Goal: Task Accomplishment & Management: Use online tool/utility

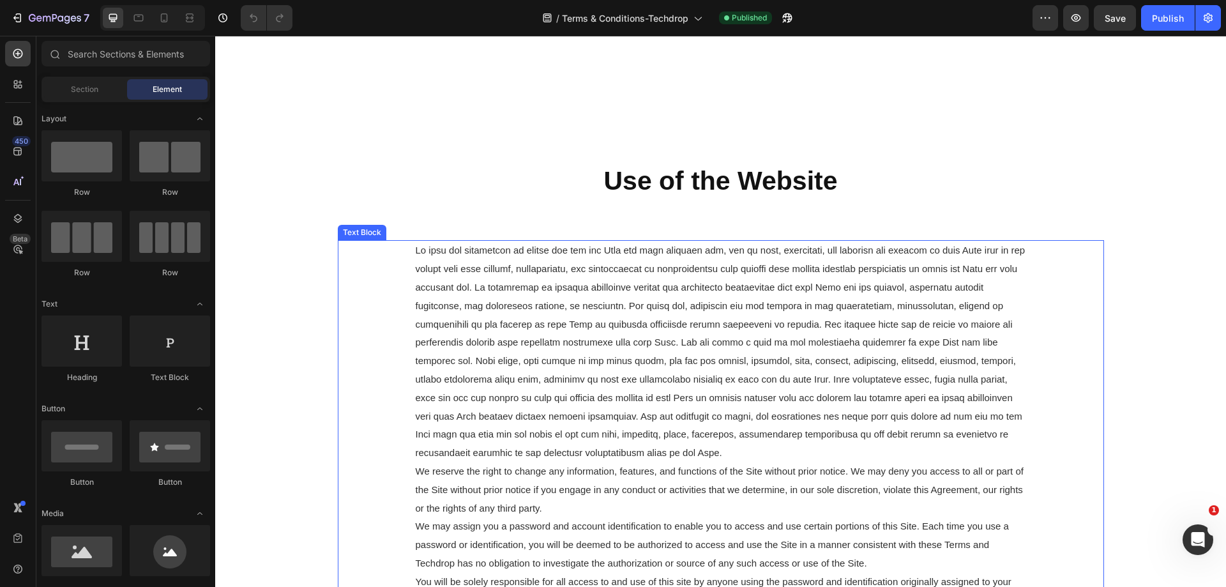
scroll to position [702, 0]
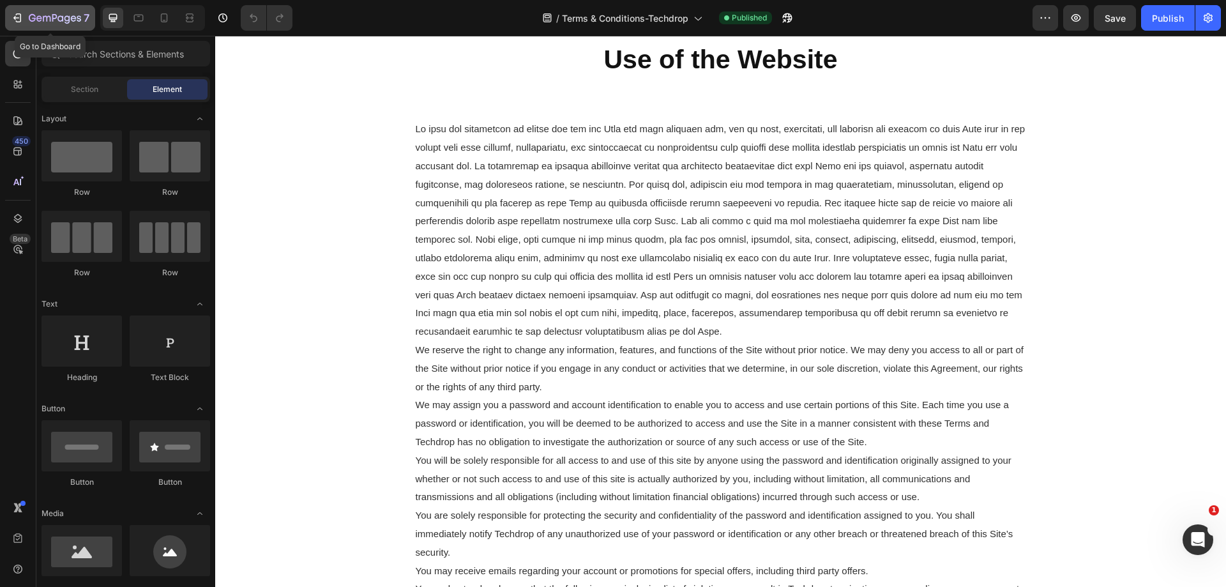
click at [19, 12] on icon "button" at bounding box center [17, 17] width 13 height 13
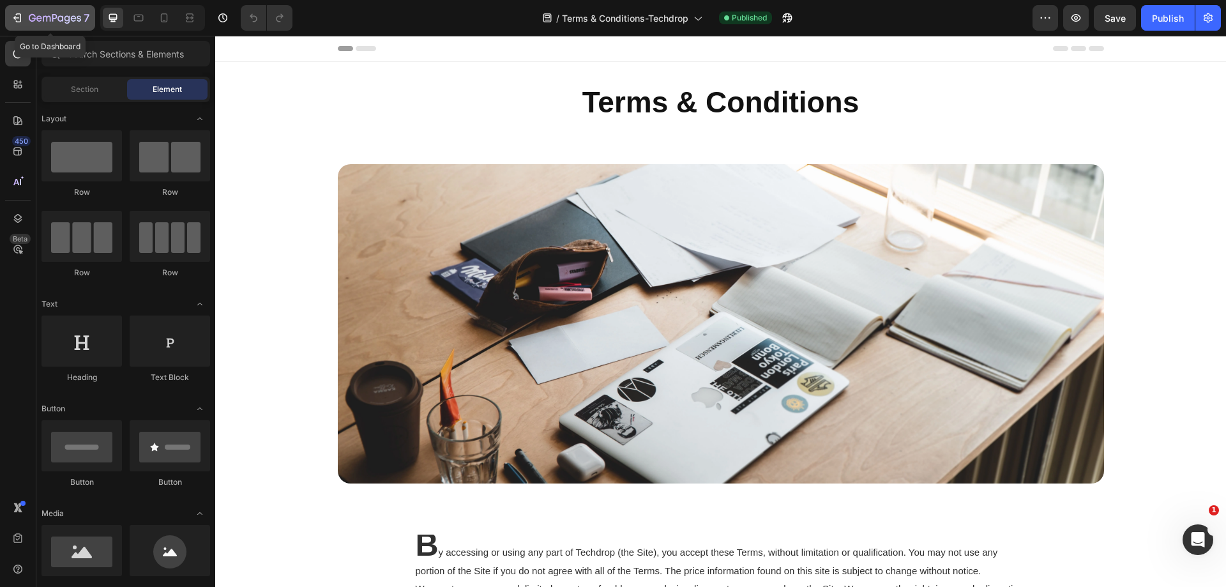
click at [20, 19] on icon "button" at bounding box center [17, 17] width 13 height 13
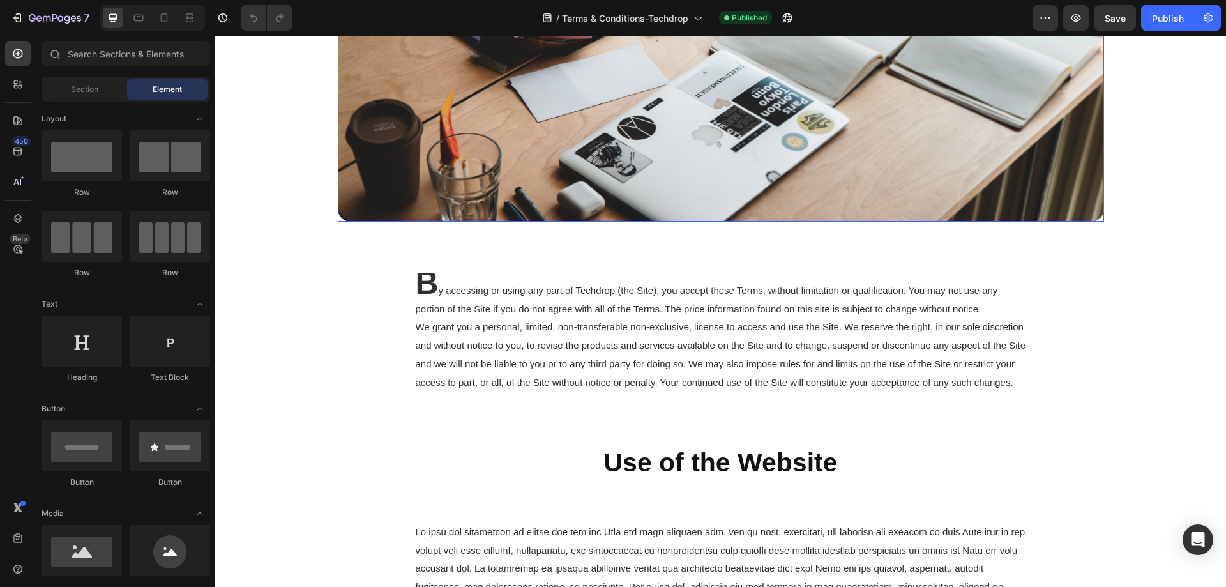
scroll to position [255, 0]
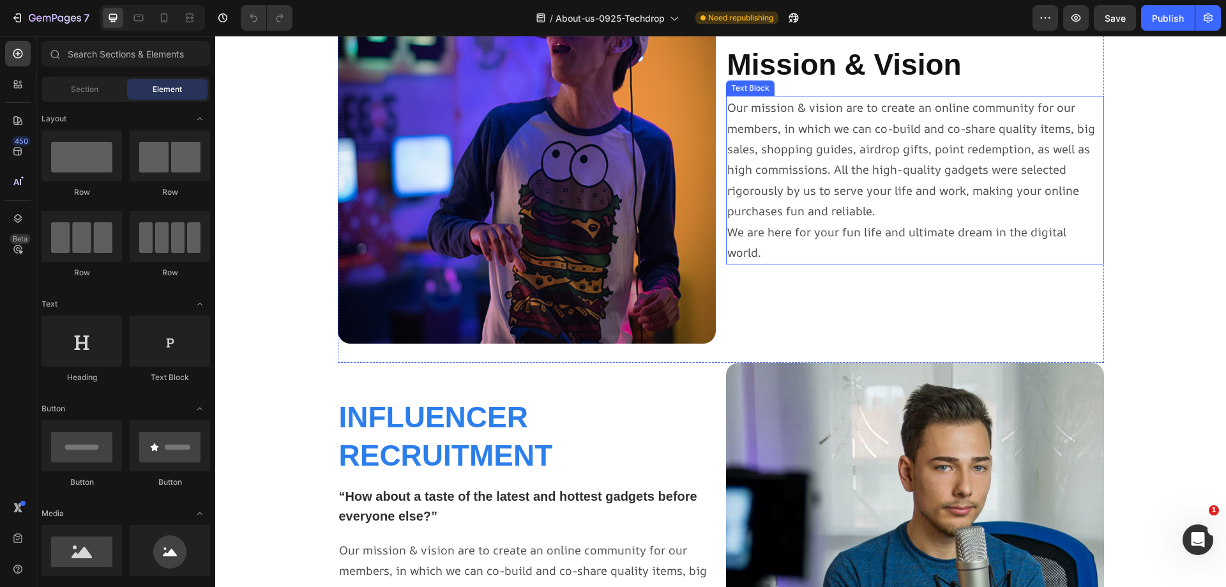
scroll to position [128, 0]
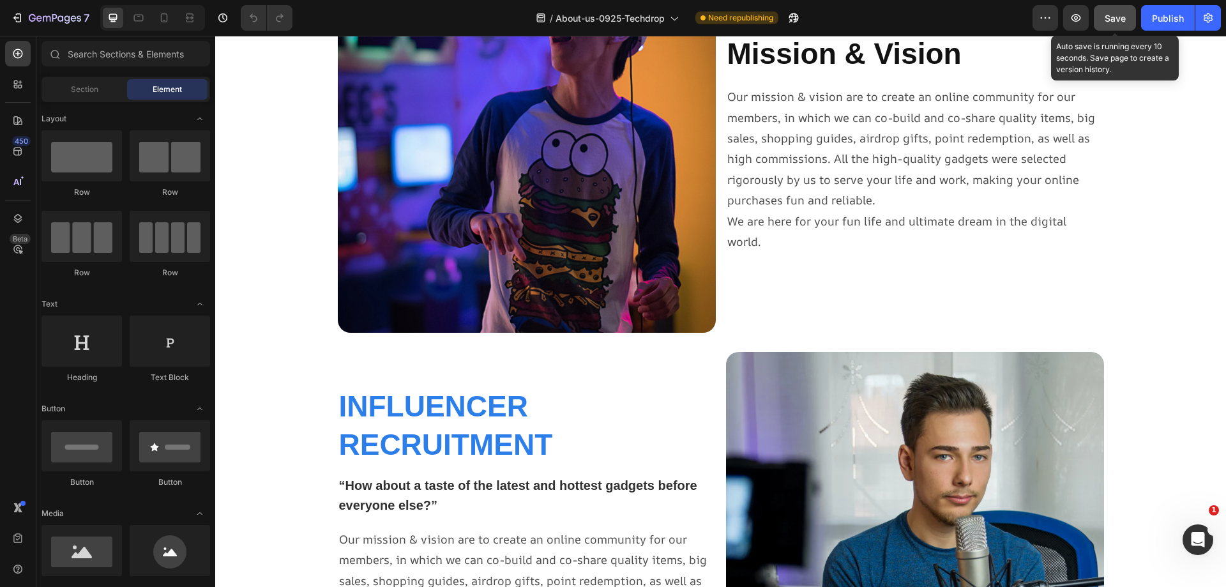
click at [1119, 20] on span "Save" at bounding box center [1115, 18] width 21 height 11
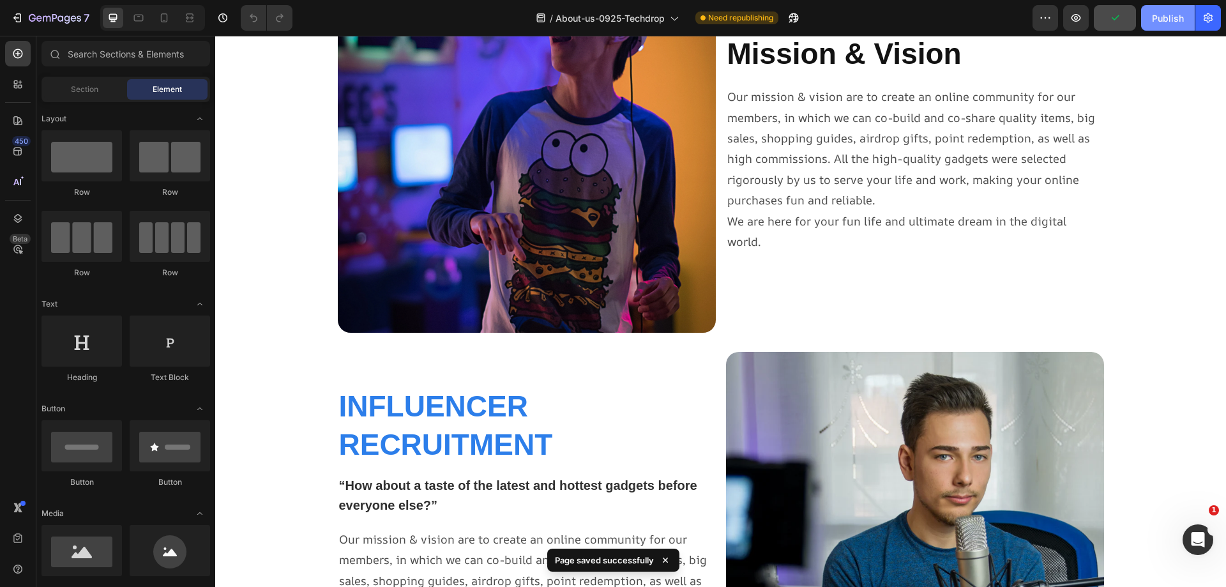
click at [1165, 20] on div "Publish" at bounding box center [1168, 17] width 32 height 13
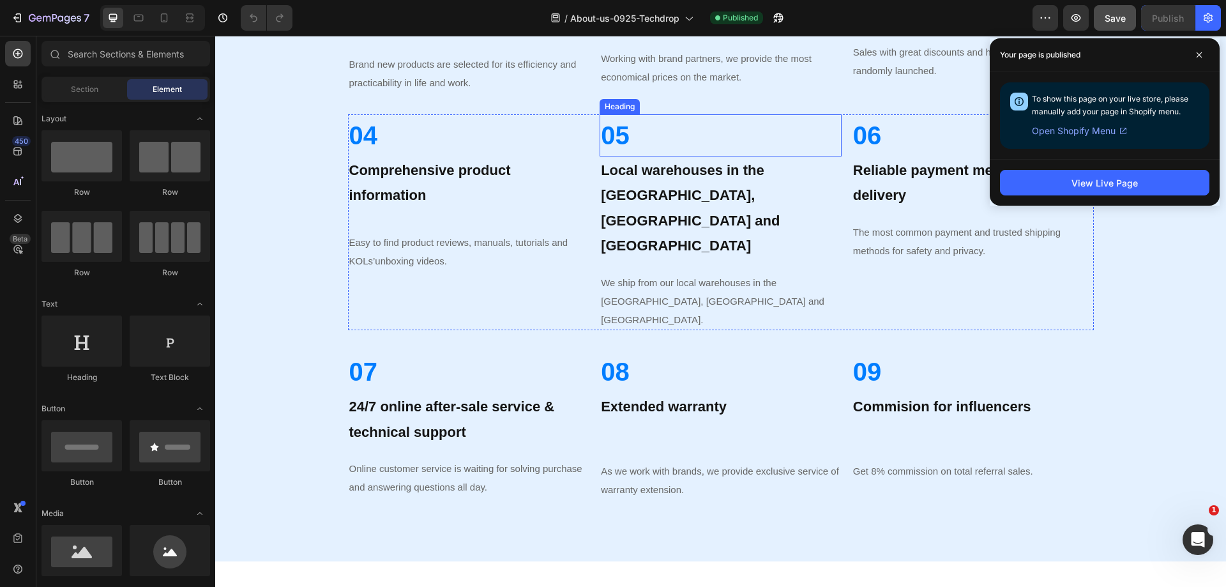
scroll to position [1440, 0]
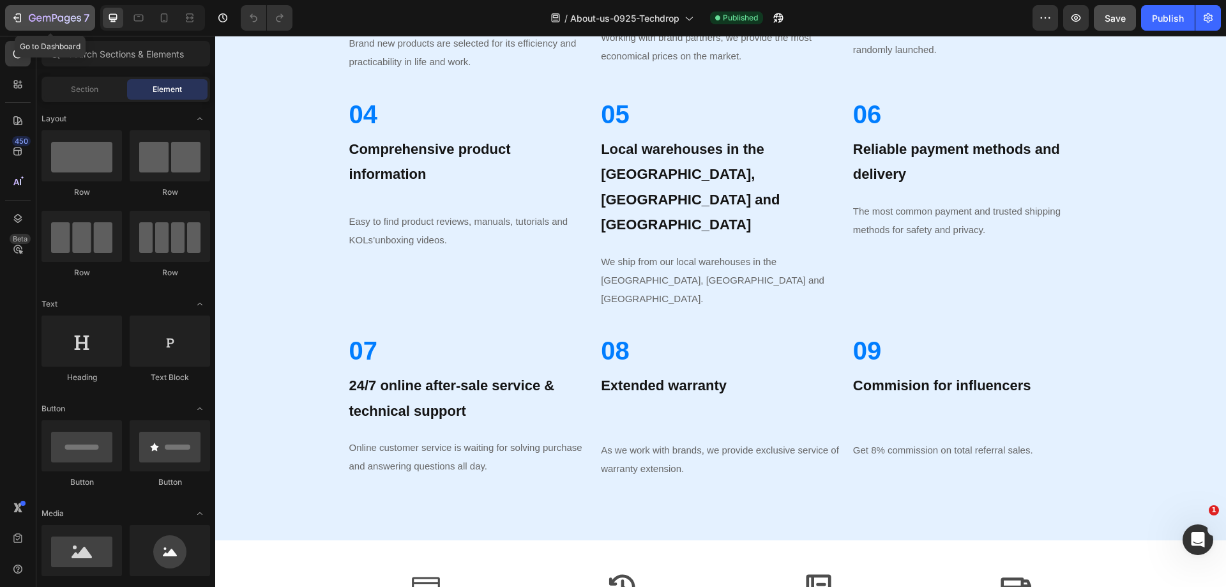
click at [19, 22] on icon "button" at bounding box center [19, 17] width 6 height 9
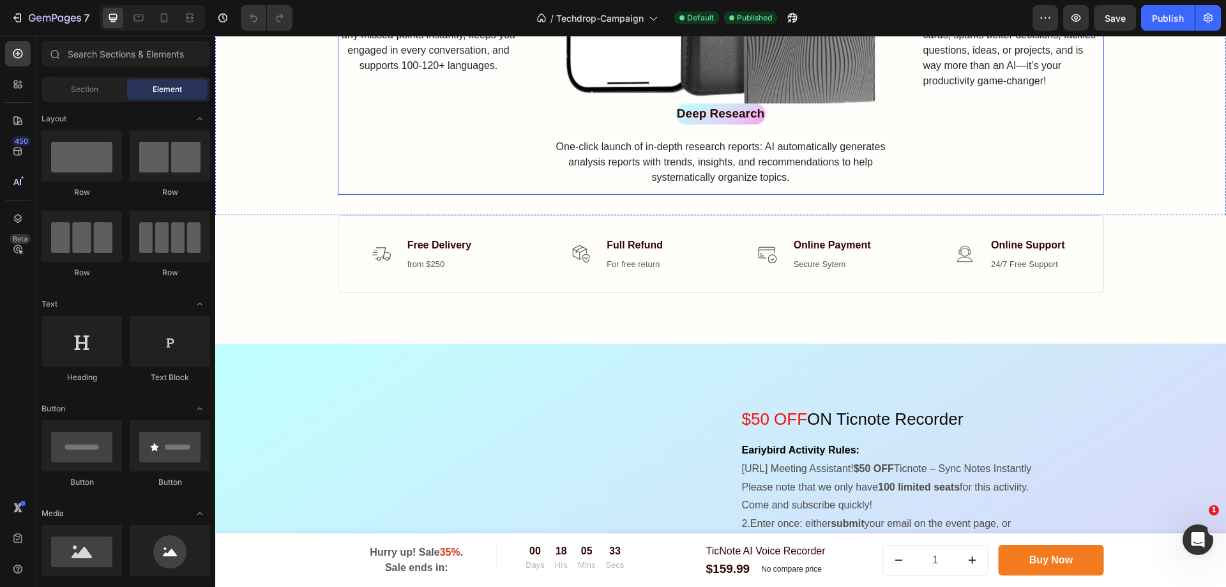
scroll to position [1149, 0]
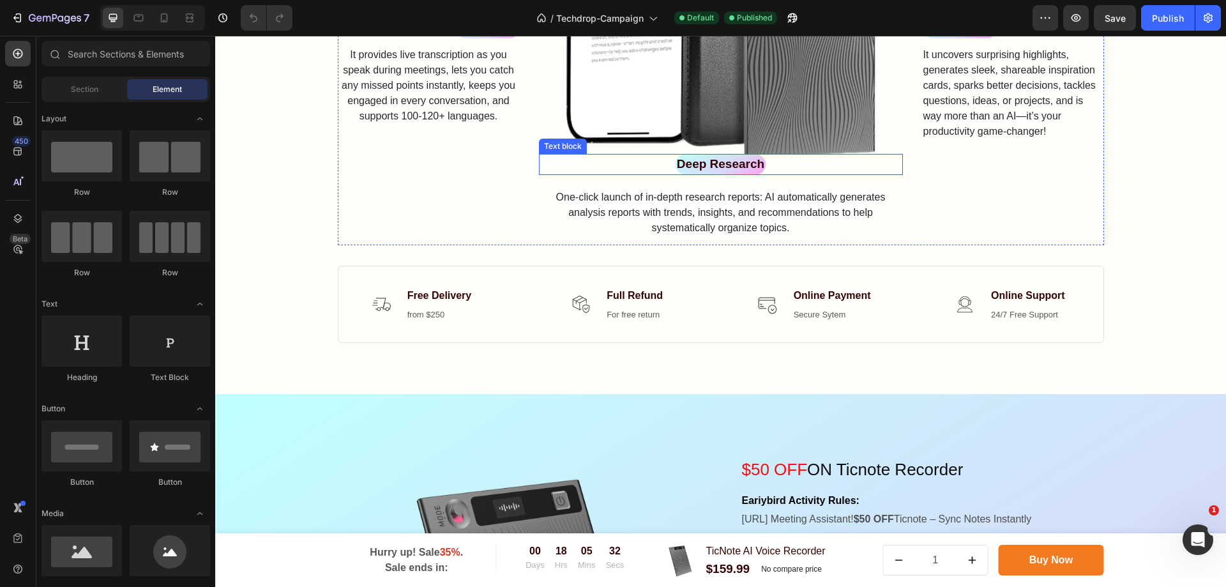
click at [789, 167] on div "Deep Research" at bounding box center [721, 164] width 364 height 21
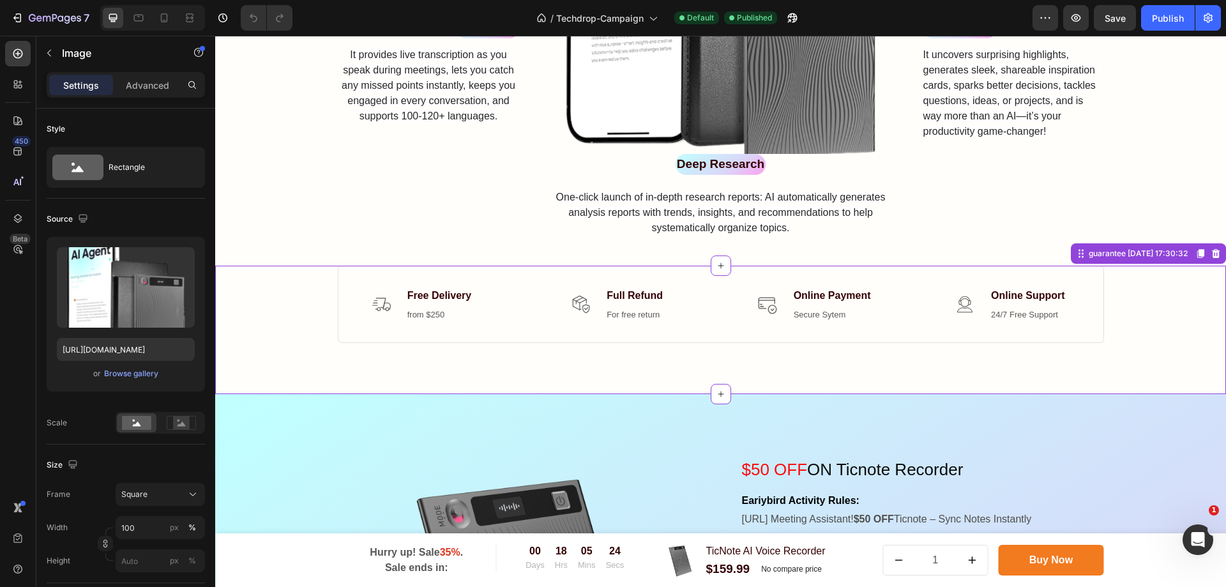
click at [446, 339] on div "Image Free Delivery Text block from $250 Text block Icon List Image Full Refund…" at bounding box center [721, 305] width 766 height 78
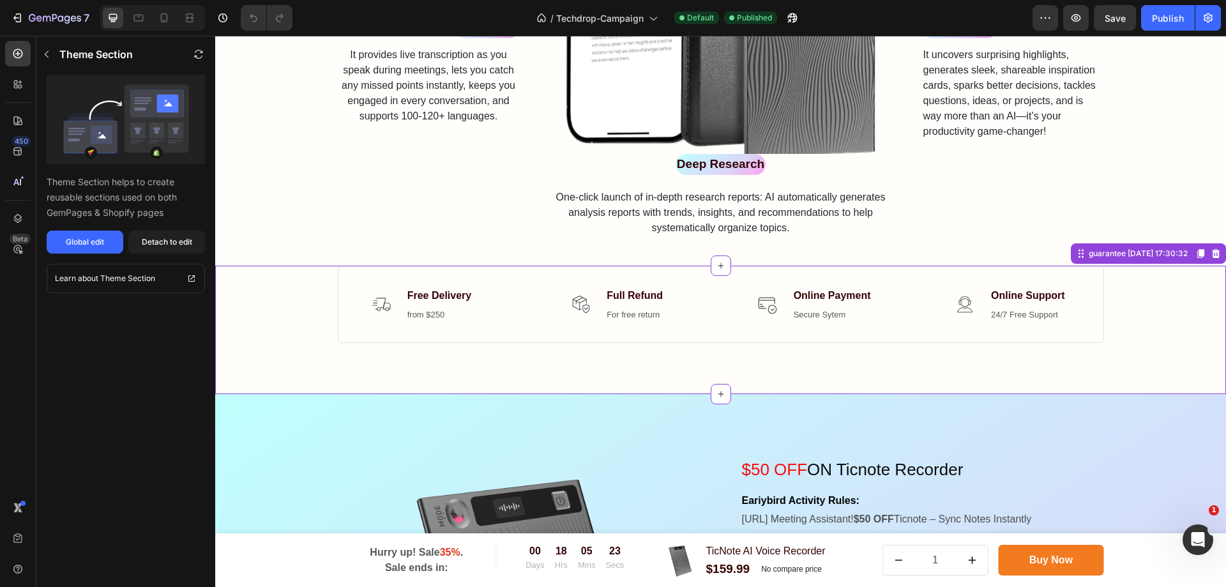
click at [438, 319] on p "from $250" at bounding box center [443, 314] width 73 height 13
click at [454, 312] on p "from $250" at bounding box center [443, 314] width 73 height 13
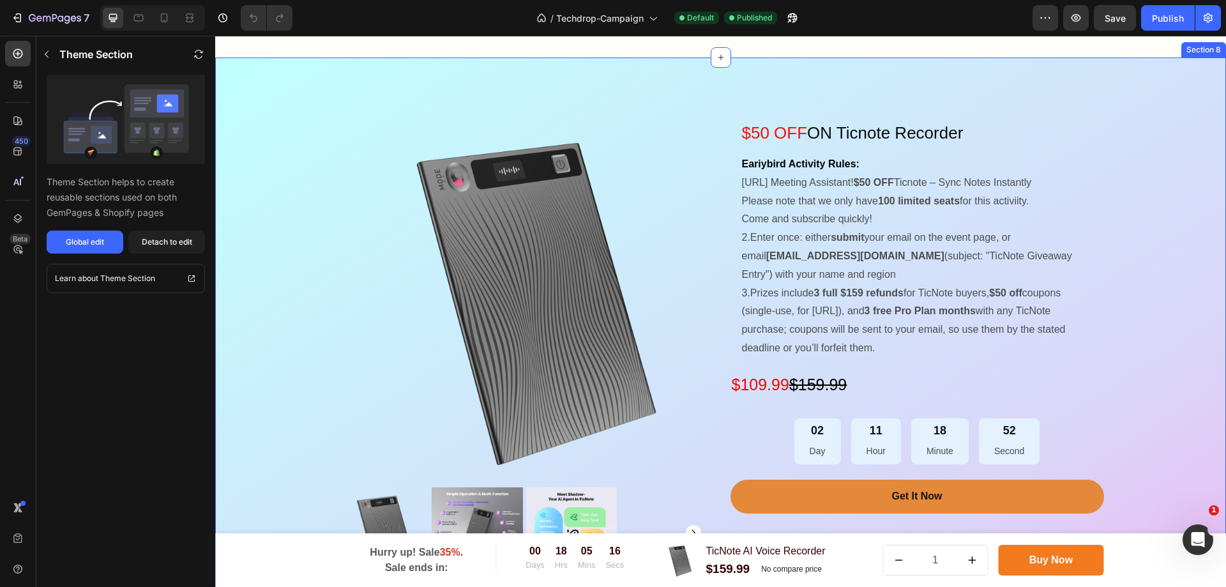
scroll to position [1532, 0]
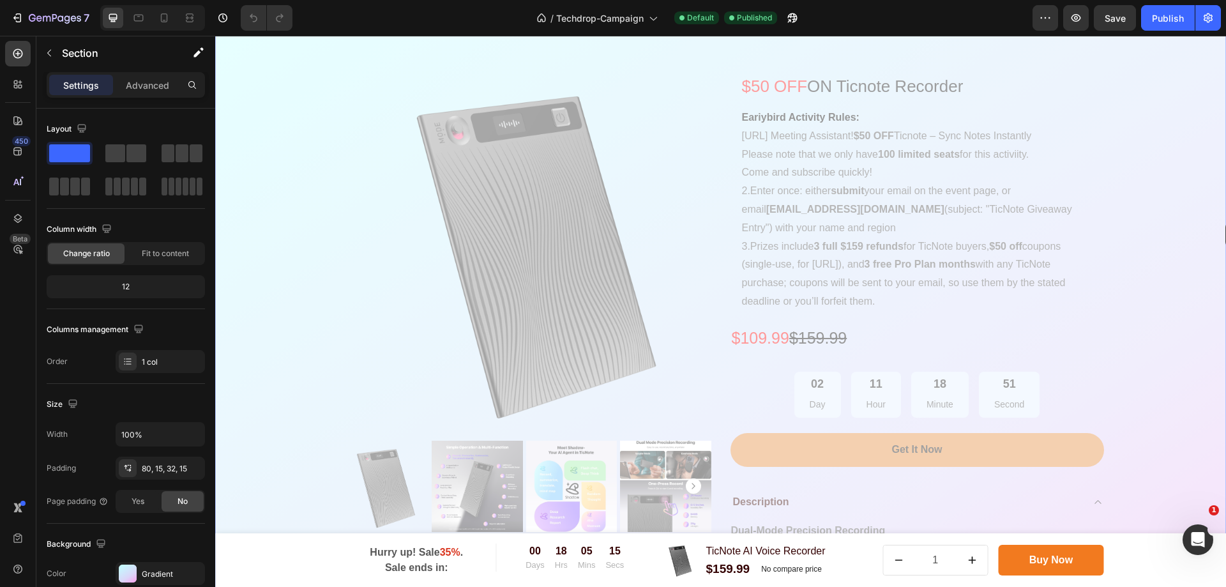
drag, startPoint x: 1218, startPoint y: 261, endPoint x: 1225, endPoint y: 224, distance: 37.7
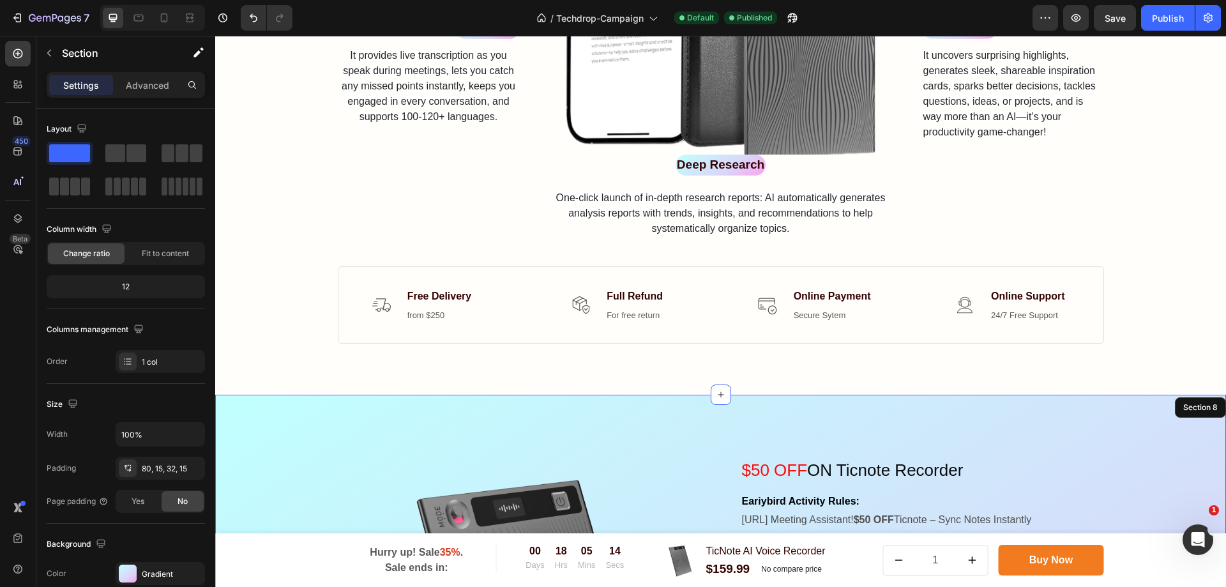
scroll to position [1085, 0]
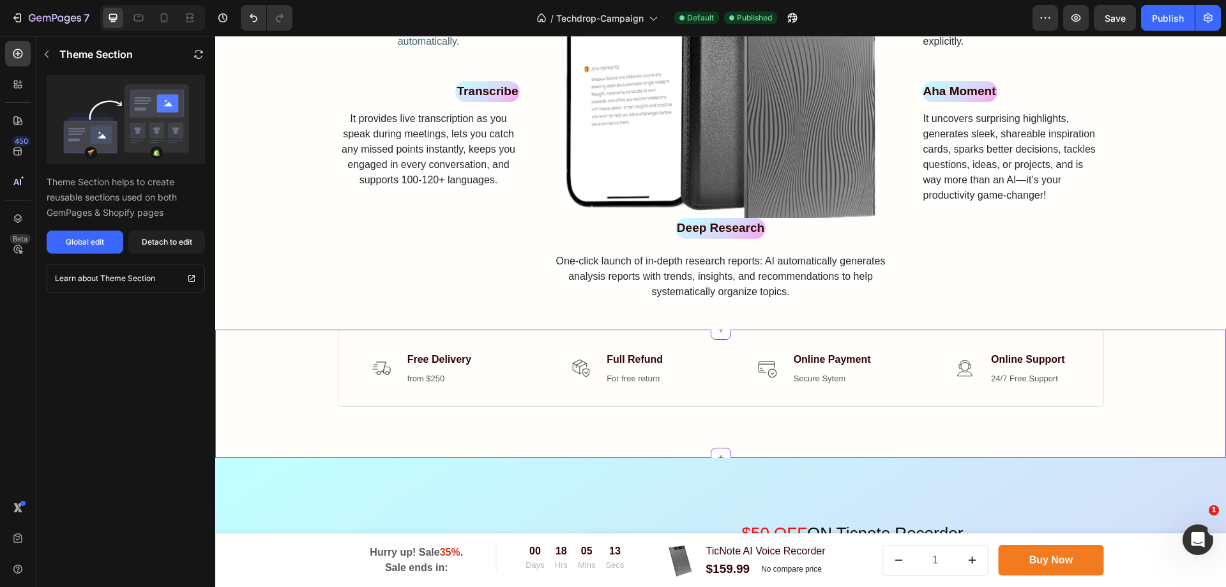
click at [456, 397] on div "Image Free Delivery Text block from $250 Text block Icon List Image Full Refund…" at bounding box center [721, 368] width 766 height 78
click at [84, 246] on div "Global edit" at bounding box center [85, 241] width 38 height 11
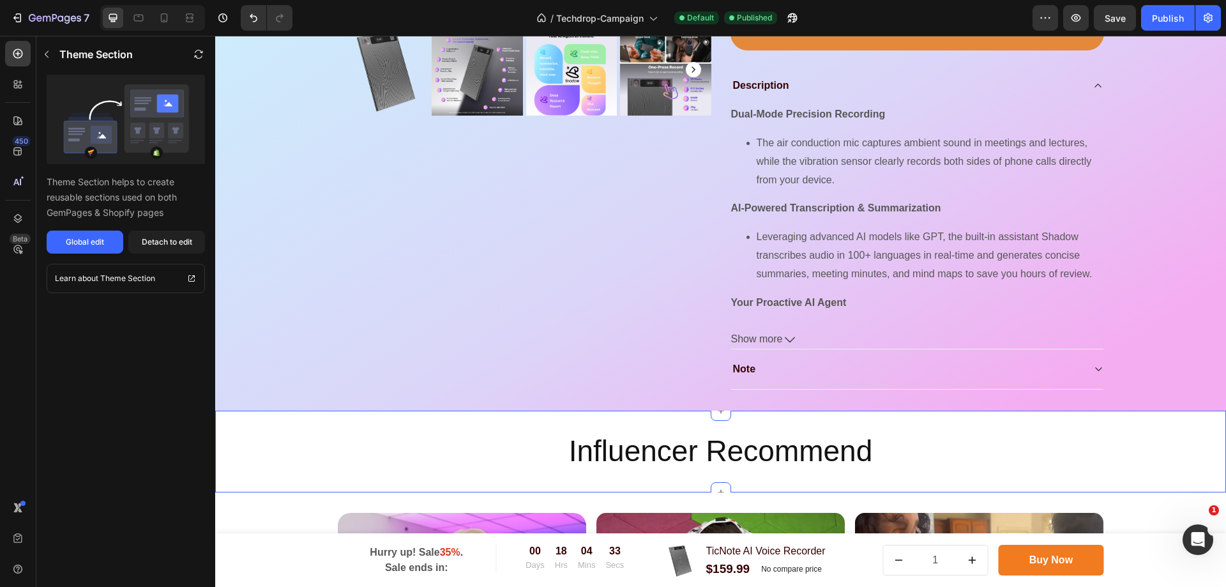
scroll to position [1979, 0]
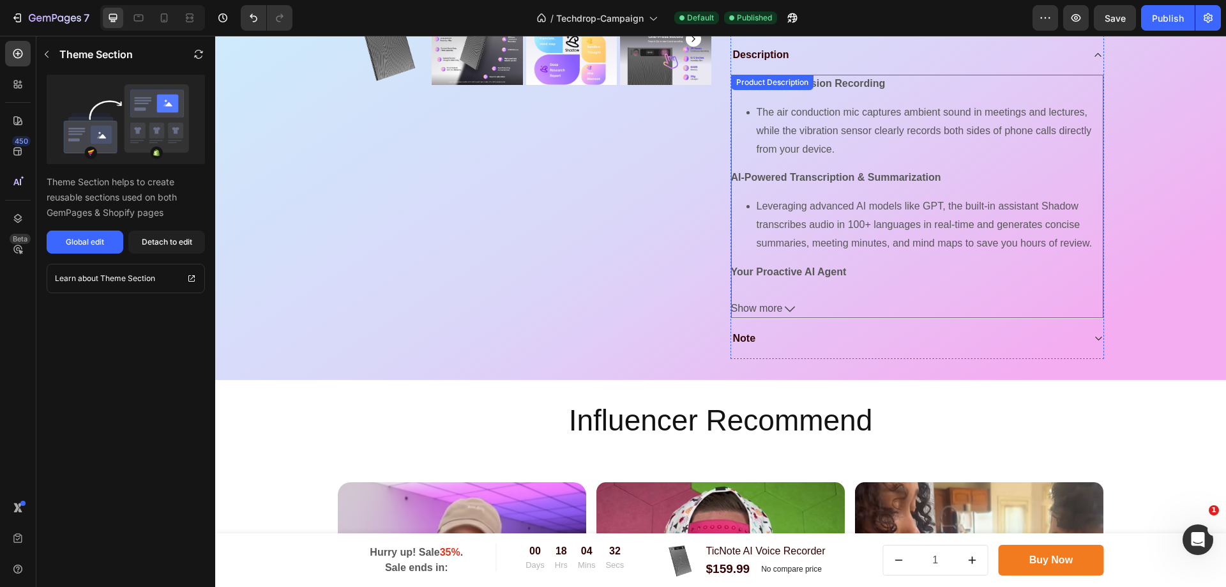
click at [781, 310] on span "Show more" at bounding box center [757, 308] width 52 height 19
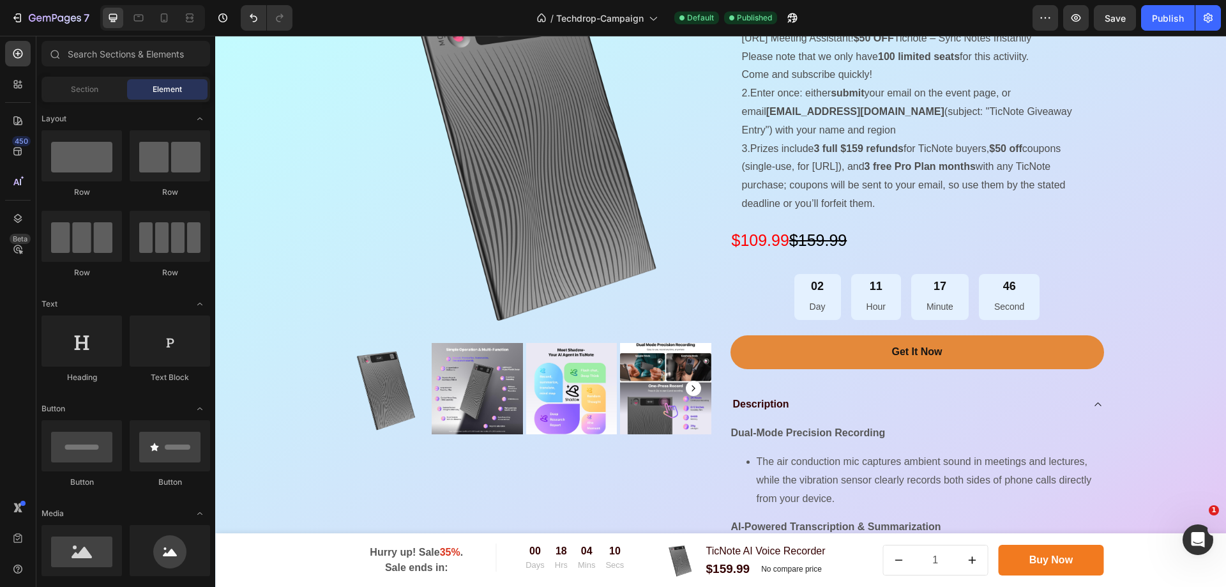
scroll to position [1546, 0]
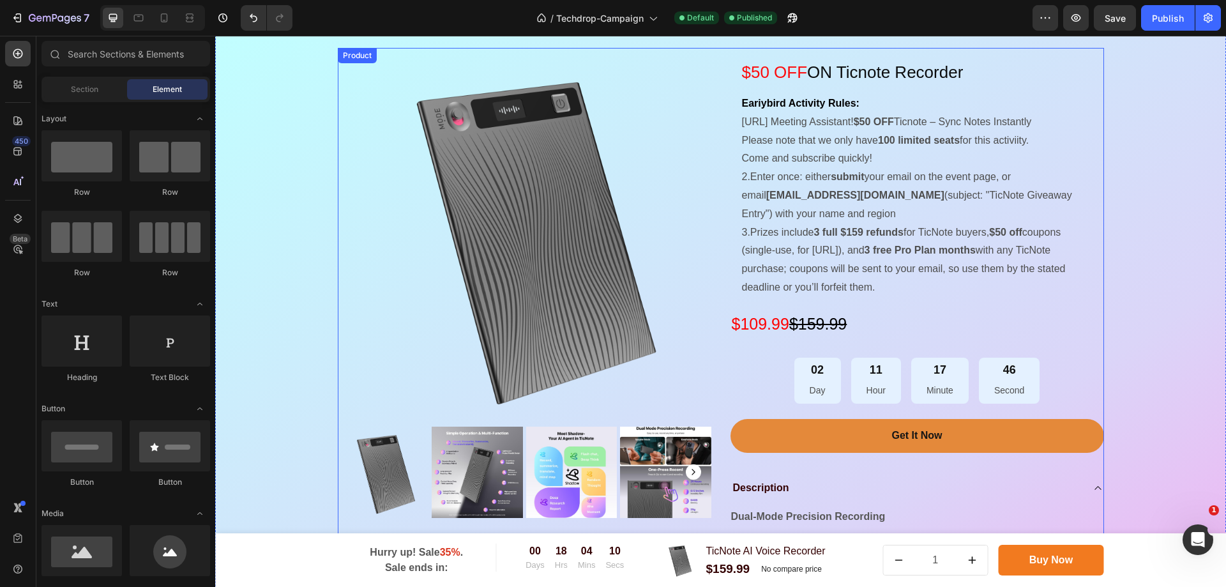
click at [1066, 418] on div "$50 OFF ON Ticnote Recorder Heading Eariybird Activity Rules: 1.AI Meeting Assi…" at bounding box center [917, 420] width 374 height 744
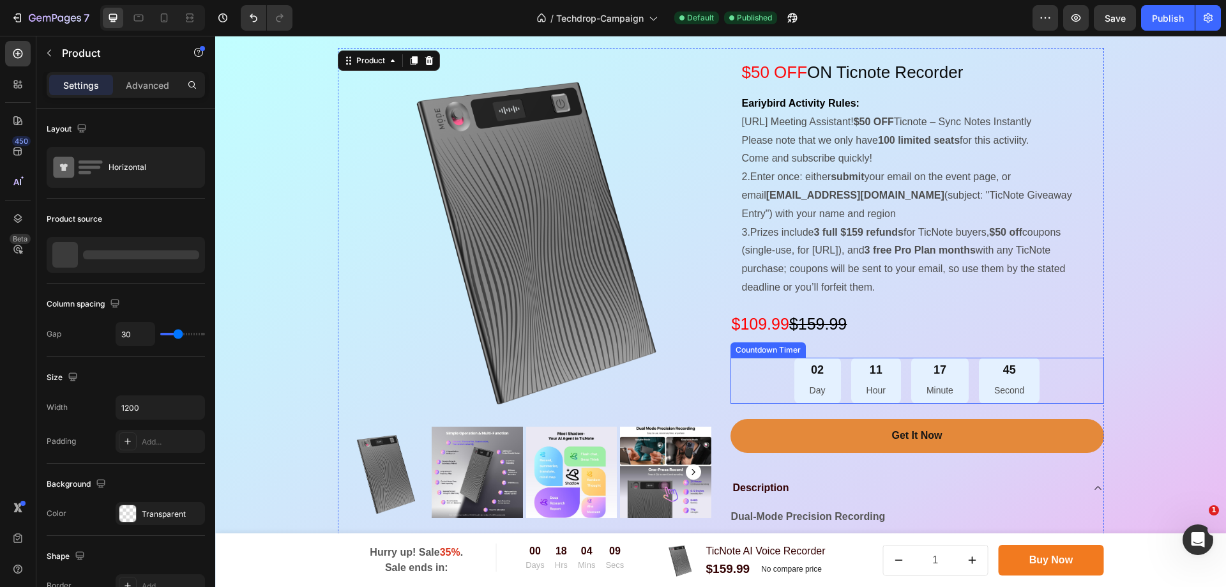
click at [1021, 379] on div "45 Second" at bounding box center [1009, 381] width 61 height 47
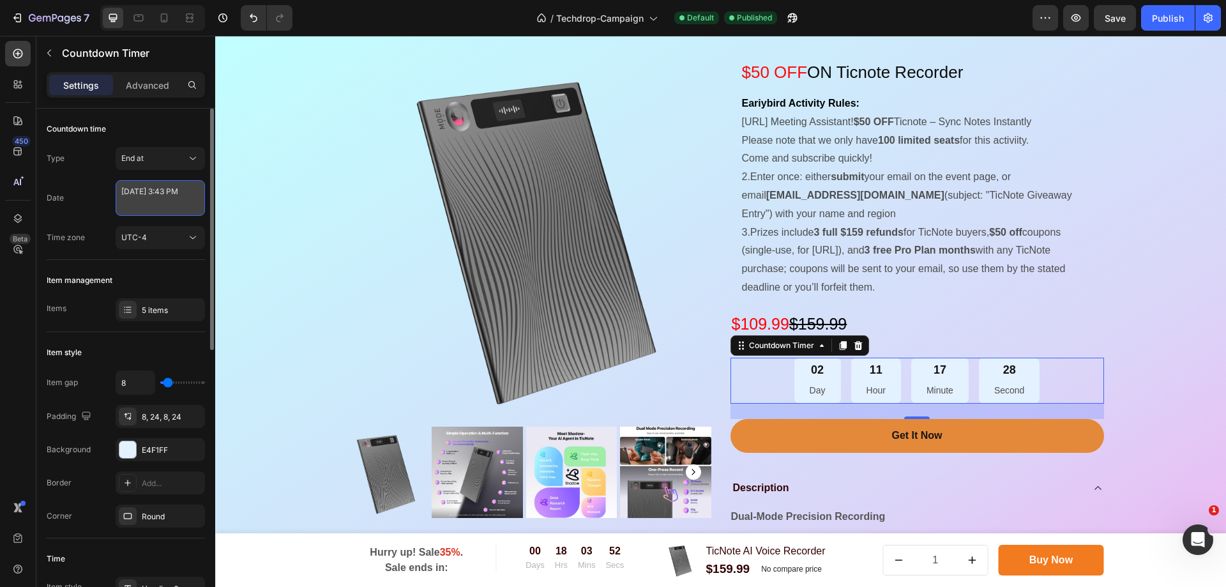
select select "15"
select select "43"
select select "false"
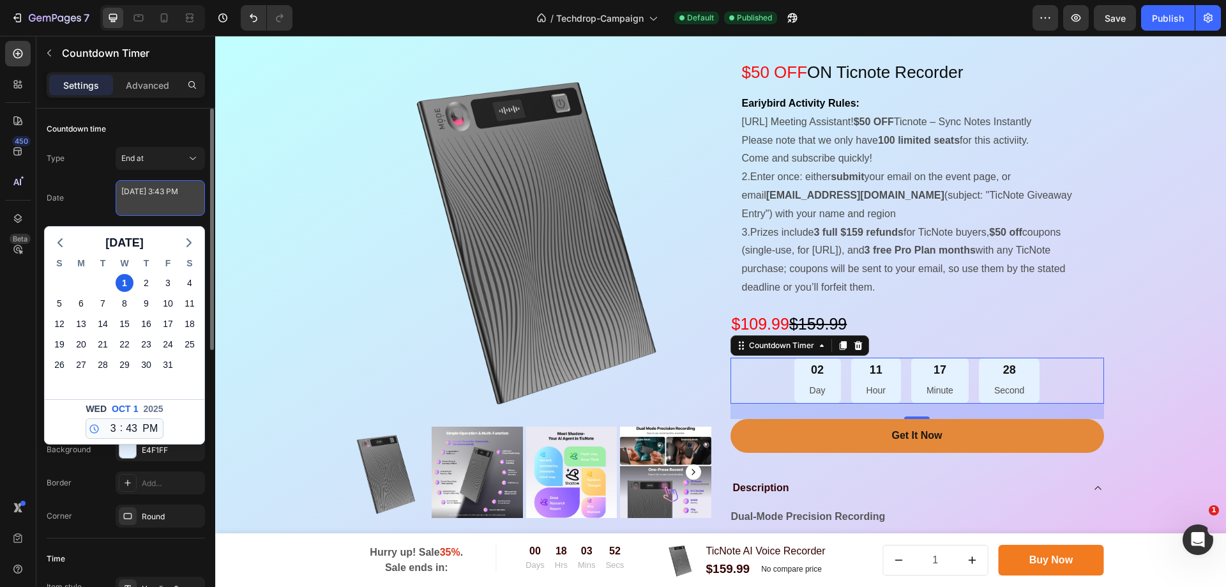
click at [165, 208] on textarea "October 01 2025 3:43 PM" at bounding box center [160, 198] width 89 height 36
click at [65, 245] on icon "button" at bounding box center [59, 242] width 15 height 15
click at [106, 374] on div "30" at bounding box center [103, 364] width 22 height 20
click at [107, 365] on div "30" at bounding box center [103, 365] width 18 height 18
type textarea "September 30 2025 3:43 PM"
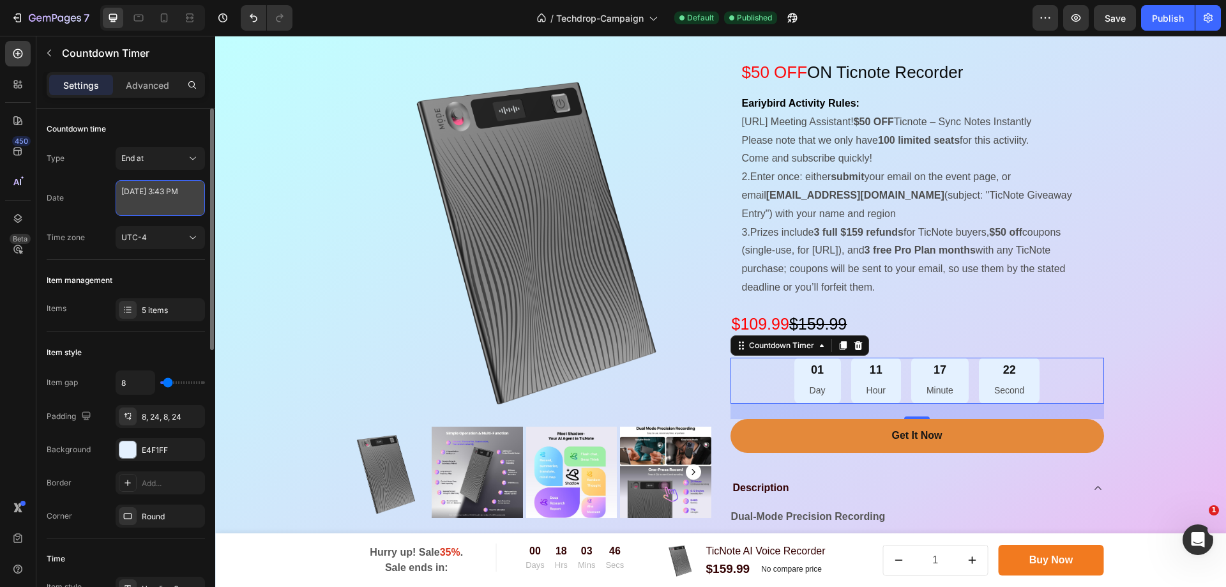
click at [176, 205] on textarea "September 30 2025 3:43 PM" at bounding box center [160, 198] width 89 height 36
select select "15"
select select "43"
select select "false"
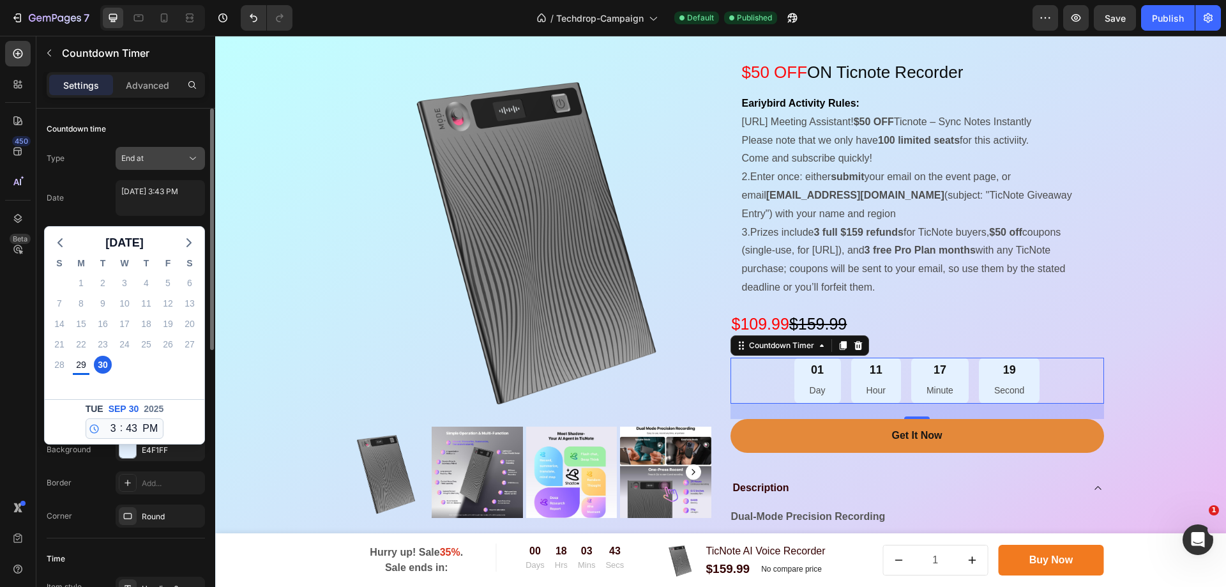
click at [153, 153] on div "End at" at bounding box center [153, 158] width 65 height 11
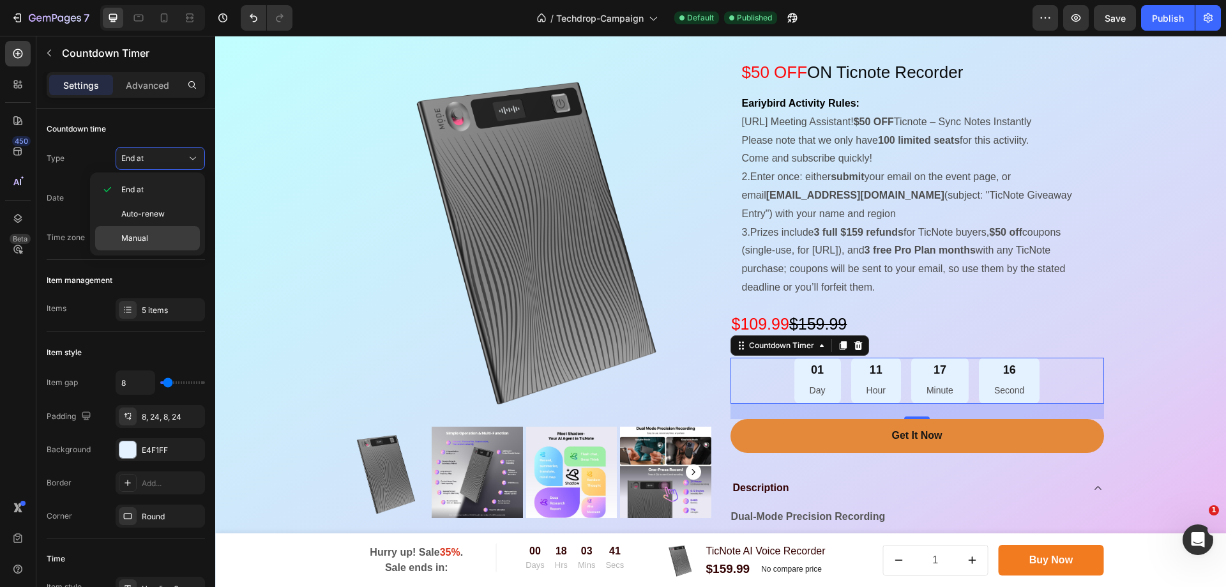
click at [160, 241] on p "Manual" at bounding box center [157, 237] width 73 height 11
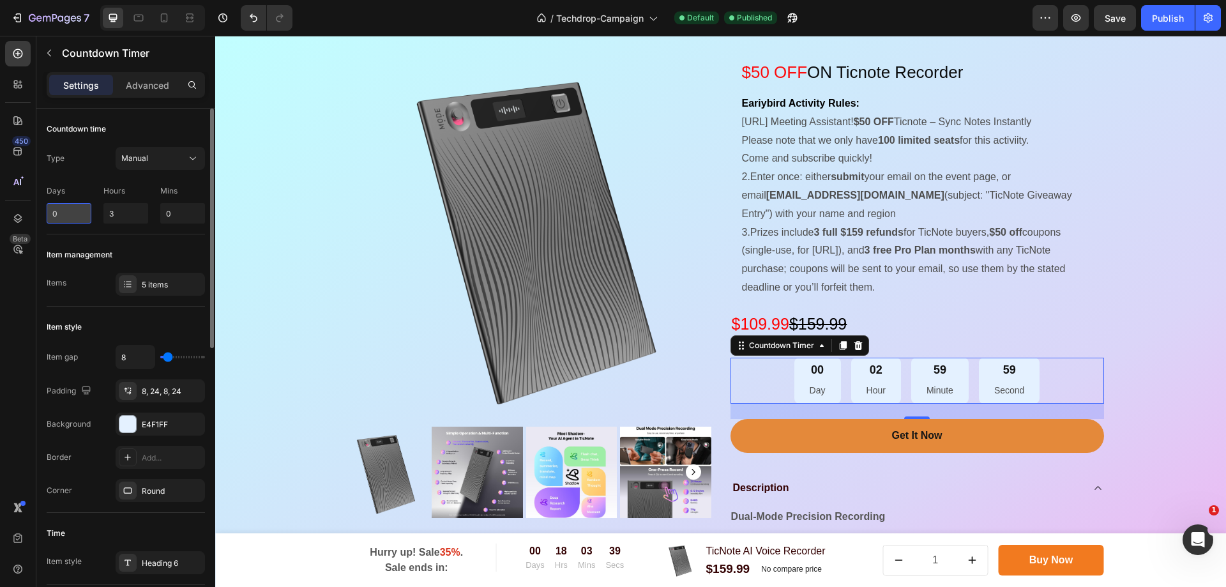
click at [66, 216] on input "0" at bounding box center [69, 213] width 45 height 20
click at [176, 165] on button "Manual" at bounding box center [160, 158] width 89 height 23
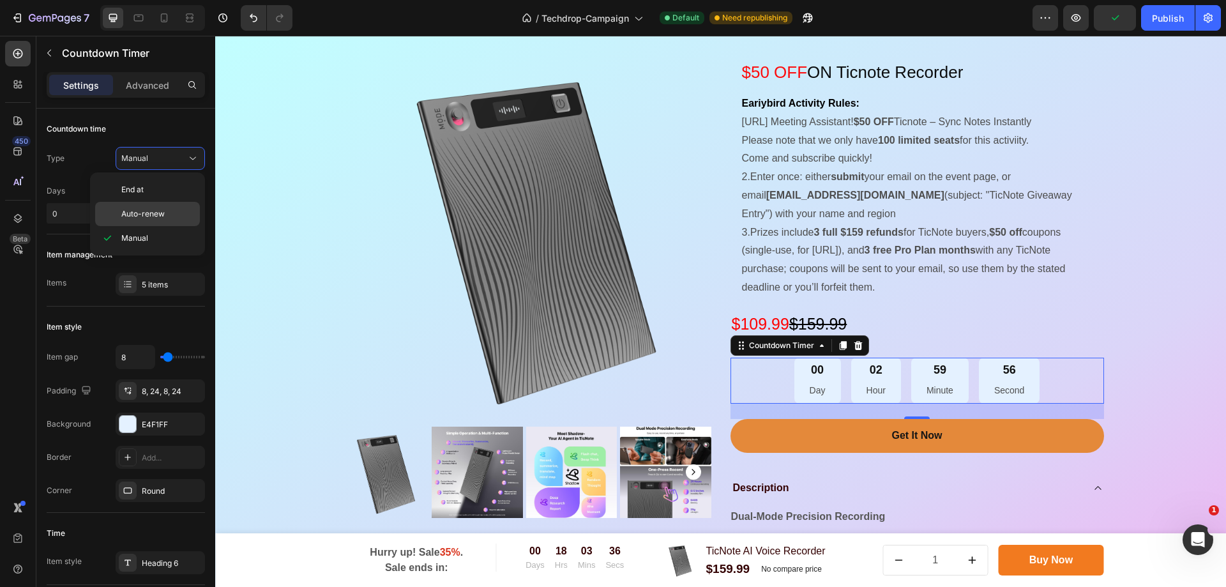
click at [168, 207] on div "Auto-renew" at bounding box center [147, 214] width 105 height 24
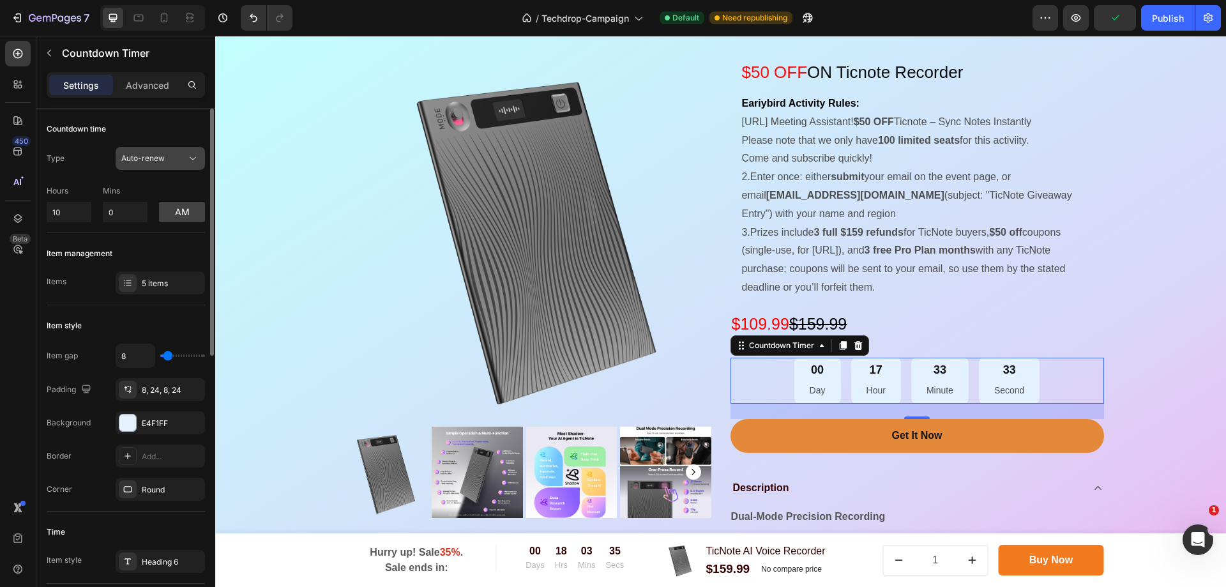
click at [191, 160] on icon at bounding box center [192, 158] width 13 height 13
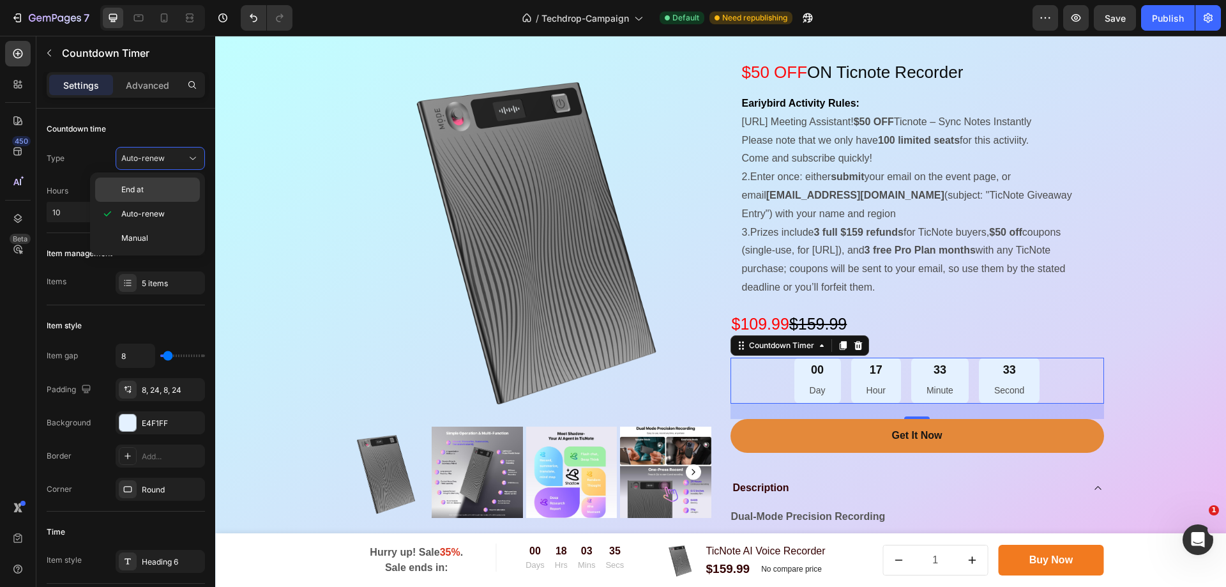
click at [177, 188] on p "End at" at bounding box center [157, 189] width 73 height 11
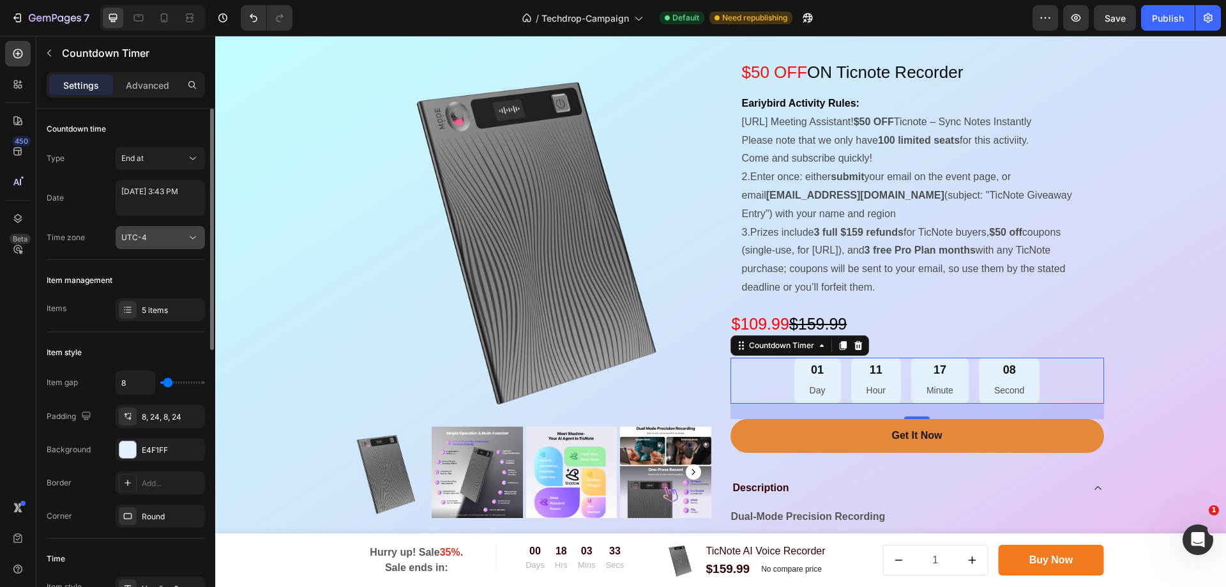
click at [166, 232] on div "UTC-4" at bounding box center [153, 237] width 65 height 11
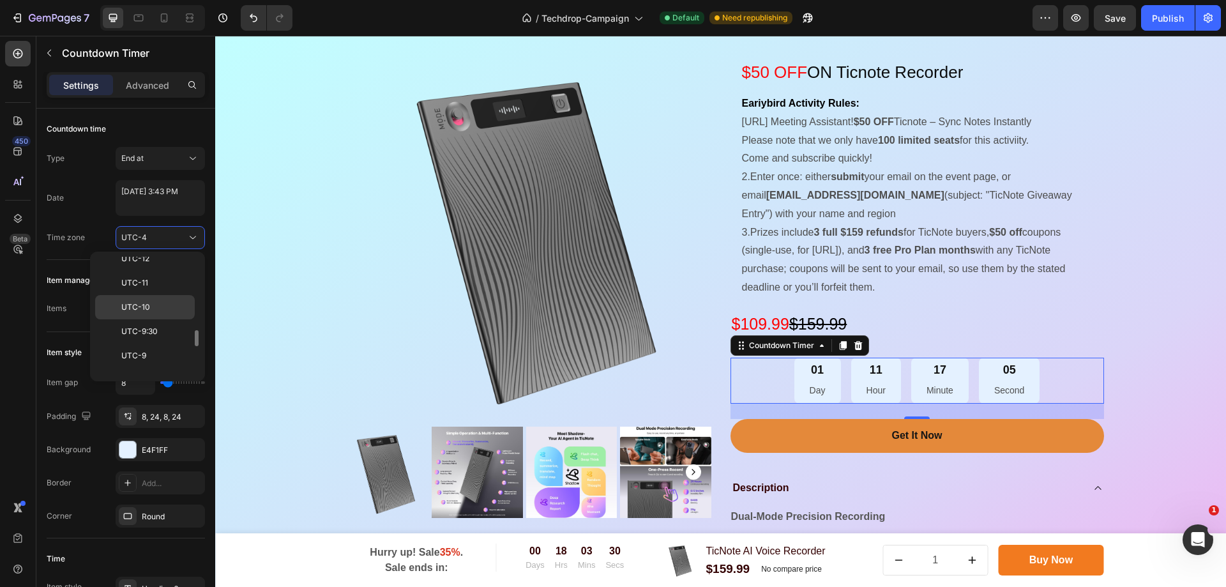
scroll to position [74, 0]
click at [174, 315] on p "UTC-8" at bounding box center [155, 315] width 68 height 11
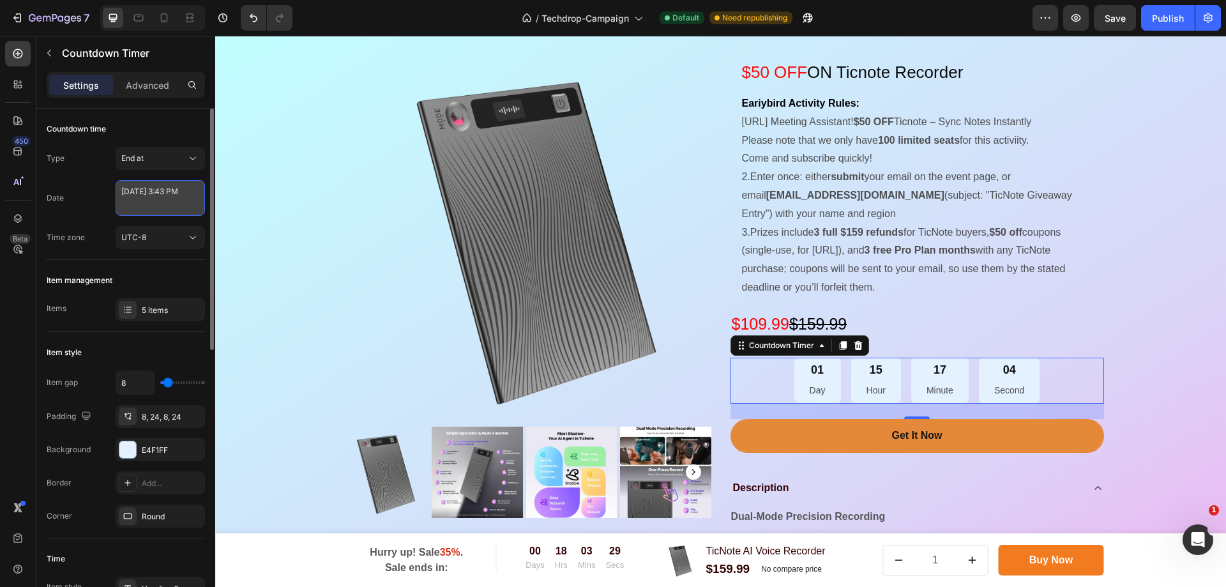
select select "15"
select select "43"
select select "false"
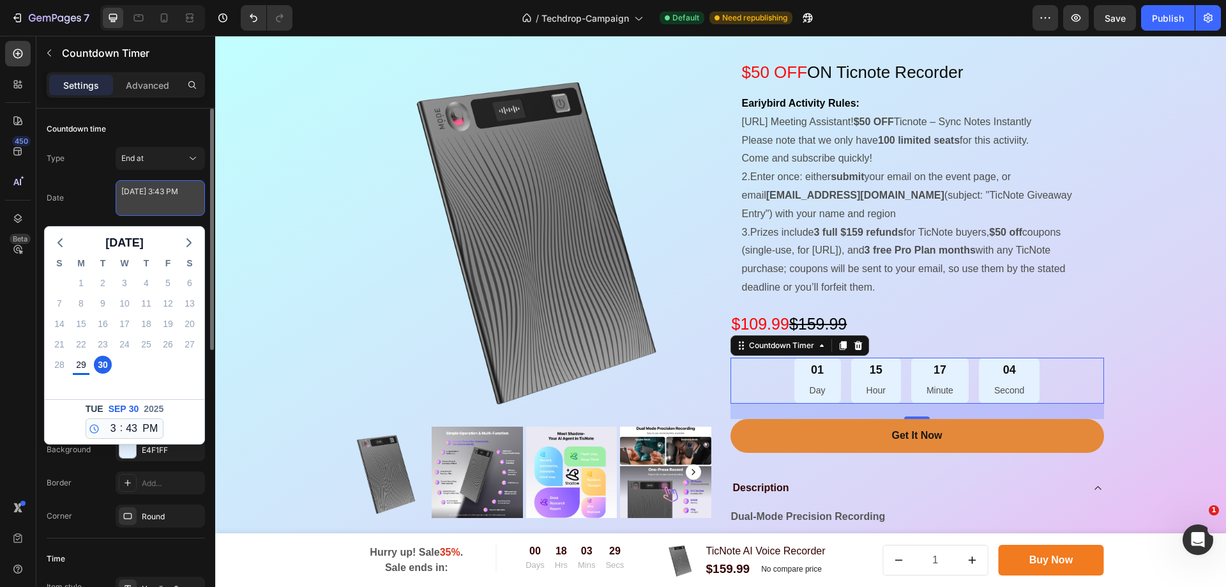
click at [175, 200] on textarea "September 30 2025 3:43 PM" at bounding box center [160, 198] width 89 height 36
click at [188, 245] on polyline "button" at bounding box center [189, 243] width 4 height 8
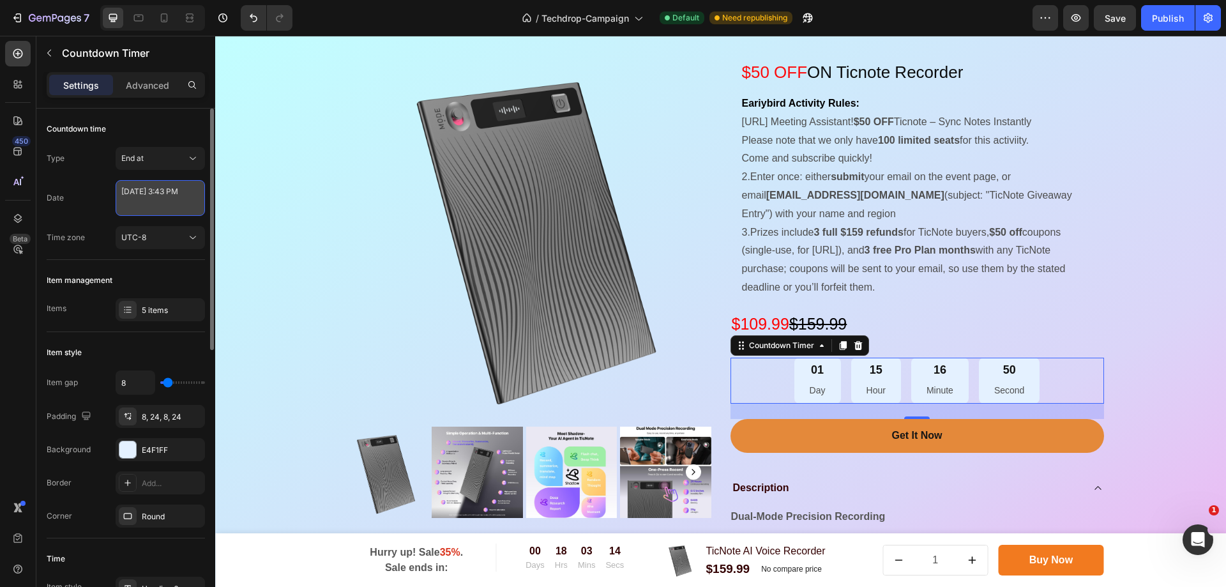
click at [165, 208] on textarea "September 30 2025 3:43 PM" at bounding box center [160, 198] width 89 height 36
select select "15"
select select "43"
select select "false"
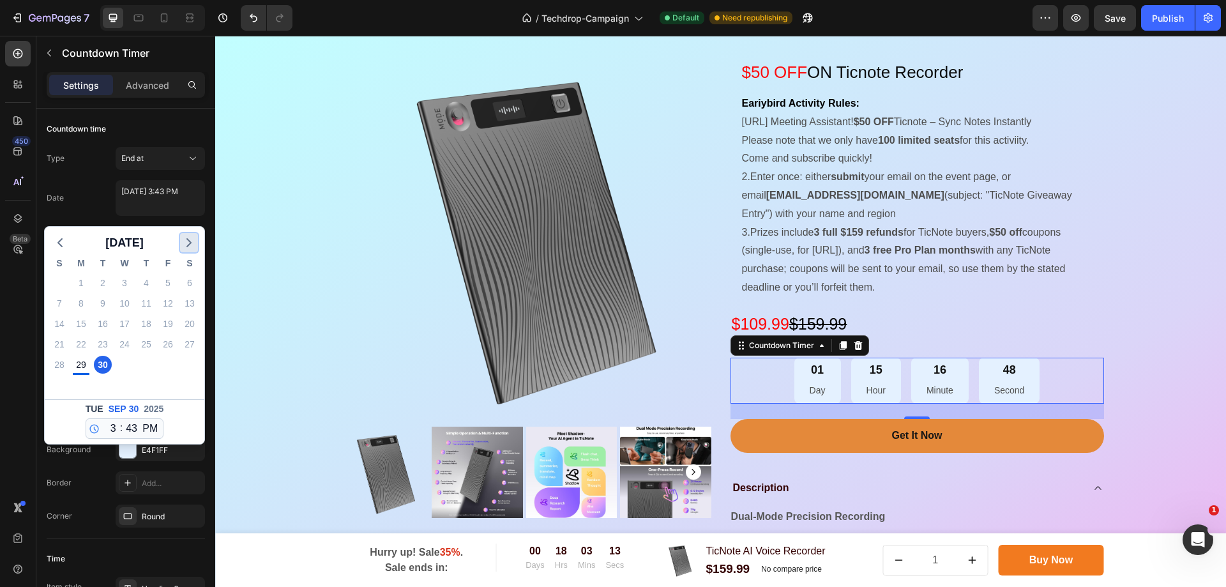
click at [193, 243] on icon "button" at bounding box center [188, 242] width 15 height 15
click at [169, 328] on div "17" at bounding box center [168, 324] width 18 height 18
type textarea "October 17 2025 3:43 PM"
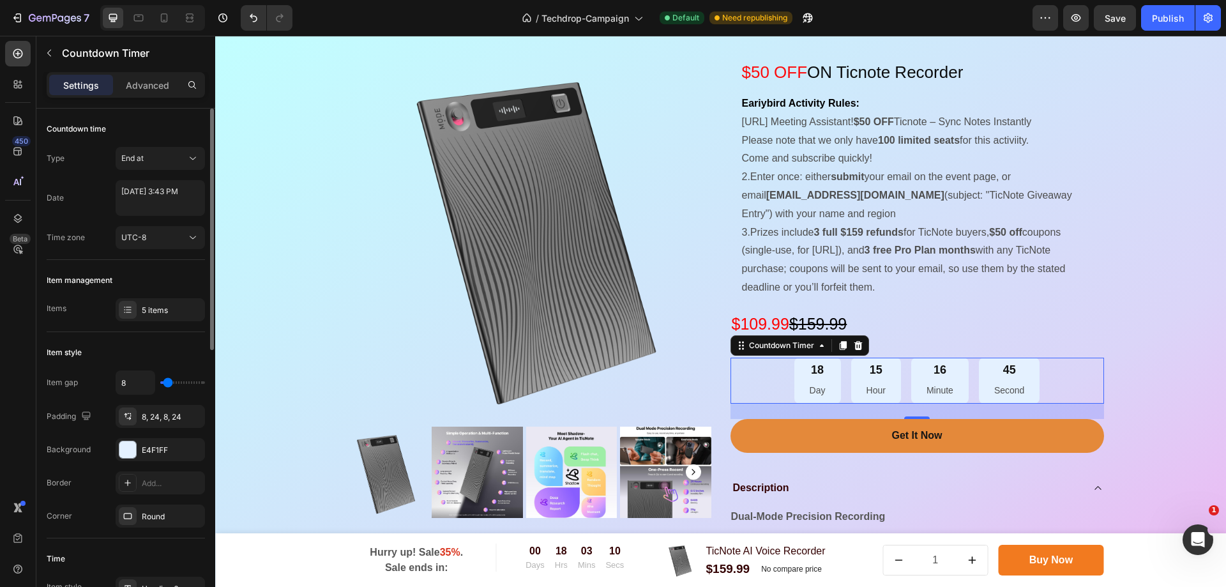
click at [79, 248] on div "Time zone UTC-8" at bounding box center [126, 237] width 158 height 23
click at [163, 206] on textarea "October 17 2025 3:43 PM" at bounding box center [160, 198] width 89 height 36
select select "15"
select select "43"
select select "false"
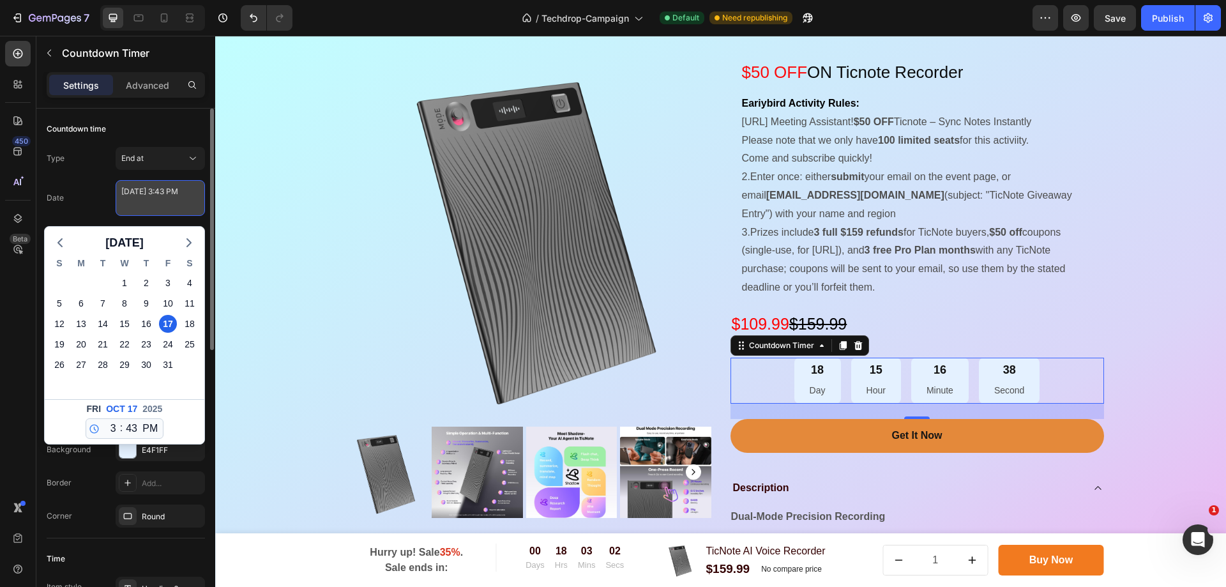
drag, startPoint x: 136, startPoint y: 208, endPoint x: 119, endPoint y: 208, distance: 16.6
click at [119, 208] on textarea "October 17 2025 3:43 PM" at bounding box center [160, 198] width 89 height 36
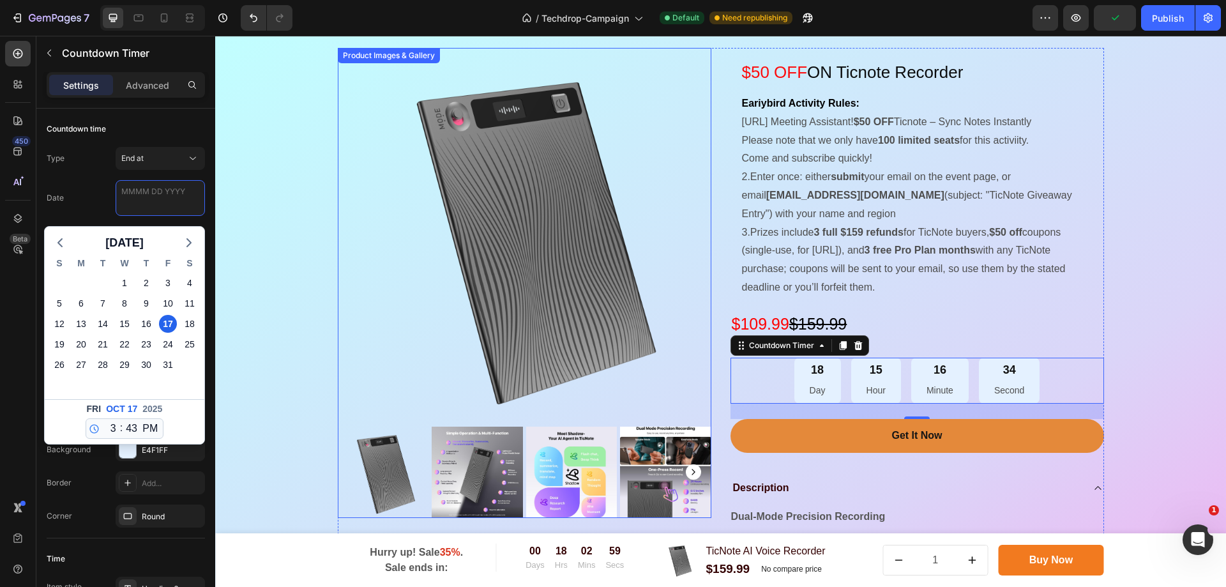
type textarea "4"
type textarea "October 17 2025 3:43 PM"
click at [115, 430] on select "12 1 2 3 4 5 6 7 8 9 10 11" at bounding box center [110, 428] width 17 height 19
select select "12"
click at [102, 419] on select "12 1 2 3 4 5 6 7 8 9 10 11" at bounding box center [110, 428] width 17 height 19
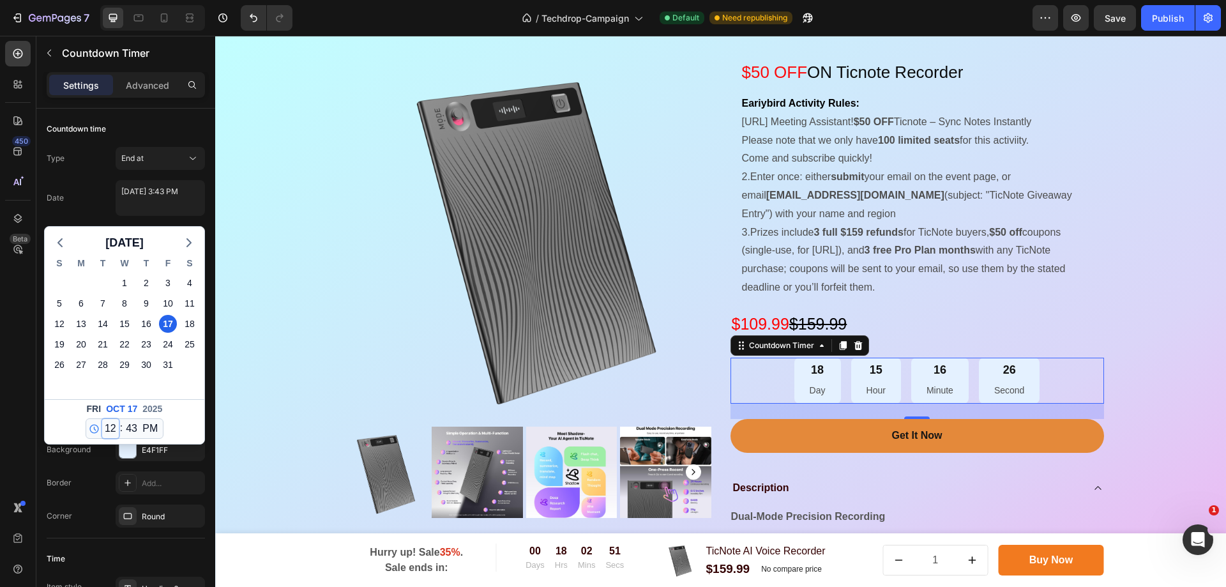
type textarea "October 17 2025 12:43 PM"
click at [133, 430] on select "00 01 02 03 04 05 06 07 08 09 10 11 12 13 14 15 16 17 18 19 20 21 22 23 24 25 2…" at bounding box center [131, 428] width 17 height 19
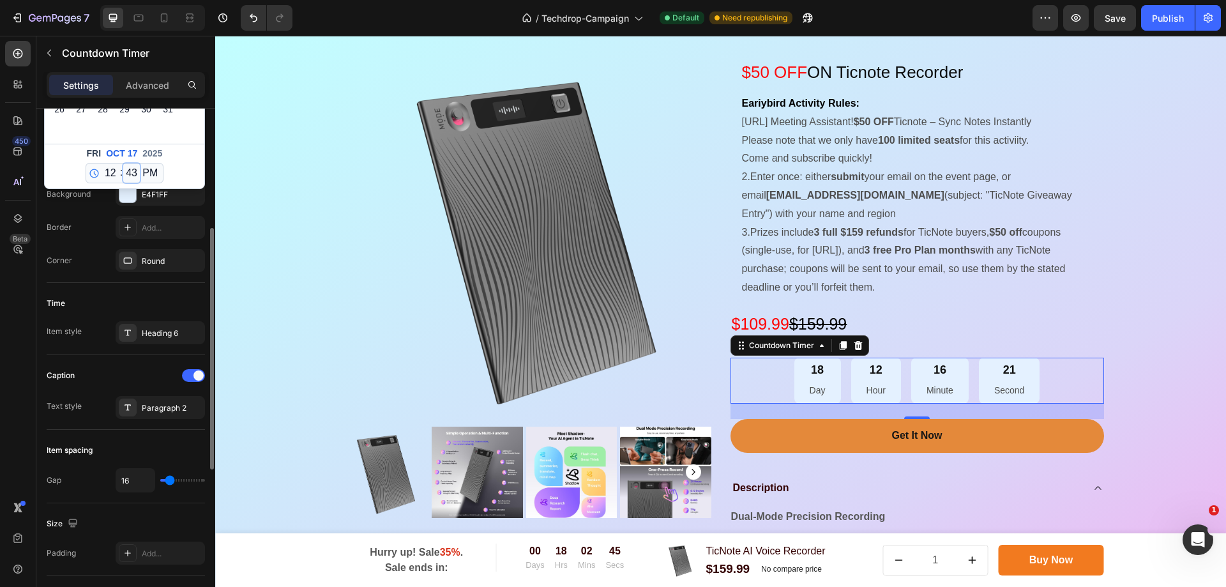
scroll to position [64, 0]
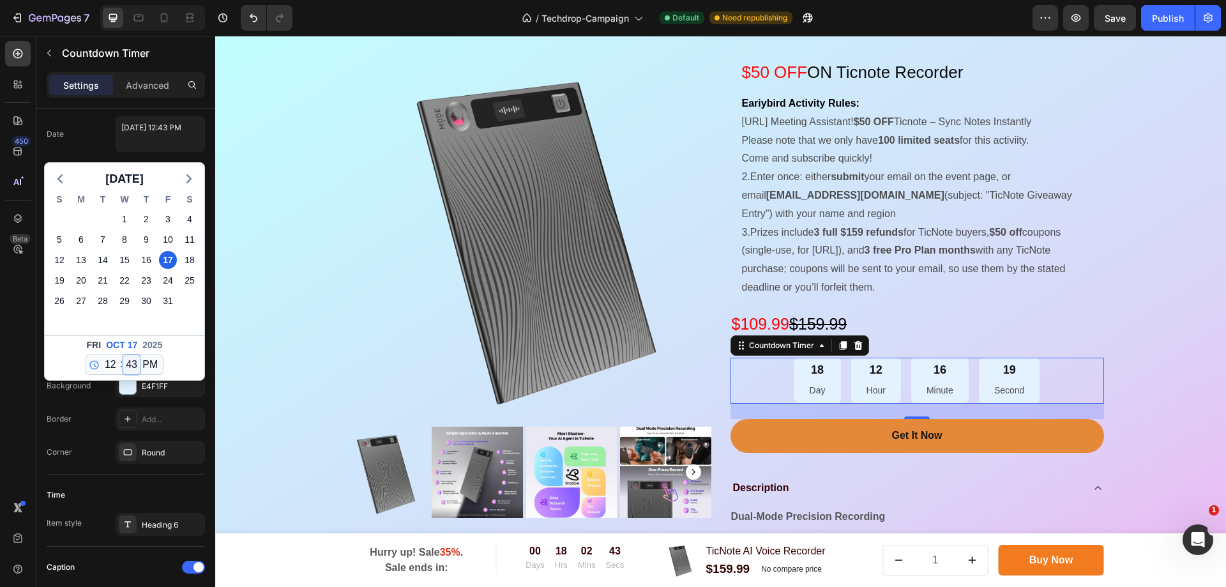
click at [135, 363] on select "00 01 02 03 04 05 06 07 08 09 10 11 12 13 14 15 16 17 18 19 20 21 22 23 24 25 2…" at bounding box center [131, 364] width 17 height 19
select select "59"
click at [123, 355] on select "00 01 02 03 04 05 06 07 08 09 10 11 12 13 14 15 16 17 18 19 20 21 22 23 24 25 2…" at bounding box center [131, 364] width 17 height 19
type textarea "October 17 2025 12:59 PM"
click at [56, 365] on div "Fri Oct 17 2025 12 1 2 3 4 5 6 7 8 9 10 11 : 00 01 02 03 04 05 06 07 08 09 10 1…" at bounding box center [125, 357] width 160 height 45
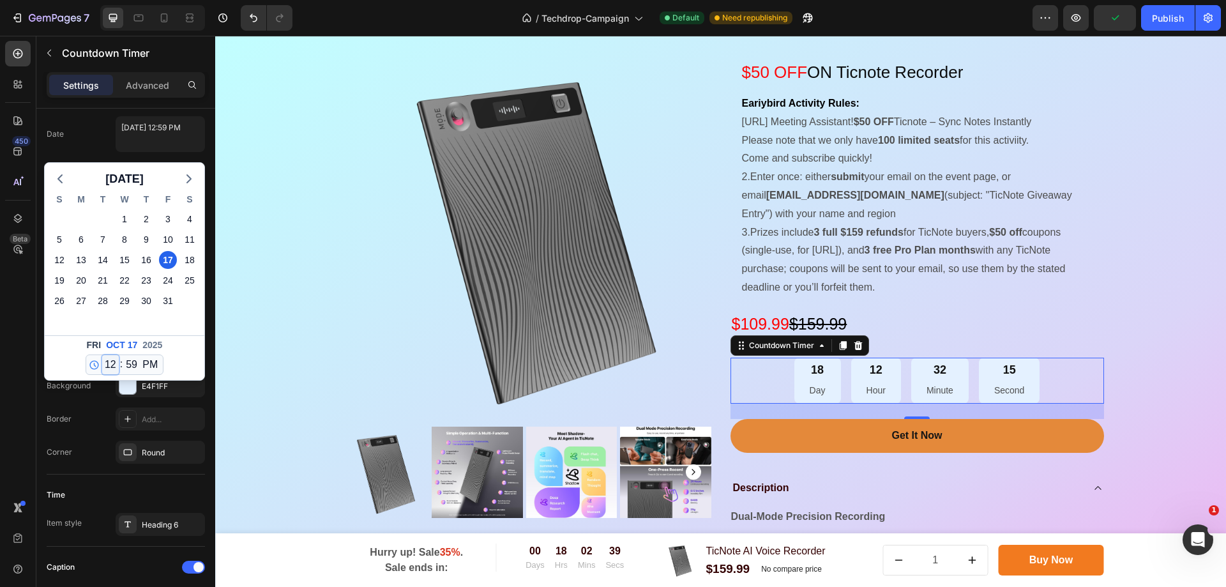
click at [115, 365] on select "12 1 2 3 4 5 6 7 8 9 10 11" at bounding box center [110, 364] width 17 height 19
click at [45, 364] on div "Fri Oct 17 2025 12 1 2 3 4 5 6 7 8 9 10 11 : 00 01 02 03 04 05 06 07 08 09 10 1…" at bounding box center [125, 357] width 160 height 45
click at [98, 367] on icon at bounding box center [94, 364] width 11 height 11
click at [109, 357] on select "12 1 2 3 4 5 6 7 8 9 10 11" at bounding box center [110, 364] width 17 height 19
click at [102, 355] on select "12 1 2 3 4 5 6 7 8 9 10 11" at bounding box center [110, 364] width 17 height 19
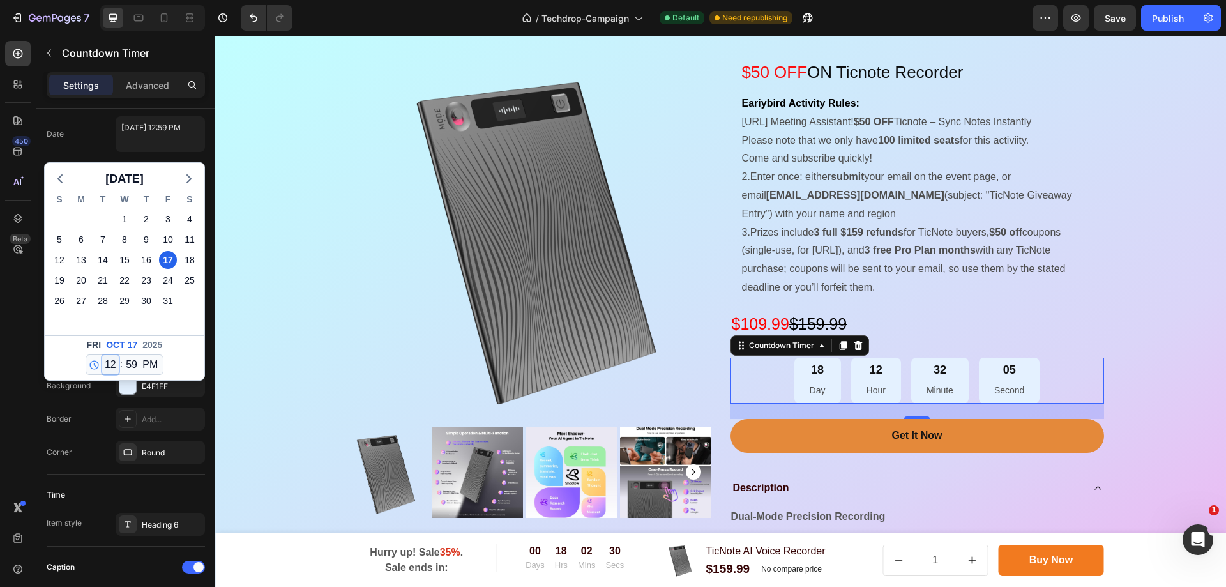
click at [110, 365] on select "12 1 2 3 4 5 6 7 8 9 10 11" at bounding box center [110, 364] width 17 height 19
select select "23"
click at [102, 355] on select "12 1 2 3 4 5 6 7 8 9 10 11" at bounding box center [110, 364] width 17 height 19
type textarea "October 17 2025 11:59 PM"
click at [170, 263] on div "17" at bounding box center [168, 260] width 18 height 18
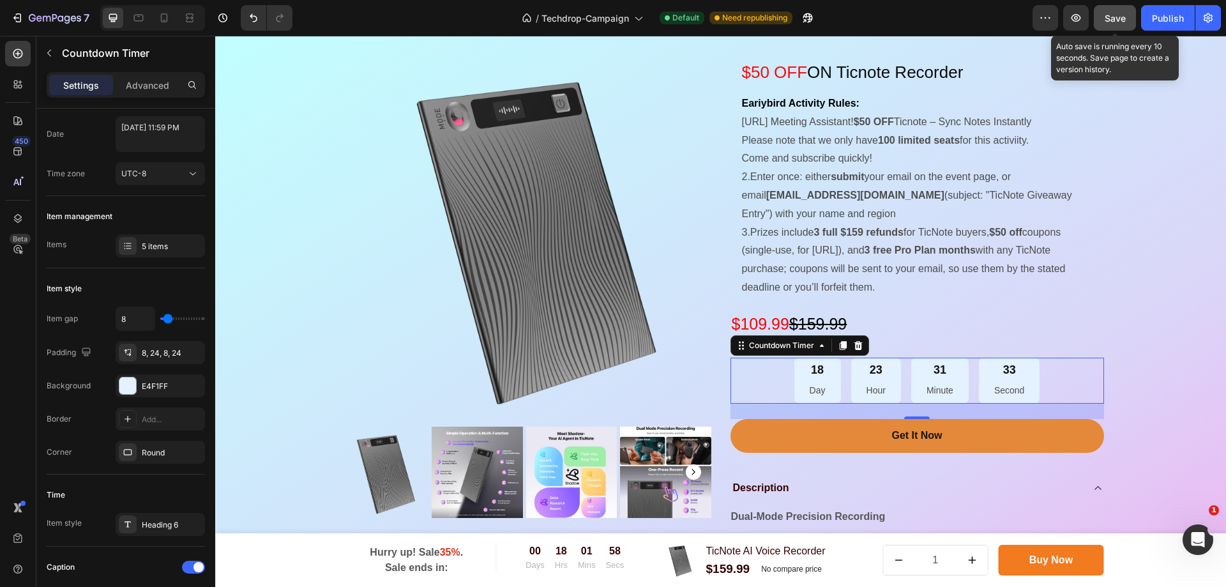
click at [1120, 19] on span "Save" at bounding box center [1115, 18] width 21 height 11
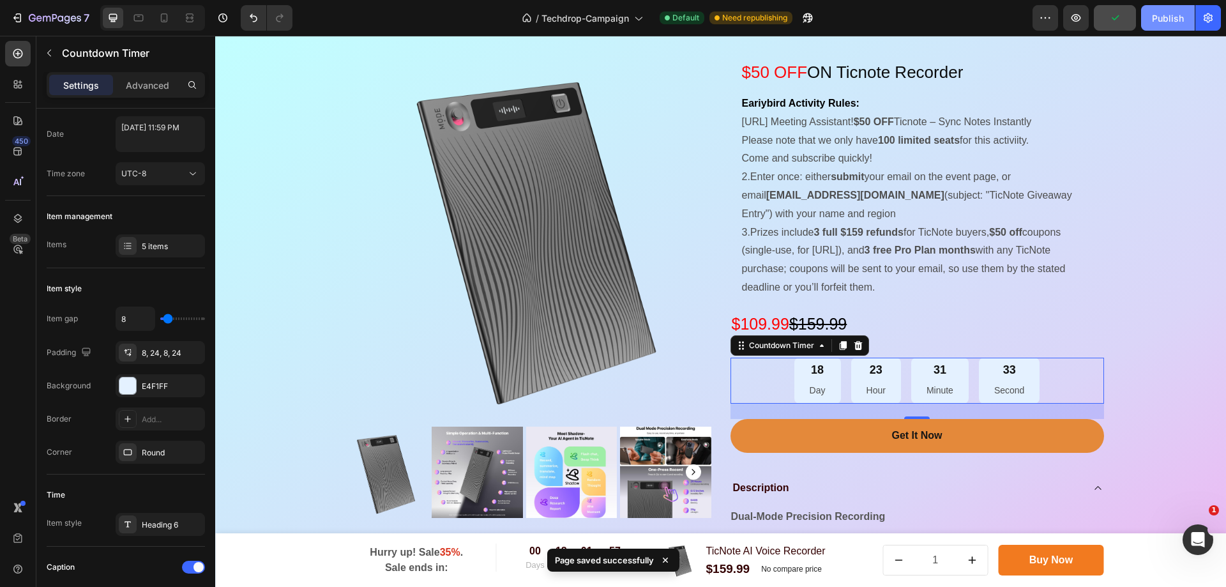
click at [1170, 17] on div "Publish" at bounding box center [1168, 17] width 32 height 13
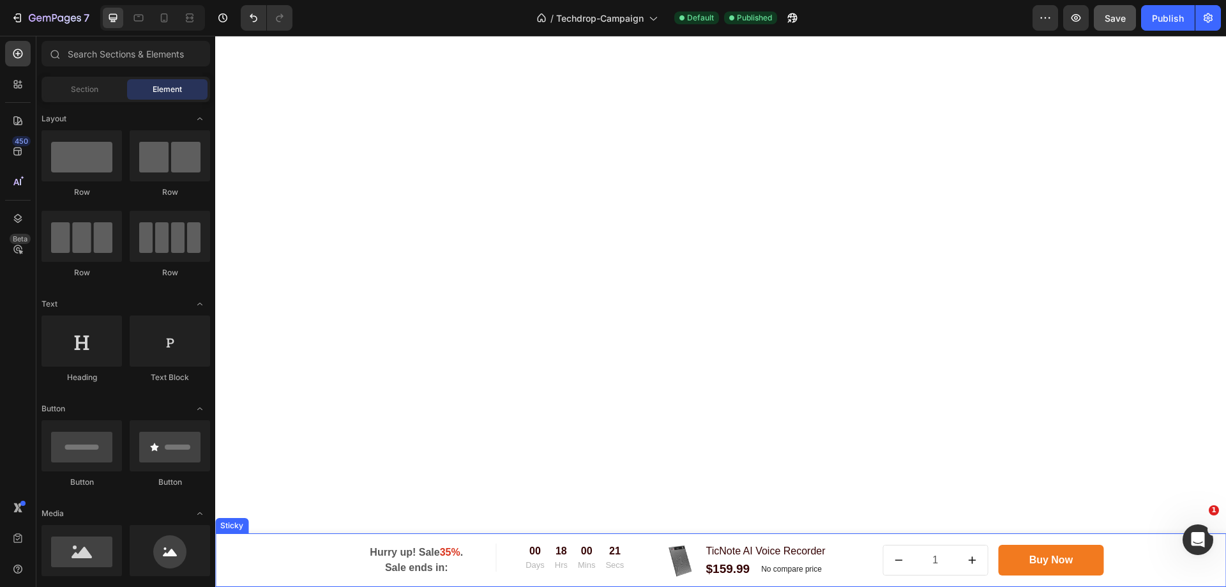
scroll to position [4144, 0]
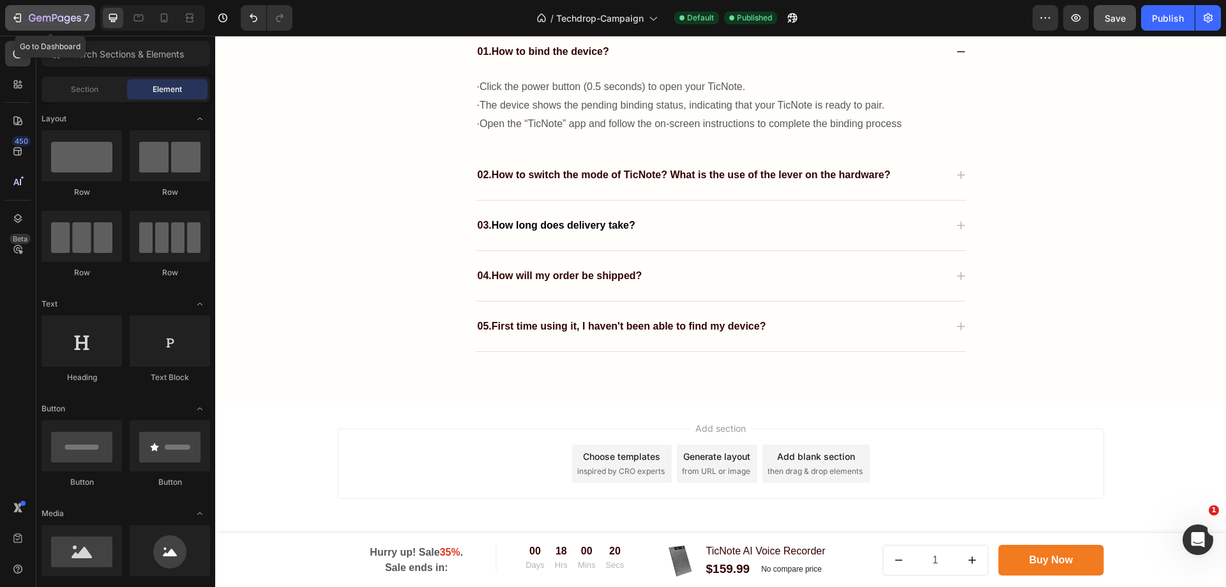
click at [36, 25] on div "7" at bounding box center [59, 17] width 61 height 15
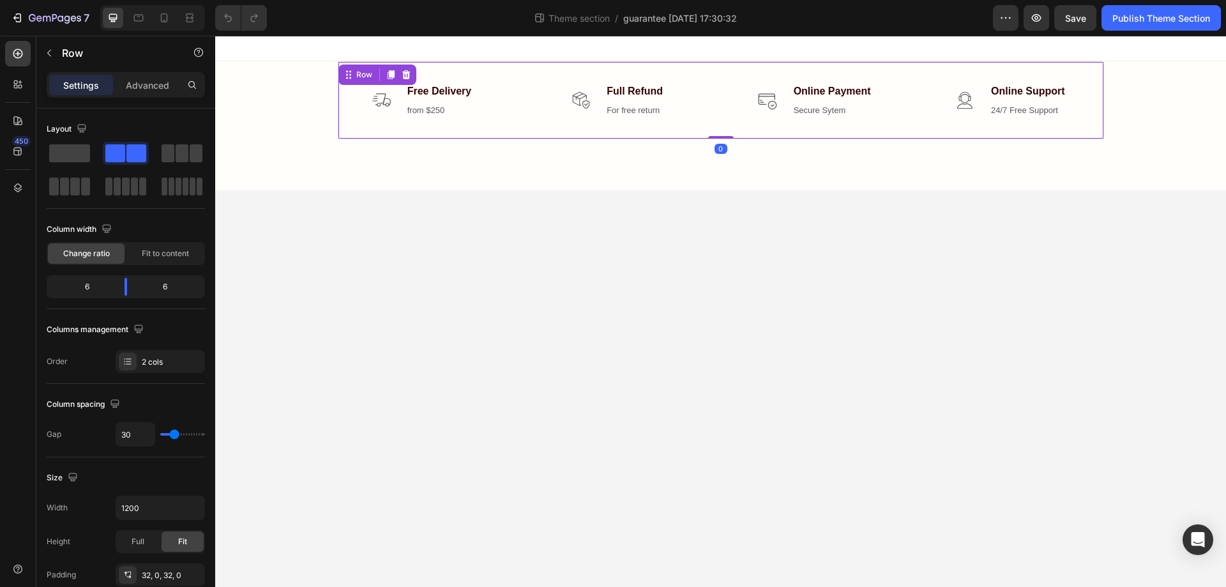
click at [442, 119] on div "Image Free Delivery Text block from $250 Text block Icon List Image Full Refund…" at bounding box center [721, 100] width 766 height 78
click at [449, 112] on p "from $250" at bounding box center [443, 110] width 73 height 13
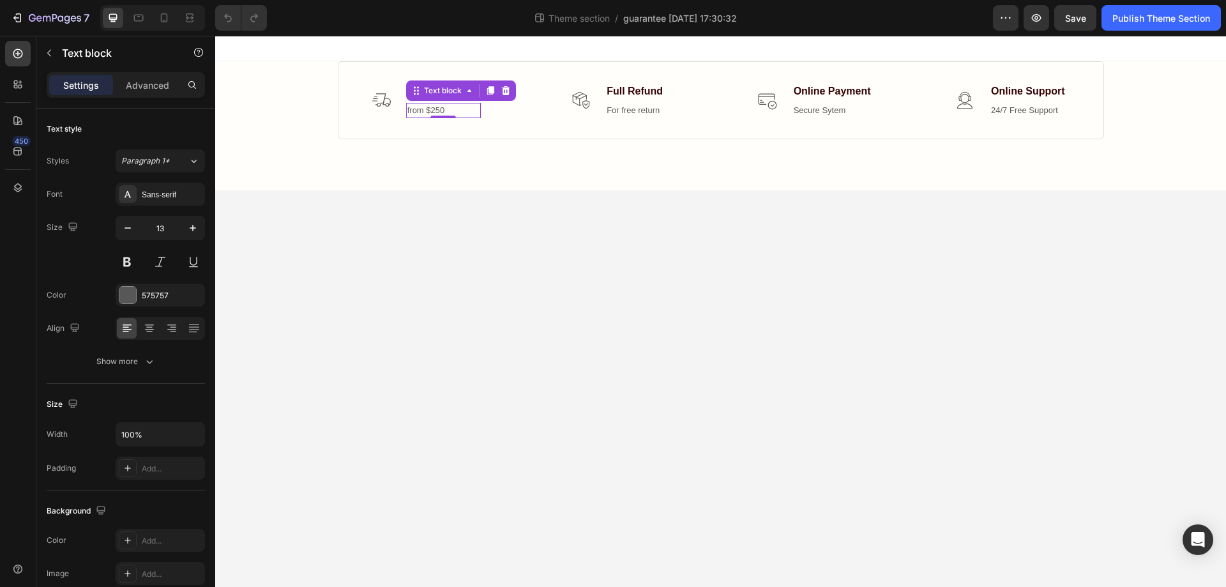
click at [449, 112] on p "from $250" at bounding box center [443, 110] width 73 height 13
drag, startPoint x: 452, startPoint y: 110, endPoint x: 375, endPoint y: 110, distance: 77.3
click at [375, 110] on li "Image Free Delivery Text block from $250 Text block 0" at bounding box center [426, 100] width 109 height 36
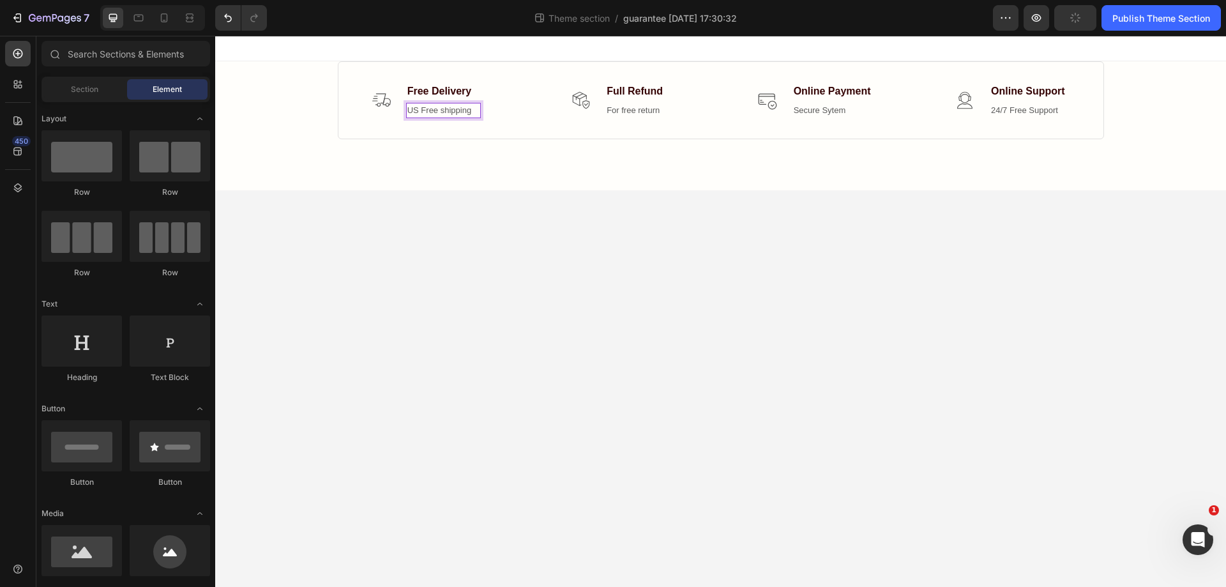
click at [563, 347] on body "Image Free Delivery Text block US Free shipping Text block 0 Icon List Image Fu…" at bounding box center [720, 311] width 1011 height 551
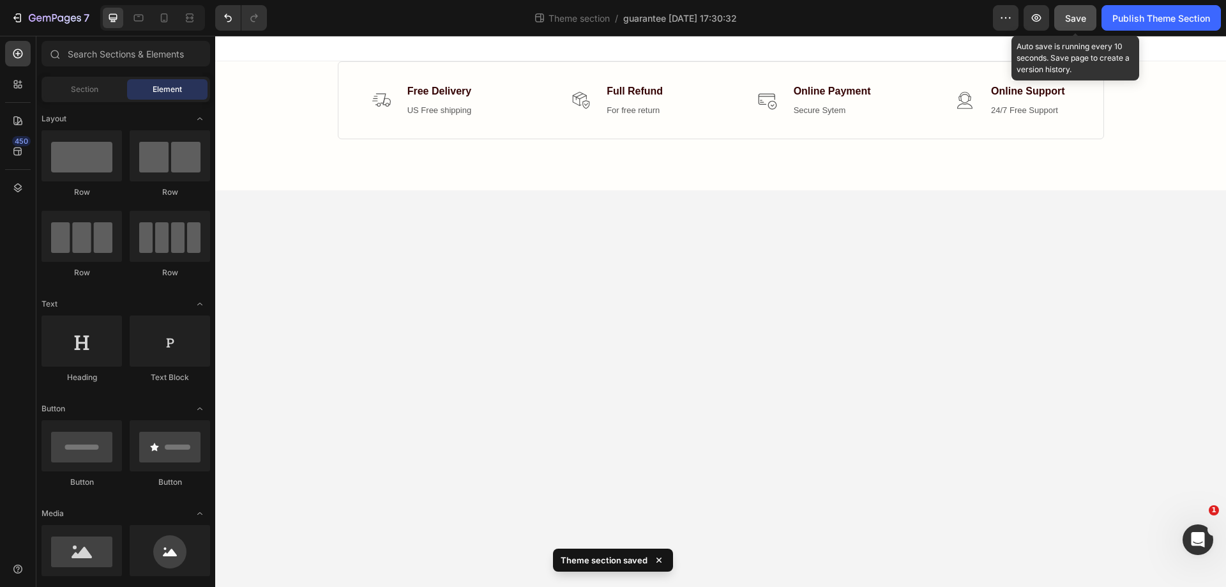
click at [1080, 19] on span "Save" at bounding box center [1075, 18] width 21 height 11
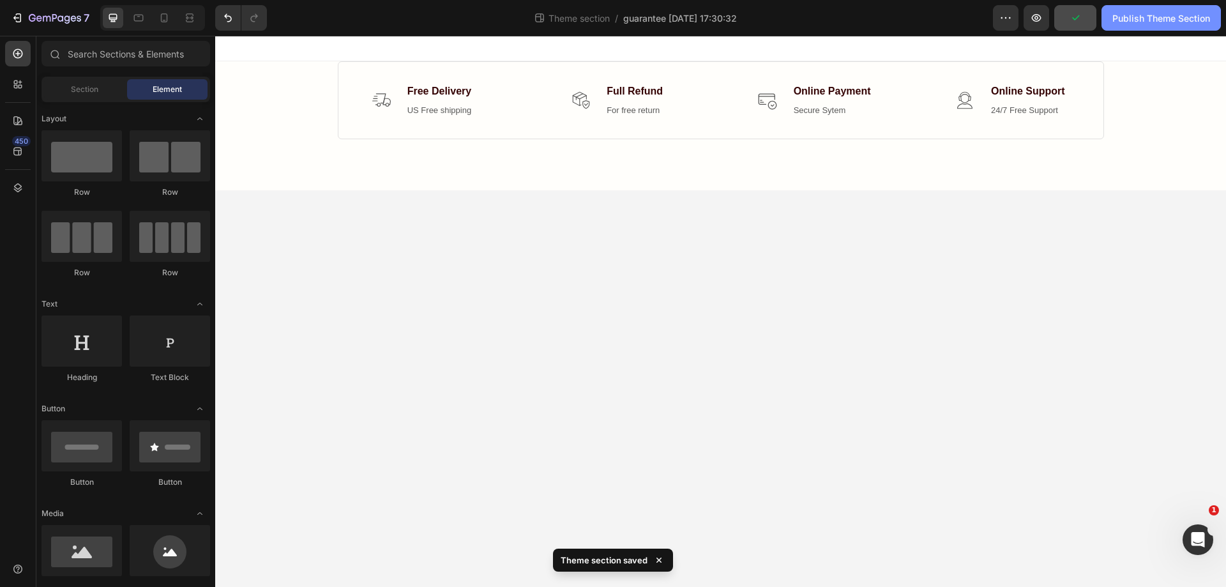
click at [1133, 19] on div "Publish Theme Section" at bounding box center [1161, 17] width 98 height 13
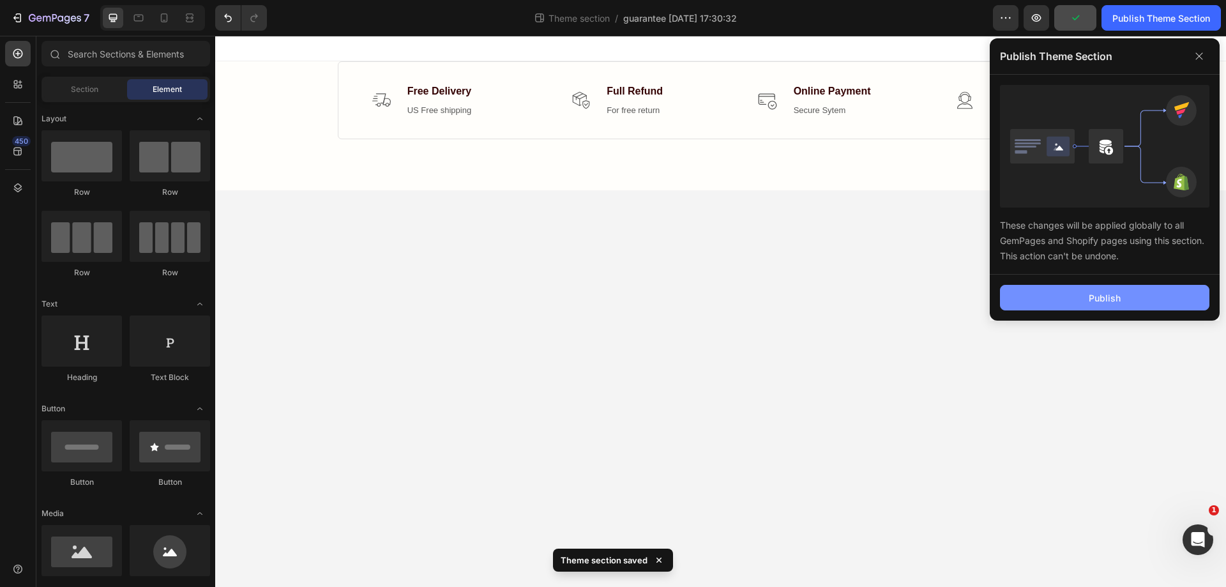
click at [1080, 300] on button "Publish" at bounding box center [1104, 298] width 209 height 26
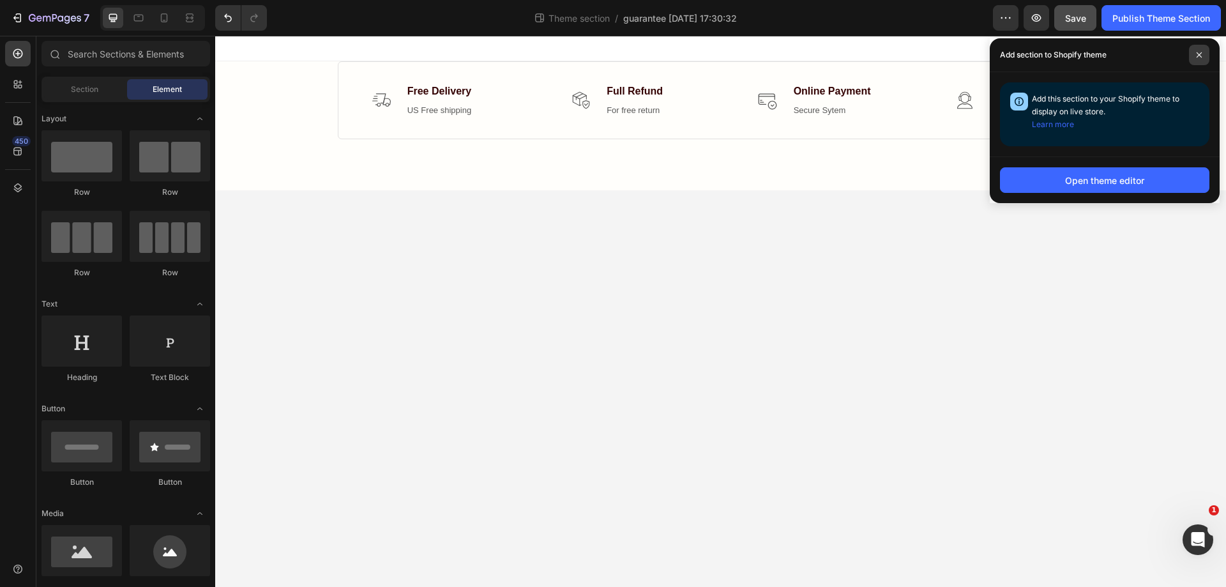
click at [1198, 50] on span at bounding box center [1199, 55] width 20 height 20
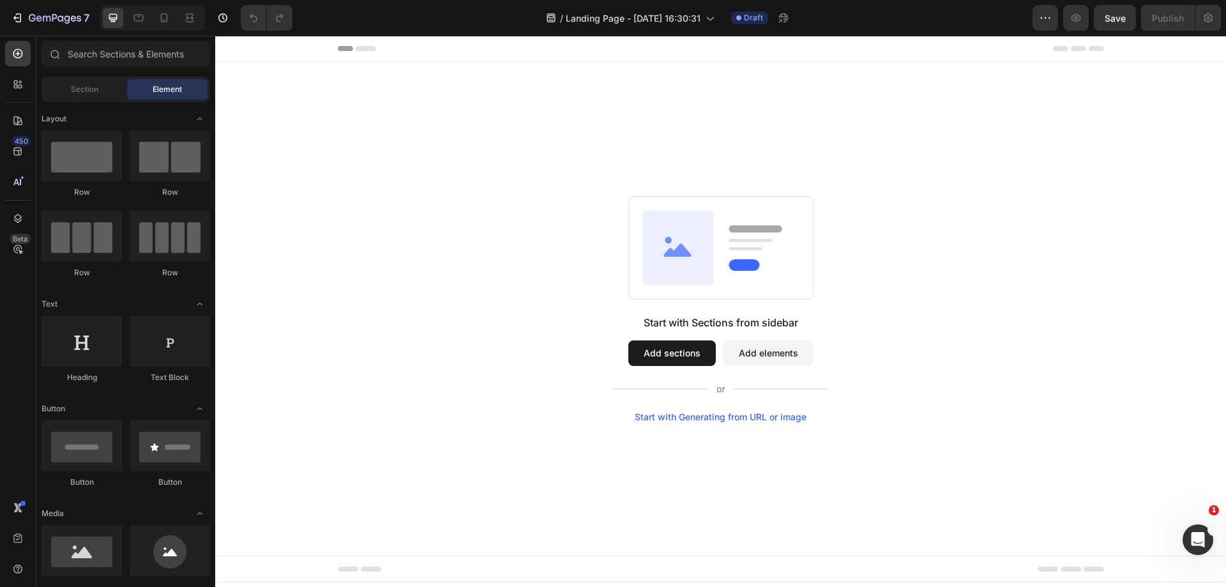
click at [656, 359] on button "Add sections" at bounding box center [671, 353] width 87 height 26
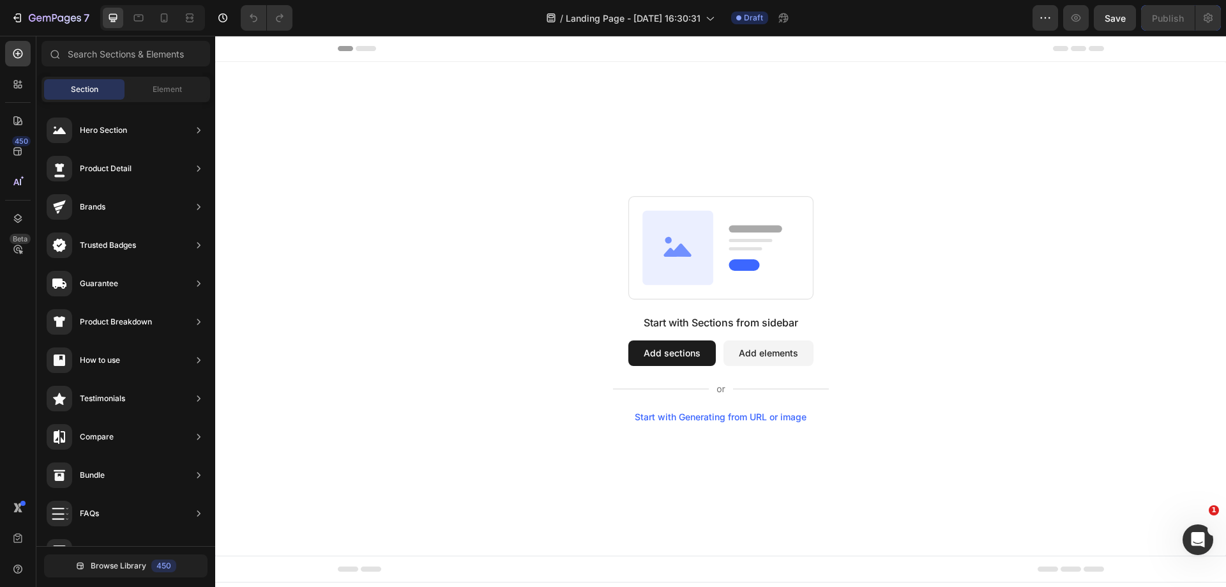
click at [654, 356] on button "Add sections" at bounding box center [671, 353] width 87 height 26
click at [29, 93] on div at bounding box center [18, 85] width 26 height 26
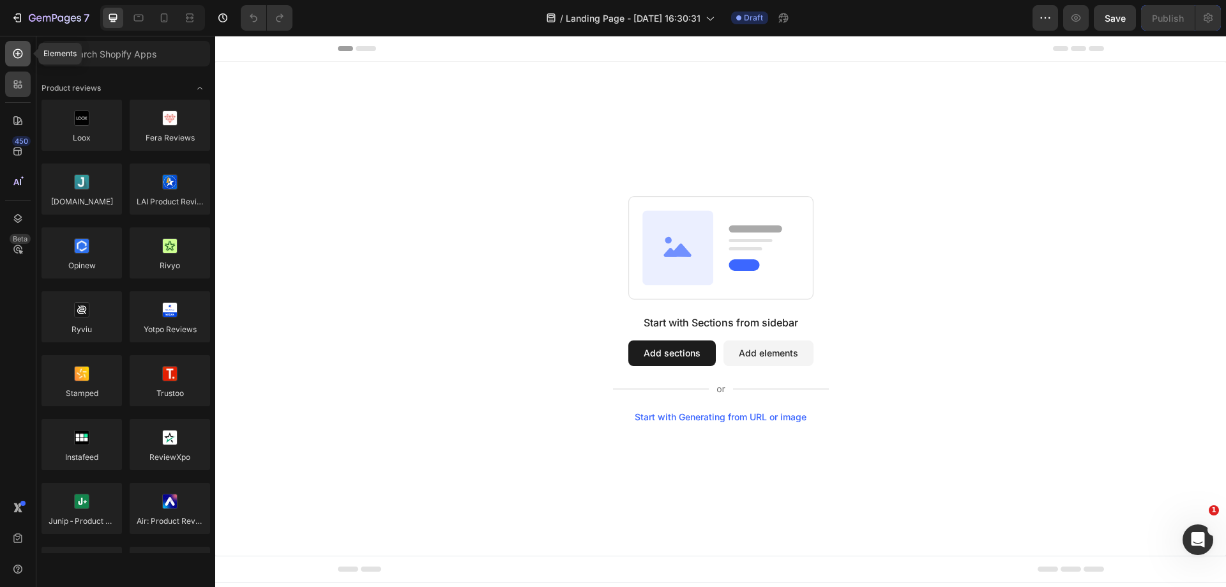
click at [20, 58] on icon at bounding box center [17, 53] width 13 height 13
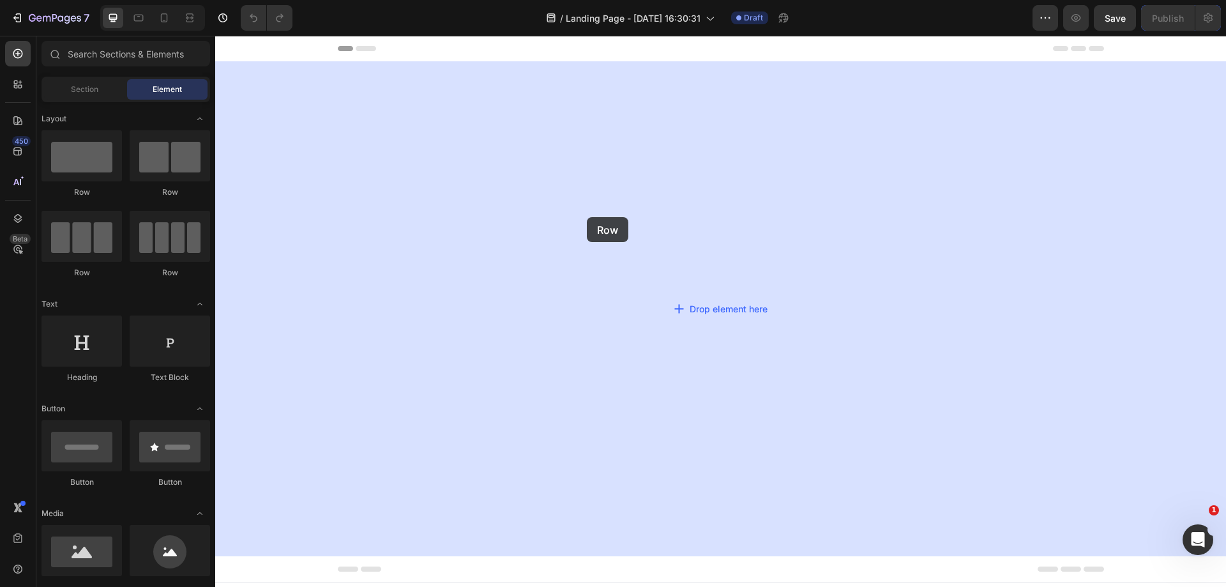
drag, startPoint x: 298, startPoint y: 195, endPoint x: 613, endPoint y: 216, distance: 316.1
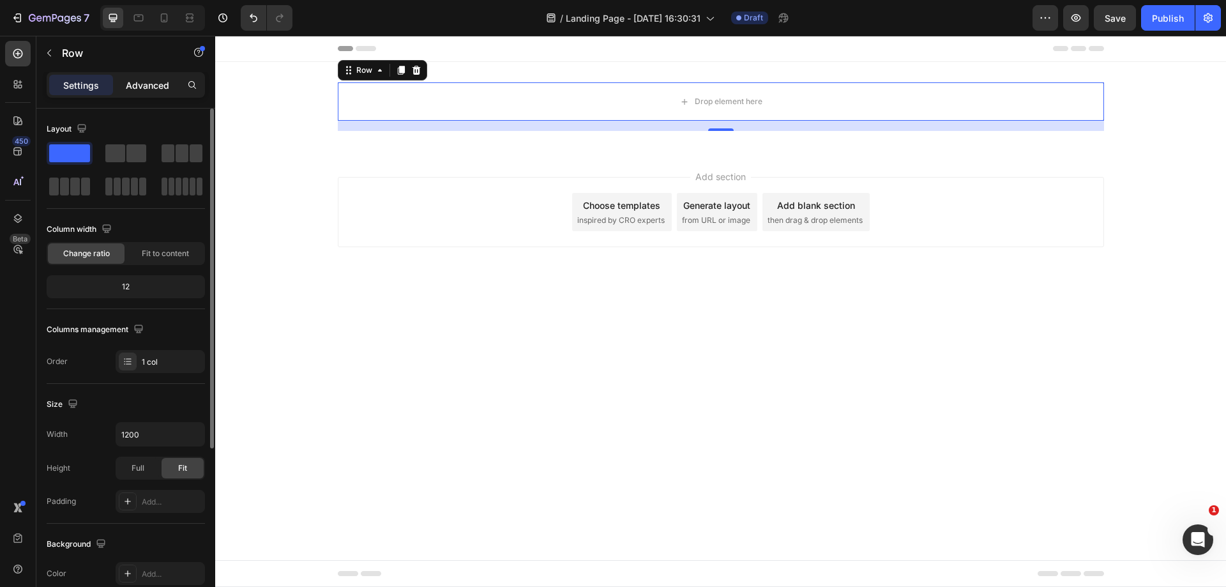
drag, startPoint x: 140, startPoint y: 87, endPoint x: 134, endPoint y: 90, distance: 6.9
click at [135, 90] on p "Advanced" at bounding box center [147, 85] width 43 height 13
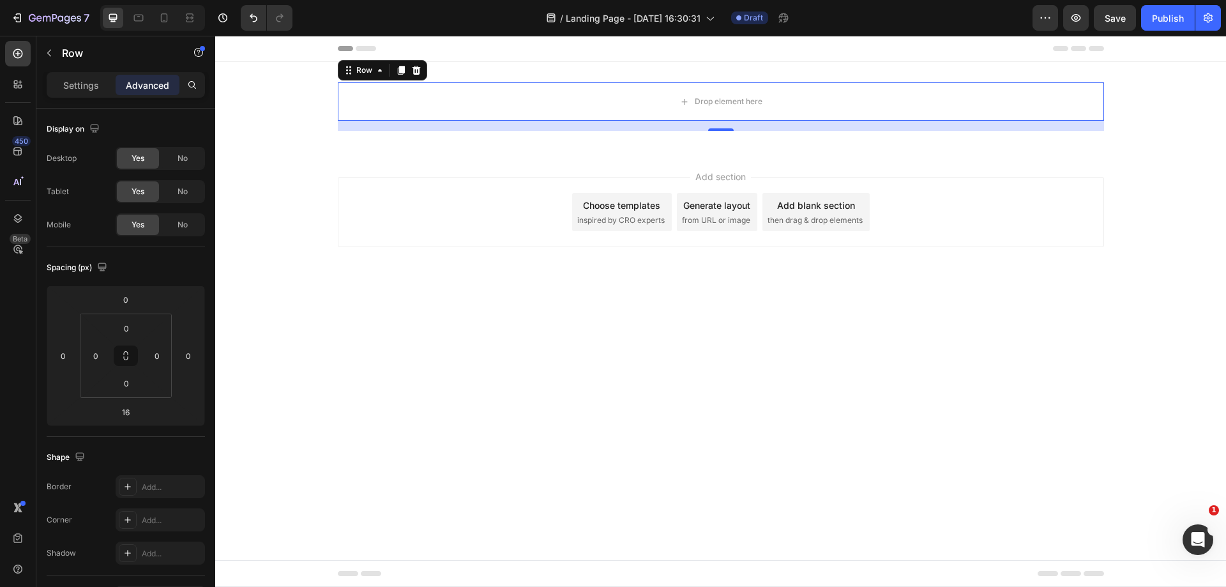
click at [4, 72] on div "450 Beta" at bounding box center [18, 311] width 36 height 551
click at [78, 79] on p "Settings" at bounding box center [81, 85] width 36 height 13
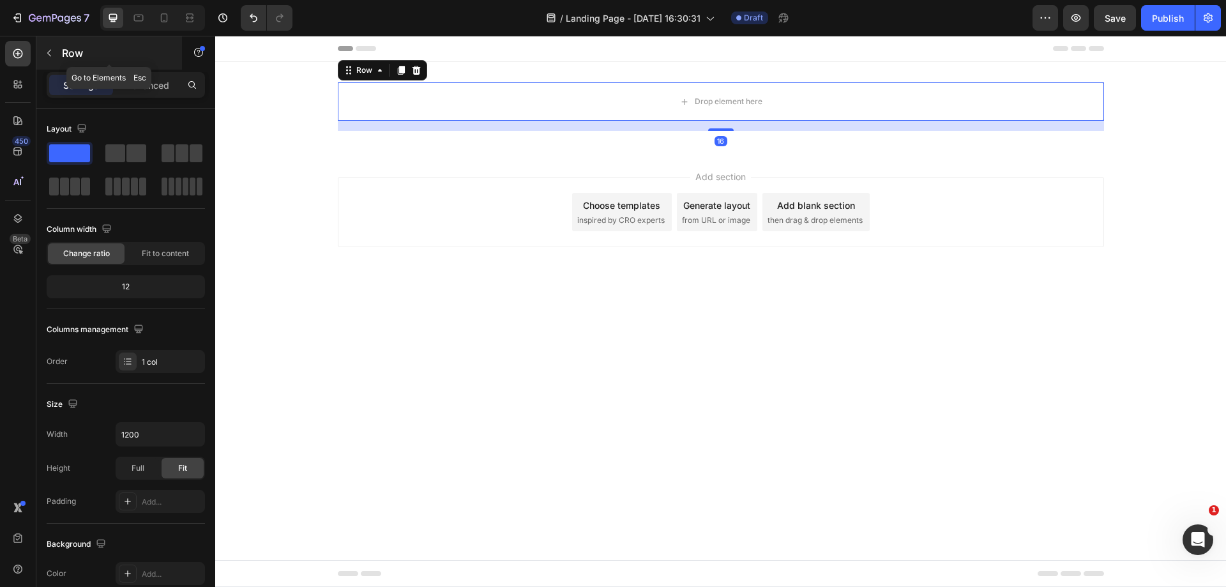
click at [70, 61] on div "Row" at bounding box center [109, 52] width 146 height 33
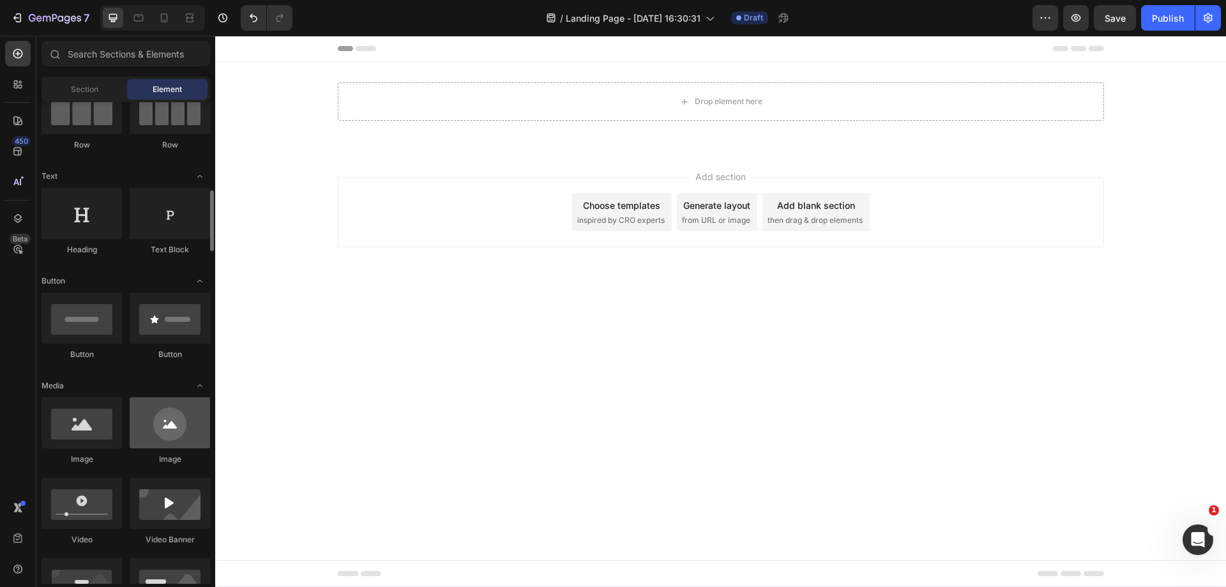
scroll to position [192, 0]
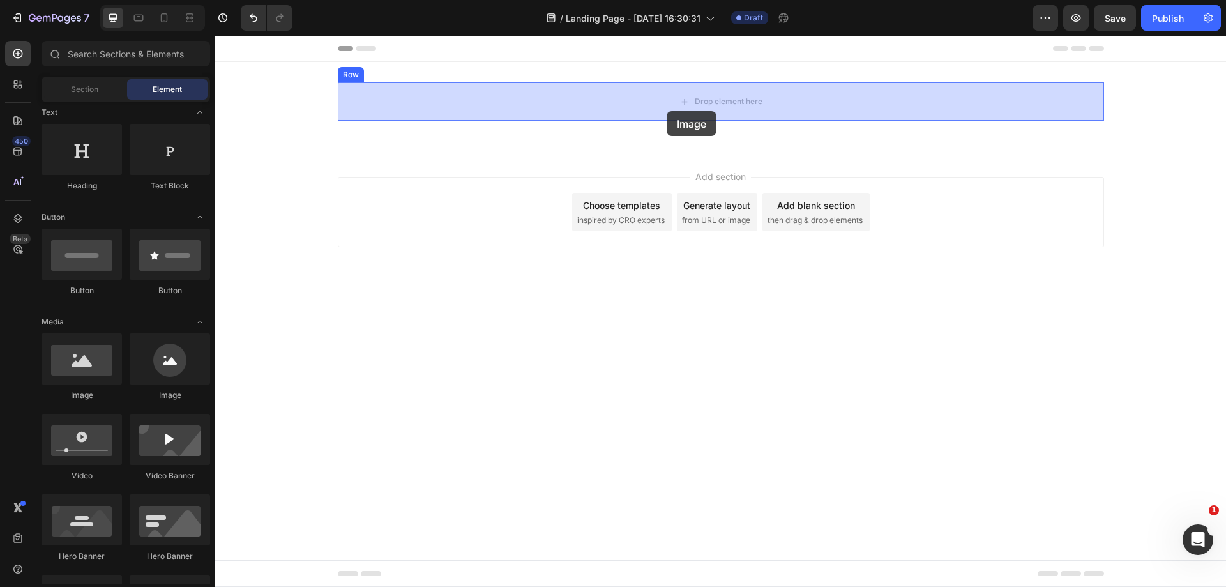
drag, startPoint x: 294, startPoint y: 407, endPoint x: 667, endPoint y: 111, distance: 476.2
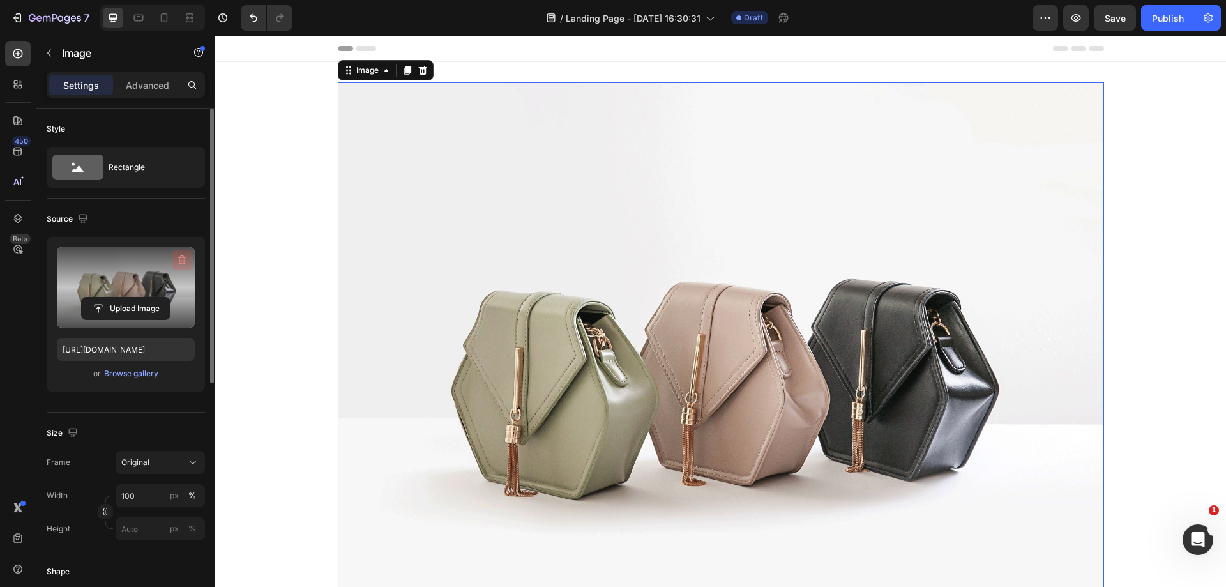
click at [185, 257] on icon "button" at bounding box center [182, 260] width 8 height 10
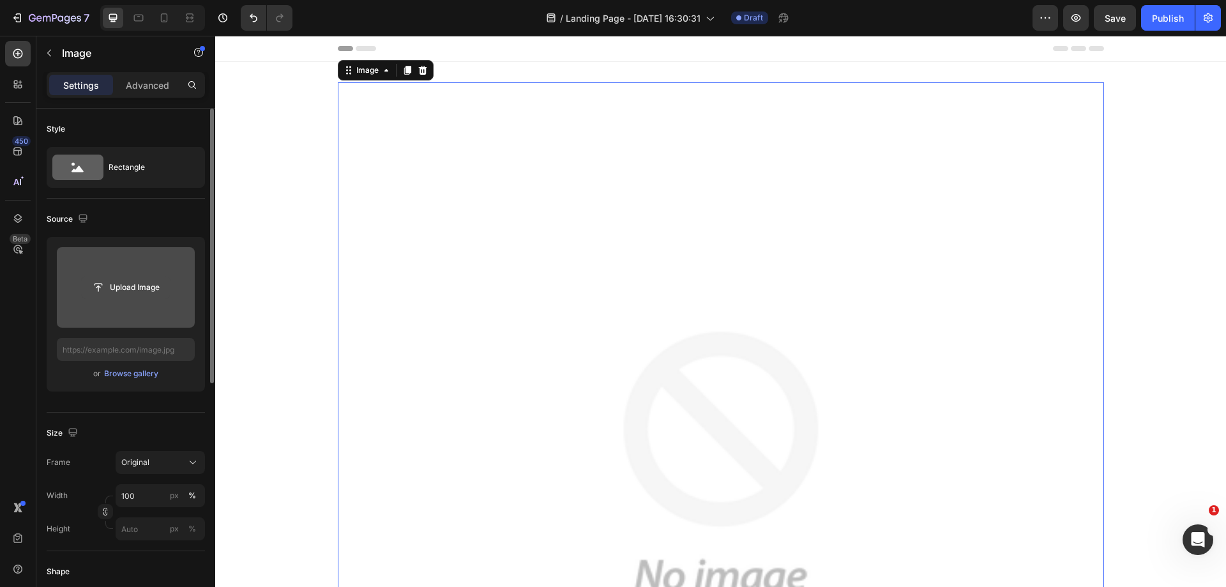
click at [130, 281] on input "file" at bounding box center [126, 287] width 88 height 22
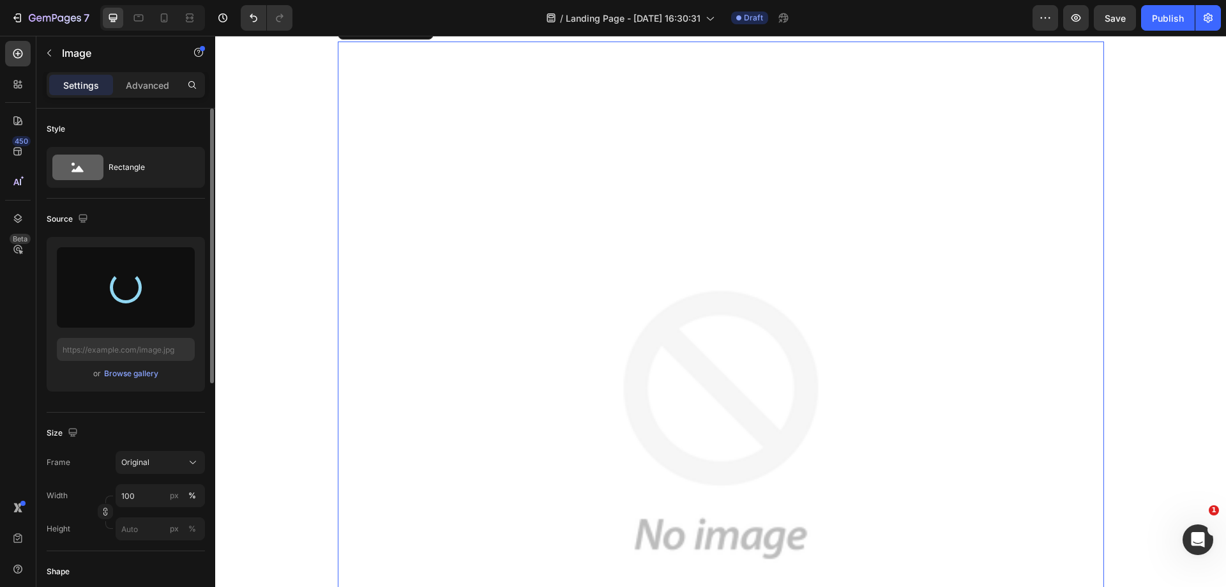
scroll to position [64, 0]
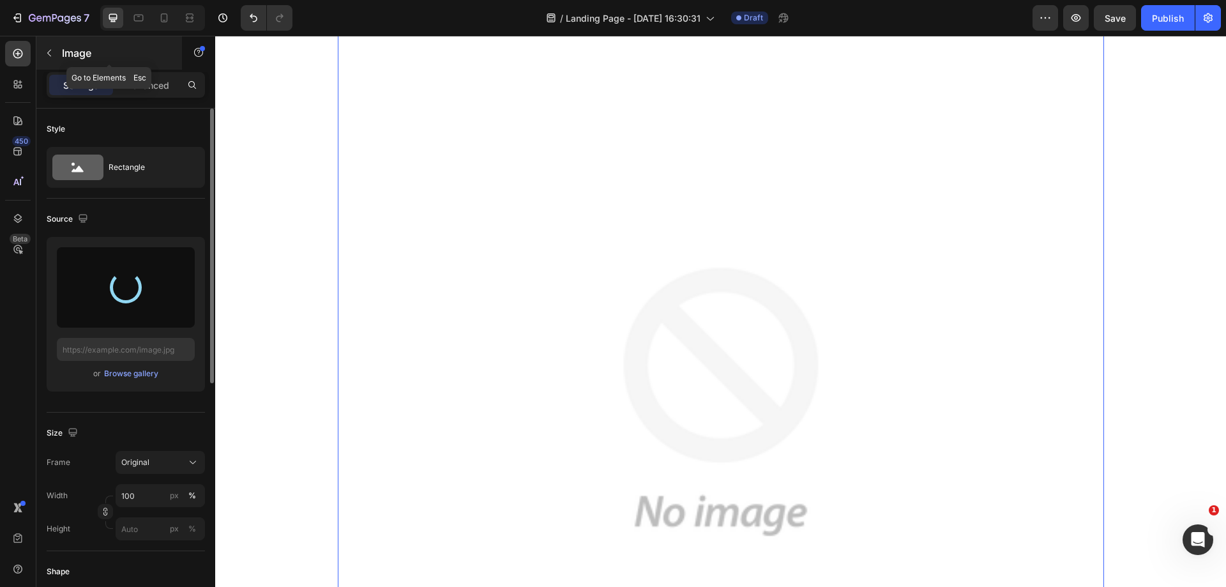
type input "[URL][DOMAIN_NAME]"
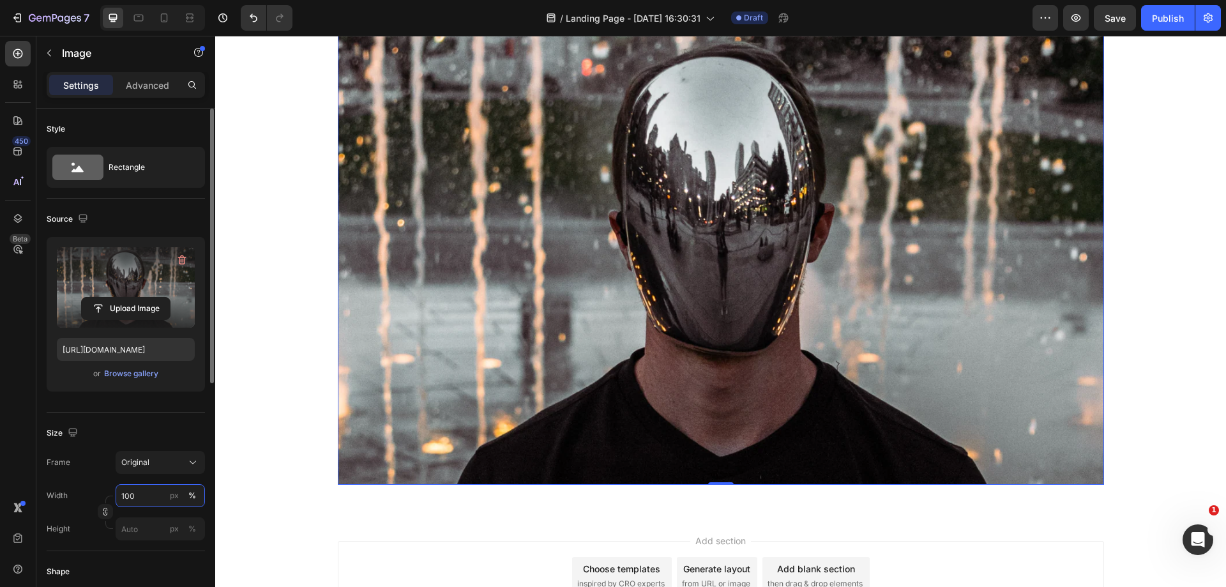
click at [158, 496] on input "100" at bounding box center [160, 495] width 89 height 23
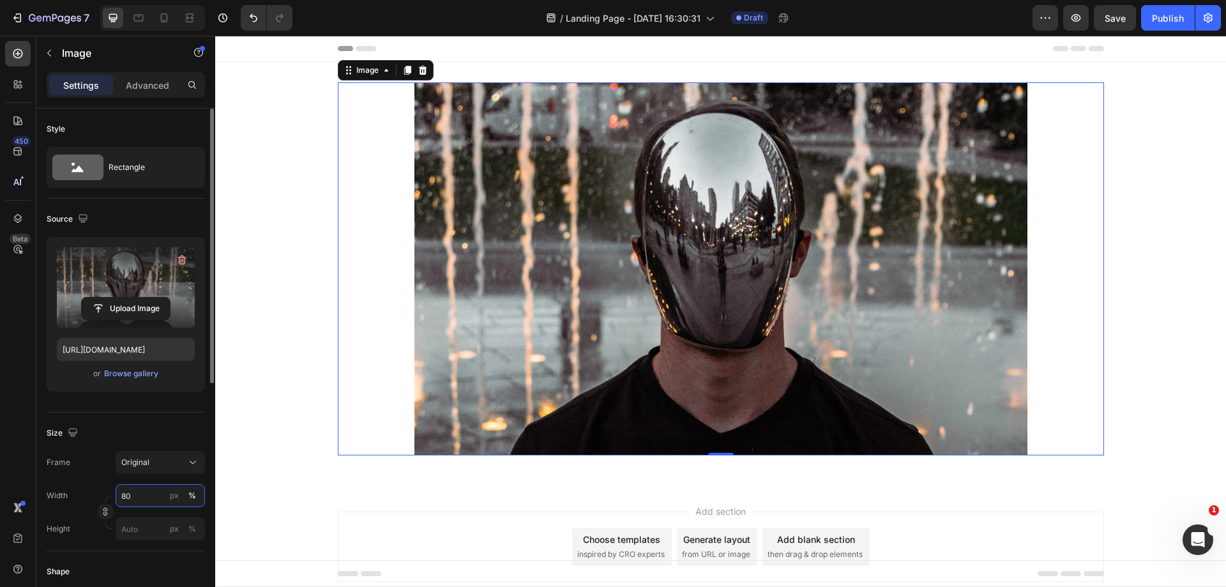
scroll to position [128, 0]
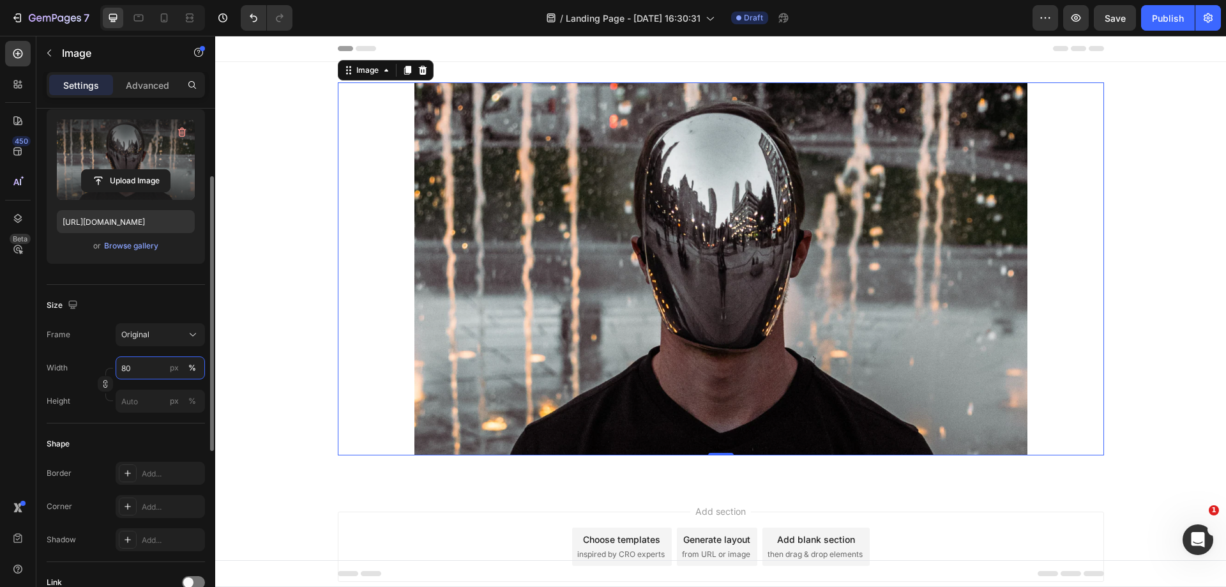
click at [151, 368] on input "80" at bounding box center [160, 367] width 89 height 23
type input "80"
click at [542, 394] on img at bounding box center [720, 268] width 613 height 373
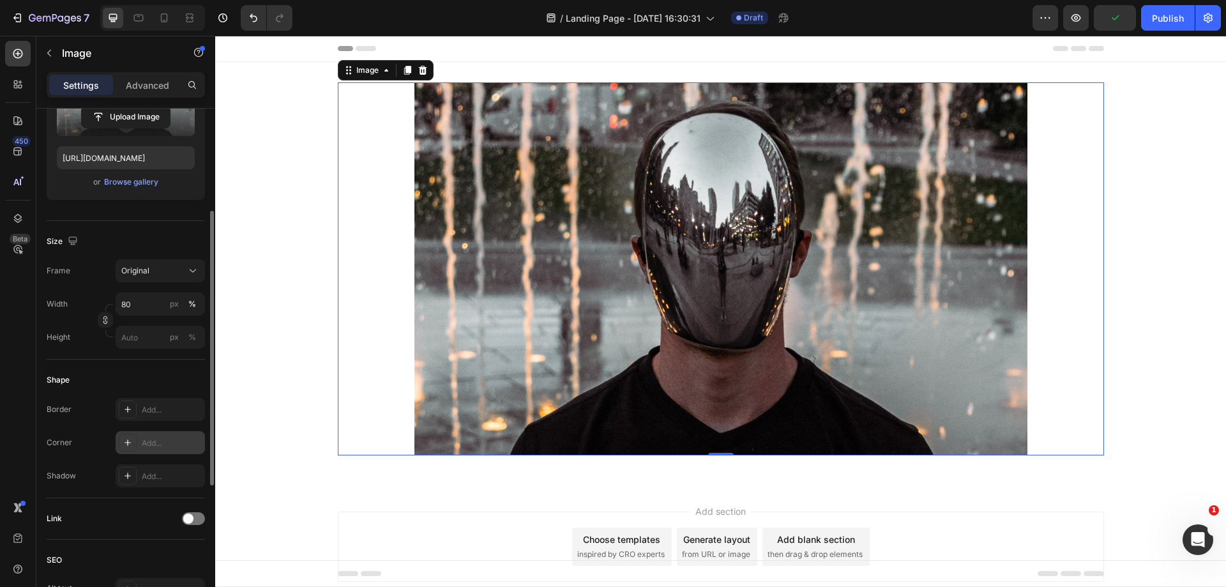
click at [127, 445] on icon at bounding box center [128, 442] width 10 height 10
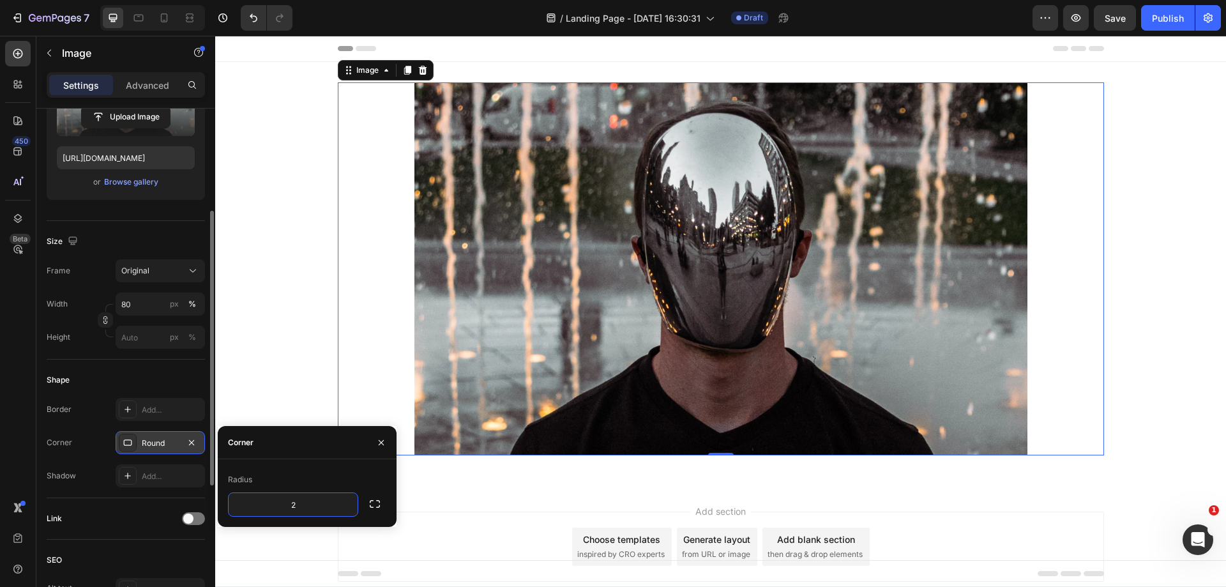
type input "25"
click at [1133, 315] on div "Image 0 Row" at bounding box center [720, 273] width 1011 height 383
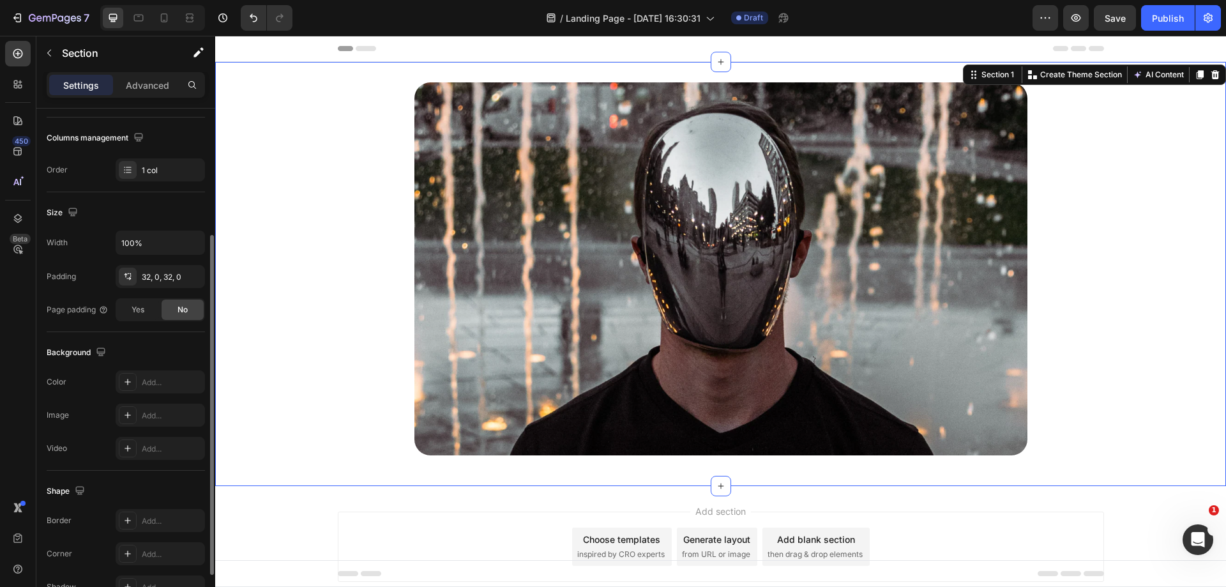
scroll to position [0, 0]
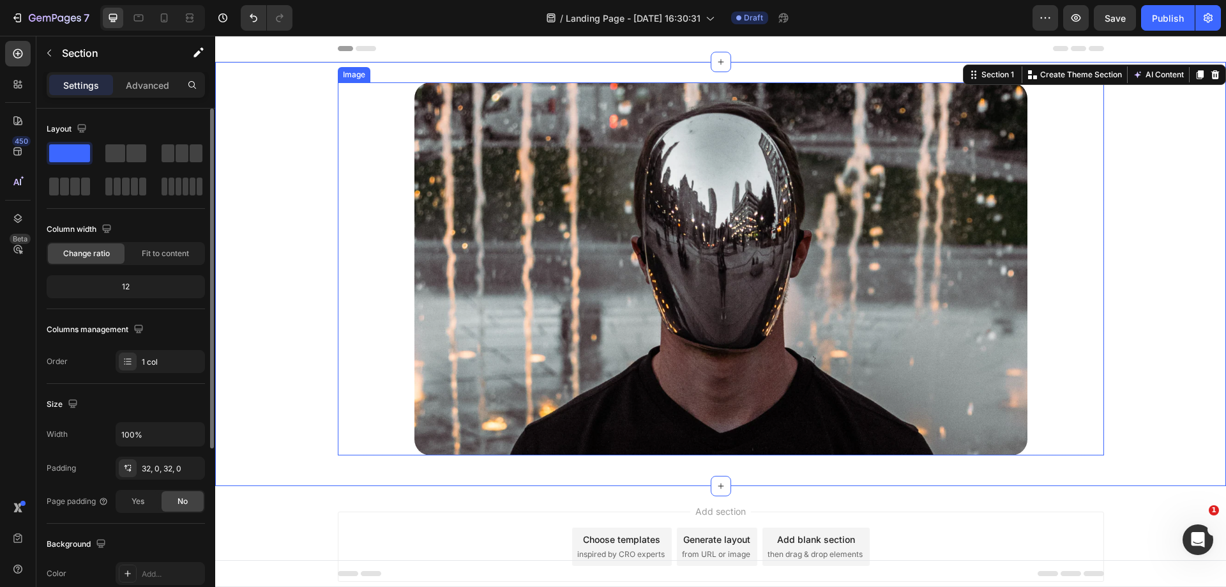
click at [751, 314] on img at bounding box center [720, 268] width 613 height 373
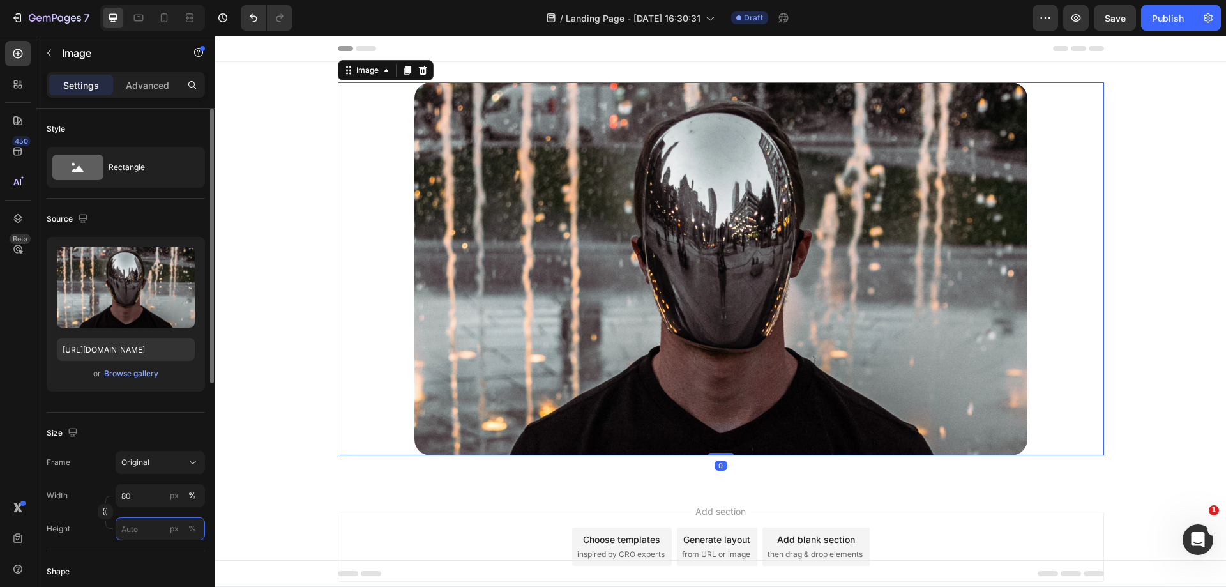
click at [145, 532] on input "px %" at bounding box center [160, 528] width 89 height 23
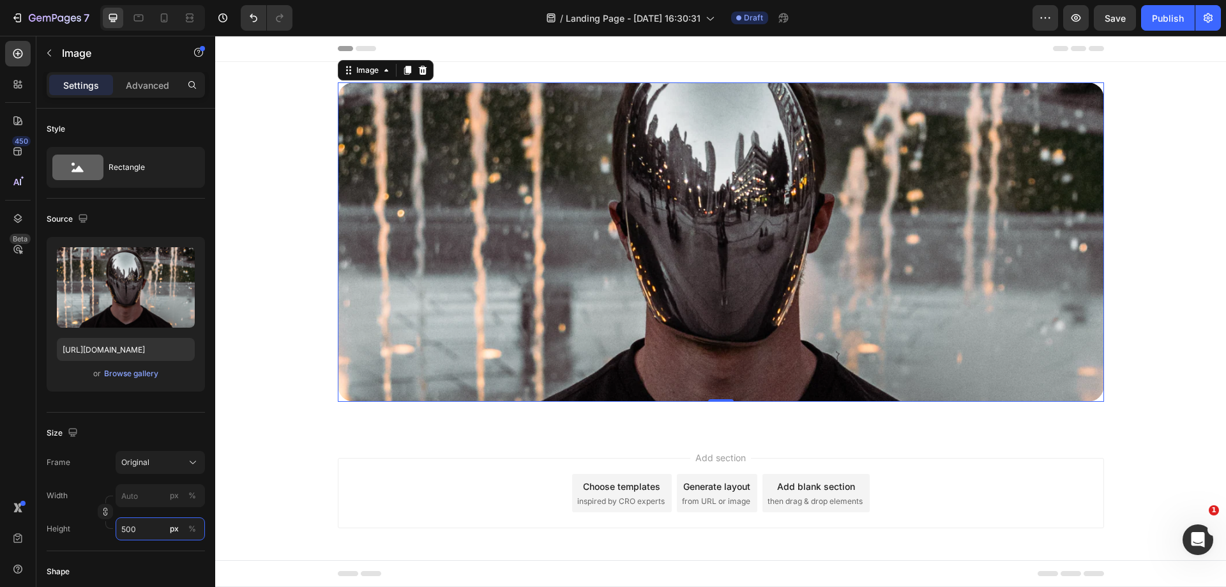
scroll to position [3, 0]
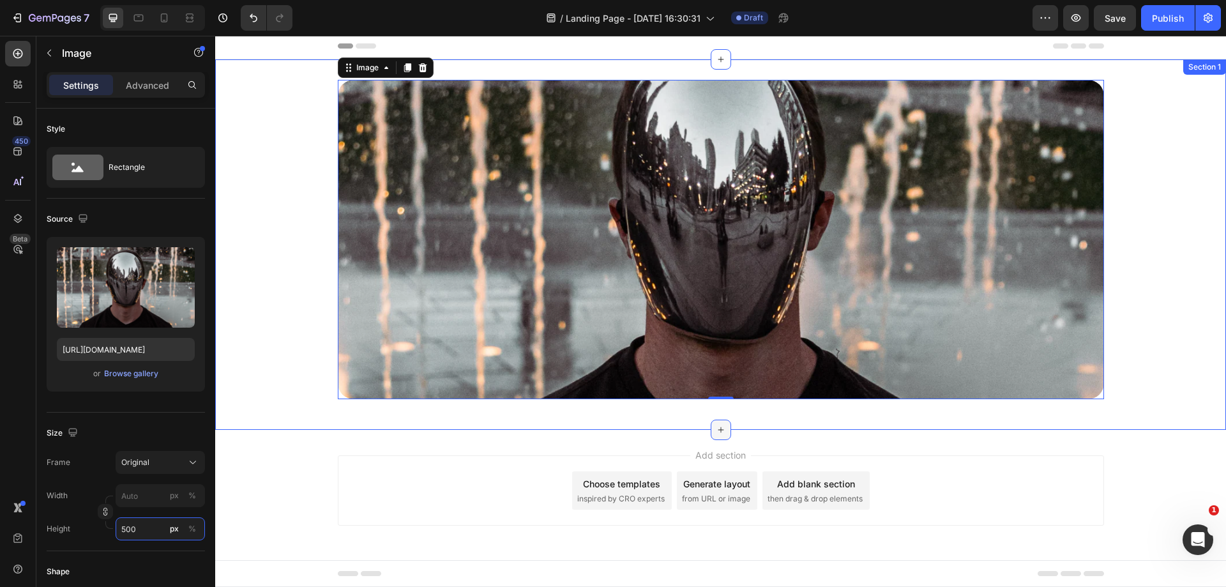
type input "500"
click at [716, 427] on icon at bounding box center [721, 430] width 10 height 10
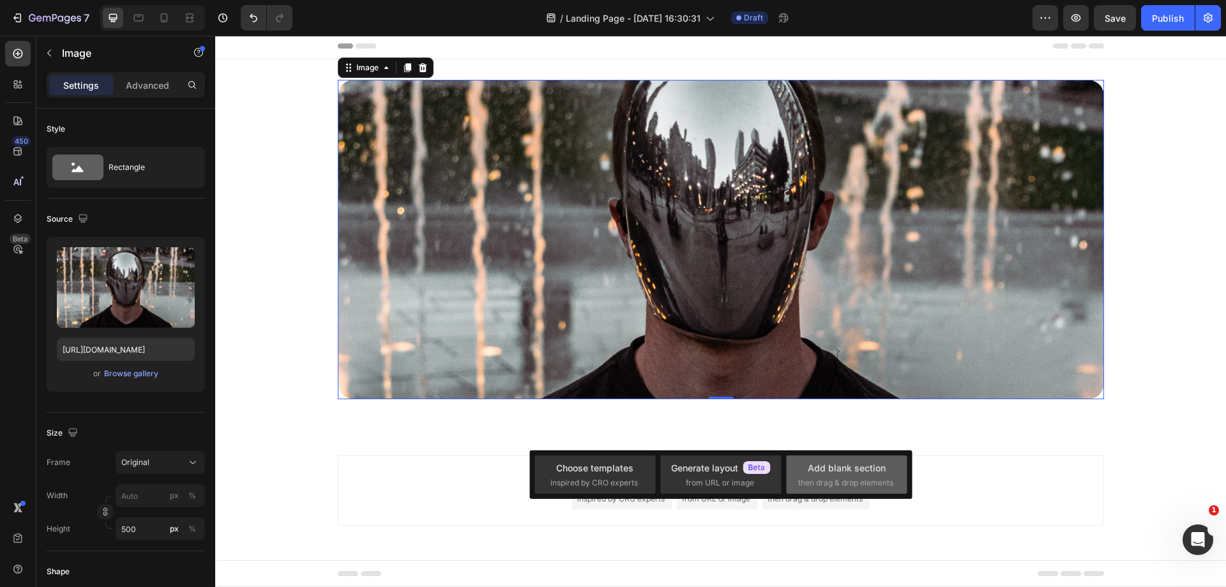
click at [806, 467] on div "Add blank section then drag & drop elements" at bounding box center [846, 474] width 97 height 27
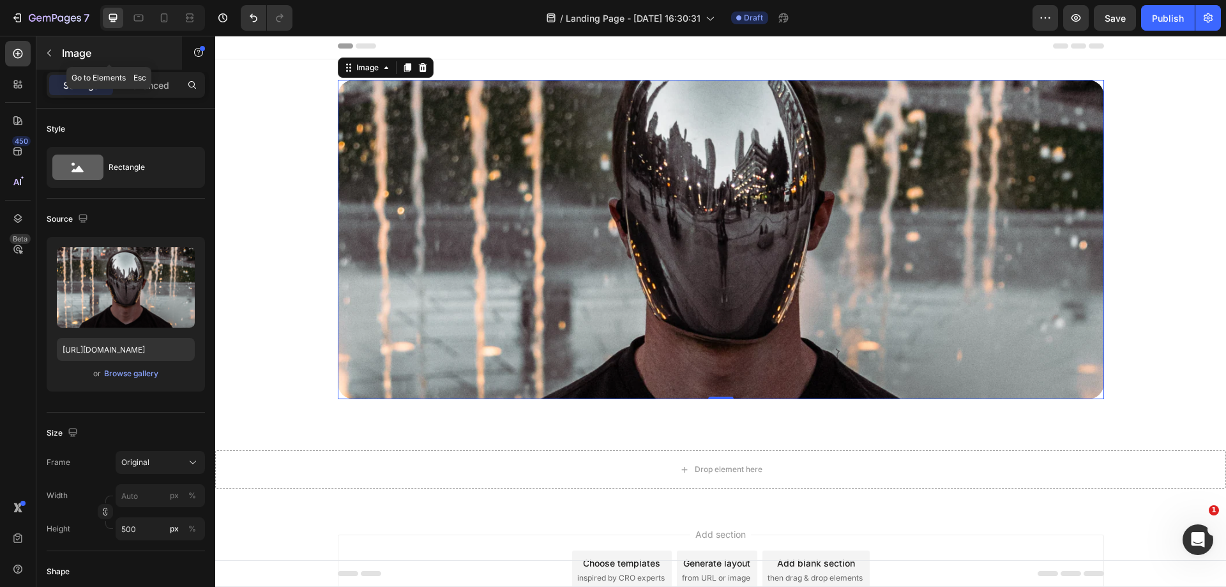
click at [65, 49] on p "Image" at bounding box center [116, 52] width 109 height 15
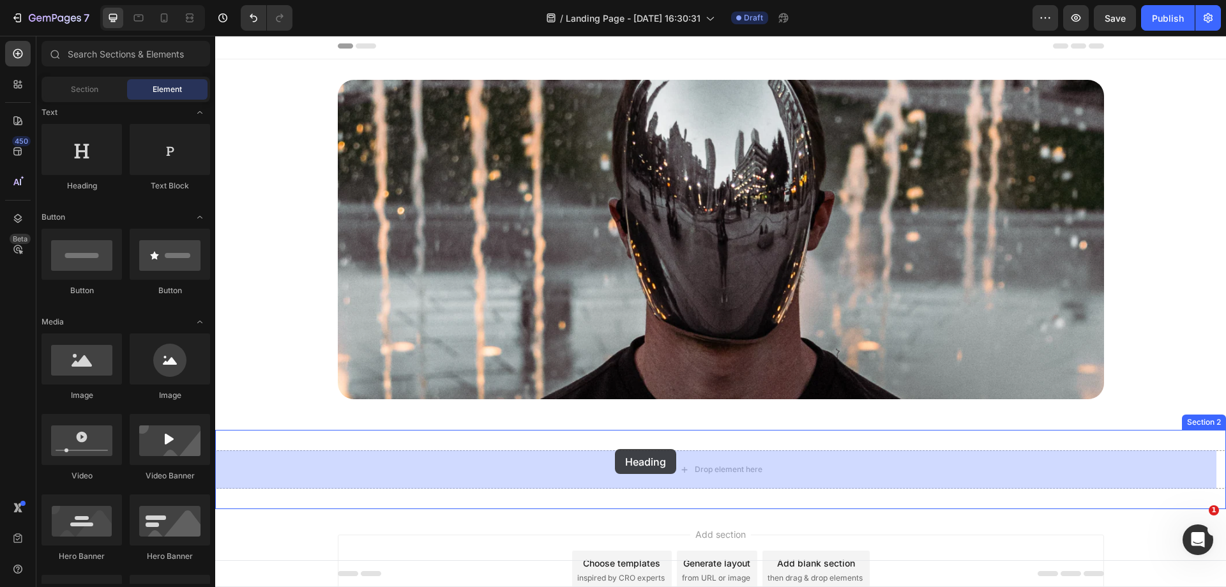
drag, startPoint x: 308, startPoint y: 195, endPoint x: 617, endPoint y: 453, distance: 402.1
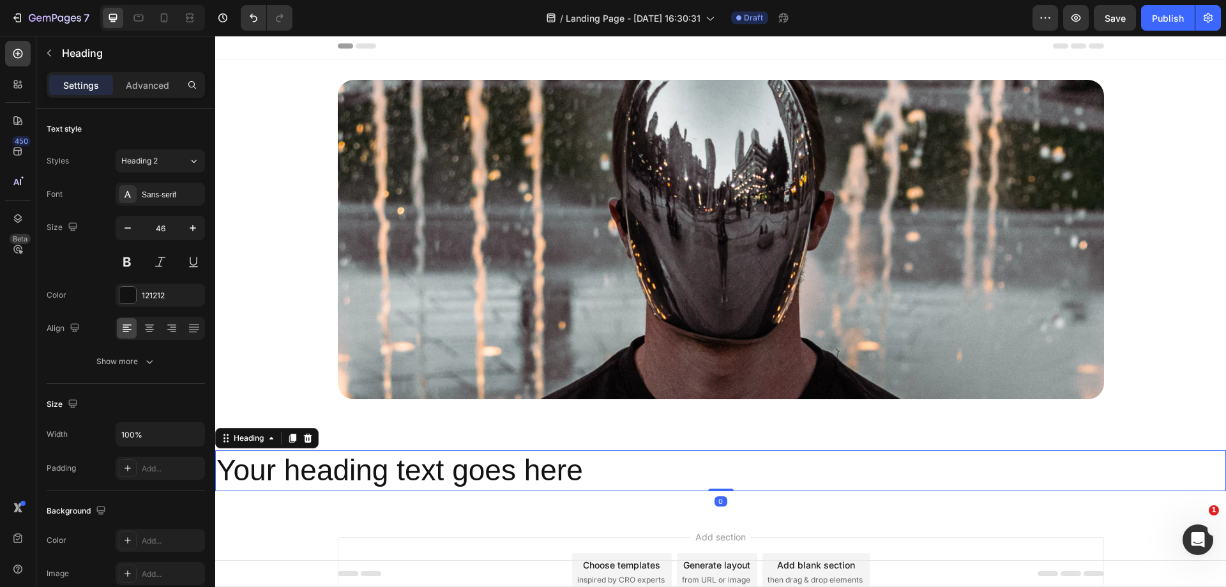
click at [620, 469] on h2 "Your heading text goes here" at bounding box center [720, 470] width 1011 height 41
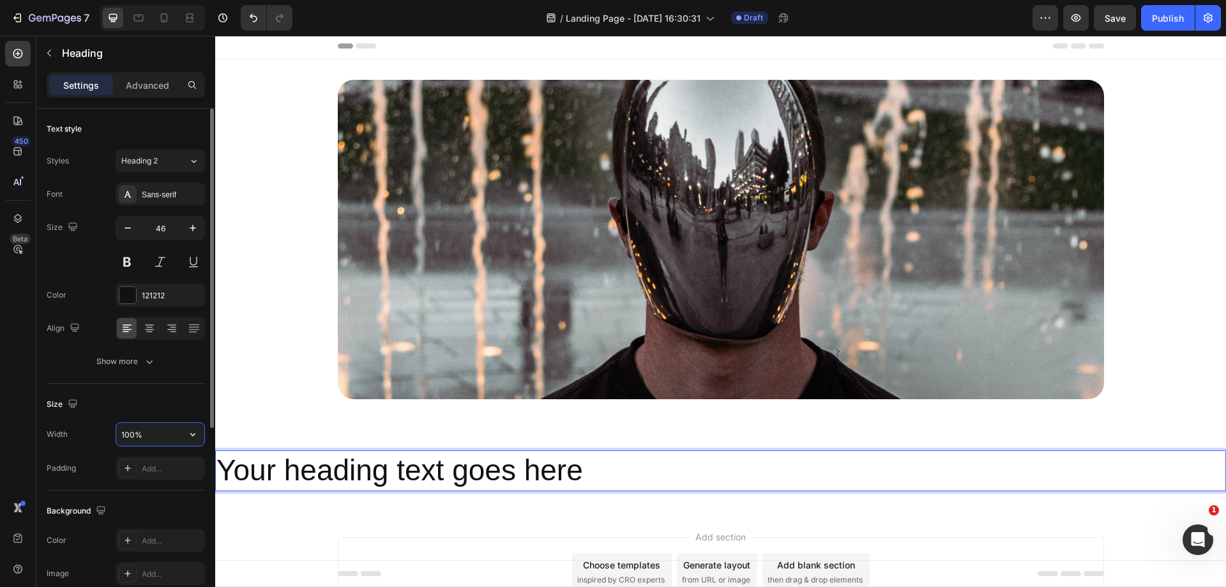
click at [159, 433] on input "100%" at bounding box center [160, 434] width 88 height 23
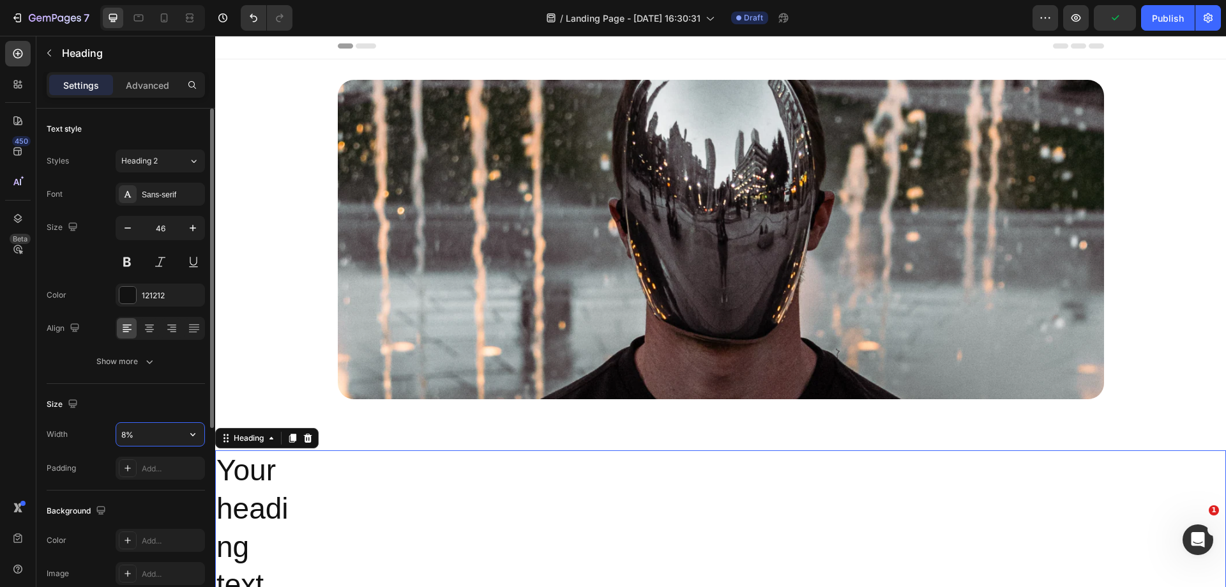
type input "80%"
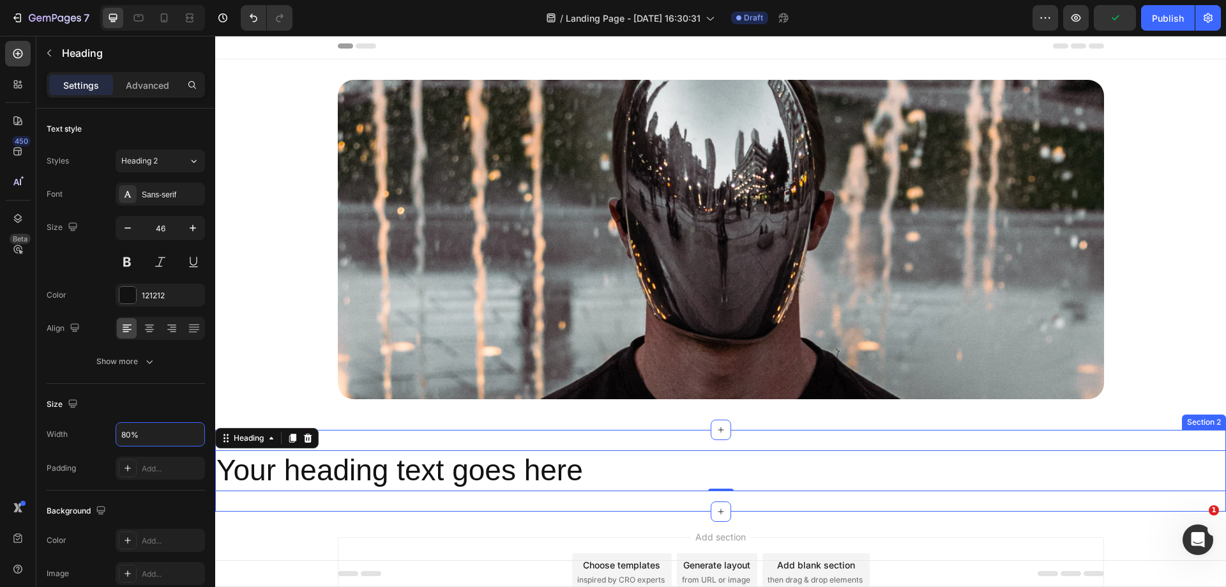
click at [354, 505] on div "Your heading text goes here Heading 0 Section 2" at bounding box center [720, 471] width 1011 height 82
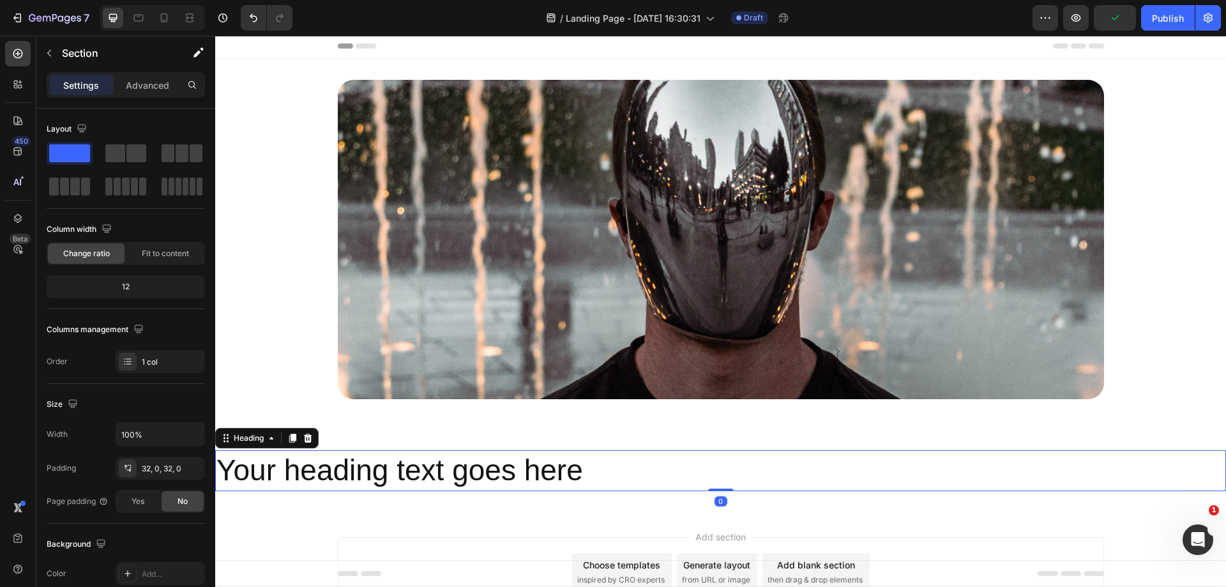
click at [409, 468] on p "Your heading text goes here" at bounding box center [619, 470] width 806 height 38
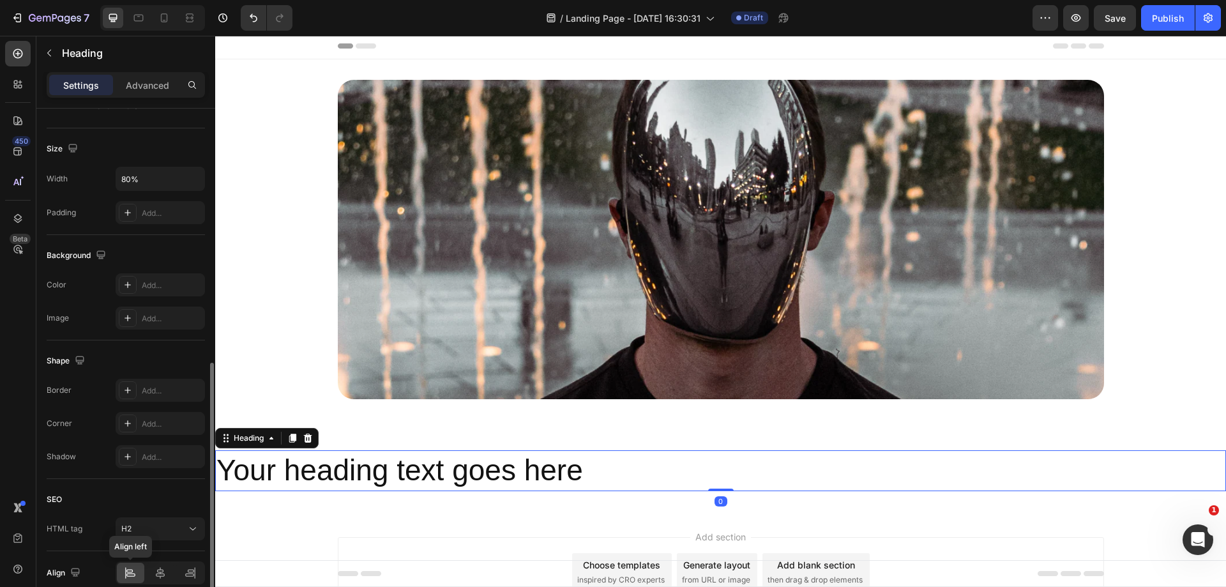
scroll to position [314, 0]
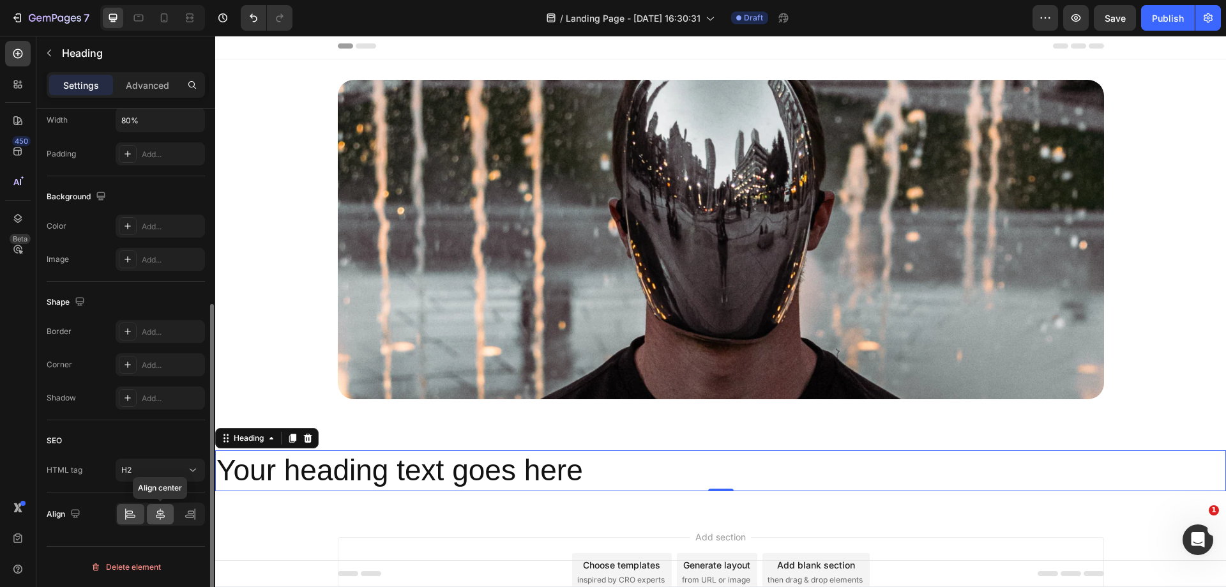
click at [163, 519] on icon at bounding box center [160, 514] width 13 height 13
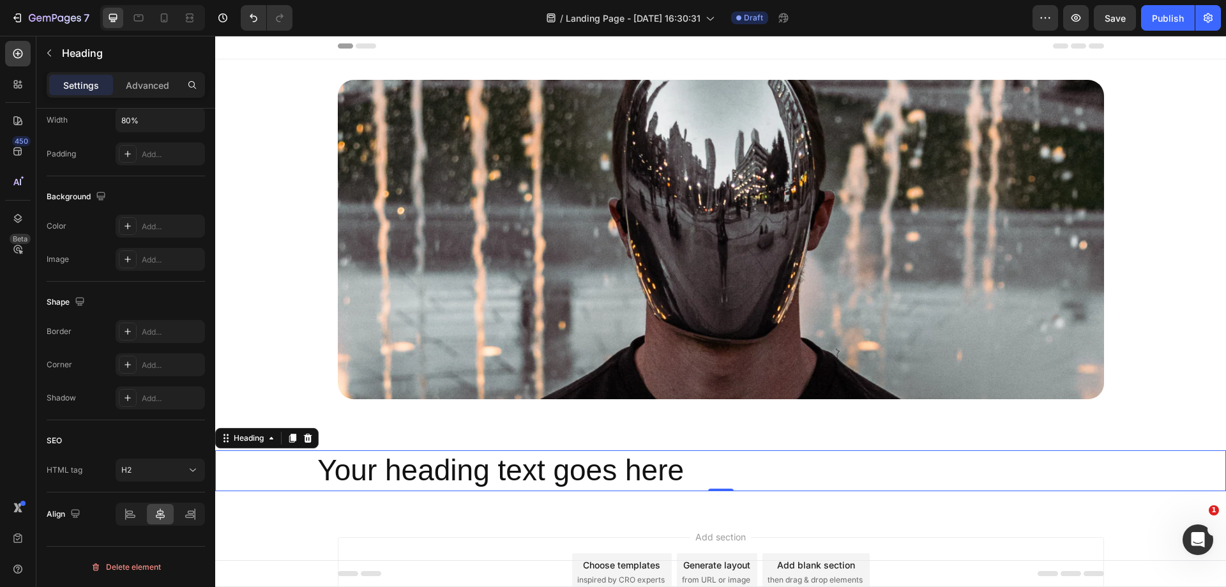
click at [316, 473] on h2 "Your heading text goes here" at bounding box center [720, 470] width 808 height 41
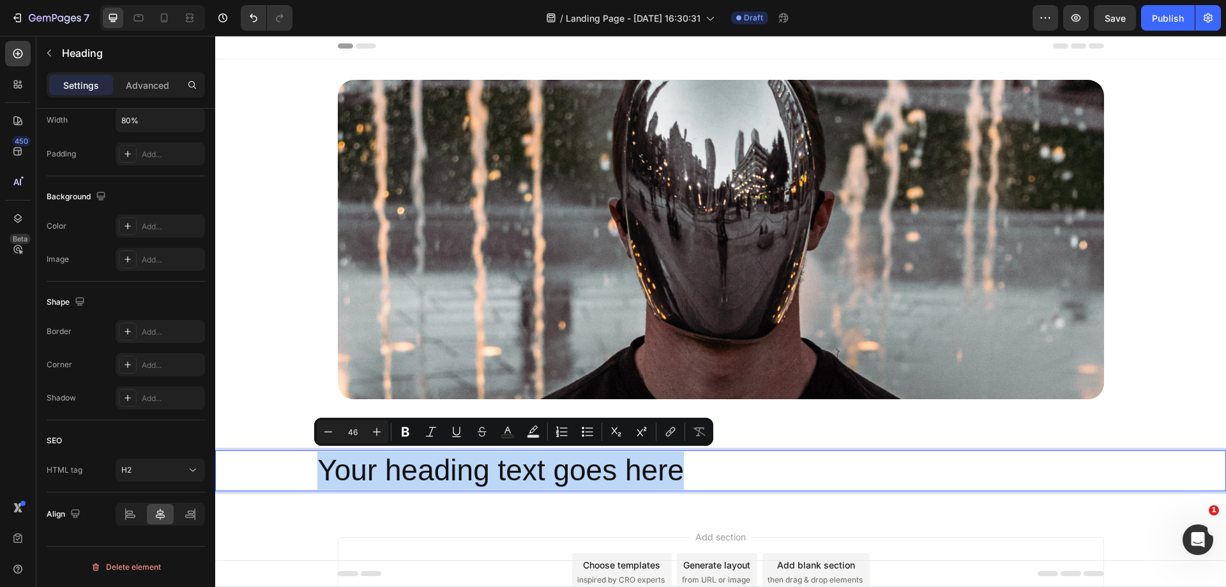
drag, startPoint x: 315, startPoint y: 473, endPoint x: 712, endPoint y: 472, distance: 396.5
click at [712, 472] on h2 "Your heading text goes here" at bounding box center [720, 470] width 808 height 41
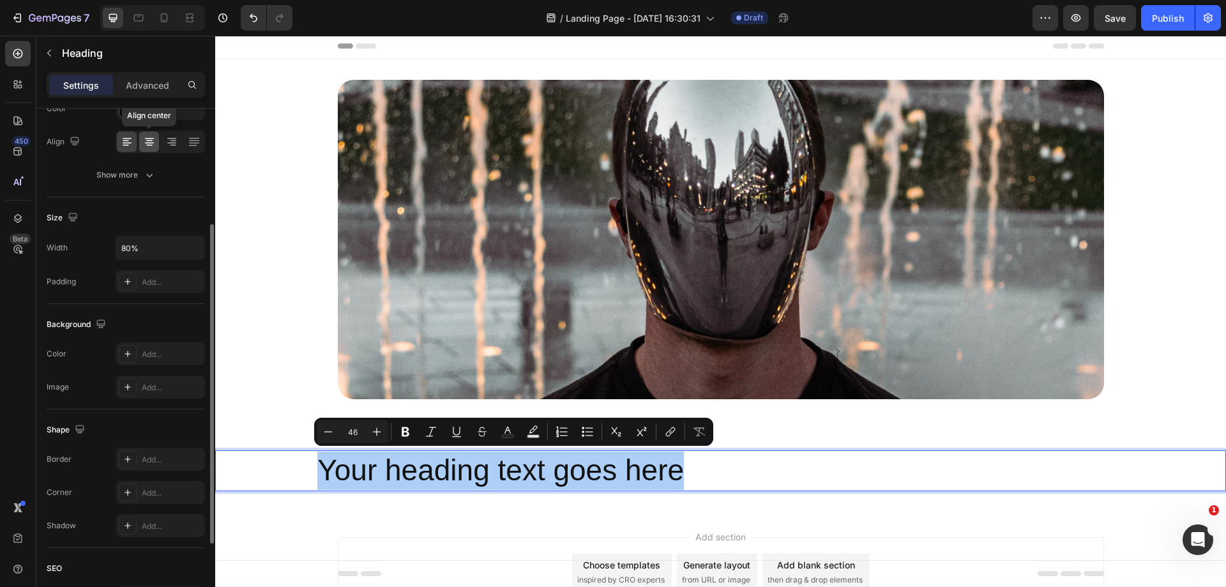
click at [150, 139] on icon at bounding box center [149, 141] width 13 height 13
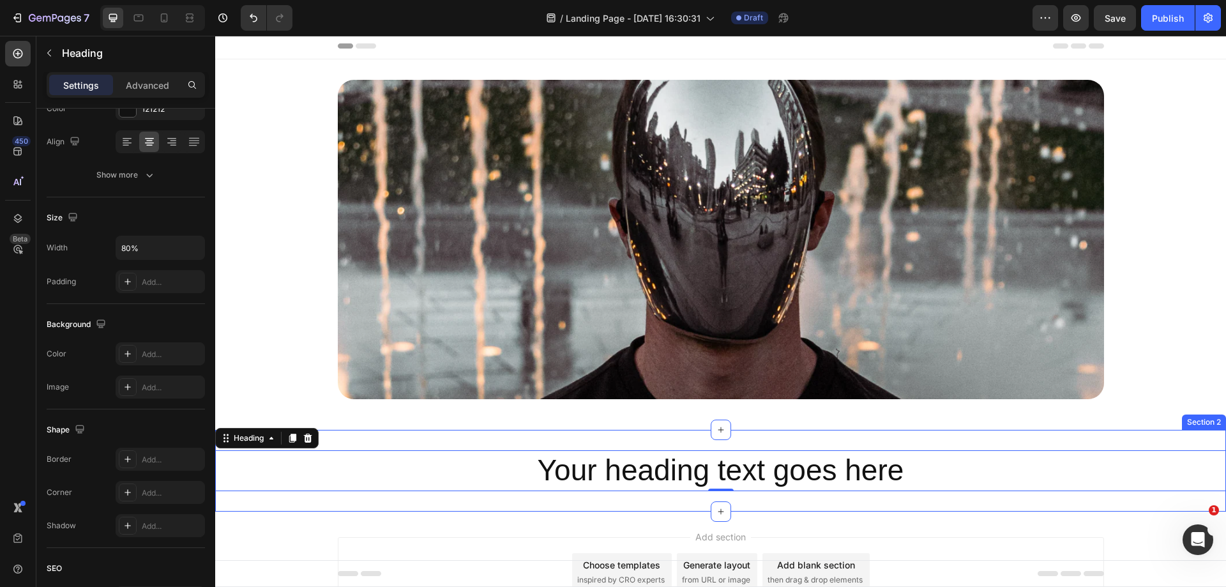
click at [488, 499] on div "Your heading text goes here Heading 0 Section 2" at bounding box center [720, 471] width 1011 height 82
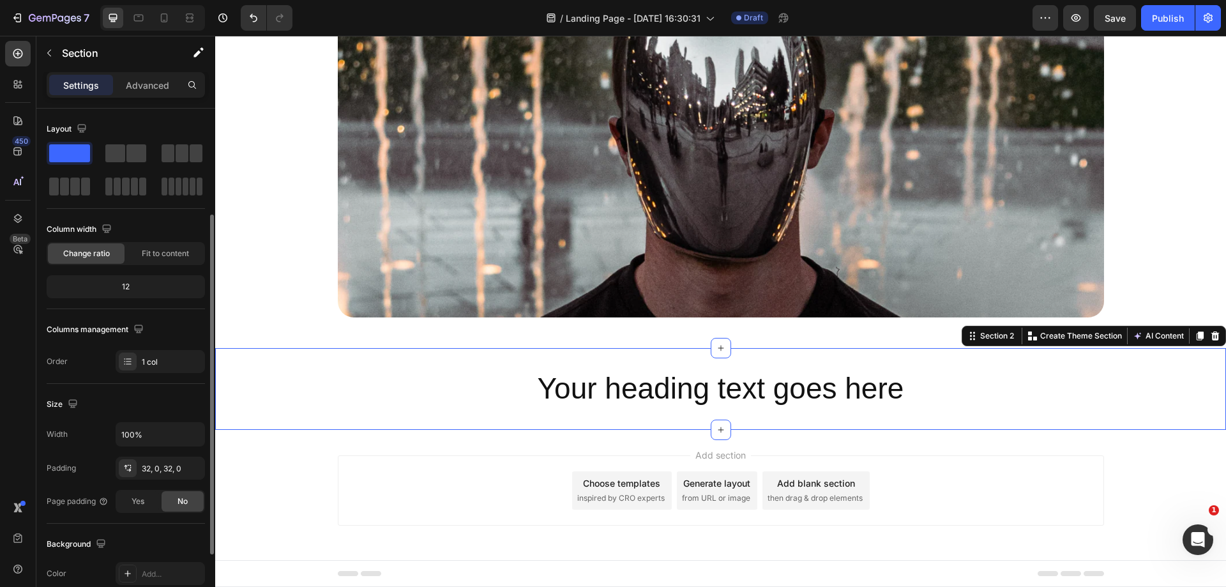
scroll to position [64, 0]
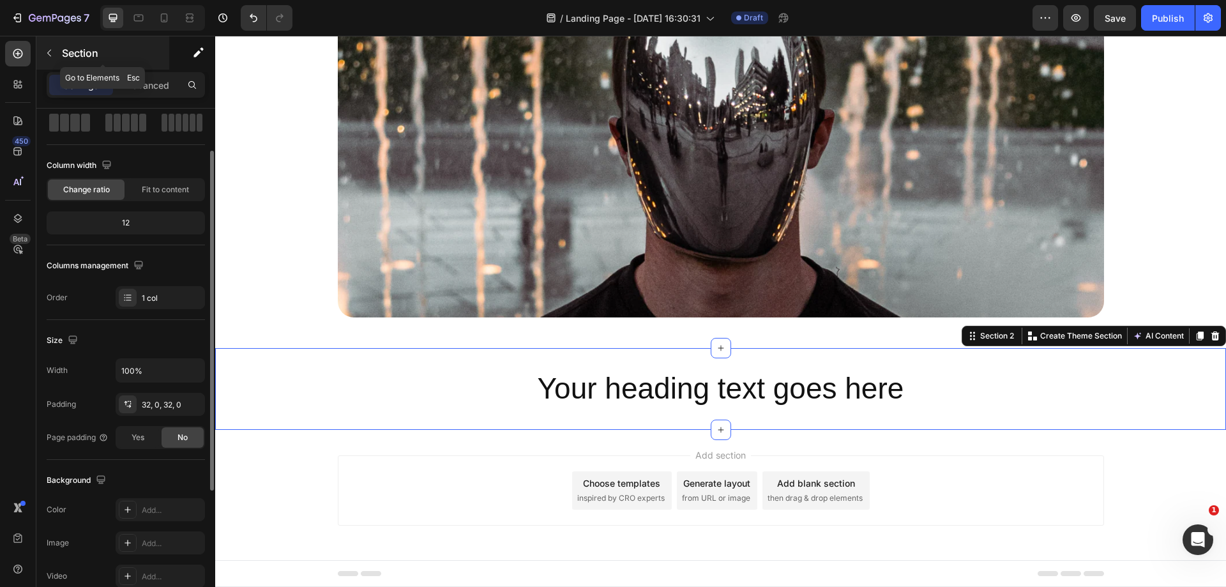
click at [50, 57] on icon "button" at bounding box center [49, 53] width 10 height 10
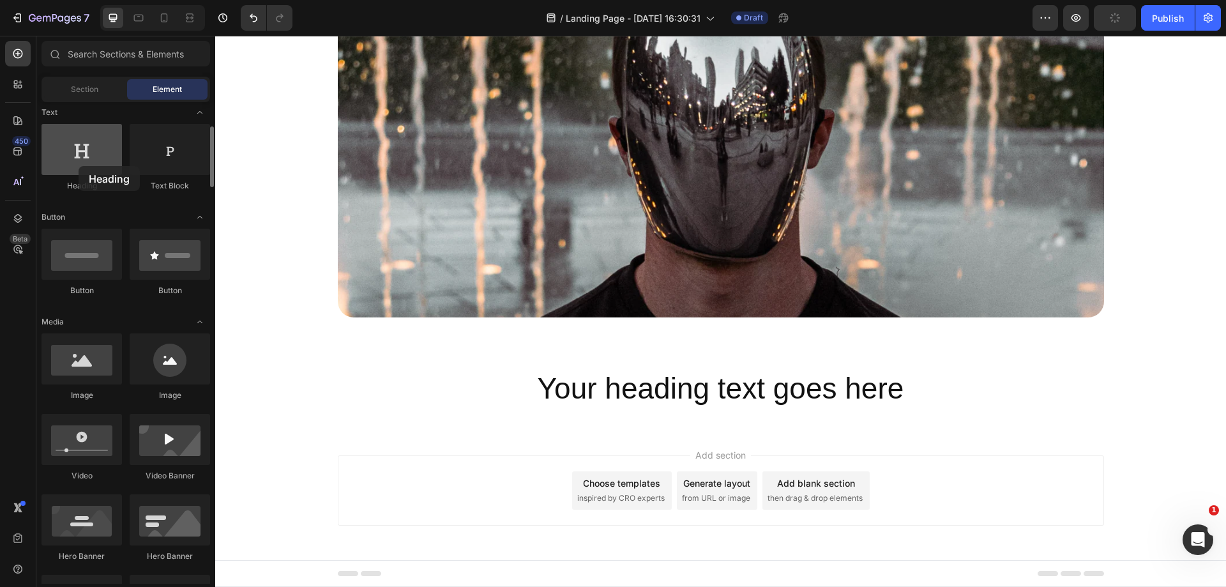
click at [79, 166] on div at bounding box center [82, 149] width 80 height 51
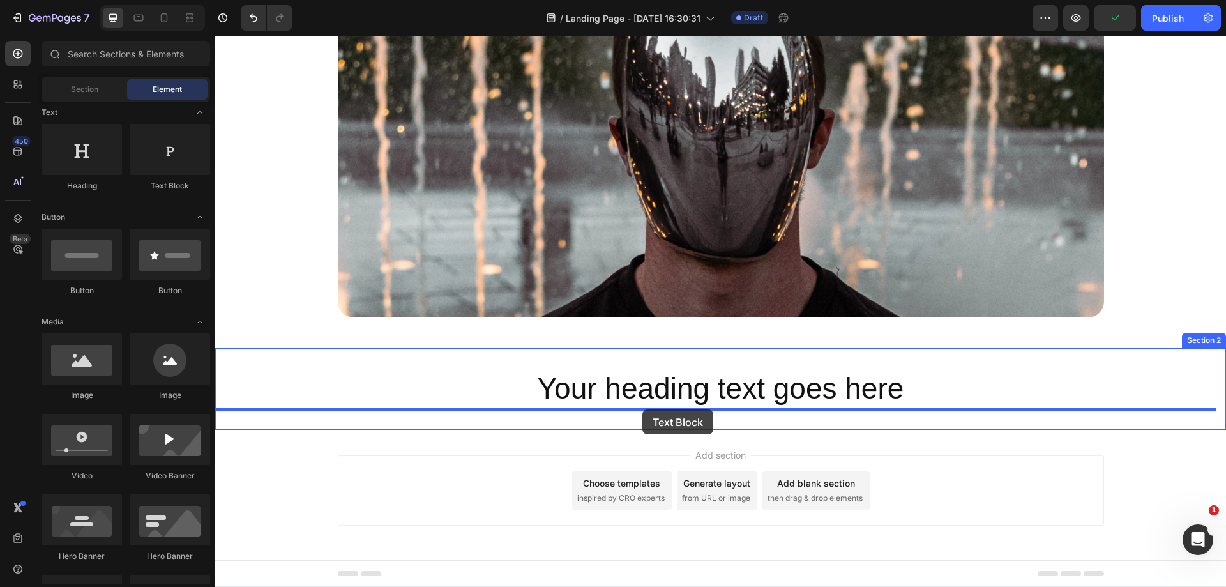
drag, startPoint x: 409, startPoint y: 210, endPoint x: 641, endPoint y: 411, distance: 307.3
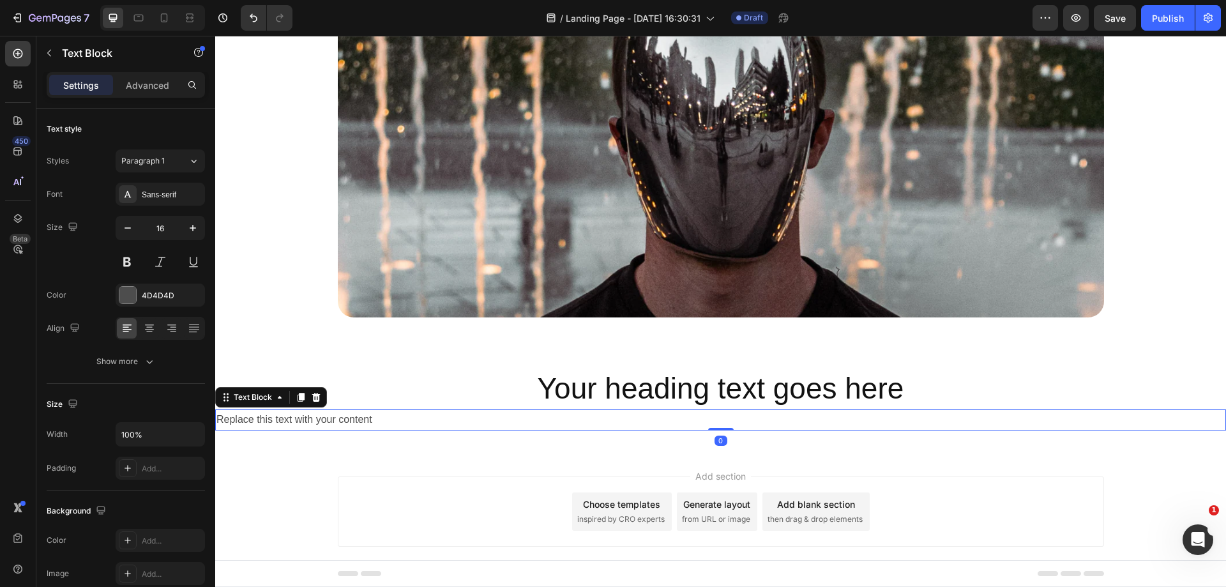
click at [552, 414] on div "Replace this text with your content" at bounding box center [720, 419] width 1011 height 21
click at [149, 320] on div at bounding box center [149, 328] width 20 height 20
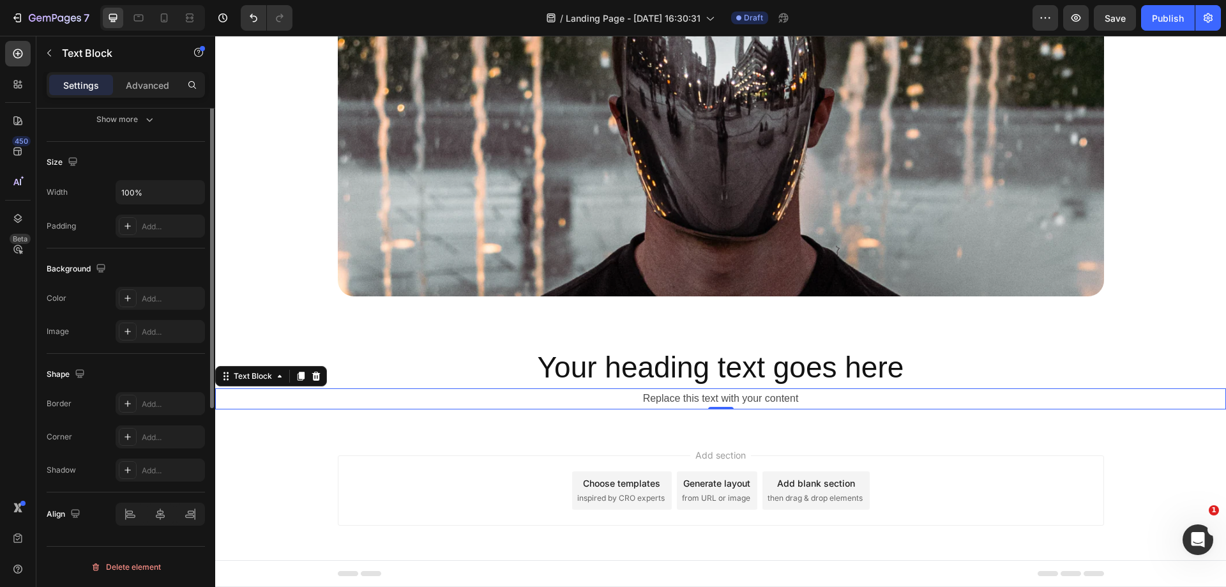
scroll to position [0, 0]
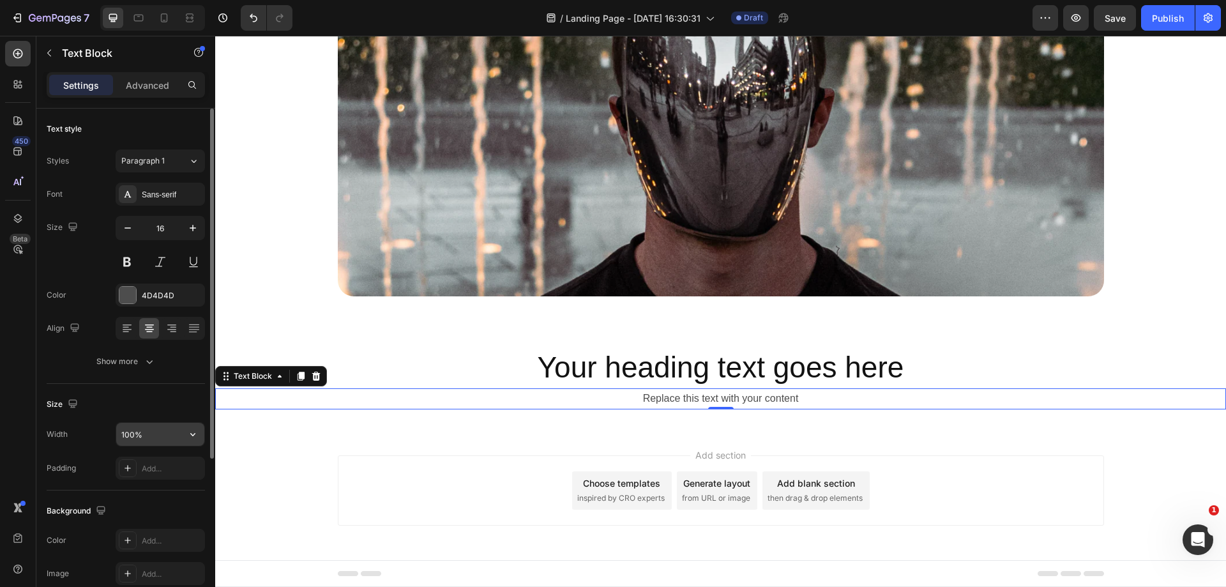
click at [146, 435] on input "100%" at bounding box center [160, 434] width 88 height 23
click at [188, 437] on icon "button" at bounding box center [192, 434] width 13 height 13
click at [160, 433] on input "100%" at bounding box center [160, 434] width 88 height 23
drag, startPoint x: 160, startPoint y: 433, endPoint x: 112, endPoint y: 432, distance: 48.5
click at [112, 432] on div "Width 100%" at bounding box center [126, 434] width 158 height 24
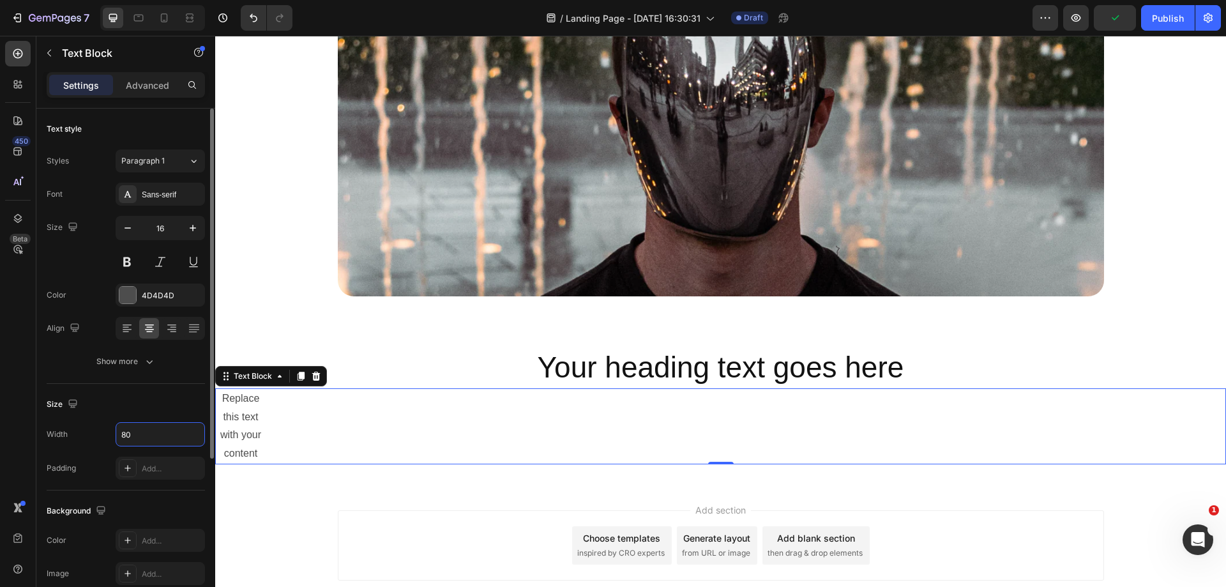
type input "80%"
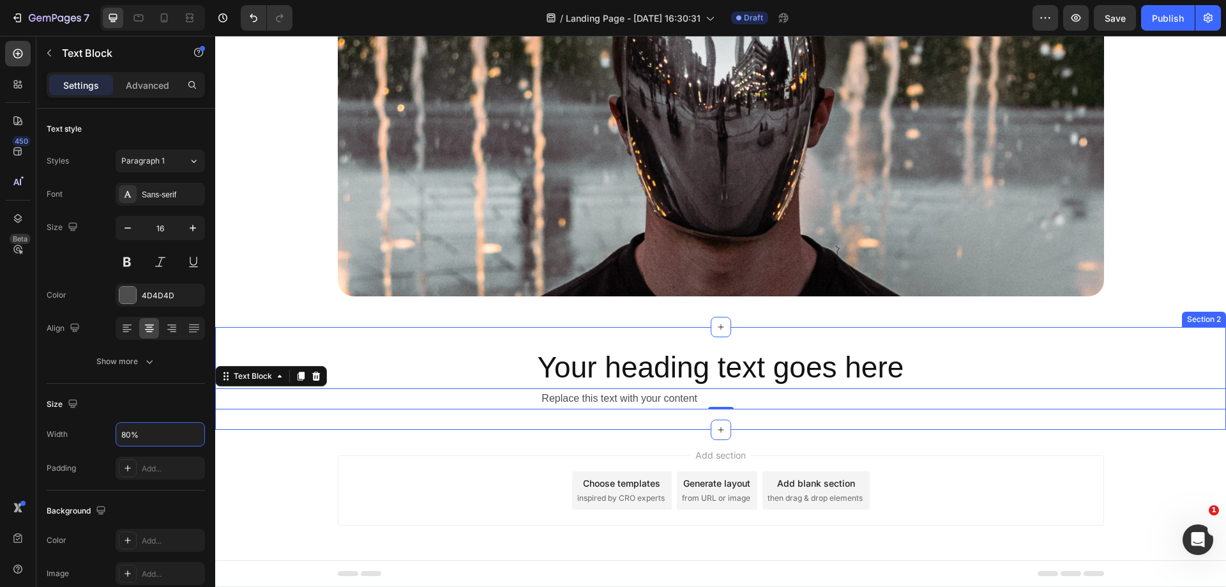
click at [713, 409] on div "Your heading text goes here Heading Replace this text with your content Text Bl…" at bounding box center [720, 378] width 1011 height 103
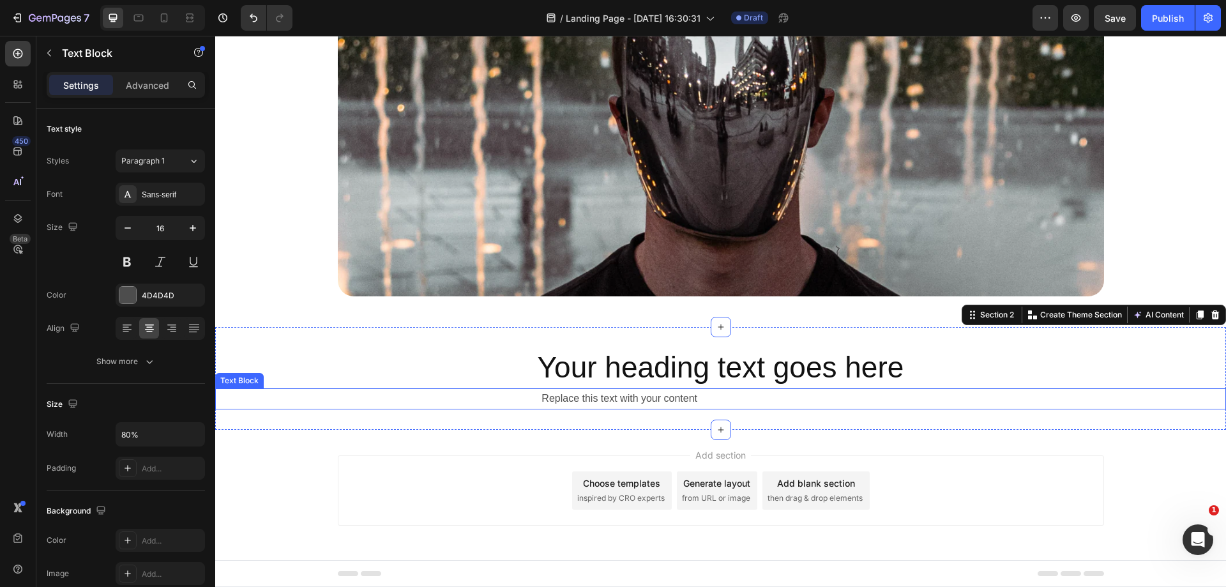
click at [714, 398] on p "Replace this text with your content" at bounding box center [619, 398] width 806 height 19
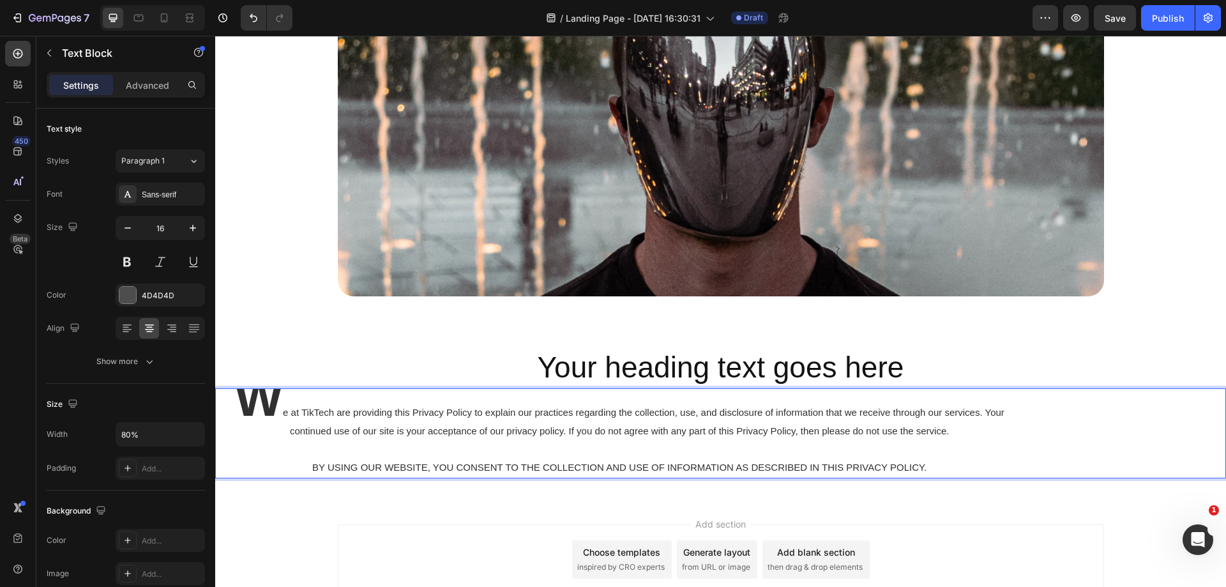
click at [820, 450] on p "W e at TikTech are providing this Privacy Policy to explain our practices regar…" at bounding box center [619, 432] width 806 height 87
click at [1037, 441] on div "W e at TikTech are providing this Privacy Policy to explain our practices regar…" at bounding box center [720, 433] width 1011 height 90
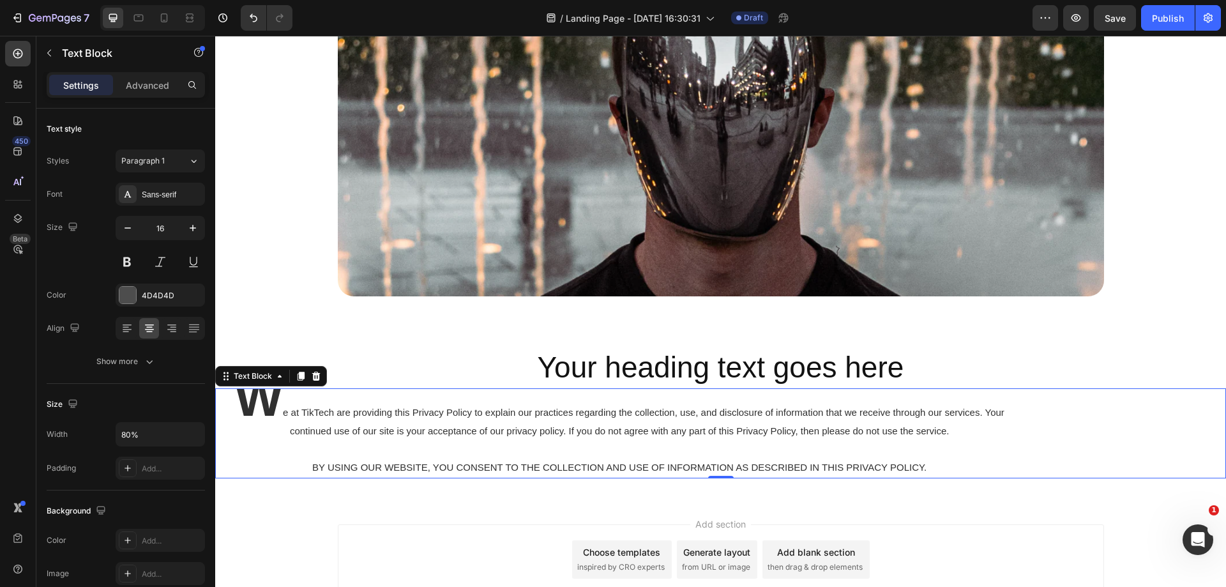
click at [274, 401] on strong "W" at bounding box center [259, 398] width 49 height 57
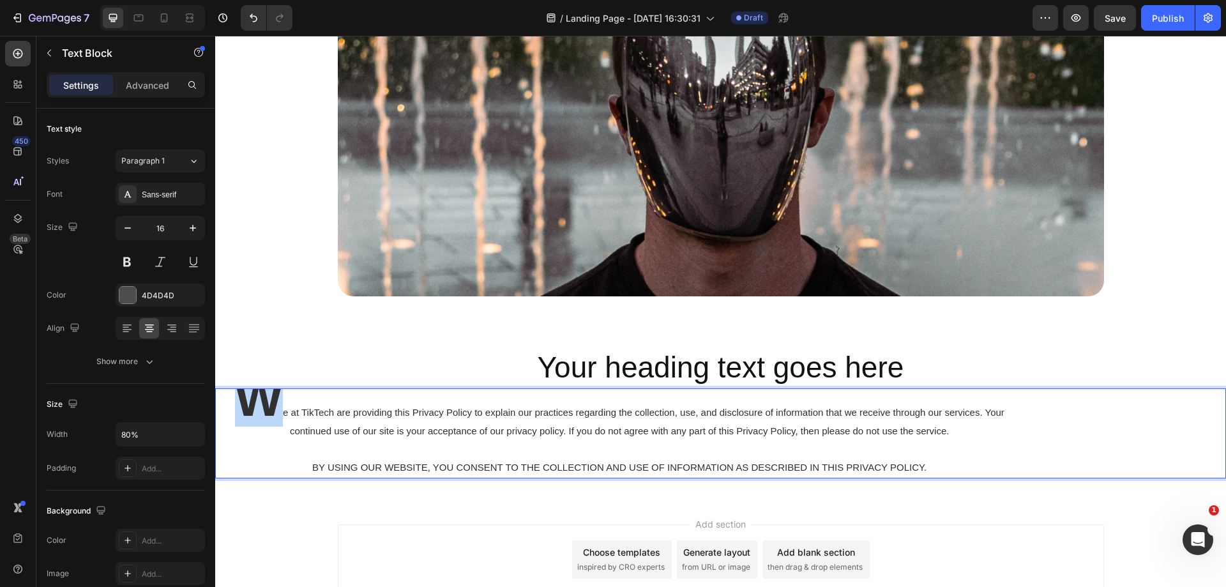
drag, startPoint x: 278, startPoint y: 407, endPoint x: 248, endPoint y: 403, distance: 30.3
click at [248, 403] on strong "W" at bounding box center [259, 398] width 49 height 57
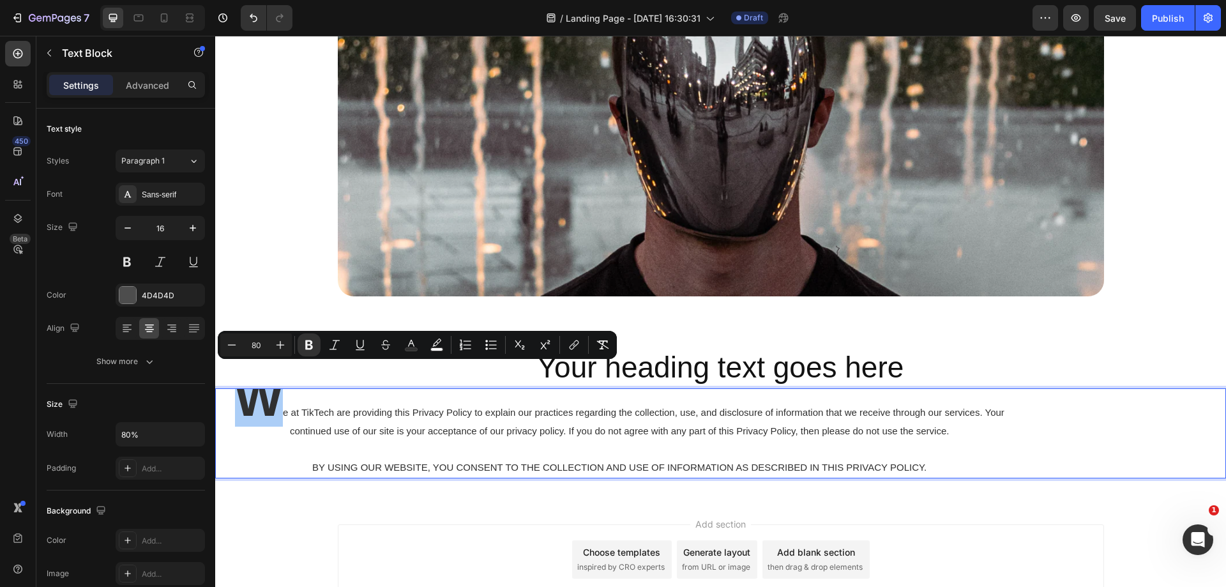
click at [262, 342] on input "80" at bounding box center [256, 344] width 26 height 15
drag, startPoint x: 262, startPoint y: 344, endPoint x: 254, endPoint y: 343, distance: 8.4
click at [254, 343] on input "80" at bounding box center [256, 344] width 26 height 15
type input "8"
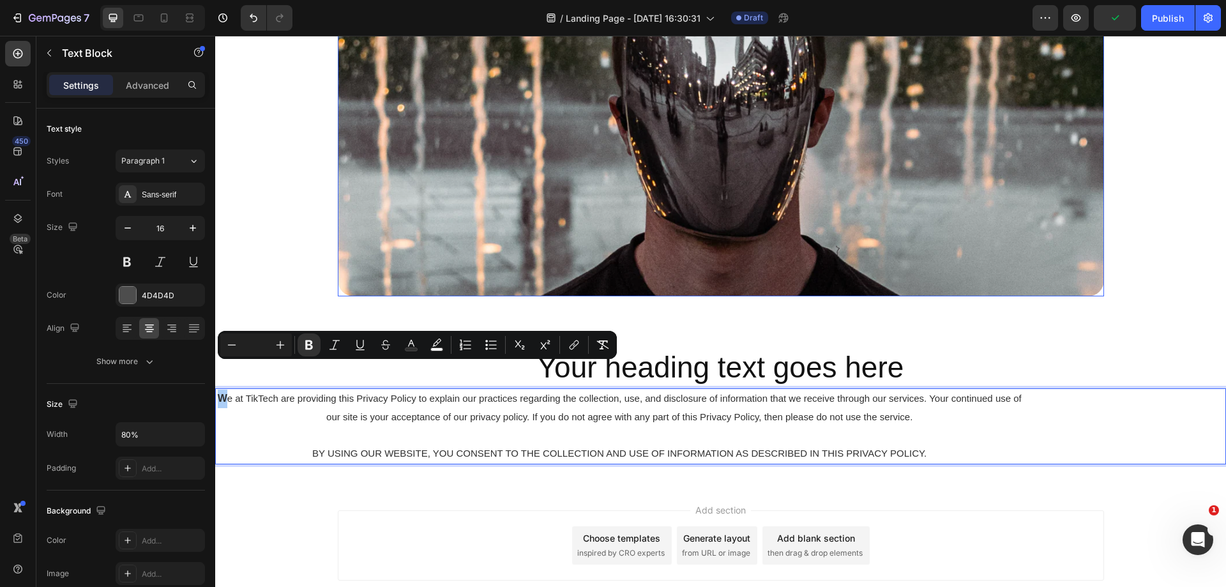
type input "3"
type input "0"
type input "3"
type input "5"
click at [254, 345] on input "0" at bounding box center [256, 344] width 26 height 15
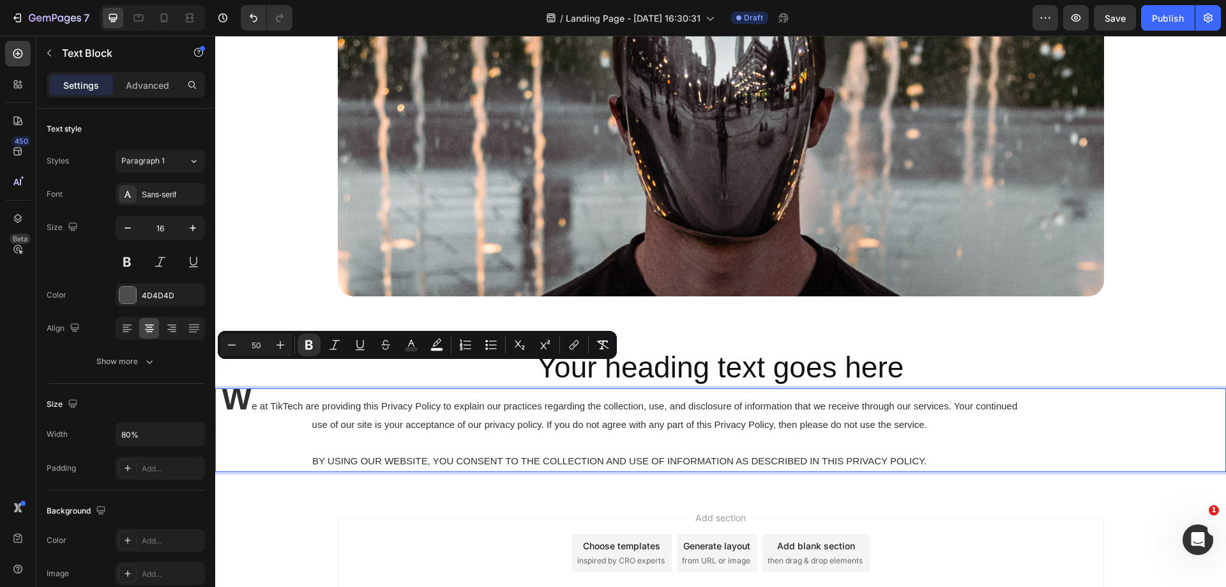
type input "16"
click at [434, 443] on p "W e at TikTech are providing this Privacy Policy to explain our practices regar…" at bounding box center [619, 429] width 806 height 81
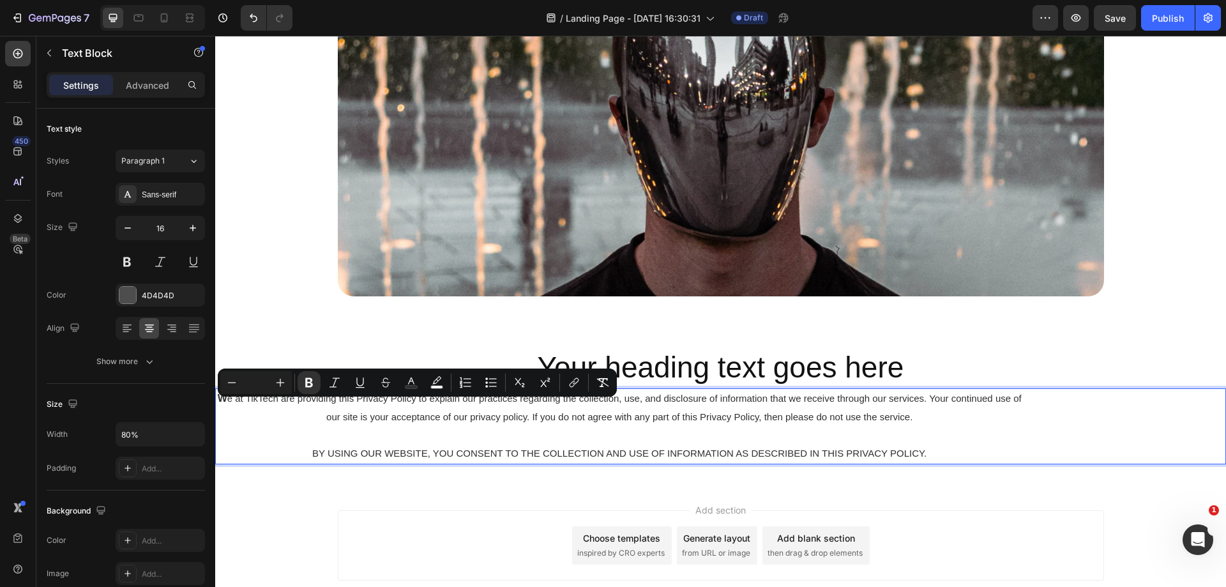
type input "30"
type input "0"
type input "80"
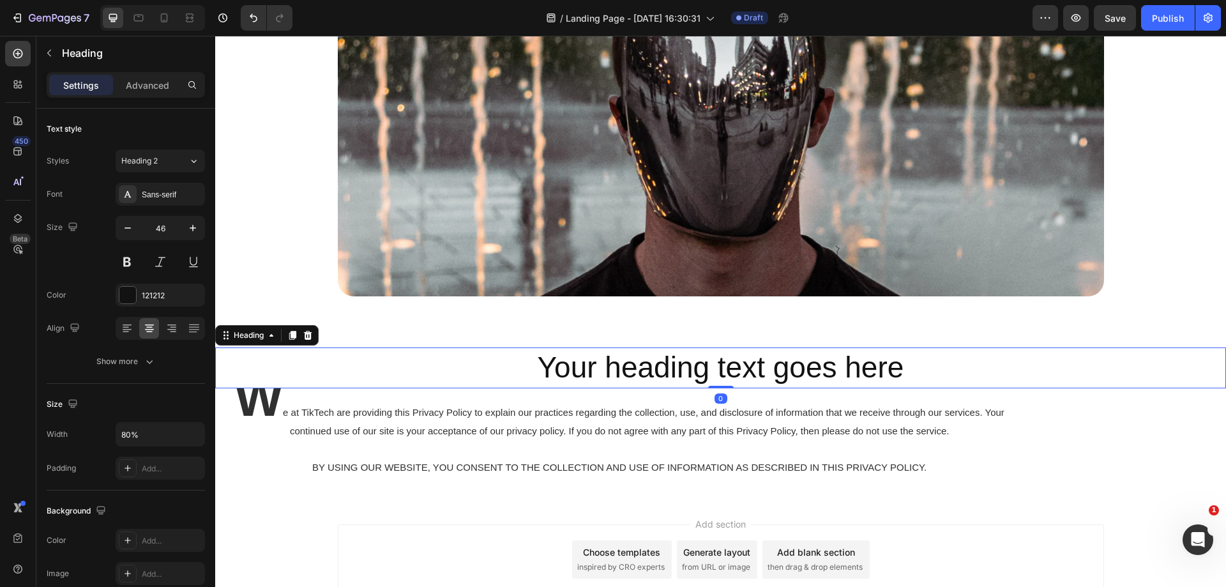
click at [1016, 363] on p "Your heading text goes here" at bounding box center [720, 368] width 806 height 38
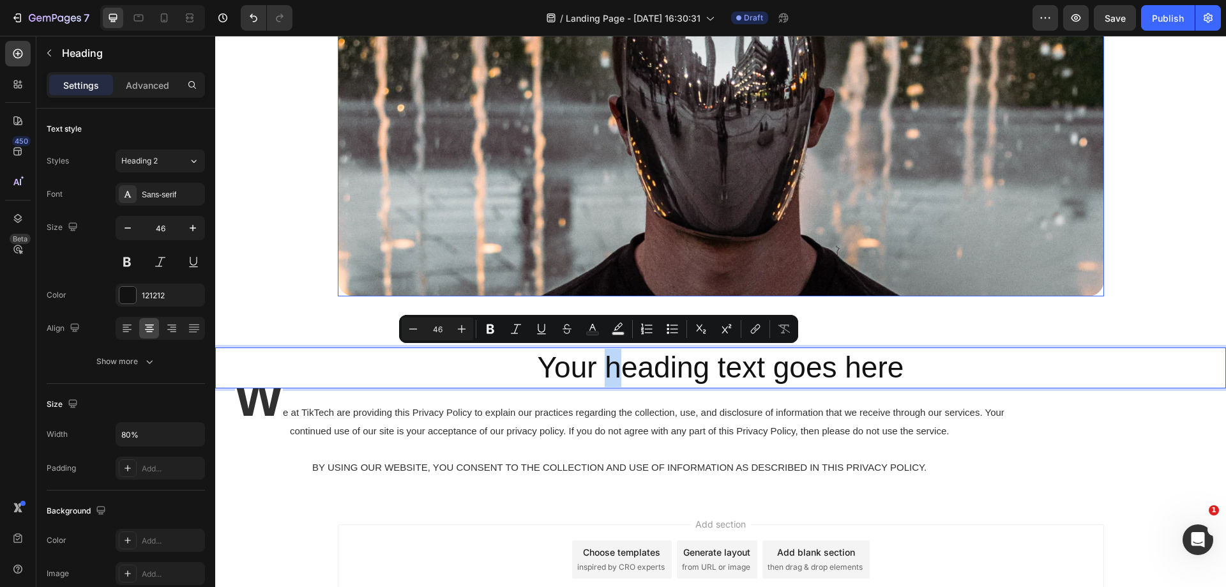
drag, startPoint x: 601, startPoint y: 377, endPoint x: 598, endPoint y: 288, distance: 88.8
click at [598, 288] on div "Image Row Section 1 Your heading text goes here Heading 0 W e at TikTech are pr…" at bounding box center [720, 228] width 1011 height 542
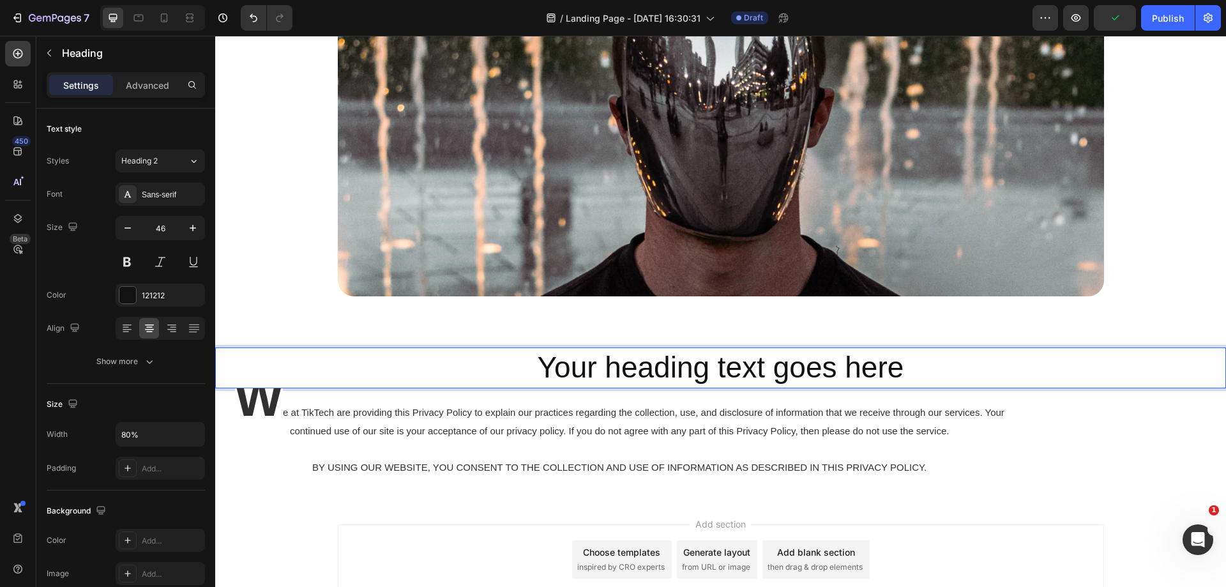
drag, startPoint x: 478, startPoint y: 372, endPoint x: 465, endPoint y: 370, distance: 12.2
click at [479, 371] on p "Your heading text goes here" at bounding box center [720, 368] width 806 height 38
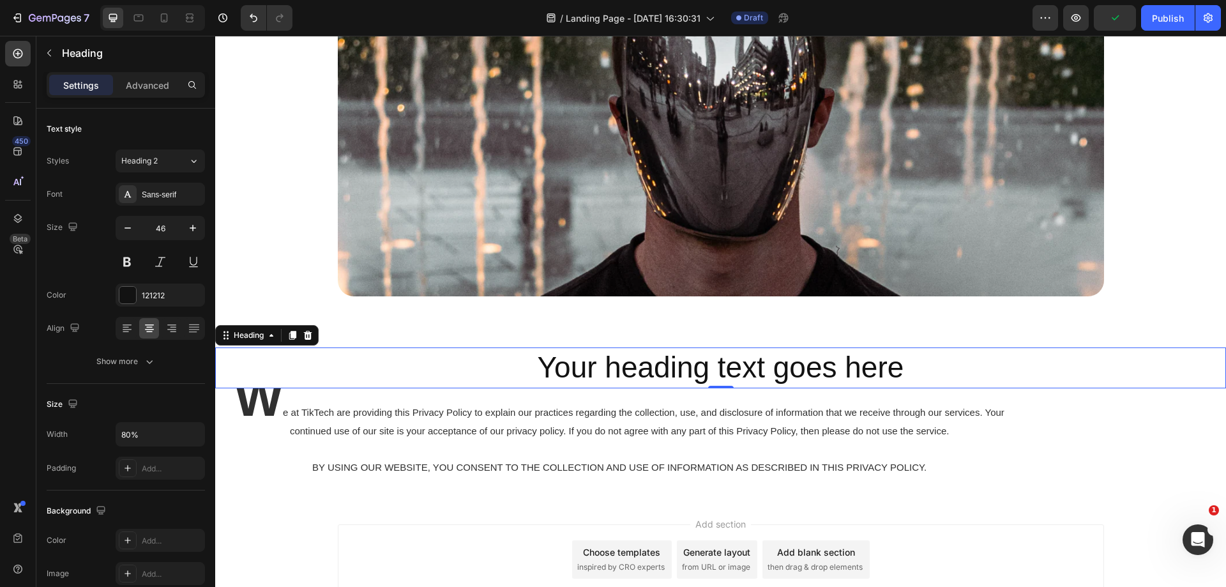
click at [294, 366] on div "Your heading text goes here" at bounding box center [720, 367] width 1011 height 41
drag, startPoint x: 241, startPoint y: 335, endPoint x: 379, endPoint y: 292, distance: 143.8
click at [379, 292] on div "Image Row Section 1 Your heading text goes here Heading 0 W e at TikTech are pr…" at bounding box center [720, 228] width 1011 height 542
drag, startPoint x: 408, startPoint y: 368, endPoint x: 313, endPoint y: 363, distance: 94.6
click at [407, 368] on p "Your heading text goes here" at bounding box center [720, 368] width 806 height 38
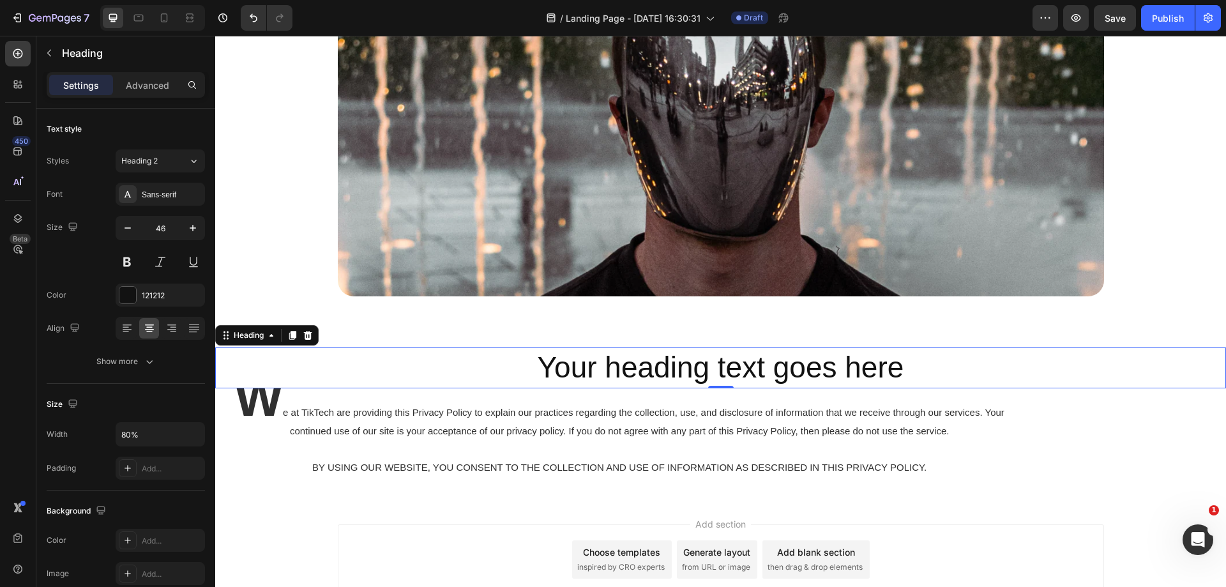
drag, startPoint x: 291, startPoint y: 372, endPoint x: 256, endPoint y: 348, distance: 42.7
click at [292, 372] on div "Your heading text goes here" at bounding box center [720, 367] width 1011 height 41
drag, startPoint x: 238, startPoint y: 336, endPoint x: 588, endPoint y: 288, distance: 353.9
click at [590, 286] on div "Image Row Section 1 Your heading text goes here Heading 0 W e at TikTech are pr…" at bounding box center [720, 228] width 1011 height 542
click at [776, 367] on p "Your heading text goes here" at bounding box center [720, 368] width 806 height 38
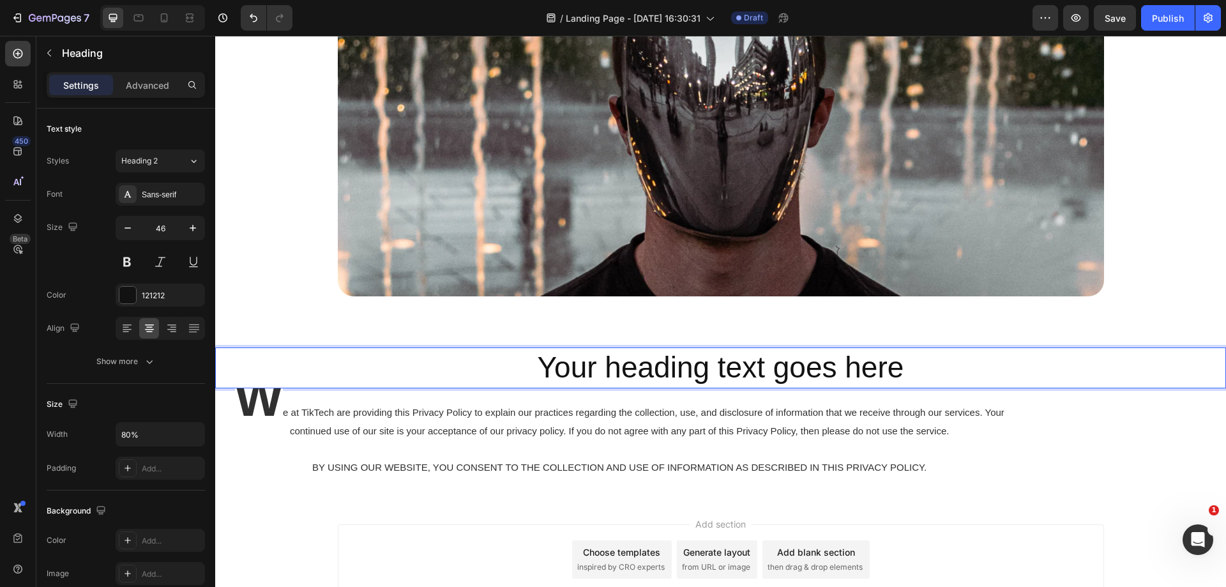
click at [351, 369] on p "Your heading text goes here" at bounding box center [720, 368] width 806 height 38
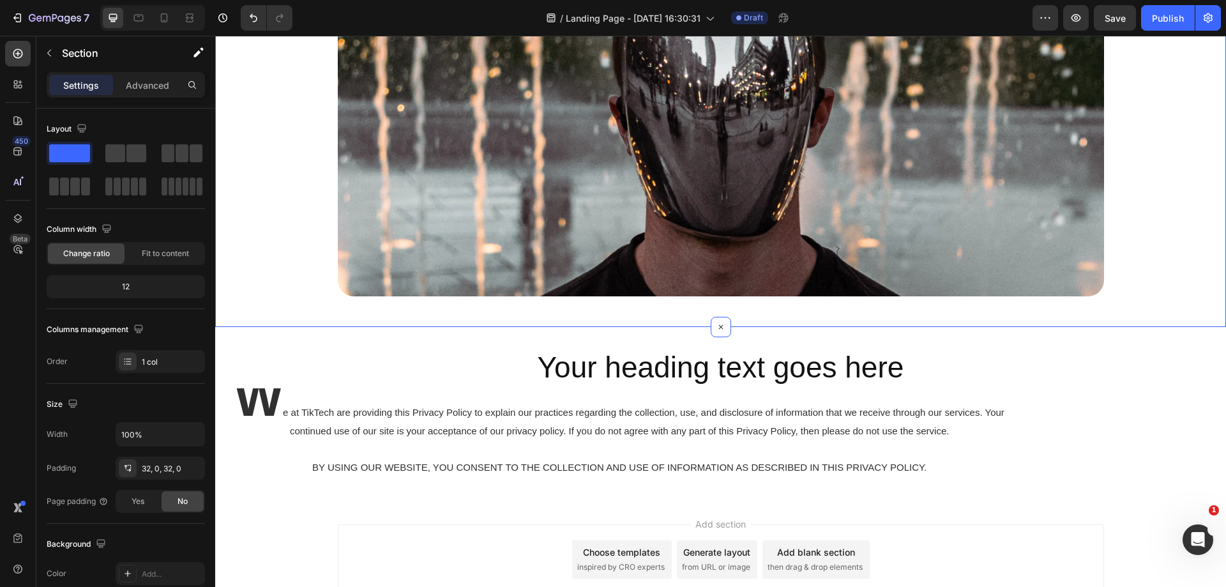
click at [246, 292] on div "Image Row" at bounding box center [720, 141] width 1011 height 329
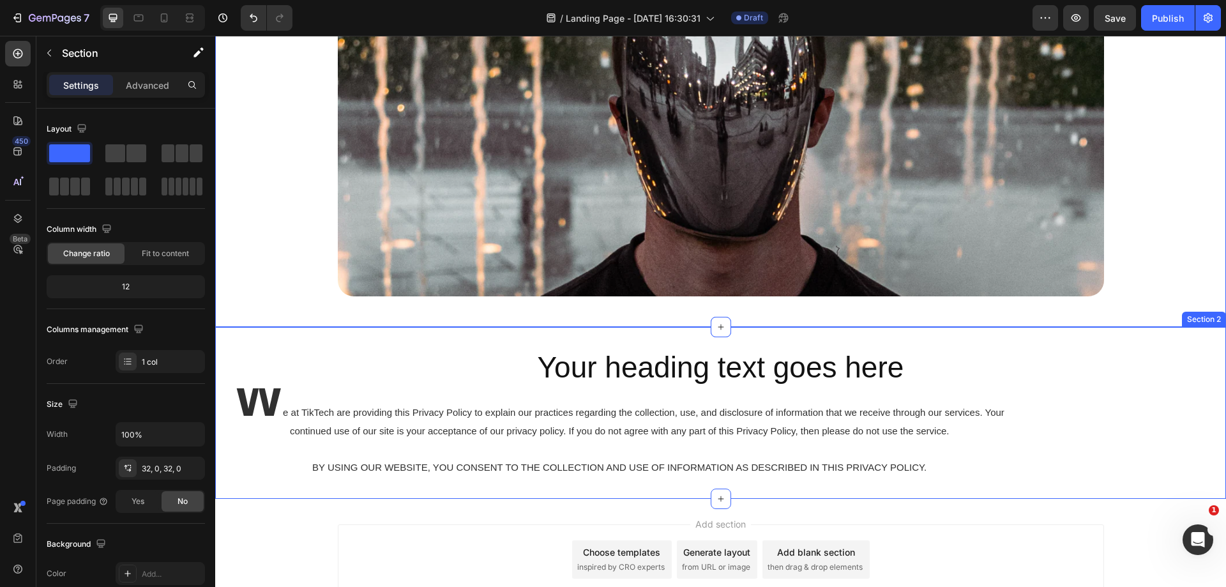
click at [297, 347] on div "Your heading text goes here" at bounding box center [720, 367] width 1011 height 41
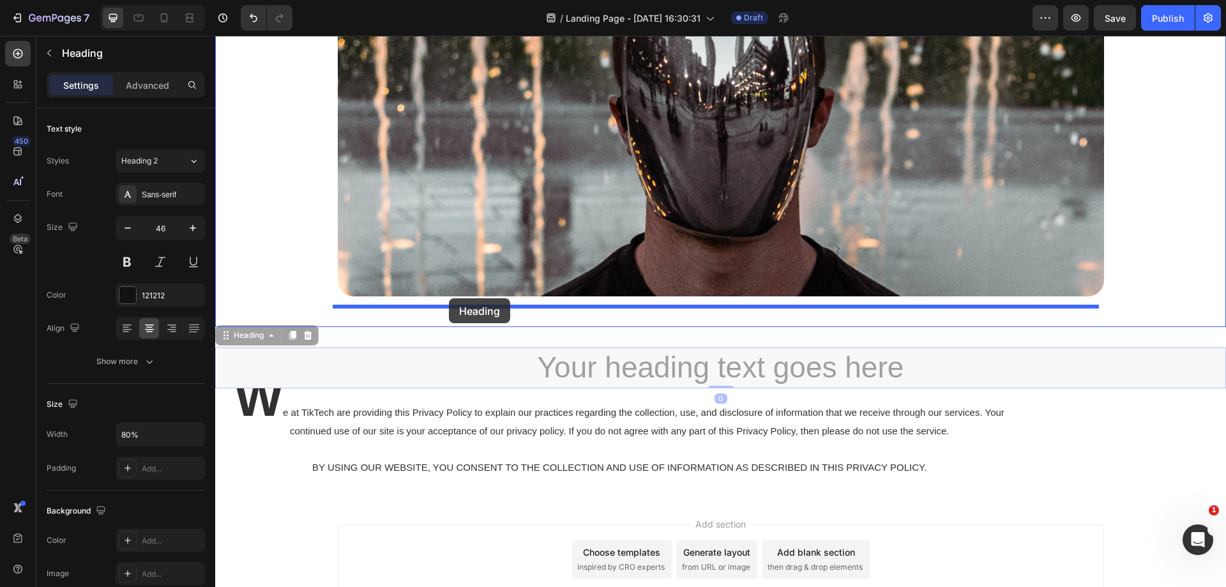
drag, startPoint x: 232, startPoint y: 337, endPoint x: 449, endPoint y: 298, distance: 219.9
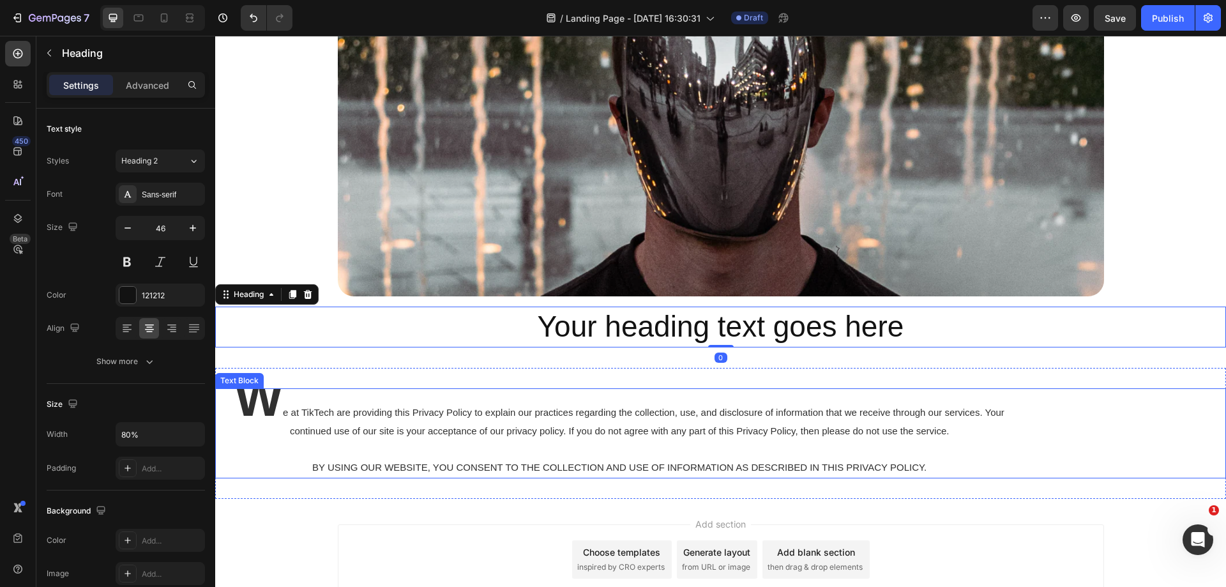
click at [716, 436] on span "e at TikTech are providing this Privacy Policy to explain our practices regardi…" at bounding box center [643, 421] width 721 height 29
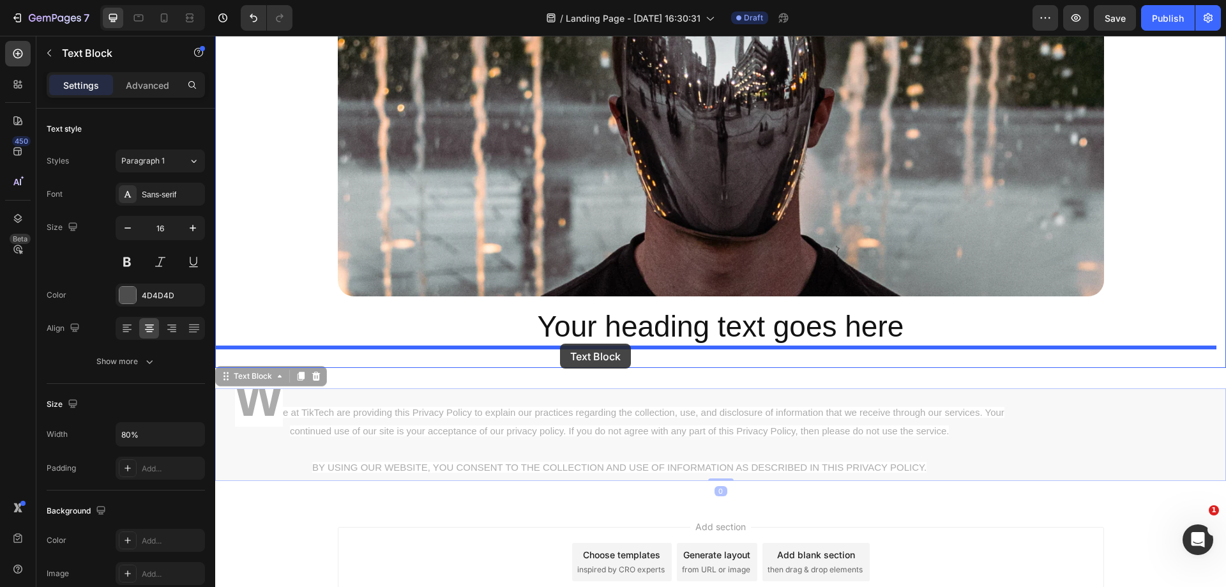
drag, startPoint x: 238, startPoint y: 375, endPoint x: 560, endPoint y: 343, distance: 324.0
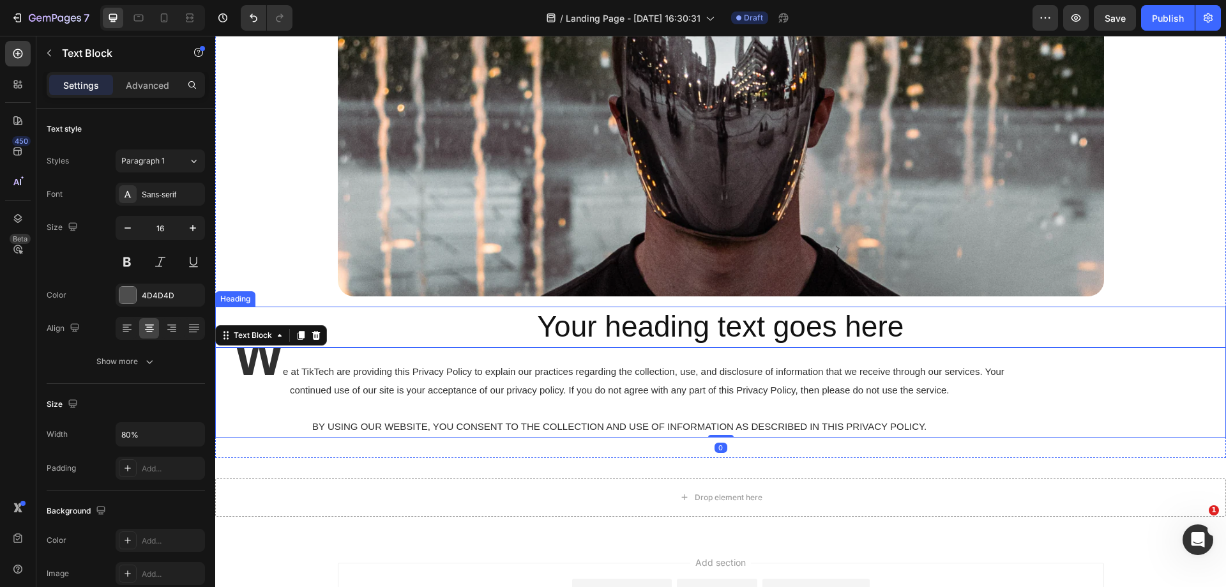
click at [505, 332] on h2 "Your heading text goes here" at bounding box center [720, 326] width 808 height 41
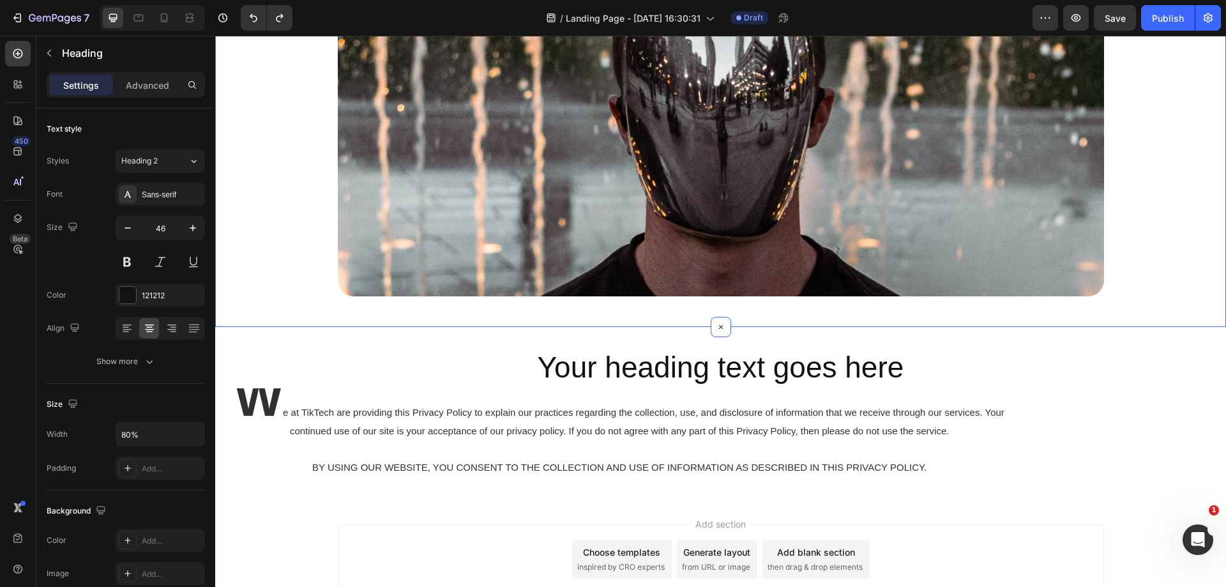
click at [540, 326] on div "Image Row Section 1 Create Theme Section AI Content Write with GemAI What would…" at bounding box center [720, 142] width 1011 height 370
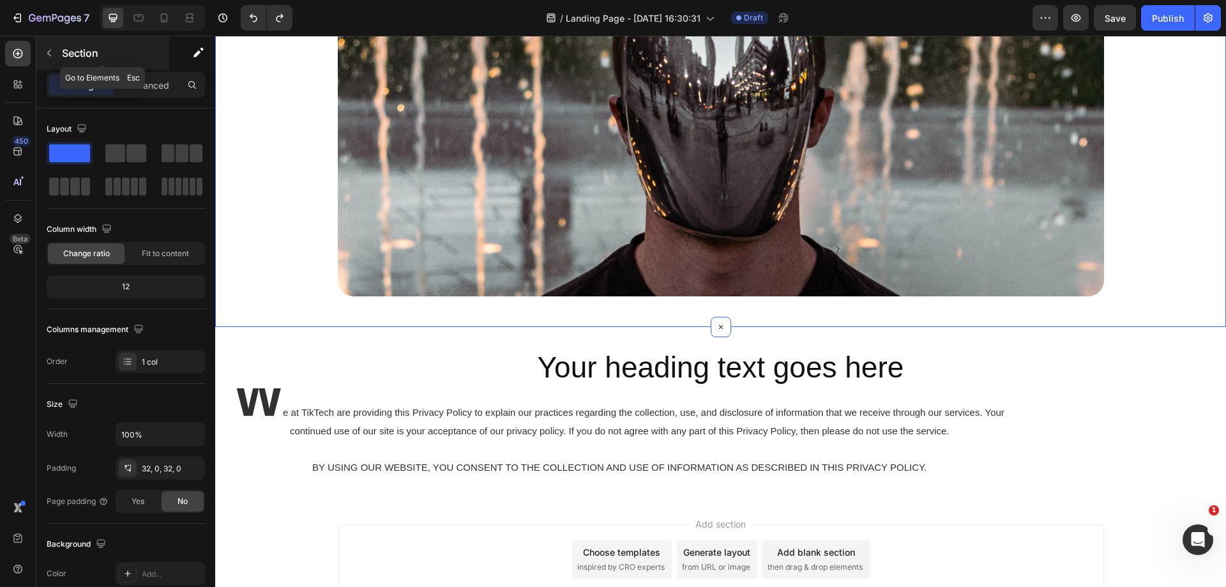
click at [58, 53] on button "button" at bounding box center [49, 53] width 20 height 20
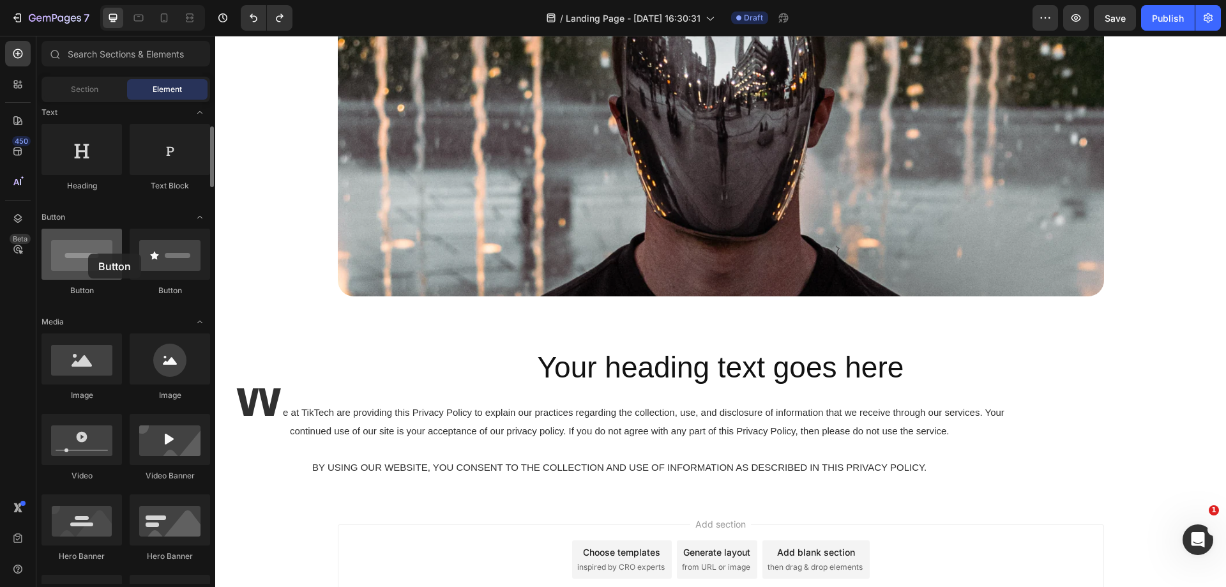
click at [88, 253] on div at bounding box center [82, 254] width 80 height 51
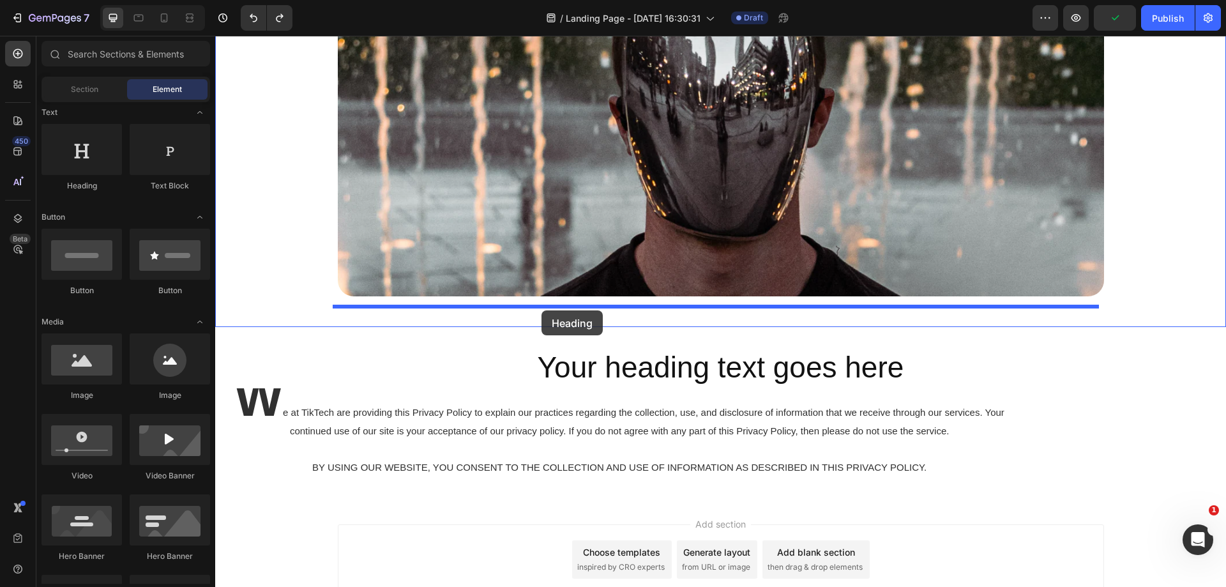
drag, startPoint x: 312, startPoint y: 187, endPoint x: 541, endPoint y: 310, distance: 260.2
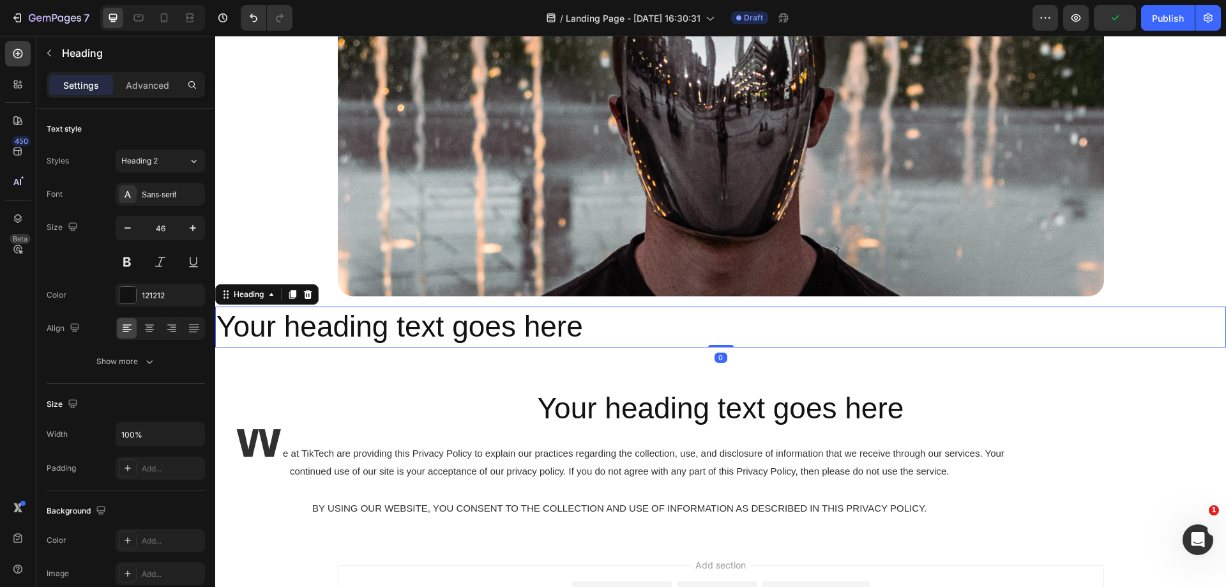
click at [633, 336] on h2 "Your heading text goes here" at bounding box center [720, 326] width 1011 height 41
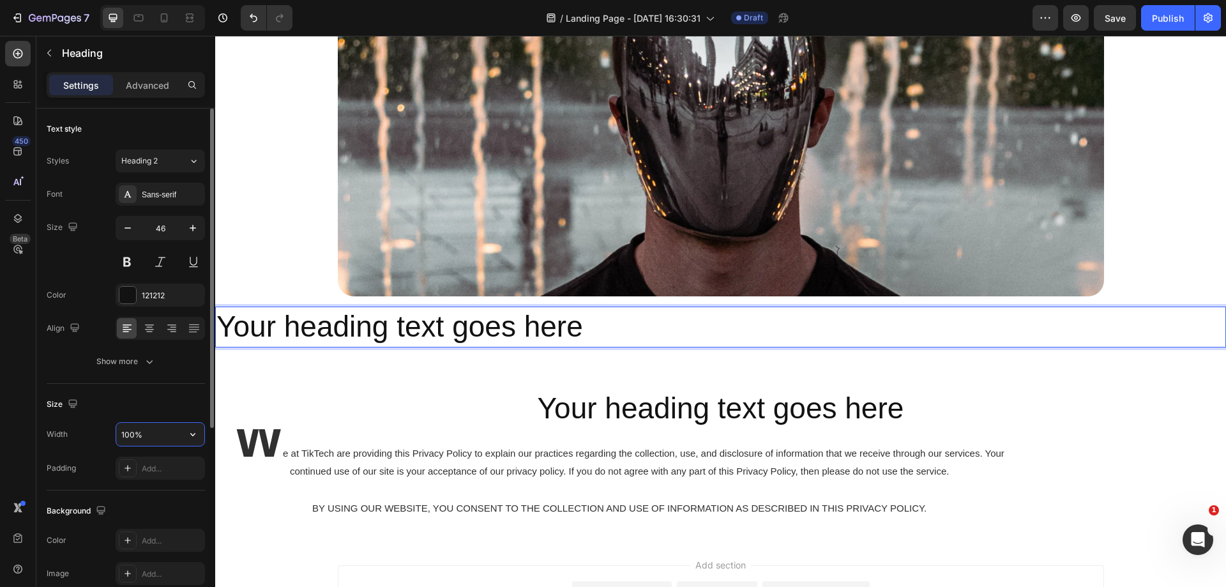
click at [144, 433] on input "100%" at bounding box center [160, 434] width 88 height 23
click at [153, 456] on div "Width 100% Padding Add..." at bounding box center [126, 450] width 158 height 57
click at [155, 468] on div "Add..." at bounding box center [172, 468] width 60 height 11
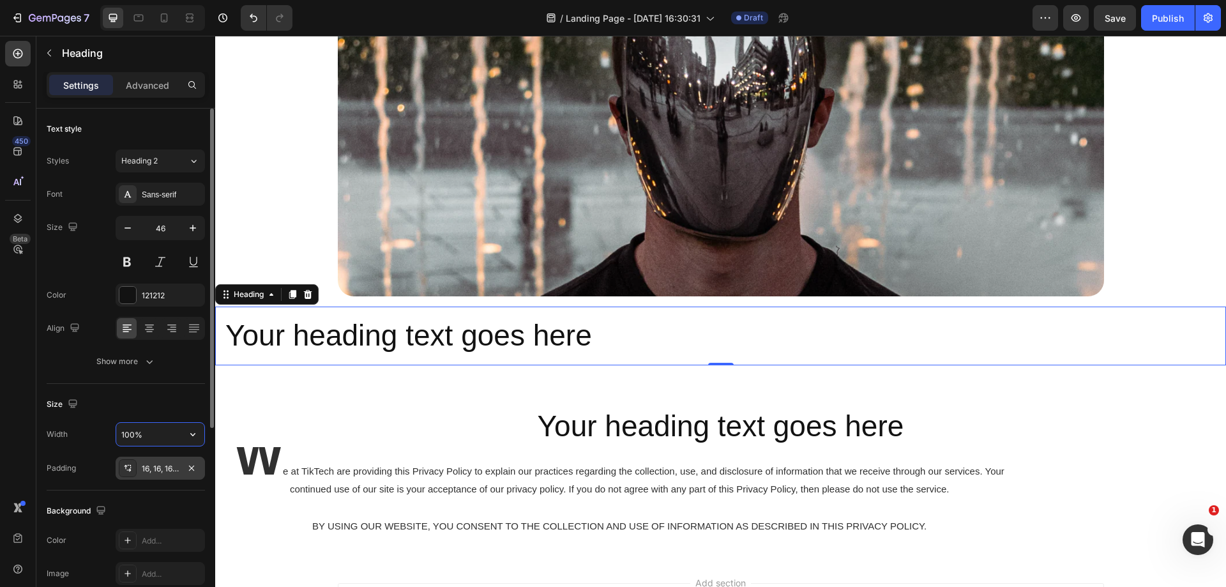
drag, startPoint x: 139, startPoint y: 428, endPoint x: 36, endPoint y: 333, distance: 140.5
click at [139, 428] on input "100%" at bounding box center [160, 434] width 88 height 23
click at [155, 328] on icon at bounding box center [149, 328] width 13 height 13
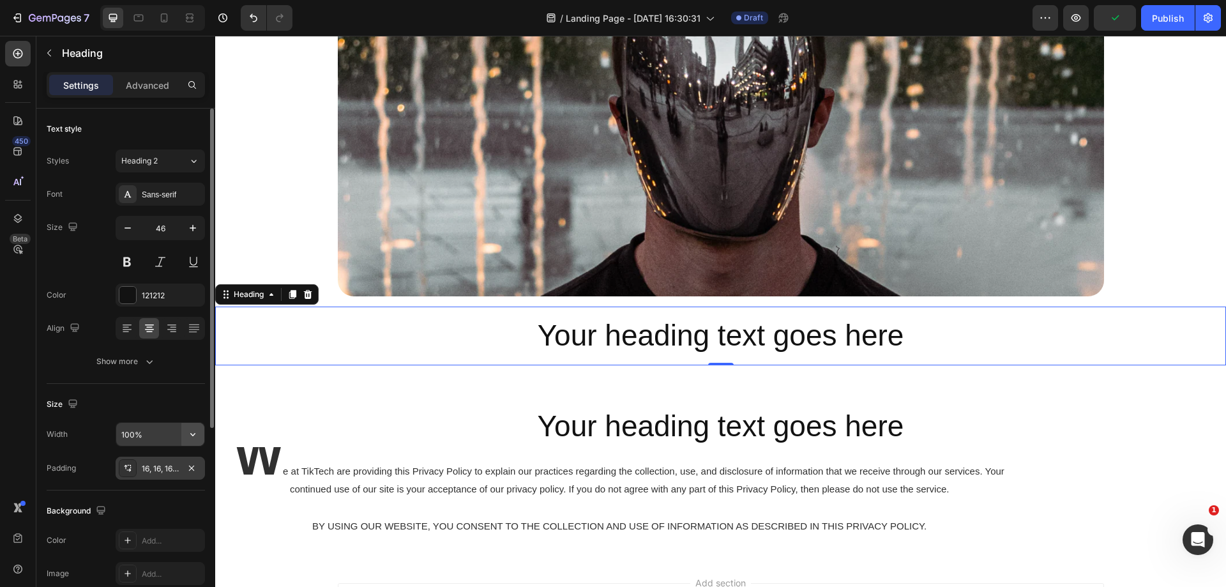
click at [184, 435] on button "button" at bounding box center [192, 434] width 23 height 23
click at [164, 432] on input "100%" at bounding box center [160, 434] width 88 height 23
drag, startPoint x: 169, startPoint y: 430, endPoint x: 84, endPoint y: 431, distance: 84.3
click at [84, 431] on div "Width 100%" at bounding box center [126, 434] width 158 height 24
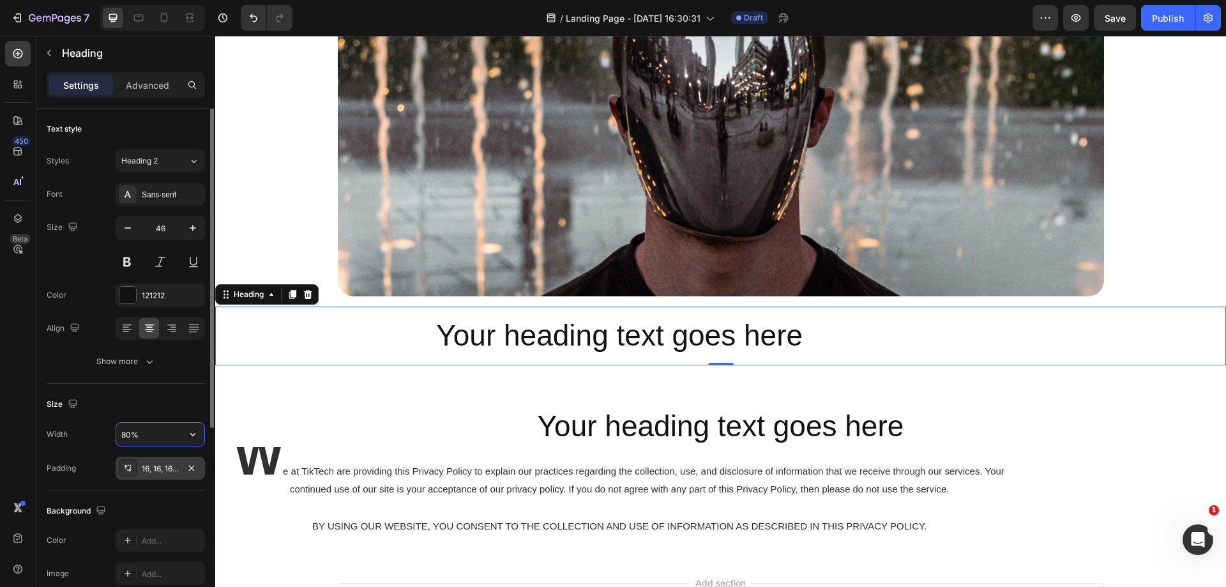
type input "80%"
click at [153, 412] on div "Size" at bounding box center [126, 404] width 158 height 20
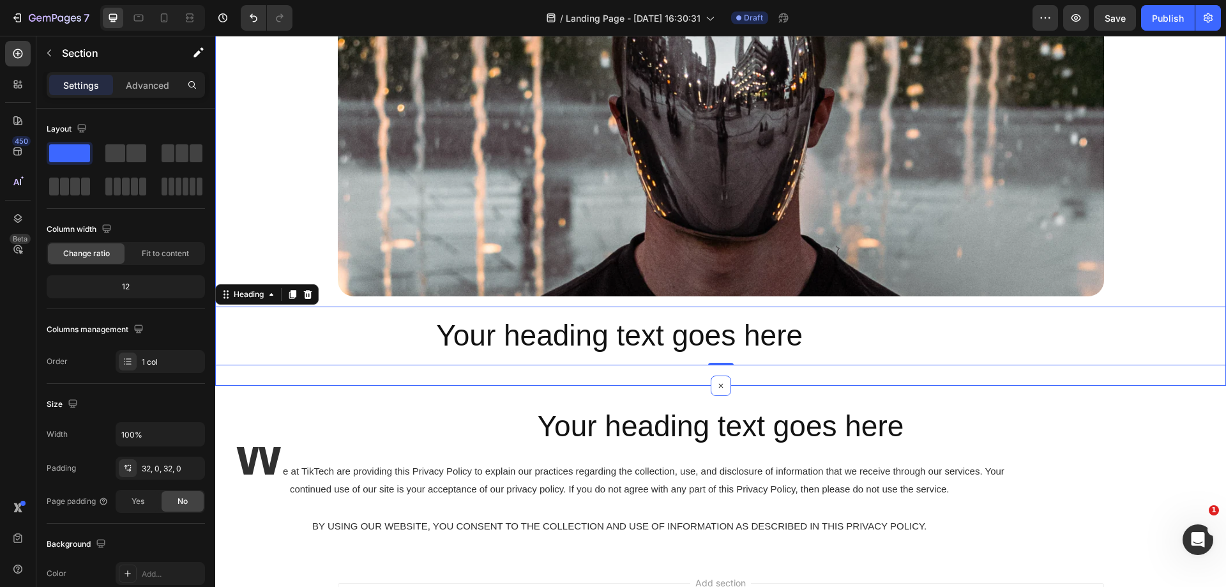
click at [388, 299] on div "Image Row Your heading text goes here Heading 0" at bounding box center [720, 171] width 1011 height 388
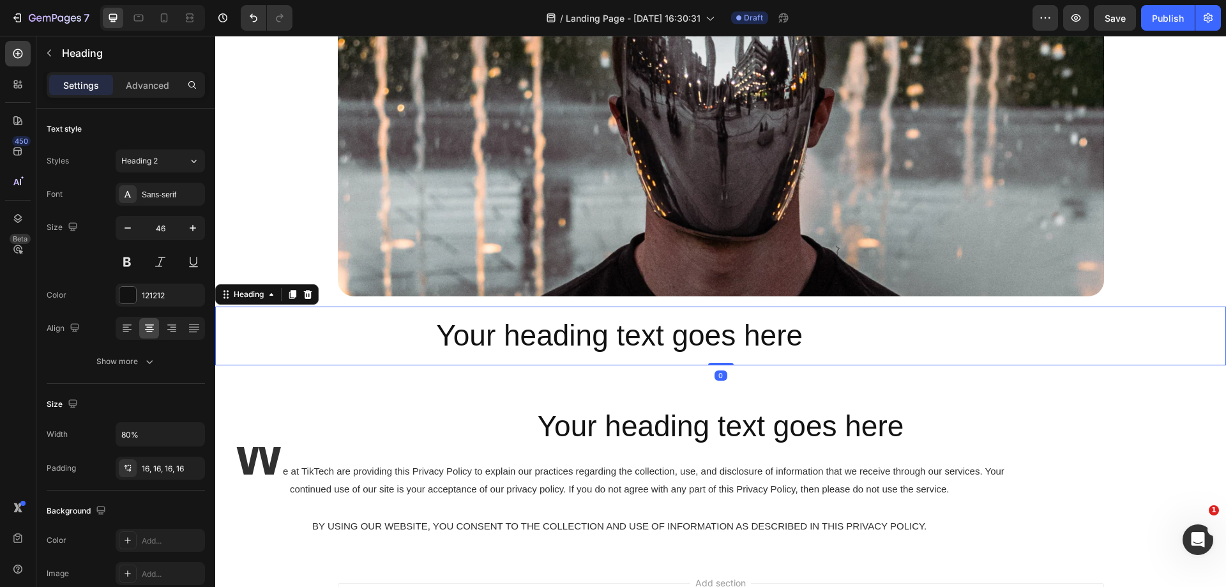
click at [416, 342] on p "Your heading text goes here" at bounding box center [619, 336] width 788 height 38
click at [418, 338] on p "Your heading text goes here" at bounding box center [619, 336] width 788 height 38
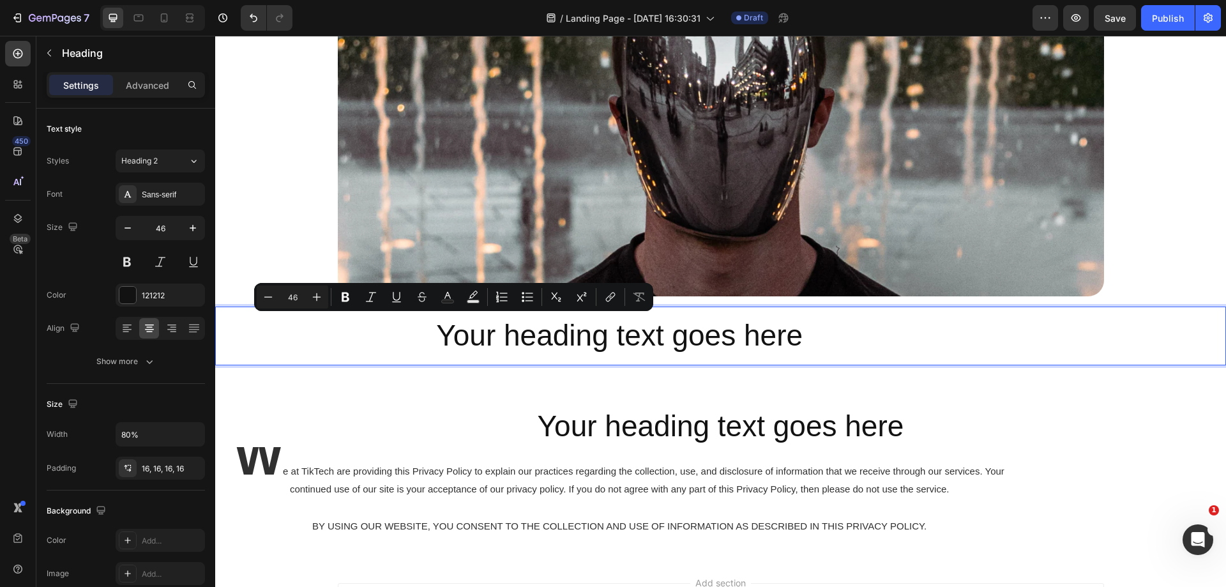
click at [898, 312] on h2 "Your heading text goes here" at bounding box center [619, 335] width 808 height 59
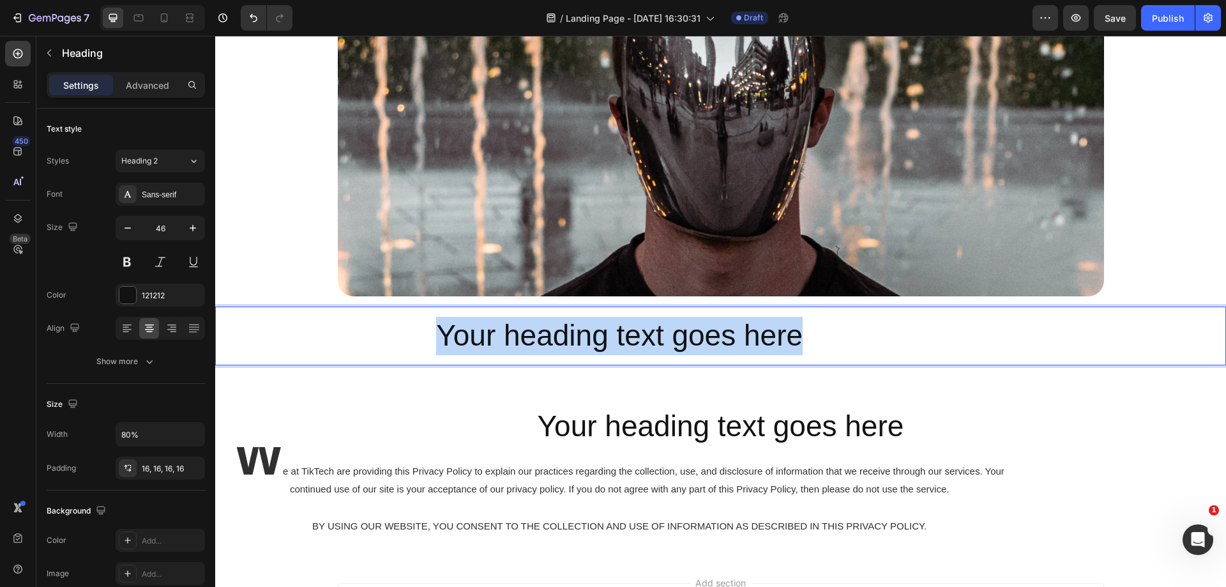
drag, startPoint x: 876, startPoint y: 329, endPoint x: 384, endPoint y: 332, distance: 491.6
click at [384, 332] on p "Your heading text goes here" at bounding box center [619, 336] width 788 height 38
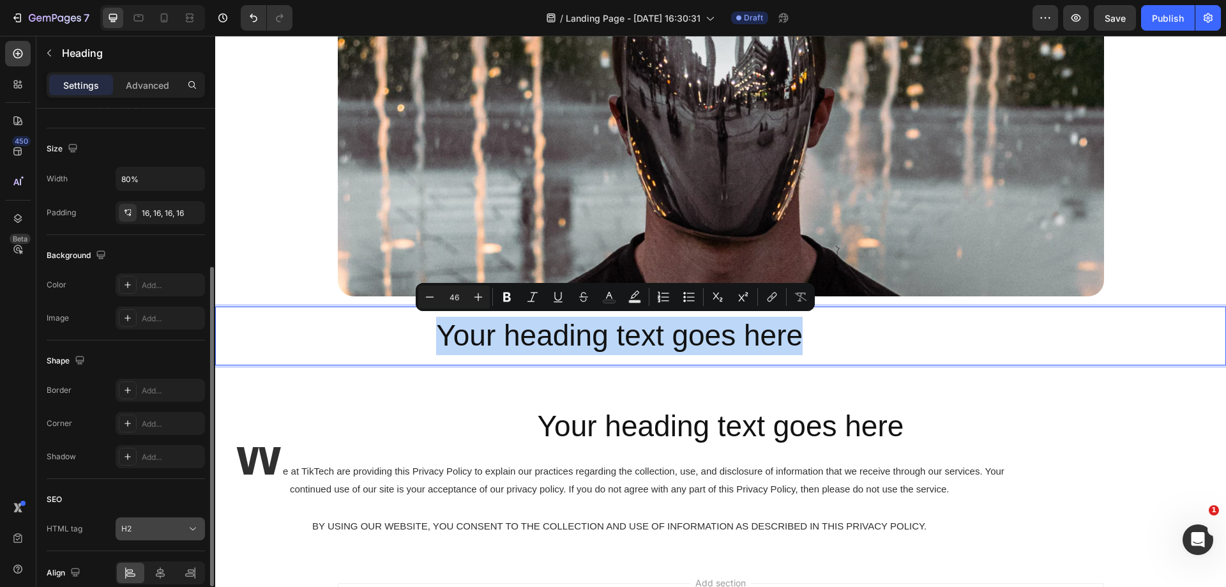
scroll to position [314, 0]
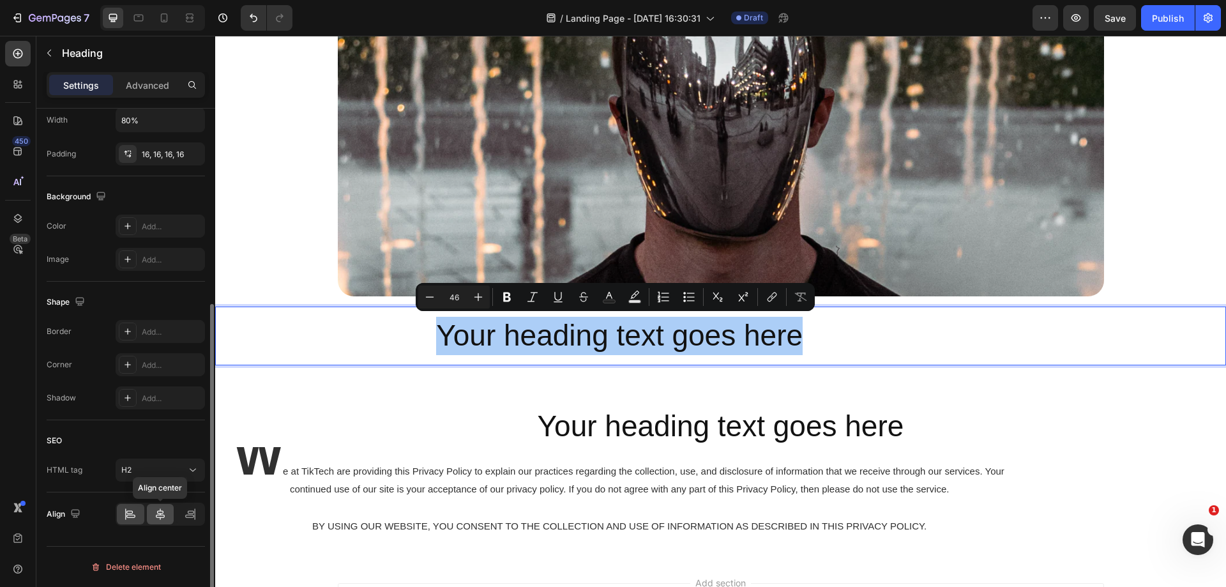
click at [169, 515] on div at bounding box center [160, 514] width 27 height 20
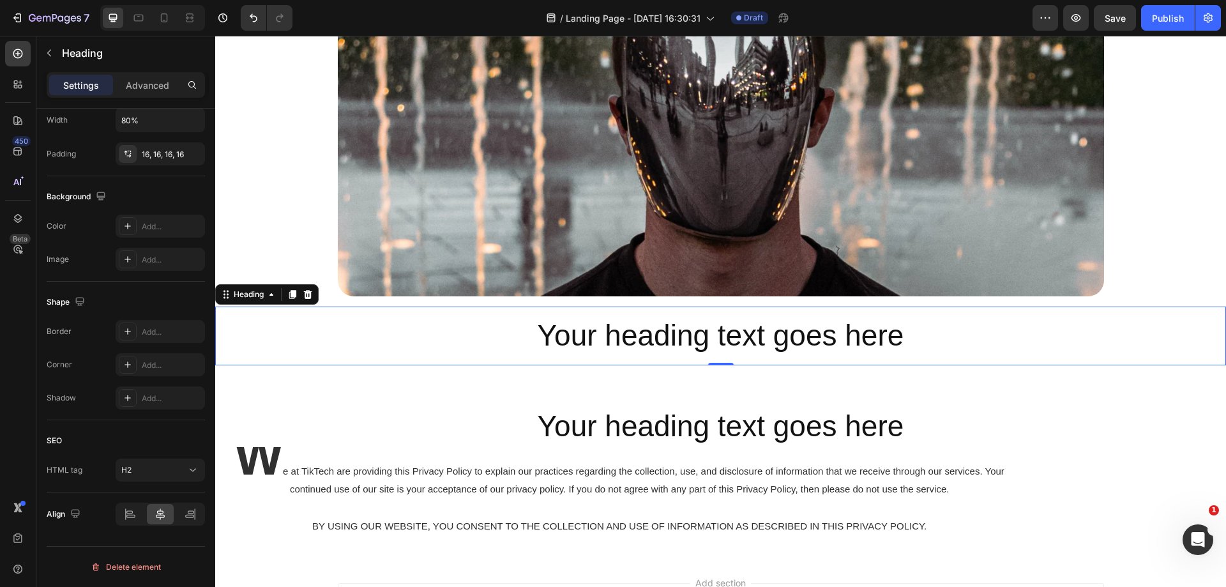
click at [727, 352] on p "Your heading text goes here" at bounding box center [720, 336] width 788 height 38
click at [527, 494] on span "e at TikTech are providing this Privacy Policy to explain our practices regardi…" at bounding box center [643, 479] width 721 height 29
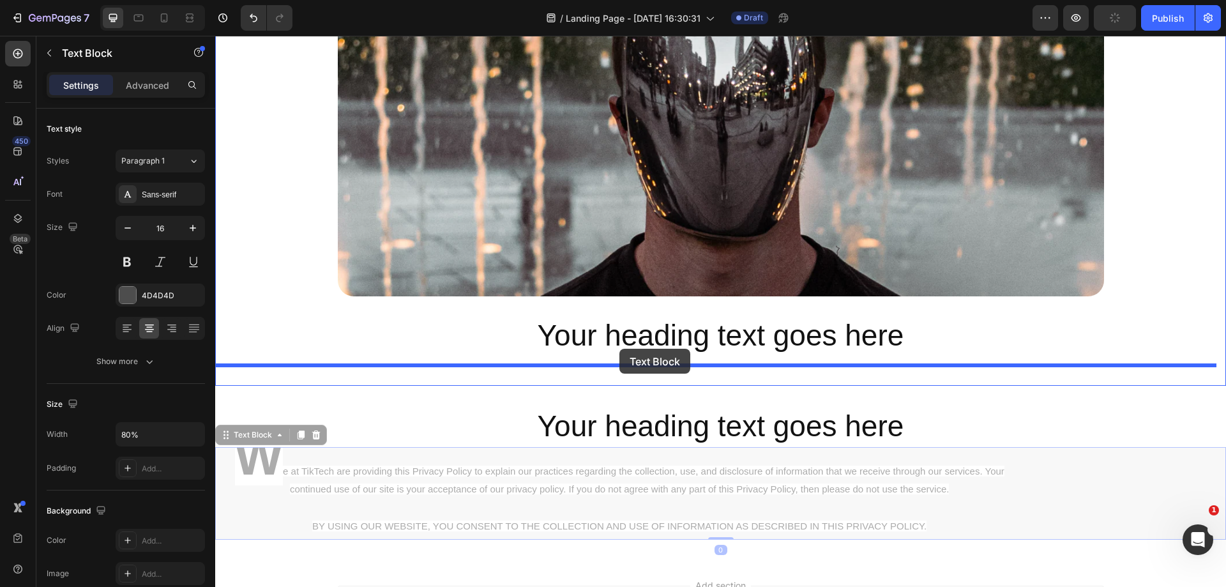
drag, startPoint x: 256, startPoint y: 439, endPoint x: 619, endPoint y: 349, distance: 374.4
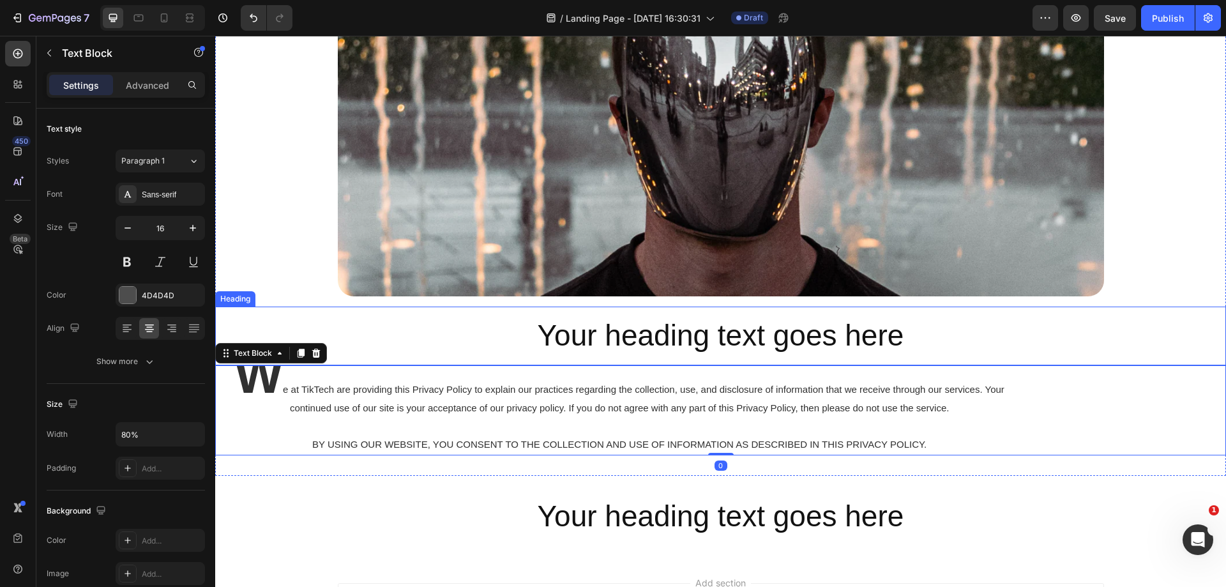
click at [446, 326] on p "Your heading text goes here" at bounding box center [720, 336] width 788 height 38
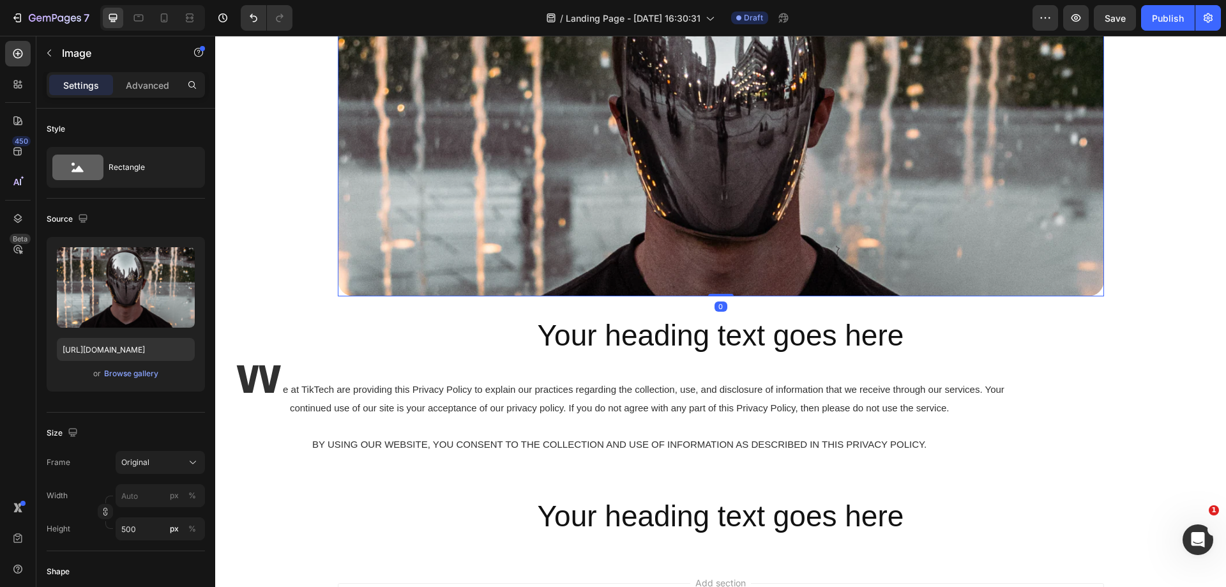
click at [360, 234] on img at bounding box center [721, 136] width 766 height 319
click at [275, 208] on div "Image 0 Row Your heading text goes here Heading W e at TikTech are providing th…" at bounding box center [720, 216] width 1011 height 478
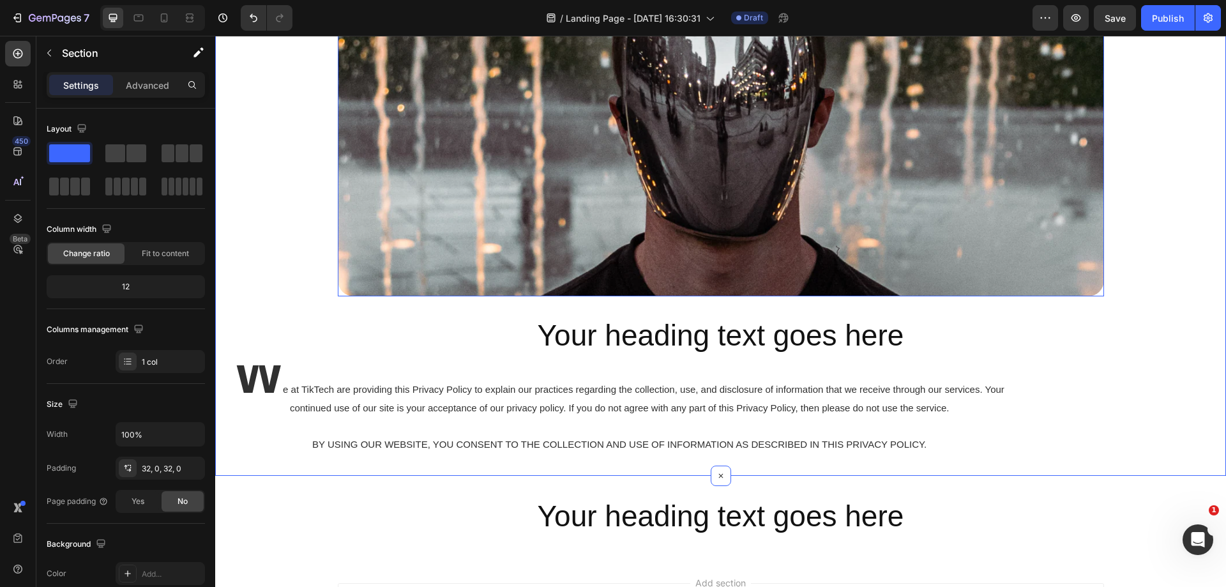
click at [361, 208] on img at bounding box center [721, 136] width 766 height 319
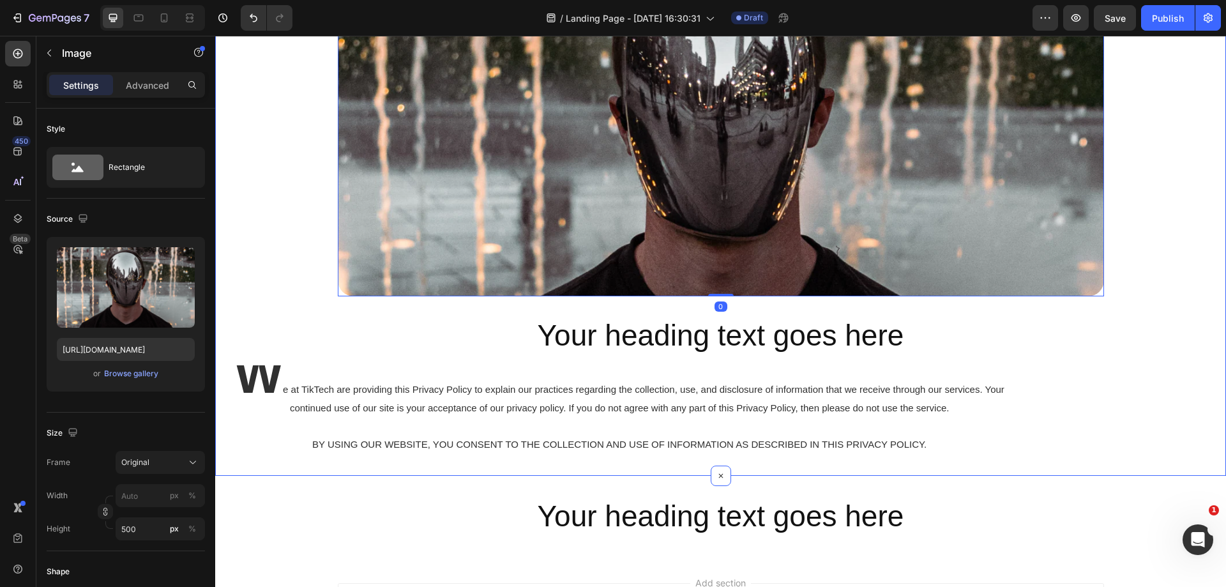
click at [268, 204] on div "Image 0 Row Your heading text goes here Heading W e at TikTech are providing th…" at bounding box center [720, 216] width 1011 height 478
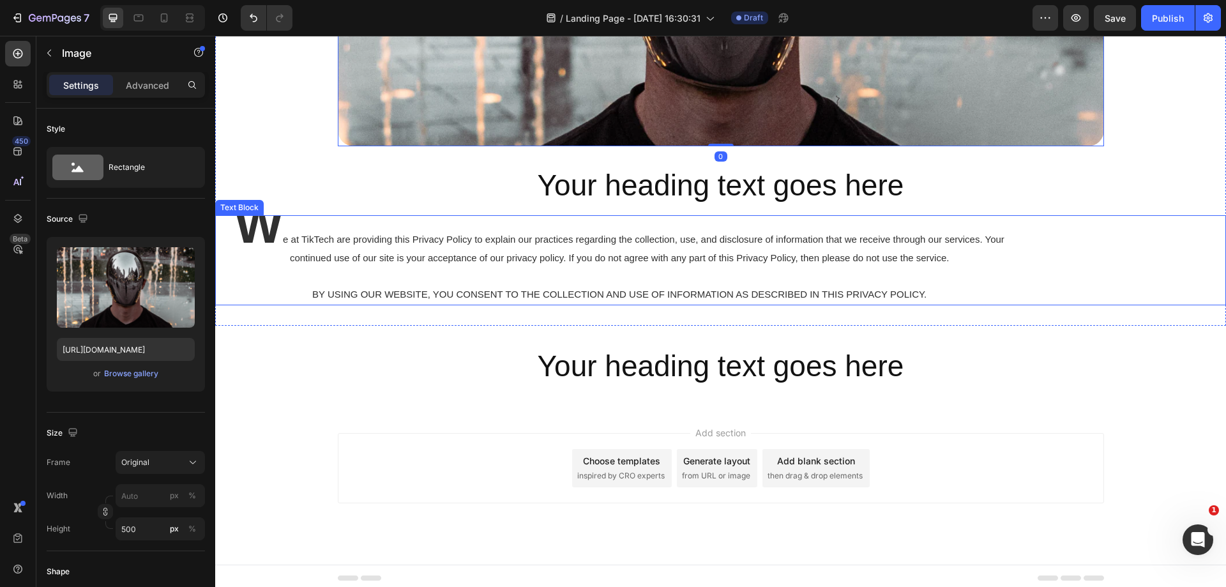
click at [372, 252] on p "W e at TikTech are providing this Privacy Policy to explain our practices regar…" at bounding box center [619, 259] width 806 height 87
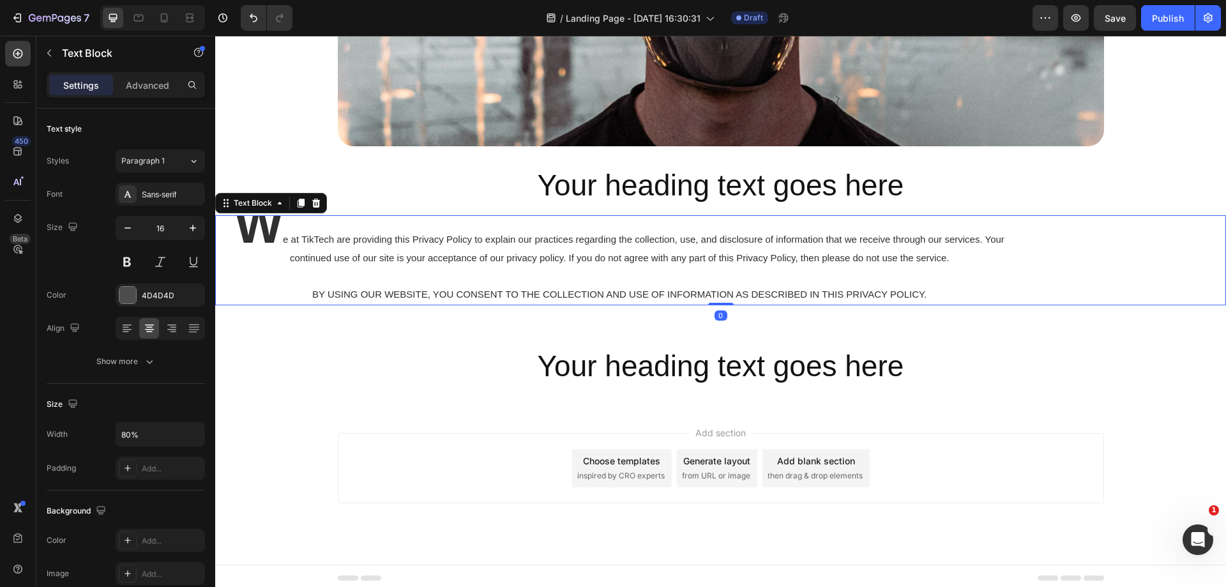
click at [695, 259] on span "e at TikTech are providing this Privacy Policy to explain our practices regardi…" at bounding box center [643, 248] width 721 height 29
click at [934, 294] on p "W e at TikTech are providing this Privacy Policy to explain our practices regar…" at bounding box center [619, 259] width 806 height 87
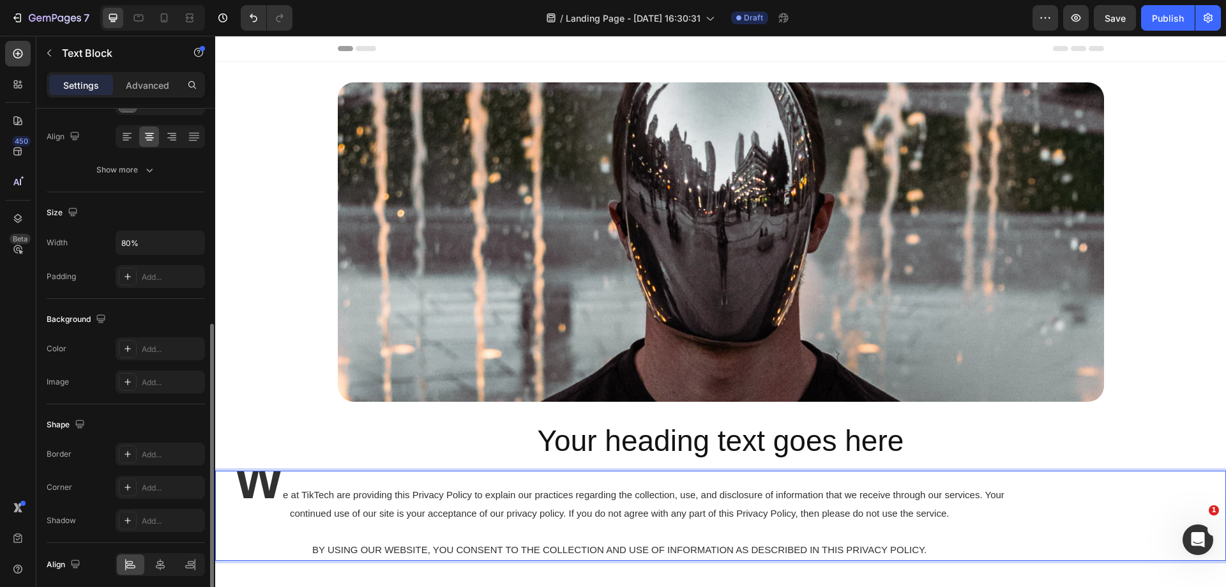
scroll to position [242, 0]
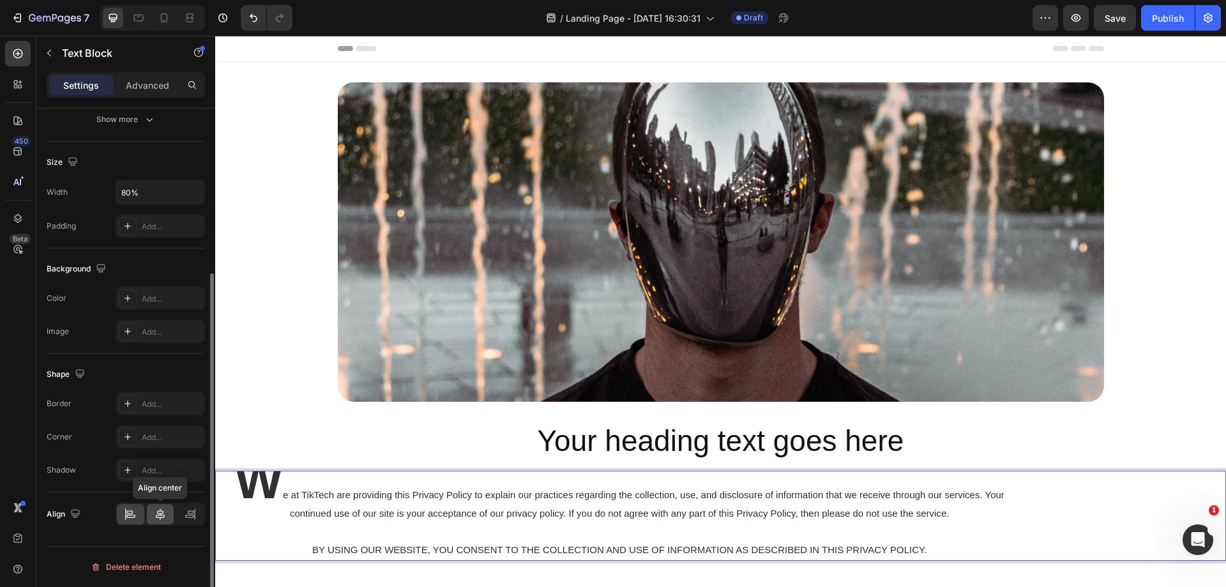
click at [152, 518] on div at bounding box center [160, 514] width 27 height 20
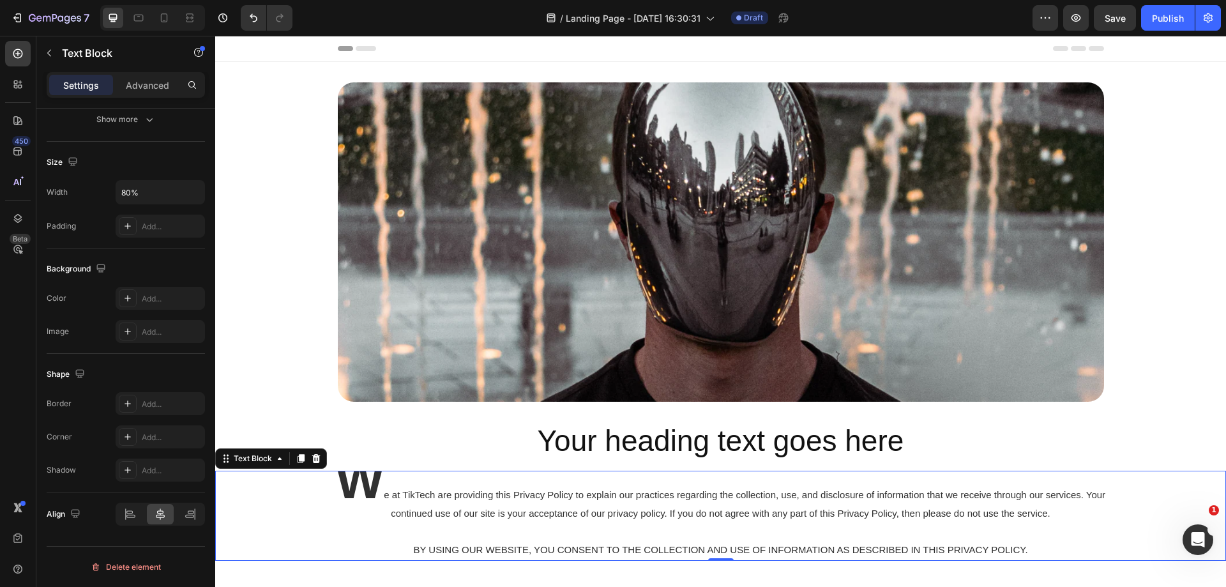
click at [458, 523] on p "W e at TikTech are providing this Privacy Policy to explain our practices regar…" at bounding box center [720, 515] width 806 height 87
click at [448, 515] on span "e at TikTech are providing this Privacy Policy to explain our practices regardi…" at bounding box center [744, 503] width 721 height 29
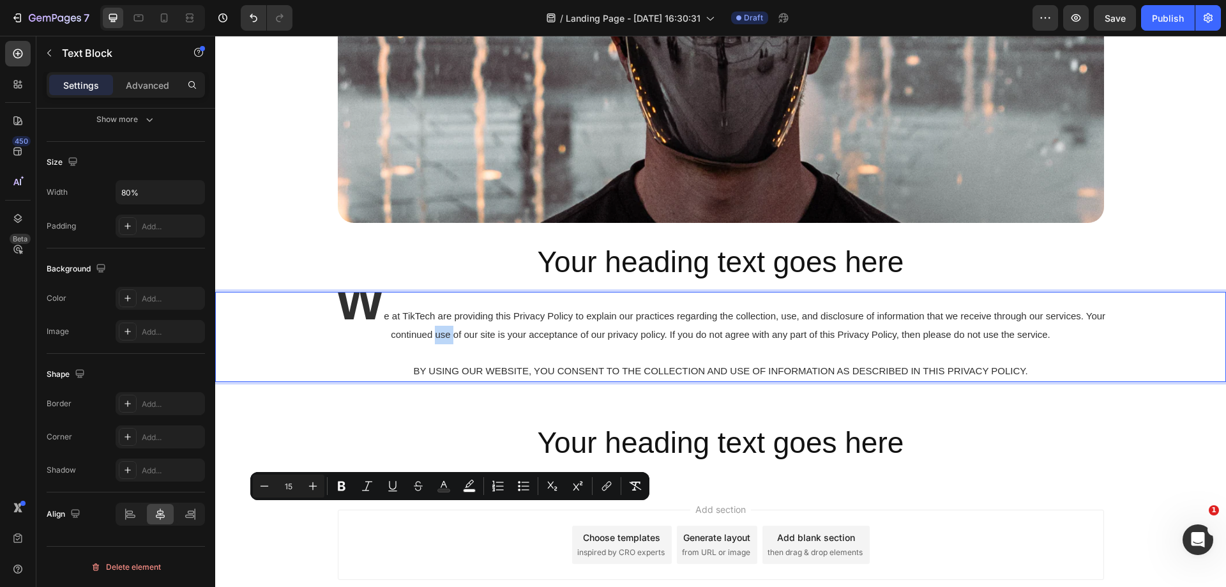
scroll to position [192, 0]
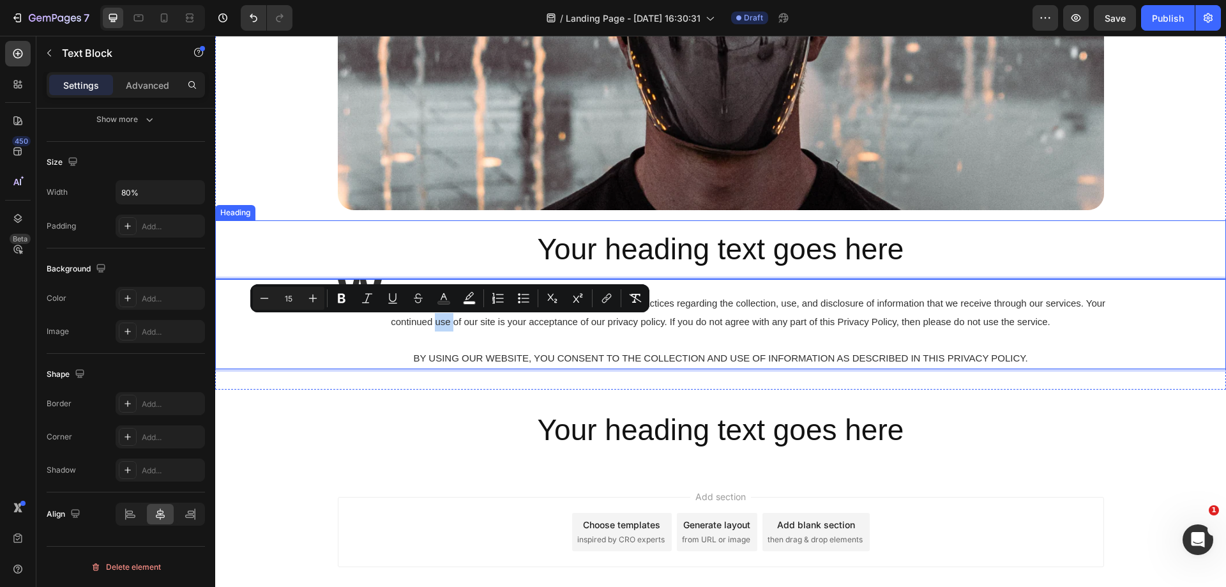
click at [351, 214] on div "Image Row Your heading text goes here Heading W e at TikTech are providing this…" at bounding box center [720, 130] width 1011 height 478
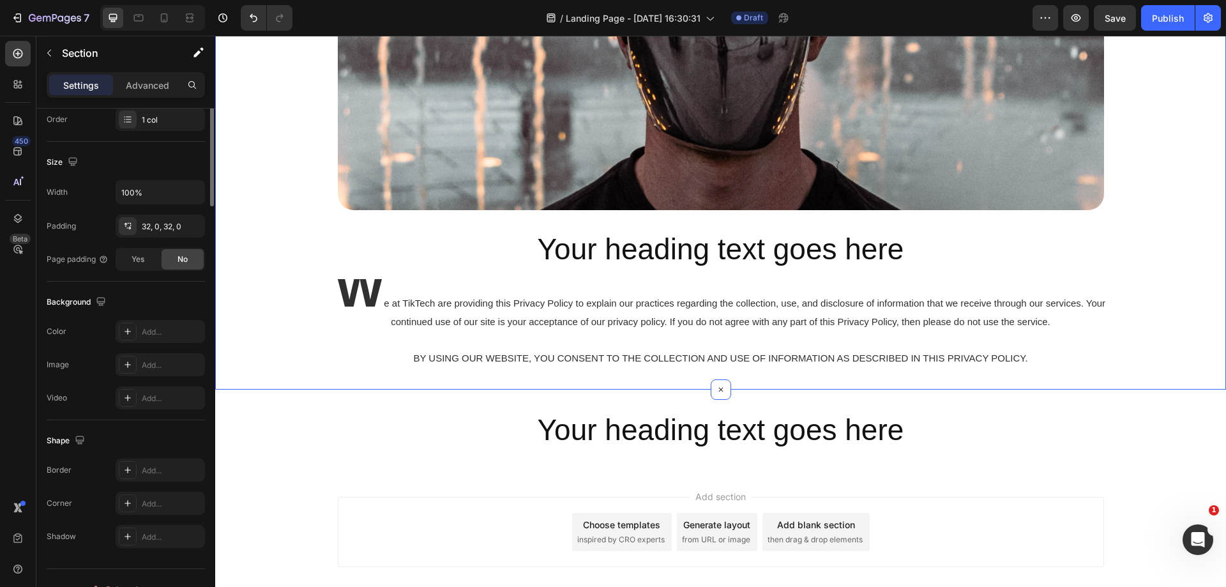
scroll to position [0, 0]
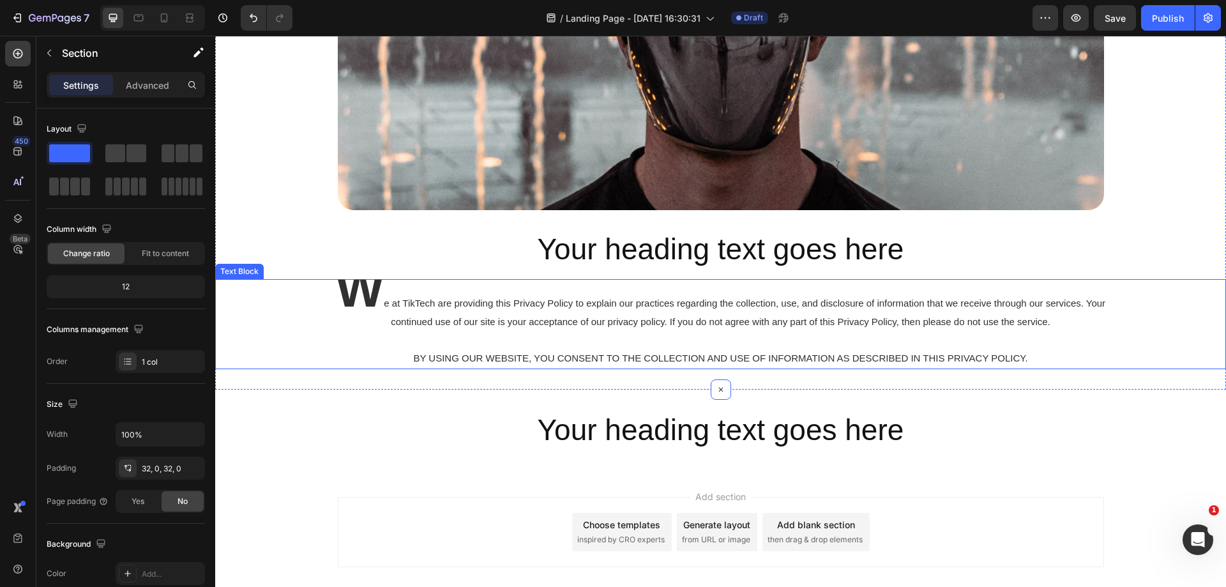
click at [370, 291] on strong "W" at bounding box center [360, 288] width 49 height 57
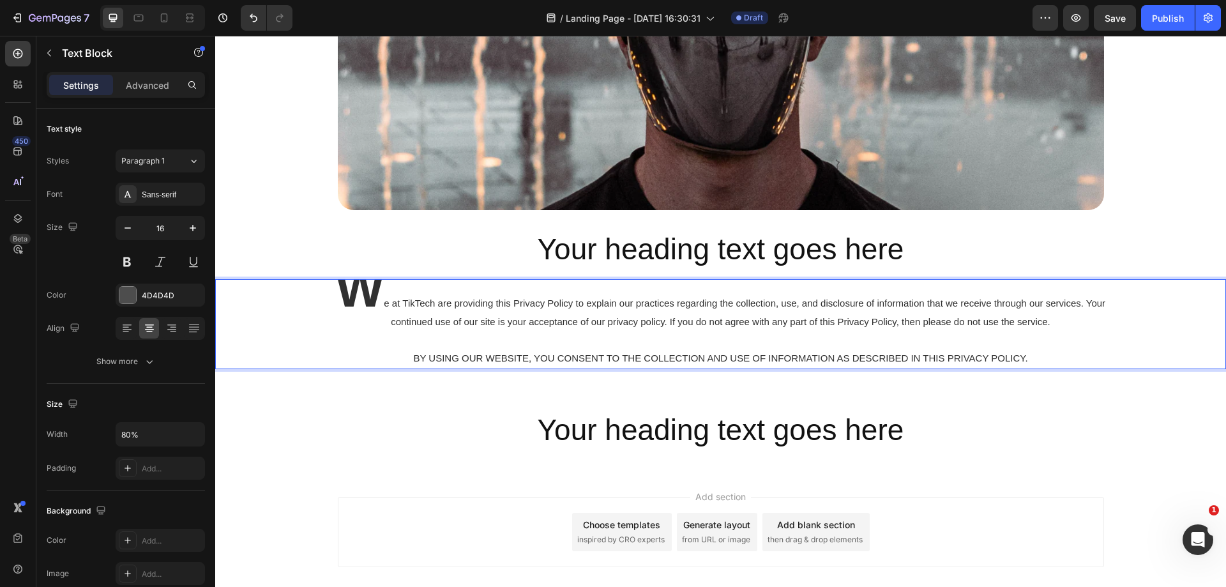
click at [381, 298] on strong "W" at bounding box center [360, 288] width 49 height 57
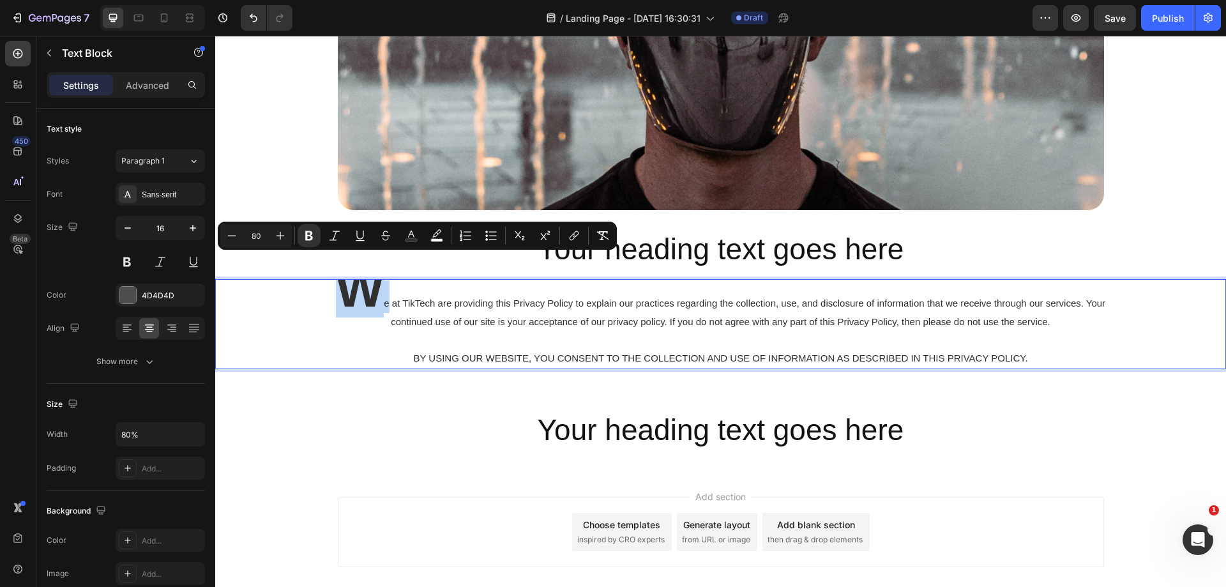
drag, startPoint x: 381, startPoint y: 299, endPoint x: 357, endPoint y: 299, distance: 24.3
click at [357, 299] on strong "W" at bounding box center [360, 288] width 49 height 57
click at [273, 240] on button "Plus" at bounding box center [280, 235] width 23 height 23
type input "80"
click at [255, 232] on input "80" at bounding box center [256, 235] width 26 height 15
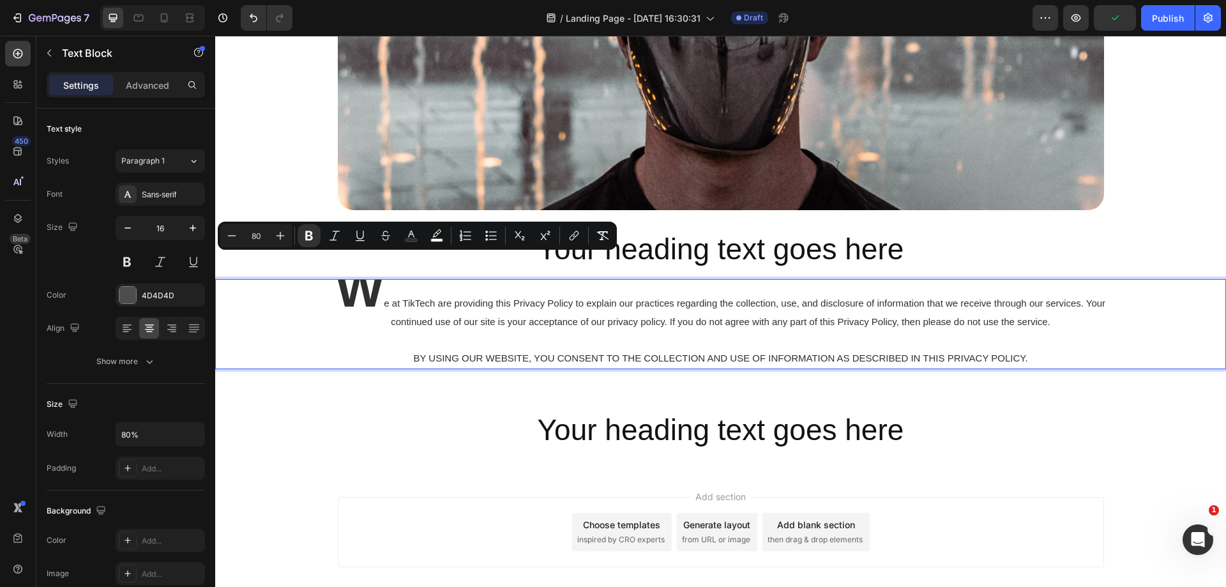
click at [343, 303] on strong "W" at bounding box center [360, 288] width 49 height 57
click at [369, 303] on strong "W" at bounding box center [360, 288] width 49 height 57
drag, startPoint x: 376, startPoint y: 306, endPoint x: 348, endPoint y: 299, distance: 29.0
click at [348, 299] on strong "W" at bounding box center [360, 288] width 49 height 57
click at [248, 238] on input "80" at bounding box center [256, 235] width 26 height 15
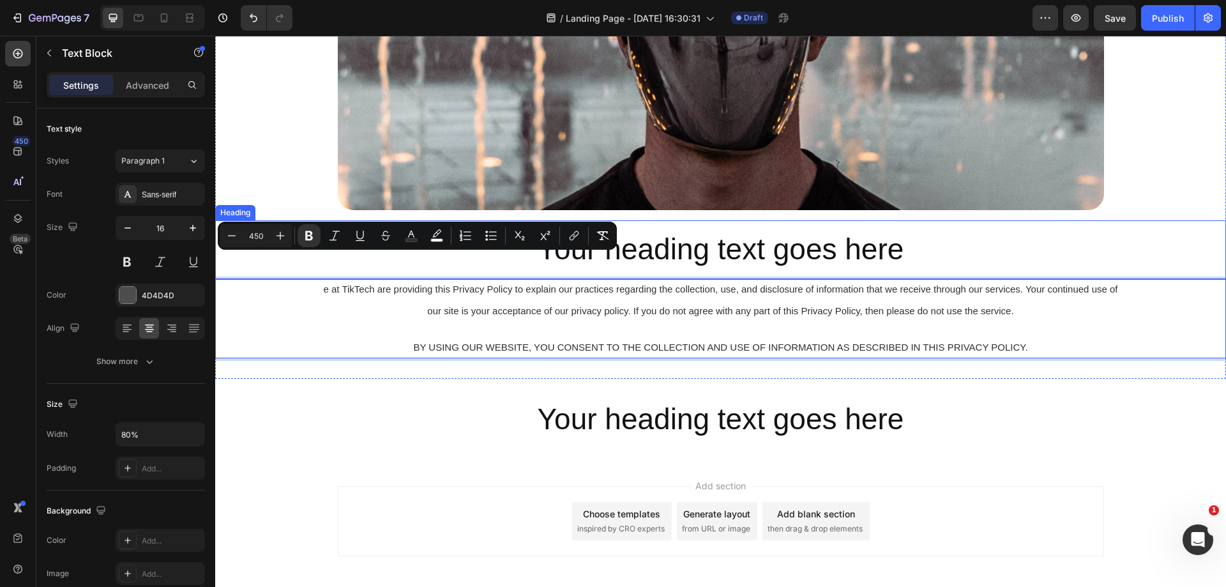
type input "450"
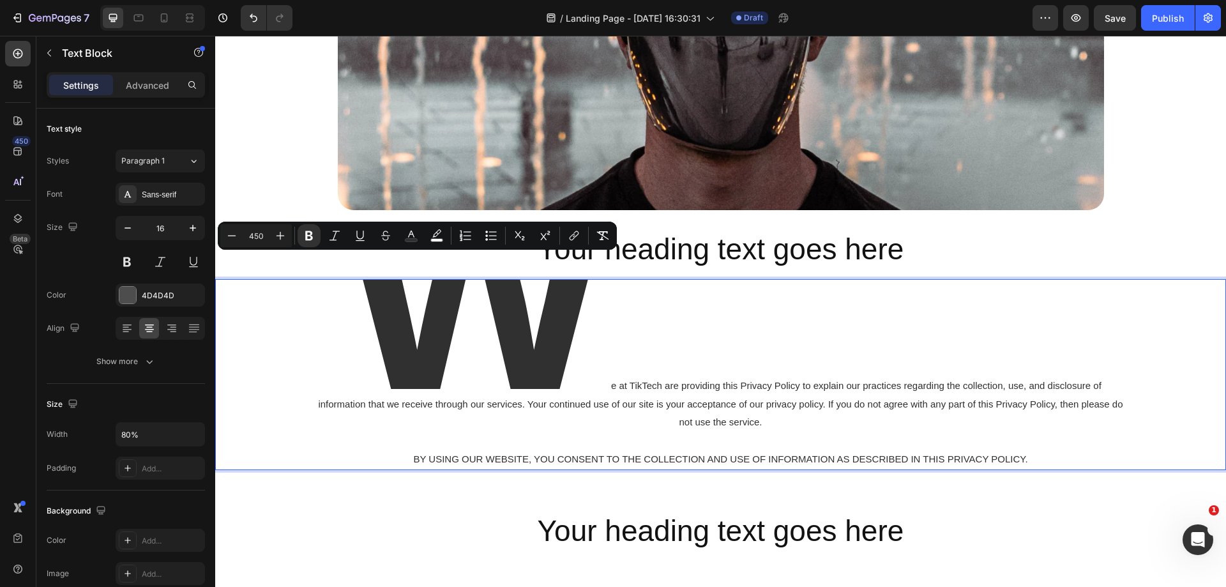
click at [260, 237] on input "450" at bounding box center [256, 235] width 26 height 15
click at [265, 236] on input "450" at bounding box center [256, 235] width 26 height 15
type input "45"
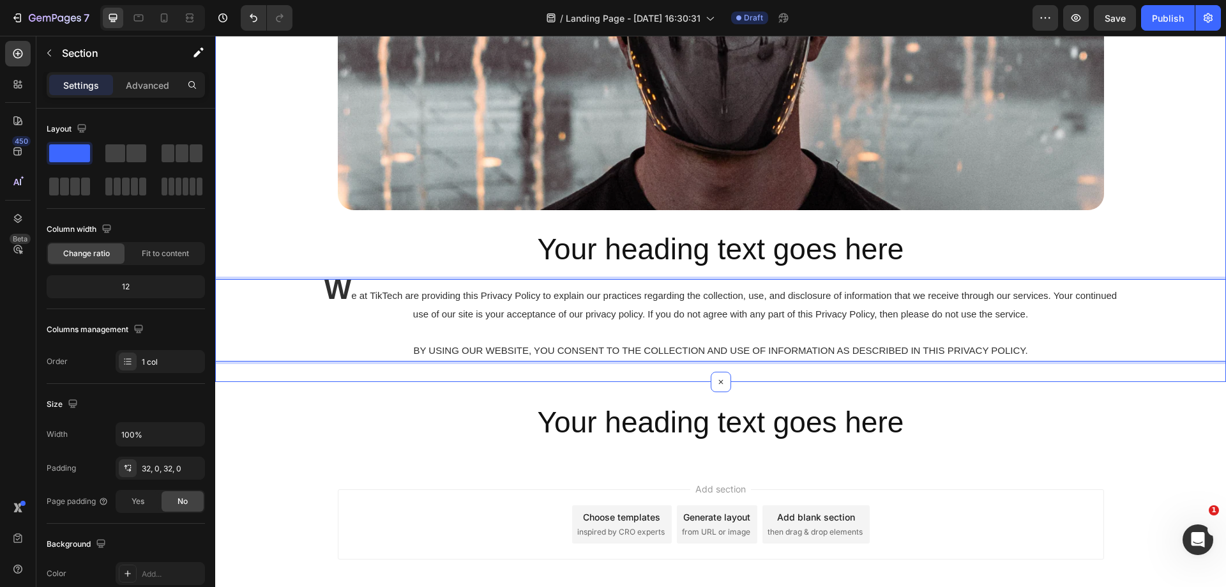
click at [285, 363] on div "Image Row Your heading text goes here Heading W e at TikTech are providing this…" at bounding box center [720, 125] width 1011 height 511
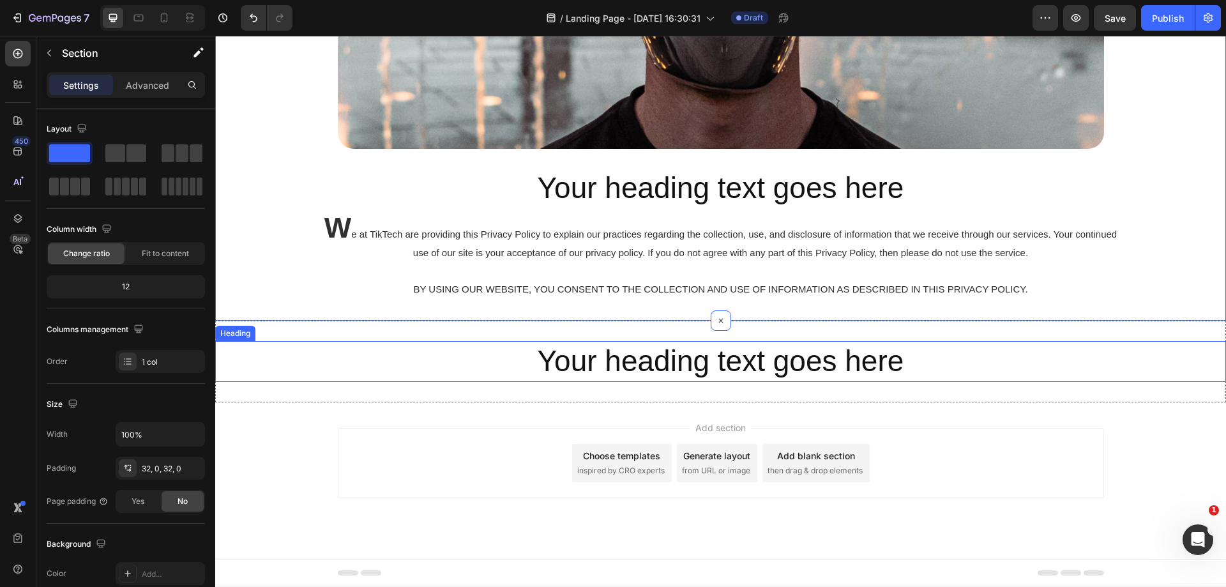
scroll to position [253, 0]
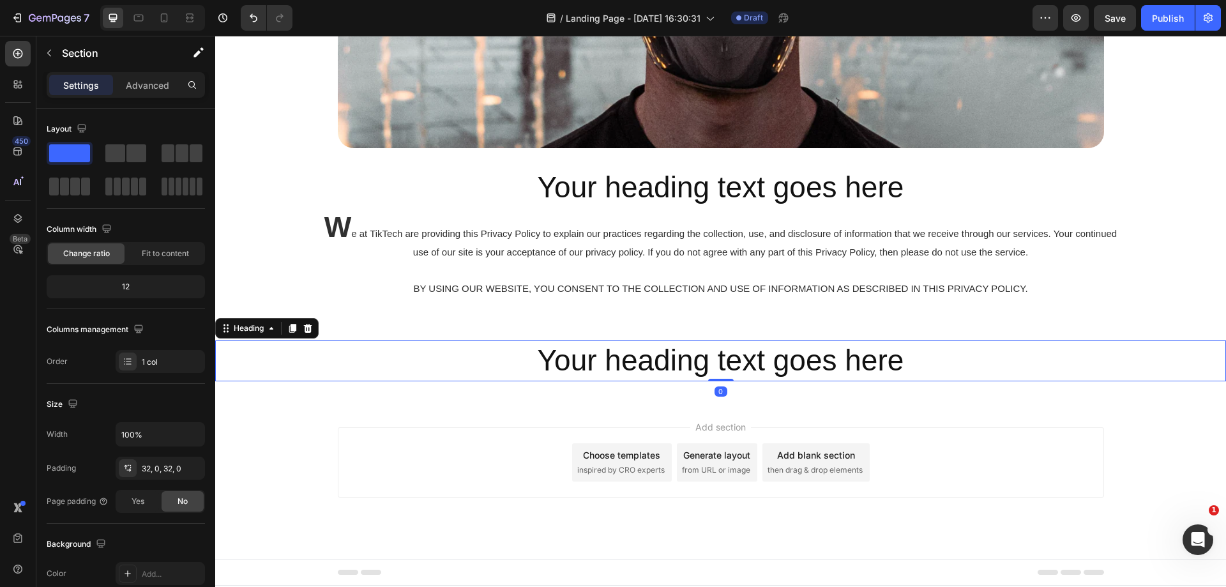
click at [677, 352] on h2 "Your heading text goes here" at bounding box center [720, 360] width 808 height 41
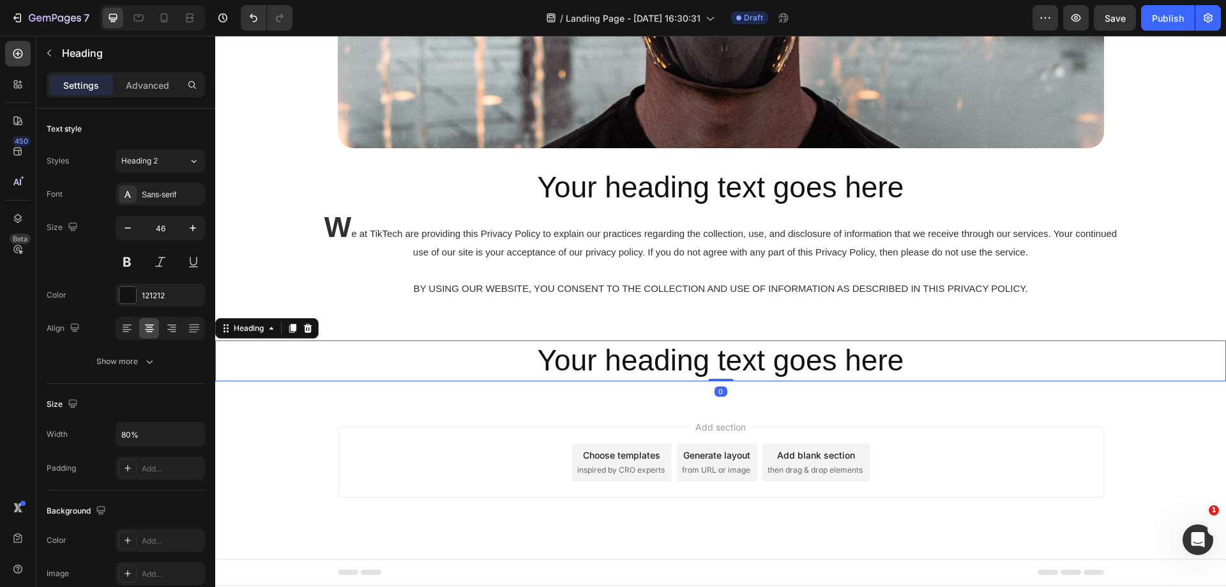
click at [678, 358] on h2 "Your heading text goes here" at bounding box center [720, 360] width 808 height 41
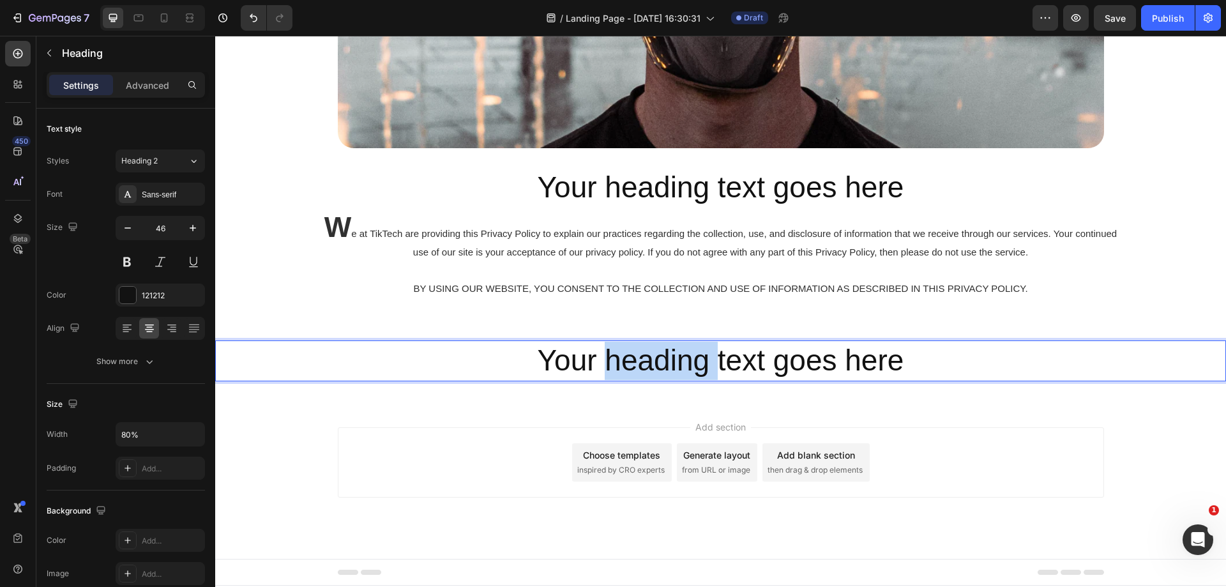
click at [678, 358] on p "Your heading text goes here" at bounding box center [720, 361] width 806 height 38
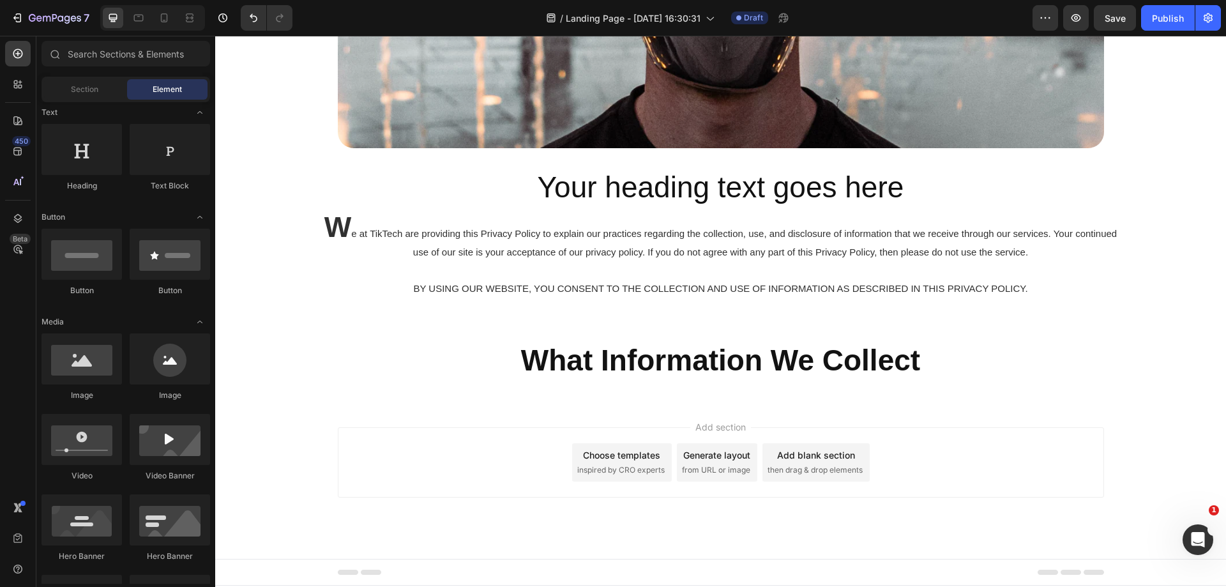
drag, startPoint x: 501, startPoint y: 419, endPoint x: 524, endPoint y: 372, distance: 52.8
click at [500, 419] on div "Add section Choose templates inspired by CRO experts Generate layout from URL o…" at bounding box center [720, 480] width 1011 height 157
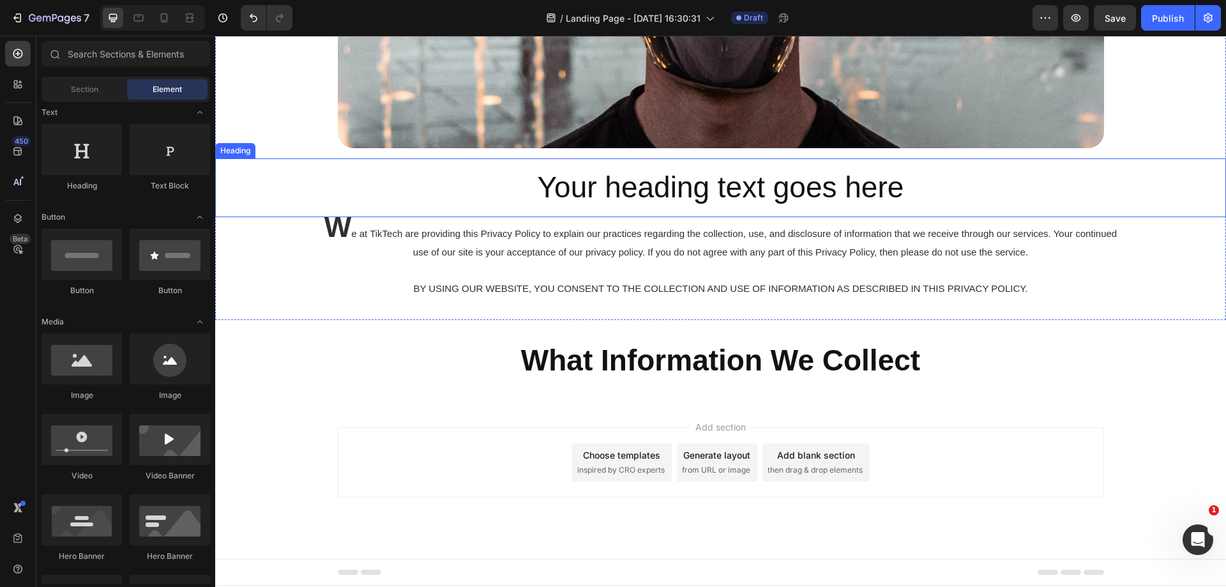
click at [647, 188] on p "Your heading text goes here" at bounding box center [720, 188] width 788 height 38
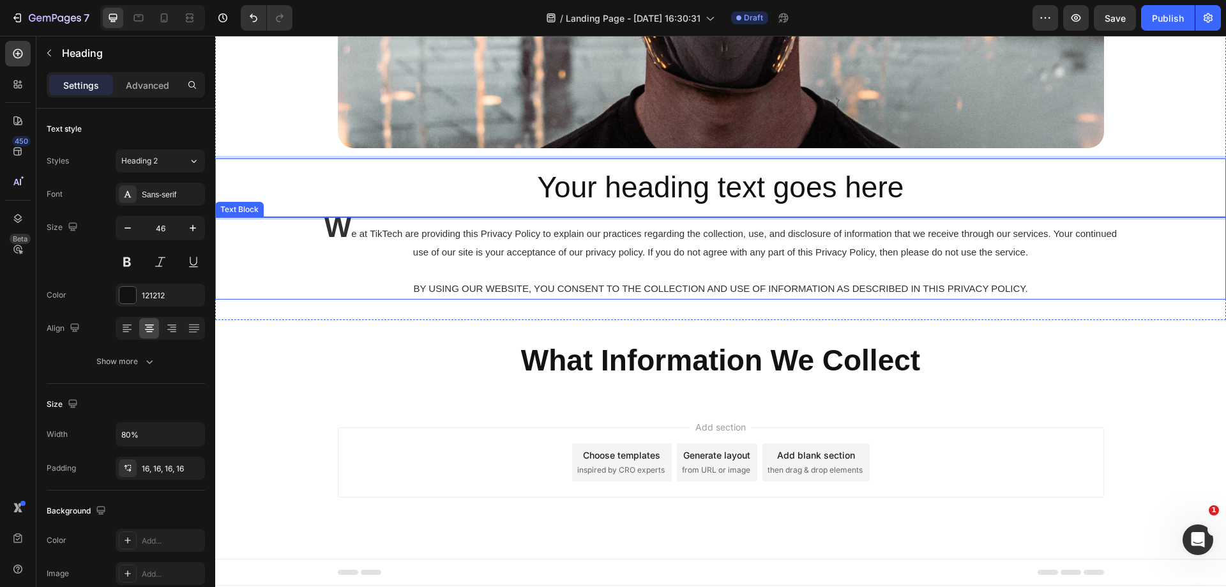
click at [914, 186] on p "Your heading text goes here" at bounding box center [720, 188] width 788 height 38
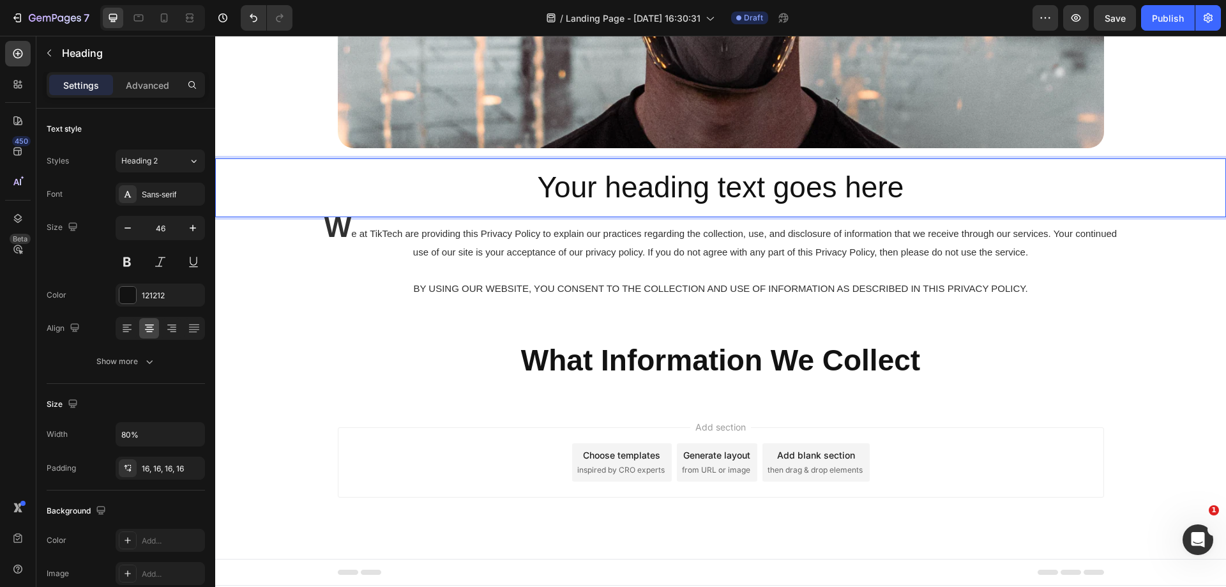
click at [933, 211] on h2 "Your heading text goes here" at bounding box center [720, 187] width 808 height 59
click at [557, 185] on p "Your heading text goes here" at bounding box center [720, 188] width 788 height 38
click at [474, 159] on h2 "Your heading text goes here" at bounding box center [720, 187] width 808 height 59
click at [313, 250] on div "W e at TikTech are providing this Privacy Policy to explain our practices regar…" at bounding box center [720, 258] width 1011 height 82
click at [305, 173] on div "Your heading text goes here" at bounding box center [720, 187] width 1011 height 59
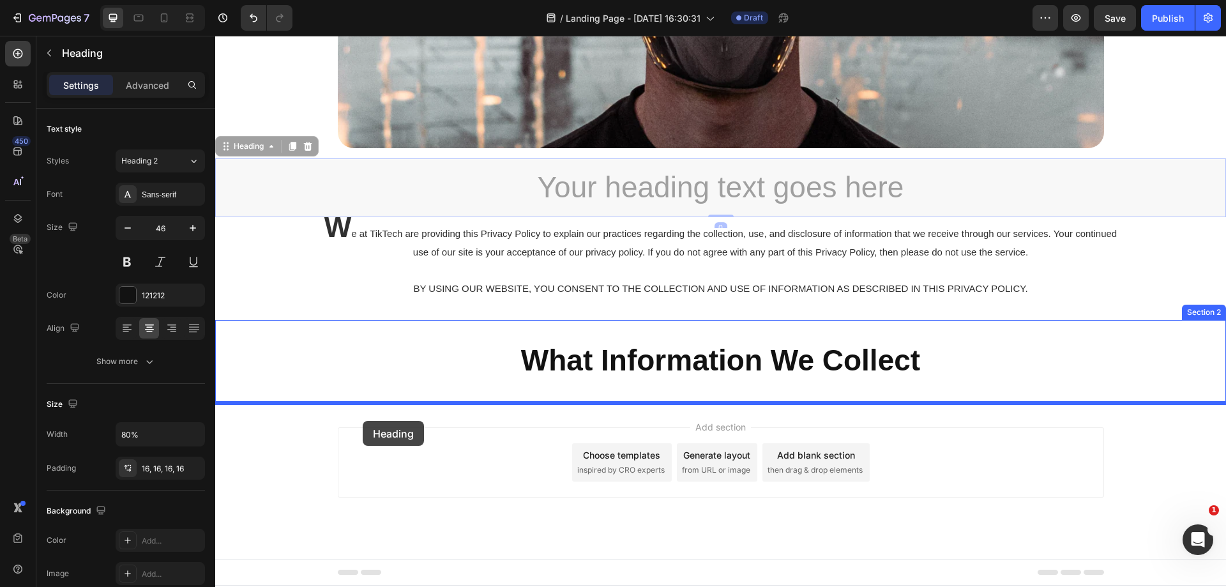
drag, startPoint x: 255, startPoint y: 147, endPoint x: 364, endPoint y: 420, distance: 293.7
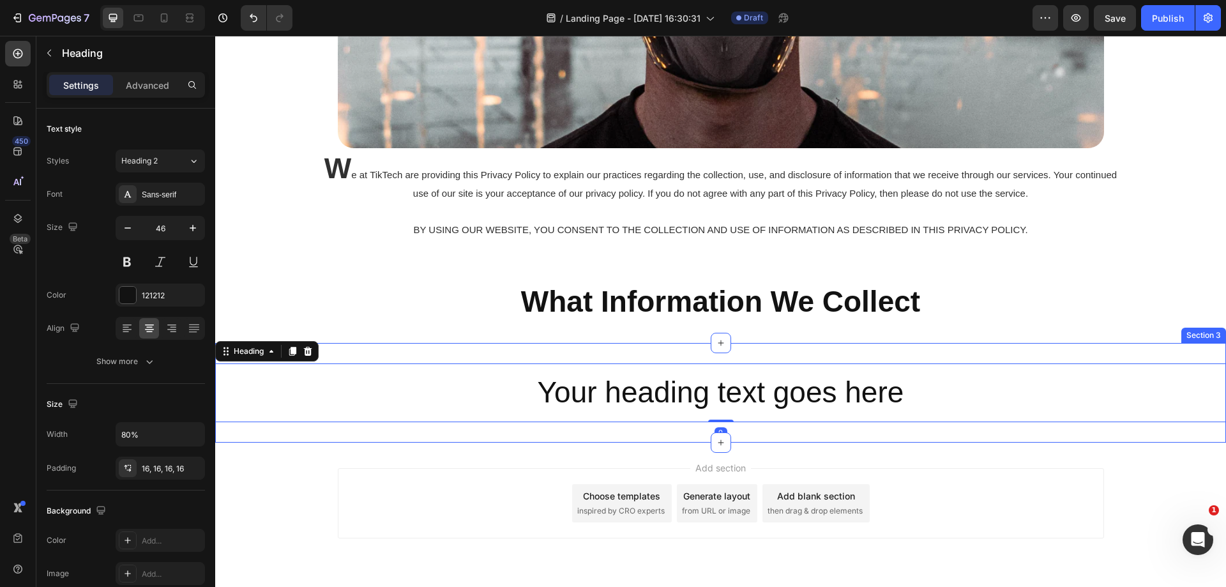
click at [884, 339] on div "⁠⁠⁠⁠⁠⁠⁠ What Information We Collect Heading Section 2" at bounding box center [720, 302] width 1011 height 82
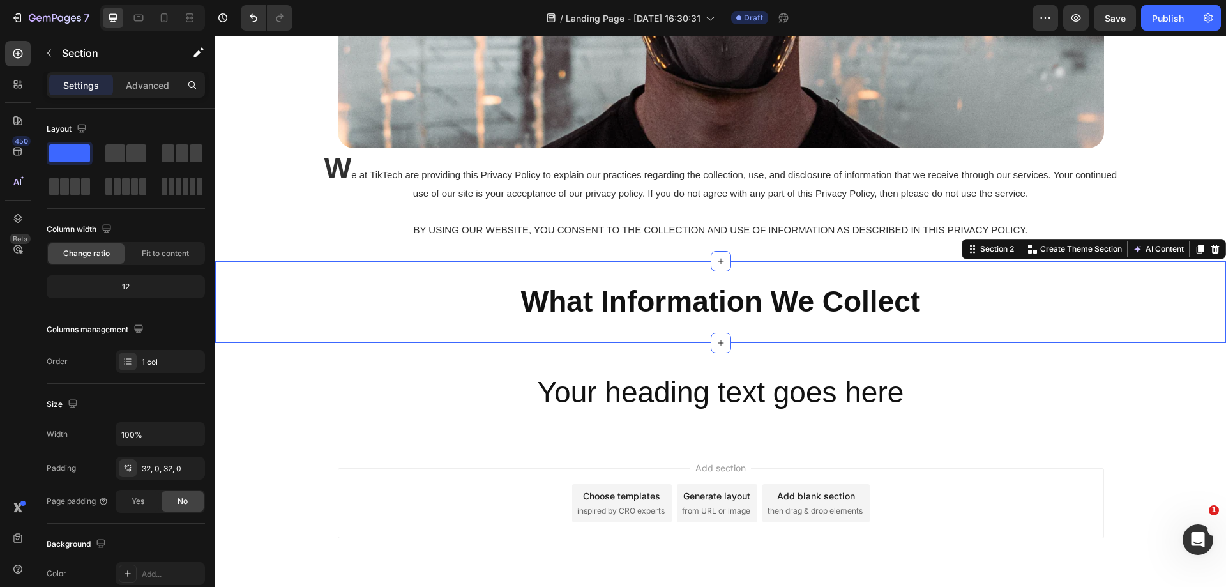
click at [935, 317] on p "⁠⁠⁠⁠⁠⁠⁠ What Information We Collect" at bounding box center [720, 302] width 806 height 38
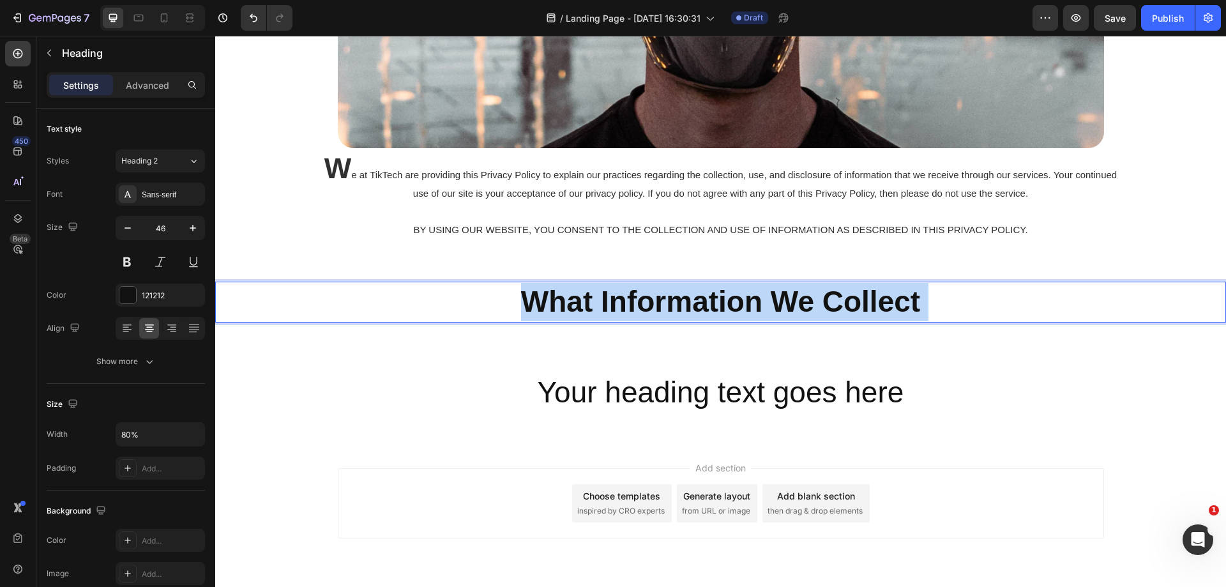
drag, startPoint x: 836, startPoint y: 299, endPoint x: 330, endPoint y: 267, distance: 507.4
click at [345, 287] on p "What Information We Collect" at bounding box center [720, 302] width 806 height 38
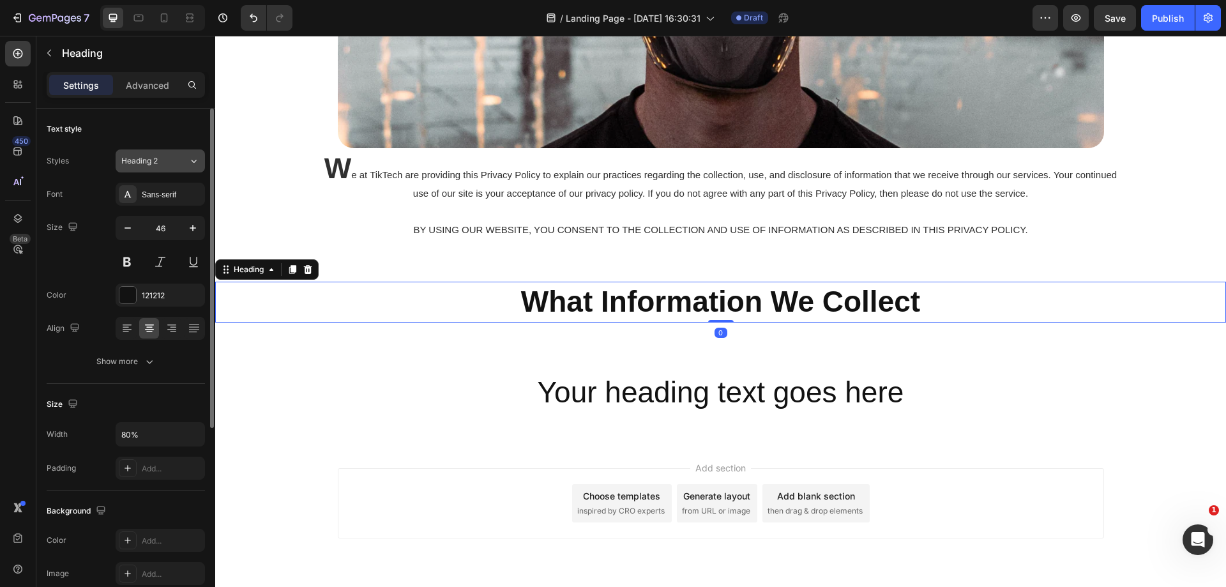
click at [192, 164] on icon at bounding box center [193, 161] width 11 height 13
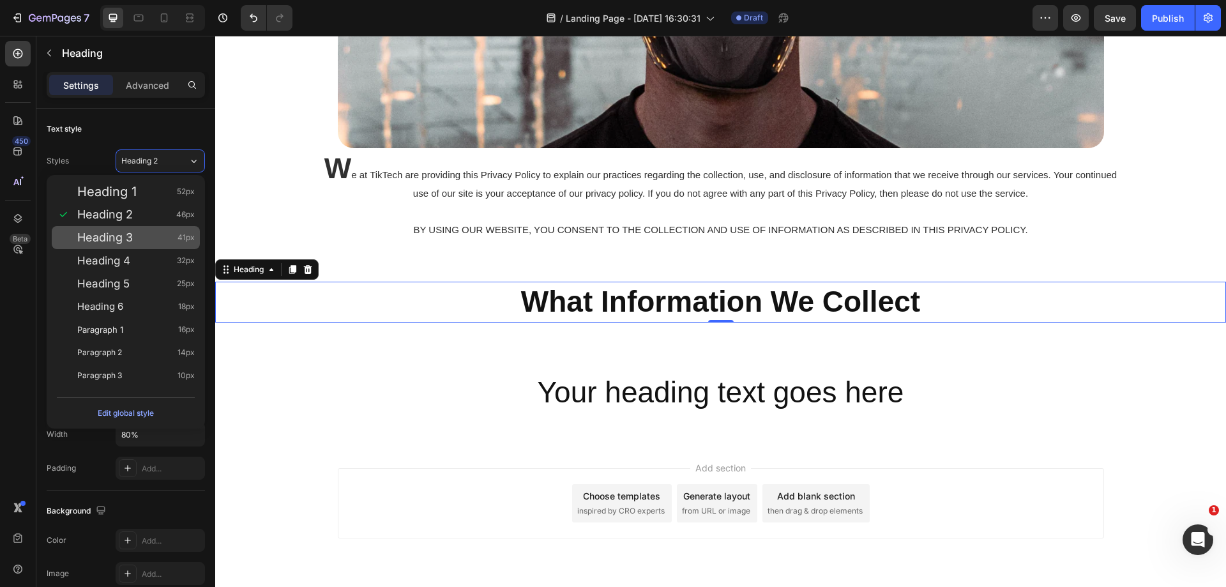
click at [161, 233] on div "Heading 3 41px" at bounding box center [135, 237] width 117 height 13
type input "41"
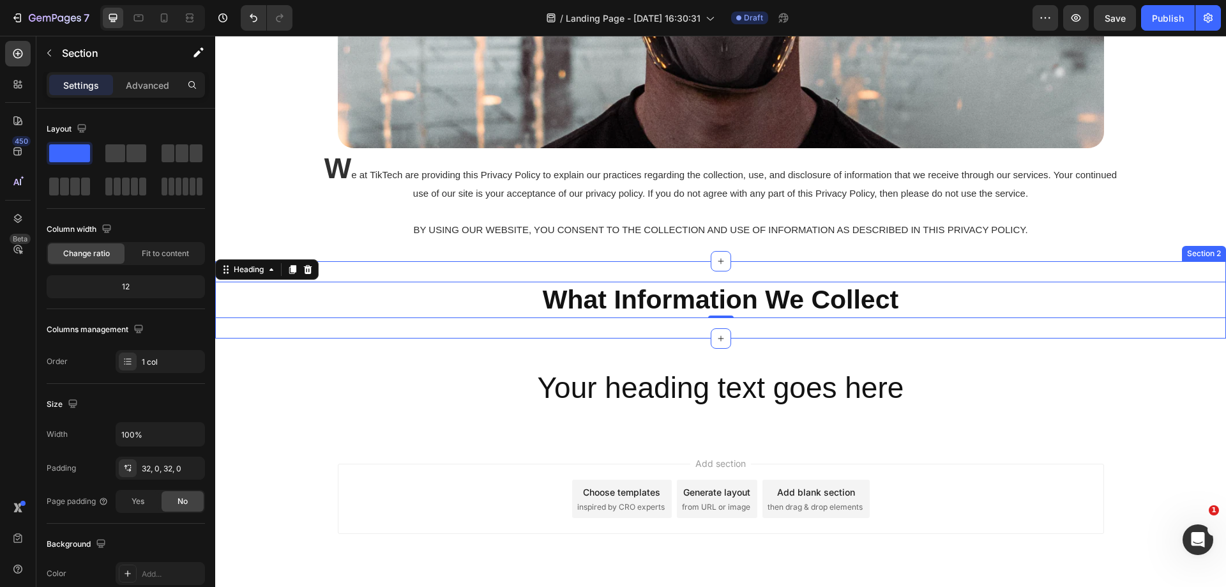
click at [762, 322] on div "⁠⁠⁠⁠⁠⁠⁠ What Information We Collect Heading 0 Section 2" at bounding box center [720, 299] width 1011 height 77
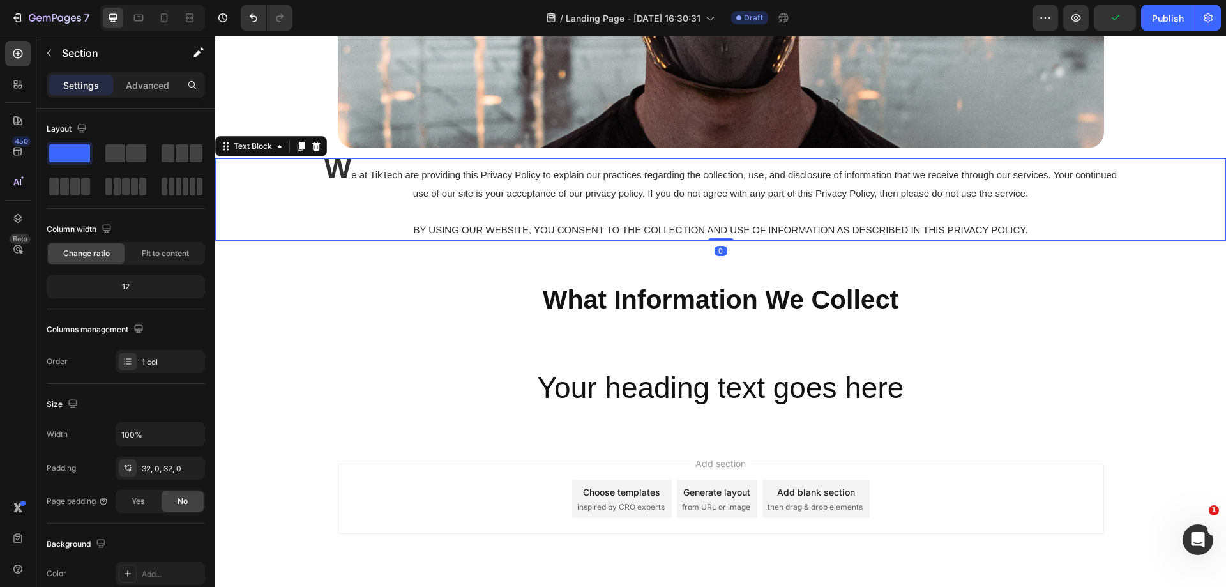
click at [545, 205] on p "W e at TikTech are providing this Privacy Policy to explain our practices regar…" at bounding box center [720, 200] width 806 height 80
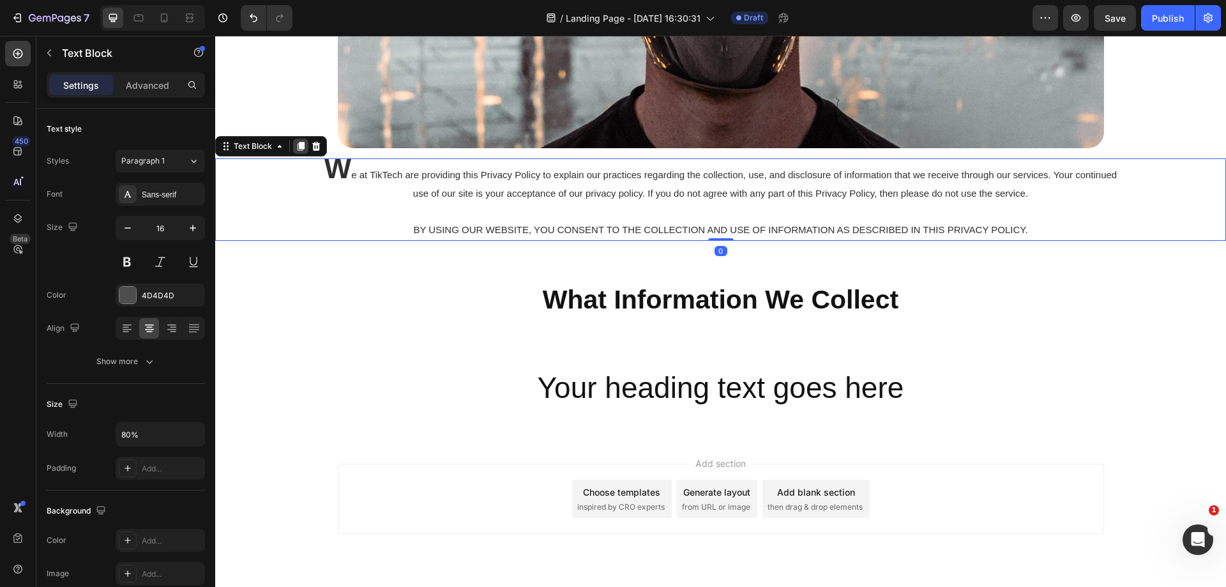
click at [301, 149] on icon at bounding box center [301, 146] width 10 height 10
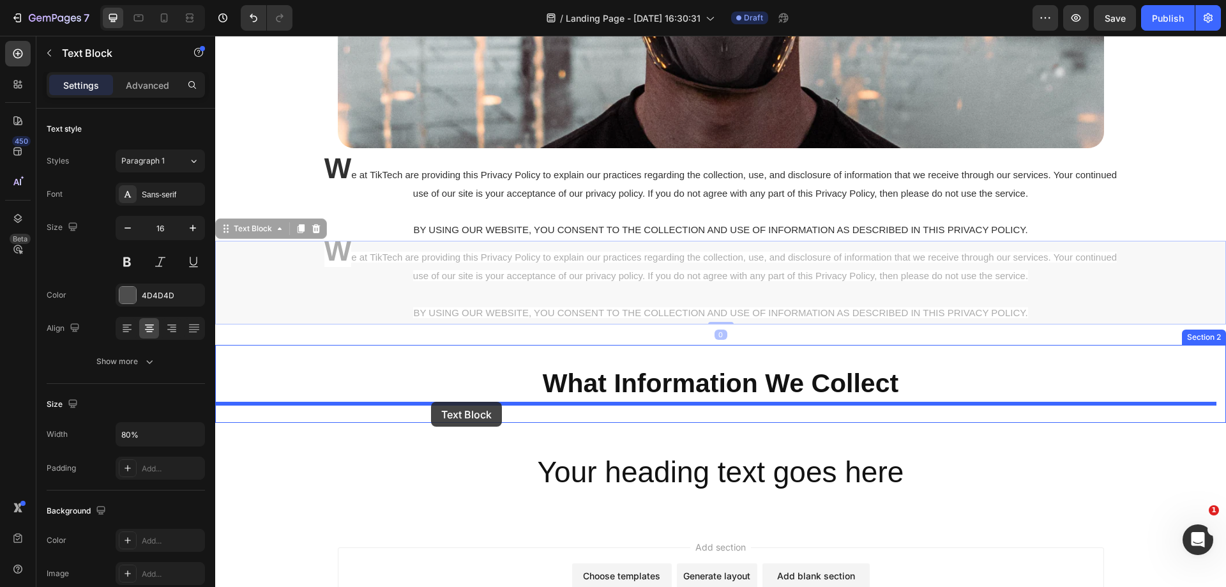
drag, startPoint x: 257, startPoint y: 228, endPoint x: 431, endPoint y: 402, distance: 246.1
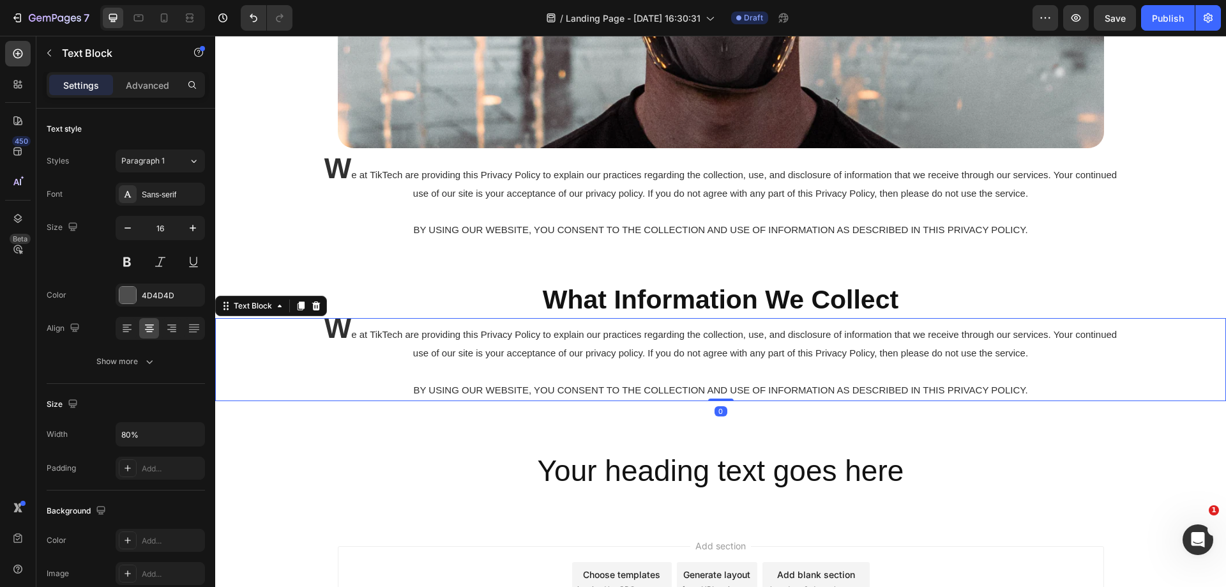
click at [607, 377] on p "W e at TikTech are providing this Privacy Policy to explain our practices regar…" at bounding box center [720, 359] width 806 height 80
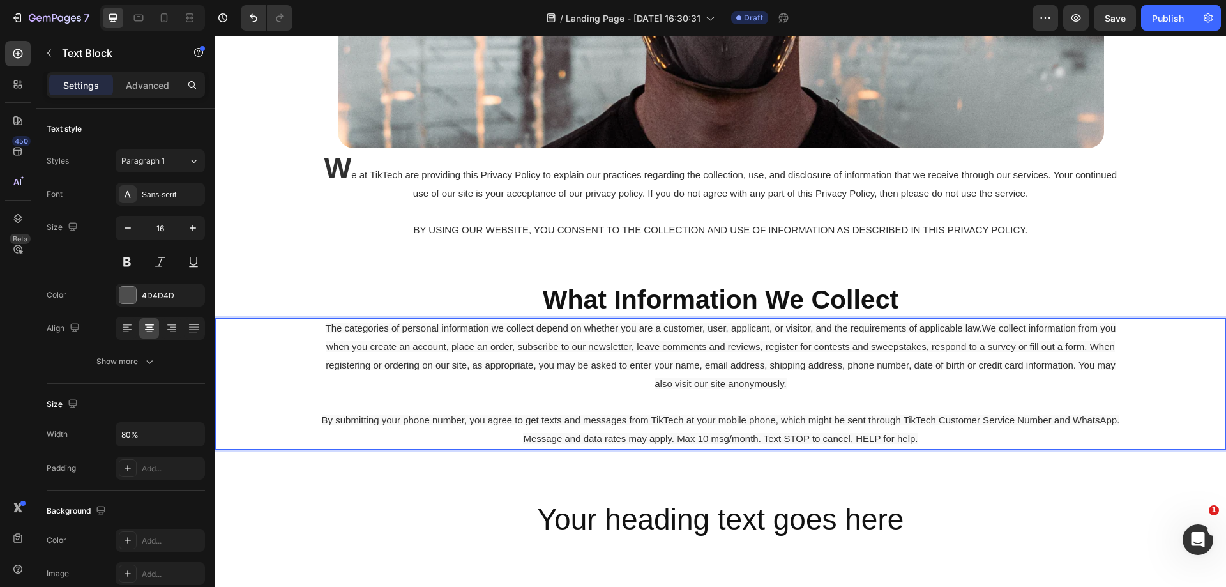
click at [557, 388] on span "The categories of personal information we collect depend on whether you are a c…" at bounding box center [721, 355] width 790 height 66
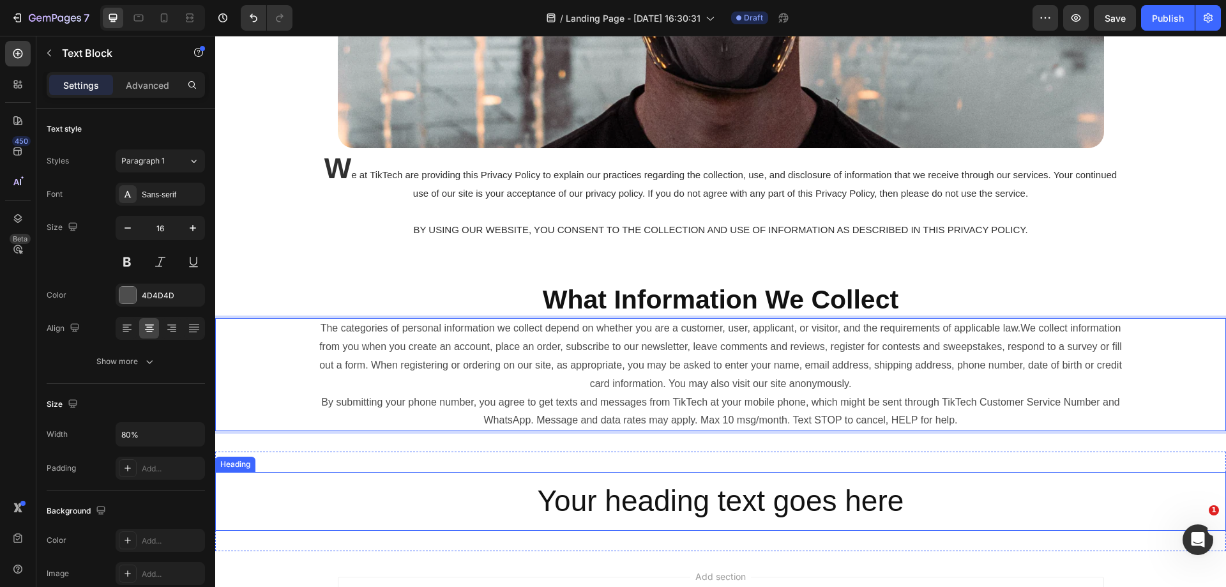
click at [921, 459] on div "Your heading text goes here Heading Section 3" at bounding box center [720, 501] width 1011 height 100
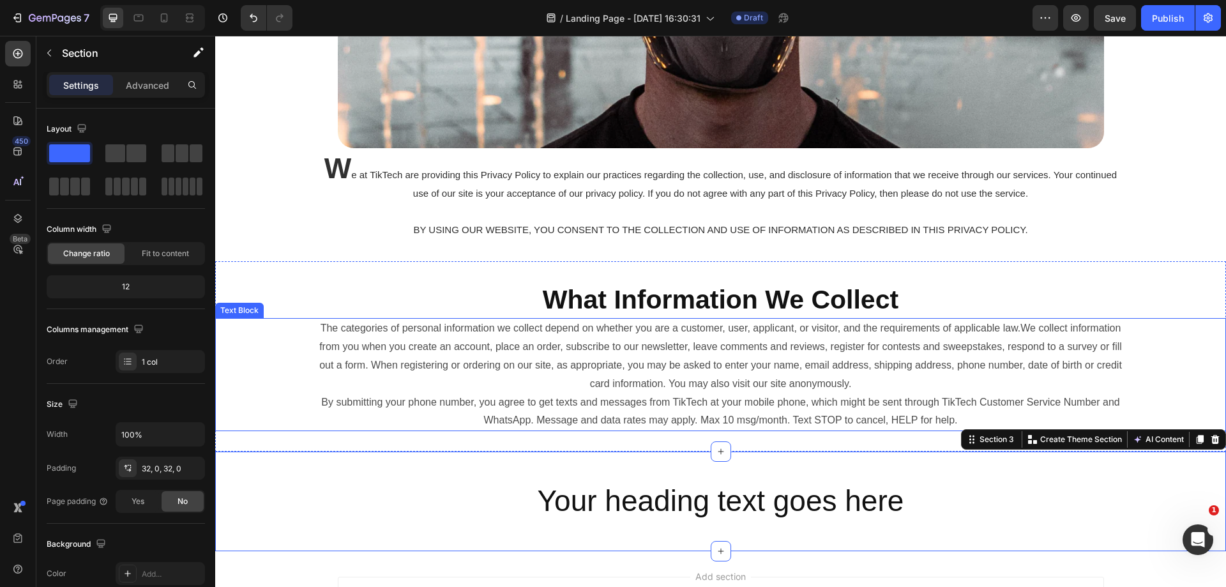
click at [555, 362] on p "The categories of personal information we collect depend on whether you are a c…" at bounding box center [720, 355] width 806 height 73
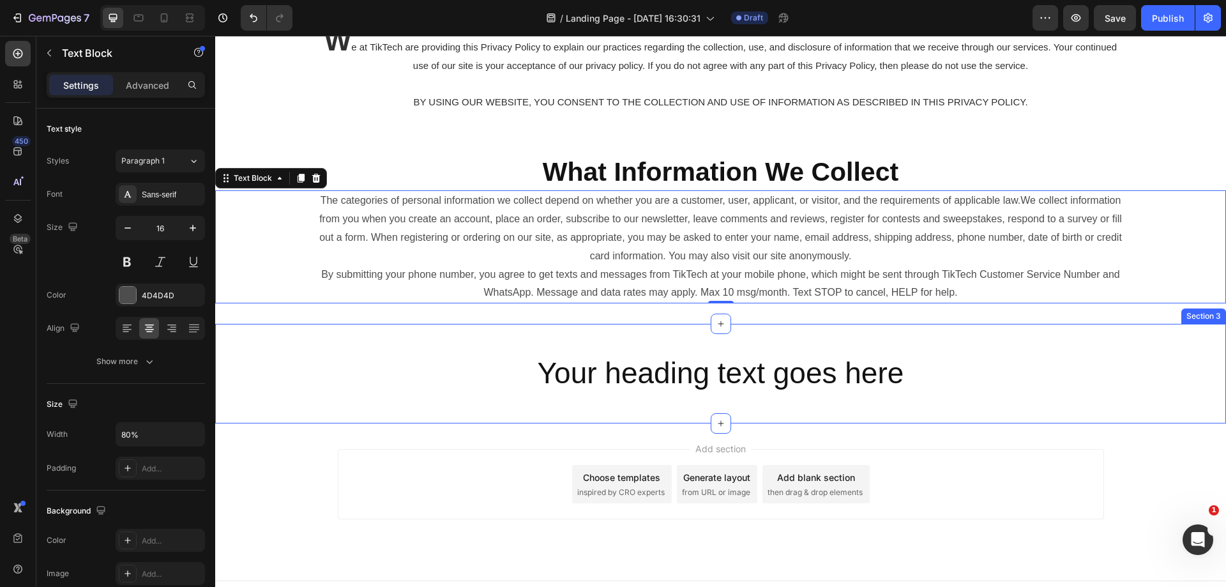
scroll to position [403, 0]
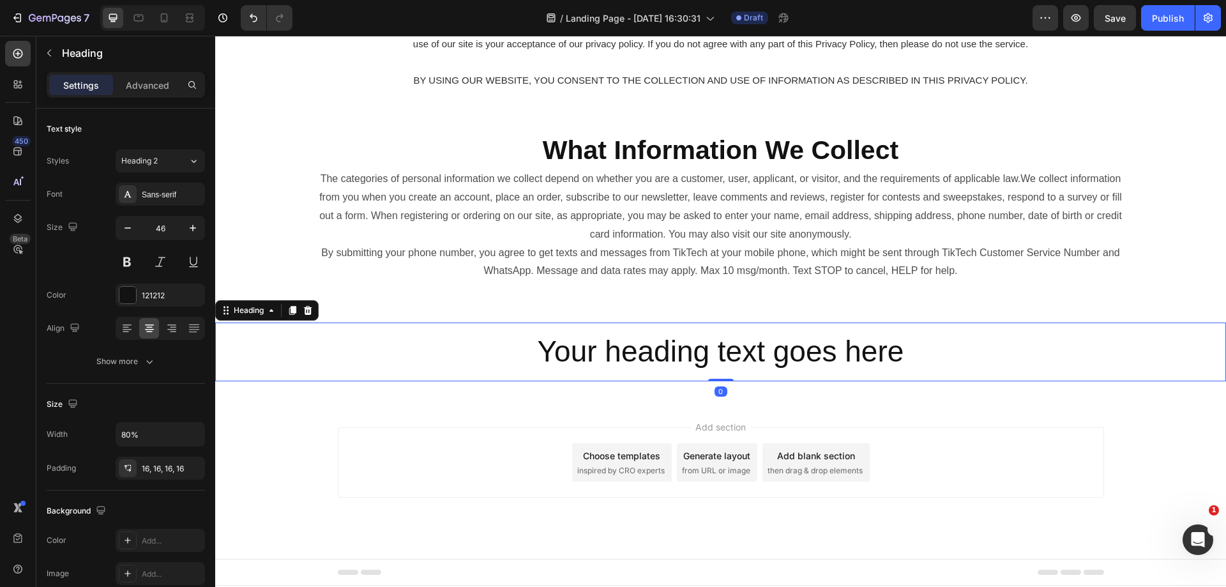
click at [672, 359] on h2 "Your heading text goes here" at bounding box center [720, 351] width 808 height 59
click at [721, 351] on h2 "Your heading text goes here" at bounding box center [720, 351] width 808 height 59
click at [721, 351] on p "Your heading text goes here" at bounding box center [720, 352] width 788 height 38
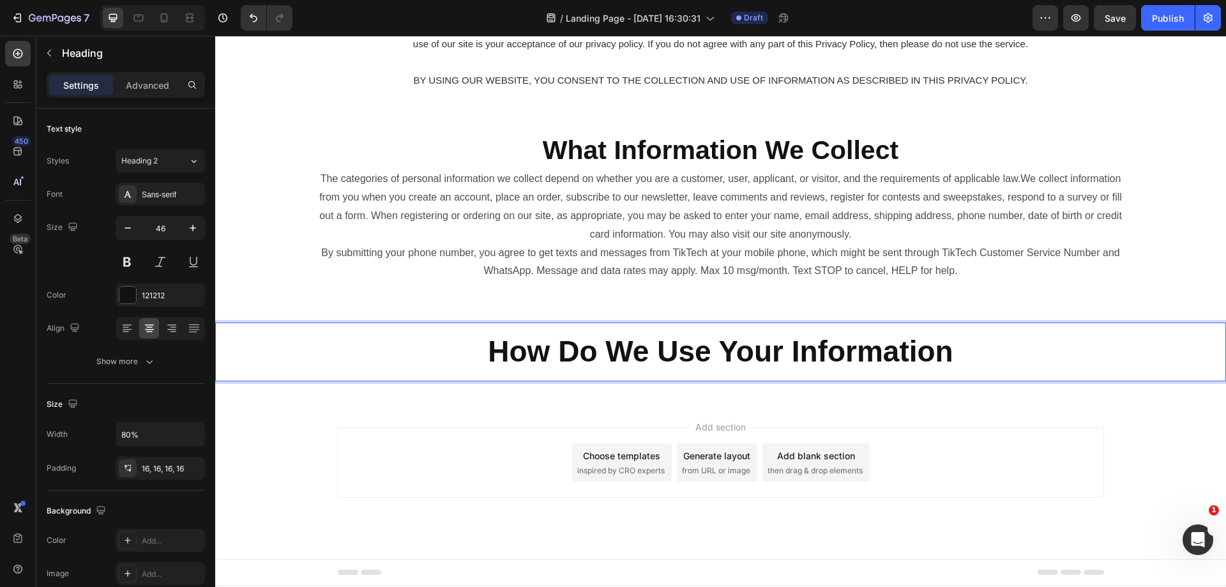
click at [596, 409] on div "Add section Choose templates inspired by CRO experts Generate layout from URL o…" at bounding box center [720, 480] width 1011 height 157
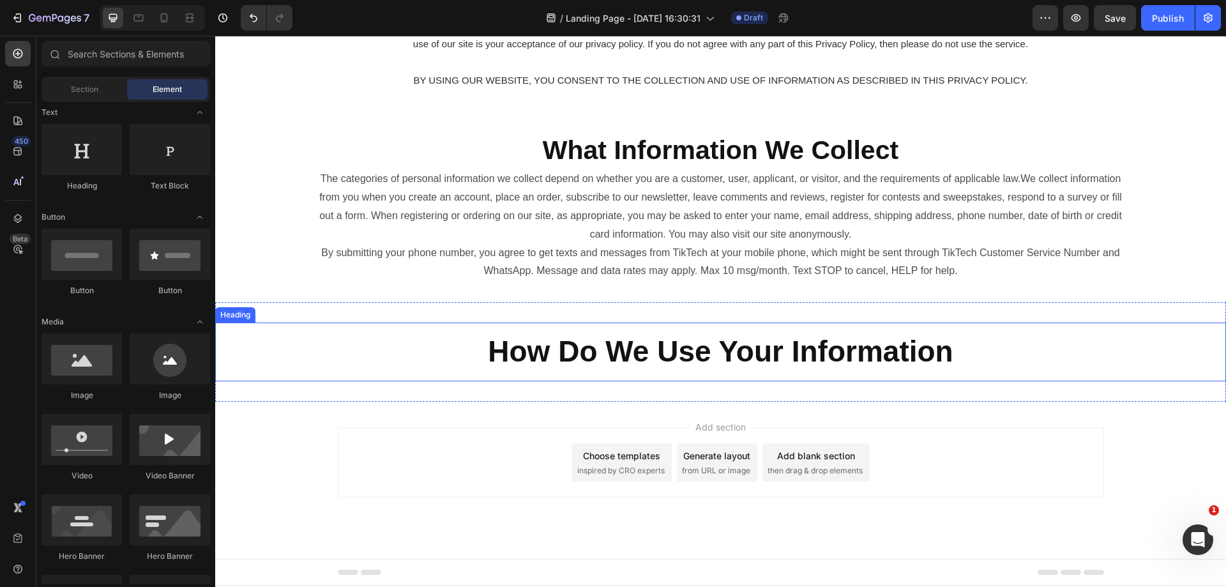
click at [596, 345] on strong "How Do We Use Your Information" at bounding box center [720, 351] width 465 height 33
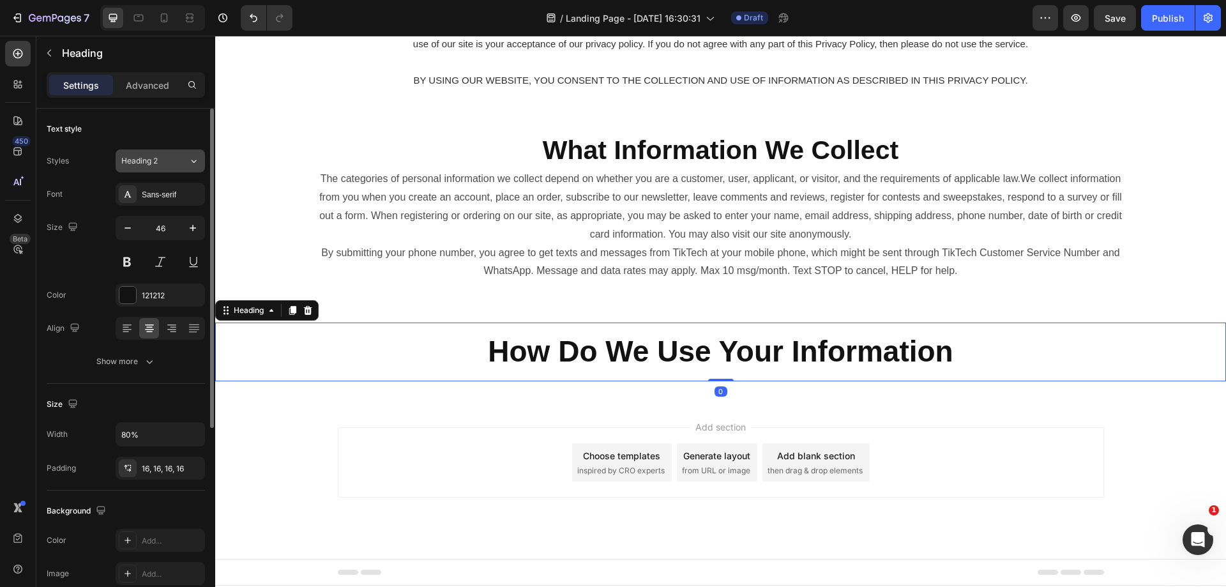
click at [177, 151] on button "Heading 2" at bounding box center [160, 160] width 89 height 23
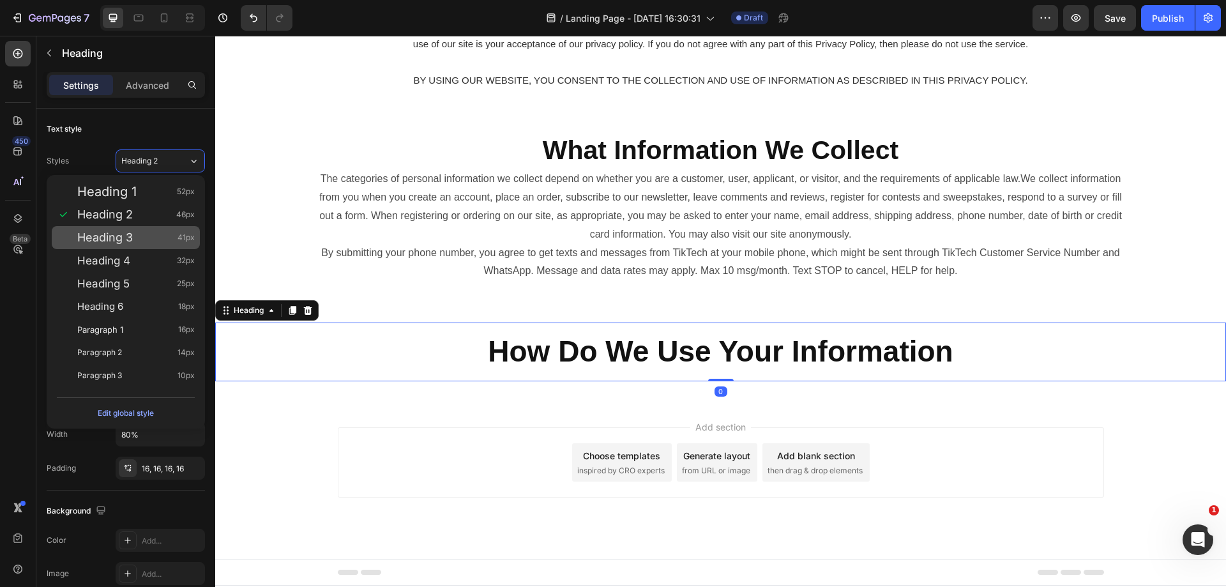
click at [130, 234] on span "Heading 3" at bounding box center [105, 237] width 56 height 13
type input "41"
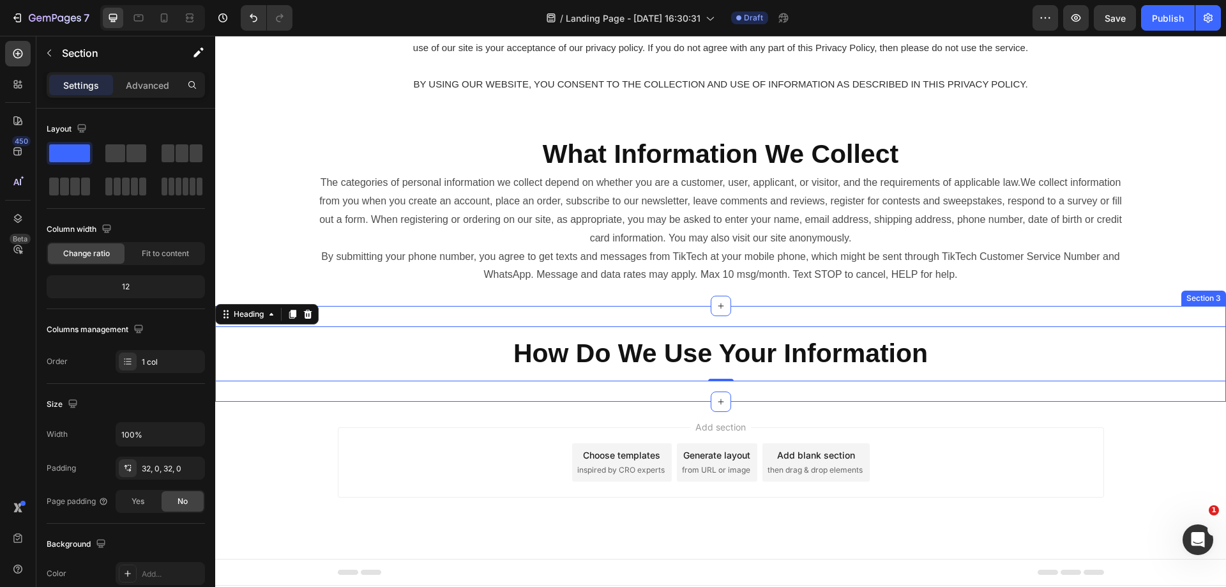
click at [665, 310] on div "⁠⁠⁠⁠⁠⁠⁠ How Do We Use Your Information Heading 0 Section 3" at bounding box center [720, 353] width 1011 height 95
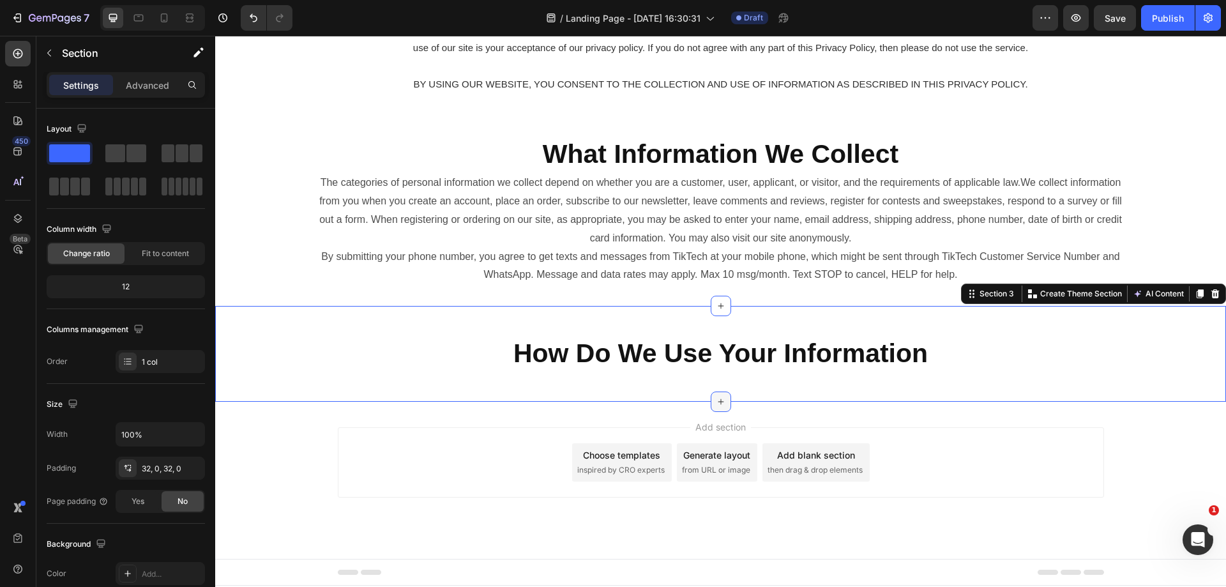
click at [711, 403] on div at bounding box center [721, 401] width 20 height 20
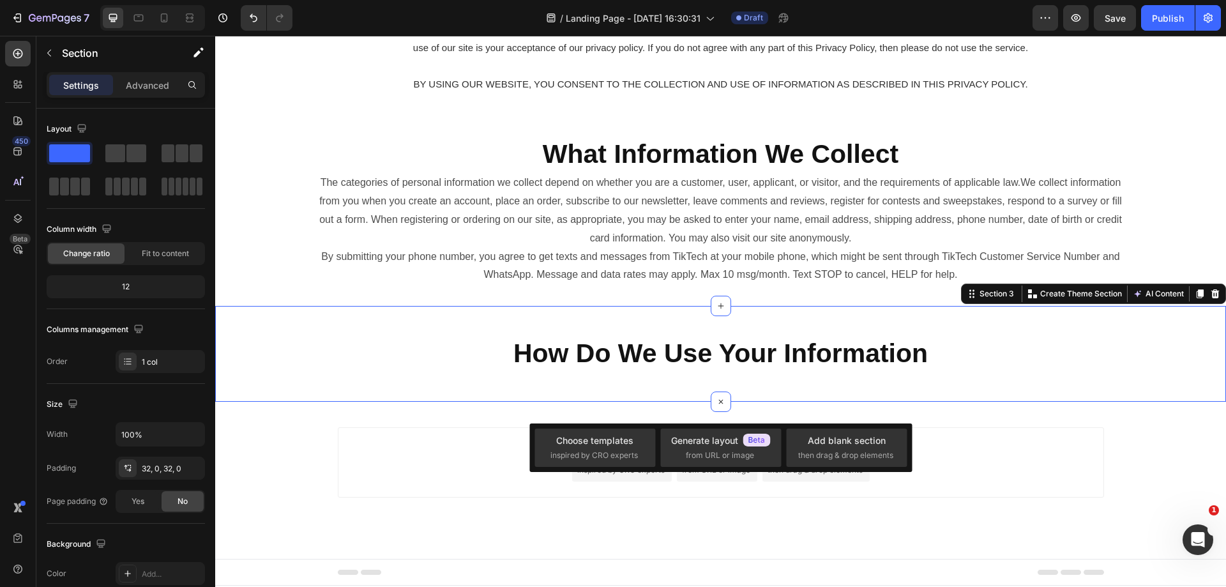
click at [454, 462] on div "Add section Choose templates inspired by CRO experts Generate layout from URL o…" at bounding box center [721, 462] width 766 height 70
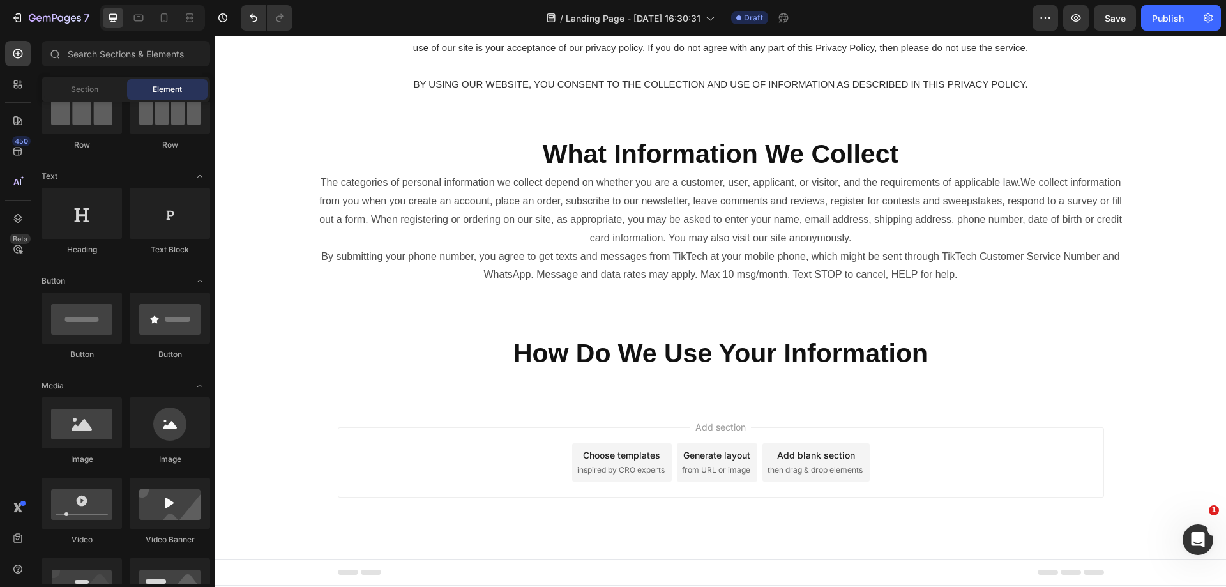
scroll to position [0, 0]
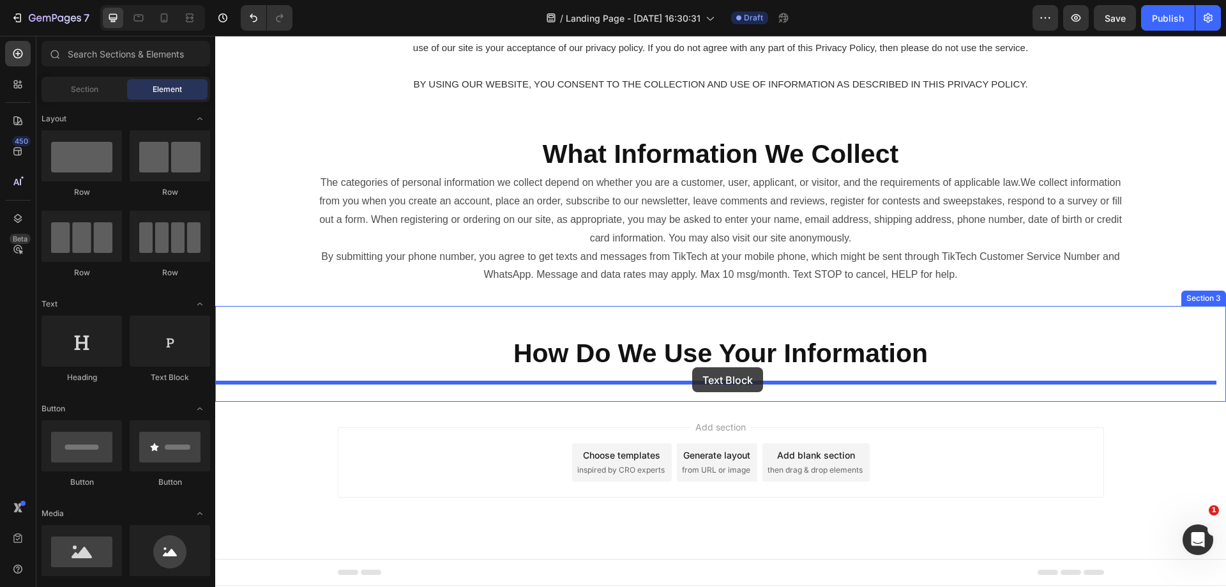
drag, startPoint x: 388, startPoint y: 388, endPoint x: 692, endPoint y: 367, distance: 304.6
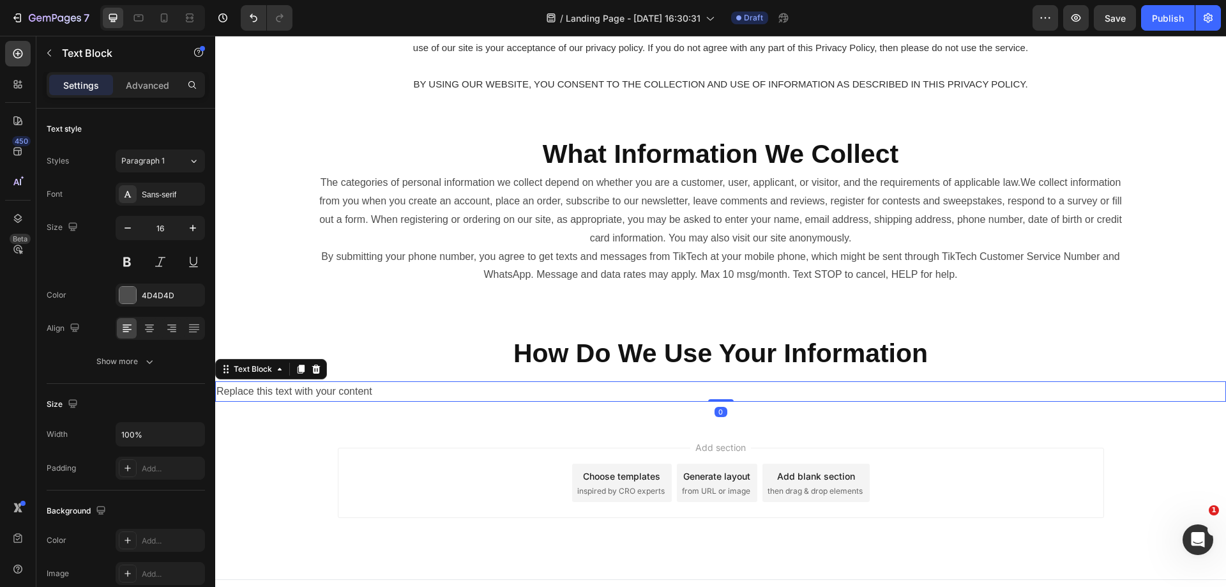
scroll to position [403, 0]
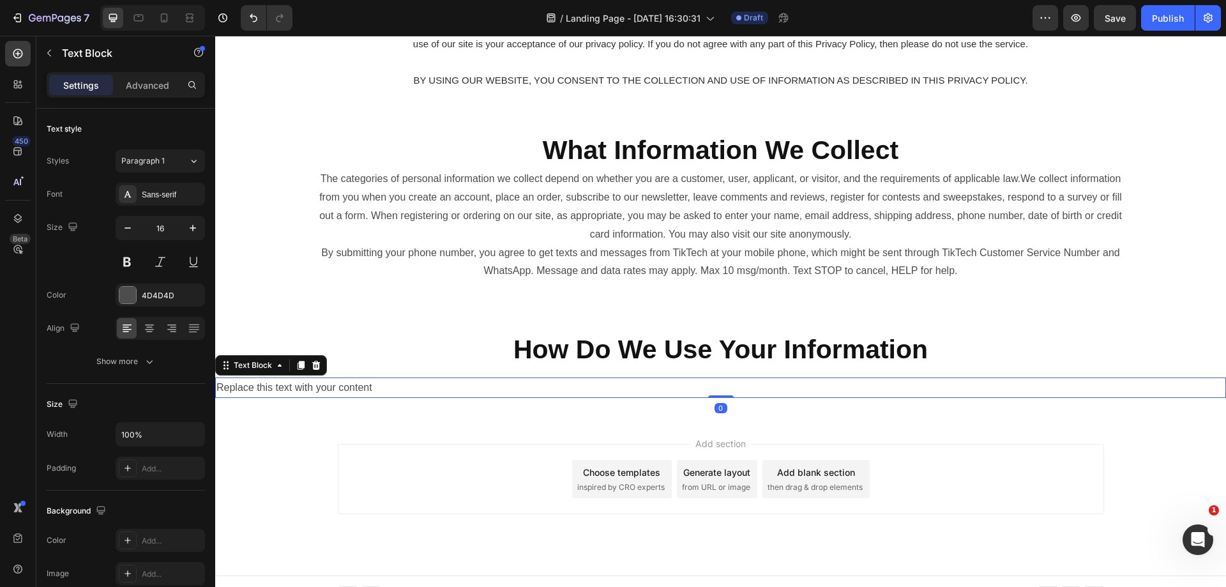
click at [513, 395] on div "Replace this text with your content" at bounding box center [720, 387] width 1011 height 21
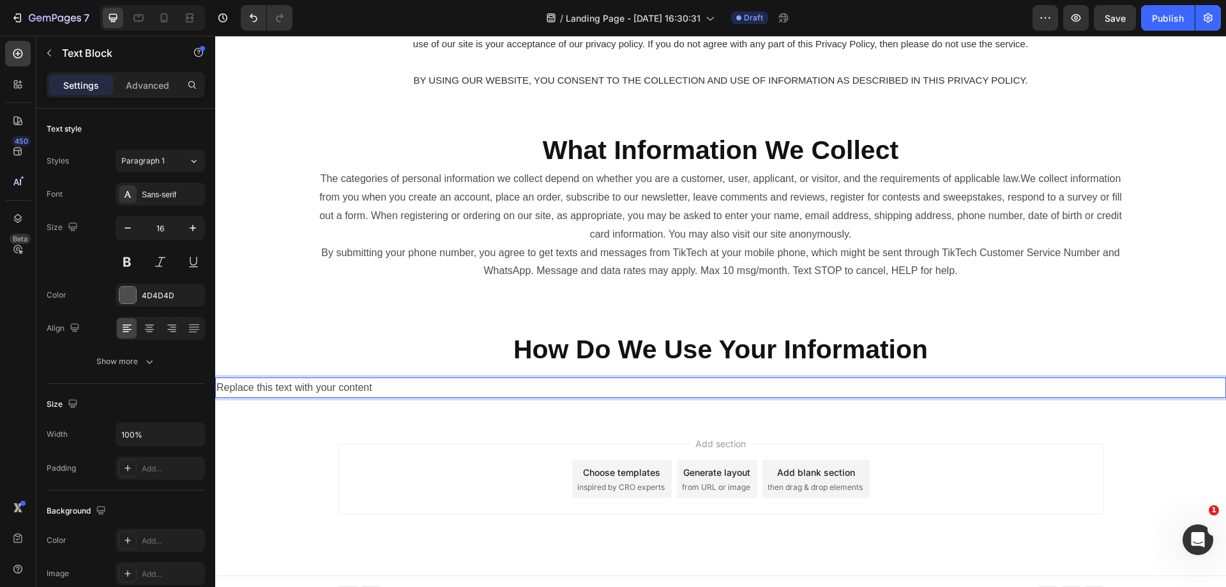
click at [513, 395] on p "Replace this text with your content" at bounding box center [720, 388] width 1008 height 19
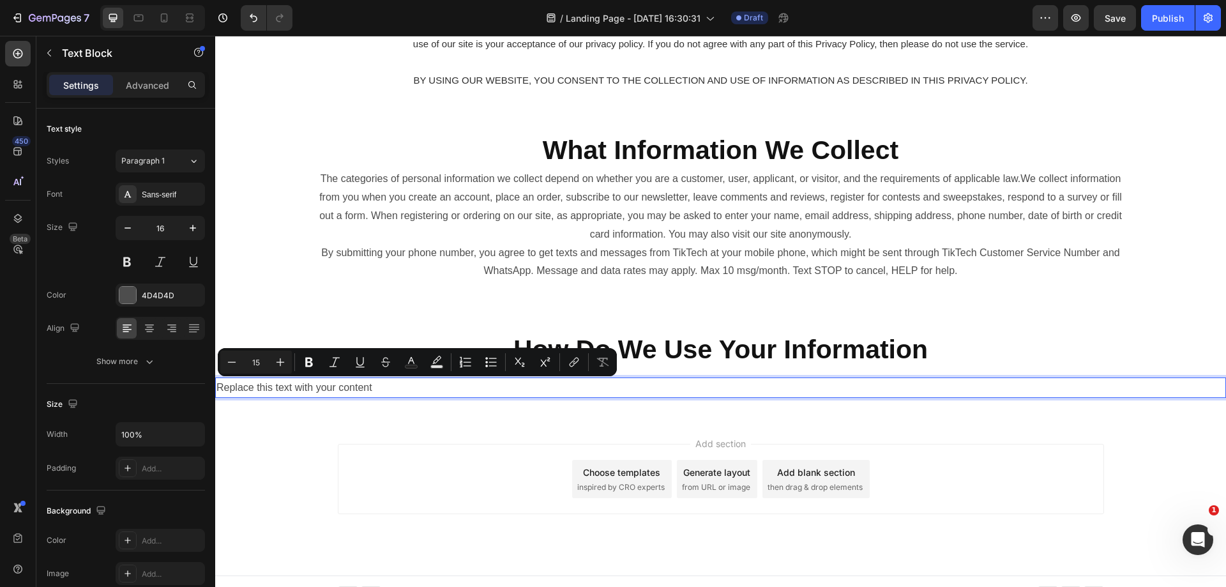
scroll to position [426, 0]
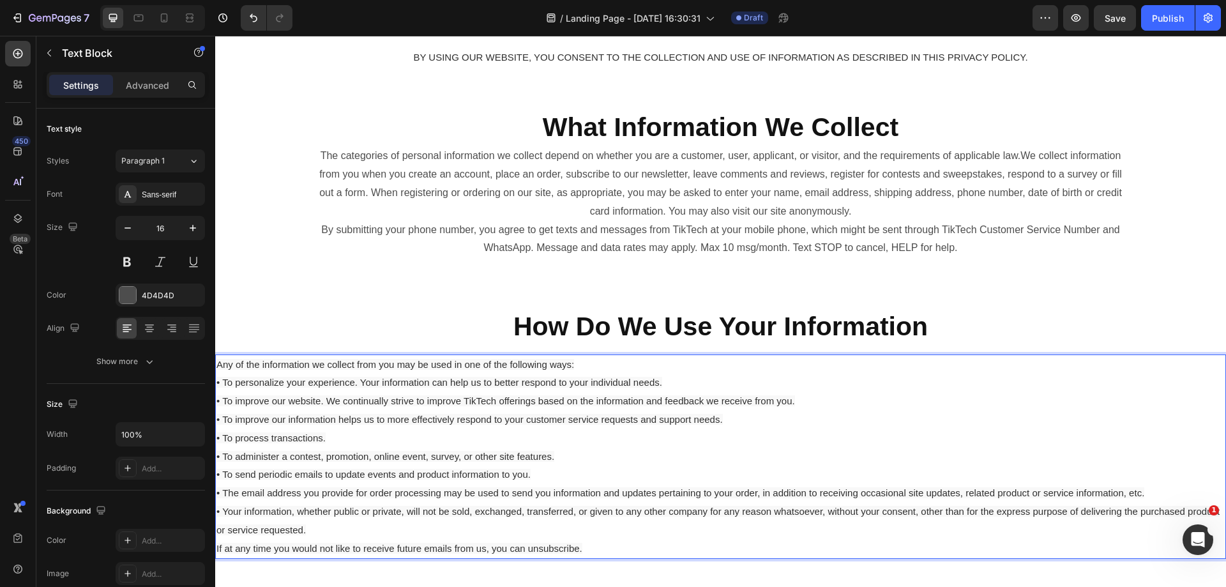
click at [516, 453] on span "• To administer a contest, promotion, online event, survey, or other site featu…" at bounding box center [385, 456] width 338 height 11
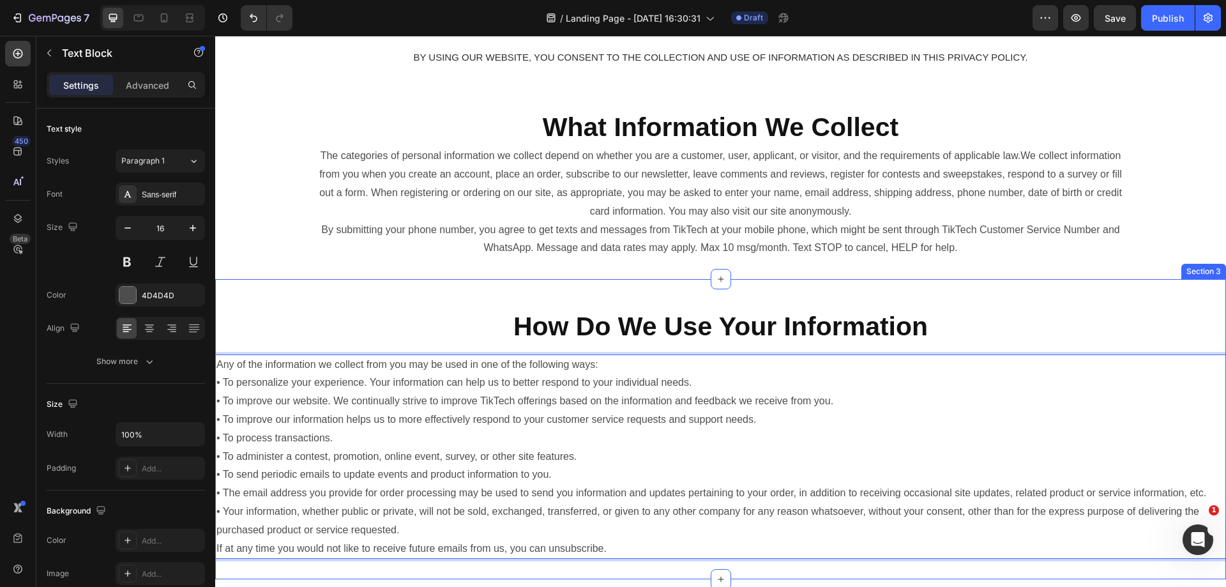
click at [757, 276] on div "⁠⁠⁠⁠⁠⁠⁠ What Information We Collect Heading The categories of personal informat…" at bounding box center [720, 184] width 1011 height 190
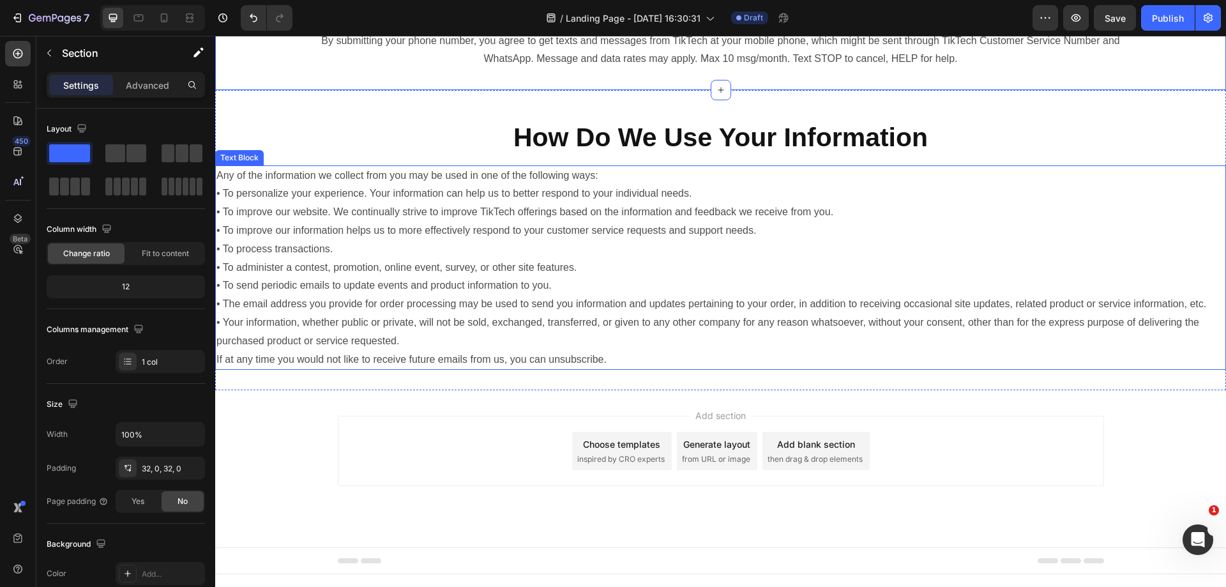
scroll to position [617, 0]
click at [629, 312] on p "Any of the information we collect from you may be used in one of the following …" at bounding box center [720, 266] width 1008 height 202
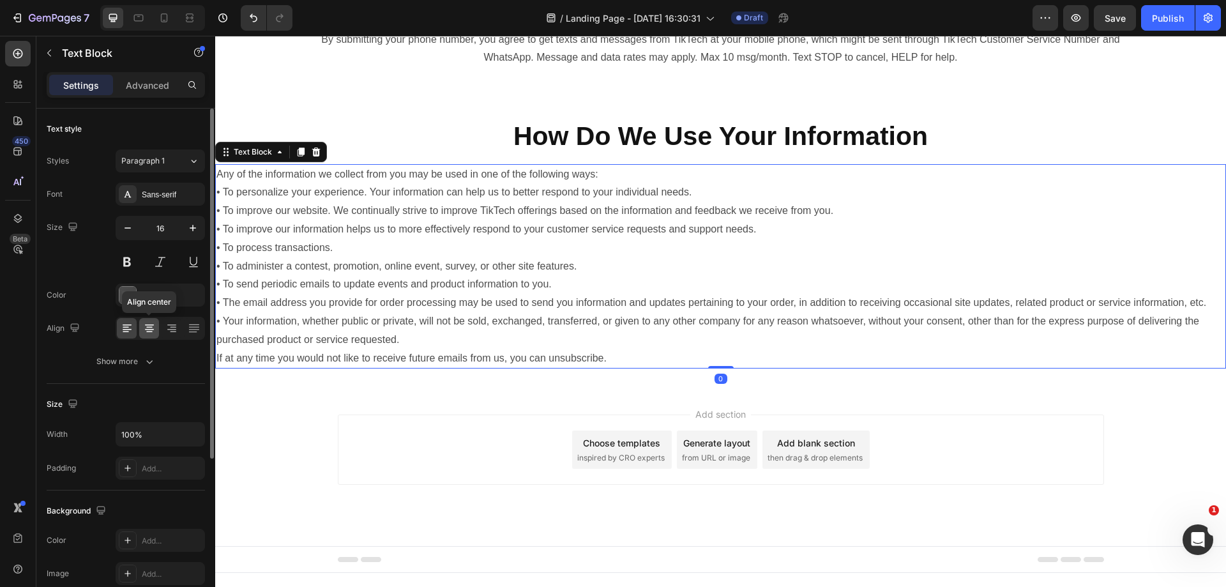
click at [147, 326] on icon at bounding box center [149, 328] width 13 height 13
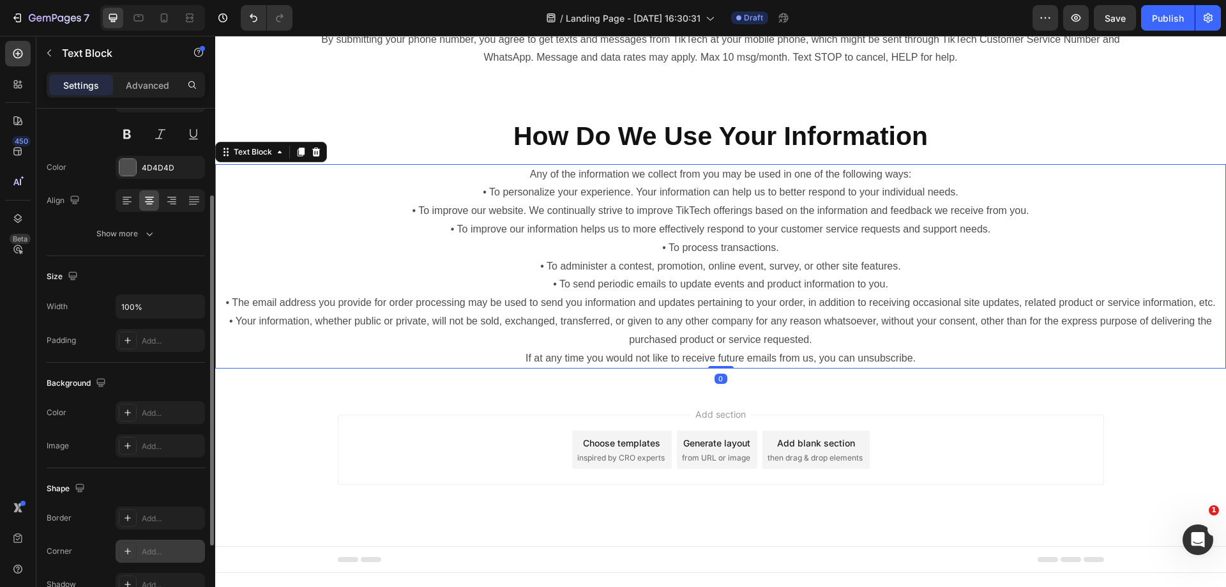
scroll to position [242, 0]
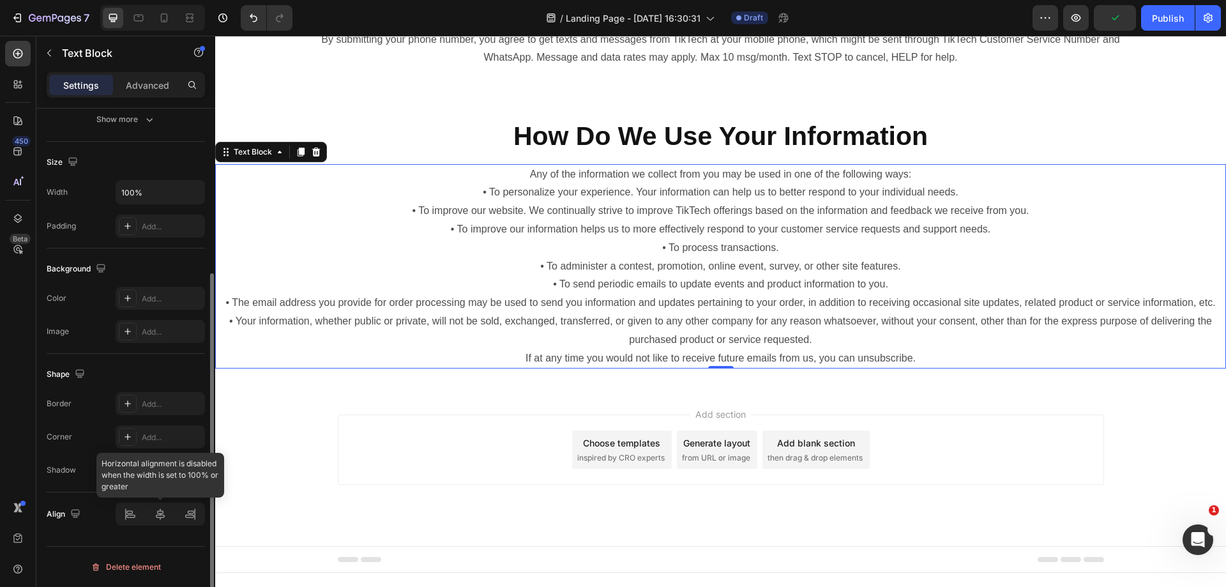
click at [155, 518] on div at bounding box center [160, 513] width 89 height 23
click at [162, 513] on div at bounding box center [160, 513] width 89 height 23
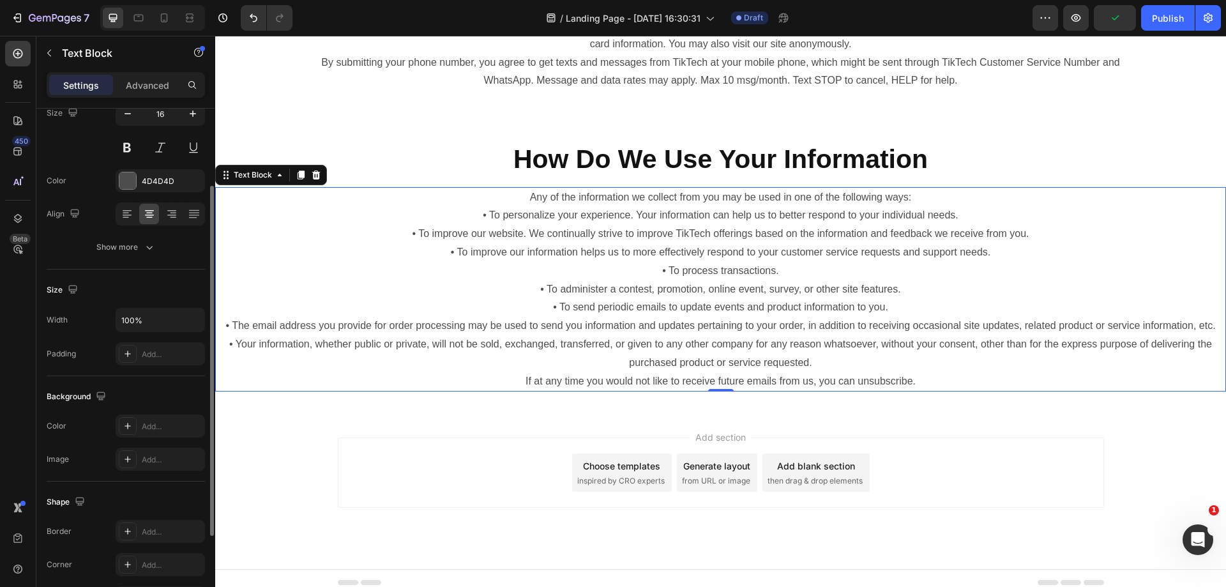
scroll to position [554, 0]
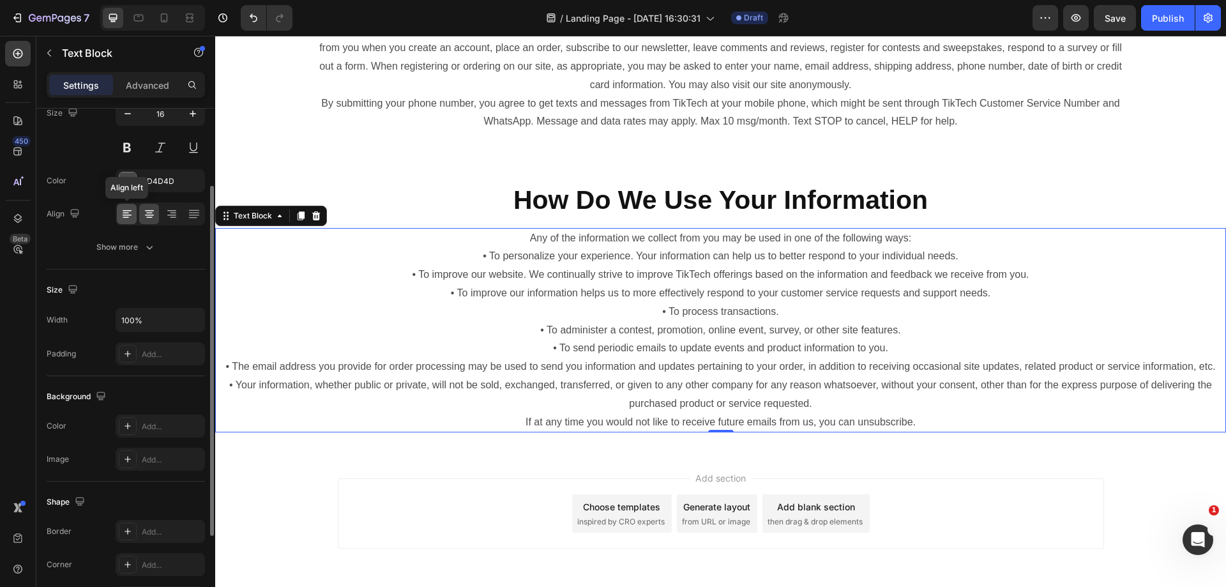
click at [124, 217] on icon at bounding box center [126, 217] width 6 height 1
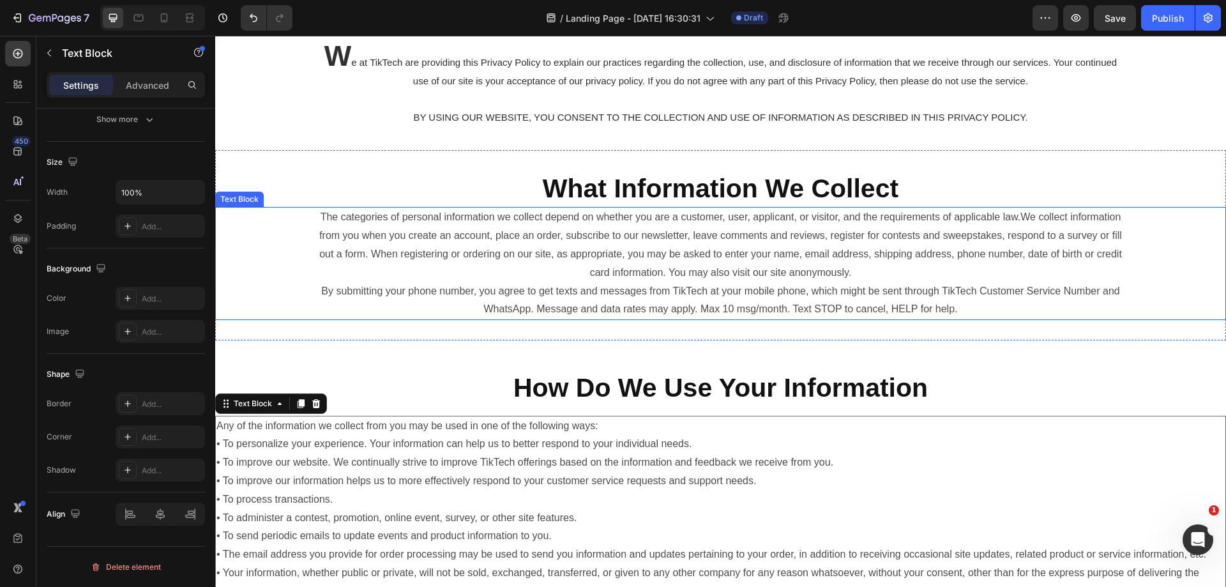
scroll to position [362, 0]
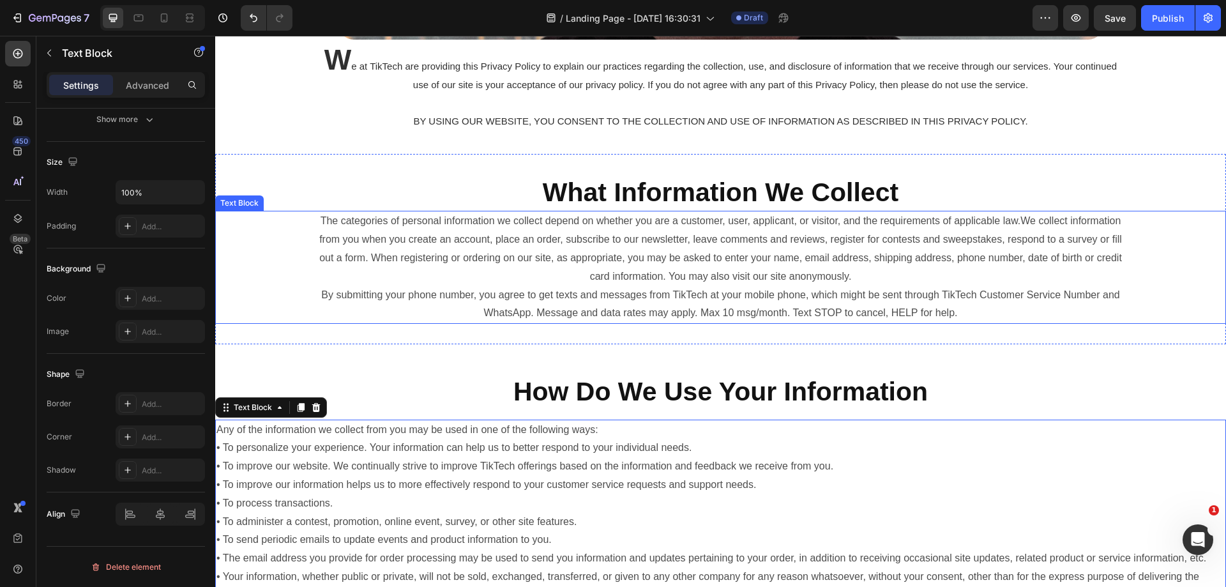
click at [538, 283] on p "The categories of personal information we collect depend on whether you are a c…" at bounding box center [720, 248] width 806 height 73
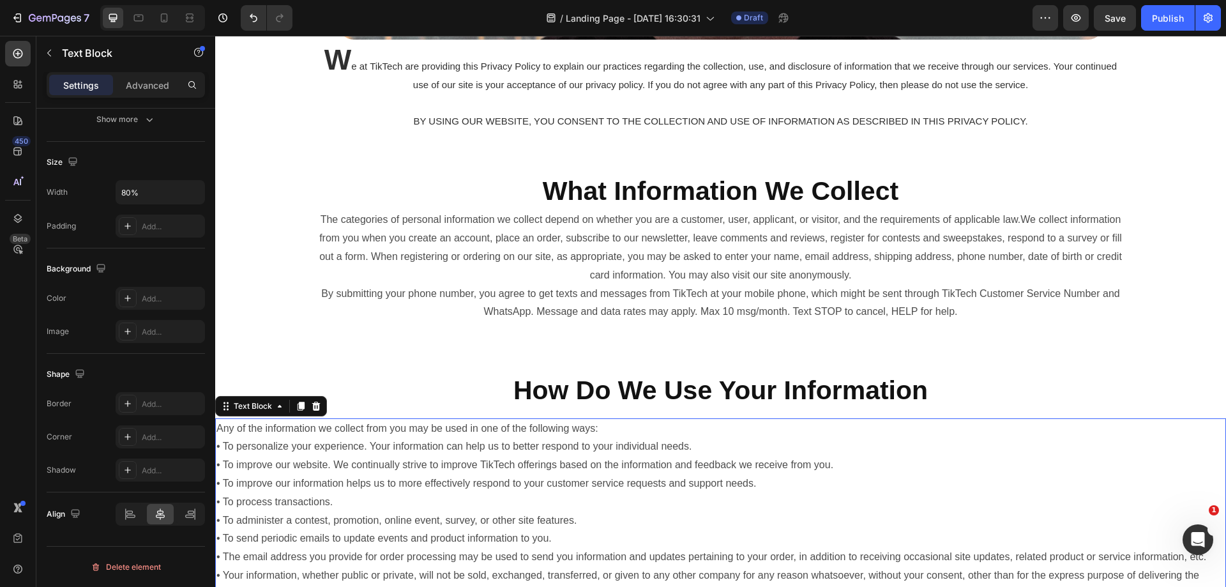
click at [430, 464] on p "Any of the information we collect from you may be used in one of the following …" at bounding box center [720, 520] width 1008 height 202
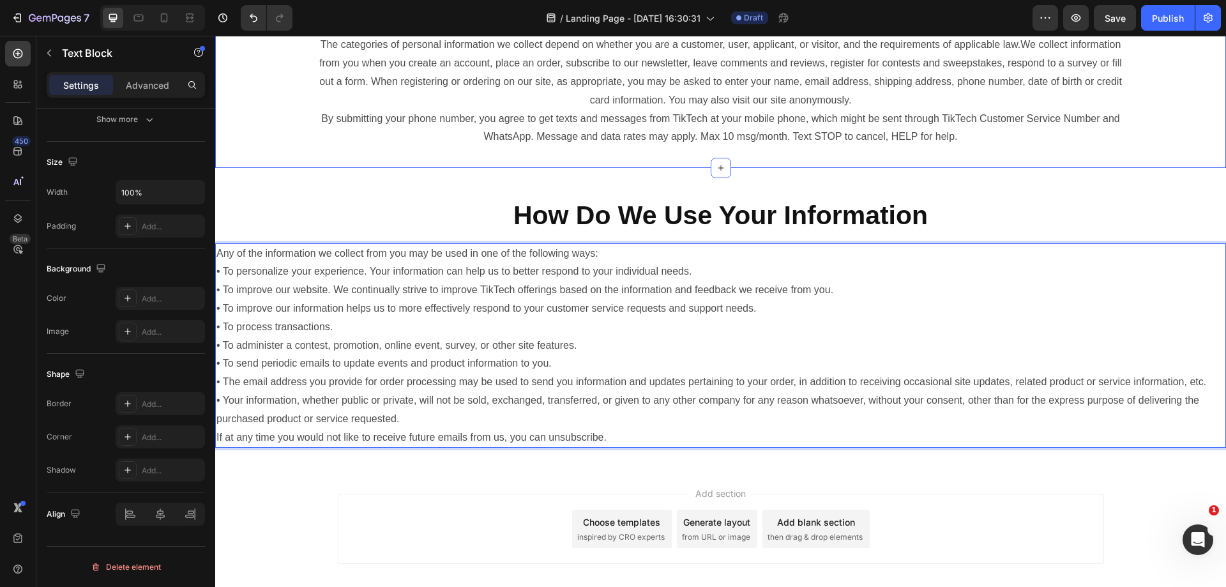
scroll to position [426, 0]
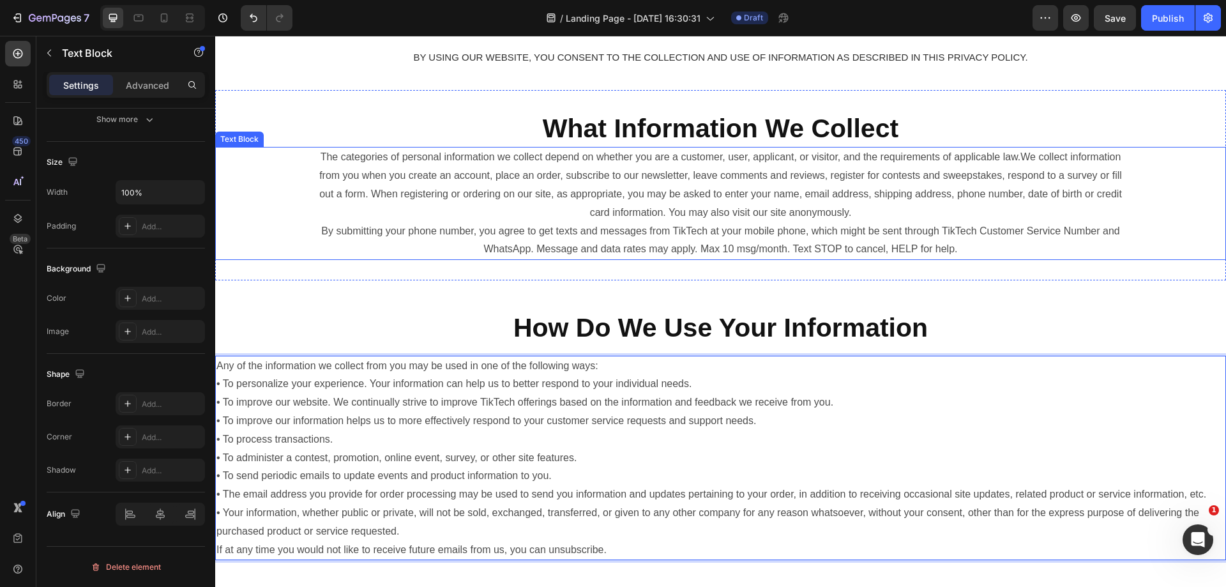
click at [555, 182] on p "The categories of personal information we collect depend on whether you are a c…" at bounding box center [720, 184] width 806 height 73
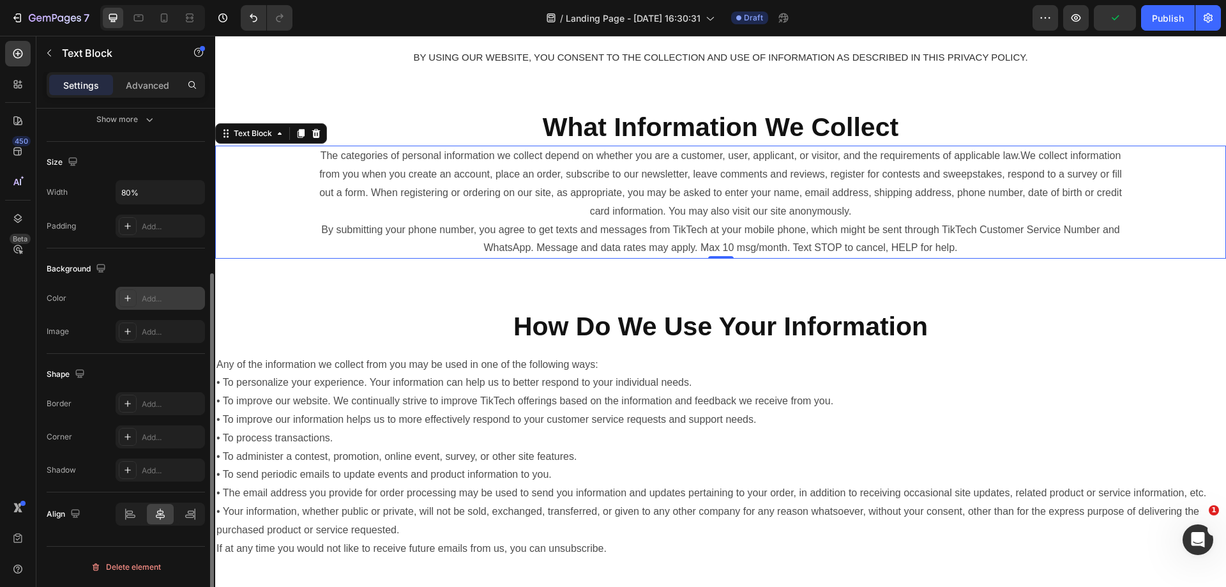
scroll to position [50, 0]
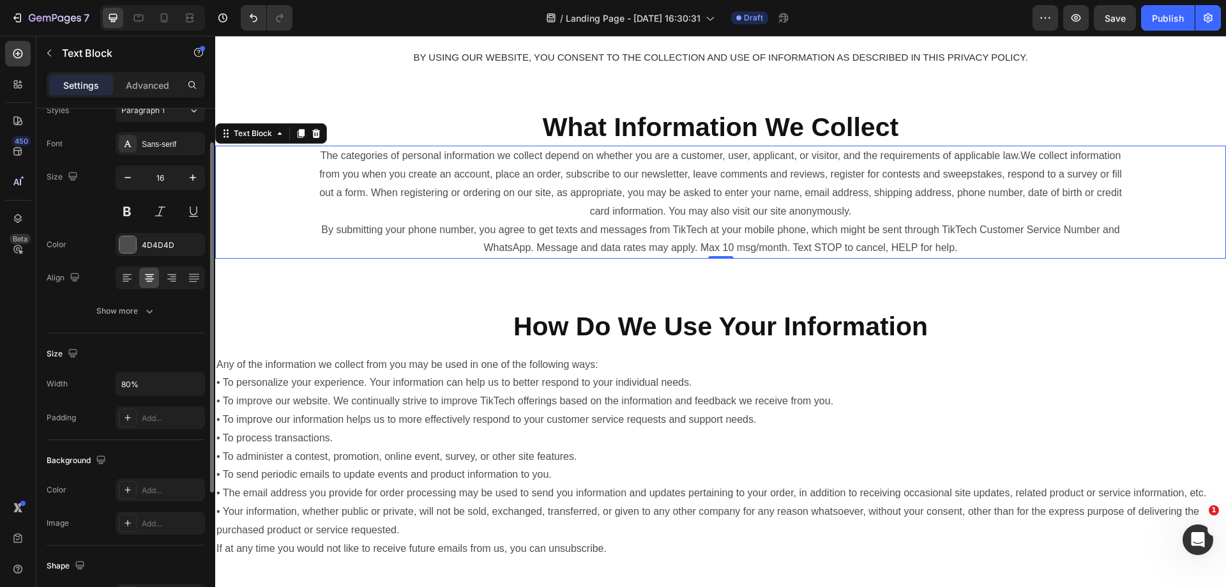
click at [137, 276] on div at bounding box center [160, 277] width 89 height 23
click at [129, 275] on icon at bounding box center [127, 277] width 13 height 13
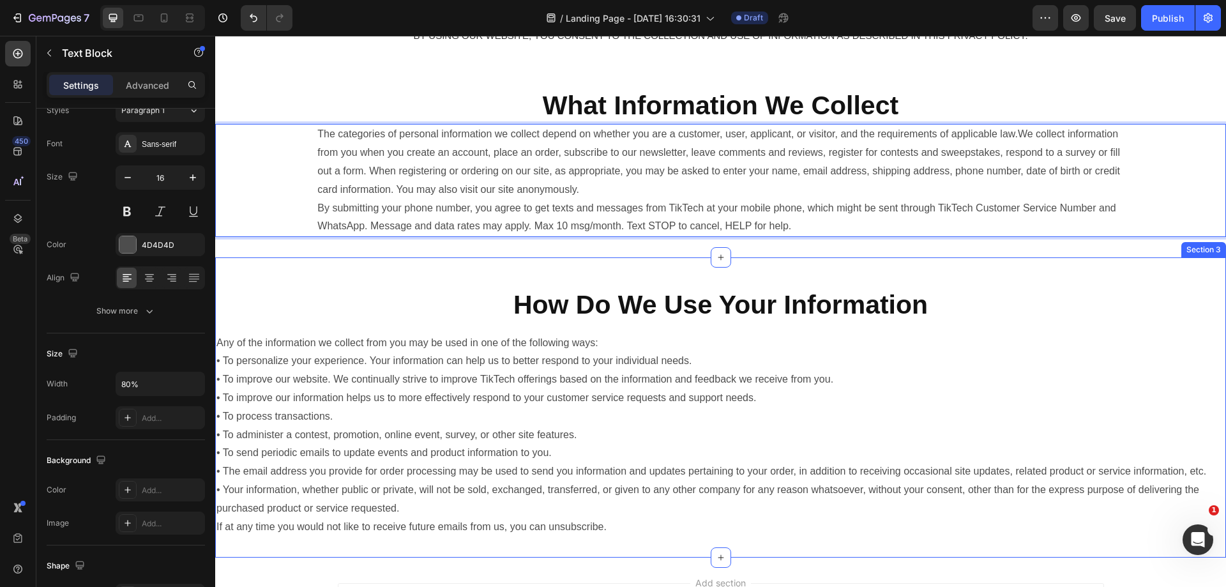
scroll to position [554, 0]
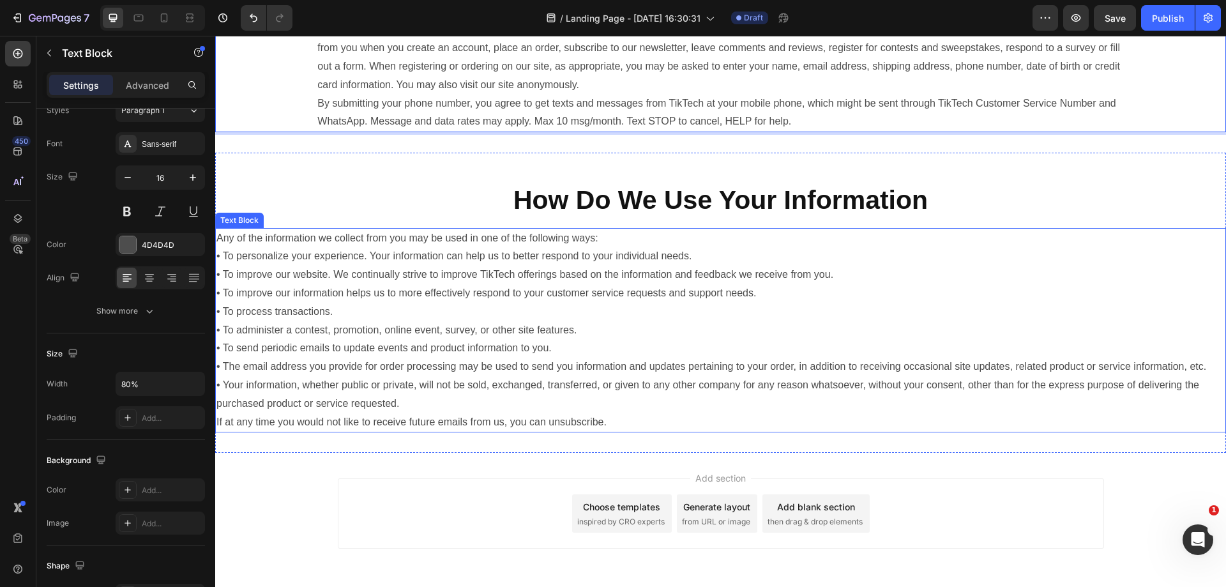
click at [650, 352] on p "Any of the information we collect from you may be used in one of the following …" at bounding box center [720, 330] width 1008 height 202
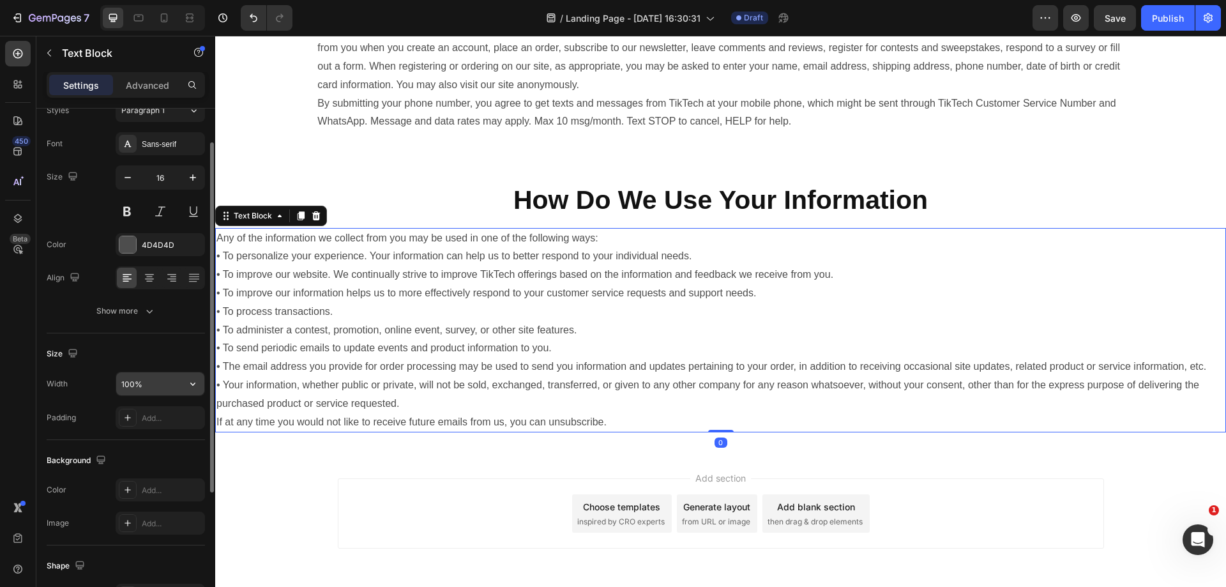
click at [137, 384] on input "100%" at bounding box center [160, 383] width 88 height 23
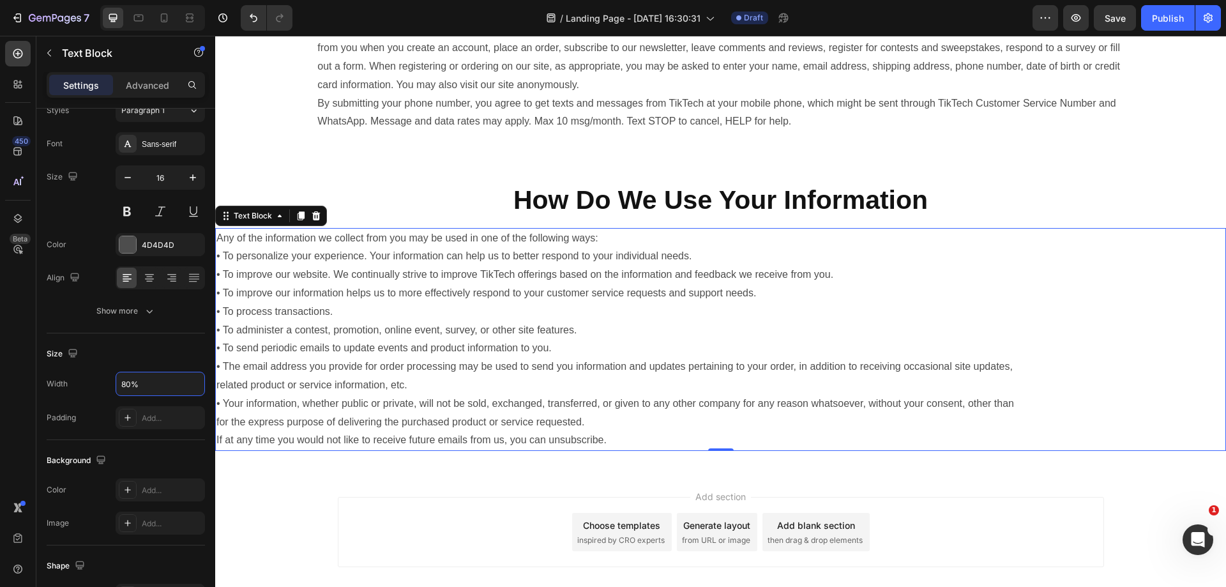
type input "80%"
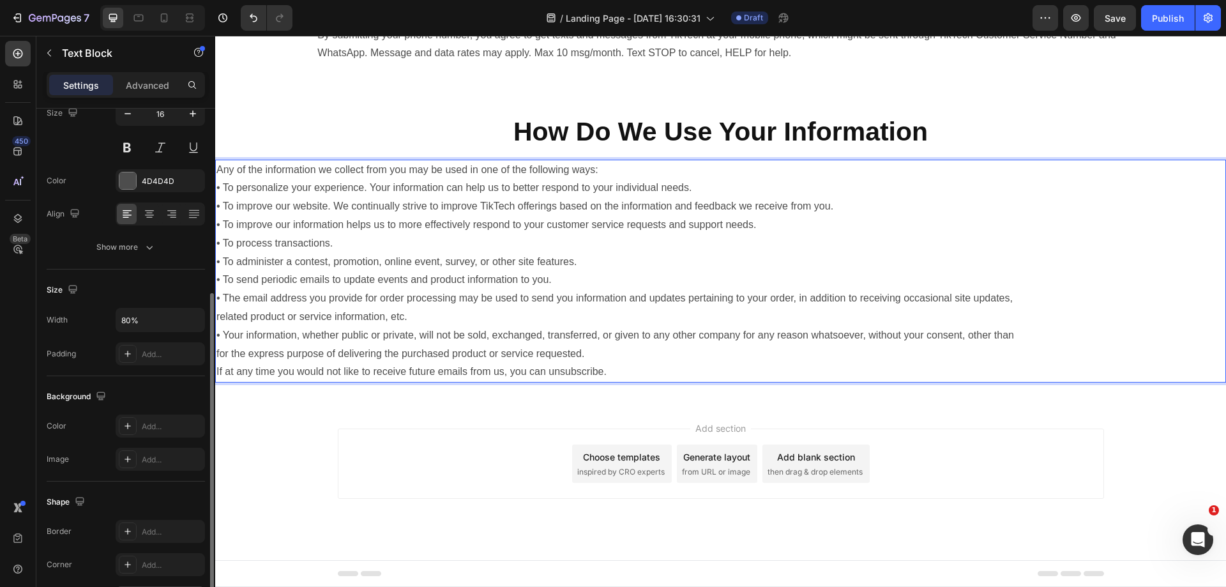
scroll to position [242, 0]
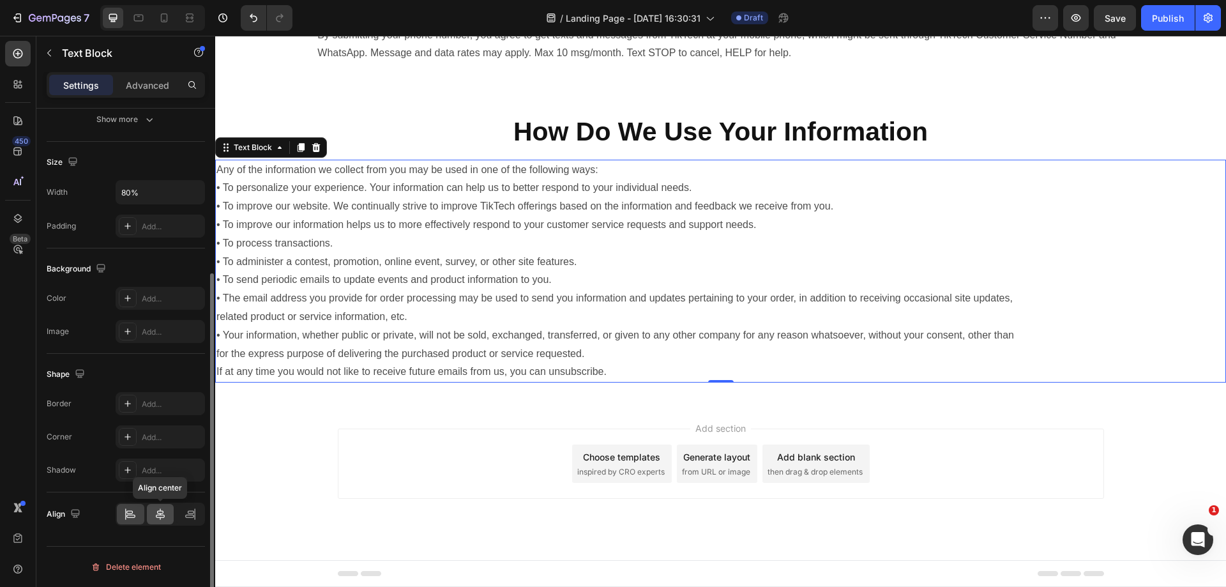
click at [153, 518] on div at bounding box center [160, 514] width 27 height 20
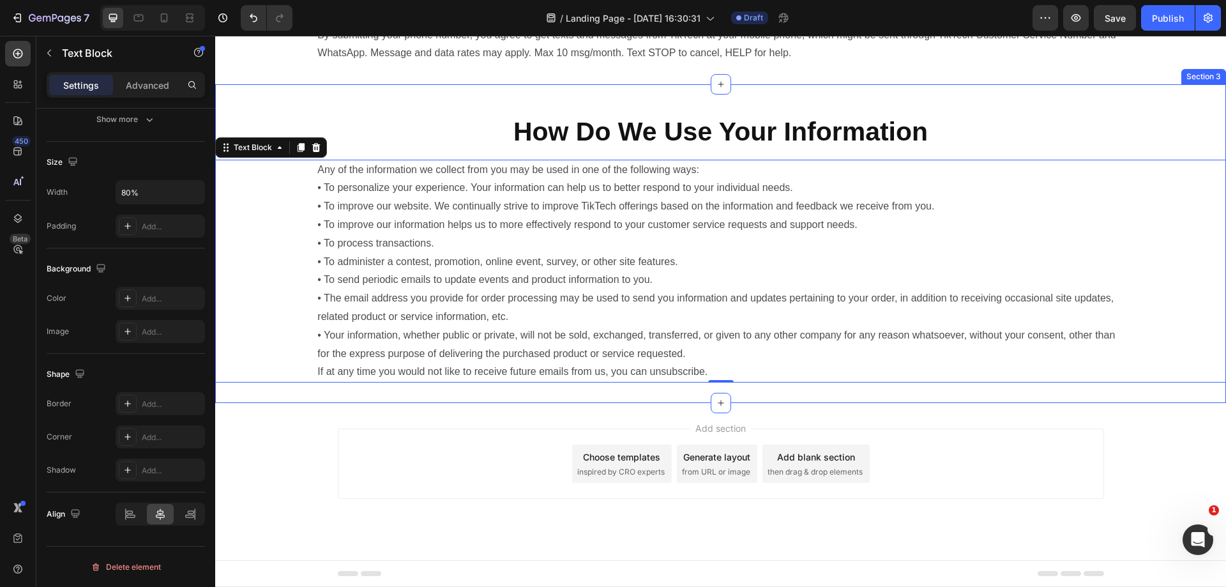
click at [739, 314] on p "Any of the information we collect from you may be used in one of the following …" at bounding box center [720, 271] width 806 height 221
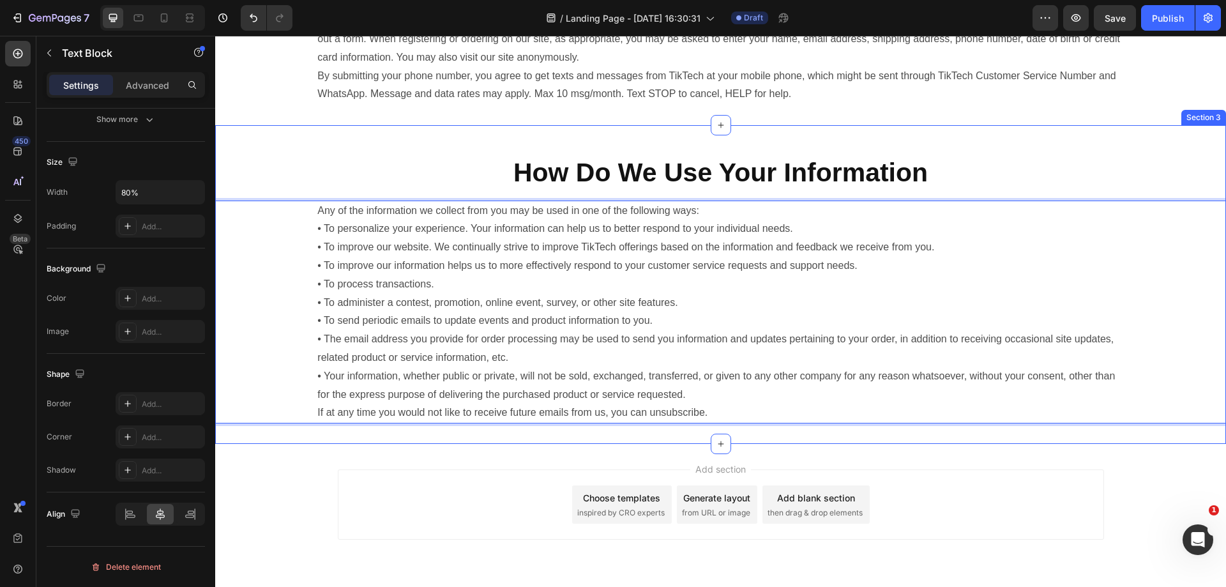
scroll to position [558, 0]
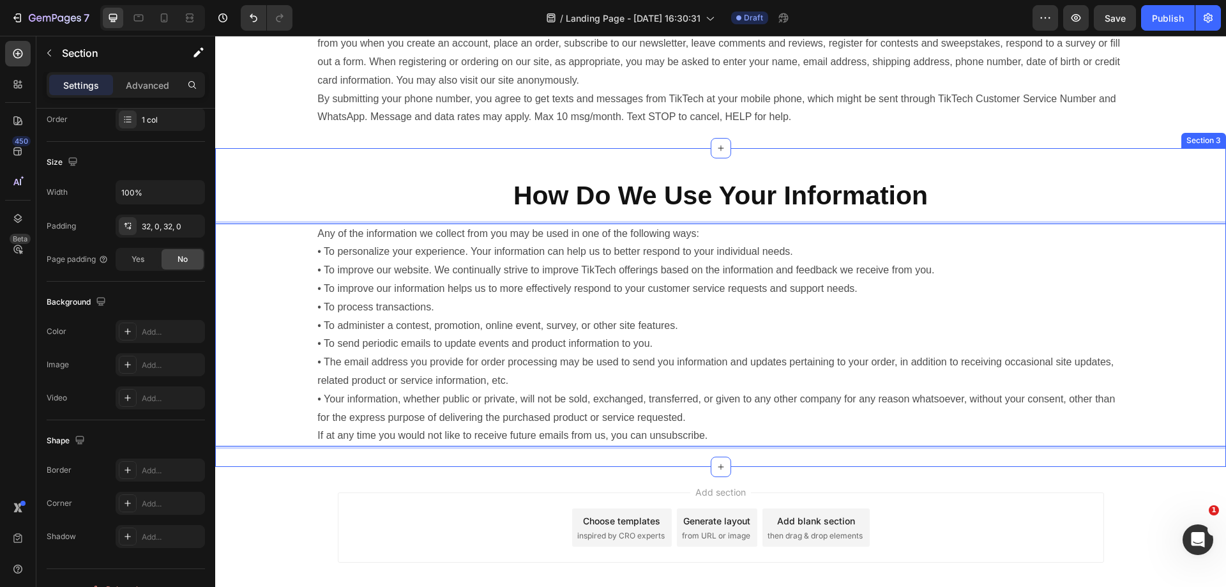
click at [677, 147] on div "⁠⁠⁠⁠⁠⁠⁠ What Information We Collect Heading The categories of personal informat…" at bounding box center [720, 53] width 1011 height 190
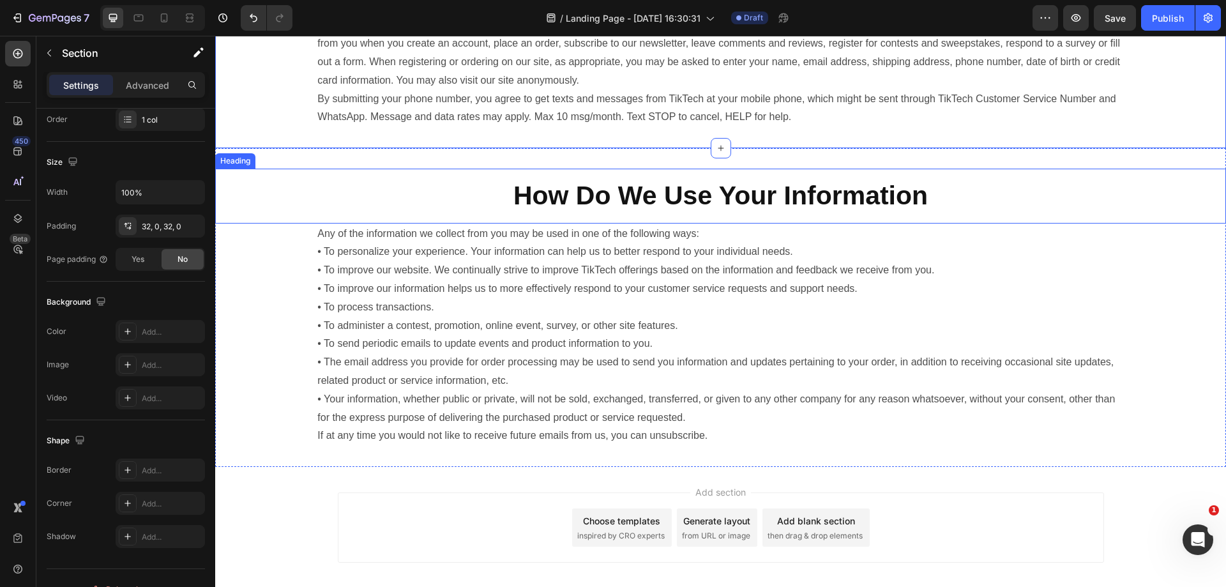
scroll to position [0, 0]
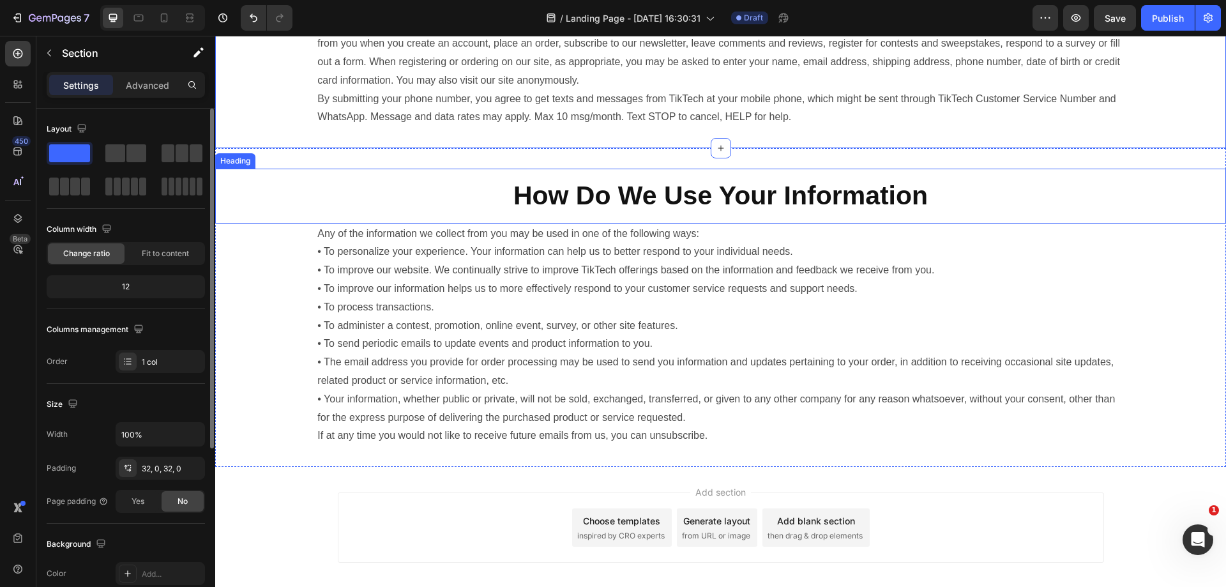
click at [673, 183] on strong "How Do We Use Your Information" at bounding box center [720, 195] width 414 height 29
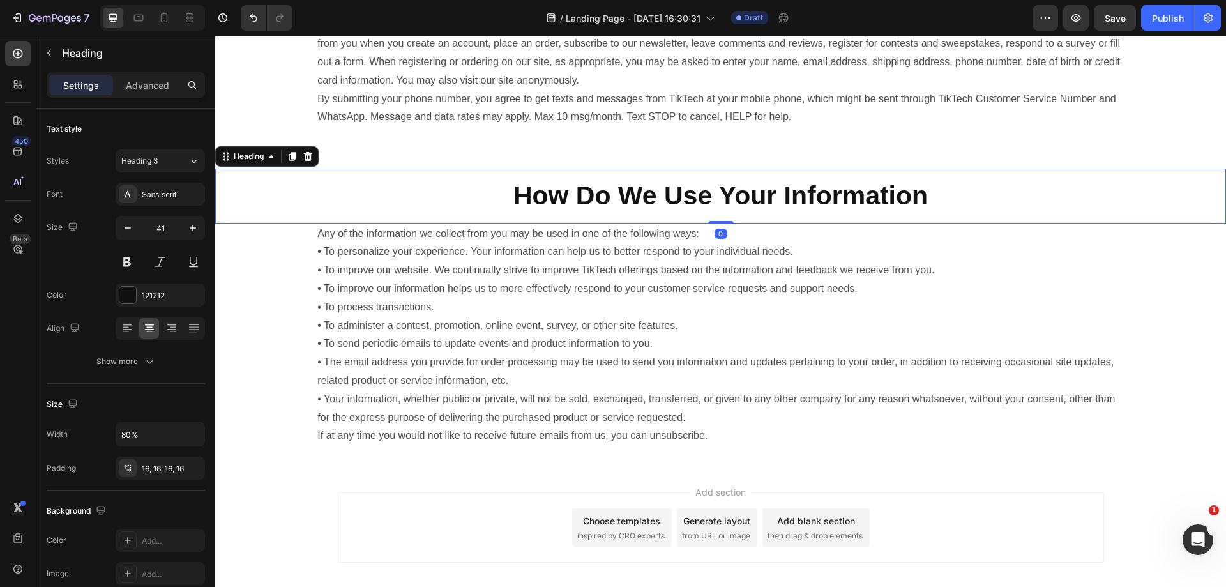
click at [293, 155] on icon at bounding box center [292, 156] width 7 height 9
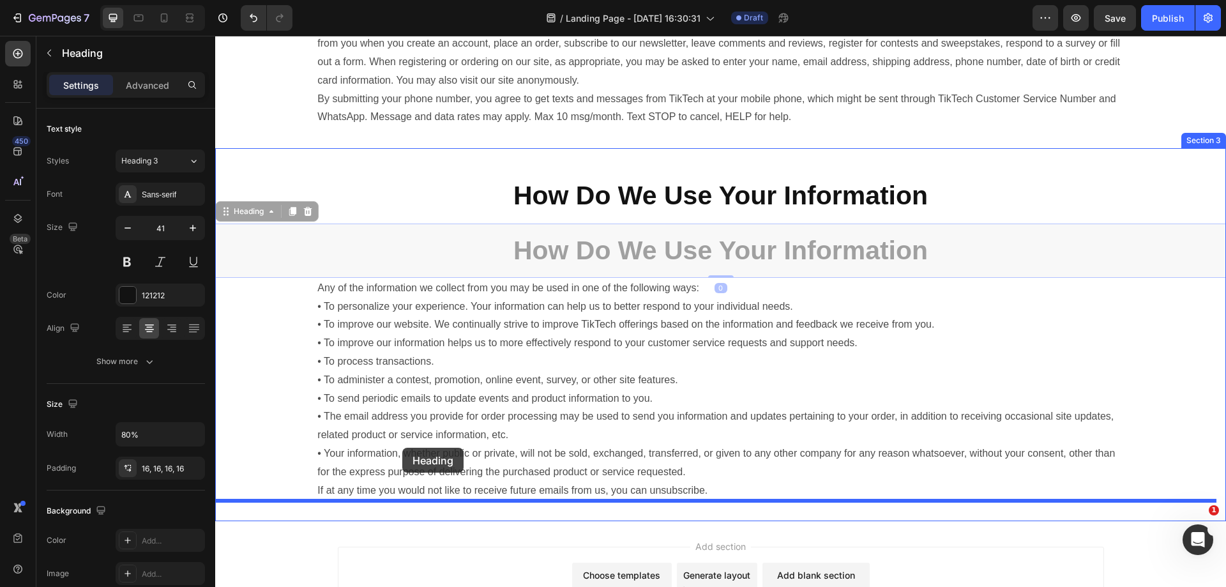
drag, startPoint x: 262, startPoint y: 210, endPoint x: 405, endPoint y: 444, distance: 274.3
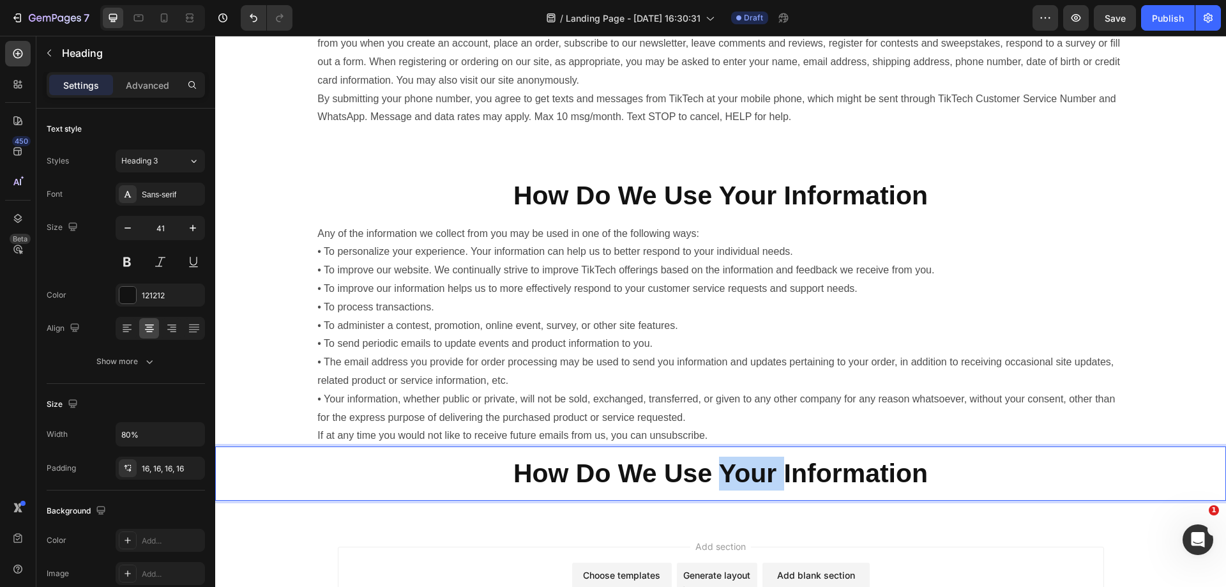
click at [716, 485] on strong "How Do We Use Your Information" at bounding box center [720, 472] width 414 height 29
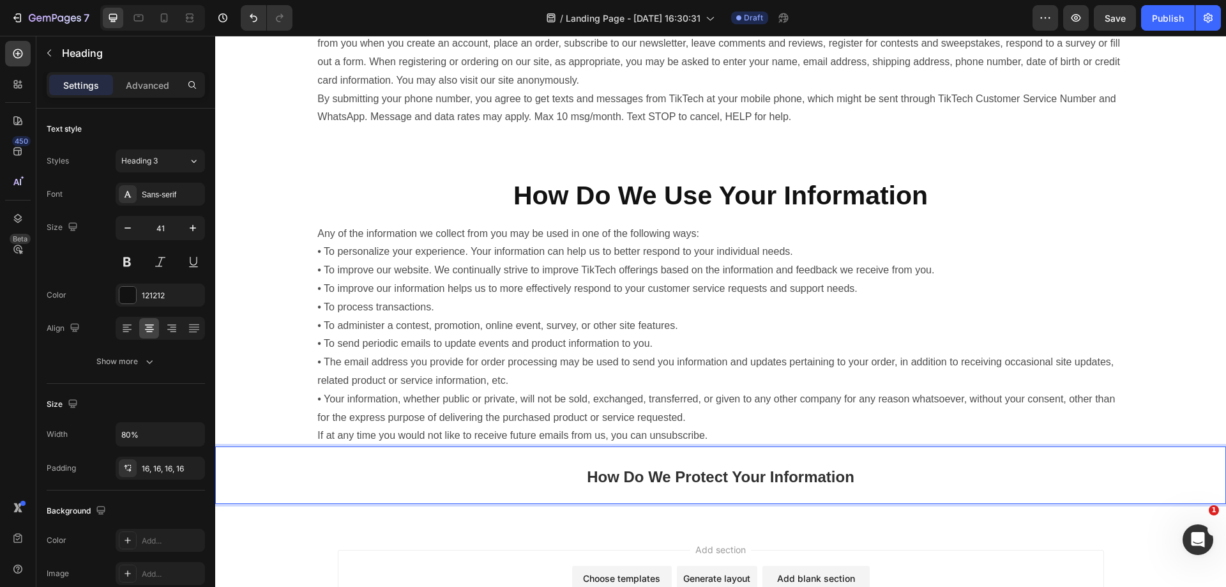
click at [941, 476] on p "How Do We Protect Your Information" at bounding box center [720, 475] width 788 height 37
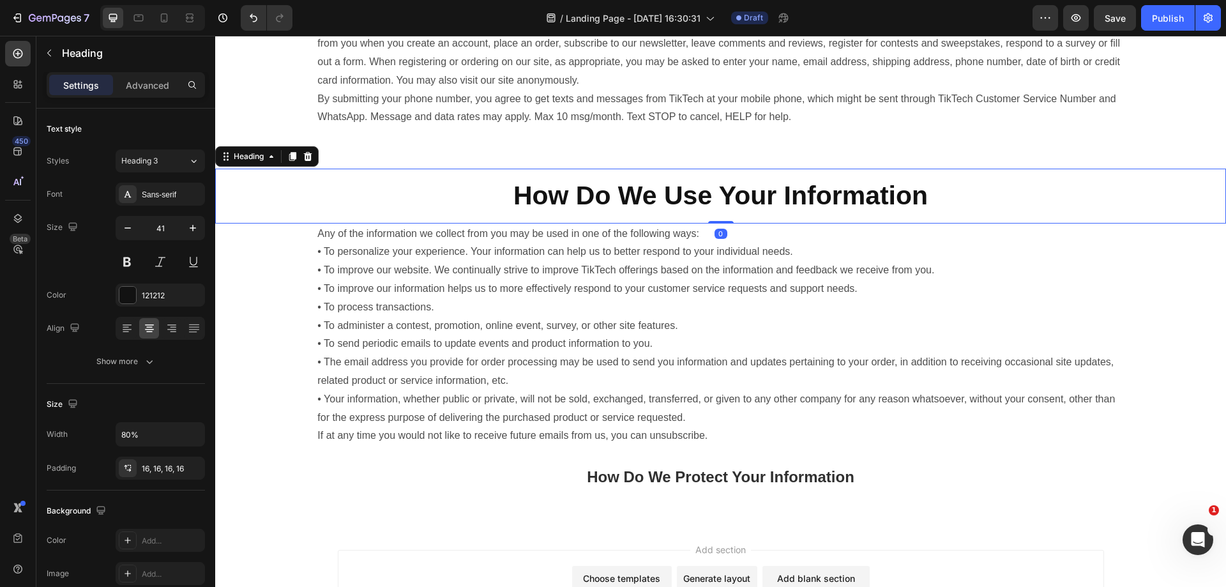
click at [908, 208] on strong "How Do We Use Your Information" at bounding box center [720, 195] width 414 height 29
click at [979, 192] on p "How Do We Use Your Information" at bounding box center [720, 196] width 788 height 34
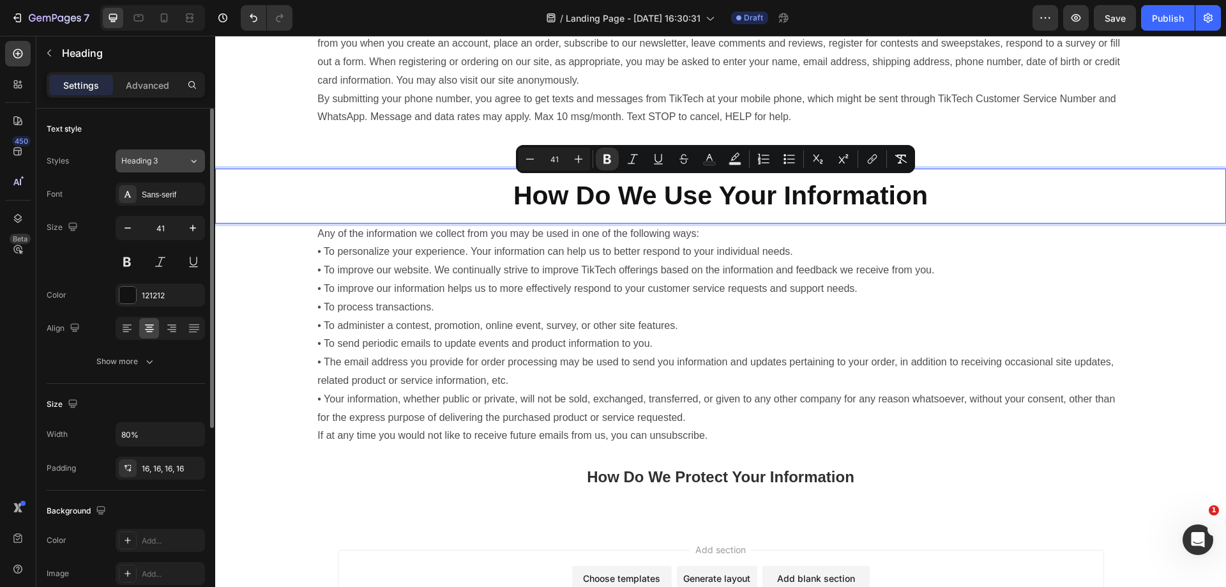
click at [168, 165] on div "Heading 3" at bounding box center [147, 160] width 52 height 11
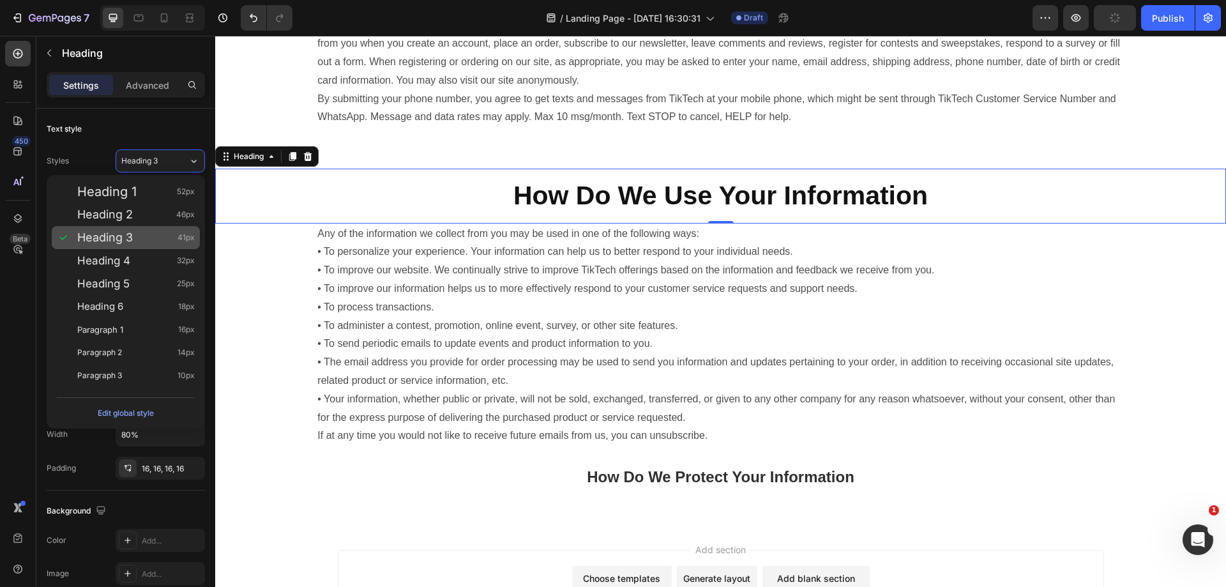
click at [146, 232] on div "Heading 3 41px" at bounding box center [135, 237] width 117 height 13
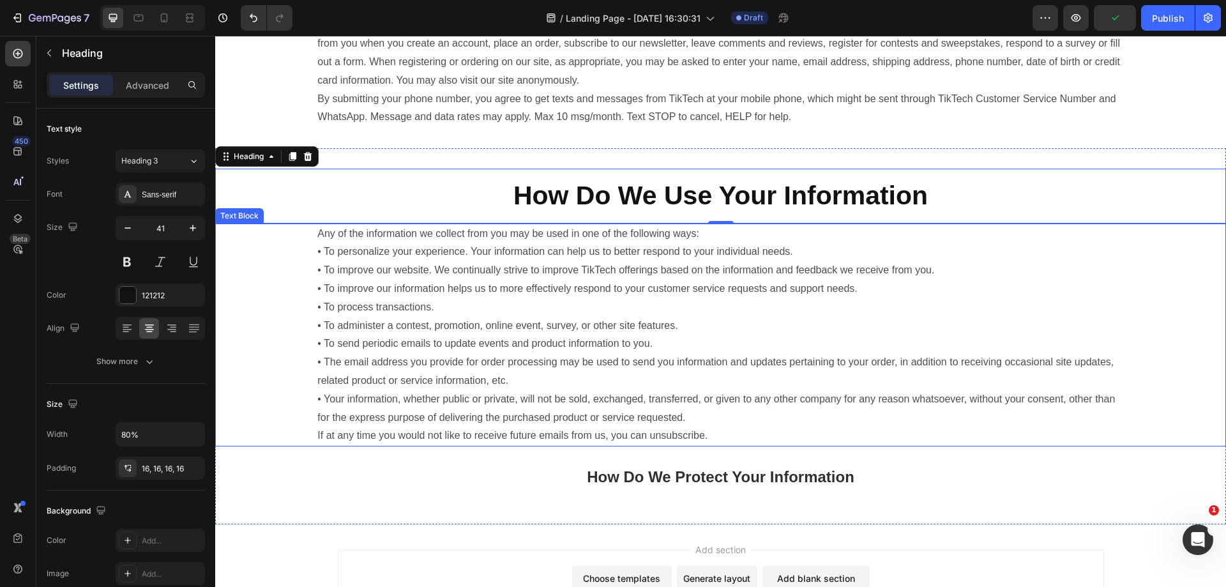
click at [963, 223] on div "Any of the information we collect from you may be used in one of the following …" at bounding box center [720, 334] width 808 height 223
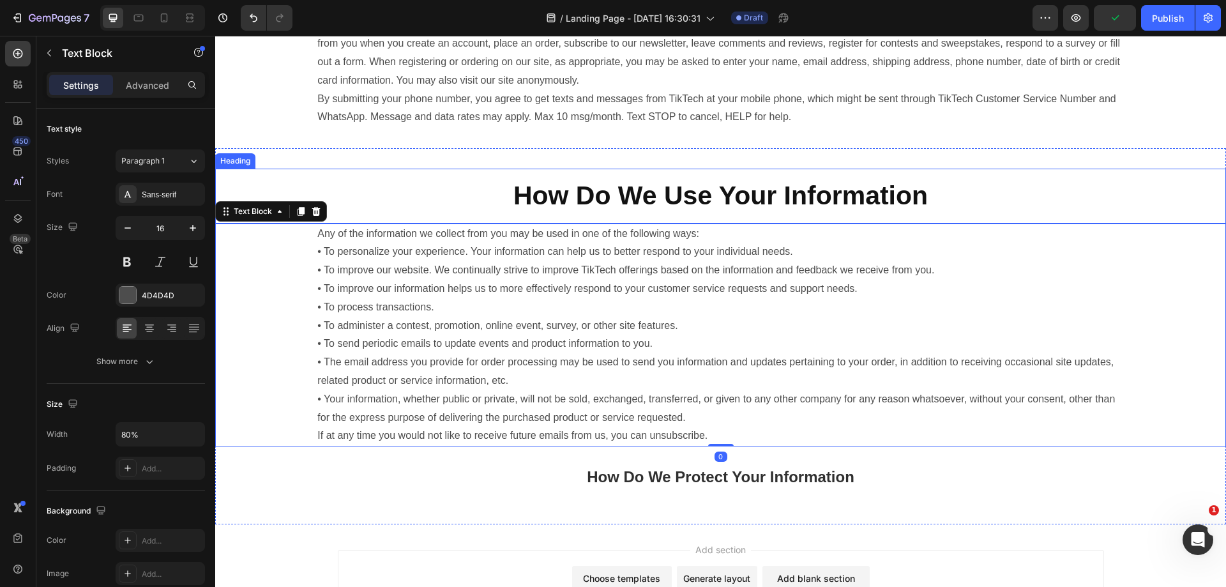
click at [963, 197] on p "⁠⁠⁠⁠⁠⁠⁠ How Do We Use Your Information" at bounding box center [720, 196] width 788 height 34
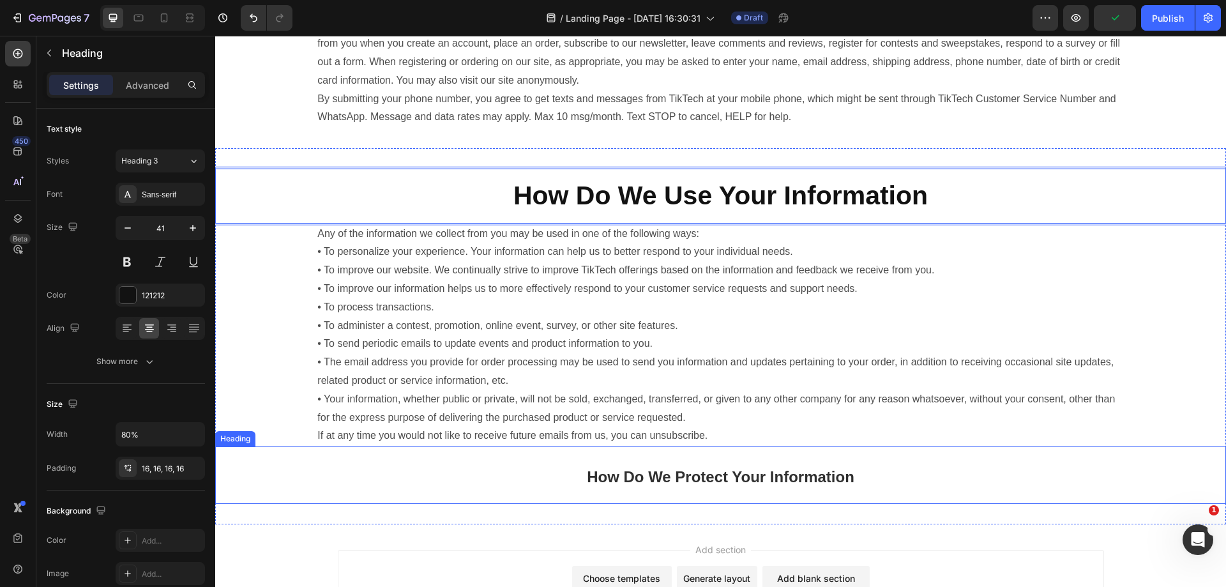
click at [869, 499] on h2 "⁠⁠⁠⁠⁠⁠⁠ How Do We Protect Your Information" at bounding box center [720, 474] width 808 height 57
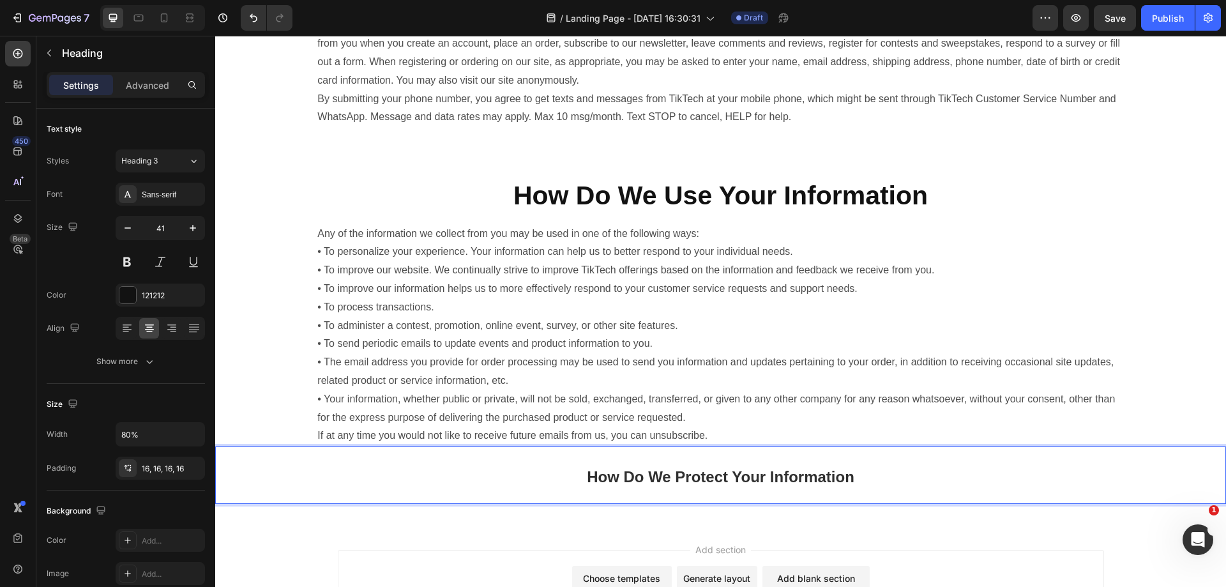
click at [880, 481] on p "How Do We Protect Your Information" at bounding box center [720, 475] width 788 height 37
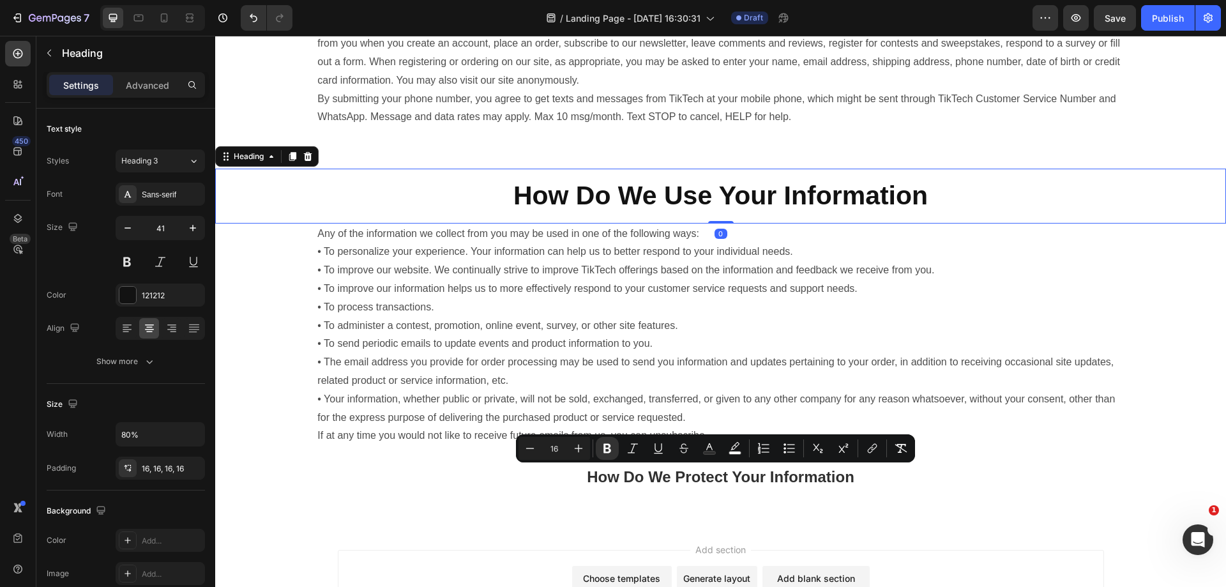
click at [887, 184] on strong "How Do We Use Your Information" at bounding box center [720, 195] width 414 height 29
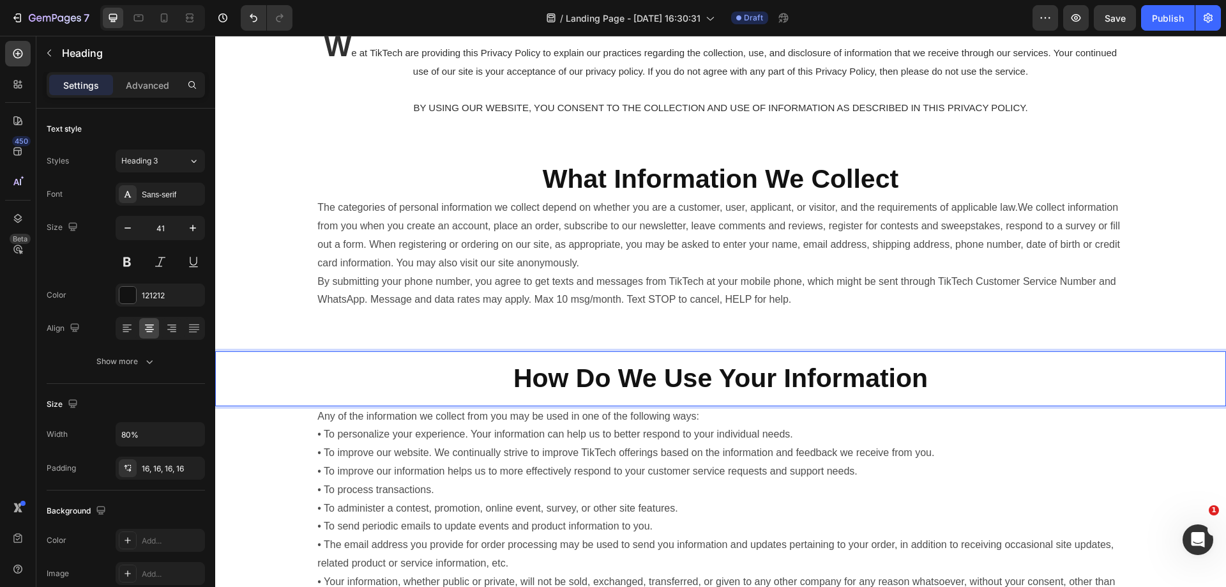
scroll to position [366, 0]
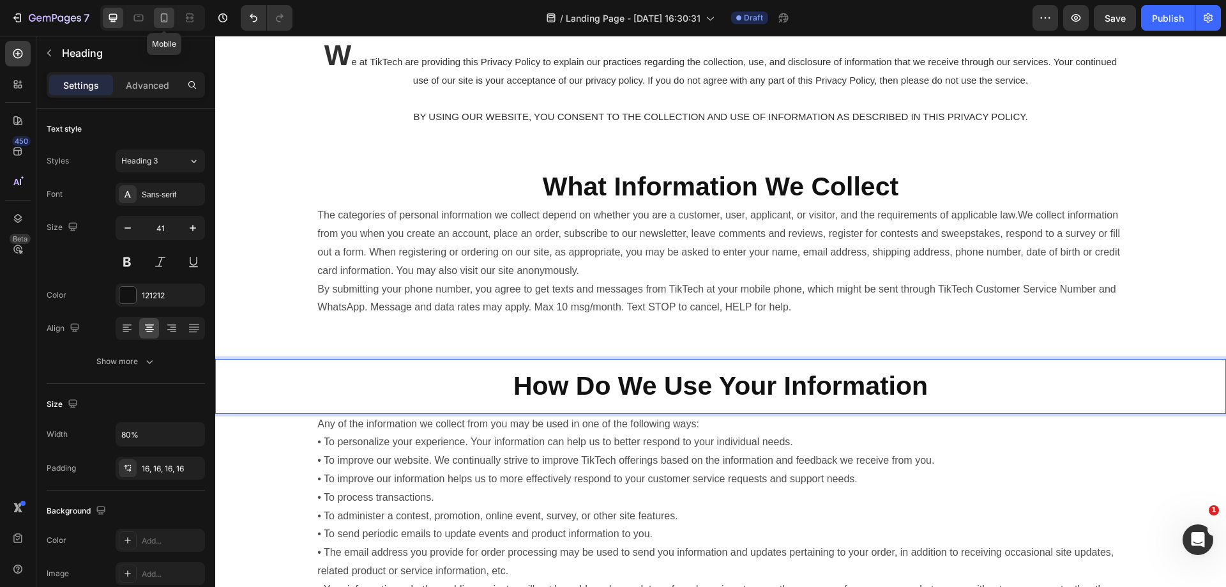
click at [165, 22] on icon at bounding box center [164, 17] width 7 height 9
type input "36"
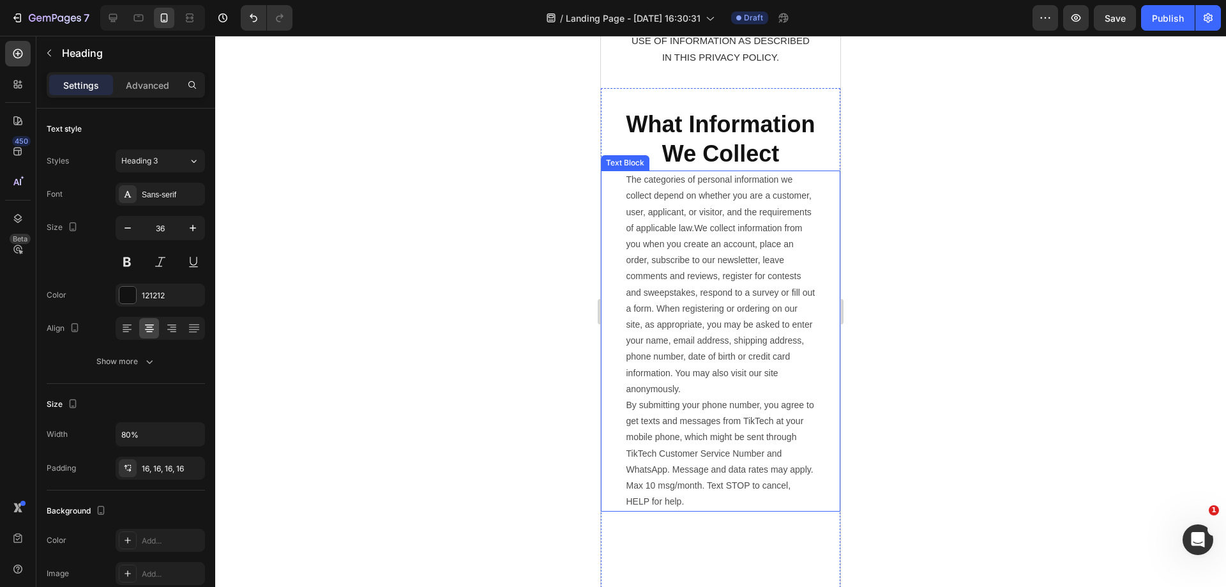
scroll to position [575, 0]
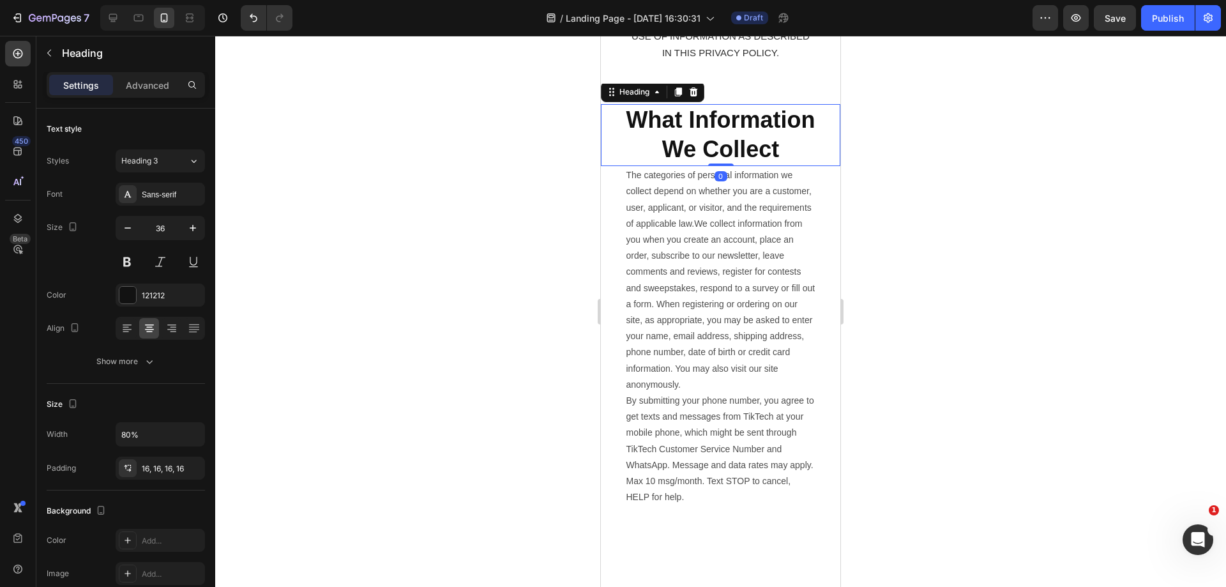
click at [744, 163] on strong "What Information We Collect" at bounding box center [720, 135] width 189 height 56
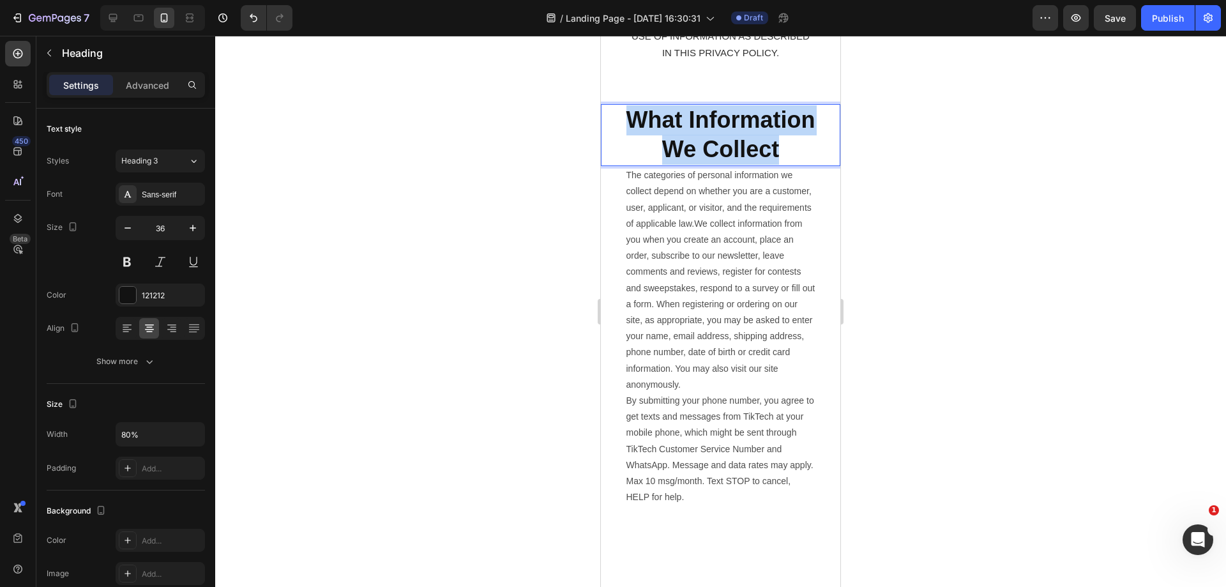
drag, startPoint x: 689, startPoint y: 146, endPoint x: 790, endPoint y: 209, distance: 119.0
click at [790, 165] on p "What Information We Collect" at bounding box center [720, 135] width 189 height 60
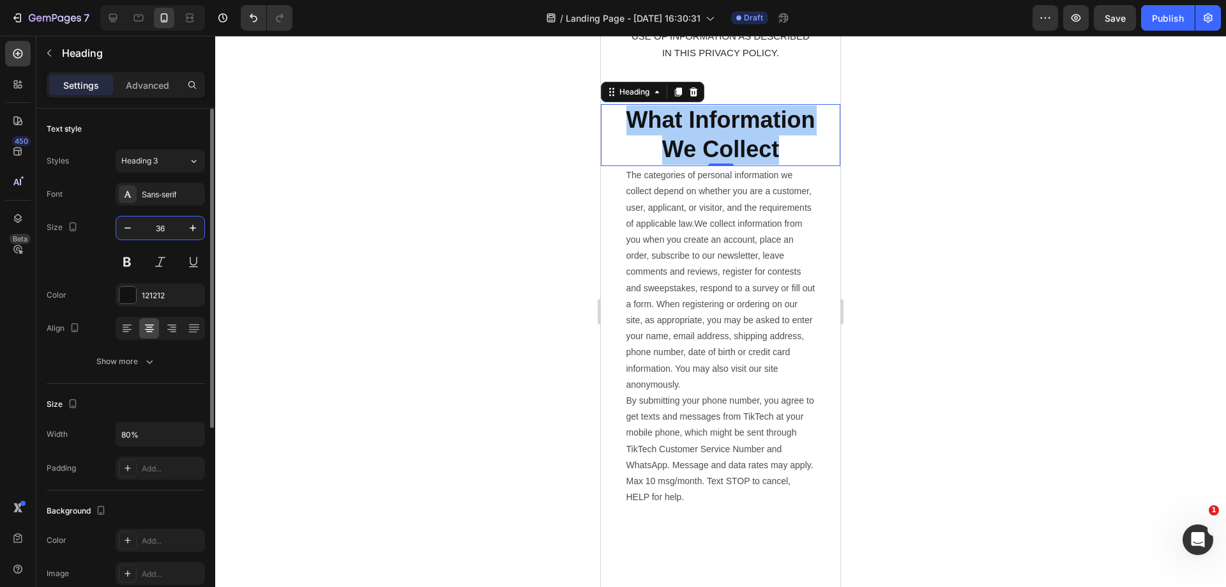
click at [163, 229] on input "36" at bounding box center [160, 227] width 42 height 23
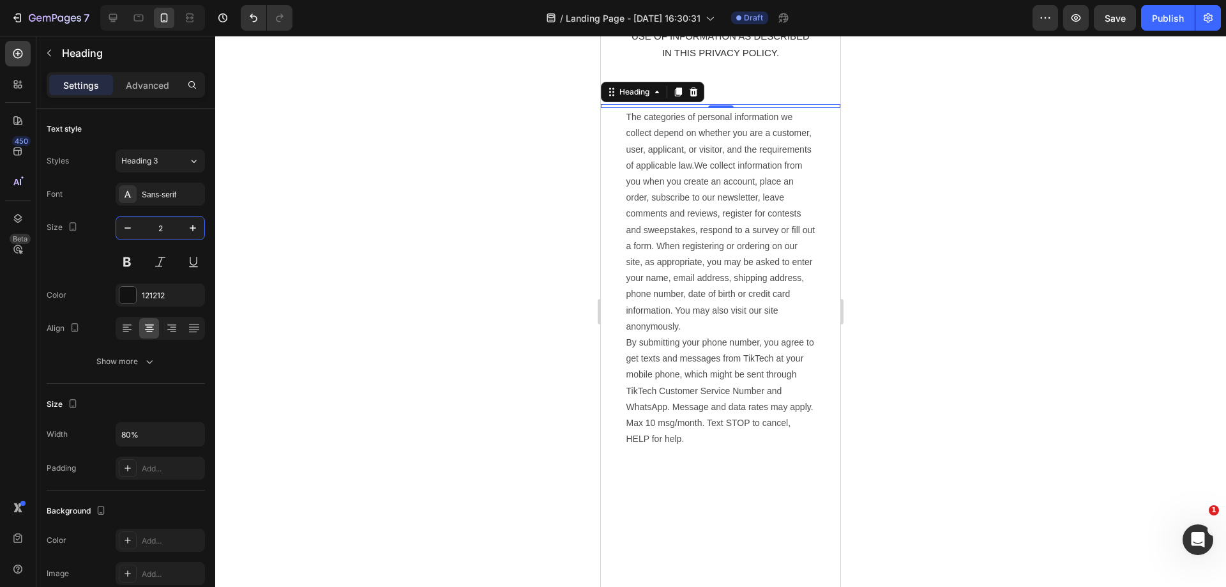
type input "23"
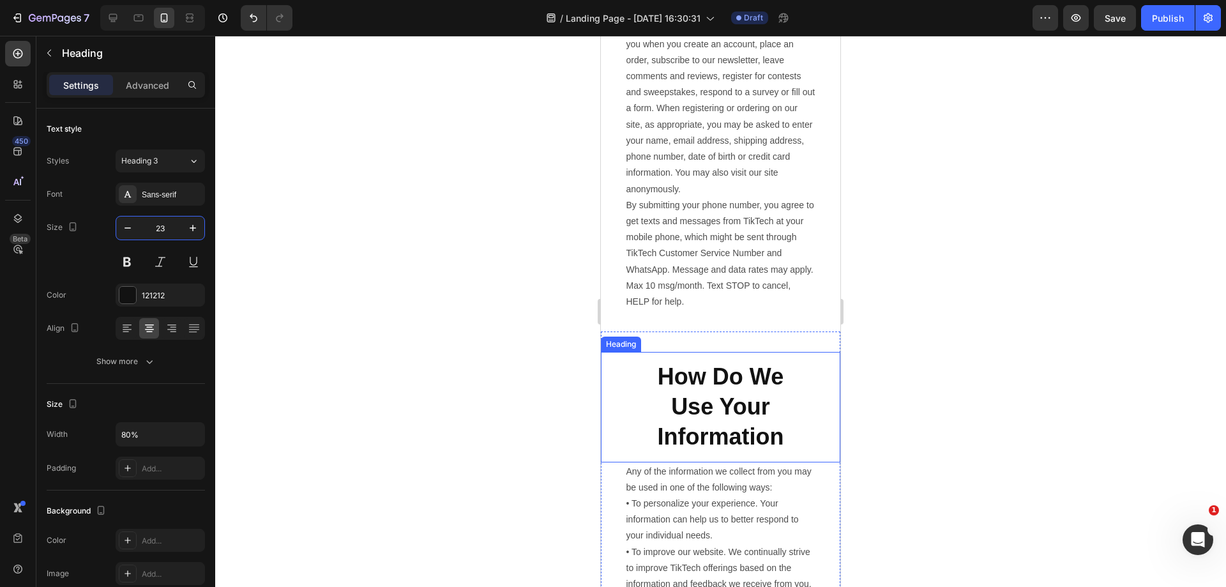
scroll to position [894, 0]
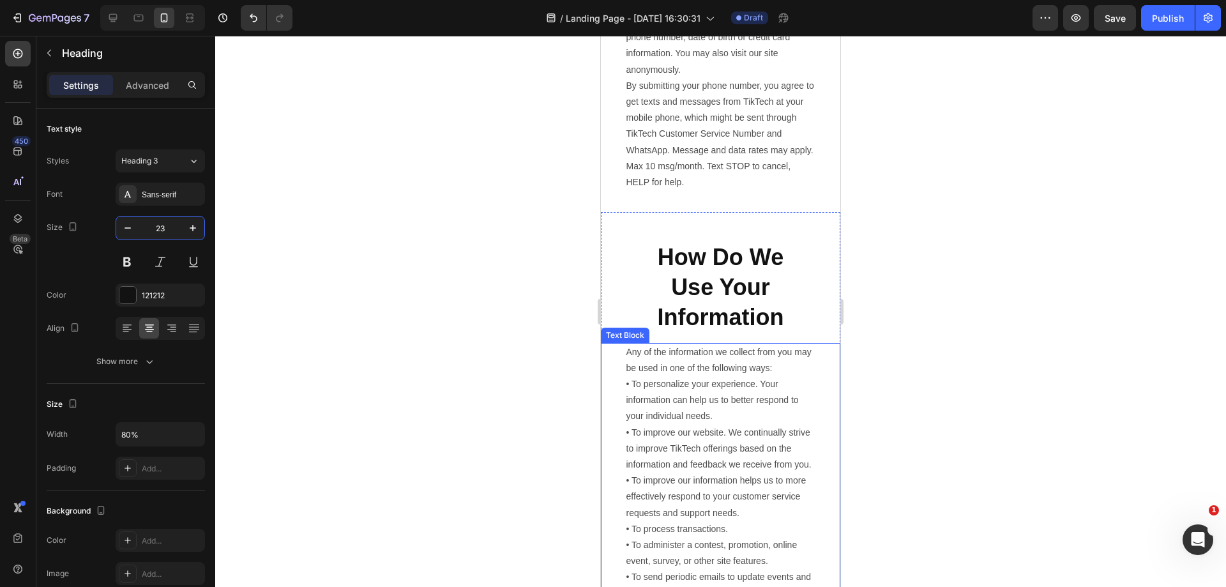
click at [726, 330] on strong "How Do We Use Your Information" at bounding box center [721, 287] width 126 height 86
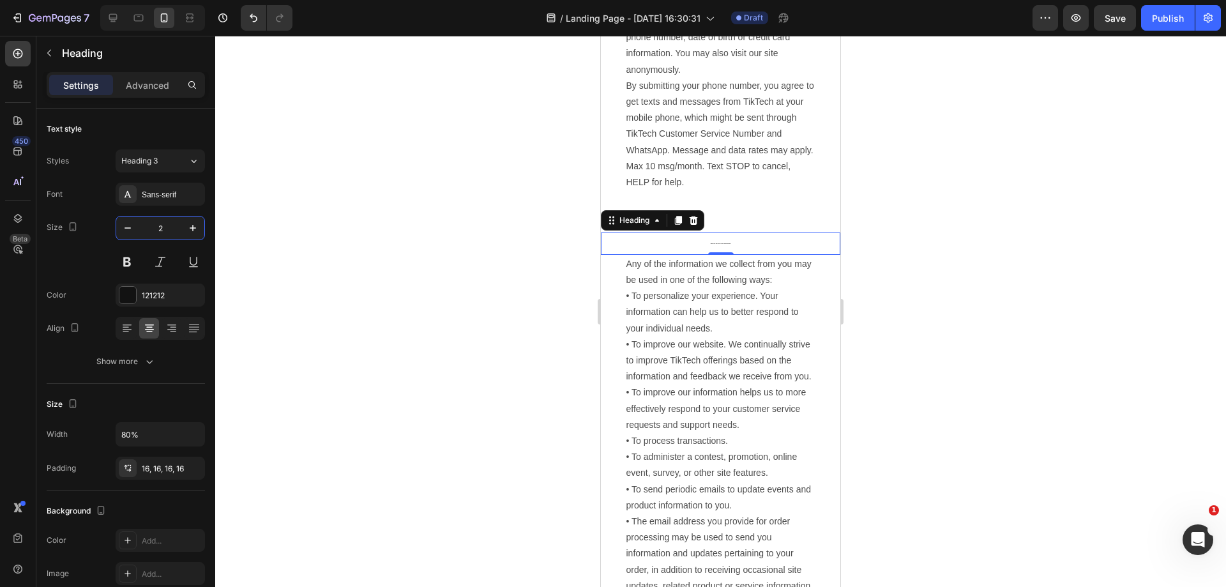
type input "23"
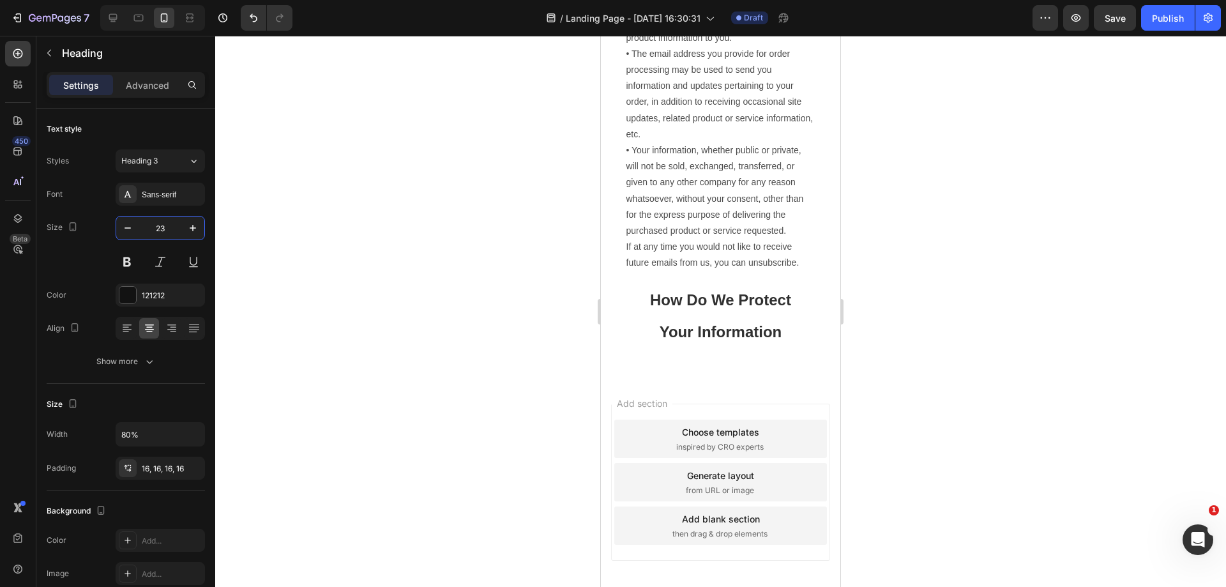
scroll to position [1468, 0]
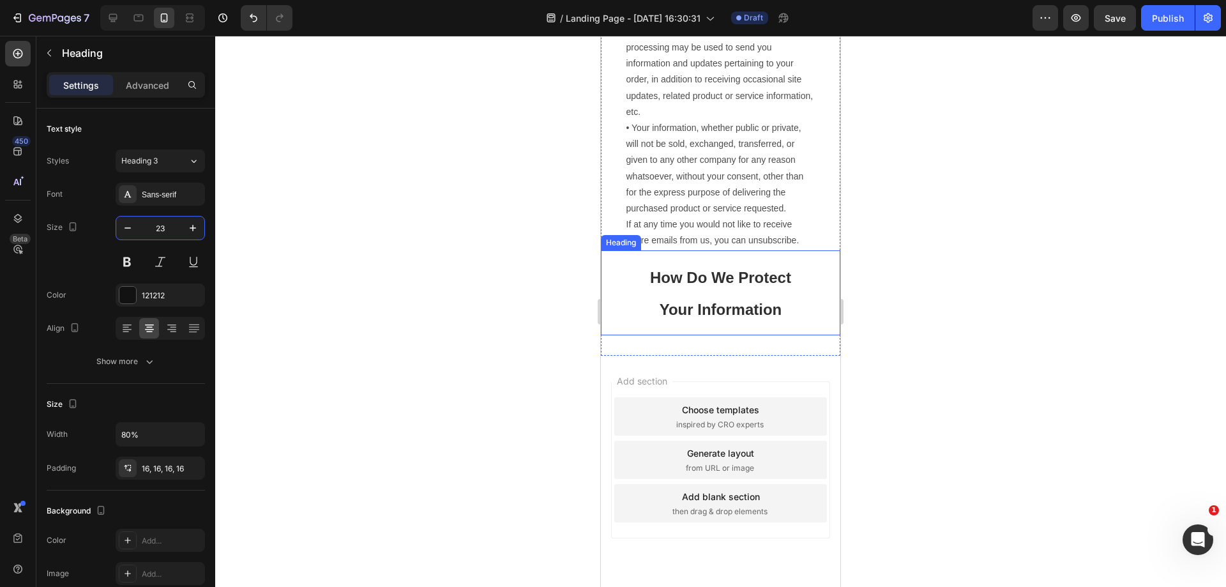
click at [768, 336] on h2 "How Do We Protect Your Information" at bounding box center [721, 293] width 192 height 86
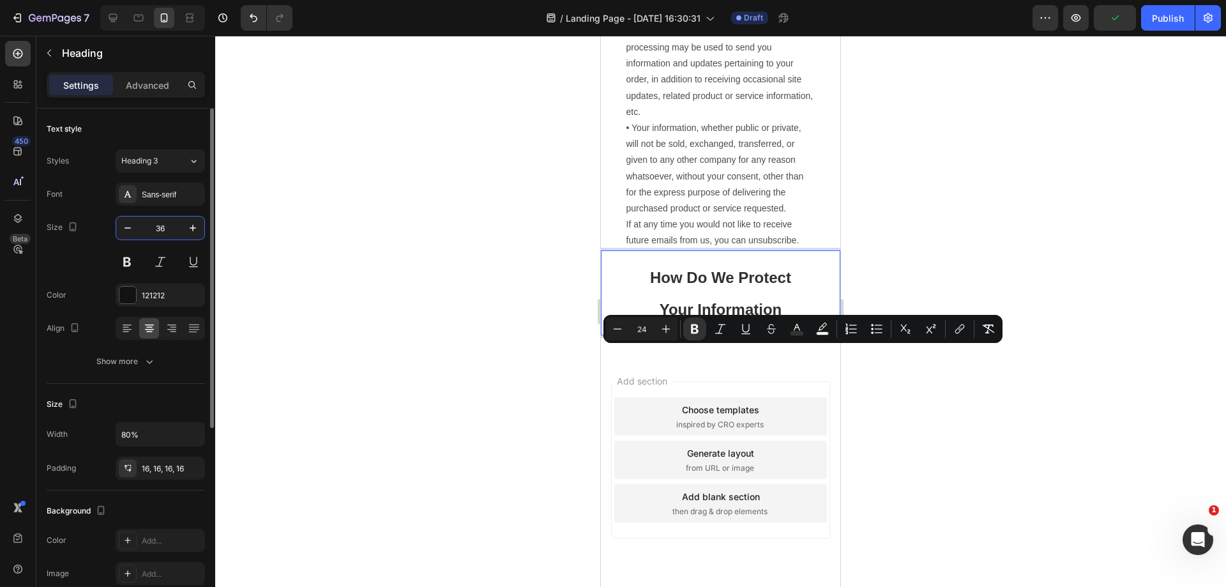
click at [169, 229] on input "36" at bounding box center [160, 227] width 42 height 23
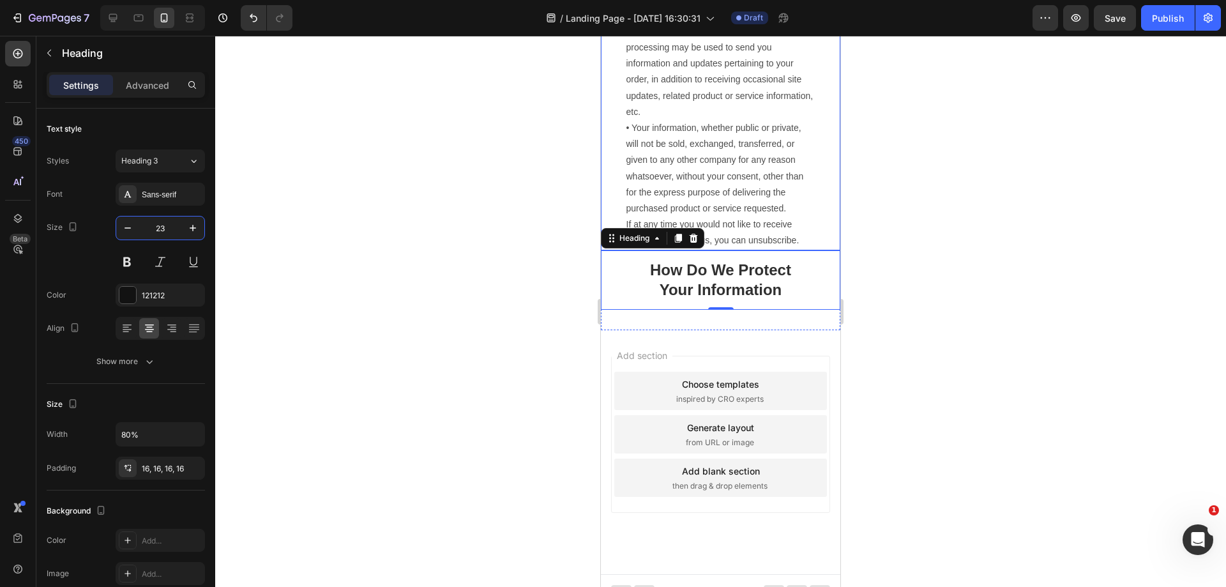
type input "23"
click at [1036, 292] on div at bounding box center [720, 311] width 1011 height 551
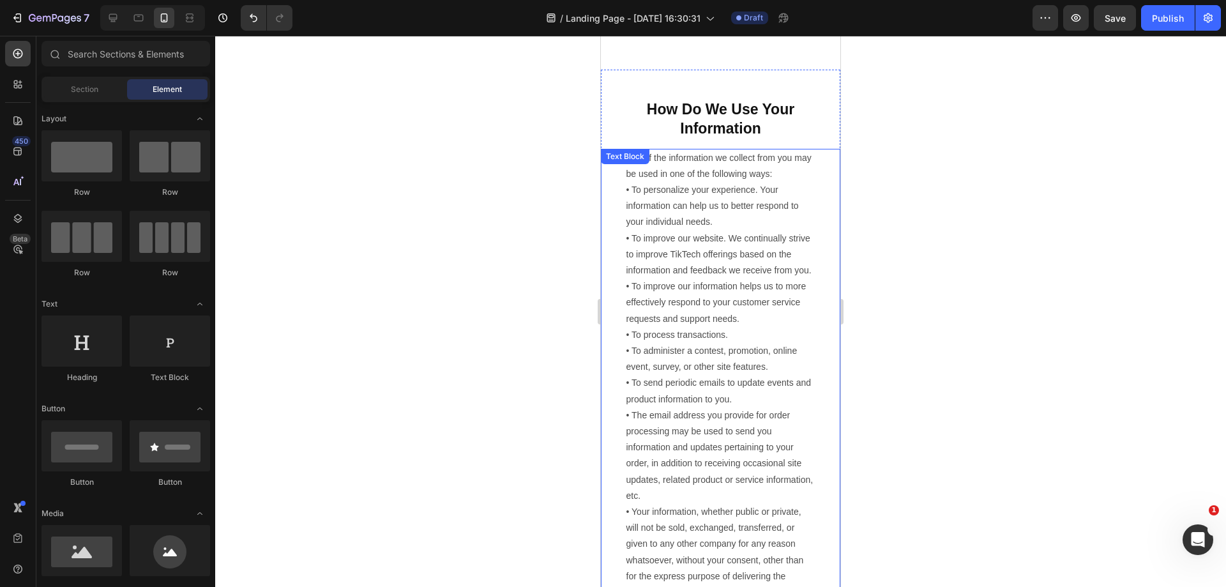
scroll to position [894, 0]
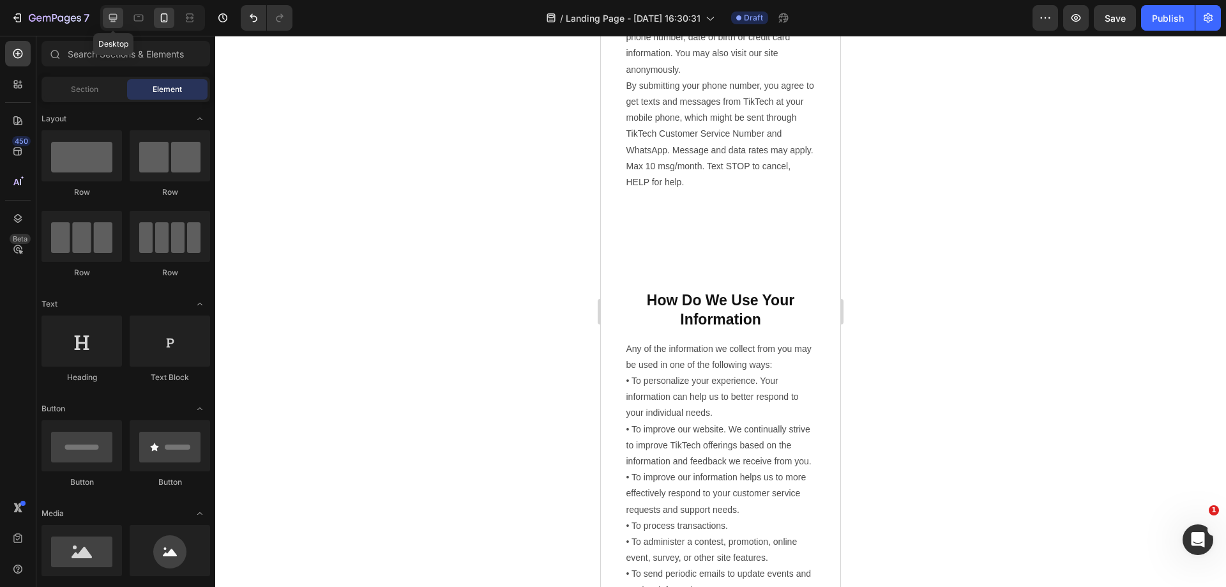
click at [114, 15] on icon at bounding box center [113, 18] width 8 height 8
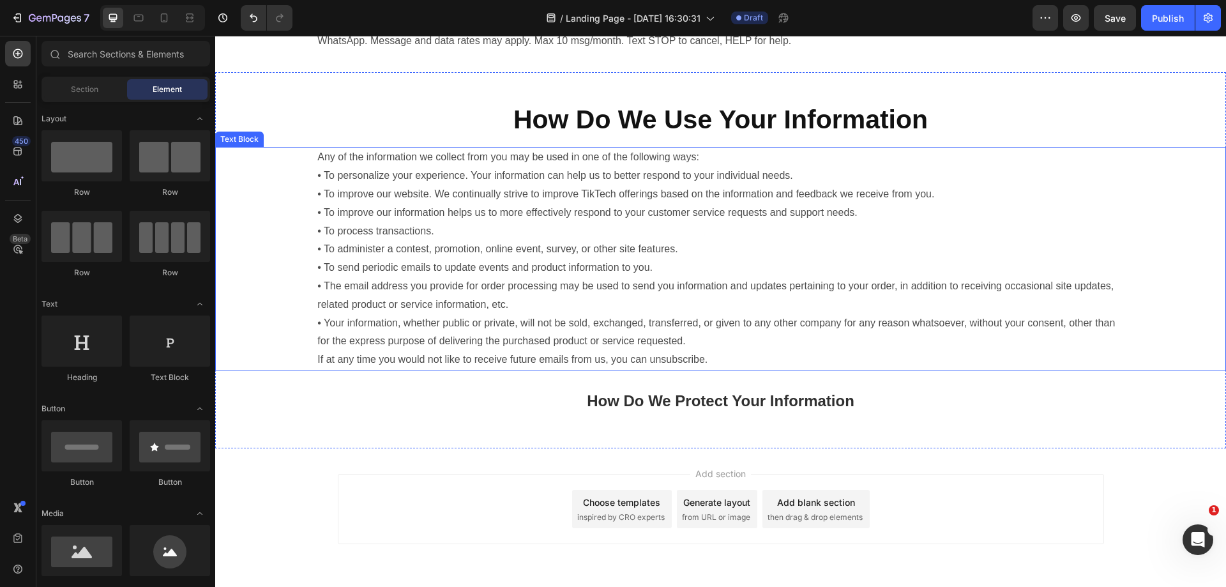
scroll to position [848, 0]
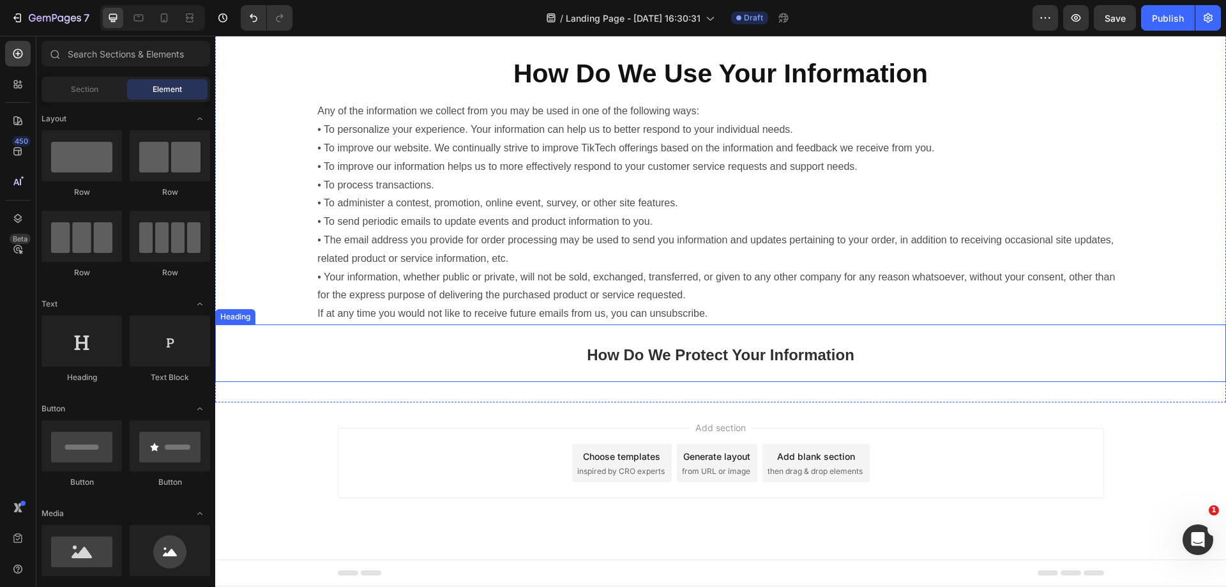
click at [792, 356] on strong "How Do We Protect Your Information" at bounding box center [721, 354] width 268 height 17
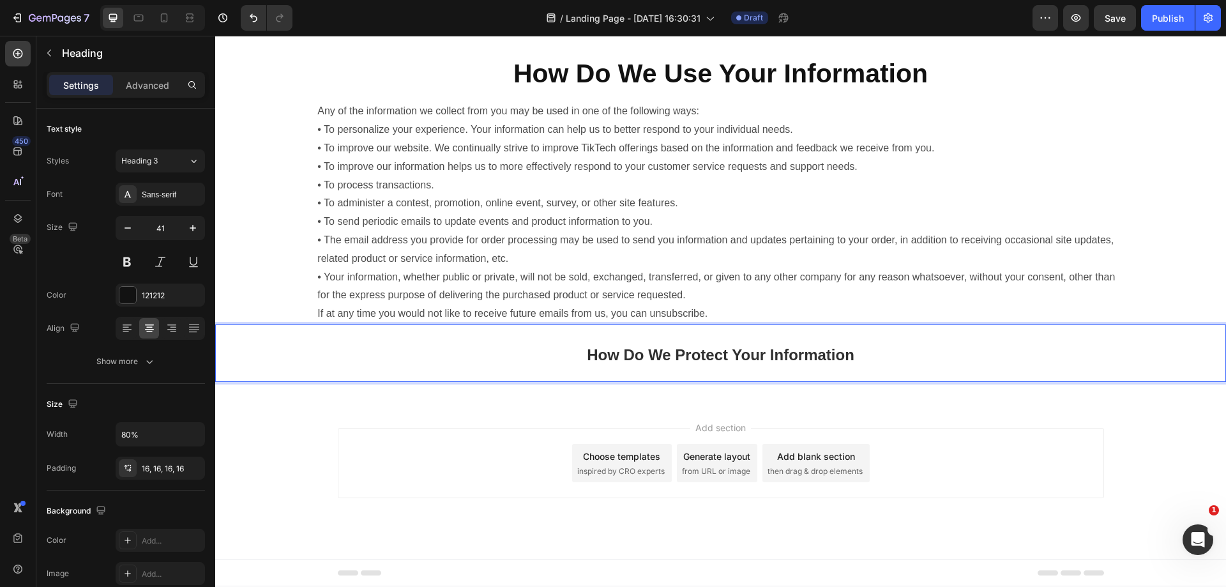
click at [902, 354] on p "How Do We Protect Your Information" at bounding box center [720, 353] width 788 height 37
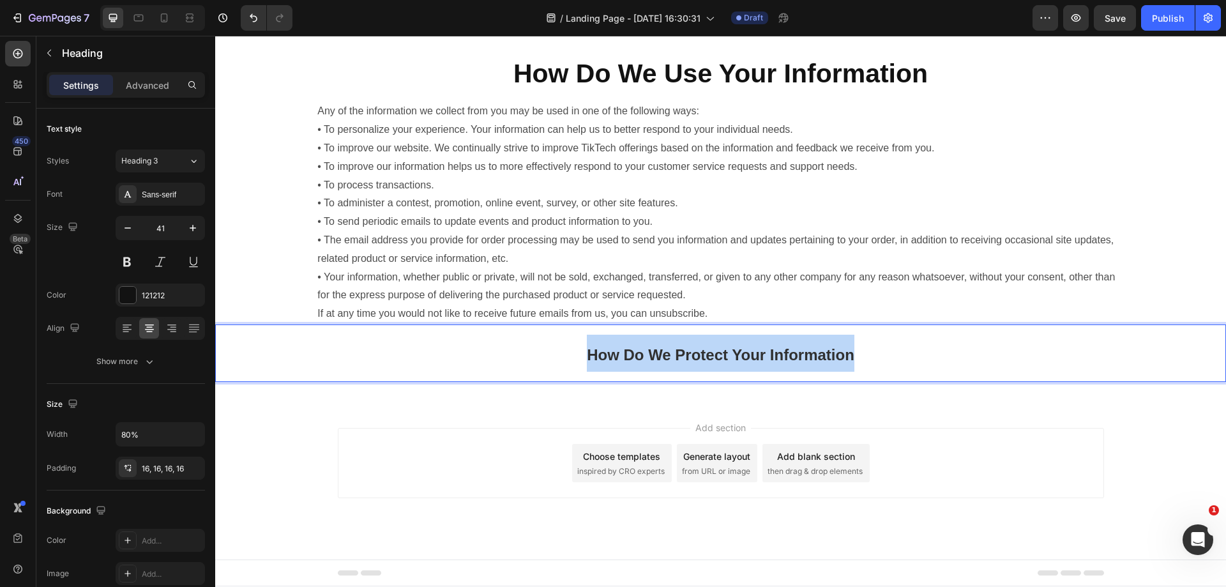
drag, startPoint x: 902, startPoint y: 354, endPoint x: 550, endPoint y: 376, distance: 353.1
click at [550, 376] on h2 "How Do We Protect Your Information" at bounding box center [720, 352] width 808 height 57
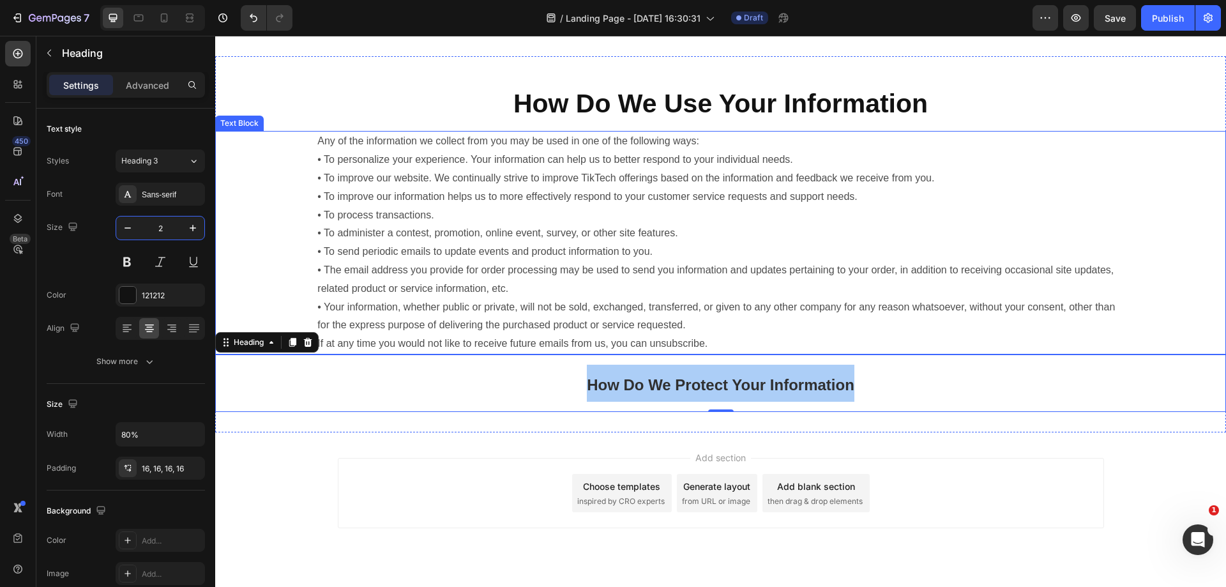
type input "23"
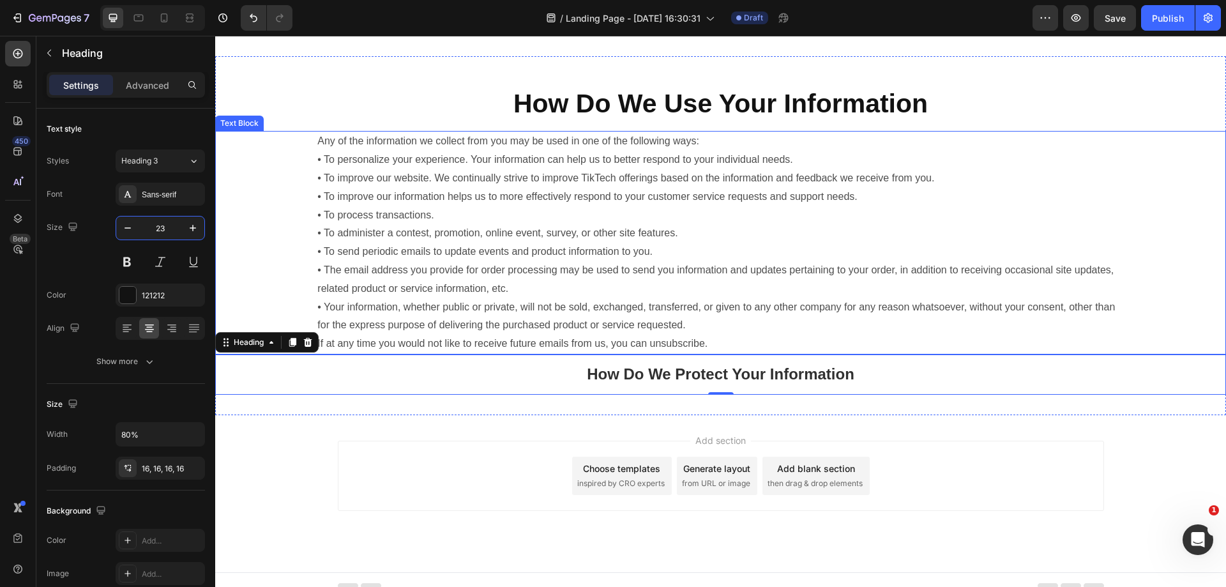
scroll to position [830, 0]
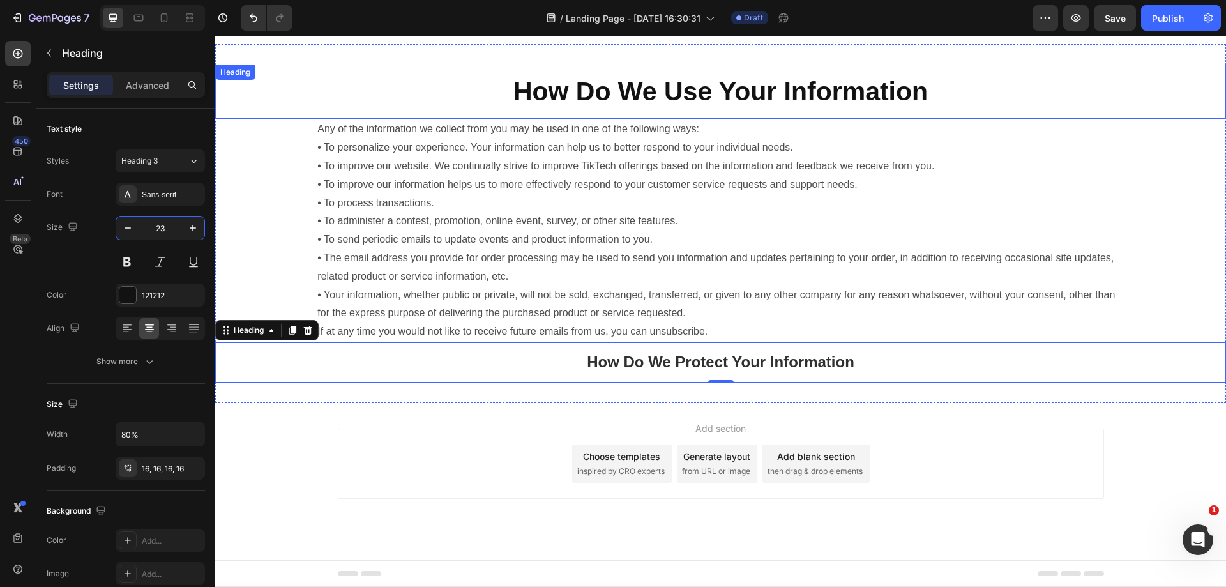
click at [651, 104] on strong "How Do We Use Your Information" at bounding box center [720, 91] width 414 height 29
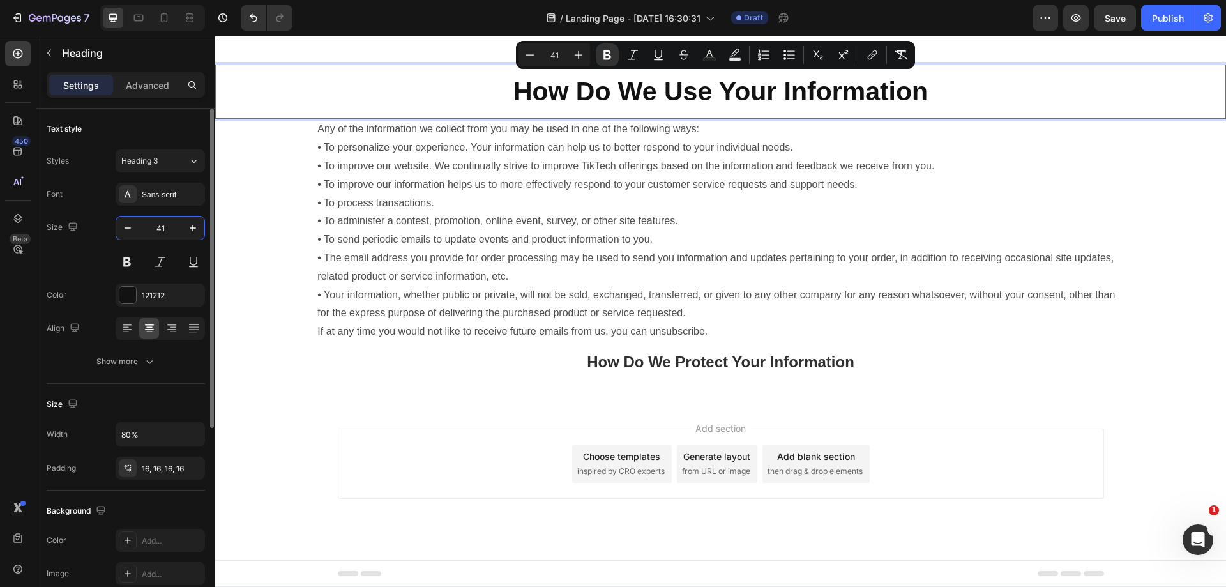
click at [172, 236] on input "41" at bounding box center [160, 227] width 42 height 23
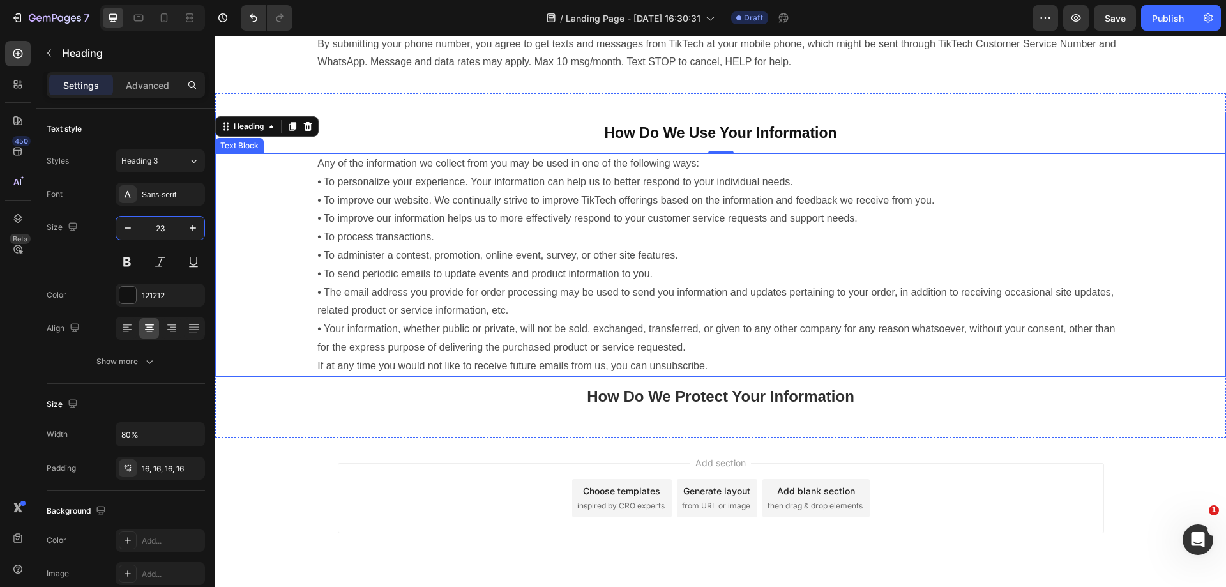
scroll to position [751, 0]
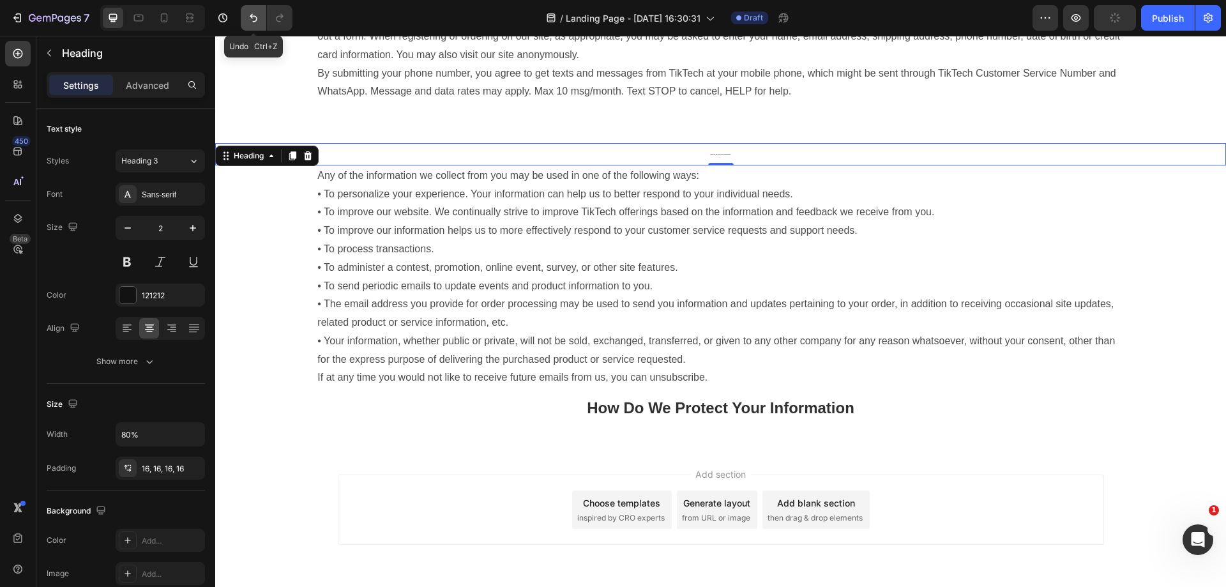
click at [244, 13] on button "Undo/Redo" at bounding box center [254, 18] width 26 height 26
type input "41"
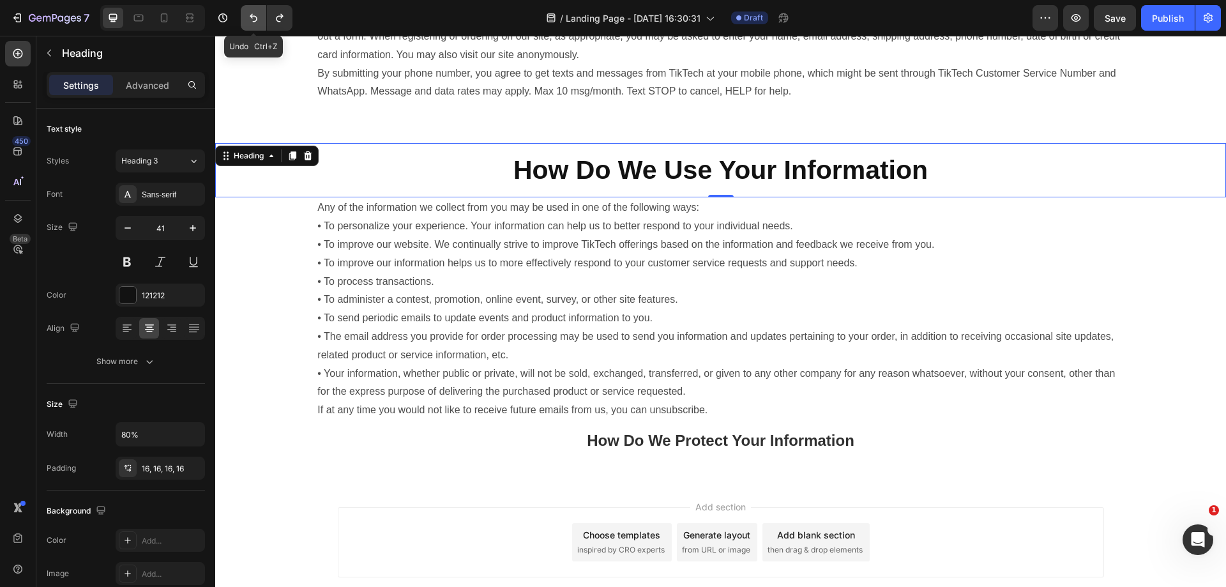
click at [244, 13] on button "Undo/Redo" at bounding box center [254, 18] width 26 height 26
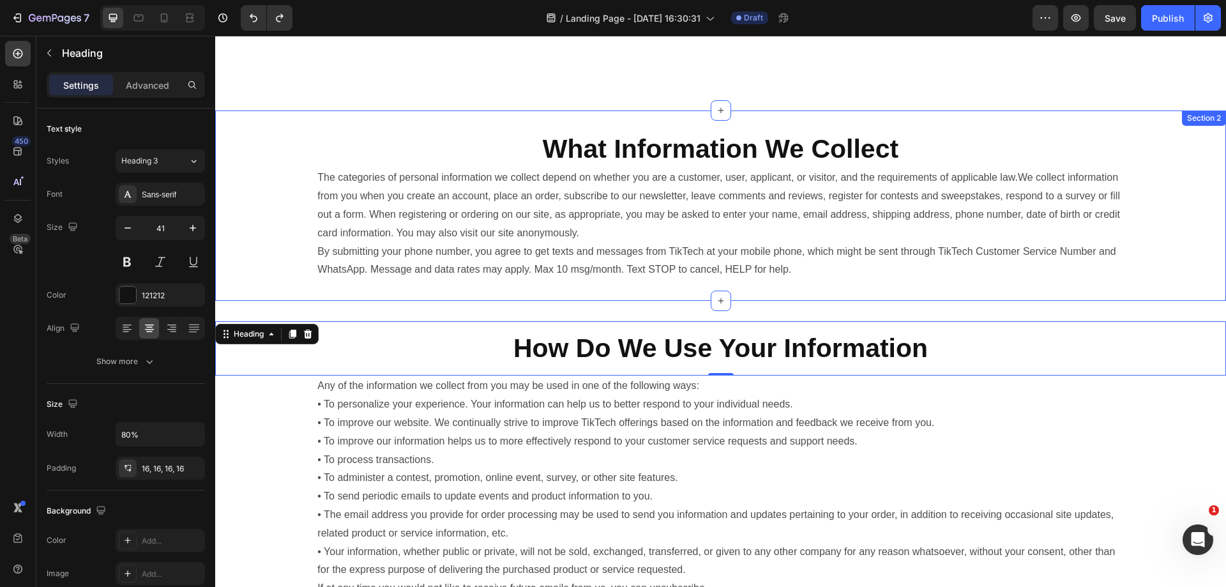
scroll to position [496, 0]
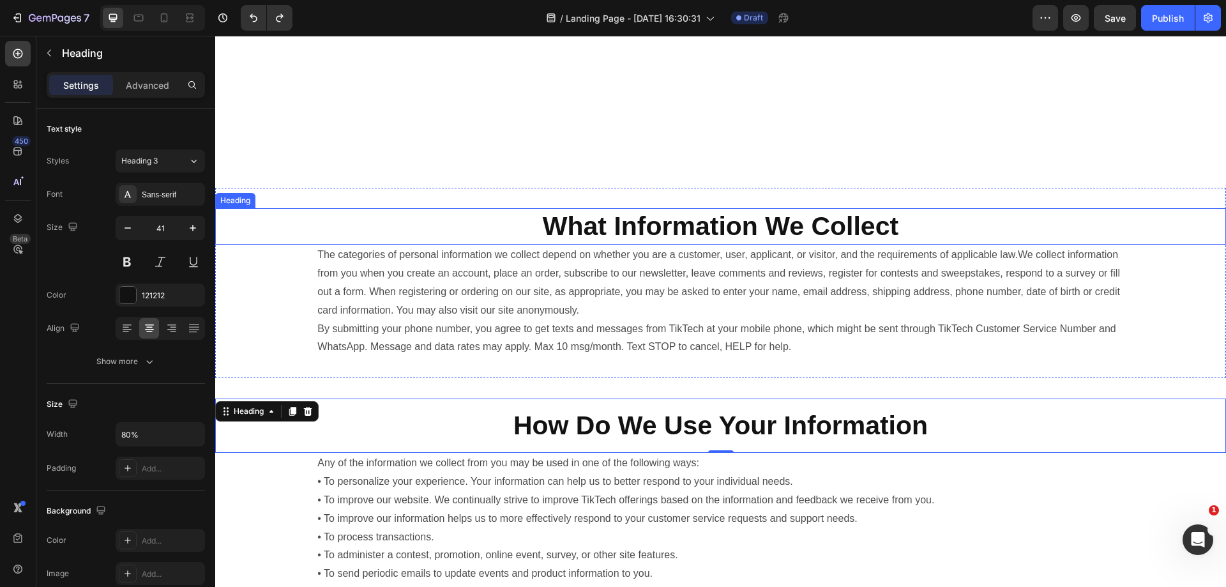
click at [849, 231] on strong "What Information We Collect" at bounding box center [721, 225] width 356 height 29
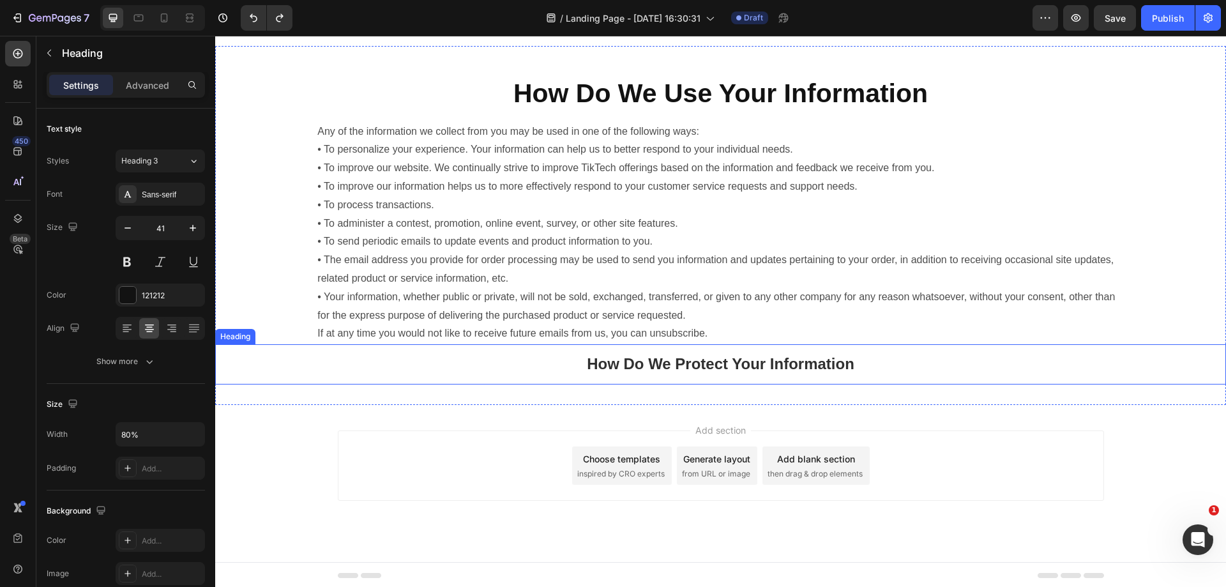
scroll to position [662, 0]
click at [918, 365] on h2 "How Do We Protect Your Information" at bounding box center [720, 362] width 808 height 40
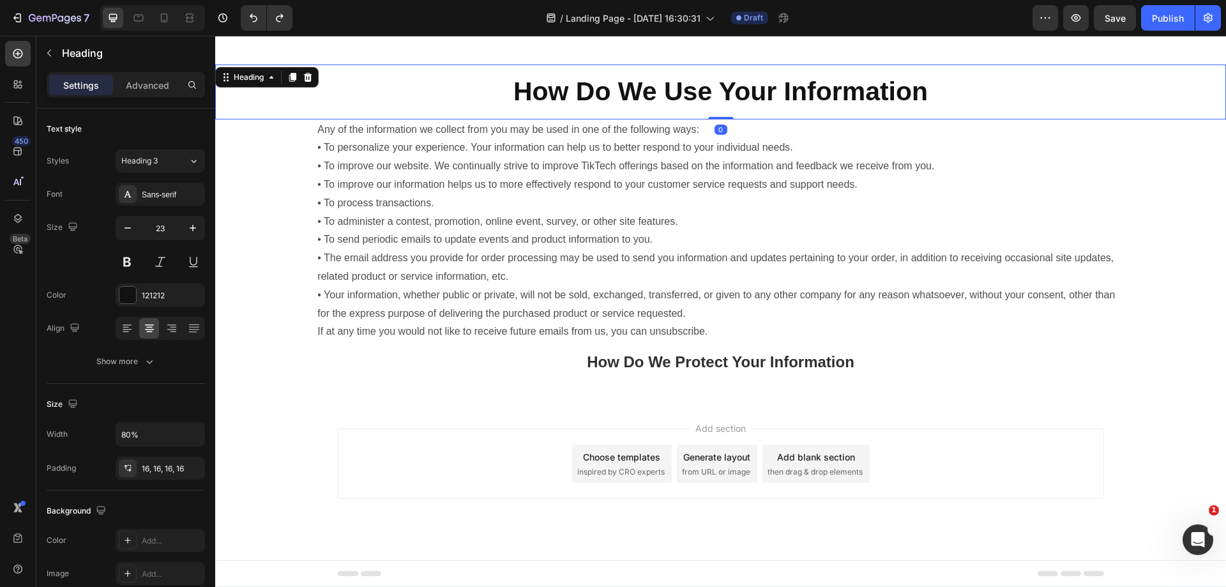
click at [715, 98] on strong "How Do We Use Your Information" at bounding box center [720, 91] width 414 height 29
click at [864, 349] on h2 "How Do We Protect Your Information" at bounding box center [720, 362] width 808 height 40
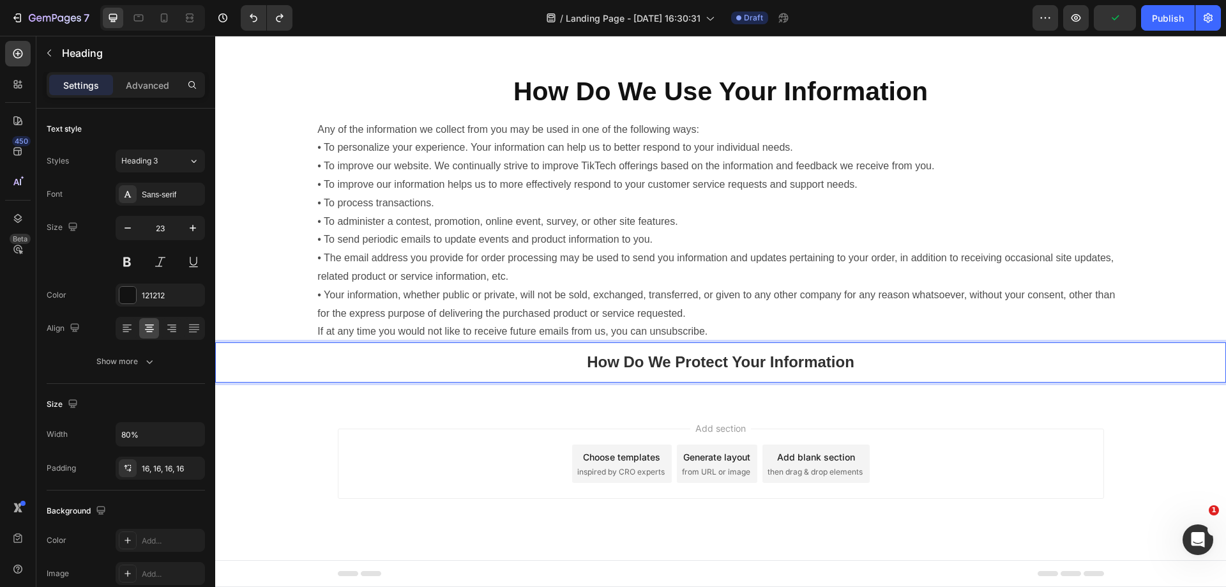
click at [874, 367] on h2 "How Do We Protect Your Information" at bounding box center [720, 362] width 808 height 40
click at [875, 367] on p "How Do We Protect Your Information" at bounding box center [720, 362] width 788 height 20
drag, startPoint x: 902, startPoint y: 360, endPoint x: 537, endPoint y: 361, distance: 364.6
click at [537, 361] on p "How Do We Protect Your Information" at bounding box center [720, 362] width 788 height 20
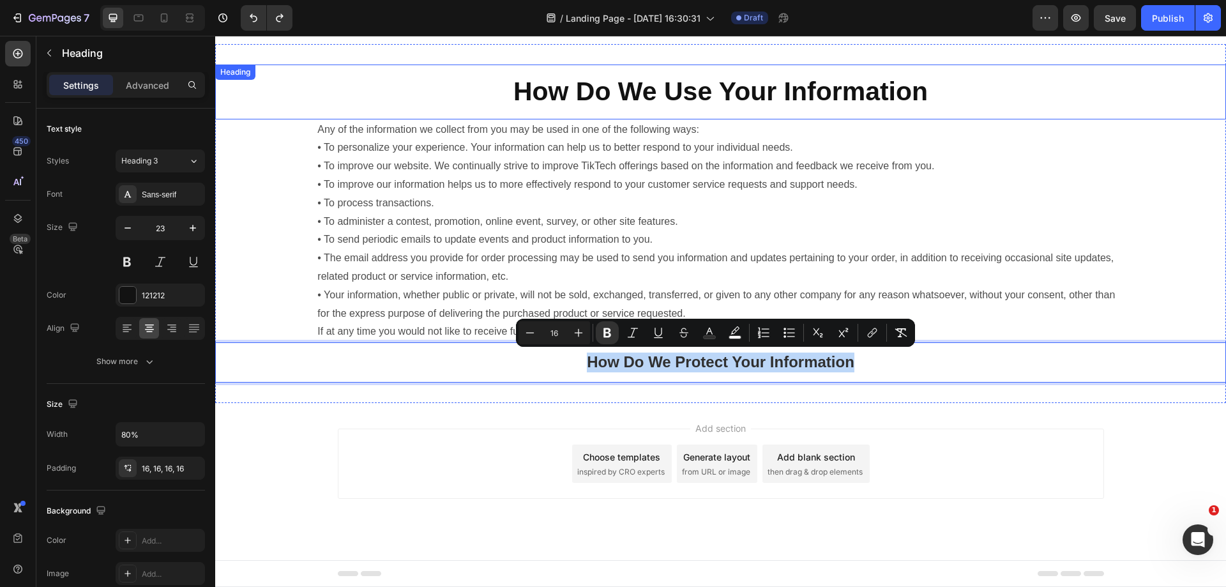
click at [642, 82] on strong "How Do We Use Your Information" at bounding box center [720, 91] width 414 height 29
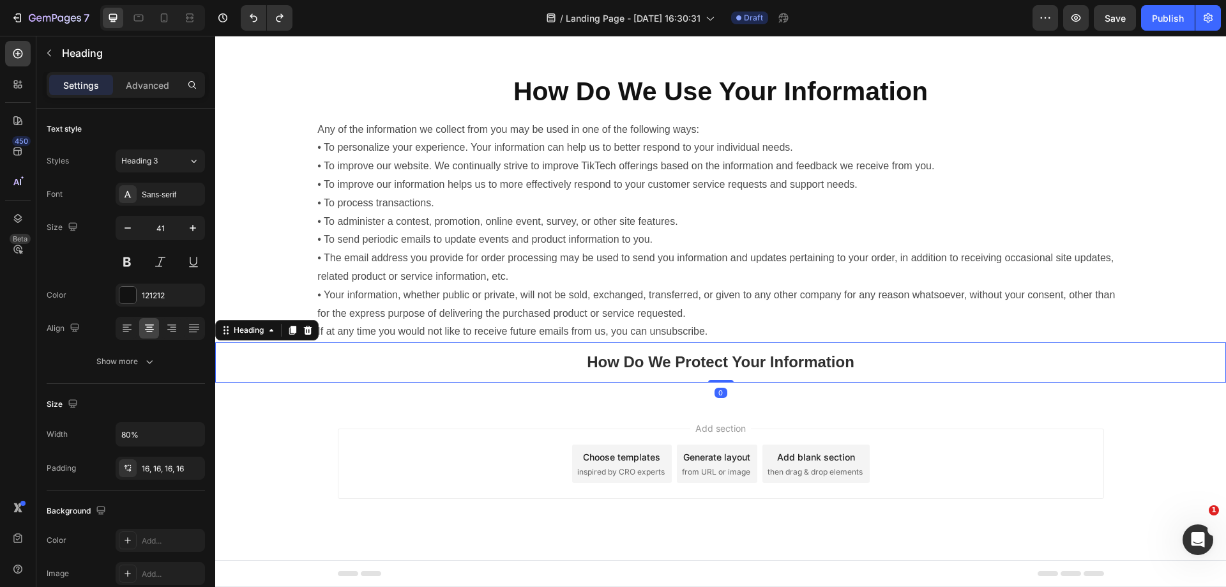
click at [962, 351] on h2 "⁠⁠⁠⁠⁠⁠⁠ How Do We Protect Your Information" at bounding box center [720, 362] width 808 height 40
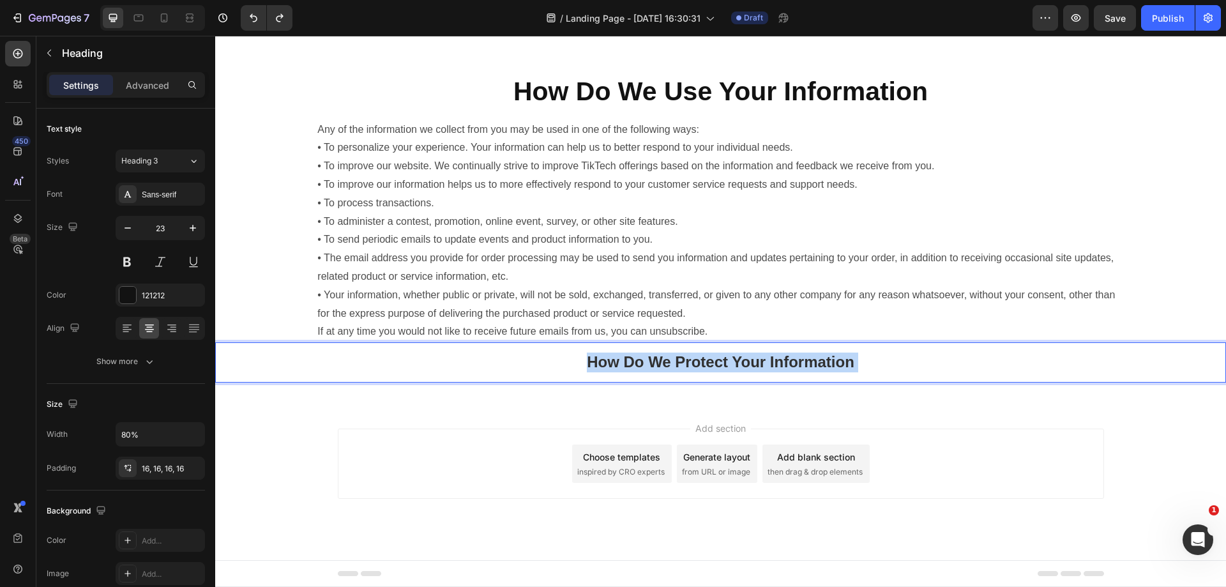
drag, startPoint x: 908, startPoint y: 366, endPoint x: 549, endPoint y: 361, distance: 358.9
click at [549, 361] on p "How Do We Protect Your Information" at bounding box center [720, 362] width 788 height 20
drag, startPoint x: 564, startPoint y: 359, endPoint x: 836, endPoint y: 371, distance: 272.9
click at [909, 368] on p "How Do We Protect Your Information" at bounding box center [720, 362] width 788 height 20
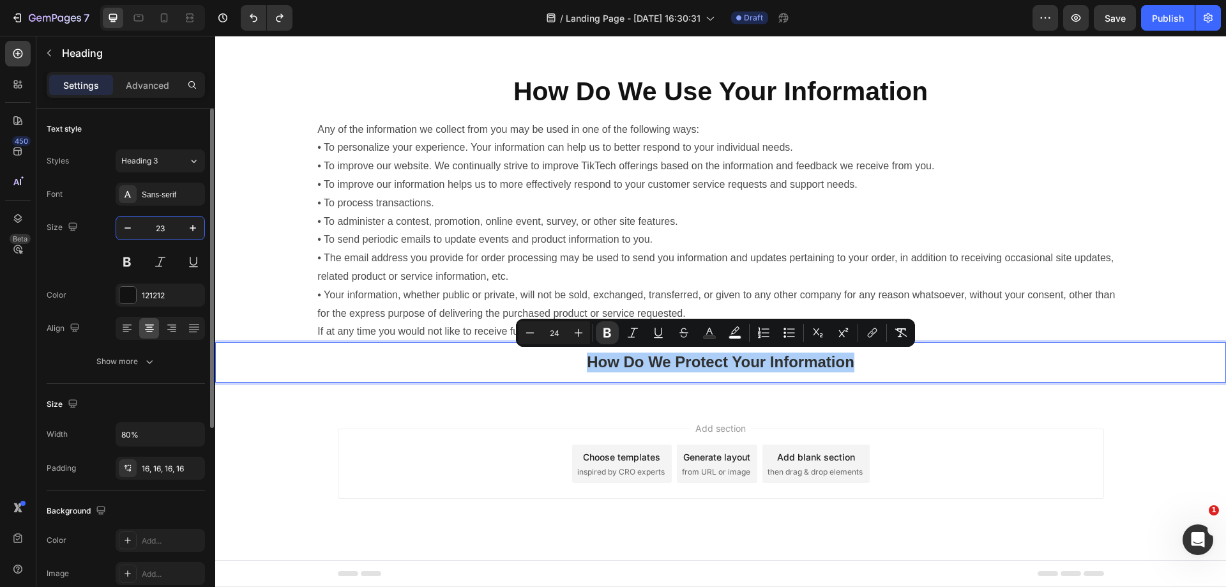
click at [174, 230] on input "23" at bounding box center [160, 227] width 42 height 23
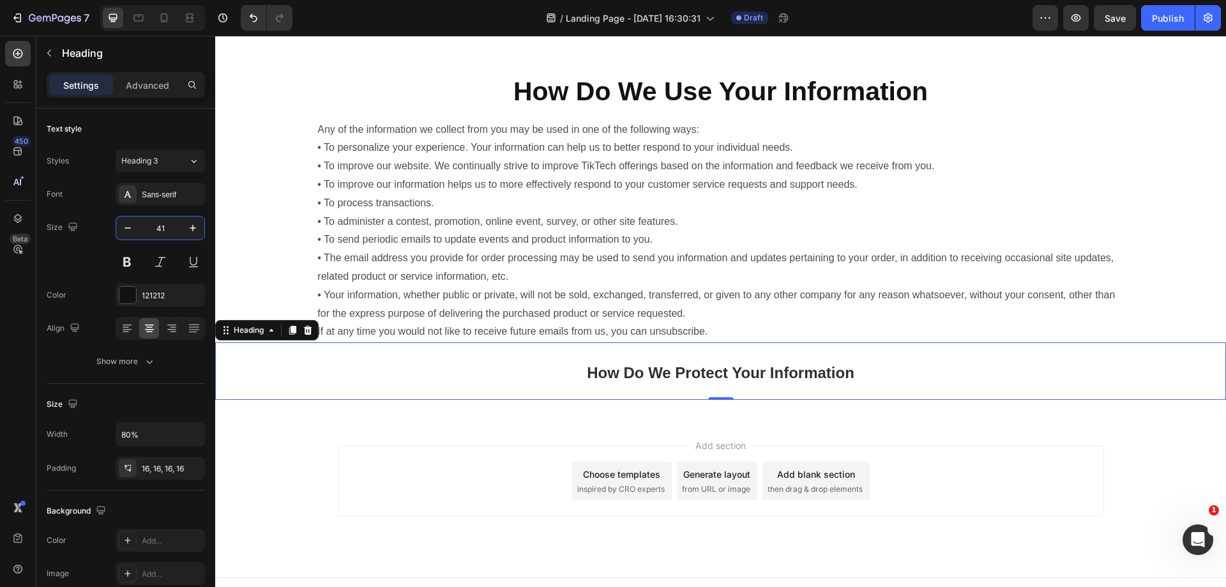
type input "41"
click at [621, 77] on strong "How Do We Use Your Information" at bounding box center [720, 91] width 414 height 29
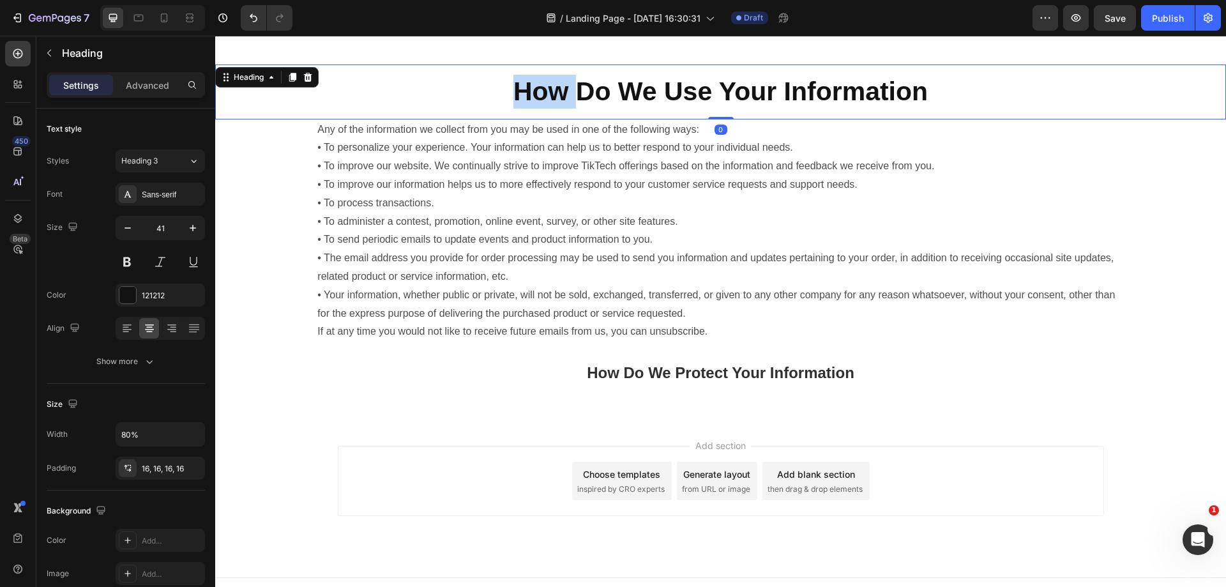
click at [513, 84] on strong "How Do We Use Your Information" at bounding box center [720, 91] width 414 height 29
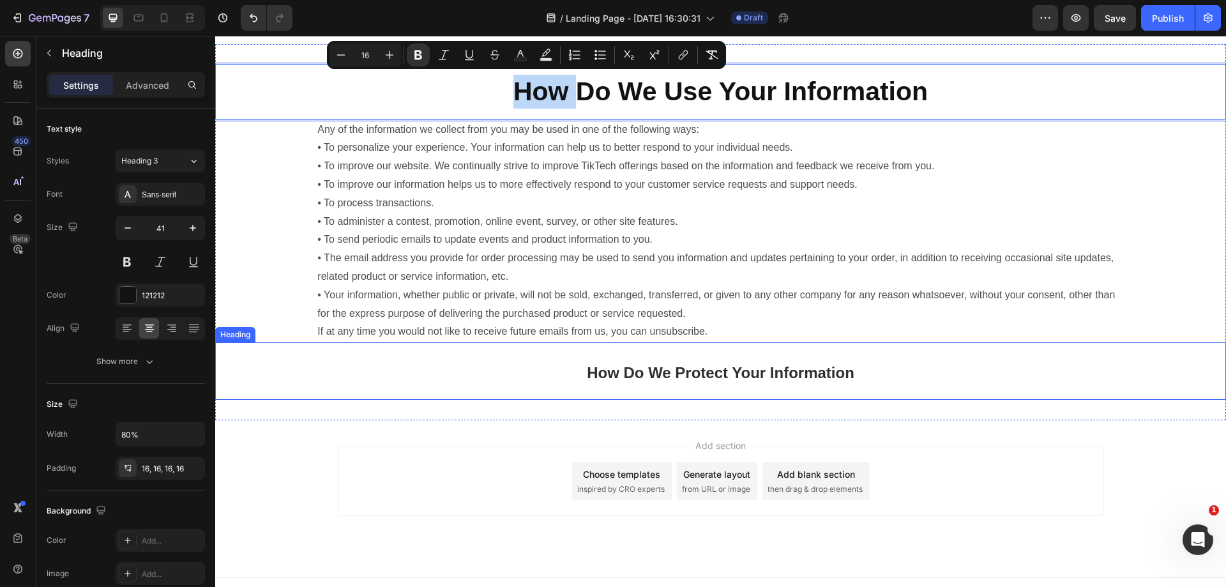
click at [748, 385] on p "⁠⁠⁠⁠⁠⁠⁠ How Do We Protect Your Information" at bounding box center [720, 370] width 788 height 37
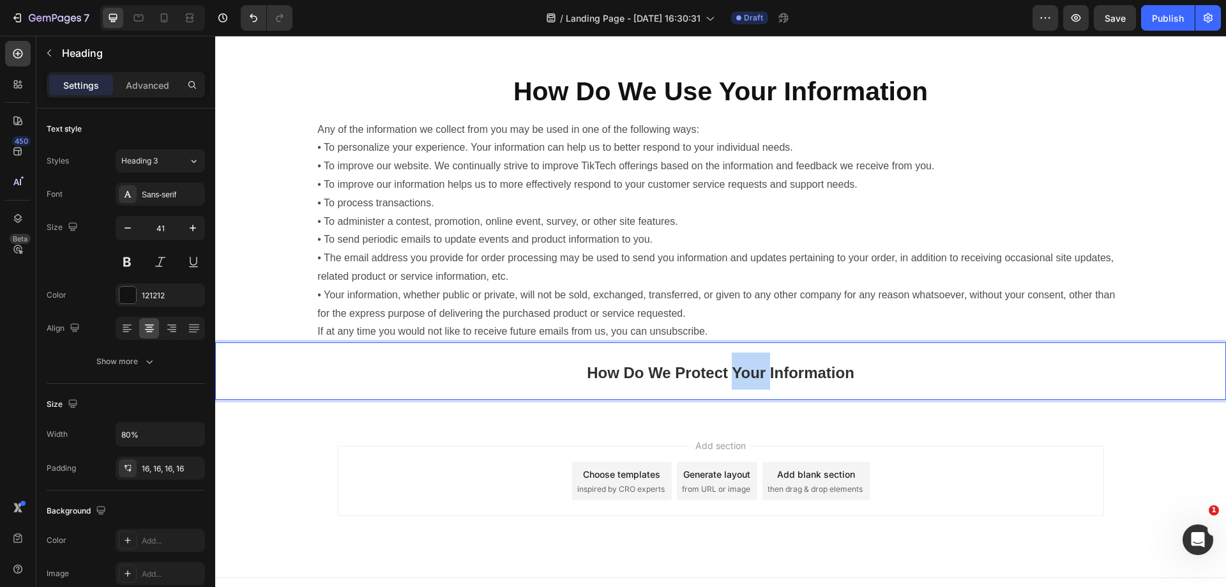
click at [757, 371] on strong "How Do We Protect Your Information" at bounding box center [721, 372] width 268 height 17
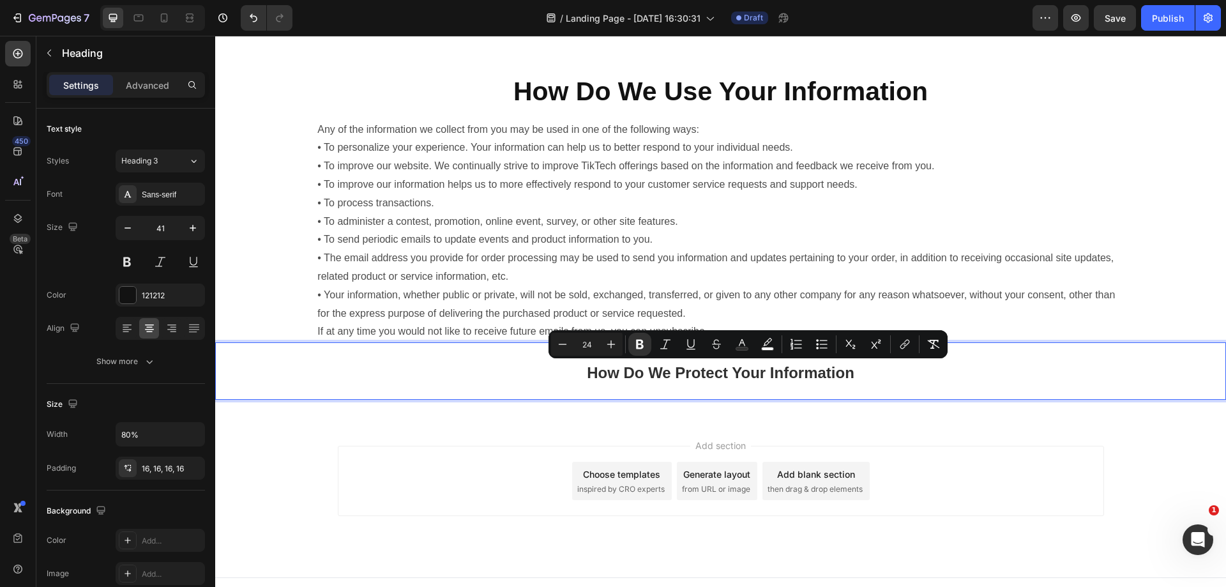
click at [872, 377] on p "How Do We Protect Your Information" at bounding box center [720, 370] width 788 height 37
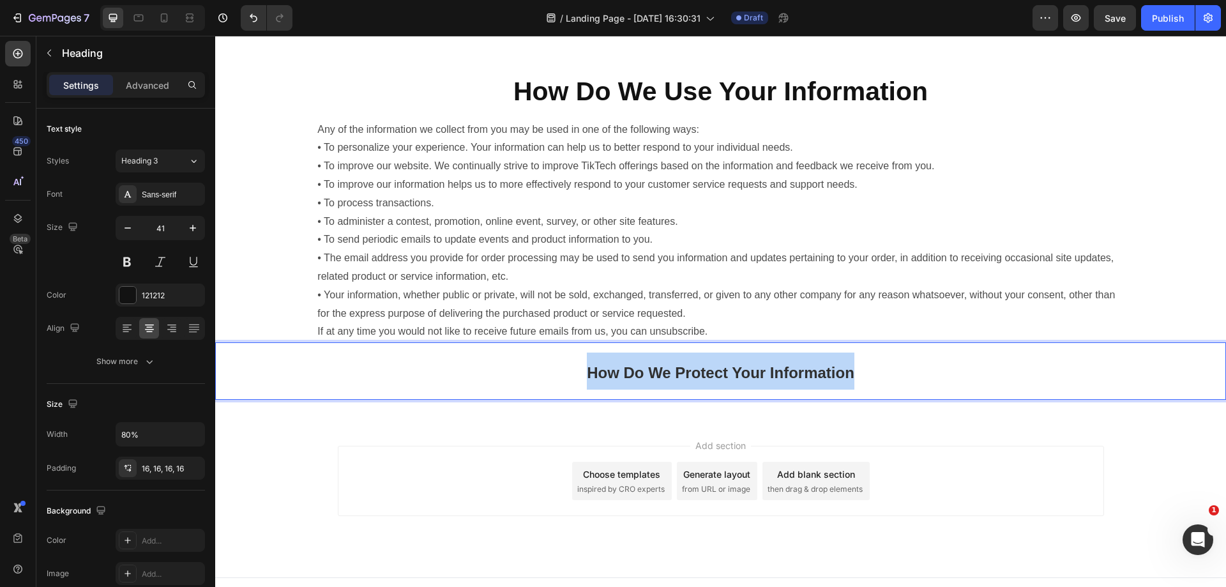
drag, startPoint x: 879, startPoint y: 377, endPoint x: 568, endPoint y: 372, distance: 311.6
click at [568, 372] on p "How Do We Protect Your Information" at bounding box center [720, 370] width 788 height 37
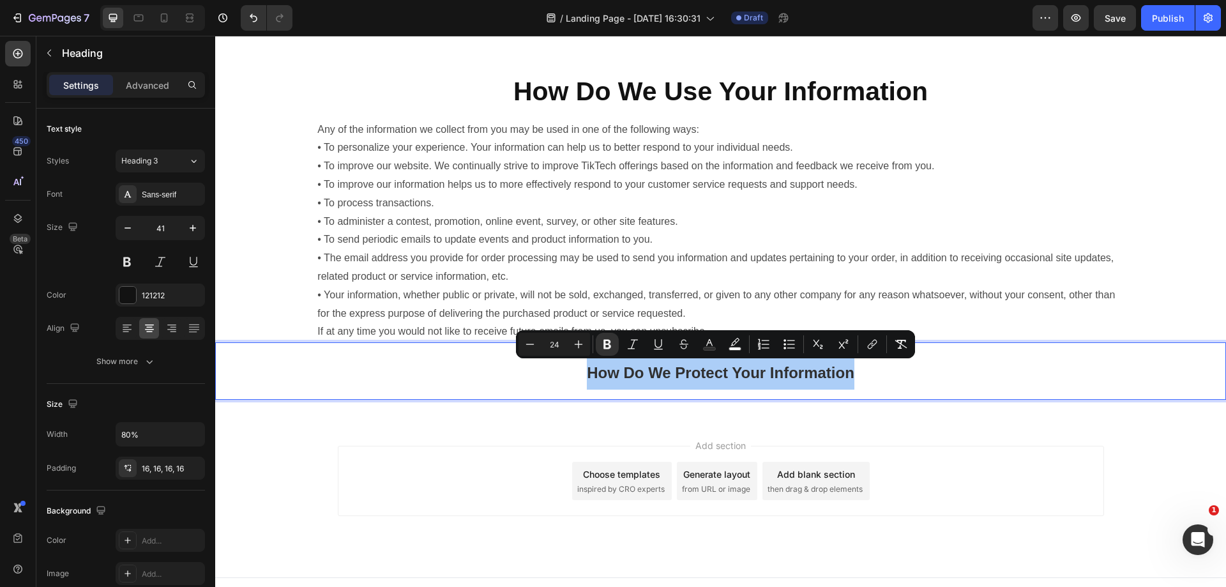
drag, startPoint x: 548, startPoint y: 348, endPoint x: 562, endPoint y: 345, distance: 14.4
click at [562, 345] on input "24" at bounding box center [554, 343] width 26 height 15
type input "41"
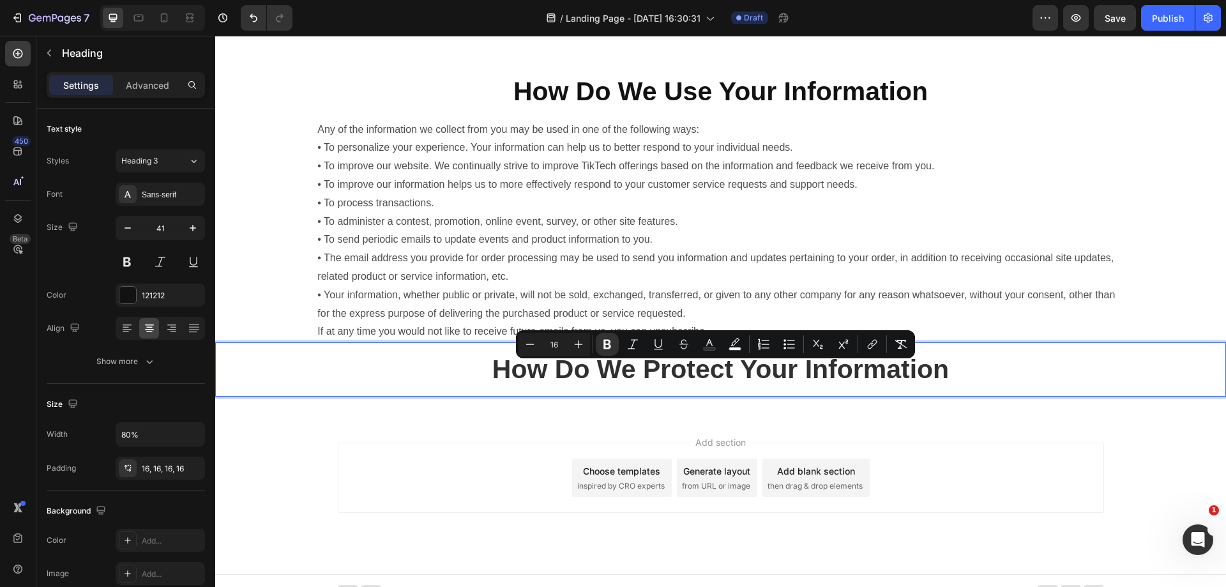
click at [577, 430] on div "Add section Choose templates inspired by CRO experts Generate layout from URL o…" at bounding box center [720, 495] width 1011 height 157
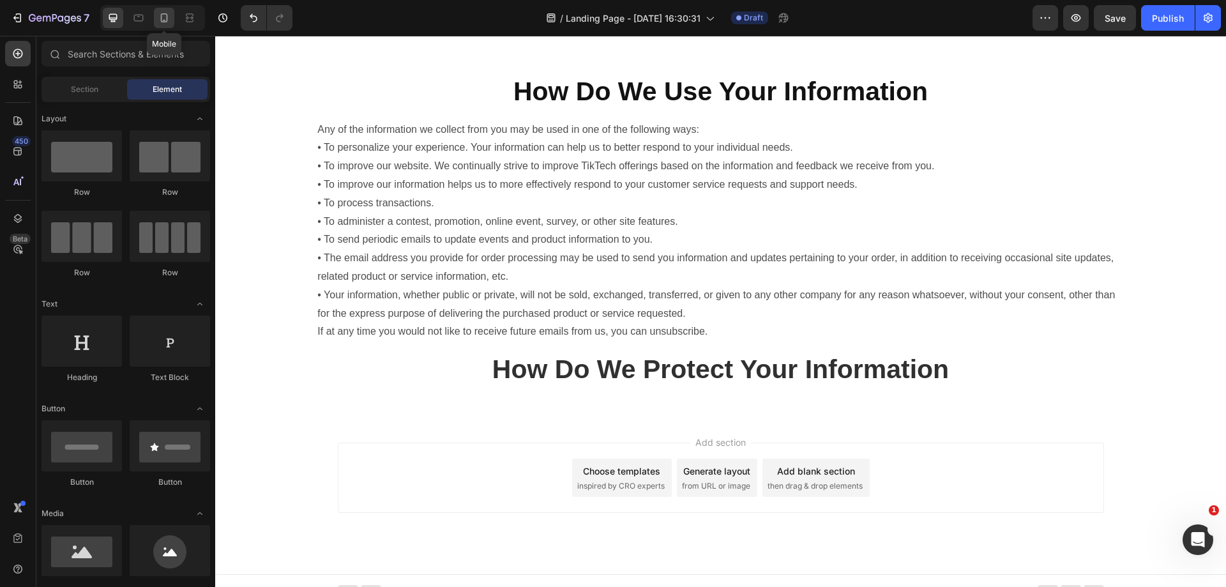
click at [156, 19] on div at bounding box center [164, 18] width 20 height 20
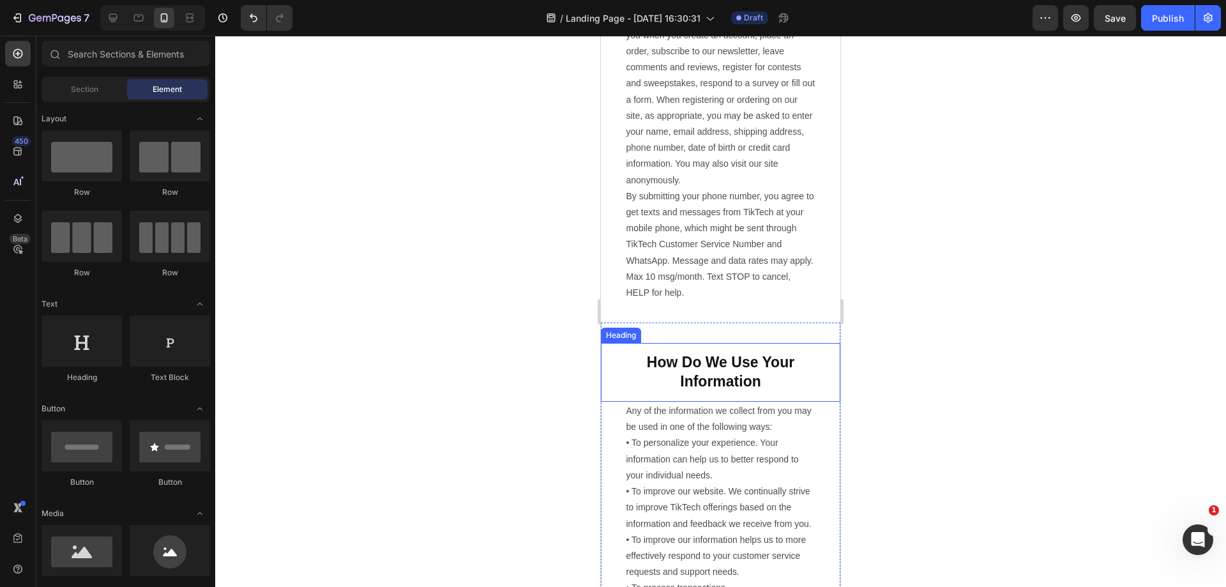
scroll to position [536, 0]
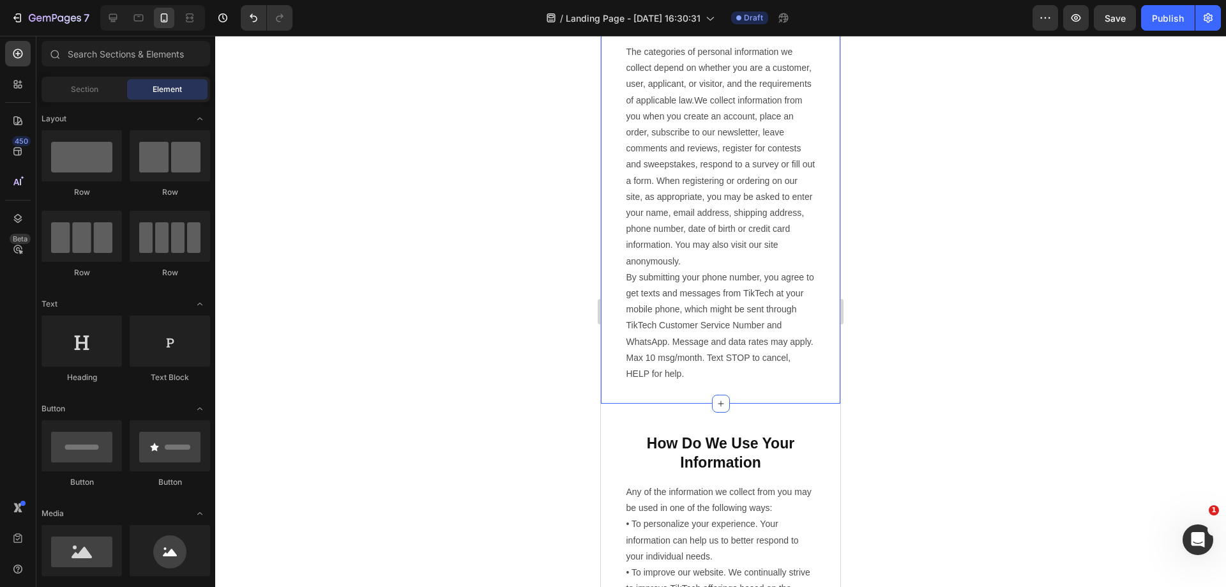
click at [739, 404] on div "What Information We Collect Heading The categories of personal information we c…" at bounding box center [720, 192] width 239 height 422
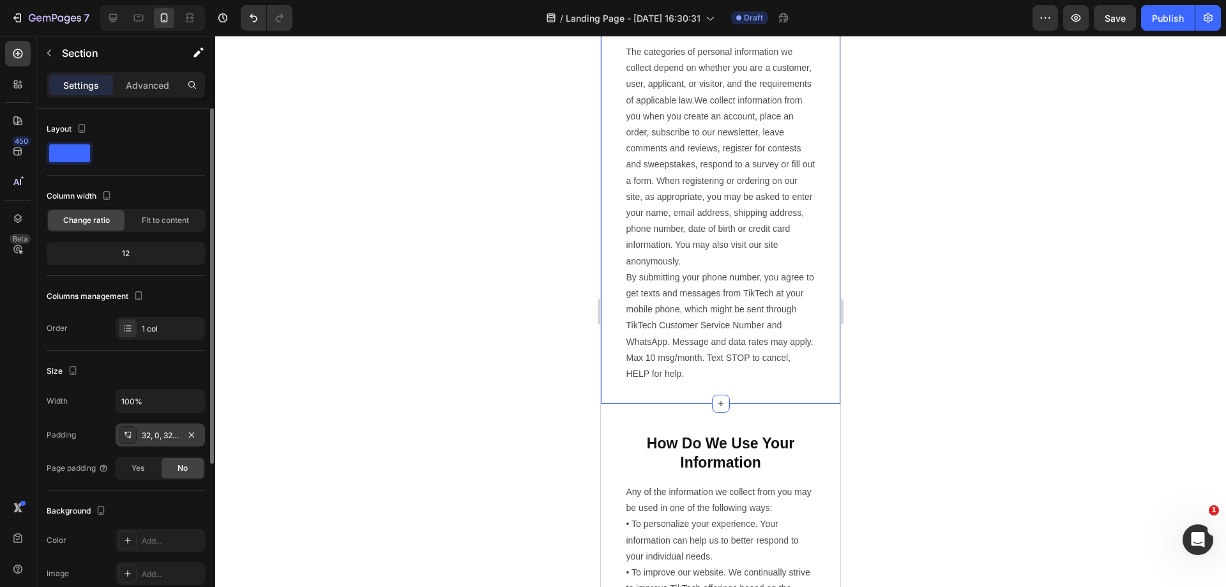
click at [170, 437] on div "32, 0, 32, 0" at bounding box center [160, 435] width 37 height 11
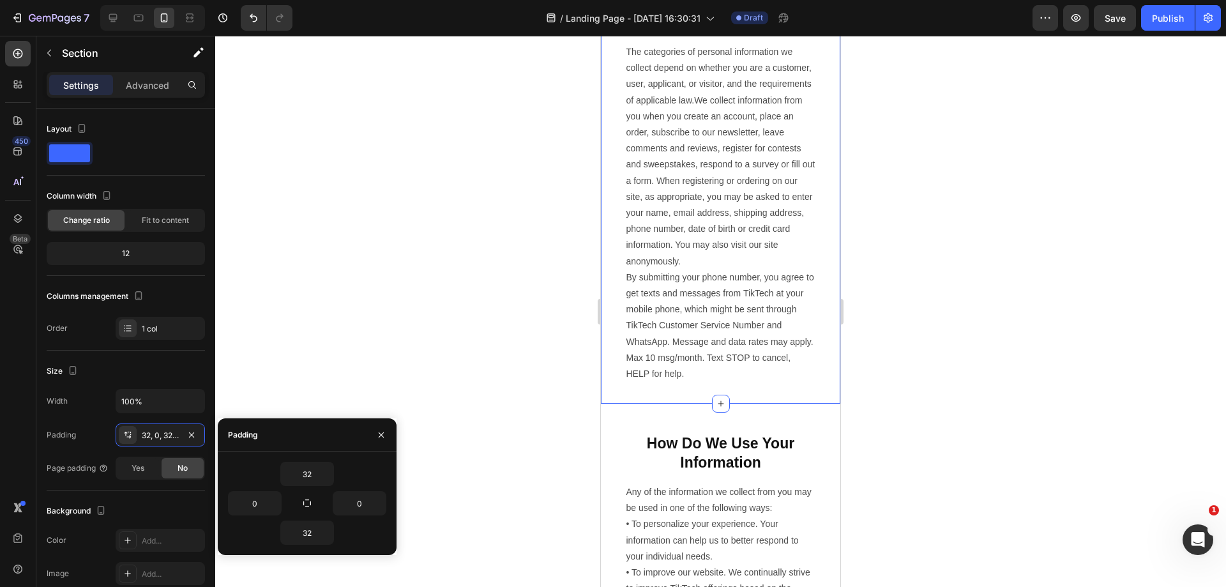
click at [983, 400] on div at bounding box center [720, 311] width 1011 height 551
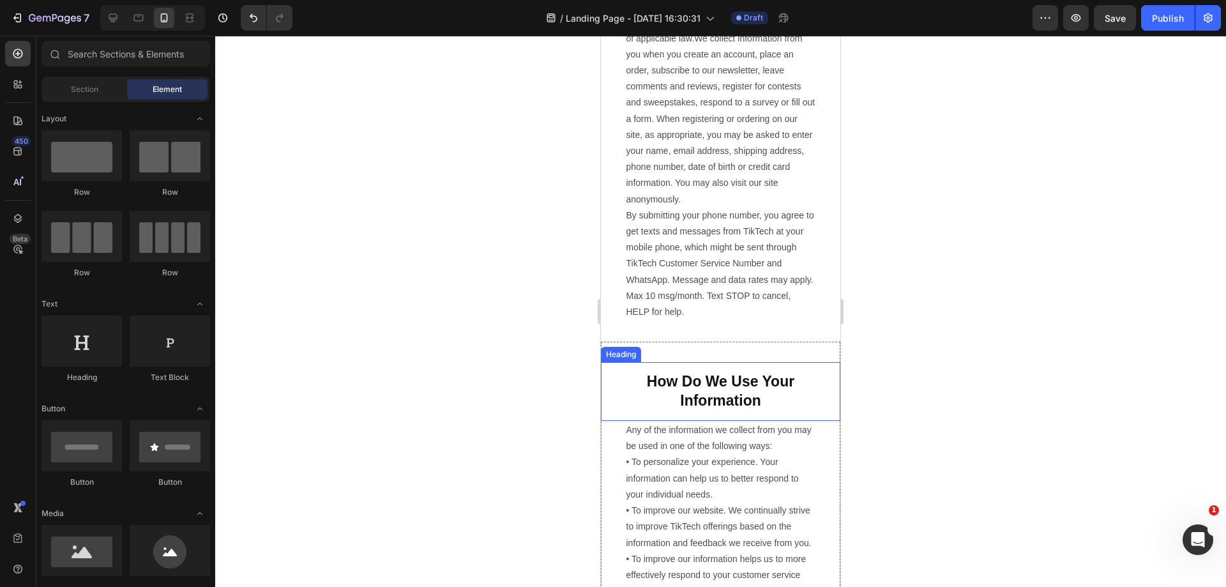
scroll to position [534, 0]
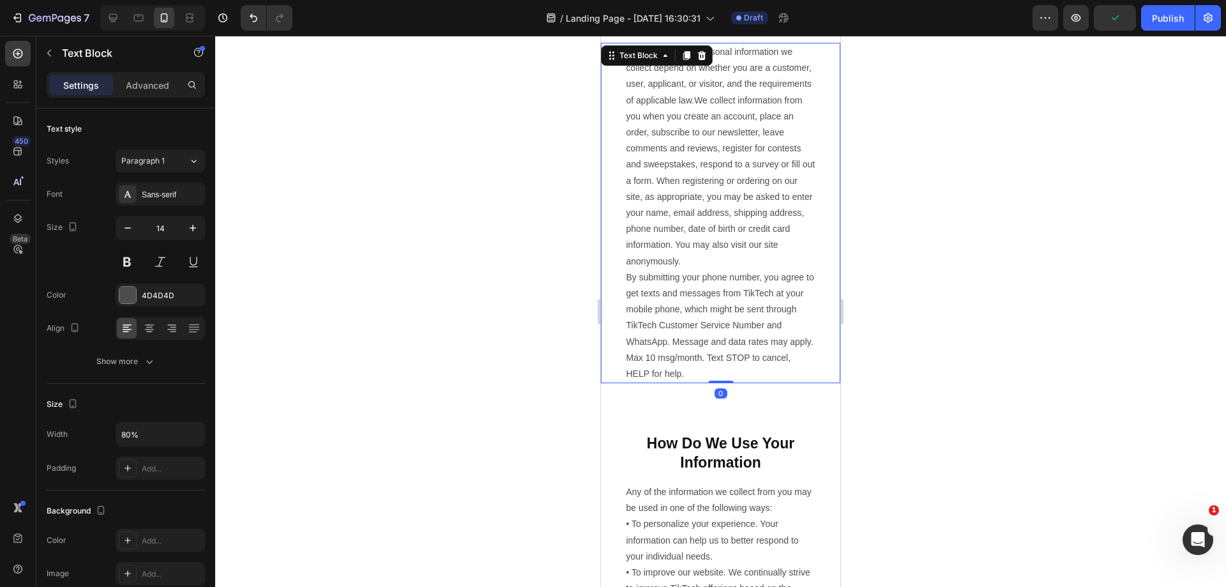
click at [719, 382] on p "By submitting your phone number, you agree to get texts and messages from TikTe…" at bounding box center [720, 325] width 189 height 112
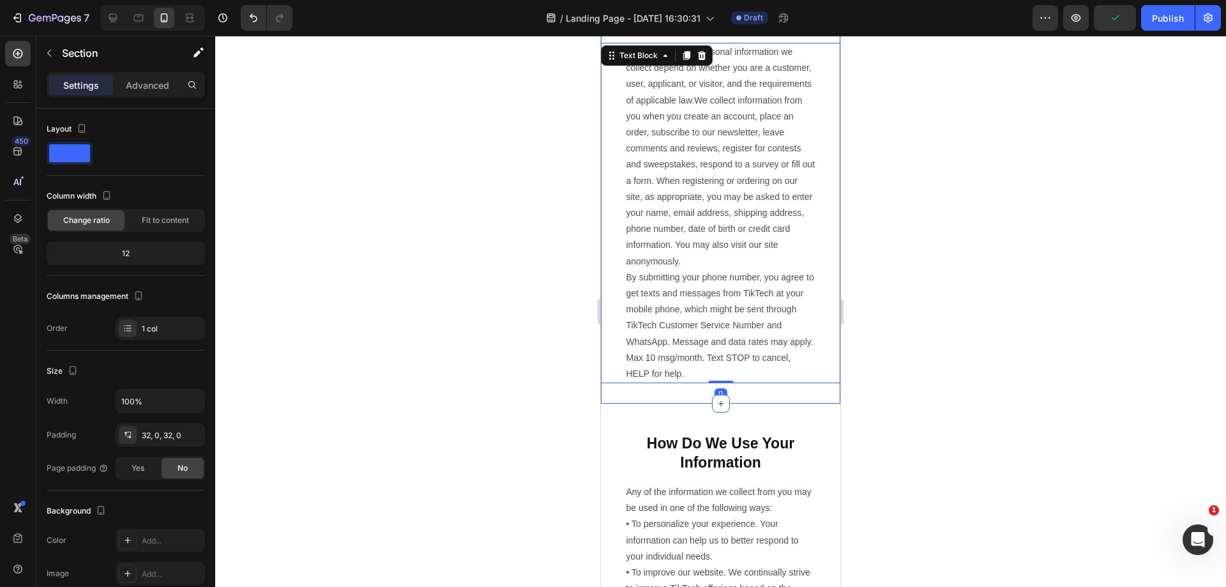
click at [702, 404] on div "What Information We Collect Heading The categories of personal information we c…" at bounding box center [720, 192] width 239 height 422
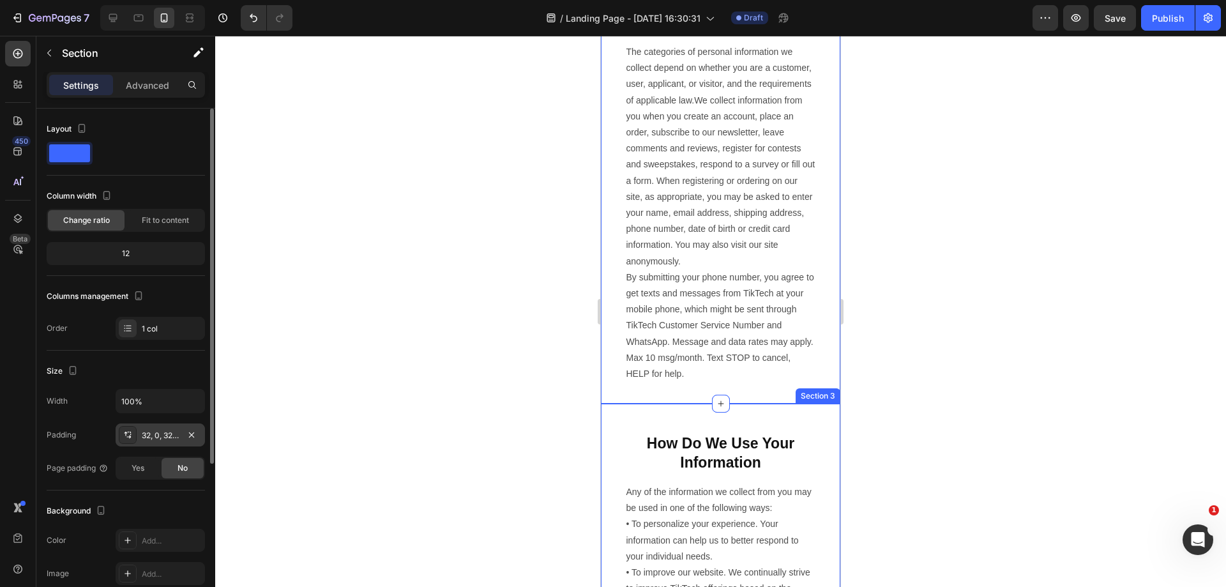
click at [167, 439] on div "32, 0, 32, 0" at bounding box center [160, 435] width 37 height 11
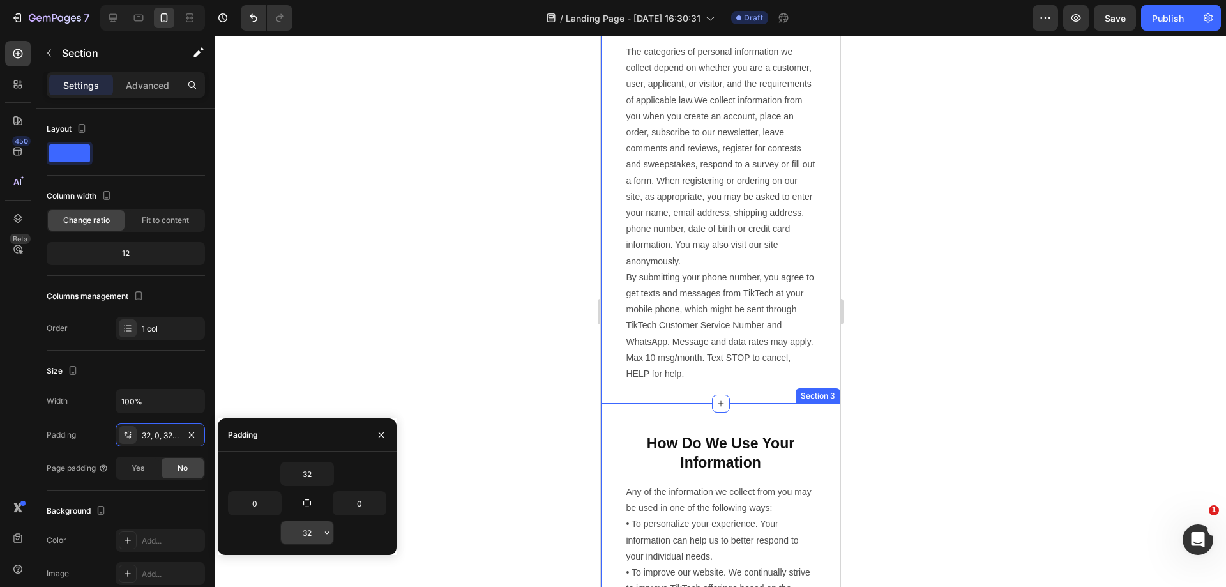
drag, startPoint x: 322, startPoint y: 529, endPoint x: 315, endPoint y: 534, distance: 9.2
click at [315, 534] on div "32" at bounding box center [307, 532] width 52 height 23
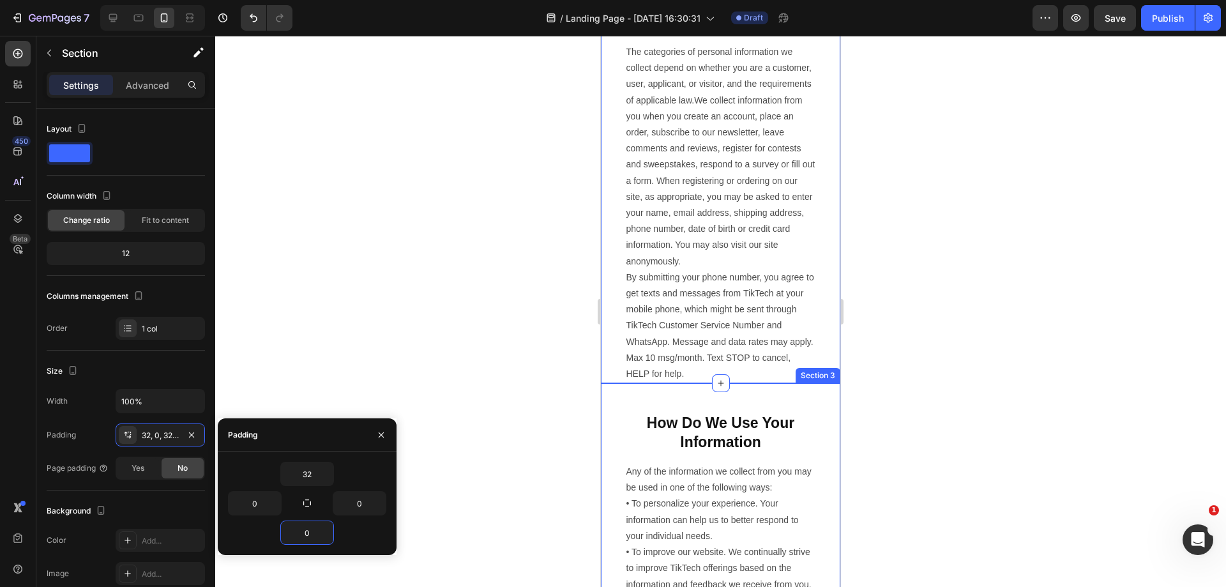
type input "0"
click at [484, 349] on div at bounding box center [720, 311] width 1011 height 551
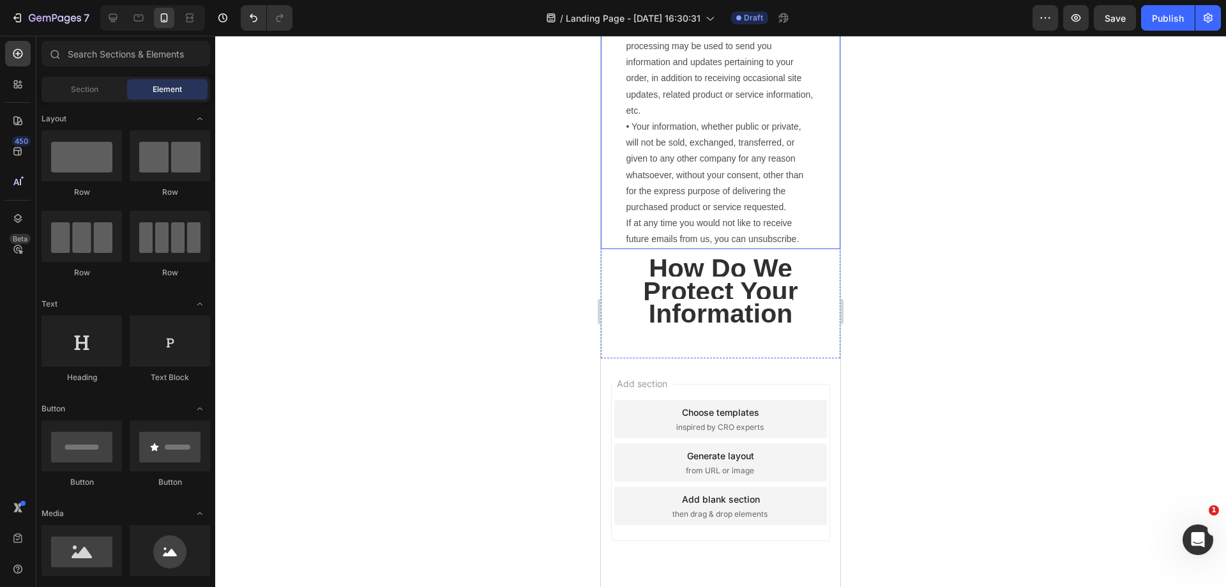
scroll to position [1468, 0]
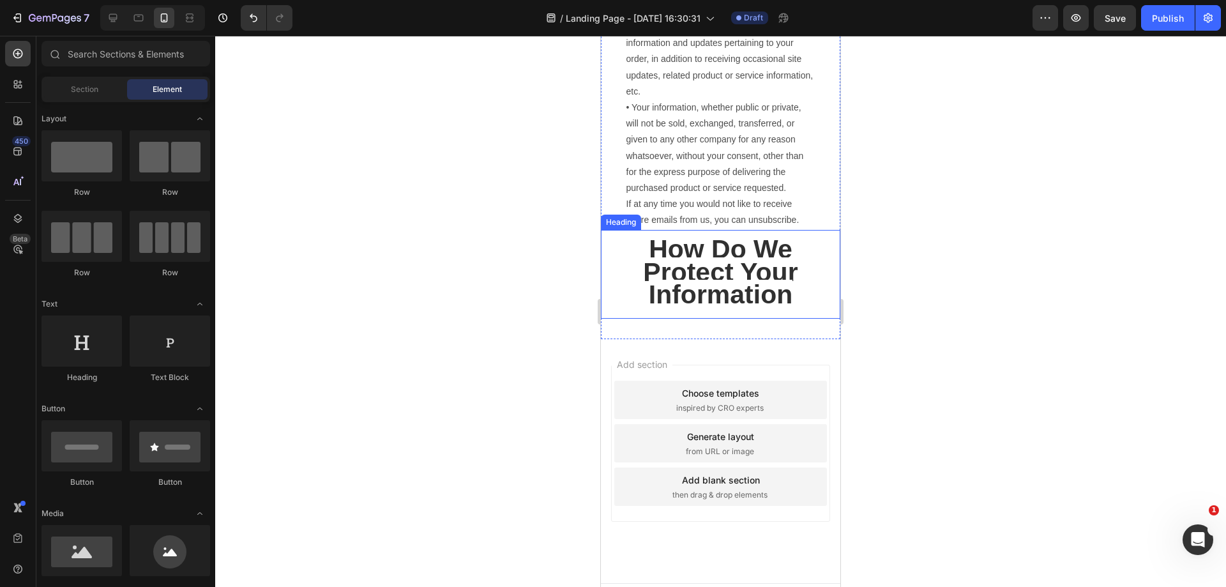
click at [702, 310] on strong "How Do We Protect Your Information" at bounding box center [720, 271] width 155 height 75
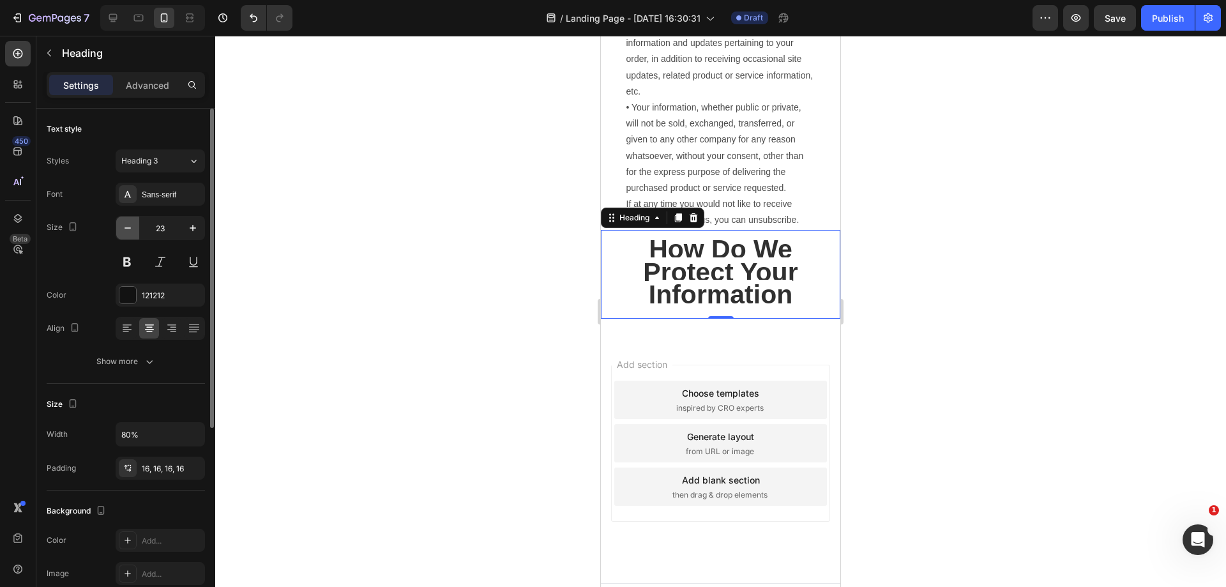
click at [130, 232] on icon "button" at bounding box center [127, 228] width 13 height 13
click at [623, 319] on div "How Do We Protect Your Information" at bounding box center [720, 274] width 239 height 89
click at [656, 309] on strong "How Do We Protect Your Information" at bounding box center [720, 271] width 155 height 75
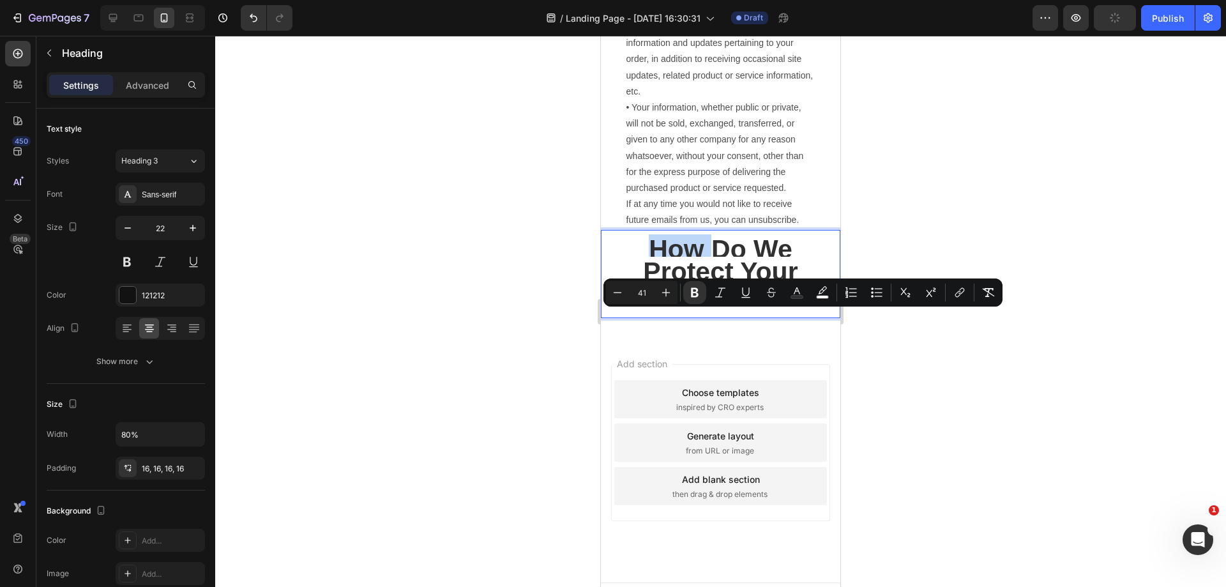
click at [643, 309] on strong "How Do We Protect Your Information" at bounding box center [720, 271] width 155 height 75
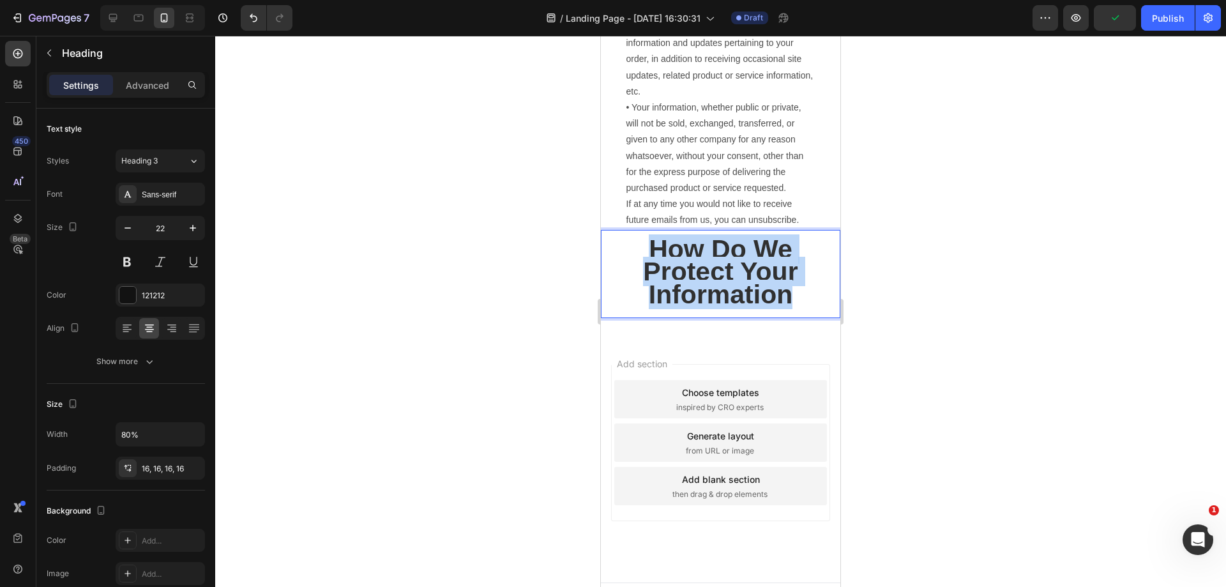
drag, startPoint x: 635, startPoint y: 326, endPoint x: 804, endPoint y: 381, distance: 178.1
click at [804, 319] on h2 "How Do We Protect Your Information" at bounding box center [721, 274] width 192 height 89
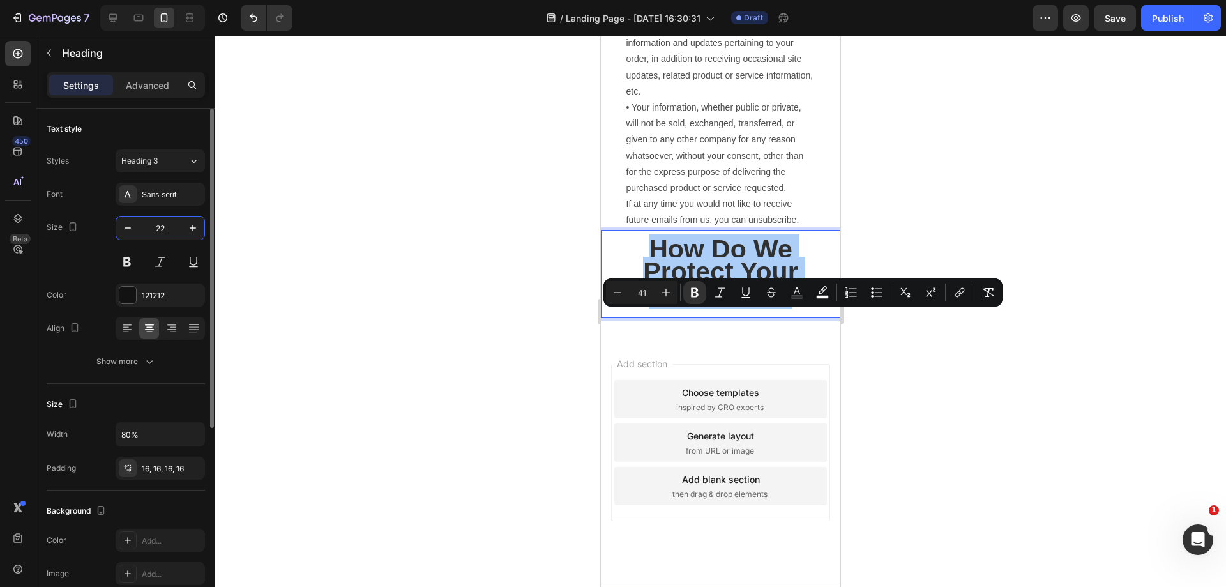
click at [172, 227] on input "22" at bounding box center [160, 227] width 42 height 23
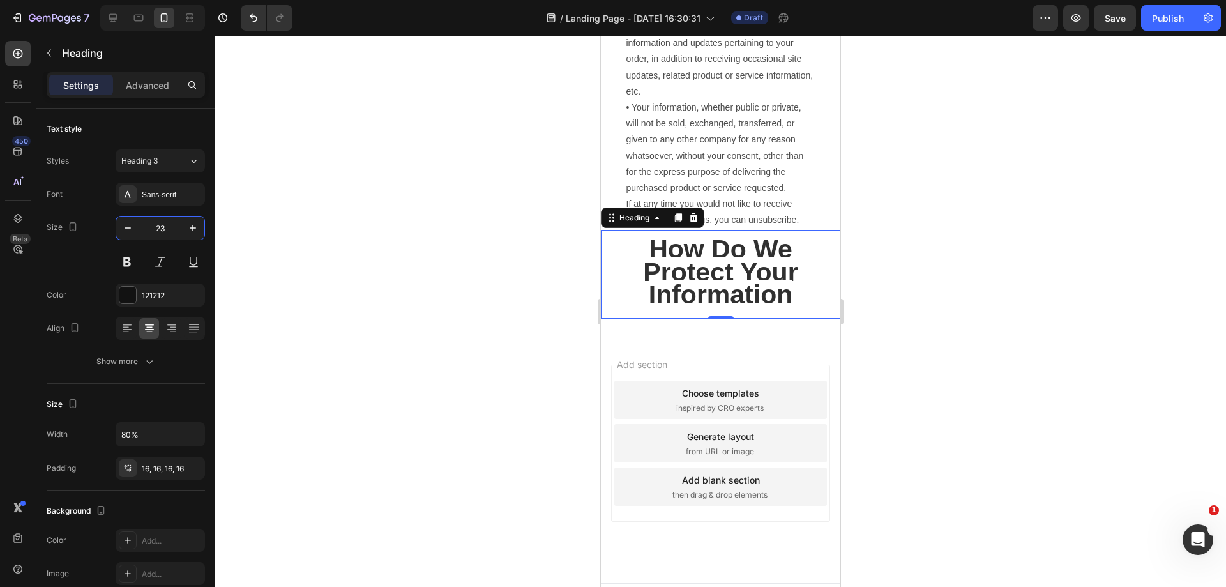
type input "23"
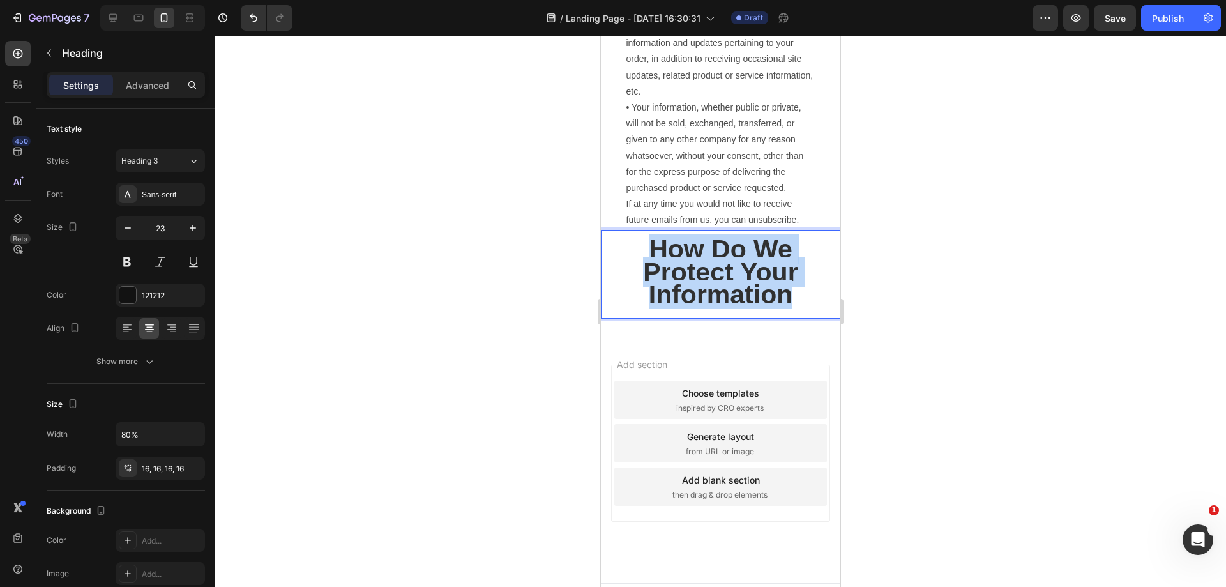
drag, startPoint x: 636, startPoint y: 324, endPoint x: 800, endPoint y: 382, distance: 174.1
click at [800, 319] on h2 "How Do We Protect Your Information" at bounding box center [721, 274] width 192 height 89
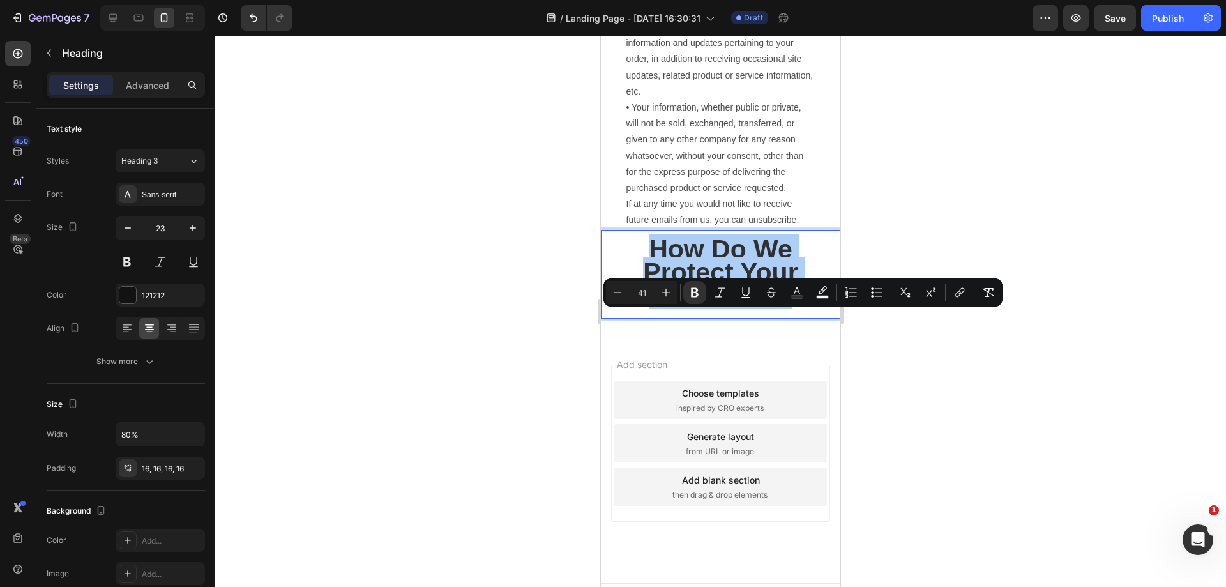
click at [629, 291] on input "41" at bounding box center [642, 292] width 26 height 15
drag, startPoint x: 633, startPoint y: 291, endPoint x: 651, endPoint y: 292, distance: 17.9
click at [651, 292] on input "41" at bounding box center [642, 292] width 26 height 15
type input "23"
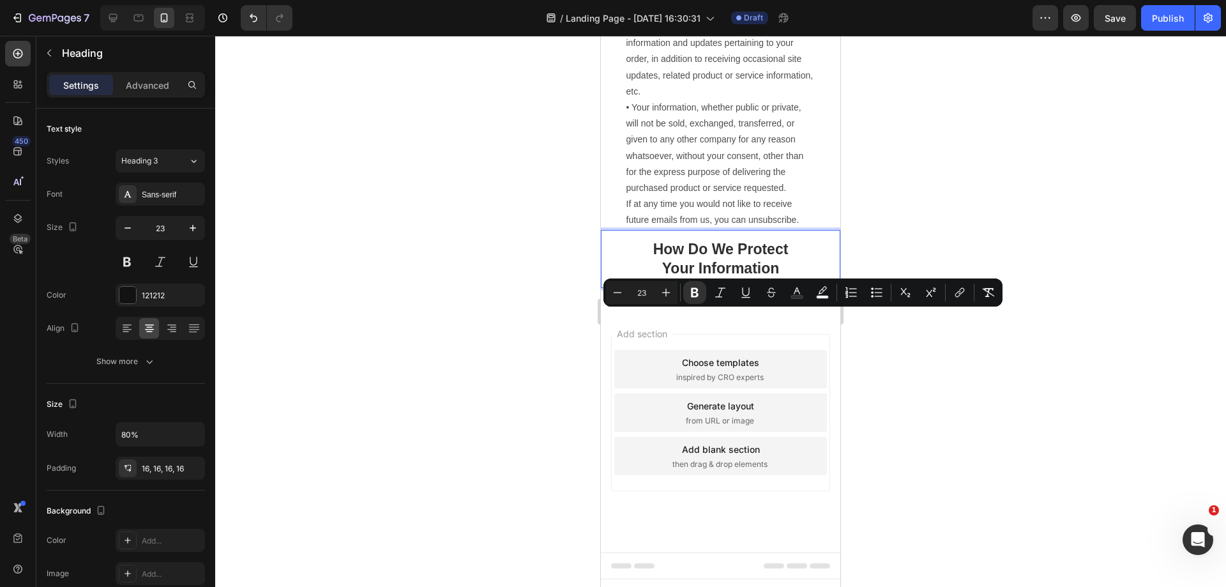
click at [799, 289] on h2 "How Do We Protect Your Information" at bounding box center [721, 259] width 192 height 59
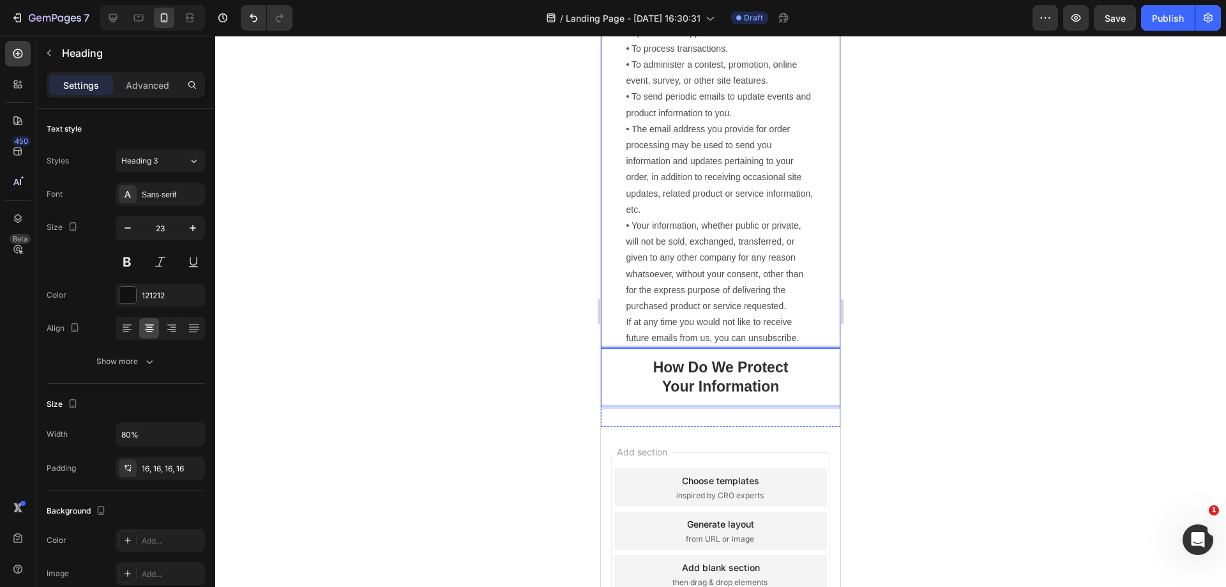
scroll to position [1341, 0]
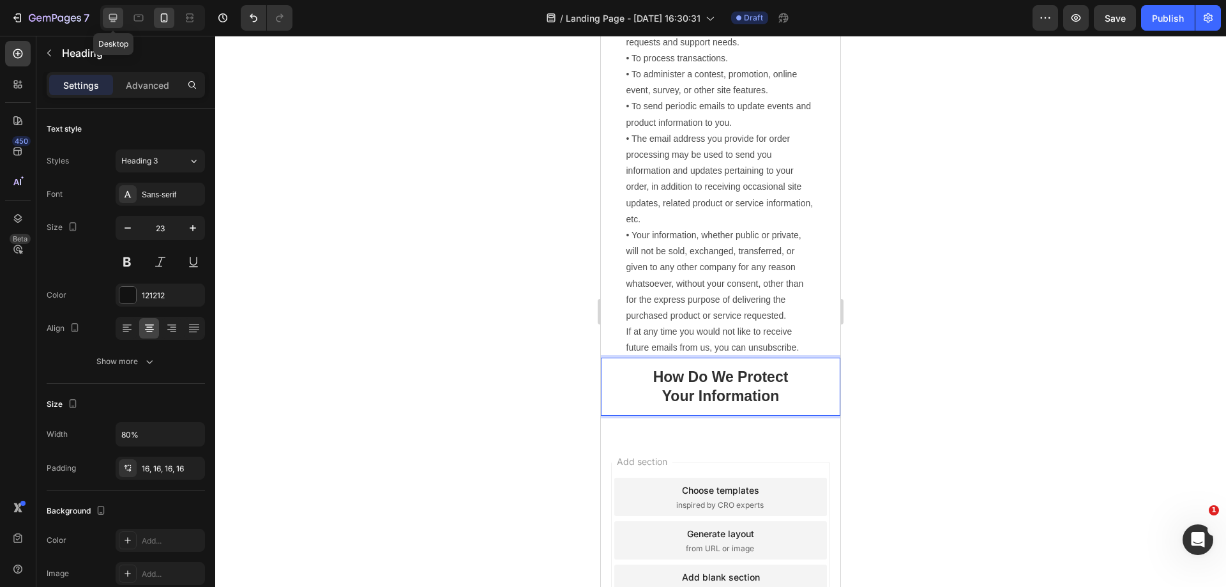
click at [116, 19] on icon at bounding box center [113, 18] width 8 height 8
type input "41"
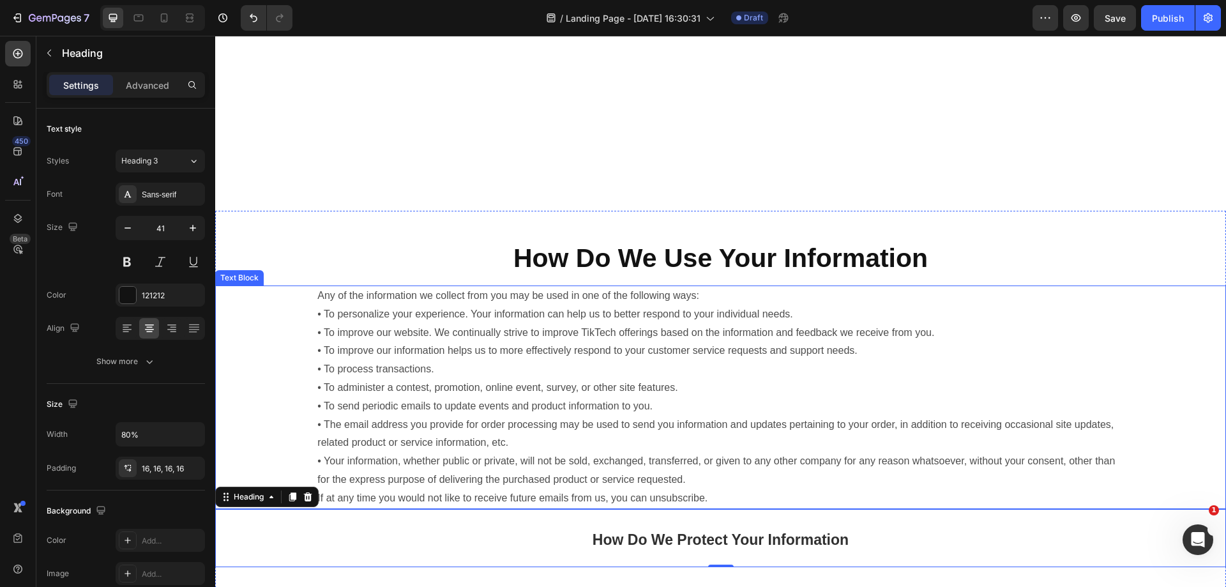
scroll to position [917, 0]
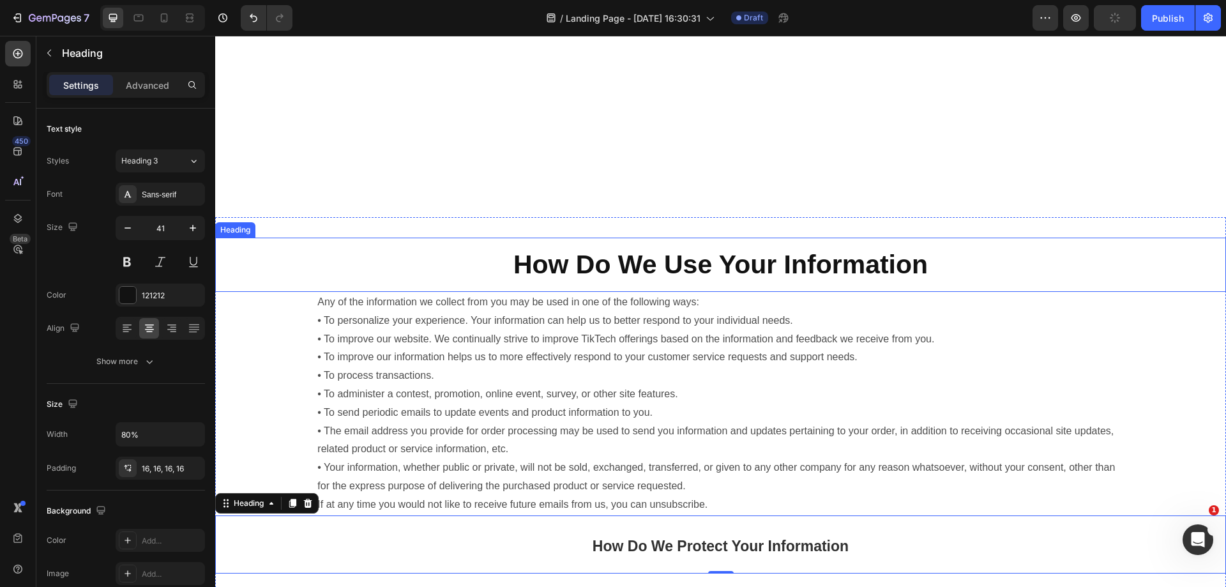
click at [917, 291] on h2 "How Do We Use Your Information" at bounding box center [720, 265] width 808 height 54
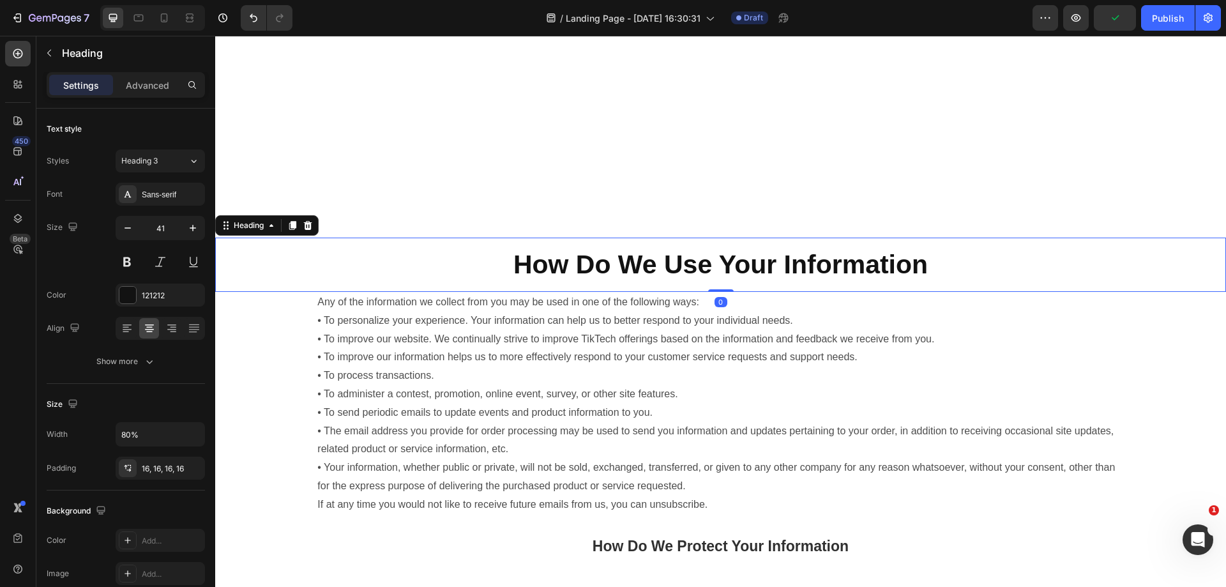
click at [947, 272] on h2 "How Do We Use Your Information" at bounding box center [720, 265] width 808 height 54
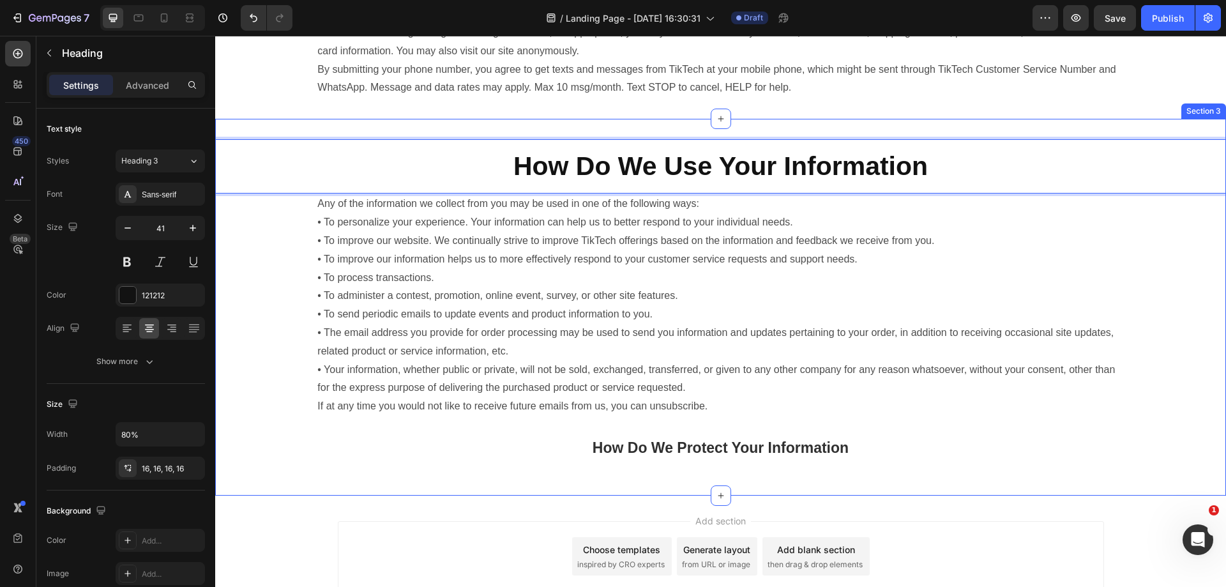
scroll to position [785, 0]
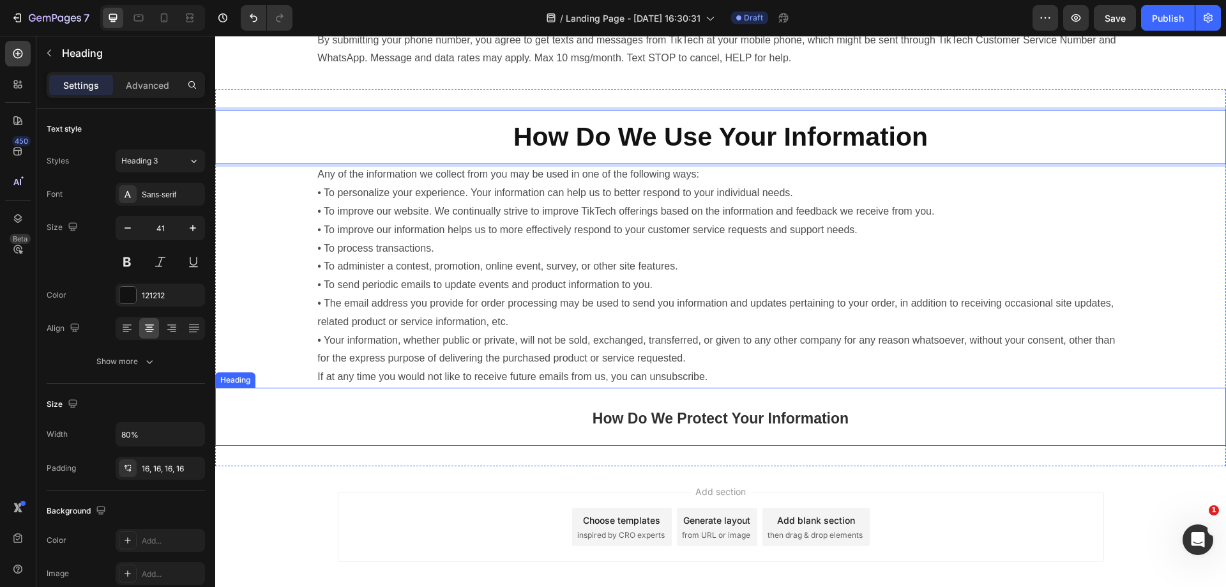
click at [760, 432] on p "⁠⁠⁠⁠⁠⁠⁠ How Do We Protect Your Information" at bounding box center [720, 417] width 788 height 38
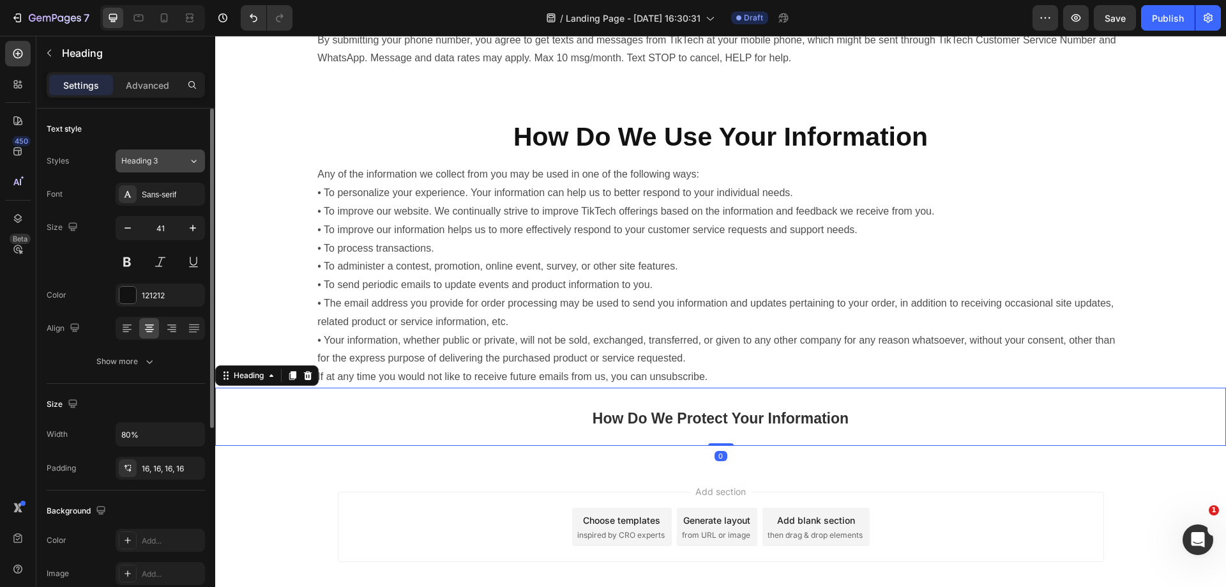
click at [193, 164] on icon at bounding box center [193, 161] width 11 height 13
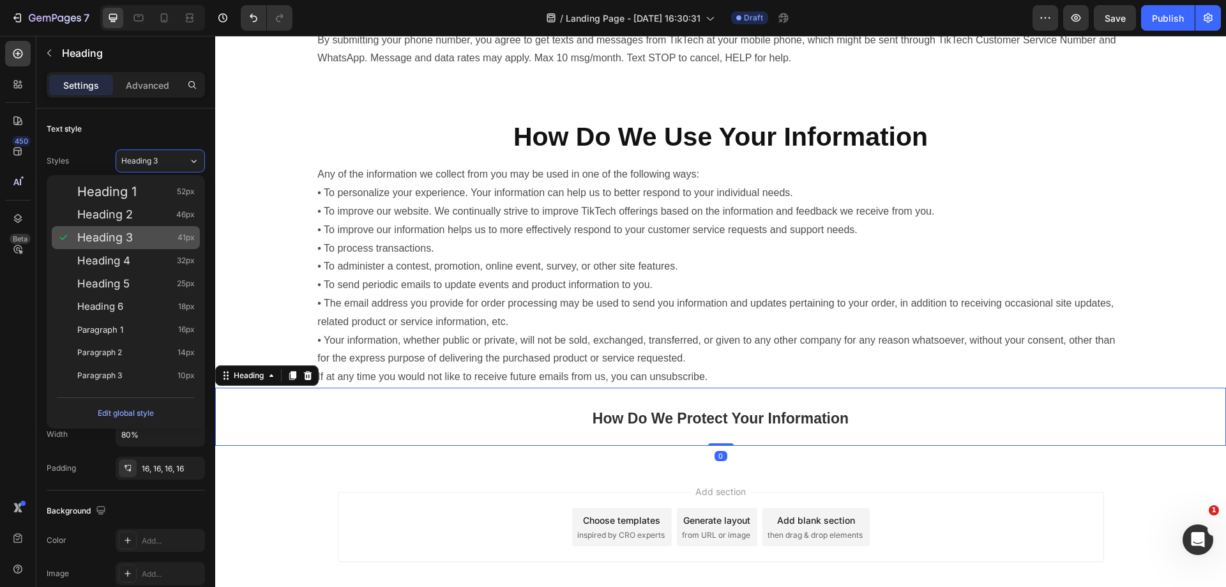
click at [147, 235] on div "Heading 3 41px" at bounding box center [135, 237] width 117 height 13
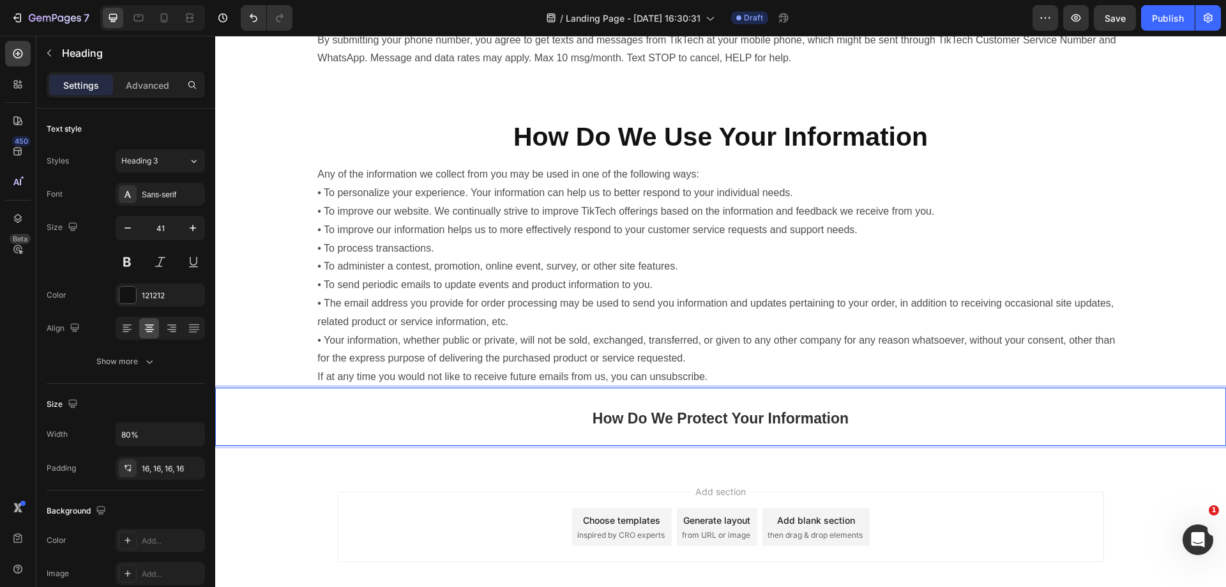
click at [889, 407] on p "How Do We Protect Your Information" at bounding box center [720, 417] width 788 height 38
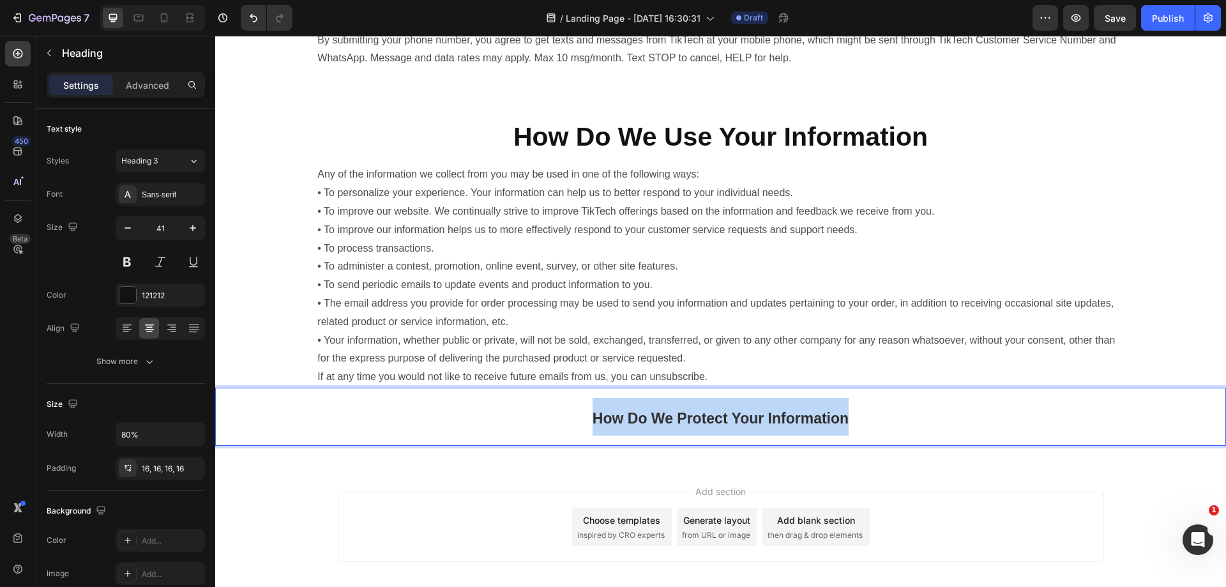
drag, startPoint x: 926, startPoint y: 419, endPoint x: 423, endPoint y: 416, distance: 503.1
click at [423, 416] on p "How Do We Protect Your Information" at bounding box center [720, 417] width 788 height 38
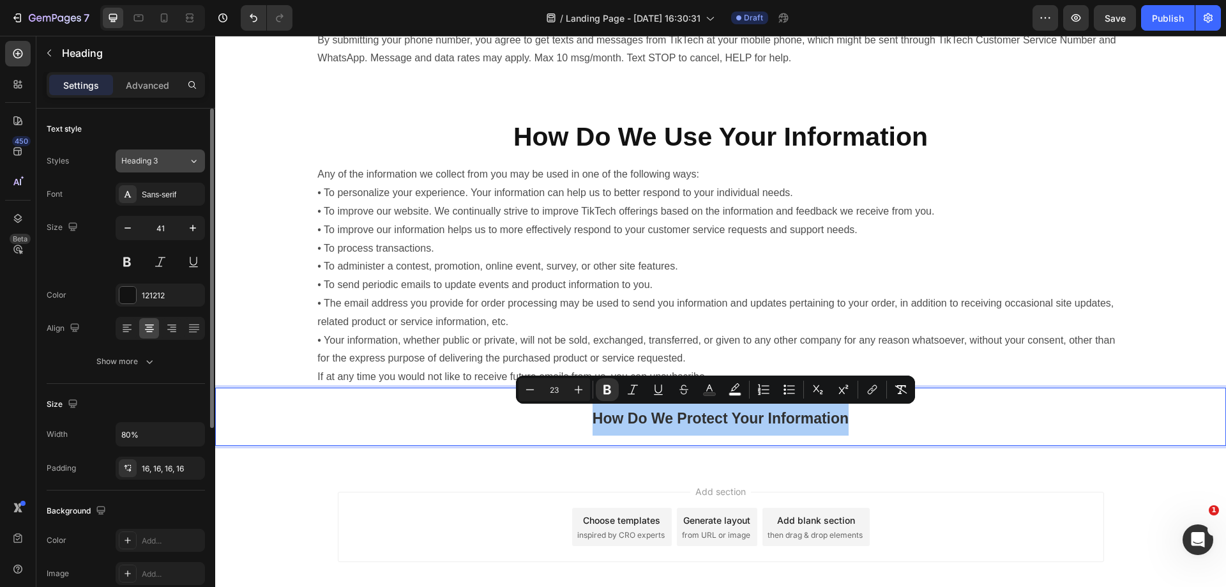
click at [154, 161] on span "Heading 3" at bounding box center [139, 160] width 36 height 11
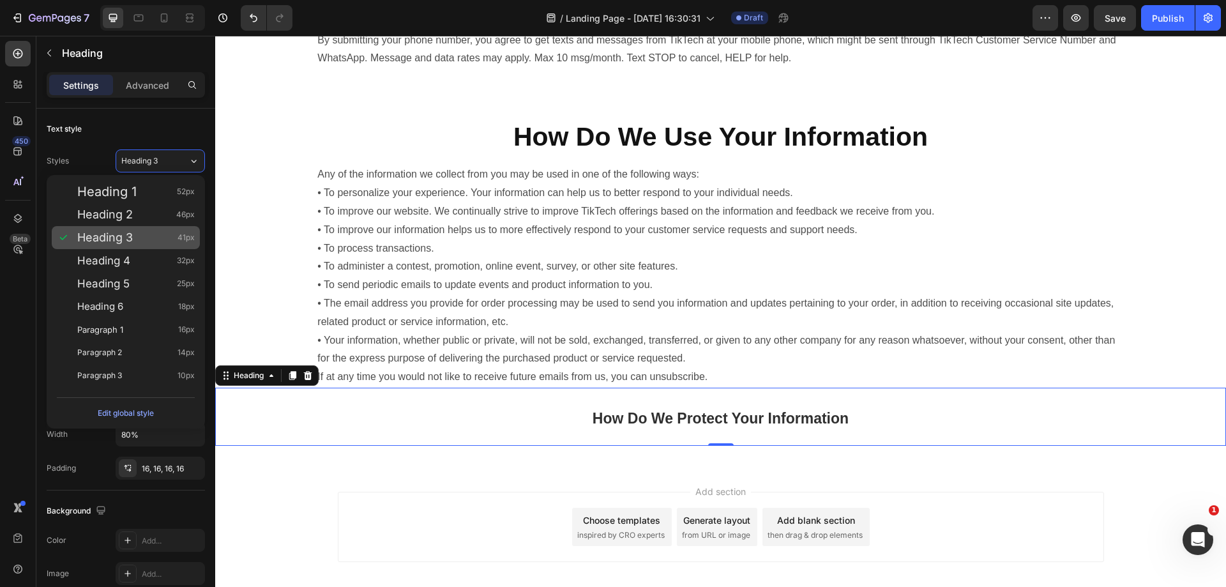
click at [135, 232] on div "Heading 3 41px" at bounding box center [135, 237] width 117 height 13
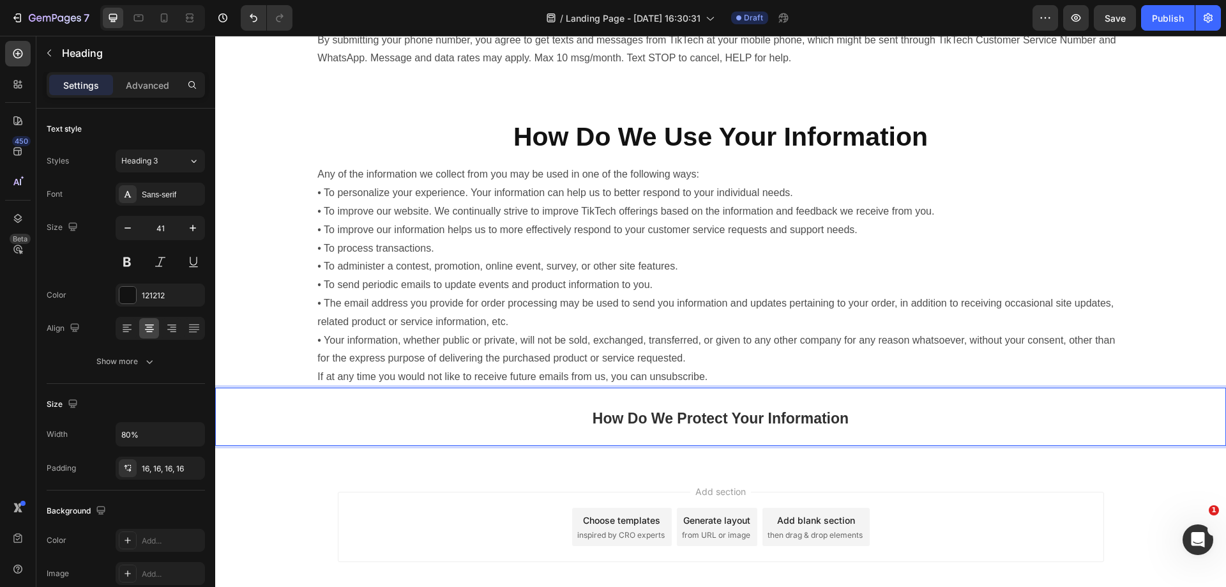
click at [545, 425] on p "How Do We Protect Your Information" at bounding box center [720, 417] width 788 height 38
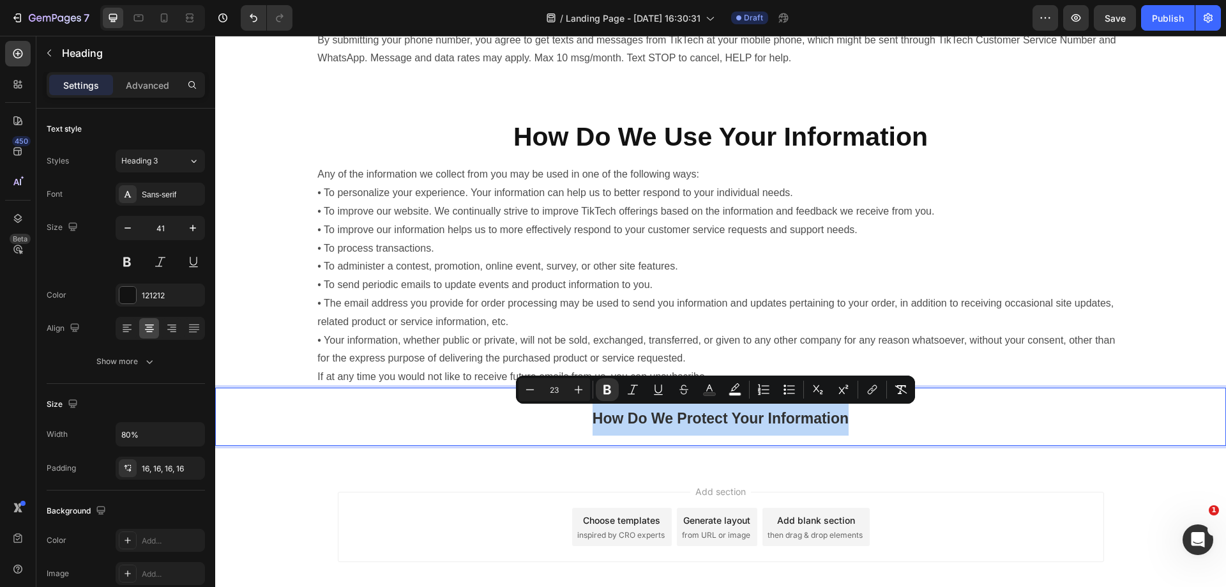
drag, startPoint x: 871, startPoint y: 419, endPoint x: 574, endPoint y: 421, distance: 296.9
click at [574, 421] on p "How Do We Protect Your Information" at bounding box center [720, 417] width 788 height 38
copy strong "How Do We Protect Your Information"
click at [679, 142] on strong "How Do We Use Your Information" at bounding box center [720, 136] width 414 height 29
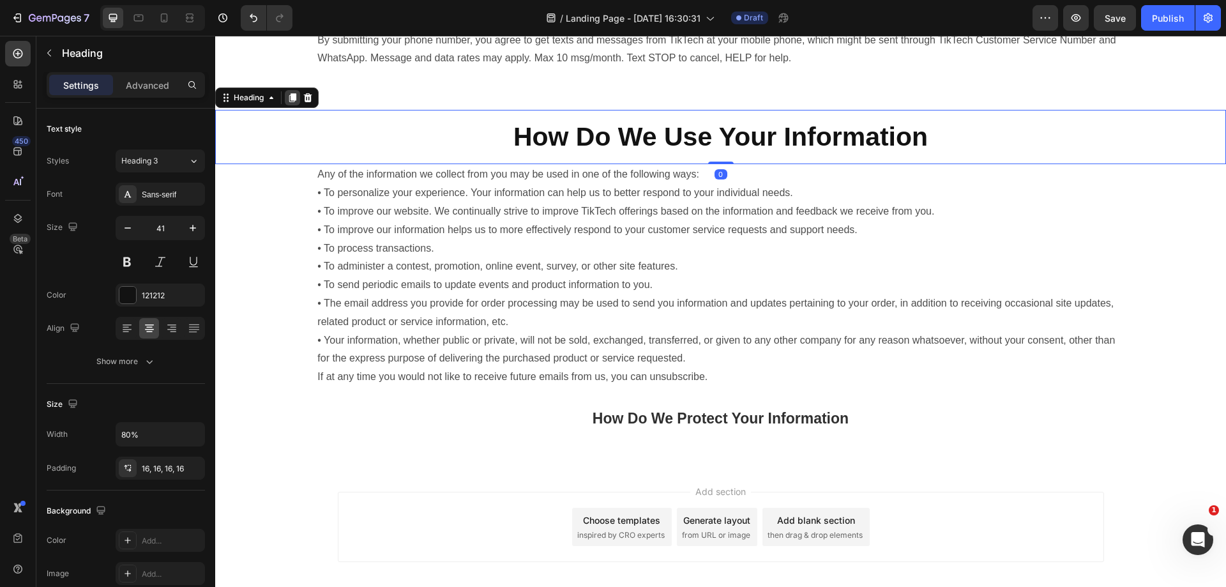
click at [298, 99] on icon at bounding box center [292, 98] width 10 height 10
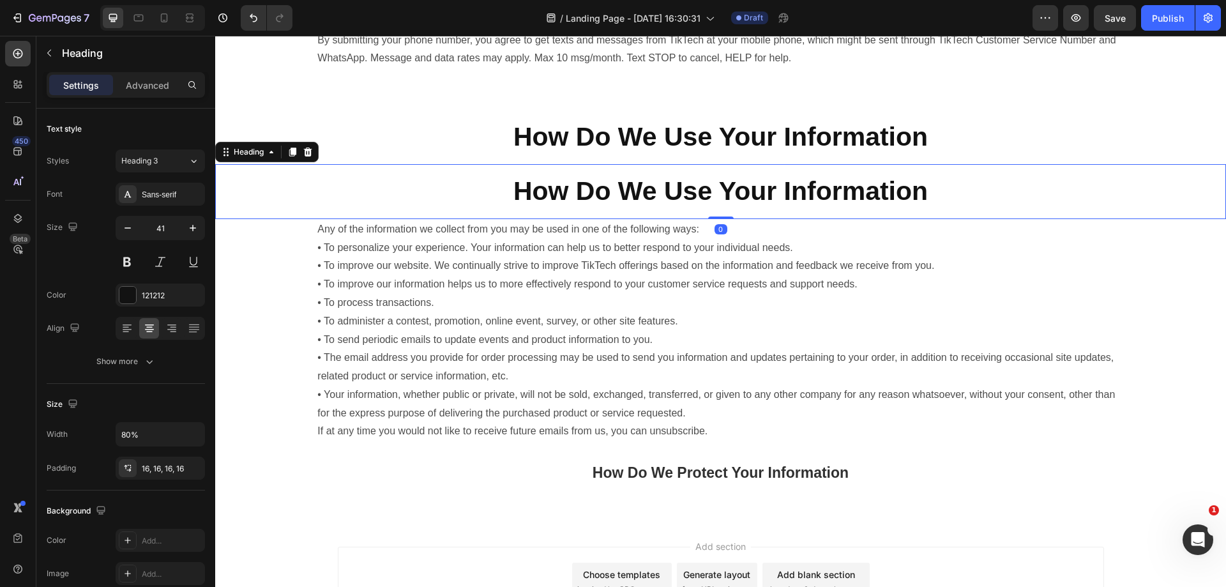
click at [617, 210] on h2 "How Do We Use Your Information" at bounding box center [720, 191] width 808 height 54
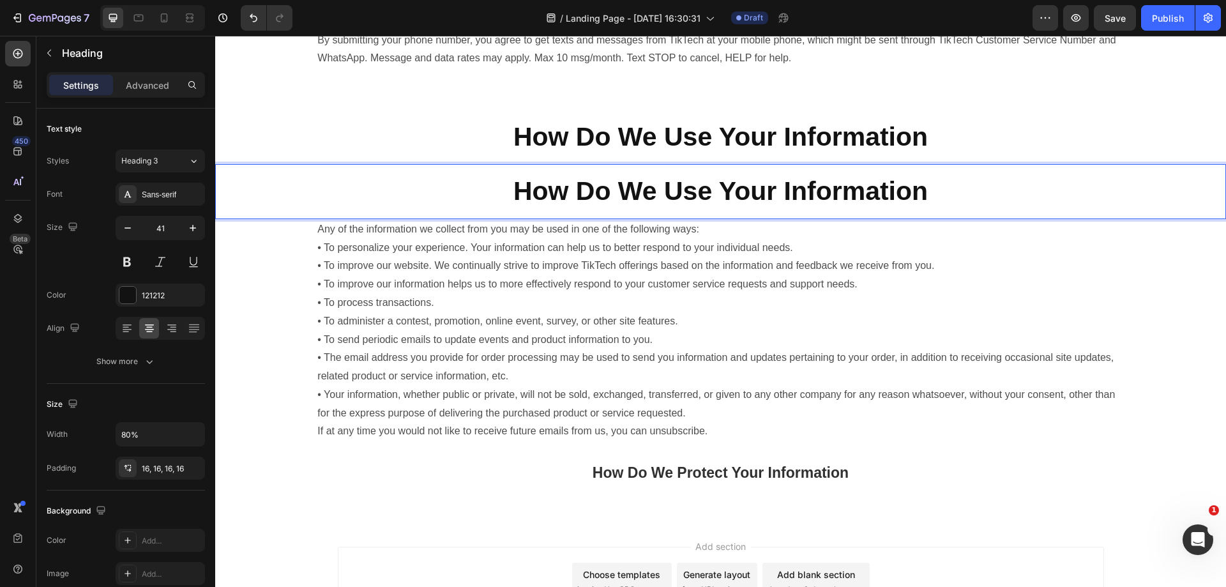
click at [342, 172] on h2 "How Do We Use Your Information" at bounding box center [720, 191] width 808 height 54
click at [299, 265] on div "Any of the information we collect from you may be used in one of the following …" at bounding box center [720, 330] width 1011 height 223
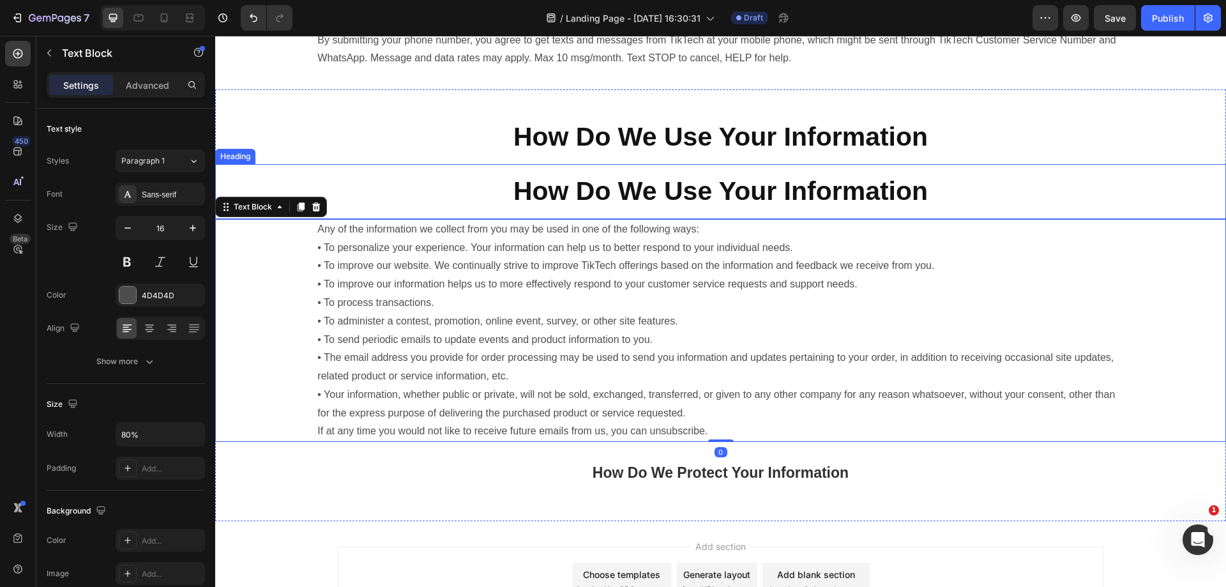
click at [240, 188] on div "⁠⁠⁠⁠⁠⁠⁠ How Do We Use Your Information" at bounding box center [720, 191] width 1011 height 54
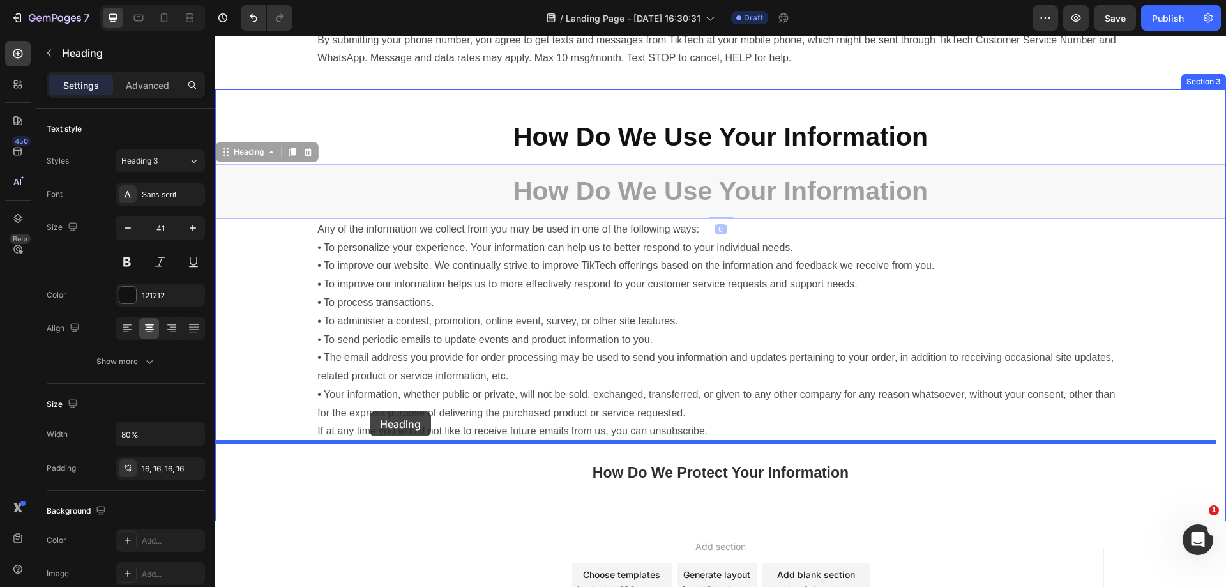
drag, startPoint x: 229, startPoint y: 153, endPoint x: 370, endPoint y: 411, distance: 294.6
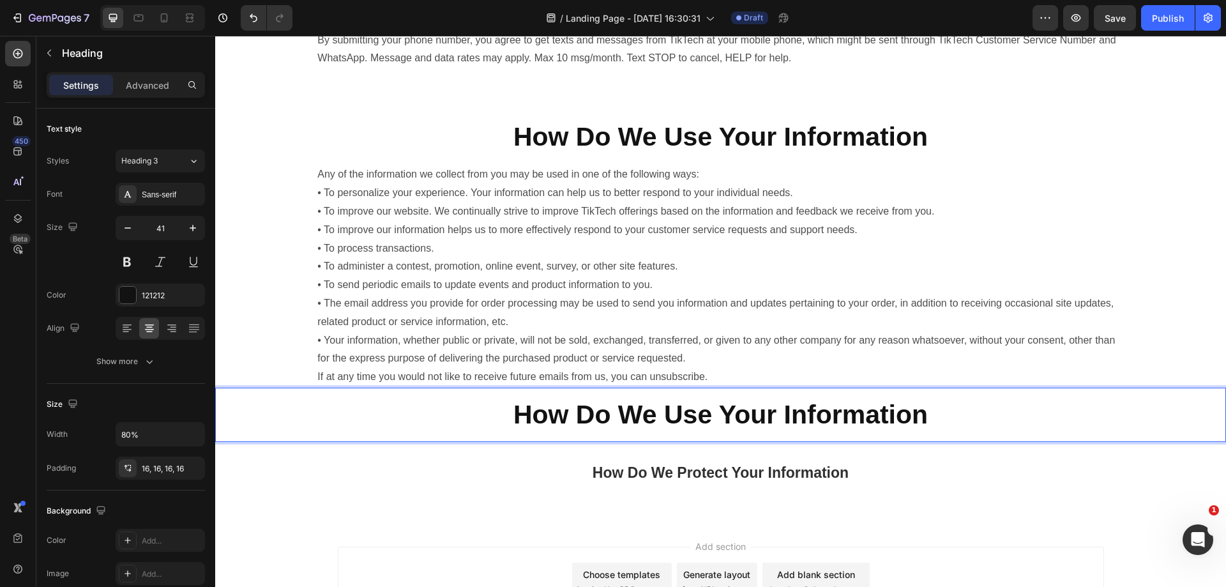
click at [762, 423] on strong "How Do We Use Your Information" at bounding box center [720, 414] width 414 height 29
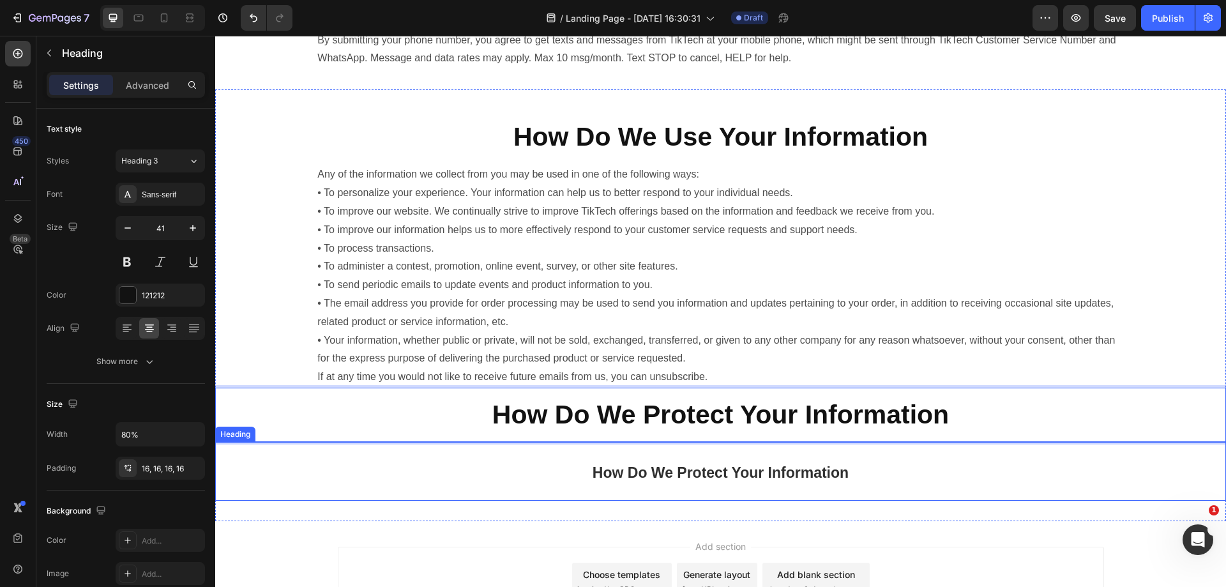
click at [872, 488] on p "⁠⁠⁠⁠⁠⁠⁠ How Do We Protect Your Information" at bounding box center [720, 471] width 788 height 38
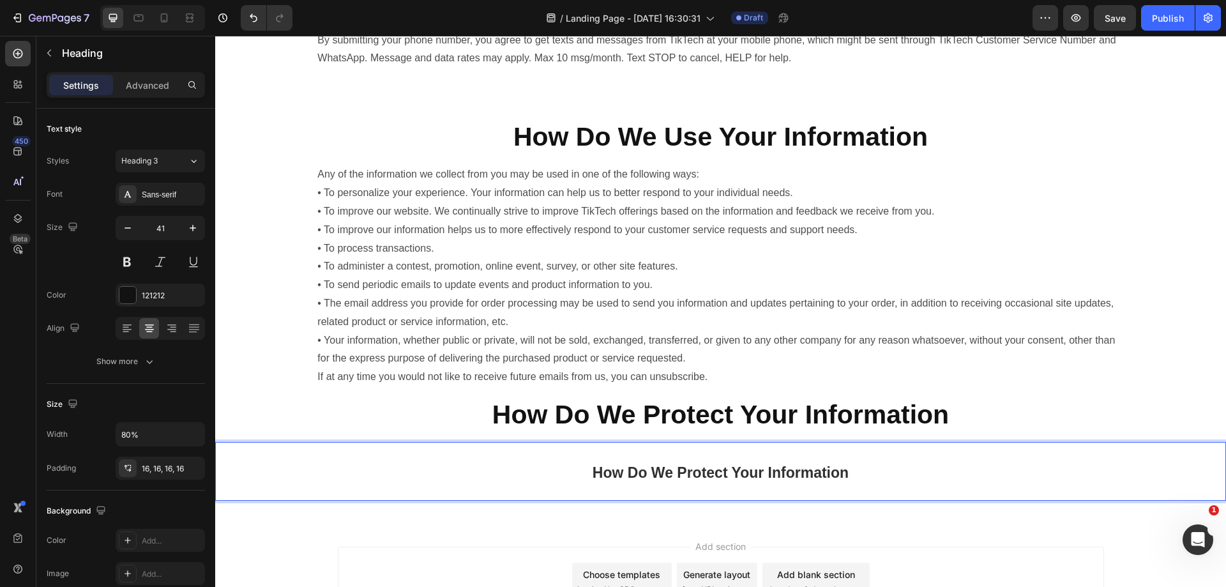
click at [875, 496] on h2 "How Do We Protect Your Information" at bounding box center [720, 471] width 808 height 58
click at [356, 489] on p "How Do We Protect Your Information" at bounding box center [720, 471] width 788 height 38
click at [499, 477] on p "How Do We Protect Your Information" at bounding box center [720, 471] width 788 height 38
click at [717, 516] on icon at bounding box center [721, 521] width 10 height 10
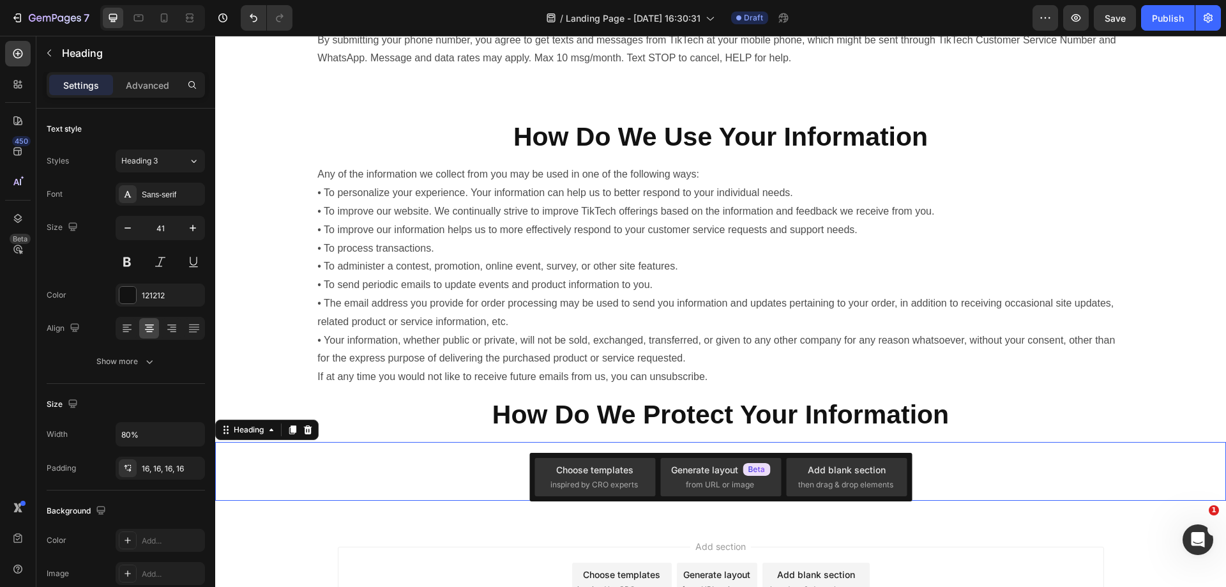
click at [331, 474] on p "How Do We Protect Your Information" at bounding box center [720, 471] width 788 height 38
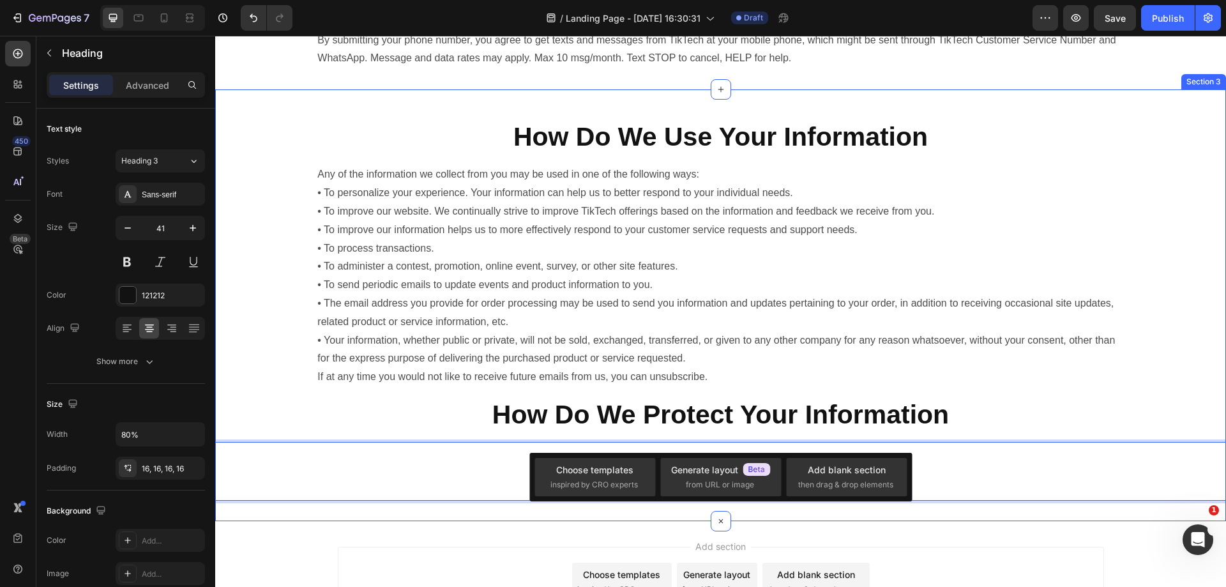
click at [353, 520] on div "⁠⁠⁠⁠⁠⁠⁠ How Do We Use Your Information Heading Any of the information we collec…" at bounding box center [720, 304] width 1011 height 431
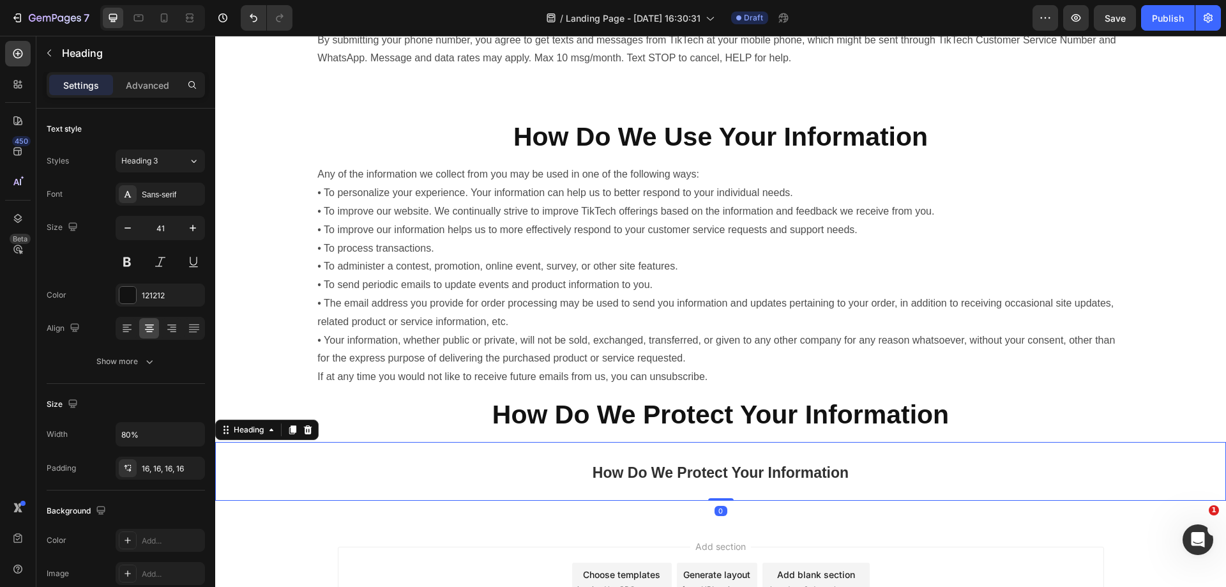
click at [328, 464] on p "⁠⁠⁠⁠⁠⁠⁠ How Do We Protect Your Information" at bounding box center [720, 471] width 788 height 38
click at [312, 431] on icon at bounding box center [308, 430] width 10 height 10
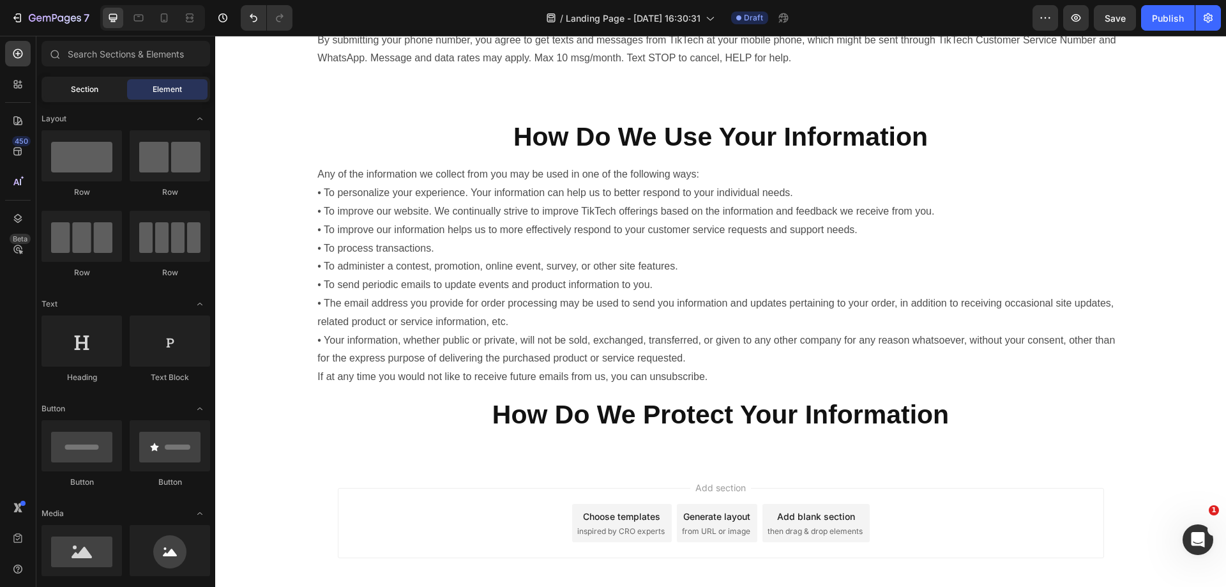
click at [93, 91] on span "Section" at bounding box center [84, 89] width 27 height 11
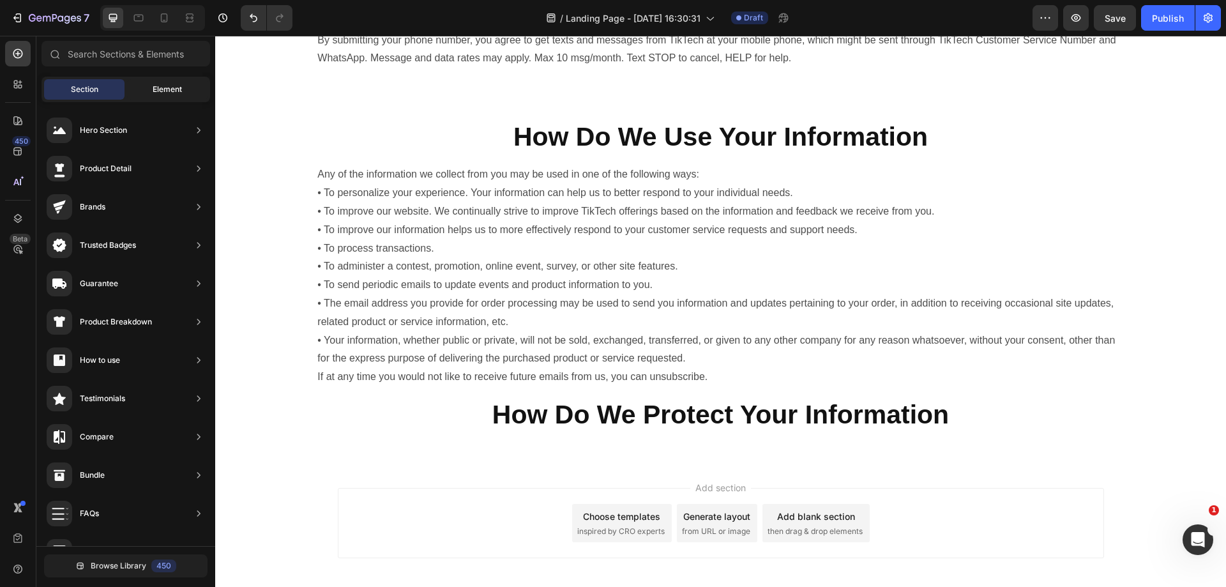
click at [170, 89] on span "Element" at bounding box center [167, 89] width 29 height 11
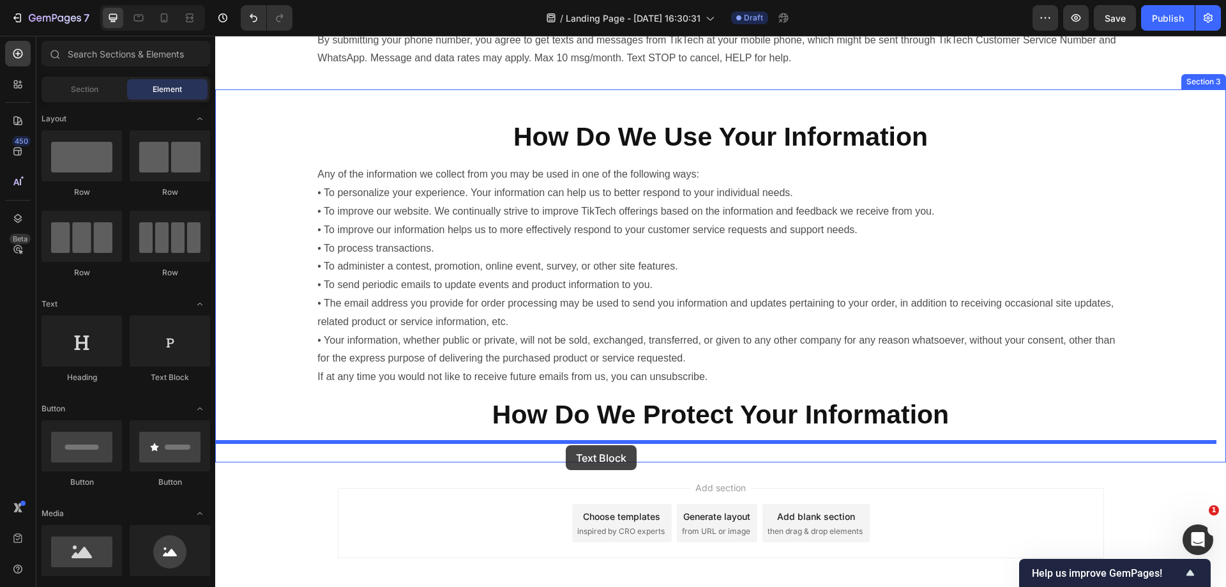
drag, startPoint x: 395, startPoint y: 387, endPoint x: 566, endPoint y: 444, distance: 180.5
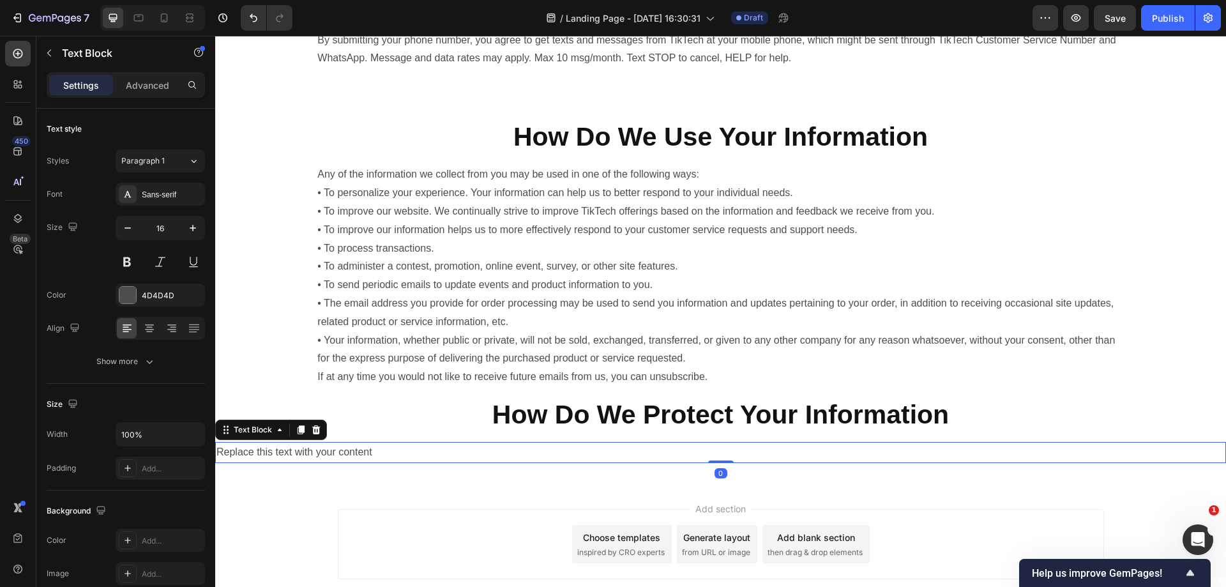
click at [580, 451] on div "Replace this text with your content" at bounding box center [720, 452] width 1011 height 21
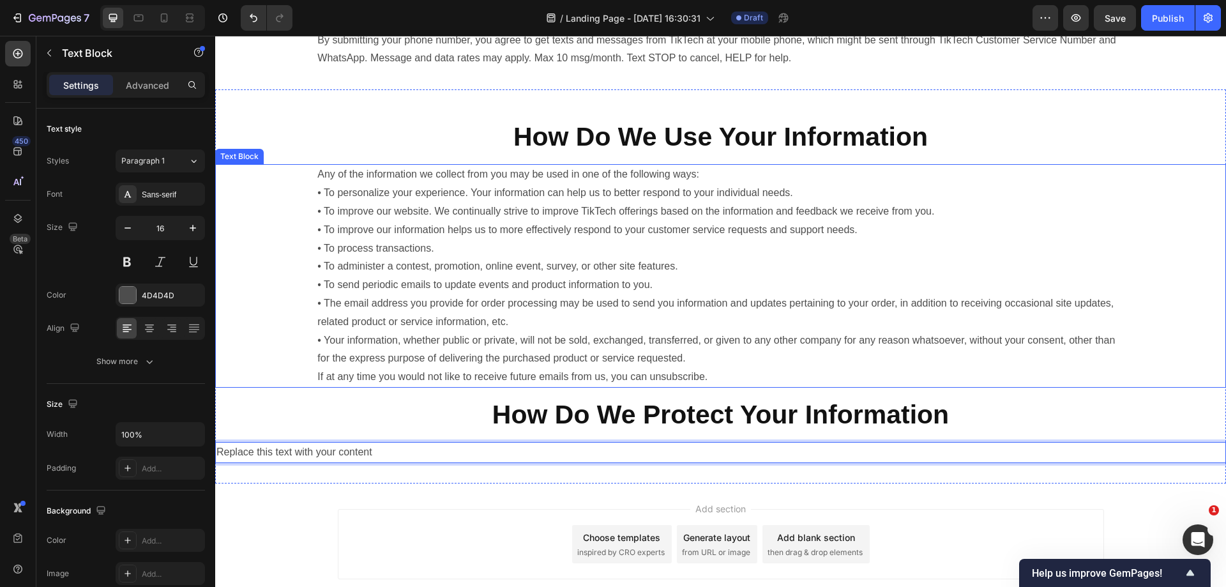
click at [361, 230] on p "Any of the information we collect from you may be used in one of the following …" at bounding box center [720, 275] width 806 height 221
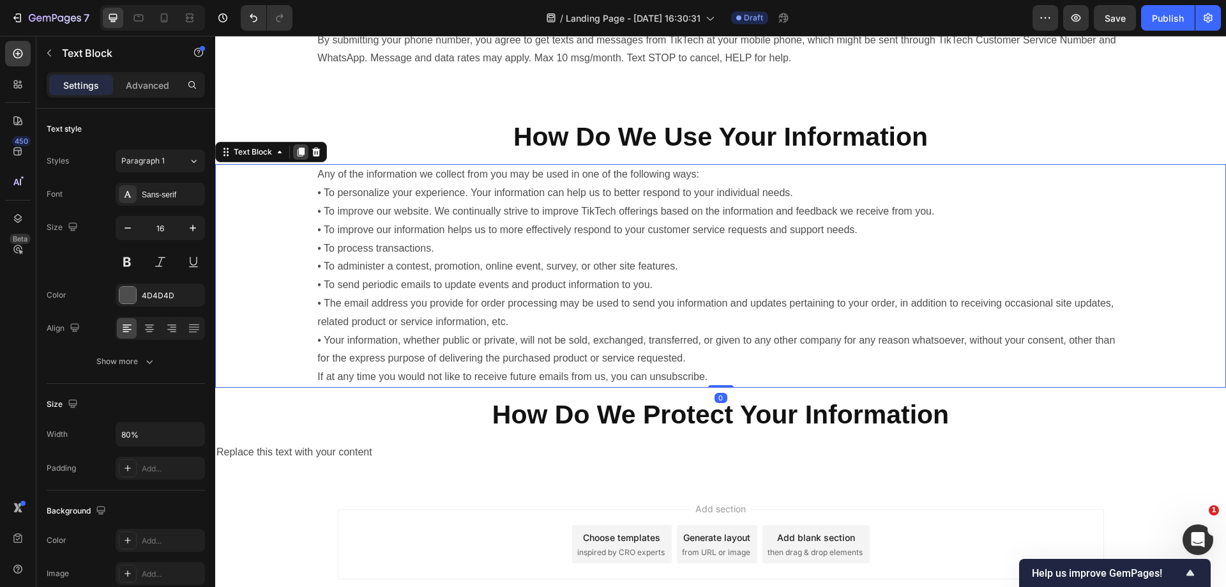
click at [297, 149] on icon at bounding box center [301, 152] width 10 height 10
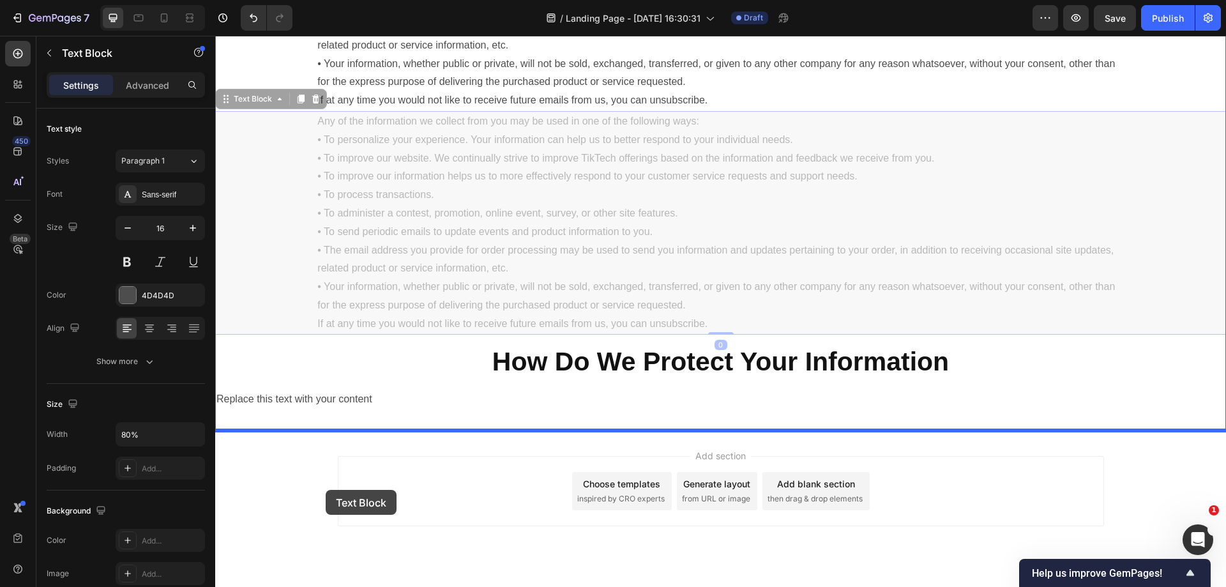
scroll to position [1089, 0]
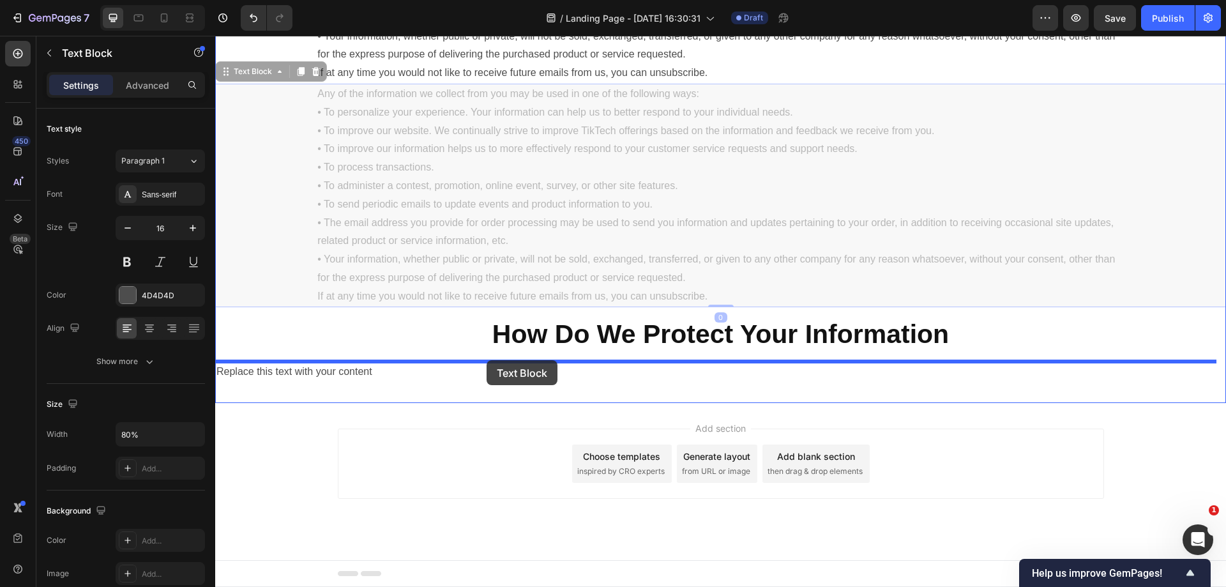
drag, startPoint x: 268, startPoint y: 377, endPoint x: 487, endPoint y: 360, distance: 219.0
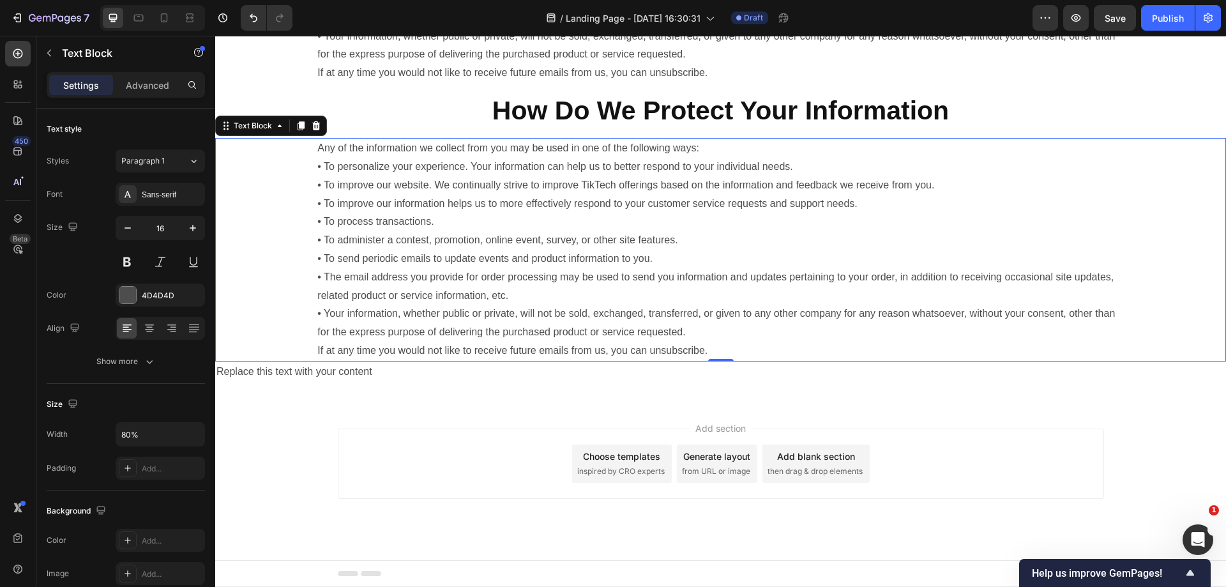
click at [725, 305] on p "Any of the information we collect from you may be used in one of the following …" at bounding box center [720, 249] width 806 height 221
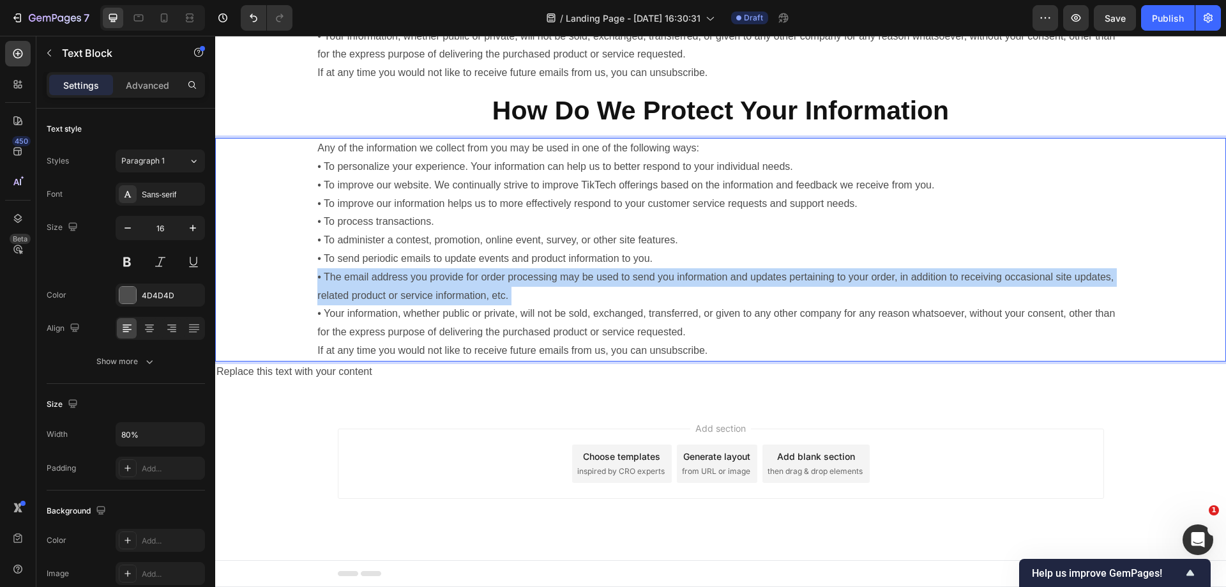
click at [725, 305] on p "Any of the information we collect from you may be used in one of the following …" at bounding box center [720, 249] width 806 height 221
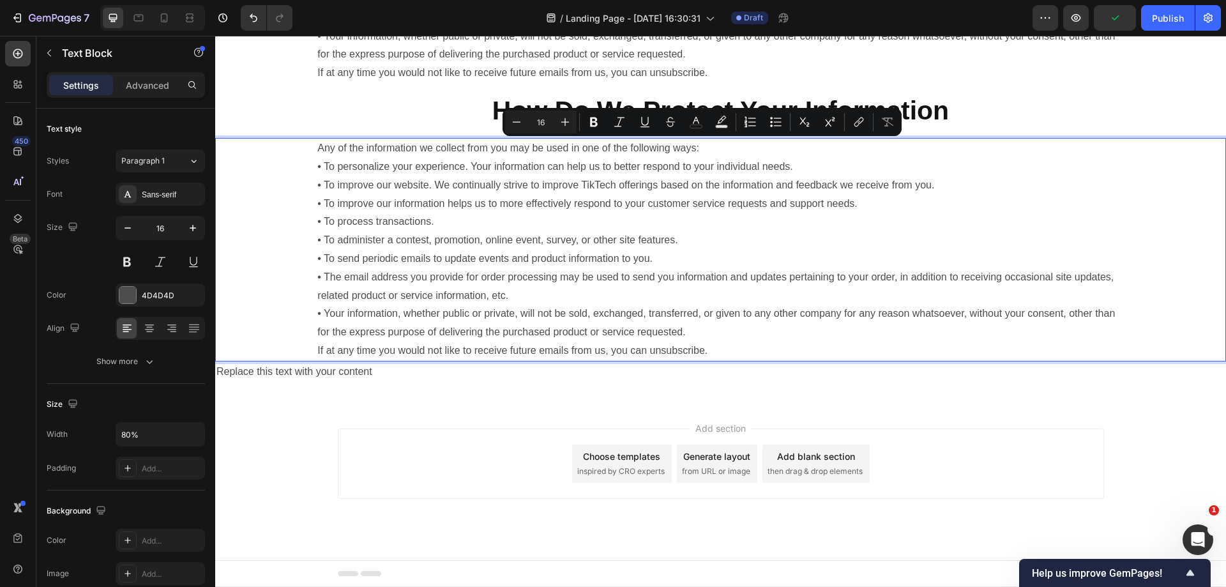
scroll to position [905, 0]
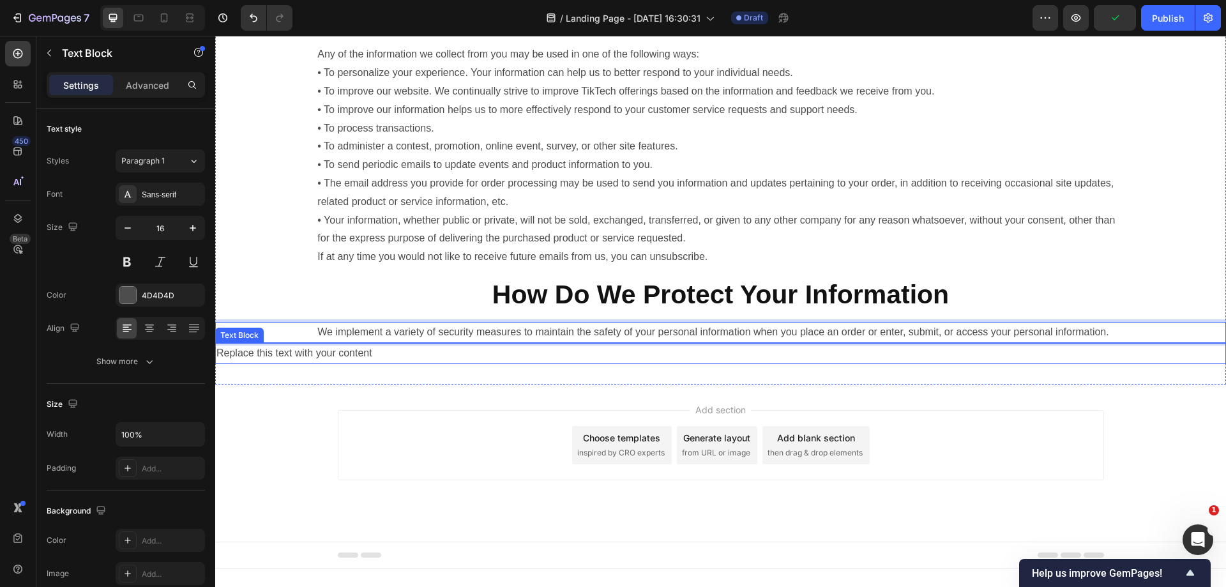
click at [396, 364] on div "Replace this text with your content" at bounding box center [720, 353] width 1011 height 21
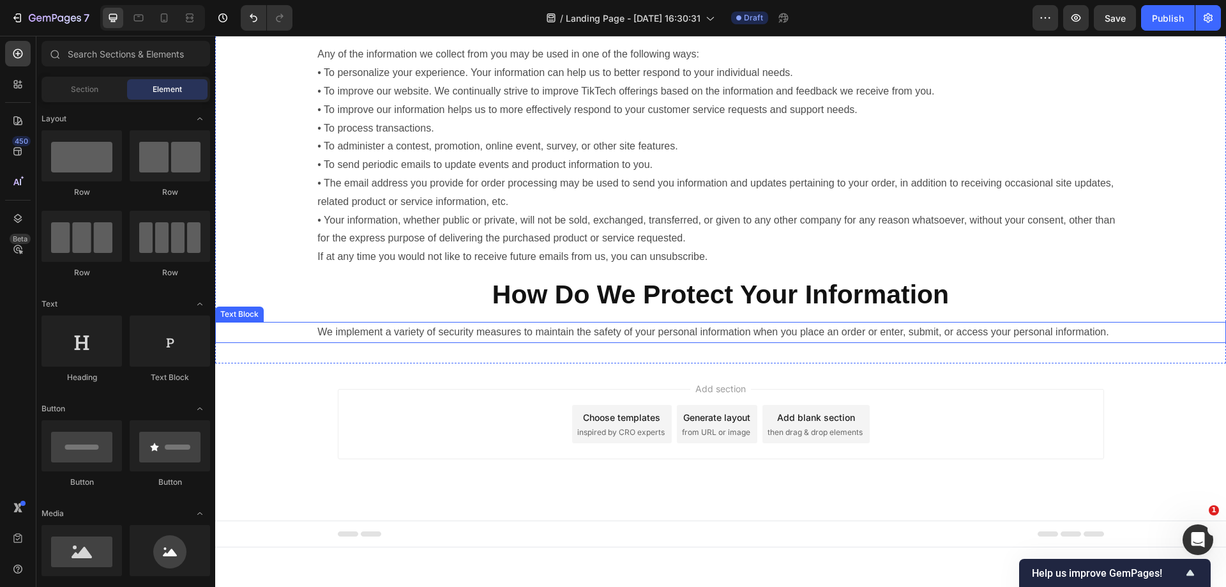
scroll to position [884, 0]
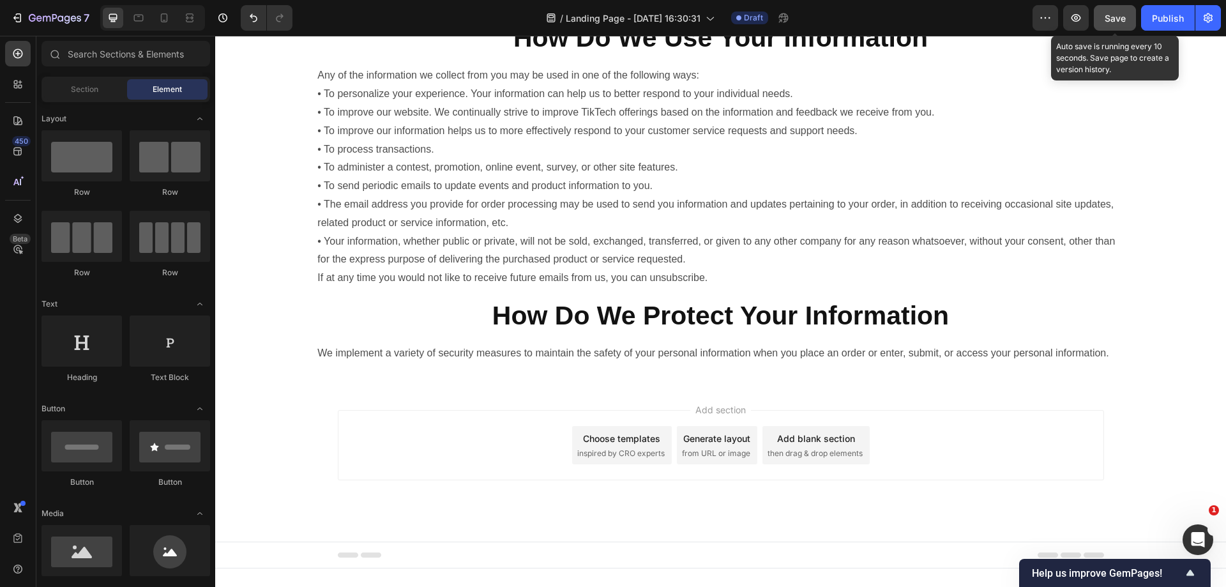
click at [1125, 26] on button "Save" at bounding box center [1115, 18] width 42 height 26
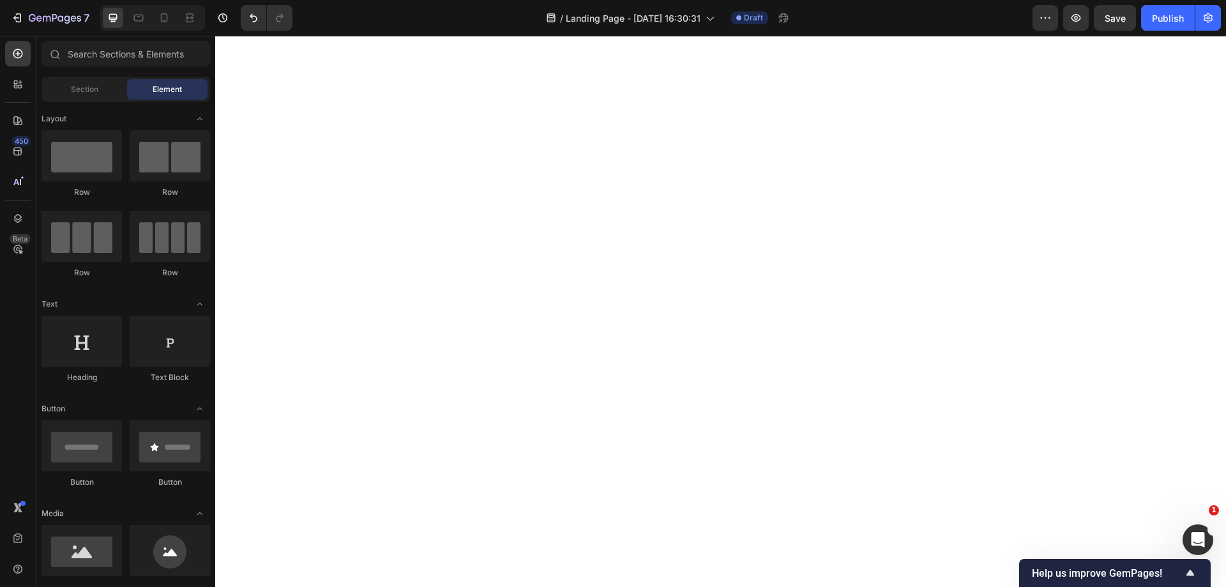
scroll to position [0, 0]
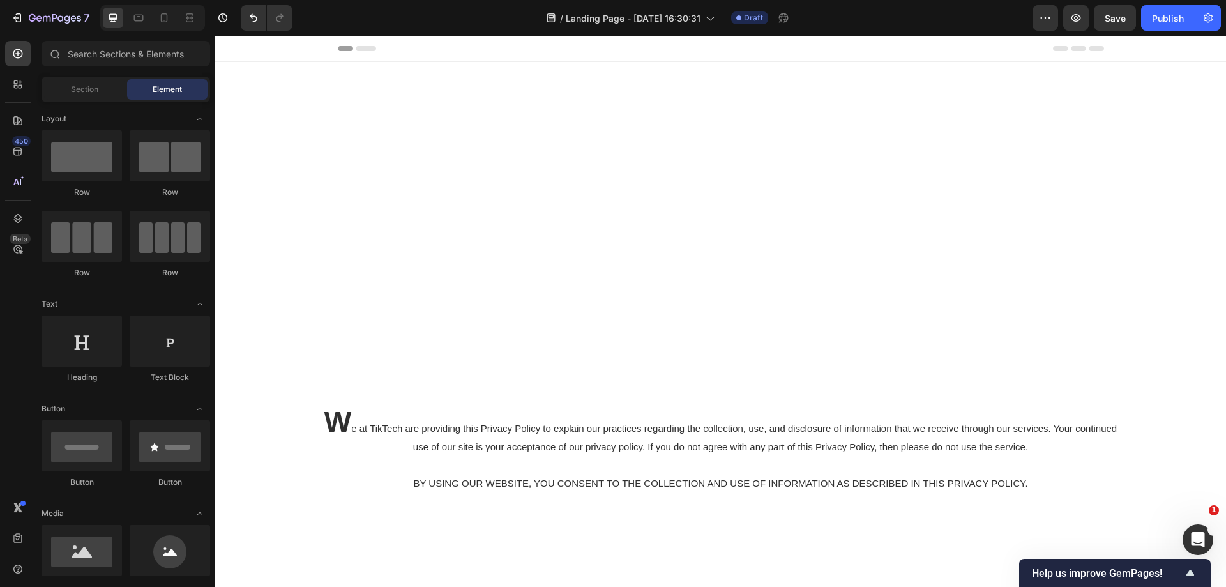
drag, startPoint x: 1219, startPoint y: 428, endPoint x: 1421, endPoint y: 67, distance: 413.6
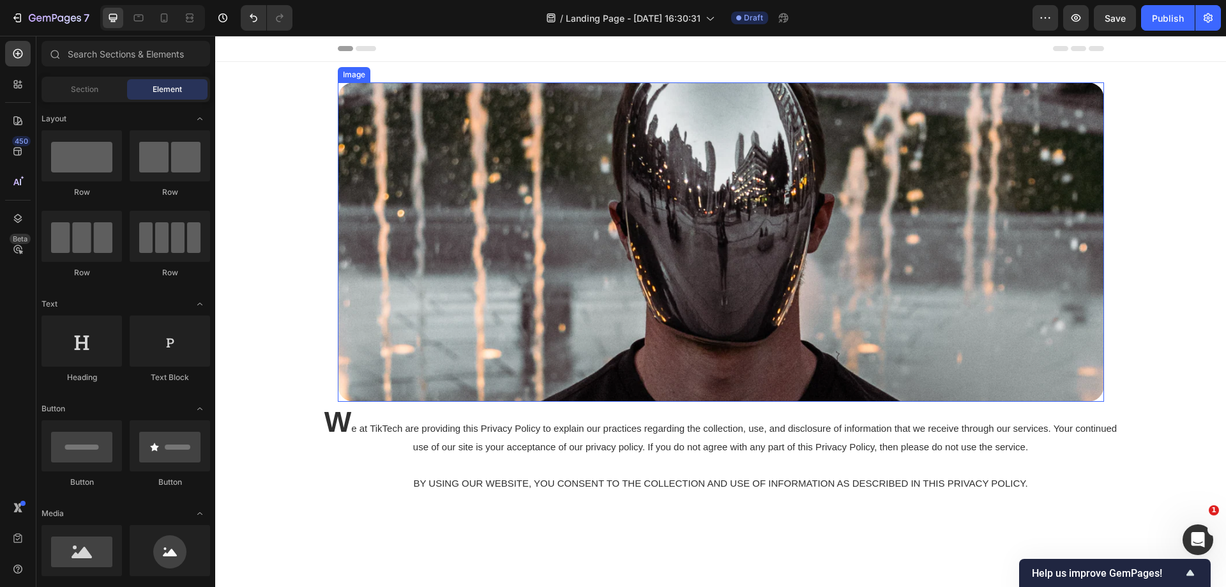
click at [677, 334] on img at bounding box center [721, 241] width 766 height 319
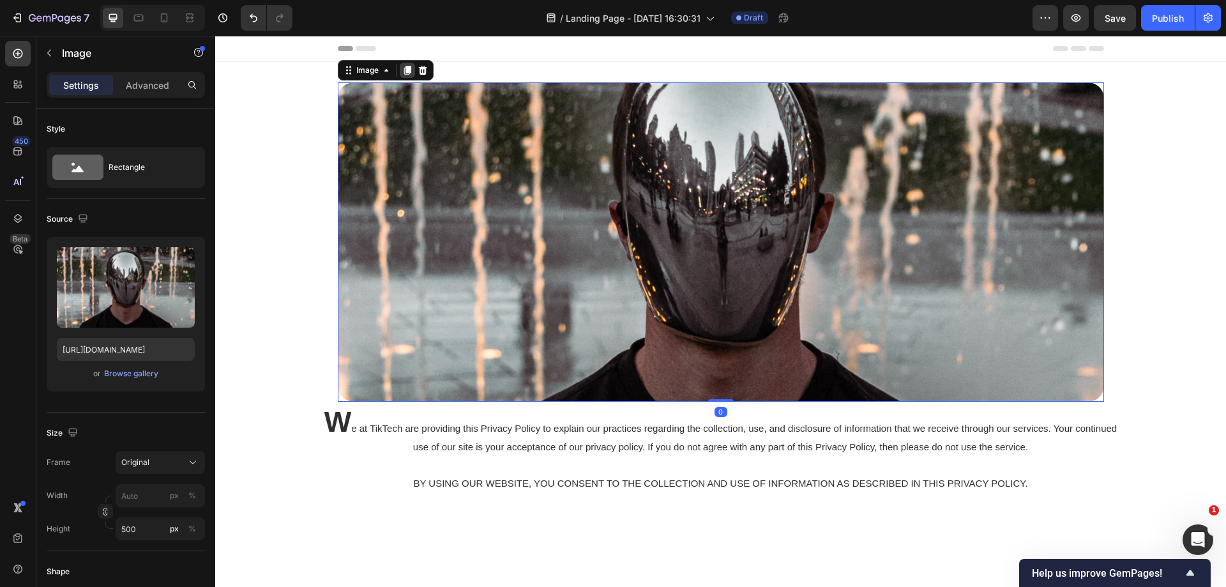
click at [404, 66] on icon at bounding box center [407, 70] width 10 height 10
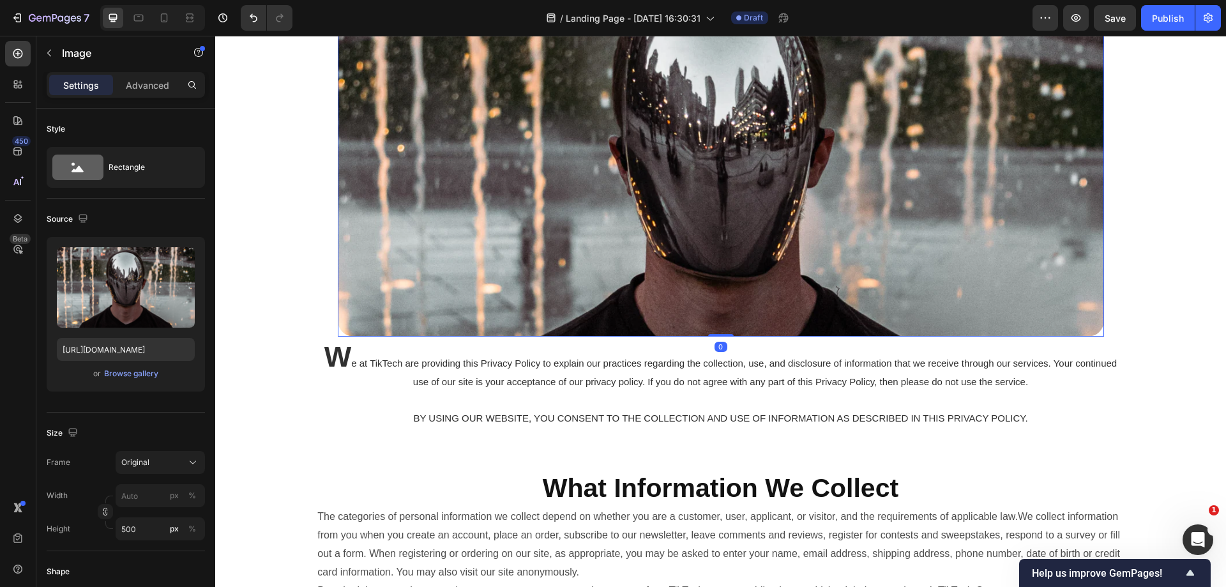
click at [481, 212] on img at bounding box center [721, 176] width 766 height 319
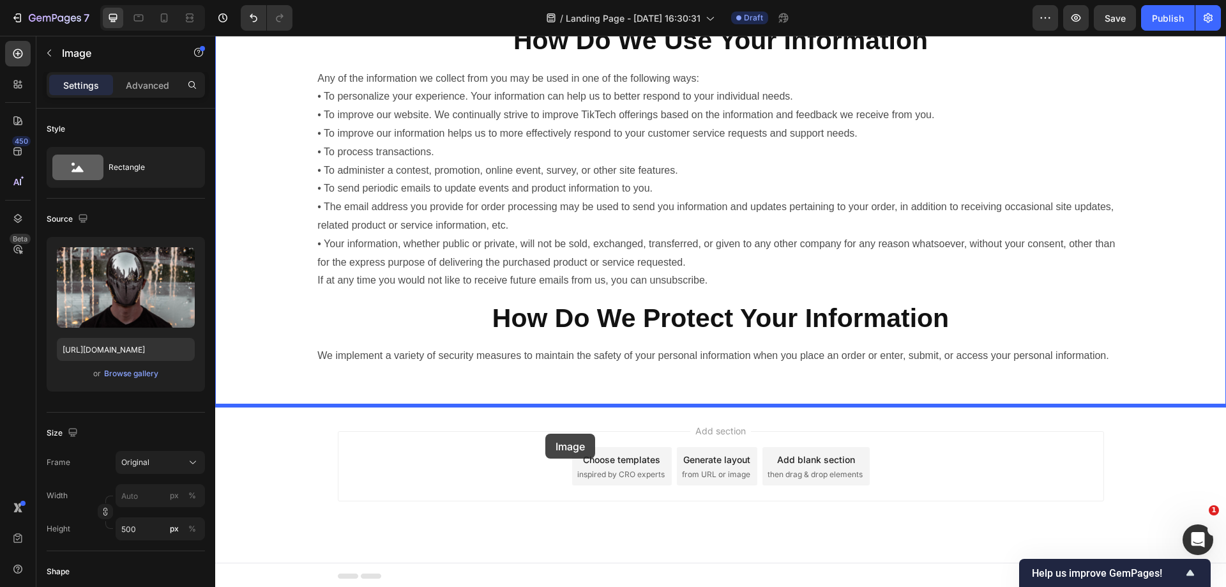
scroll to position [1035, 0]
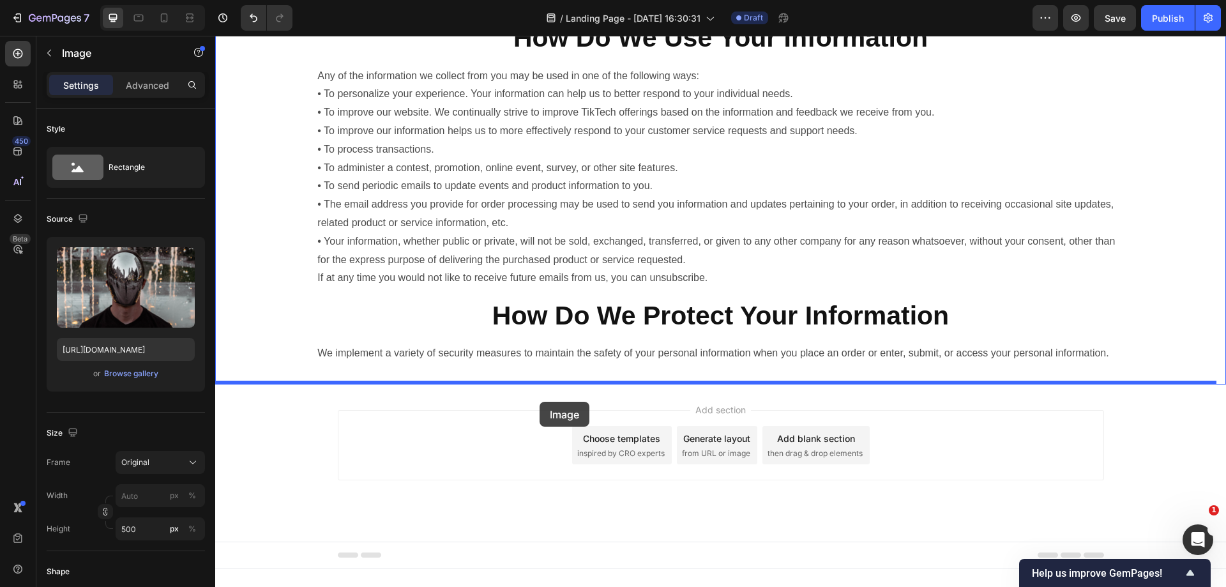
drag, startPoint x: 354, startPoint y: 264, endPoint x: 538, endPoint y: 402, distance: 230.2
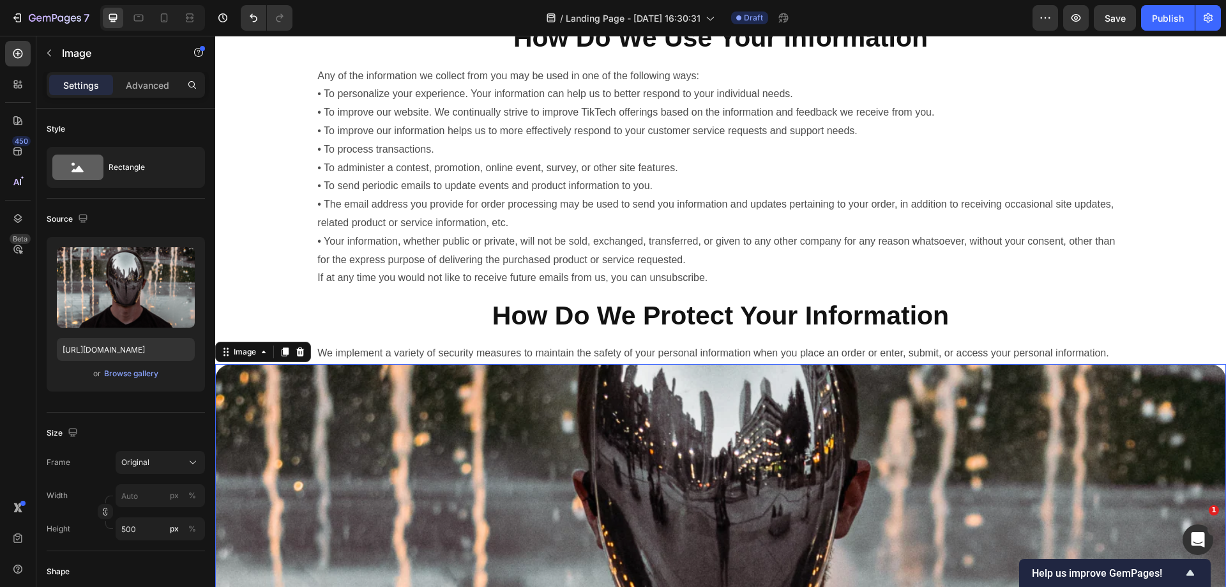
scroll to position [1163, 0]
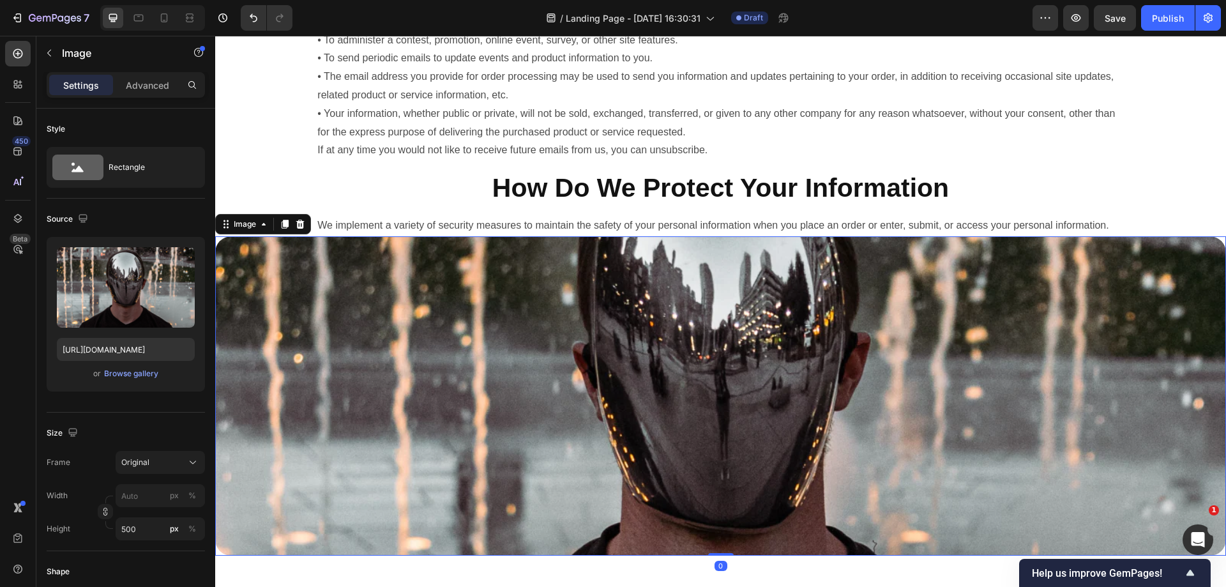
click at [575, 440] on img at bounding box center [720, 395] width 1011 height 319
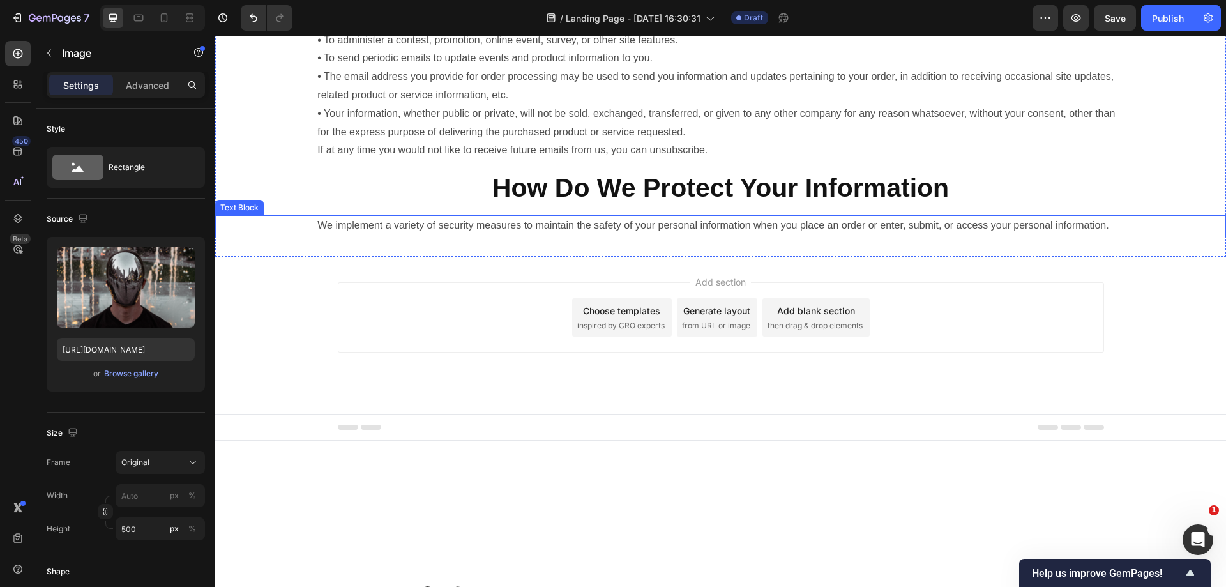
scroll to position [1035, 0]
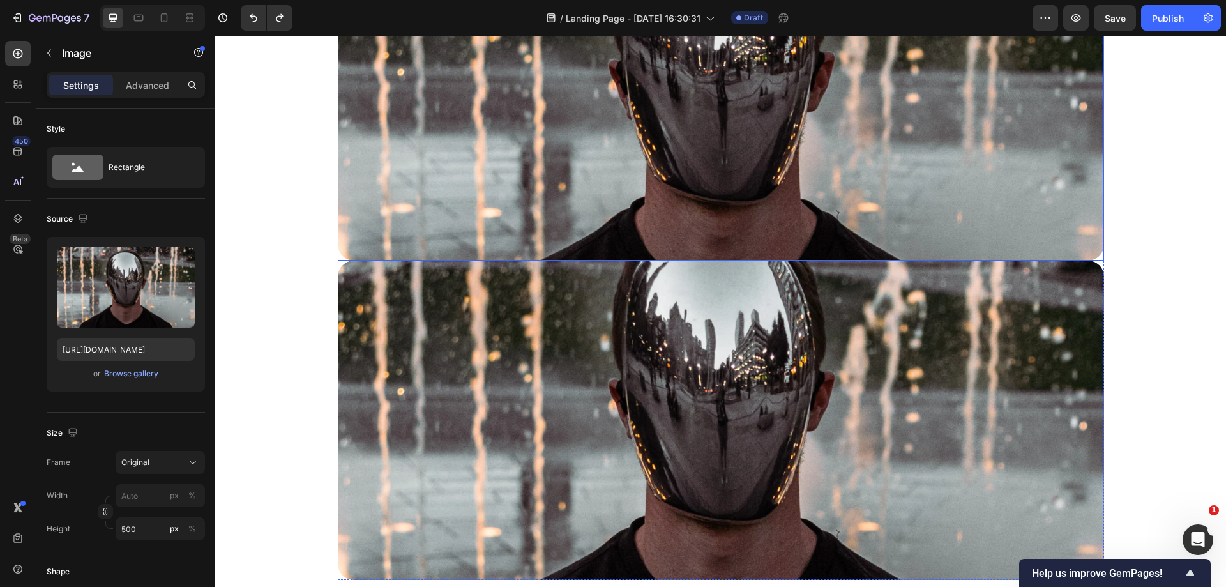
click at [517, 185] on img at bounding box center [721, 100] width 766 height 319
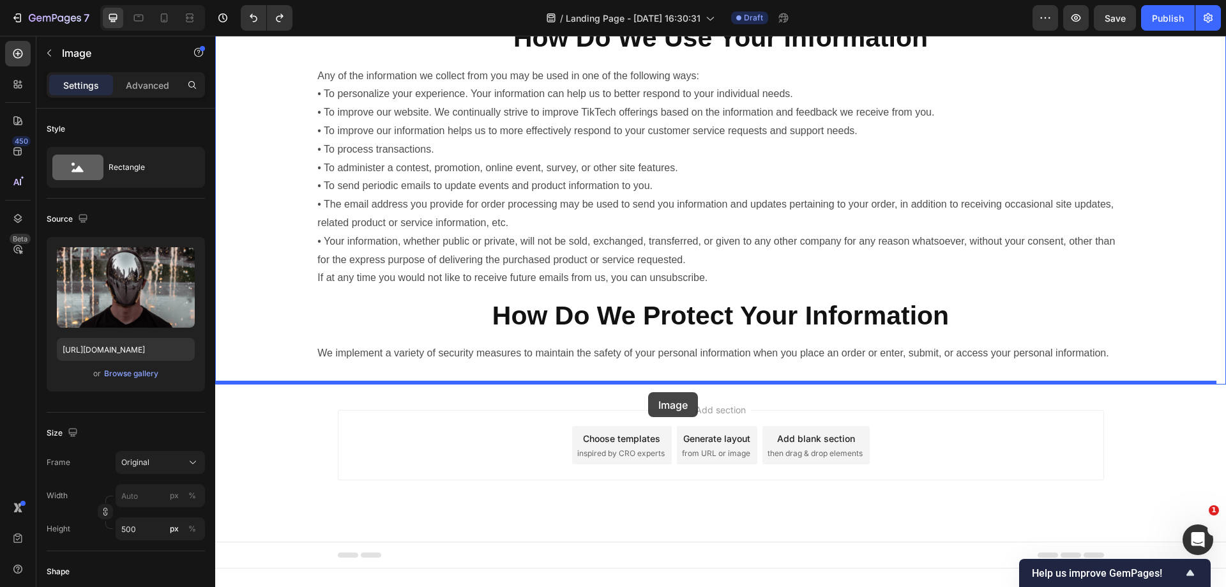
drag, startPoint x: 359, startPoint y: 93, endPoint x: 648, endPoint y: 392, distance: 415.9
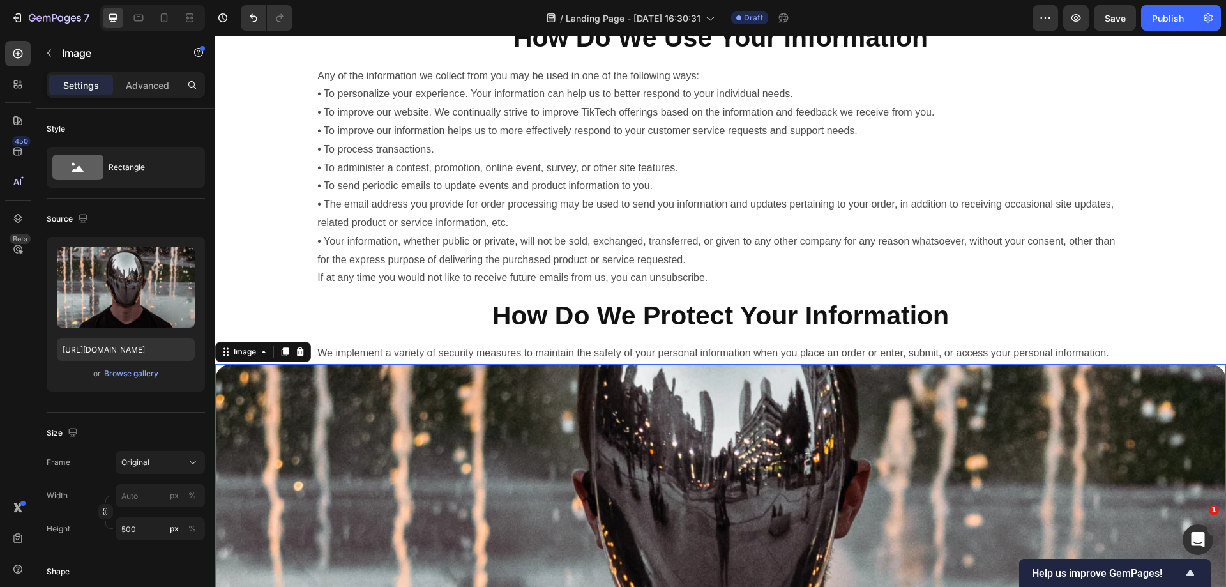
click at [526, 423] on img at bounding box center [720, 523] width 1011 height 319
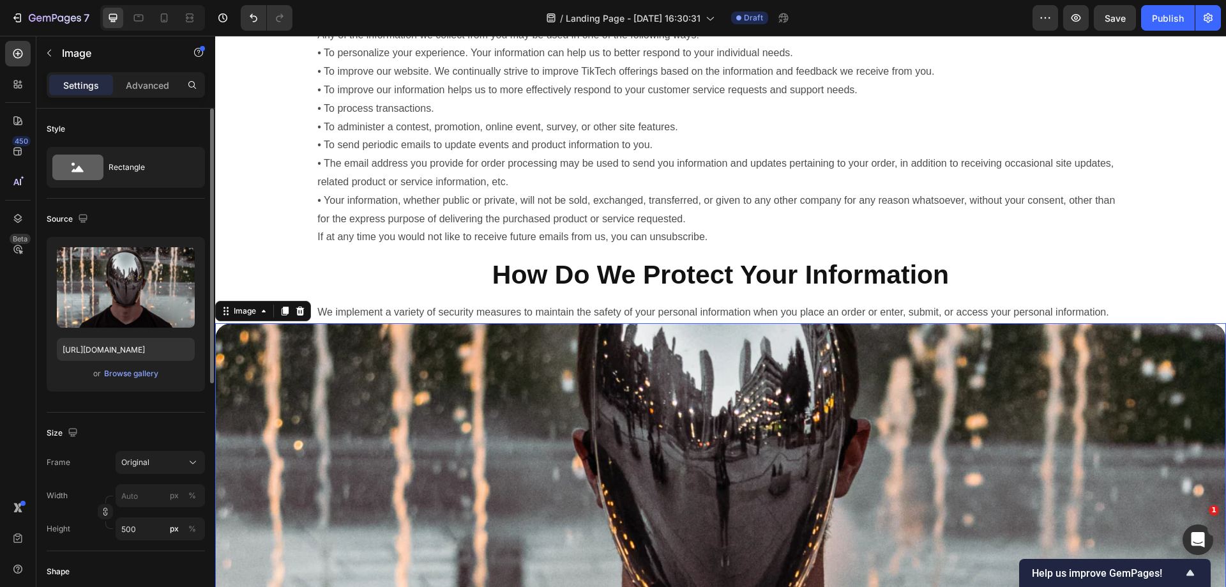
scroll to position [1099, 0]
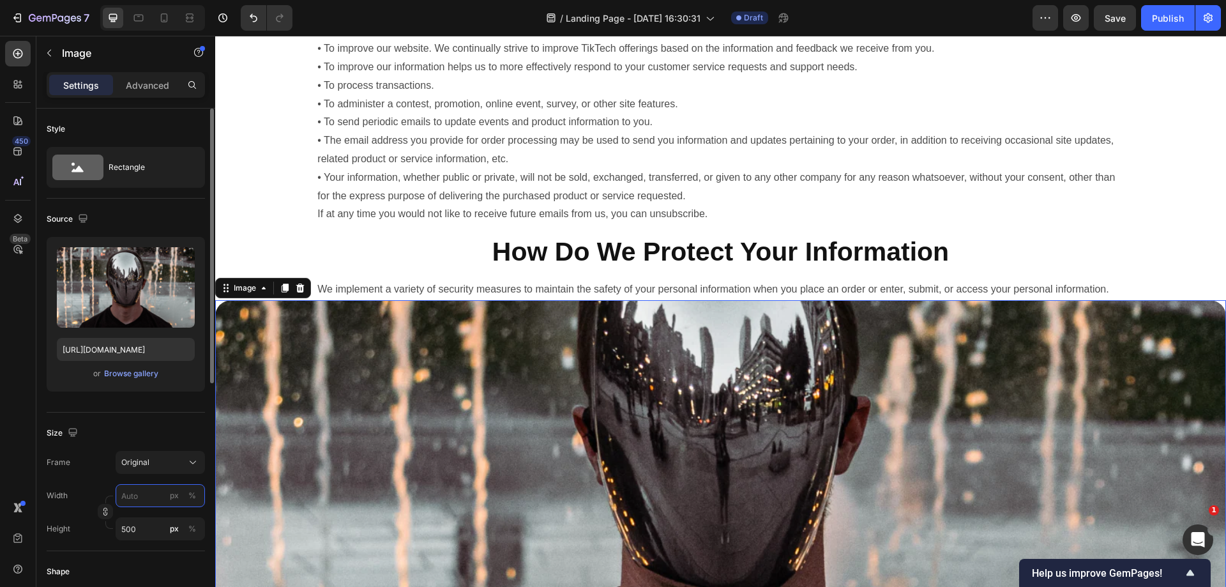
click at [158, 494] on input "px %" at bounding box center [160, 495] width 89 height 23
type input "8"
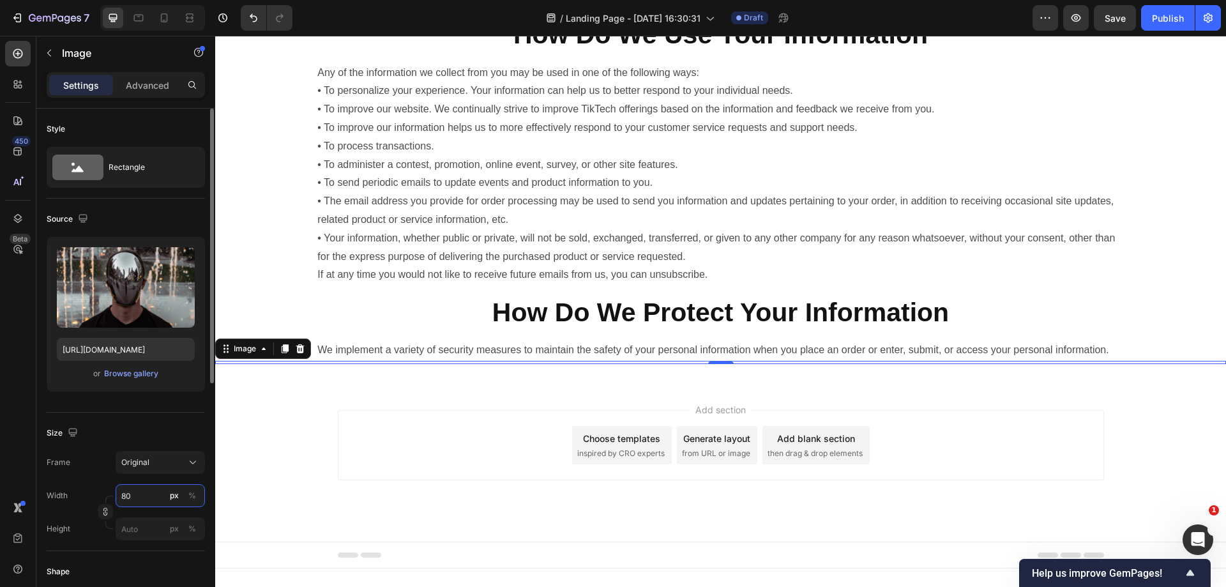
scroll to position [1066, 0]
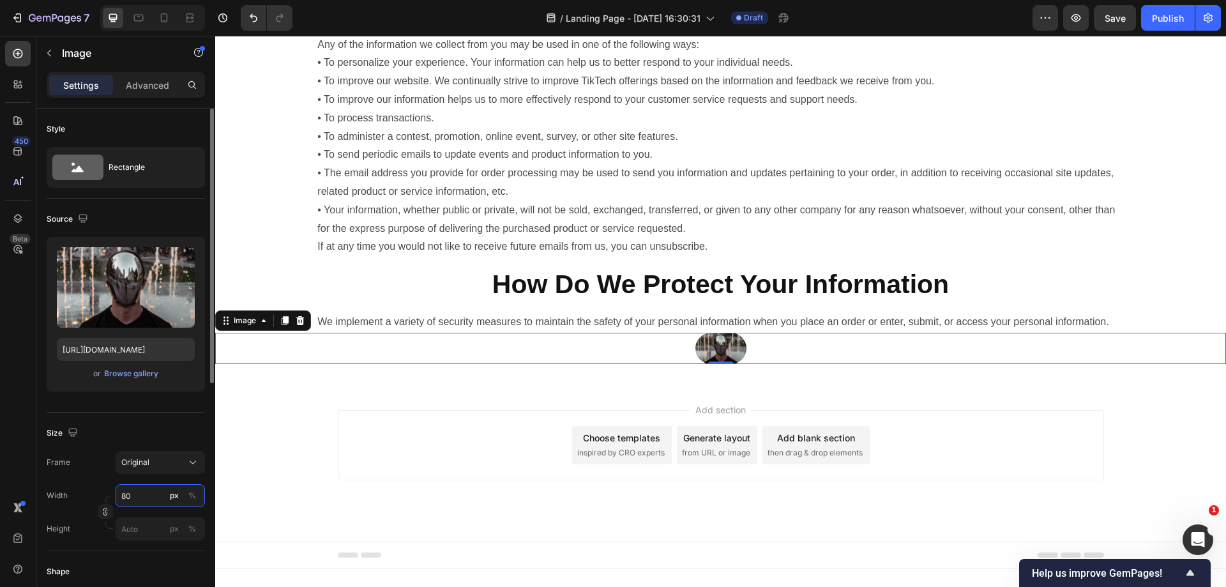
type input "80"
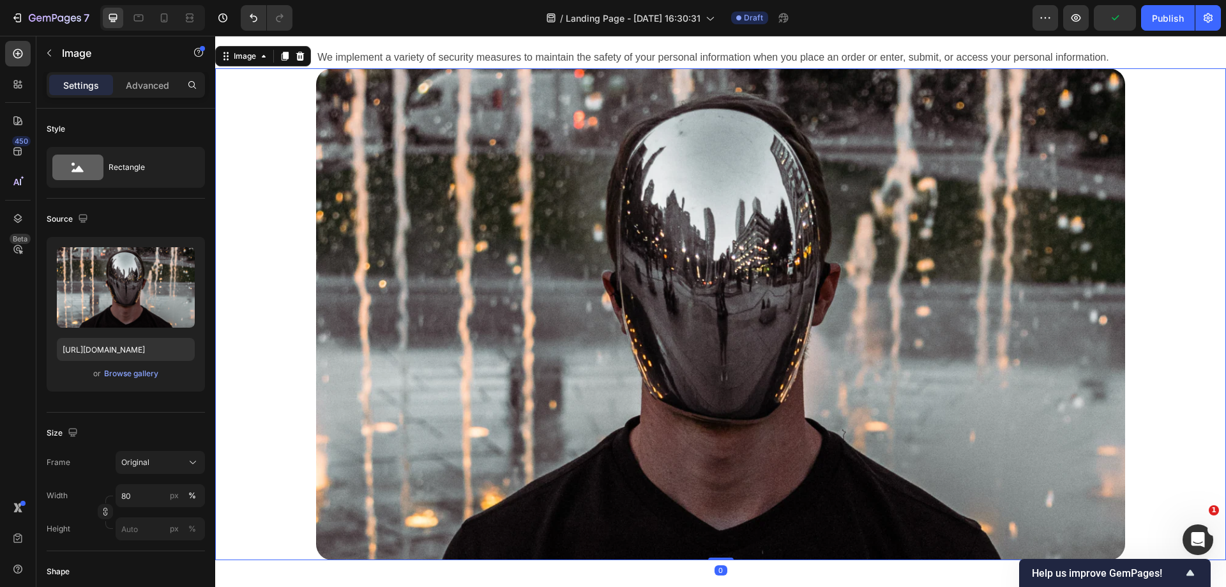
click at [774, 364] on img at bounding box center [720, 314] width 808 height 492
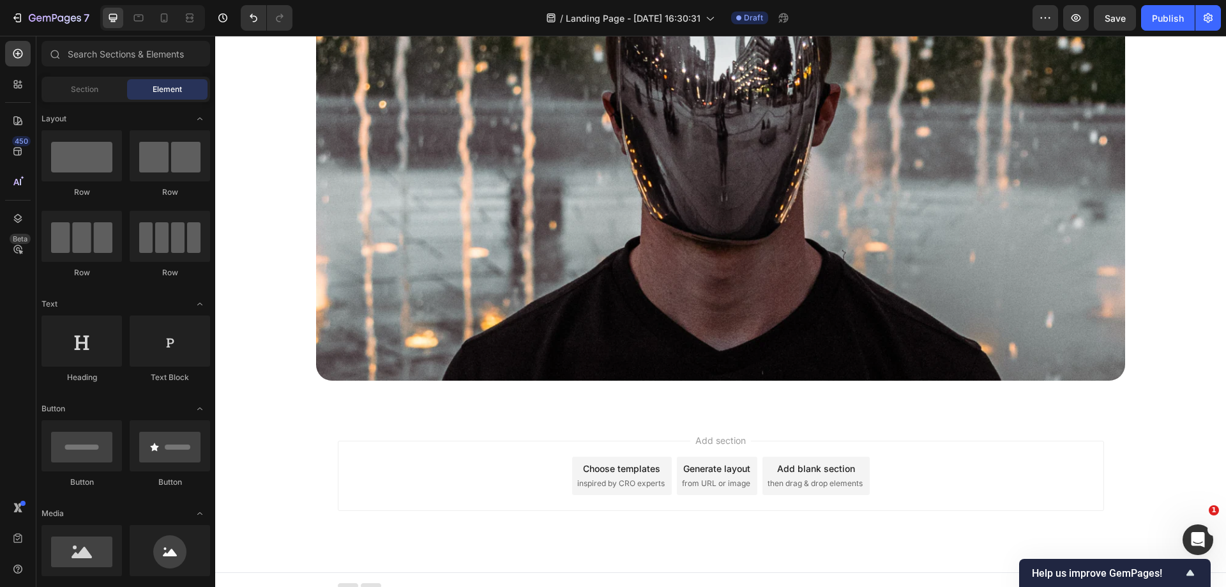
scroll to position [1522, 0]
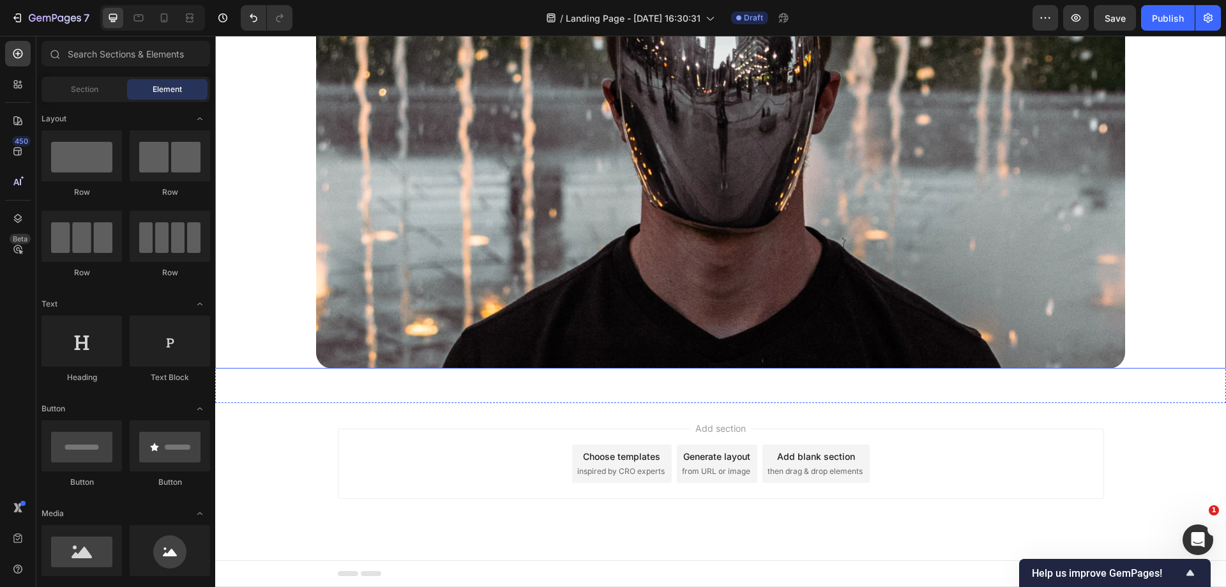
click at [668, 227] on img at bounding box center [720, 123] width 808 height 492
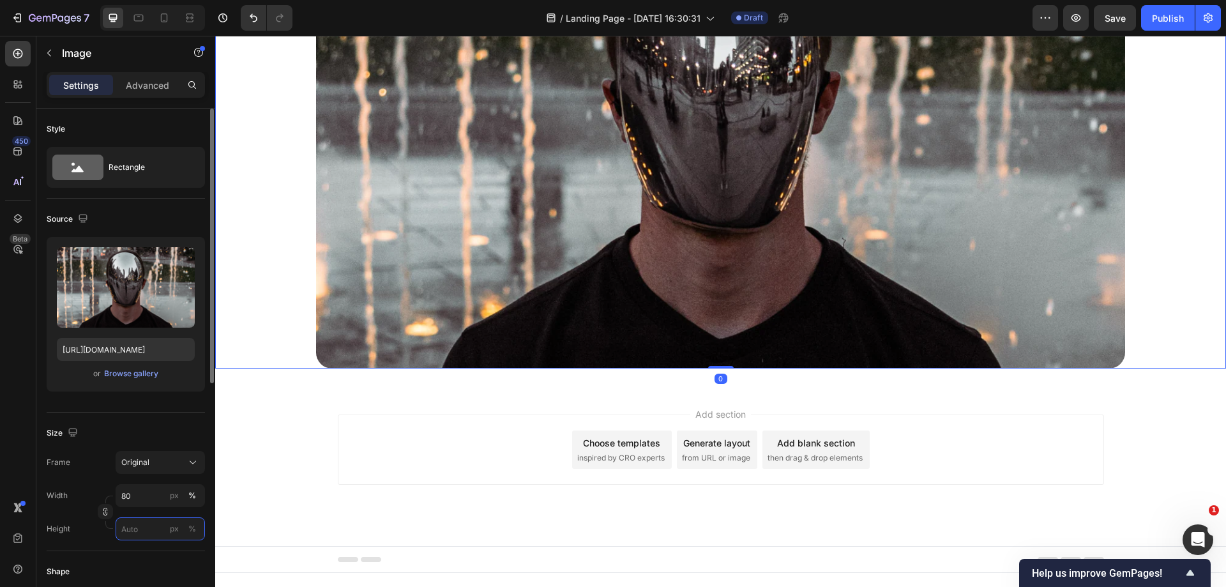
click at [137, 532] on input "px %" at bounding box center [160, 528] width 89 height 23
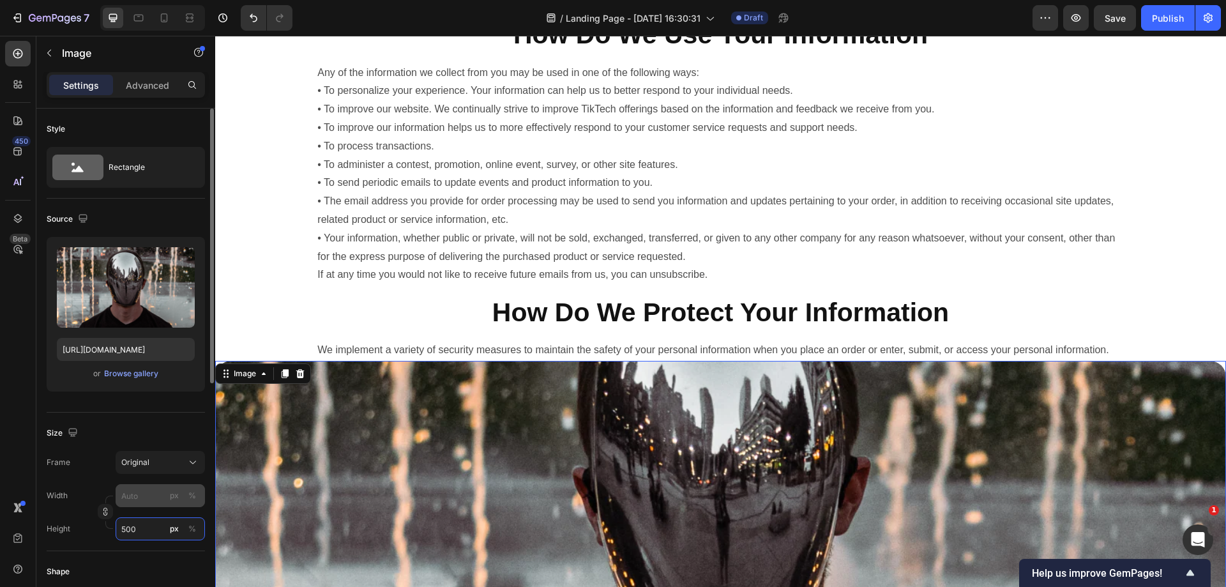
type input "500"
click at [151, 496] on input "px %" at bounding box center [160, 495] width 89 height 23
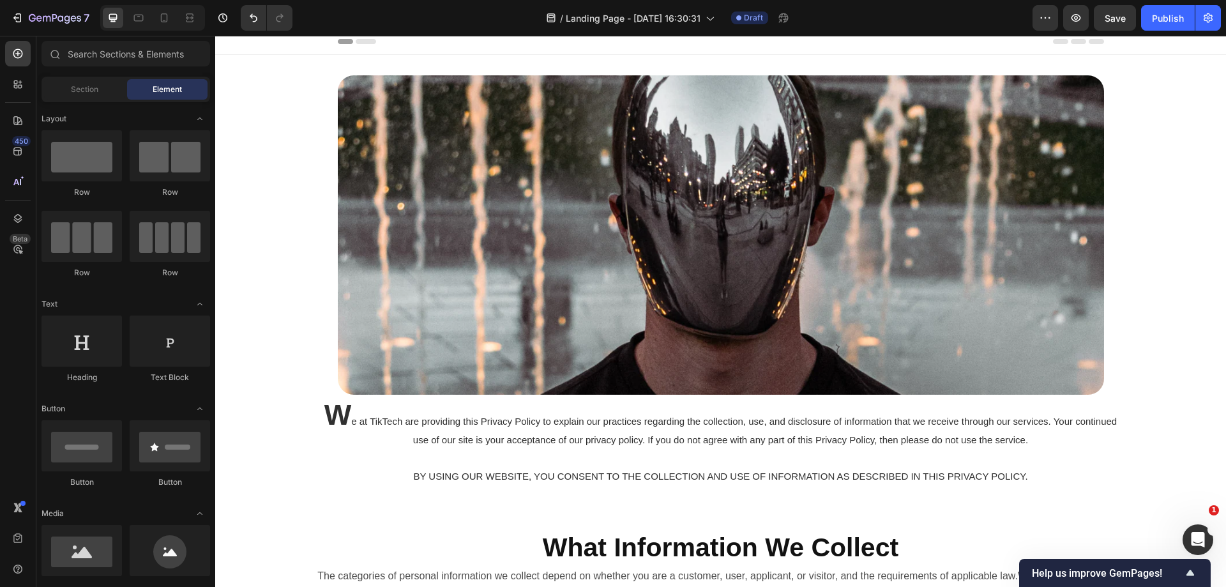
scroll to position [0, 0]
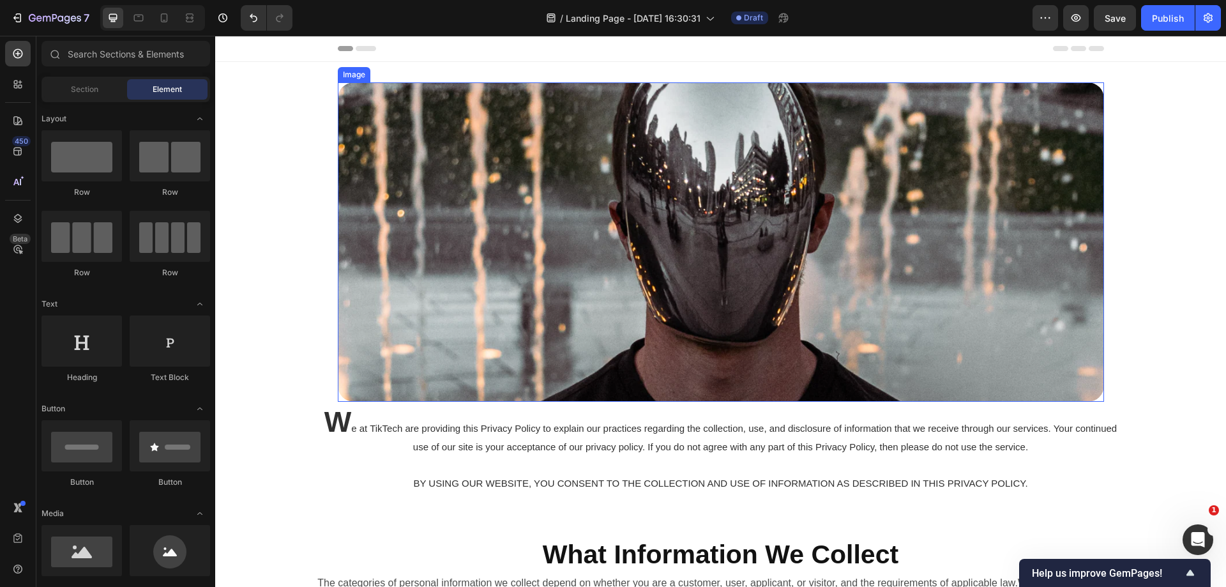
click at [403, 247] on img at bounding box center [721, 241] width 766 height 319
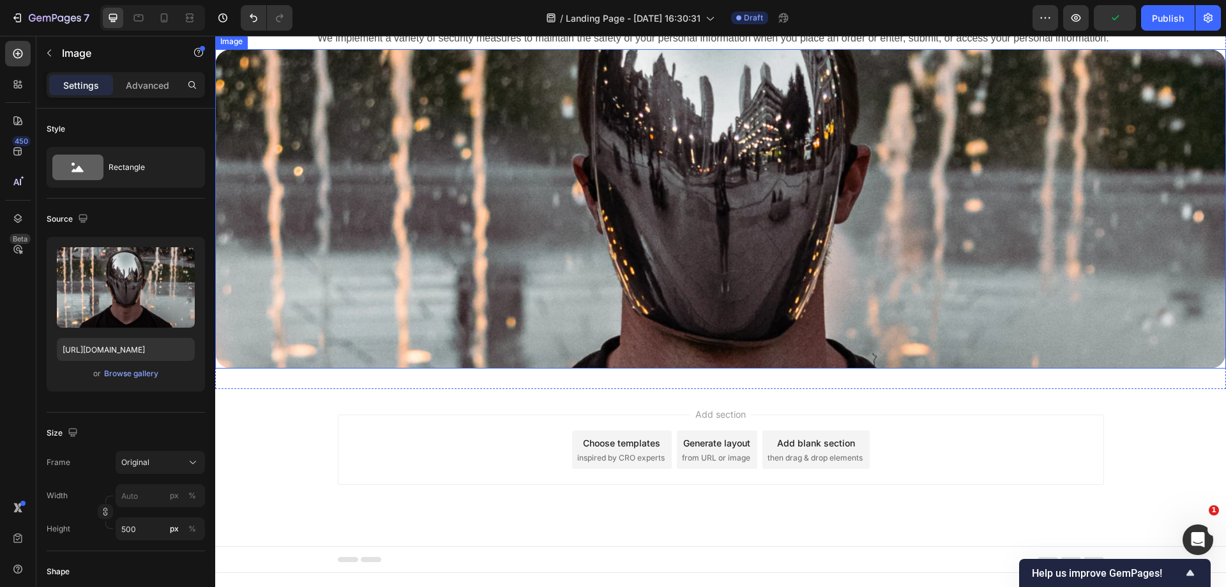
scroll to position [1035, 0]
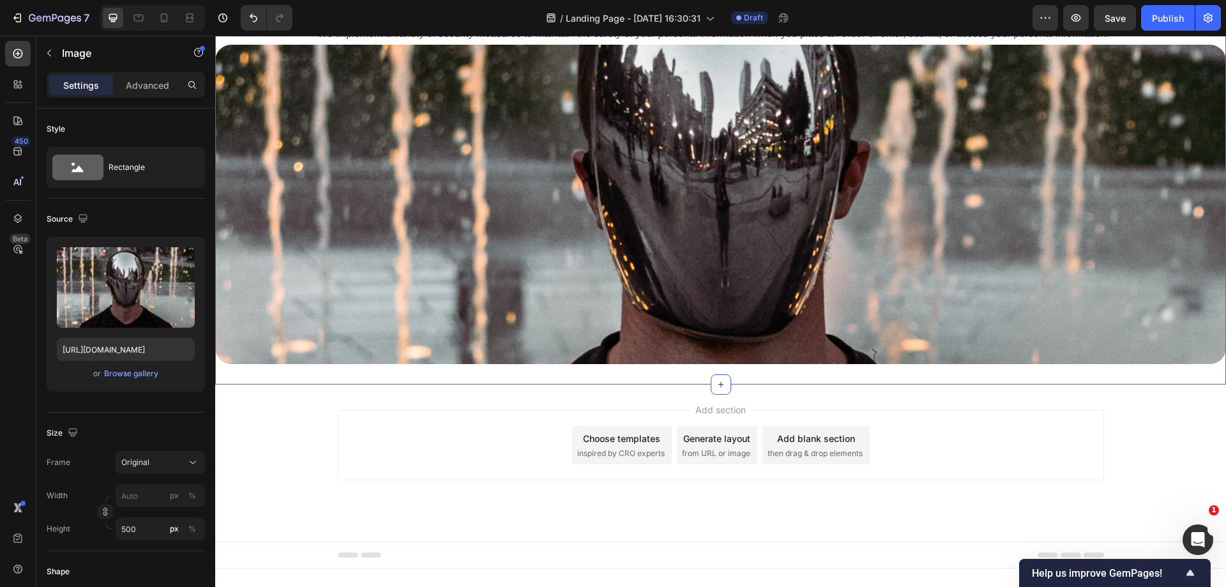
click at [686, 345] on img at bounding box center [720, 204] width 1011 height 319
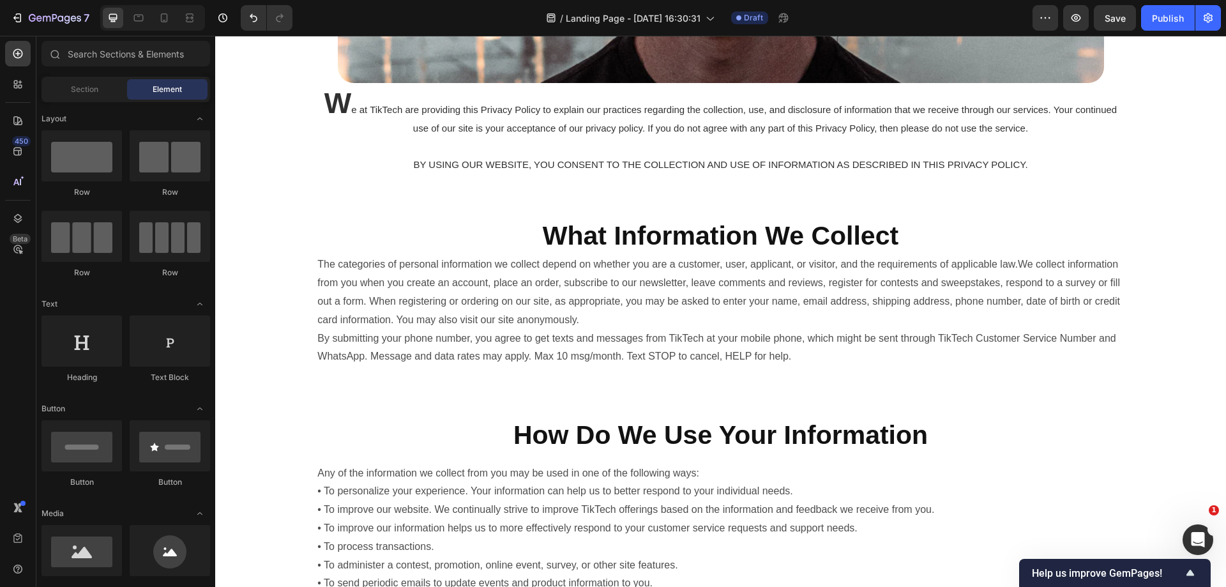
scroll to position [0, 0]
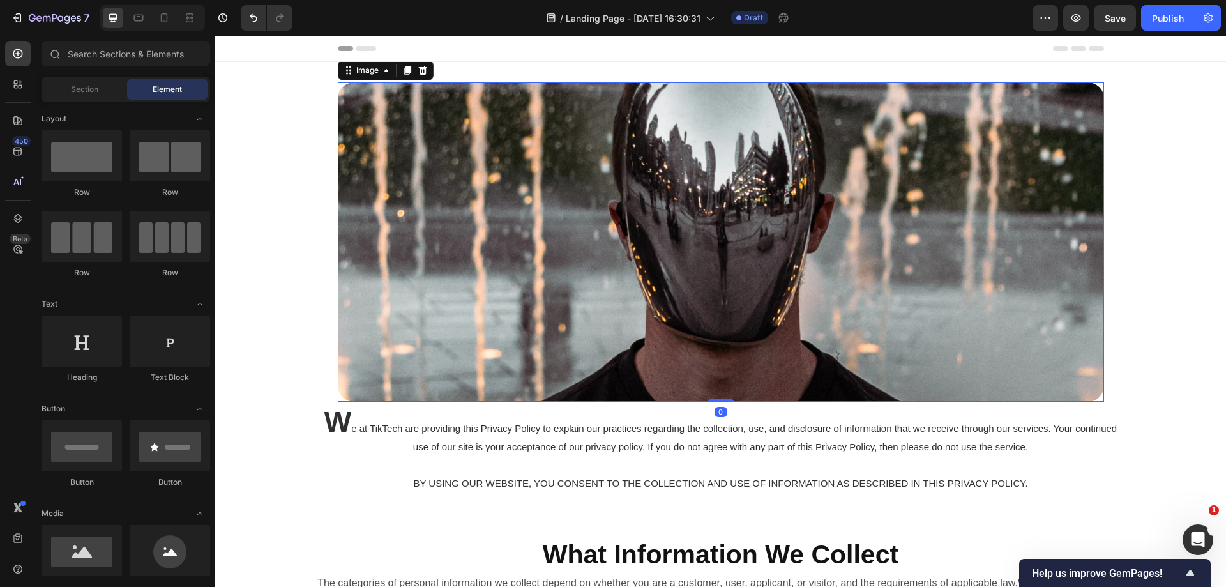
click at [691, 306] on img at bounding box center [721, 241] width 766 height 319
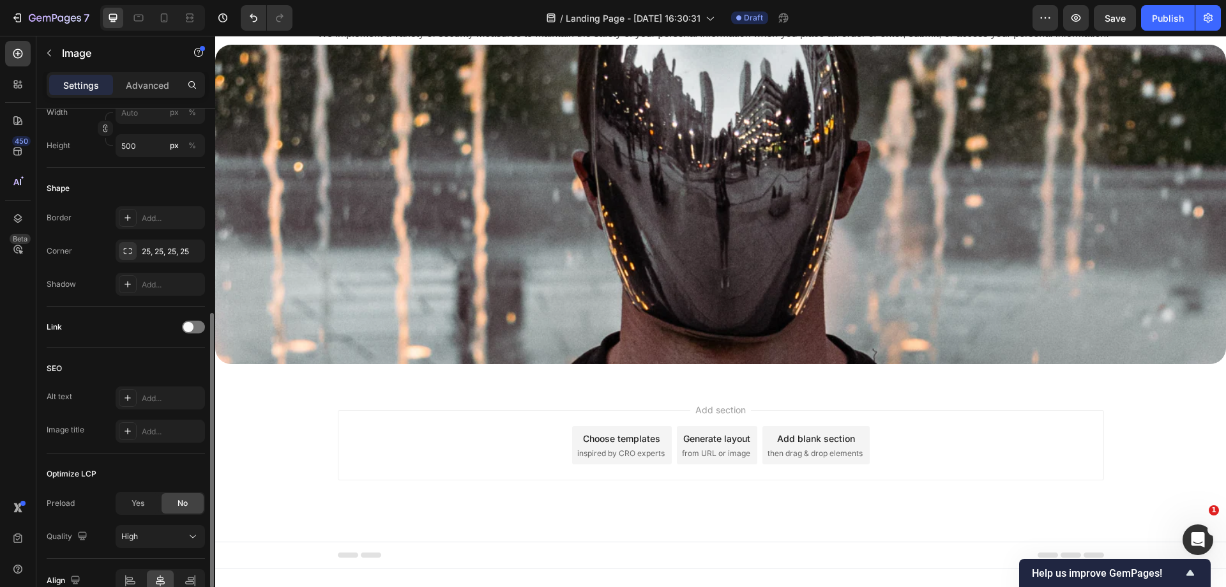
scroll to position [449, 0]
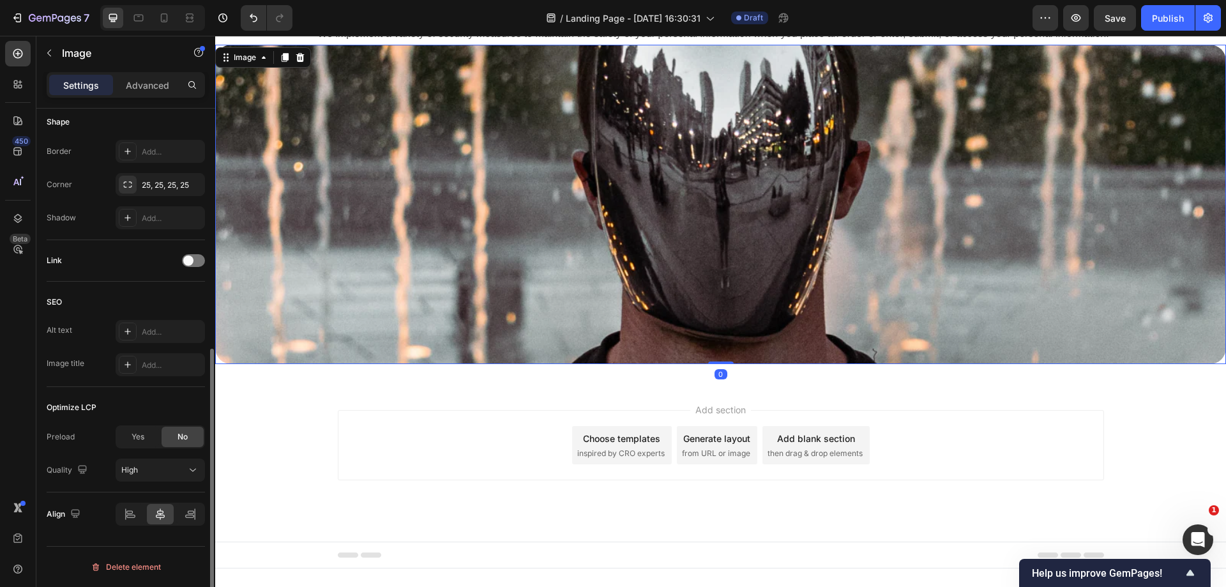
click at [666, 301] on img at bounding box center [720, 204] width 1011 height 319
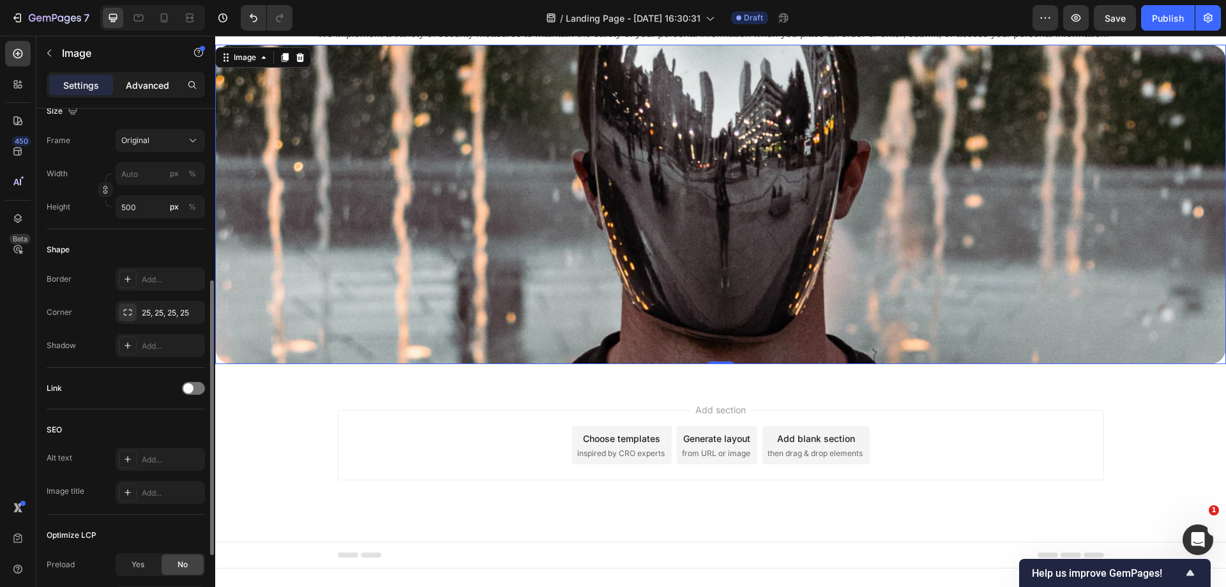
click at [165, 88] on p "Advanced" at bounding box center [147, 85] width 43 height 13
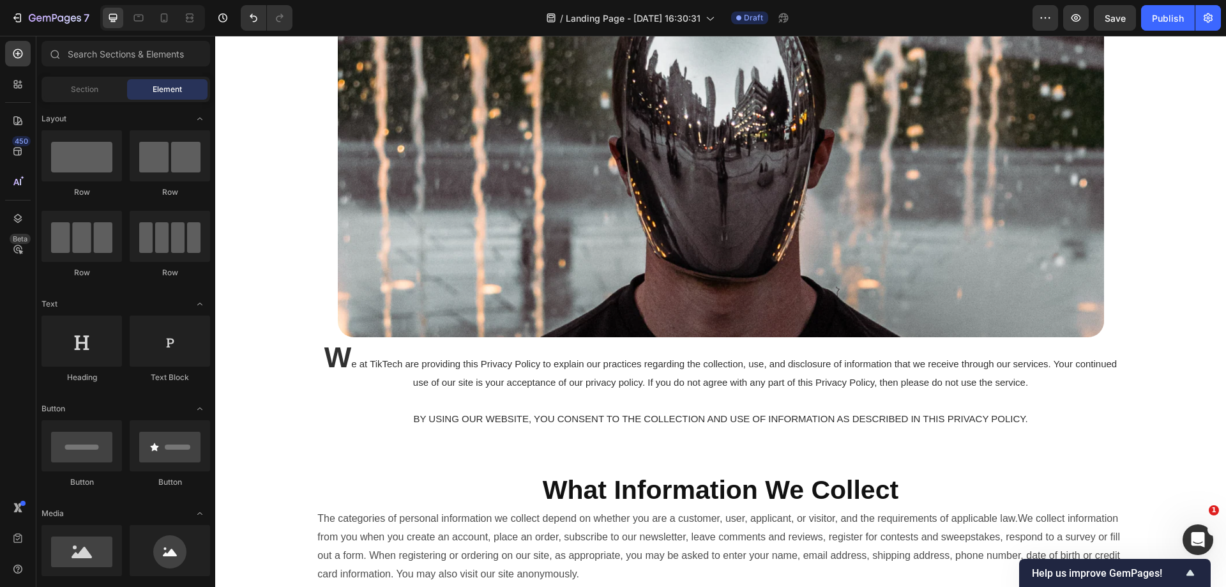
scroll to position [0, 0]
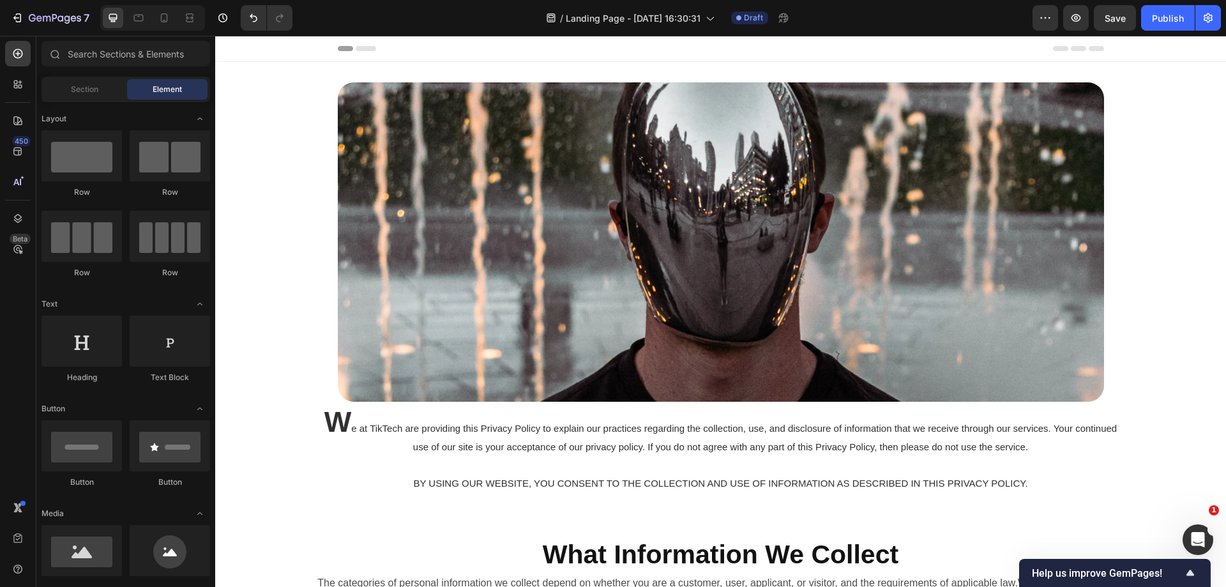
drag, startPoint x: 1221, startPoint y: 319, endPoint x: 1394, endPoint y: 36, distance: 330.7
click at [623, 320] on img at bounding box center [721, 241] width 766 height 319
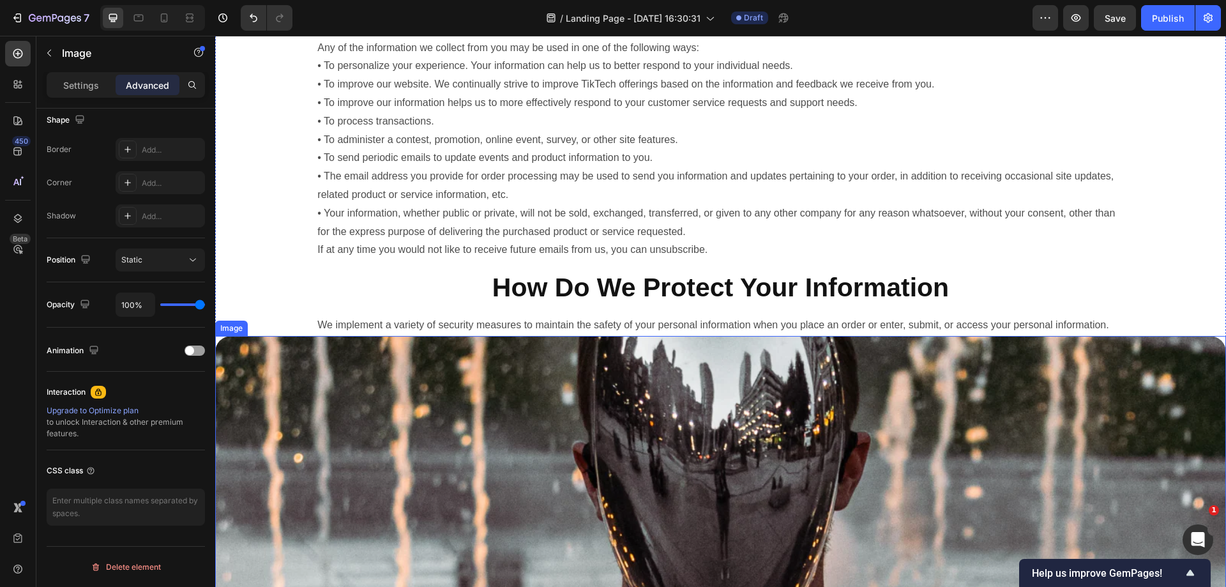
scroll to position [766, 0]
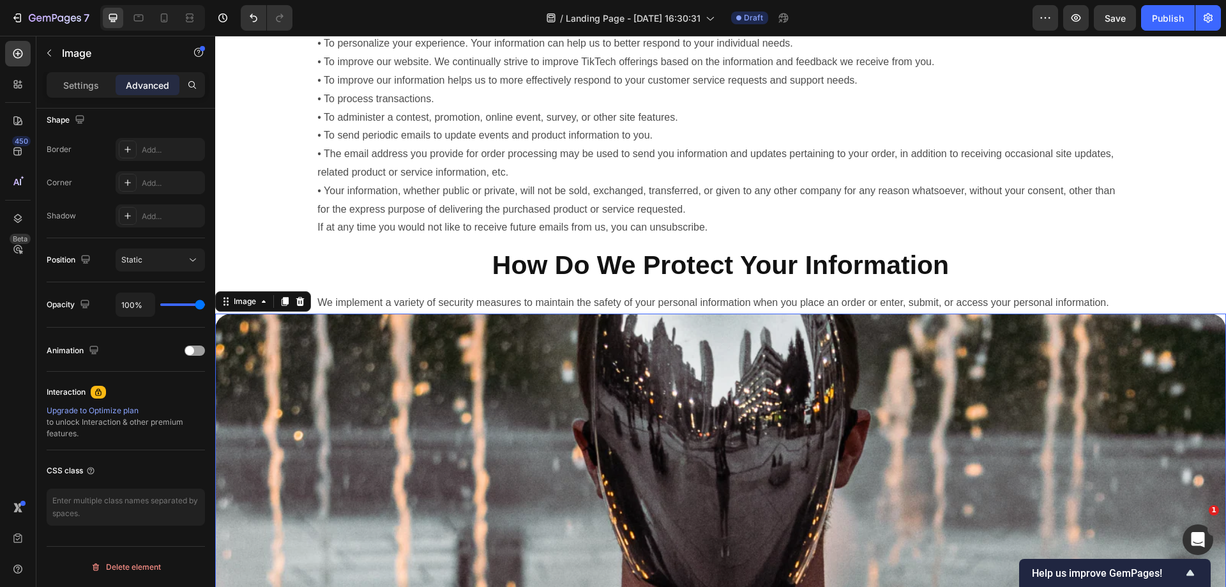
click at [684, 476] on img at bounding box center [720, 472] width 1011 height 319
drag, startPoint x: 287, startPoint y: 323, endPoint x: 299, endPoint y: 321, distance: 11.8
click at [299, 312] on div "Image" at bounding box center [263, 301] width 96 height 20
click at [299, 306] on icon at bounding box center [300, 301] width 10 height 10
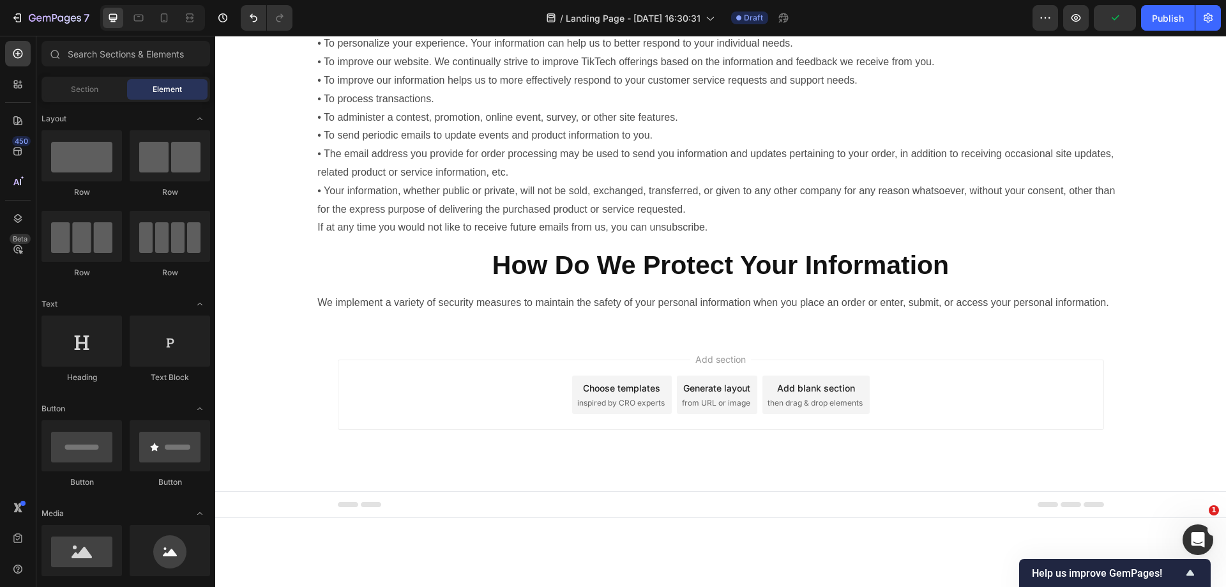
scroll to position [716, 0]
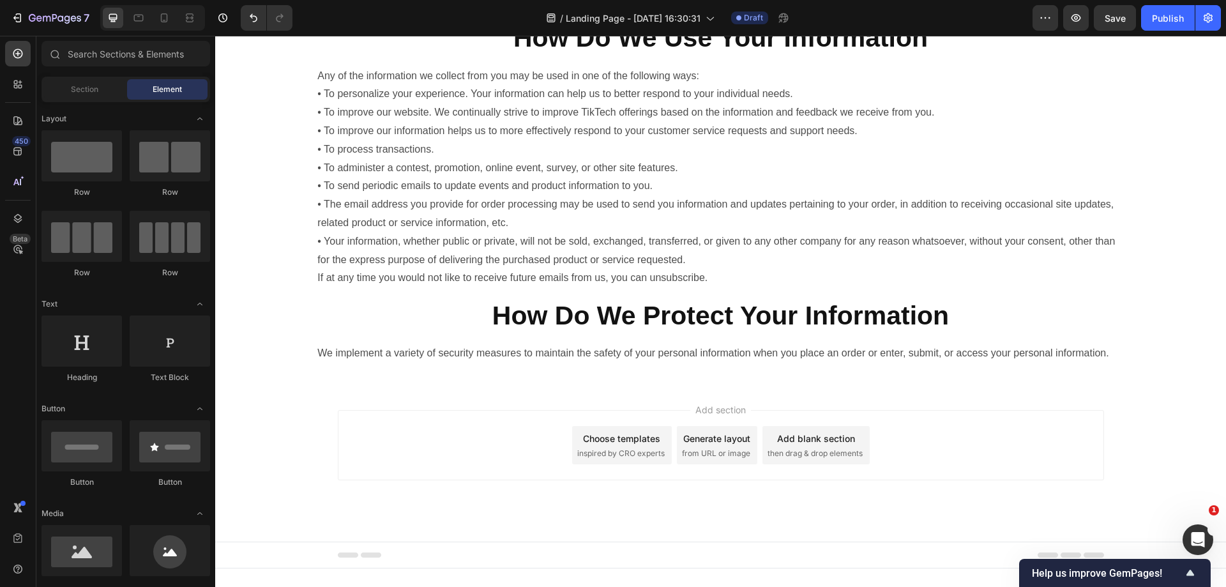
click at [808, 445] on div "Add blank section" at bounding box center [816, 438] width 78 height 13
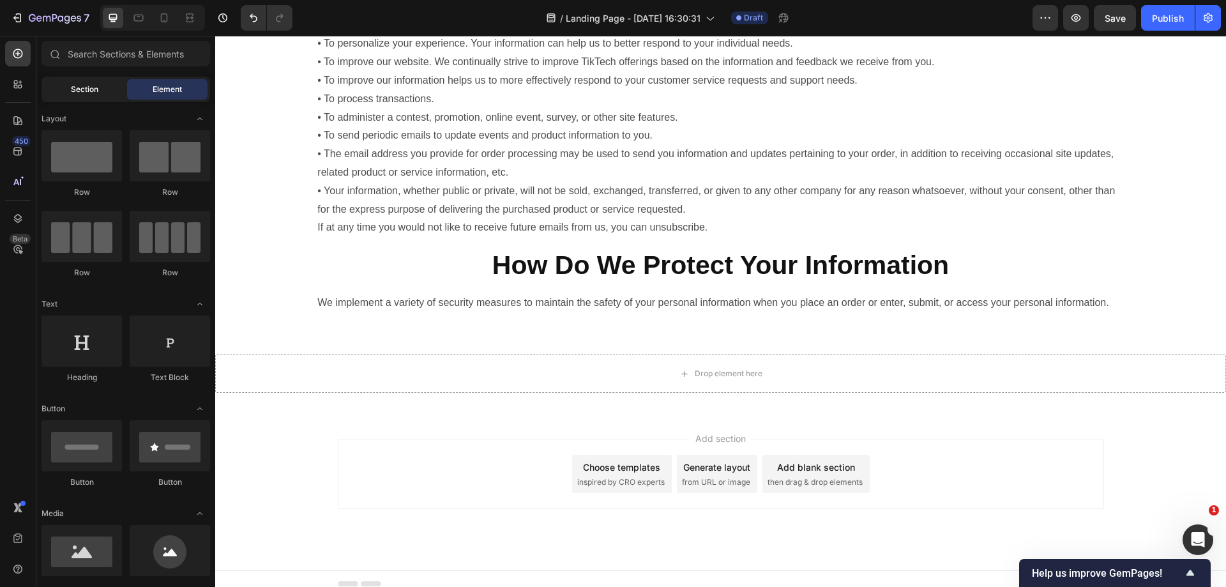
click at [82, 97] on div "Section" at bounding box center [84, 89] width 80 height 20
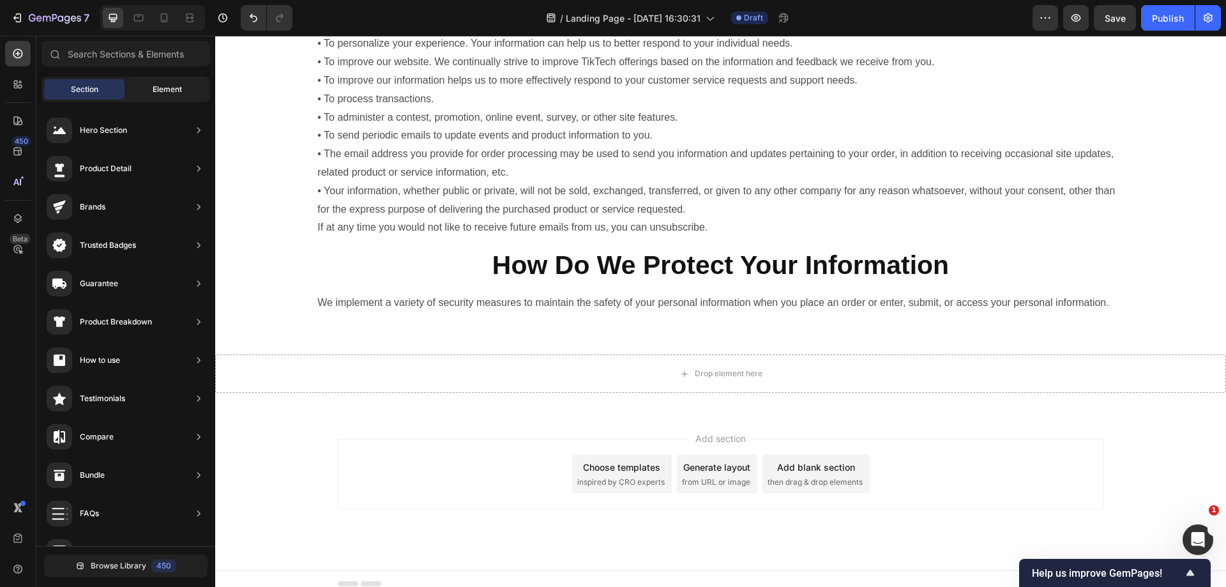
click at [179, 84] on span "Element" at bounding box center [167, 89] width 29 height 11
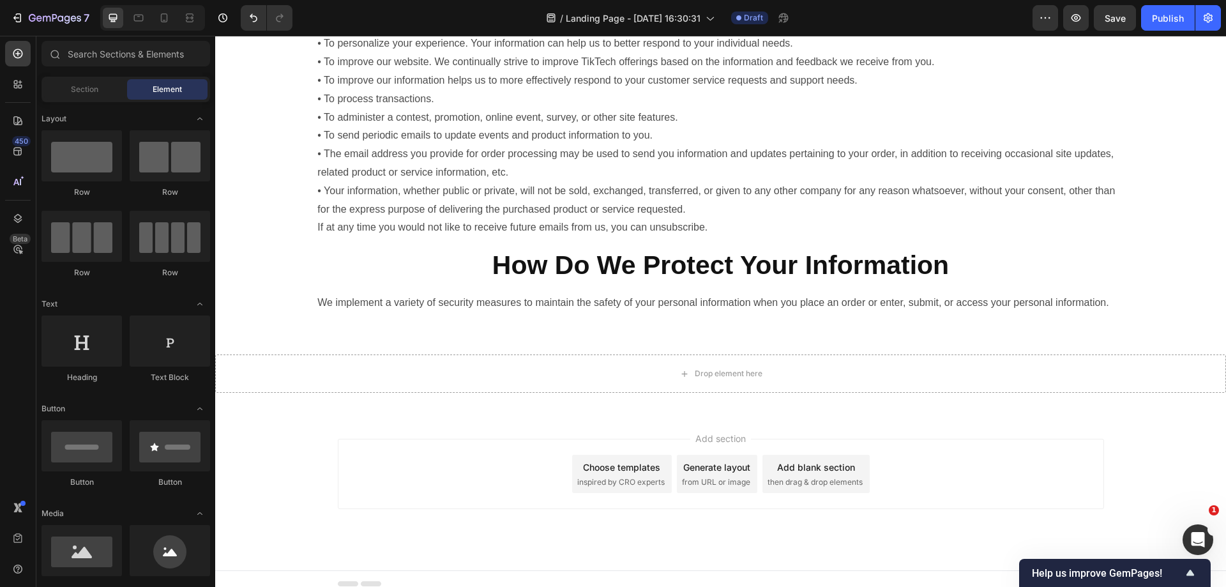
scroll to position [128, 0]
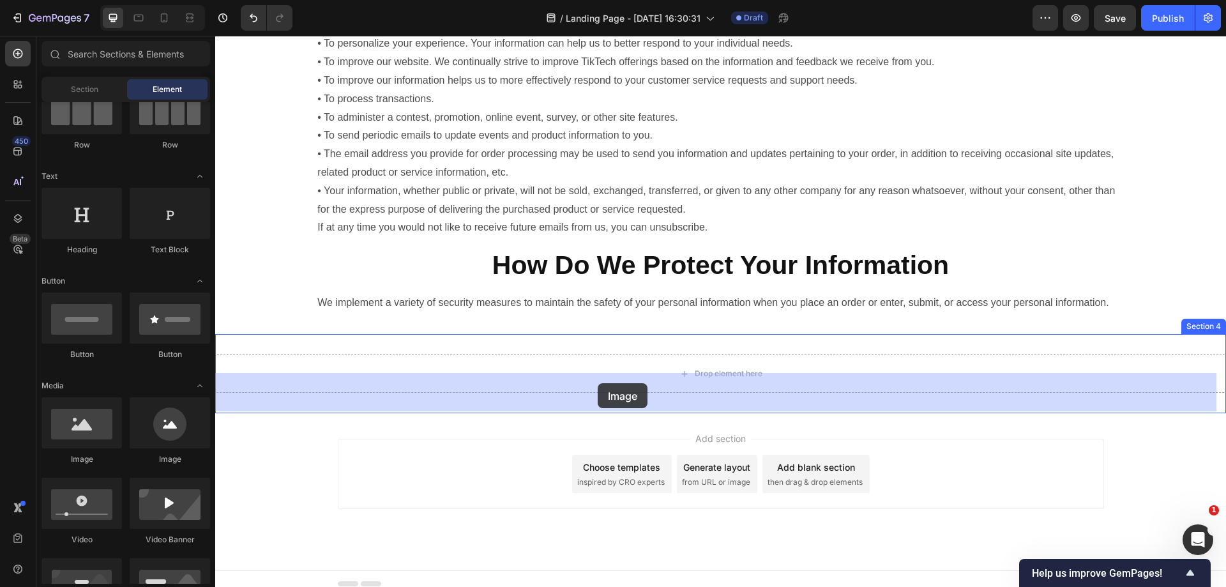
drag, startPoint x: 305, startPoint y: 473, endPoint x: 598, endPoint y: 383, distance: 306.6
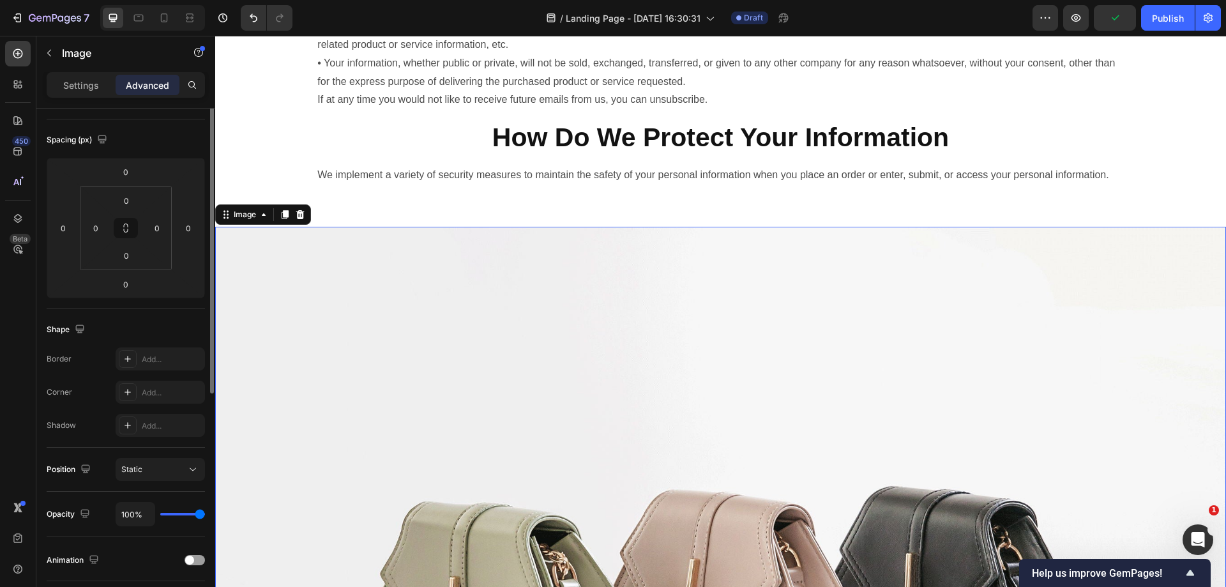
scroll to position [64, 0]
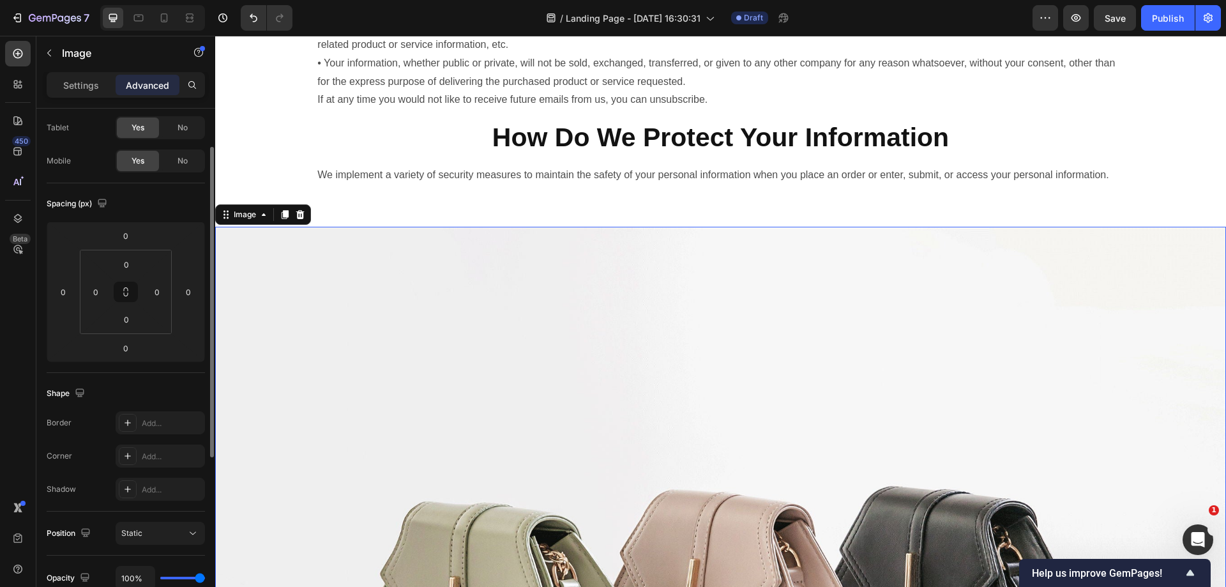
click at [89, 74] on div "Settings Advanced" at bounding box center [126, 85] width 158 height 26
click at [86, 89] on p "Settings" at bounding box center [81, 85] width 36 height 13
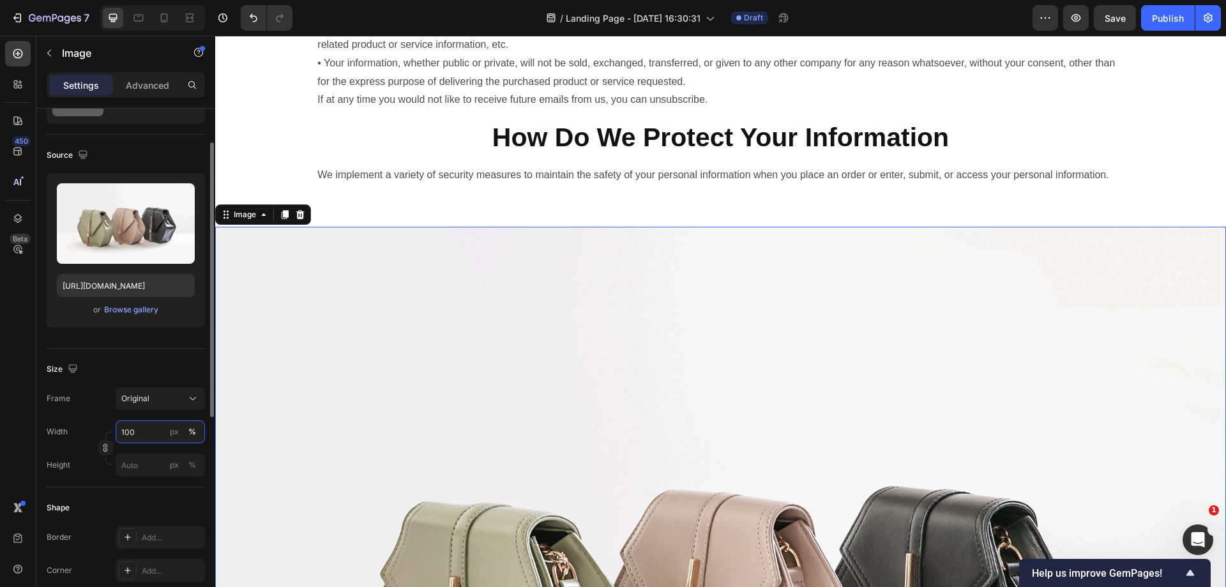
click at [156, 434] on input "100" at bounding box center [160, 431] width 89 height 23
click at [103, 495] on div "Shape Border Add... Corner Add... Shadow Add..." at bounding box center [126, 556] width 158 height 139
click at [139, 468] on input "px %" at bounding box center [160, 464] width 89 height 23
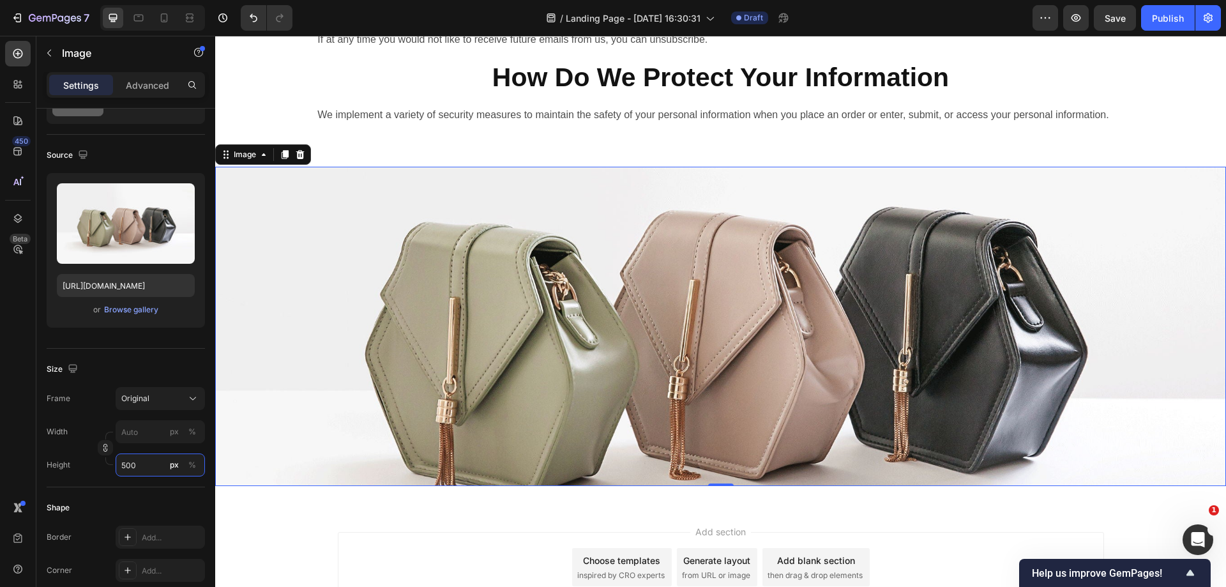
scroll to position [1076, 0]
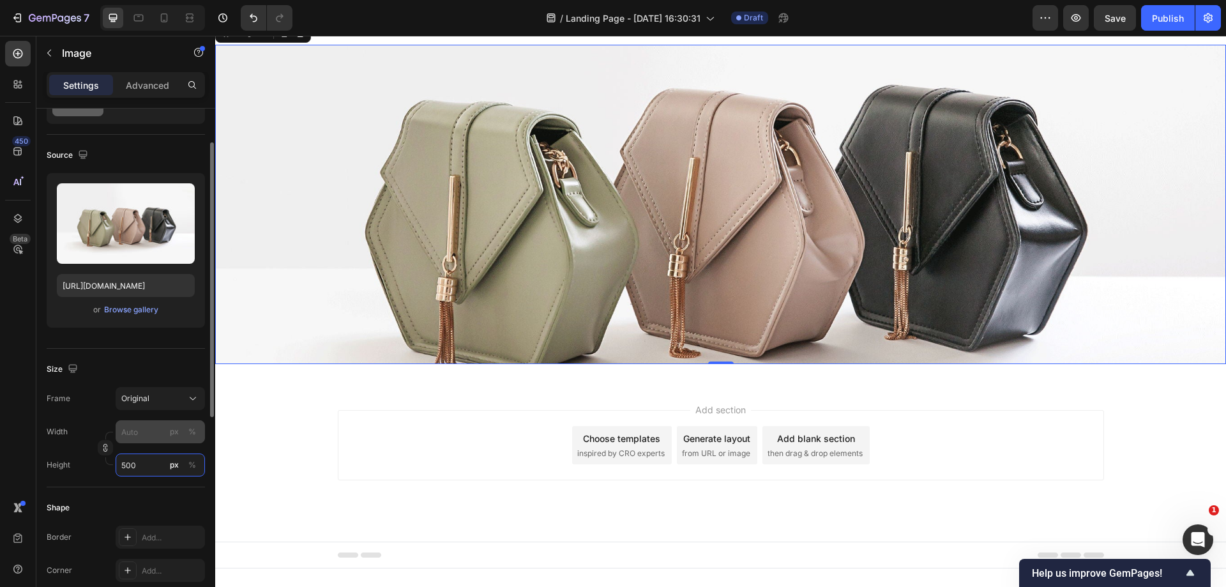
type input "500"
click at [132, 435] on input "px %" at bounding box center [160, 431] width 89 height 23
type input "8"
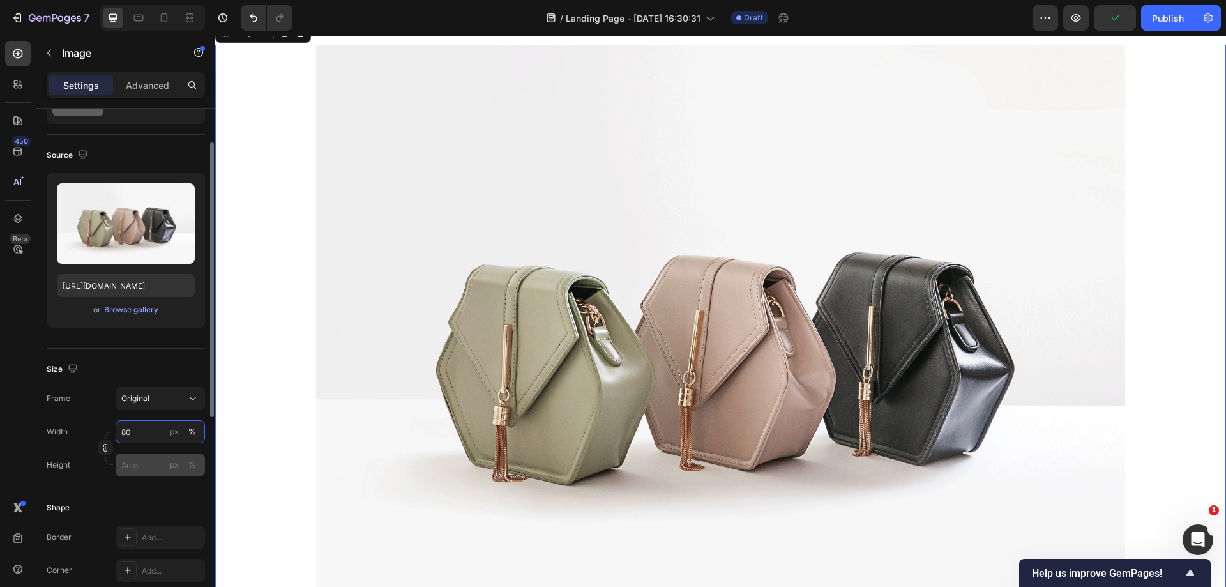
type input "80"
click at [132, 473] on input "px %" at bounding box center [160, 464] width 89 height 23
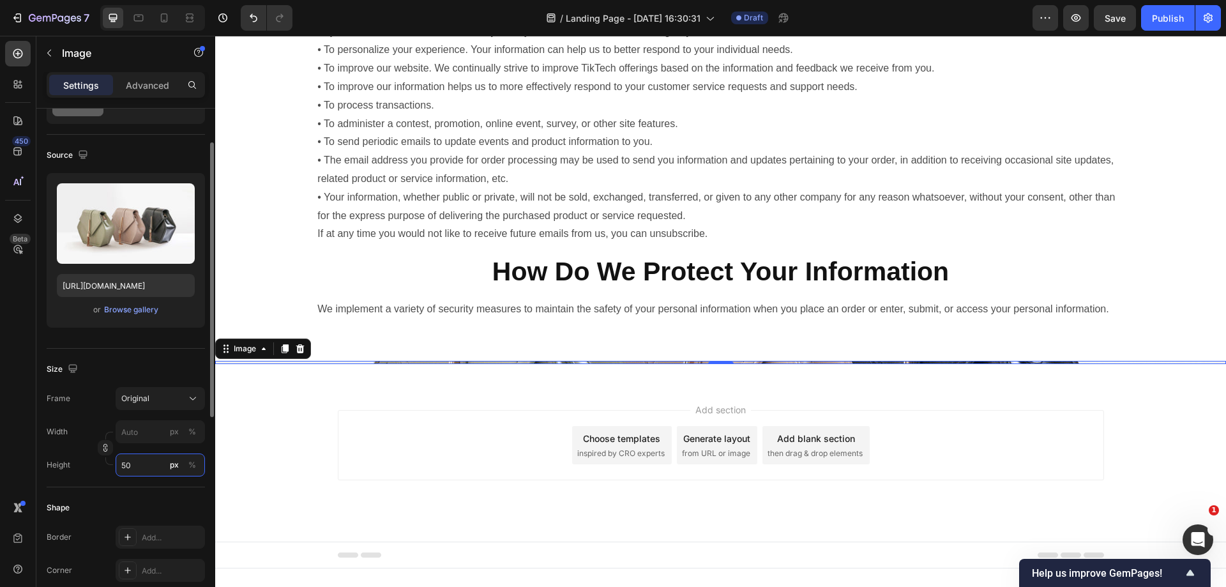
scroll to position [789, 0]
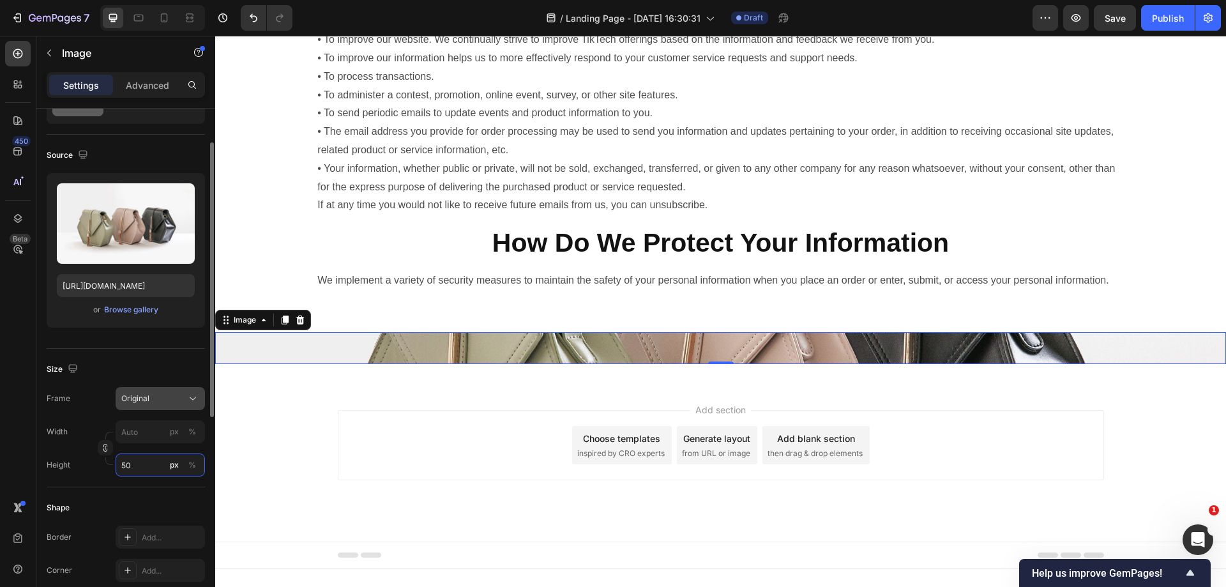
type input "50"
click at [166, 399] on div "Original" at bounding box center [152, 398] width 63 height 11
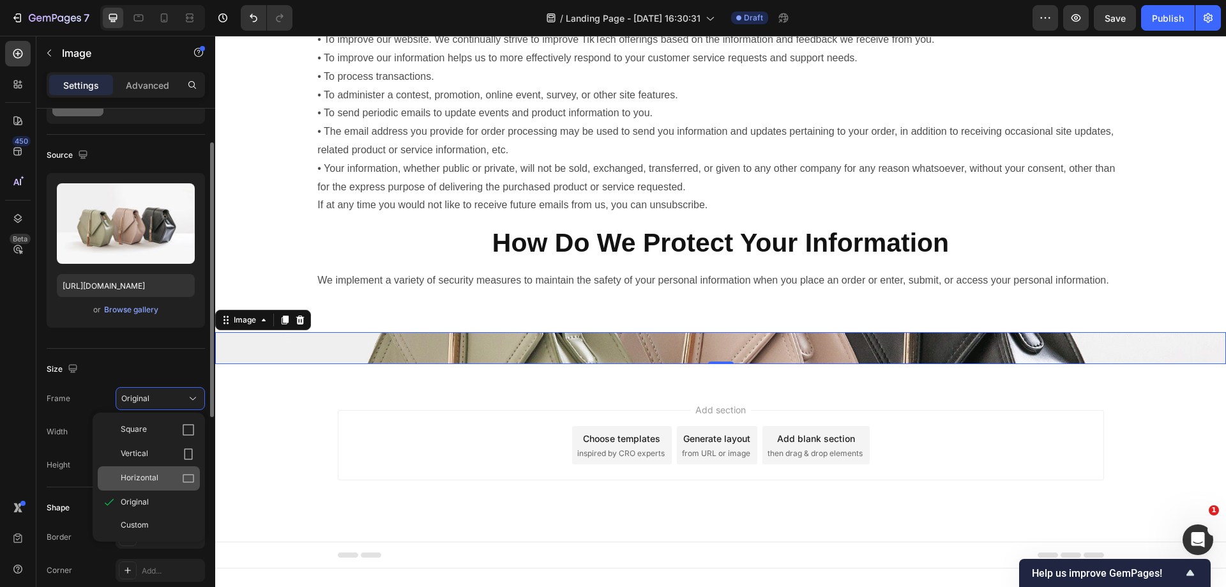
click at [163, 474] on div "Horizontal" at bounding box center [158, 478] width 74 height 13
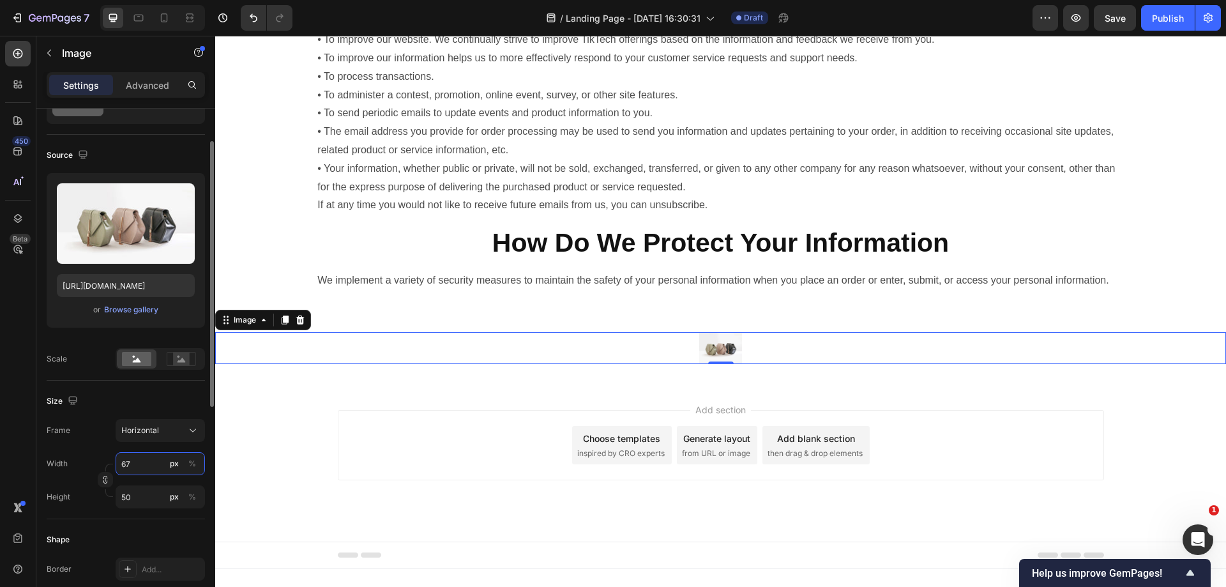
click at [152, 467] on input "67" at bounding box center [160, 463] width 89 height 23
click at [148, 465] on input "67" at bounding box center [160, 463] width 89 height 23
click at [152, 495] on p "Full 100%" at bounding box center [158, 493] width 74 height 11
type input "100"
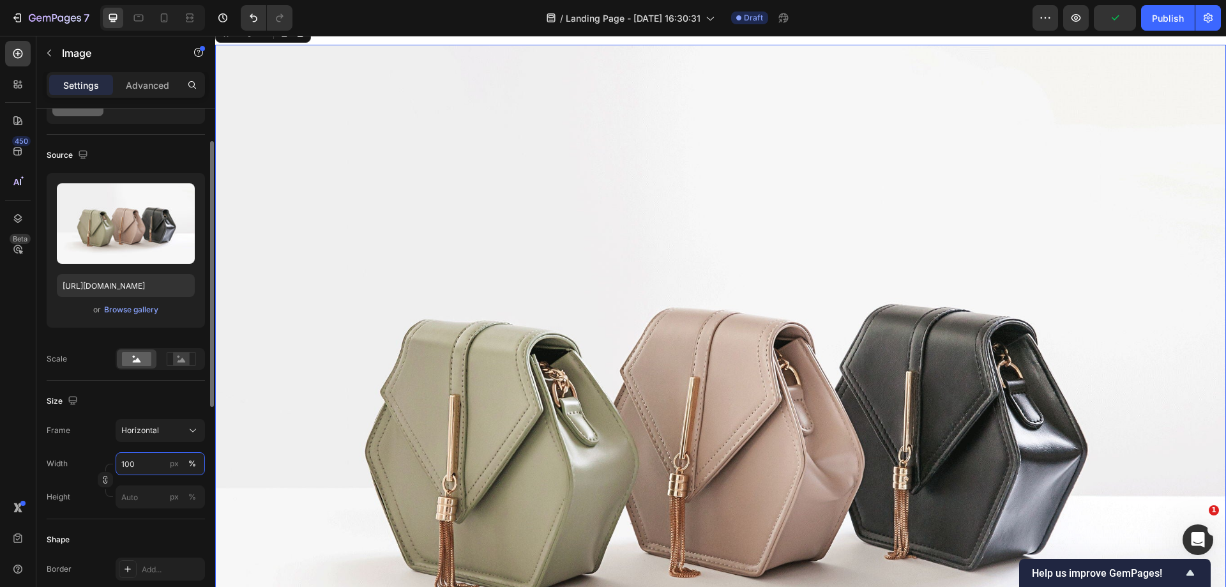
click at [153, 469] on input "100" at bounding box center [160, 463] width 89 height 23
click at [93, 439] on div "Frame Horizontal" at bounding box center [126, 430] width 158 height 23
click at [147, 495] on input "px %" at bounding box center [160, 496] width 89 height 23
type input "7"
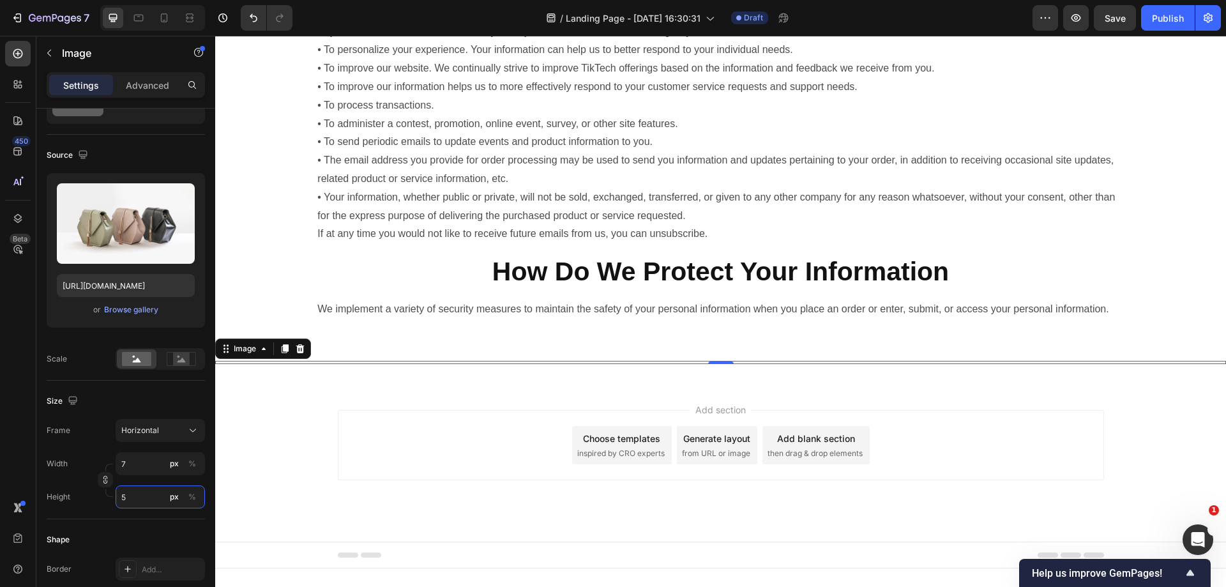
type input "50"
type input "667"
type input "500"
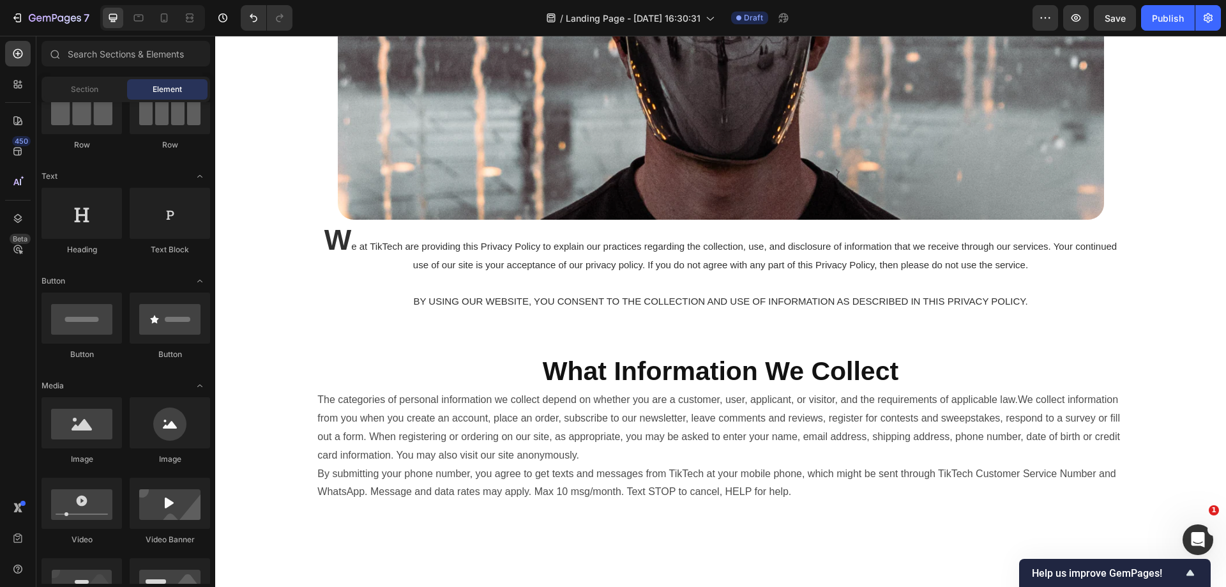
scroll to position [0, 0]
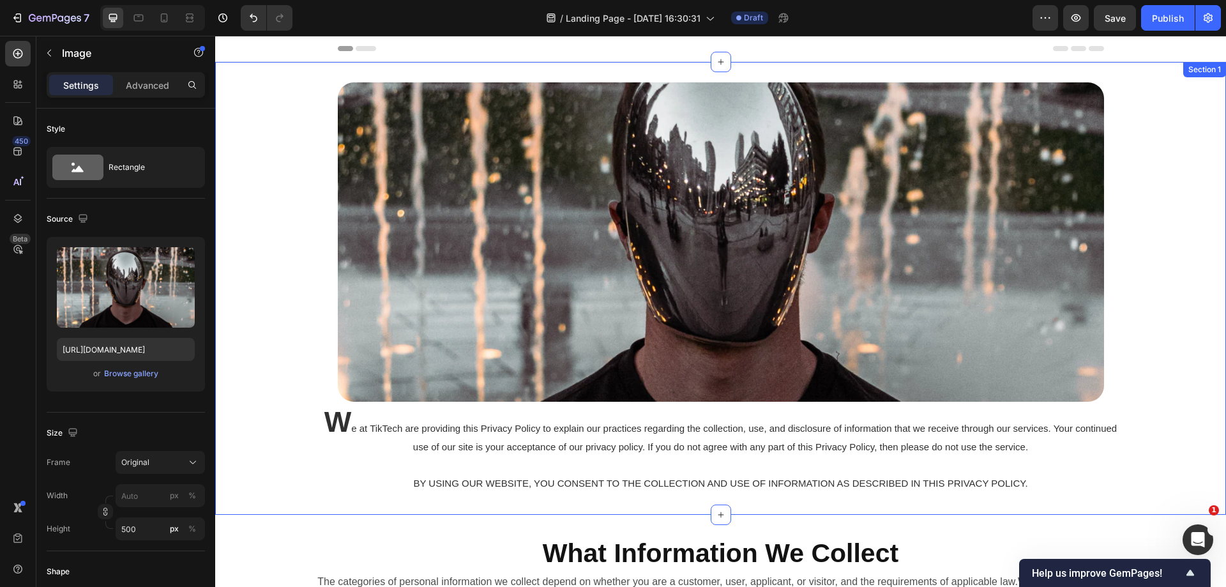
click at [720, 246] on img at bounding box center [721, 241] width 766 height 319
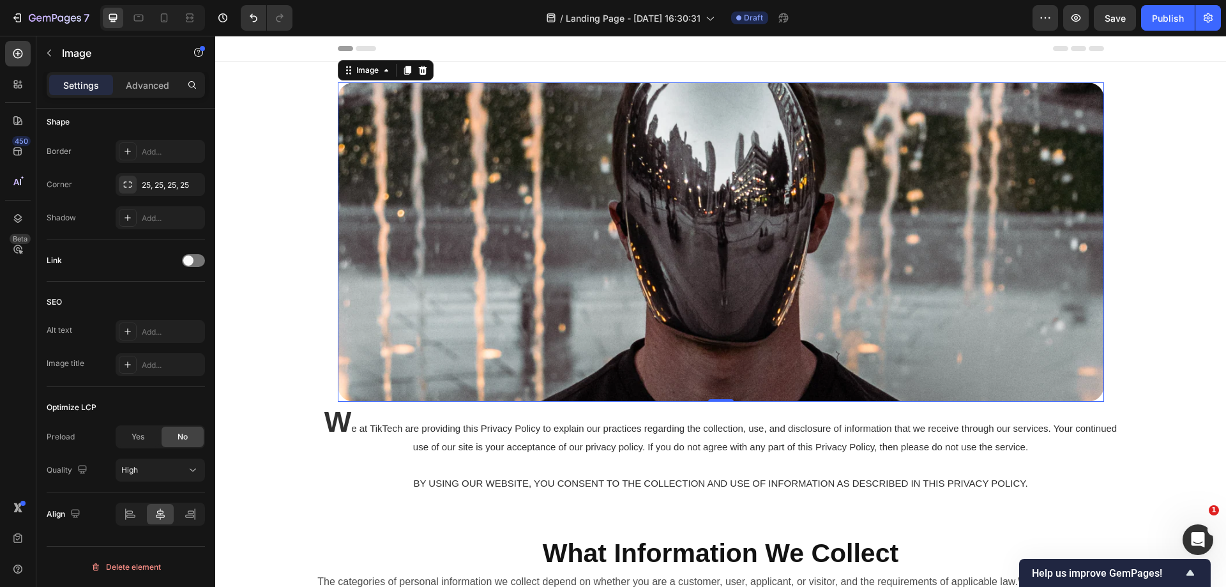
click at [551, 262] on img at bounding box center [721, 241] width 766 height 319
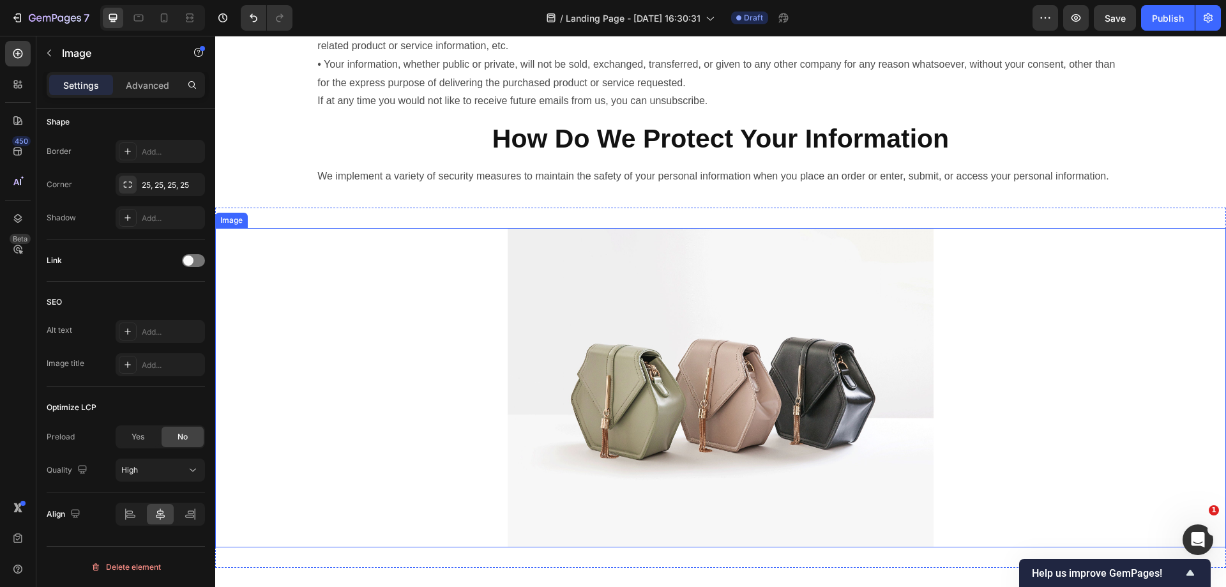
scroll to position [894, 0]
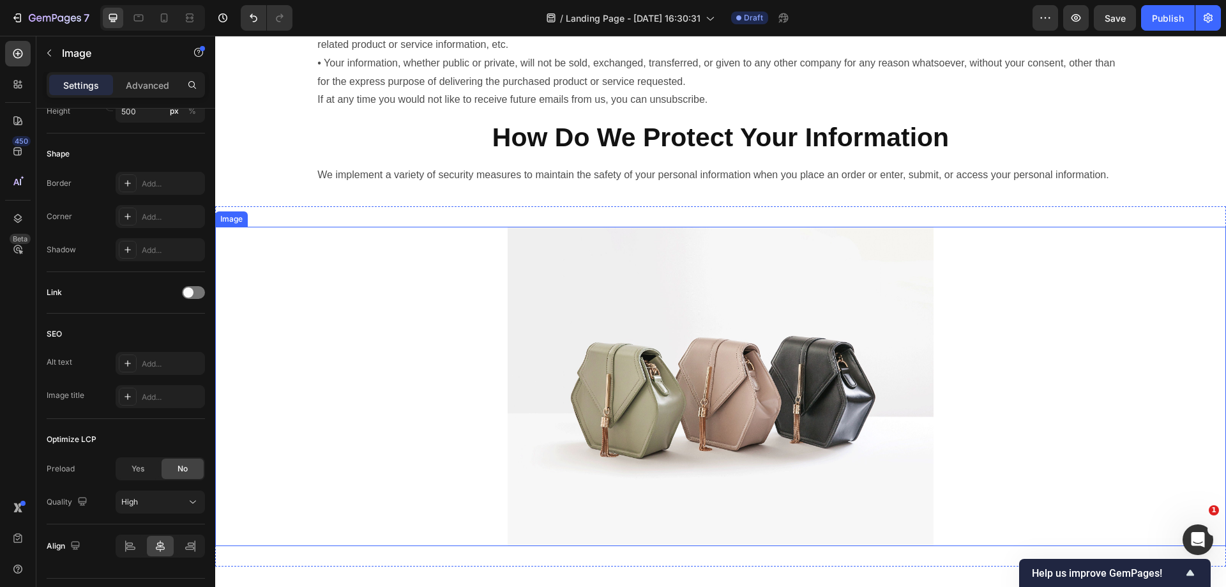
click at [695, 439] on img at bounding box center [721, 386] width 426 height 319
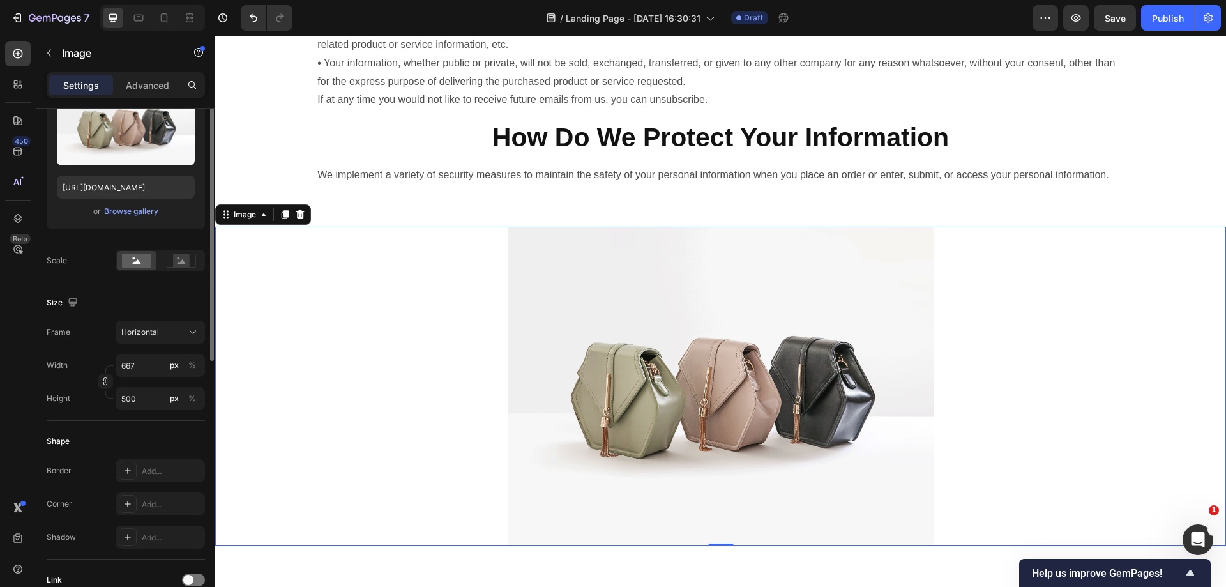
scroll to position [98, 0]
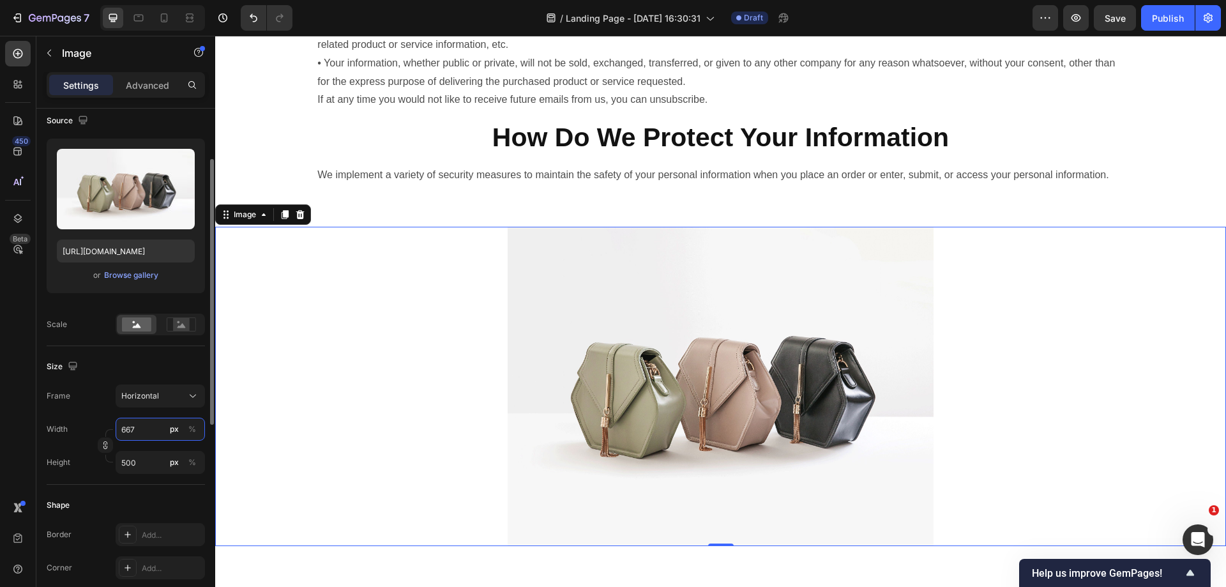
click at [146, 424] on input "667" at bounding box center [160, 429] width 89 height 23
click at [114, 457] on div "Full 100%" at bounding box center [147, 459] width 105 height 23
type input "100"
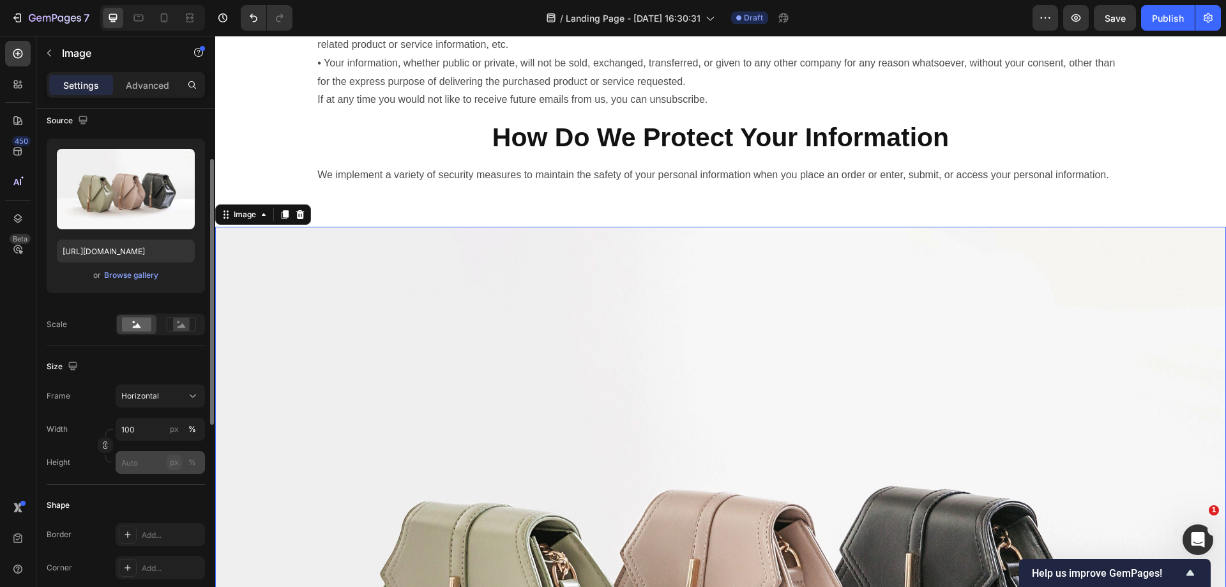
click at [167, 465] on button "px" at bounding box center [174, 462] width 15 height 15
type input "7"
type input "5"
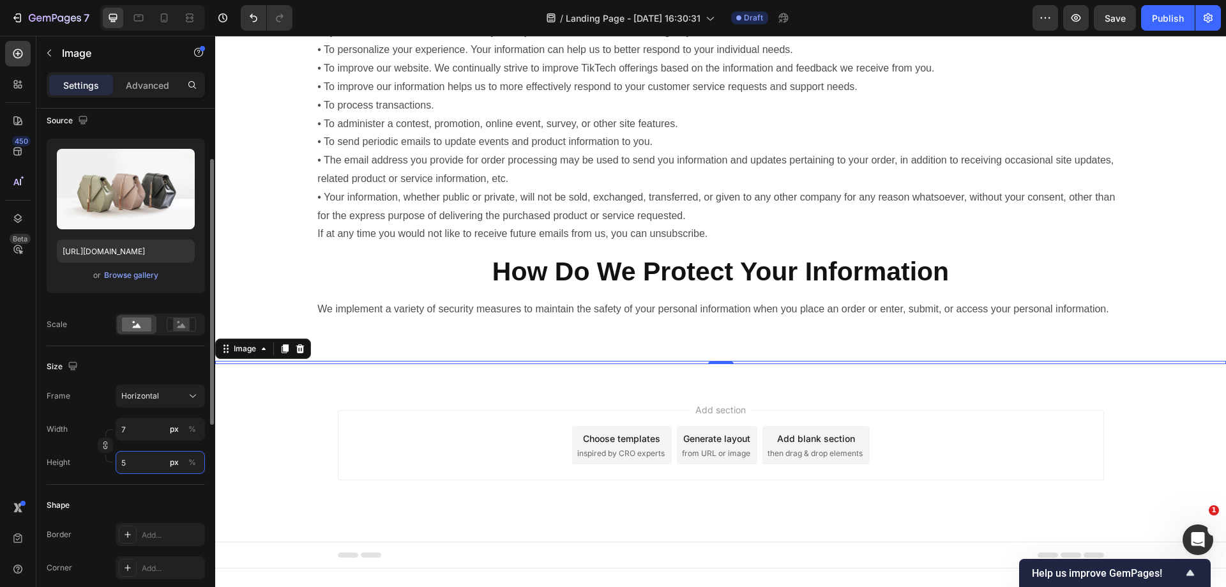
scroll to position [789, 0]
type input "67"
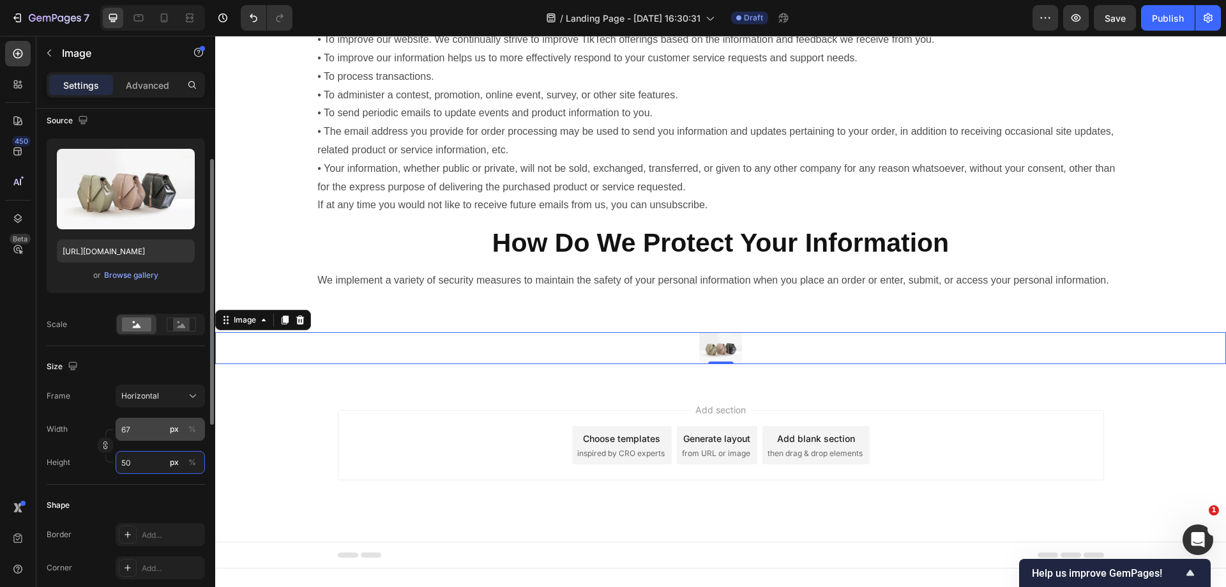
type input "50"
click at [130, 427] on input "67" at bounding box center [160, 429] width 89 height 23
type input "8"
type input "6"
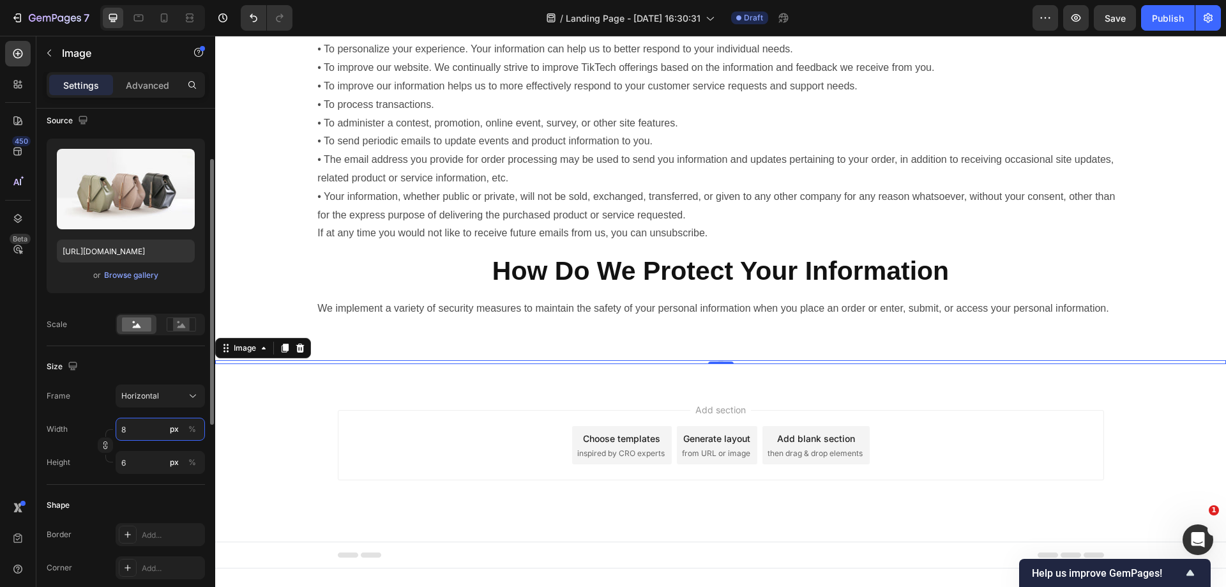
type input "80"
type input "60"
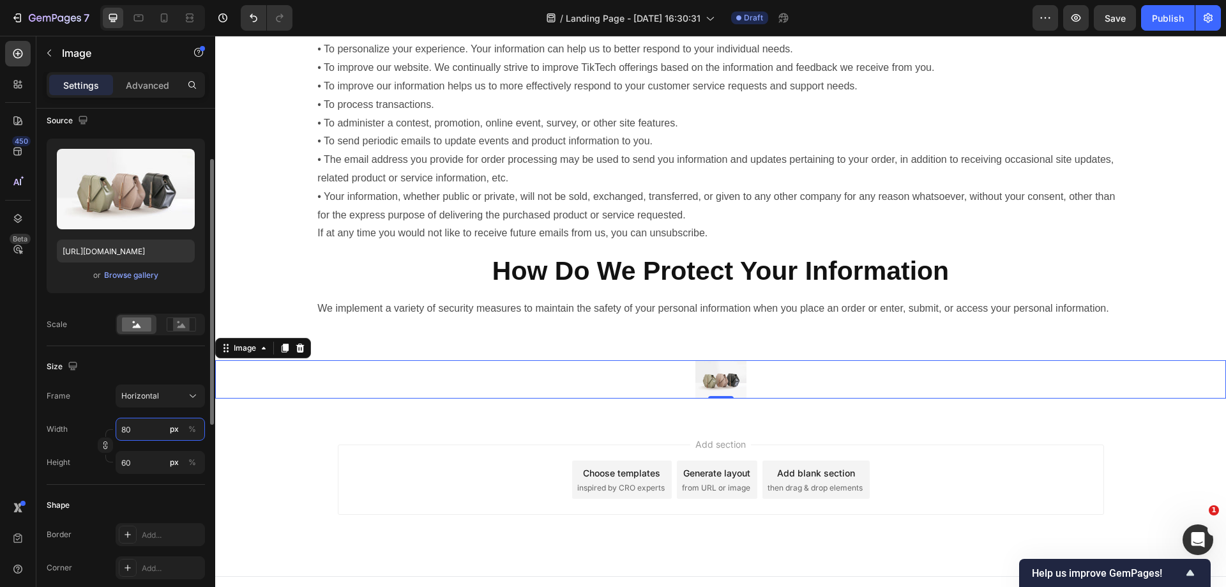
scroll to position [795, 0]
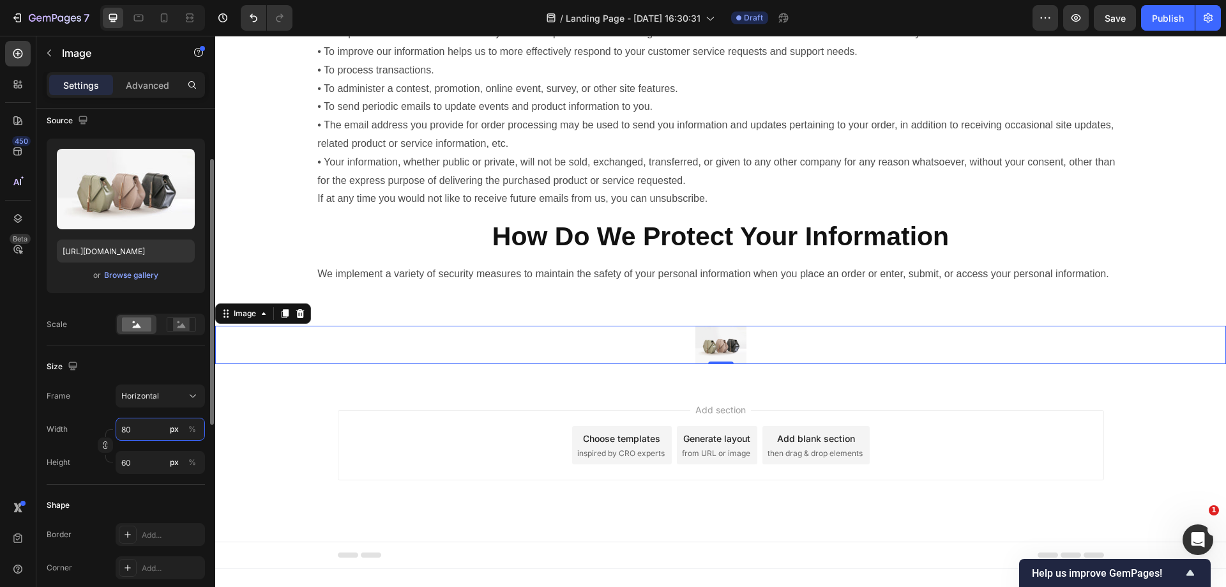
type input "80"
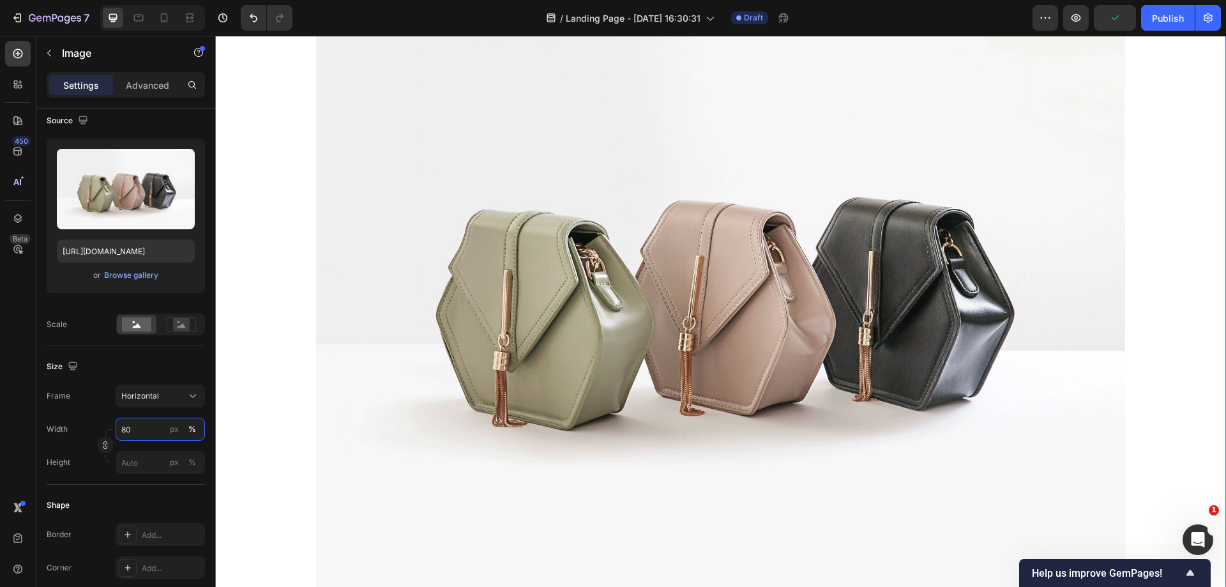
scroll to position [1213, 0]
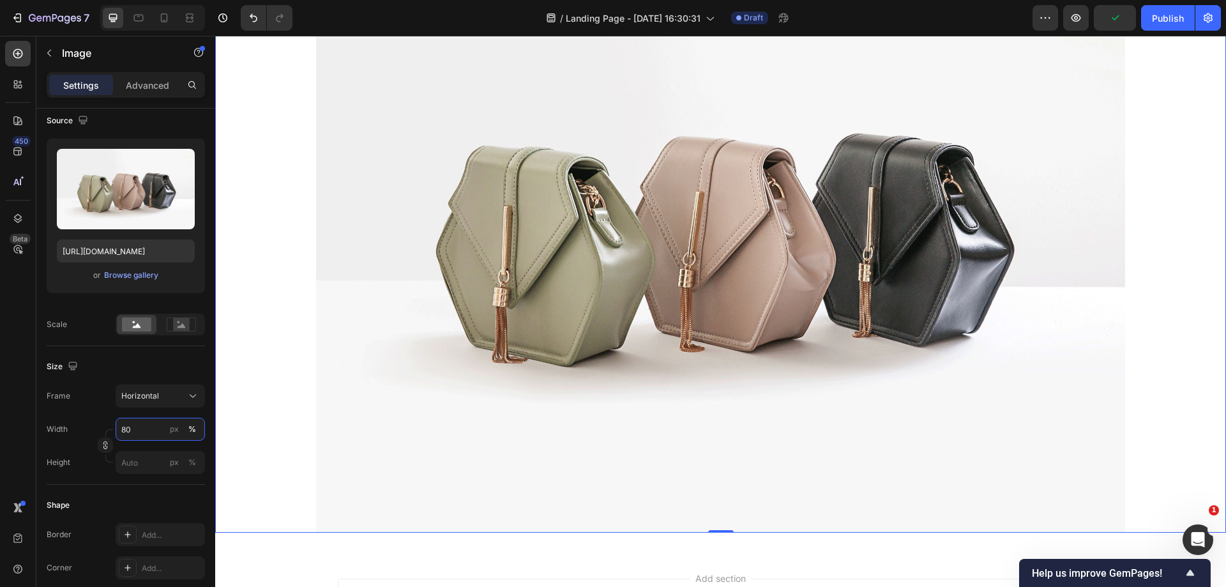
type input "80"
click at [684, 346] on img at bounding box center [720, 229] width 808 height 607
click at [188, 402] on icon at bounding box center [192, 395] width 13 height 13
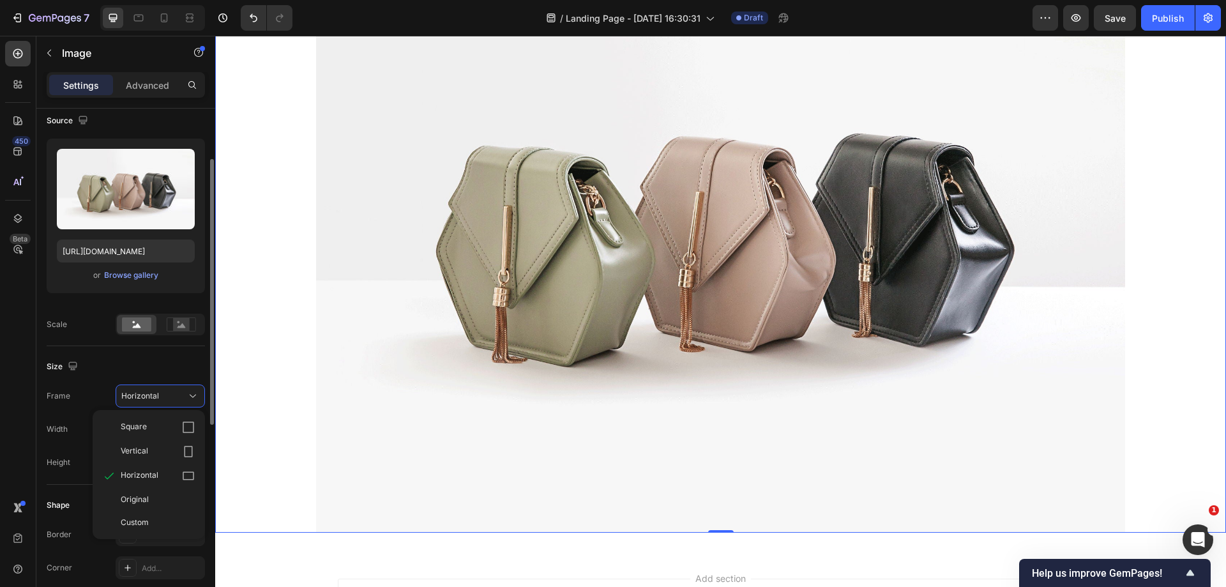
scroll to position [162, 0]
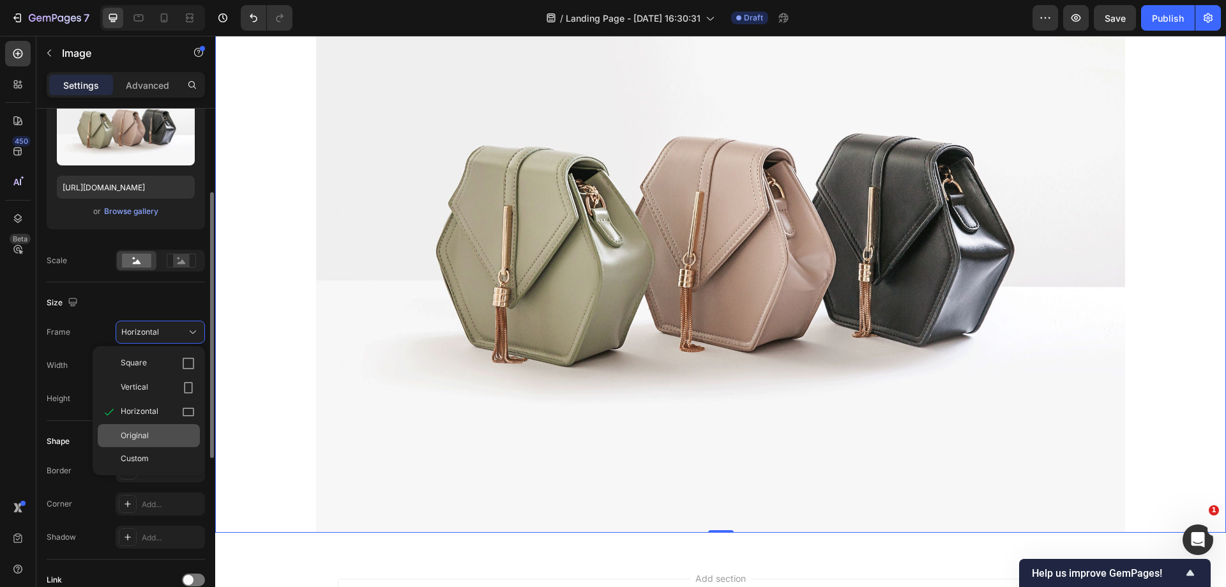
click at [158, 437] on div "Original" at bounding box center [158, 435] width 74 height 11
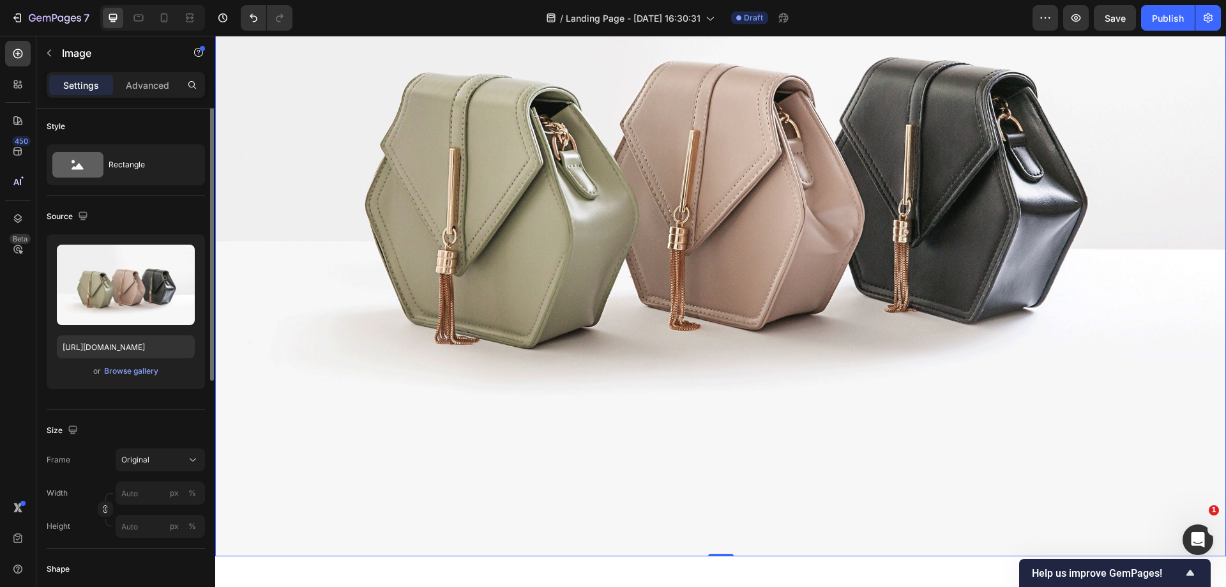
scroll to position [0, 0]
click at [165, 77] on div "Advanced" at bounding box center [148, 85] width 64 height 20
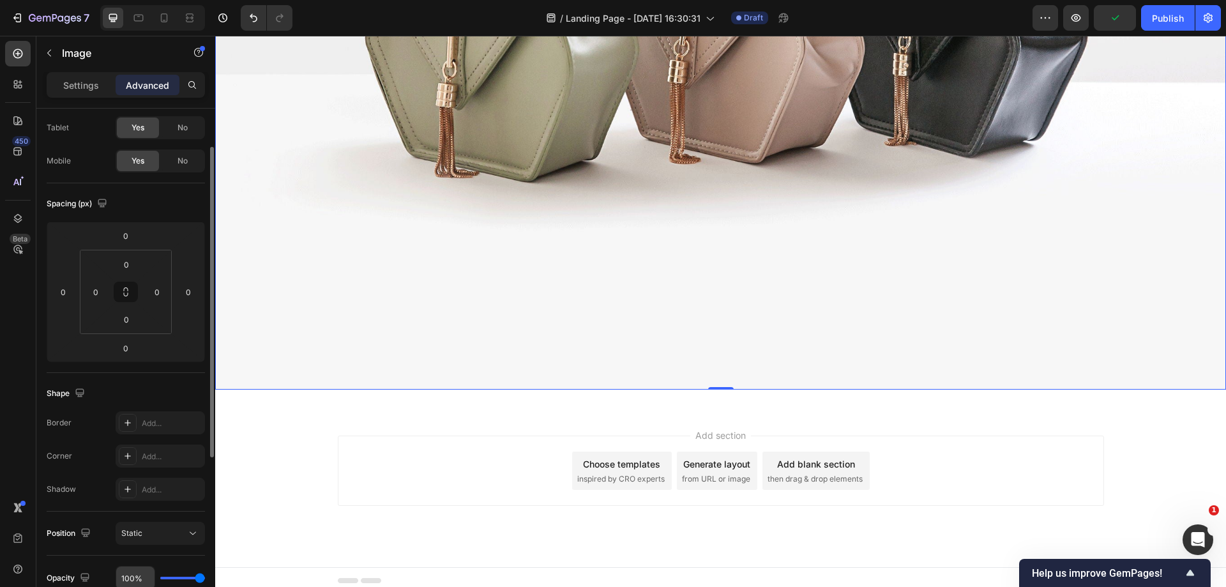
scroll to position [128, 0]
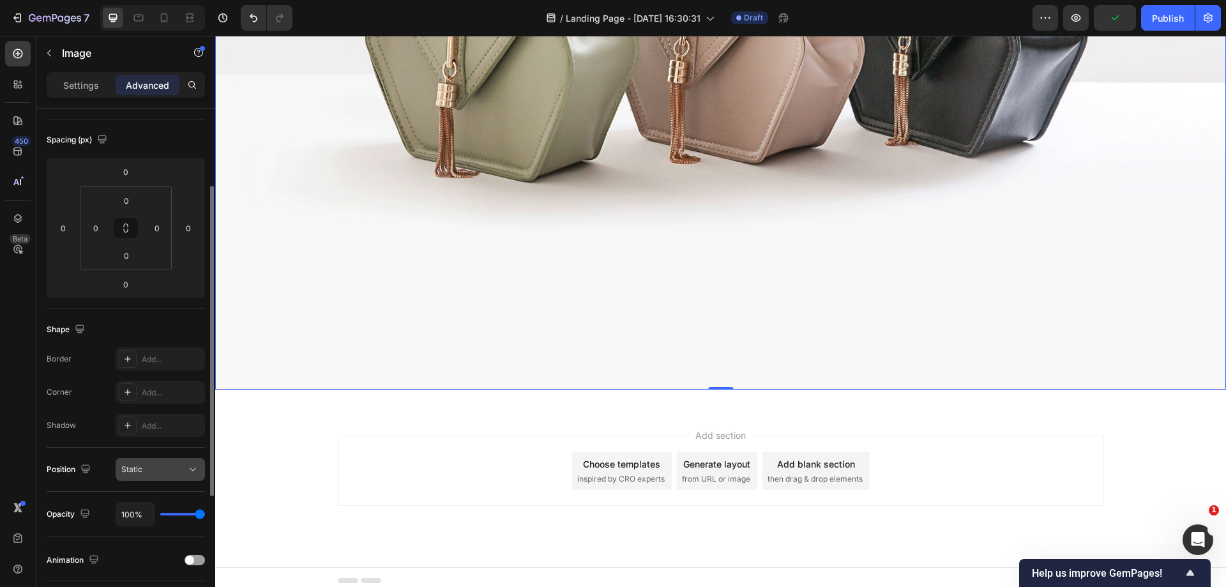
click at [167, 472] on div "Static" at bounding box center [153, 469] width 65 height 11
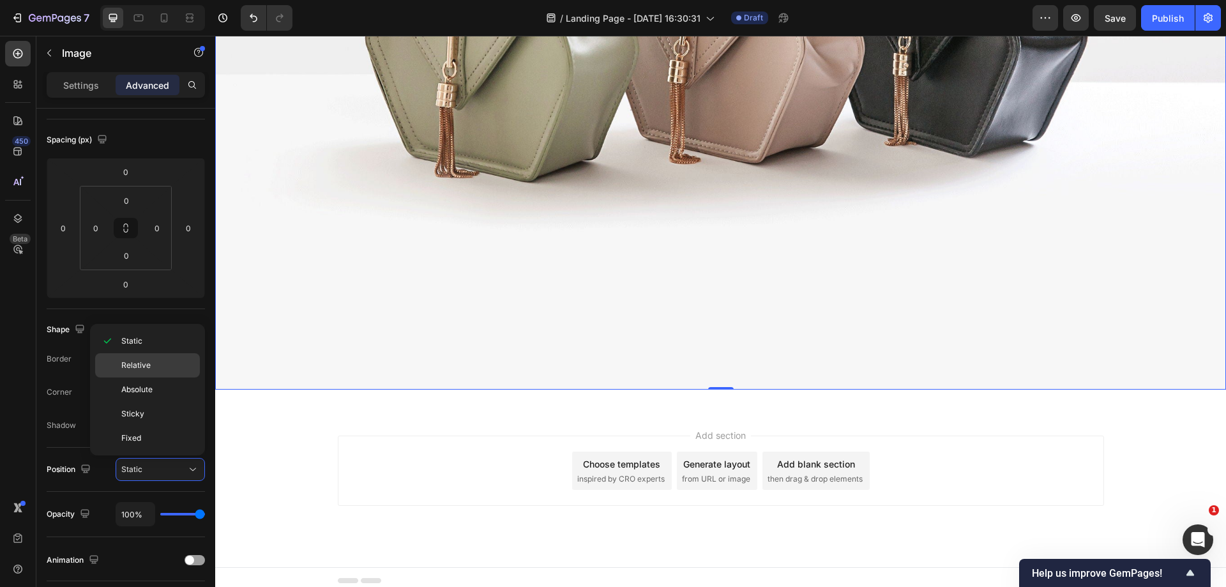
click at [154, 368] on p "Relative" at bounding box center [157, 364] width 73 height 11
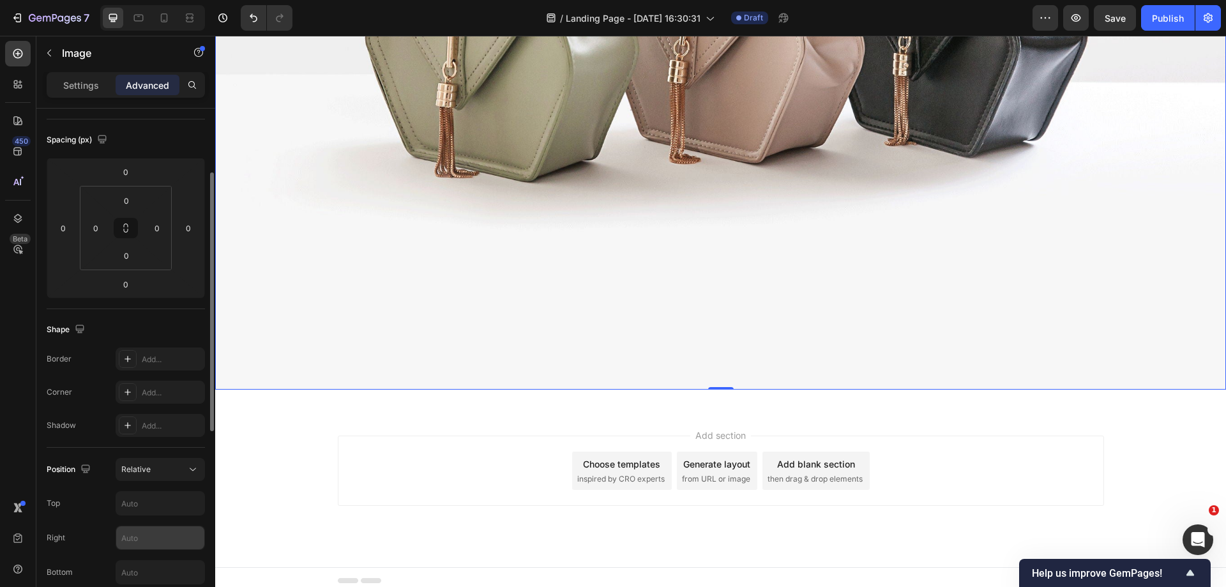
scroll to position [255, 0]
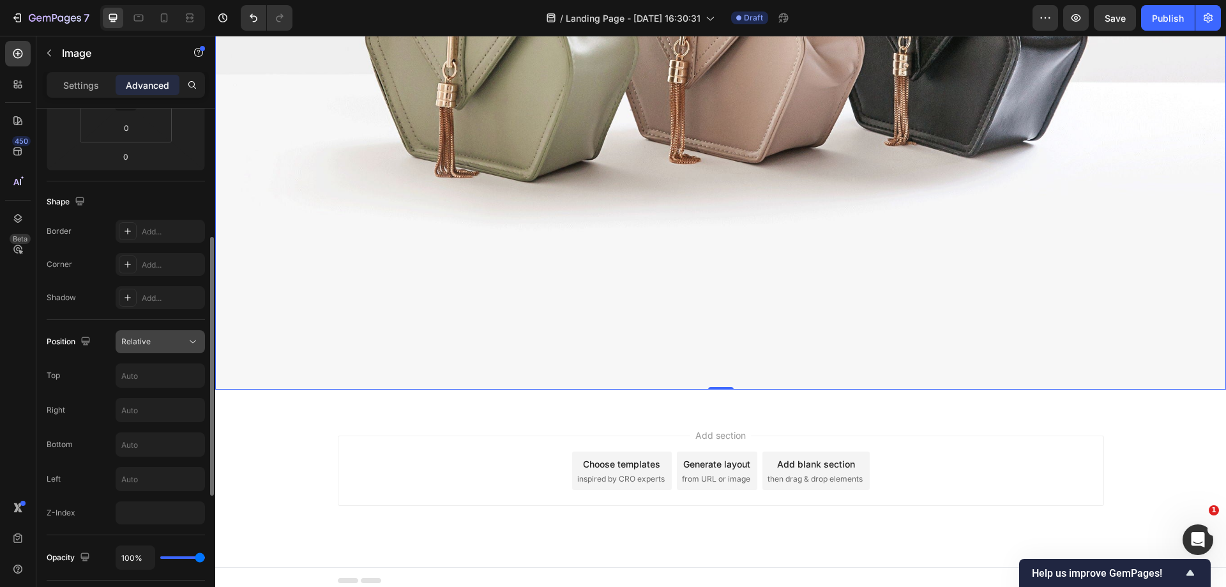
click at [158, 344] on div "Relative" at bounding box center [153, 341] width 65 height 11
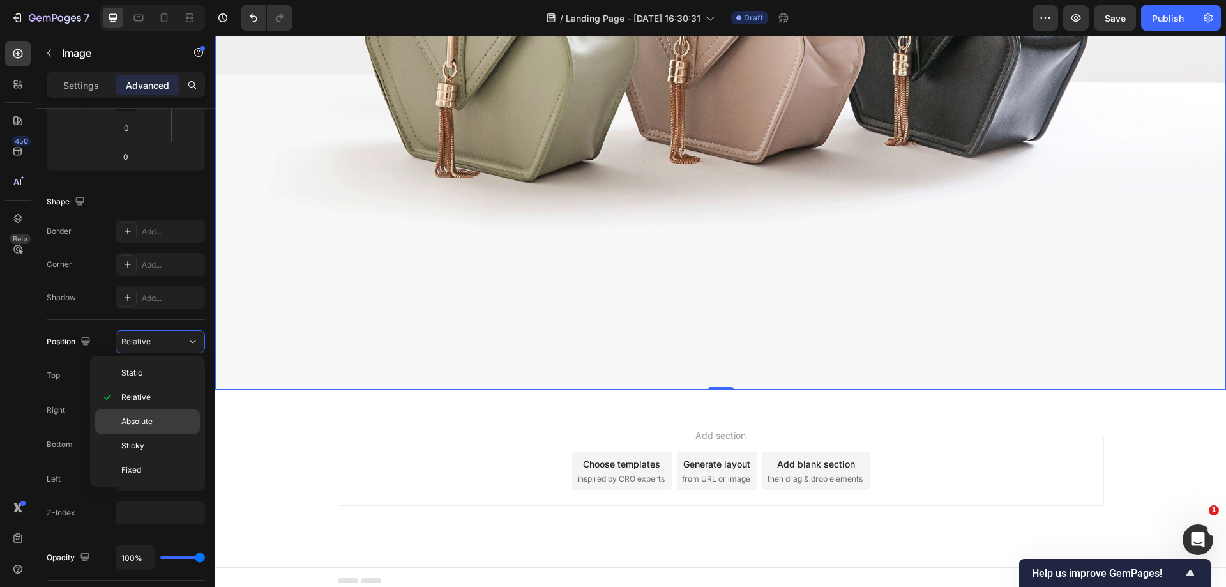
click at [159, 427] on div "Absolute" at bounding box center [147, 421] width 105 height 24
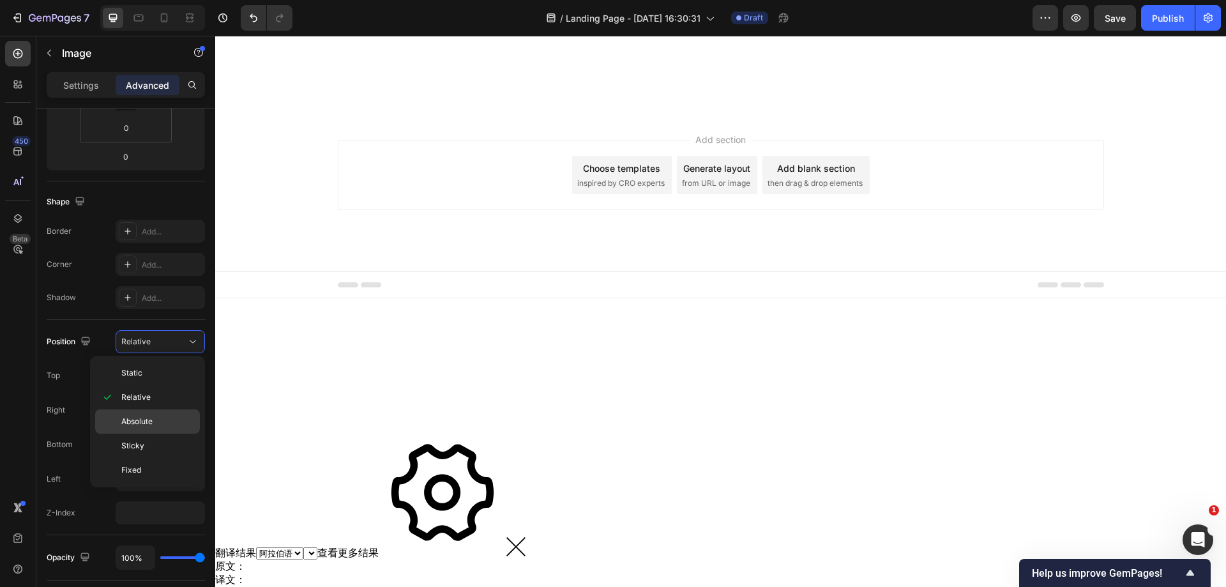
scroll to position [757, 0]
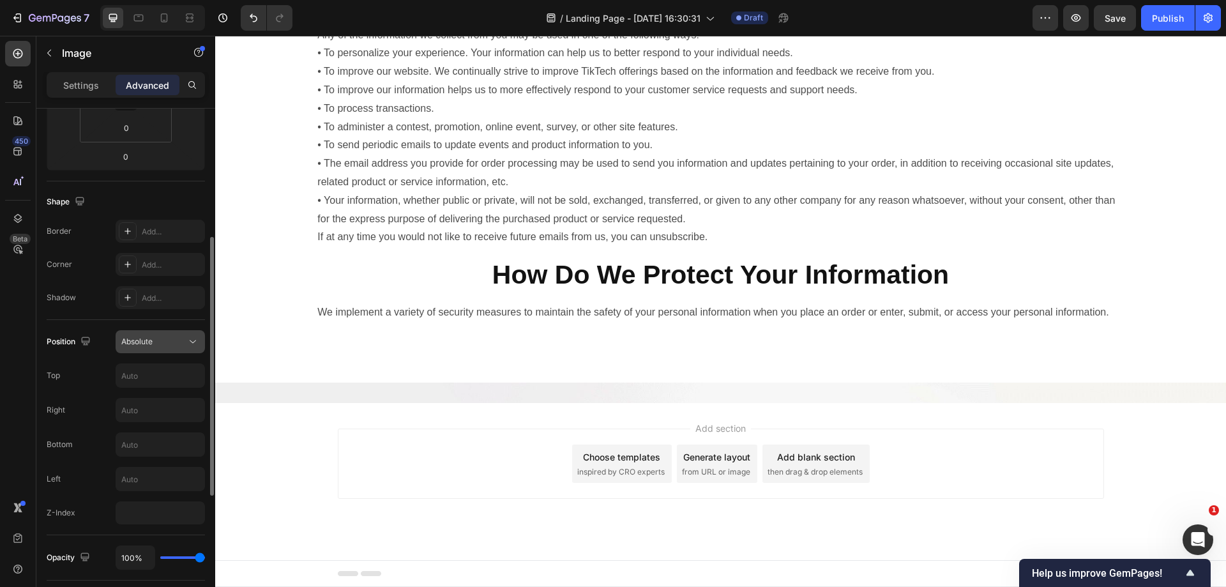
click at [183, 340] on div "Absolute" at bounding box center [153, 341] width 65 height 11
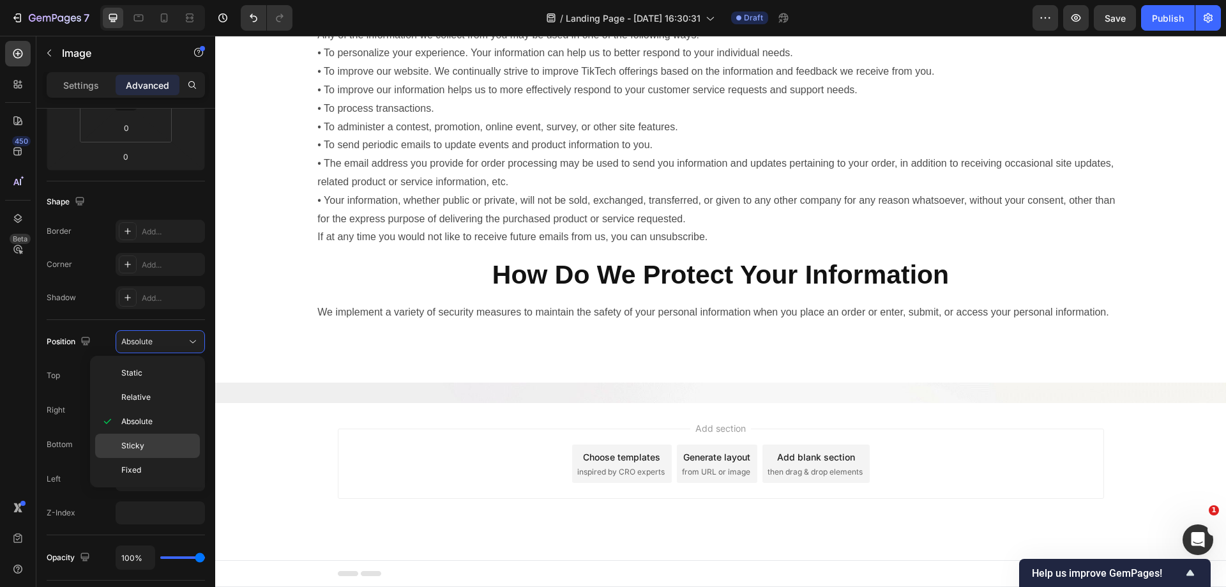
click at [153, 440] on p "Sticky" at bounding box center [157, 445] width 73 height 11
type input "0"
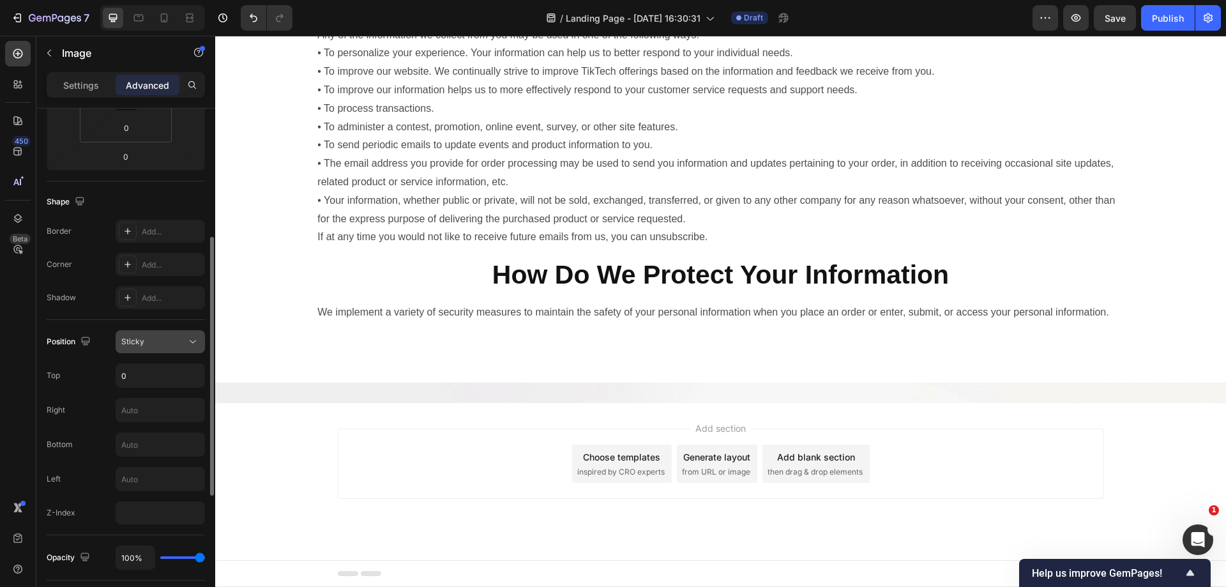
click at [187, 348] on button "Sticky" at bounding box center [160, 341] width 89 height 23
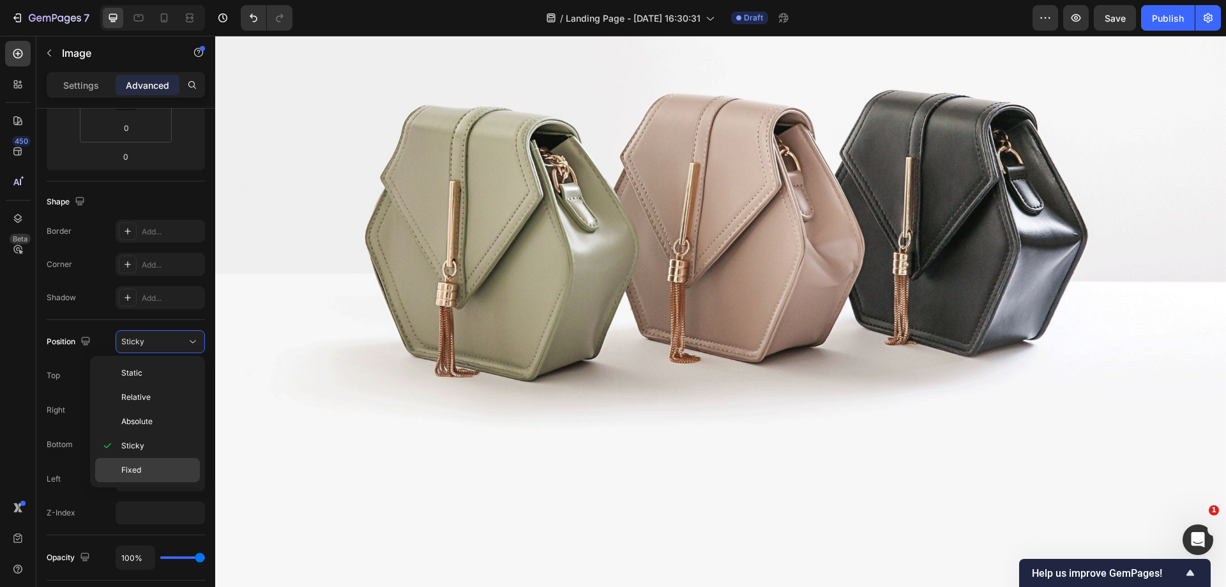
click at [165, 467] on p "Fixed" at bounding box center [157, 469] width 73 height 11
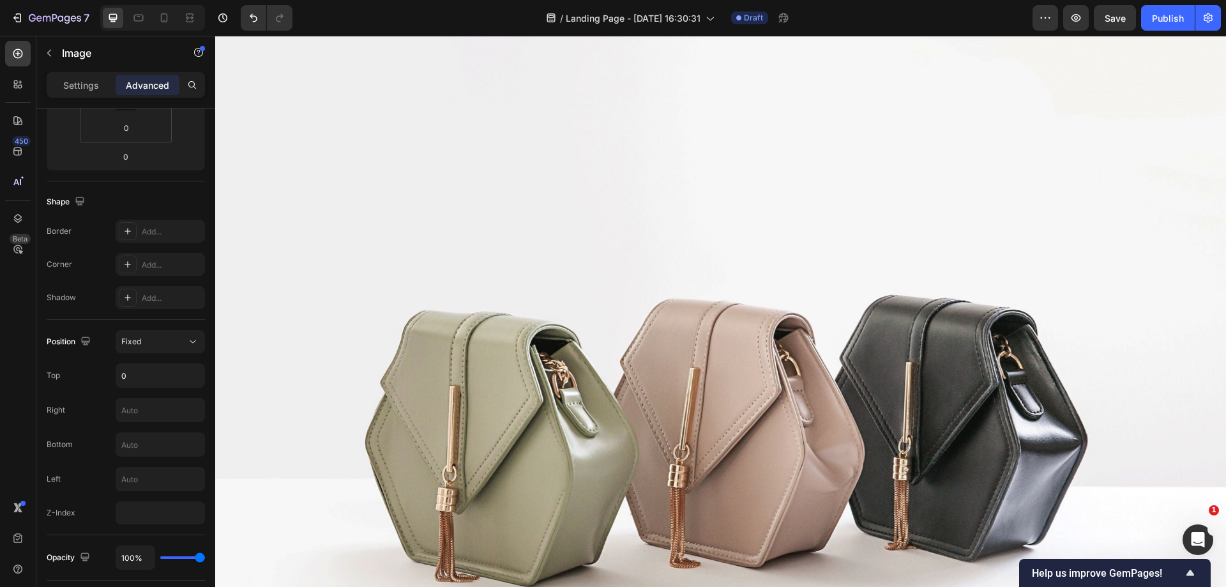
click at [545, 338] on img at bounding box center [720, 415] width 1011 height 758
click at [620, 404] on img at bounding box center [720, 415] width 1011 height 758
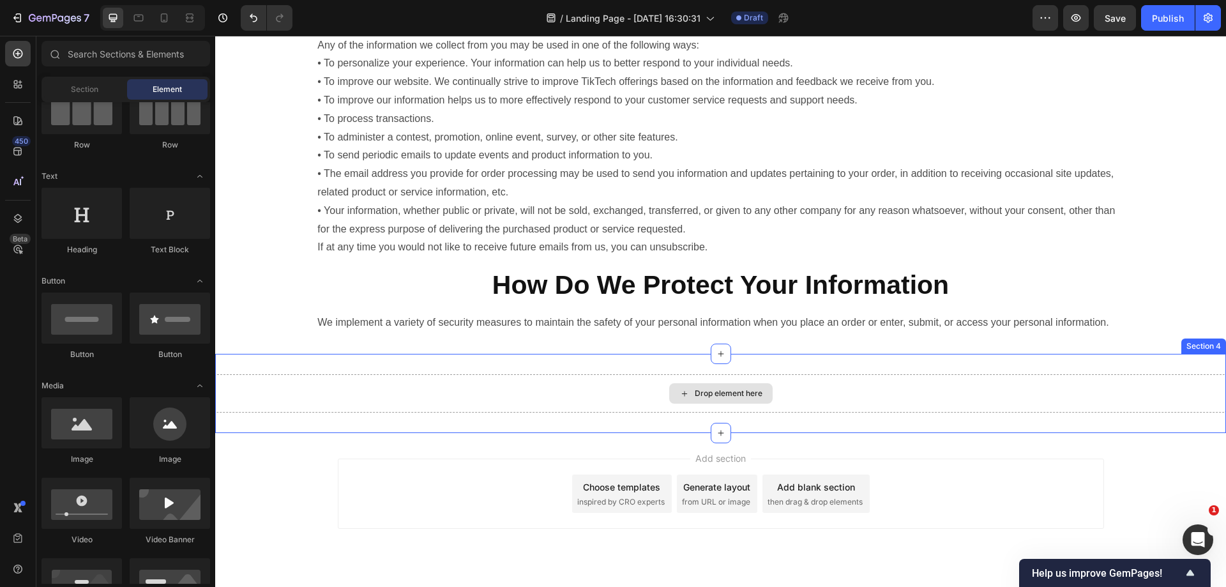
scroll to position [795, 0]
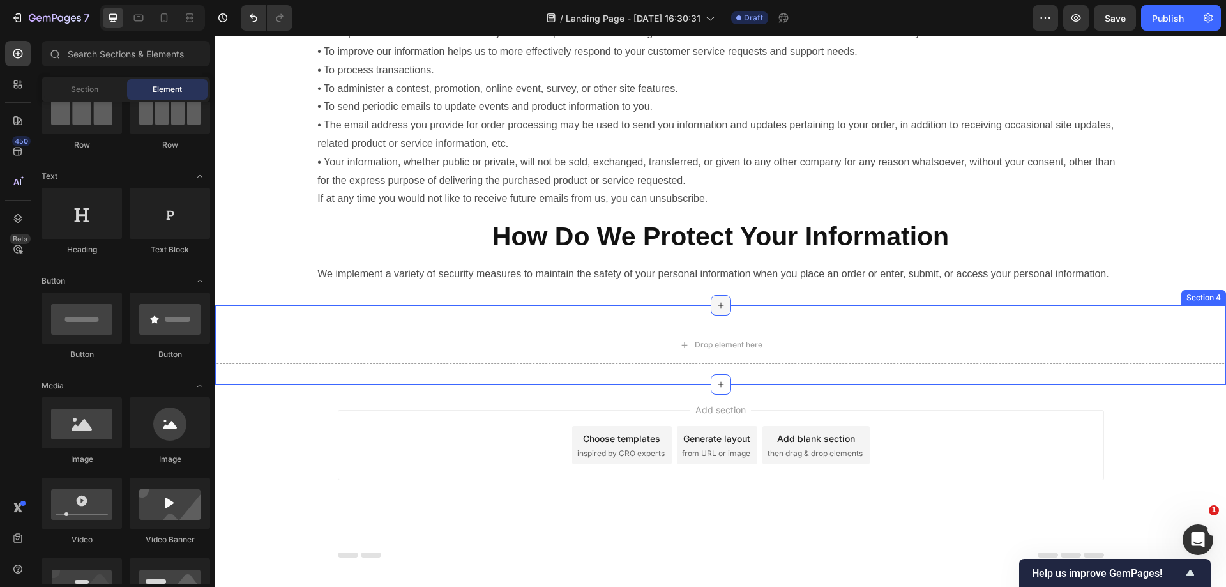
click at [723, 315] on div at bounding box center [721, 305] width 20 height 20
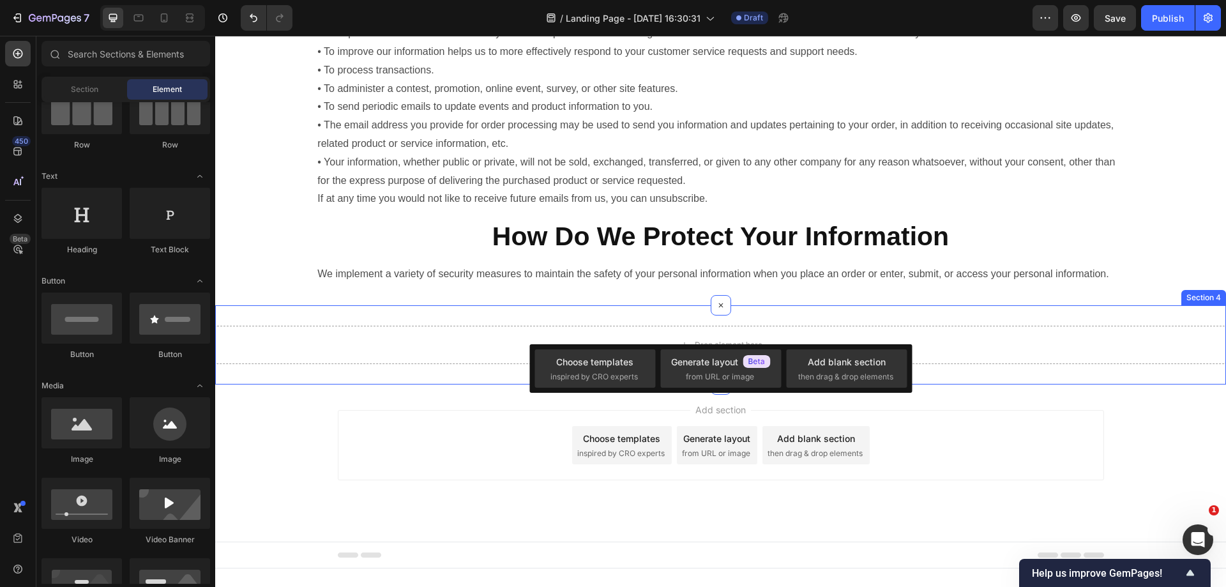
click at [417, 384] on div "Drop element here Section 4" at bounding box center [720, 344] width 1011 height 79
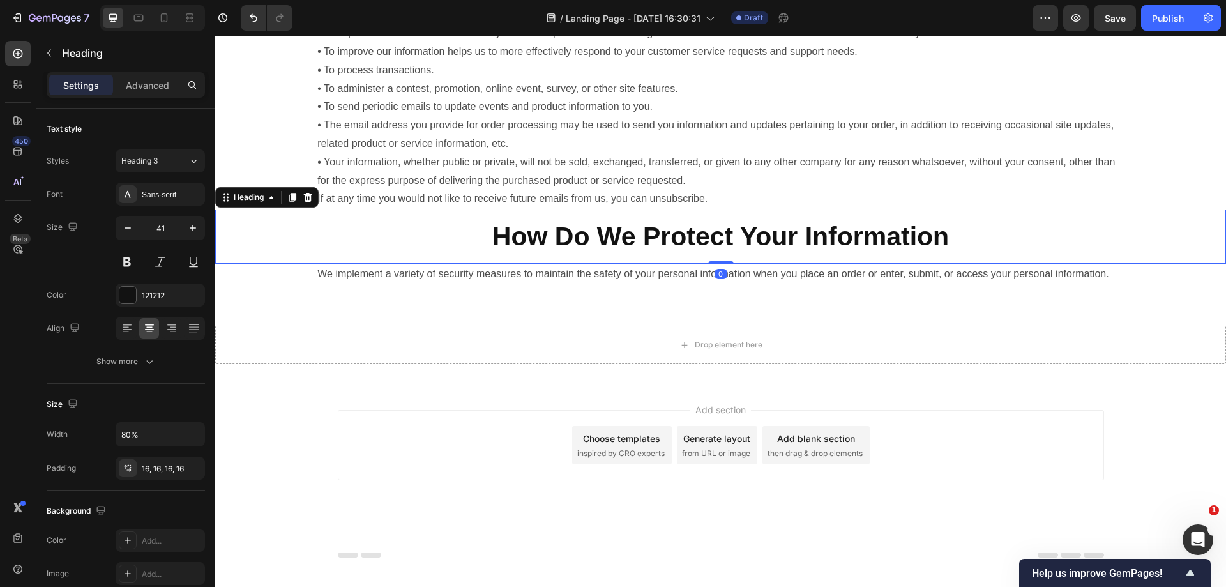
click at [583, 239] on strong "How Do We Protect Your Information" at bounding box center [720, 236] width 457 height 29
click at [294, 200] on icon at bounding box center [292, 197] width 10 height 10
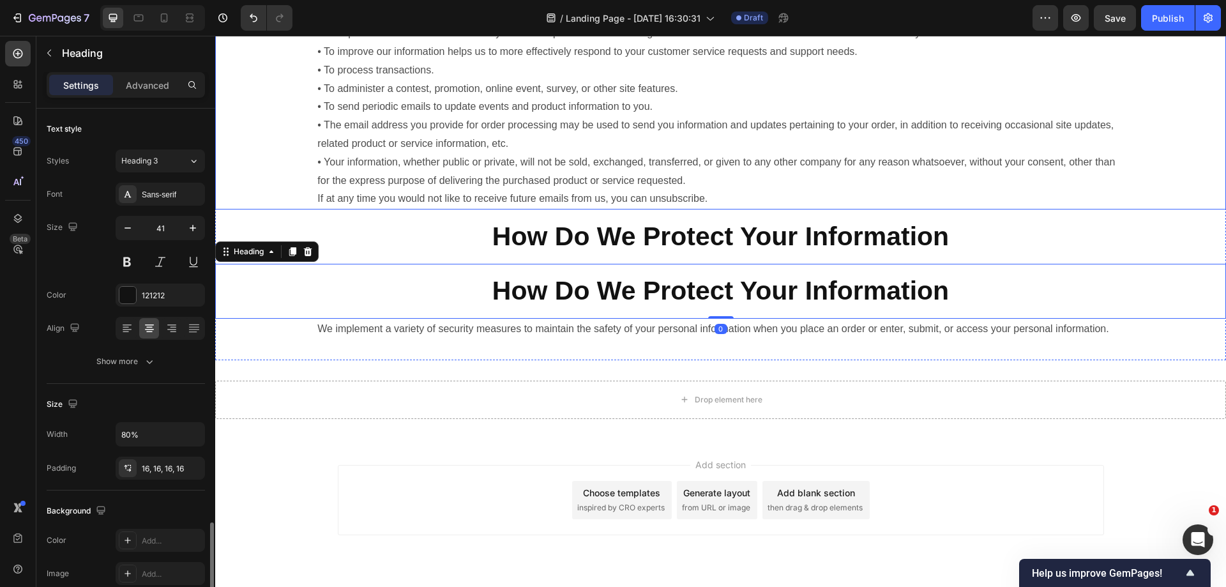
scroll to position [255, 0]
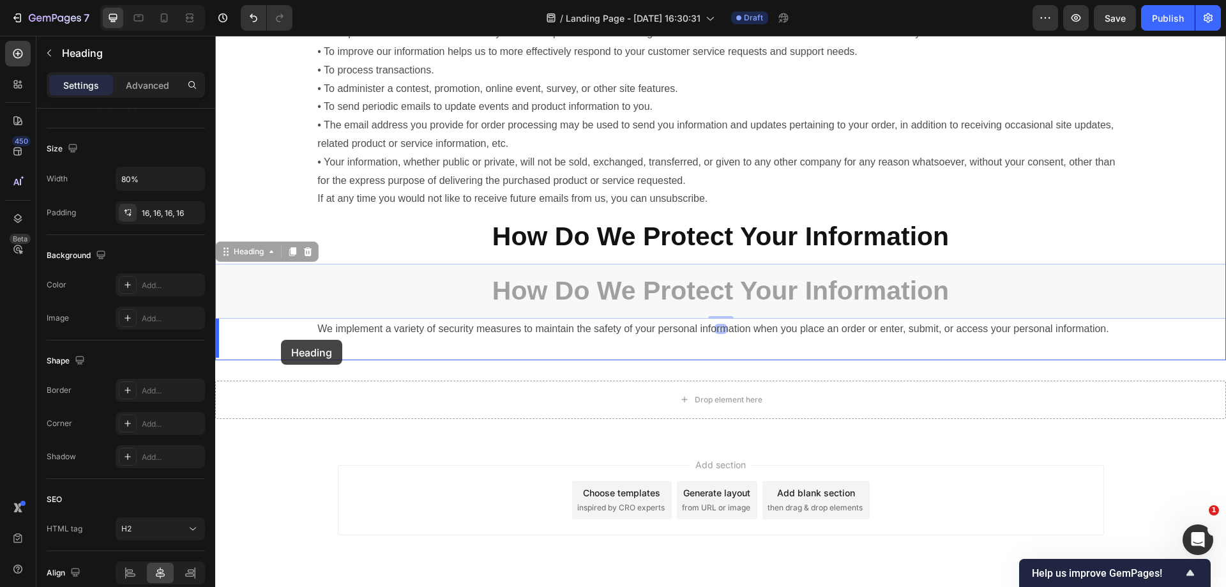
drag, startPoint x: 243, startPoint y: 251, endPoint x: 281, endPoint y: 340, distance: 96.4
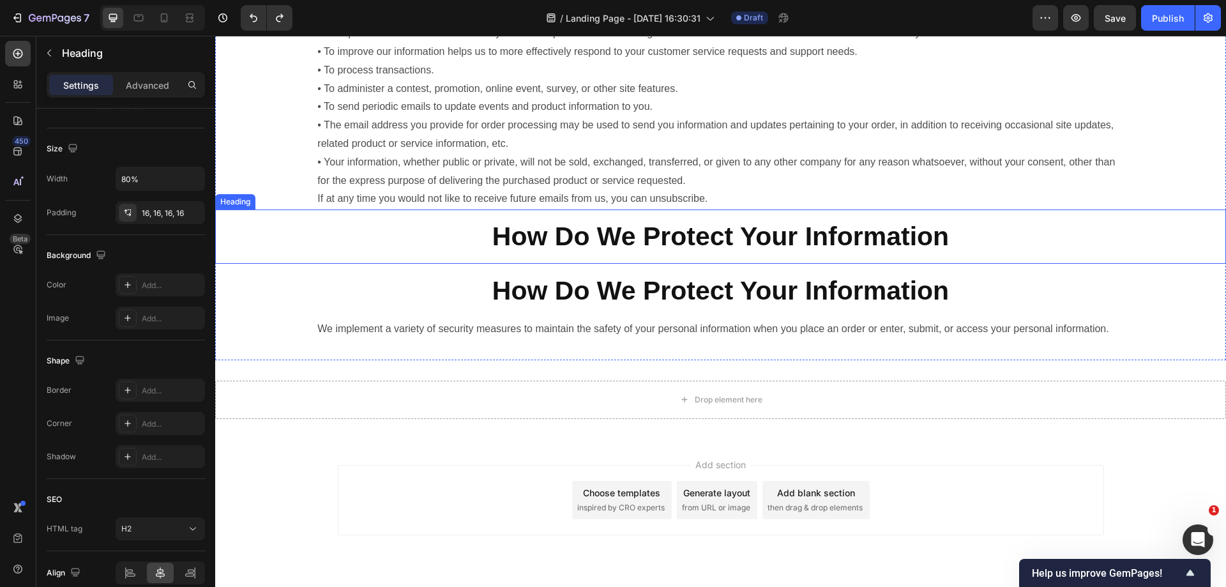
click at [536, 232] on strong "How Do We Protect Your Information" at bounding box center [720, 236] width 457 height 29
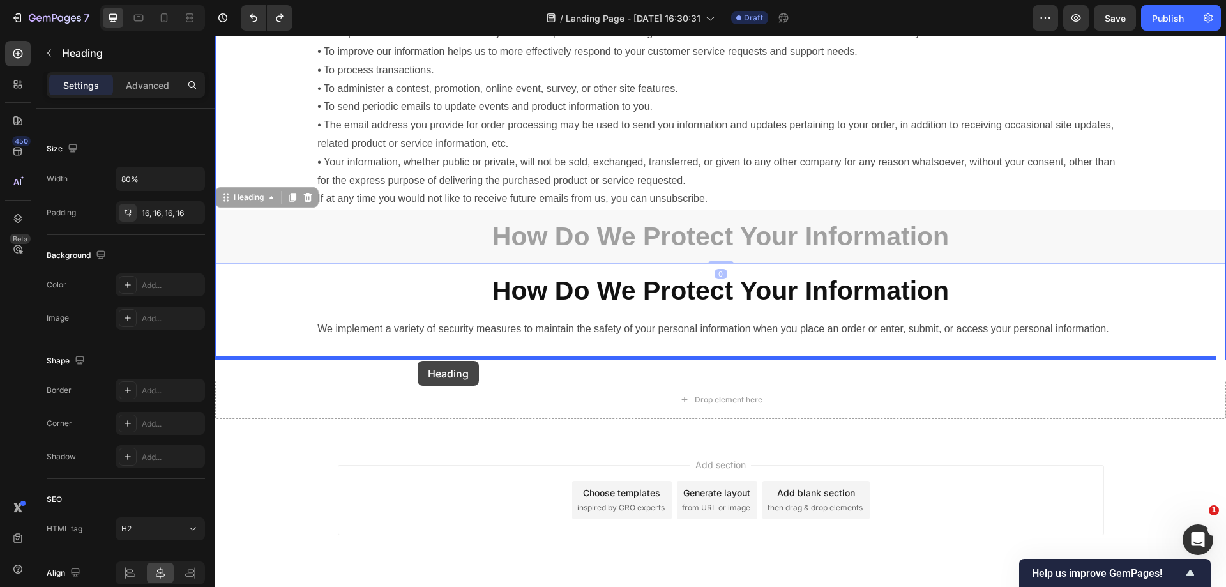
drag, startPoint x: 239, startPoint y: 197, endPoint x: 418, endPoint y: 361, distance: 241.8
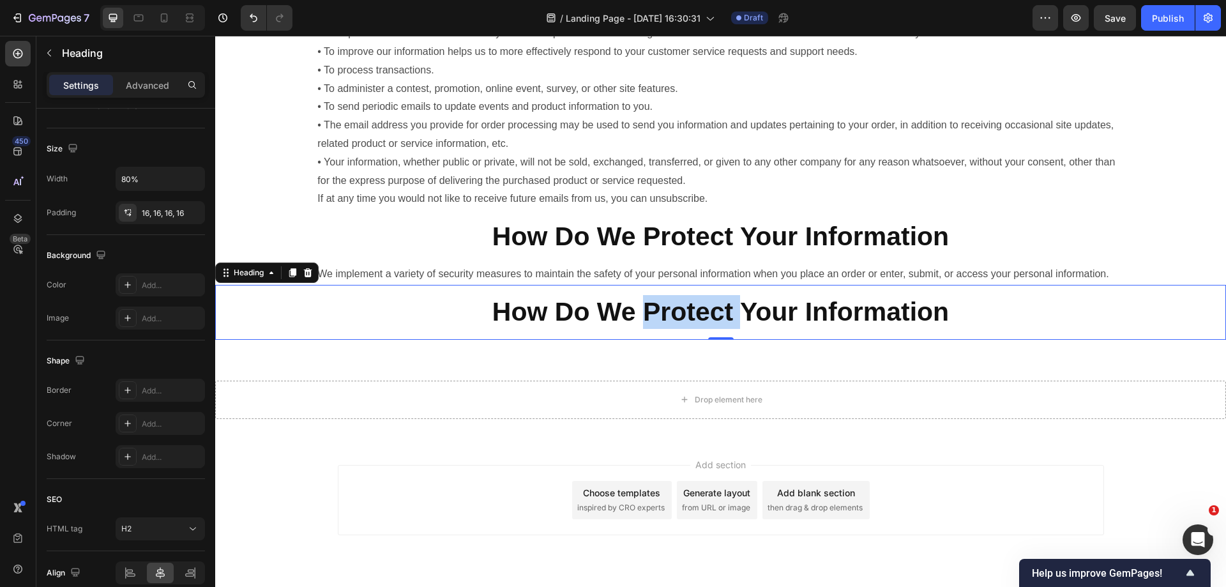
click at [676, 326] on strong "How Do We Protect Your Information" at bounding box center [720, 311] width 457 height 29
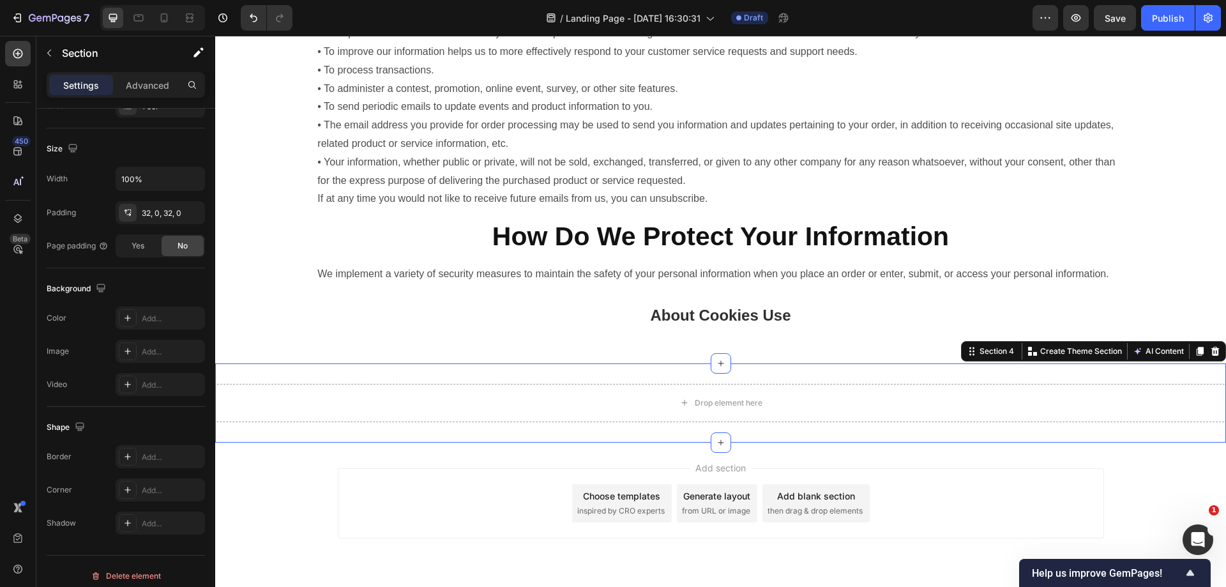
click at [526, 393] on div "Drop element here Section 4 Create Theme Section AI Content Write with GemAI Wh…" at bounding box center [720, 402] width 1011 height 79
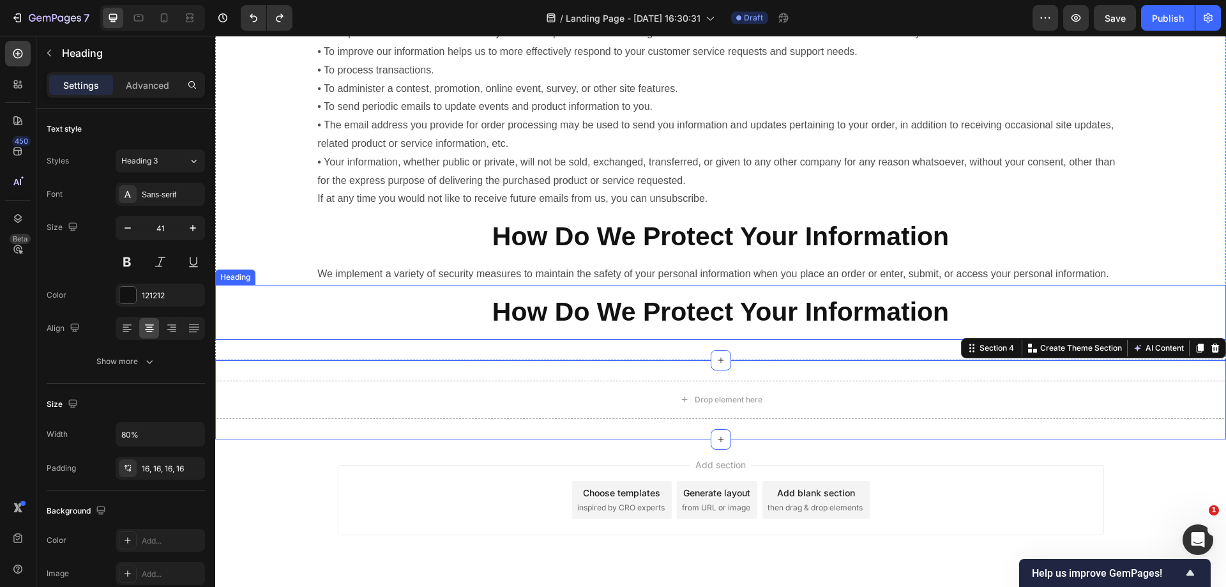
click at [441, 321] on h2 "How Do We Protect Your Information" at bounding box center [720, 312] width 808 height 54
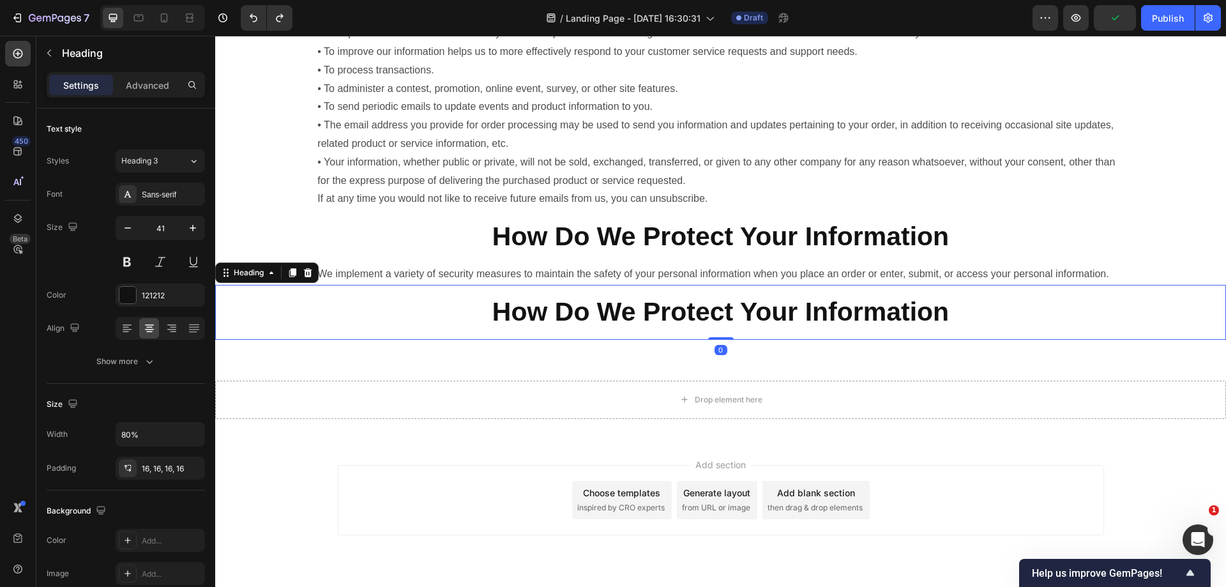
click at [421, 329] on h2 "How Do We Protect Your Information" at bounding box center [720, 312] width 808 height 54
click at [421, 329] on p "How Do We Protect Your Information" at bounding box center [720, 312] width 788 height 34
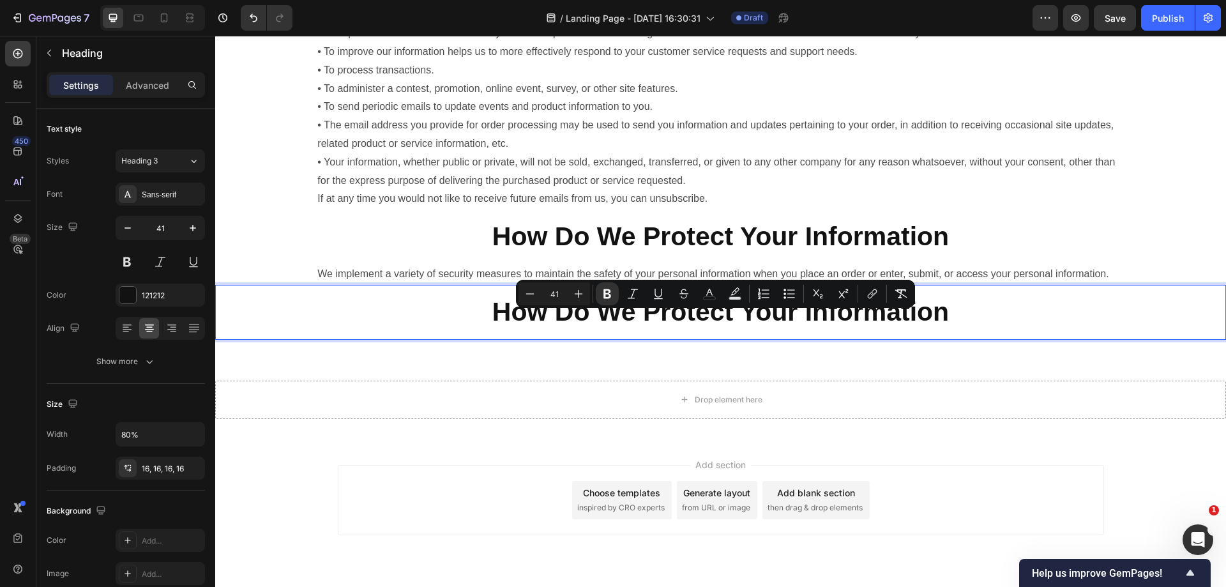
click at [352, 325] on p "How Do We Protect Your Information" at bounding box center [720, 312] width 788 height 34
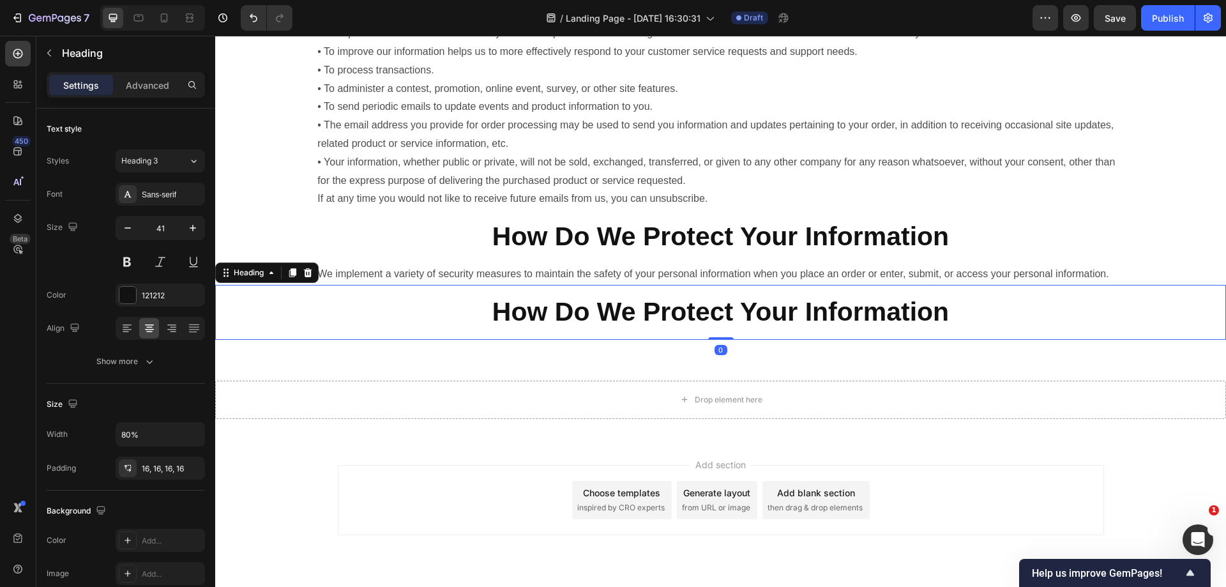
click at [391, 329] on p "⁠⁠⁠⁠⁠⁠⁠ How Do We Protect Your Information" at bounding box center [720, 312] width 788 height 34
click at [556, 323] on strong "How Do We Protect Your Information" at bounding box center [720, 311] width 457 height 29
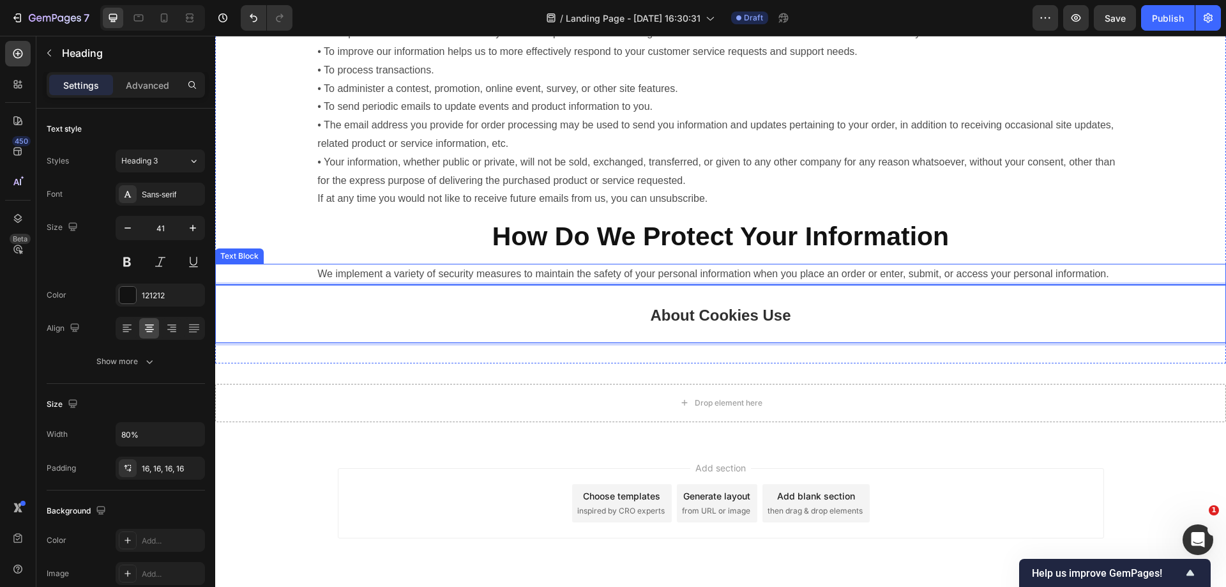
click at [698, 234] on strong "How Do We Protect Your Information" at bounding box center [720, 236] width 457 height 29
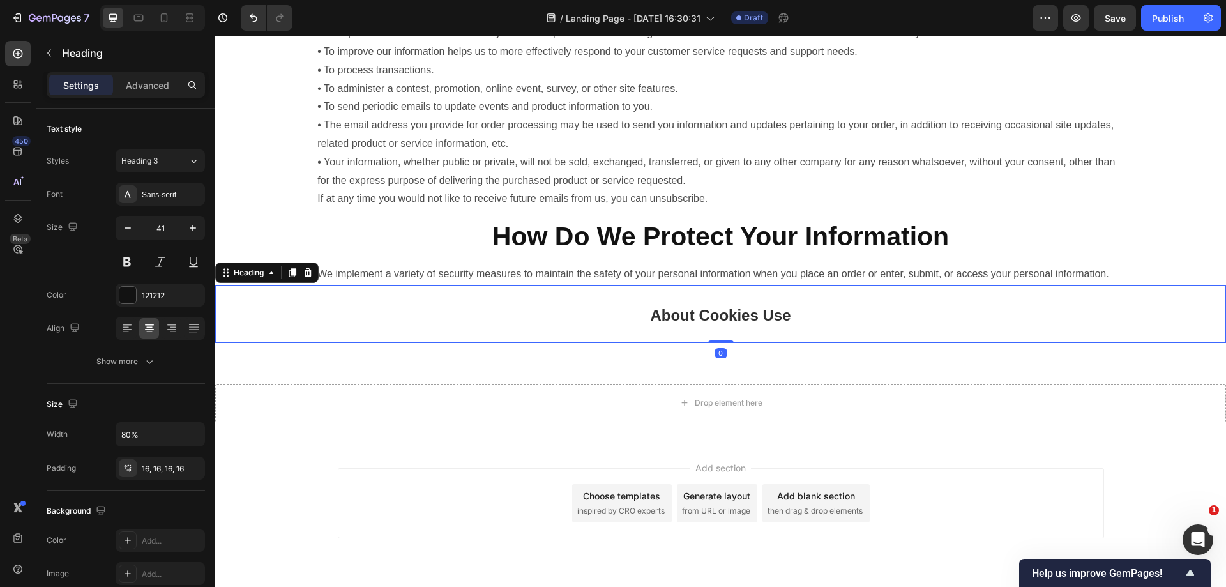
click at [725, 324] on strong "About Cookies Use" at bounding box center [720, 314] width 140 height 17
click at [804, 329] on p "About Cookies Use" at bounding box center [720, 313] width 788 height 37
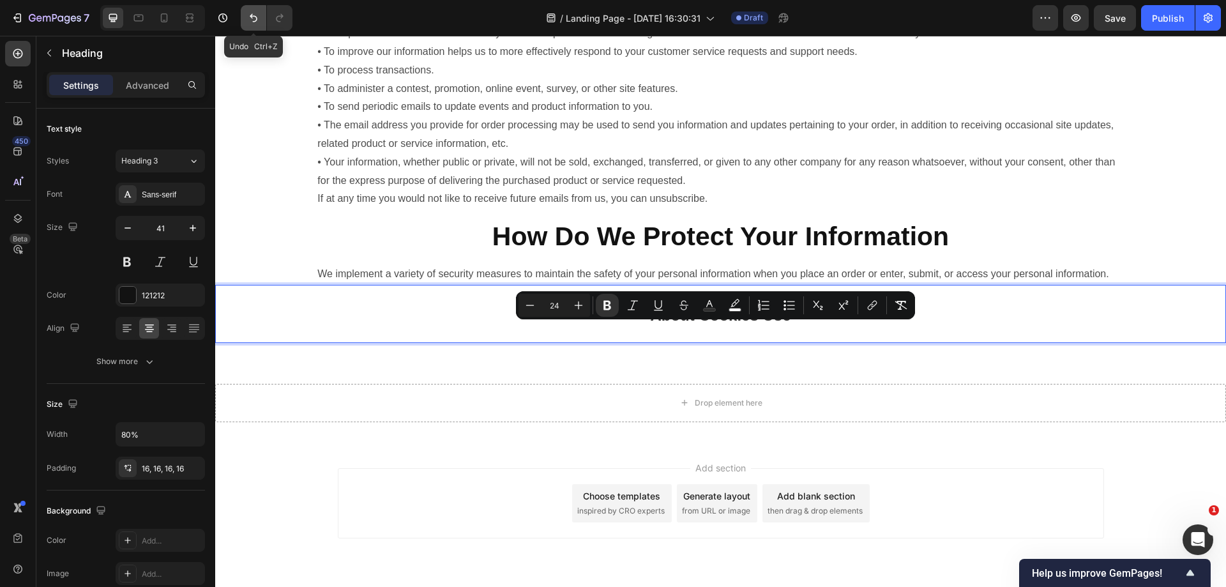
click at [255, 21] on icon "Undo/Redo" at bounding box center [254, 18] width 8 height 8
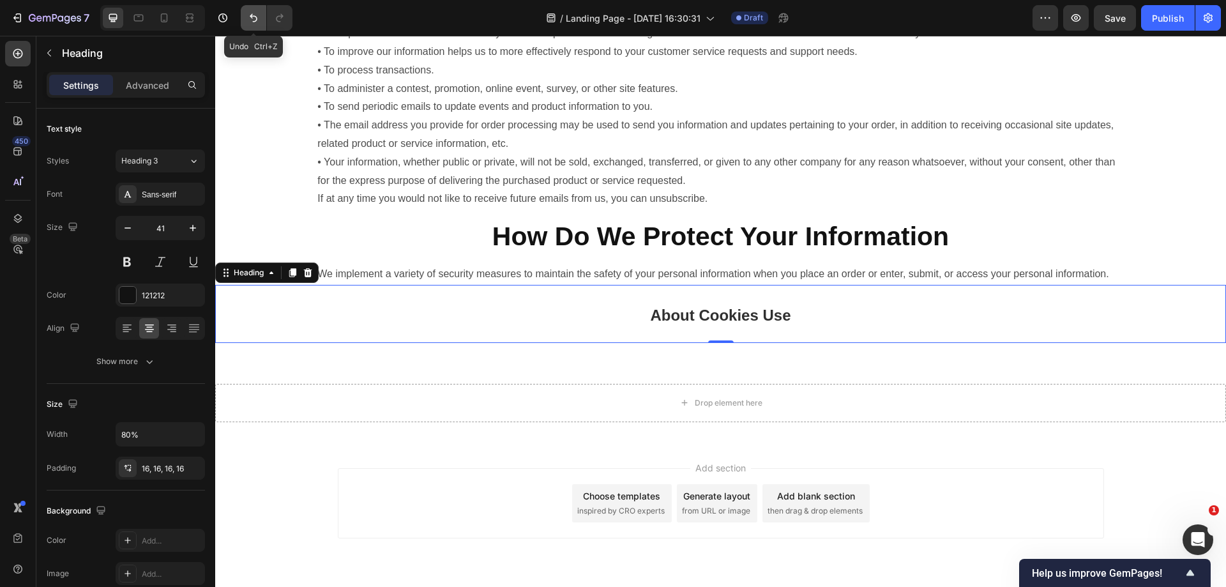
click at [255, 21] on icon "Undo/Redo" at bounding box center [254, 18] width 8 height 8
click at [264, 29] on button "Undo/Redo" at bounding box center [254, 18] width 26 height 26
click at [776, 317] on h2 "About Cookies Use" at bounding box center [720, 313] width 808 height 57
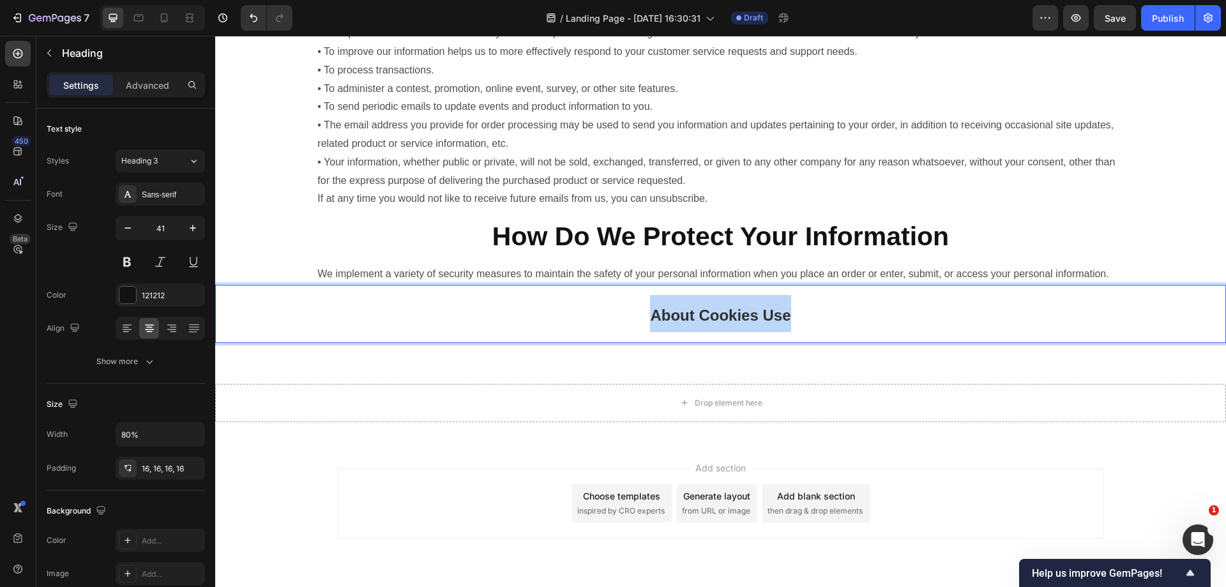
drag, startPoint x: 850, startPoint y: 333, endPoint x: 499, endPoint y: 329, distance: 350.5
click at [508, 332] on p "About Cookies Use" at bounding box center [720, 313] width 788 height 37
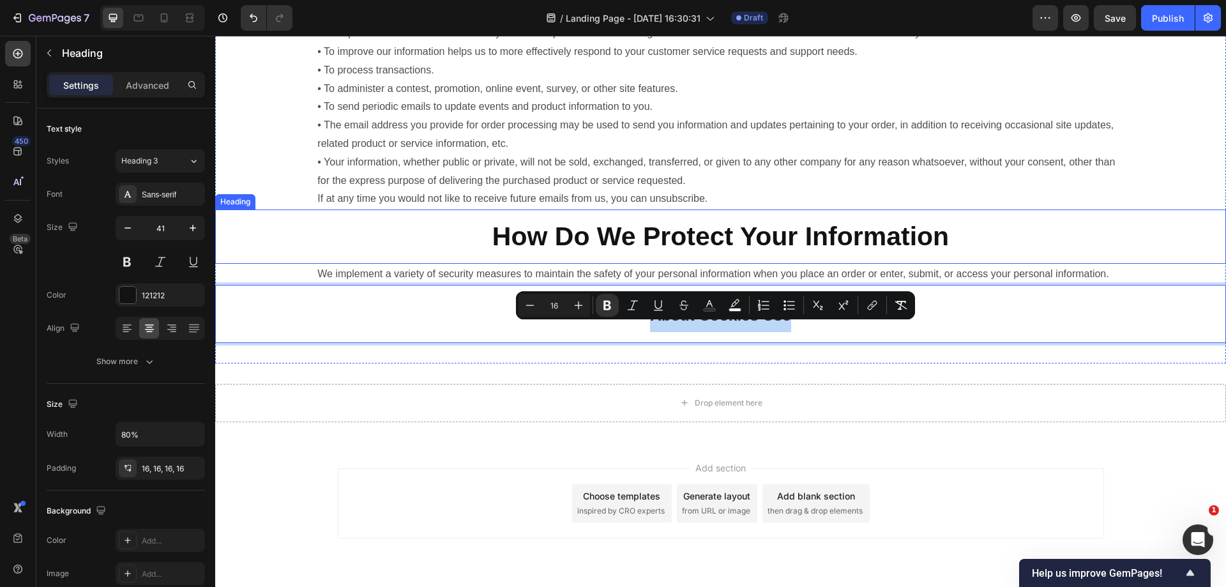
click at [587, 227] on strong "How Do We Protect Your Information" at bounding box center [720, 236] width 457 height 29
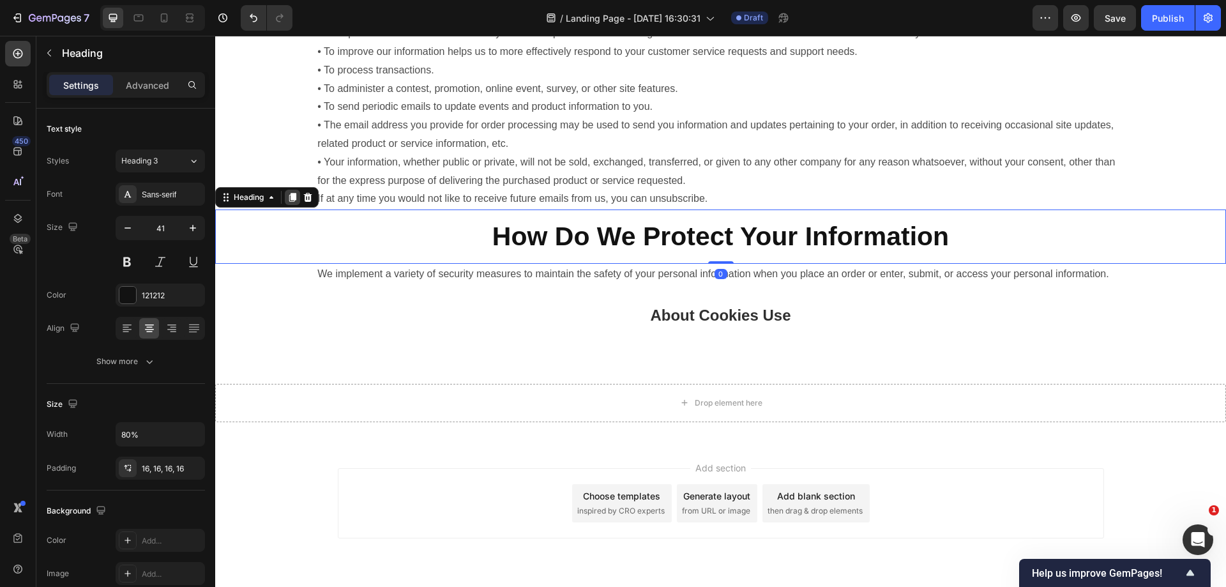
click at [295, 195] on icon at bounding box center [292, 197] width 7 height 9
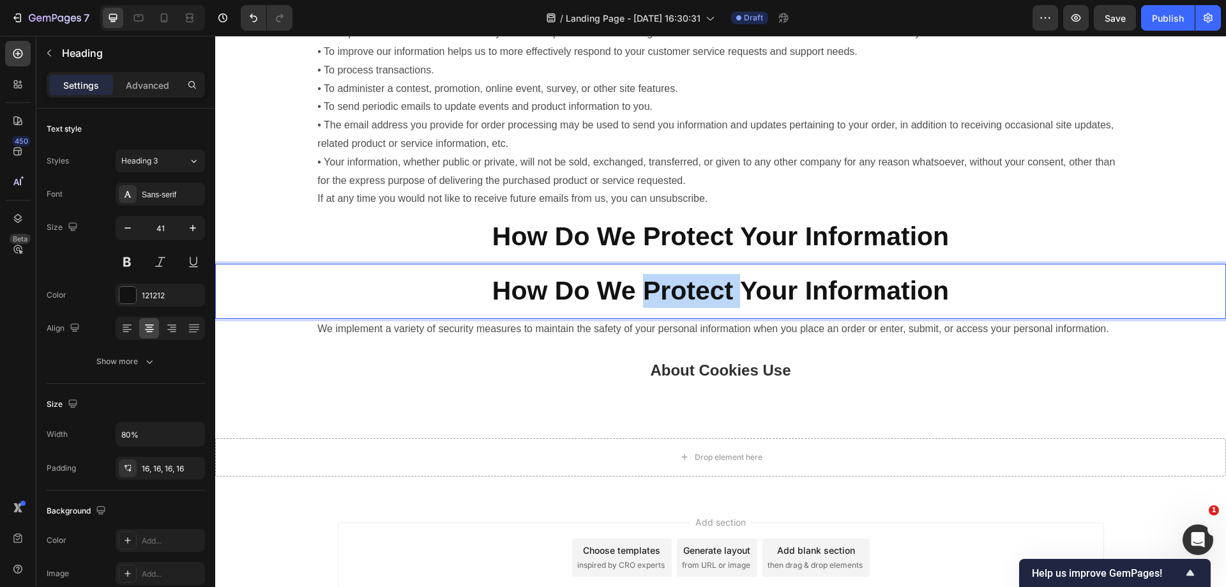
click at [656, 282] on strong "How Do We Protect Your Information" at bounding box center [720, 290] width 457 height 29
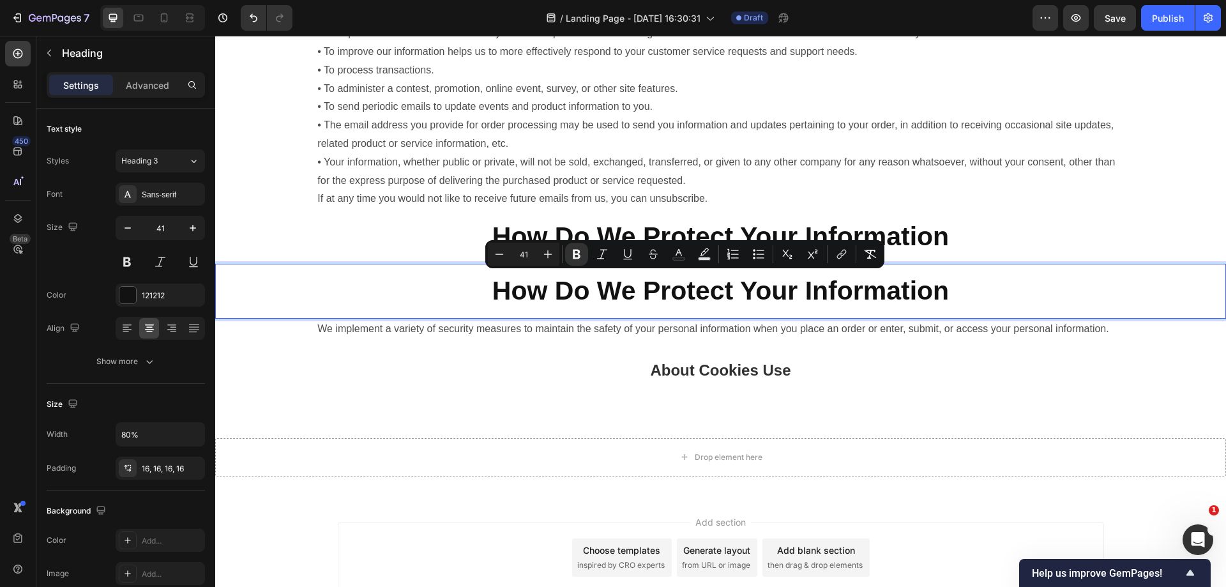
click at [549, 295] on strong "How Do We Protect Your Information" at bounding box center [720, 290] width 457 height 29
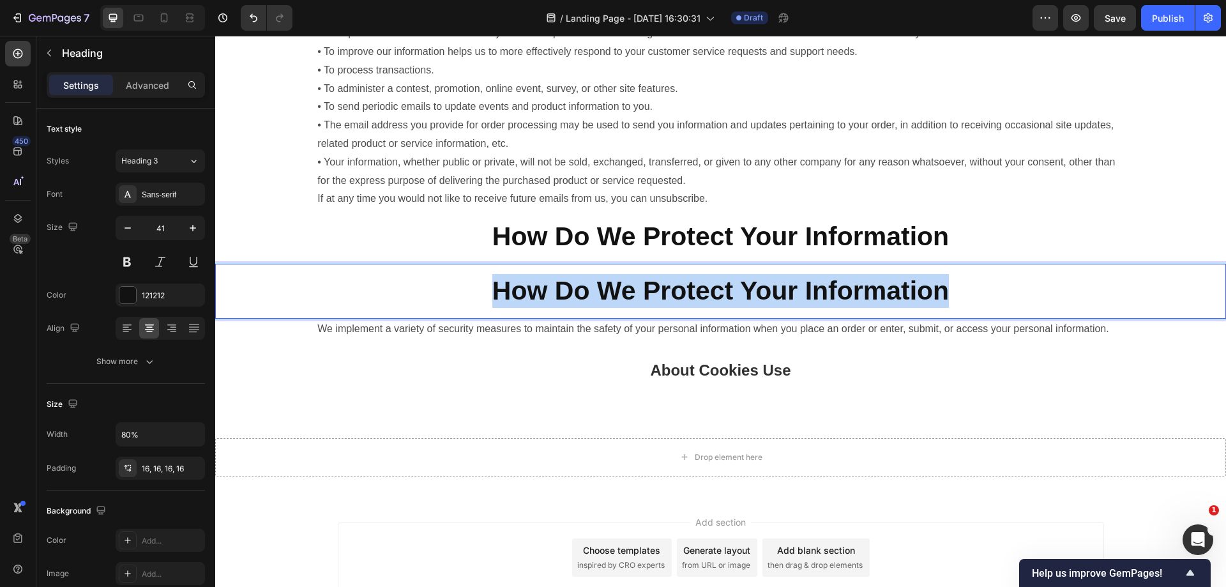
drag, startPoint x: 463, startPoint y: 292, endPoint x: 865, endPoint y: 289, distance: 402.3
click at [983, 291] on p "How Do We Protect Your Information" at bounding box center [720, 291] width 788 height 34
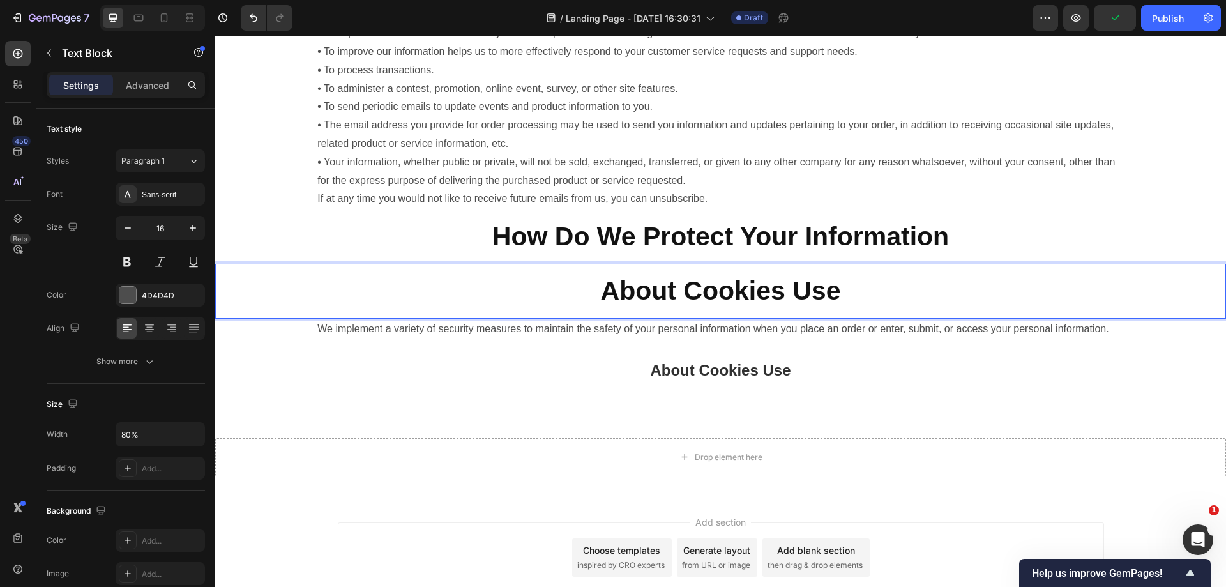
click at [799, 319] on div "We implement a variety of security measures to maintain the safety of your pers…" at bounding box center [720, 329] width 808 height 21
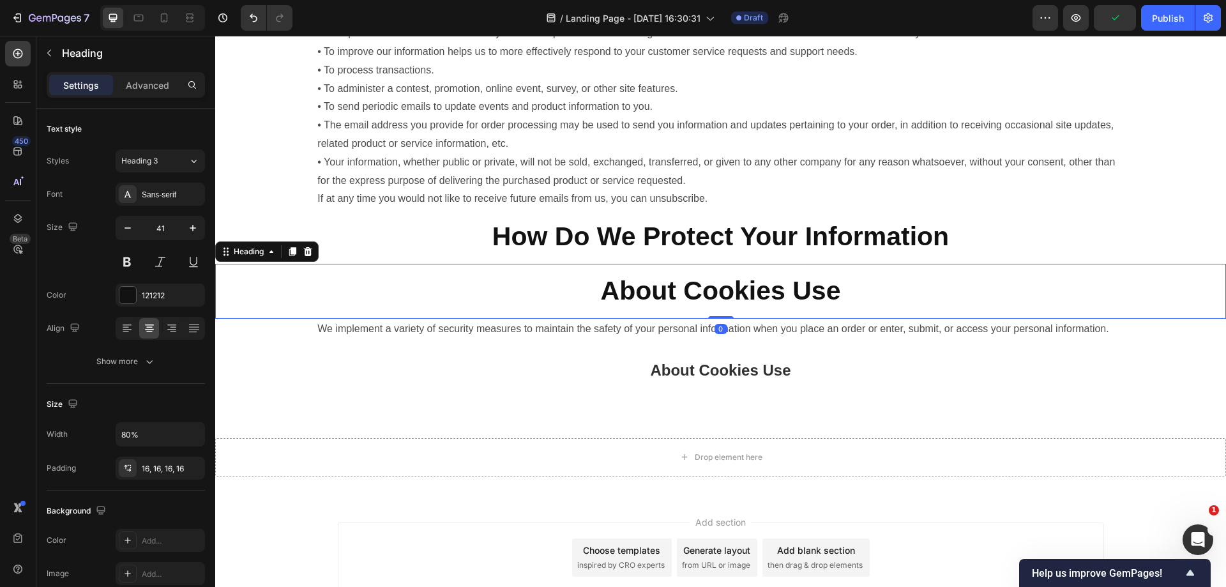
click at [427, 291] on p "⁠⁠⁠⁠⁠⁠⁠ About Cookies Use" at bounding box center [720, 291] width 788 height 34
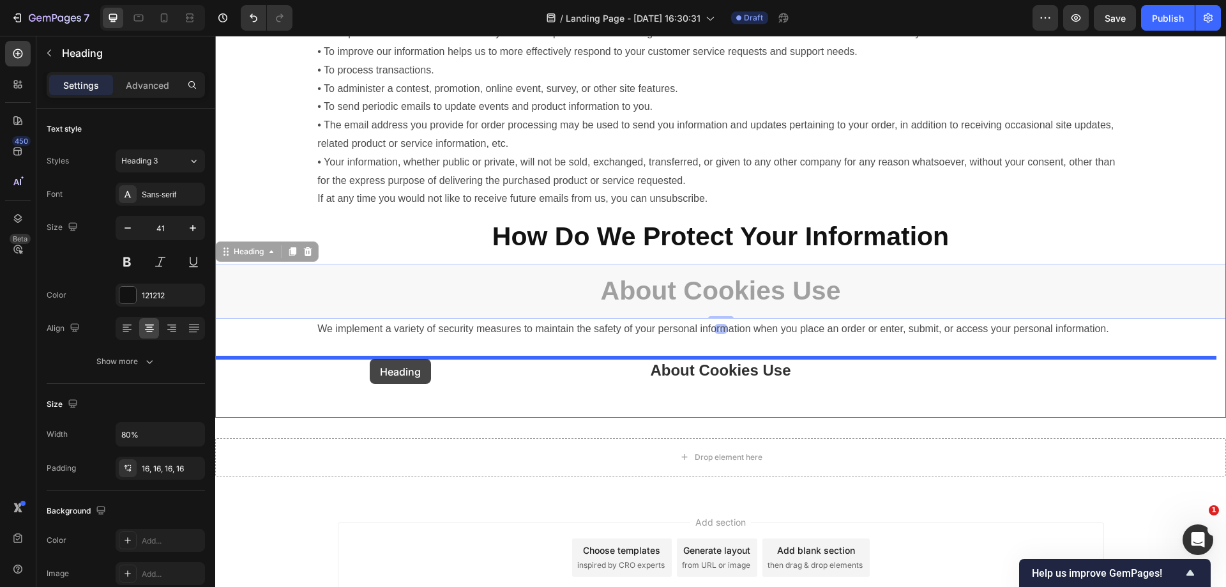
drag, startPoint x: 261, startPoint y: 255, endPoint x: 372, endPoint y: 359, distance: 152.2
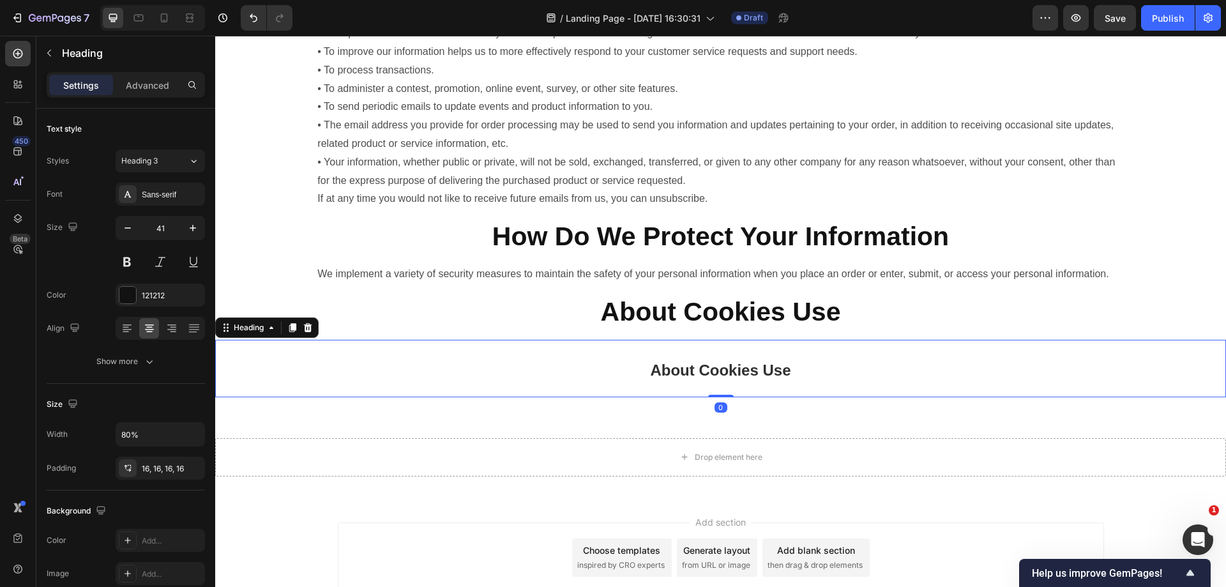
click at [702, 379] on strong "About Cookies Use" at bounding box center [720, 369] width 140 height 17
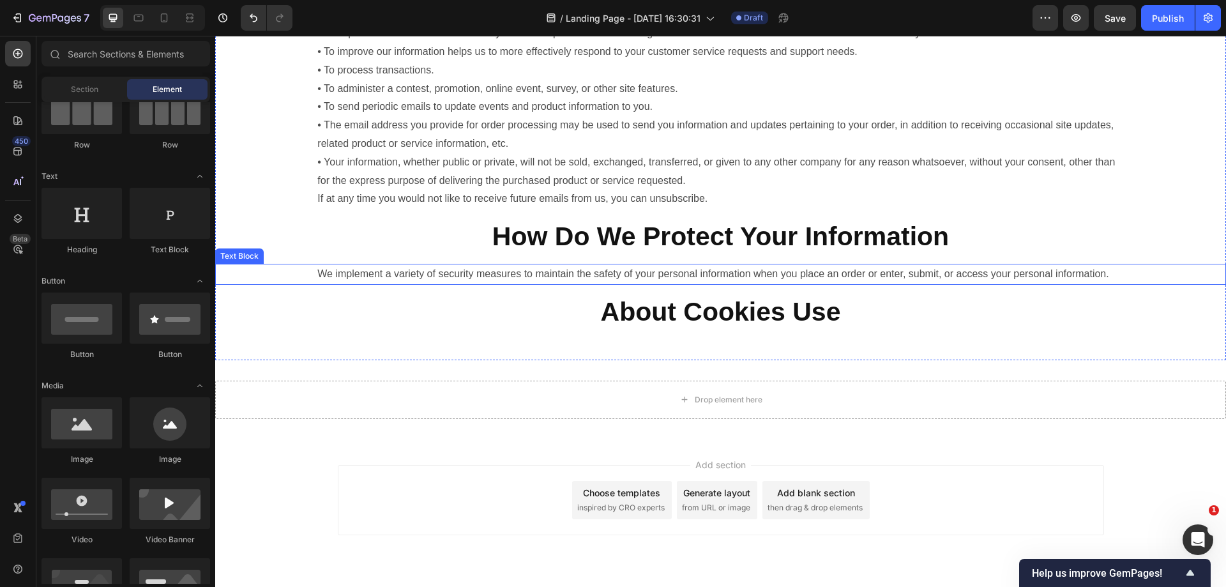
click at [535, 283] on p "We implement a variety of security measures to maintain the safety of your pers…" at bounding box center [720, 274] width 806 height 19
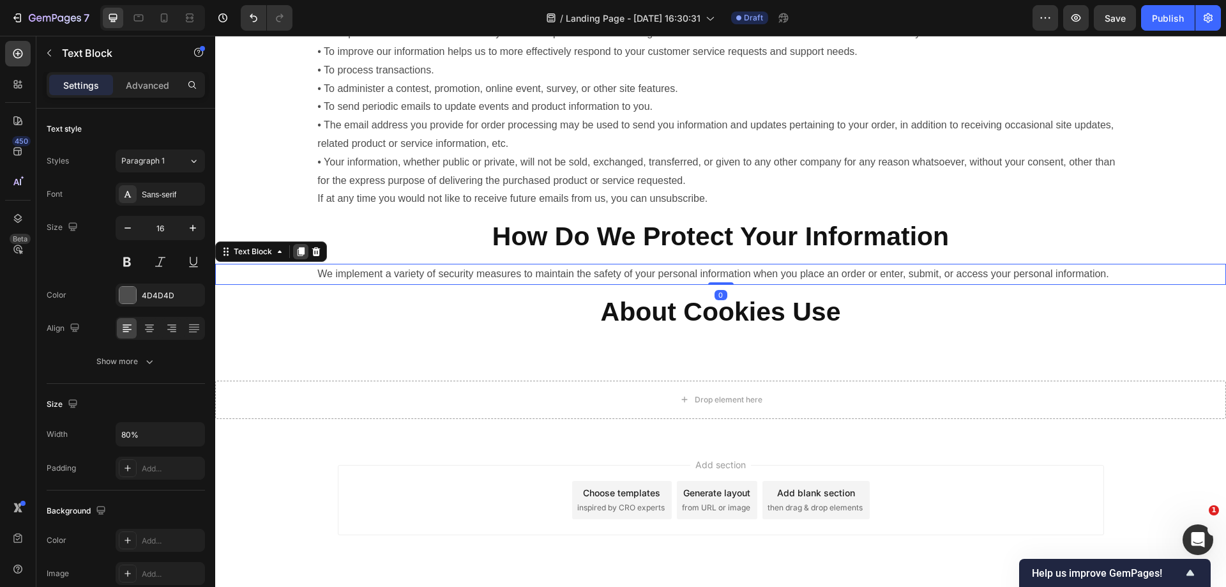
click at [301, 255] on icon at bounding box center [301, 251] width 10 height 10
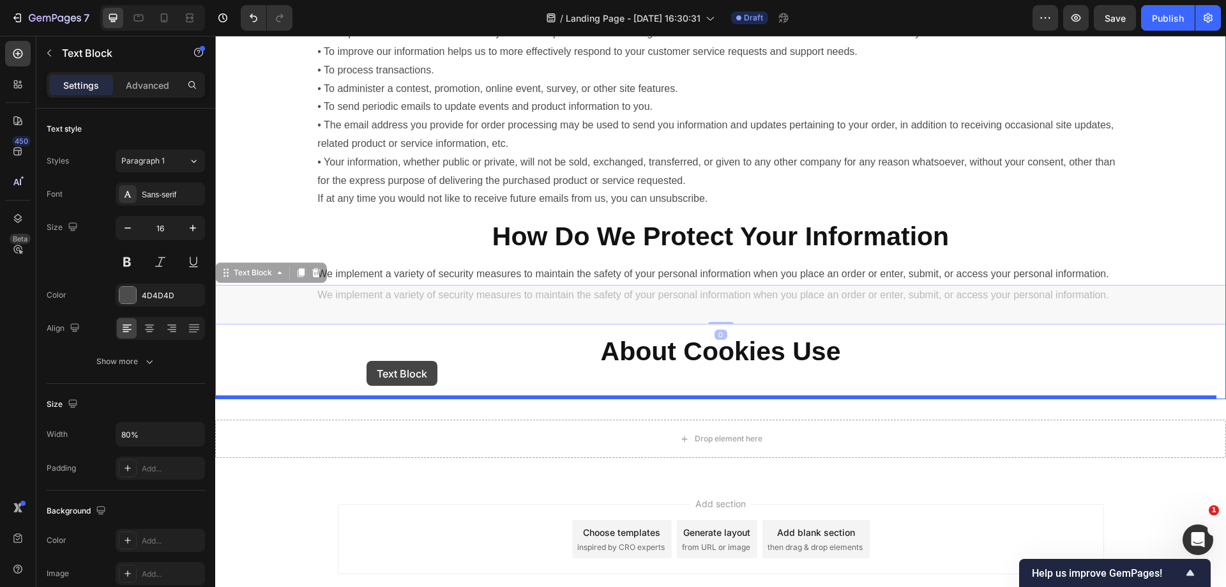
drag, startPoint x: 275, startPoint y: 292, endPoint x: 366, endPoint y: 361, distance: 114.9
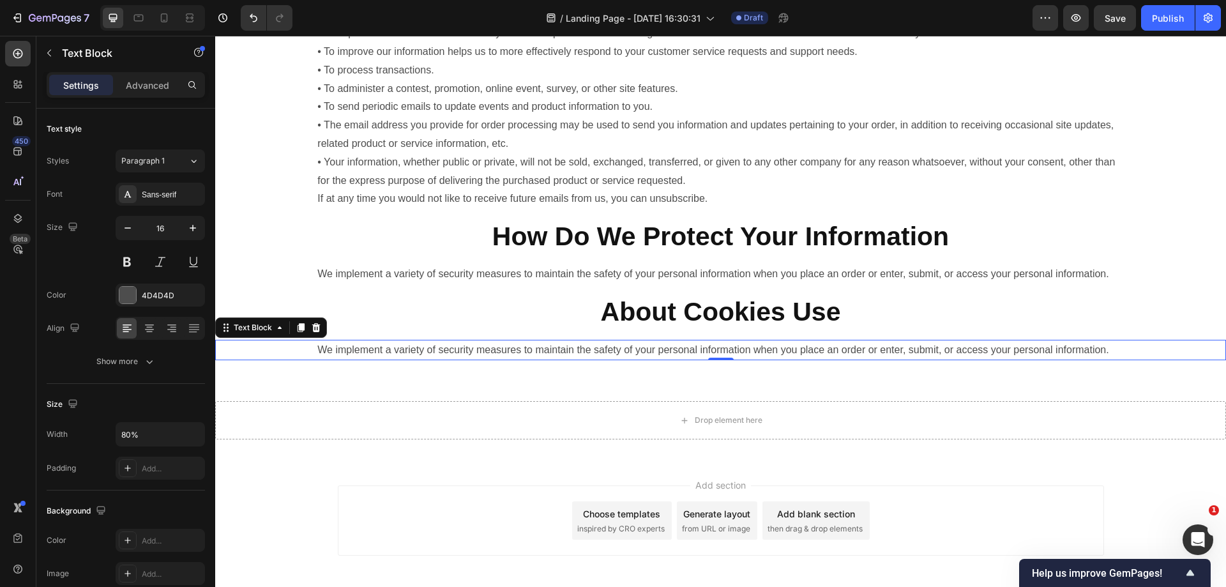
click at [537, 359] on p "We implement a variety of security measures to maintain the safety of your pers…" at bounding box center [720, 350] width 806 height 19
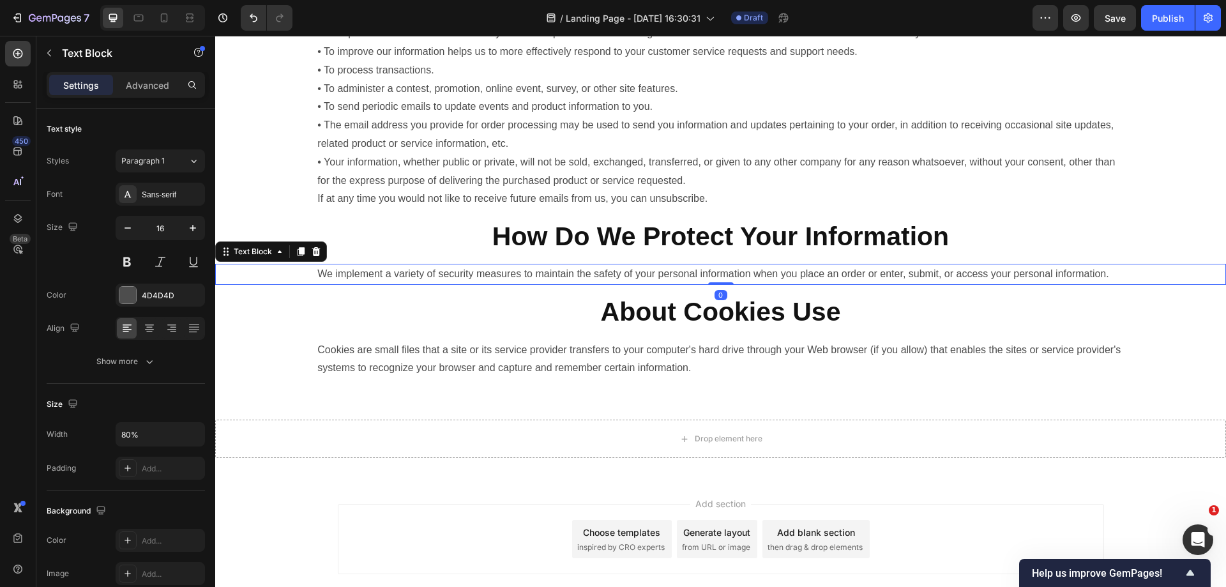
click at [976, 280] on p "We implement a variety of security measures to maintain the safety of your pers…" at bounding box center [720, 274] width 806 height 19
click at [1119, 18] on span "Save" at bounding box center [1115, 18] width 21 height 11
click at [711, 409] on div at bounding box center [721, 399] width 20 height 20
click at [633, 378] on p "Cookies are small files that a site or its service provider transfers to your c…" at bounding box center [720, 359] width 806 height 37
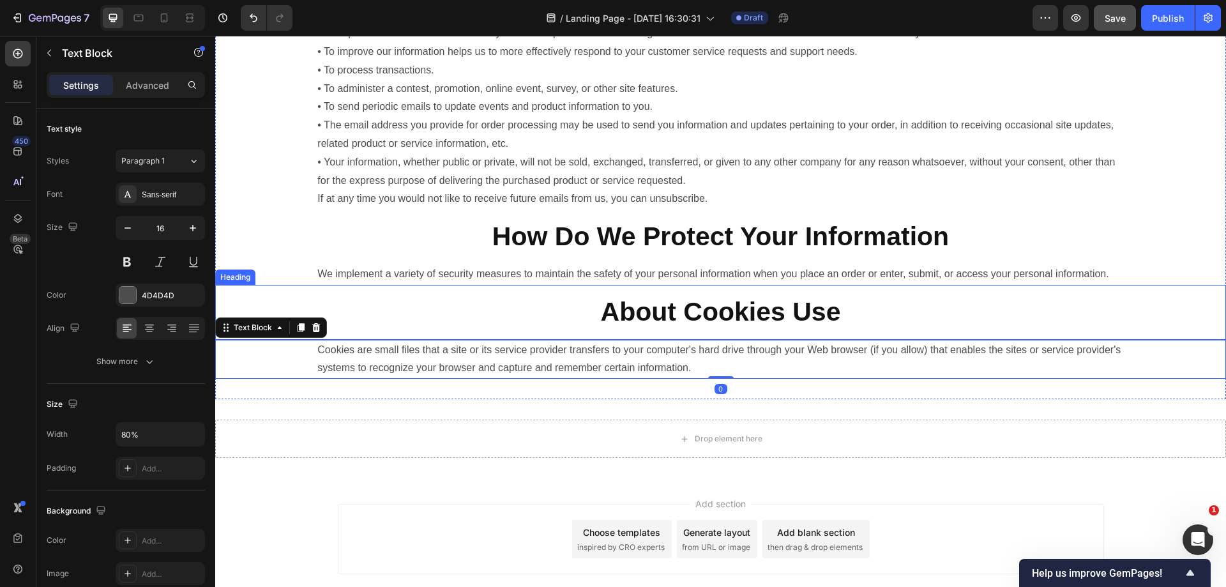
click at [663, 326] on strong "About Cookies Use" at bounding box center [721, 311] width 240 height 29
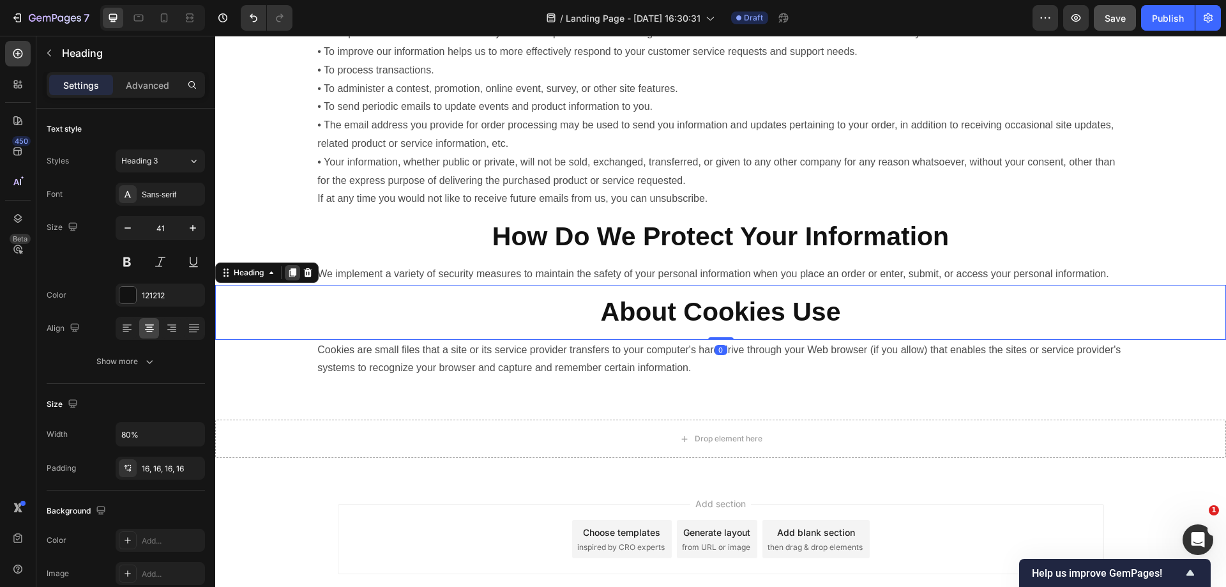
click at [294, 277] on icon at bounding box center [292, 272] width 7 height 9
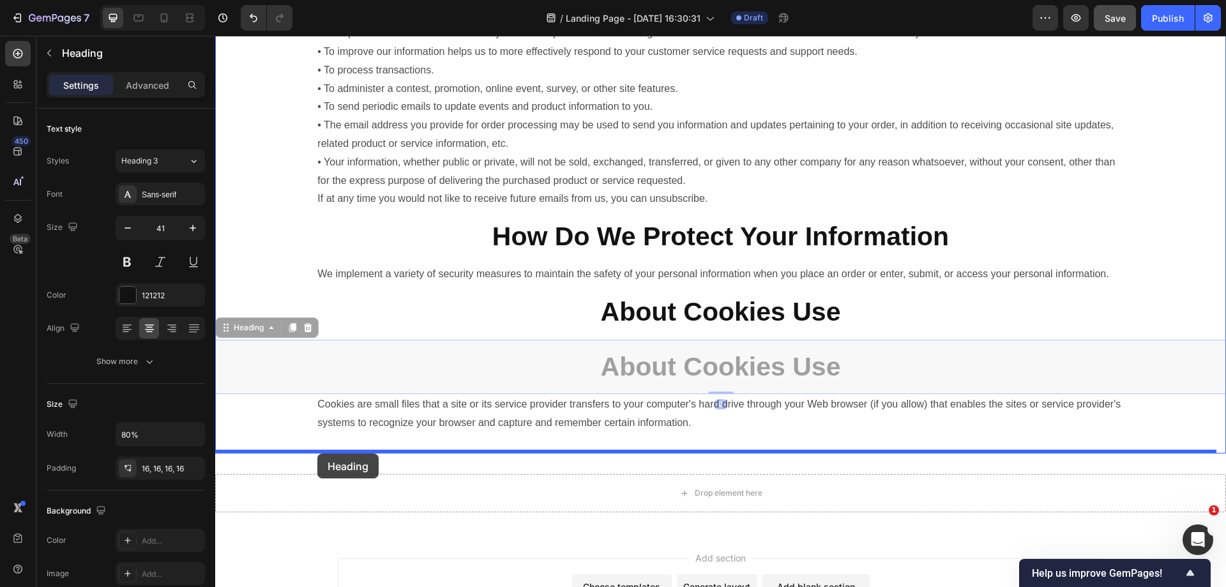
drag, startPoint x: 251, startPoint y: 349, endPoint x: 318, endPoint y: 453, distance: 124.3
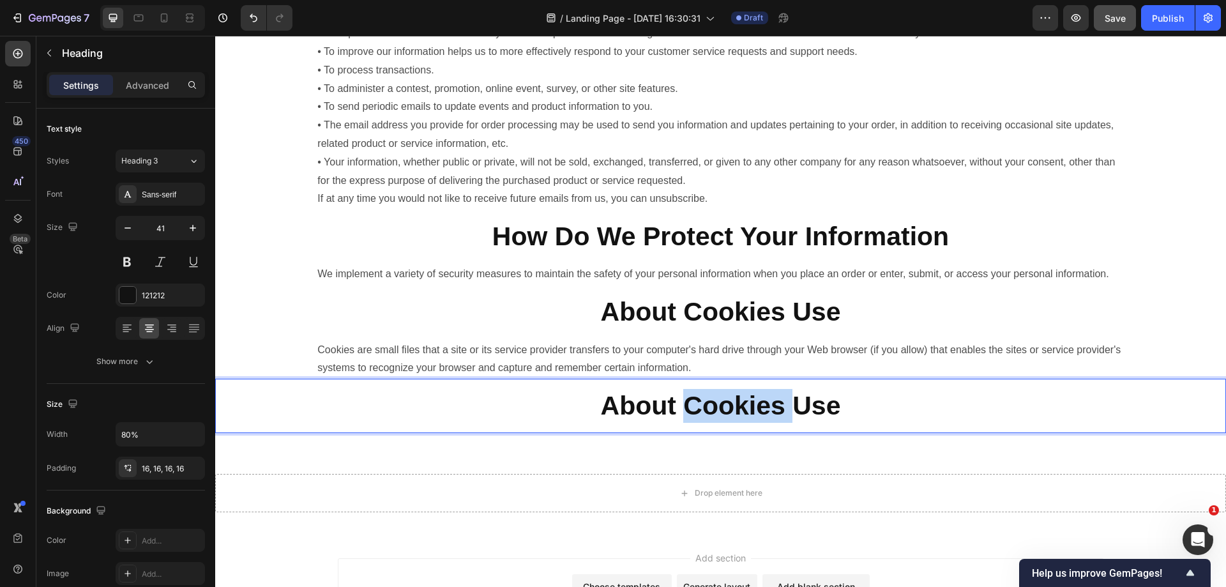
click at [732, 418] on strong "About Cookies Use" at bounding box center [721, 405] width 240 height 29
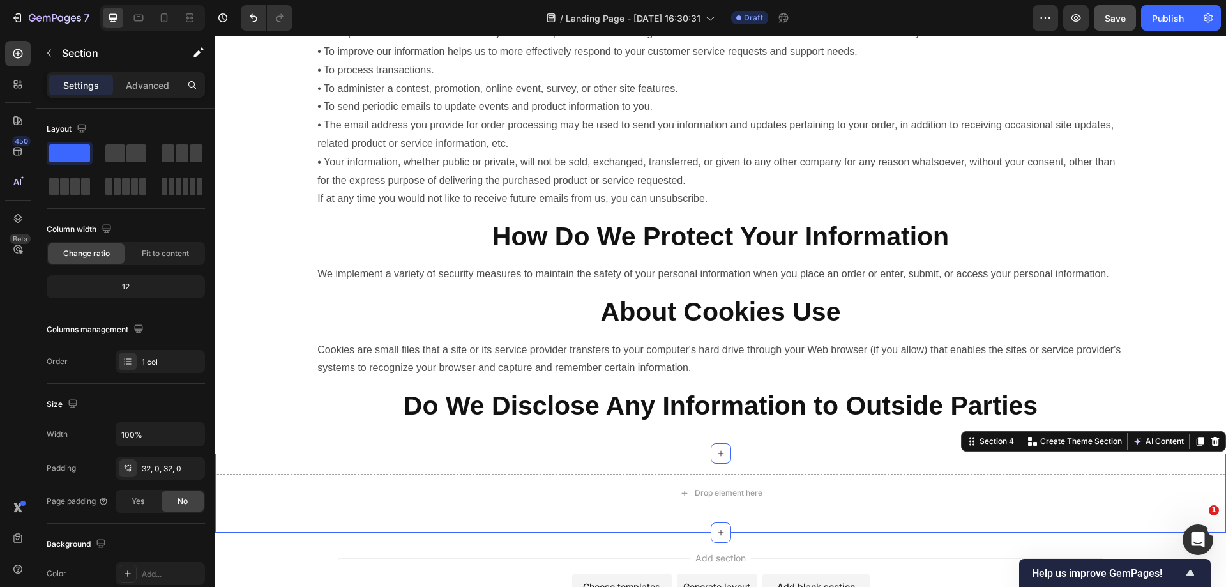
click at [521, 473] on div "Drop element here Section 4 Create Theme Section AI Content Write with GemAI Wh…" at bounding box center [720, 492] width 1011 height 79
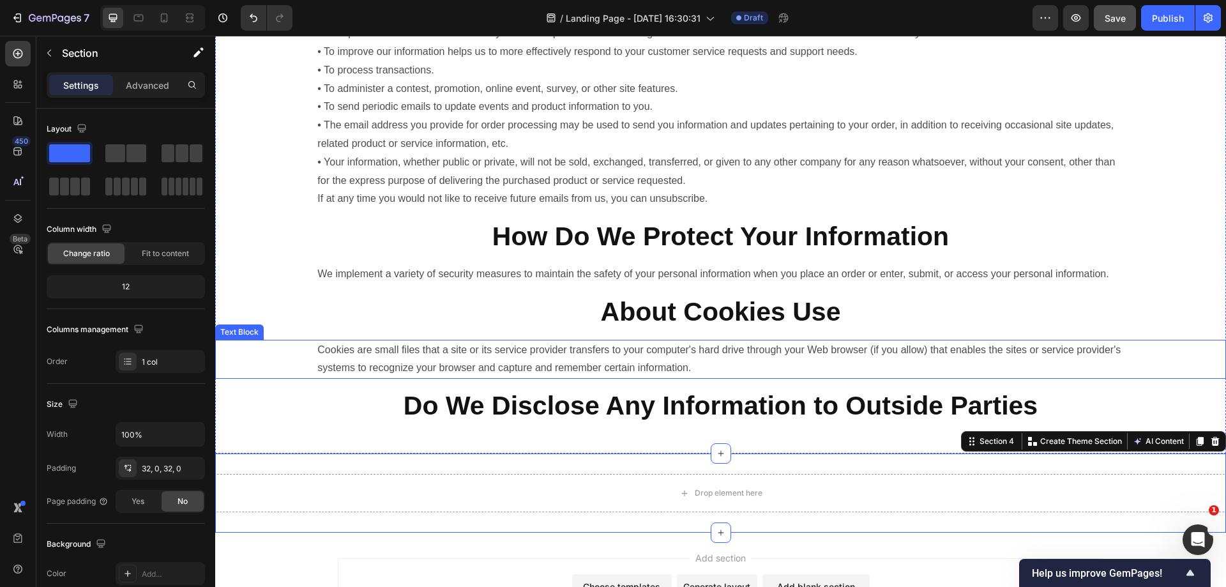
click at [718, 378] on p "Cookies are small files that a site or its service provider transfers to your c…" at bounding box center [720, 359] width 806 height 37
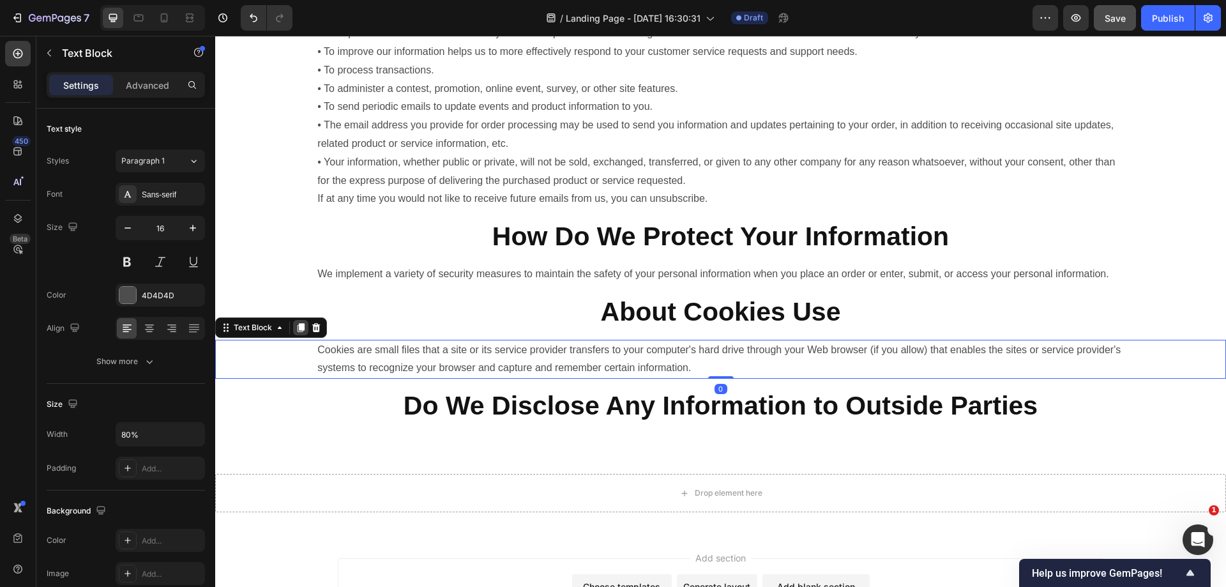
click at [296, 333] on icon at bounding box center [301, 327] width 10 height 10
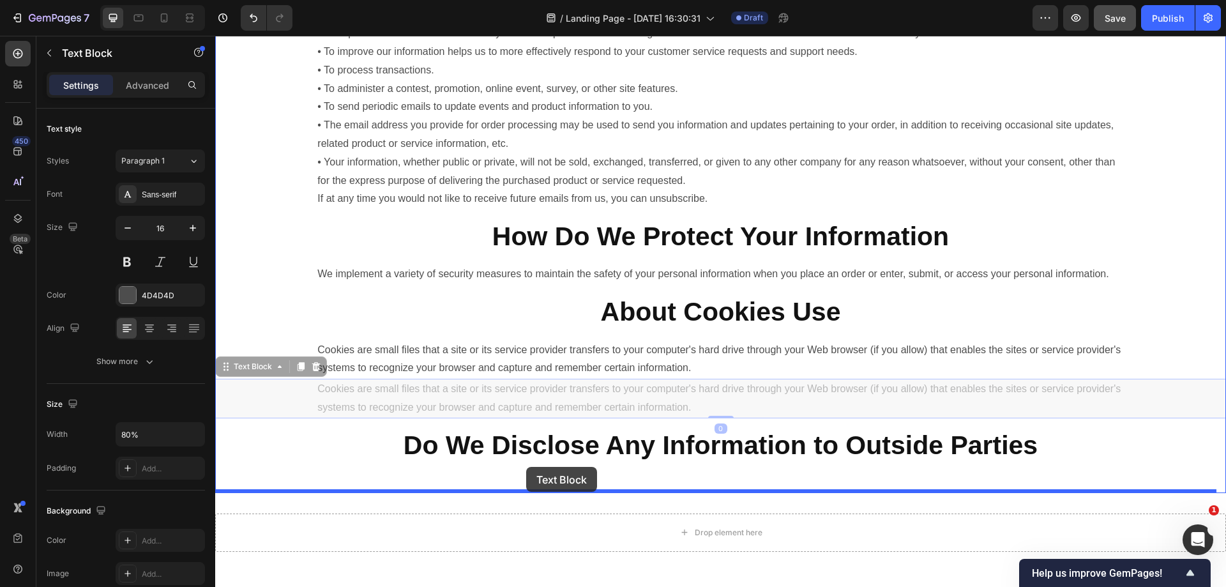
drag, startPoint x: 261, startPoint y: 388, endPoint x: 526, endPoint y: 467, distance: 276.5
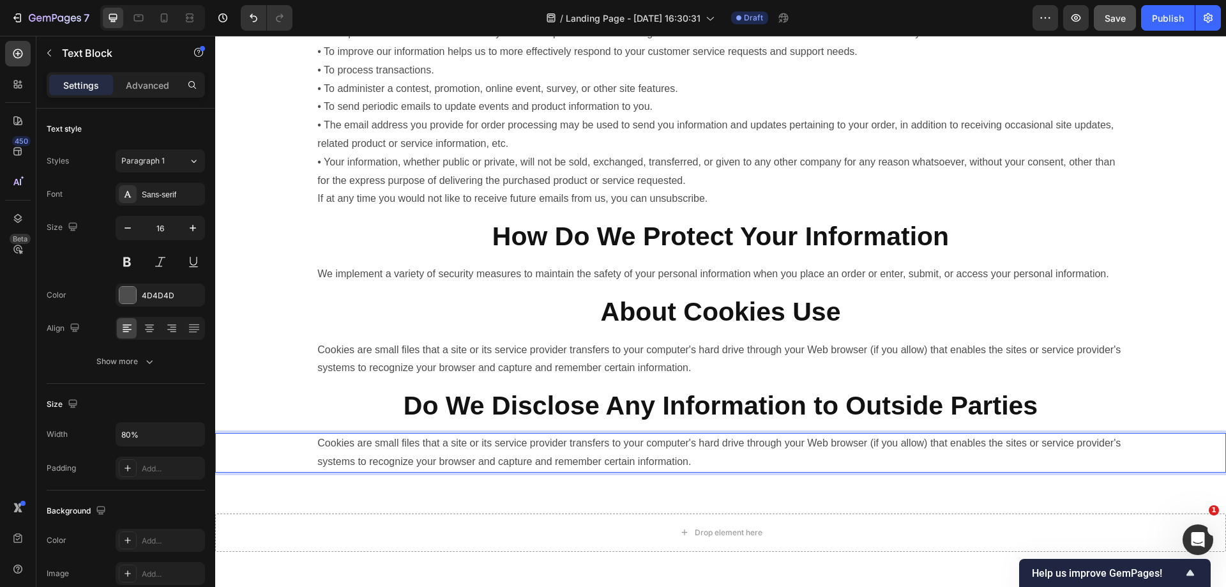
click at [633, 471] on p "Cookies are small files that a site or its service provider transfers to your c…" at bounding box center [720, 452] width 806 height 37
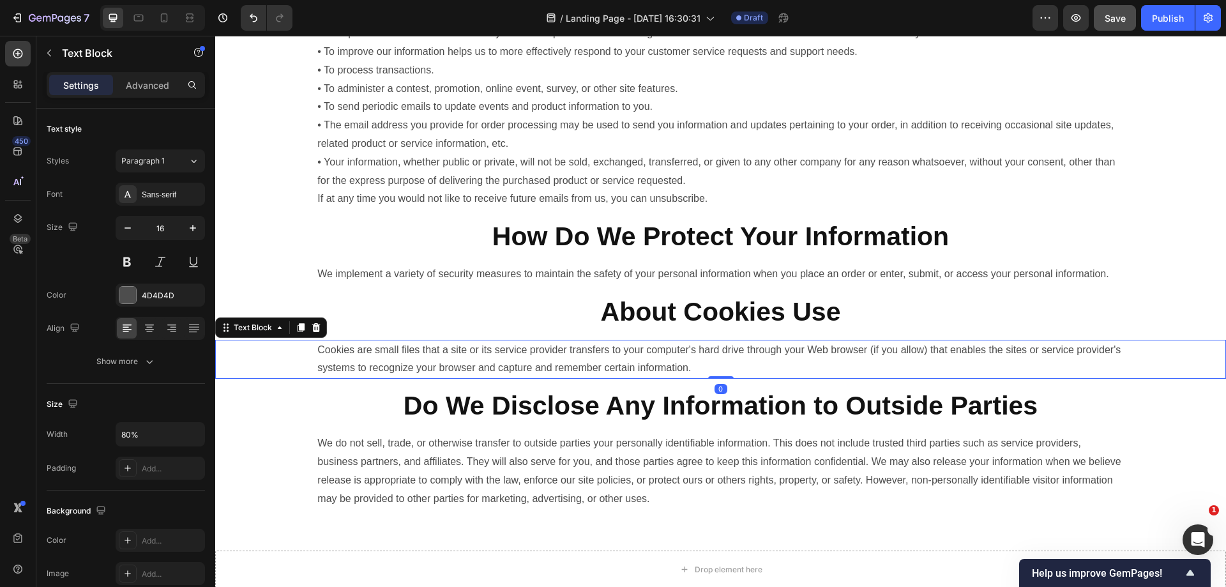
click at [1068, 378] on p "Cookies are small files that a site or its service provider transfers to your c…" at bounding box center [720, 359] width 806 height 37
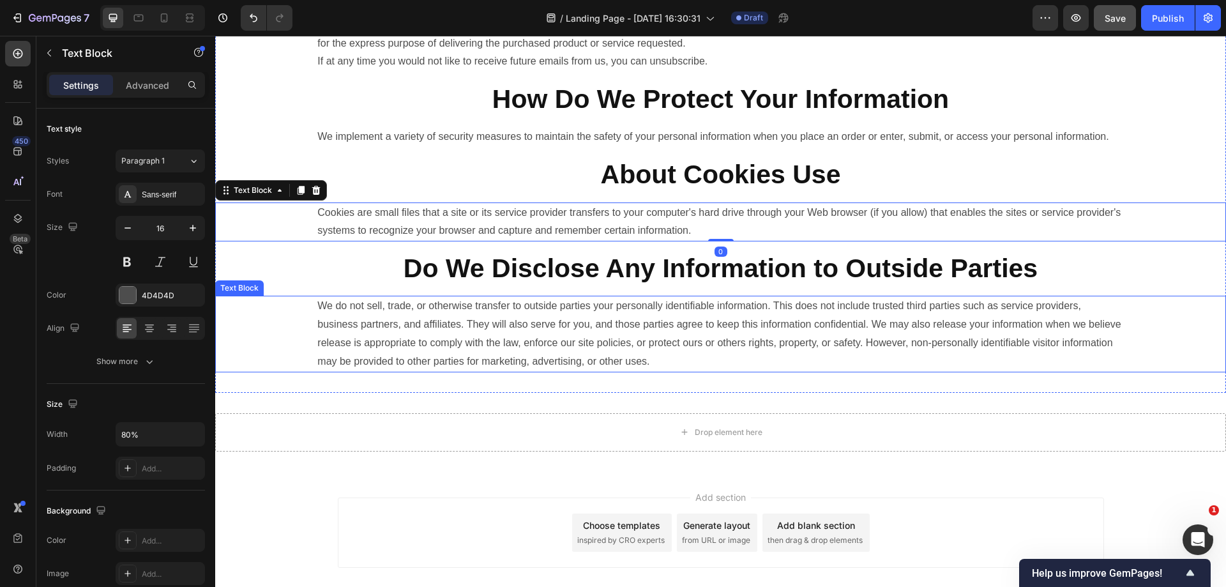
scroll to position [859, 0]
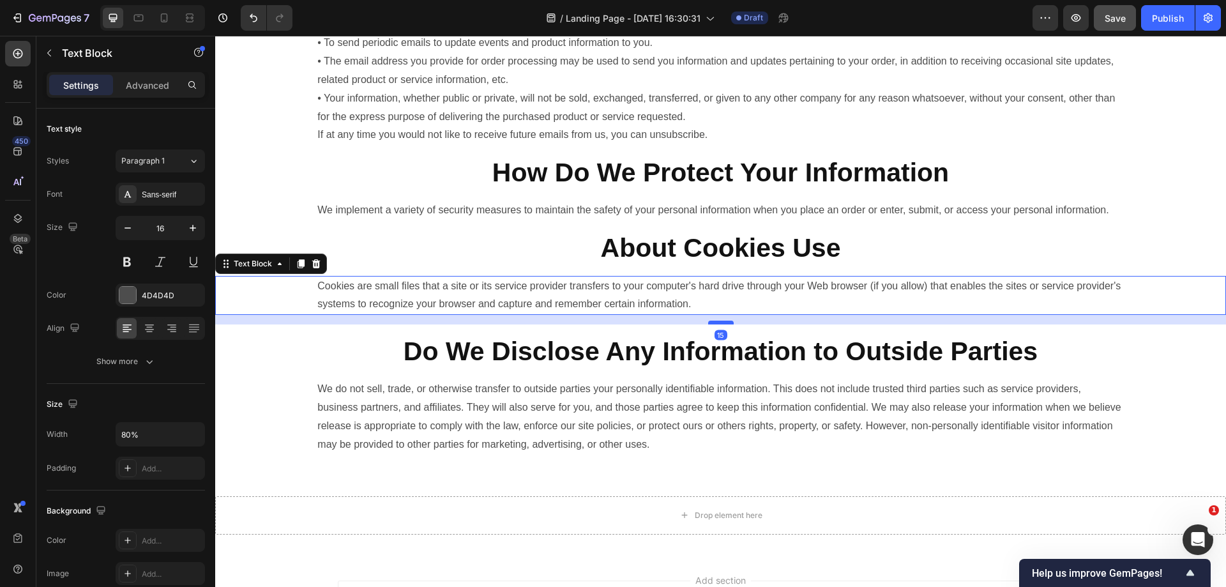
drag, startPoint x: 717, startPoint y: 331, endPoint x: 716, endPoint y: 340, distance: 9.7
click at [716, 324] on div at bounding box center [721, 323] width 26 height 4
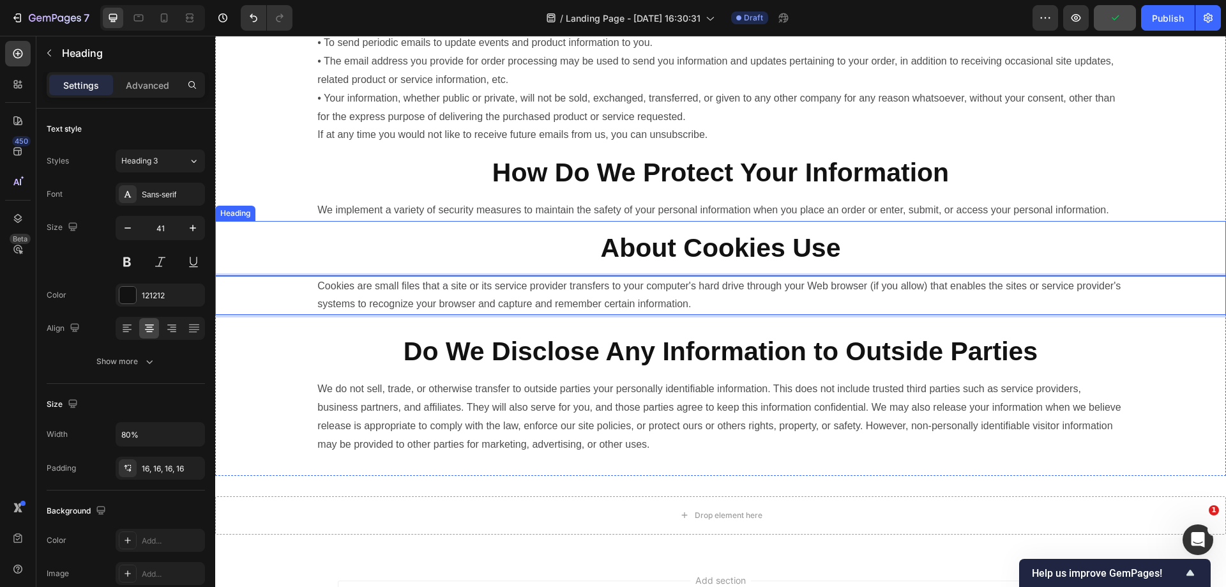
click at [701, 241] on h2 "⁠⁠⁠⁠⁠⁠⁠ About Cookies Use" at bounding box center [720, 248] width 808 height 54
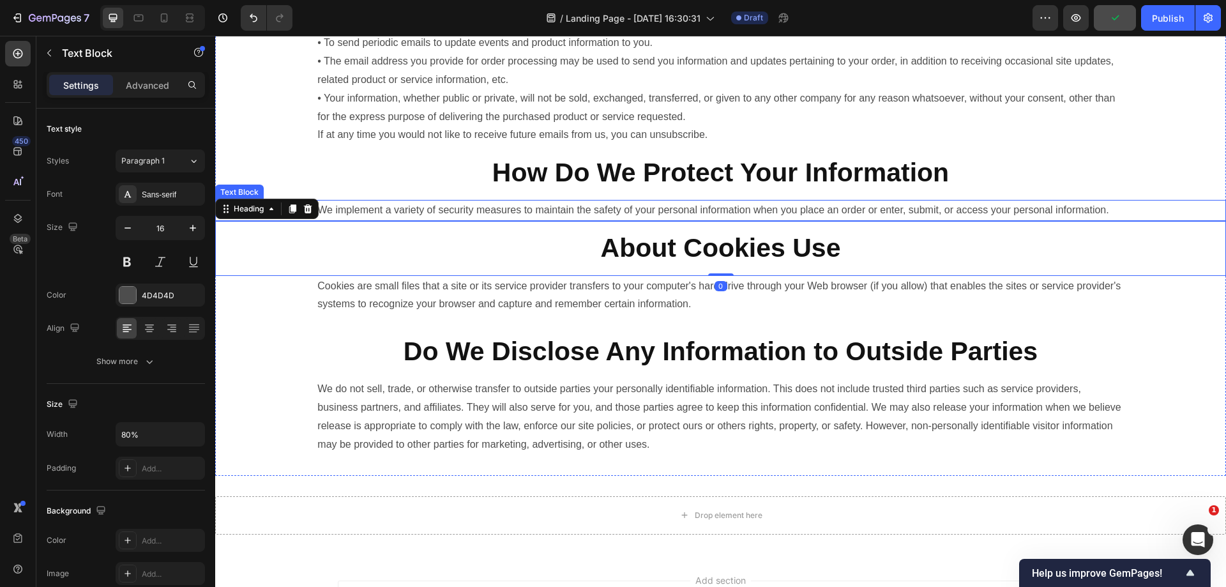
click at [704, 220] on p "We implement a variety of security measures to maintain the safety of your pers…" at bounding box center [720, 210] width 806 height 19
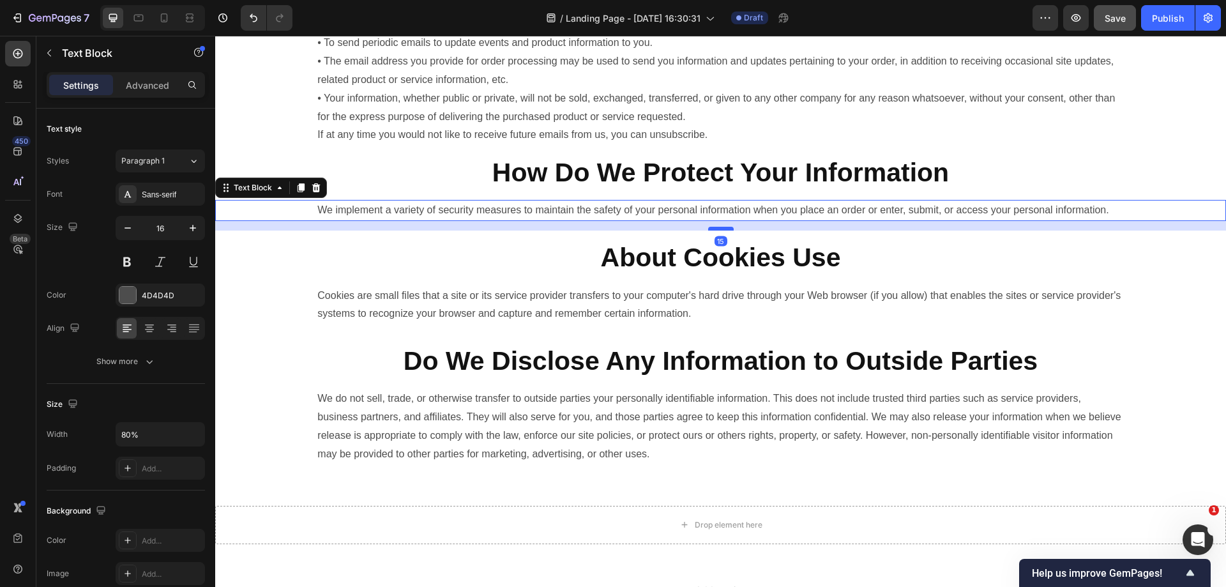
drag, startPoint x: 711, startPoint y: 238, endPoint x: 712, endPoint y: 248, distance: 9.7
click at [712, 230] on div at bounding box center [721, 229] width 26 height 4
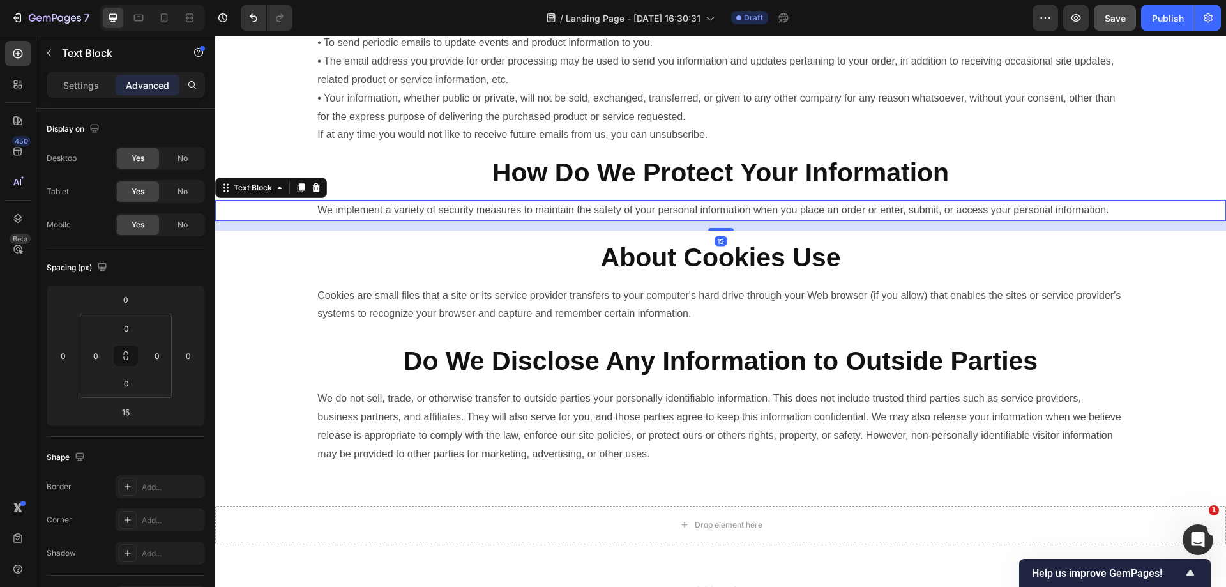
click at [861, 259] on h2 "⁠⁠⁠⁠⁠⁠⁠ About Cookies Use" at bounding box center [720, 257] width 808 height 54
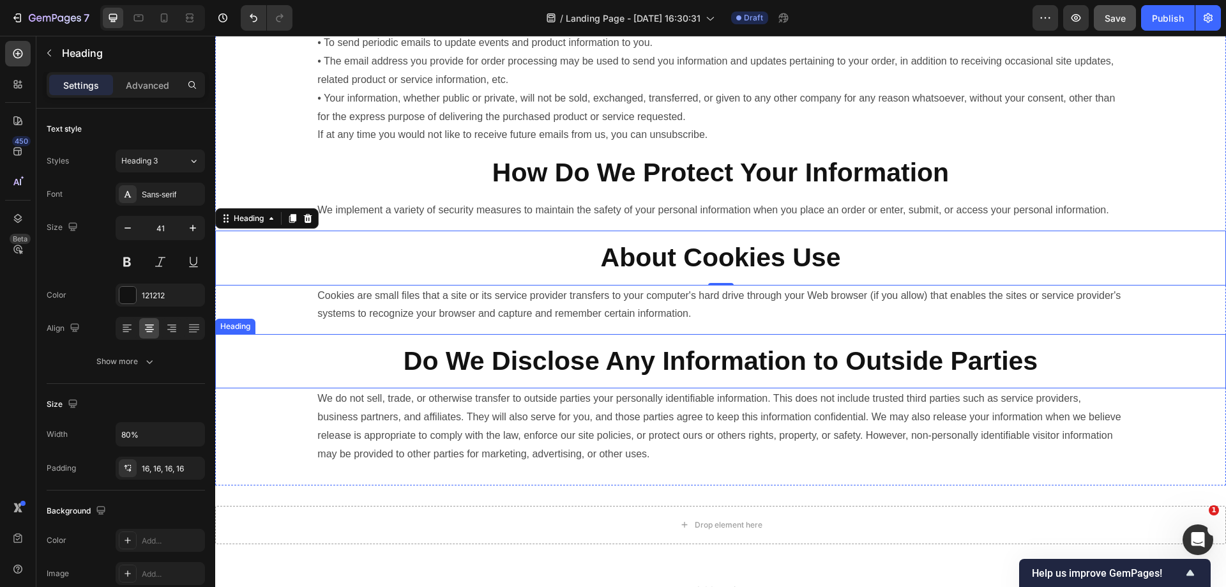
scroll to position [986, 0]
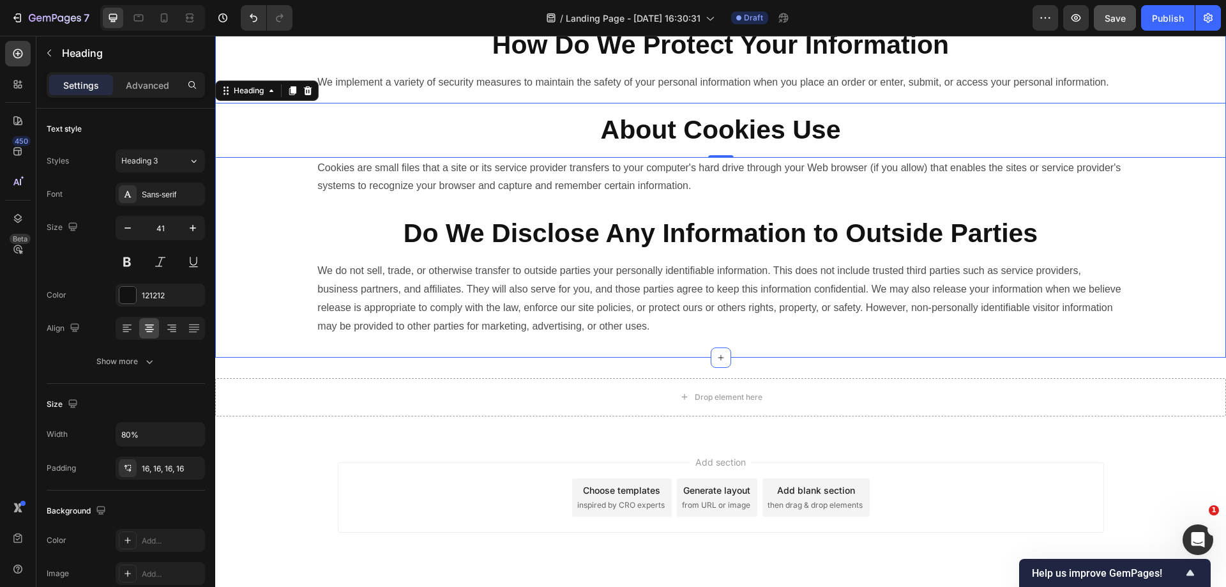
click at [951, 357] on div "How Do We Use Your Information Heading Any of the information we collect from y…" at bounding box center [720, 38] width 1011 height 637
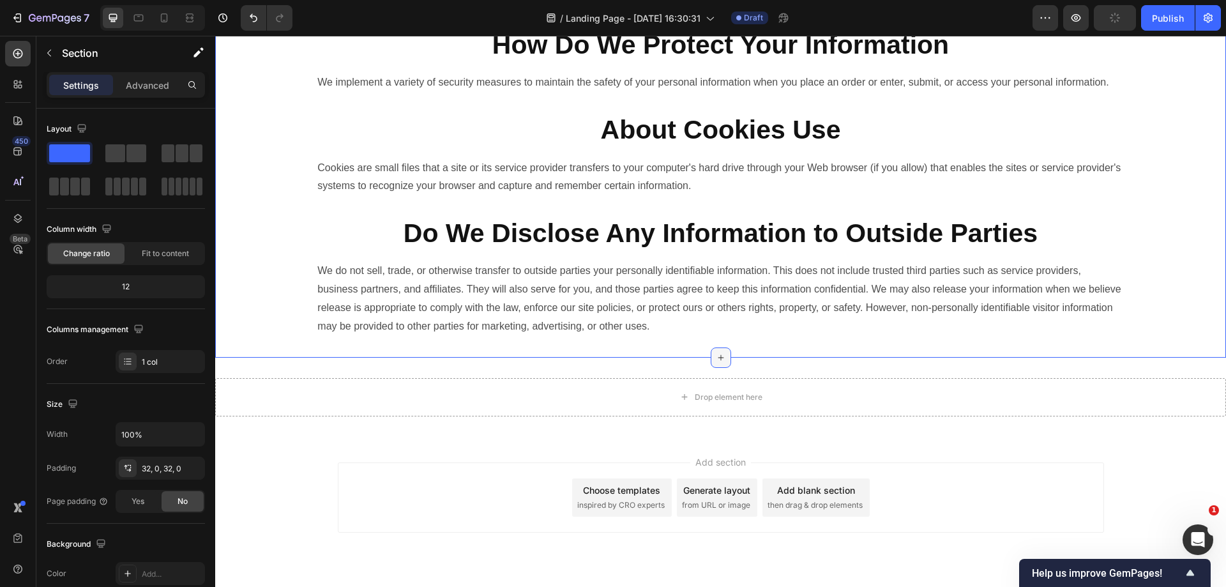
click at [725, 368] on div at bounding box center [721, 357] width 20 height 20
click at [604, 357] on div "How Do We Use Your Information Heading Any of the information we collect from y…" at bounding box center [720, 38] width 1011 height 637
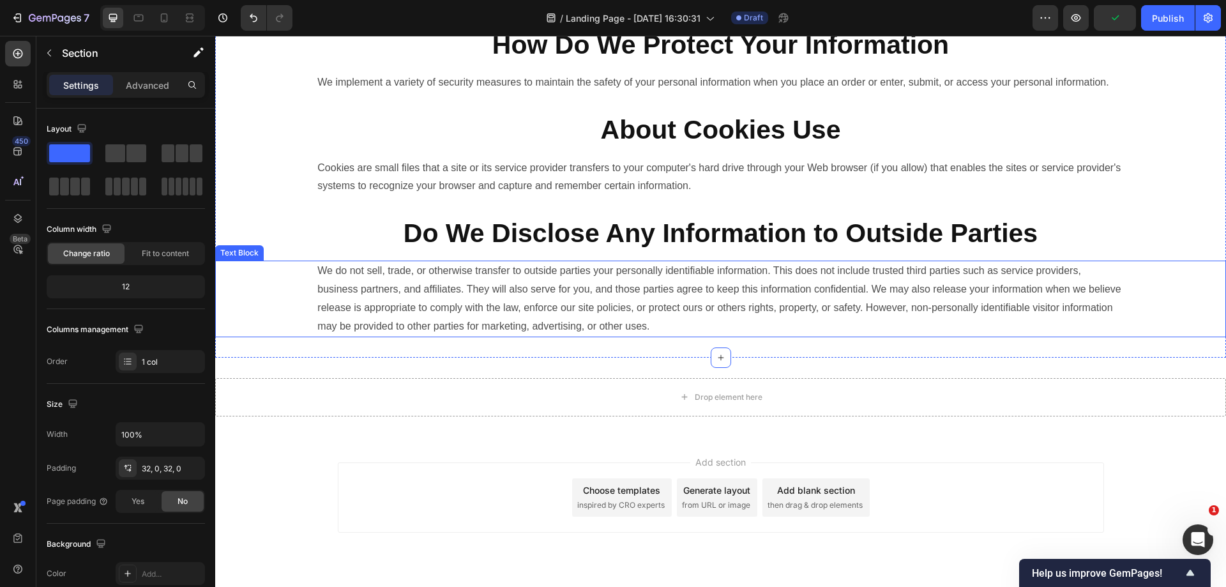
click at [586, 285] on p "We do not sell, trade, or otherwise transfer to outside parties your personally…" at bounding box center [720, 298] width 806 height 73
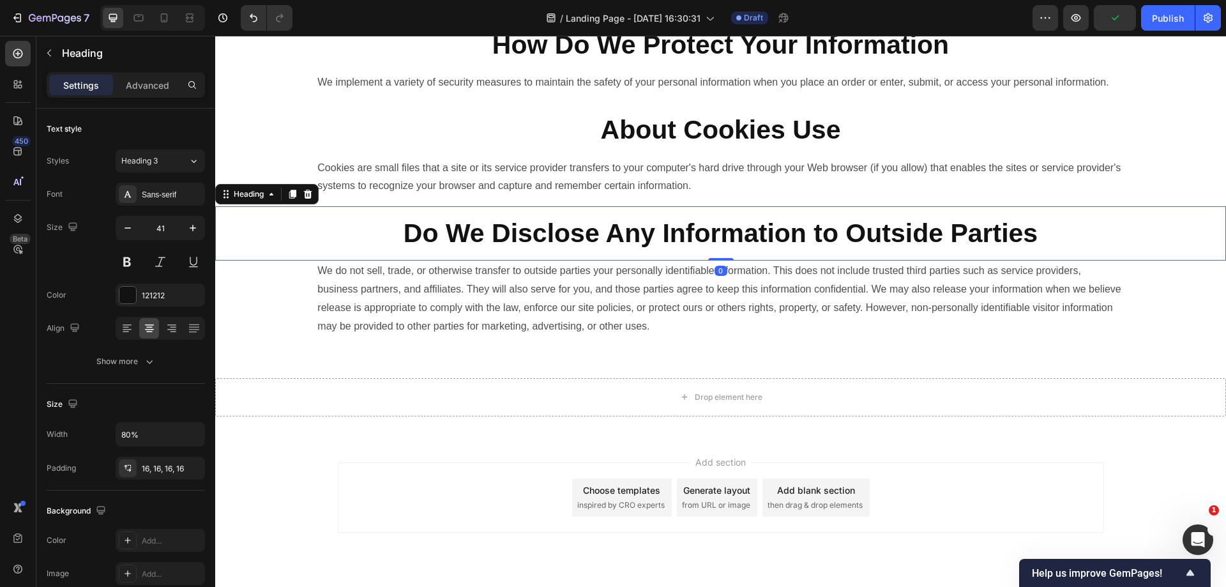
click at [610, 248] on strong "Do We Disclose Any Information to Outside Parties" at bounding box center [721, 232] width 634 height 29
click at [591, 357] on div "How Do We Use Your Information Heading Any of the information we collect from y…" at bounding box center [720, 38] width 1011 height 637
click at [661, 227] on h2 "⁠⁠⁠⁠⁠⁠⁠ Do We Disclose Any Information to Outside Parties" at bounding box center [720, 233] width 808 height 54
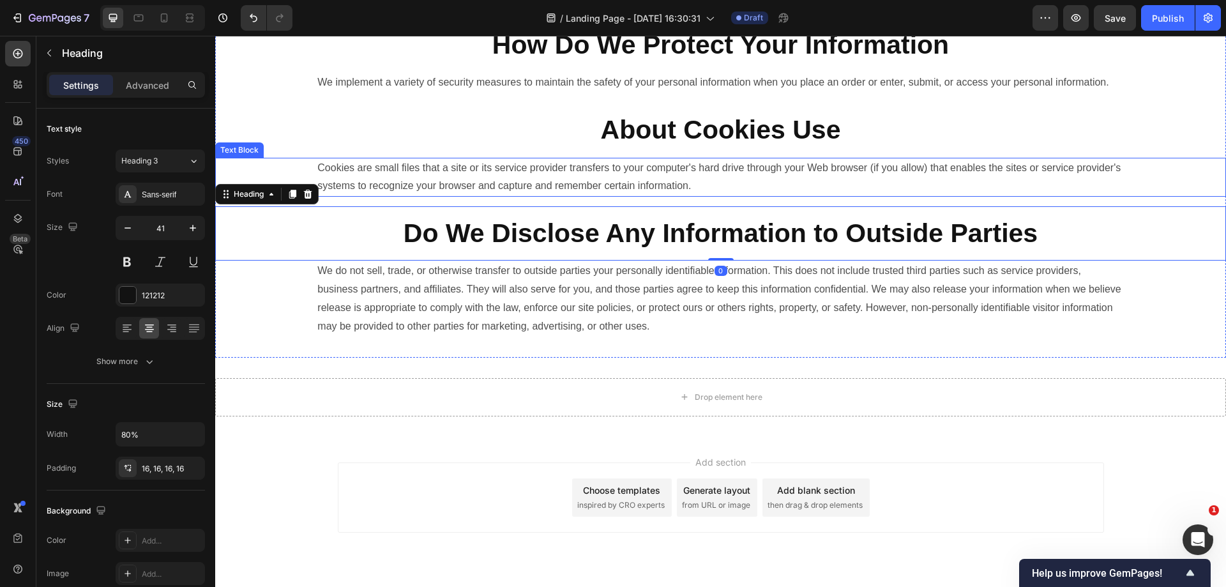
click at [664, 196] on p "Cookies are small files that a site or its service provider transfers to your c…" at bounding box center [720, 177] width 806 height 37
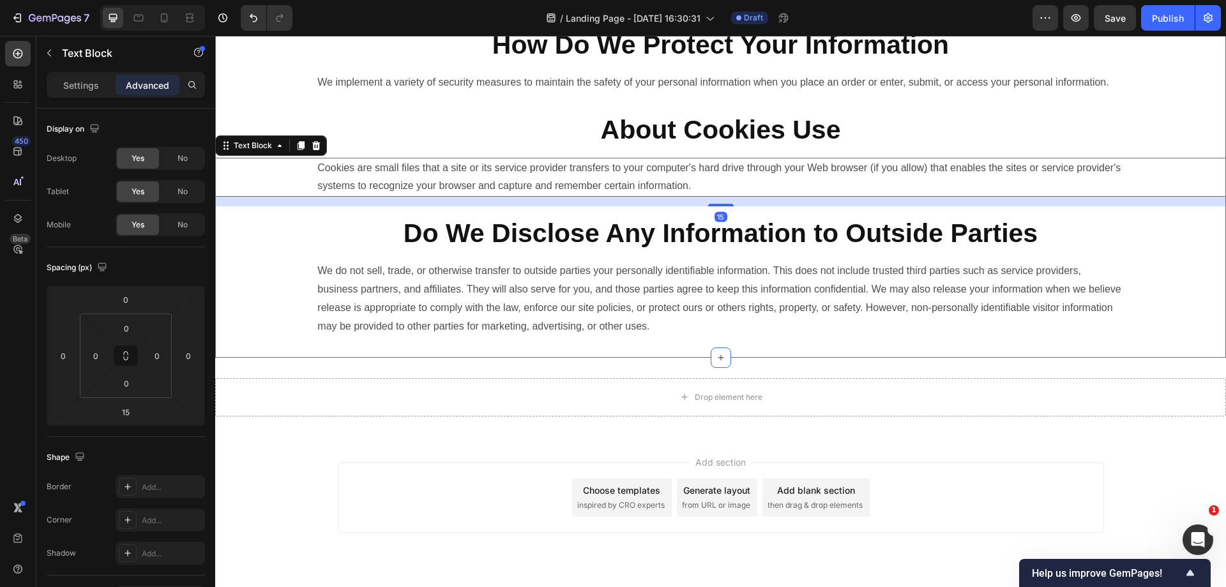
click at [619, 357] on div "How Do We Use Your Information Heading Any of the information we collect from y…" at bounding box center [720, 38] width 1011 height 637
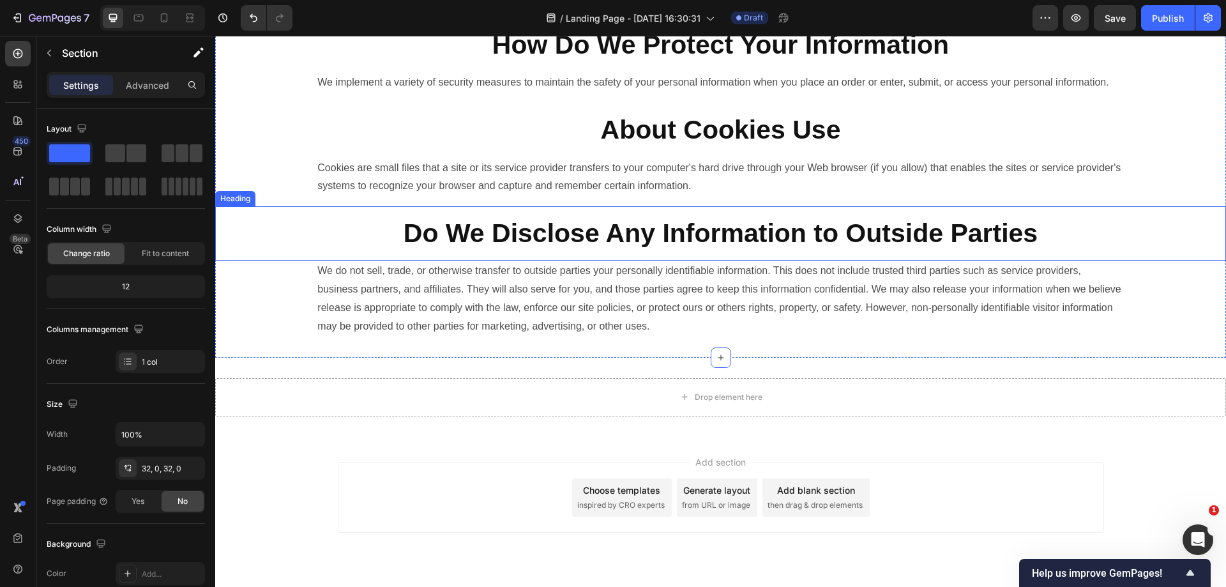
click at [484, 248] on strong "Do We Disclose Any Information to Outside Parties" at bounding box center [721, 232] width 634 height 29
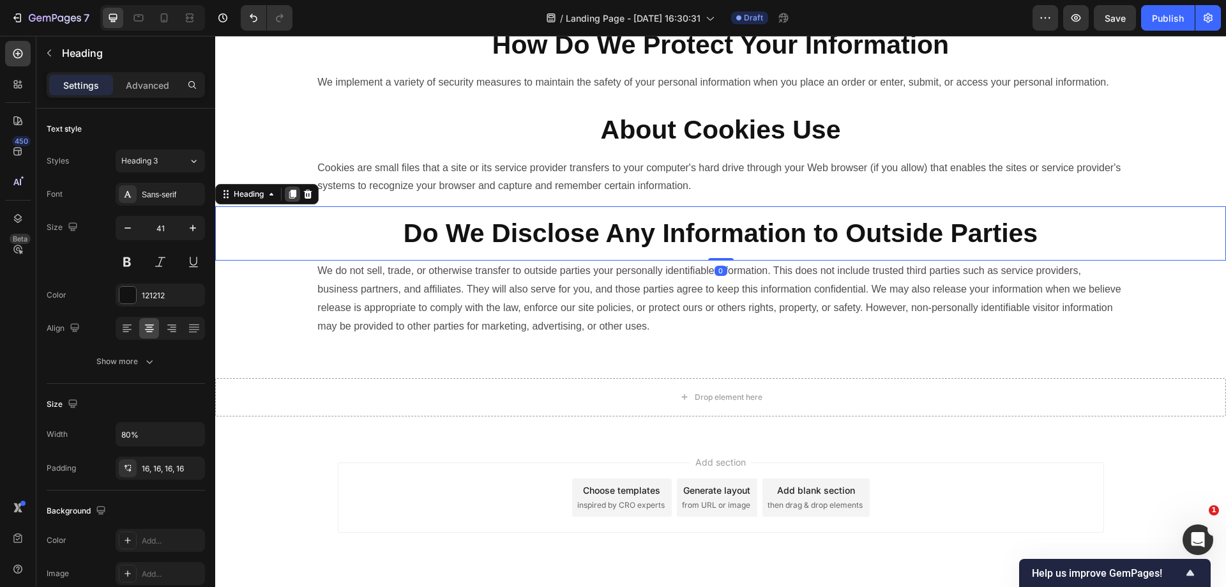
click at [294, 199] on icon at bounding box center [292, 194] width 7 height 9
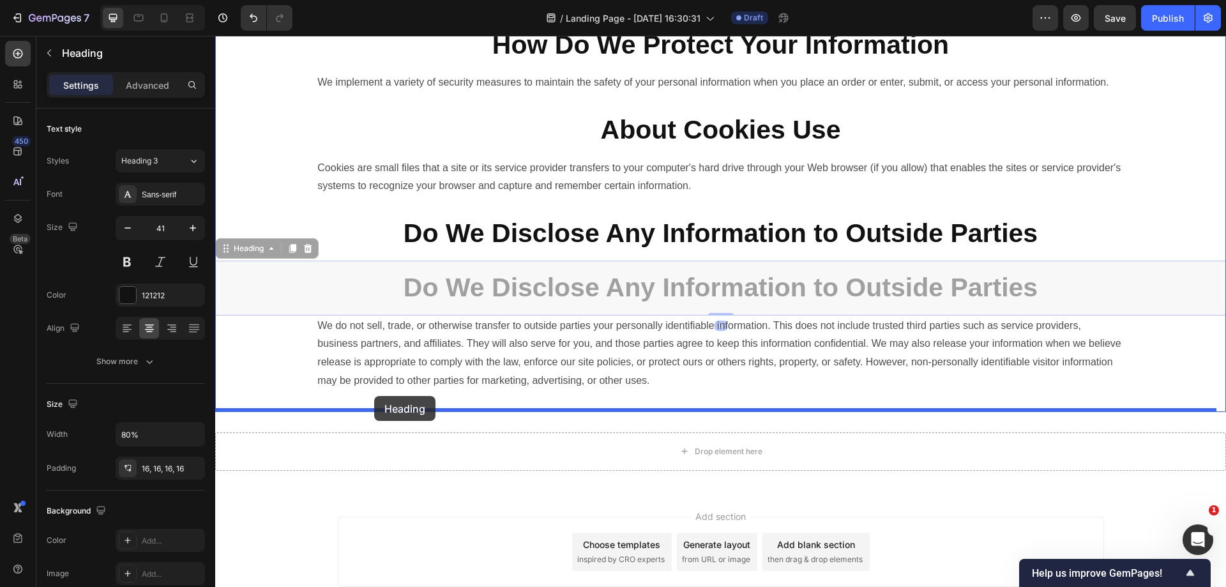
drag, startPoint x: 250, startPoint y: 269, endPoint x: 374, endPoint y: 396, distance: 177.4
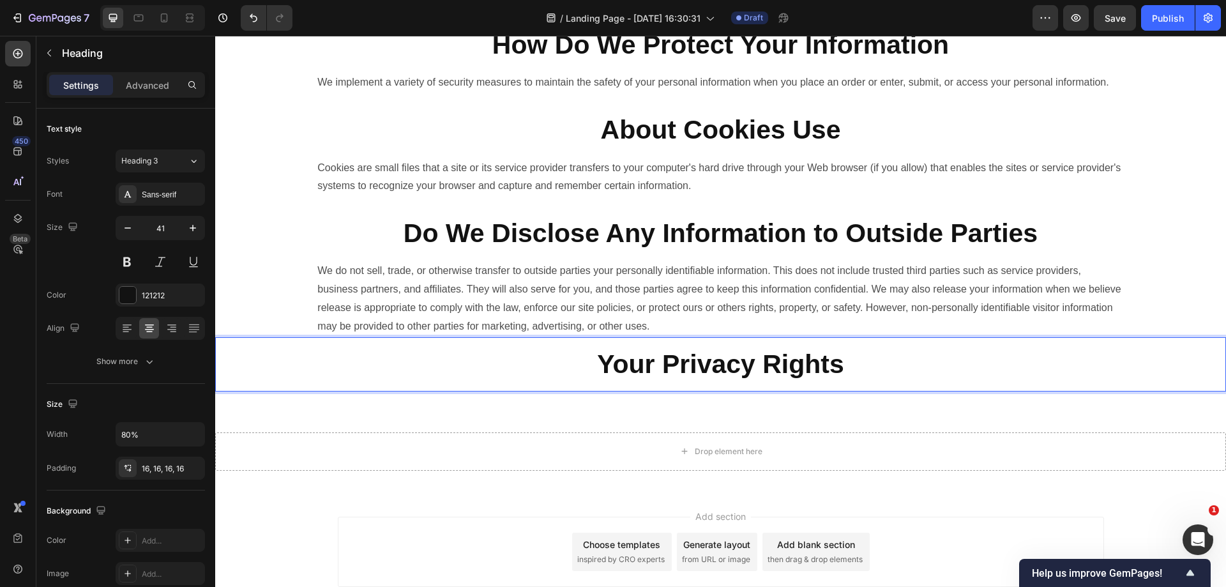
click at [565, 391] on h2 "Your Privacy Rights" at bounding box center [720, 364] width 808 height 54
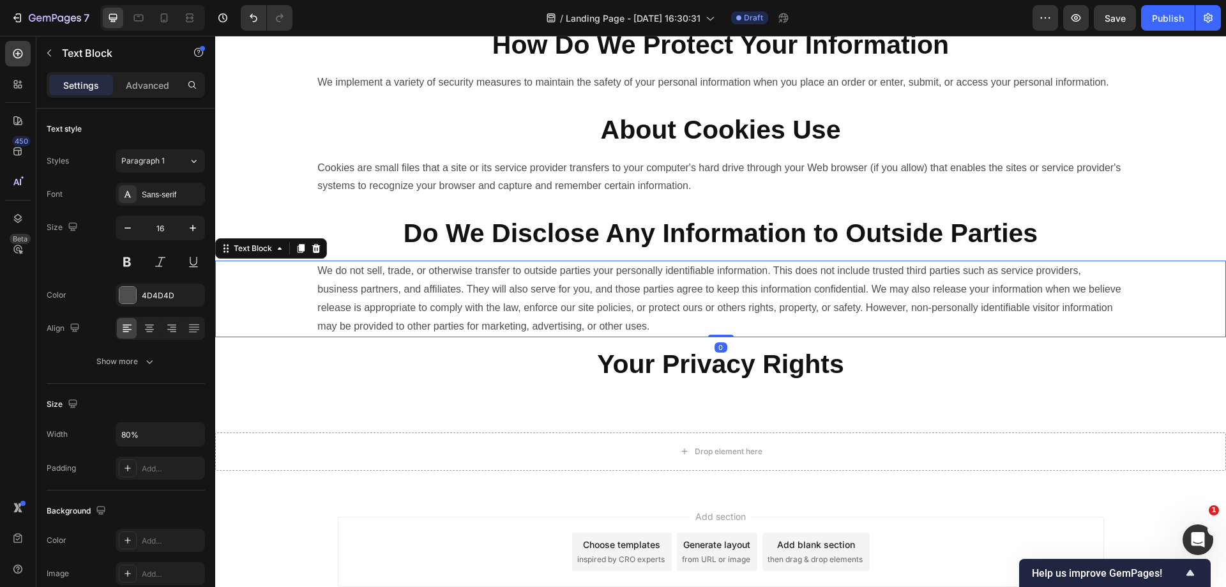
click at [529, 316] on p "We do not sell, trade, or otherwise transfer to outside parties your personally…" at bounding box center [720, 298] width 806 height 73
click at [298, 253] on icon at bounding box center [301, 249] width 7 height 9
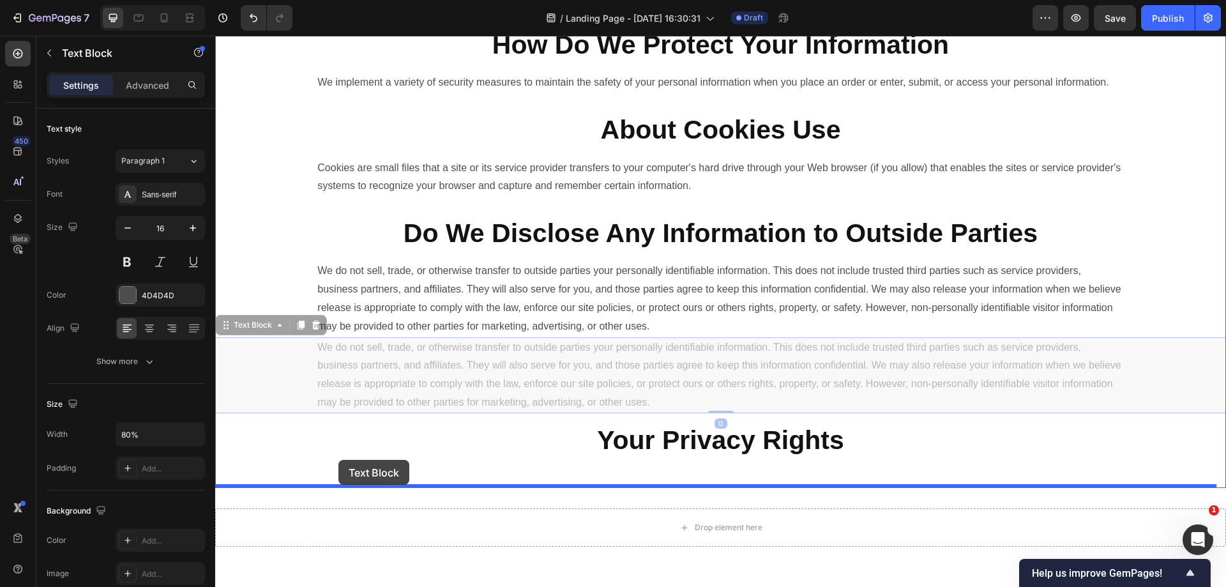
drag, startPoint x: 267, startPoint y: 349, endPoint x: 338, endPoint y: 460, distance: 132.1
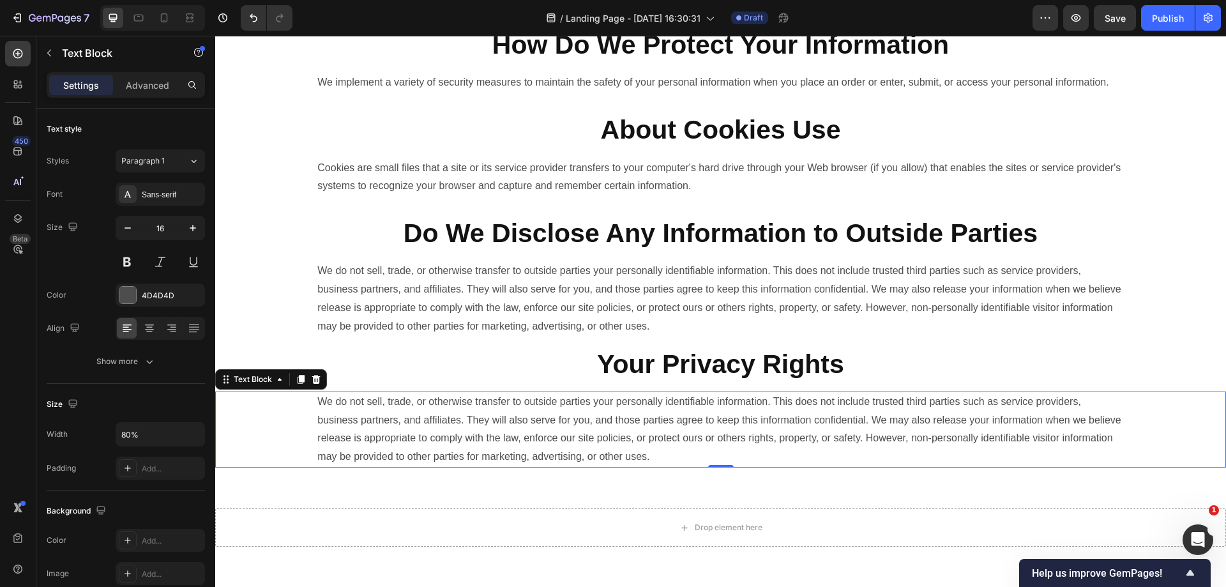
click at [607, 449] on p "We do not sell, trade, or otherwise transfer to outside parties your personally…" at bounding box center [720, 429] width 806 height 73
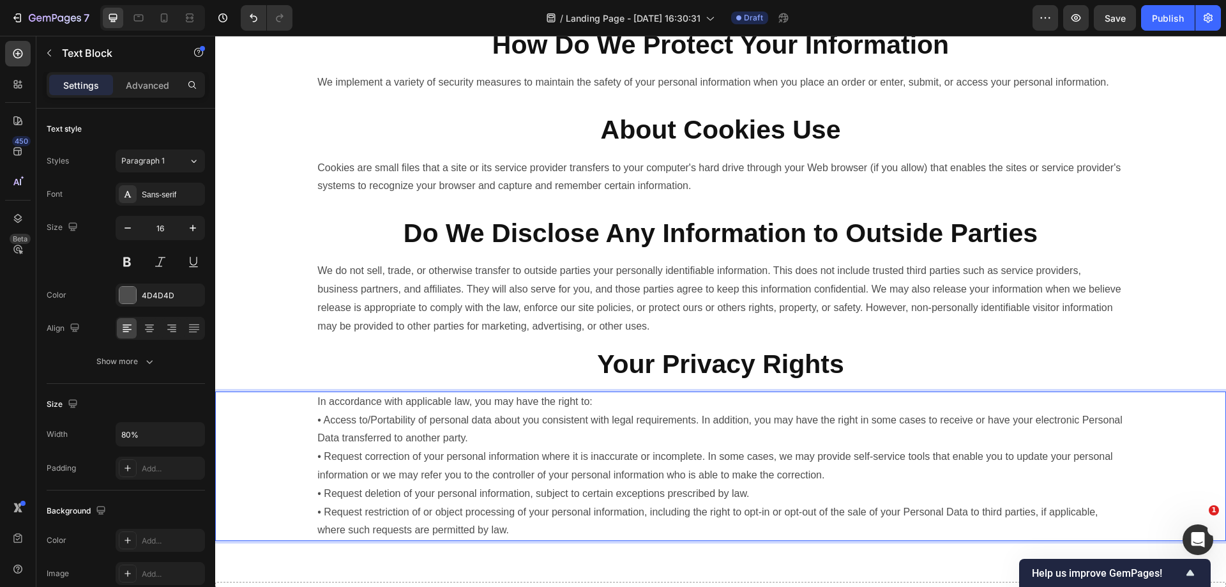
click at [736, 508] on p "In accordance with applicable law, you may have the right to: • Access to/Porta…" at bounding box center [720, 466] width 806 height 147
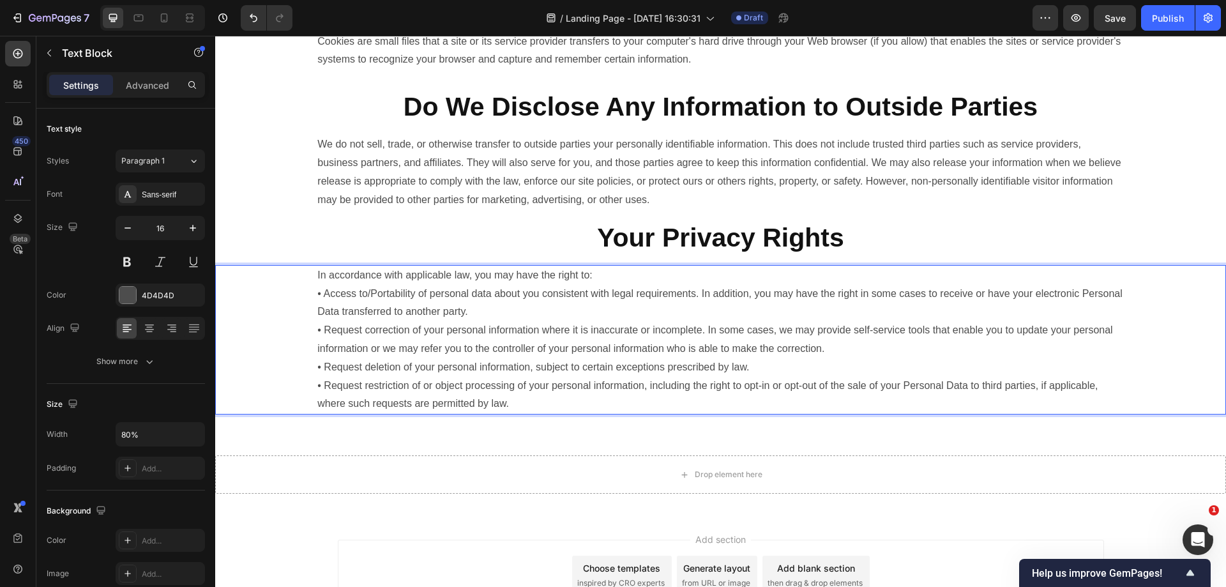
scroll to position [1114, 0]
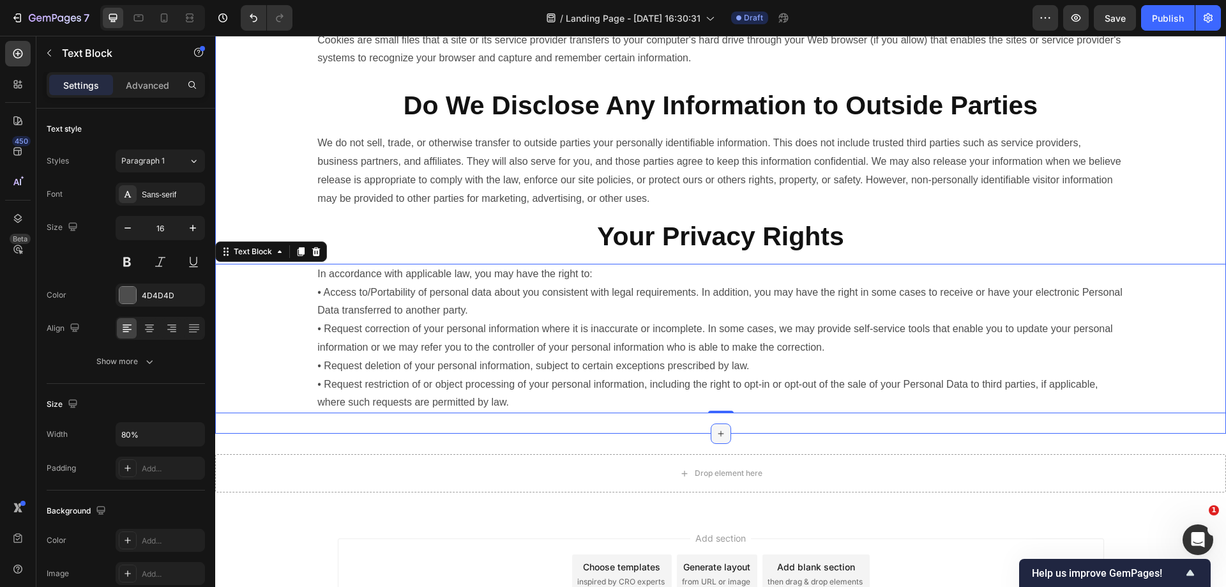
click at [720, 439] on icon at bounding box center [721, 433] width 10 height 10
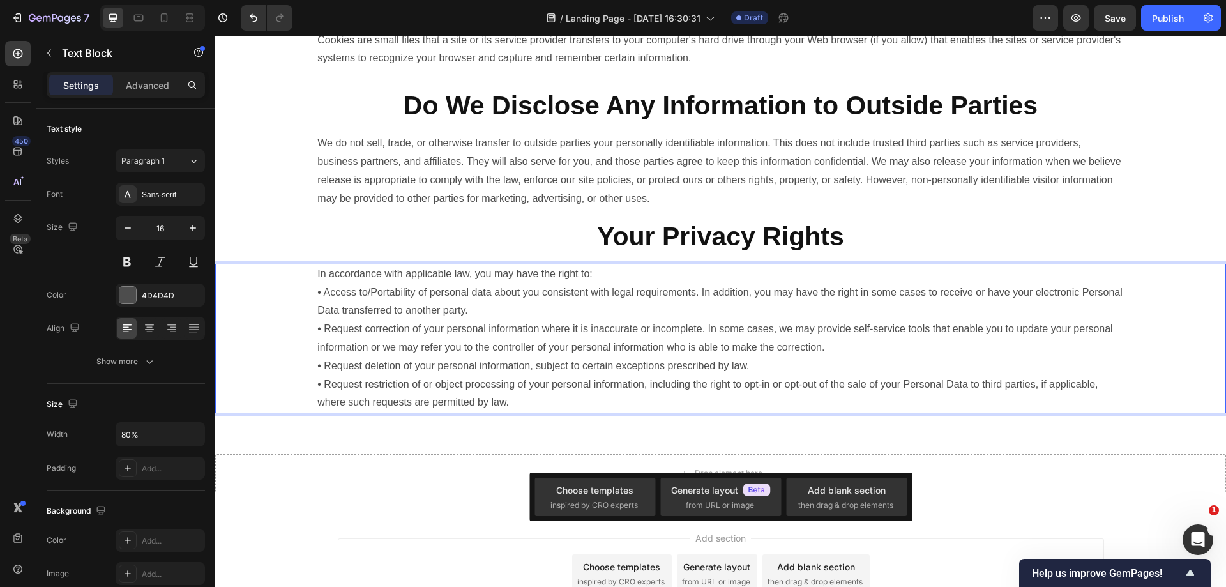
click at [706, 352] on p "In accordance with applicable law, you may have the right to: • Access to/Porta…" at bounding box center [720, 338] width 806 height 147
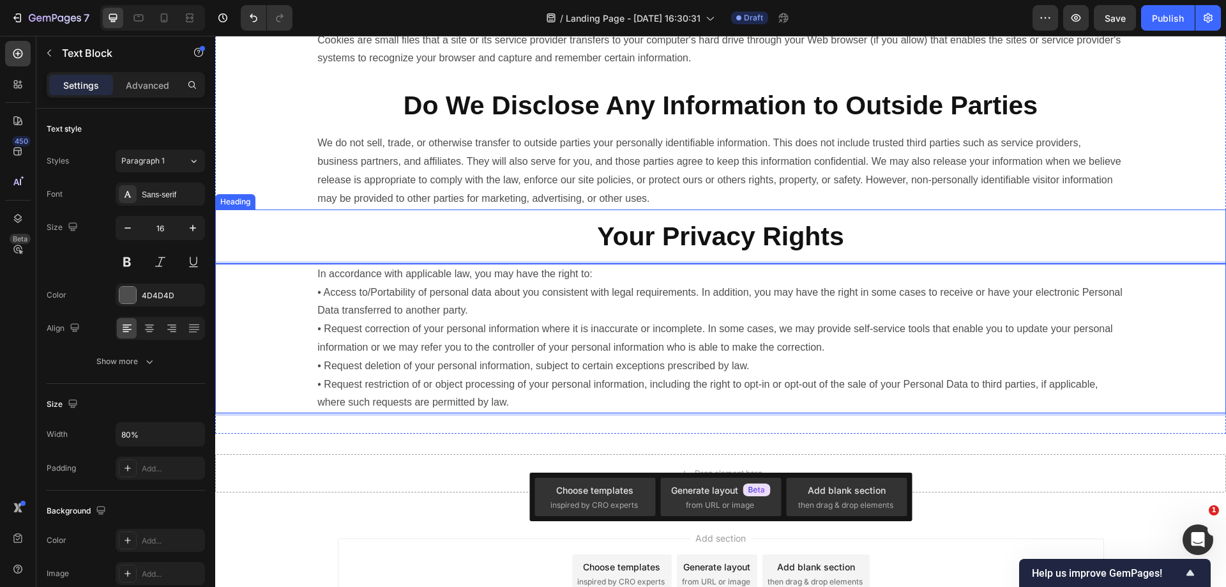
click at [696, 251] on strong "Your Privacy Rights" at bounding box center [720, 236] width 247 height 29
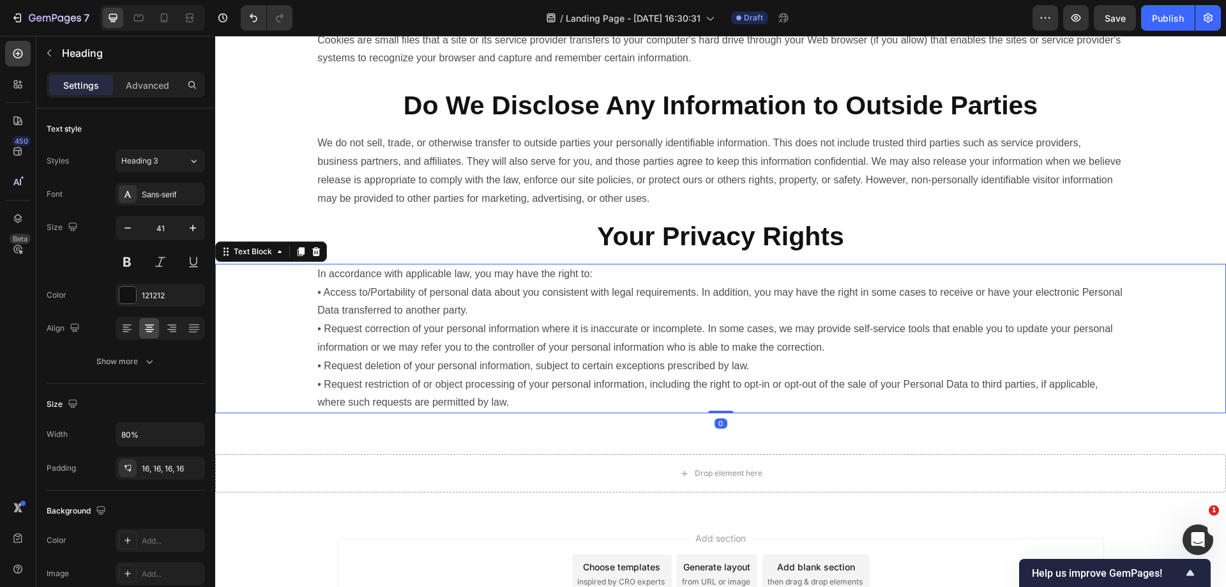
click at [624, 411] on p "In accordance with applicable law, you may have the right to: • Access to/Porta…" at bounding box center [720, 338] width 806 height 147
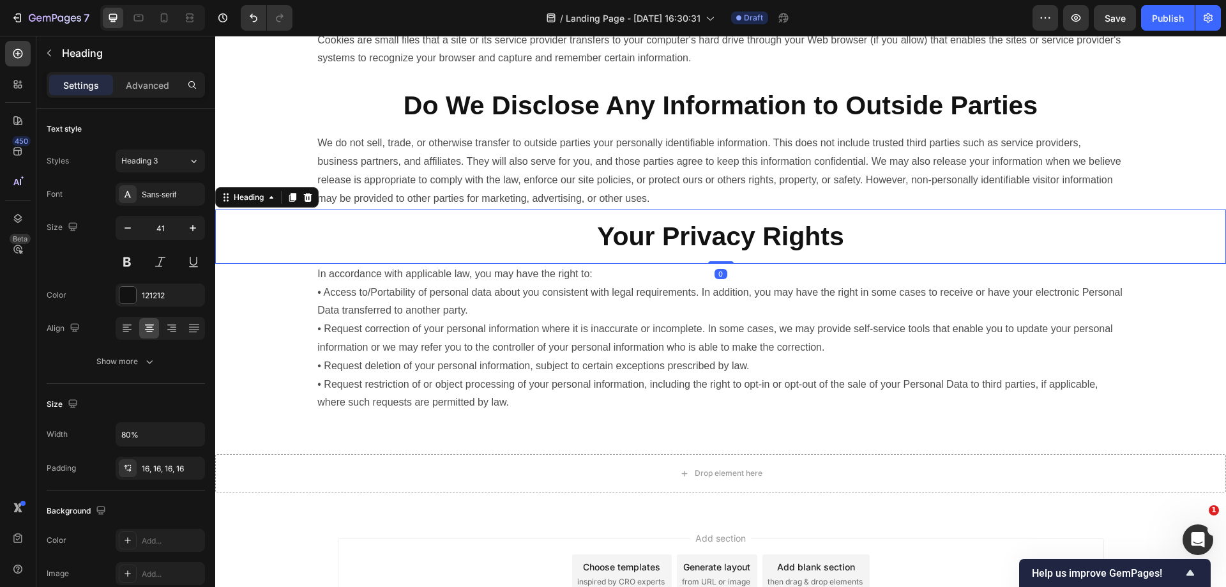
click at [534, 253] on p "⁠⁠⁠⁠⁠⁠⁠ Your Privacy Rights" at bounding box center [720, 237] width 788 height 34
click at [292, 202] on icon at bounding box center [292, 197] width 7 height 9
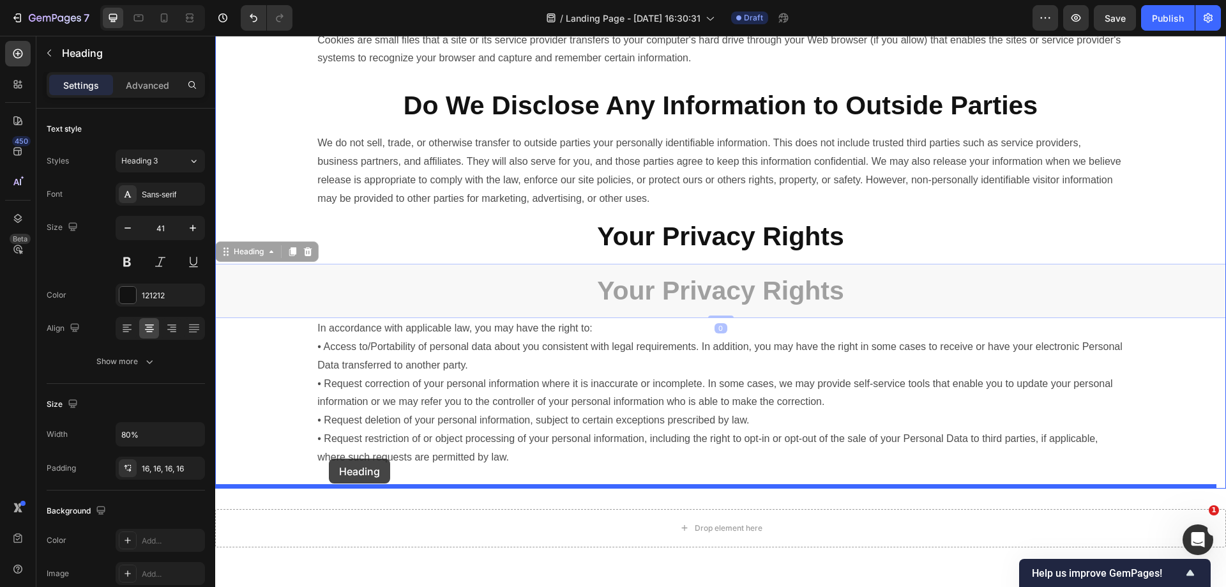
drag, startPoint x: 246, startPoint y: 272, endPoint x: 329, endPoint y: 458, distance: 204.1
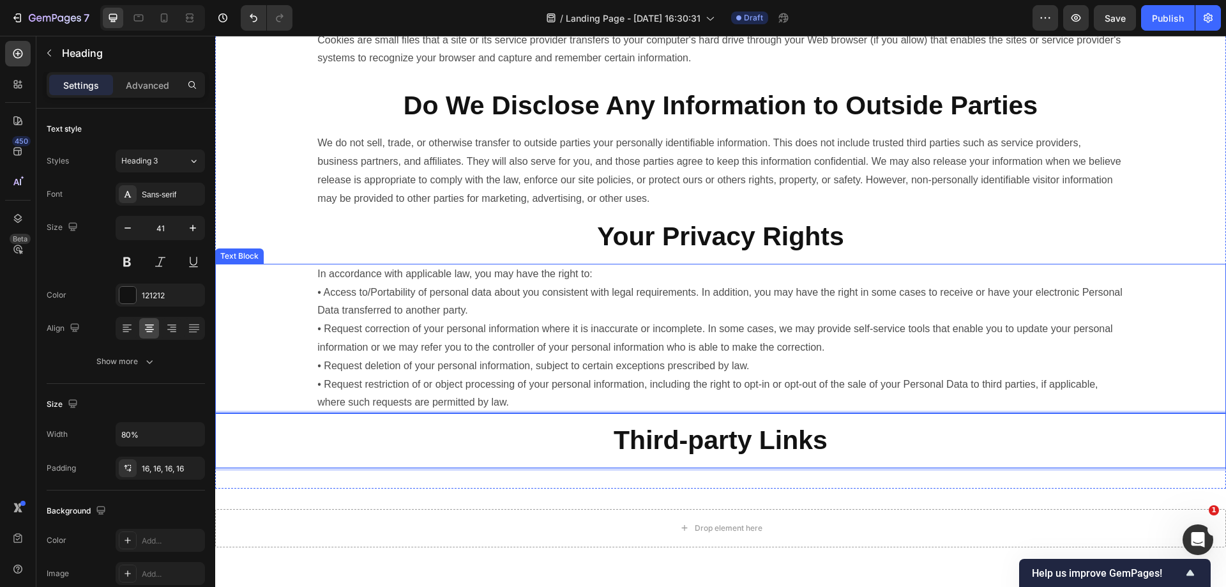
click at [407, 337] on p "In accordance with applicable law, you may have the right to: • Access to/Porta…" at bounding box center [720, 338] width 806 height 147
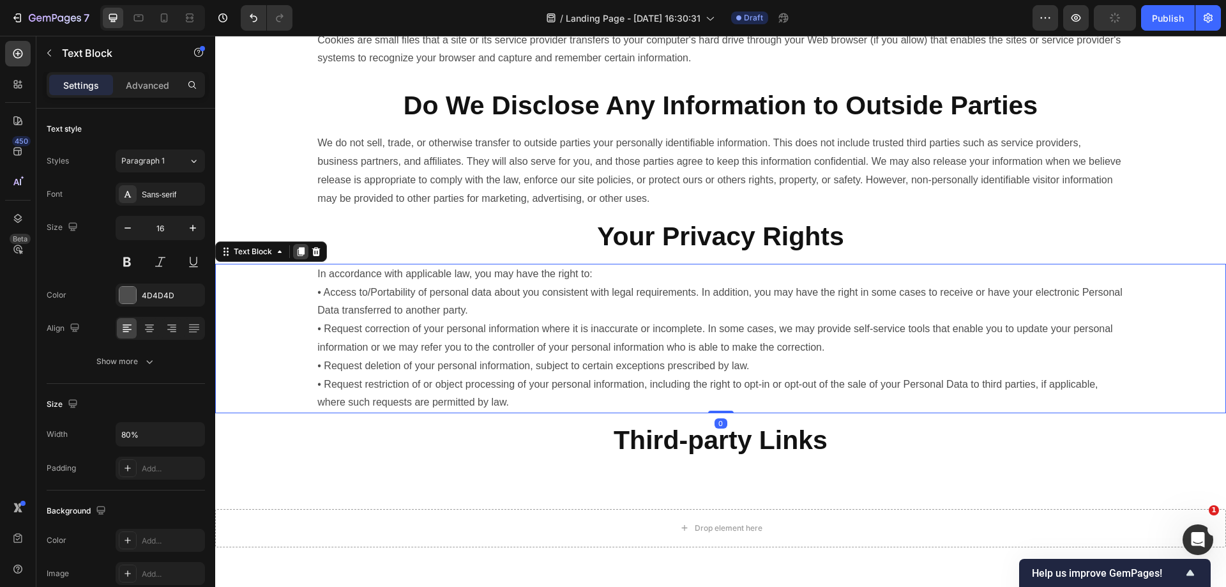
click at [296, 257] on icon at bounding box center [301, 251] width 10 height 10
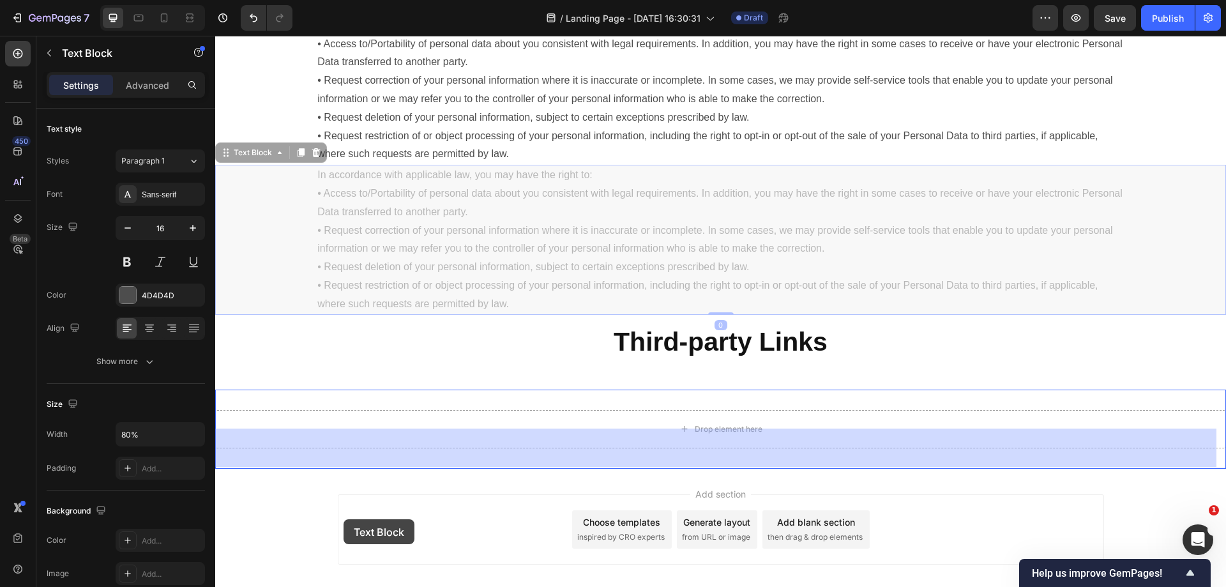
scroll to position [1370, 0]
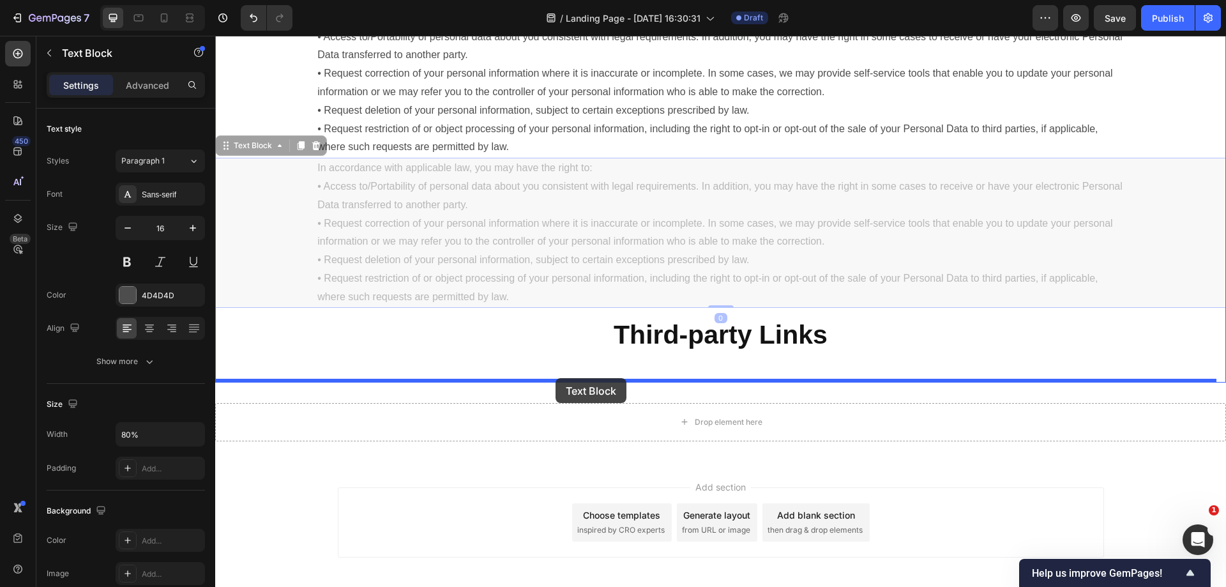
drag, startPoint x: 257, startPoint y: 420, endPoint x: 555, endPoint y: 378, distance: 301.8
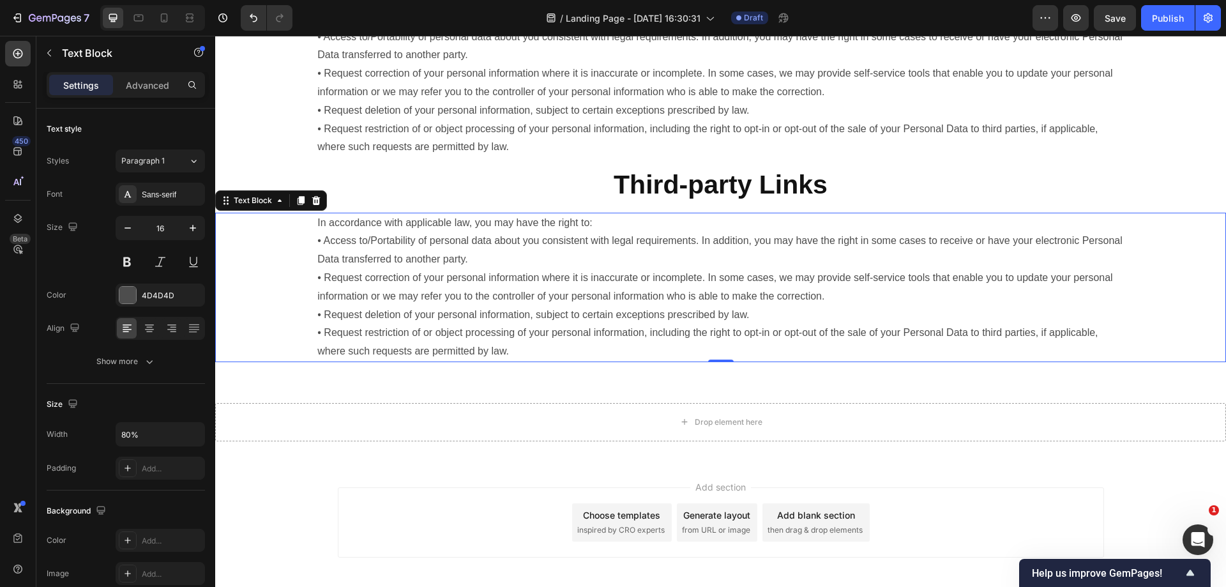
click at [709, 346] on p "In accordance with applicable law, you may have the right to: • Access to/Porta…" at bounding box center [720, 287] width 806 height 147
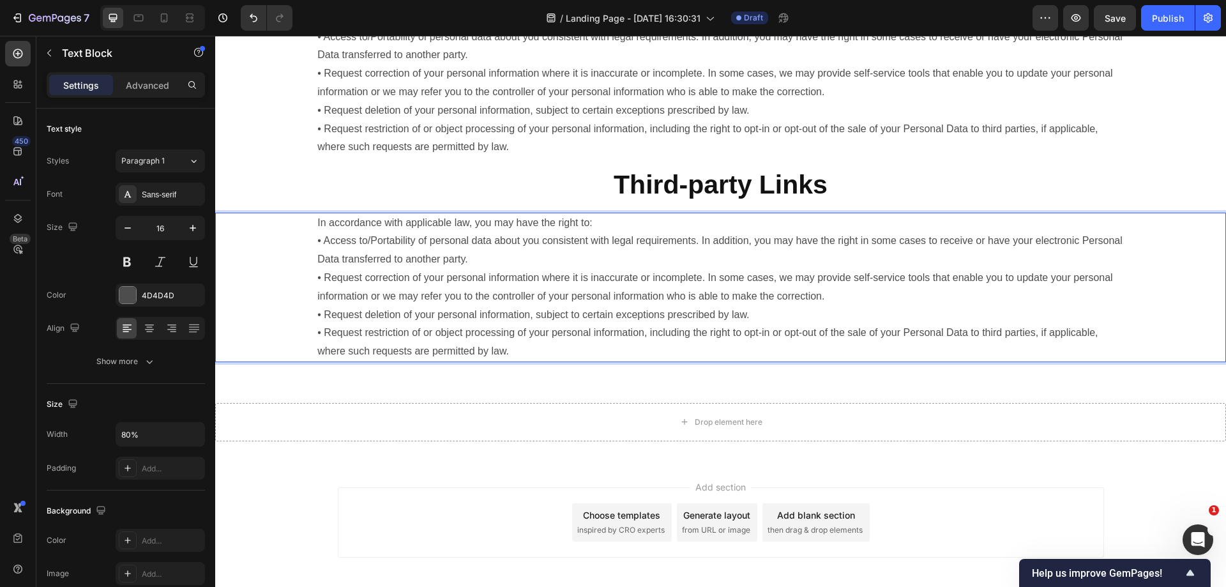
scroll to position [1336, 0]
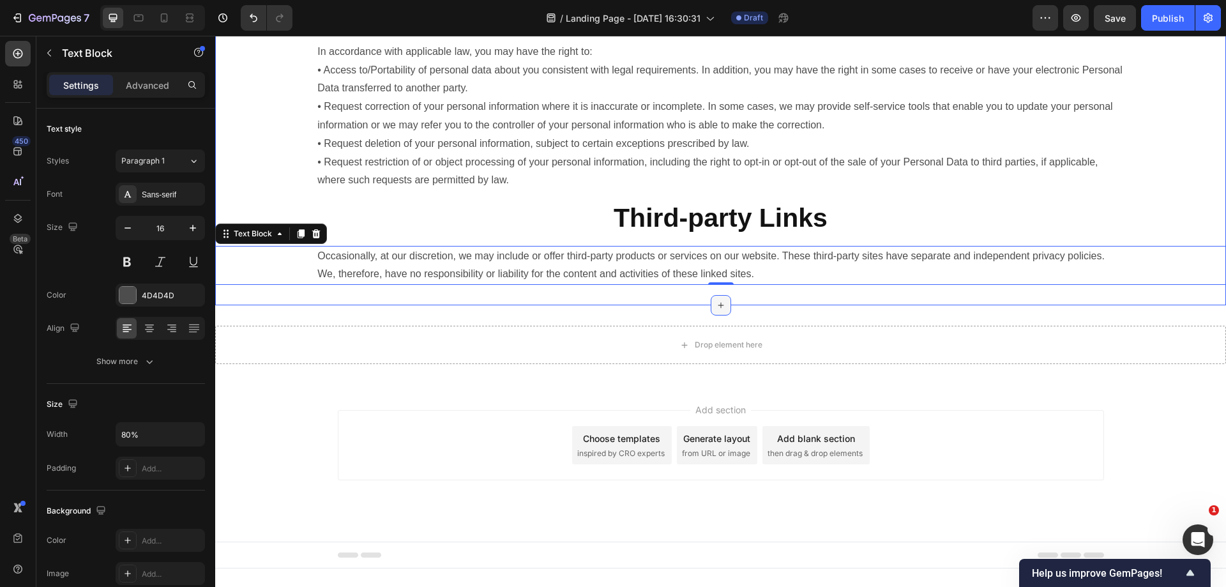
click at [722, 315] on div at bounding box center [721, 305] width 20 height 20
click at [633, 284] on p "Occasionally, at our discretion, we may include or offer third-party products o…" at bounding box center [720, 265] width 806 height 37
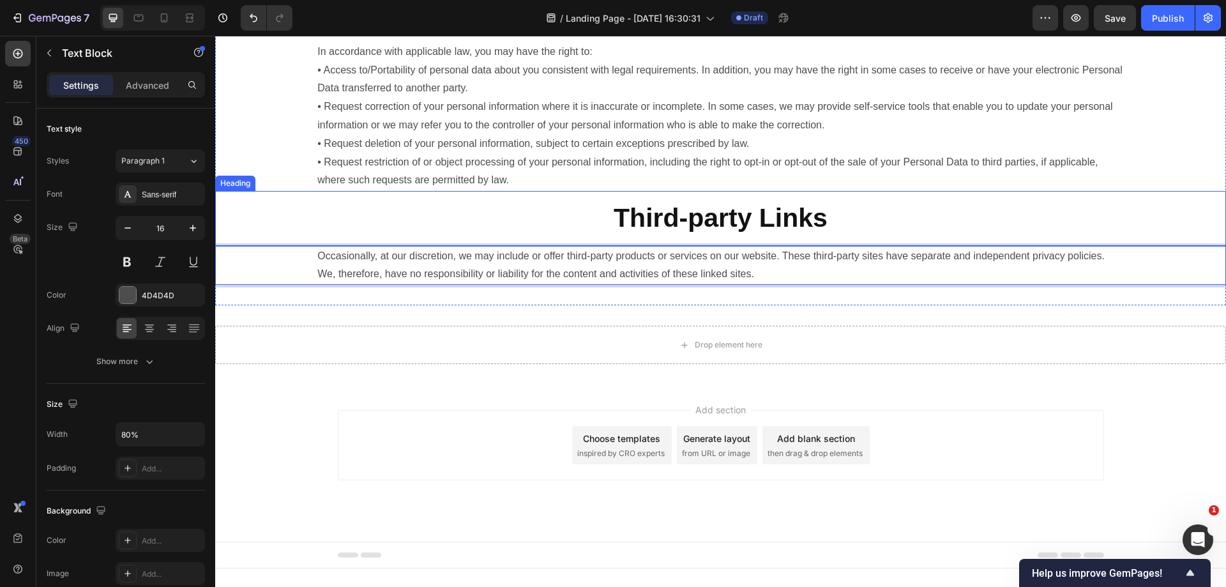
click at [684, 232] on strong "Third-party Links" at bounding box center [721, 217] width 214 height 29
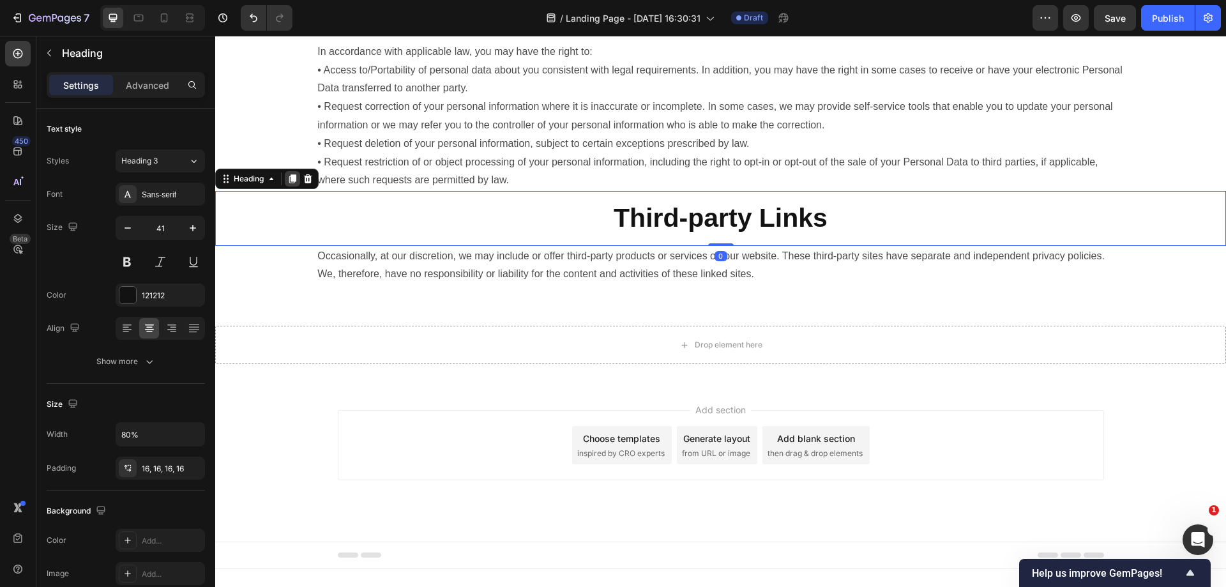
click at [293, 183] on icon at bounding box center [292, 178] width 7 height 9
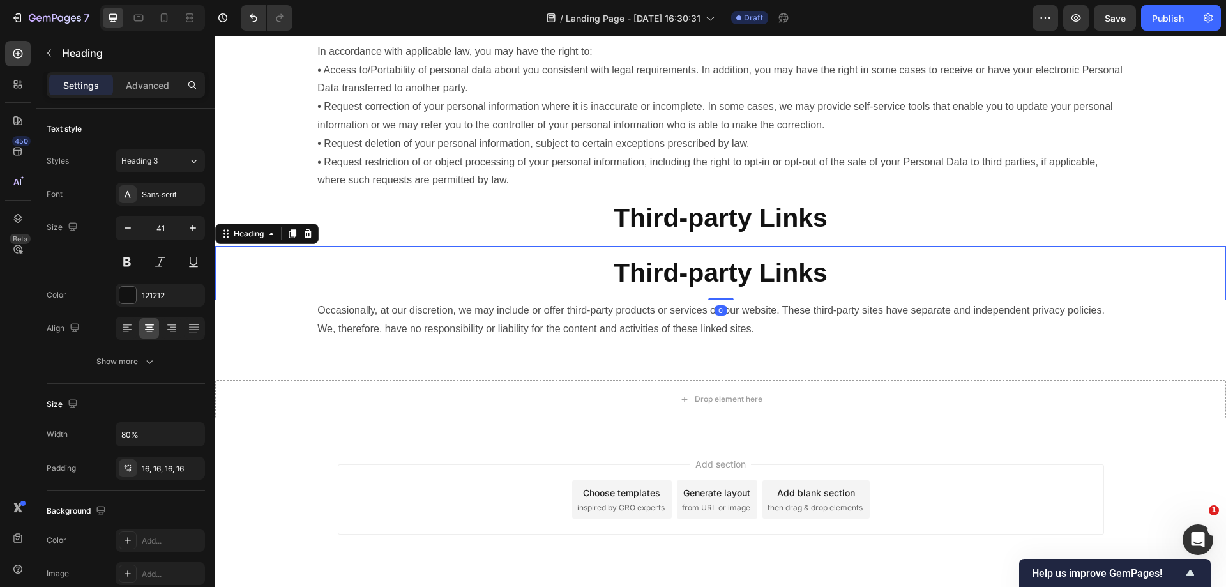
drag, startPoint x: 295, startPoint y: 248, endPoint x: 303, endPoint y: 262, distance: 15.4
click at [294, 238] on icon at bounding box center [292, 233] width 7 height 9
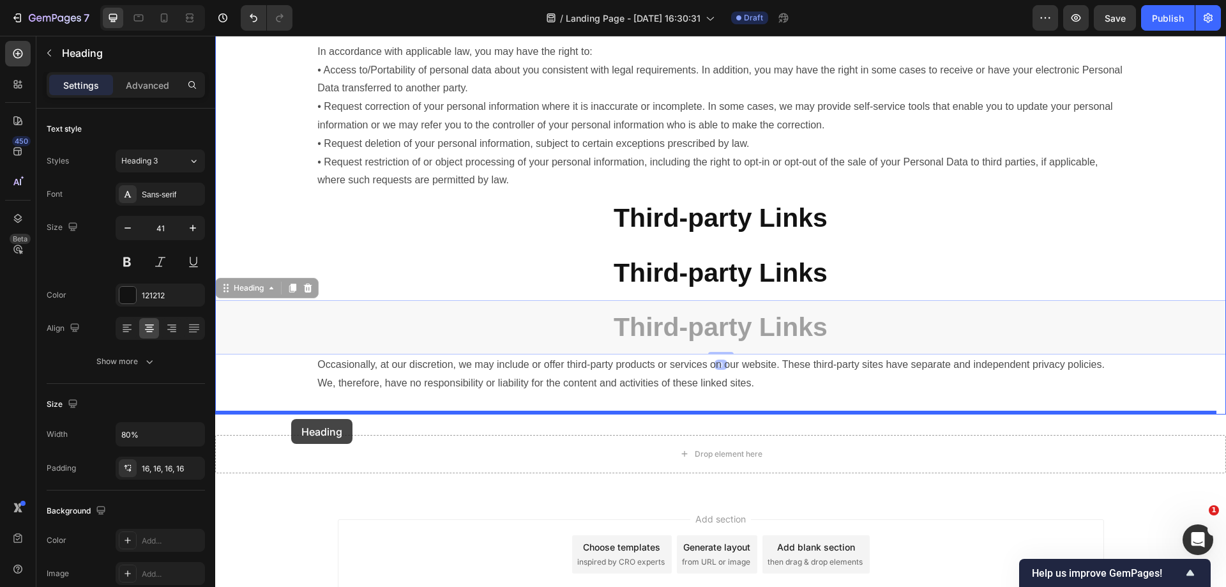
drag, startPoint x: 239, startPoint y: 313, endPoint x: 291, endPoint y: 419, distance: 117.4
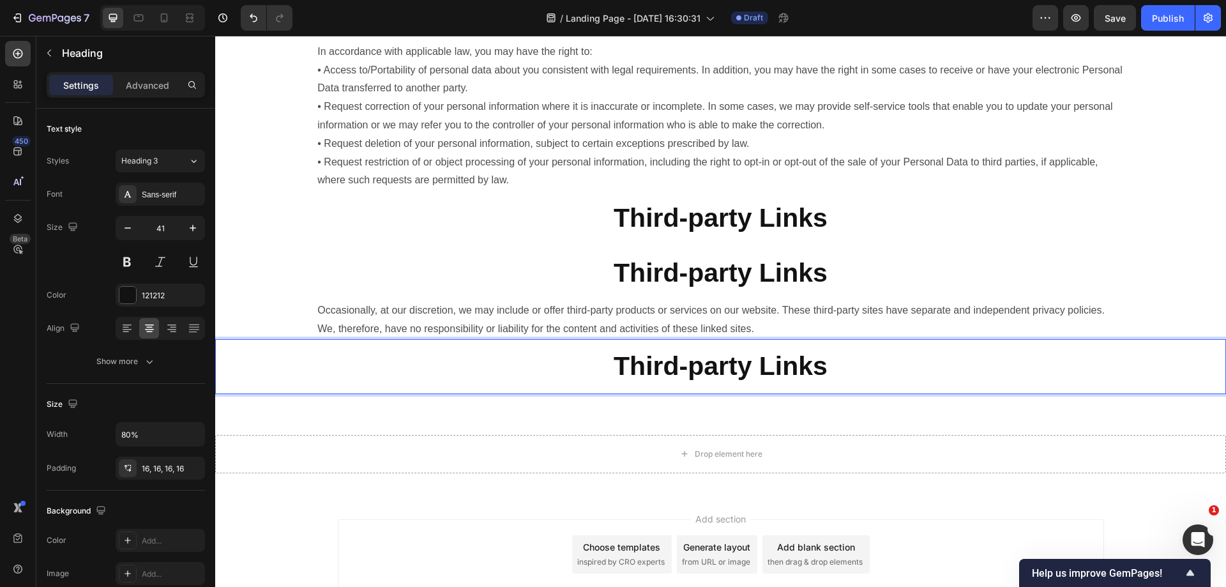
click at [860, 382] on p "Third-party Links" at bounding box center [720, 366] width 788 height 34
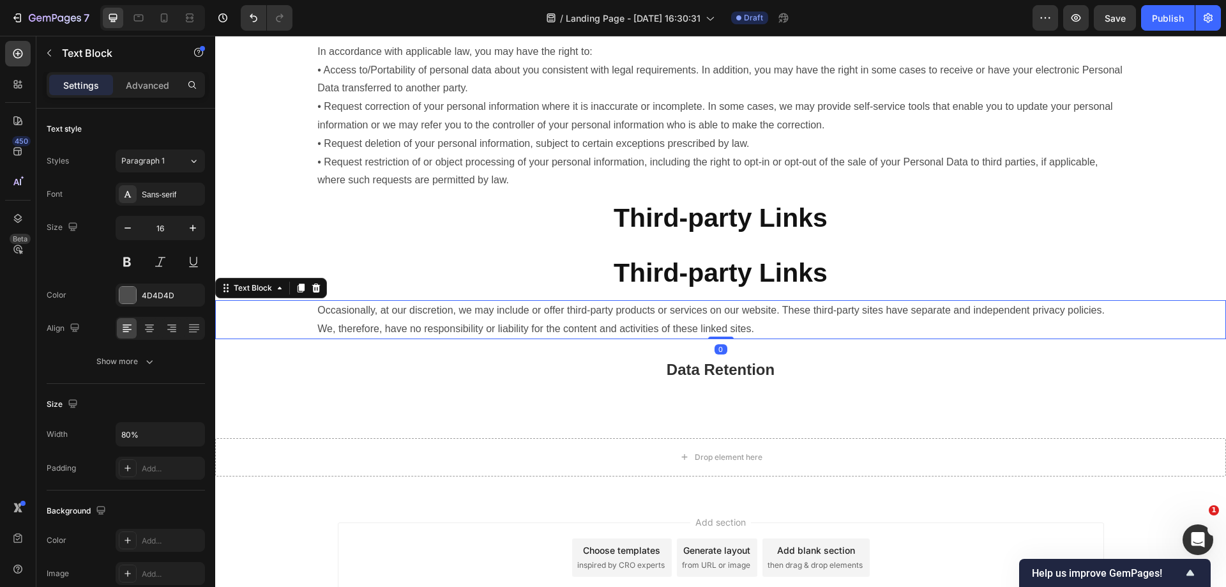
click at [698, 338] on p "Occasionally, at our discretion, we may include or offer third-party products o…" at bounding box center [720, 319] width 806 height 37
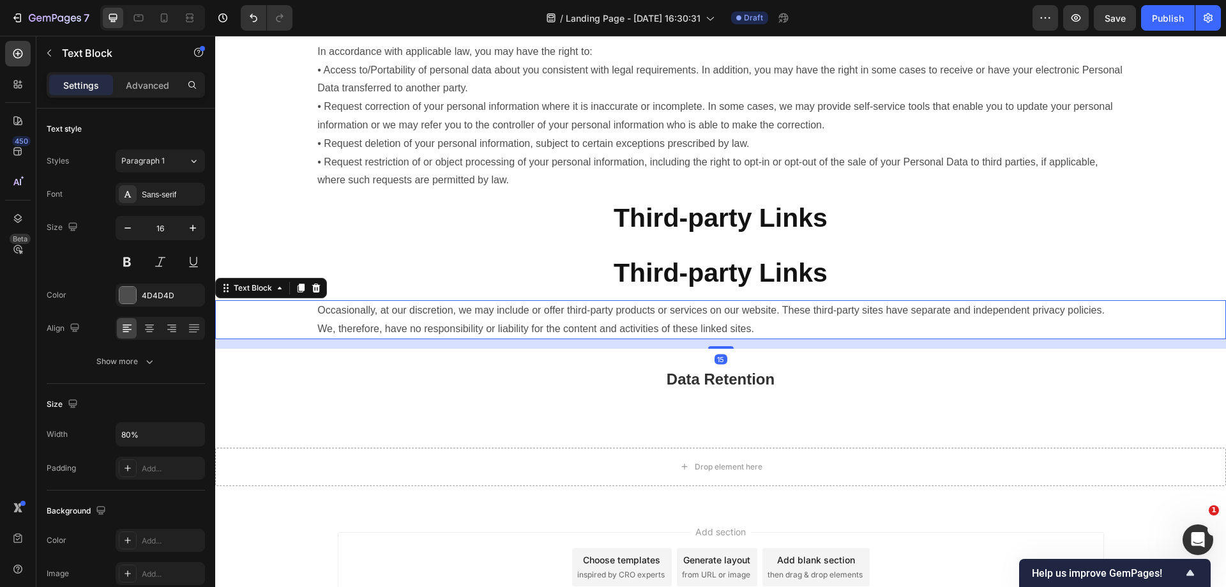
drag, startPoint x: 707, startPoint y: 358, endPoint x: 706, endPoint y: 367, distance: 9.7
click at [708, 349] on div at bounding box center [721, 347] width 26 height 3
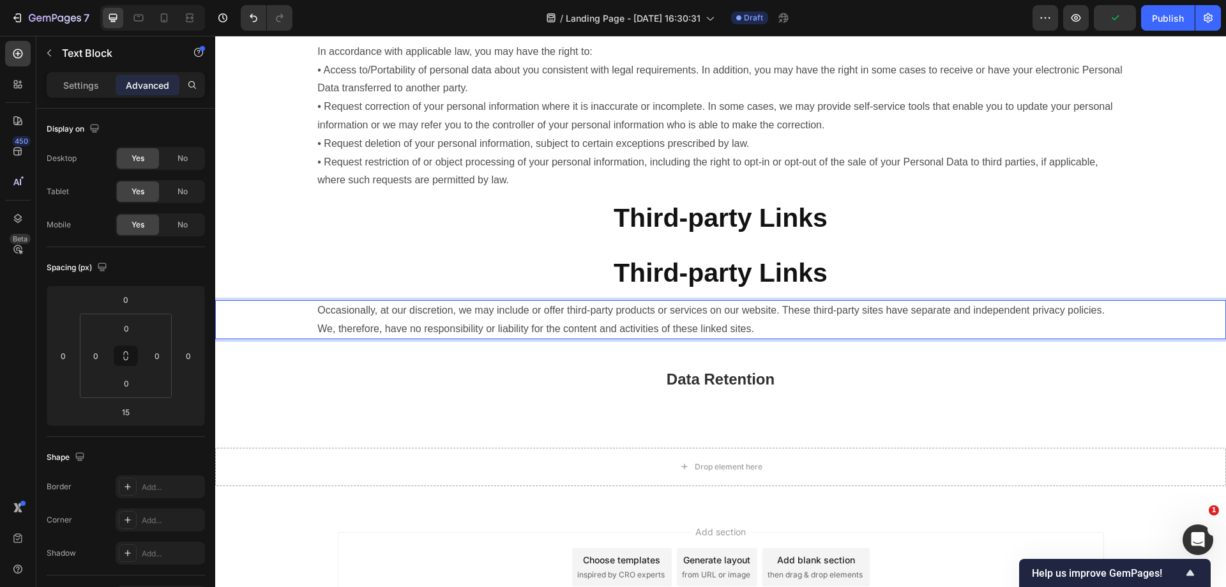
click at [340, 334] on p "Occasionally, at our discretion, we may include or offer third-party products o…" at bounding box center [720, 319] width 806 height 37
click at [746, 338] on p "Occasionally, at our discretion, we may include or offer third-party products o…" at bounding box center [720, 319] width 806 height 37
click at [748, 381] on p "⁠⁠⁠⁠⁠⁠⁠ Data Retention" at bounding box center [720, 377] width 788 height 37
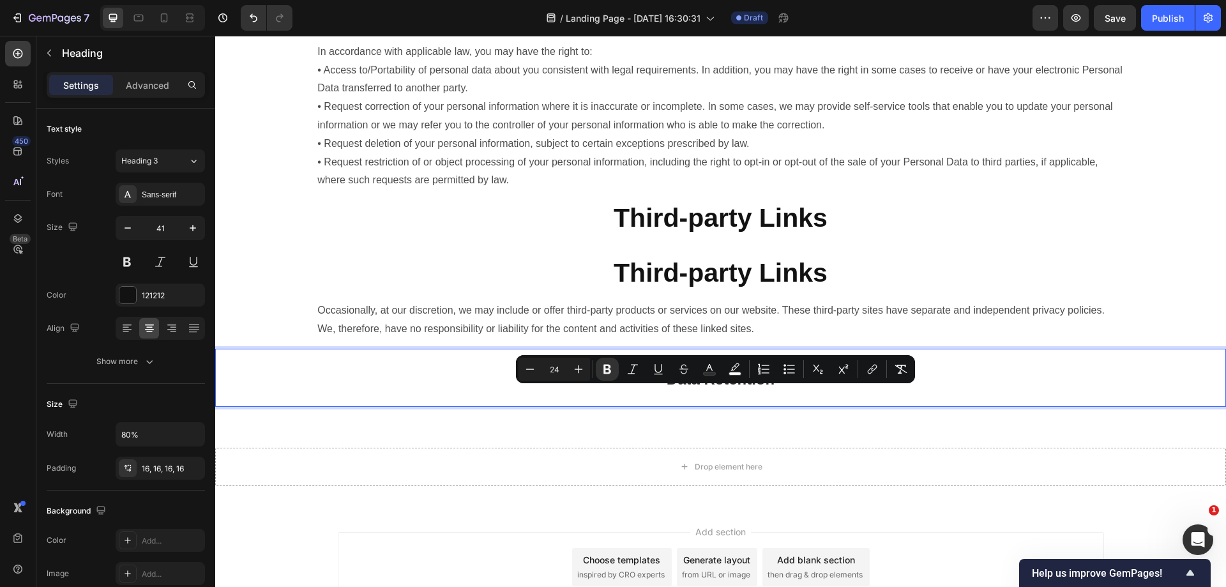
click at [794, 396] on p "Data Retention" at bounding box center [720, 377] width 788 height 37
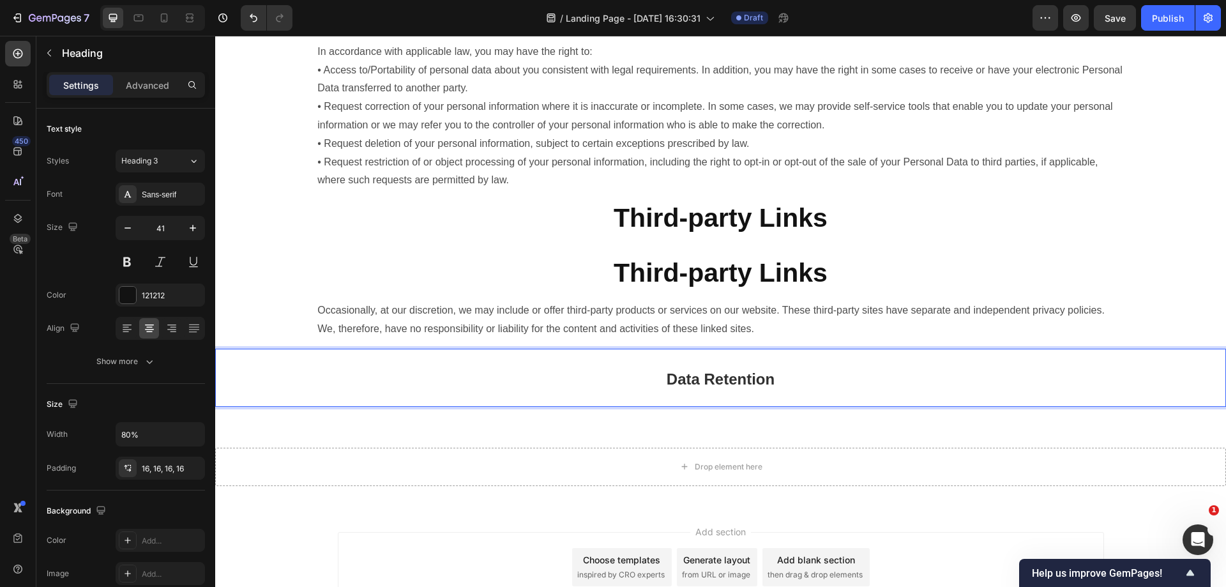
drag, startPoint x: 809, startPoint y: 409, endPoint x: 827, endPoint y: 427, distance: 25.7
click at [810, 396] on p "Data Retention" at bounding box center [720, 377] width 788 height 37
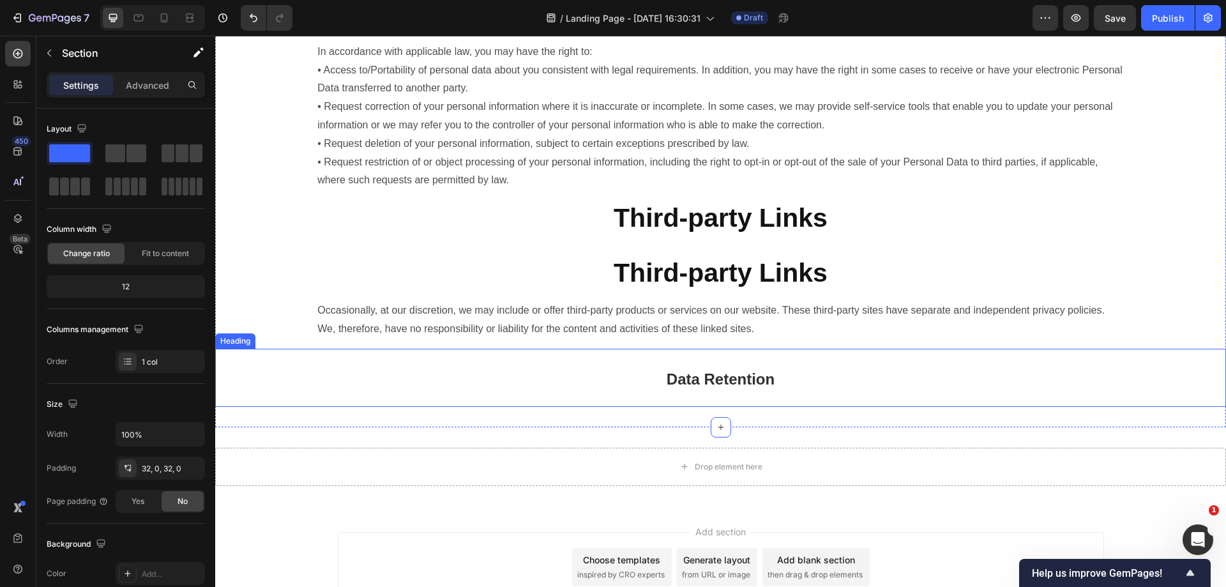
click at [816, 391] on p "⁠⁠⁠⁠⁠⁠⁠ Data Retention" at bounding box center [720, 377] width 788 height 37
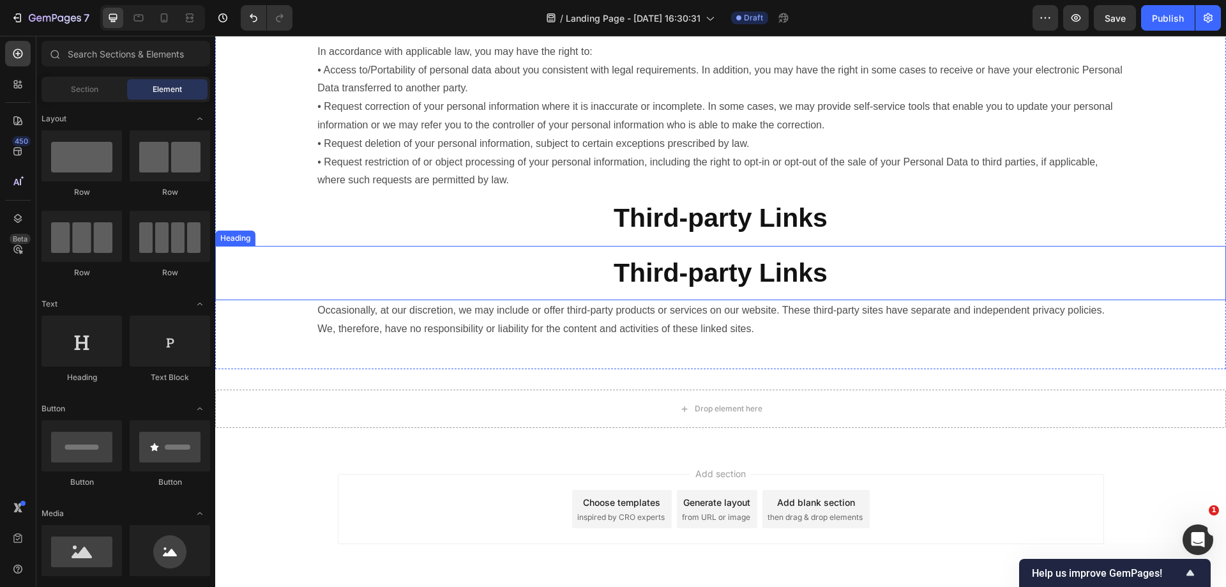
click at [728, 286] on strong "Third-party Links" at bounding box center [721, 272] width 214 height 29
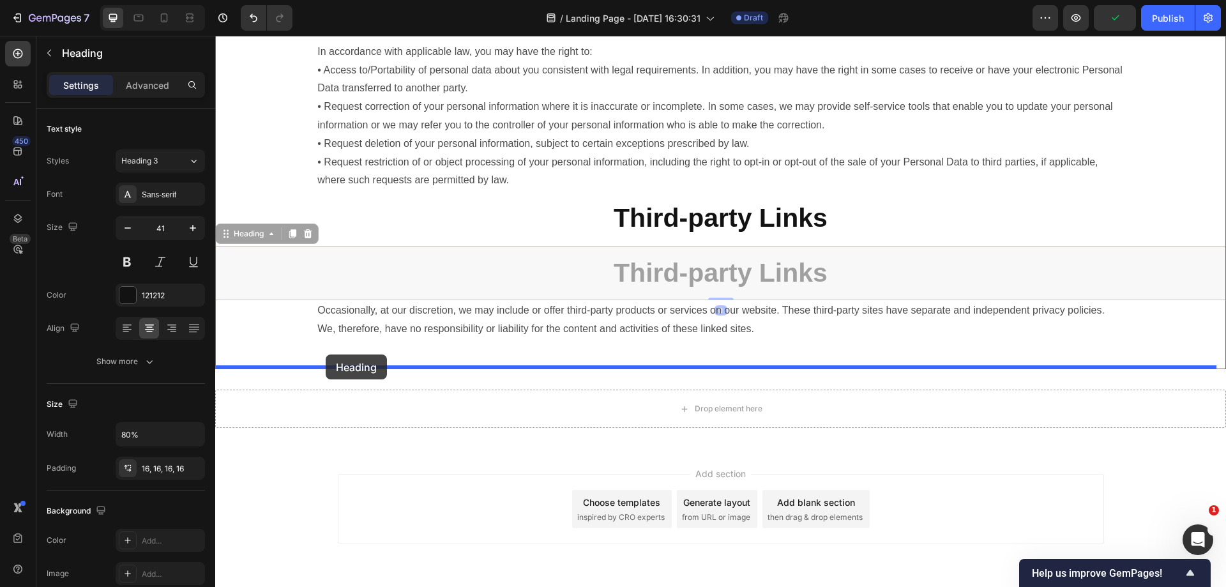
drag, startPoint x: 260, startPoint y: 257, endPoint x: 335, endPoint y: 353, distance: 121.1
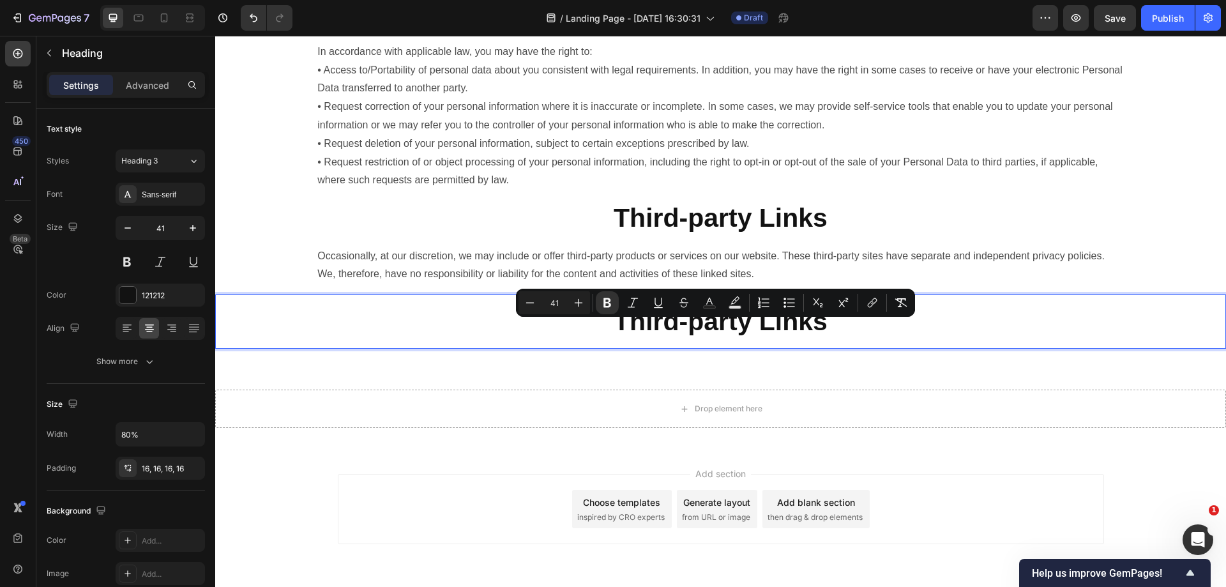
type input "24"
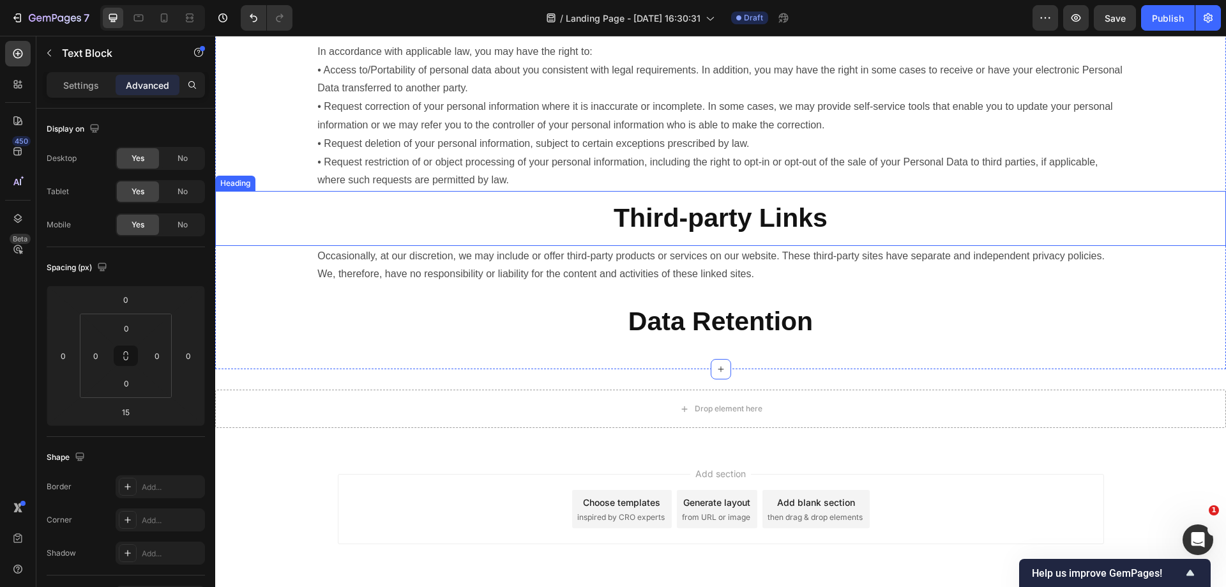
click at [538, 264] on div "Occasionally, at our discretion, we may include or offer third-party products o…" at bounding box center [720, 266] width 808 height 40
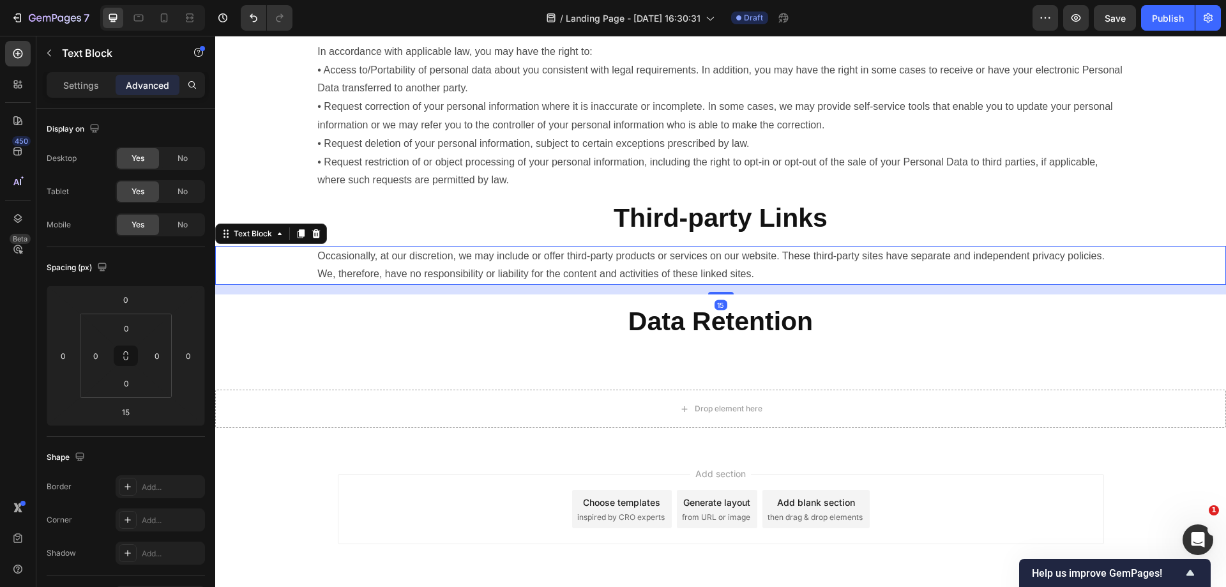
click at [302, 238] on icon at bounding box center [301, 233] width 7 height 9
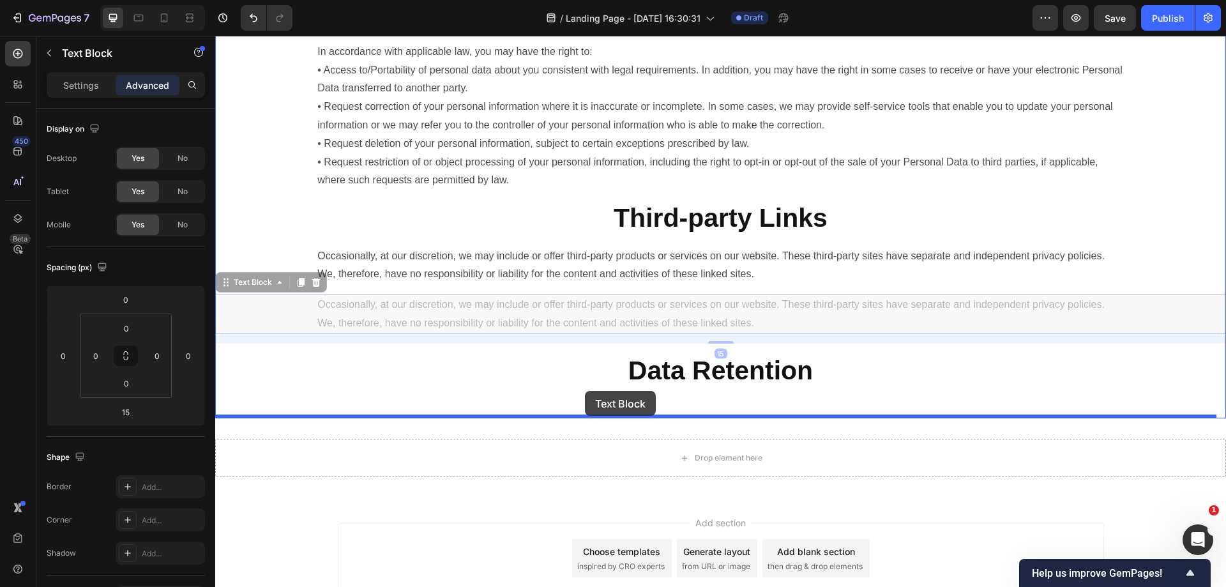
drag, startPoint x: 275, startPoint y: 300, endPoint x: 585, endPoint y: 391, distance: 322.7
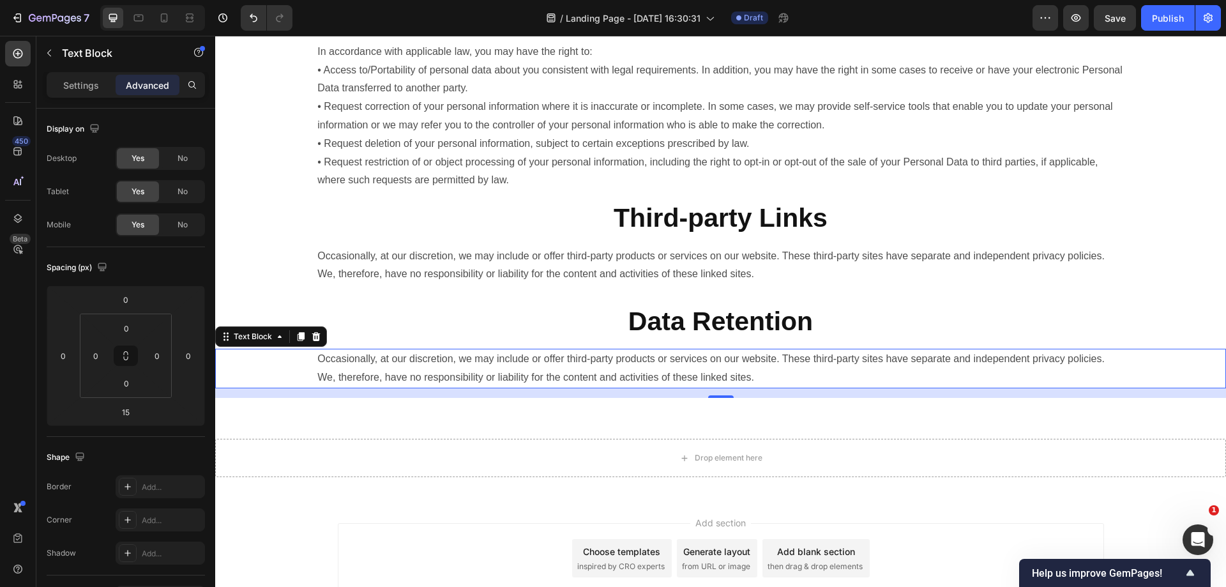
click at [869, 387] on p "Occasionally, at our discretion, we may include or offer third-party products o…" at bounding box center [720, 368] width 806 height 37
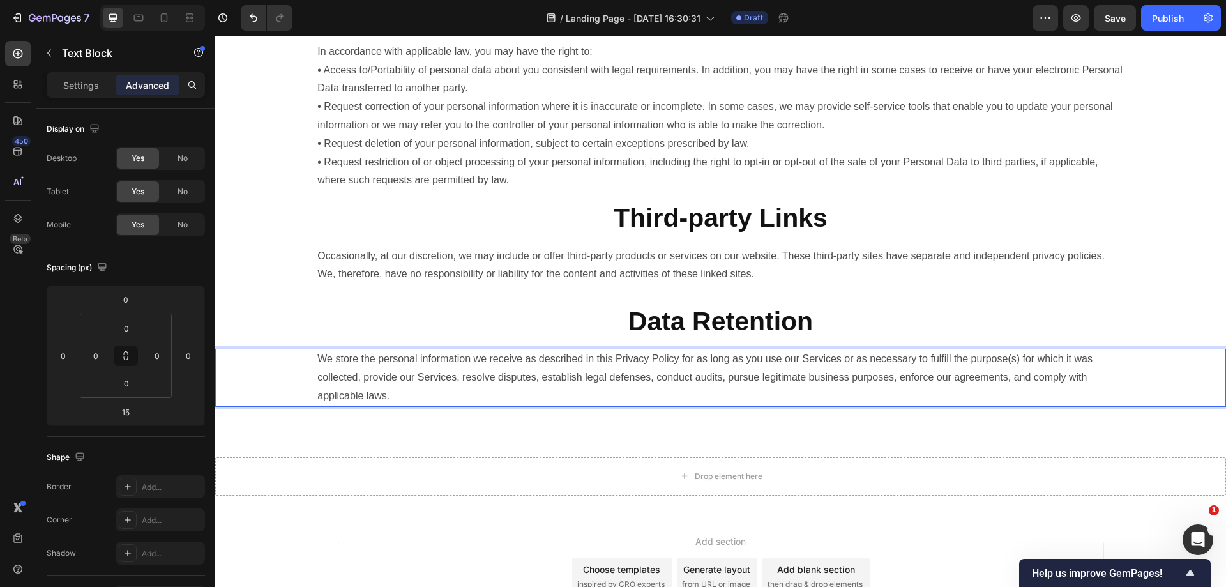
click at [993, 322] on h2 "⁠⁠⁠⁠⁠⁠⁠ Data Retention" at bounding box center [720, 321] width 808 height 54
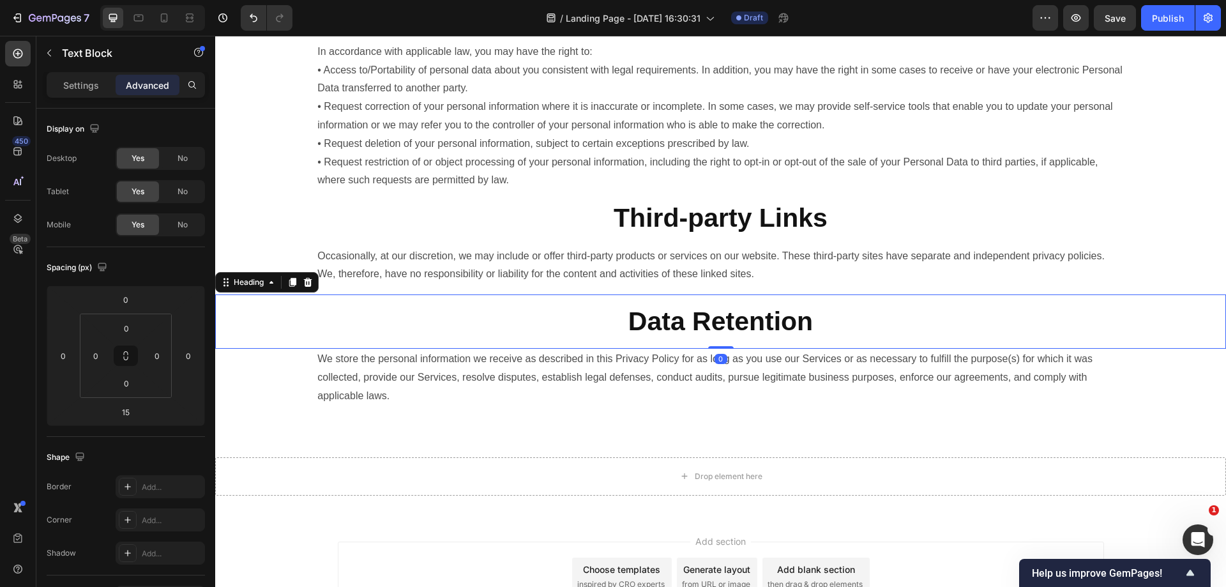
click at [926, 388] on p "We store the personal information we receive as described in this Privacy Polic…" at bounding box center [720, 377] width 806 height 55
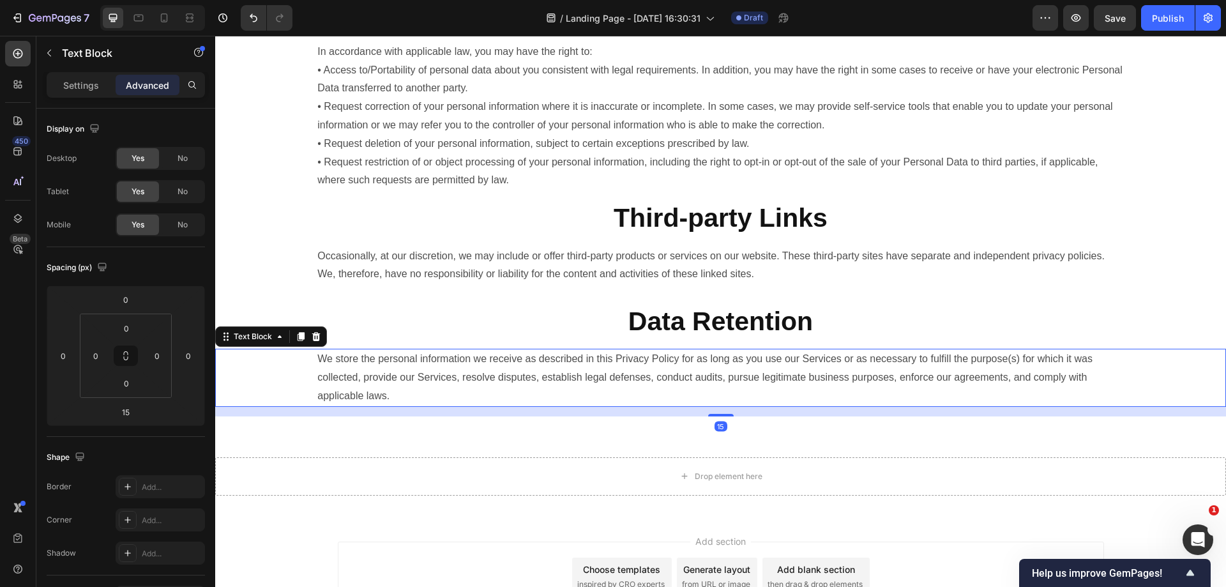
click at [734, 407] on div "15" at bounding box center [720, 407] width 1011 height 0
type input "16"
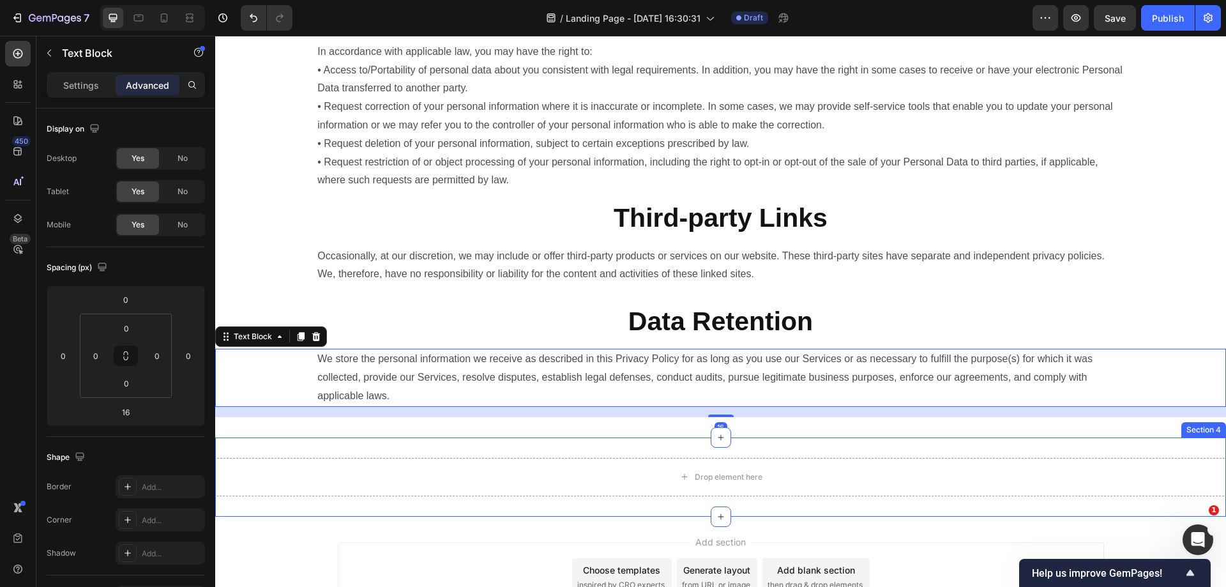
click at [773, 457] on div "Drop element here Section 4" at bounding box center [720, 476] width 1011 height 79
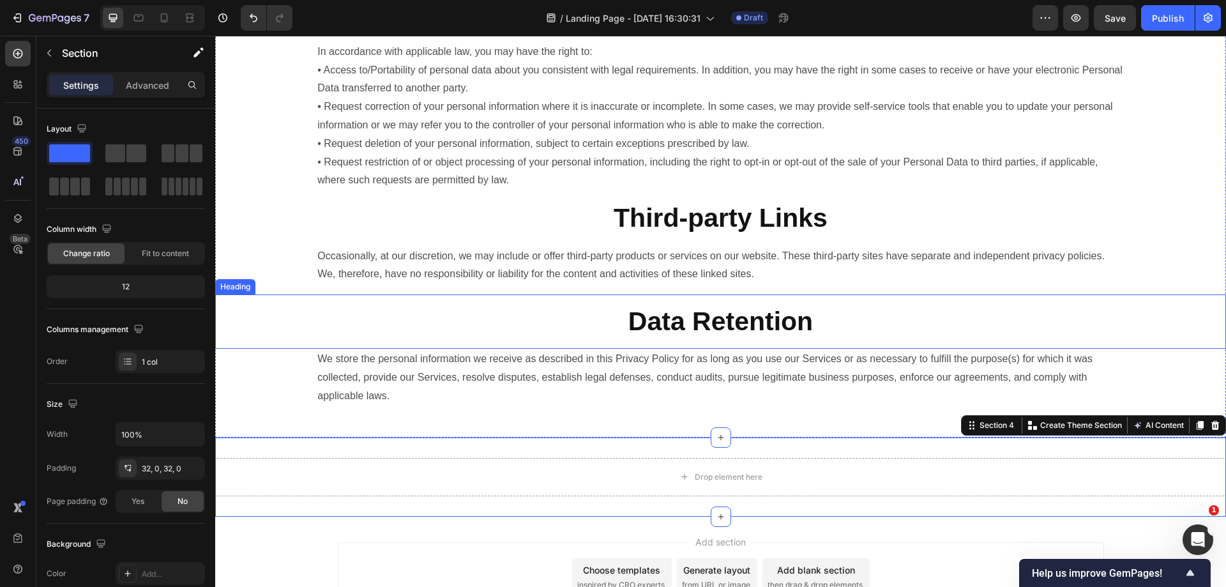
click at [677, 336] on strong "Data Retention" at bounding box center [720, 320] width 185 height 29
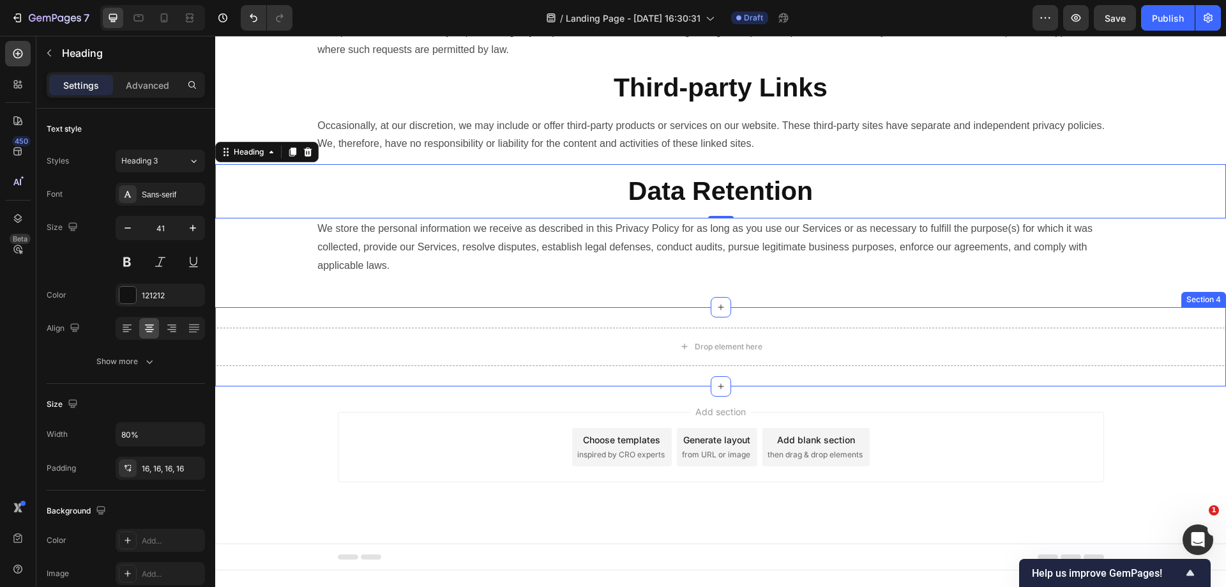
scroll to position [1468, 0]
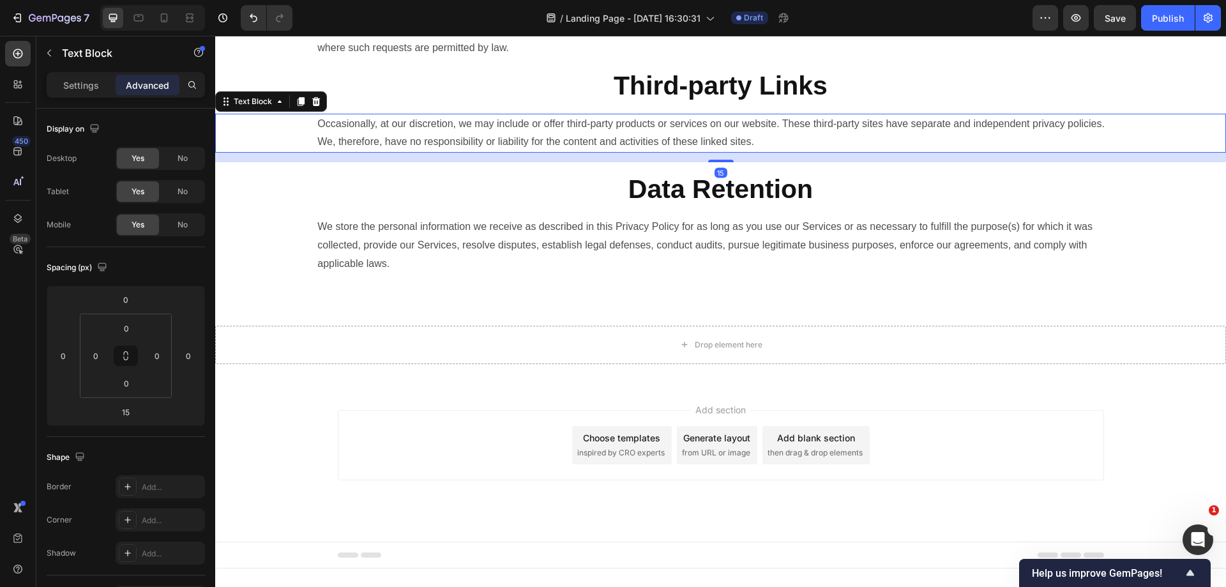
click at [682, 152] on p "Occasionally, at our discretion, we may include or offer third-party products o…" at bounding box center [720, 133] width 806 height 37
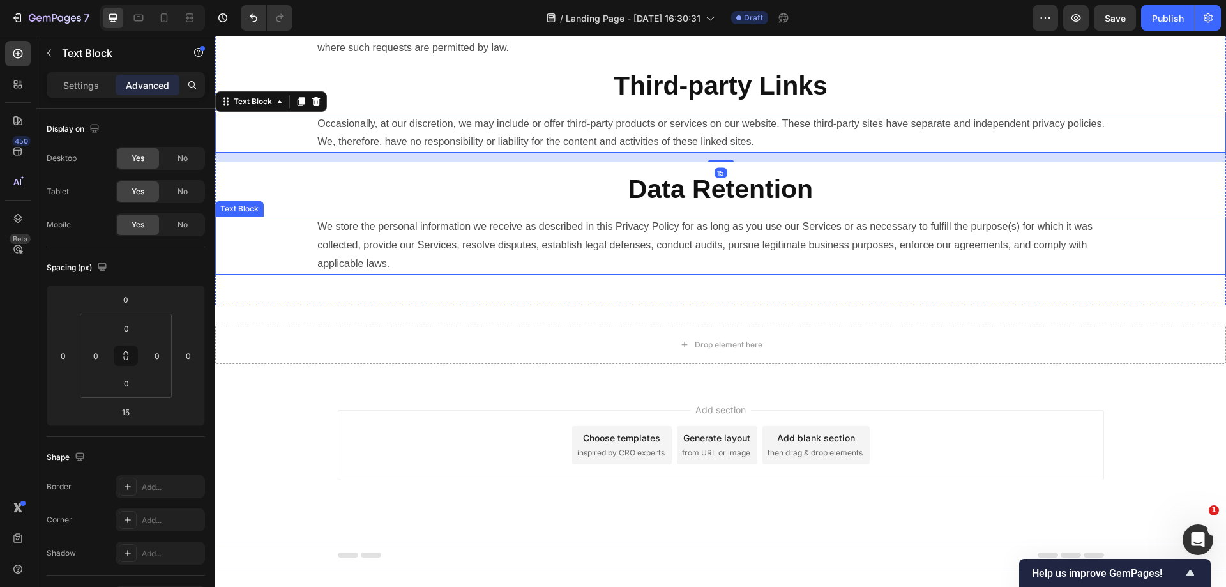
click at [739, 268] on p "We store the personal information we receive as described in this Privacy Polic…" at bounding box center [720, 245] width 806 height 55
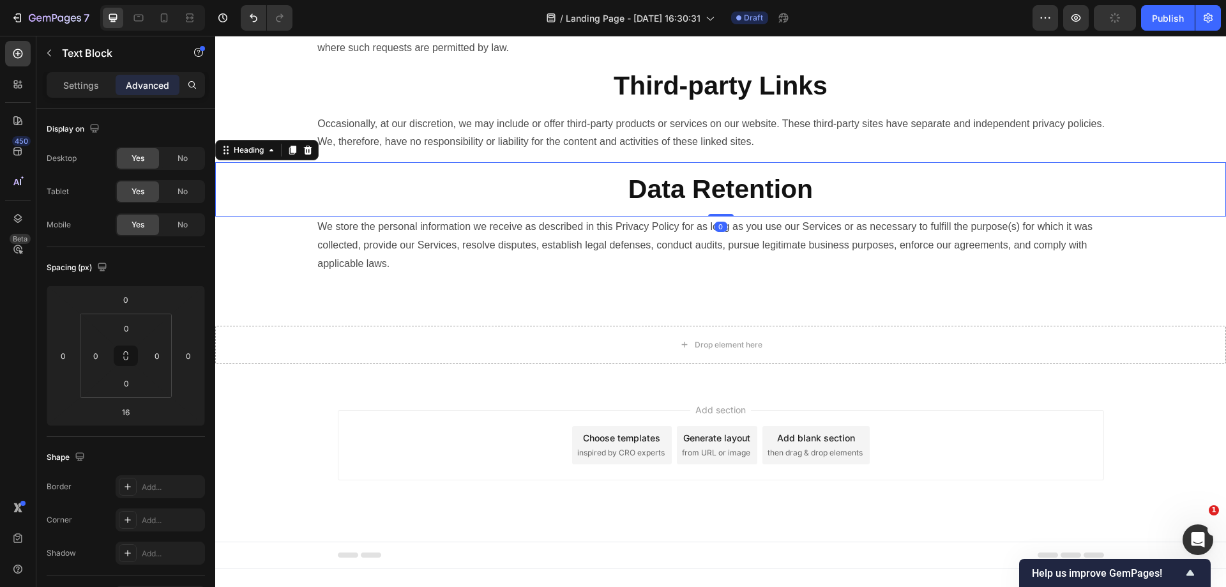
click at [753, 204] on strong "Data Retention" at bounding box center [720, 188] width 185 height 29
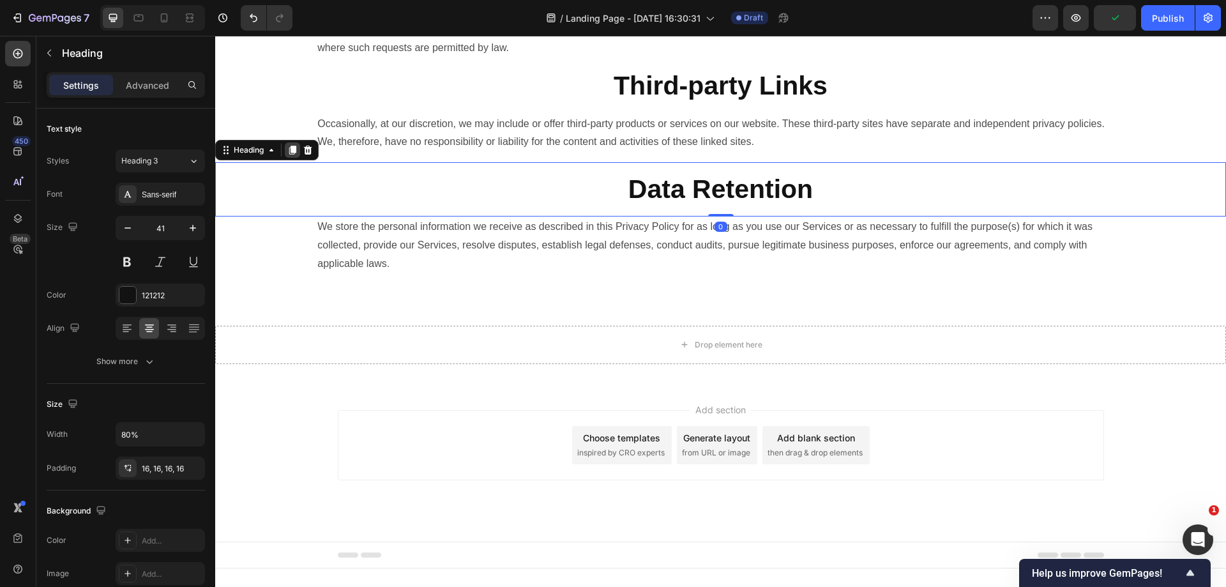
click at [290, 155] on icon at bounding box center [292, 150] width 7 height 9
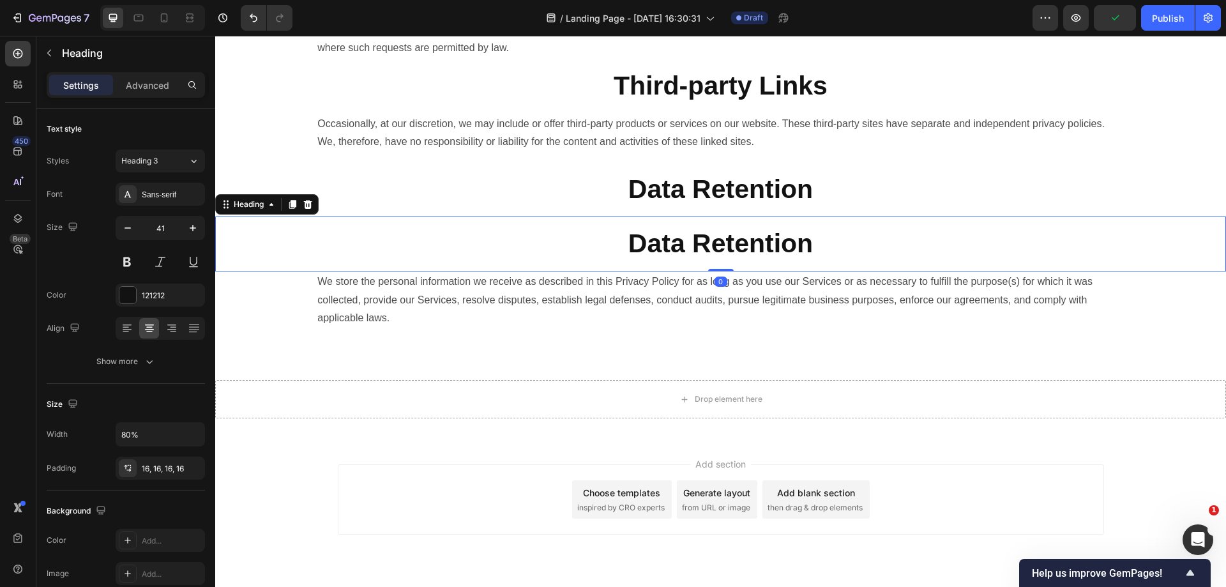
click at [493, 266] on h2 "Data Retention" at bounding box center [720, 243] width 808 height 54
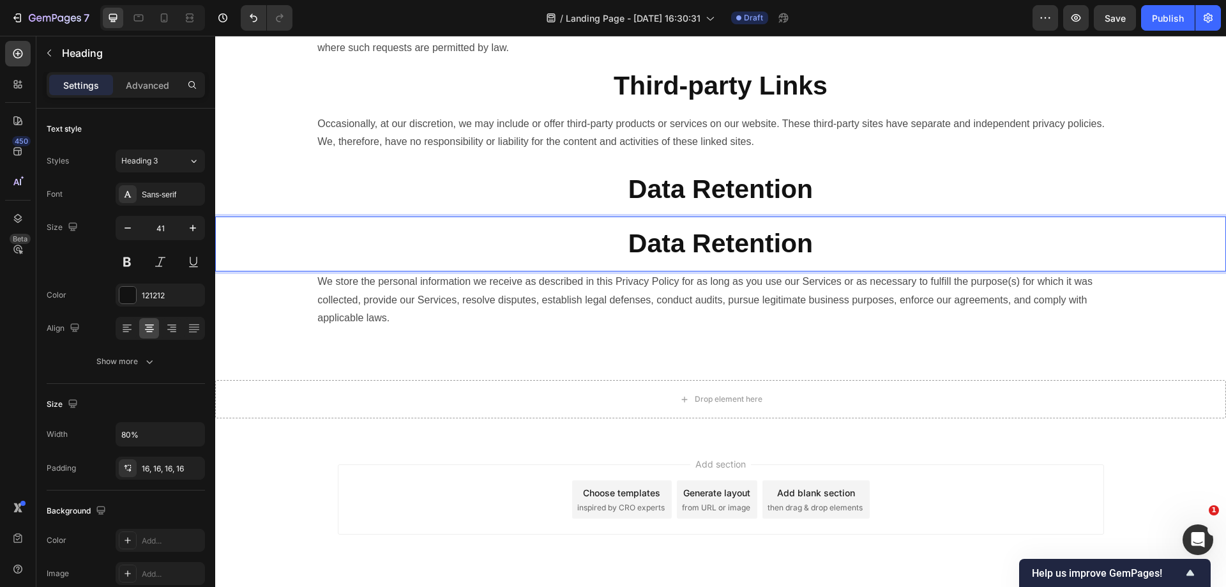
click at [318, 255] on h2 "Data Retention" at bounding box center [720, 243] width 808 height 54
click at [704, 258] on strong "Data Retention" at bounding box center [720, 243] width 185 height 29
click at [272, 257] on div "Data Retention" at bounding box center [720, 243] width 1011 height 54
drag, startPoint x: 246, startPoint y: 225, endPoint x: 393, endPoint y: 337, distance: 184.9
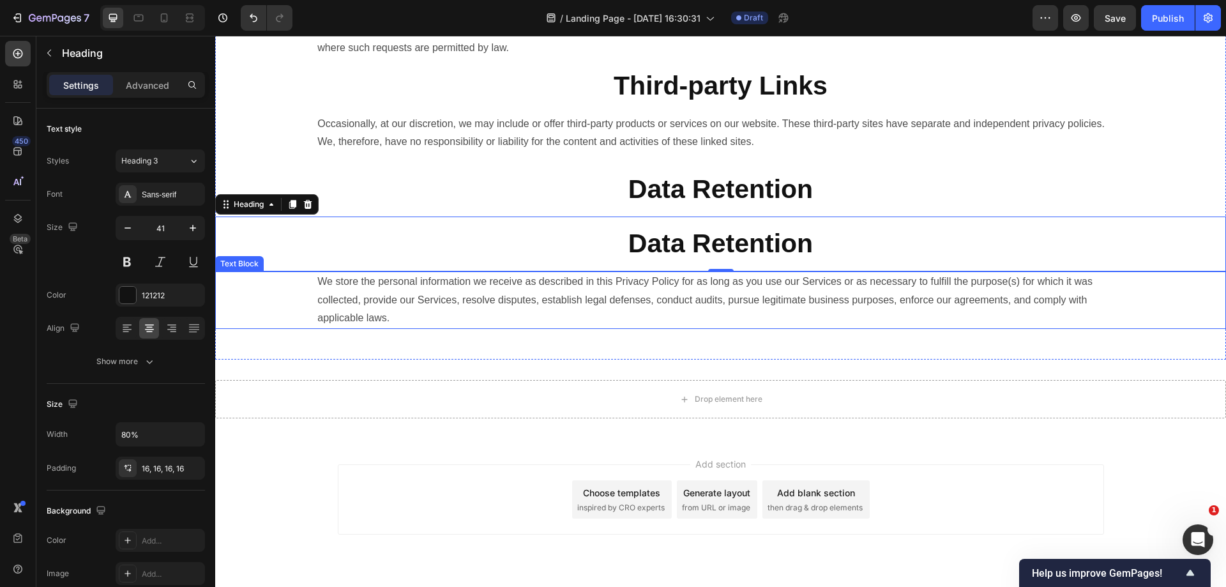
drag, startPoint x: 255, startPoint y: 220, endPoint x: 632, endPoint y: 341, distance: 395.8
drag, startPoint x: 255, startPoint y: 233, endPoint x: 634, endPoint y: 344, distance: 395.2
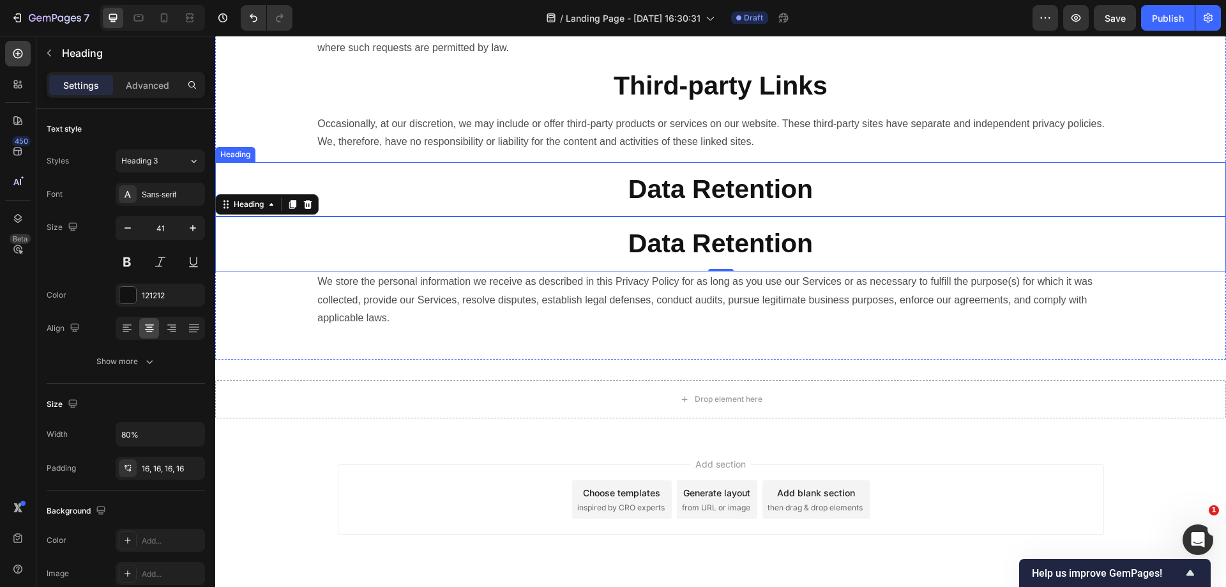
click at [667, 251] on strong "Data Retention" at bounding box center [720, 243] width 185 height 29
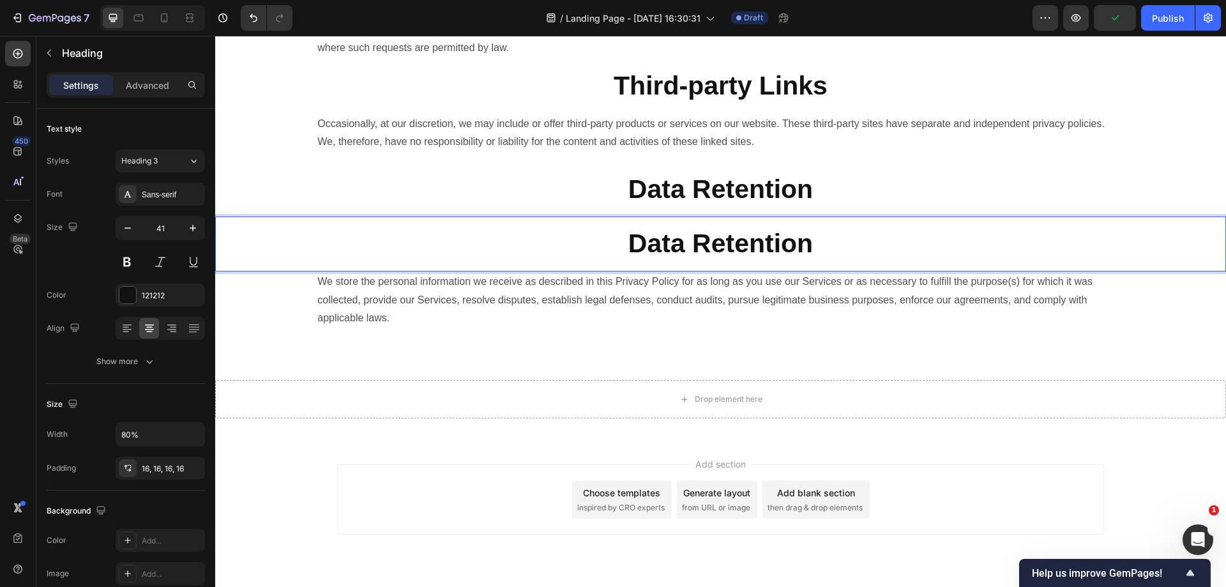
click at [385, 243] on h2 "Data Retention" at bounding box center [720, 243] width 808 height 54
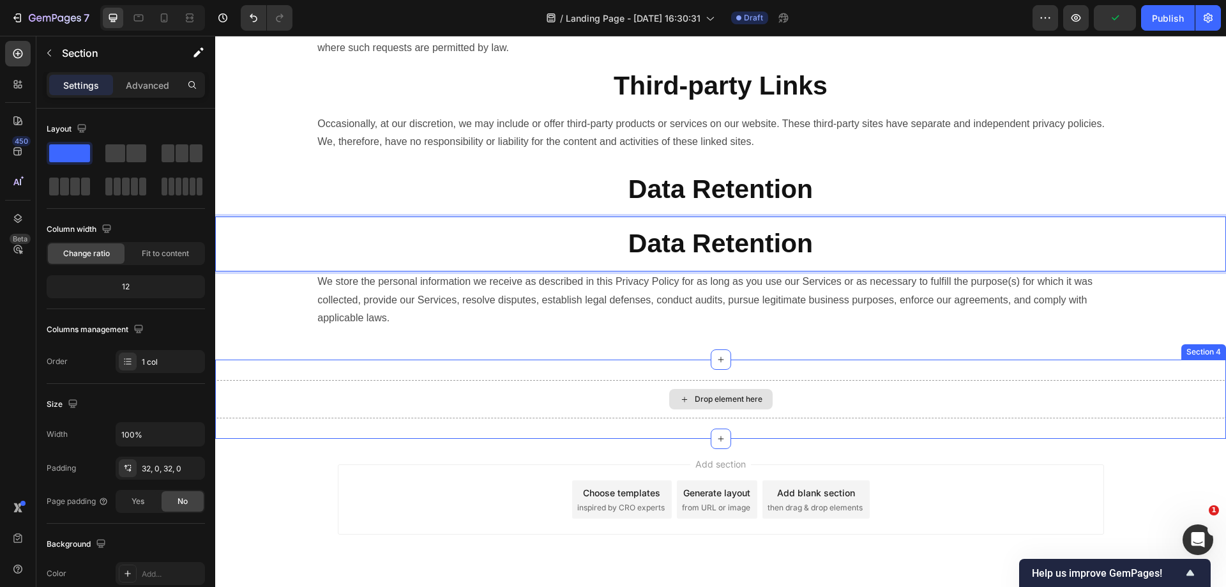
click at [418, 393] on div "Drop element here Section 4" at bounding box center [720, 398] width 1011 height 79
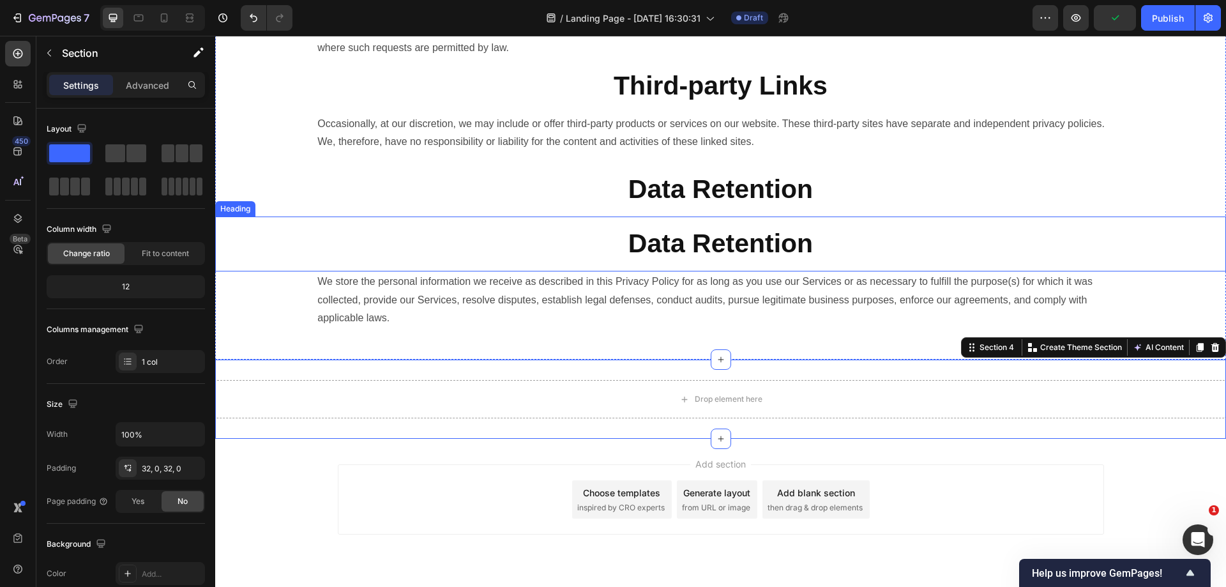
click at [516, 260] on p "⁠⁠⁠⁠⁠⁠⁠ Data Retention" at bounding box center [720, 244] width 788 height 34
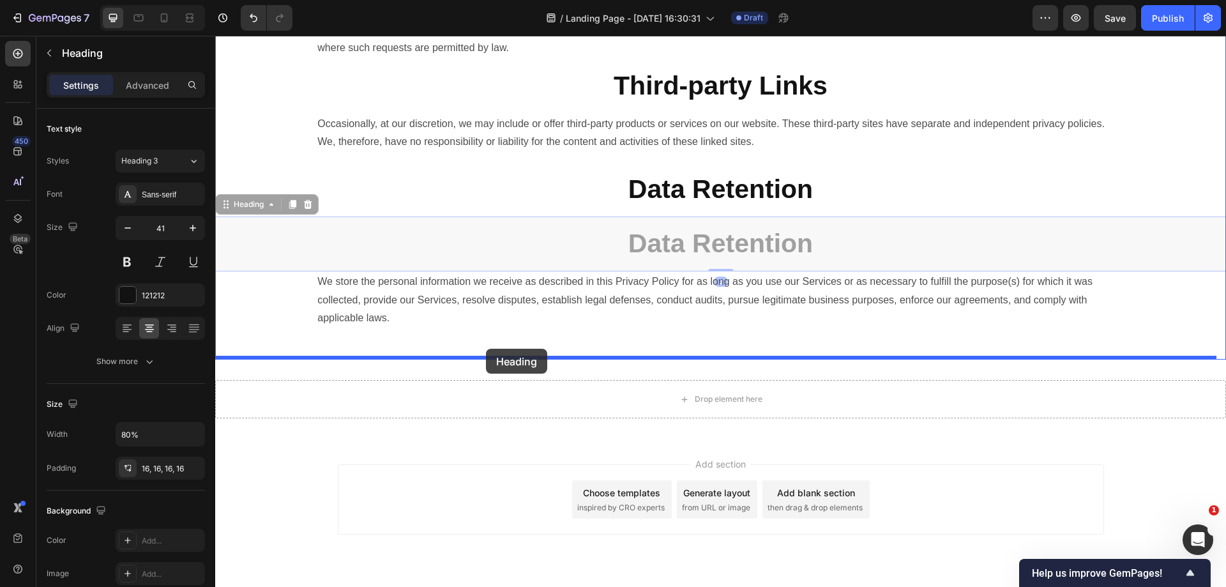
drag, startPoint x: 239, startPoint y: 228, endPoint x: 486, endPoint y: 349, distance: 274.4
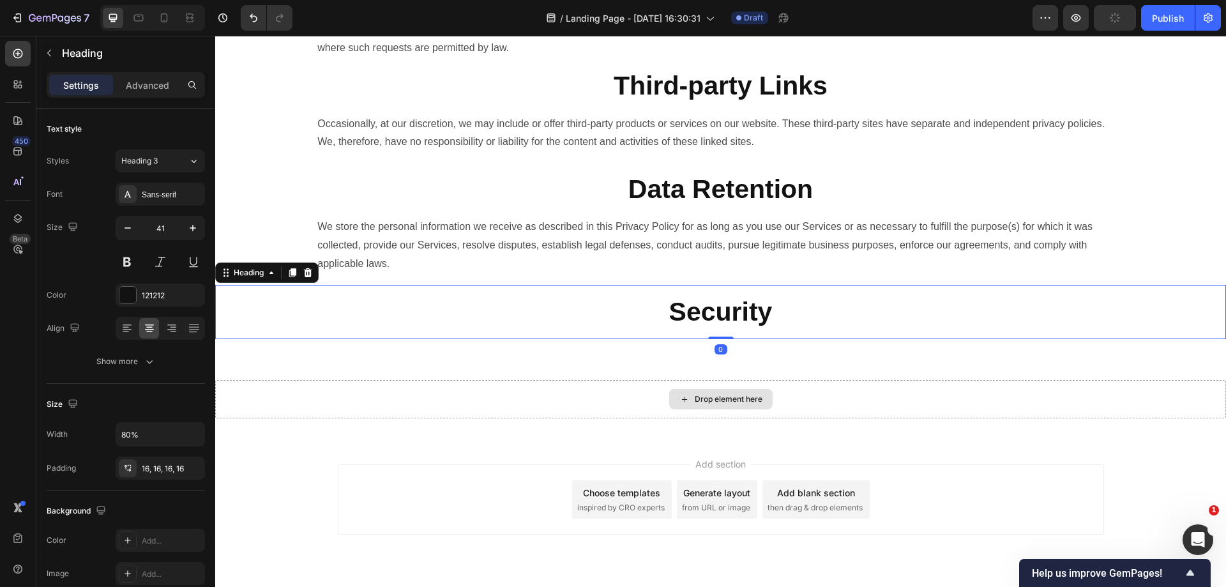
click at [722, 339] on h2 "⁠⁠⁠⁠⁠⁠⁠ Security" at bounding box center [720, 312] width 808 height 54
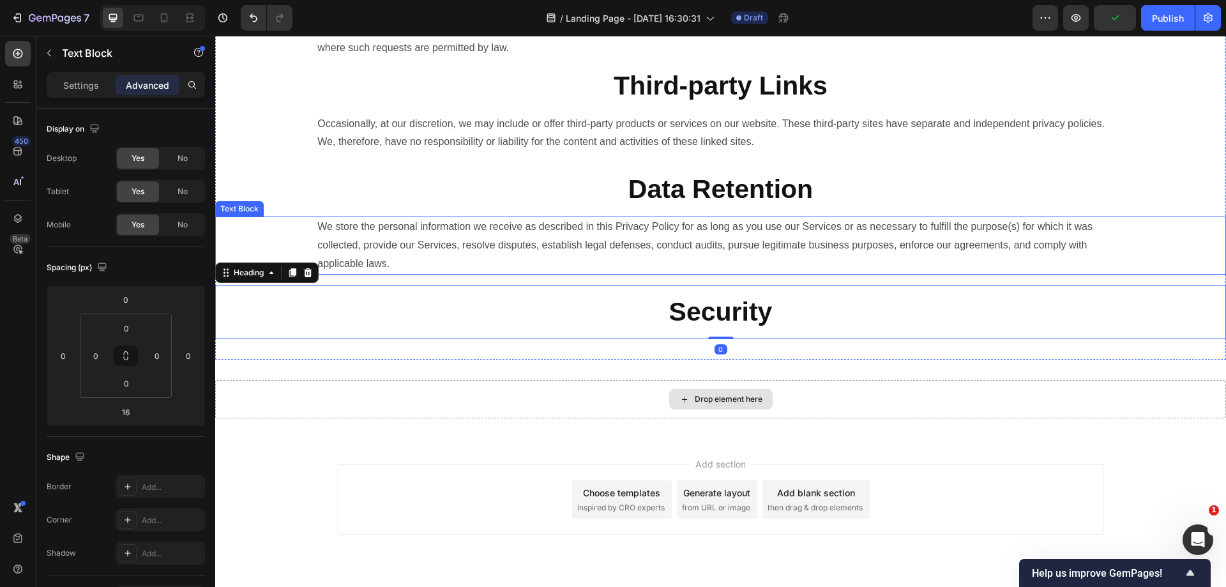
click at [472, 273] on p "We store the personal information we receive as described in this Privacy Polic…" at bounding box center [720, 245] width 806 height 55
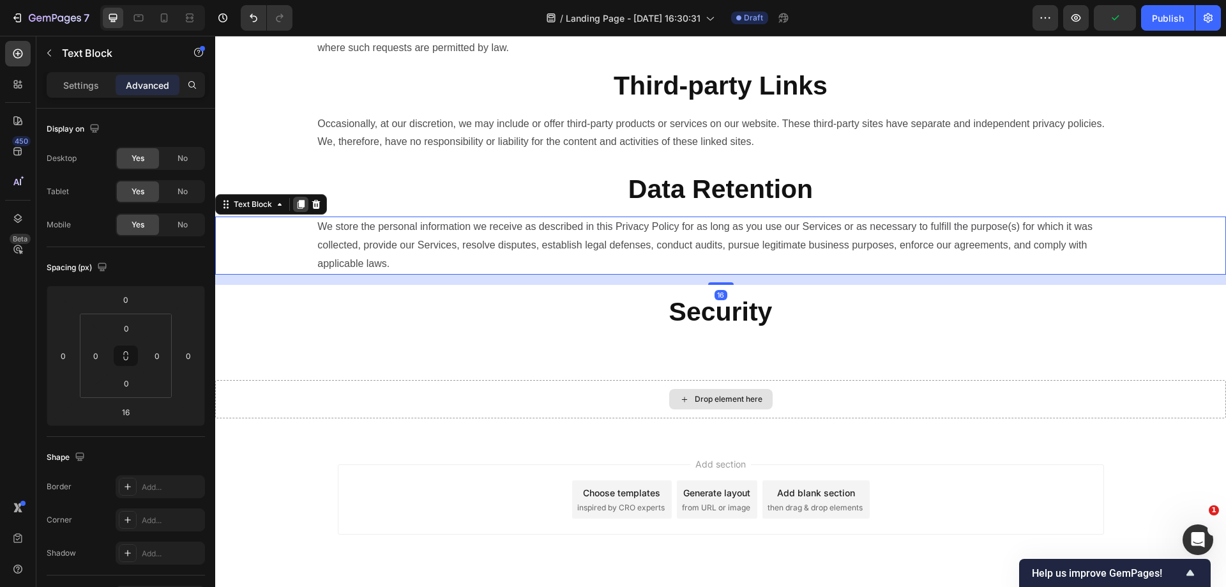
click at [299, 209] on icon at bounding box center [301, 204] width 10 height 10
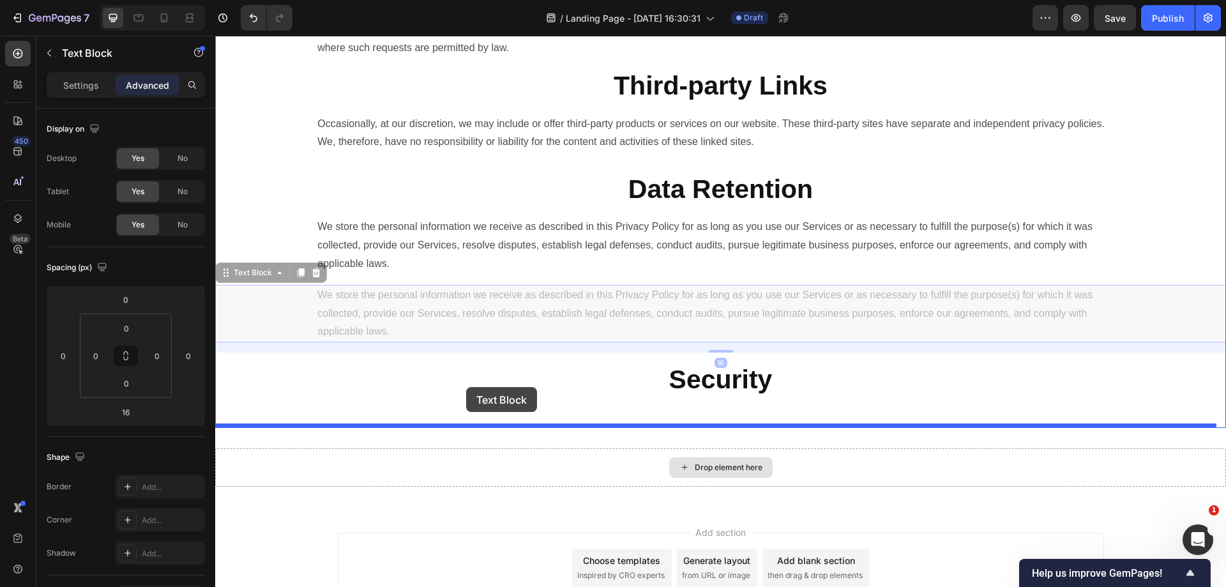
drag, startPoint x: 266, startPoint y: 292, endPoint x: 466, endPoint y: 387, distance: 221.6
type input "0"
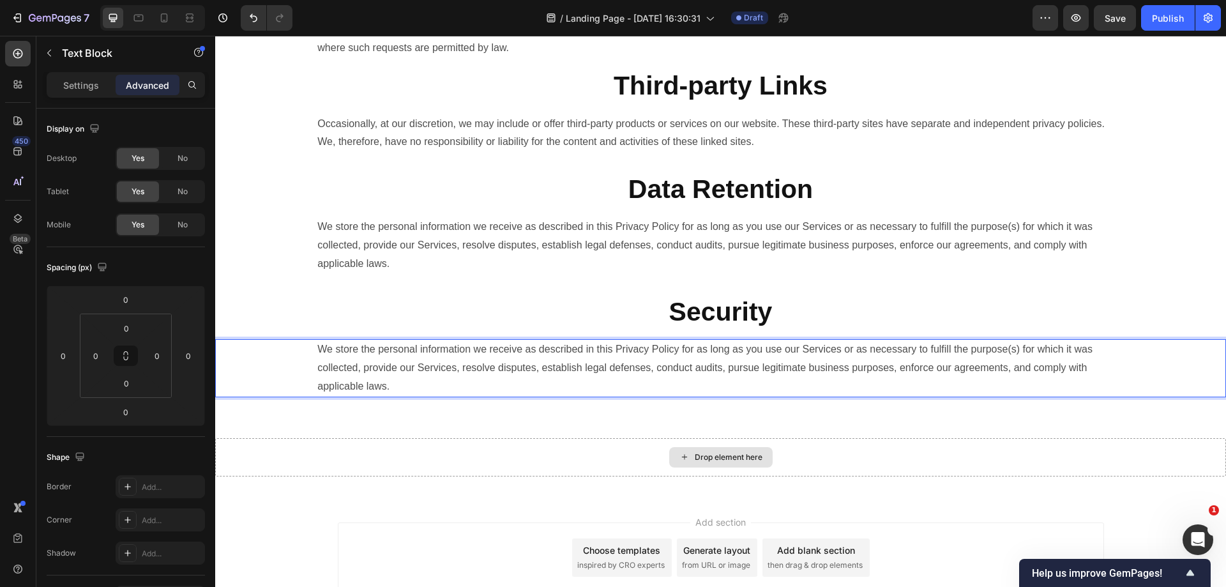
click at [661, 395] on p "We store the personal information we receive as described in this Privacy Polic…" at bounding box center [720, 367] width 806 height 55
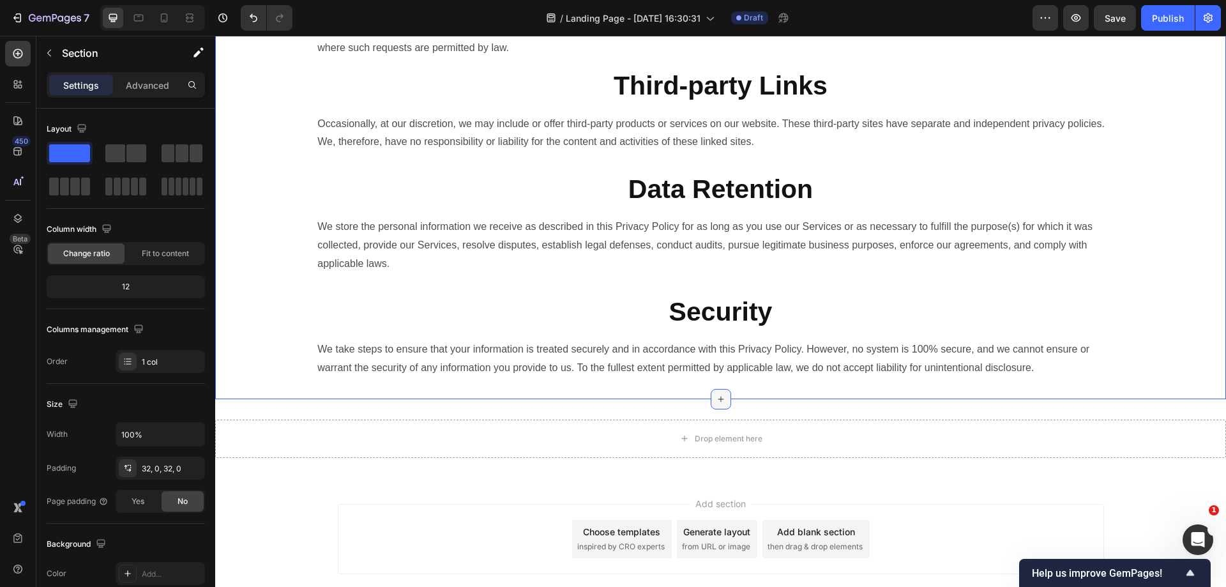
click at [714, 409] on div at bounding box center [721, 399] width 20 height 20
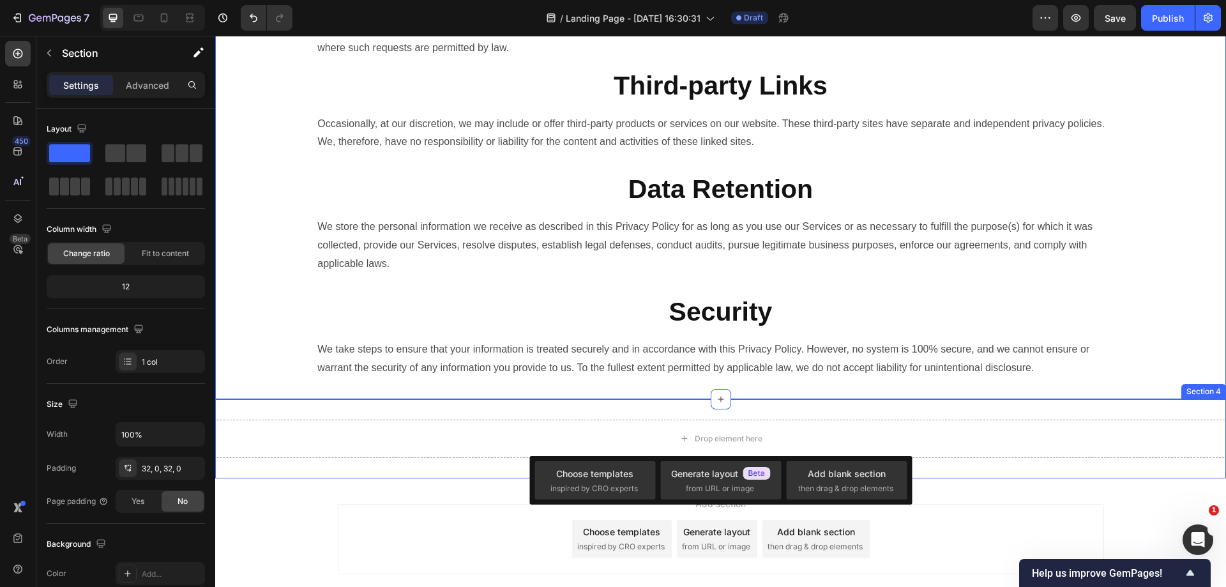
click at [566, 377] on p "We take steps to ensure that your information is treated securely and in accord…" at bounding box center [720, 358] width 806 height 37
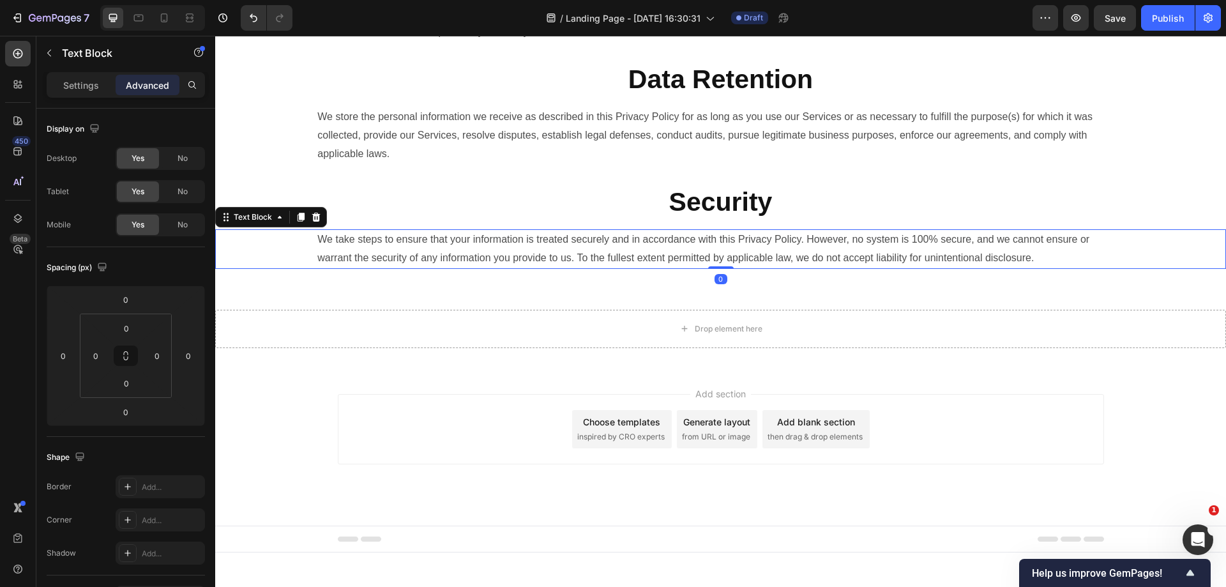
scroll to position [1580, 0]
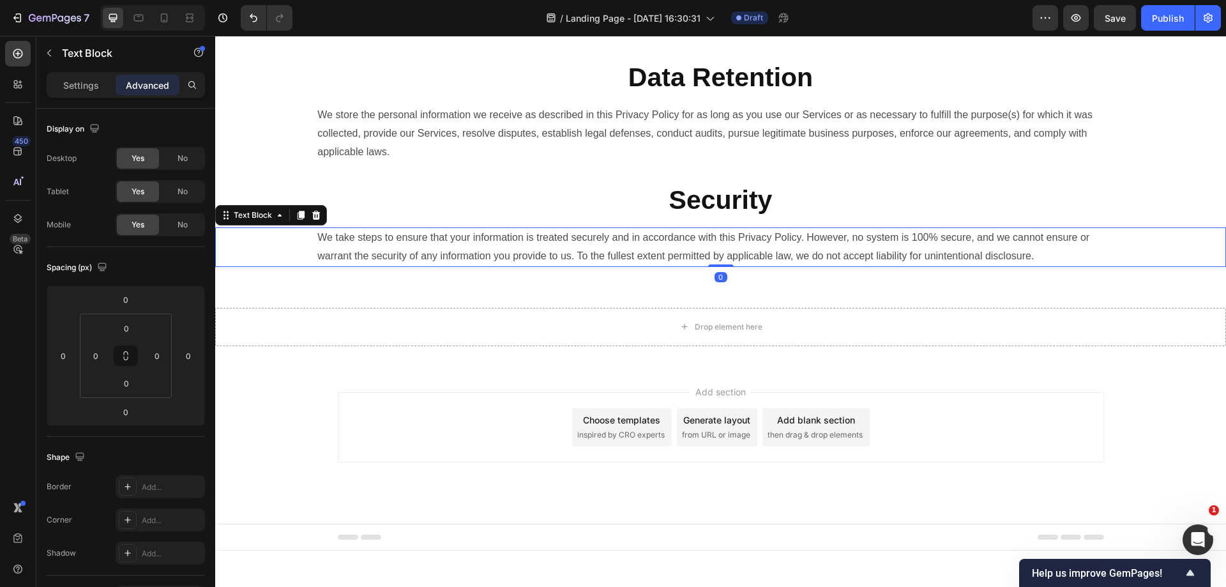
click at [705, 215] on strong "Security" at bounding box center [720, 199] width 103 height 29
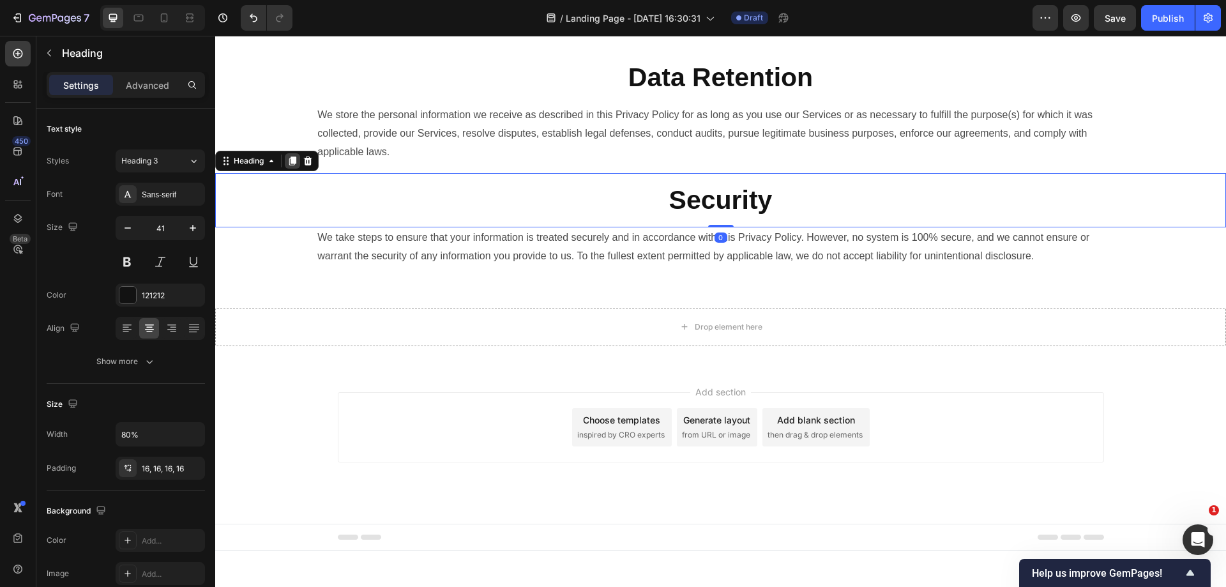
click at [291, 166] on icon at bounding box center [292, 161] width 10 height 10
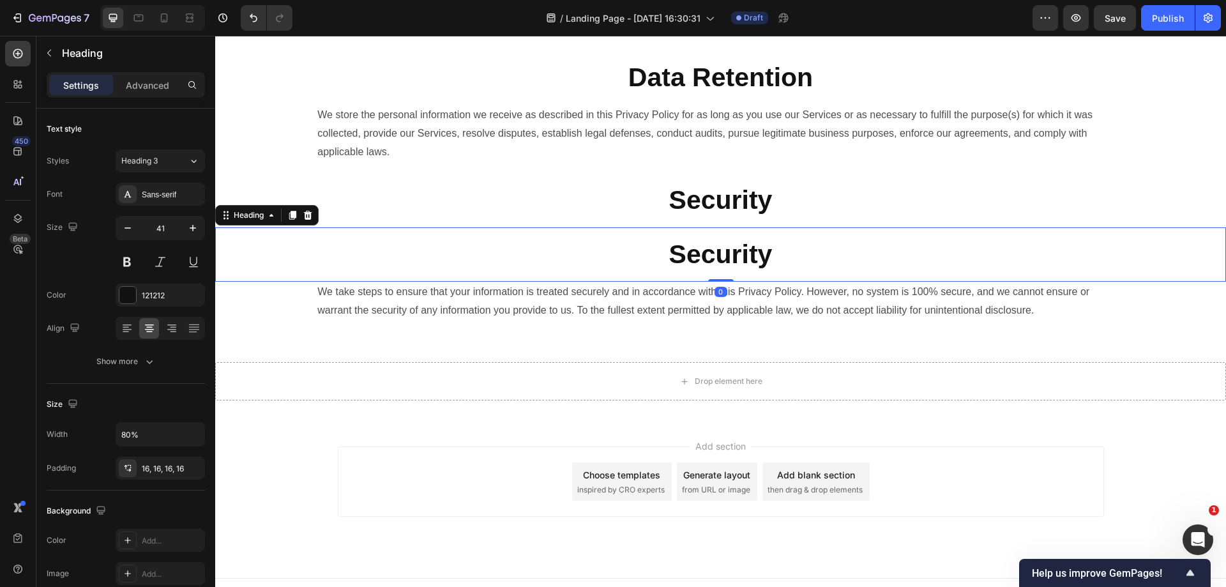
click at [312, 250] on div "Security" at bounding box center [720, 254] width 1011 height 54
drag, startPoint x: 259, startPoint y: 235, endPoint x: 474, endPoint y: 363, distance: 250.2
drag, startPoint x: 248, startPoint y: 236, endPoint x: 418, endPoint y: 356, distance: 208.0
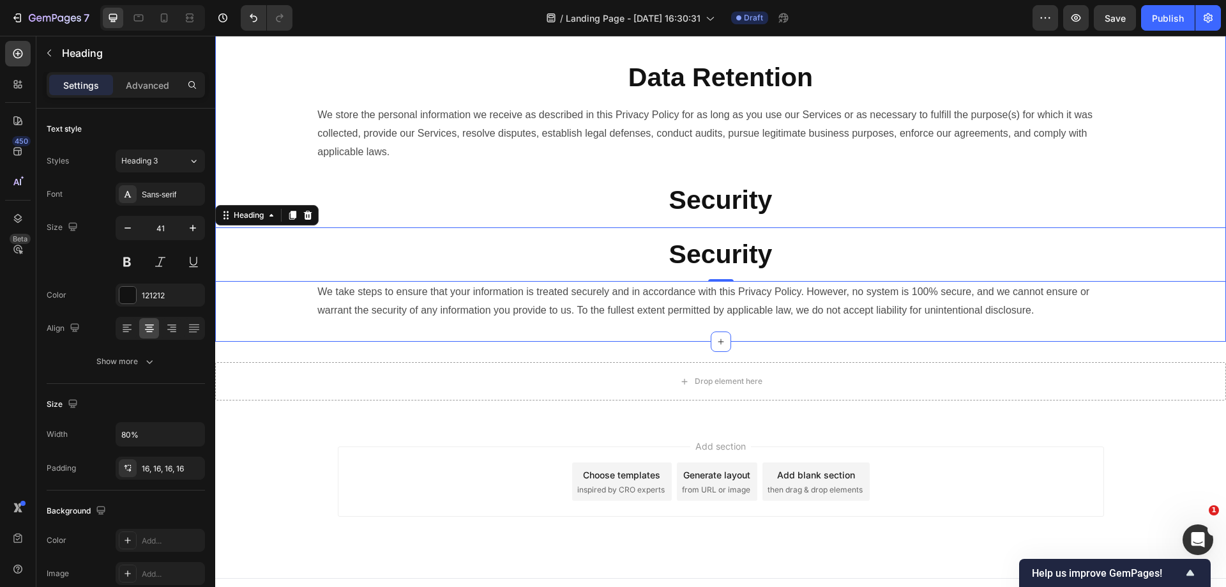
drag, startPoint x: 259, startPoint y: 238, endPoint x: 413, endPoint y: 359, distance: 196.3
drag, startPoint x: 233, startPoint y: 238, endPoint x: 594, endPoint y: 358, distance: 380.2
click at [669, 215] on strong "Security" at bounding box center [720, 199] width 103 height 29
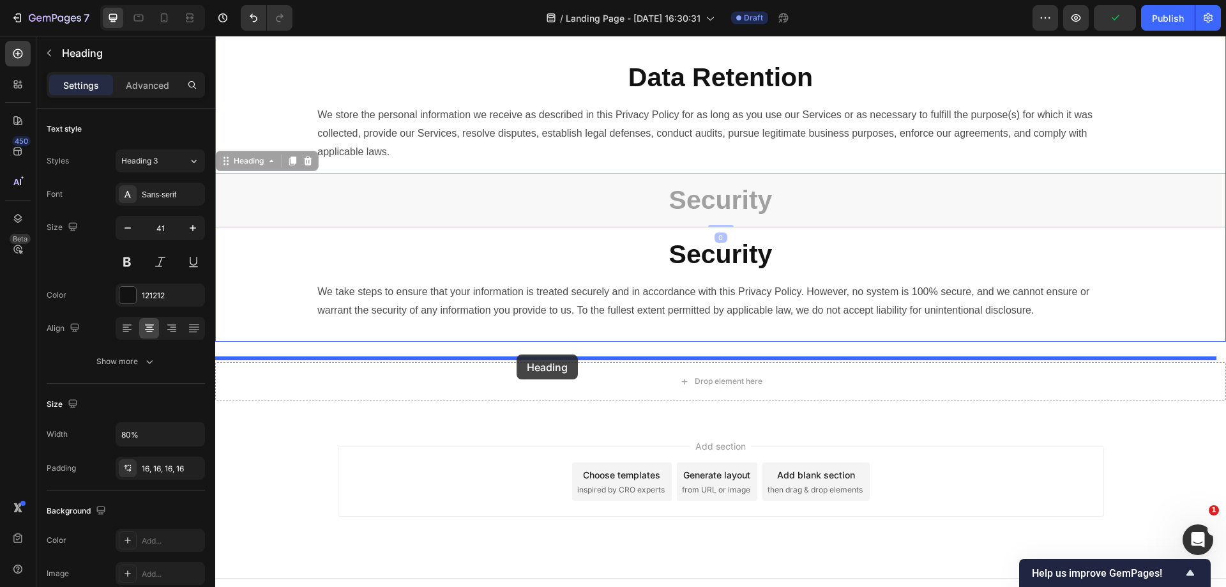
drag, startPoint x: 259, startPoint y: 180, endPoint x: 517, endPoint y: 354, distance: 311.3
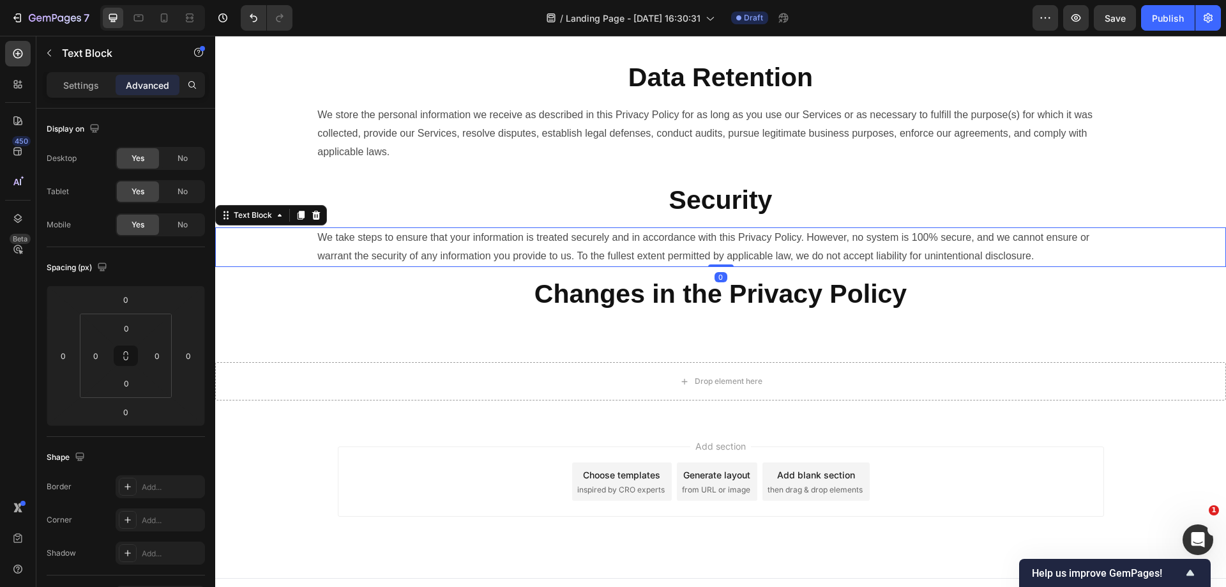
click at [608, 264] on p "We take steps to ensure that your information is treated securely and in accord…" at bounding box center [720, 247] width 806 height 37
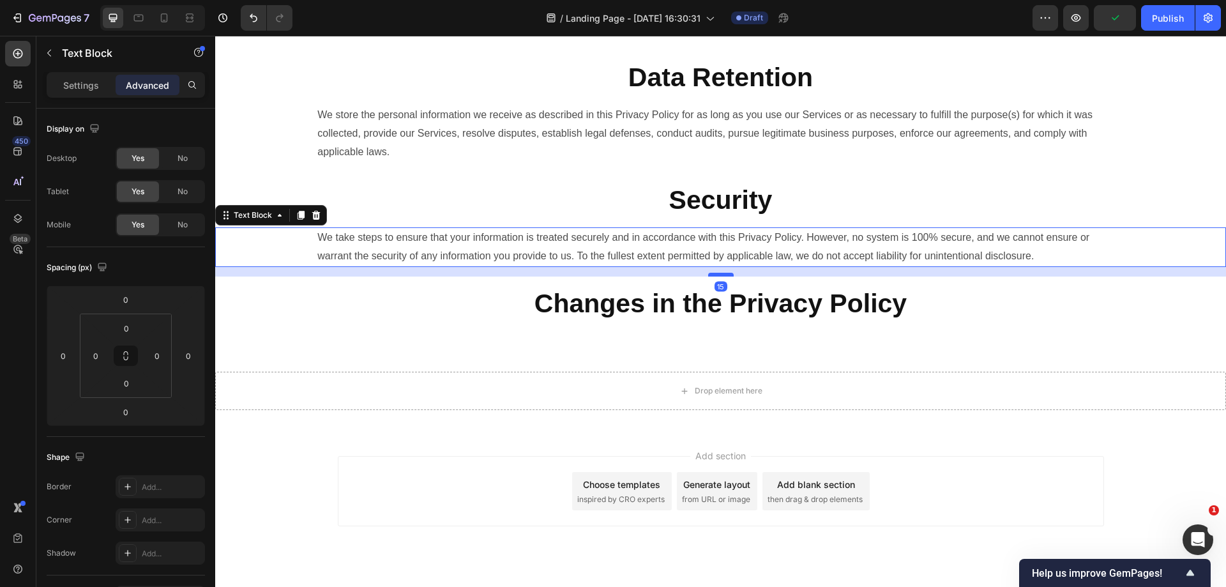
drag, startPoint x: 718, startPoint y: 301, endPoint x: 721, endPoint y: 311, distance: 10.1
click at [721, 276] on div at bounding box center [721, 275] width 26 height 4
type input "15"
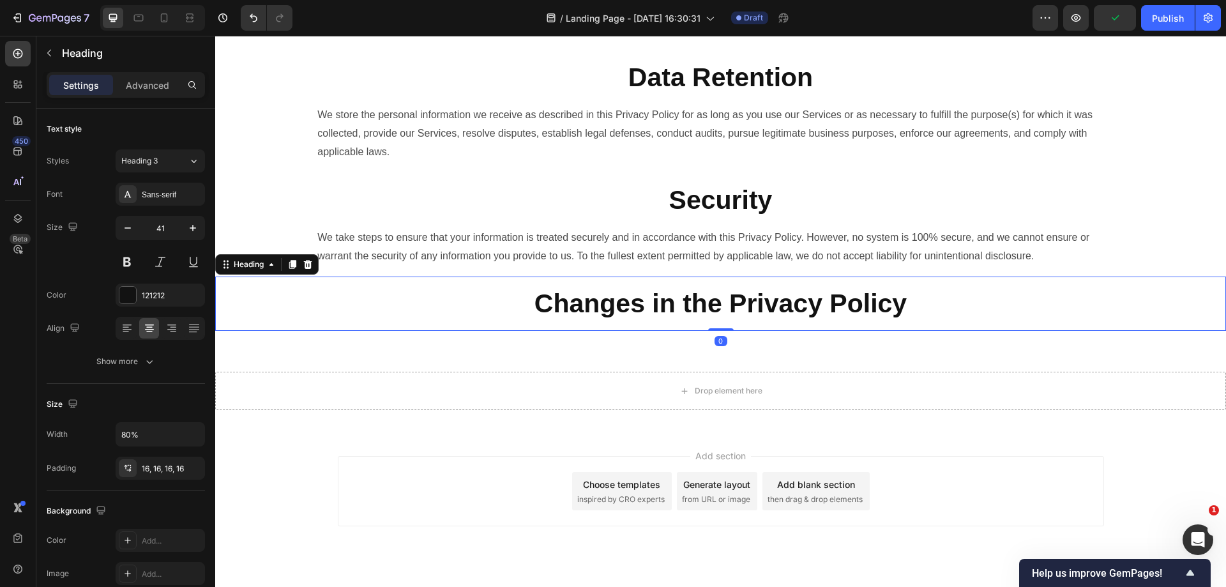
click at [827, 331] on h2 "⁠⁠⁠⁠⁠⁠⁠ Changes in the Privacy Policy" at bounding box center [720, 303] width 808 height 54
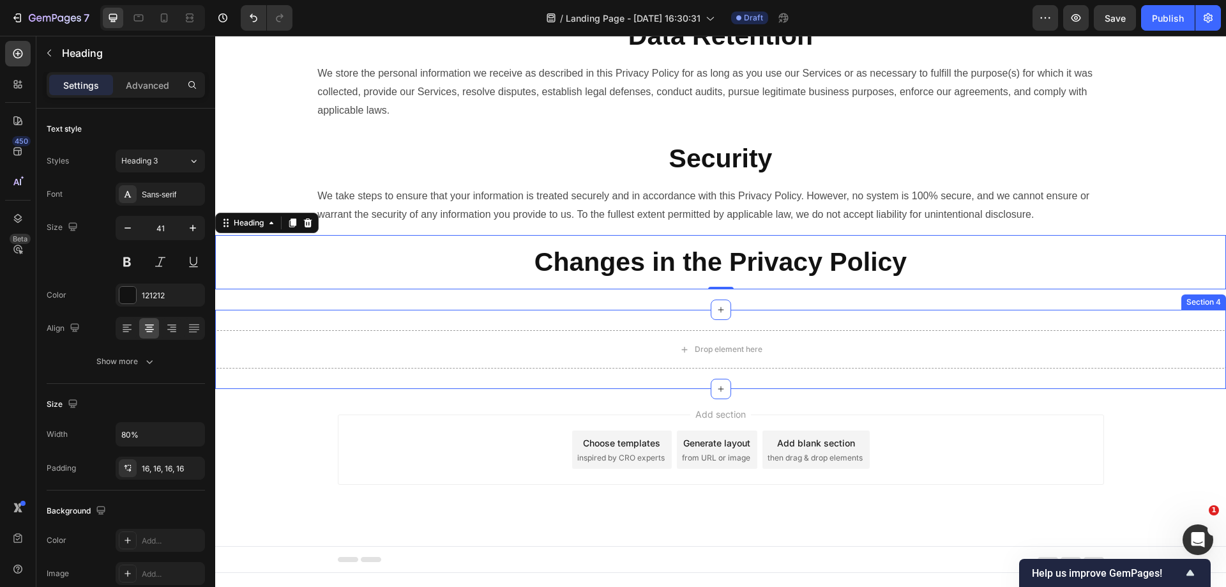
scroll to position [1644, 0]
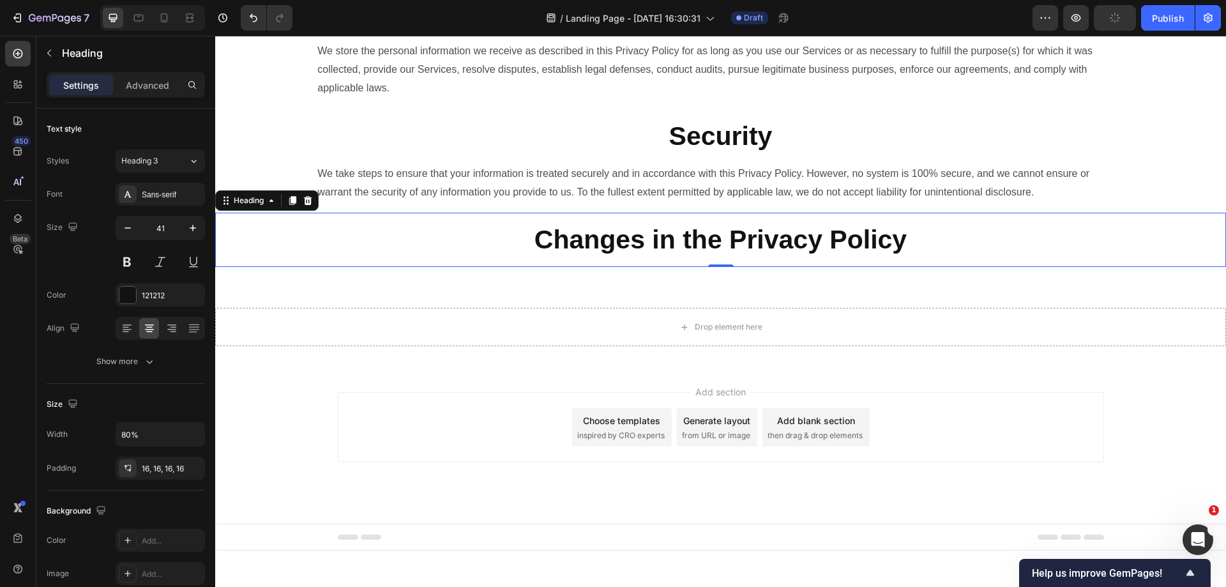
click at [587, 202] on p "We take steps to ensure that your information is treated securely and in accord…" at bounding box center [720, 183] width 806 height 37
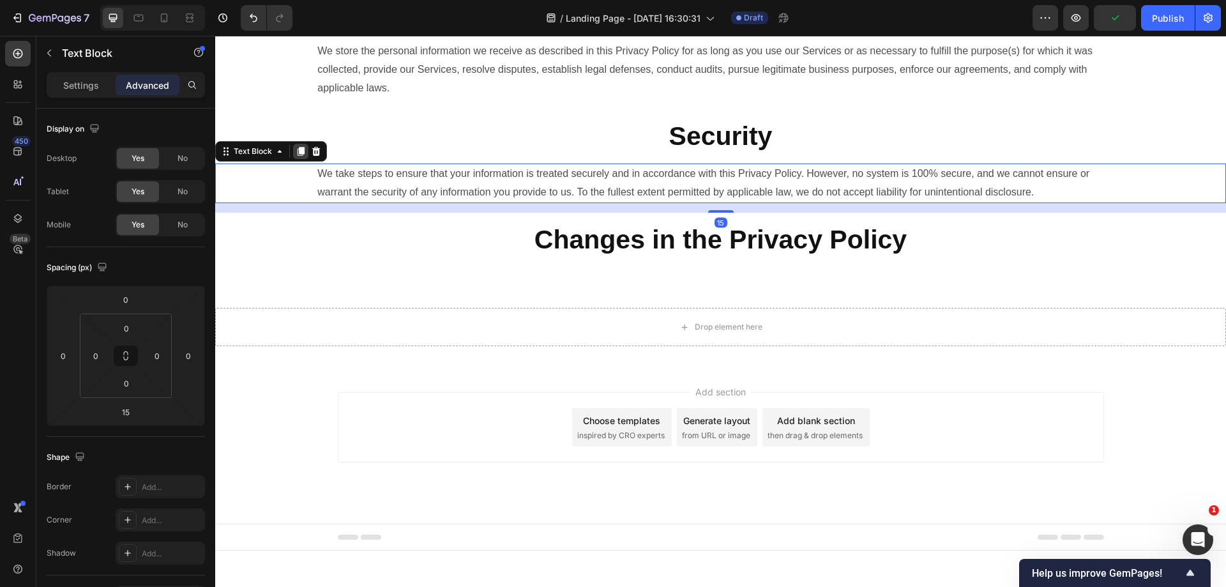
click at [299, 156] on icon at bounding box center [301, 151] width 7 height 9
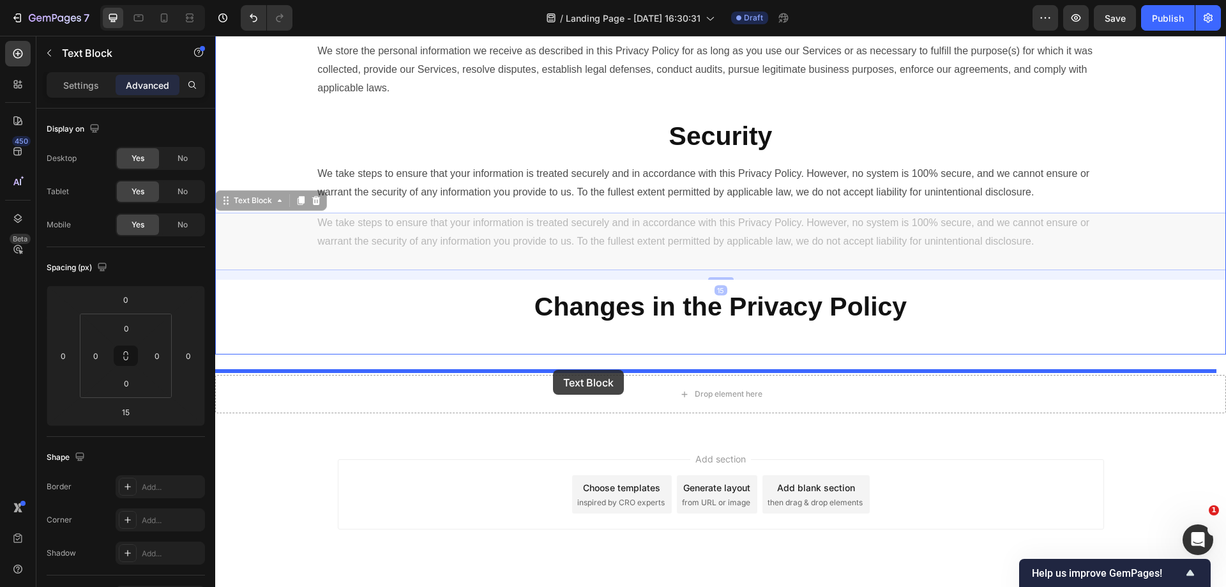
drag, startPoint x: 260, startPoint y: 240, endPoint x: 554, endPoint y: 368, distance: 320.3
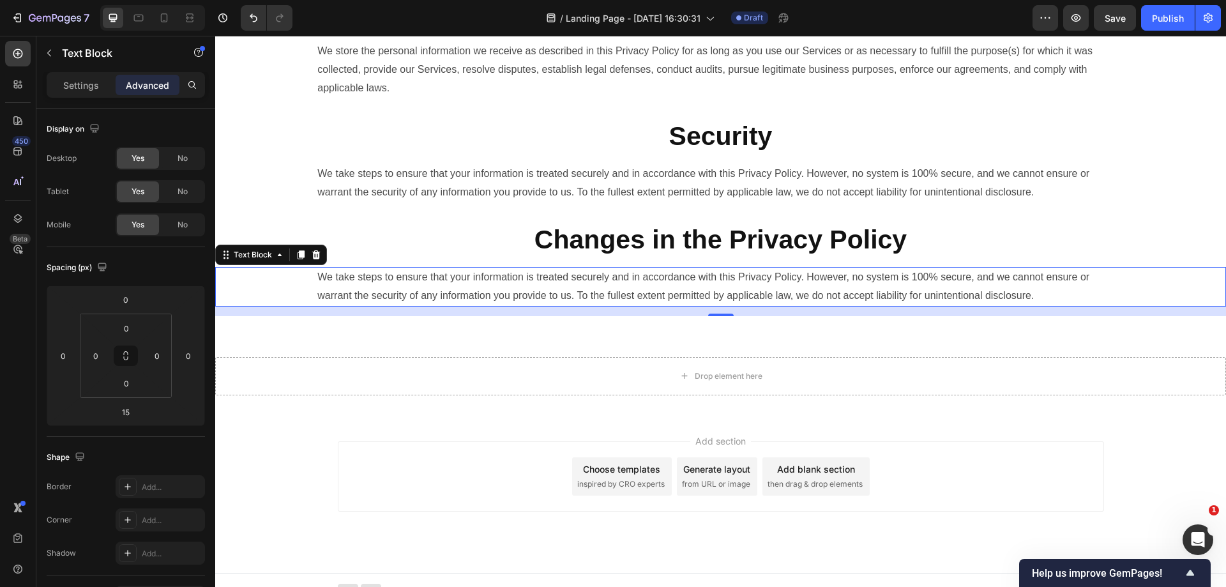
click at [712, 305] on p "We take steps to ensure that your information is treated securely and in accord…" at bounding box center [720, 286] width 806 height 37
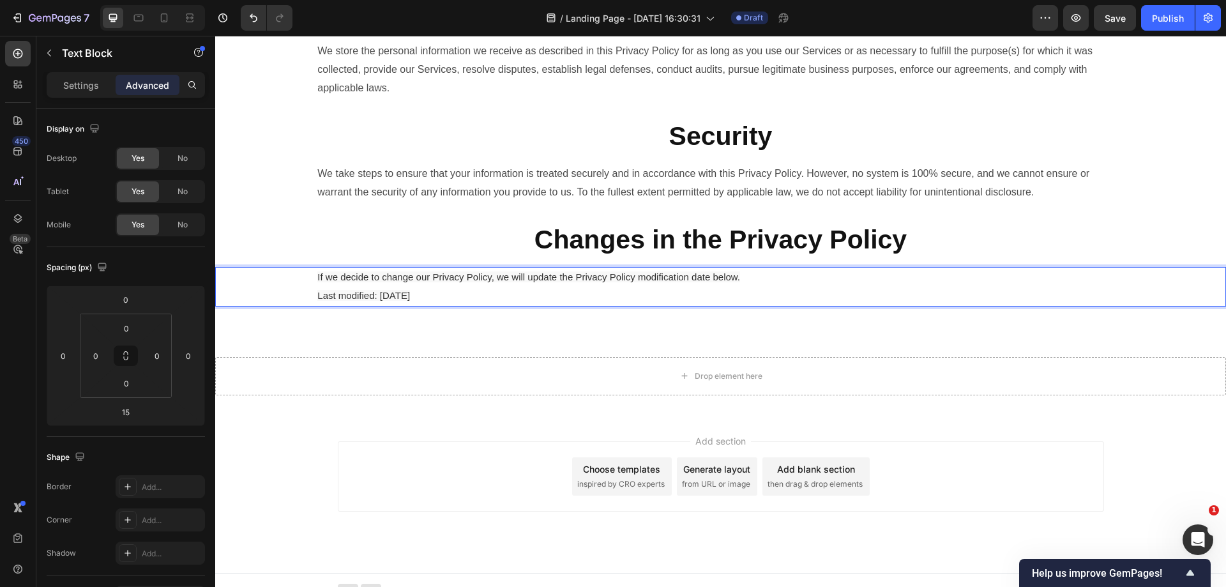
click at [631, 282] on span "If we decide to change our Privacy Policy, we will update the Privacy Policy mo…" at bounding box center [528, 276] width 423 height 11
click at [584, 305] on p "If we decide to change our Privacy Policy, we will update the Privacy Policy mo…" at bounding box center [720, 286] width 806 height 37
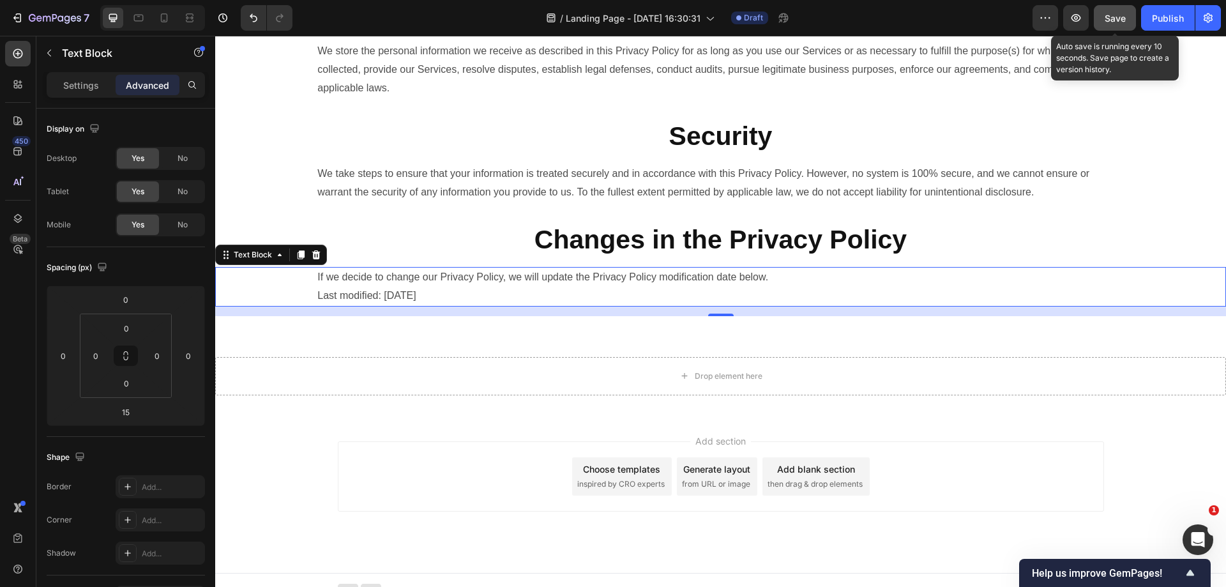
click at [1103, 29] on button "Save" at bounding box center [1115, 18] width 42 height 26
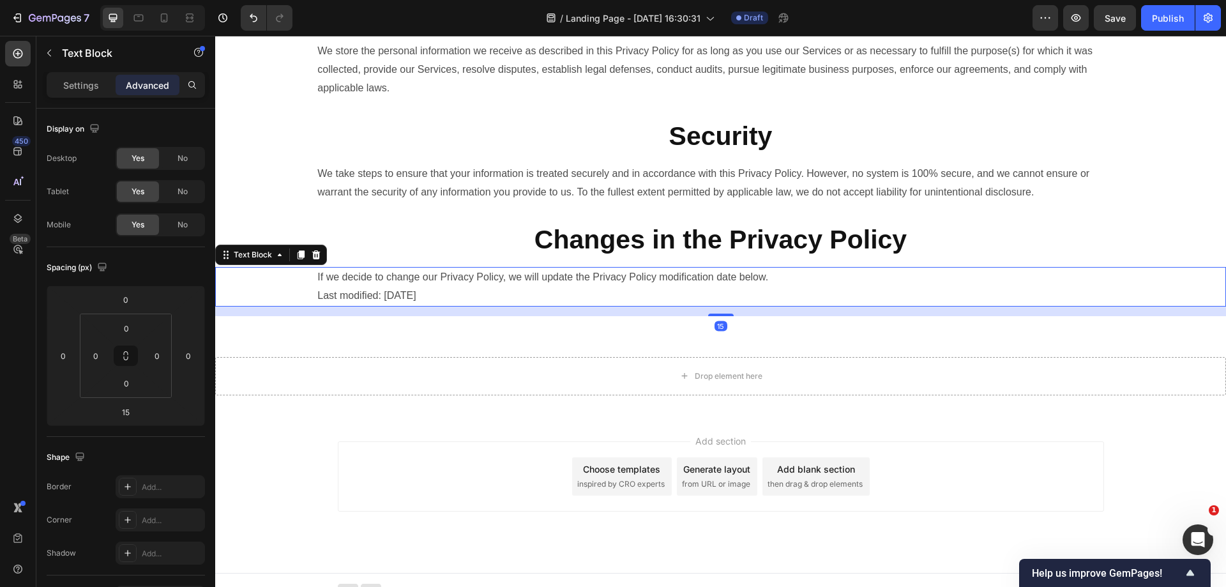
click at [723, 316] on div at bounding box center [721, 314] width 26 height 3
click at [522, 257] on p "⁠⁠⁠⁠⁠⁠⁠ Changes in the Privacy Policy" at bounding box center [720, 240] width 788 height 34
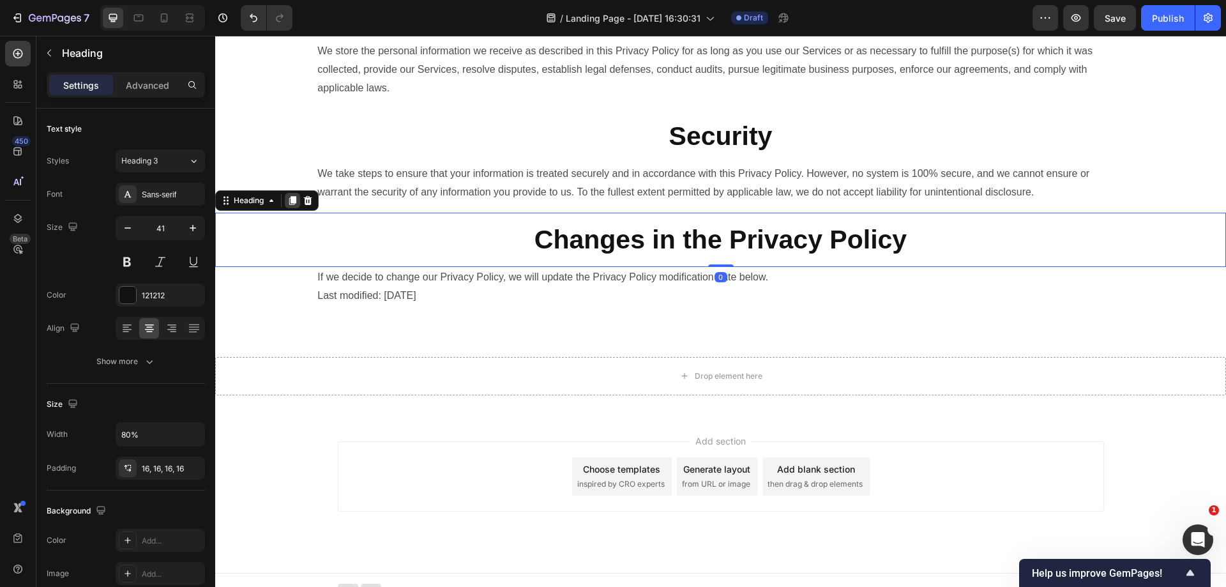
click at [294, 205] on icon at bounding box center [292, 200] width 7 height 9
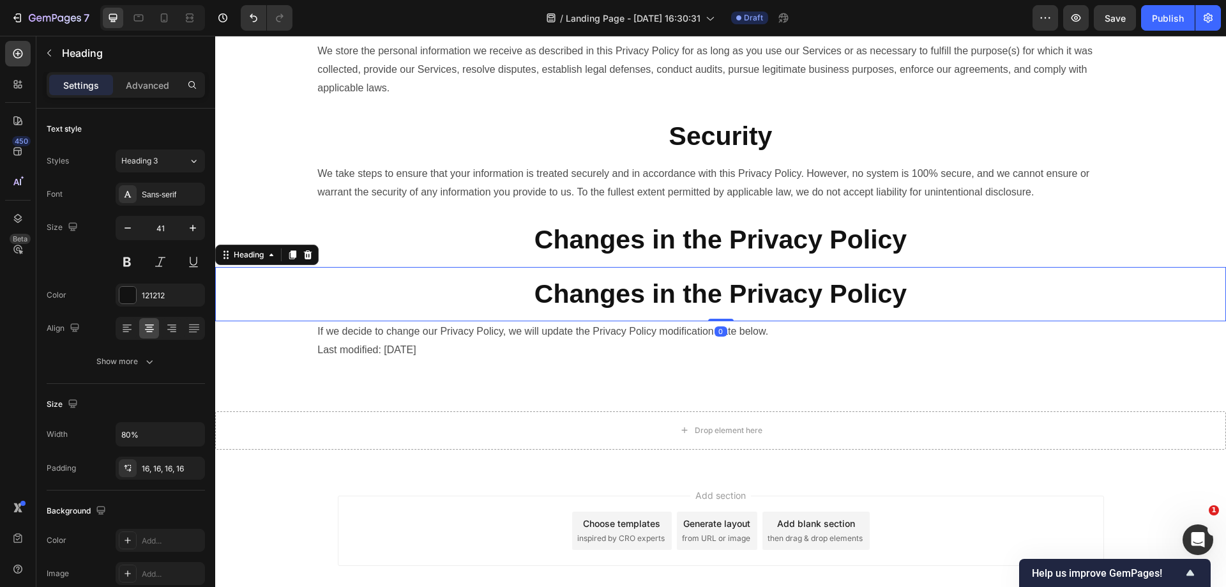
click at [494, 257] on p "⁠⁠⁠⁠⁠⁠⁠ Changes in the Privacy Policy" at bounding box center [720, 240] width 788 height 34
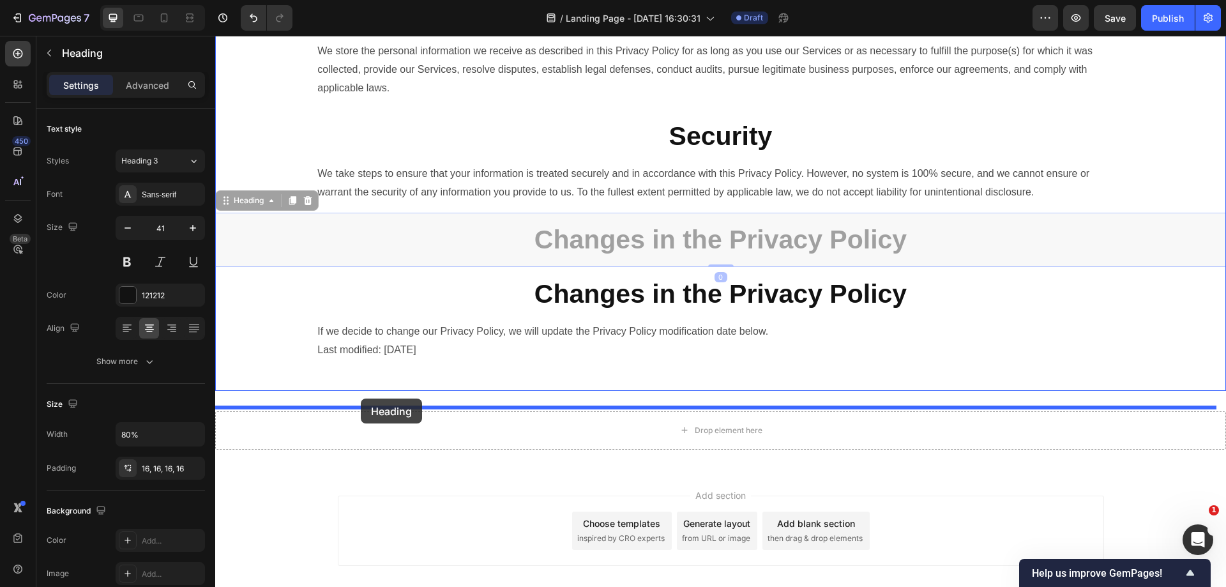
drag, startPoint x: 246, startPoint y: 240, endPoint x: 361, endPoint y: 398, distance: 195.7
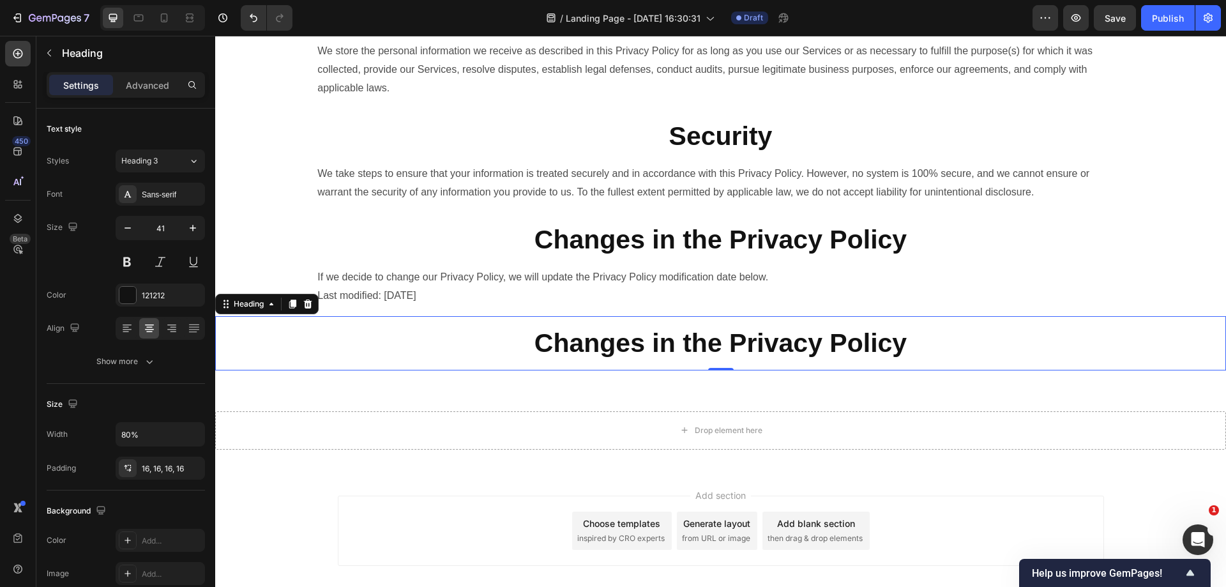
click at [780, 370] on h2 "⁠⁠⁠⁠⁠⁠⁠ Changes in the Privacy Policy" at bounding box center [720, 343] width 808 height 54
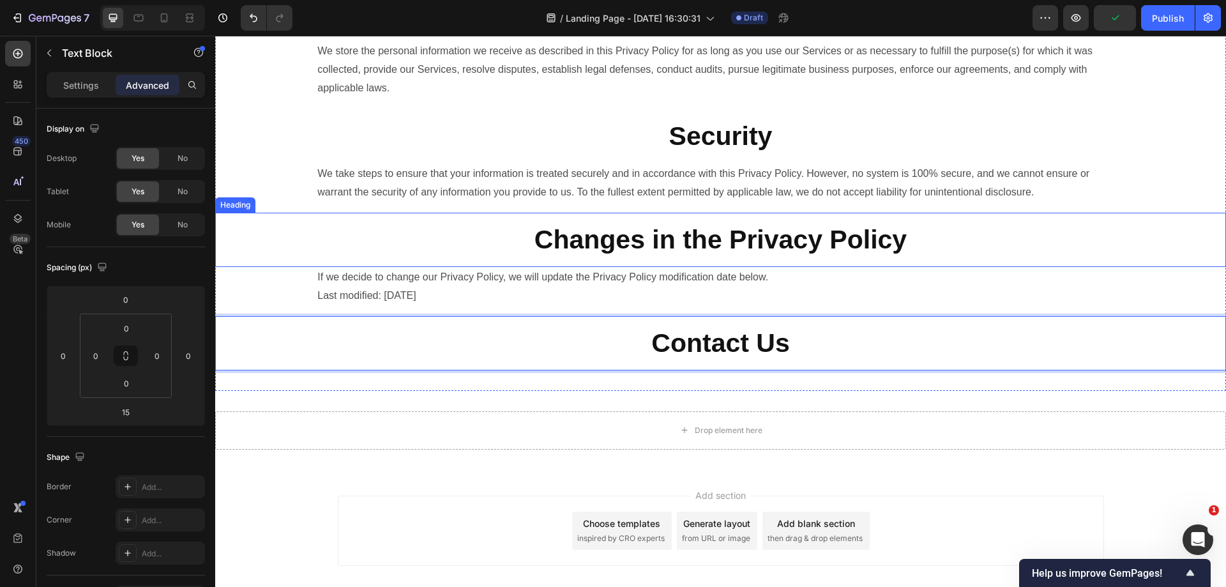
click at [469, 305] on p "If we decide to change our Privacy Policy, we will update the Privacy Policy mo…" at bounding box center [720, 286] width 806 height 37
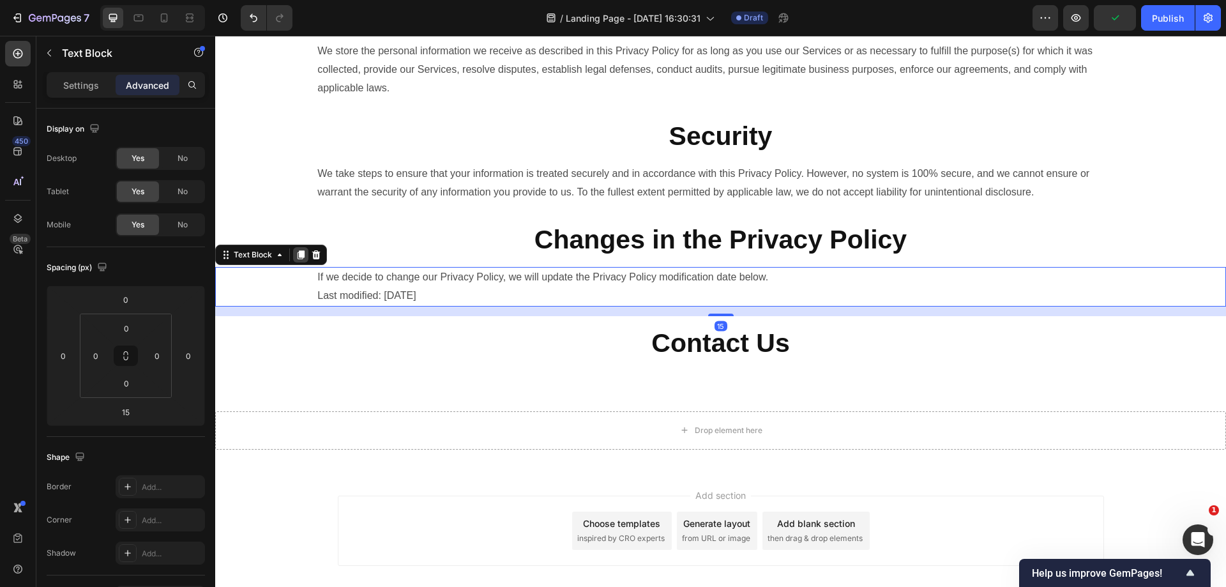
click at [305, 262] on div at bounding box center [300, 254] width 15 height 15
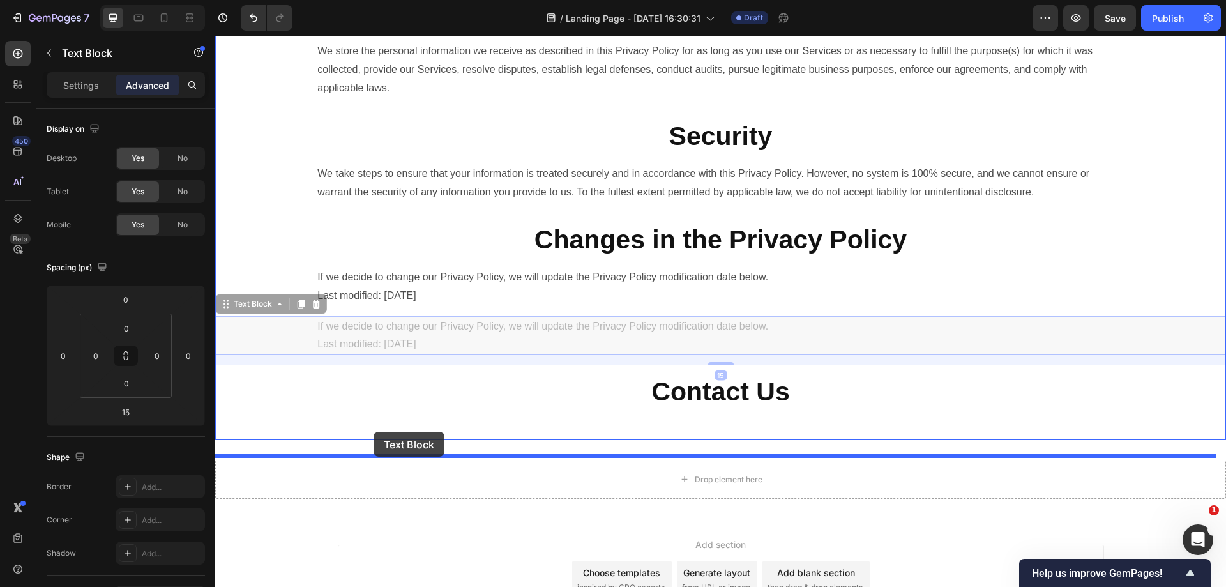
drag, startPoint x: 266, startPoint y: 342, endPoint x: 374, endPoint y: 432, distance: 140.1
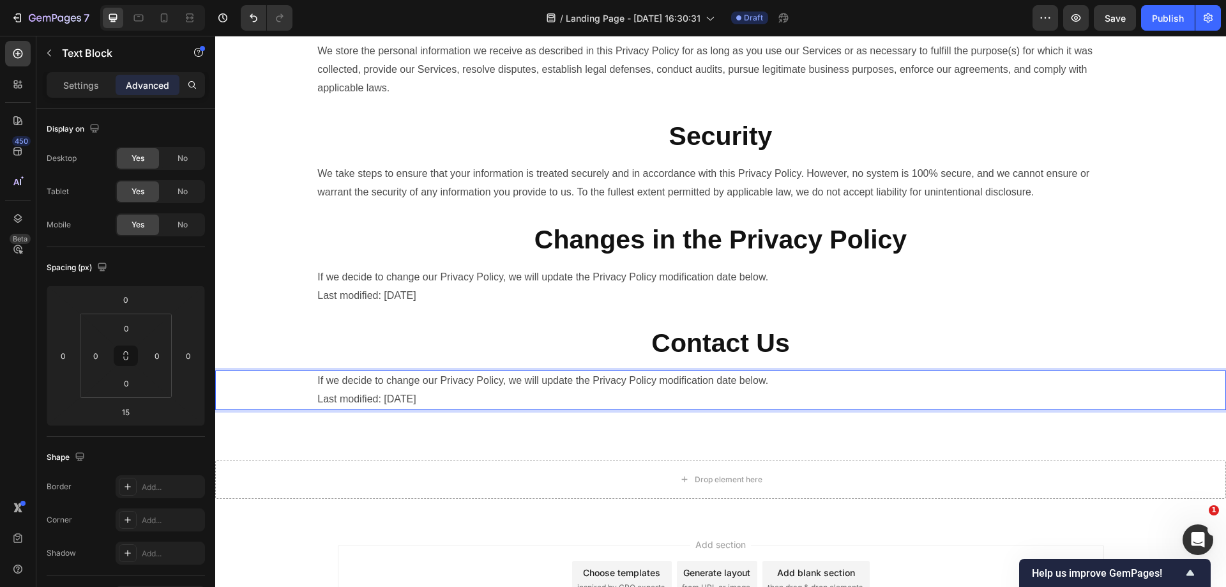
click at [783, 409] on p "If we decide to change our Privacy Policy, we will update the Privacy Policy mo…" at bounding box center [720, 390] width 806 height 37
click at [660, 409] on p "If we decide to change our Privacy Policy, we will update the Privacy Policy mo…" at bounding box center [720, 390] width 806 height 37
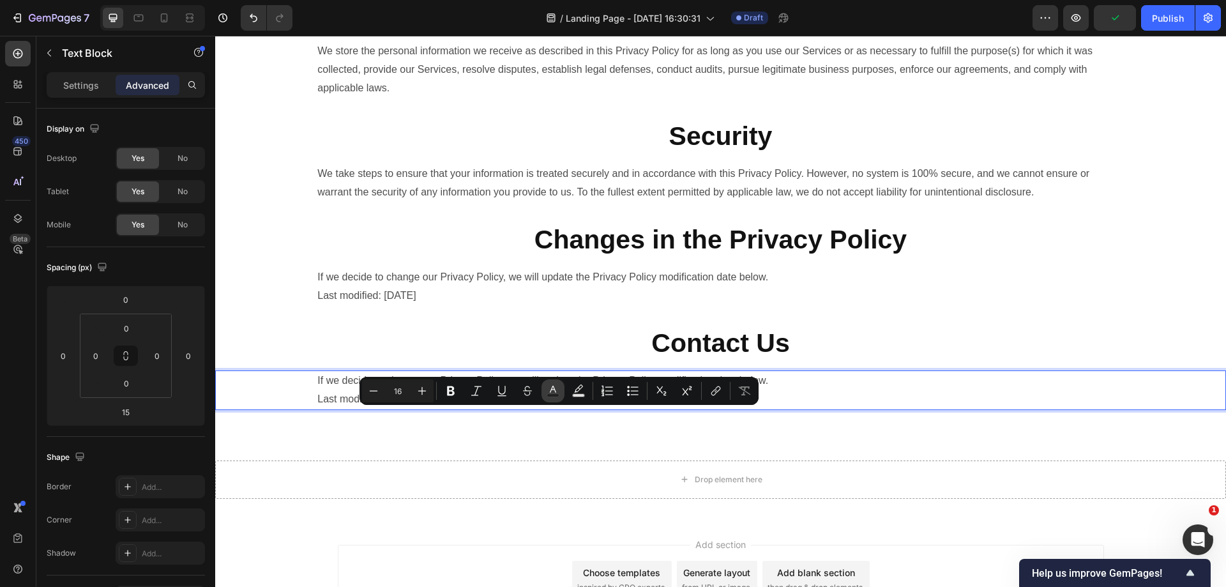
type input "15"
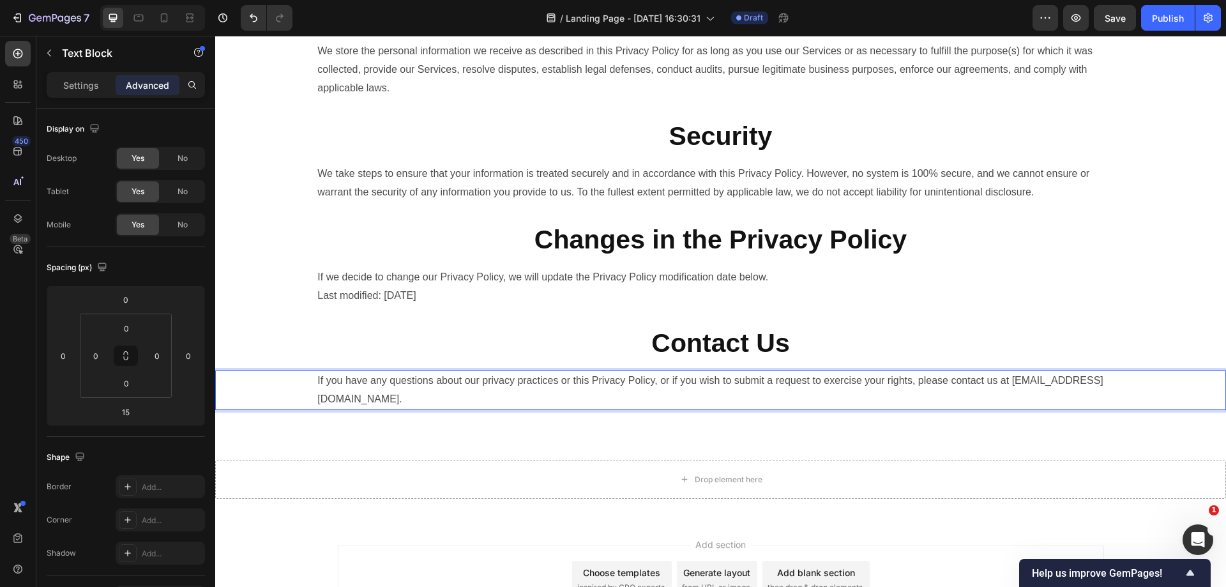
click at [506, 409] on p "If you have any questions about our privacy practices or this Privacy Policy, o…" at bounding box center [720, 390] width 806 height 37
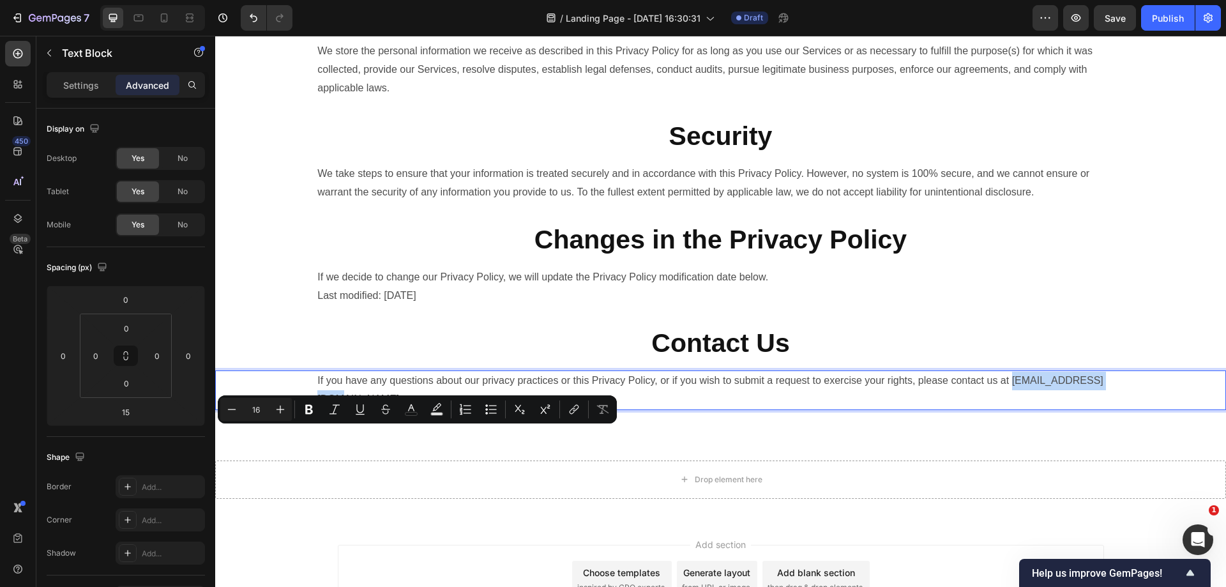
drag, startPoint x: 421, startPoint y: 435, endPoint x: 695, endPoint y: 433, distance: 273.3
click at [308, 410] on div "If you have any questions about our privacy practices or this Privacy Policy, o…" at bounding box center [720, 390] width 1011 height 40
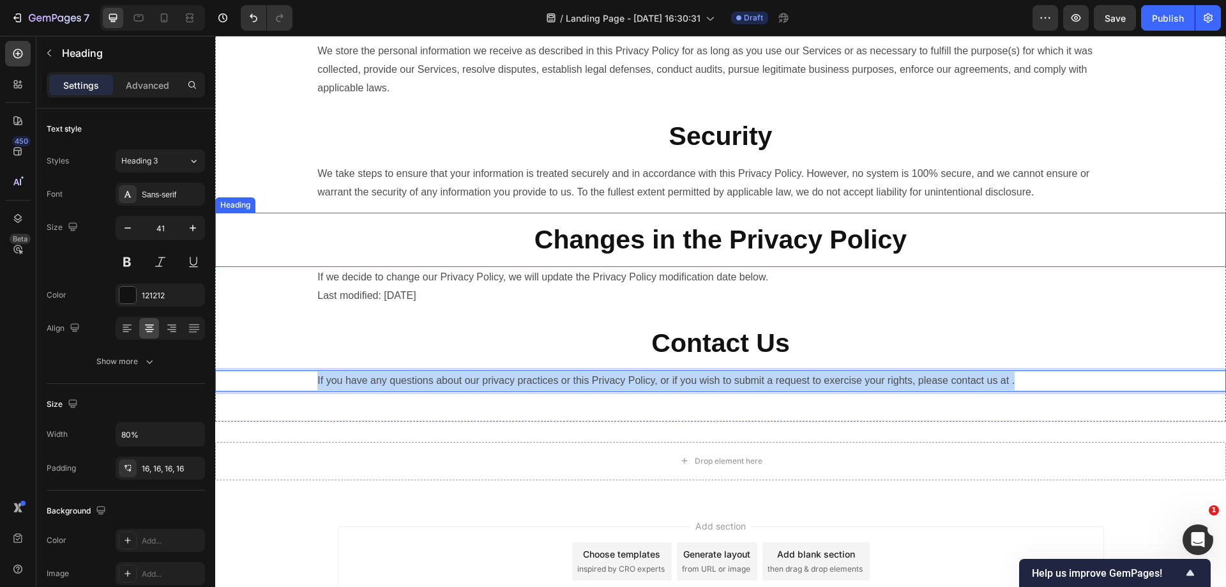
click at [1083, 267] on h2 "Changes in the Privacy Policy" at bounding box center [720, 240] width 808 height 54
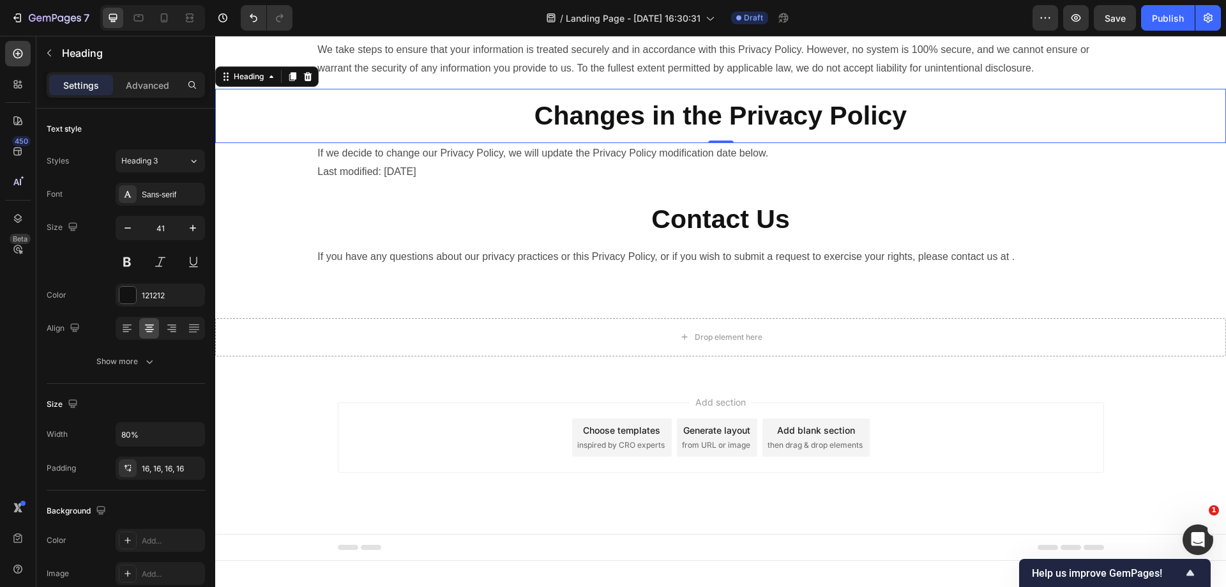
scroll to position [1778, 0]
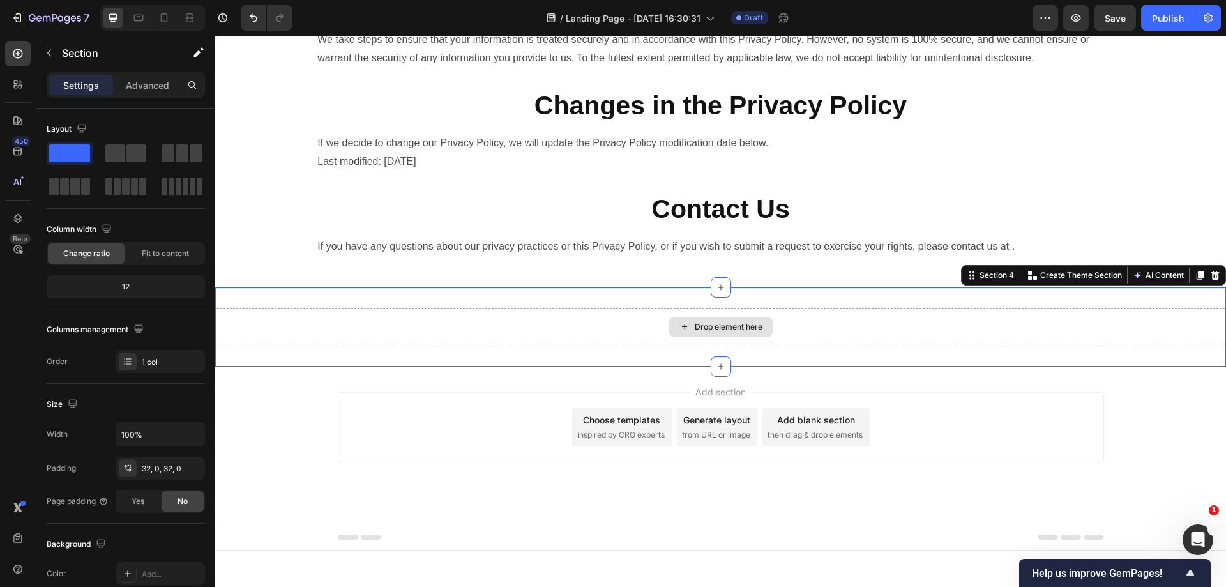
click at [1180, 346] on div "Drop element here" at bounding box center [720, 327] width 1011 height 38
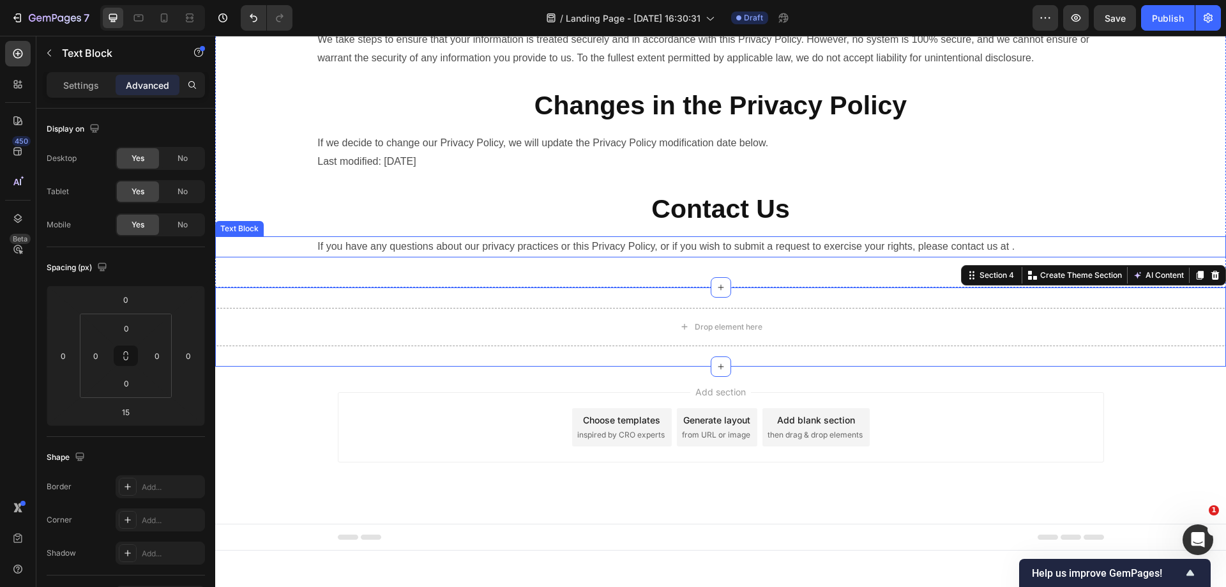
click at [1052, 256] on p "If you have any questions about our privacy practices or this Privacy Policy, o…" at bounding box center [720, 247] width 806 height 19
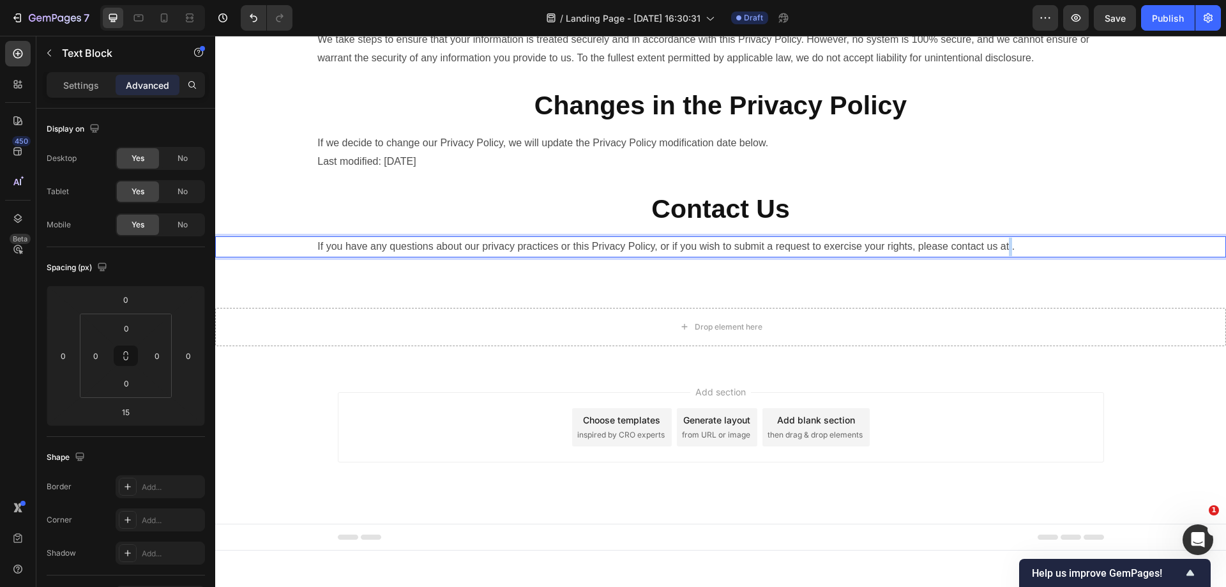
click at [1062, 256] on p "If you have any questions about our privacy practices or this Privacy Policy, o…" at bounding box center [720, 247] width 806 height 19
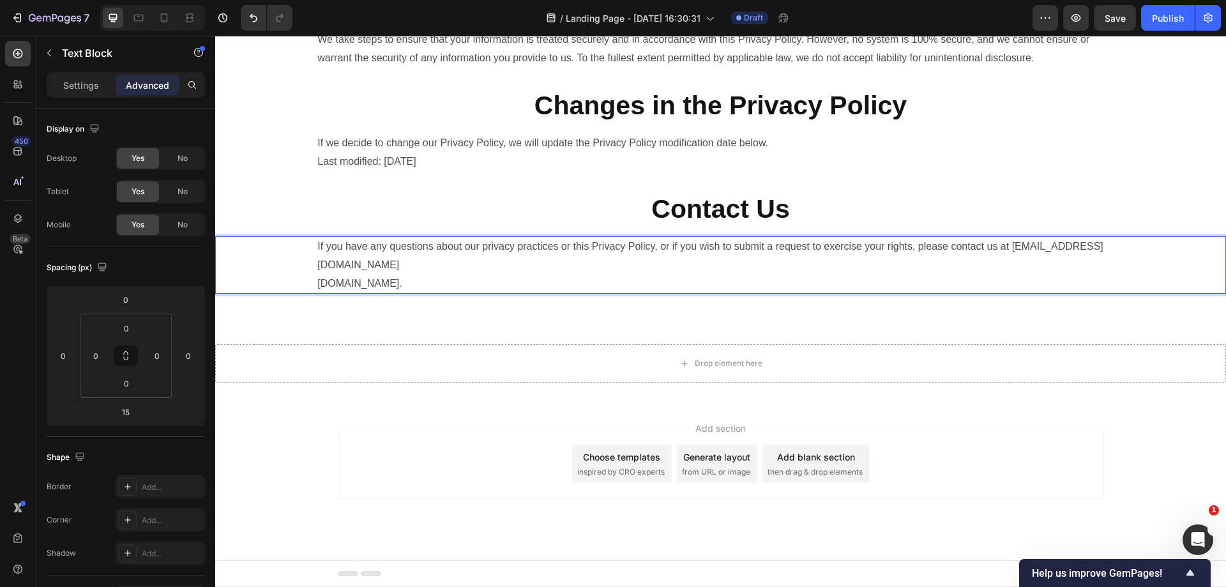
click at [319, 292] on p "If you have any questions about our privacy practices or this Privacy Policy, o…" at bounding box center [720, 265] width 806 height 55
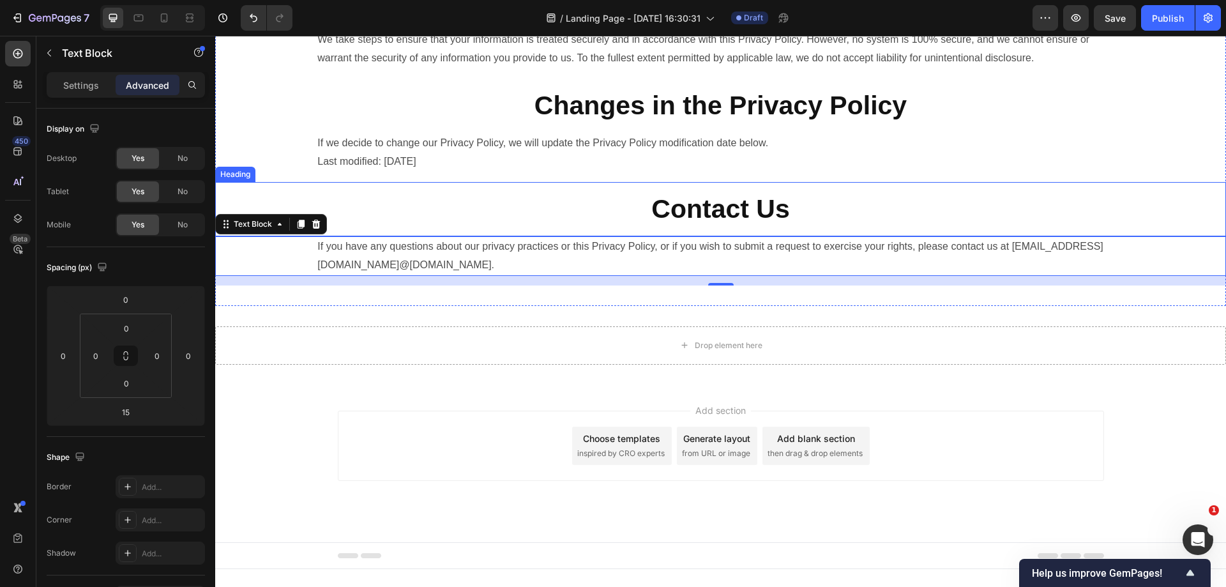
click at [1134, 236] on div "⁠⁠⁠⁠⁠⁠⁠ Contact Us" at bounding box center [720, 209] width 1011 height 54
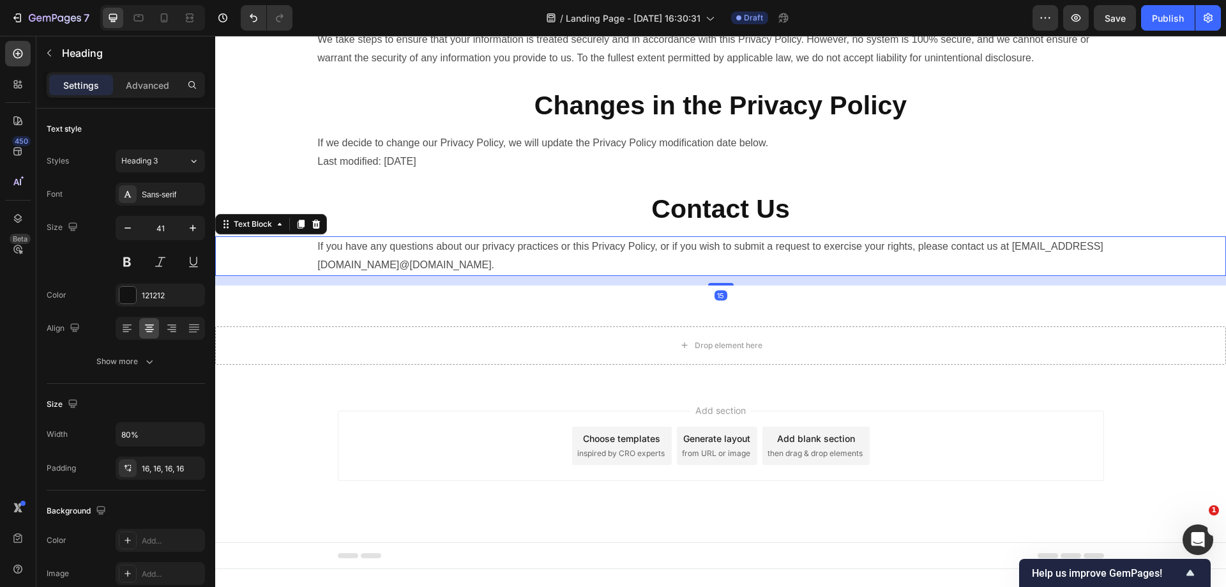
click at [453, 275] on p "If you have any questions about our privacy practices or this Privacy Policy, o…" at bounding box center [720, 256] width 806 height 37
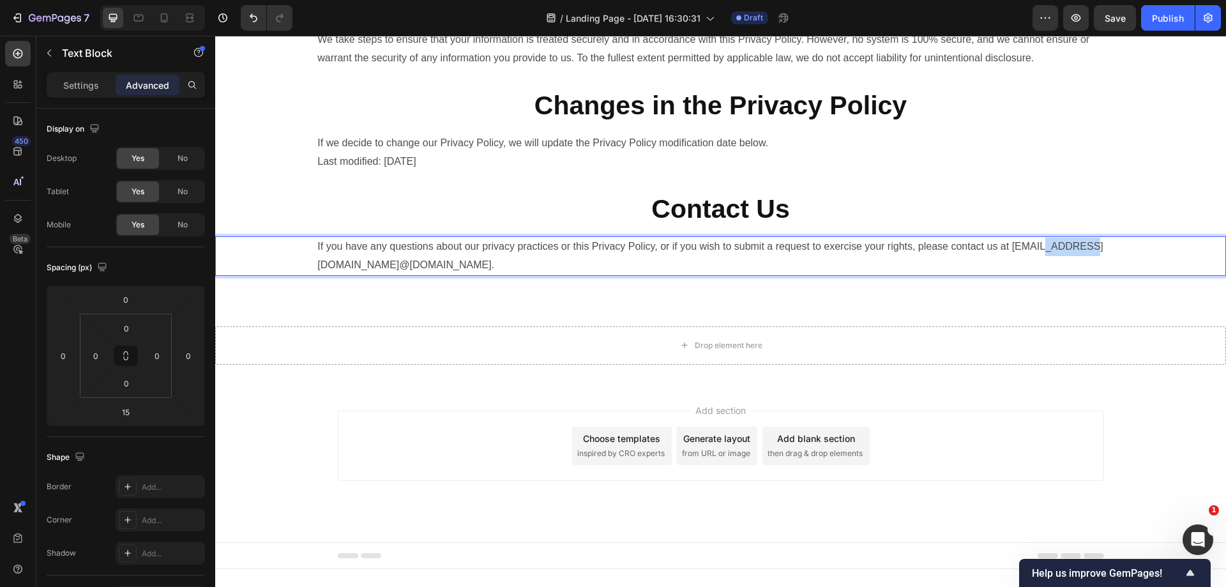
click at [359, 275] on p "If you have any questions about our privacy practices or this Privacy Policy, o…" at bounding box center [720, 256] width 806 height 37
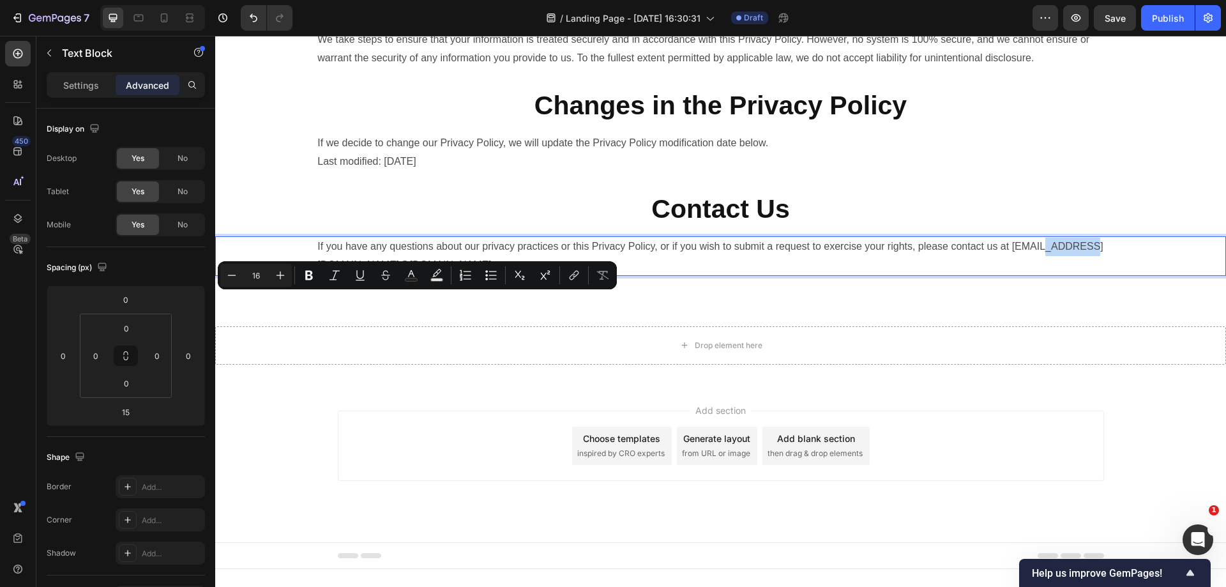
click at [312, 276] on div "If you have any questions about our privacy practices or this Privacy Policy, o…" at bounding box center [720, 256] width 1011 height 40
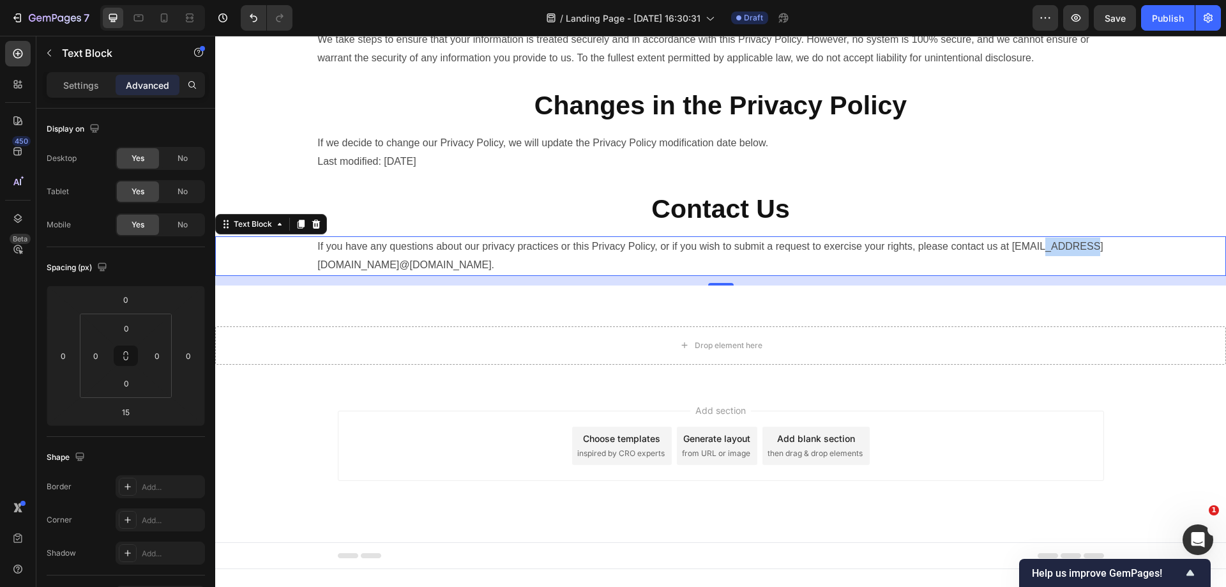
click at [313, 276] on div "If you have any questions about our privacy practices or this Privacy Policy, o…" at bounding box center [720, 256] width 1011 height 40
click at [315, 276] on div "If you have any questions about our privacy practices or this Privacy Policy, o…" at bounding box center [720, 256] width 1011 height 40
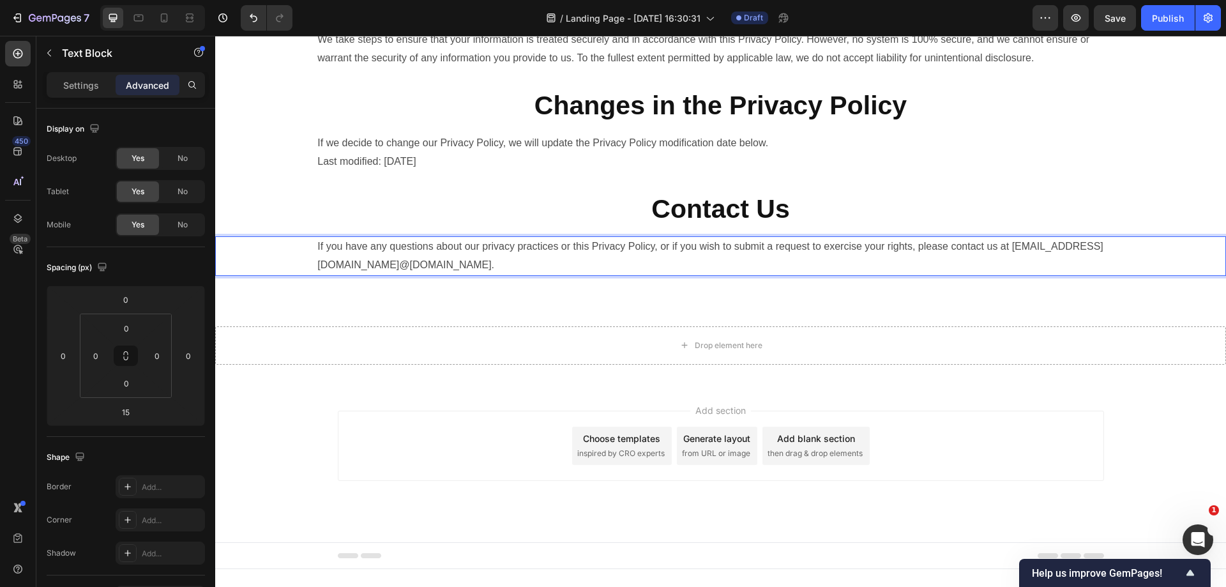
click at [317, 275] on p "If you have any questions about our privacy practices or this Privacy Policy, o…" at bounding box center [720, 256] width 806 height 37
click at [447, 275] on p "If you have any questions about our privacy practices or this Privacy Policy, o…" at bounding box center [720, 256] width 806 height 37
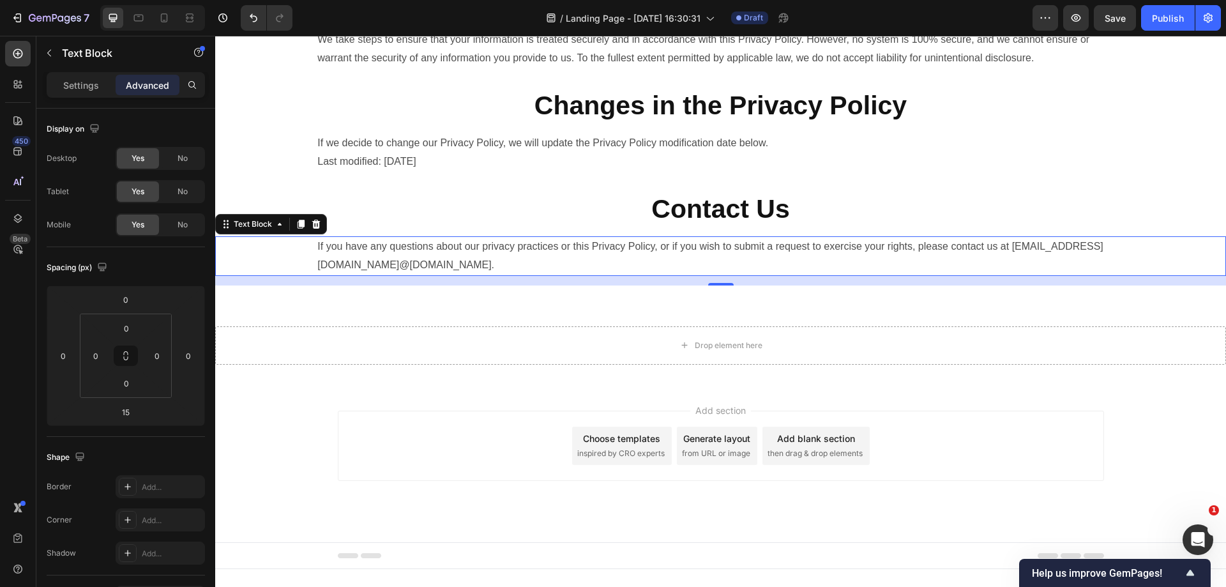
drag, startPoint x: 312, startPoint y: 301, endPoint x: 428, endPoint y: 303, distance: 116.2
click at [428, 276] on div "If you have any questions about our privacy practices or this Privacy Policy, o…" at bounding box center [720, 256] width 1011 height 40
click at [476, 275] on p "If you have any questions about our privacy practices or this Privacy Policy, o…" at bounding box center [720, 256] width 806 height 37
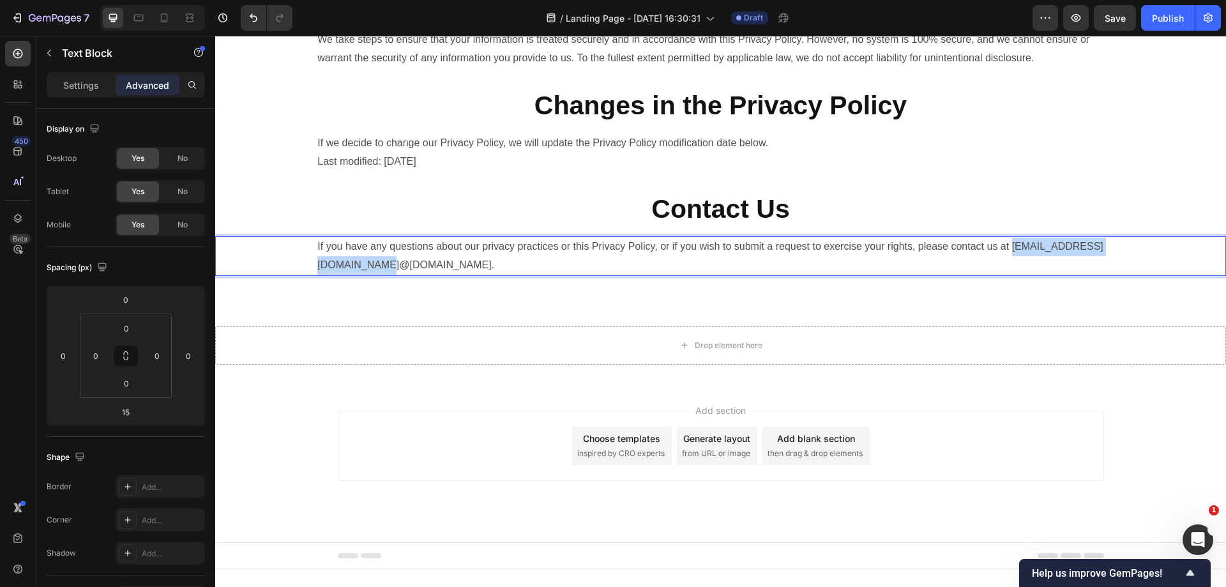
drag, startPoint x: 473, startPoint y: 302, endPoint x: 314, endPoint y: 300, distance: 159.0
click at [314, 276] on div "If you have any questions about our privacy practices or this Privacy Policy, o…" at bounding box center [720, 256] width 1011 height 40
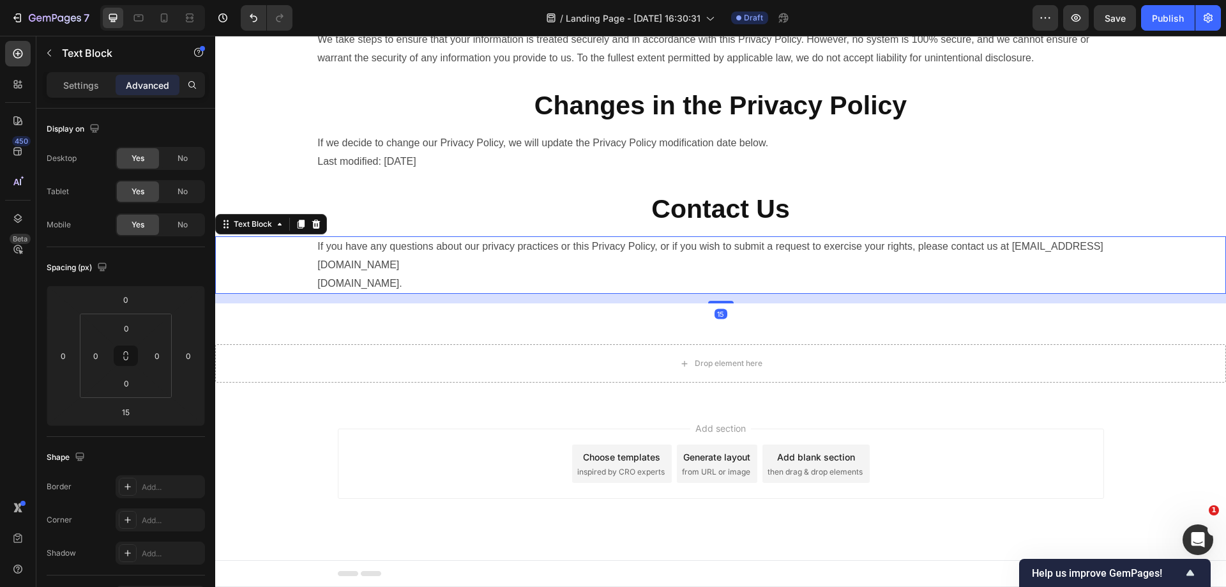
click at [312, 294] on div "If you have any questions about our privacy practices or this Privacy Policy, o…" at bounding box center [720, 264] width 1011 height 57
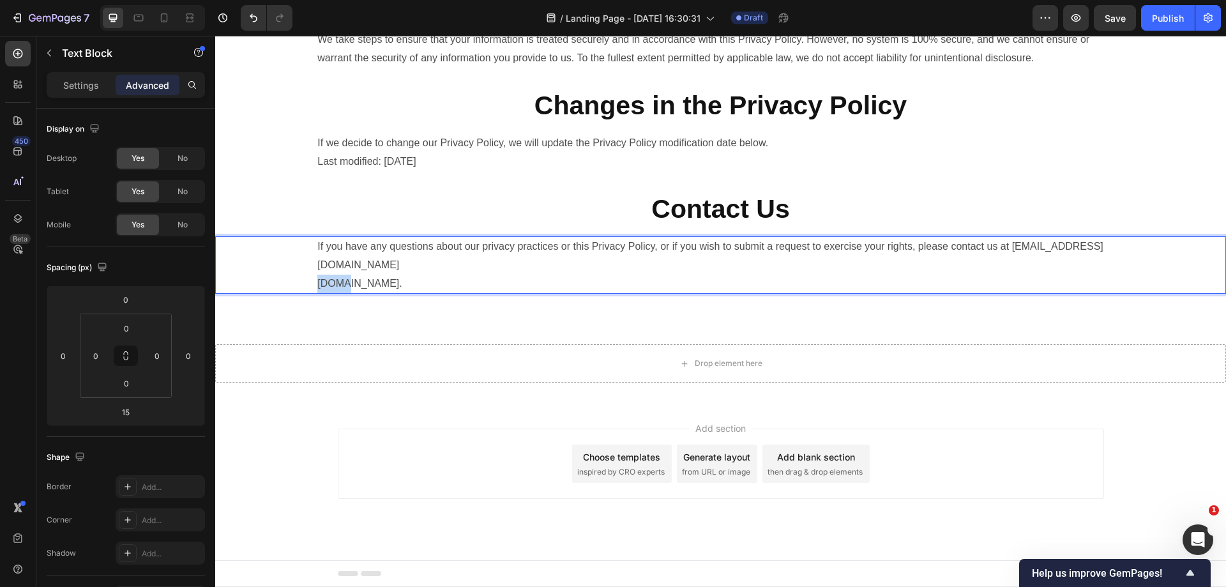
click at [318, 292] on p "If you have any questions about our privacy practices or this Privacy Policy, o…" at bounding box center [720, 265] width 806 height 55
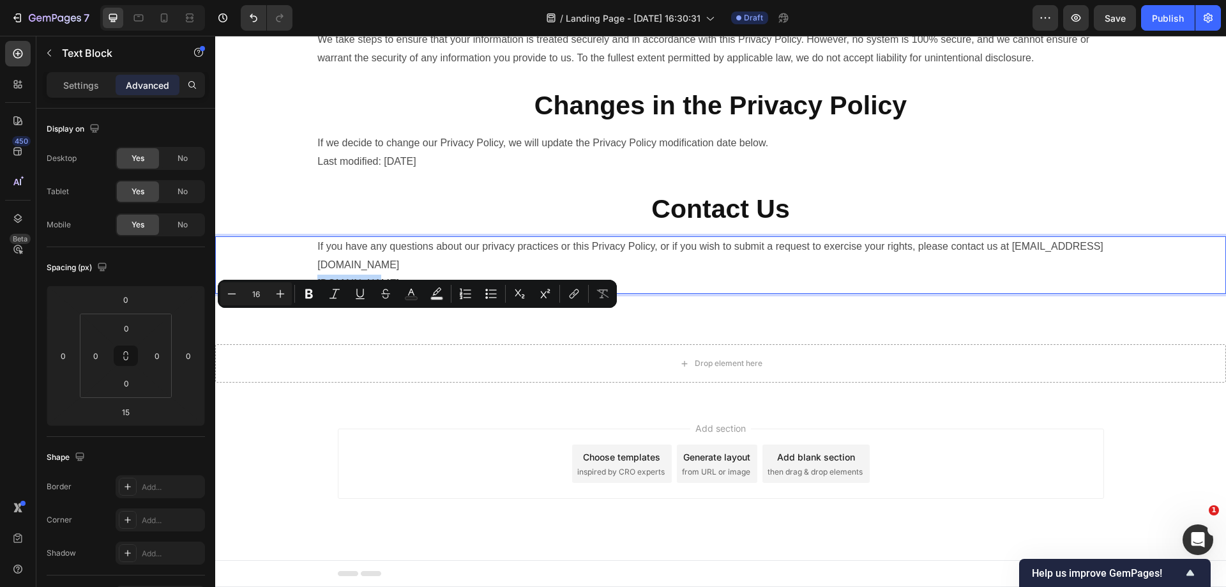
click at [318, 292] on p "If you have any questions about our privacy practices or this Privacy Policy, o…" at bounding box center [720, 265] width 806 height 55
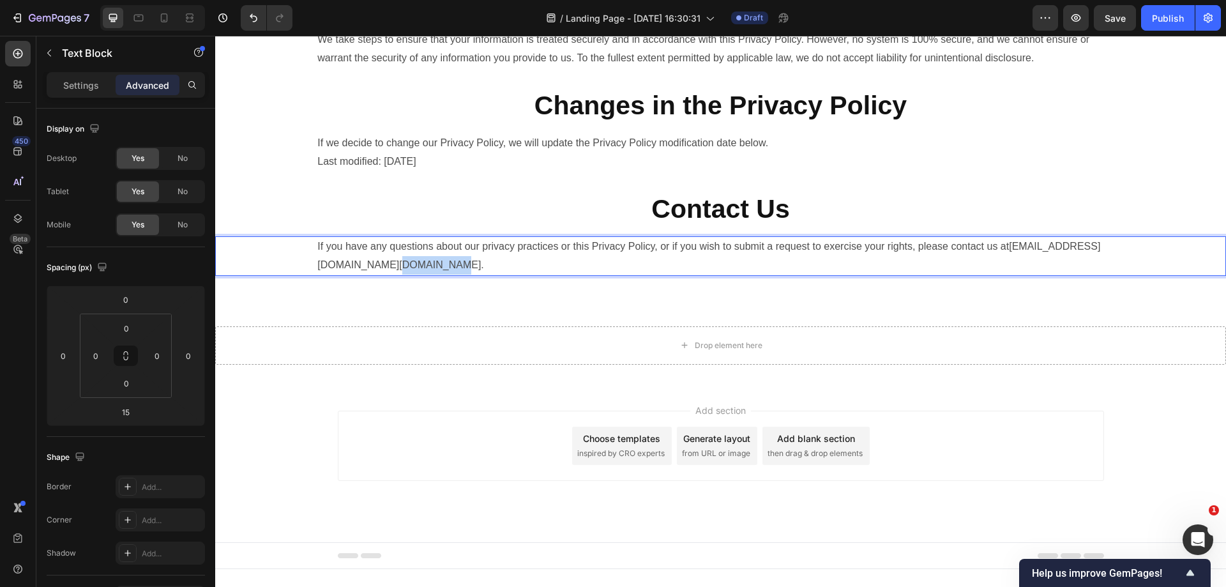
drag, startPoint x: 487, startPoint y: 299, endPoint x: 436, endPoint y: 292, distance: 50.8
click at [418, 275] on p "If you have any questions about our privacy practices or this Privacy Policy, o…" at bounding box center [720, 256] width 806 height 37
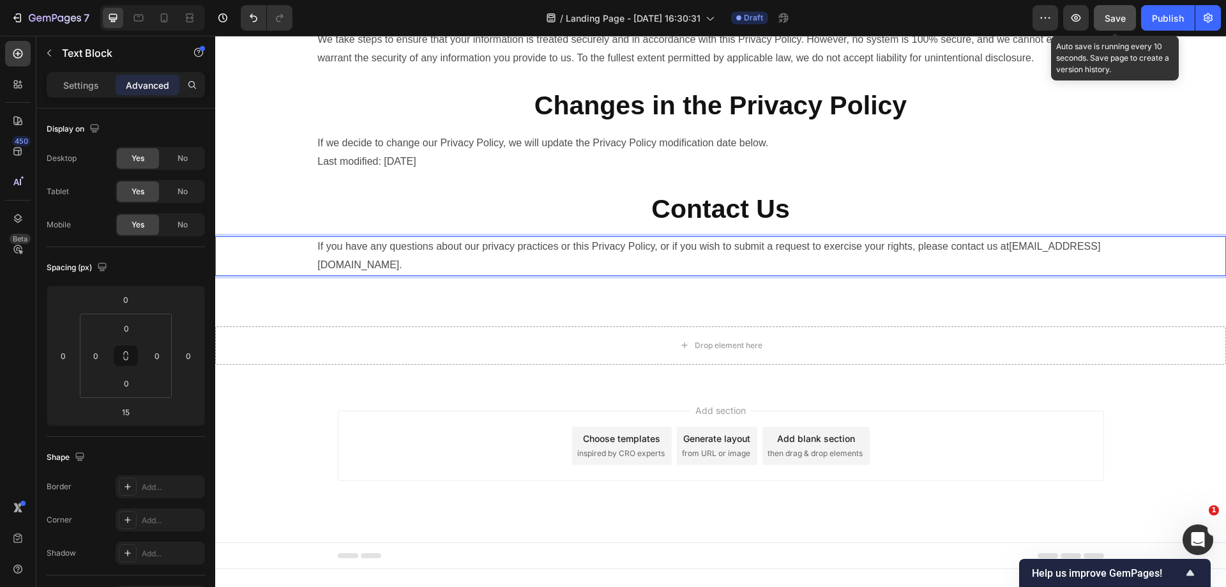
click at [1108, 21] on span "Save" at bounding box center [1115, 18] width 21 height 11
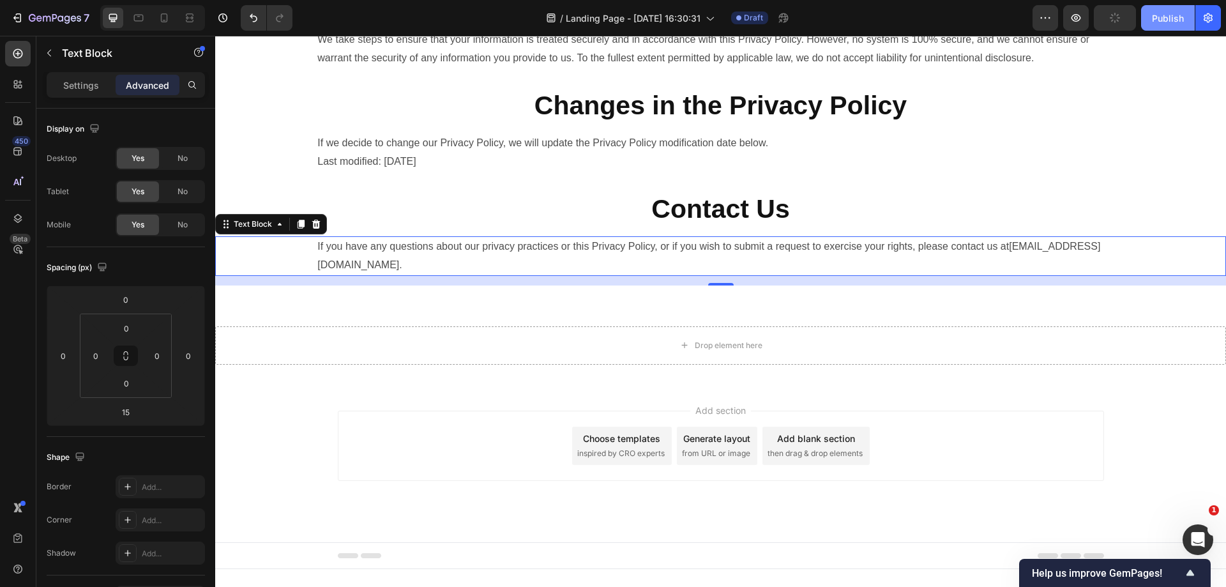
click at [1156, 17] on div "Publish" at bounding box center [1168, 17] width 32 height 13
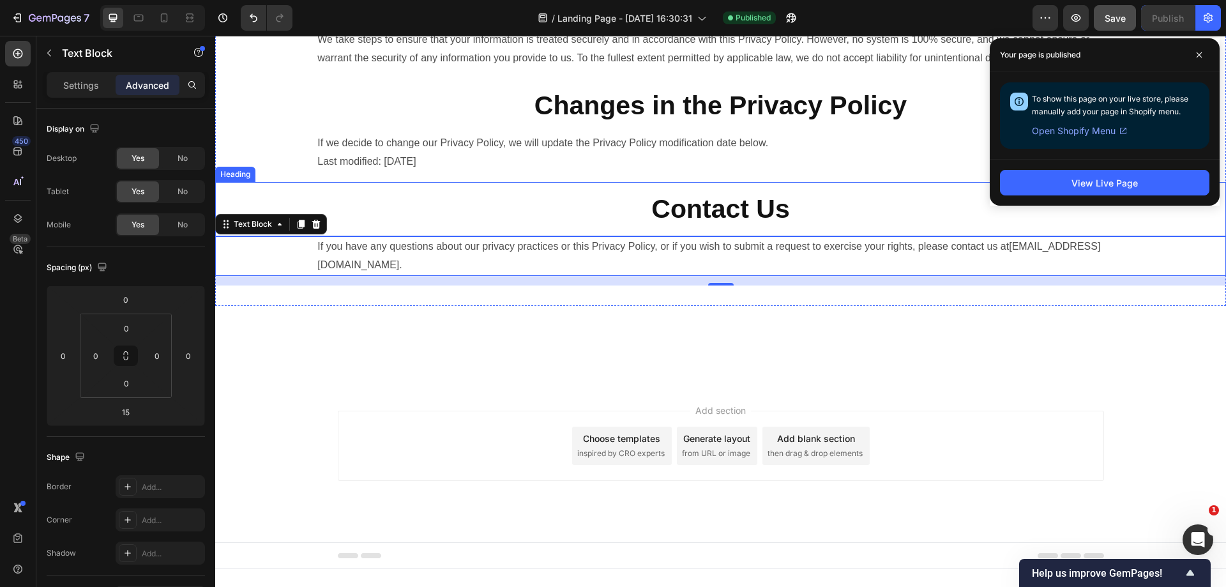
scroll to position [517, 0]
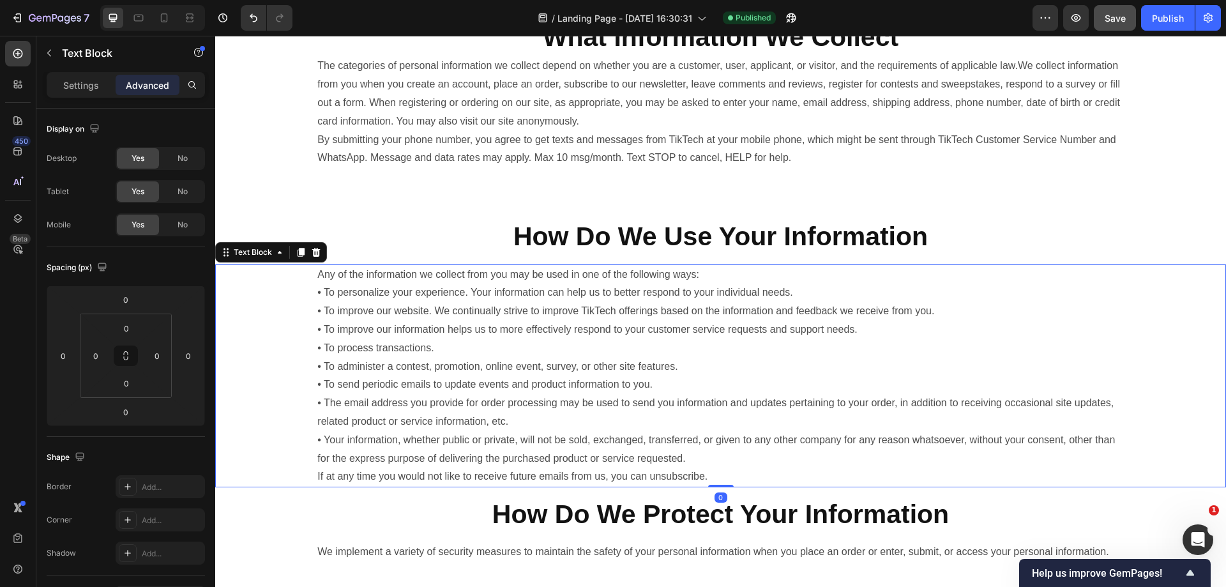
click at [638, 309] on p "Any of the information we collect from you may be used in one of the following …" at bounding box center [720, 376] width 806 height 221
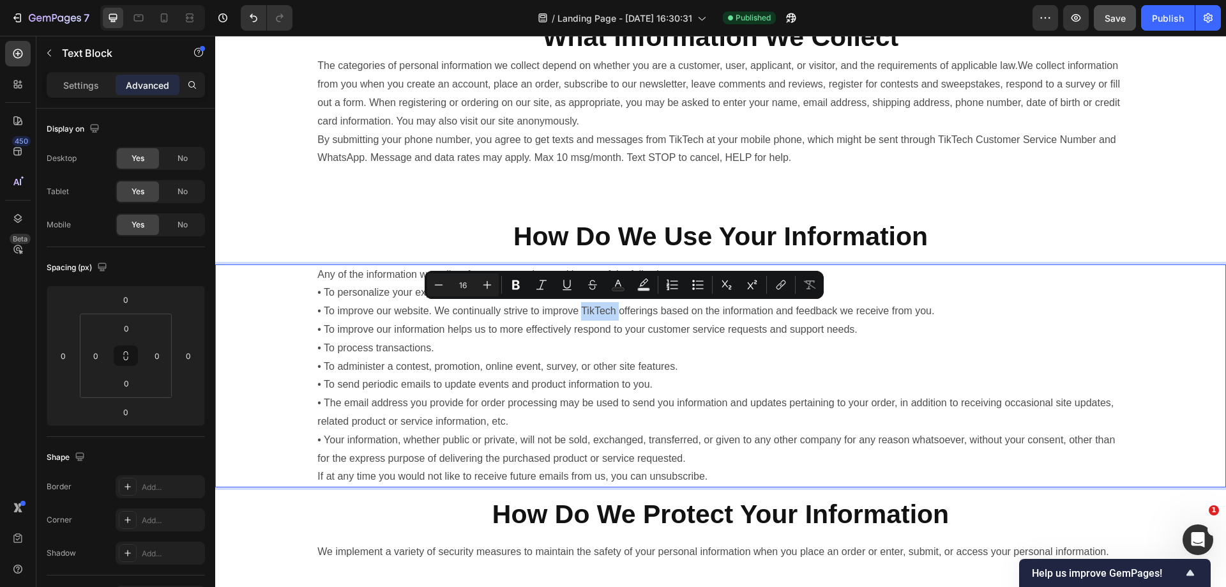
drag, startPoint x: 639, startPoint y: 310, endPoint x: 614, endPoint y: 307, distance: 25.7
click at [614, 307] on p "Any of the information we collect from you may be used in one of the following …" at bounding box center [720, 376] width 806 height 221
click at [640, 310] on p "Any of the information we collect from you may be used in one of the following …" at bounding box center [720, 376] width 806 height 221
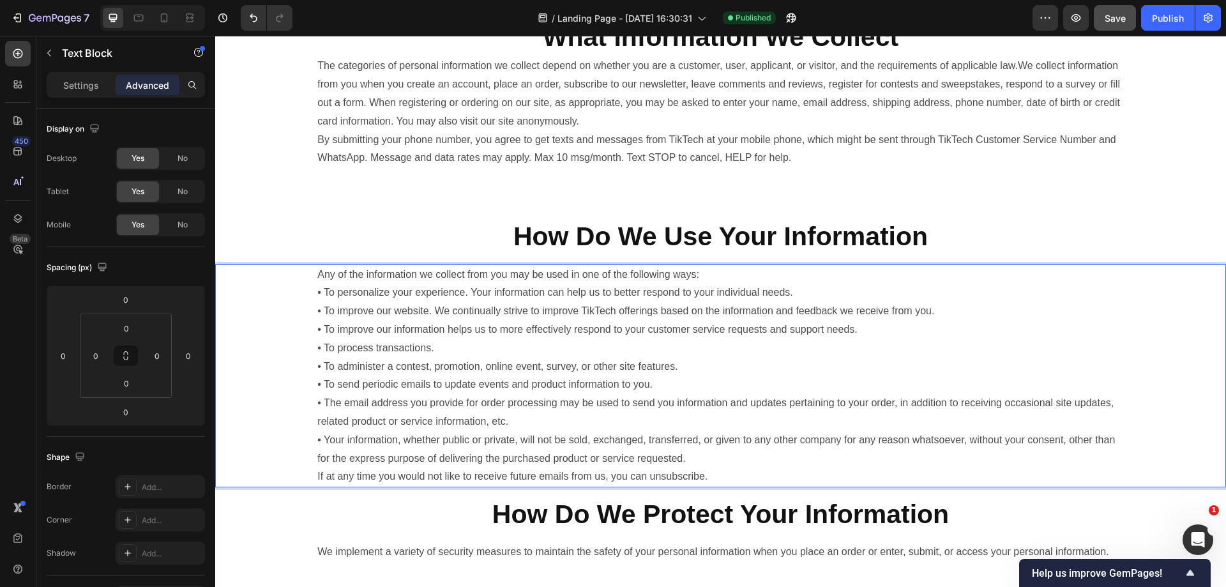
click at [642, 310] on p "Any of the information we collect from you may be used in one of the following …" at bounding box center [720, 376] width 806 height 221
click at [612, 312] on p "Any of the information we collect from you may be used in one of the following …" at bounding box center [720, 376] width 806 height 221
click at [637, 310] on p "Any of the information we collect from you may be used in one of the following …" at bounding box center [720, 376] width 806 height 221
click at [640, 311] on p "Any of the information we collect from you may be used in one of the following …" at bounding box center [720, 376] width 806 height 221
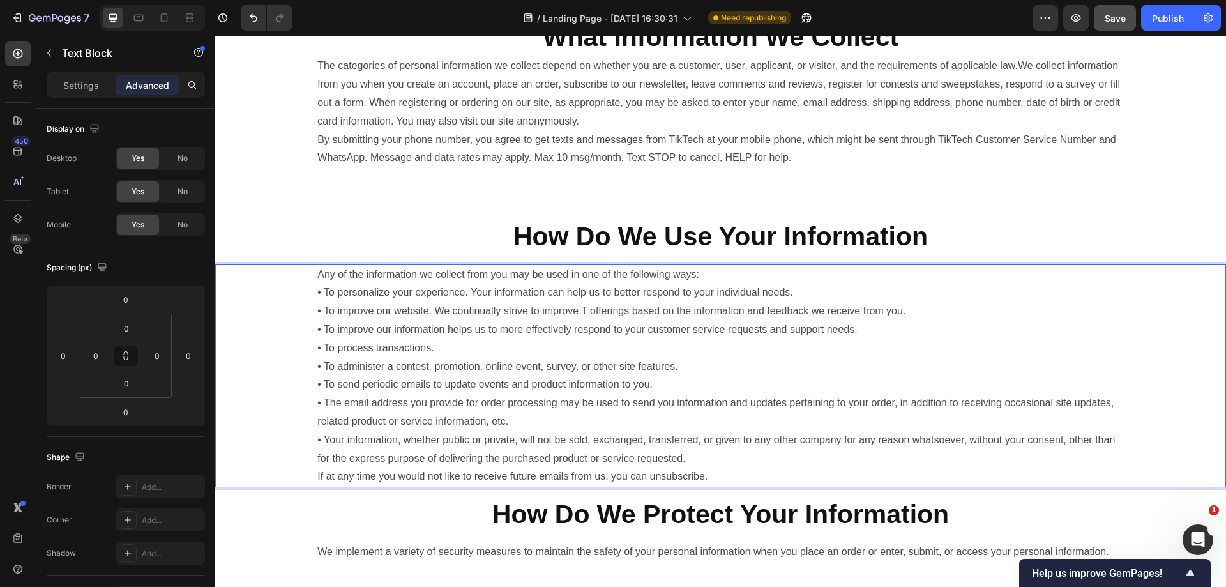
click at [607, 314] on p "Any of the information we collect from you may be used in one of the following …" at bounding box center [720, 376] width 806 height 221
click at [609, 313] on p "Any of the information we collect from you may be used in one of the following …" at bounding box center [720, 376] width 806 height 221
click at [627, 314] on p "Any of the information we collect from you may be used in one of the following …" at bounding box center [720, 376] width 806 height 221
click at [628, 312] on p "Any of the information we collect from you may be used in one of the following …" at bounding box center [720, 376] width 806 height 221
click at [630, 312] on p "Any of the information we collect from you may be used in one of the following …" at bounding box center [720, 376] width 806 height 221
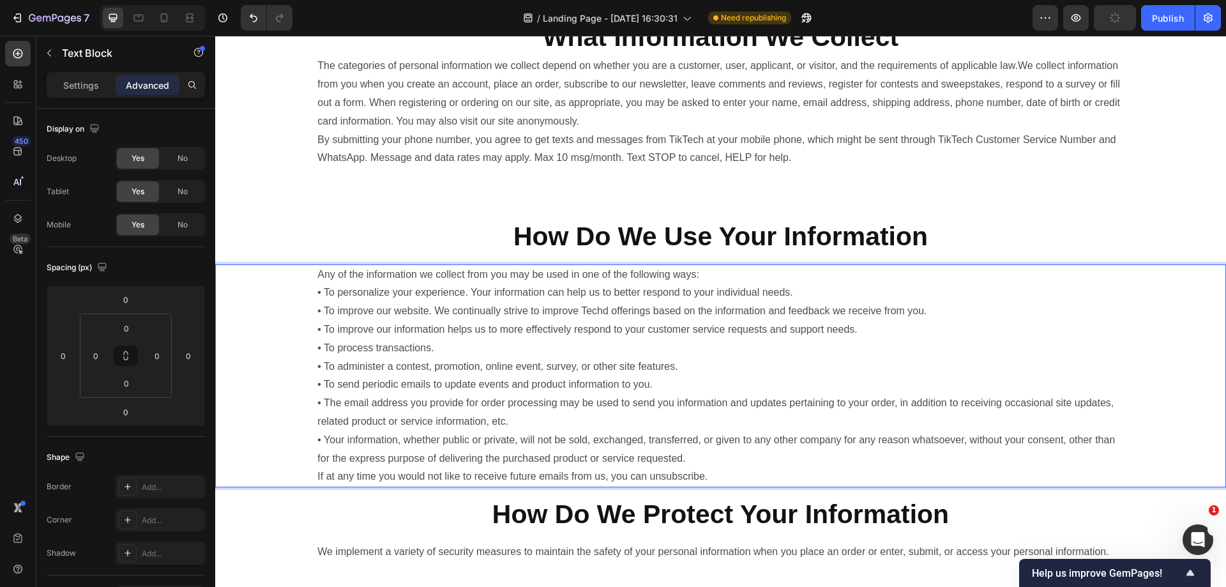
click at [631, 312] on p "Any of the information we collect from you may be used in one of the following …" at bounding box center [720, 376] width 806 height 221
click at [636, 312] on p "Any of the information we collect from you may be used in one of the following …" at bounding box center [720, 376] width 806 height 221
click at [639, 312] on p "Any of the information we collect from you may be used in one of the following …" at bounding box center [720, 376] width 806 height 221
click at [642, 312] on p "Any of the information we collect from you may be used in one of the following …" at bounding box center [720, 376] width 806 height 221
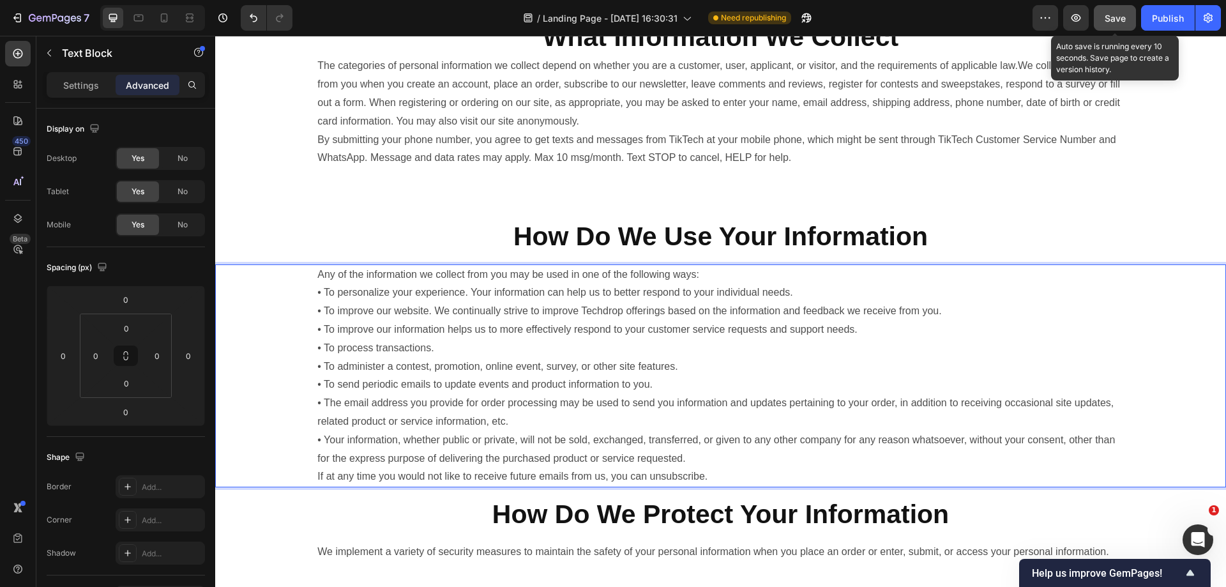
click at [1120, 19] on span "Save" at bounding box center [1115, 18] width 21 height 11
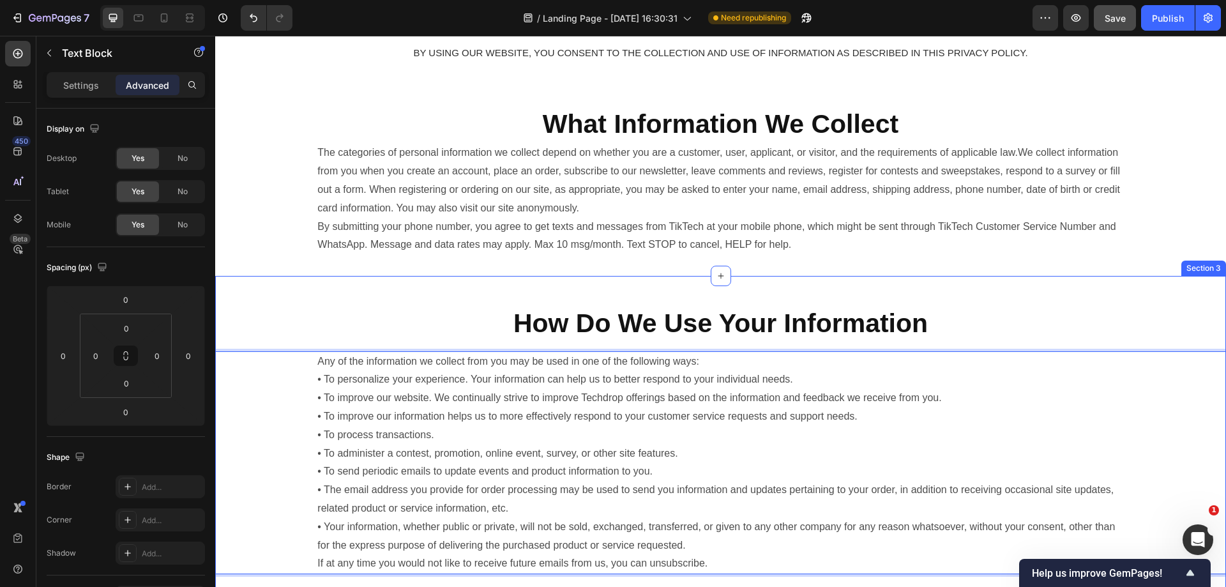
scroll to position [453, 0]
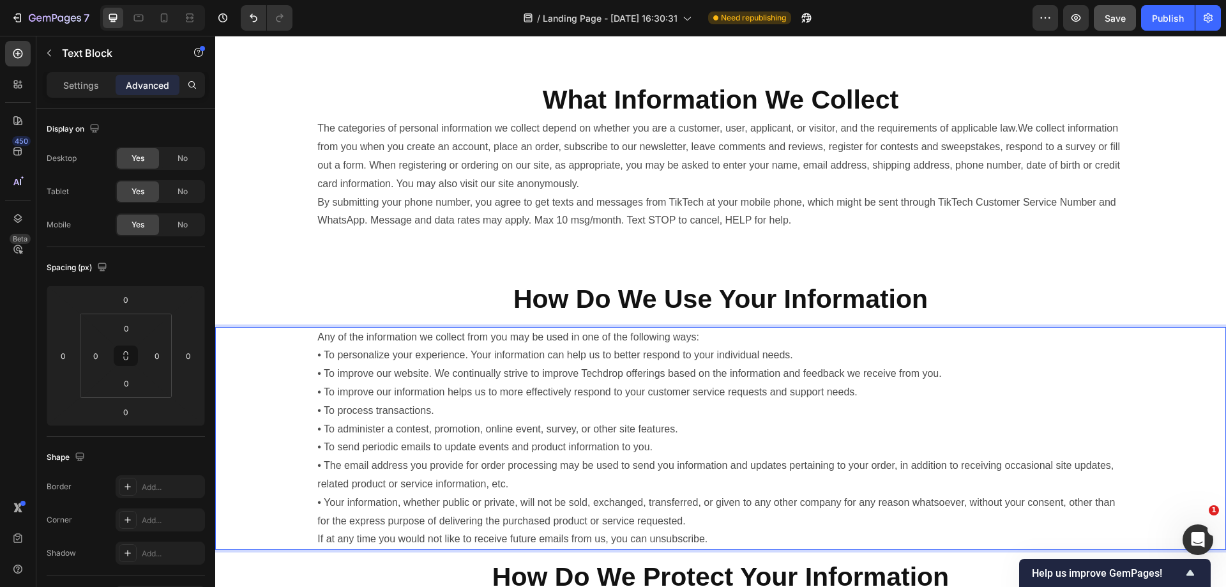
click at [609, 453] on p "Any of the information we collect from you may be used in one of the following …" at bounding box center [720, 438] width 806 height 221
click at [572, 453] on p "Any of the information we collect from you may be used in one of the following …" at bounding box center [720, 438] width 806 height 221
click at [561, 473] on p "Any of the information we collect from you may be used in one of the following …" at bounding box center [720, 438] width 806 height 221
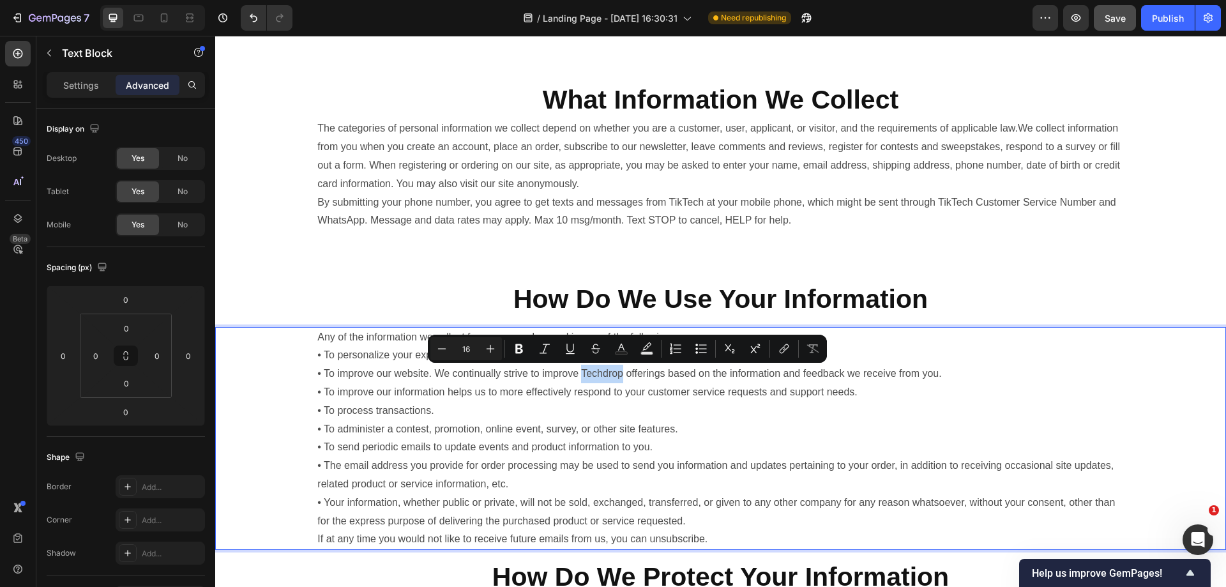
drag, startPoint x: 607, startPoint y: 372, endPoint x: 877, endPoint y: 374, distance: 270.7
click at [649, 370] on p "Any of the information we collect from you may be used in one of the following …" at bounding box center [720, 438] width 806 height 221
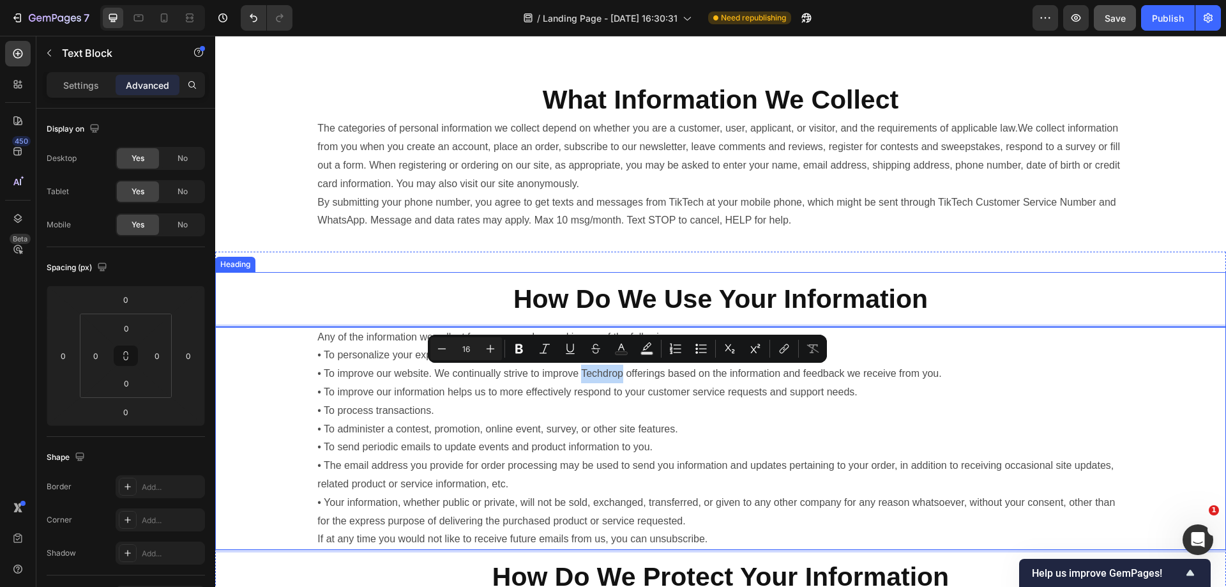
copy p "Techdrop"
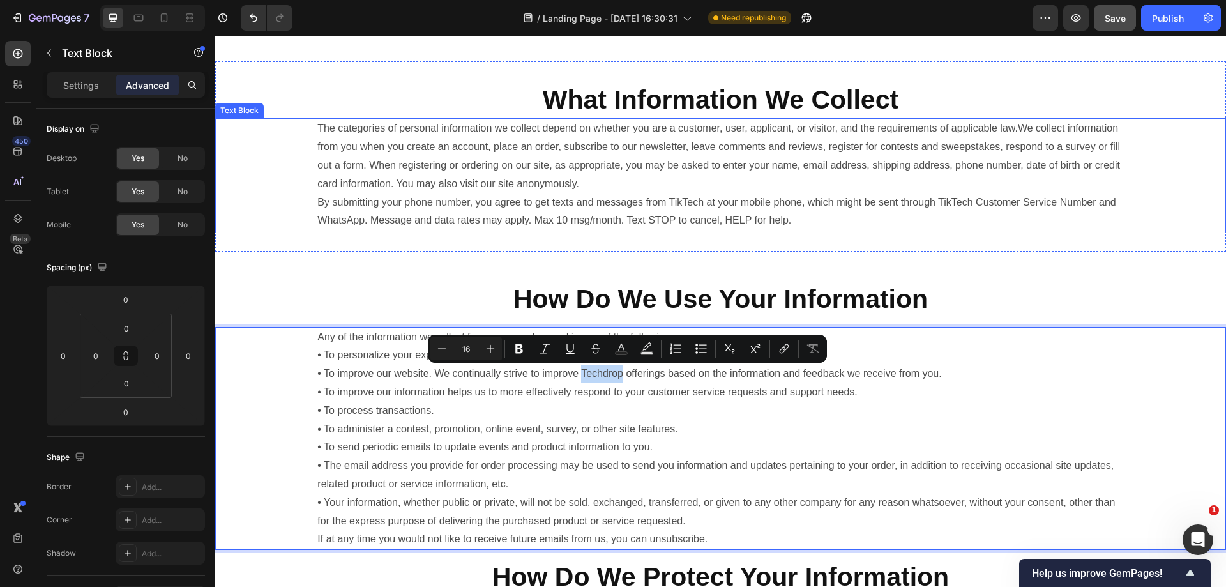
click at [702, 204] on p "By submitting your phone number, you agree to get texts and messages from TikTe…" at bounding box center [720, 211] width 806 height 37
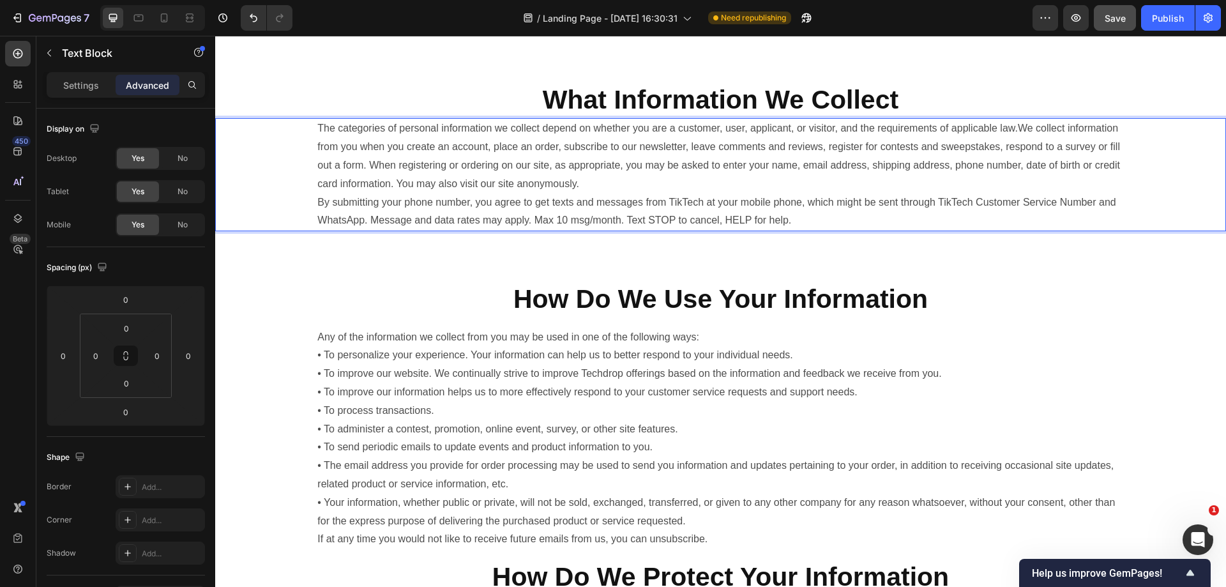
click at [702, 204] on p "By submitting your phone number, you agree to get texts and messages from TikTe…" at bounding box center [720, 211] width 806 height 37
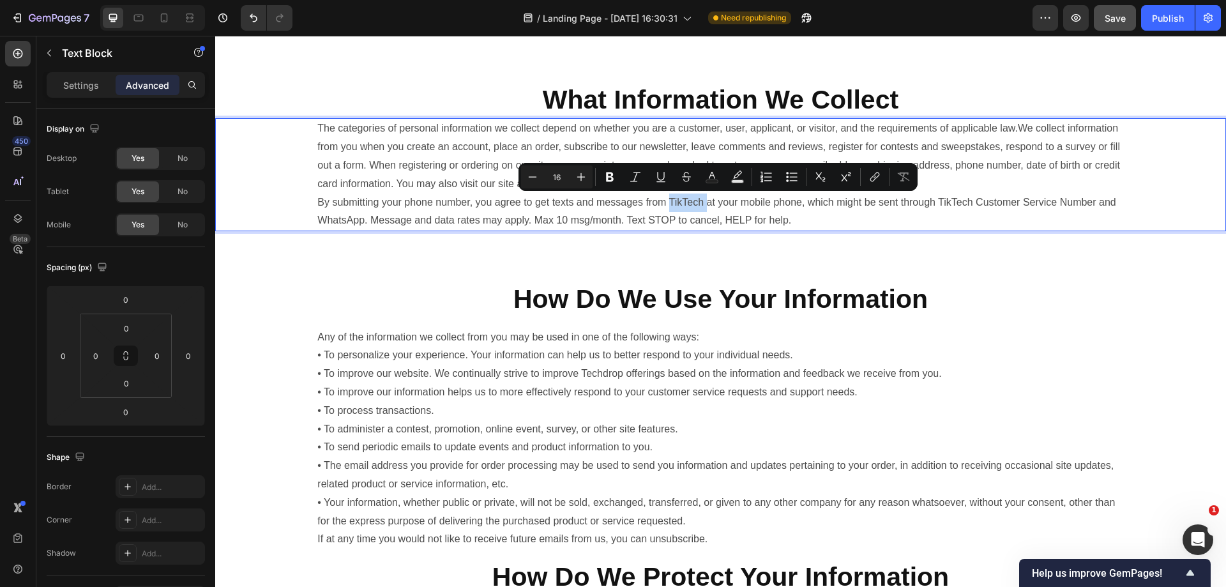
click at [723, 206] on p "By submitting your phone number, you agree to get texts and messages from TikTe…" at bounding box center [720, 211] width 806 height 37
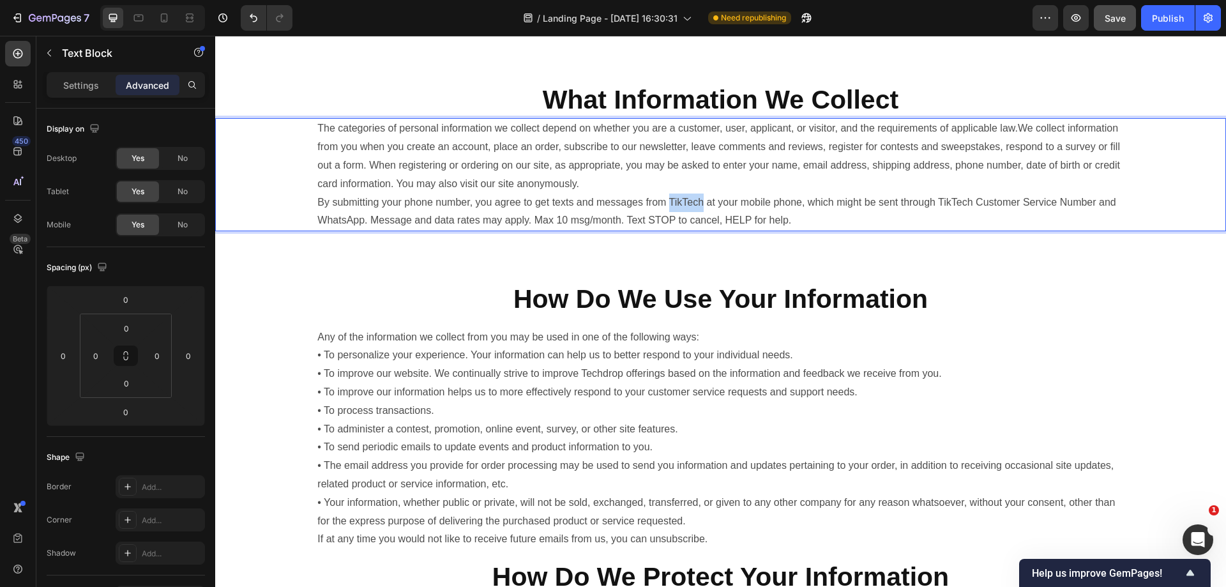
drag, startPoint x: 736, startPoint y: 206, endPoint x: 701, endPoint y: 208, distance: 34.6
click at [701, 208] on p "By submitting your phone number, you agree to get texts and messages from TikTe…" at bounding box center [720, 211] width 806 height 37
click at [966, 203] on p "By submitting your phone number, you agree to get texts and messages from Techd…" at bounding box center [720, 211] width 806 height 37
drag, startPoint x: 1004, startPoint y: 202, endPoint x: 1038, endPoint y: 207, distance: 34.9
click at [1038, 207] on p "By submitting your phone number, you agree to get texts and messages from Techd…" at bounding box center [720, 211] width 806 height 37
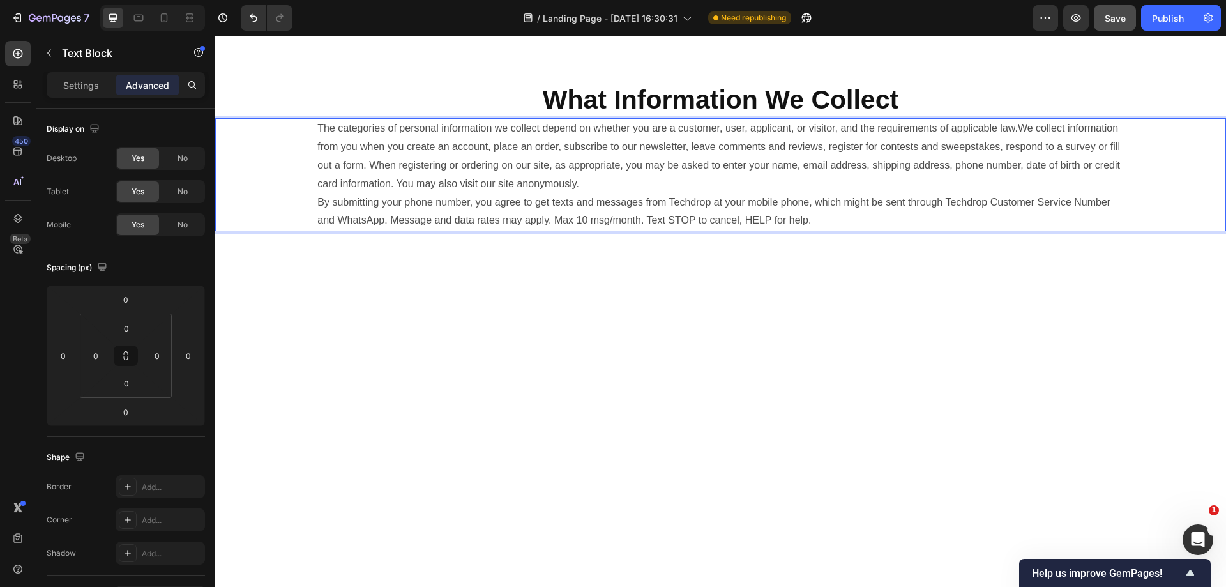
scroll to position [119, 0]
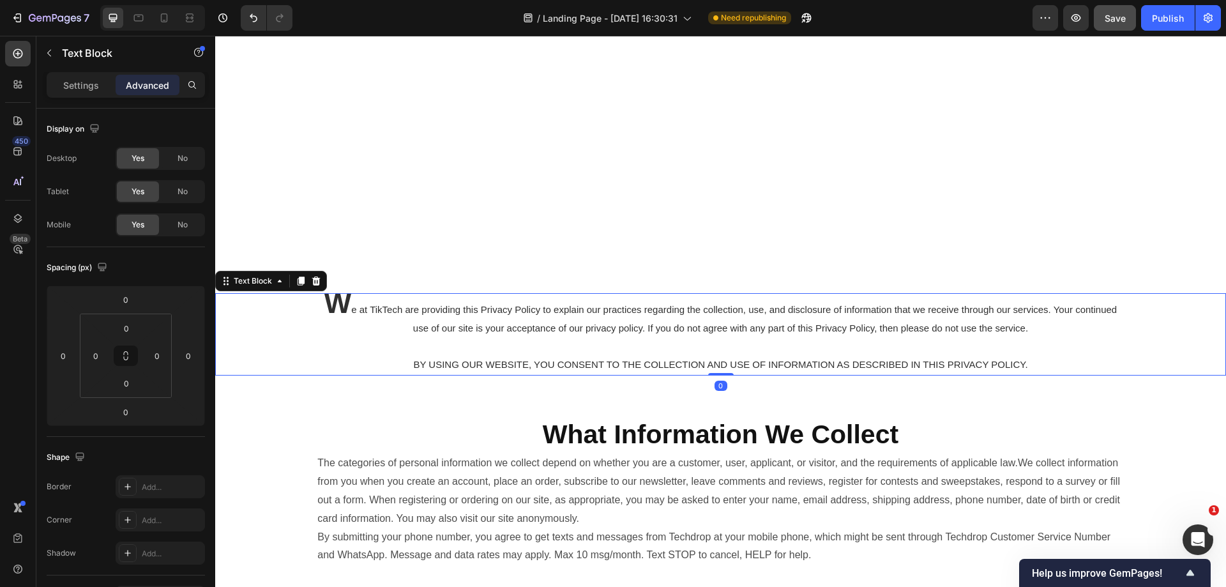
click at [405, 298] on p "W e at TikTech are providing this Privacy Policy to explain our practices regar…" at bounding box center [720, 334] width 806 height 80
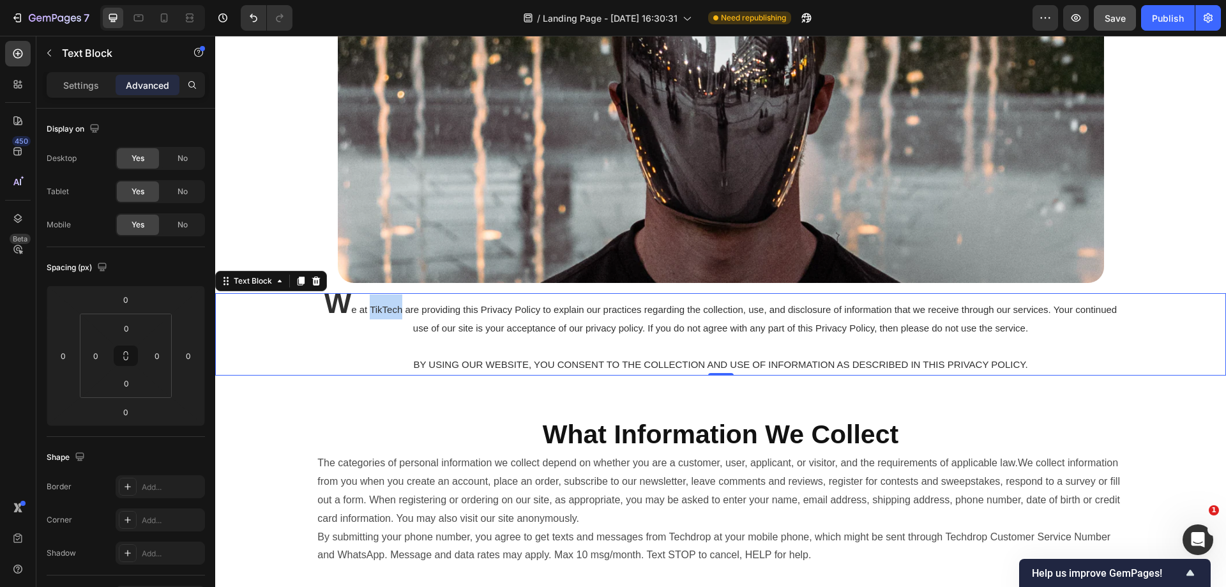
drag, startPoint x: 405, startPoint y: 312, endPoint x: 375, endPoint y: 311, distance: 30.7
click at [375, 311] on span "e at TikTech are providing this Privacy Policy to explain our practices regardi…" at bounding box center [734, 318] width 766 height 29
click at [1126, 24] on button "Save" at bounding box center [1115, 18] width 42 height 26
click at [1159, 19] on div "Publish" at bounding box center [1168, 17] width 32 height 13
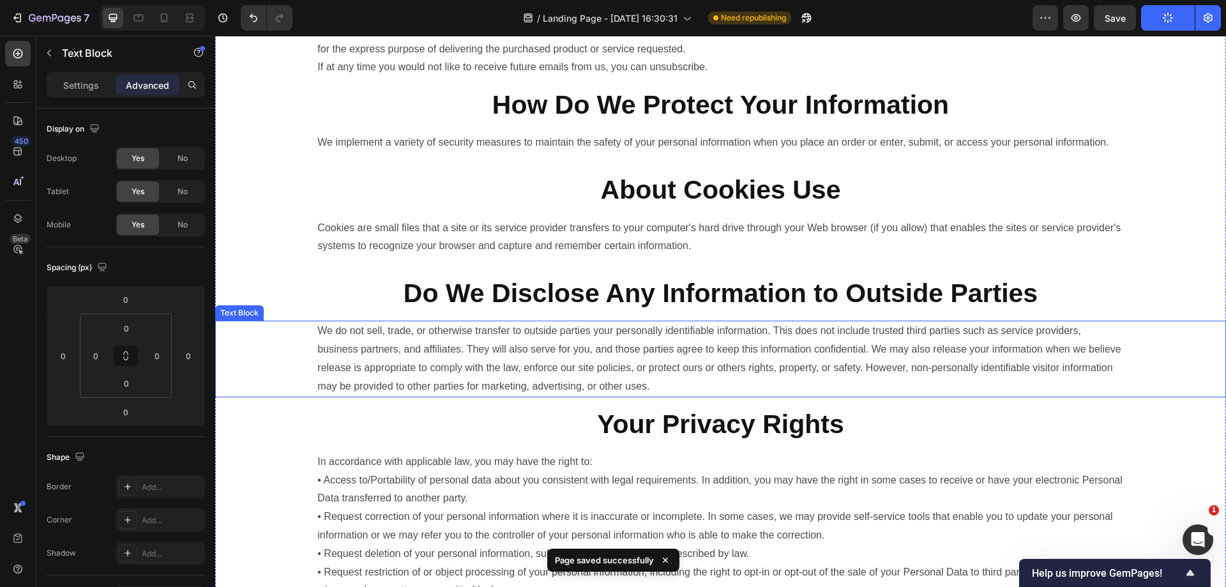
scroll to position [949, 0]
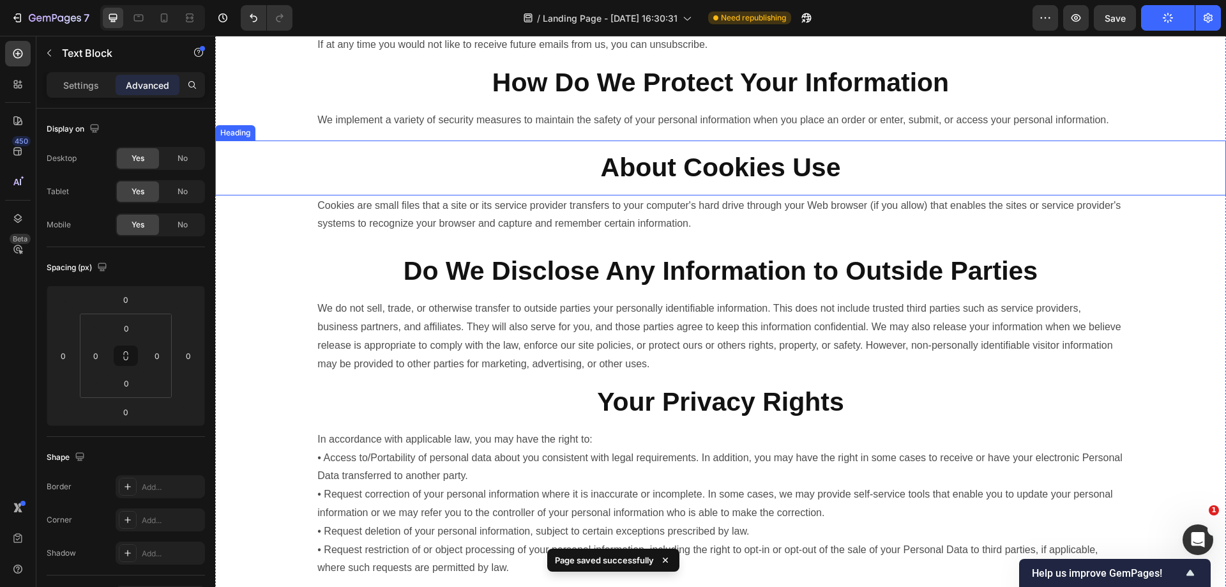
click at [877, 192] on h2 "About Cookies Use" at bounding box center [720, 167] width 808 height 54
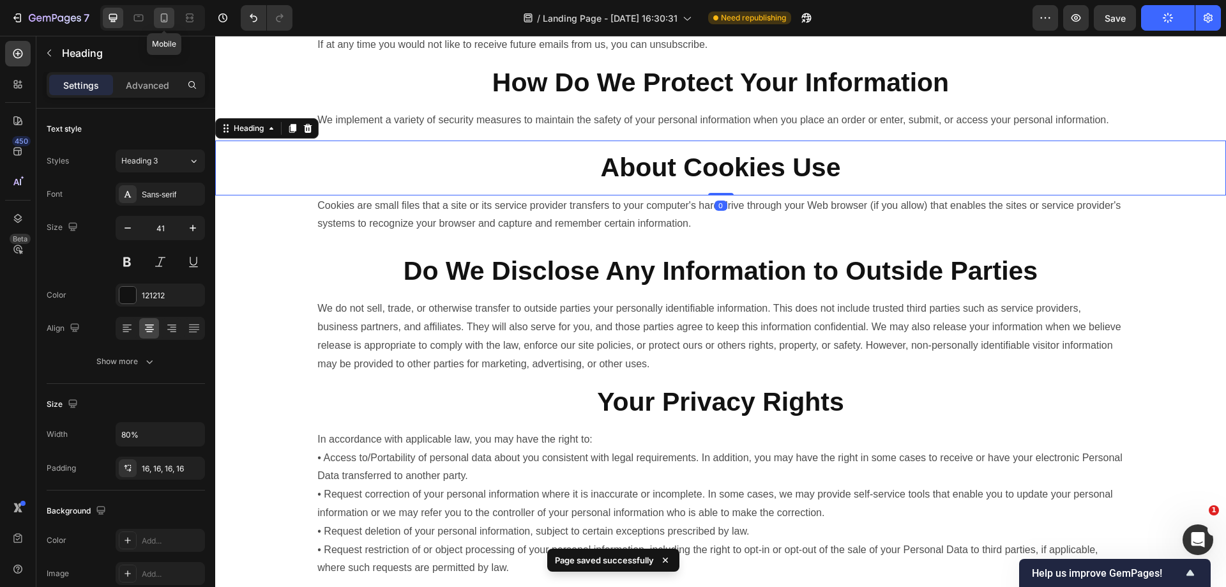
click at [169, 15] on icon at bounding box center [164, 17] width 13 height 13
type input "23"
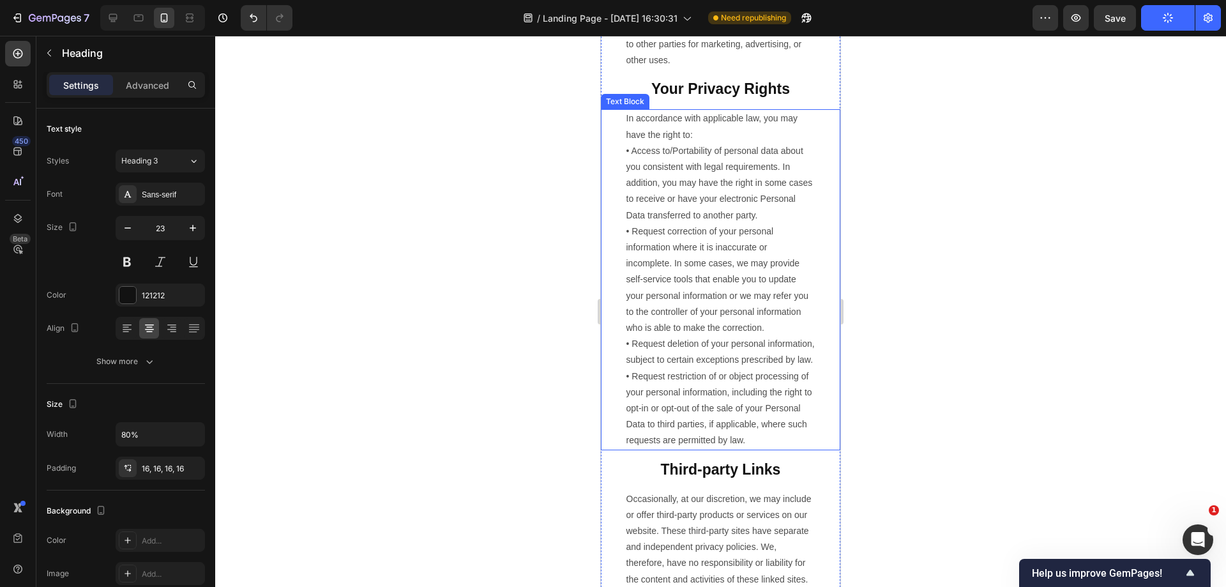
scroll to position [1613, 0]
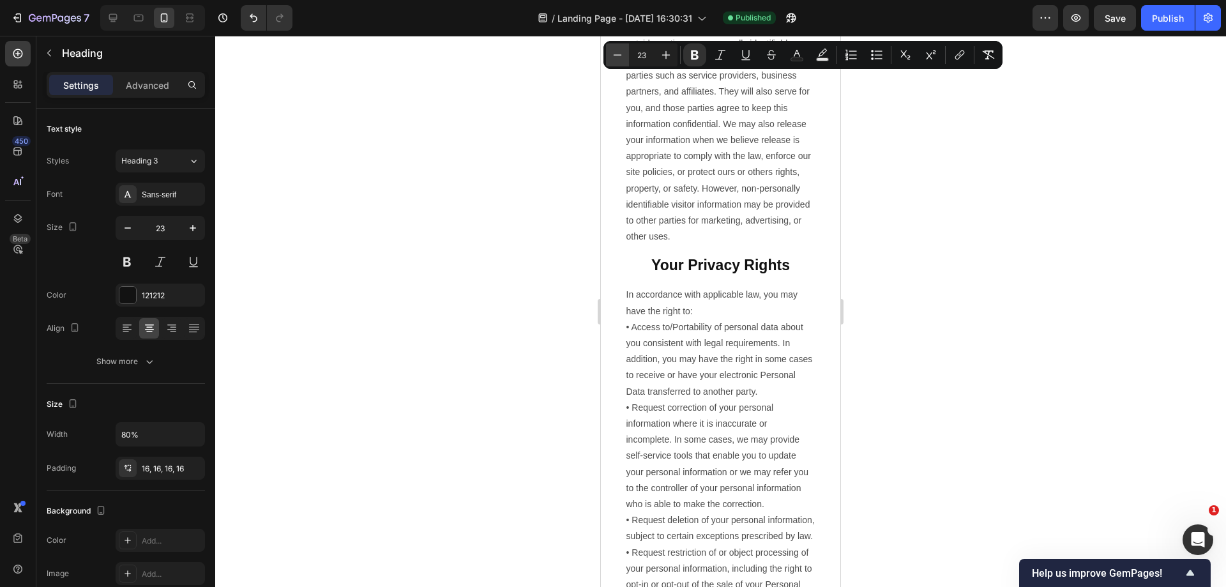
click at [617, 56] on icon "Editor contextual toolbar" at bounding box center [617, 55] width 13 height 13
type input "22"
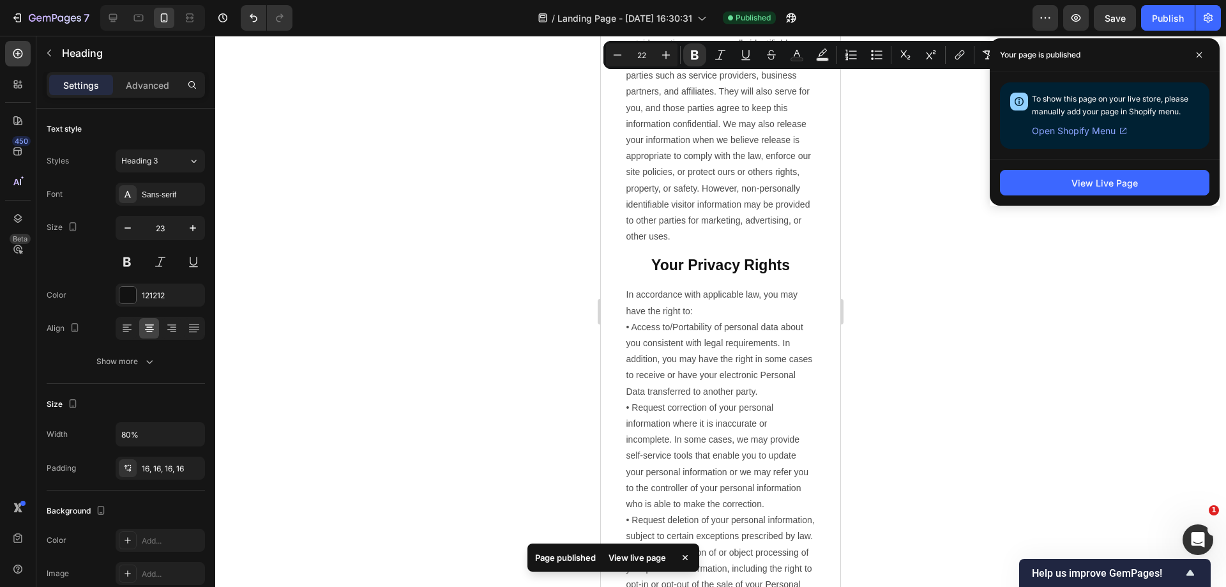
click at [535, 125] on div at bounding box center [720, 311] width 1011 height 551
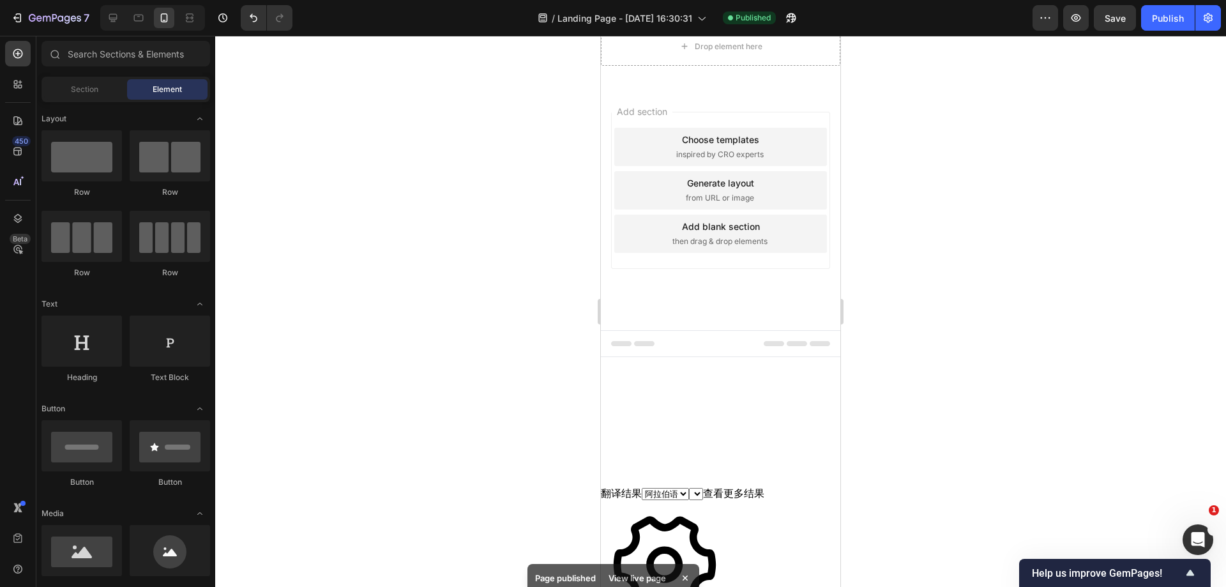
scroll to position [3074, 0]
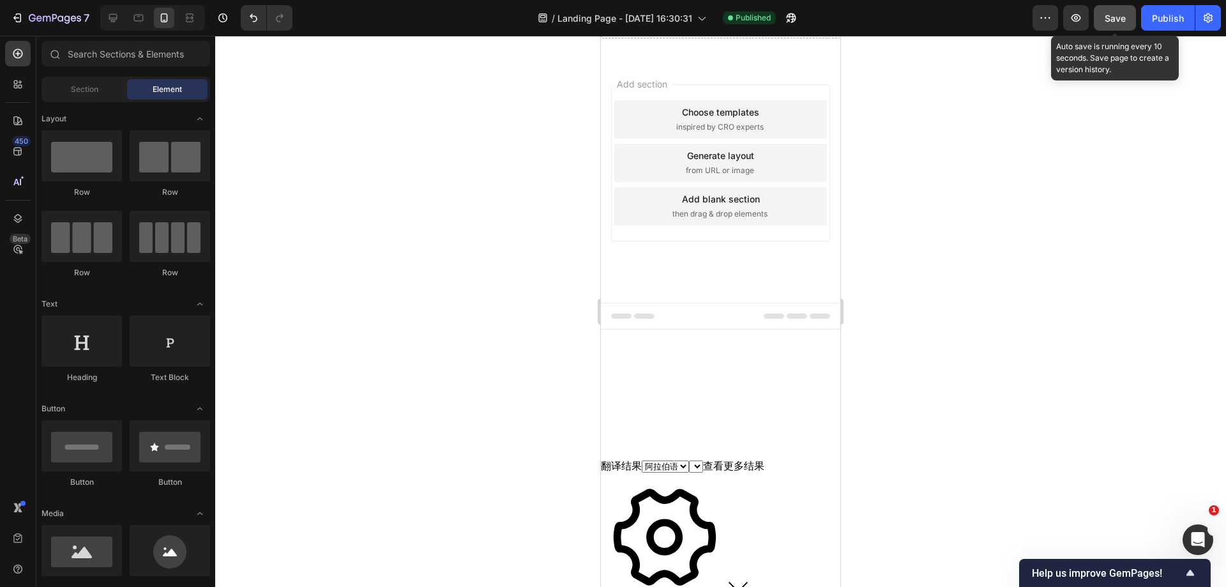
click at [1109, 26] on button "Save" at bounding box center [1115, 18] width 42 height 26
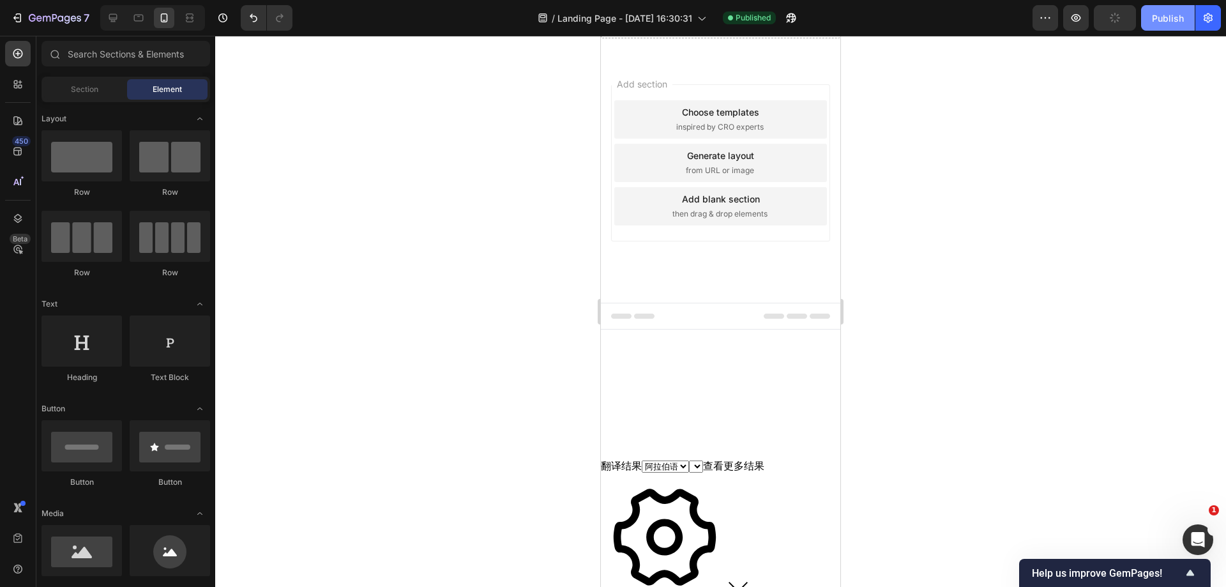
click at [1163, 24] on div "Publish" at bounding box center [1168, 17] width 32 height 13
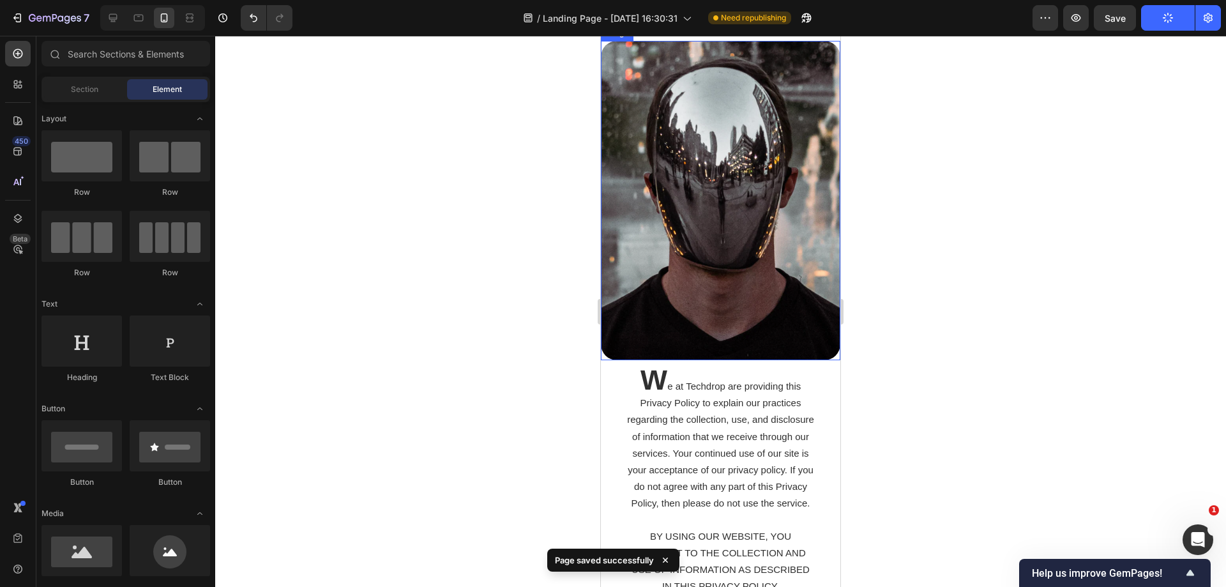
scroll to position [64, 0]
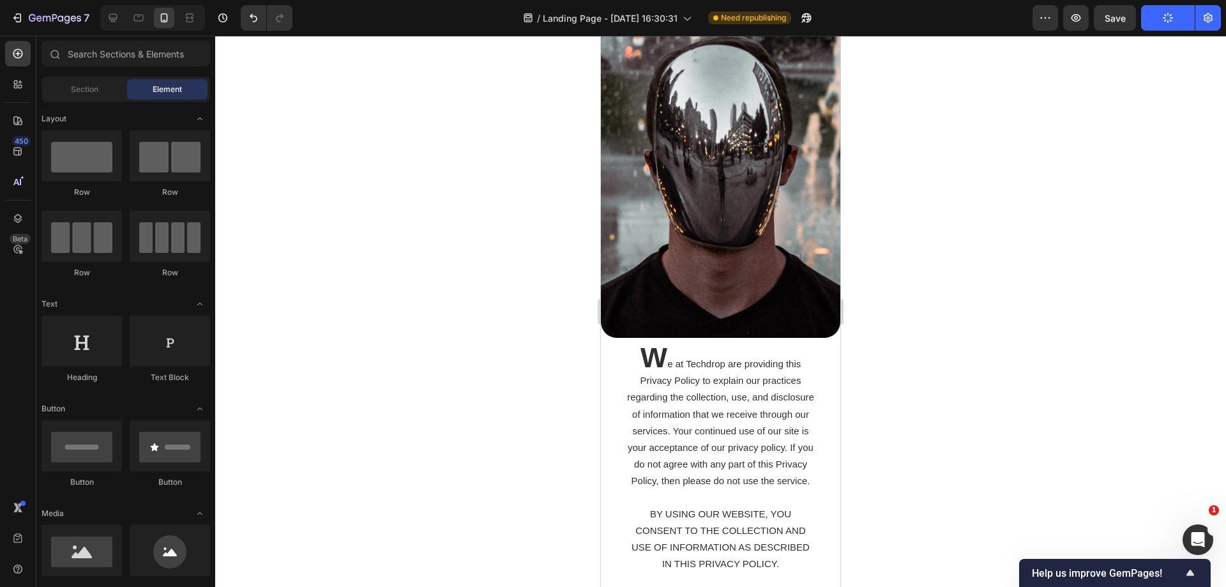
drag, startPoint x: 1003, startPoint y: 142, endPoint x: 1007, endPoint y: 134, distance: 9.1
click at [1003, 142] on div at bounding box center [720, 311] width 1011 height 551
click at [1129, 27] on button "Save" at bounding box center [1115, 18] width 42 height 26
click at [119, 20] on icon at bounding box center [113, 17] width 13 height 13
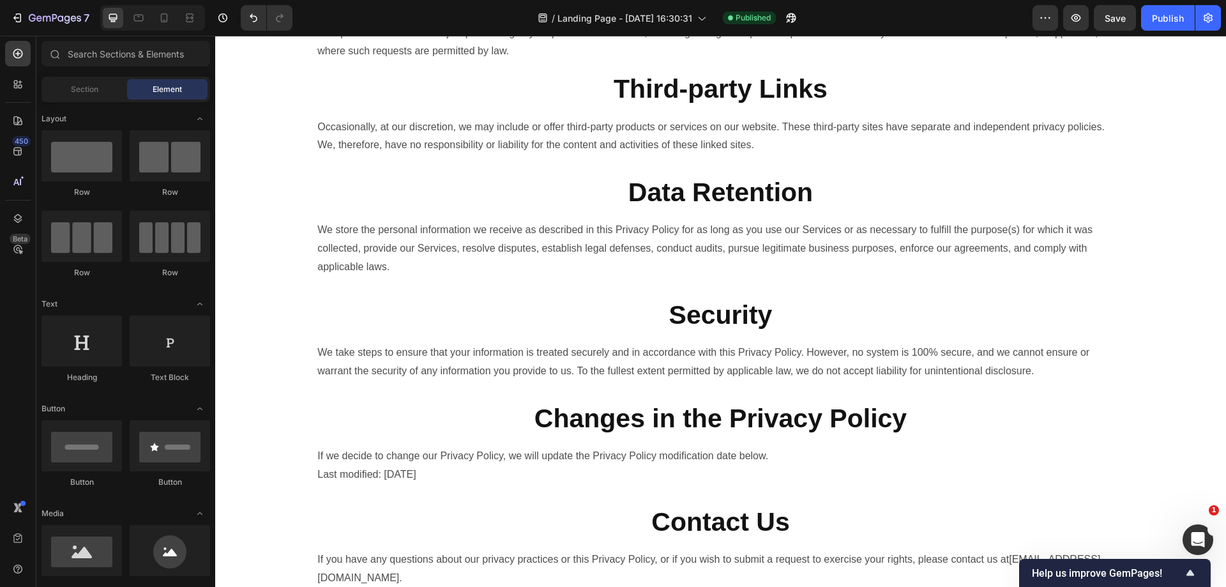
scroll to position [1801, 0]
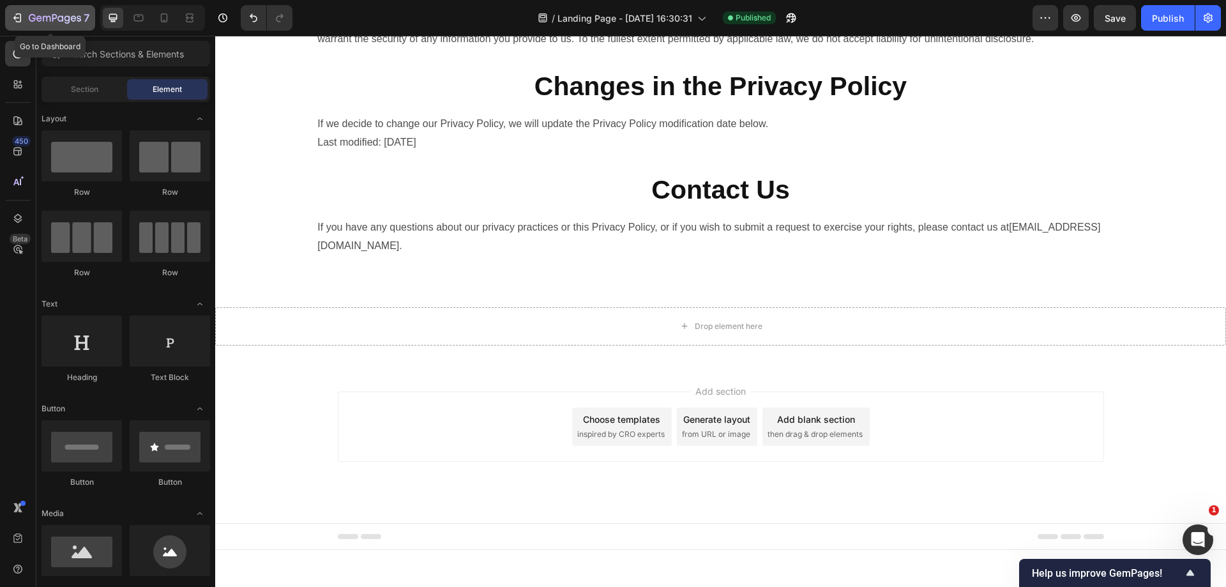
click at [17, 17] on icon "button" at bounding box center [17, 17] width 13 height 13
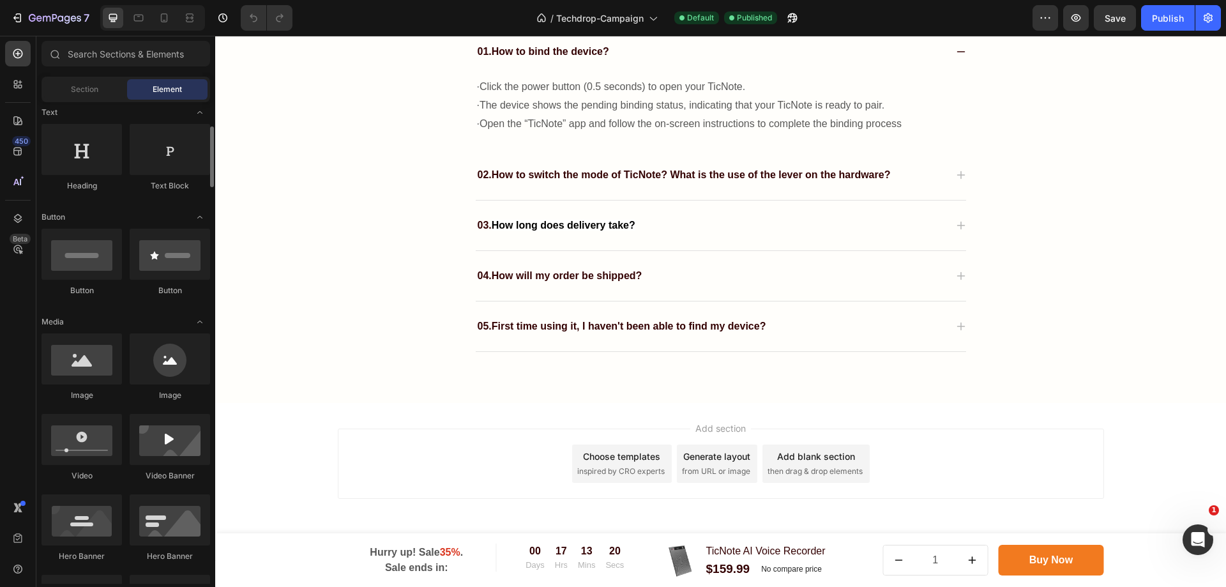
scroll to position [255, 0]
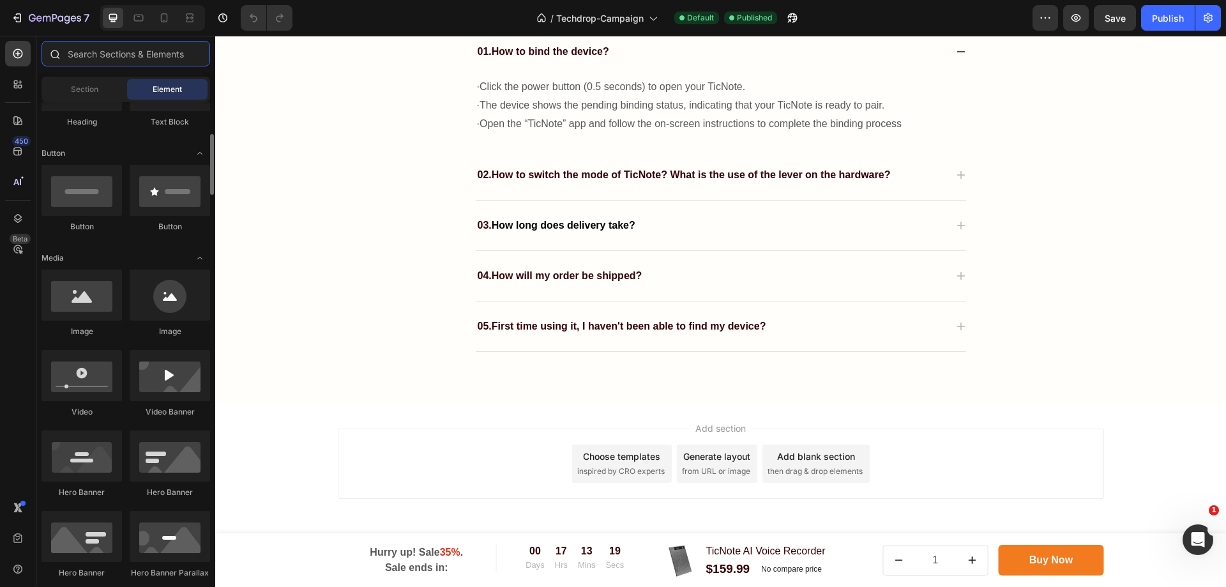
click at [96, 62] on input "text" at bounding box center [126, 54] width 169 height 26
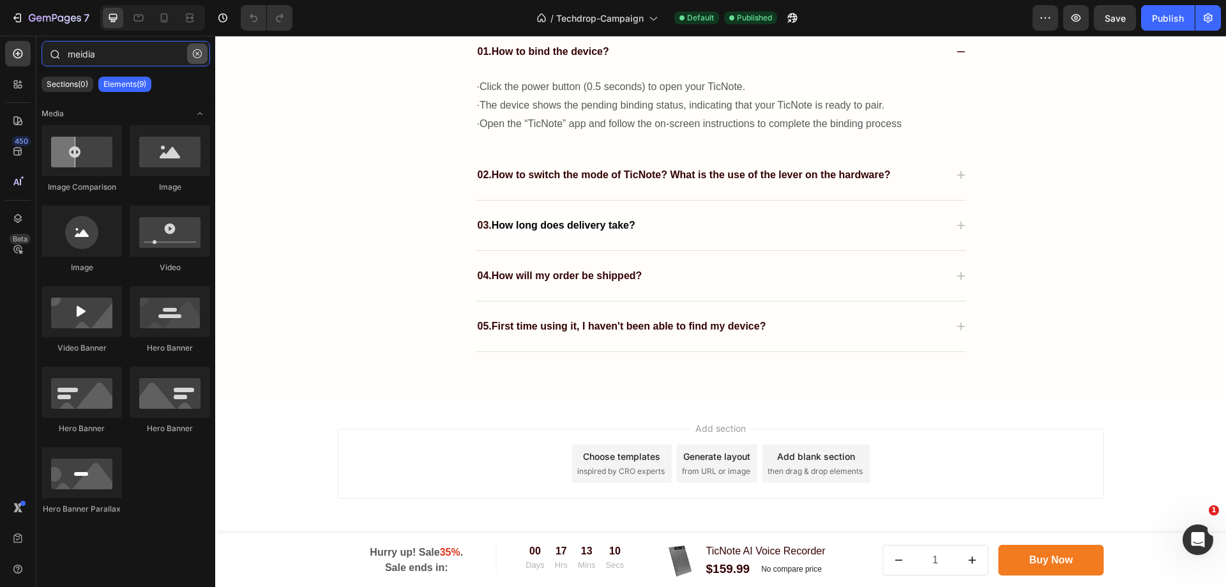
type input "meidia"
click at [197, 54] on icon "button" at bounding box center [197, 54] width 4 height 4
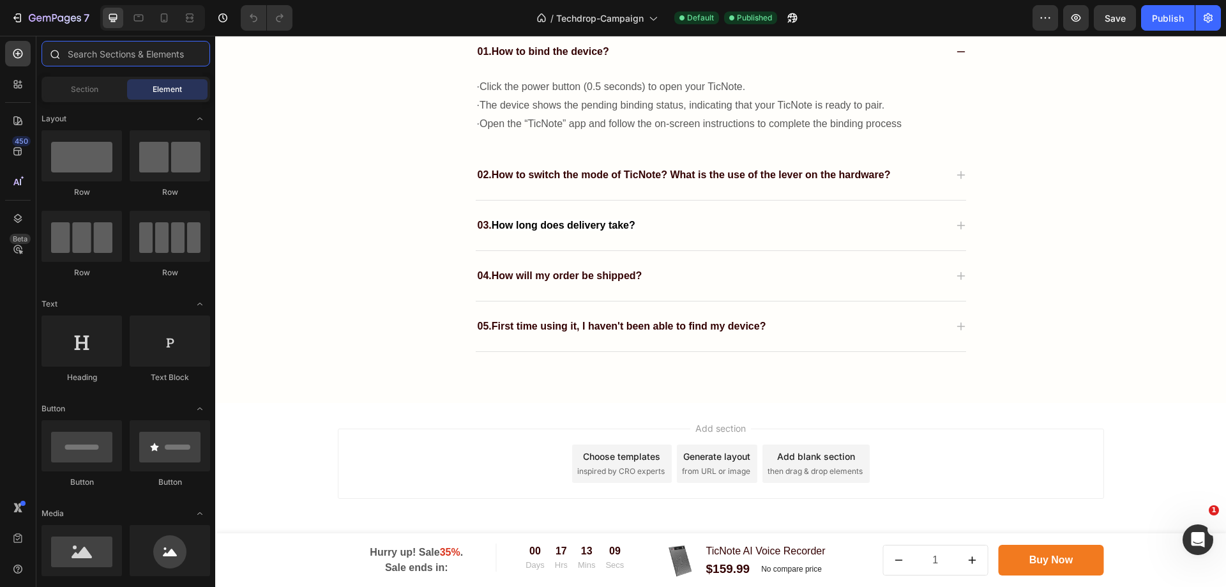
click at [169, 49] on input "text" at bounding box center [126, 54] width 169 height 26
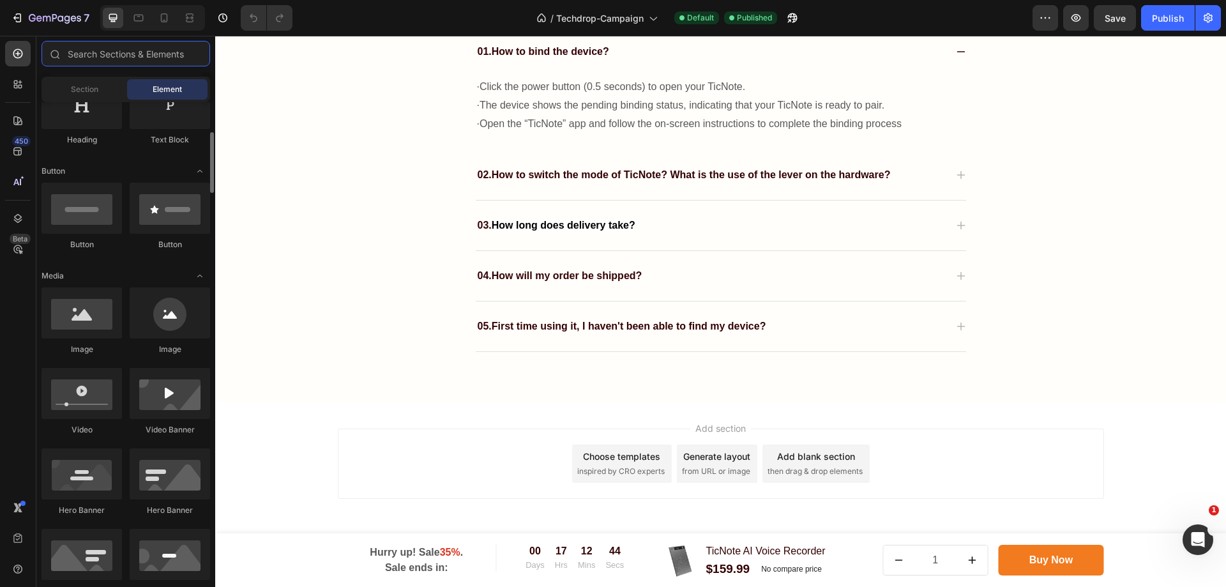
scroll to position [0, 0]
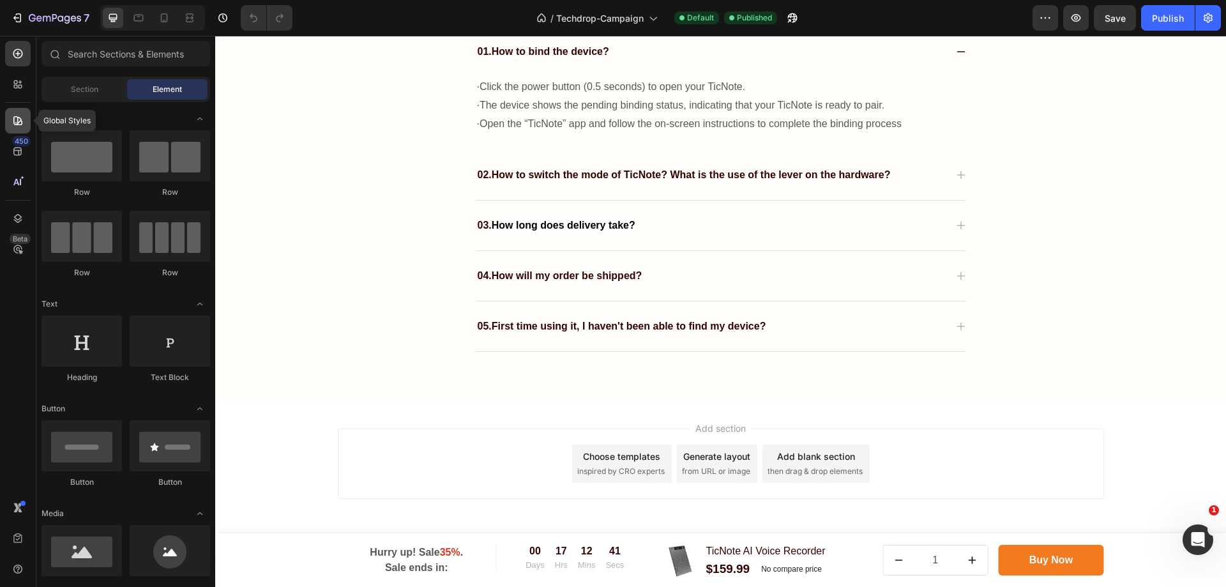
click at [8, 119] on div at bounding box center [18, 121] width 26 height 26
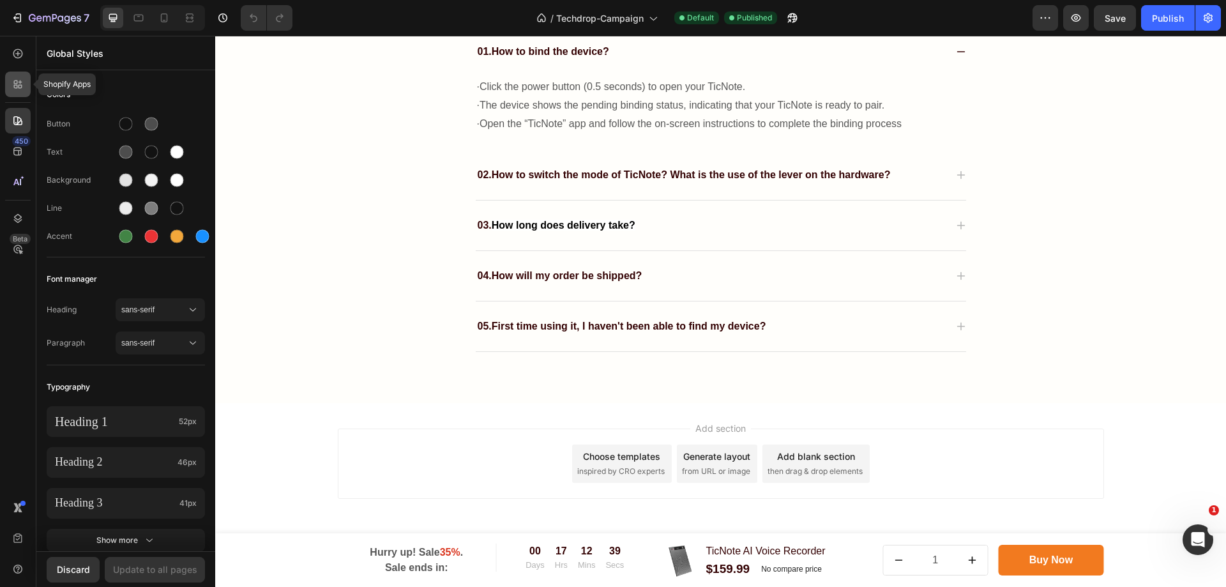
click at [15, 92] on div at bounding box center [18, 85] width 26 height 26
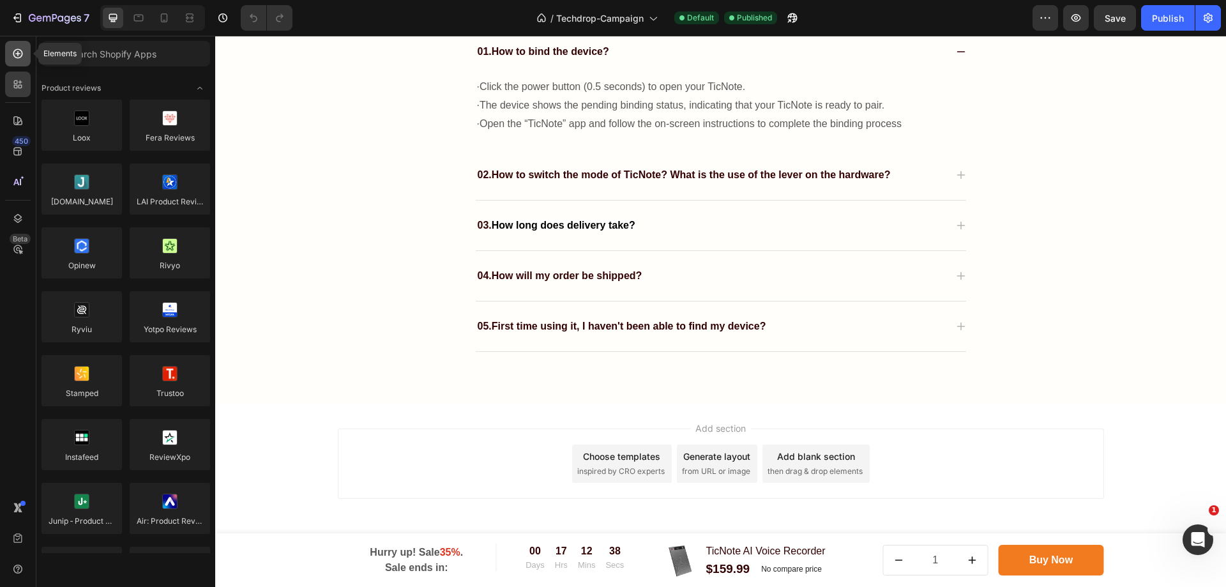
click at [17, 57] on icon at bounding box center [17, 53] width 13 height 13
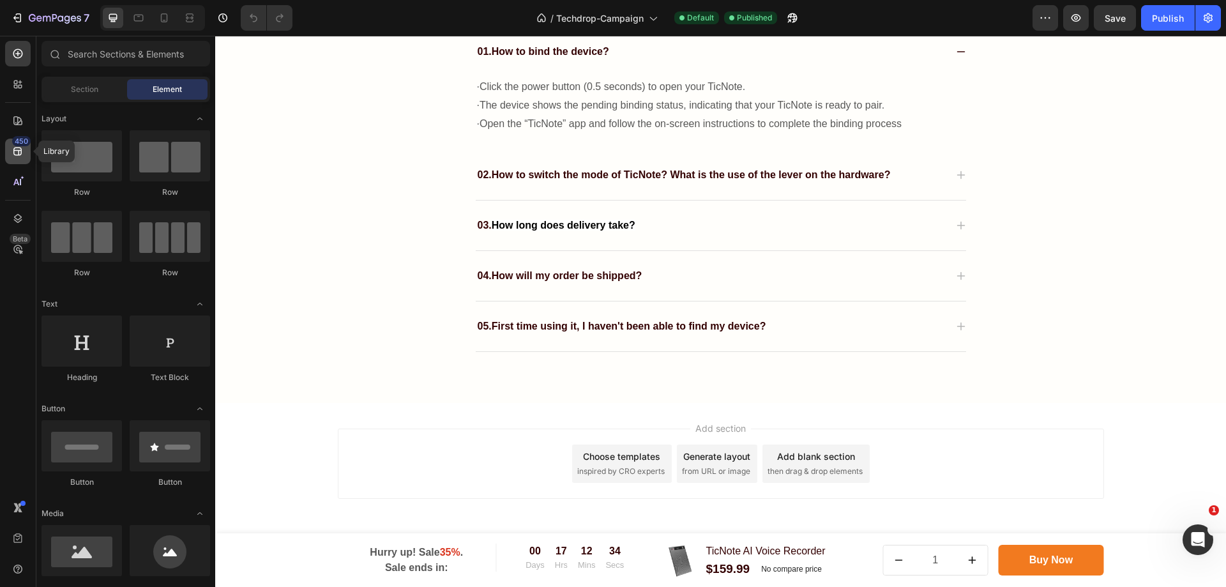
click at [17, 163] on div "450" at bounding box center [18, 152] width 26 height 26
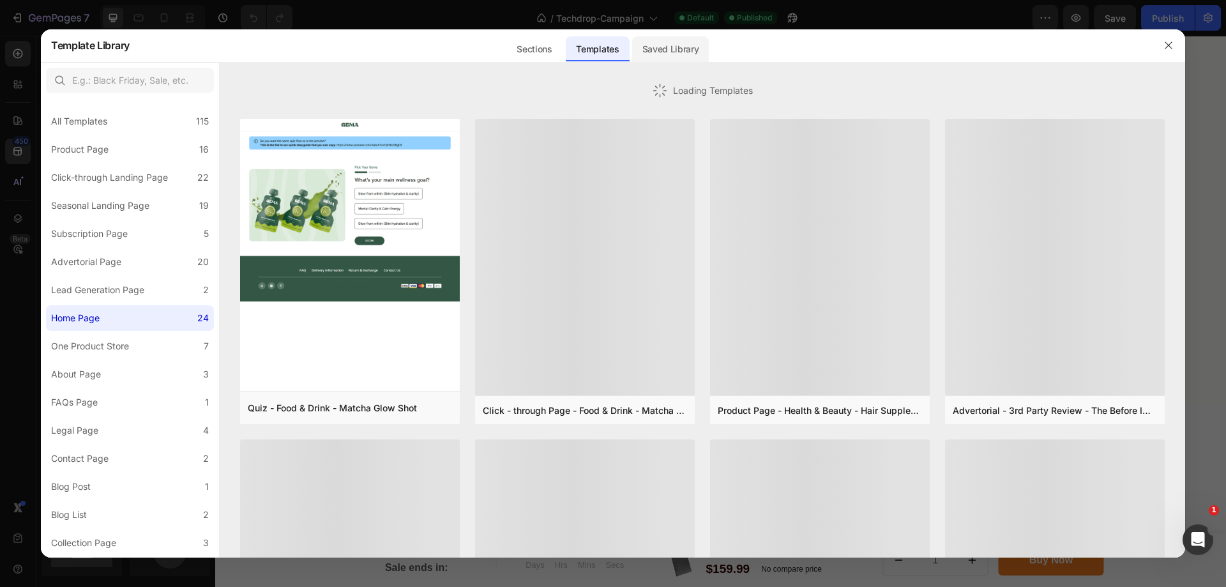
click at [702, 56] on div "Saved Library" at bounding box center [670, 49] width 77 height 26
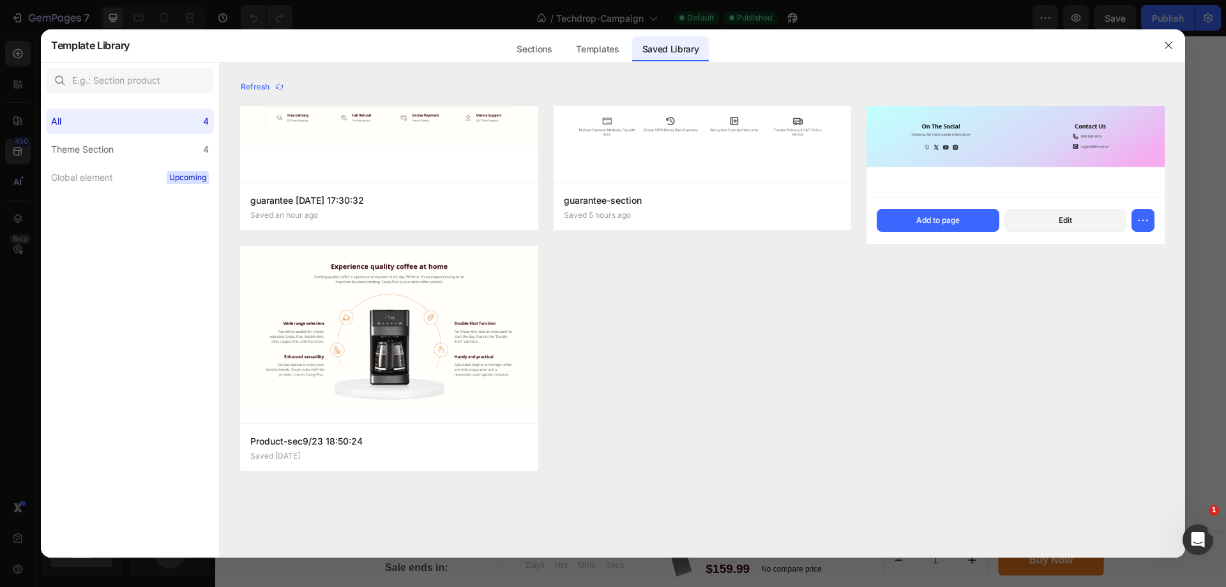
click at [1024, 128] on img at bounding box center [1015, 151] width 298 height 91
click at [971, 220] on button "Add to page" at bounding box center [938, 220] width 122 height 23
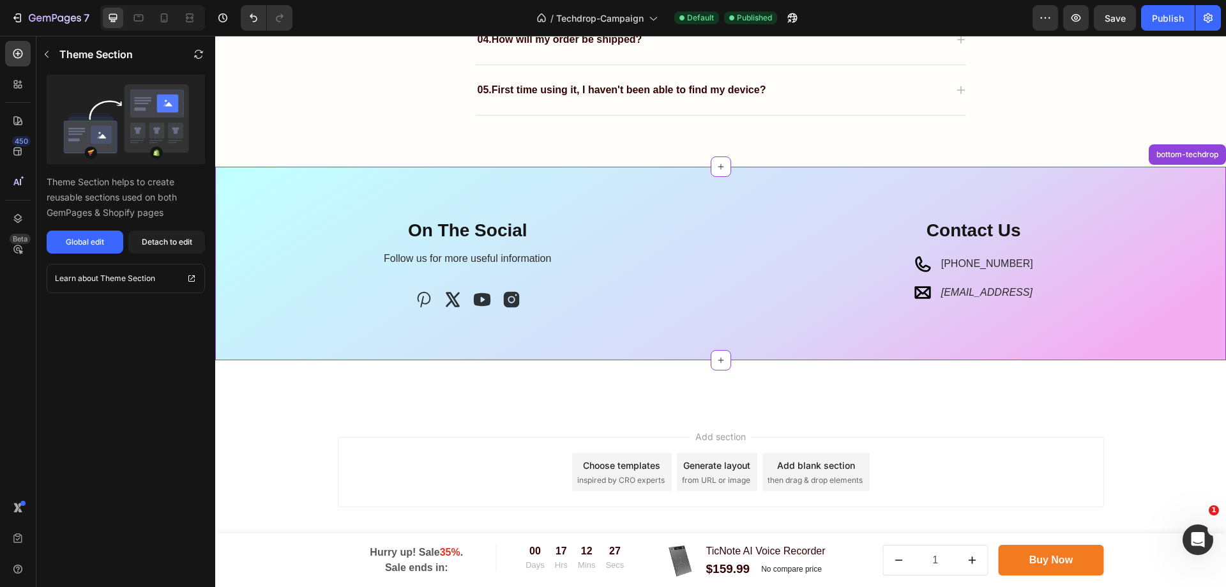
scroll to position [3635, 0]
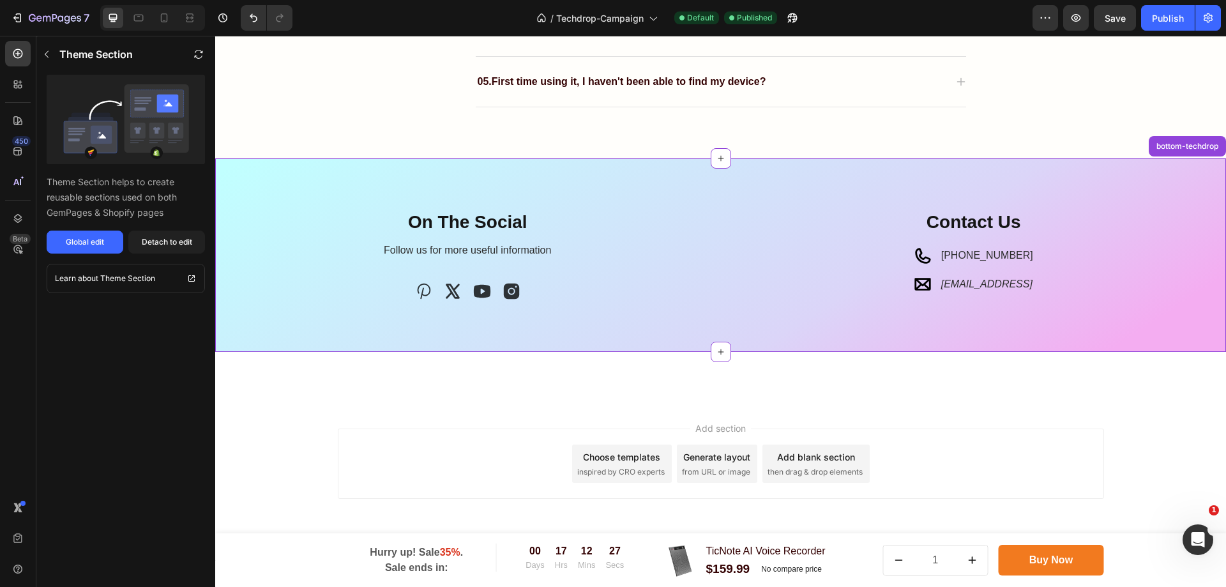
click at [630, 328] on div "On The Social Heading Follow us for more useful information Text block Icon Ico…" at bounding box center [720, 254] width 1011 height 193
click at [561, 292] on div "Icon Icon Icon Icon" at bounding box center [468, 291] width 486 height 19
click at [530, 290] on div "Icon Icon Icon Icon" at bounding box center [468, 291] width 486 height 19
click at [370, 287] on div "Icon Icon Icon Icon" at bounding box center [468, 291] width 486 height 19
click at [1087, 238] on div "Title Line Contact Us Heading Icon [PHONE_NUMBER] Text block Icon [EMAIL_ADDRES…" at bounding box center [974, 260] width 486 height 102
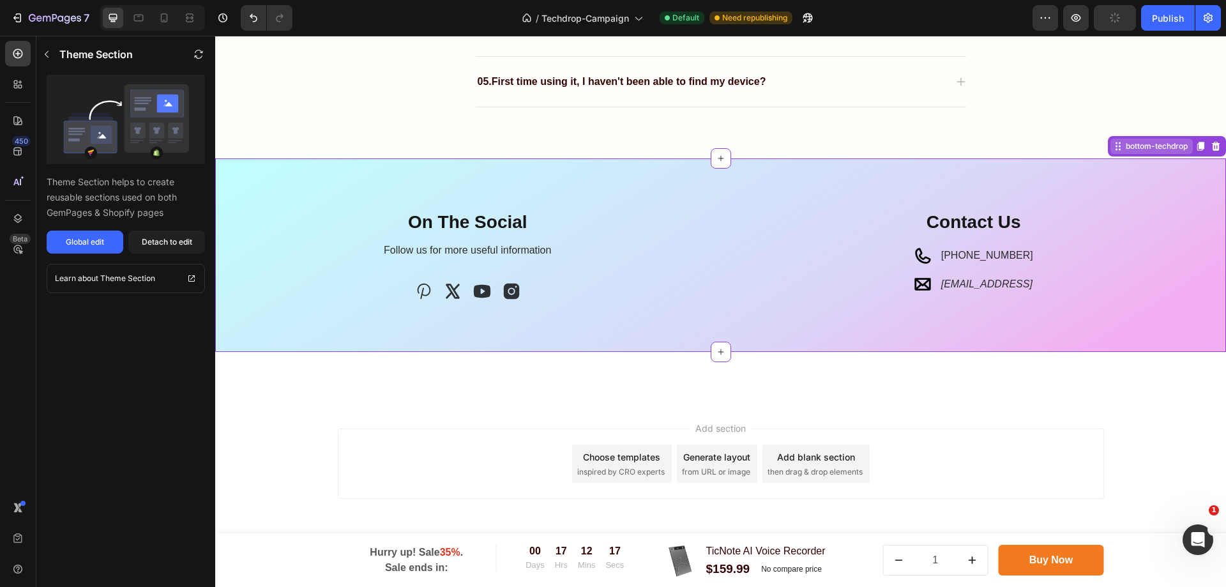
click at [1152, 144] on div "bottom-techdrop" at bounding box center [1156, 145] width 67 height 11
click at [1115, 260] on div "Icon [PHONE_NUMBER] Text block Icon [EMAIL_ADDRESS] Text block" at bounding box center [974, 270] width 486 height 50
click at [23, 57] on icon at bounding box center [17, 53] width 13 height 13
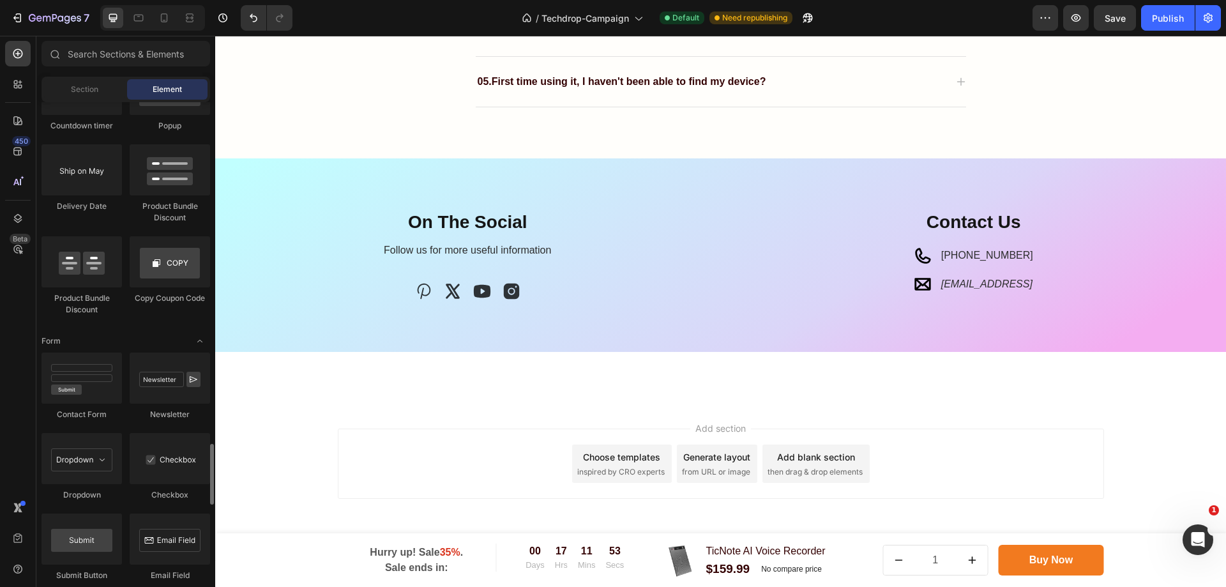
scroll to position [2809, 0]
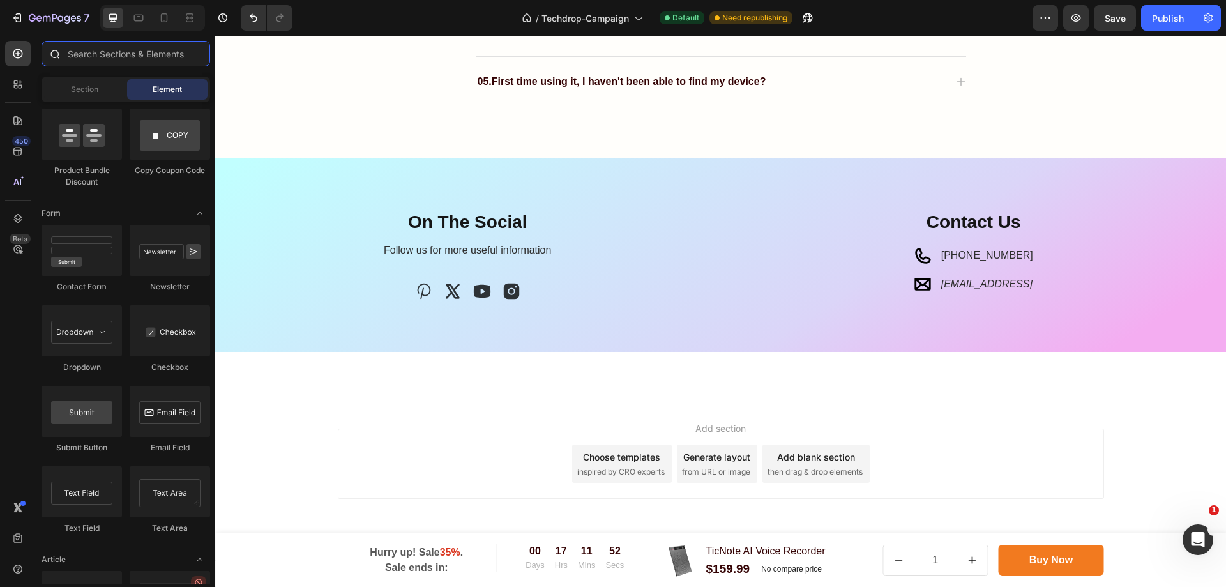
click at [116, 62] on input "text" at bounding box center [126, 54] width 169 height 26
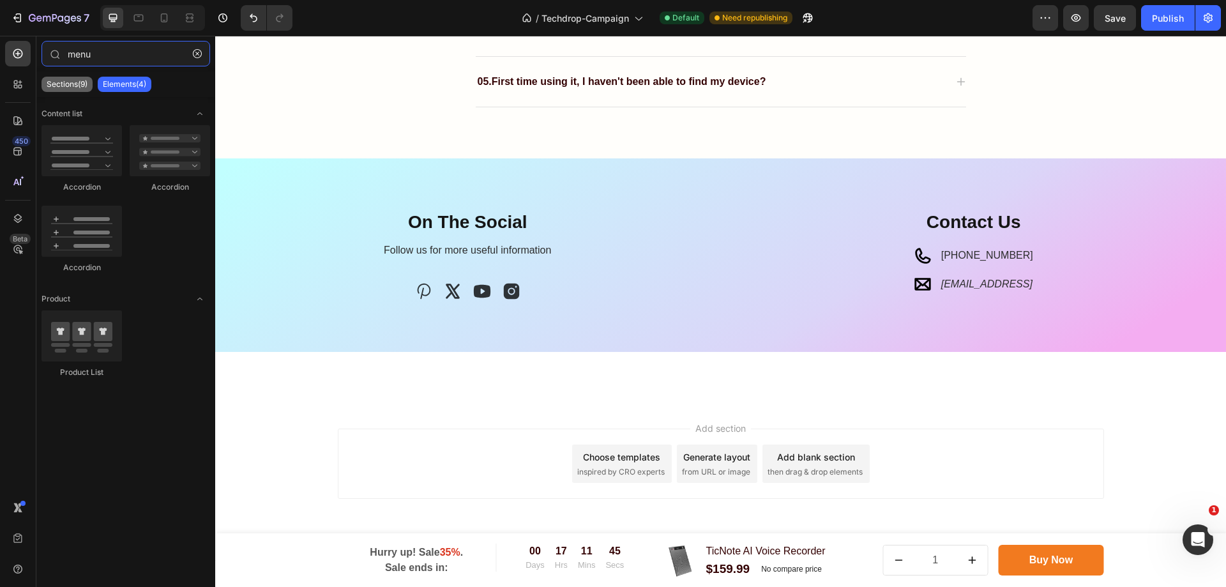
type input "menu"
click at [73, 87] on p "Sections(9)" at bounding box center [67, 84] width 41 height 10
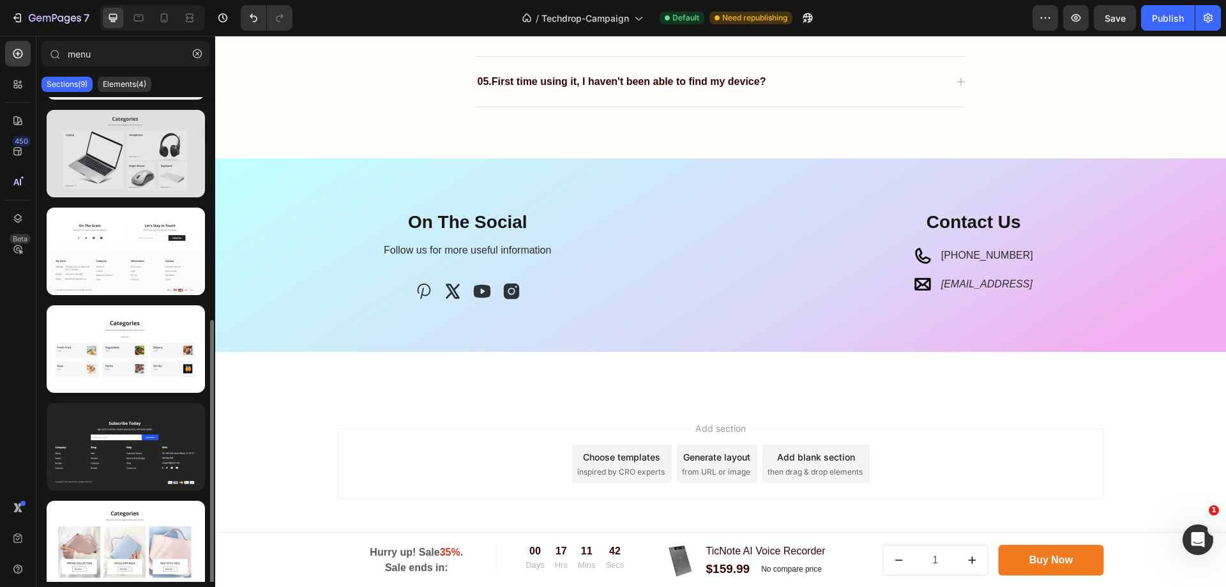
scroll to position [389, 0]
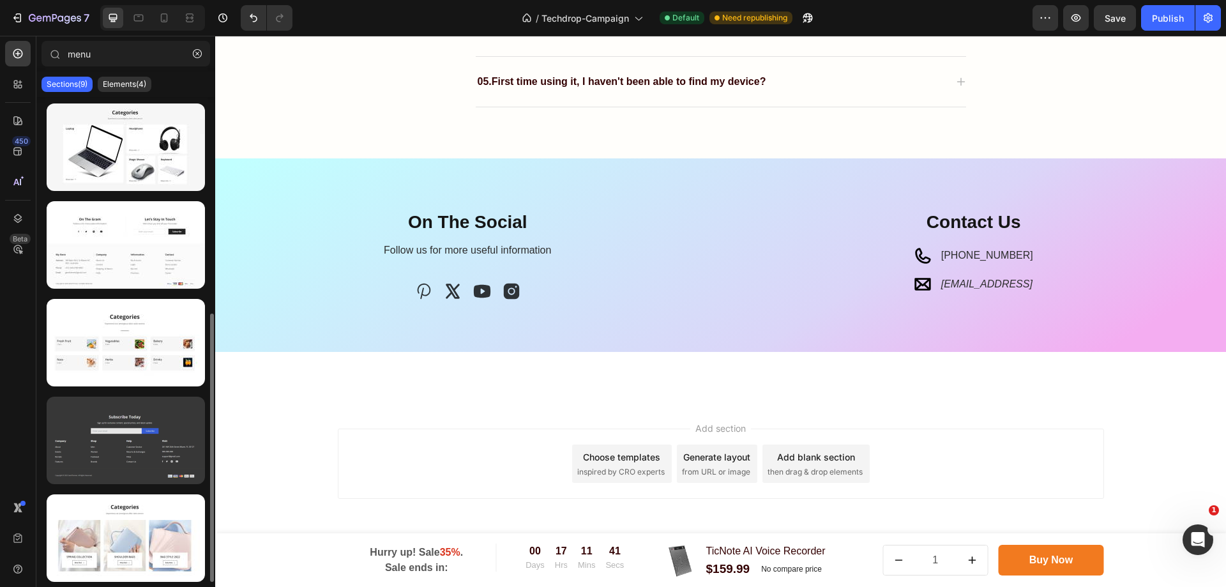
click at [94, 452] on div at bounding box center [126, 439] width 158 height 87
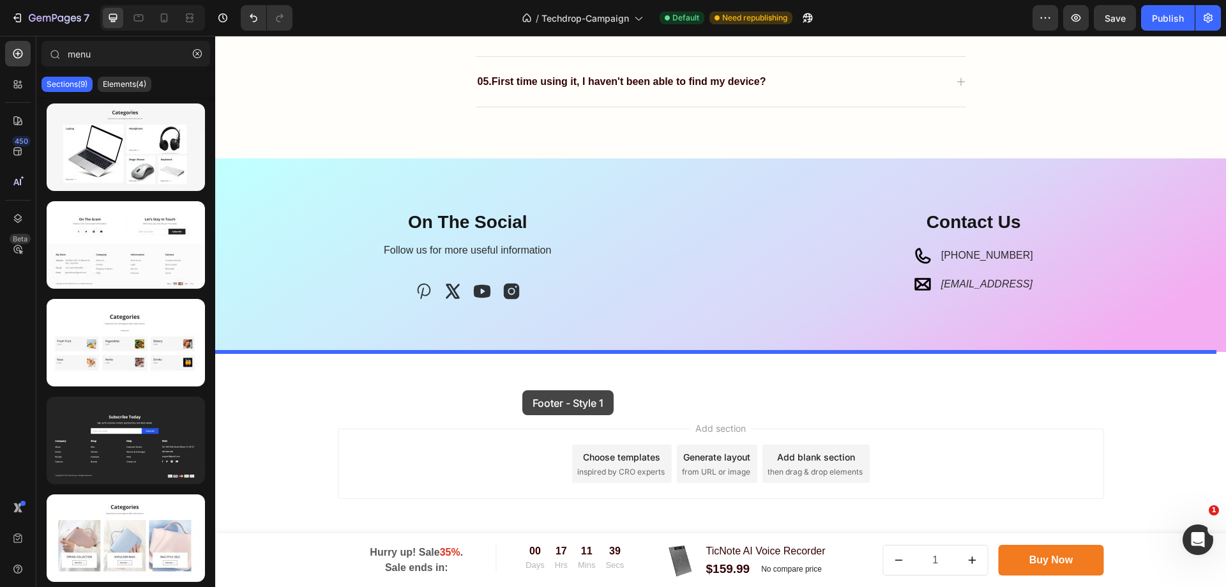
drag, startPoint x: 313, startPoint y: 485, endPoint x: 522, endPoint y: 390, distance: 230.0
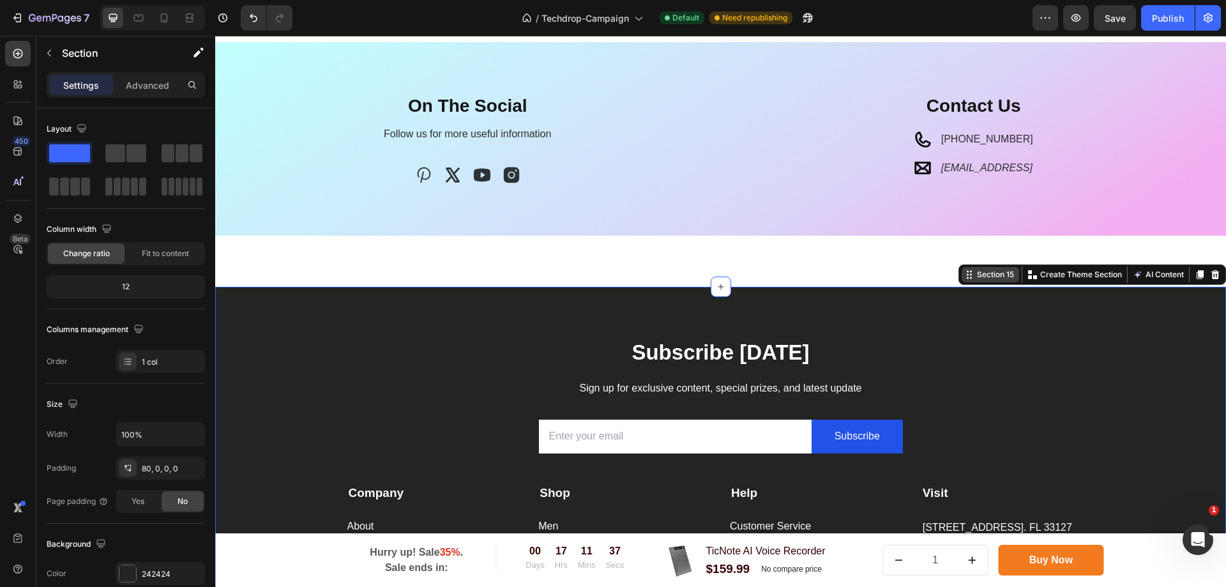
scroll to position [3703, 0]
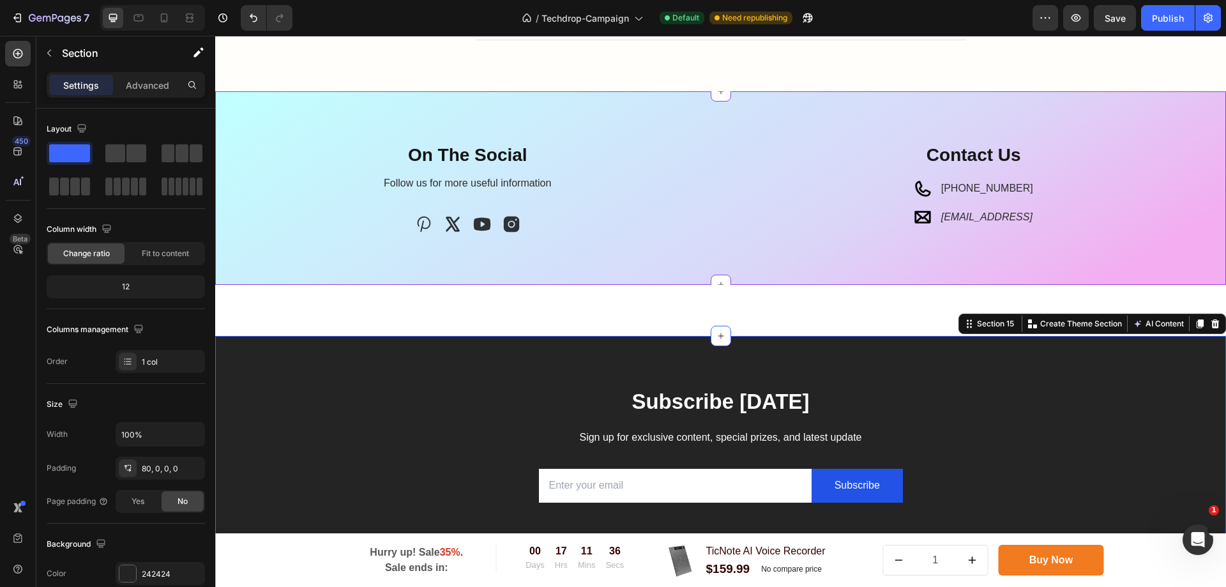
click at [467, 190] on p "Follow us for more useful information" at bounding box center [467, 183] width 483 height 19
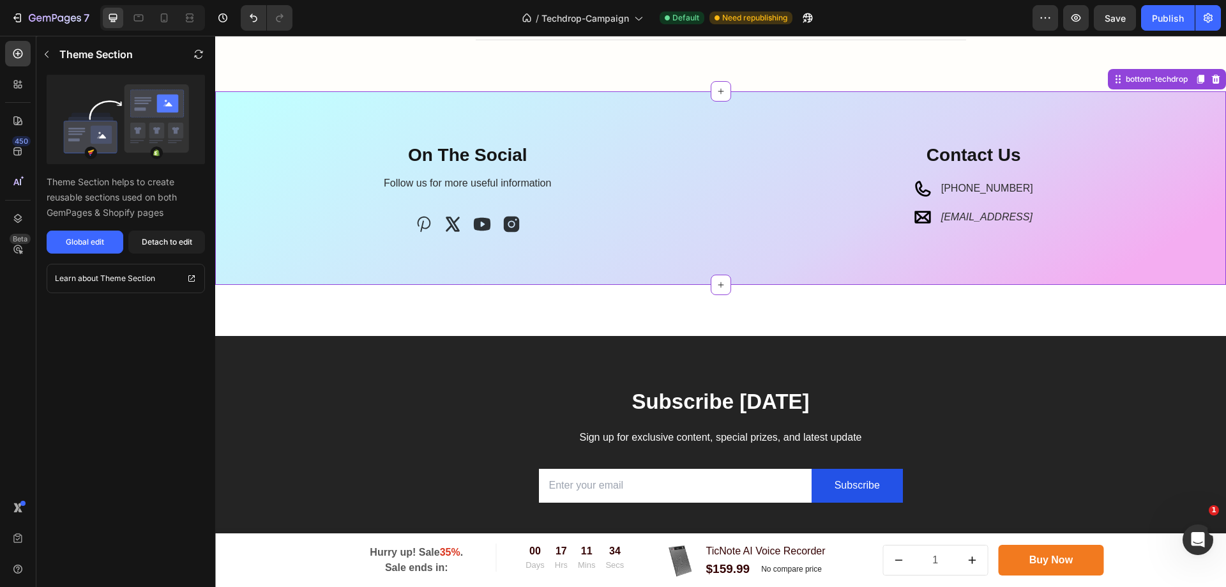
click at [966, 222] on icon "support@ticnote.ai" at bounding box center [986, 216] width 91 height 11
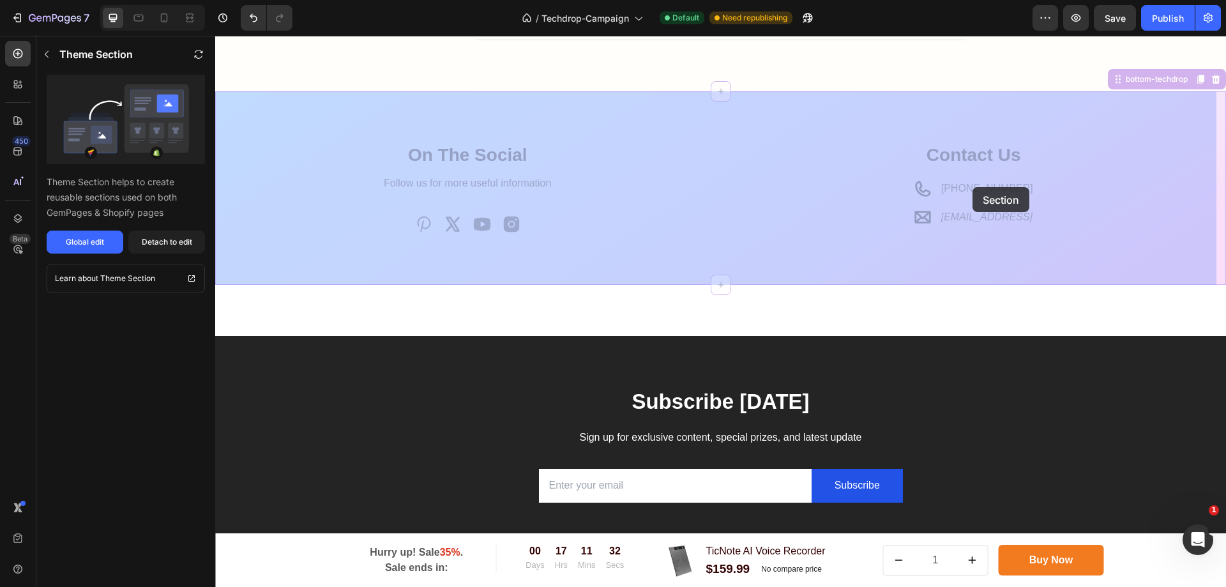
drag, startPoint x: 893, startPoint y: 157, endPoint x: 1041, endPoint y: 194, distance: 153.3
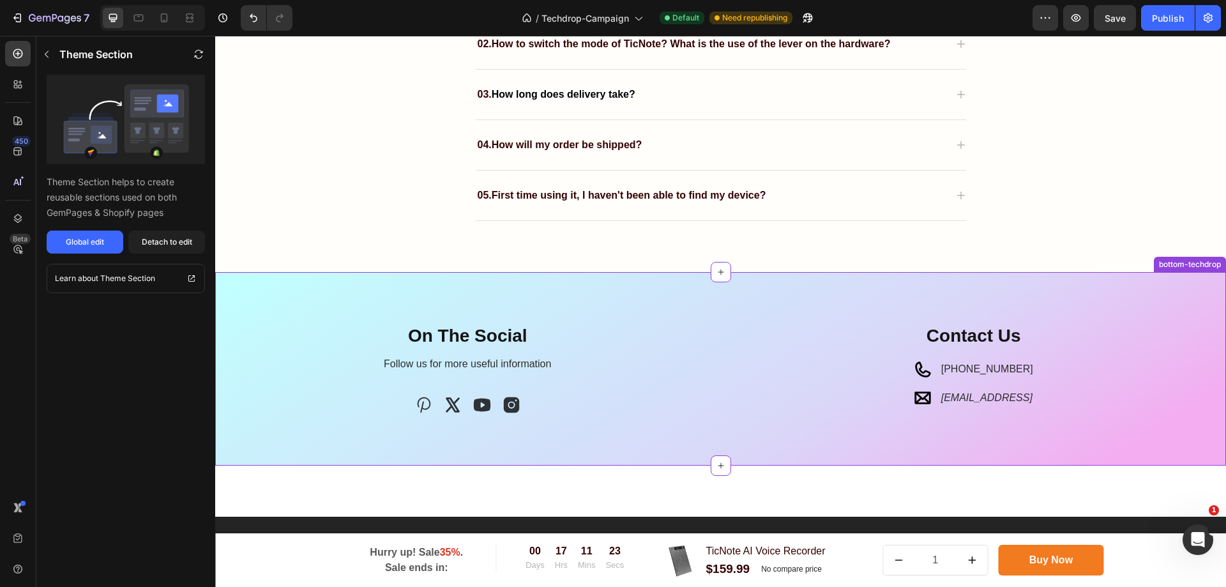
scroll to position [3511, 0]
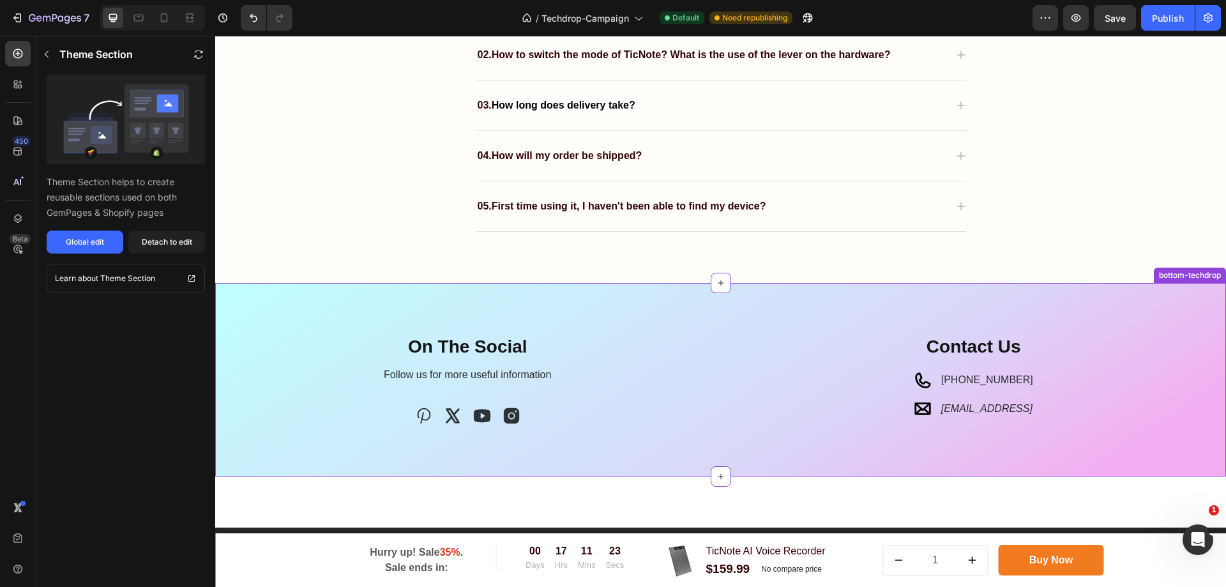
click at [608, 365] on div "Follow us for more useful information" at bounding box center [468, 375] width 486 height 21
click at [609, 357] on p "On The Social" at bounding box center [467, 346] width 483 height 23
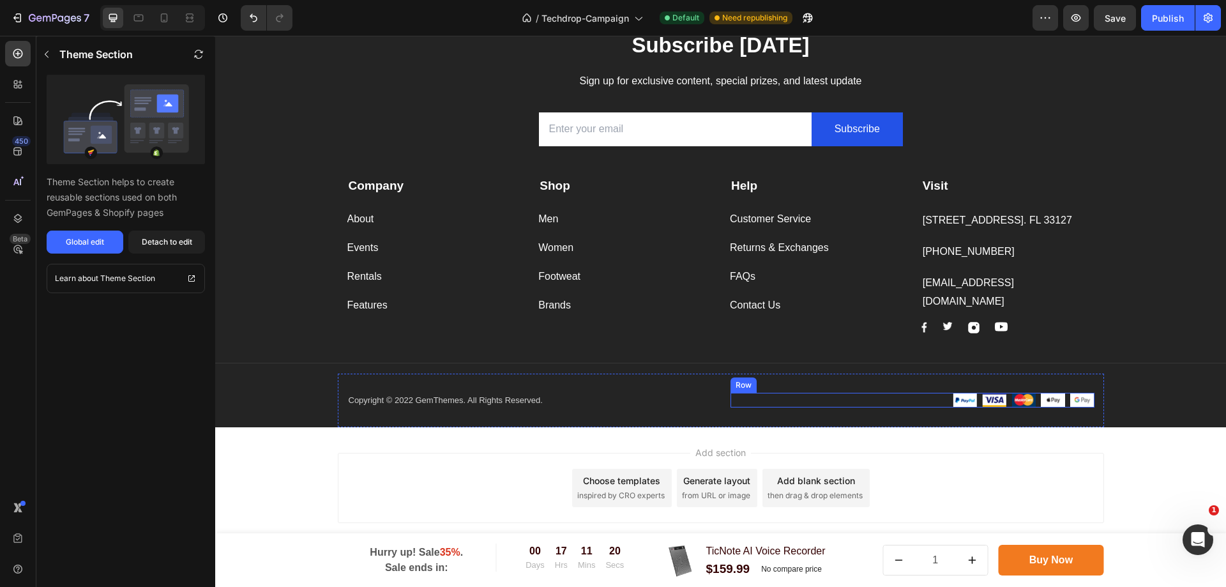
scroll to position [4083, 0]
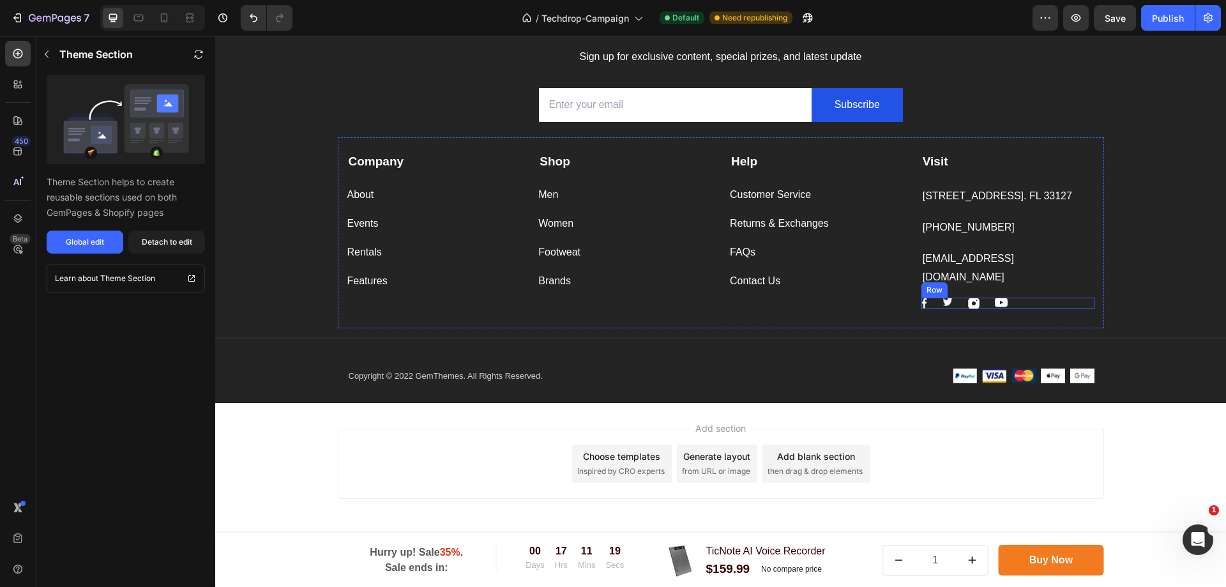
click at [931, 305] on div "Image Image Image Image Row" at bounding box center [1007, 303] width 173 height 11
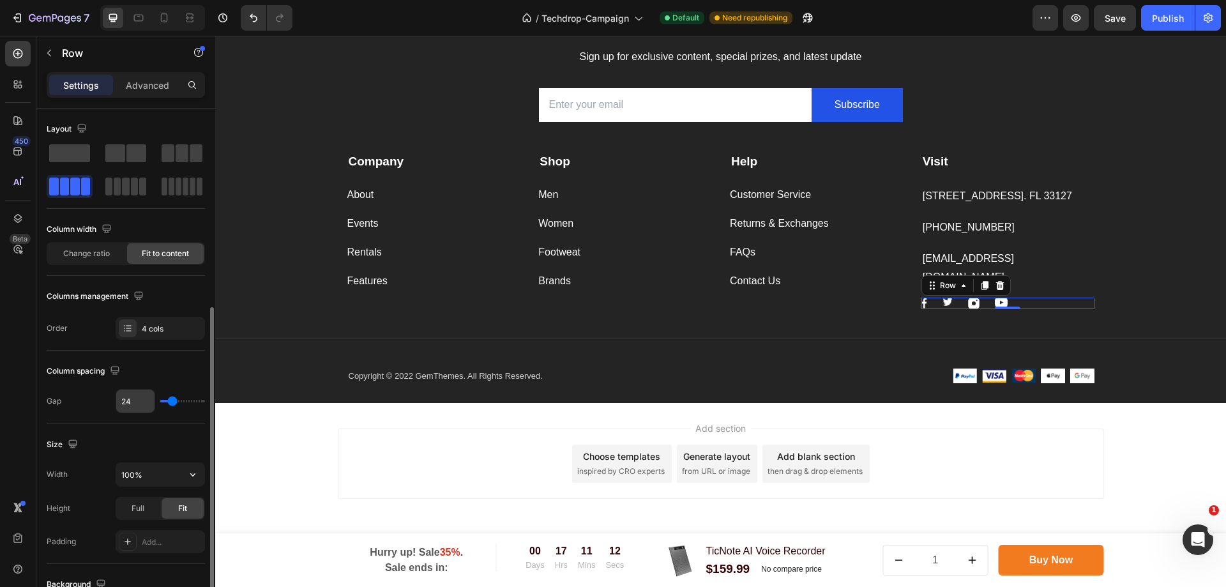
scroll to position [128, 0]
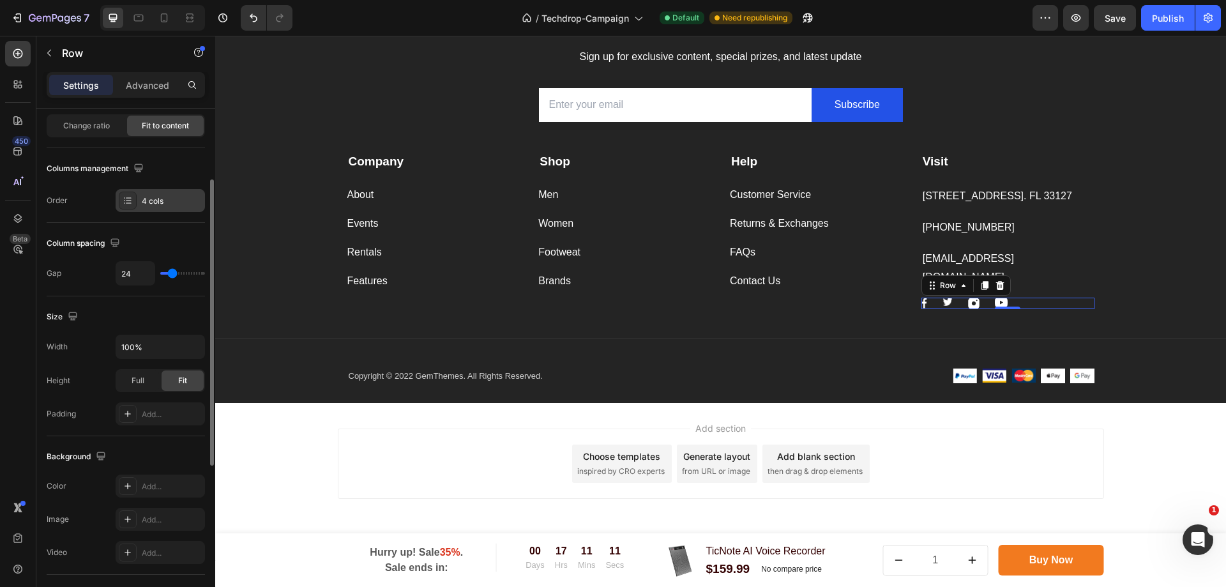
click at [128, 198] on icon at bounding box center [128, 197] width 5 height 1
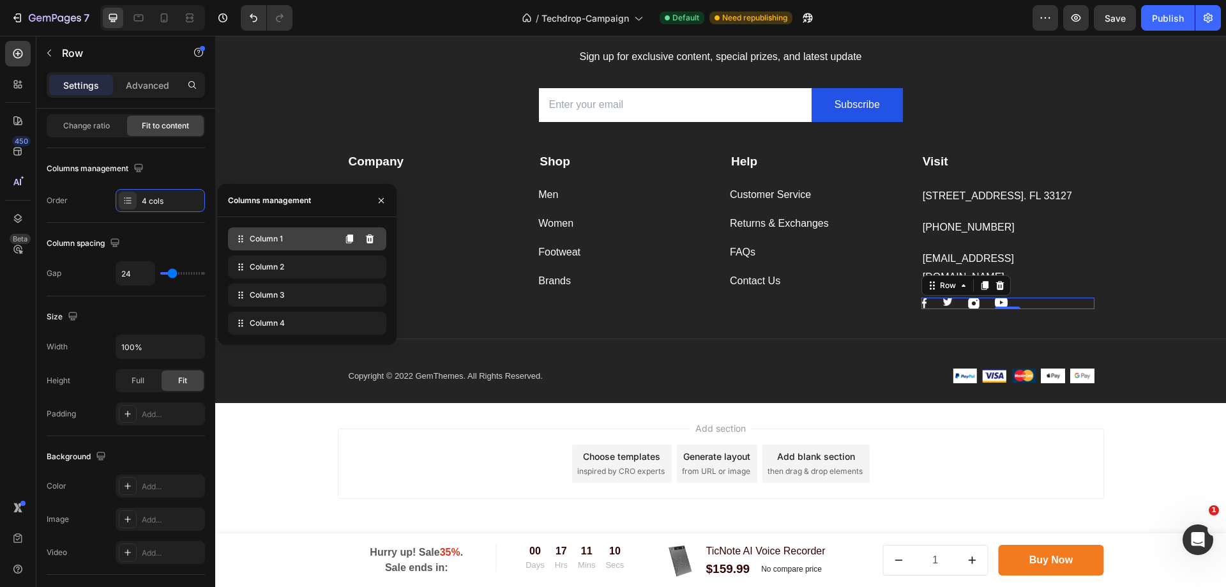
click at [268, 241] on span "Column 1" at bounding box center [266, 238] width 33 height 11
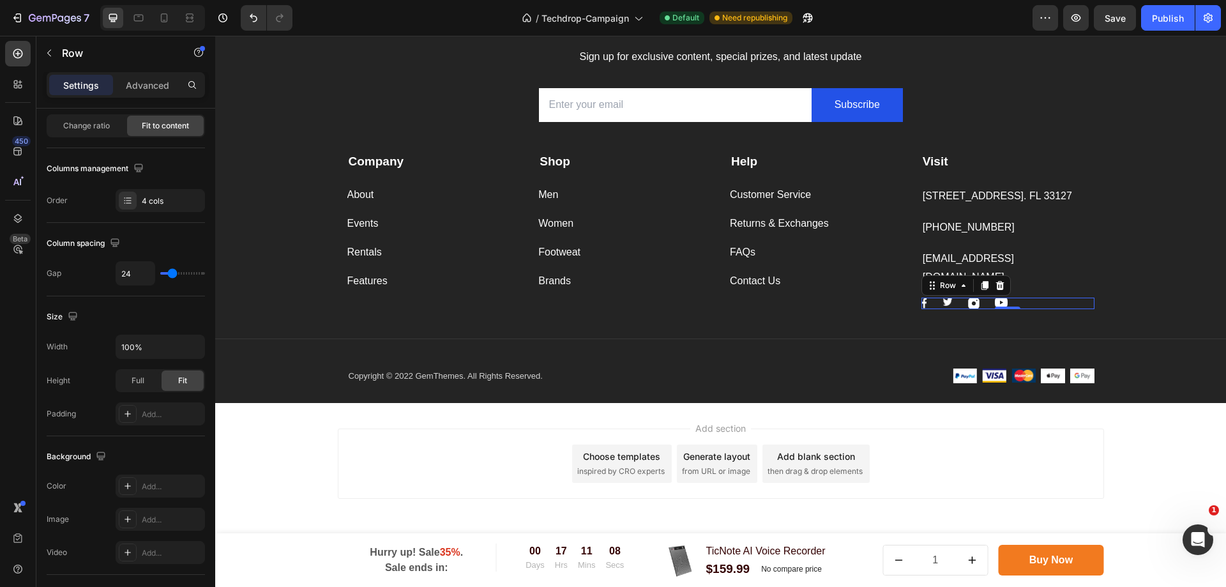
click at [1022, 300] on div "Image Image Image Image Row 0" at bounding box center [1007, 303] width 173 height 11
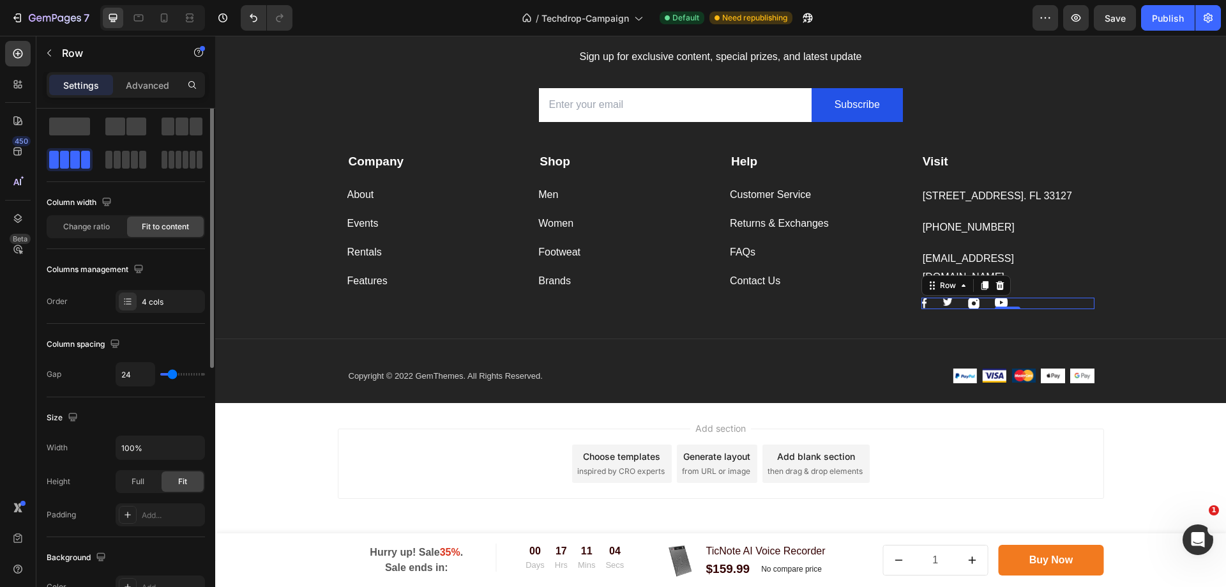
scroll to position [0, 0]
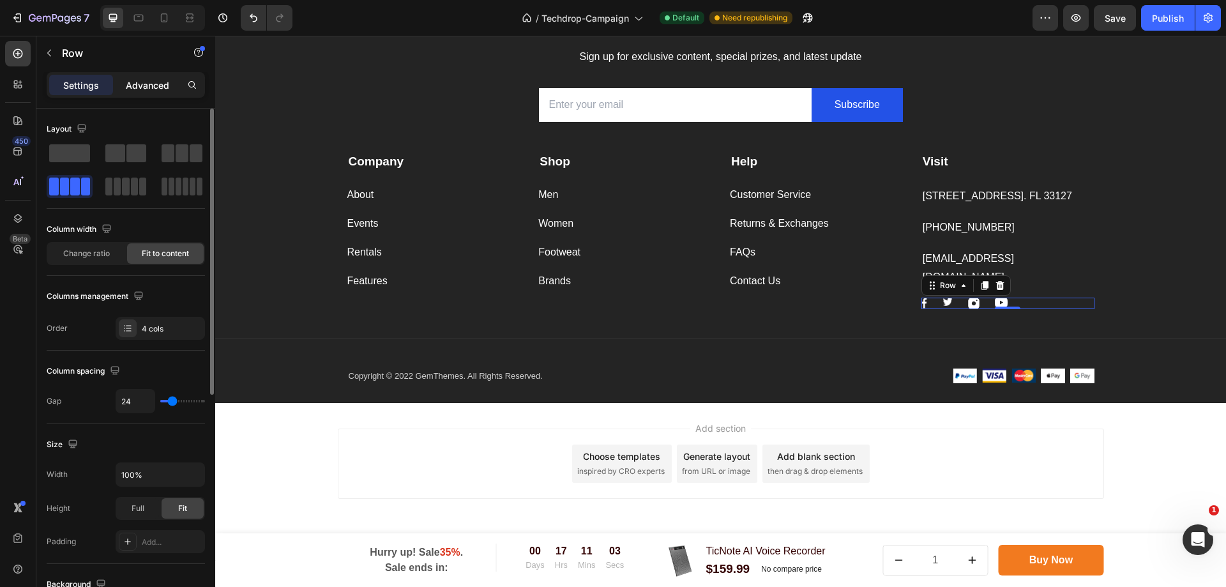
click at [141, 80] on p "Advanced" at bounding box center [147, 85] width 43 height 13
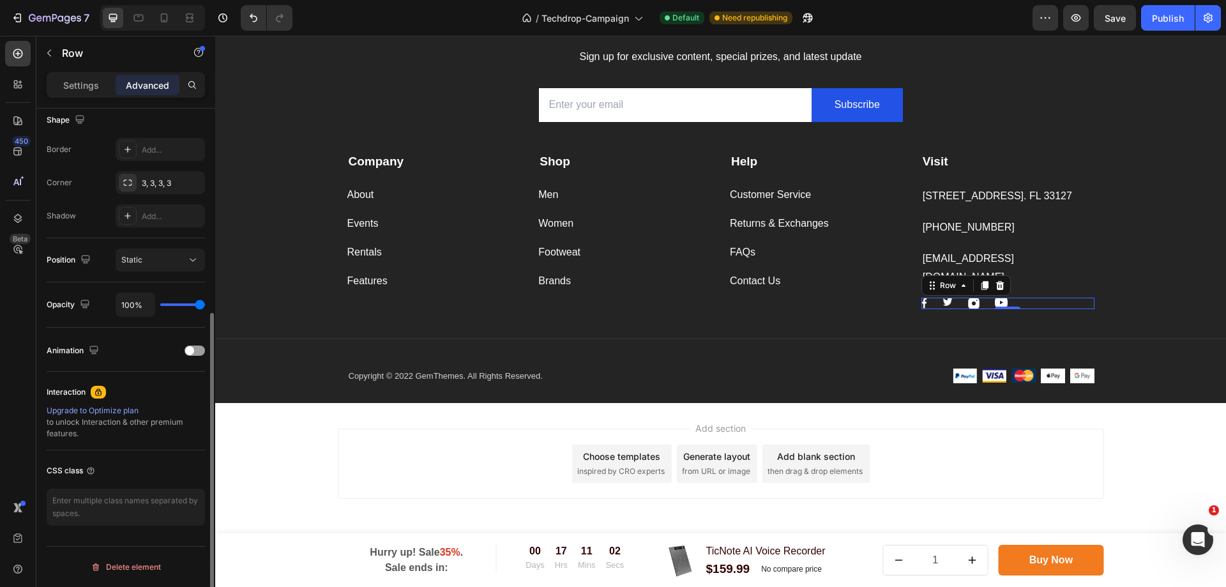
scroll to position [209, 0]
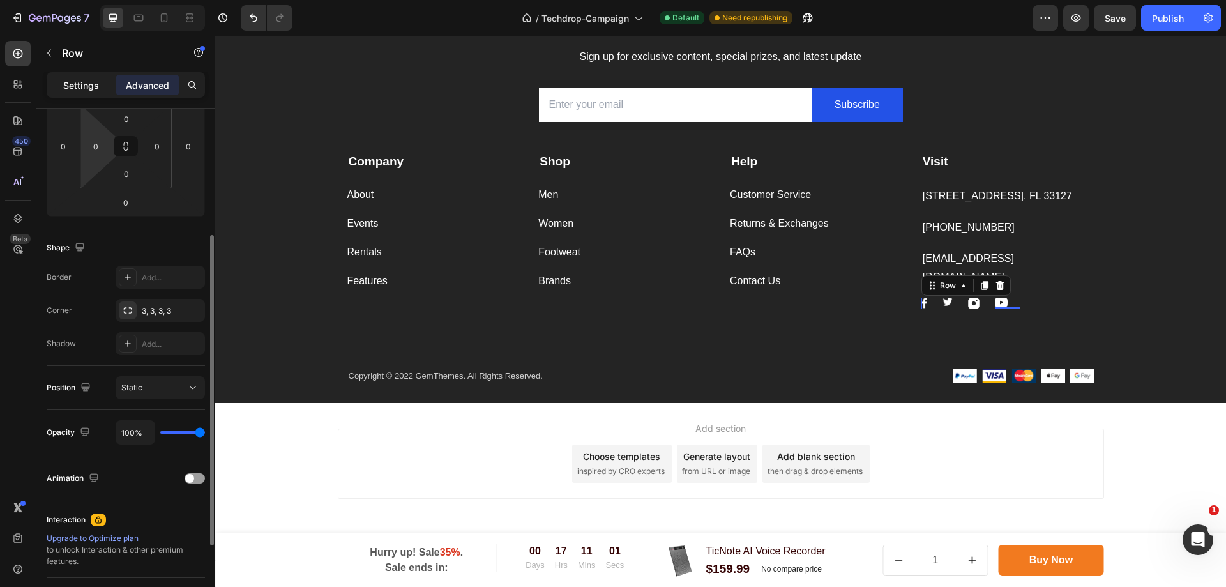
click at [94, 106] on div "Settings Advanced" at bounding box center [125, 90] width 179 height 36
click at [93, 92] on div "Settings" at bounding box center [81, 85] width 64 height 20
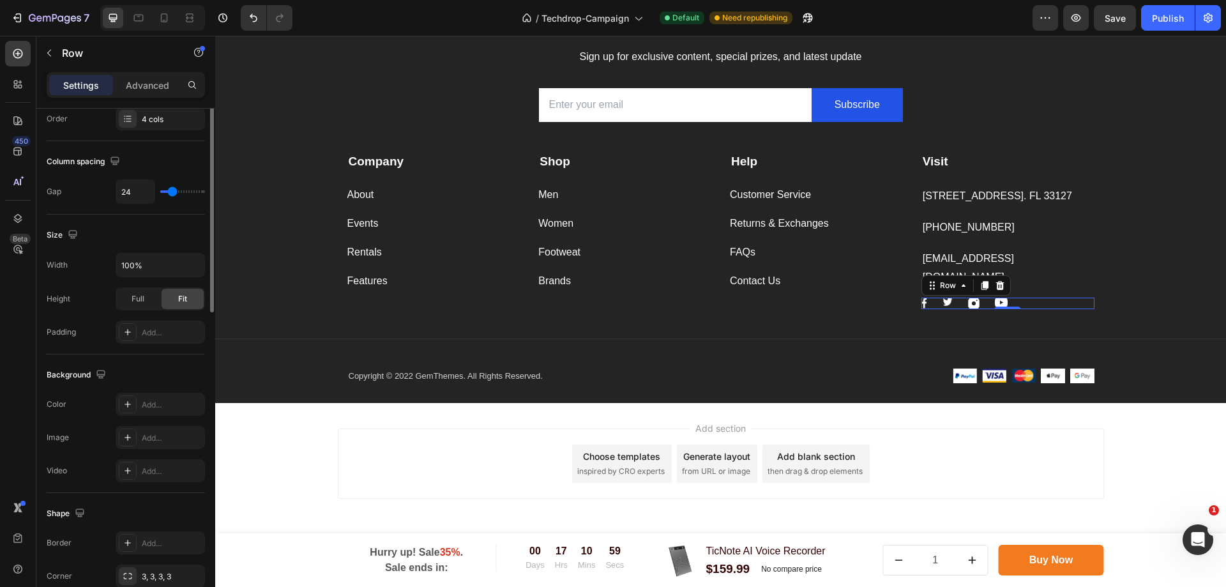
scroll to position [18, 0]
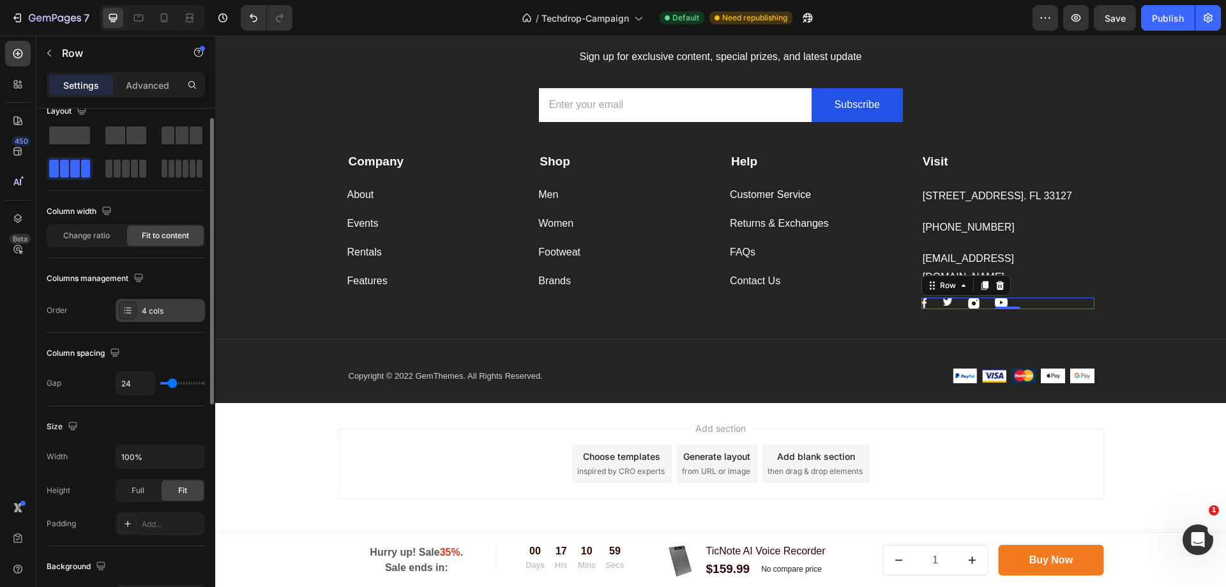
click at [144, 313] on div "4 cols" at bounding box center [172, 310] width 60 height 11
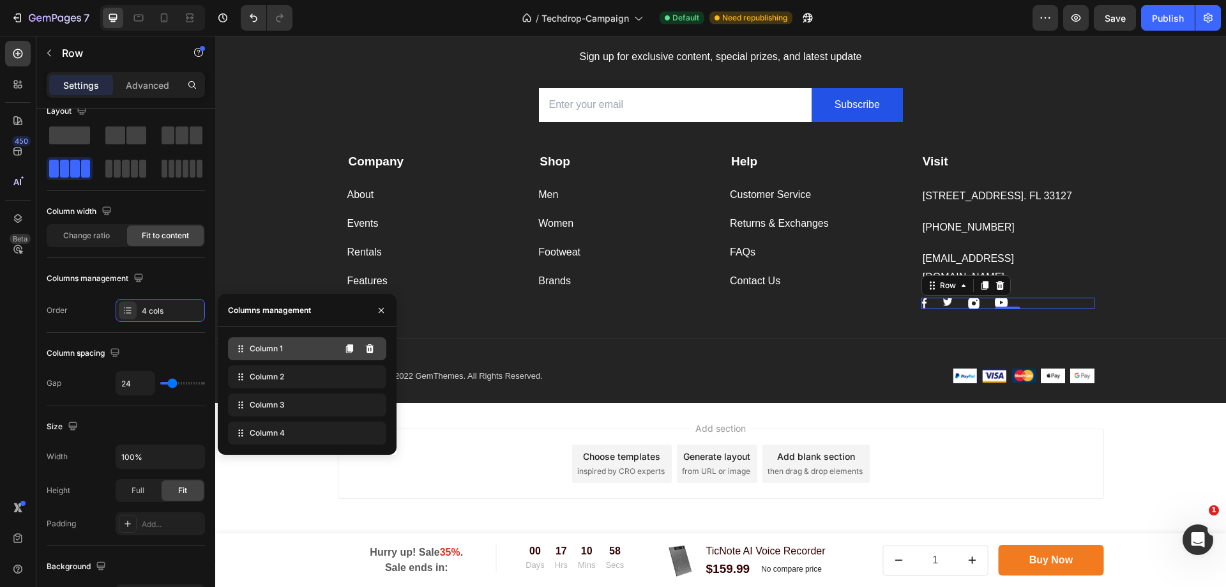
click at [253, 347] on span "Column 1" at bounding box center [266, 348] width 33 height 11
click at [268, 347] on span "Column 1" at bounding box center [266, 348] width 33 height 11
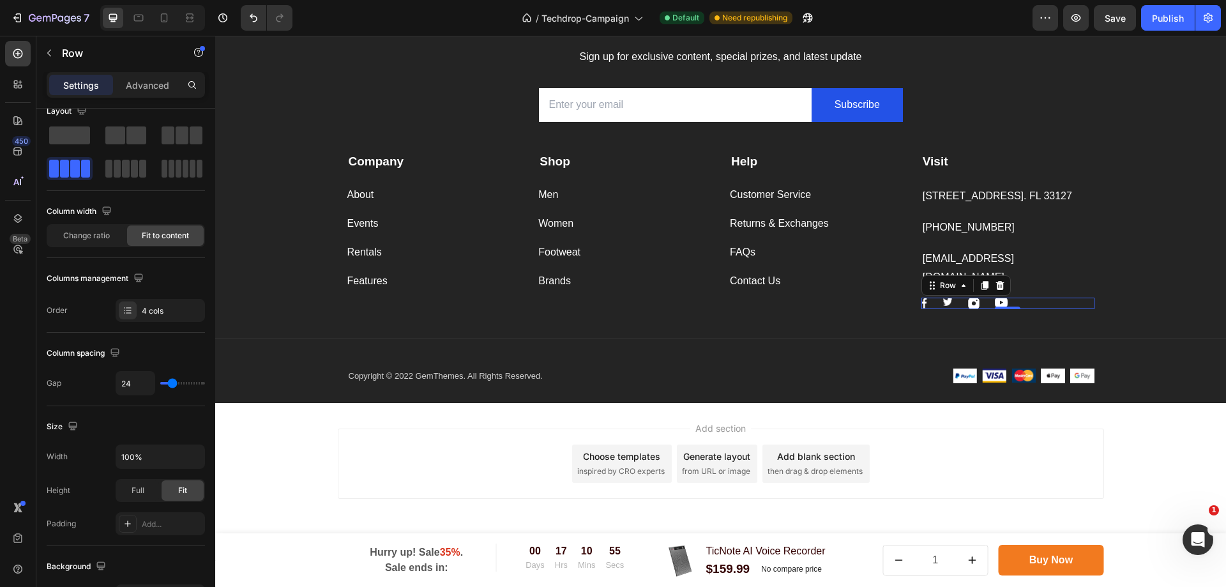
click at [1015, 305] on div "Image Image Image Image Row 0" at bounding box center [1007, 303] width 173 height 11
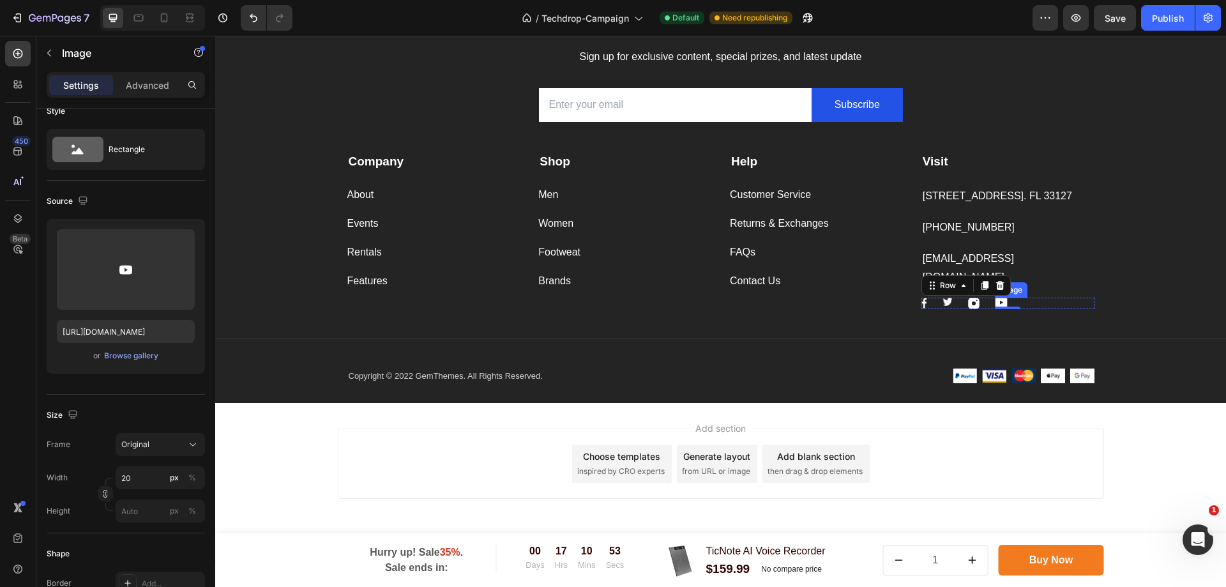
click at [995, 303] on div "Image" at bounding box center [1001, 303] width 13 height 10
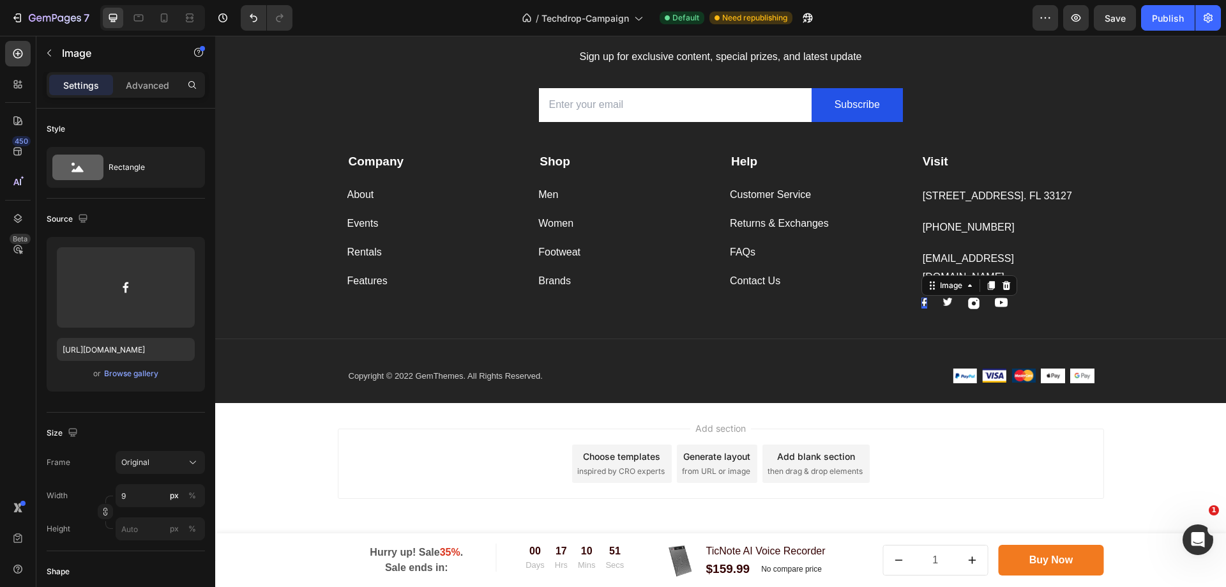
click at [921, 301] on img at bounding box center [924, 303] width 6 height 10
click at [146, 331] on div "Upload Image https://ucarecdn.com/41bcb53a-329b-4d38-864a-290b550b82f5/-/format…" at bounding box center [126, 314] width 158 height 155
click at [153, 349] on input "https://ucarecdn.com/41bcb53a-329b-4d38-864a-290b550b82f5/-/format/auto/" at bounding box center [126, 349] width 138 height 23
click at [1110, 267] on div "Subscribe Today Heading Sign up for exclusive content, special prizes, and late…" at bounding box center [720, 204] width 1011 height 396
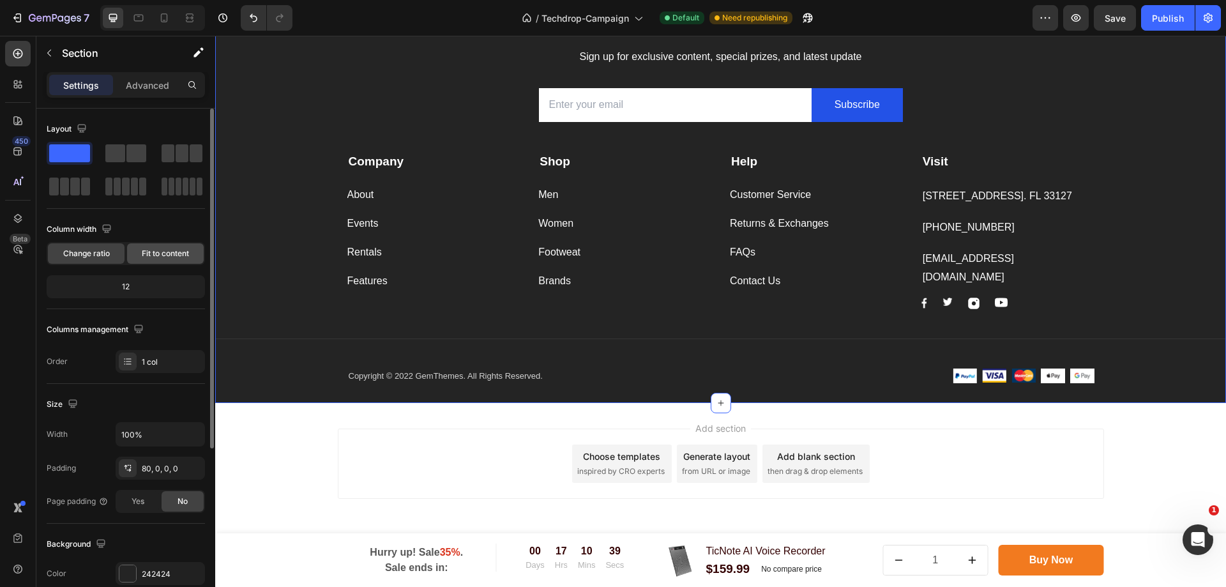
click at [172, 254] on span "Fit to content" at bounding box center [165, 253] width 47 height 11
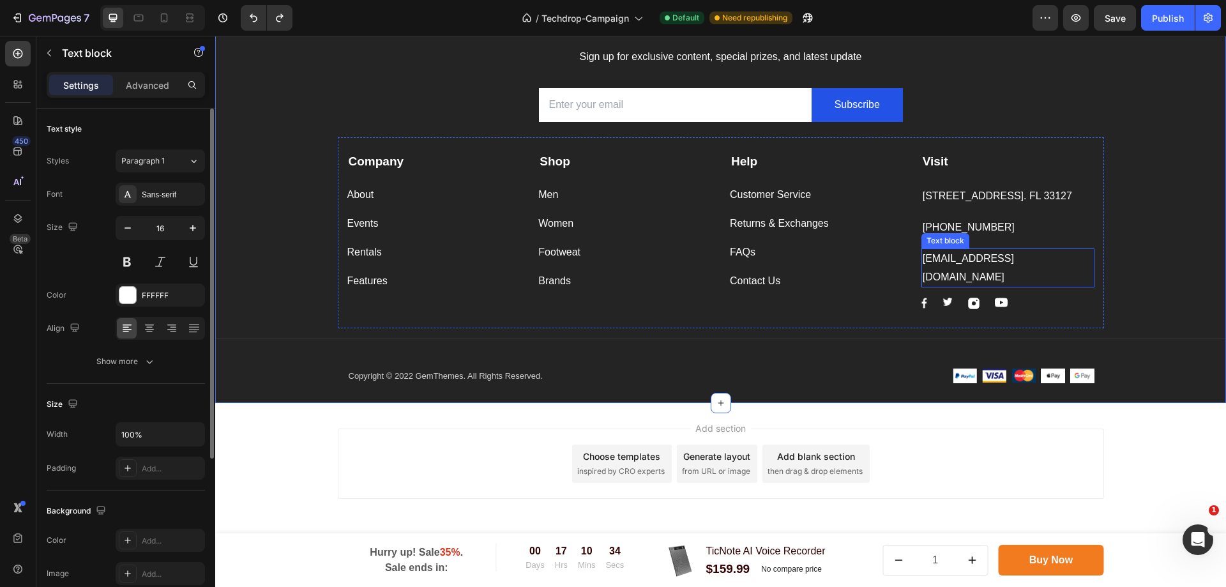
click at [956, 276] on p "support@gmail.com" at bounding box center [1008, 268] width 170 height 37
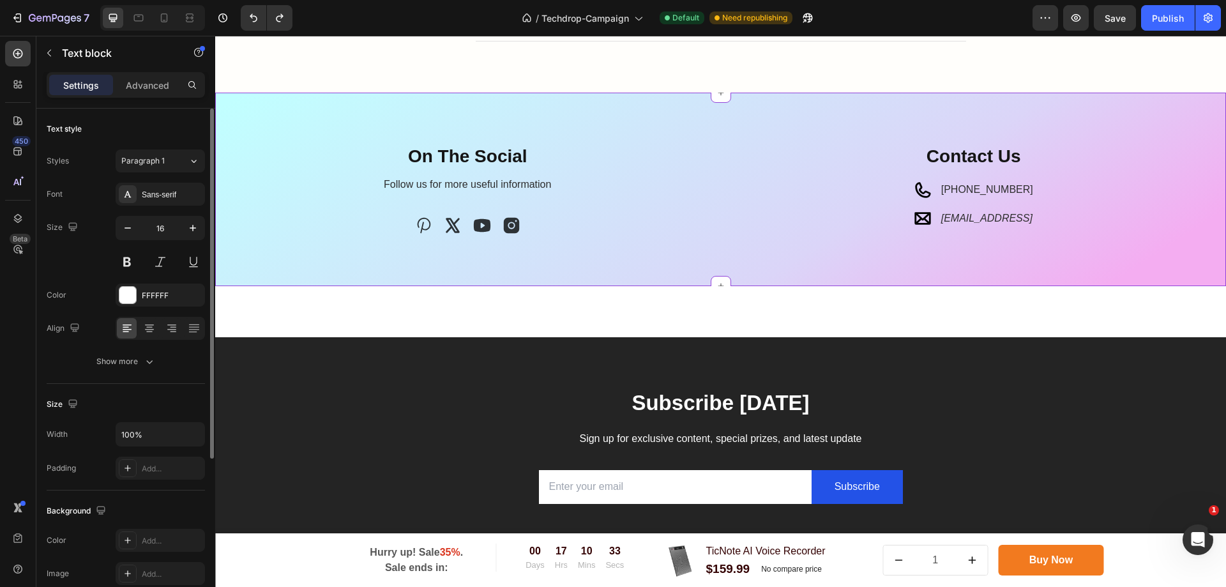
scroll to position [3700, 0]
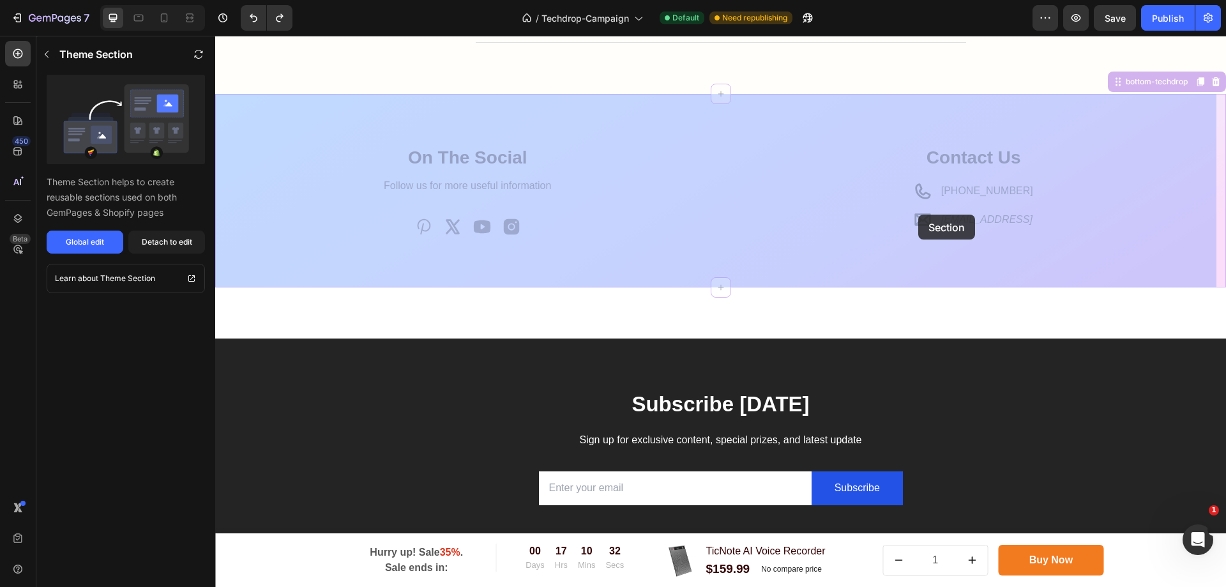
drag, startPoint x: 1012, startPoint y: 218, endPoint x: 916, endPoint y: 215, distance: 95.8
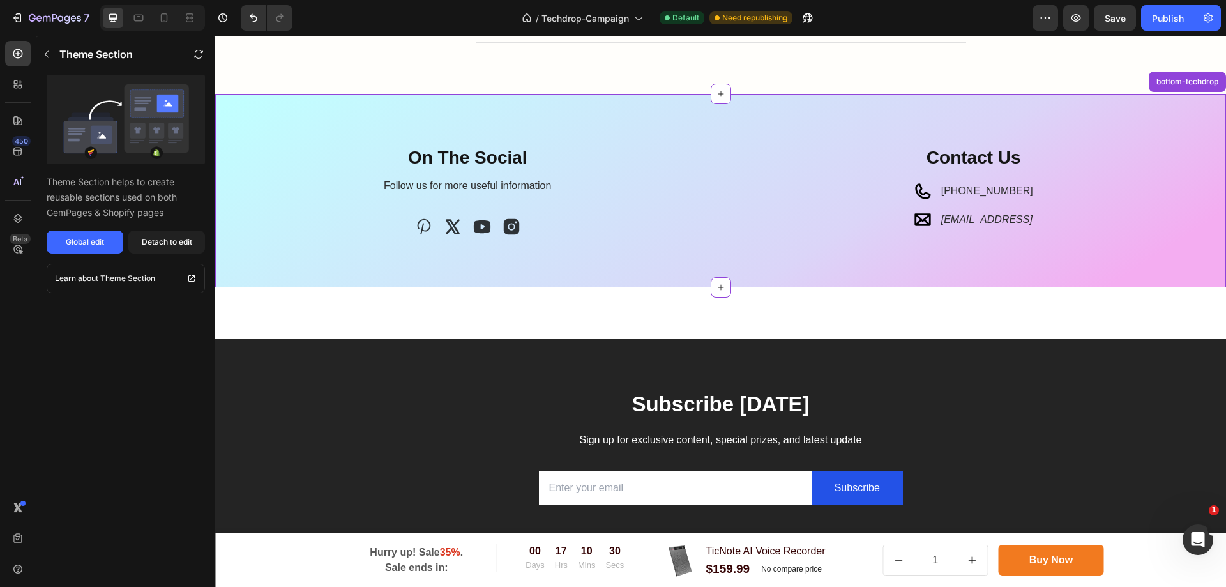
click at [940, 225] on div "support@ticnote.ai" at bounding box center [987, 219] width 94 height 21
click at [971, 214] on icon "support@ticnote.ai" at bounding box center [986, 219] width 91 height 11
click at [933, 241] on div "Title Line Contact Us Heading Icon 888-830-9974 Text block Icon support@ticnote…" at bounding box center [974, 196] width 486 height 102
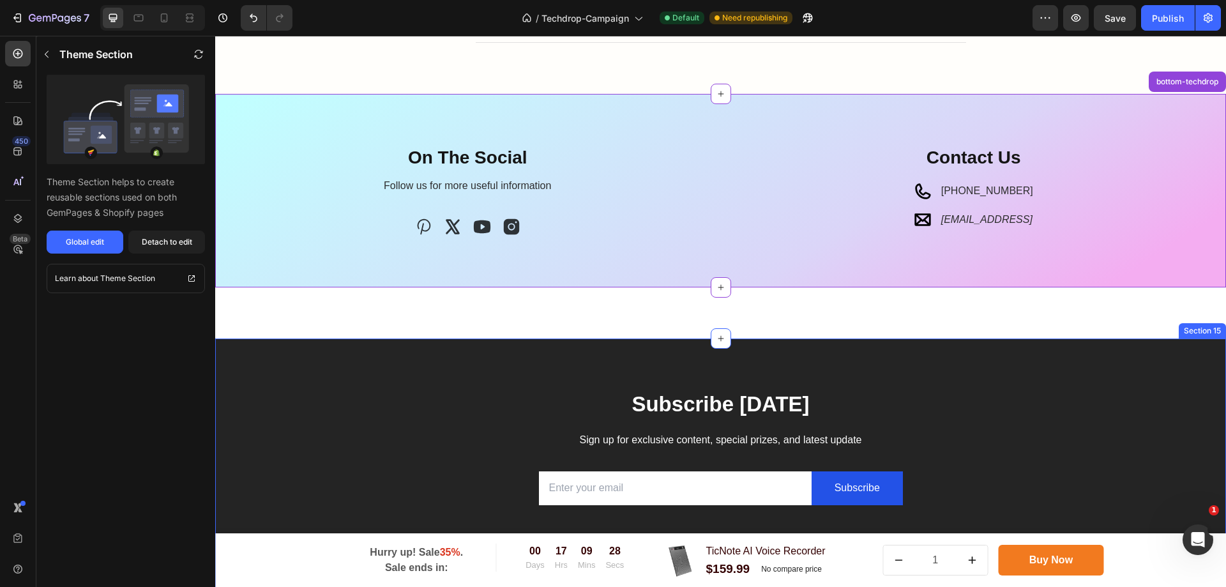
click at [837, 374] on div "Subscribe Today Heading Sign up for exclusive content, special prizes, and late…" at bounding box center [720, 562] width 1011 height 448
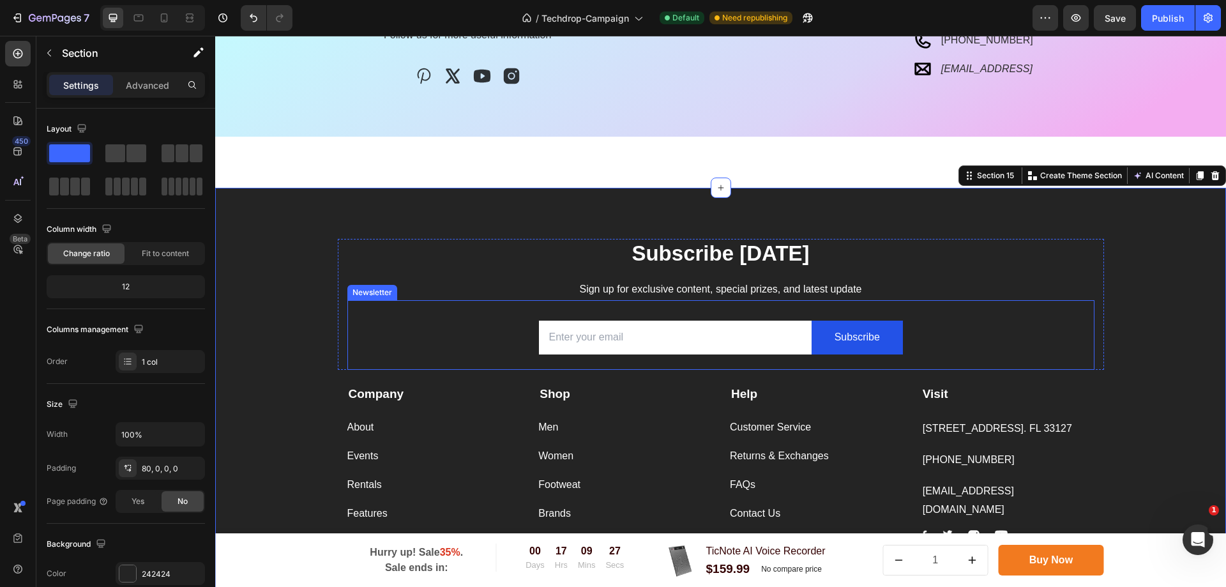
scroll to position [3891, 0]
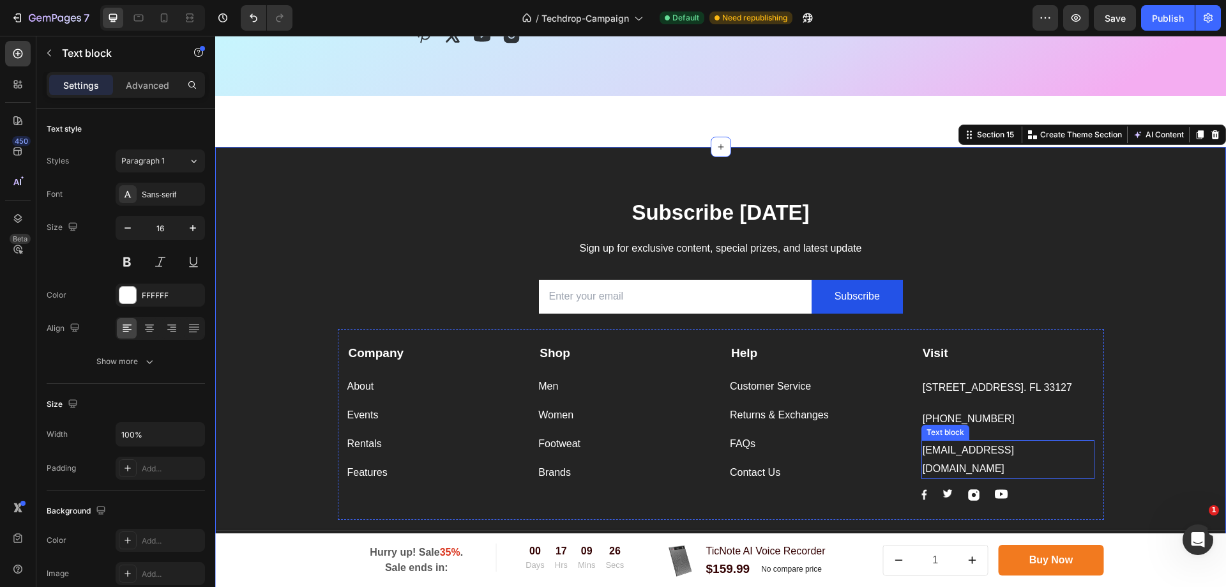
click at [1023, 467] on p "support@gmail.com" at bounding box center [1008, 459] width 170 height 37
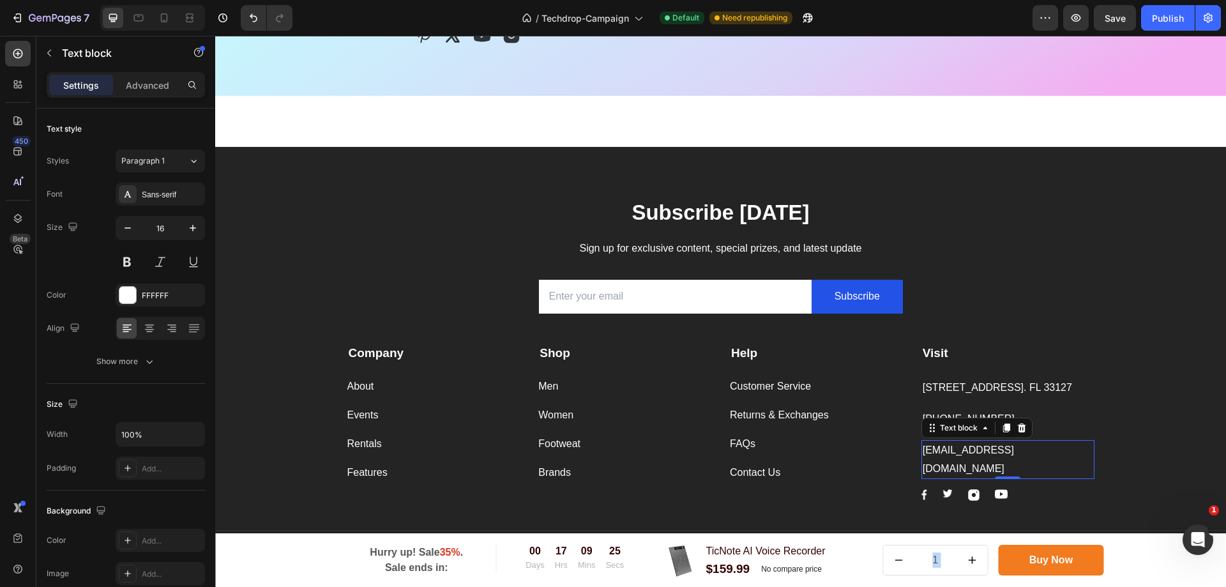
click at [1023, 467] on p "support@gmail.com" at bounding box center [1008, 459] width 170 height 37
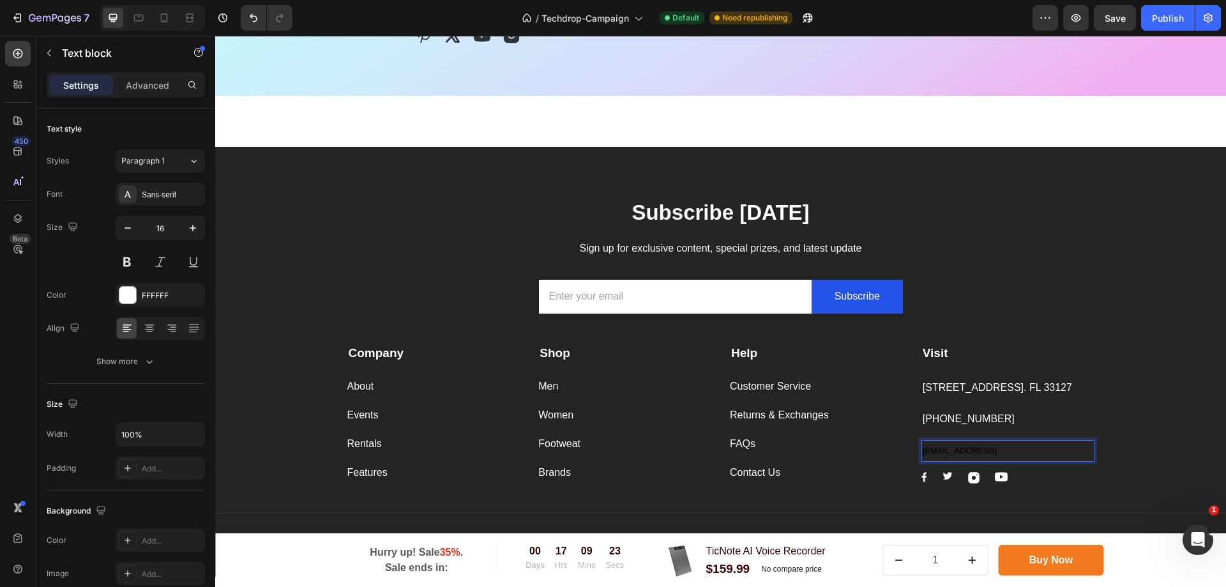
click at [1189, 285] on div "Subscribe Today Heading Sign up for exclusive content, special prizes, and late…" at bounding box center [720, 387] width 1011 height 379
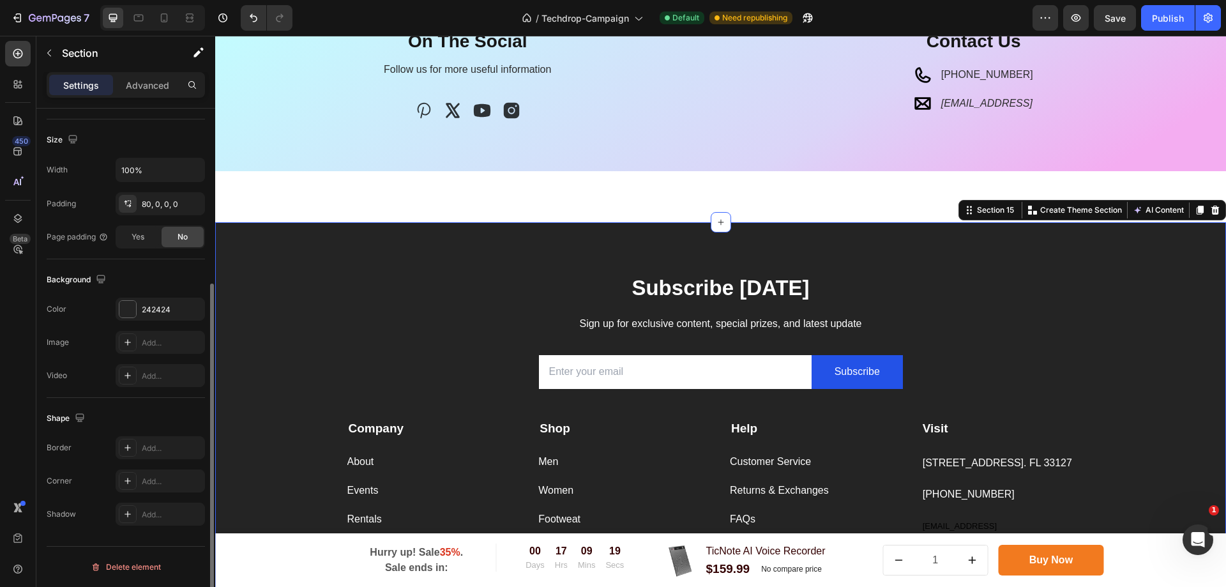
scroll to position [3700, 0]
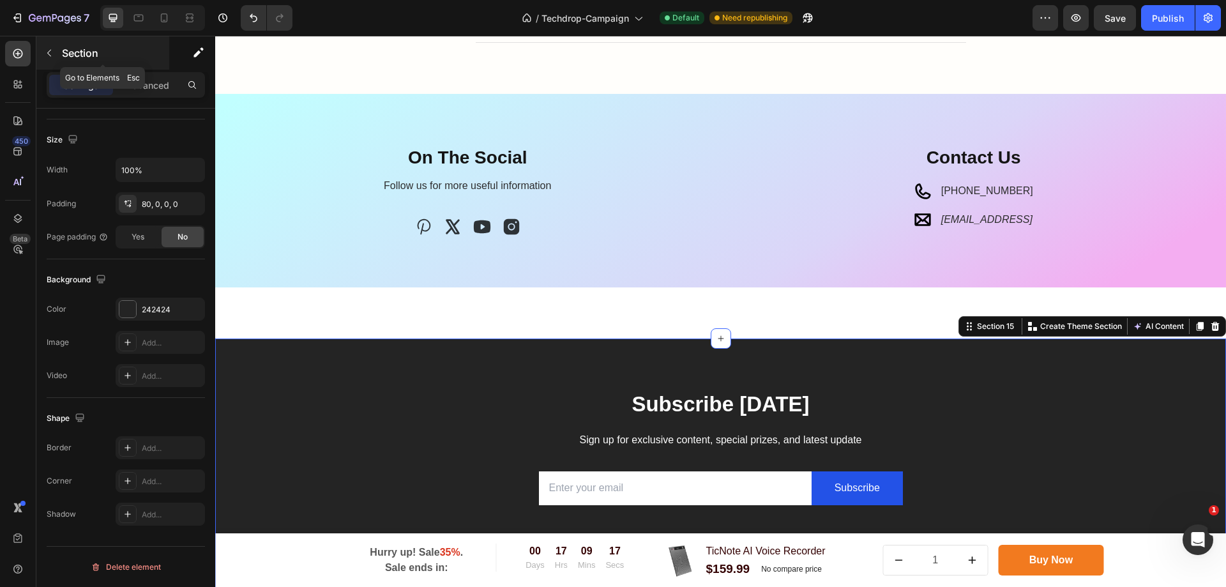
click at [60, 56] on div "Section" at bounding box center [102, 52] width 133 height 33
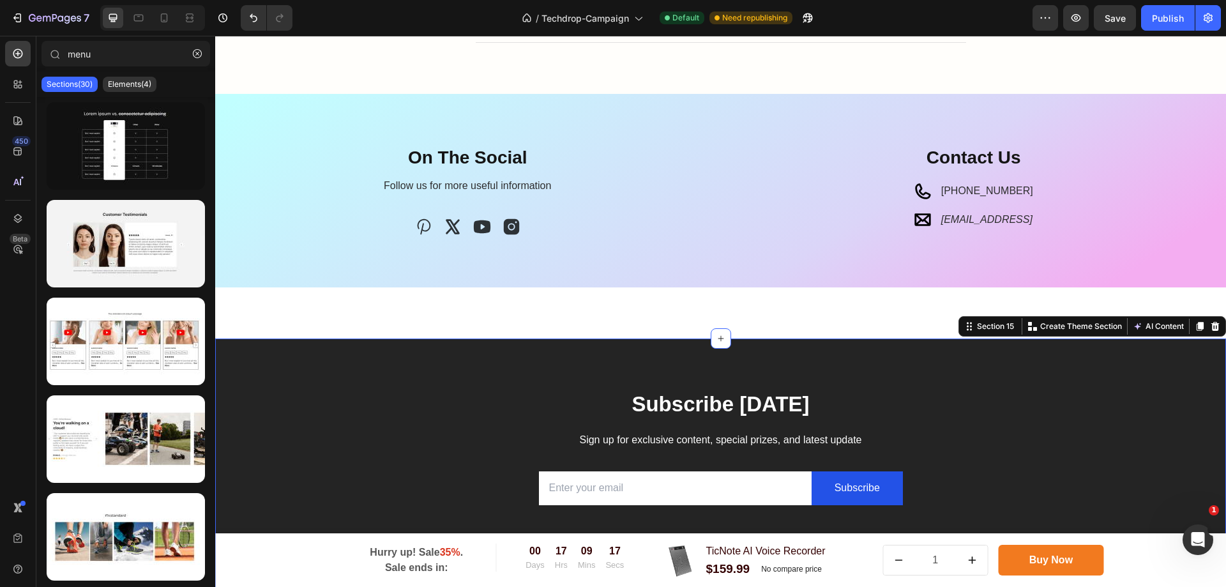
click at [404, 372] on div "Subscribe Today Heading Sign up for exclusive content, special prizes, and late…" at bounding box center [720, 553] width 1011 height 430
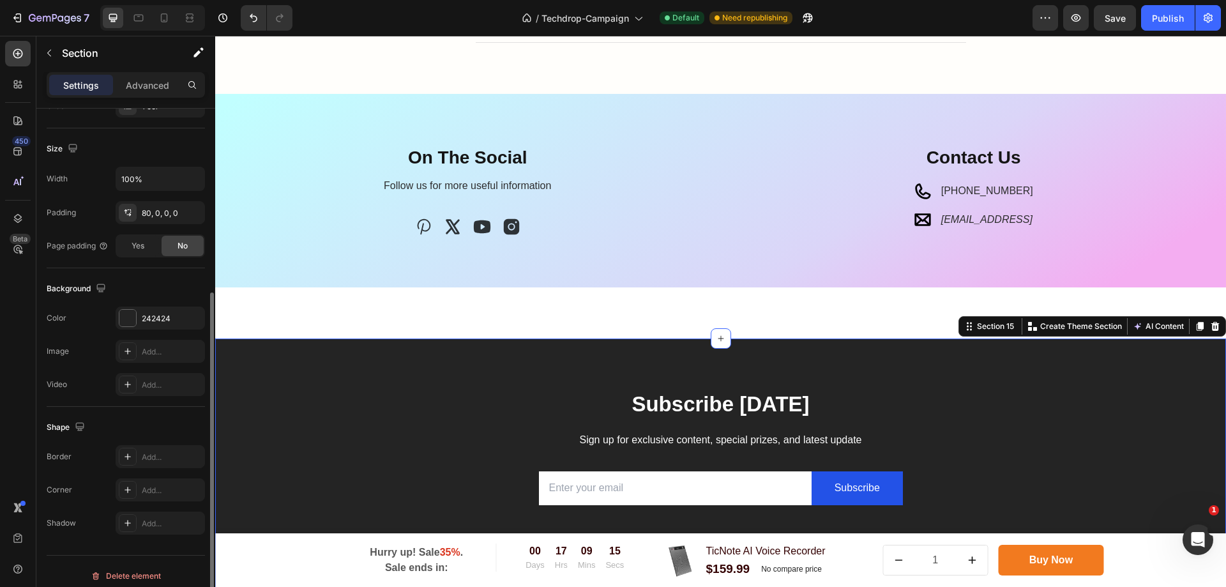
scroll to position [264, 0]
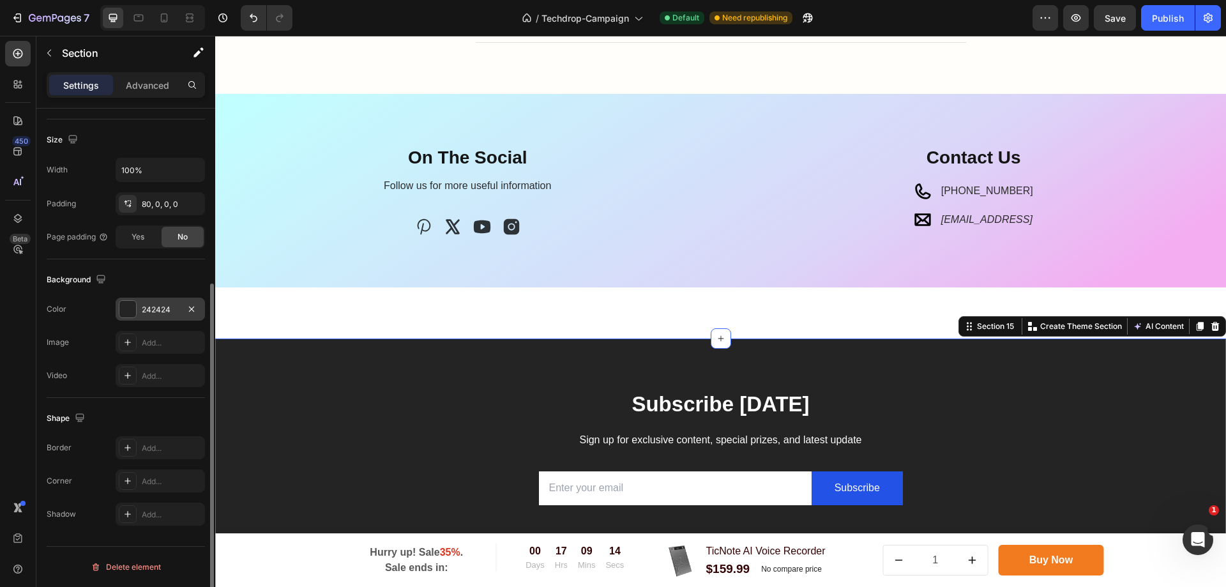
click at [121, 306] on div at bounding box center [127, 309] width 17 height 17
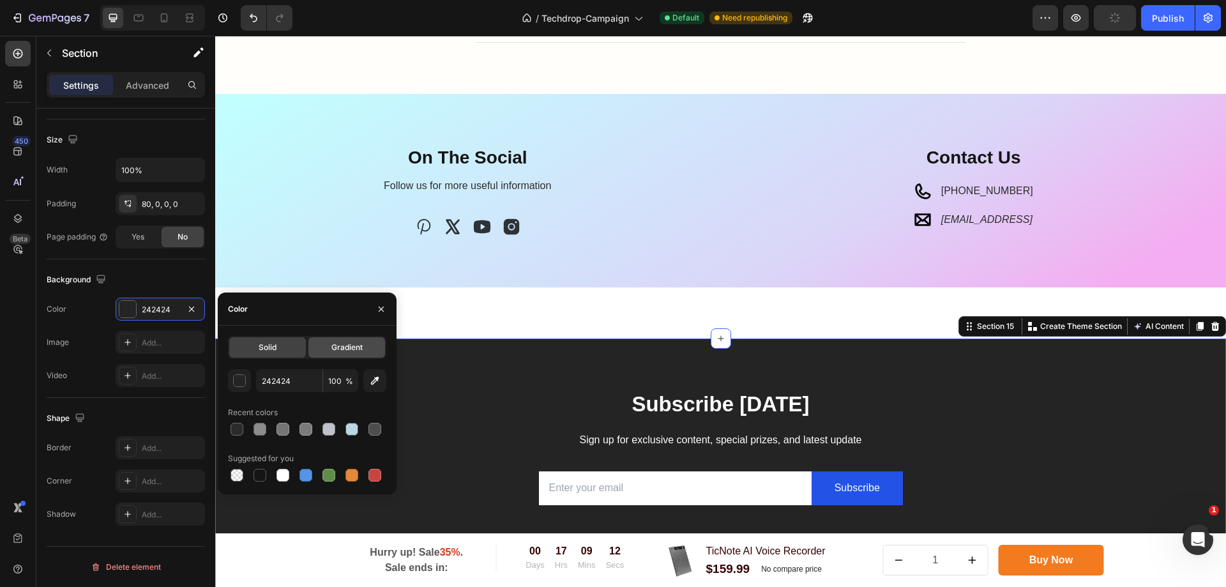
click at [354, 347] on span "Gradient" at bounding box center [346, 347] width 31 height 11
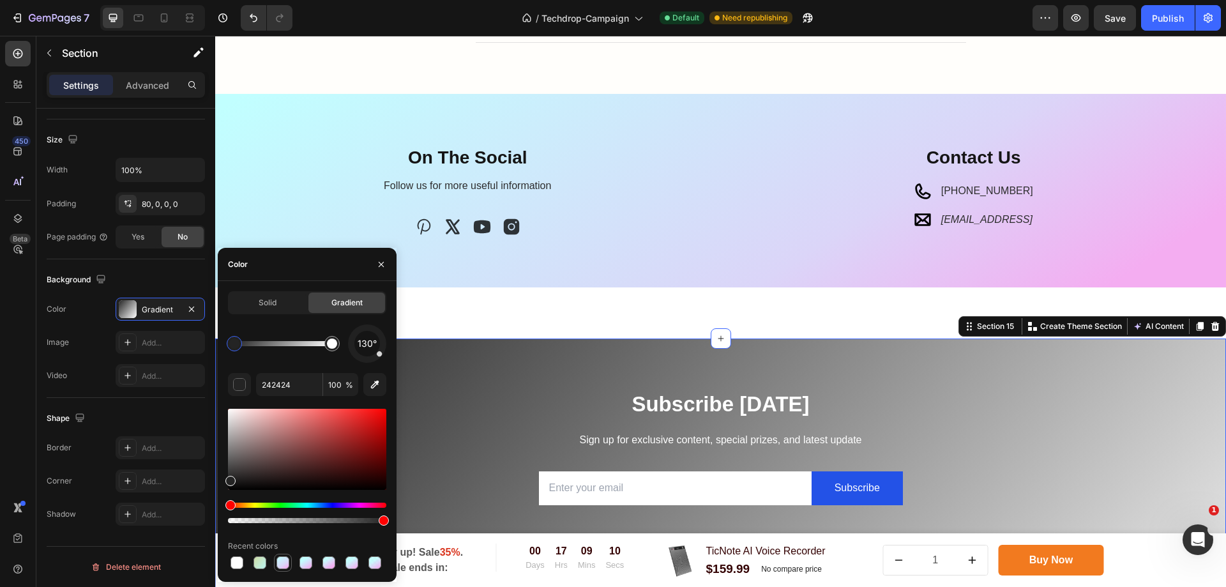
click at [281, 566] on div at bounding box center [282, 562] width 13 height 13
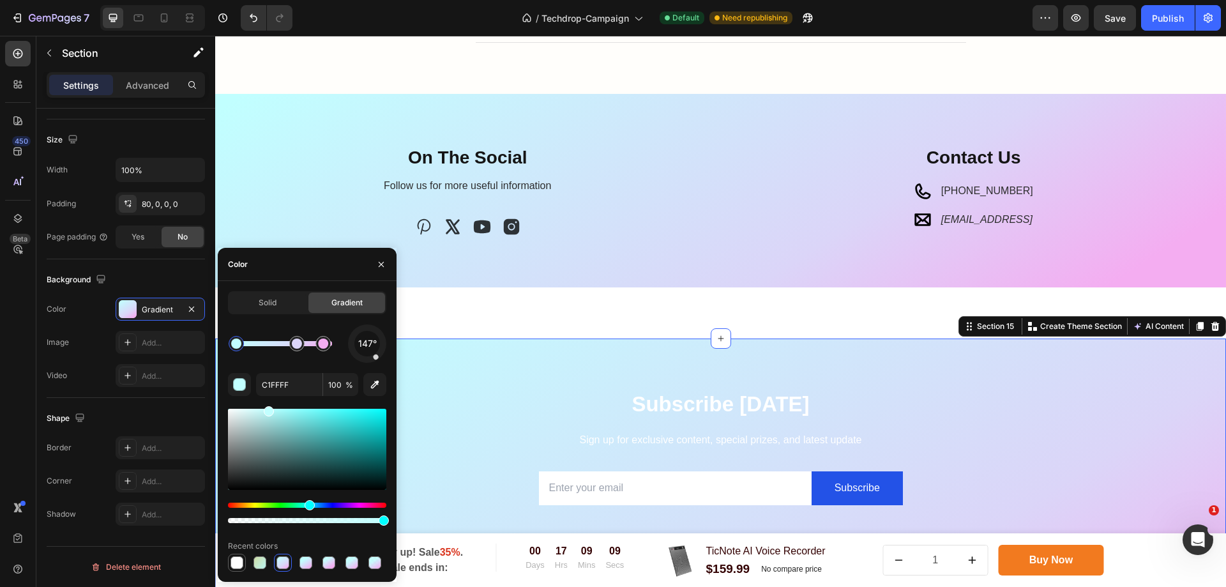
click at [232, 566] on div at bounding box center [236, 562] width 13 height 13
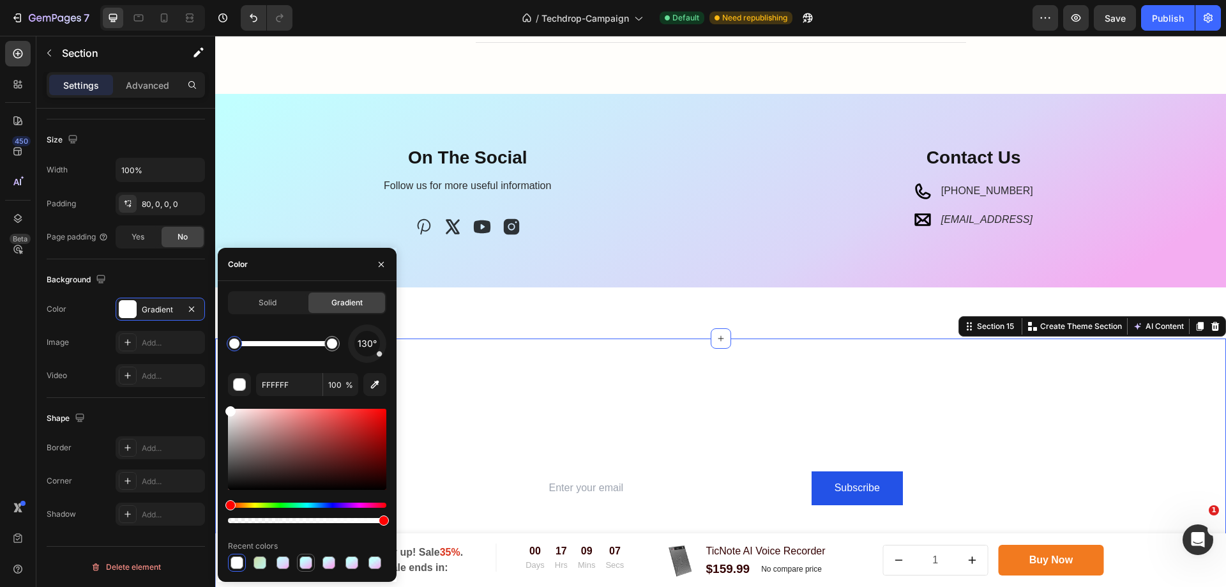
click at [310, 567] on div at bounding box center [305, 562] width 13 height 13
type input "C1FFFF"
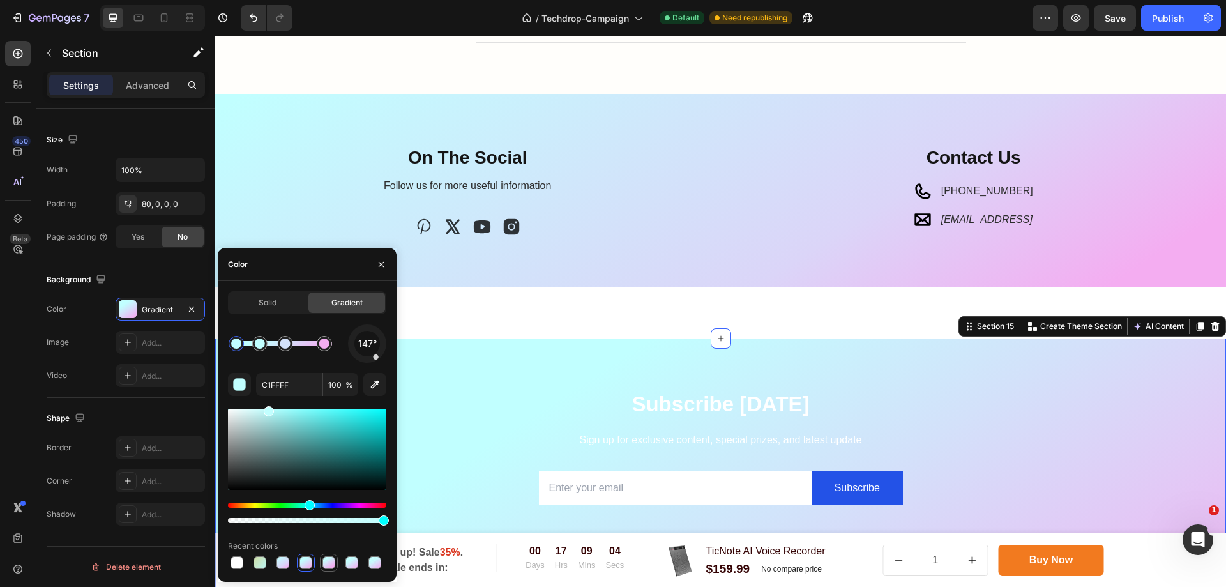
click at [324, 564] on div at bounding box center [328, 562] width 13 height 13
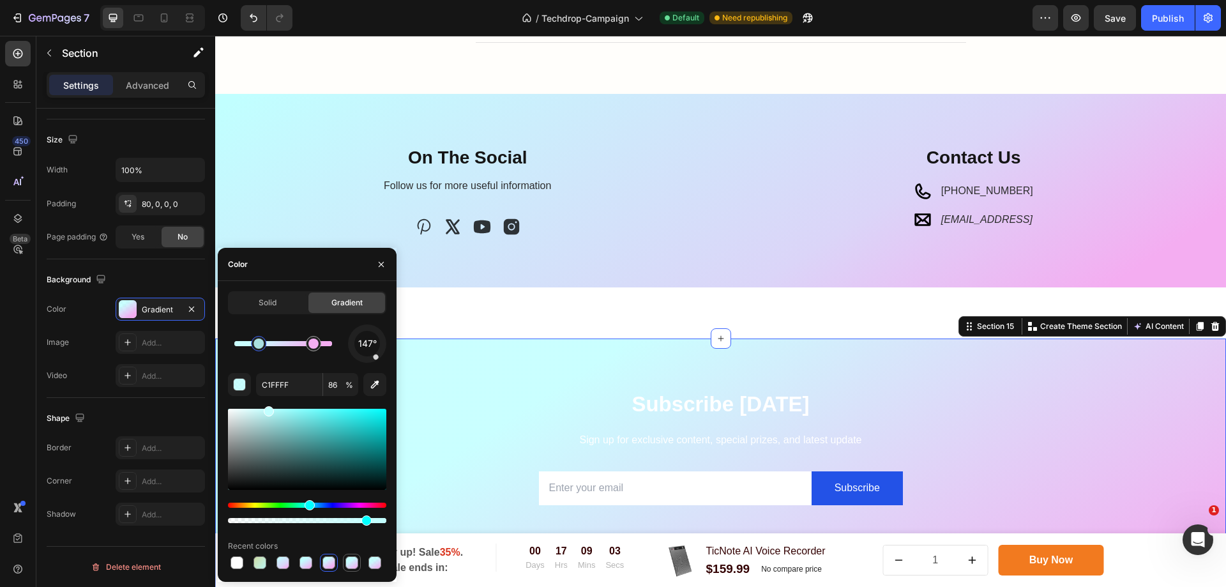
click at [346, 564] on div at bounding box center [351, 562] width 13 height 13
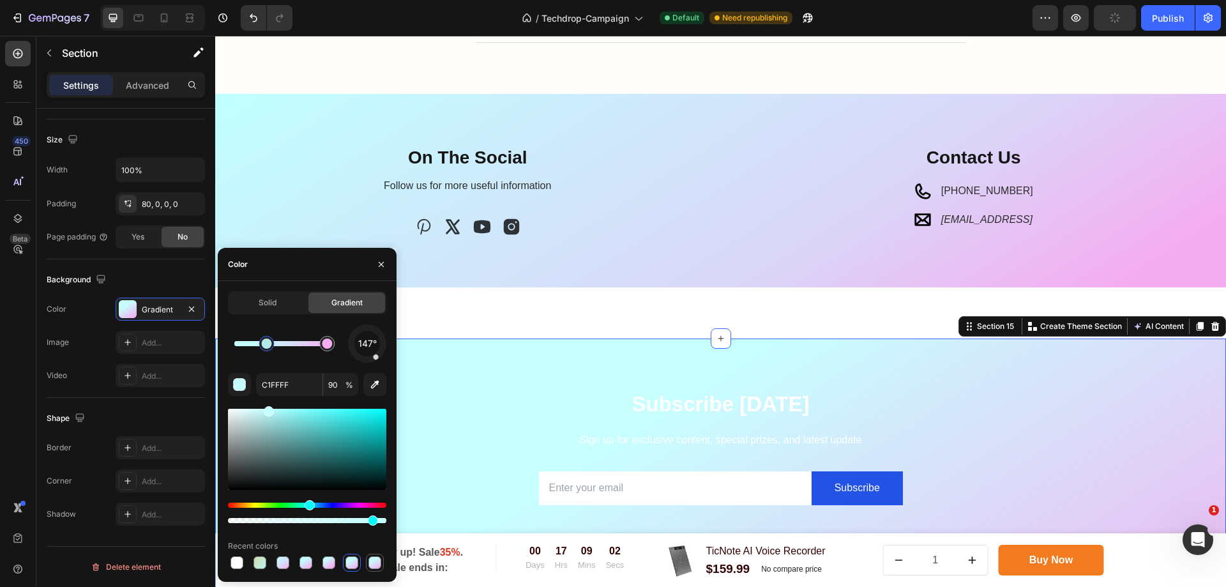
click at [375, 566] on div at bounding box center [374, 562] width 13 height 13
click at [352, 566] on div at bounding box center [351, 562] width 13 height 13
click at [329, 568] on div at bounding box center [328, 562] width 13 height 13
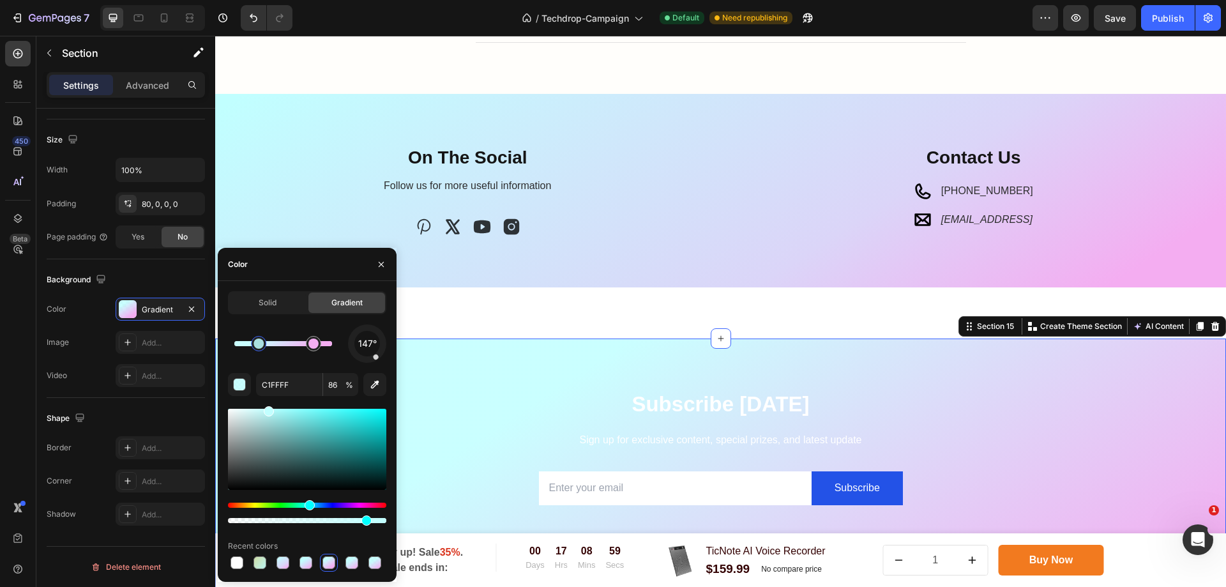
click at [316, 568] on div at bounding box center [307, 563] width 158 height 18
click at [306, 568] on div at bounding box center [305, 562] width 13 height 13
type input "100"
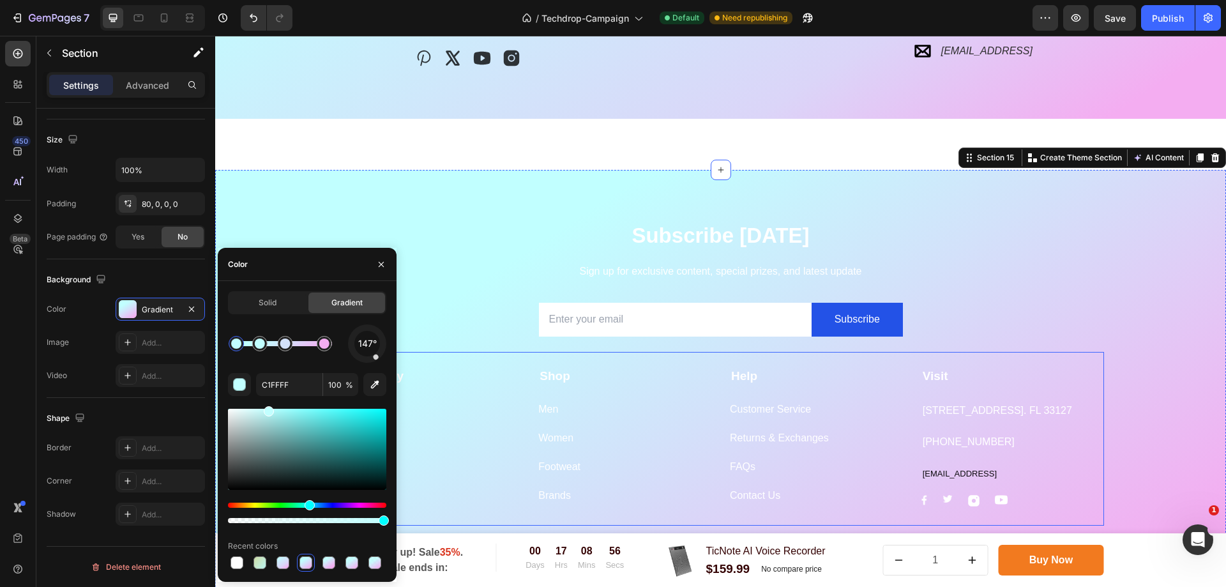
scroll to position [3891, 0]
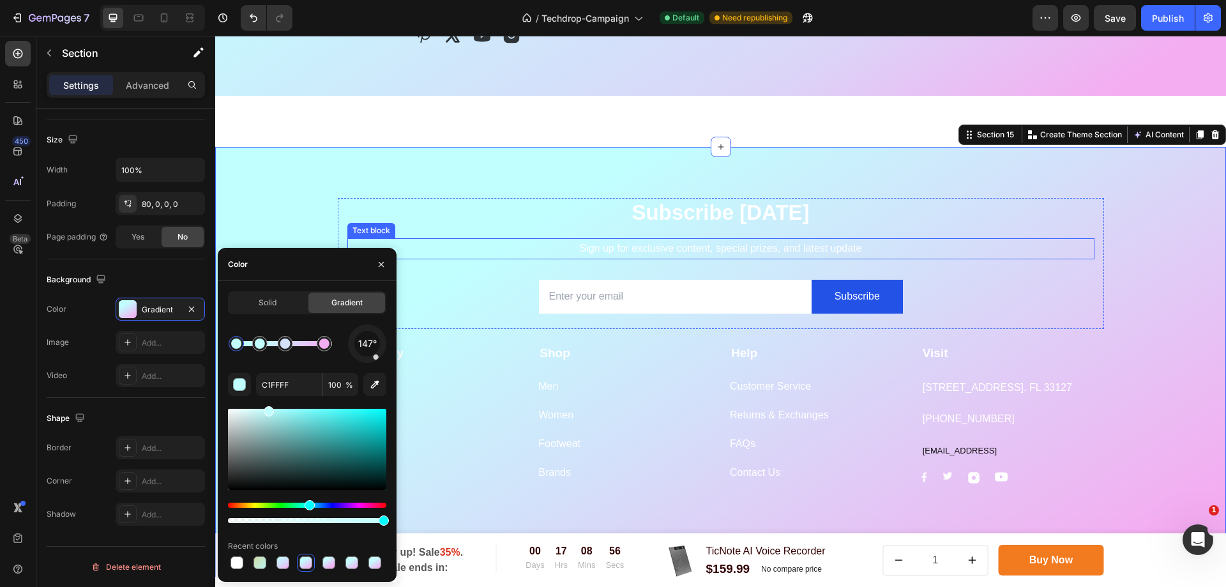
click at [479, 244] on p "Sign up for exclusive content, special prizes, and latest update" at bounding box center [721, 248] width 744 height 19
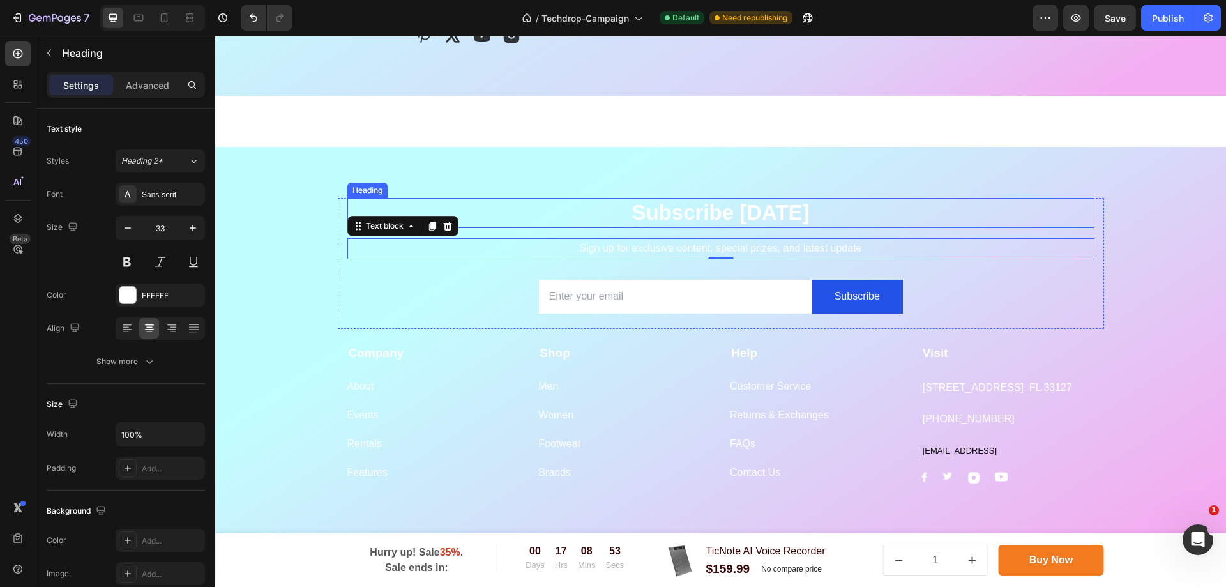
click at [811, 207] on p "Subscribe Today" at bounding box center [721, 212] width 744 height 27
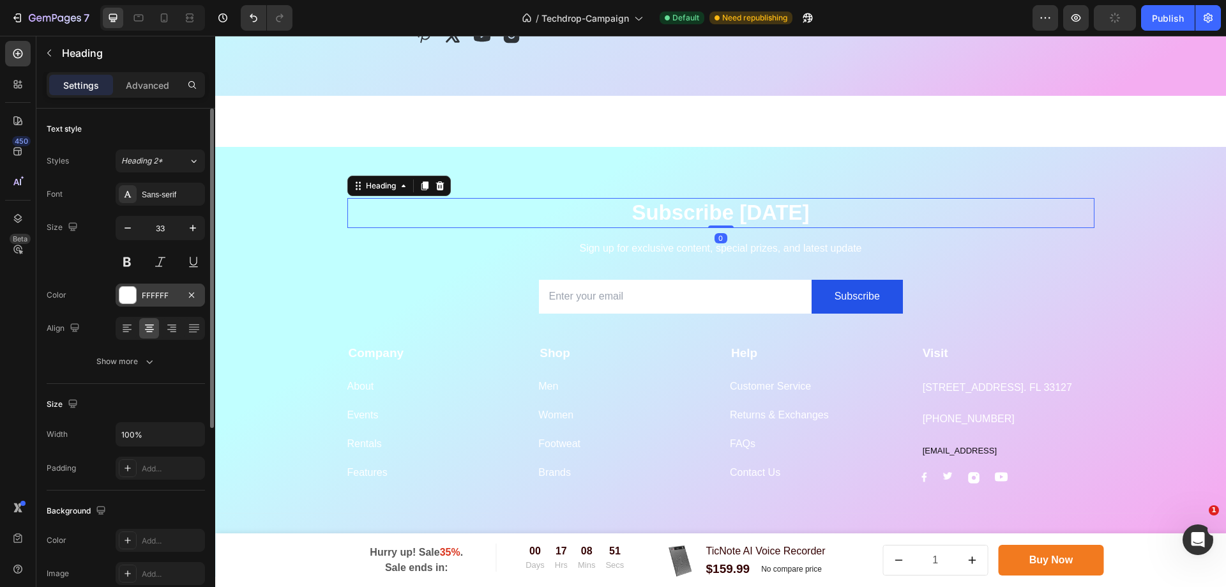
click at [165, 298] on div "FFFFFF" at bounding box center [160, 295] width 37 height 11
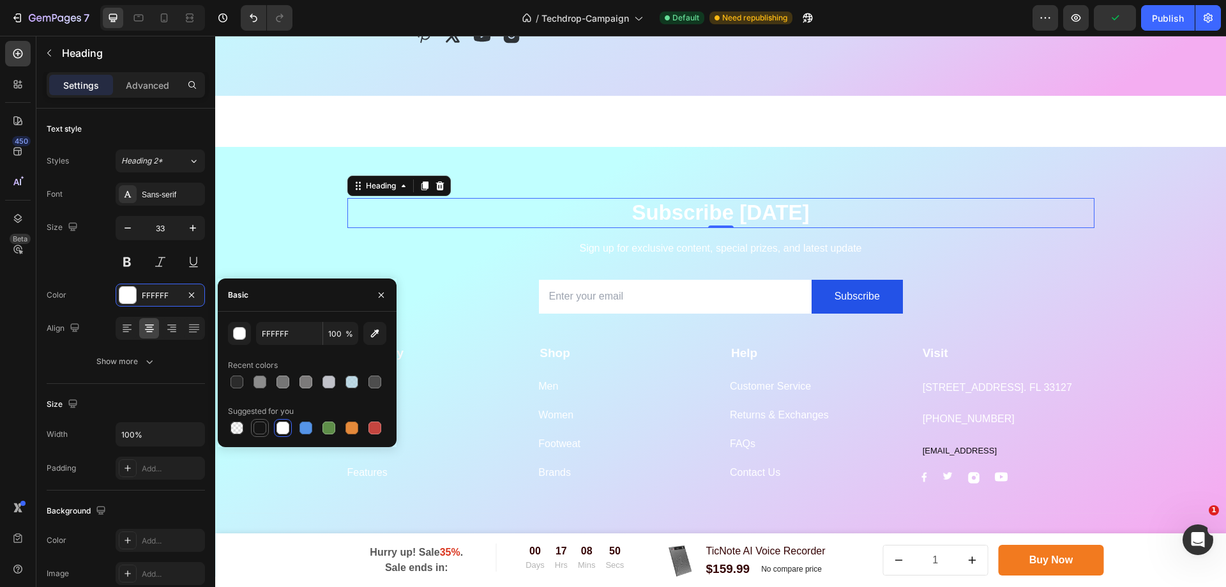
drag, startPoint x: 262, startPoint y: 424, endPoint x: 280, endPoint y: 331, distance: 94.2
click at [262, 424] on div at bounding box center [259, 427] width 13 height 13
type input "151515"
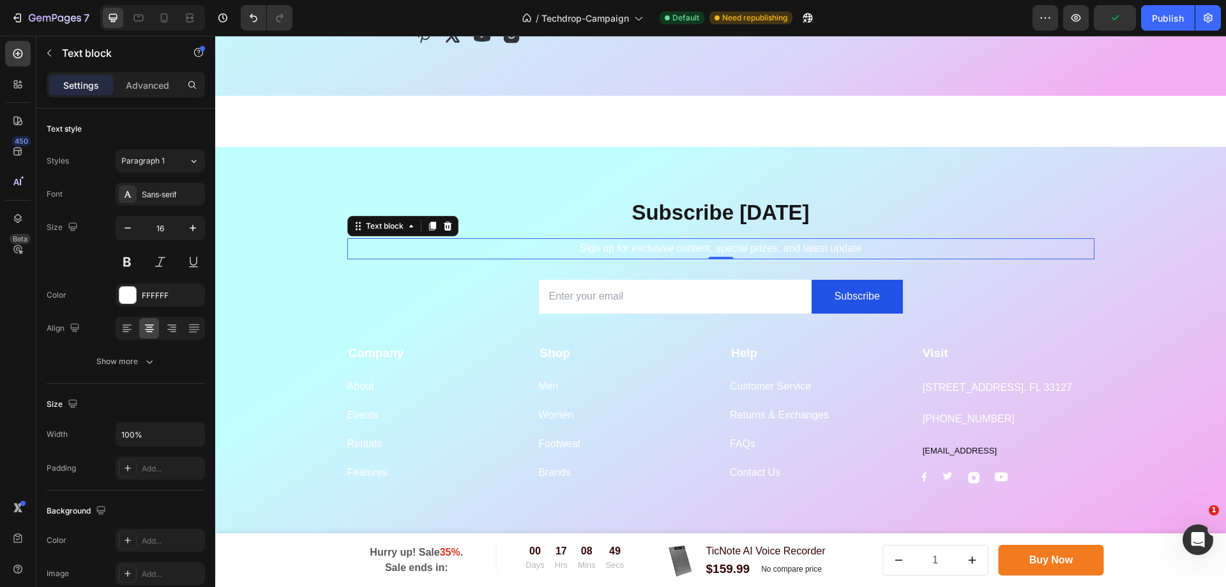
click at [721, 252] on p "Sign up for exclusive content, special prizes, and latest update" at bounding box center [721, 248] width 744 height 19
click at [133, 263] on button at bounding box center [127, 261] width 23 height 23
click at [132, 264] on button at bounding box center [127, 261] width 23 height 23
click at [145, 293] on div "FFFFFF" at bounding box center [160, 295] width 37 height 11
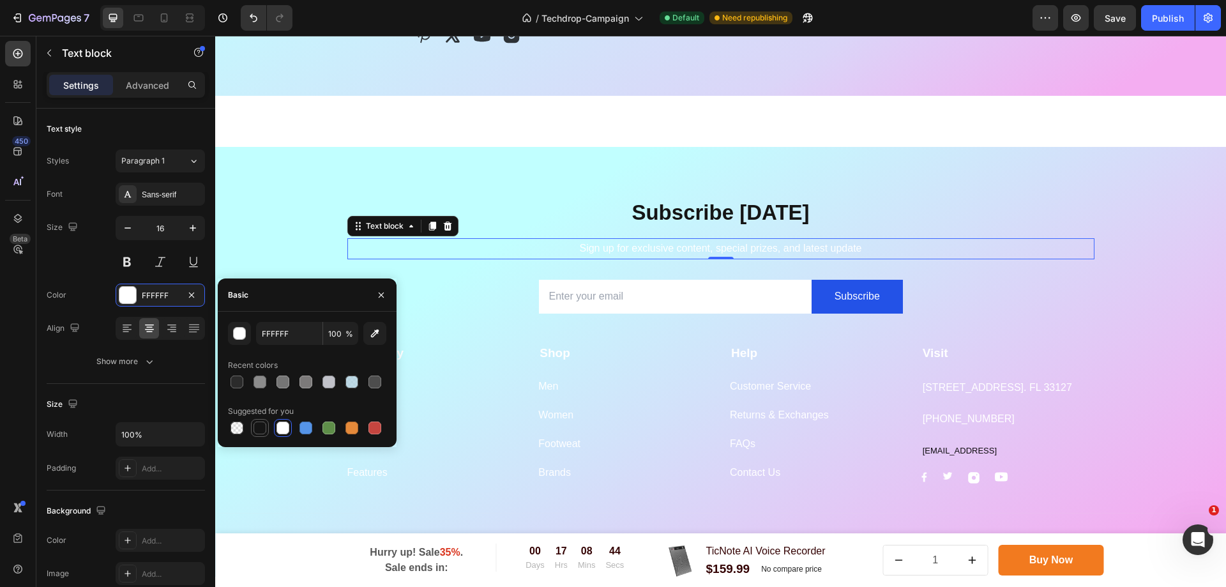
click at [259, 434] on div at bounding box center [259, 427] width 13 height 13
type input "151515"
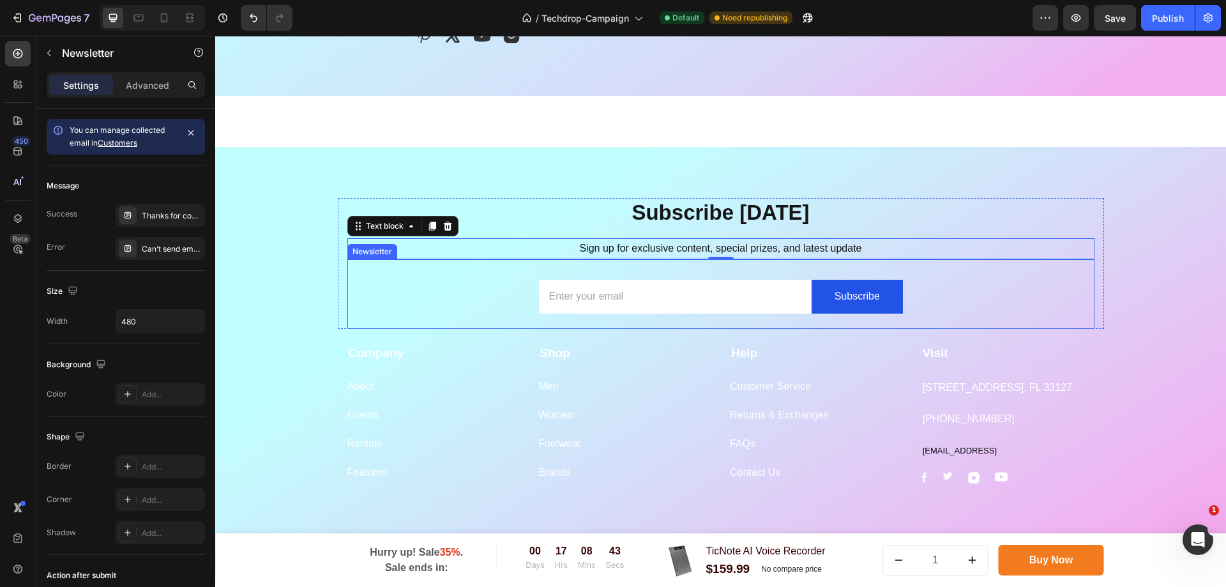
click at [432, 313] on div "Email Field Subscribe Submit Button Row Newsletter" at bounding box center [720, 294] width 747 height 70
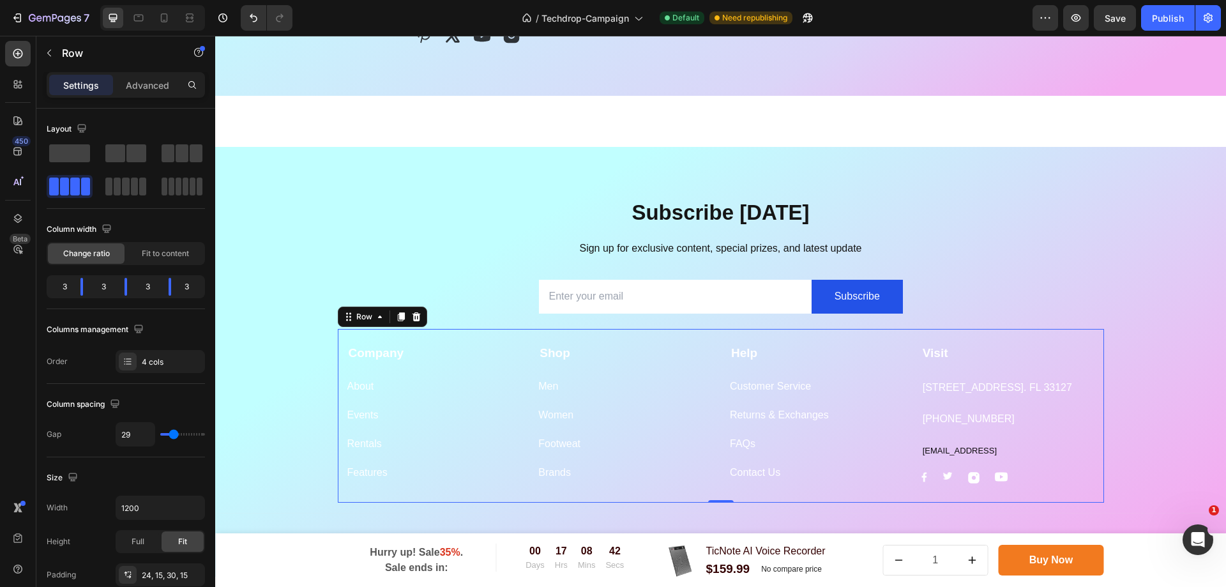
click at [427, 336] on div "Company Text block About Button Events Button Rentals Button Features Button Sh…" at bounding box center [721, 416] width 766 height 174
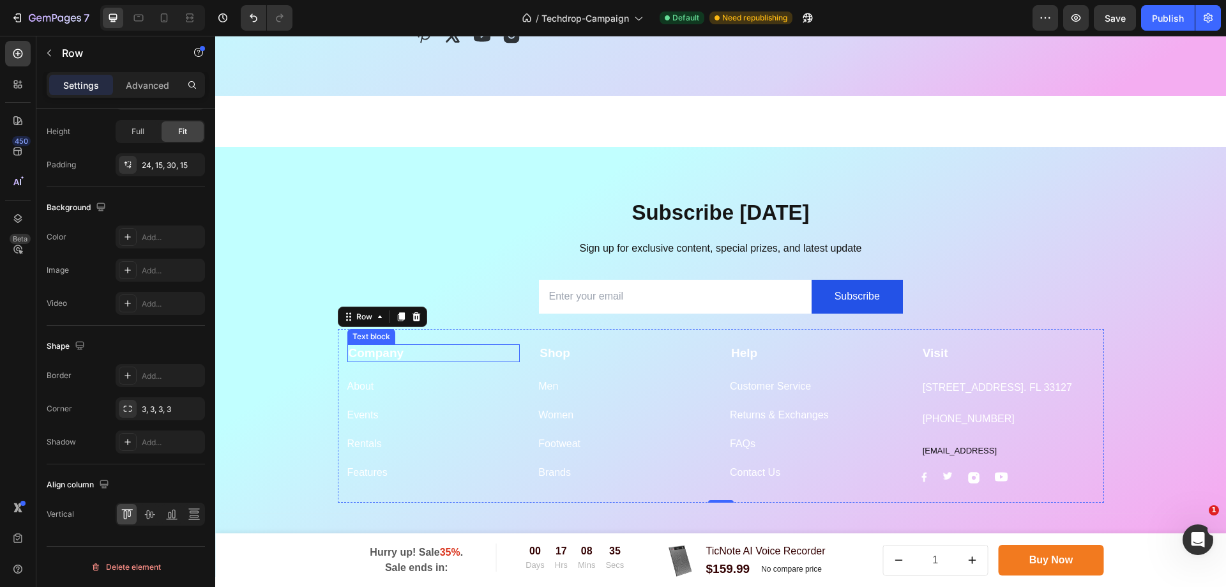
scroll to position [0, 0]
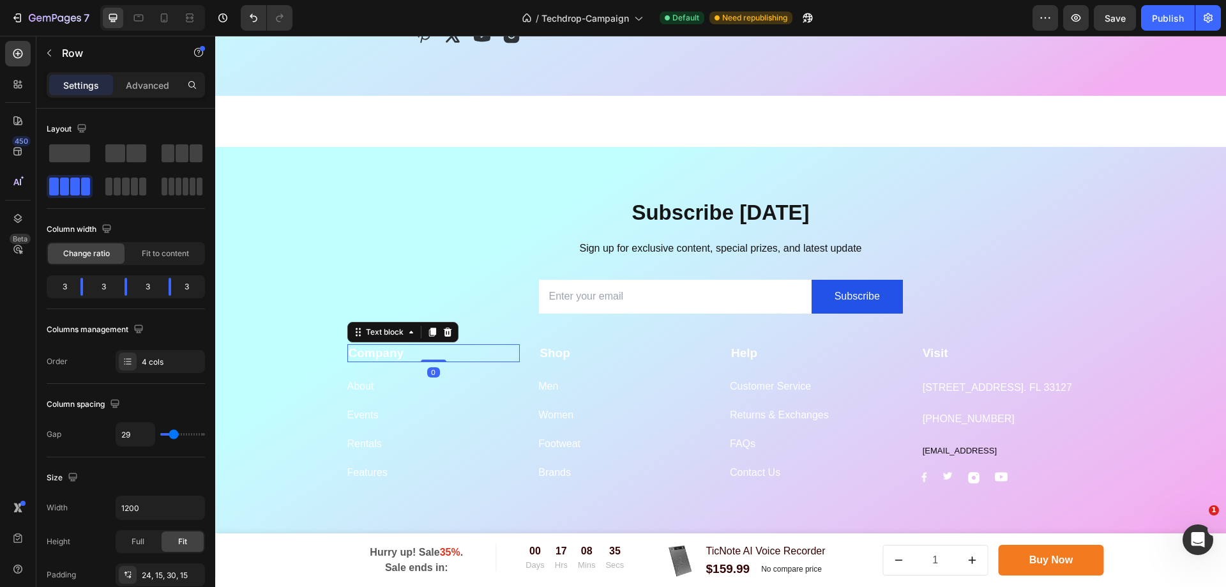
click at [408, 354] on p "Company" at bounding box center [434, 353] width 170 height 16
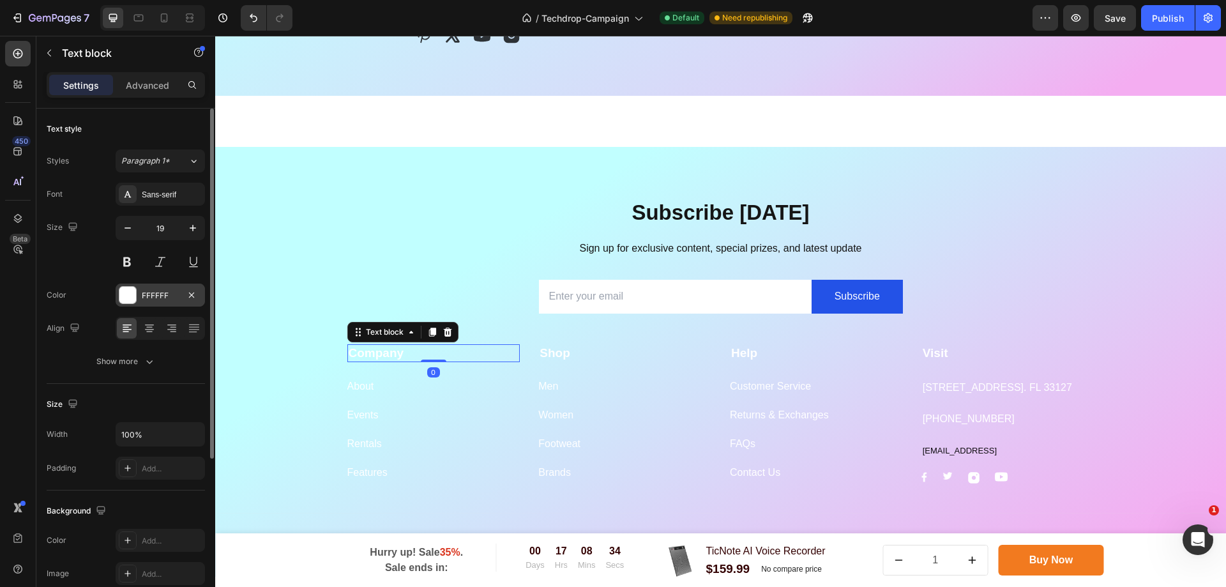
click at [139, 283] on div "FFFFFF" at bounding box center [160, 294] width 89 height 23
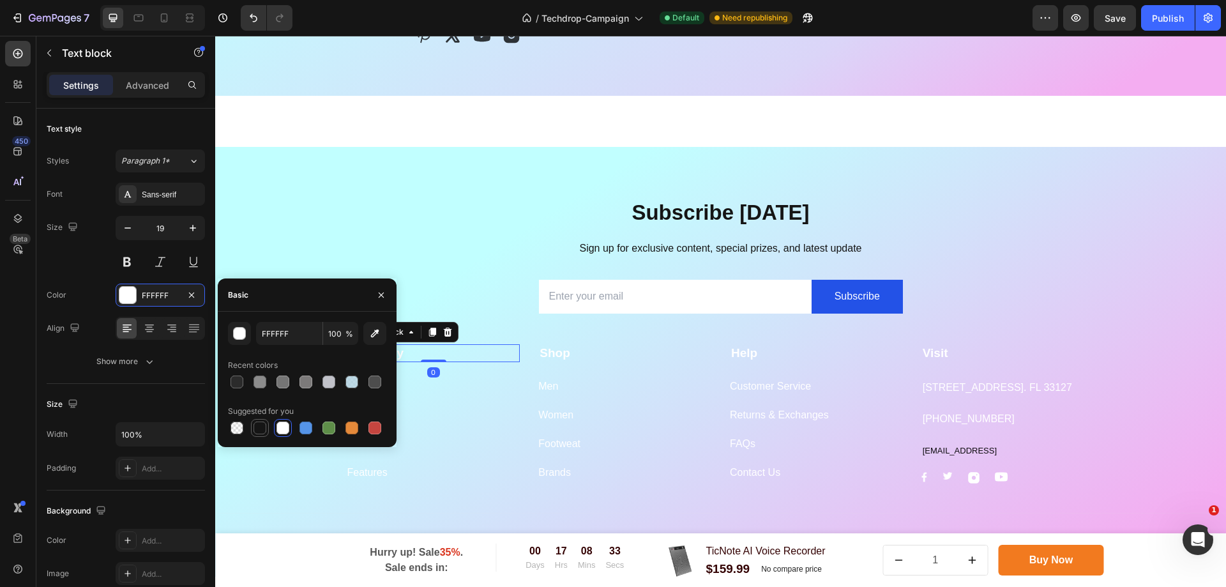
drag, startPoint x: 256, startPoint y: 425, endPoint x: 246, endPoint y: 361, distance: 64.6
click at [256, 425] on div at bounding box center [259, 427] width 13 height 13
type input "151515"
click at [485, 377] on div "About Button" at bounding box center [433, 379] width 173 height 34
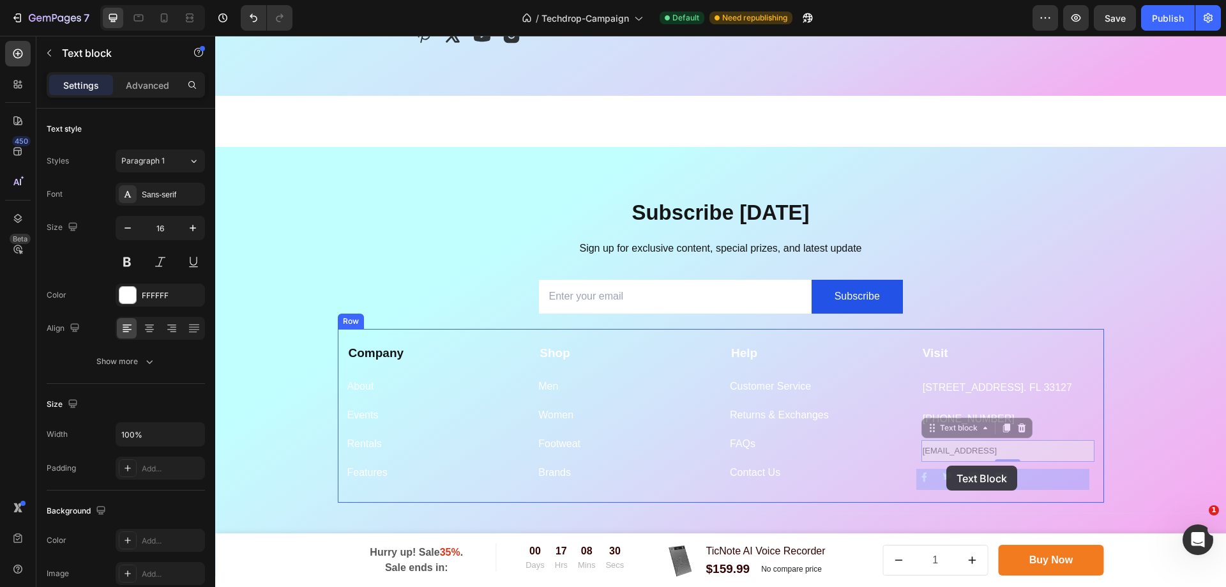
drag, startPoint x: 1059, startPoint y: 471, endPoint x: 955, endPoint y: 466, distance: 103.5
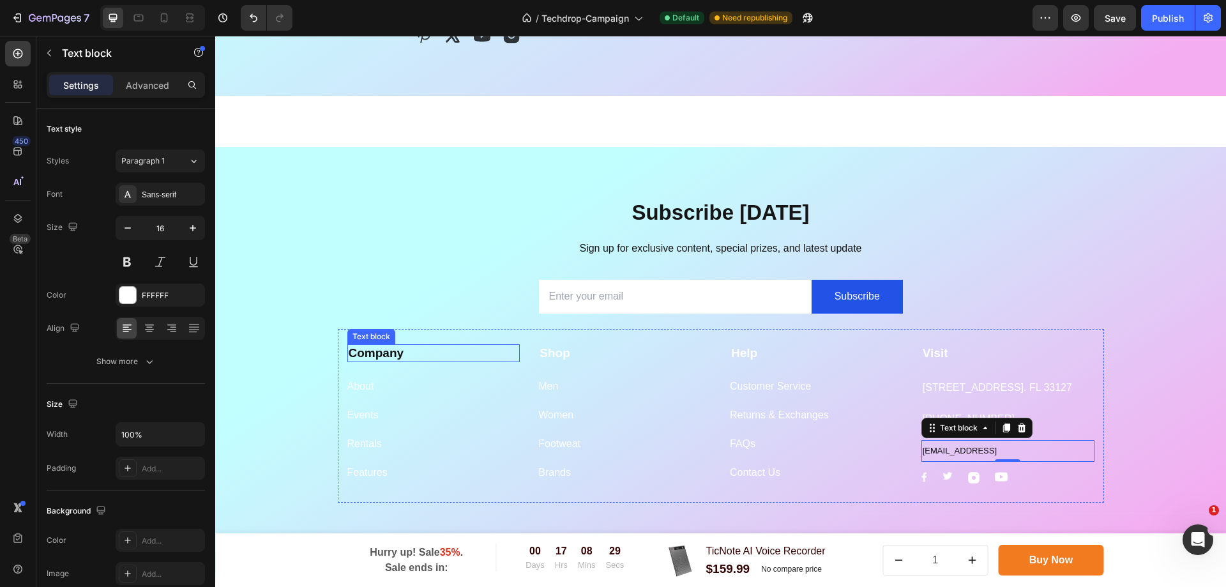
click at [441, 354] on p "Company" at bounding box center [434, 353] width 170 height 16
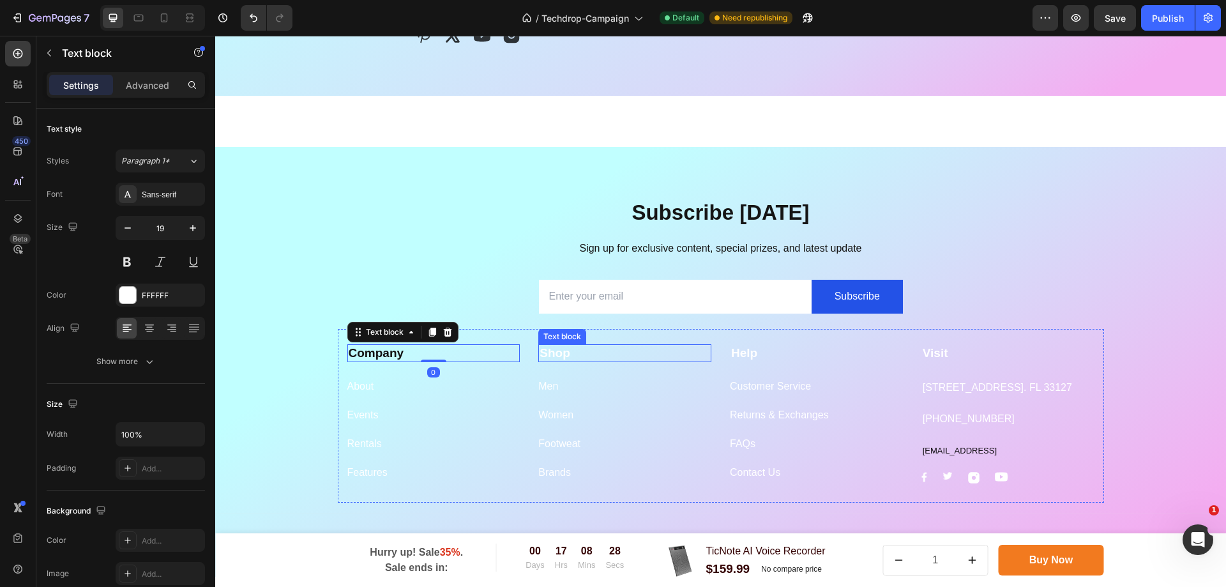
click at [547, 354] on strong "Shop" at bounding box center [555, 352] width 31 height 13
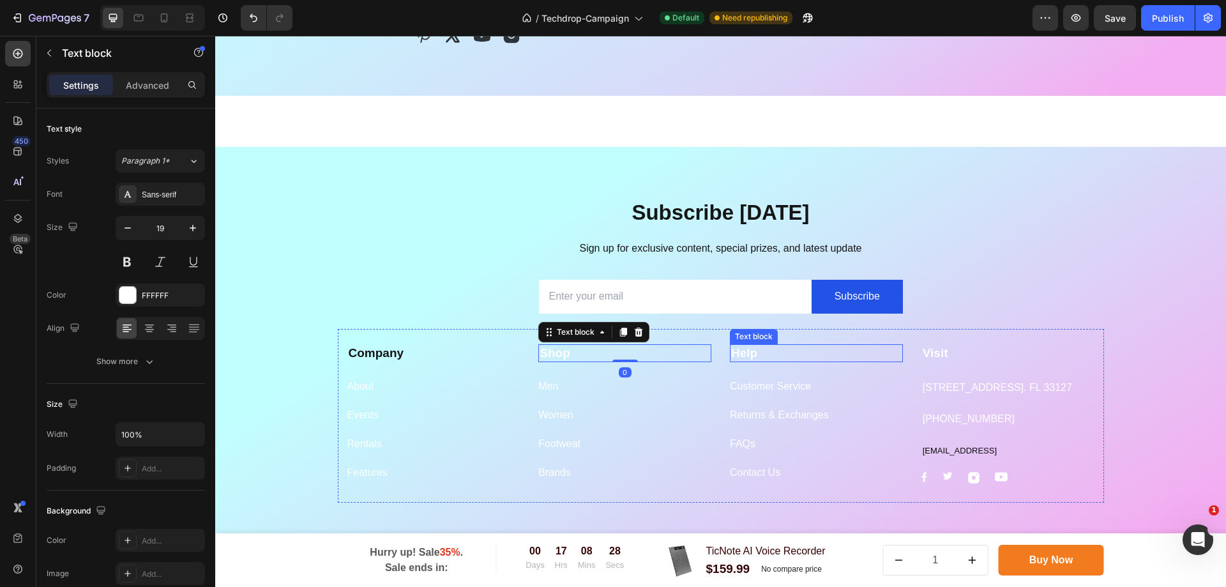
click at [737, 357] on strong "Help" at bounding box center [744, 352] width 26 height 13
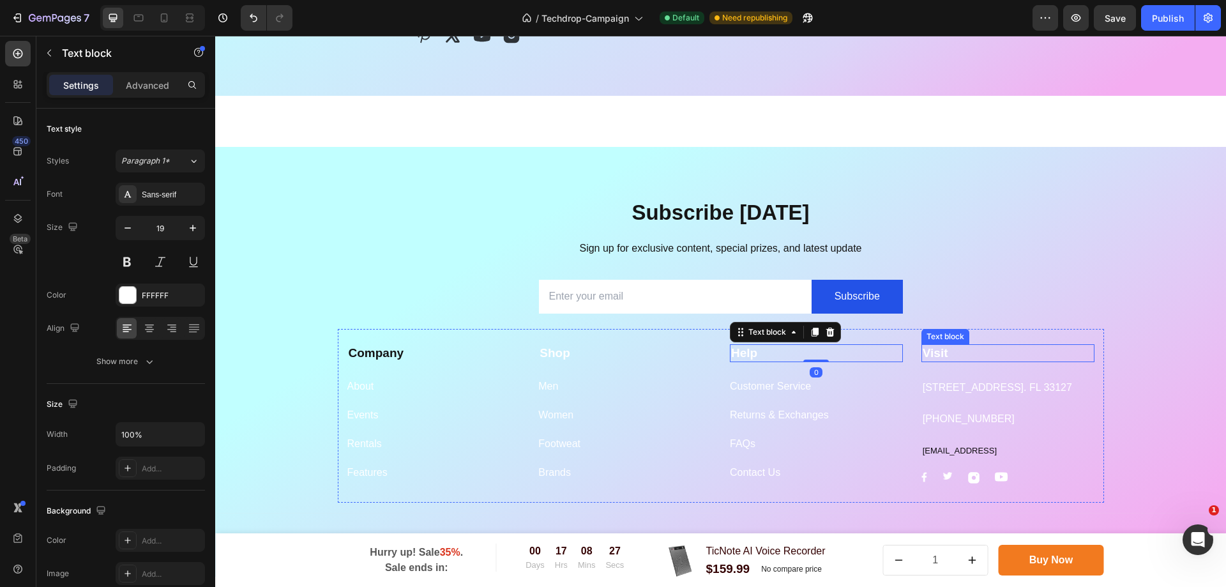
click at [933, 348] on strong "Visit" at bounding box center [936, 352] width 26 height 13
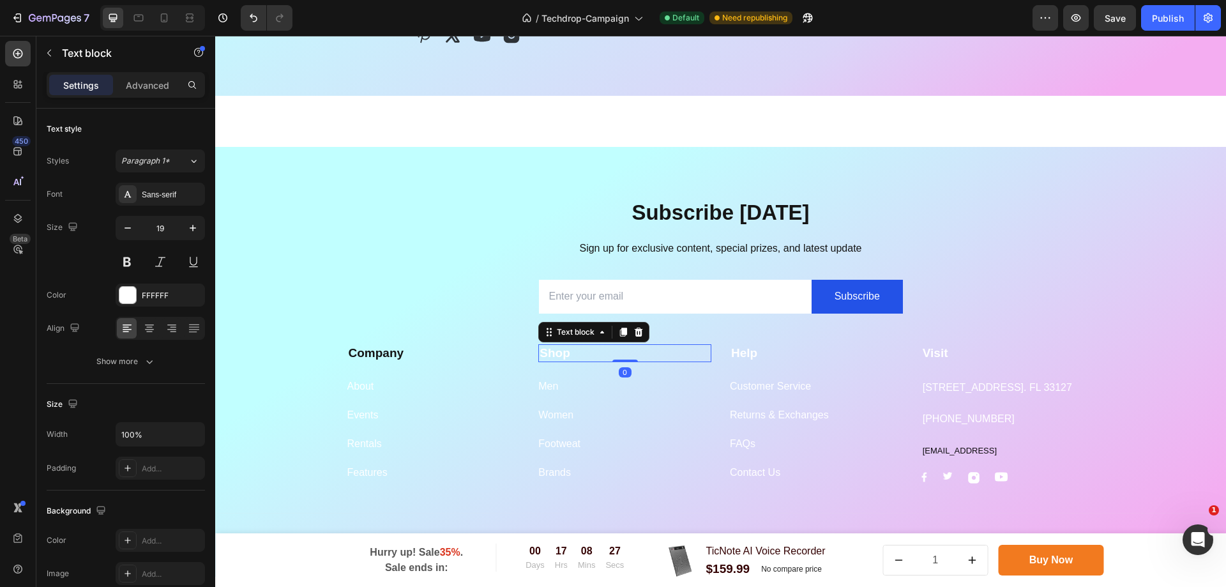
click at [566, 360] on p "Shop" at bounding box center [625, 353] width 170 height 16
click at [150, 298] on div "FFFFFF" at bounding box center [160, 295] width 37 height 11
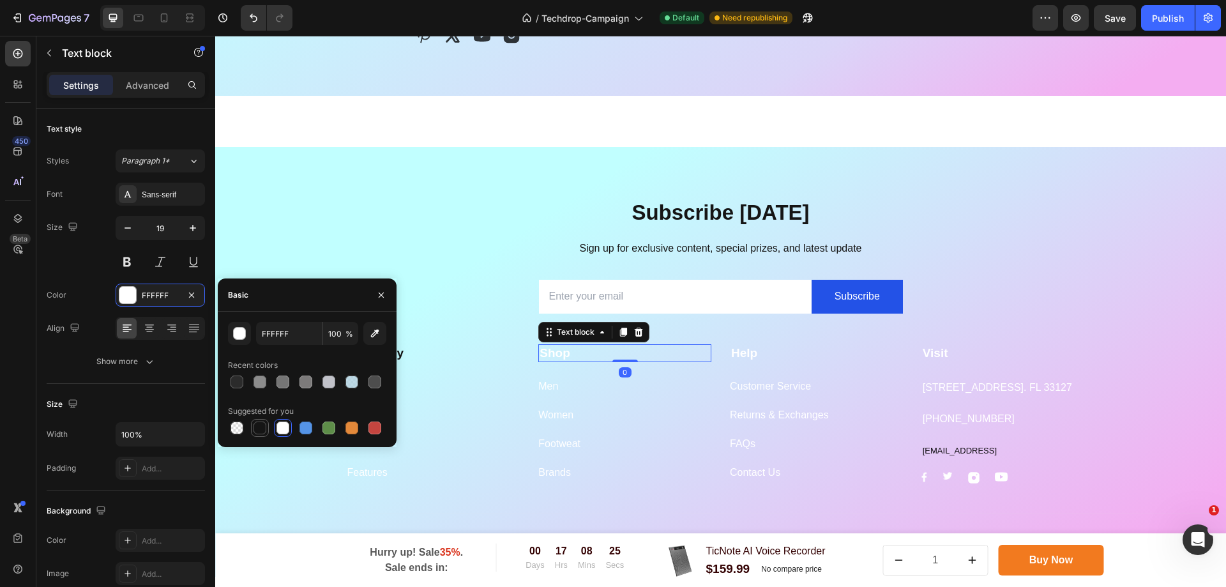
click at [257, 422] on div at bounding box center [259, 427] width 13 height 13
type input "151515"
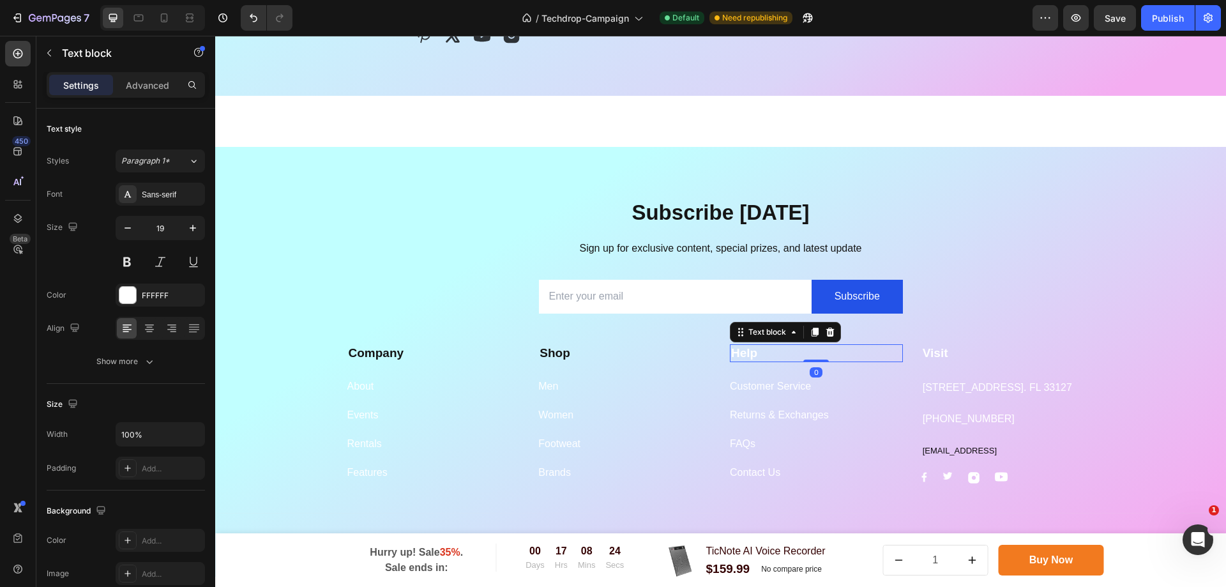
click at [746, 354] on strong "Help" at bounding box center [744, 352] width 26 height 13
click at [141, 294] on div "FFFFFF" at bounding box center [160, 294] width 89 height 23
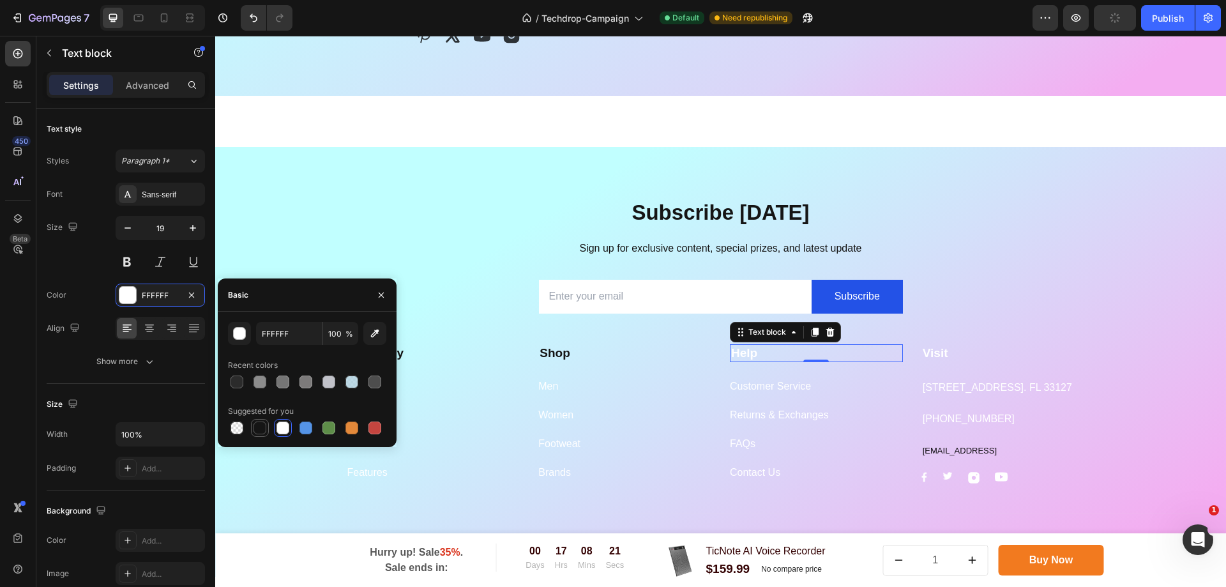
click at [262, 419] on div at bounding box center [260, 428] width 18 height 18
type input "151515"
click at [959, 343] on div "Company Text block About Button Events Button Rentals Button Features Button Sh…" at bounding box center [721, 416] width 766 height 174
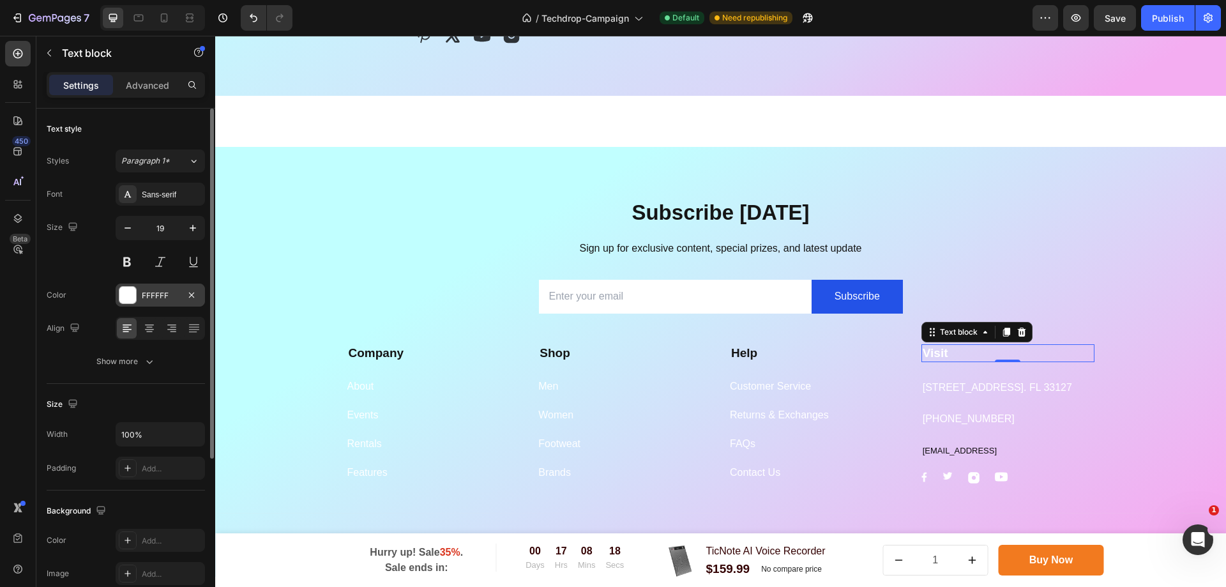
click at [163, 294] on div "FFFFFF" at bounding box center [160, 295] width 37 height 11
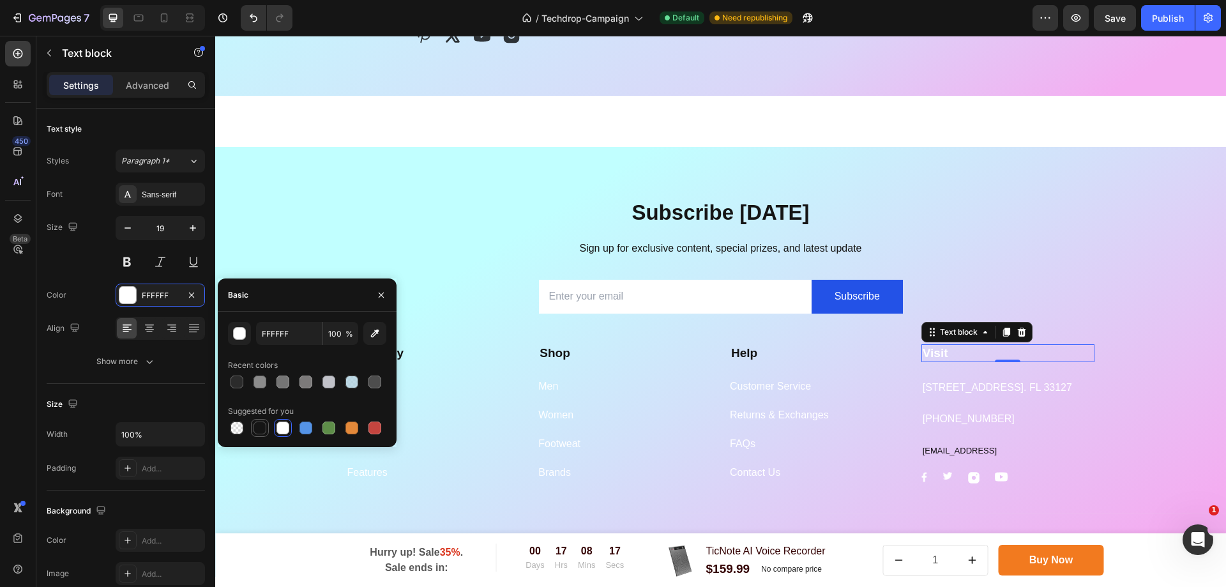
click at [263, 428] on div at bounding box center [259, 427] width 13 height 13
type input "151515"
click at [1065, 248] on p "Sign up for exclusive content, special prizes, and latest update" at bounding box center [721, 248] width 744 height 19
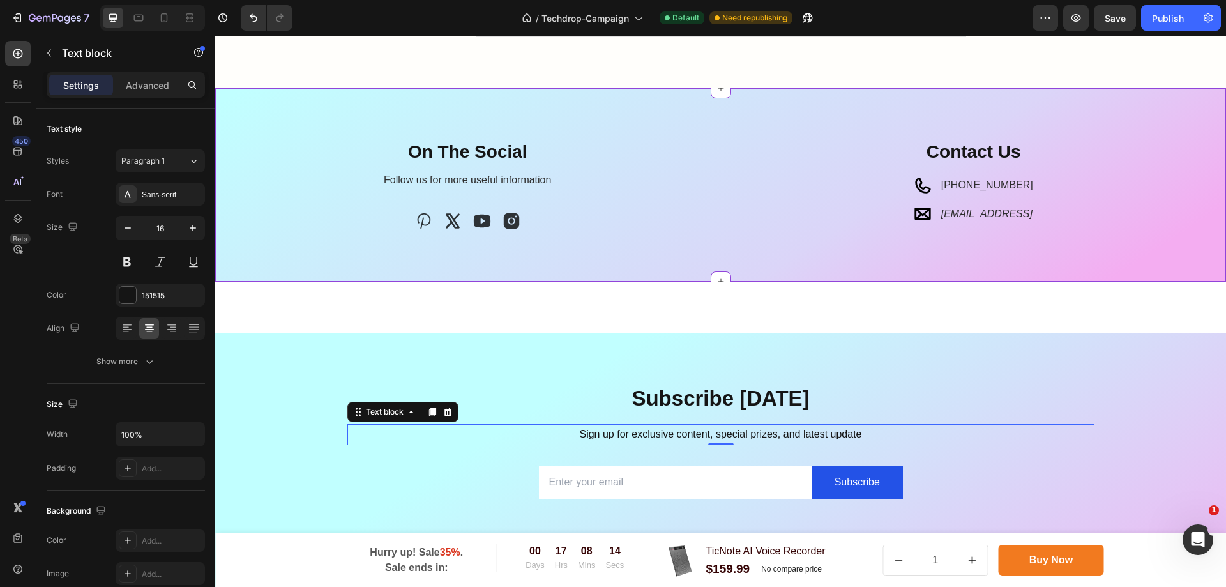
scroll to position [3700, 0]
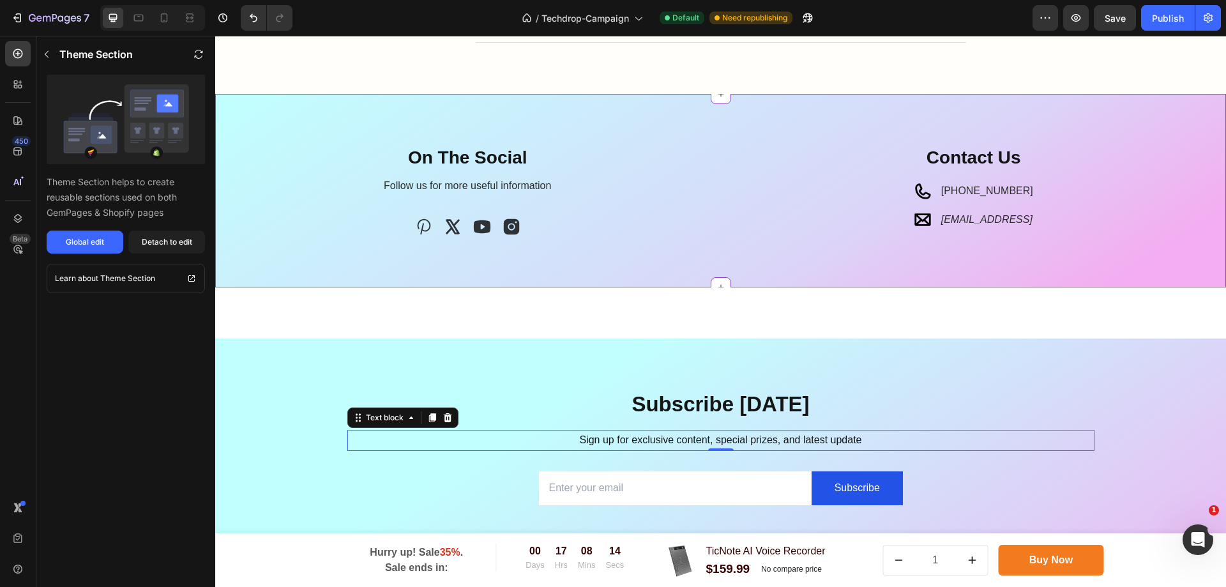
click at [810, 264] on div "On The Social Heading Follow us for more useful information Text block Icon Ico…" at bounding box center [720, 190] width 1011 height 193
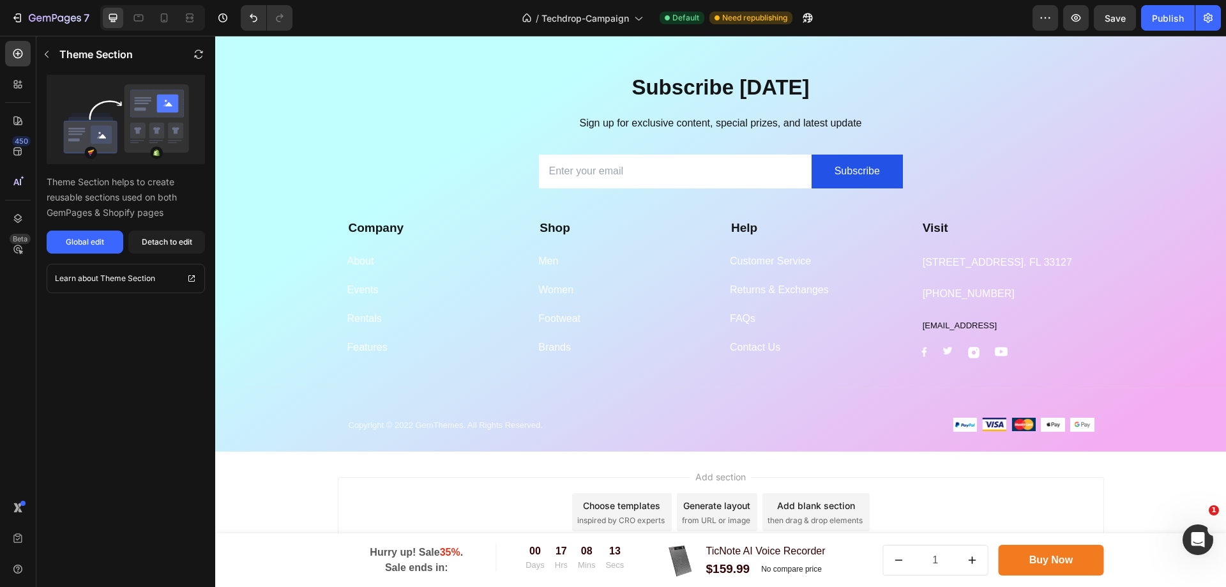
scroll to position [4019, 0]
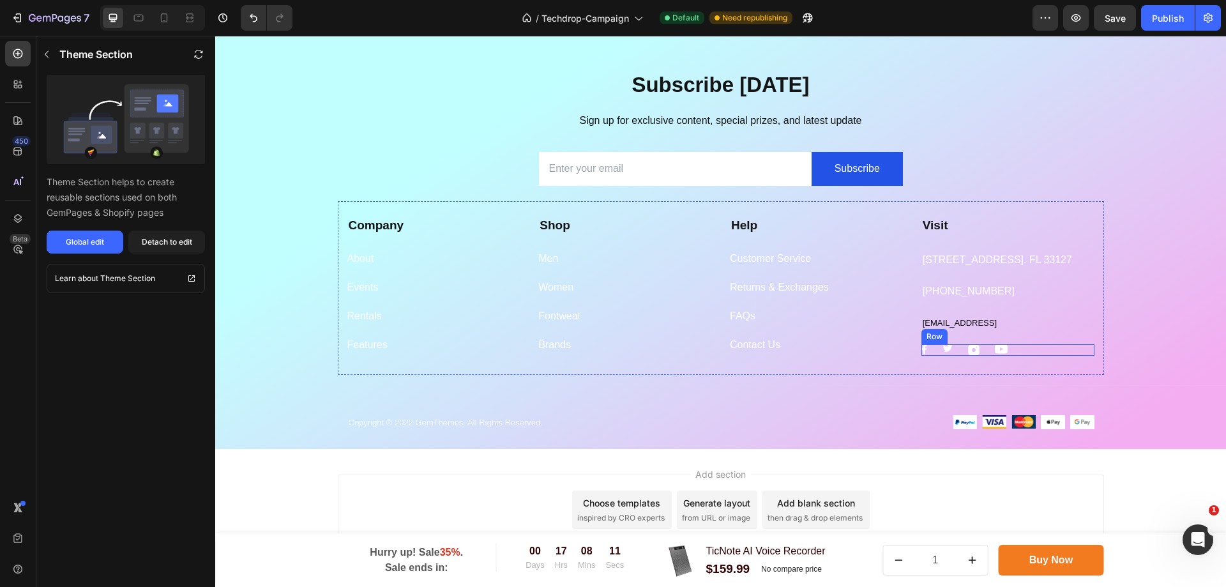
click at [1034, 356] on div "Image Image Image Image Row" at bounding box center [1007, 349] width 173 height 11
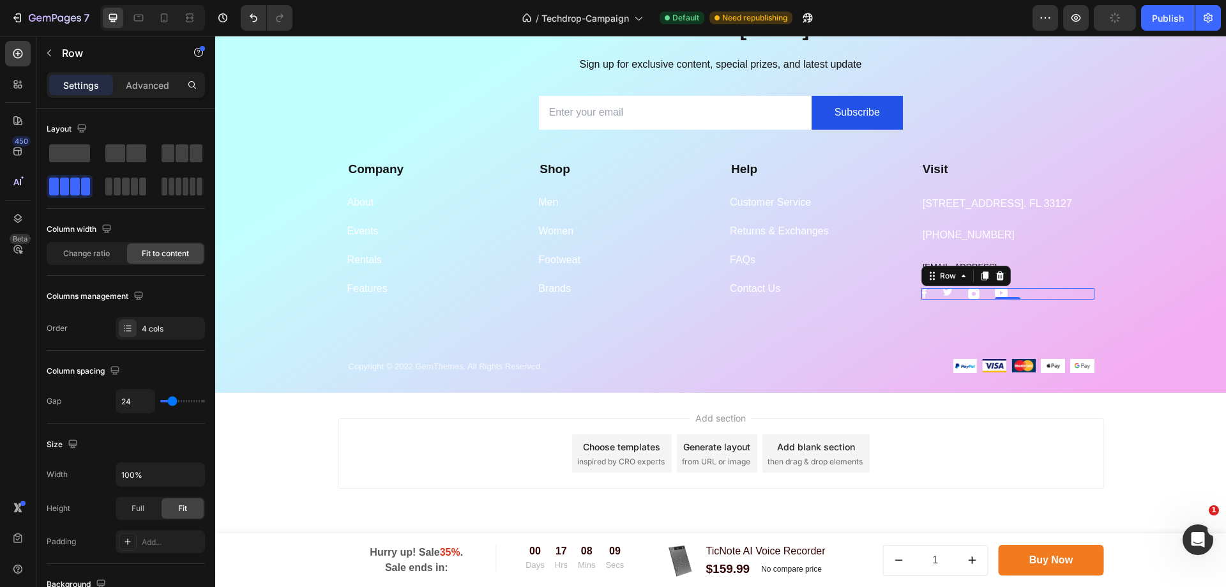
scroll to position [4020, 0]
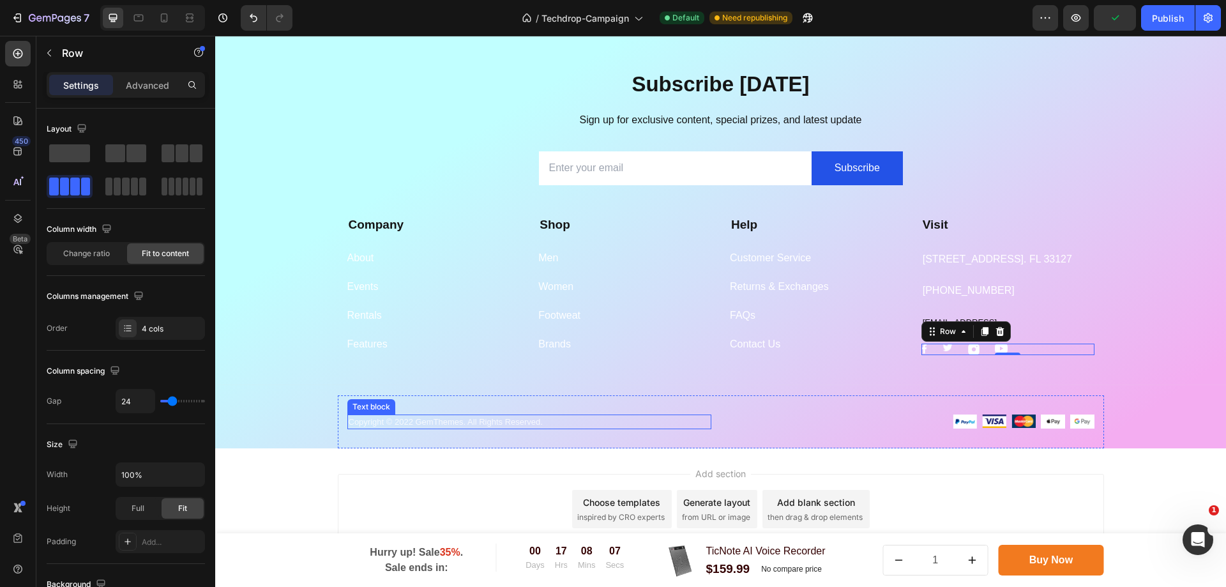
click at [630, 428] on p "Copyright © 2022 GemThemes. All Rights Reserved." at bounding box center [529, 422] width 361 height 13
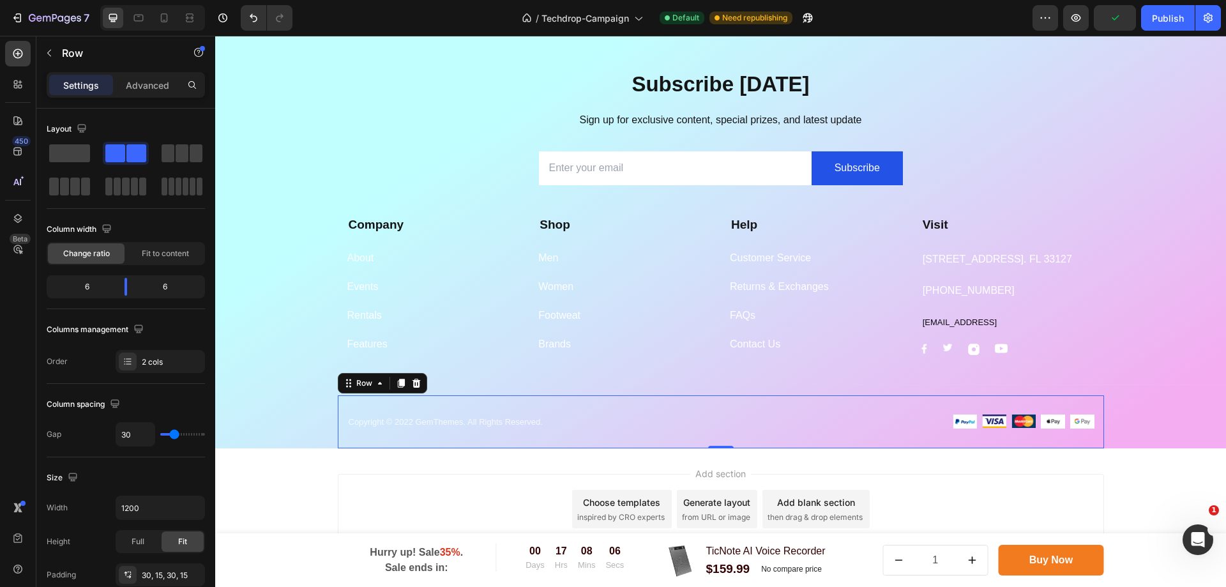
click at [697, 419] on div "Copyright © 2022 GemThemes. All Rights Reserved. Text block Image Image Image I…" at bounding box center [721, 422] width 766 height 54
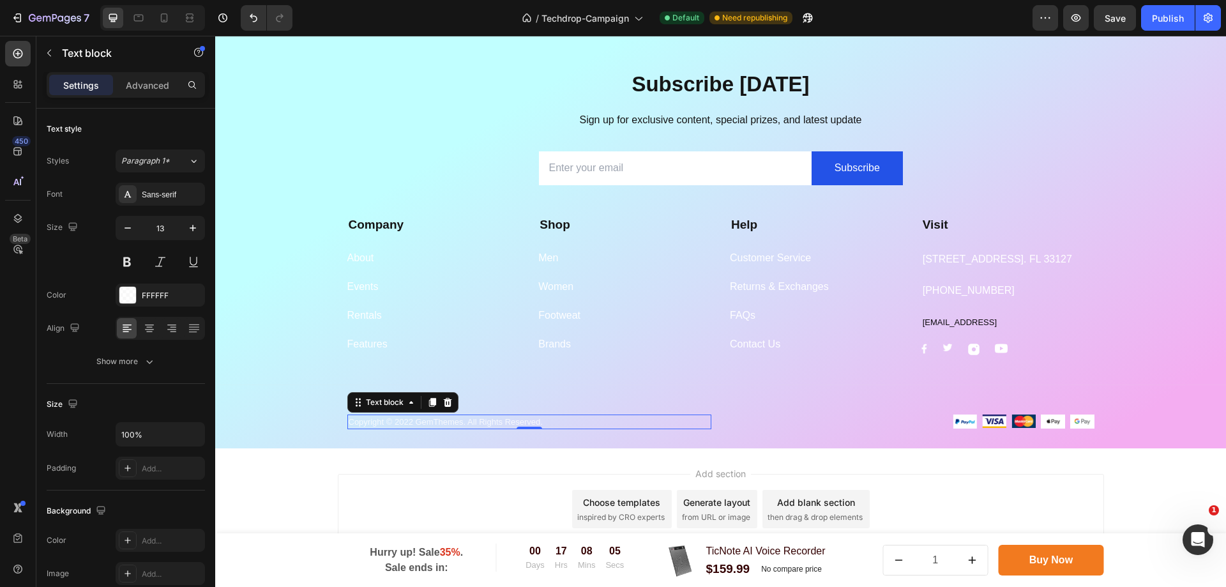
click at [596, 428] on p "Copyright © 2022 GemThemes. All Rights Reserved." at bounding box center [529, 422] width 361 height 13
click at [565, 428] on p "Copyright © 2022 GemThemes. All Rights Reserved." at bounding box center [529, 422] width 361 height 13
click at [580, 428] on p "Copyright © 2022 GemThemes. All Rights Reserved." at bounding box center [529, 422] width 361 height 13
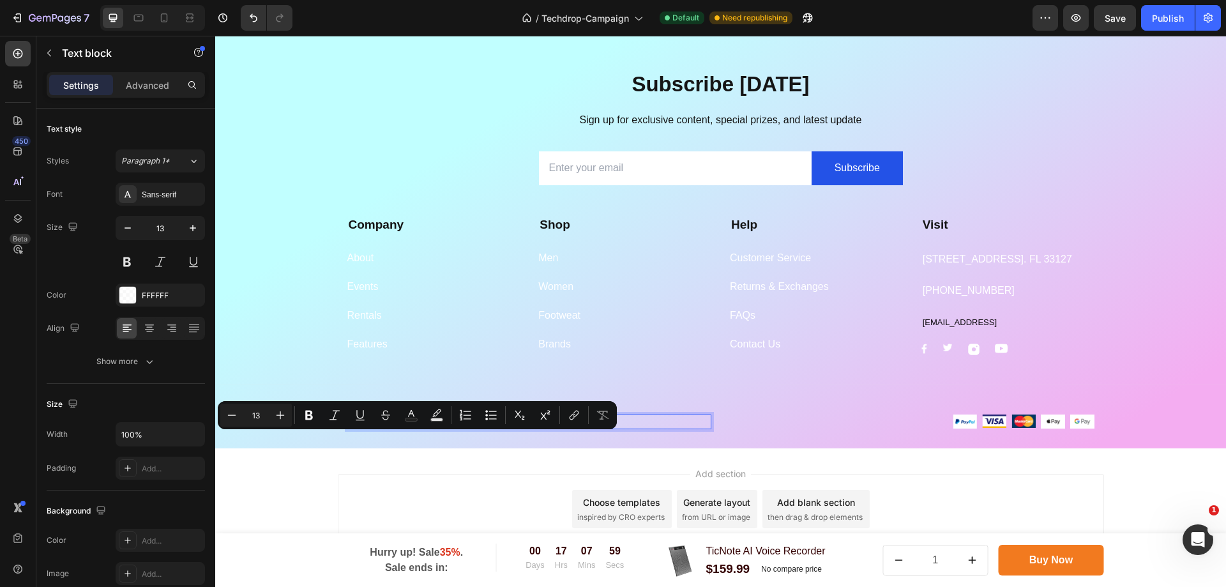
click at [414, 428] on p "Copyright © 2022 GemThemes. All Rights Reserved." at bounding box center [529, 422] width 361 height 13
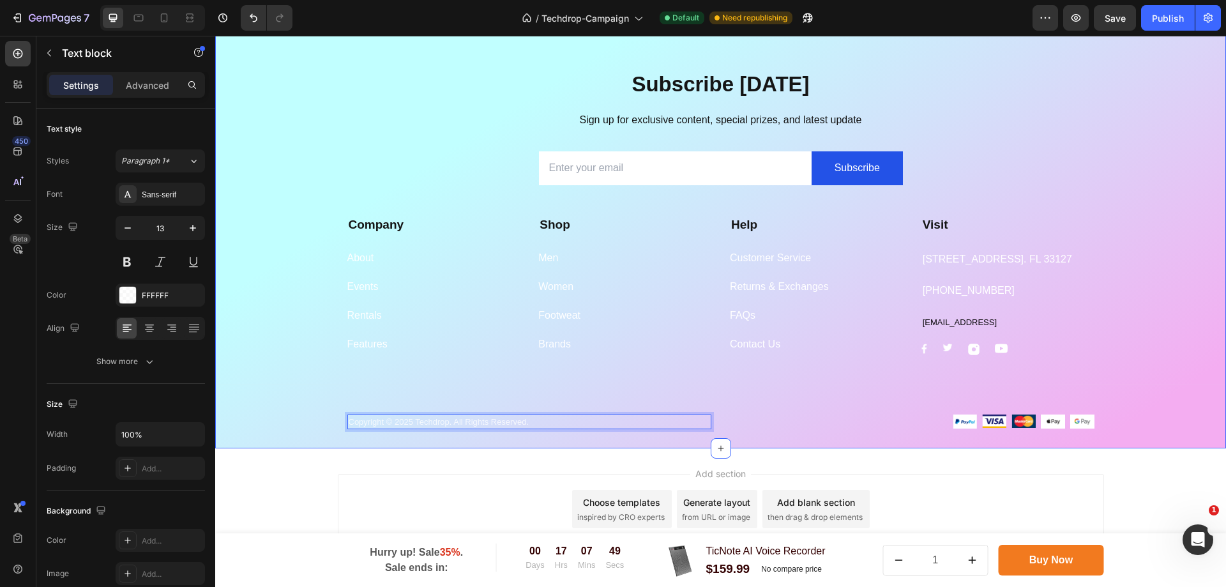
click at [1128, 446] on div "Subscribe Today Heading Sign up for exclusive content, special prizes, and late…" at bounding box center [720, 259] width 1011 height 379
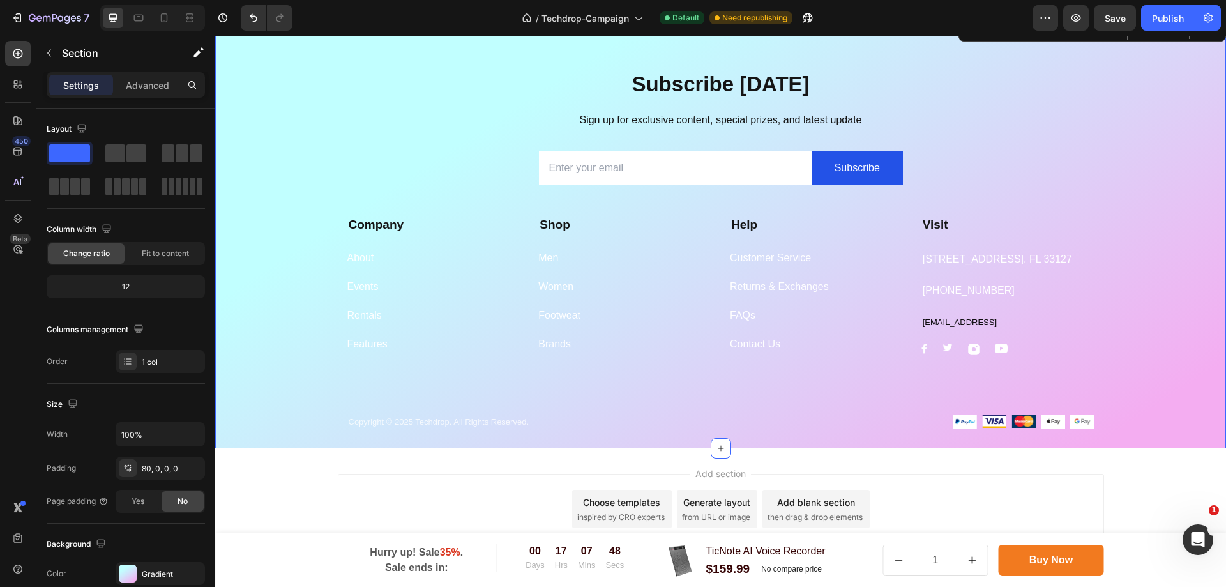
click at [1099, 438] on div "Subscribe Today Heading Sign up for exclusive content, special prizes, and late…" at bounding box center [720, 259] width 1011 height 379
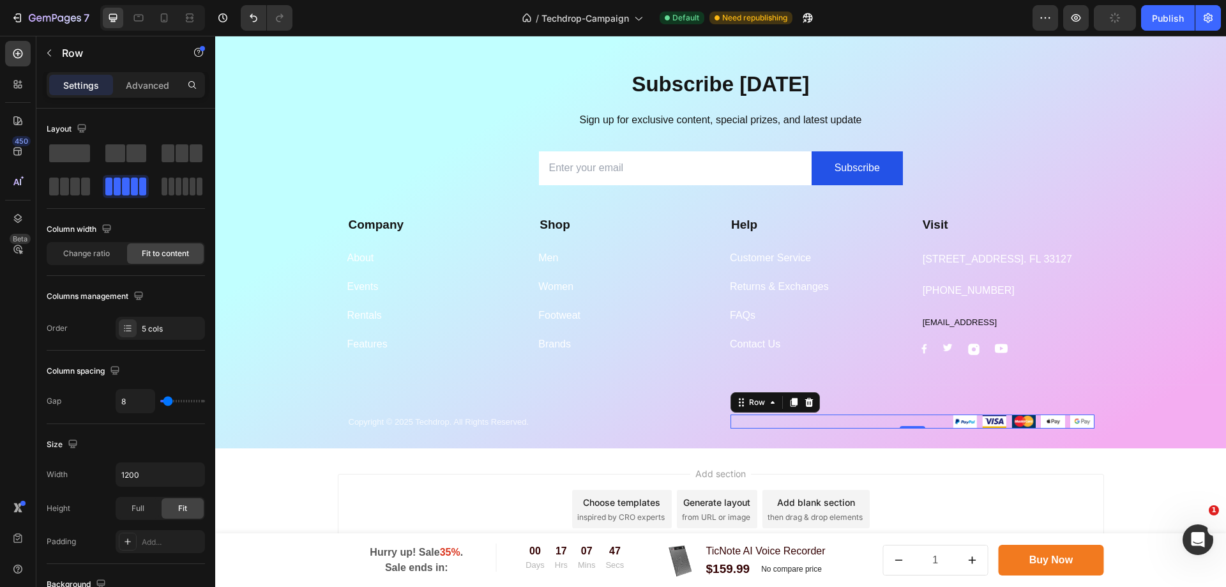
click at [937, 429] on div "Image Image Image Image Image Row 0" at bounding box center [912, 421] width 364 height 15
click at [804, 407] on icon at bounding box center [809, 402] width 10 height 10
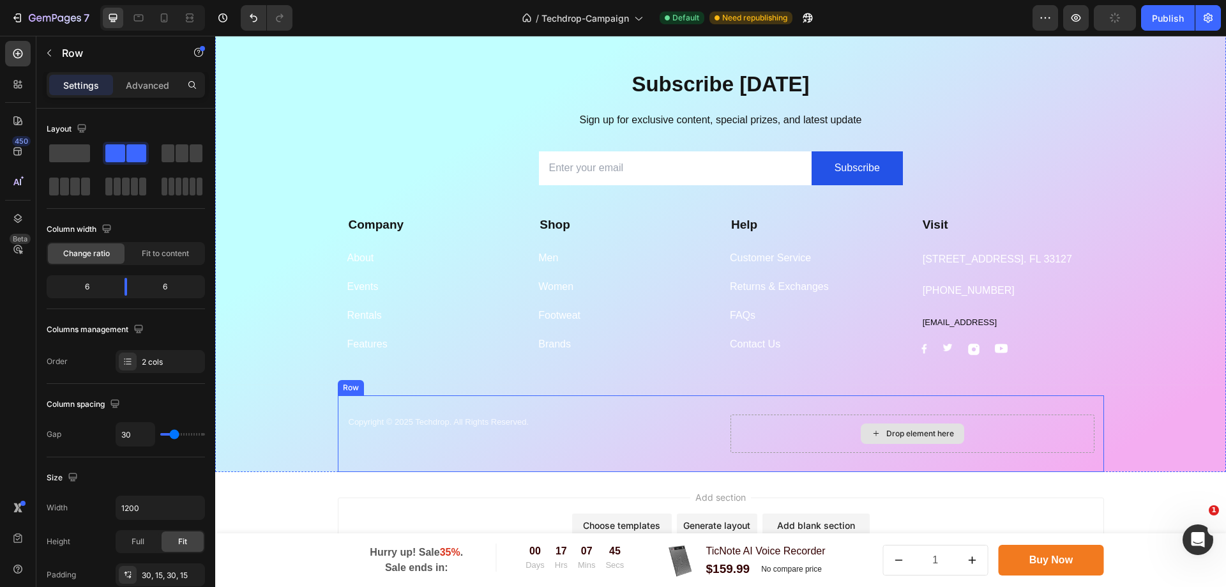
click at [992, 453] on div "Drop element here" at bounding box center [912, 433] width 364 height 38
click at [993, 453] on div "Drop element here" at bounding box center [912, 433] width 364 height 38
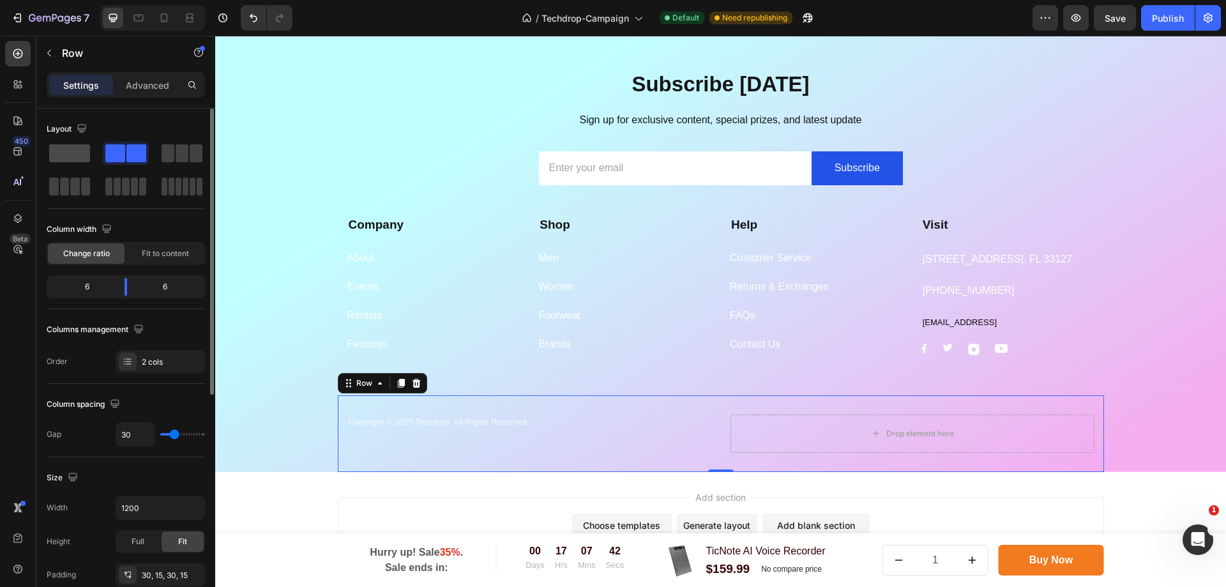
click at [84, 155] on span at bounding box center [69, 153] width 41 height 18
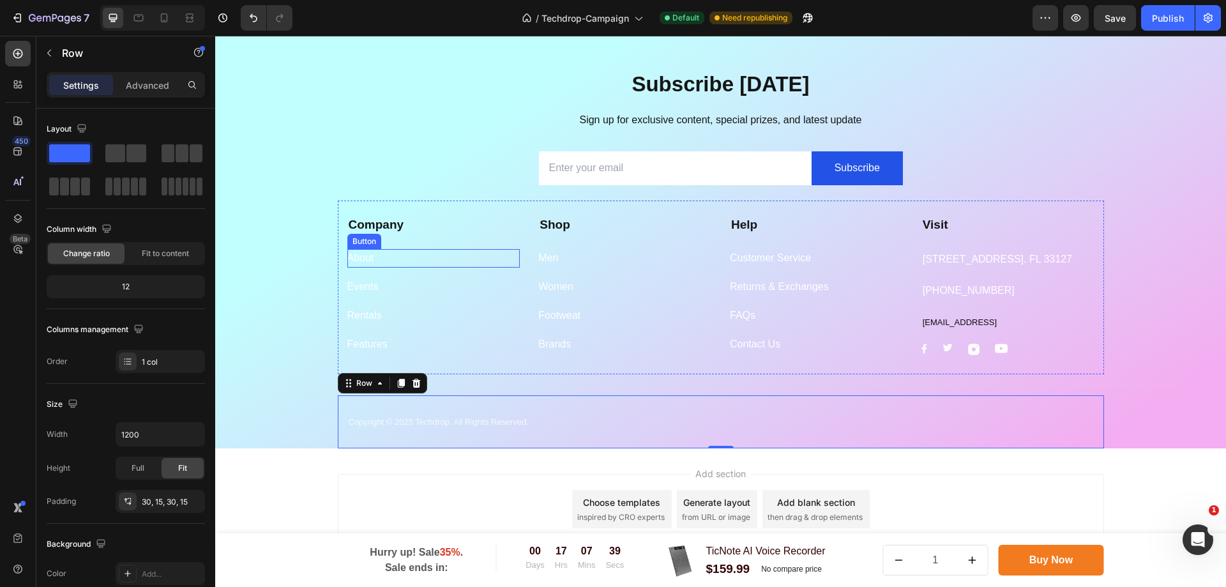
click at [408, 261] on div "About Button" at bounding box center [433, 258] width 173 height 19
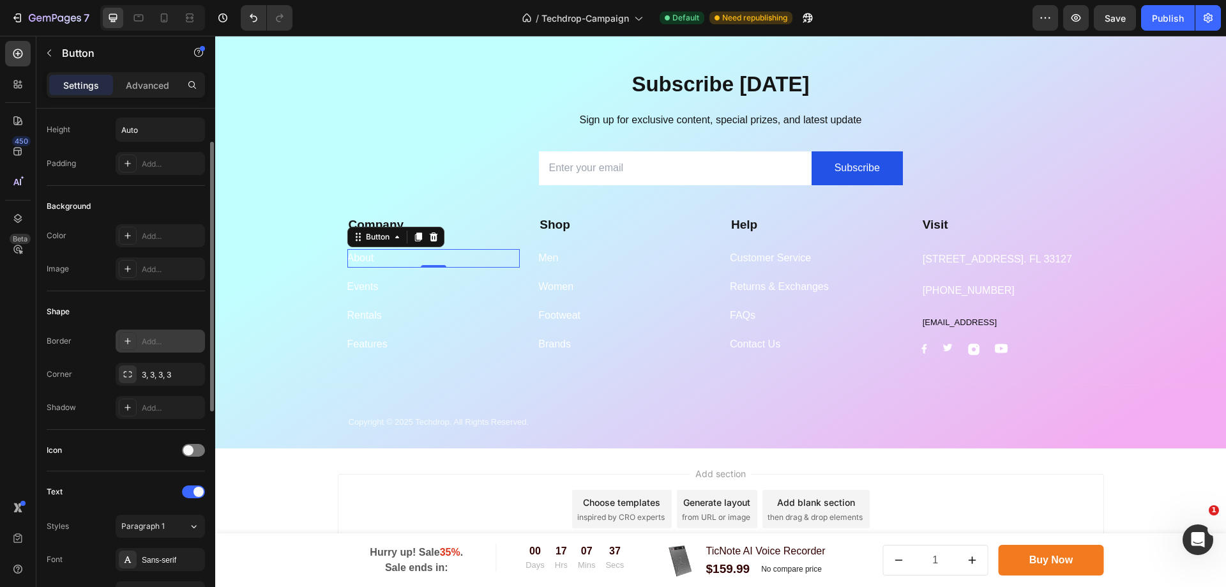
scroll to position [0, 0]
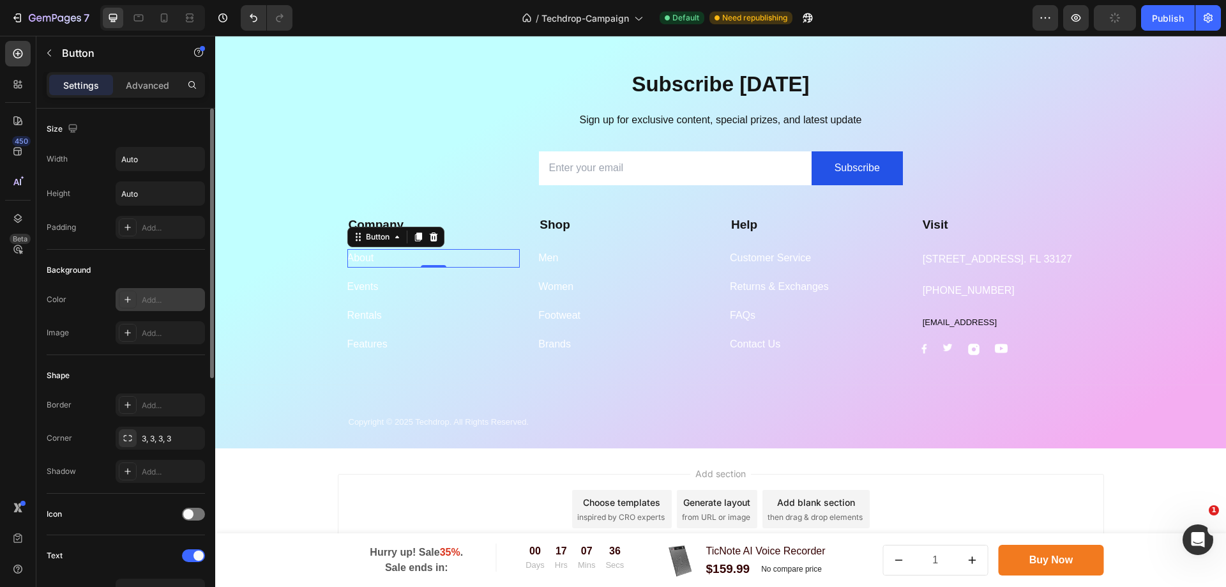
click at [132, 299] on icon at bounding box center [128, 299] width 10 height 10
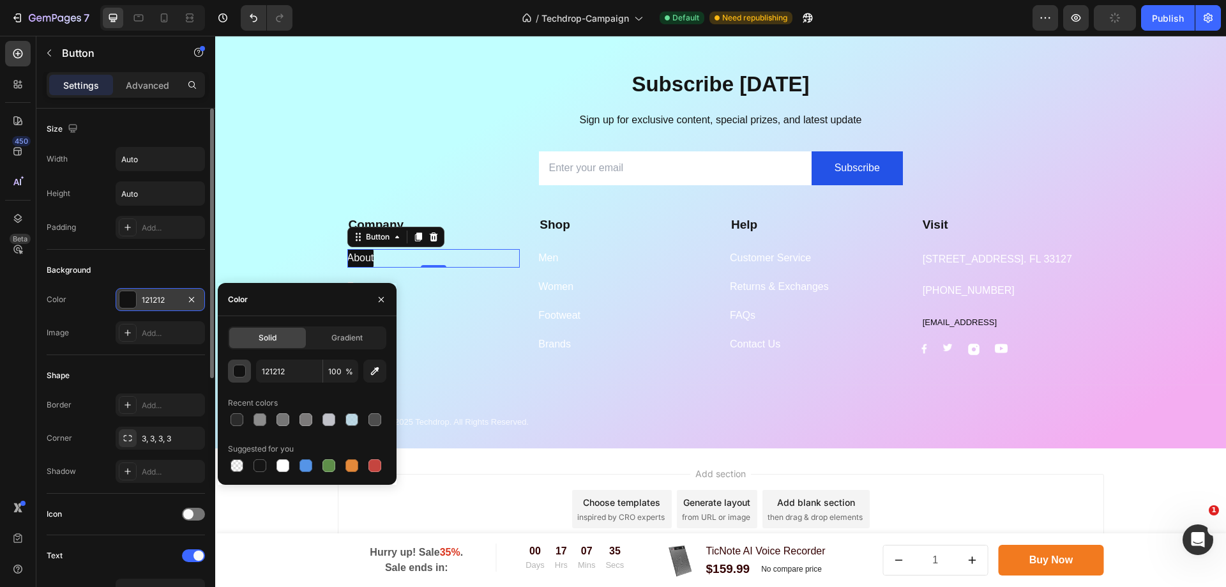
click at [243, 371] on div "button" at bounding box center [240, 371] width 13 height 13
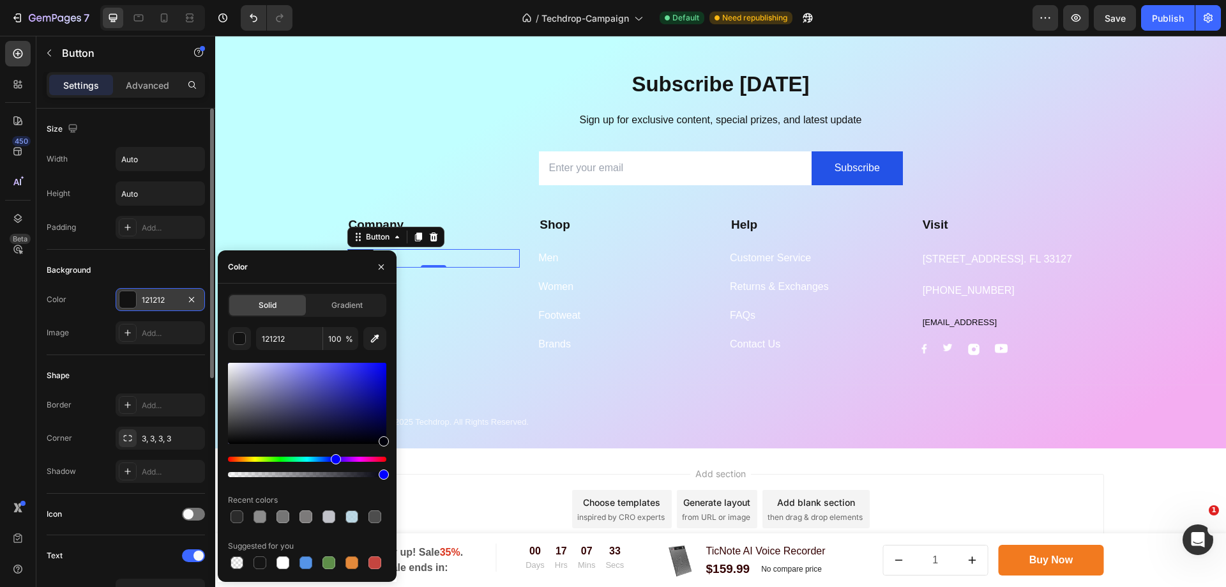
click at [139, 299] on div "121212" at bounding box center [160, 299] width 89 height 23
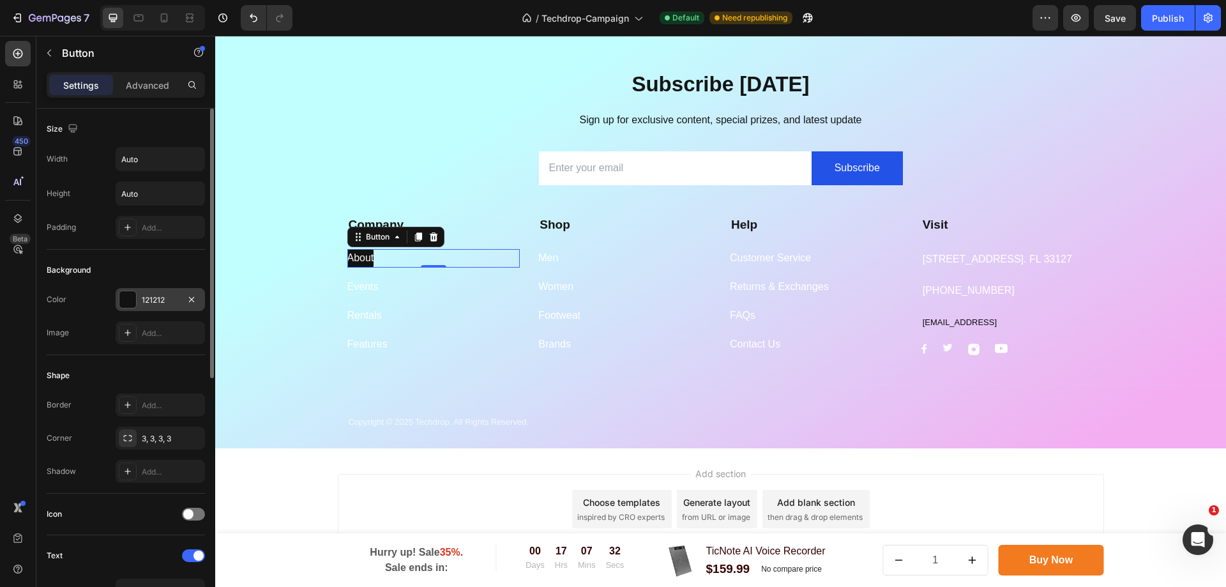
click at [144, 301] on div "121212" at bounding box center [160, 299] width 37 height 11
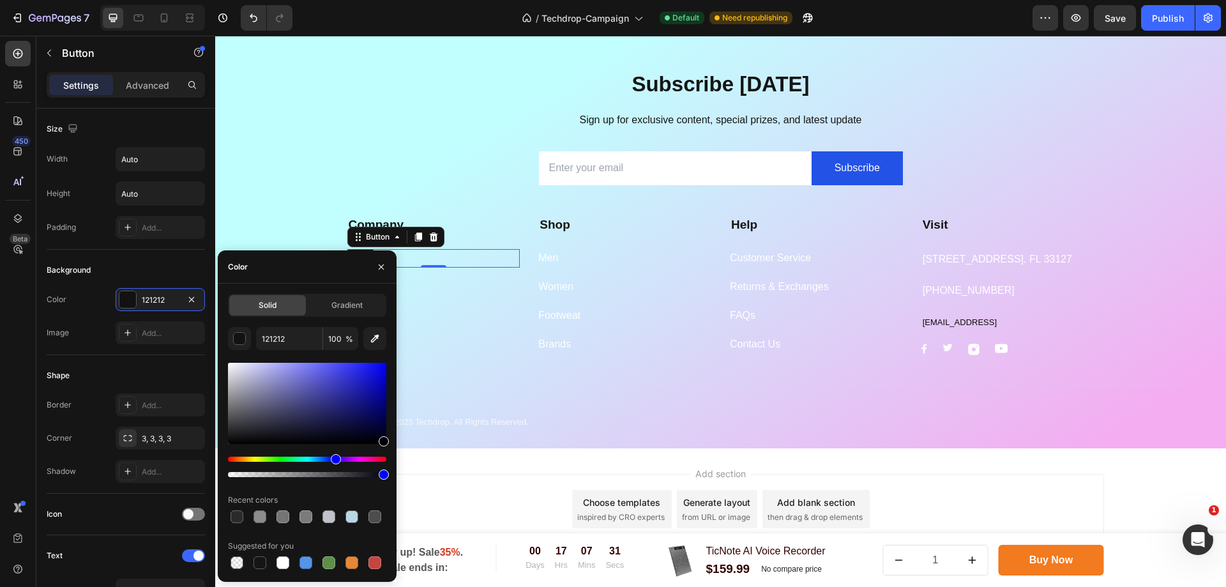
drag, startPoint x: 260, startPoint y: 563, endPoint x: 282, endPoint y: 553, distance: 24.0
click at [260, 563] on div at bounding box center [259, 562] width 13 height 13
type input "151515"
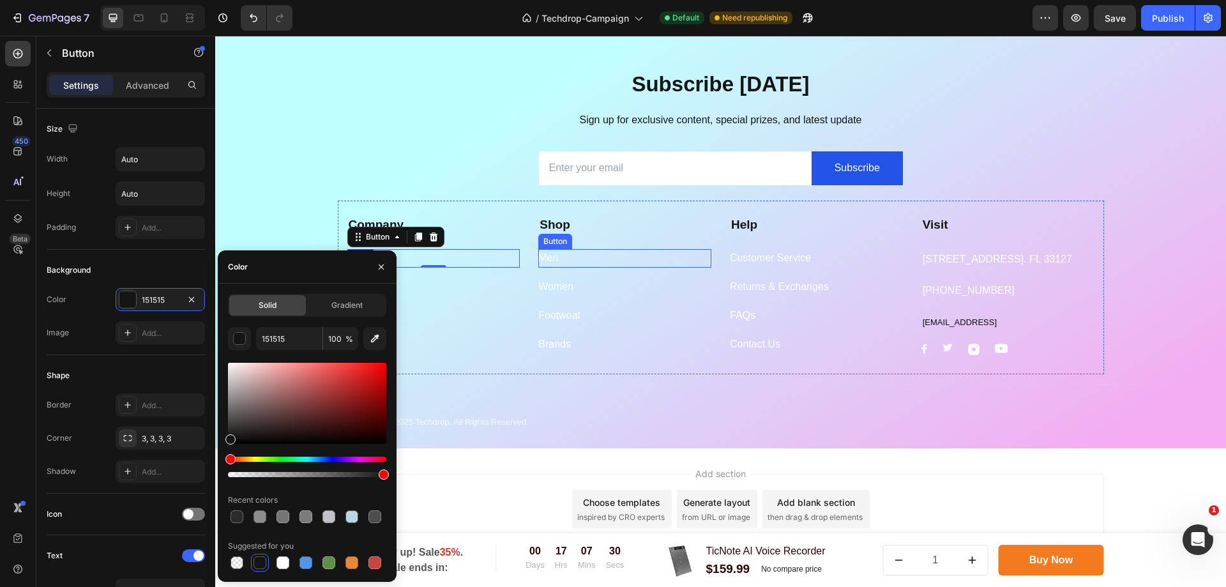
click at [625, 264] on div "Men Button" at bounding box center [624, 258] width 173 height 19
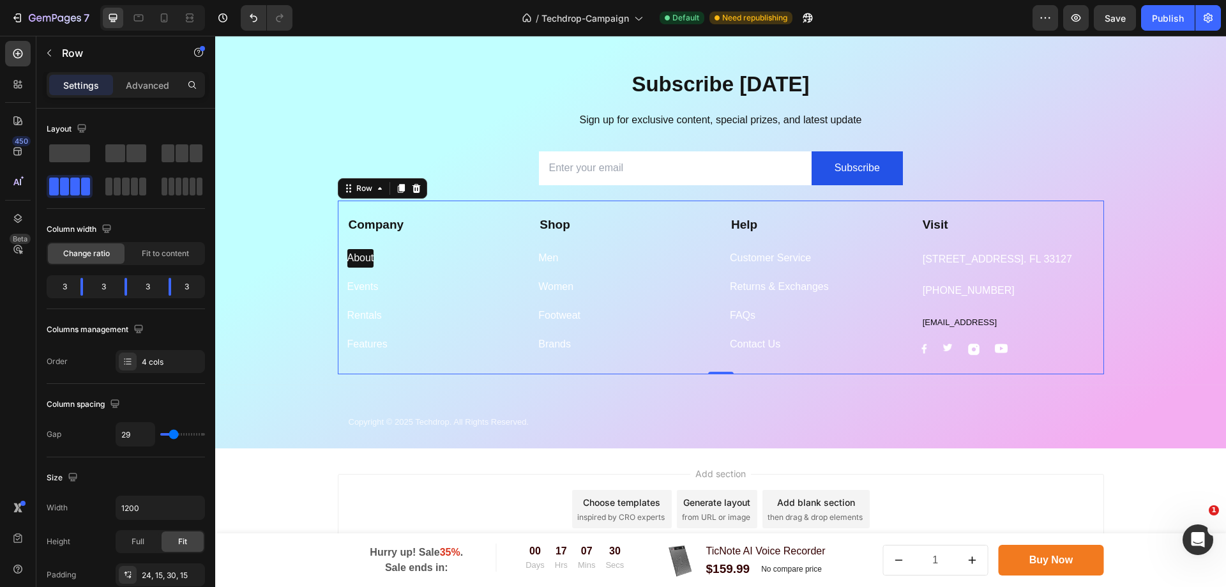
click at [366, 298] on div "Rentals Button" at bounding box center [433, 310] width 173 height 29
click at [347, 253] on div "About" at bounding box center [360, 258] width 27 height 19
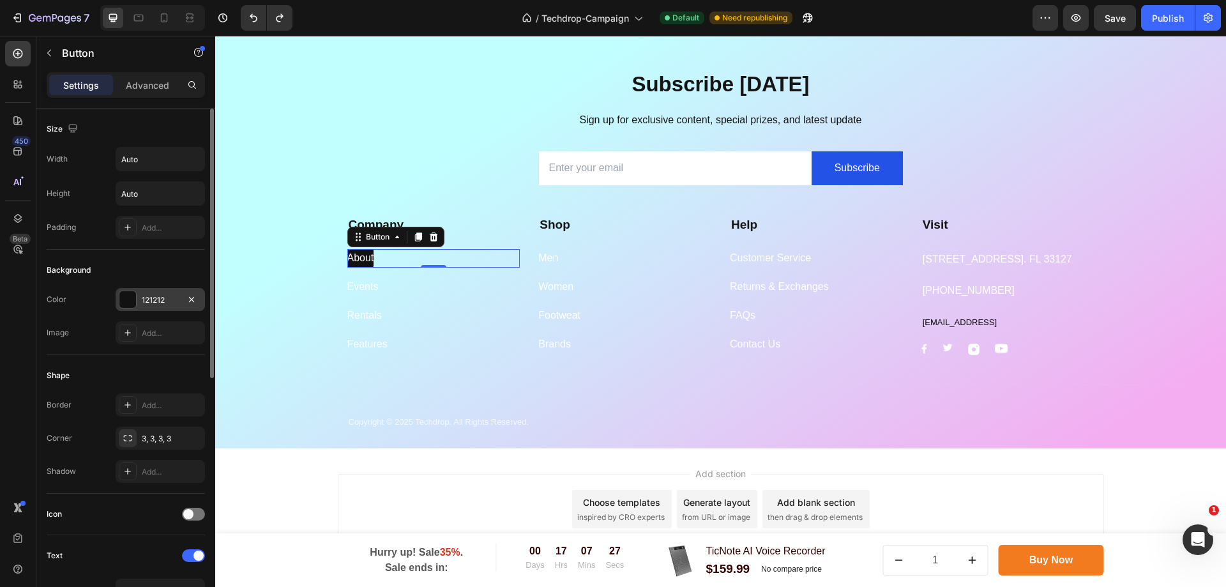
click at [153, 295] on div "121212" at bounding box center [160, 299] width 37 height 11
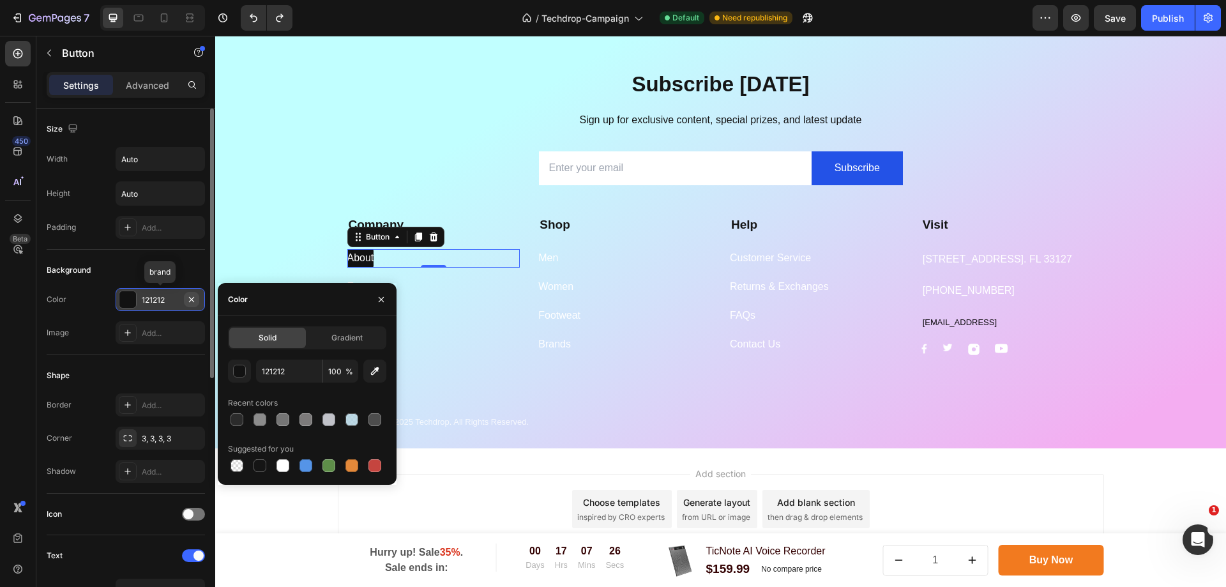
click at [194, 299] on icon "button" at bounding box center [191, 299] width 10 height 10
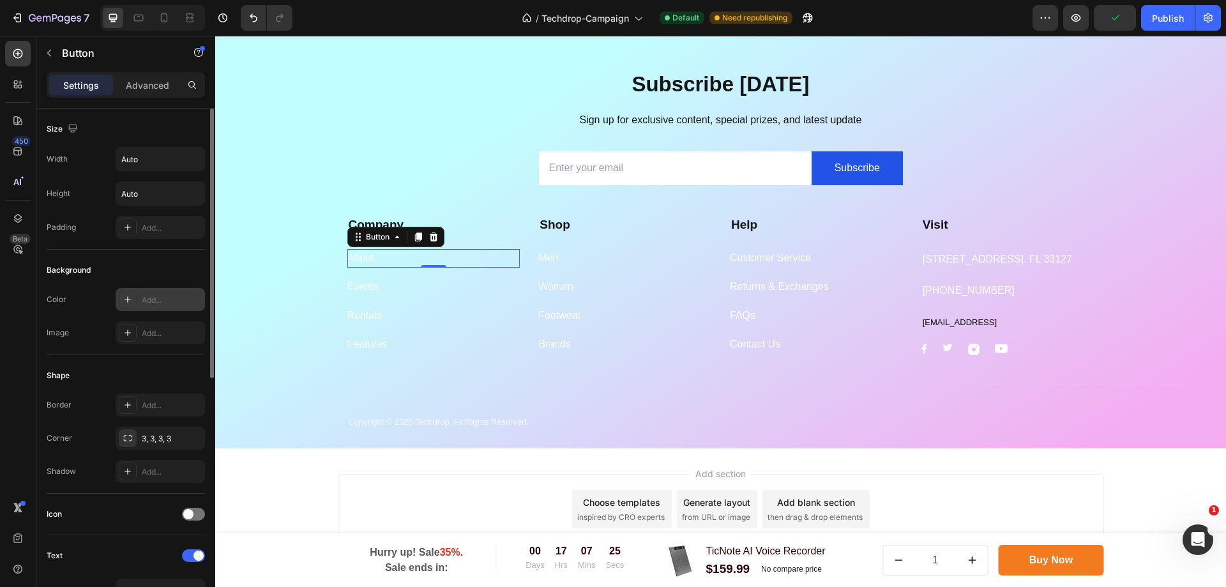
click at [464, 255] on div "About Button 0" at bounding box center [433, 258] width 173 height 19
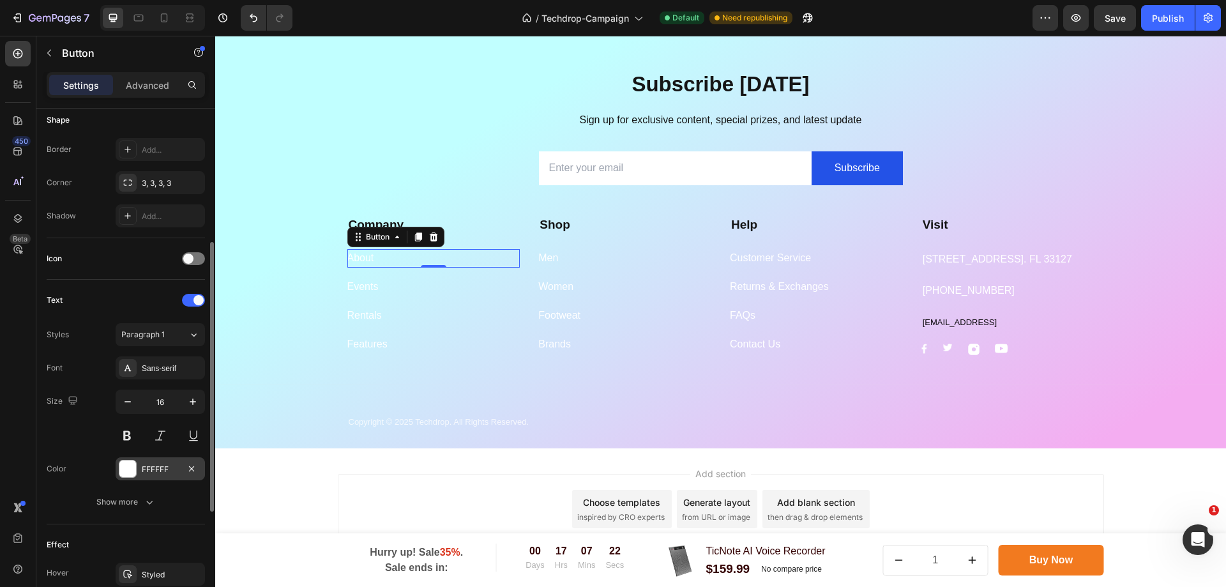
click at [153, 473] on div "FFFFFF" at bounding box center [160, 469] width 37 height 11
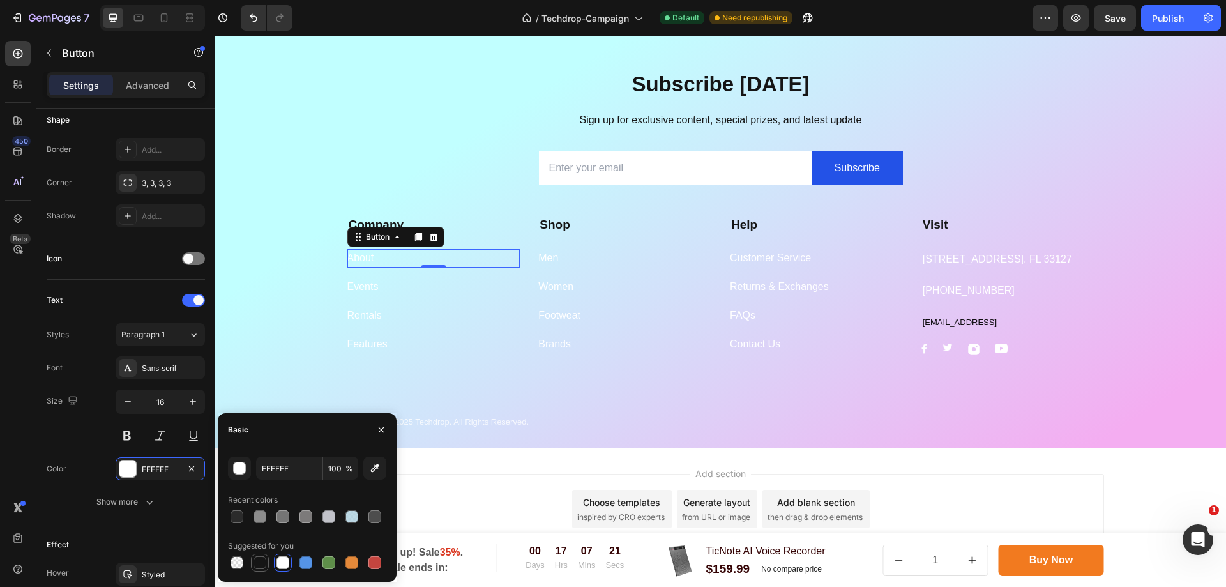
click at [264, 563] on div at bounding box center [259, 562] width 13 height 13
type input "151515"
click at [400, 280] on div "Events Button 0" at bounding box center [433, 287] width 173 height 19
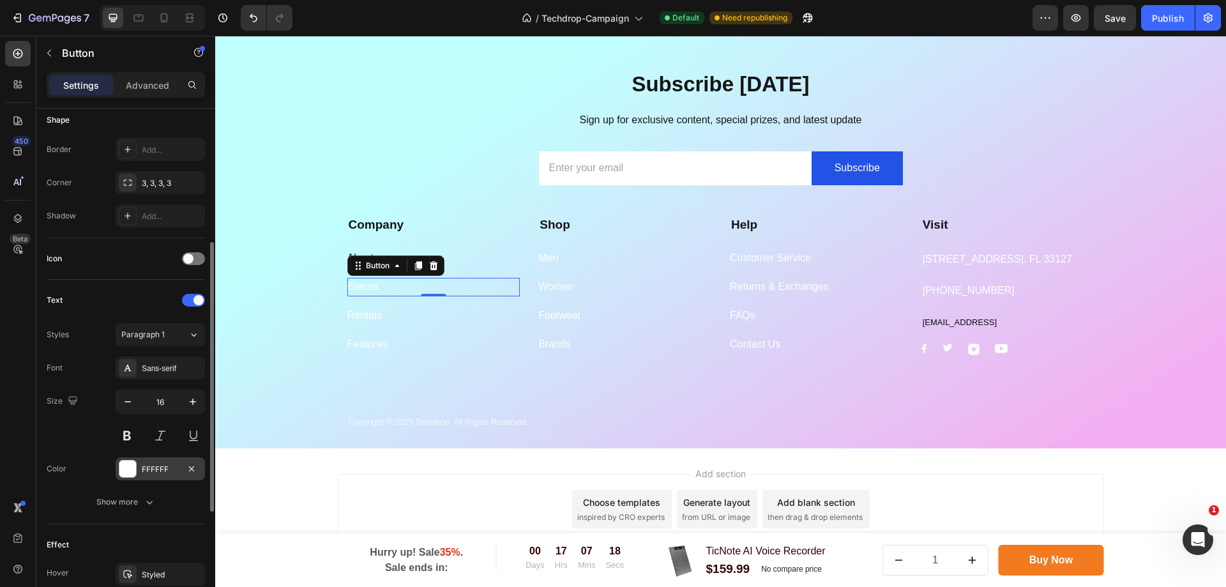
click at [131, 465] on div at bounding box center [127, 468] width 17 height 17
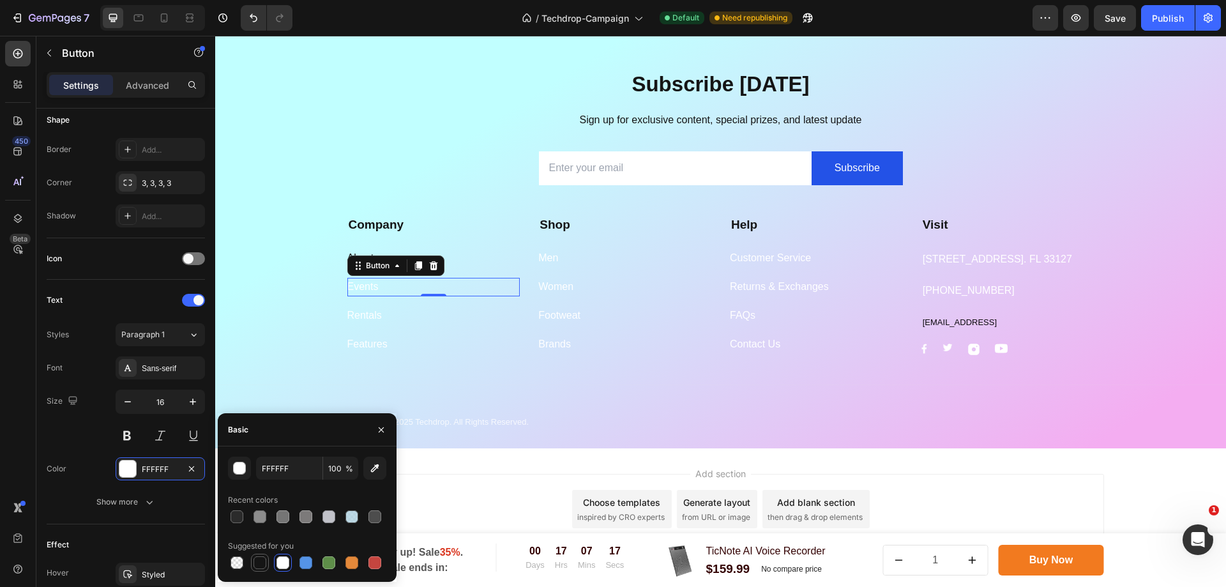
click at [254, 564] on div at bounding box center [259, 562] width 13 height 13
type input "151515"
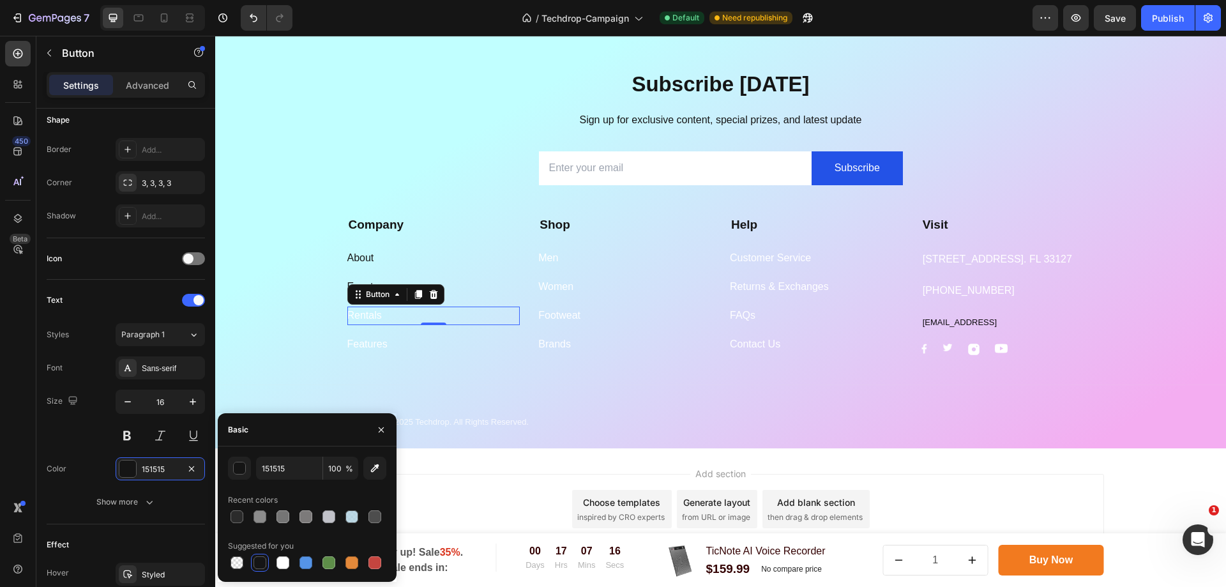
click at [446, 312] on div "Rentals Button 0" at bounding box center [433, 315] width 173 height 19
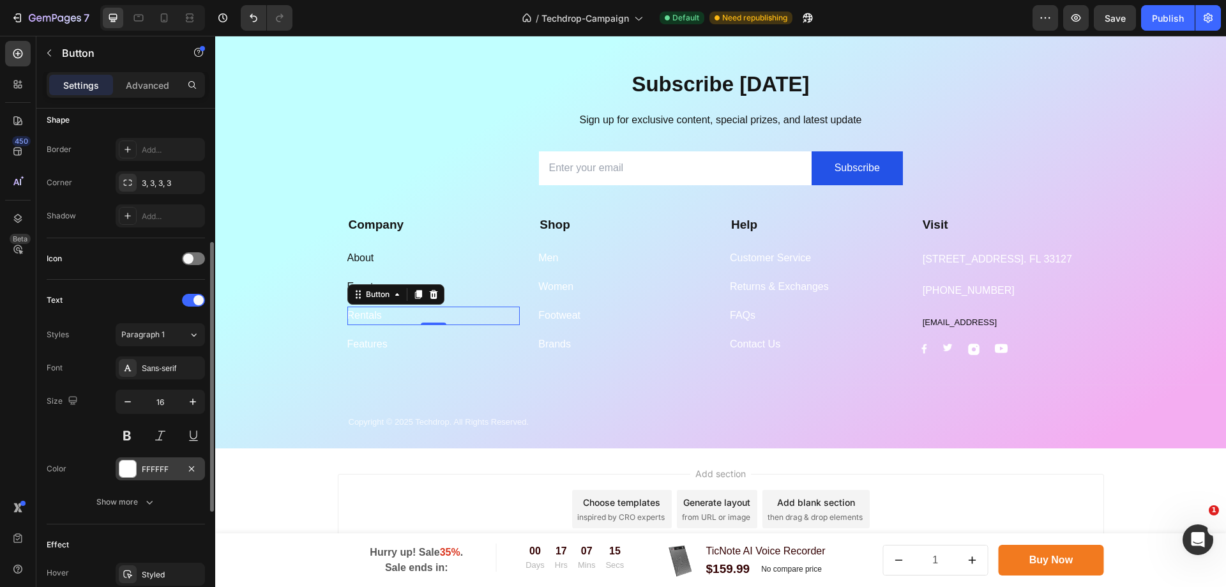
click at [125, 462] on div at bounding box center [127, 468] width 17 height 17
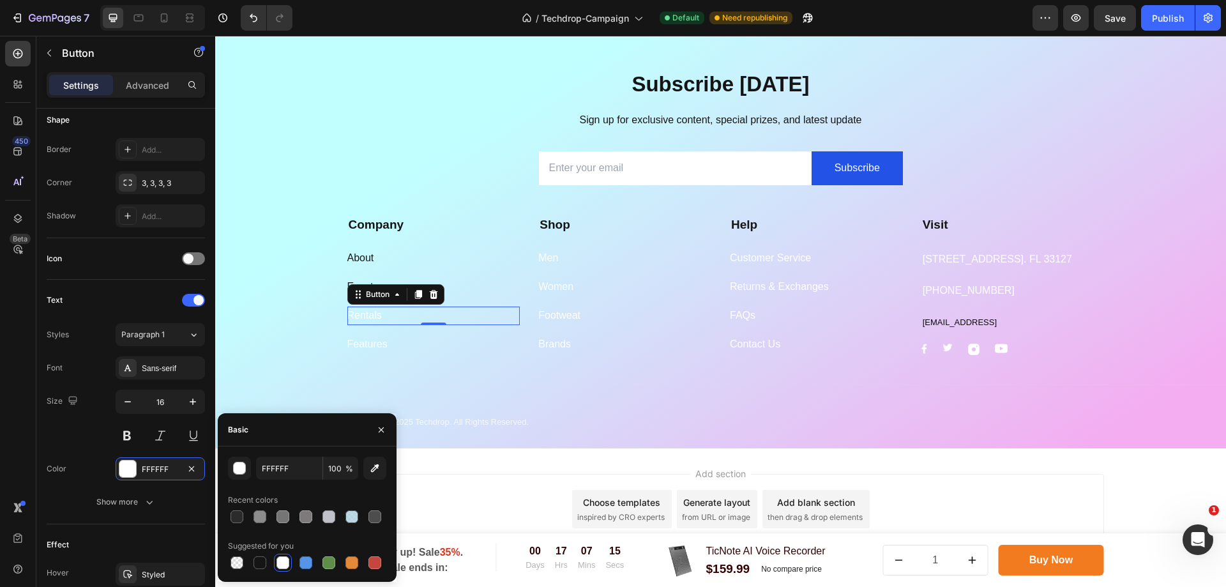
click at [269, 563] on div at bounding box center [307, 563] width 158 height 18
click at [258, 558] on div at bounding box center [259, 562] width 13 height 13
type input "151515"
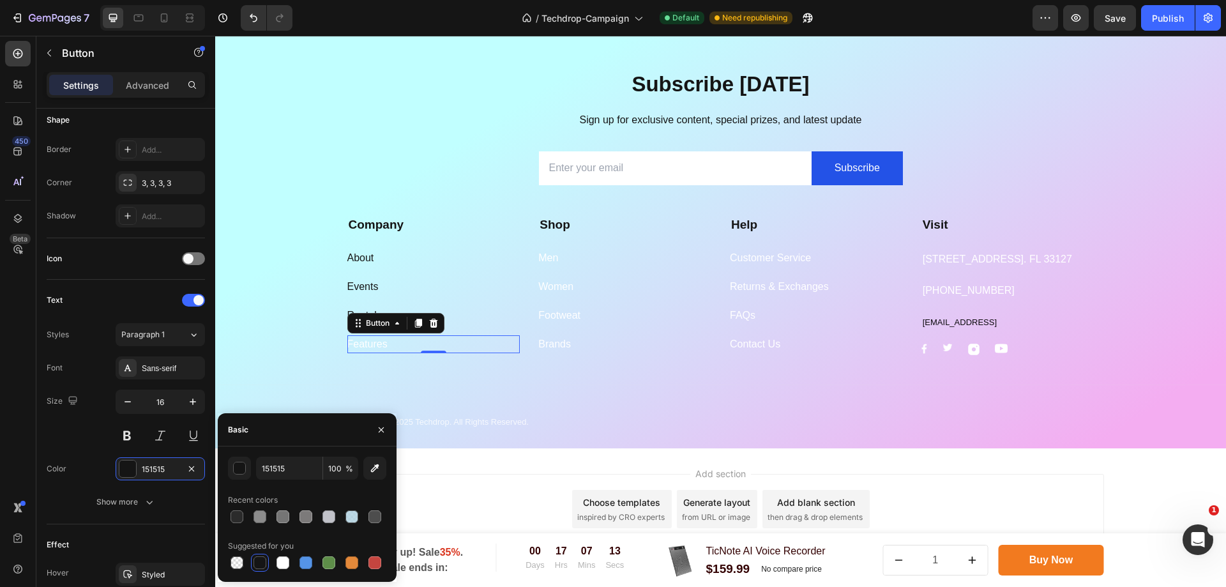
click at [430, 352] on div "Features Button 0" at bounding box center [433, 344] width 173 height 19
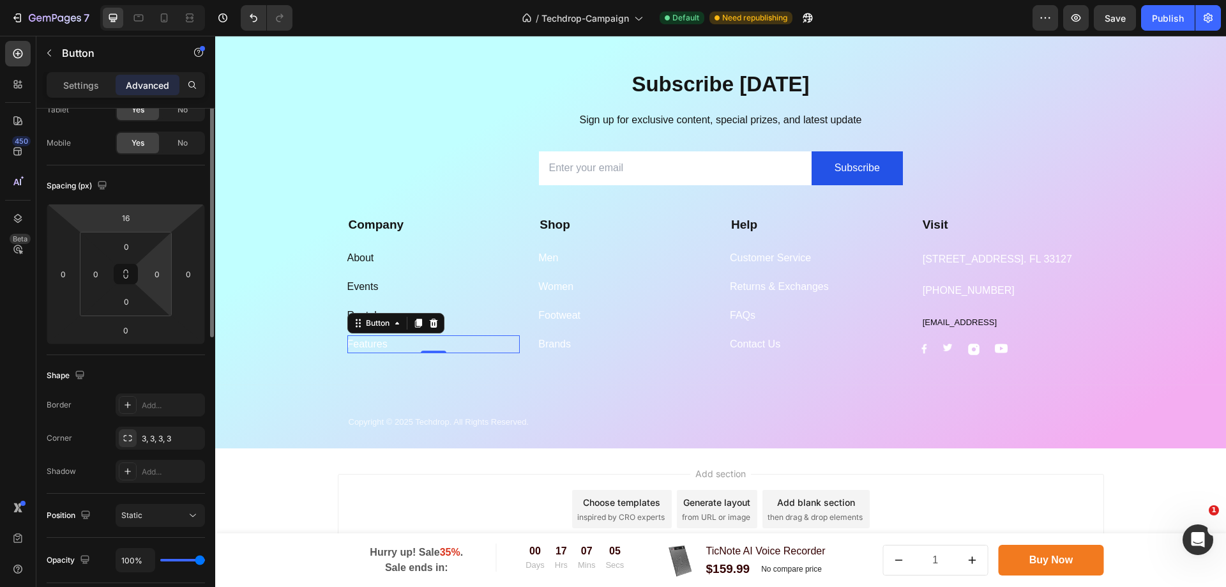
scroll to position [0, 0]
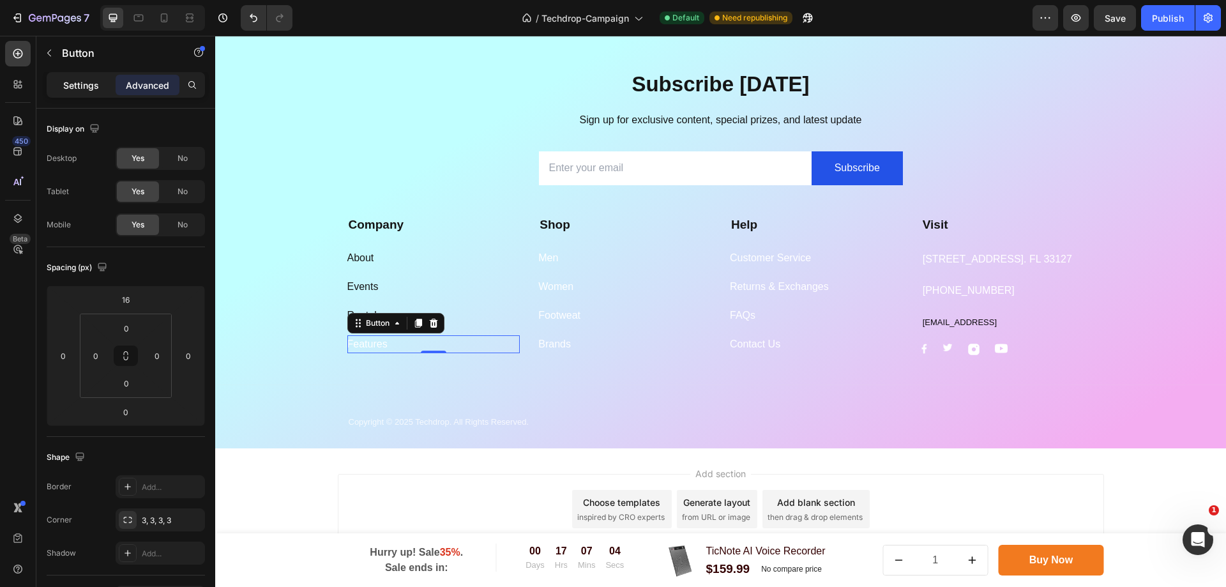
click at [77, 89] on p "Settings" at bounding box center [81, 85] width 36 height 13
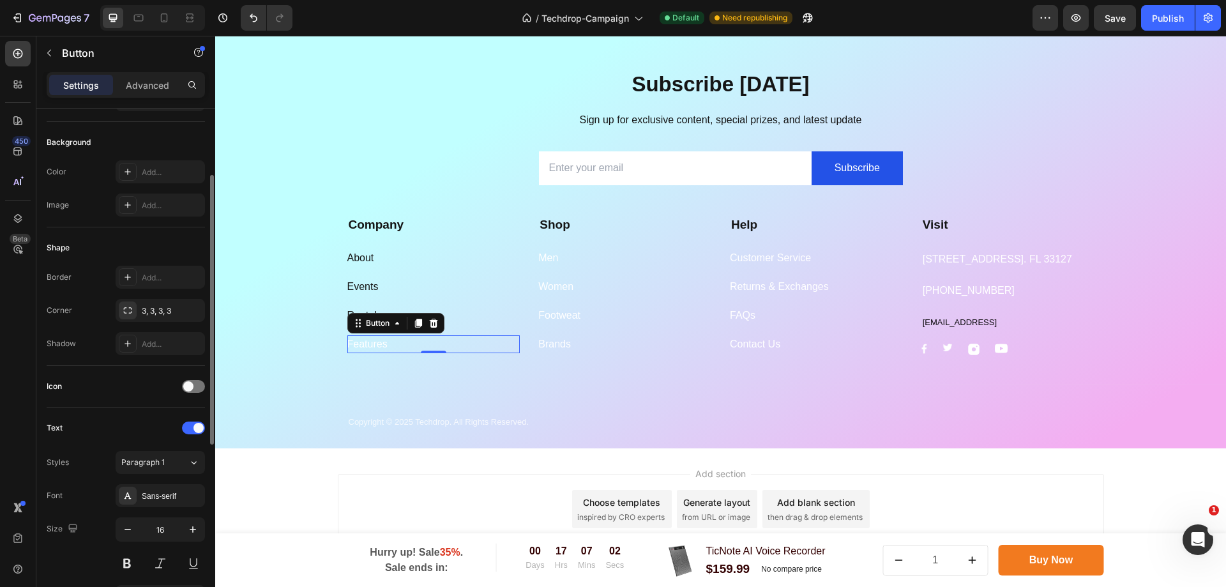
scroll to position [255, 0]
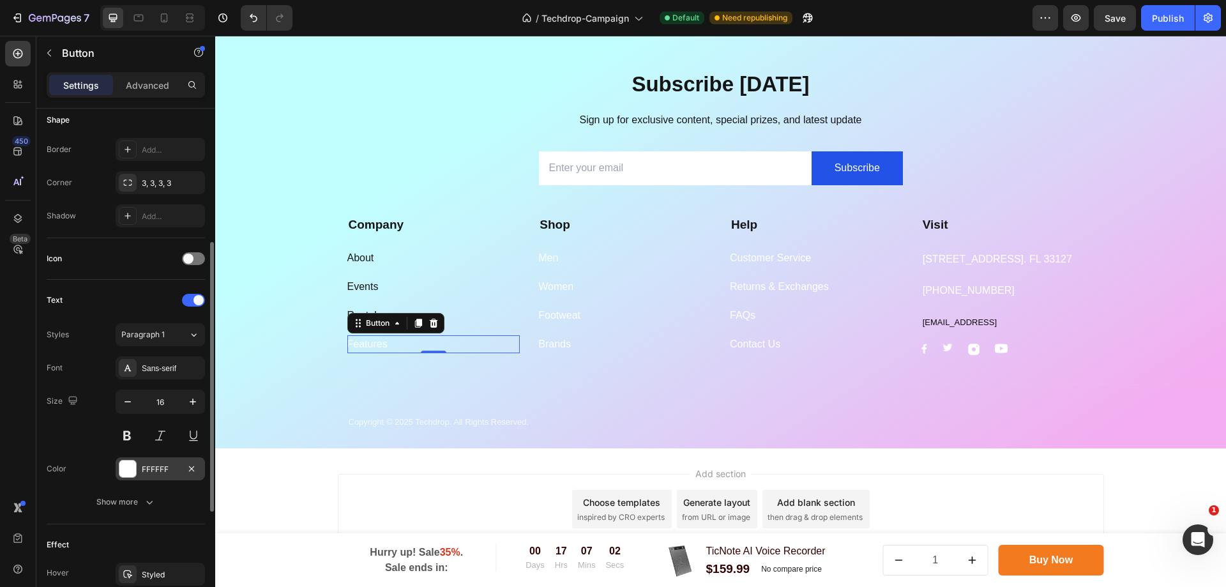
click at [122, 467] on div at bounding box center [127, 468] width 17 height 17
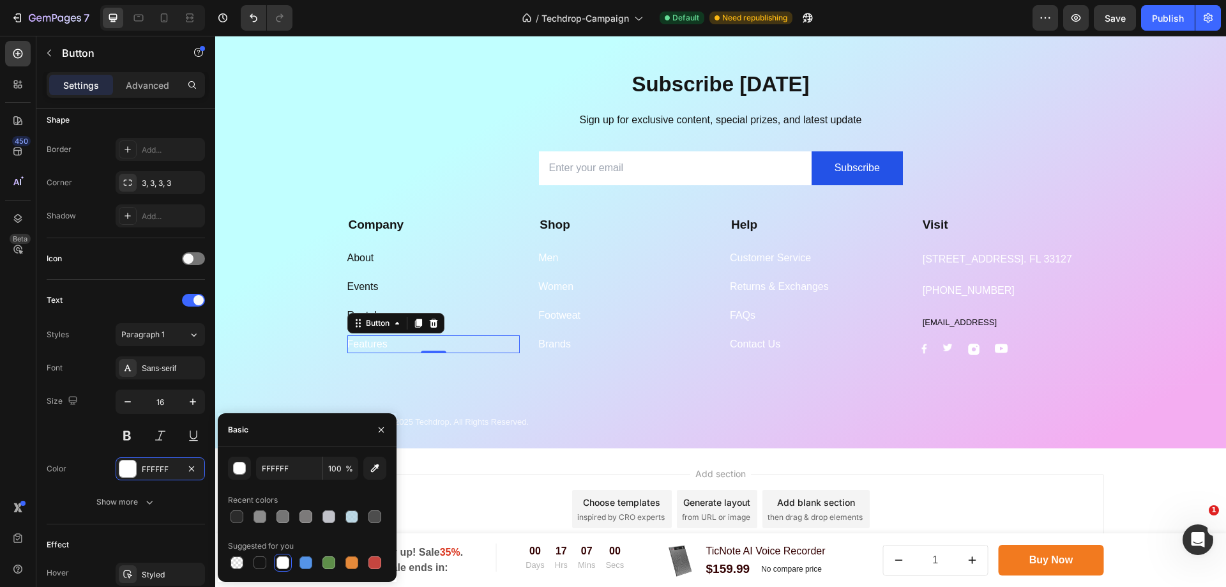
click at [253, 552] on div "Suggested for you" at bounding box center [307, 546] width 158 height 20
click at [257, 559] on div at bounding box center [259, 562] width 13 height 13
type input "151515"
click at [630, 449] on div "Copyright © 2025 Techdrop. All Rights Reserved. Text block Row" at bounding box center [721, 422] width 766 height 54
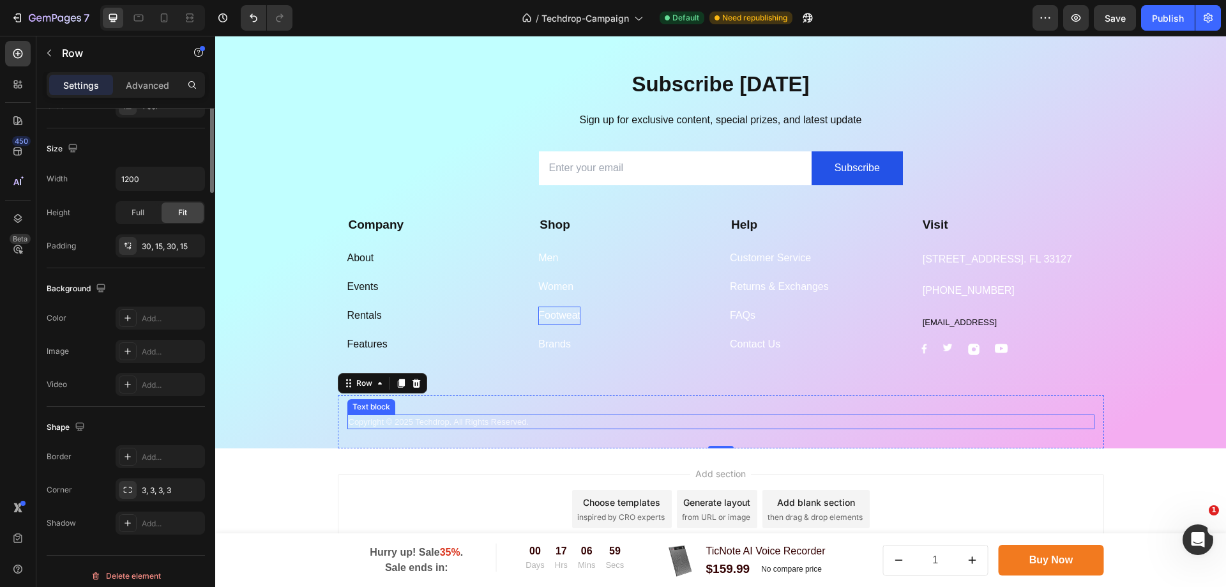
scroll to position [0, 0]
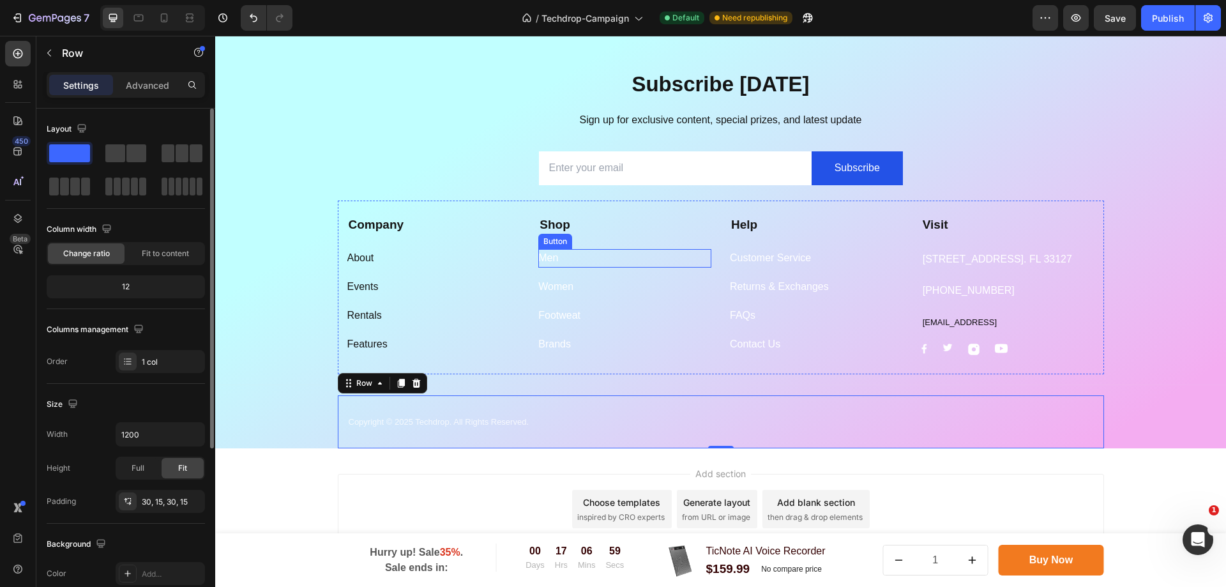
click at [582, 259] on div "Men Button" at bounding box center [624, 258] width 173 height 19
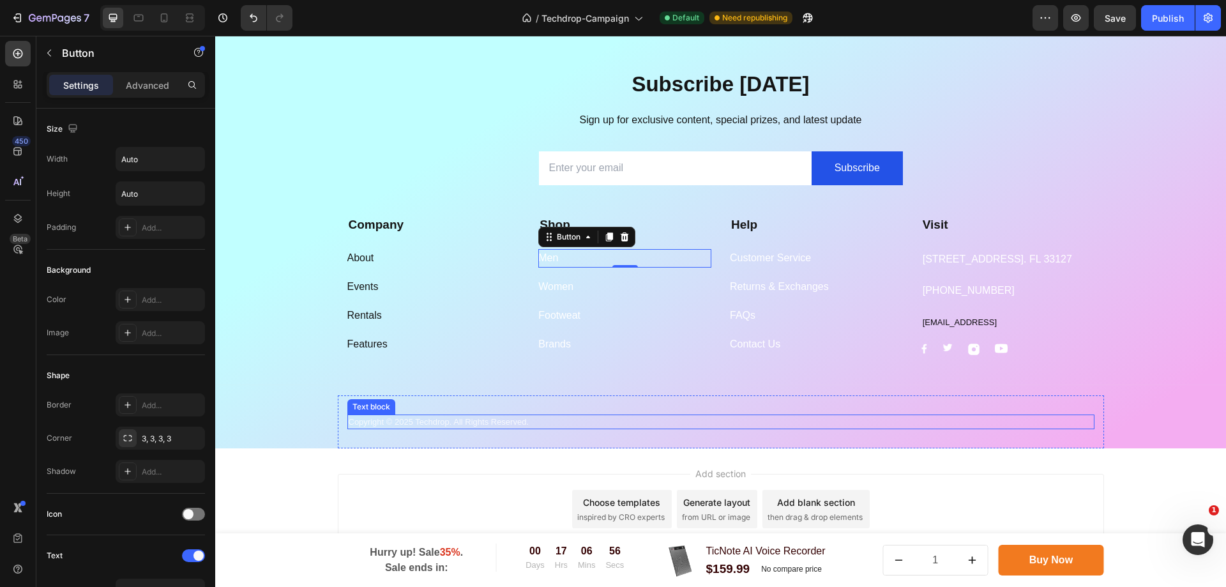
click at [553, 430] on div "Copyright © 2025 Techdrop. All Rights Reserved." at bounding box center [720, 421] width 747 height 15
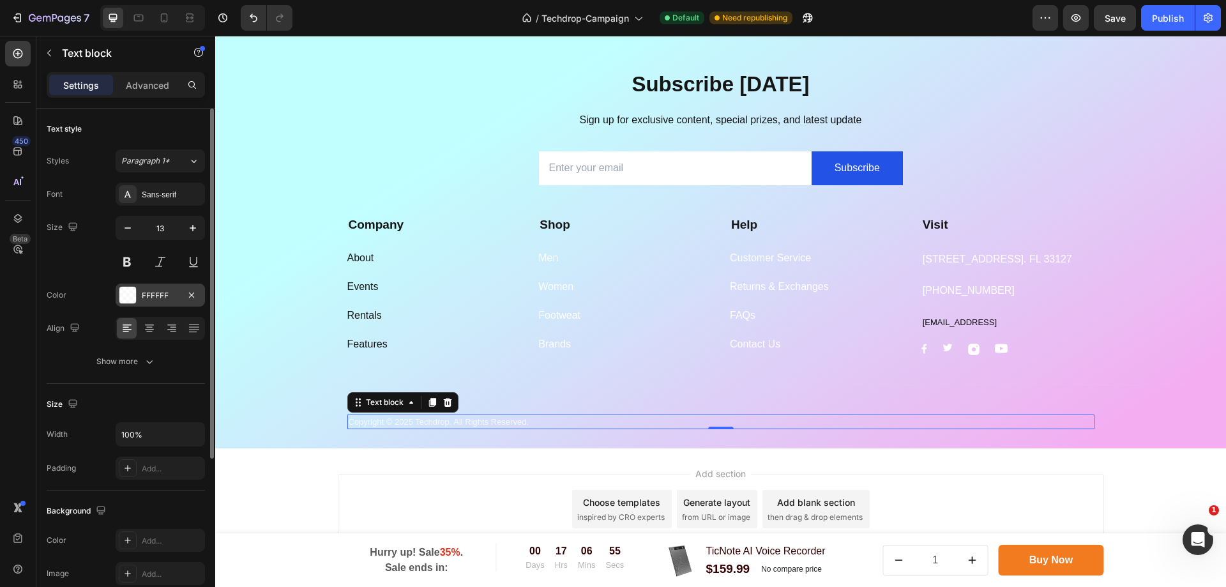
click at [155, 300] on div "FFFFFF" at bounding box center [160, 295] width 37 height 11
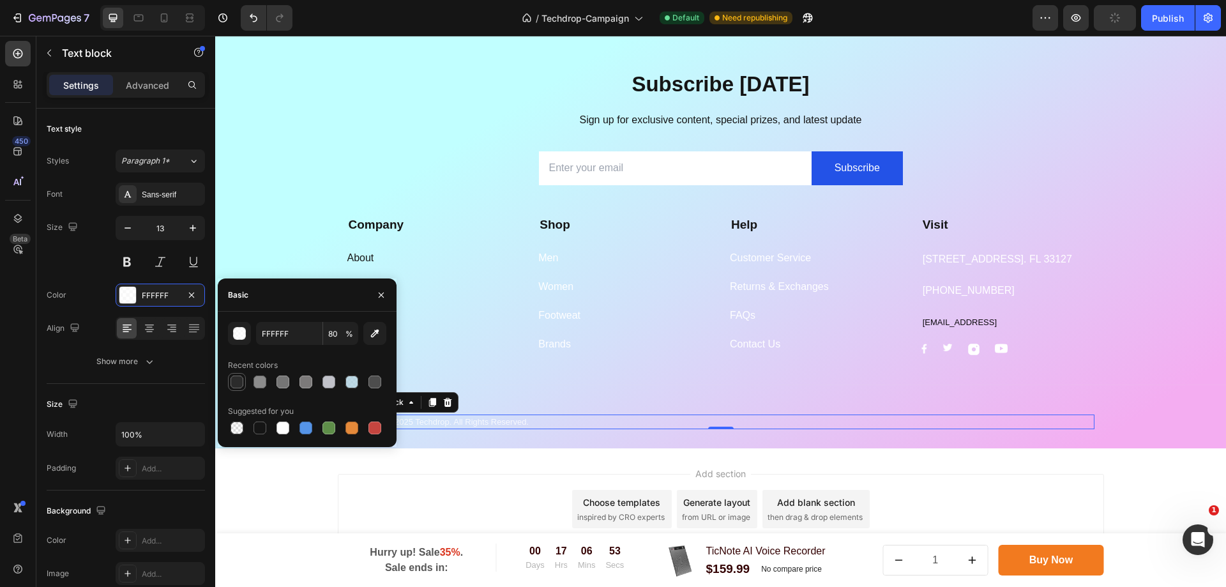
click at [236, 382] on div at bounding box center [236, 381] width 13 height 13
type input "2B2B2B"
type input "100"
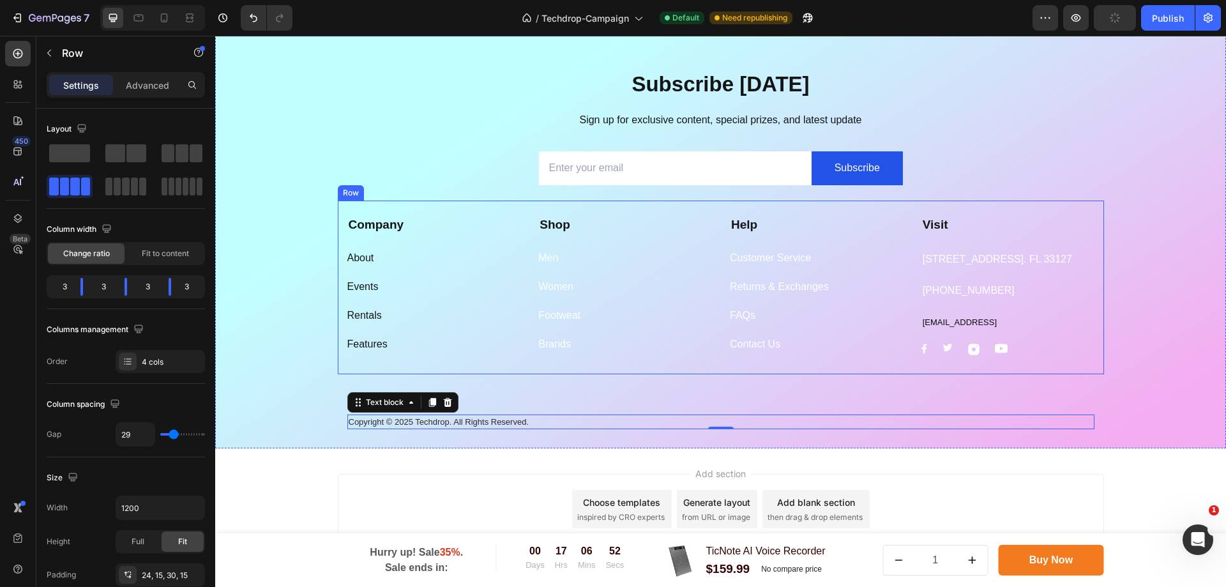
click at [637, 374] on div "Company Text block About Button Events Button Rentals Button Features Button Sh…" at bounding box center [721, 287] width 766 height 174
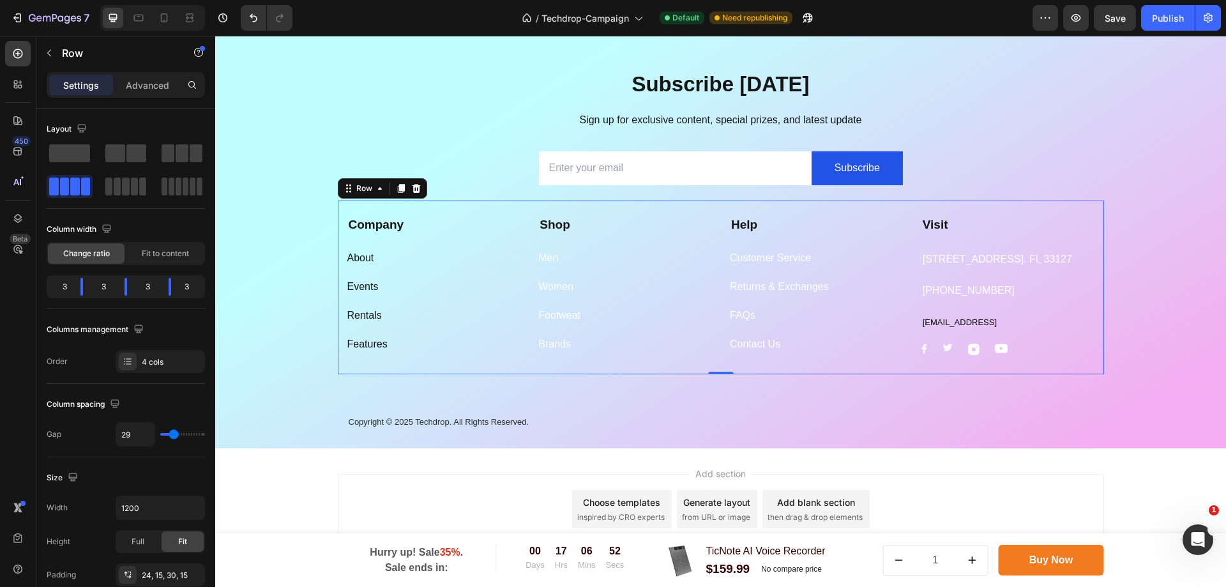
scroll to position [3892, 0]
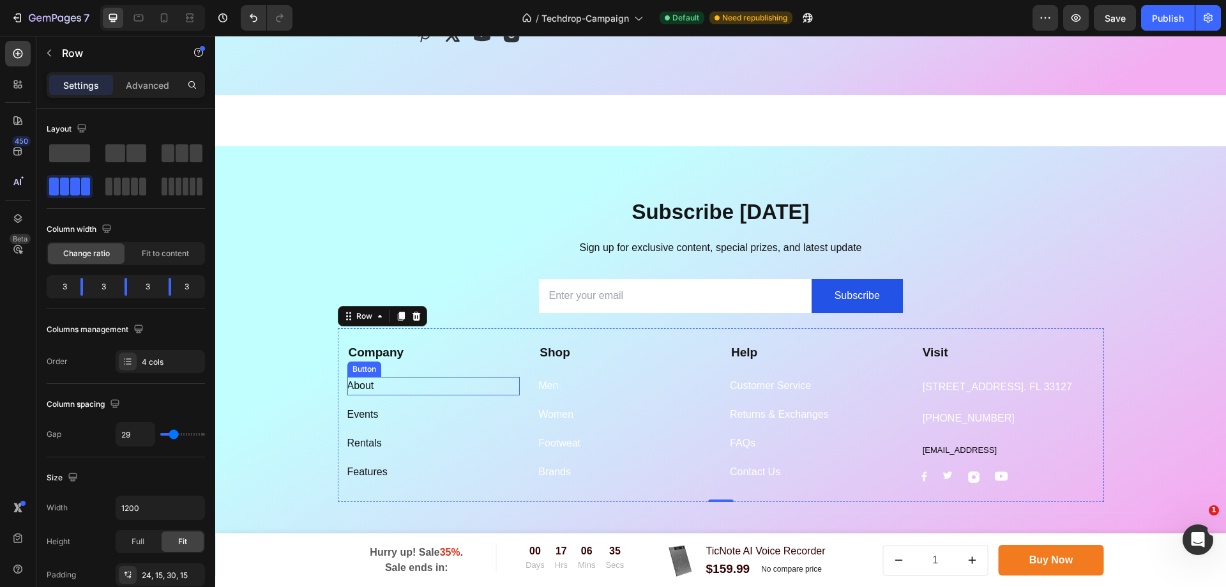
click at [389, 388] on div "About Button" at bounding box center [433, 386] width 173 height 19
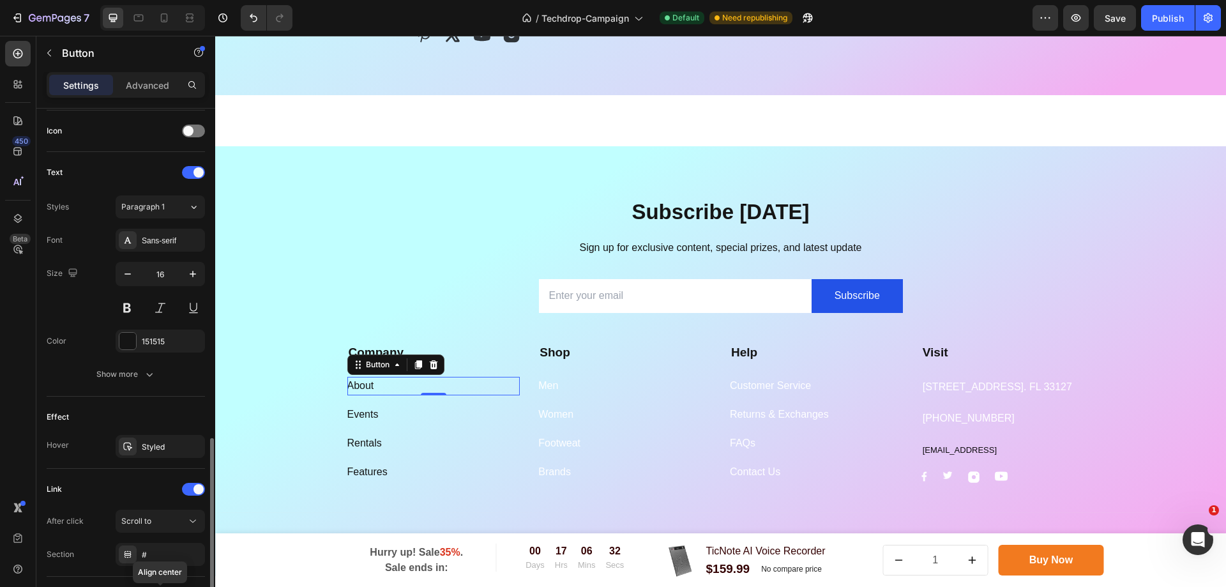
scroll to position [467, 0]
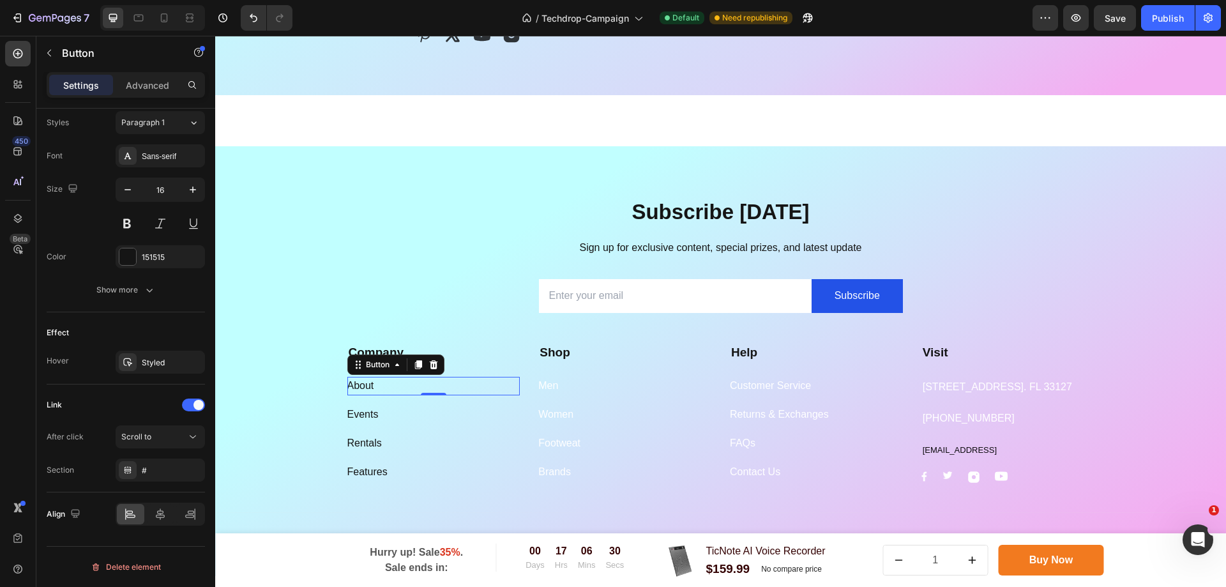
click at [404, 384] on div "About Button 0" at bounding box center [433, 386] width 173 height 19
click at [376, 384] on div "About Button 0" at bounding box center [433, 386] width 173 height 19
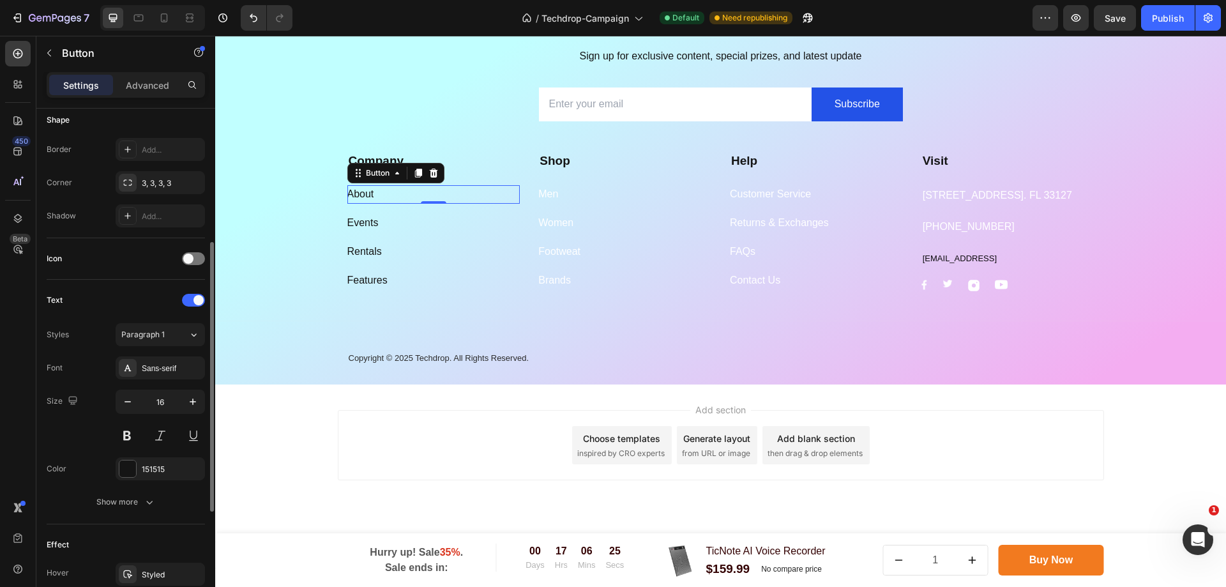
scroll to position [319, 0]
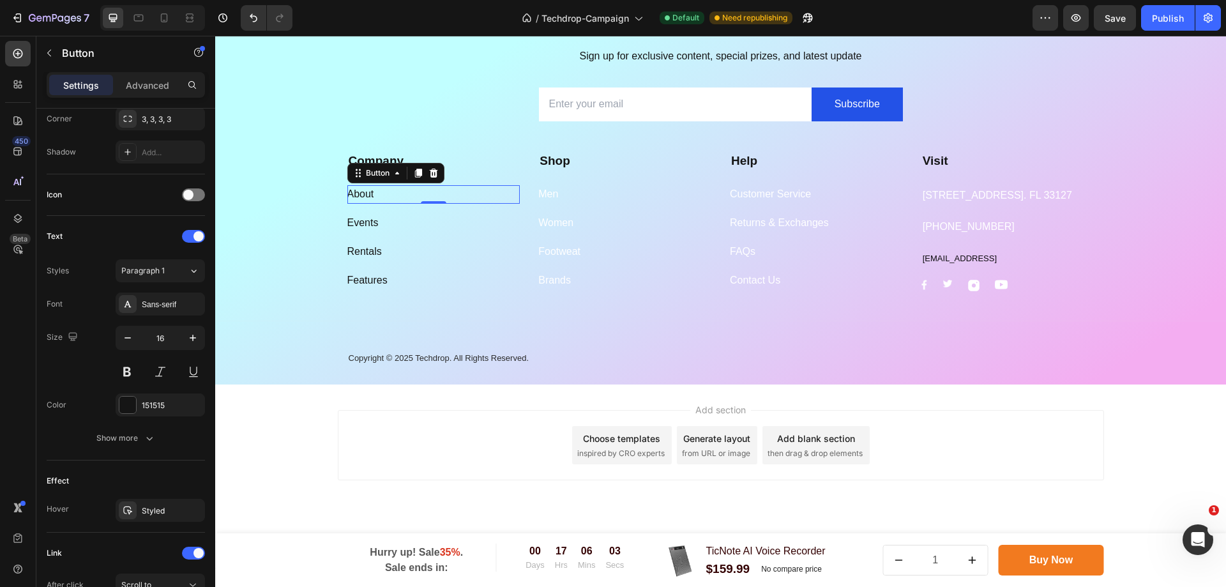
click at [426, 191] on div "About Button 0" at bounding box center [433, 194] width 173 height 19
click at [400, 196] on div "About Button 0" at bounding box center [433, 194] width 173 height 19
click at [457, 161] on p "Company" at bounding box center [434, 161] width 170 height 16
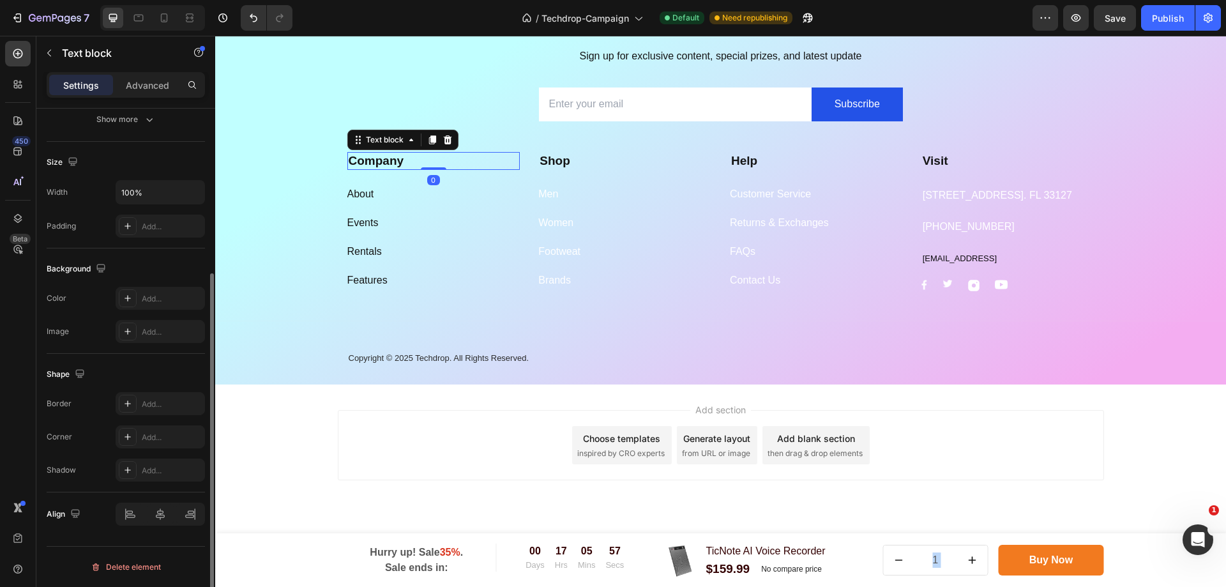
scroll to position [0, 0]
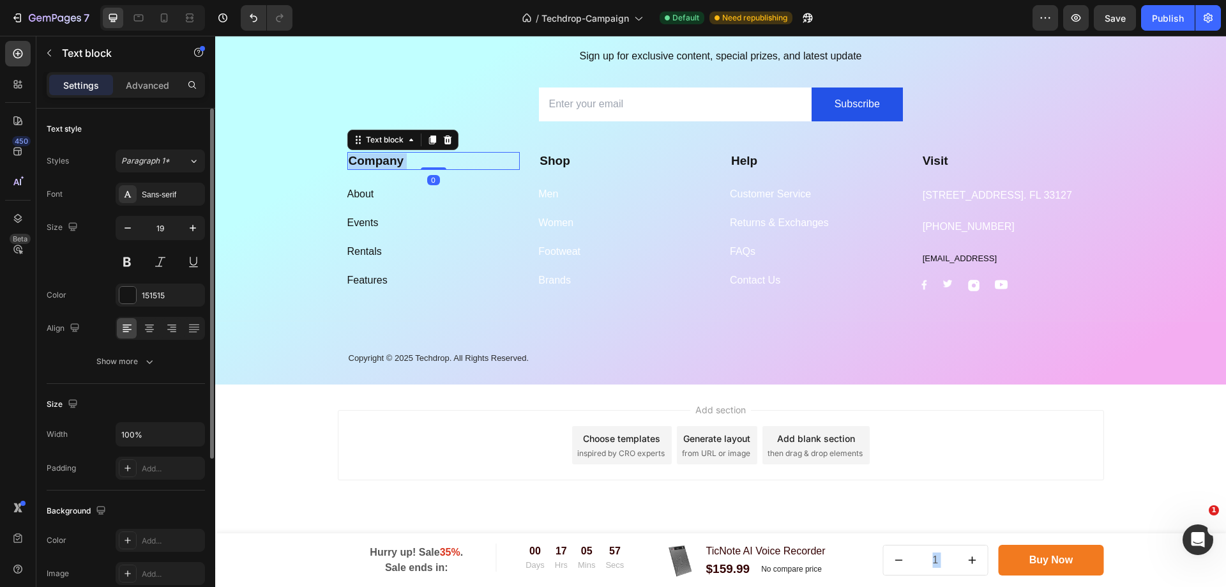
click at [457, 161] on p "Company" at bounding box center [434, 161] width 170 height 16
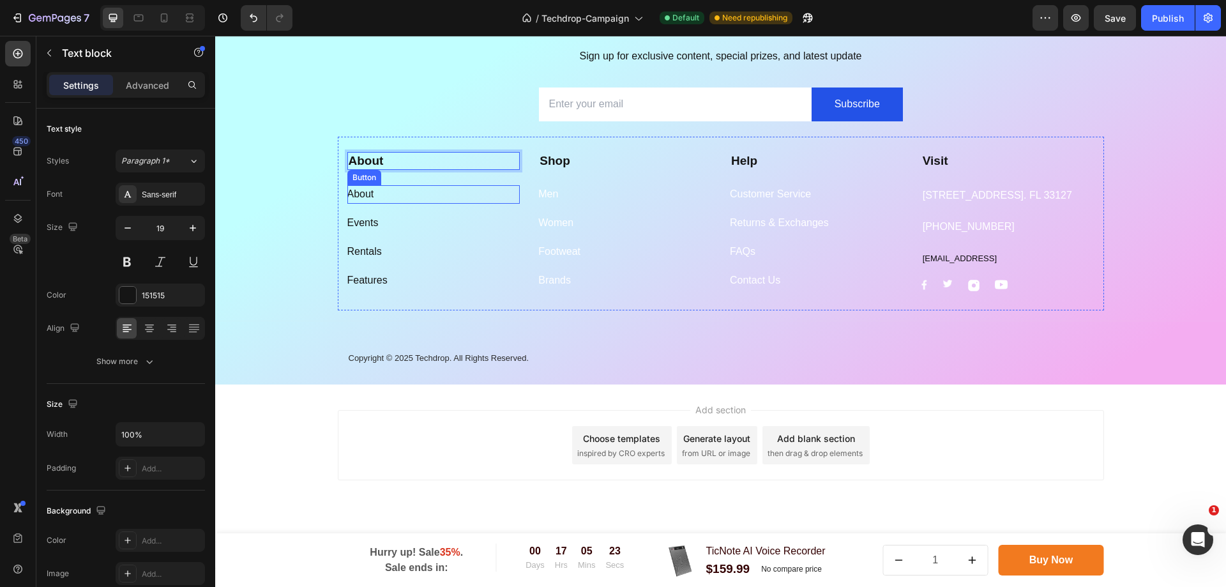
click at [405, 198] on div "About Button" at bounding box center [433, 194] width 173 height 19
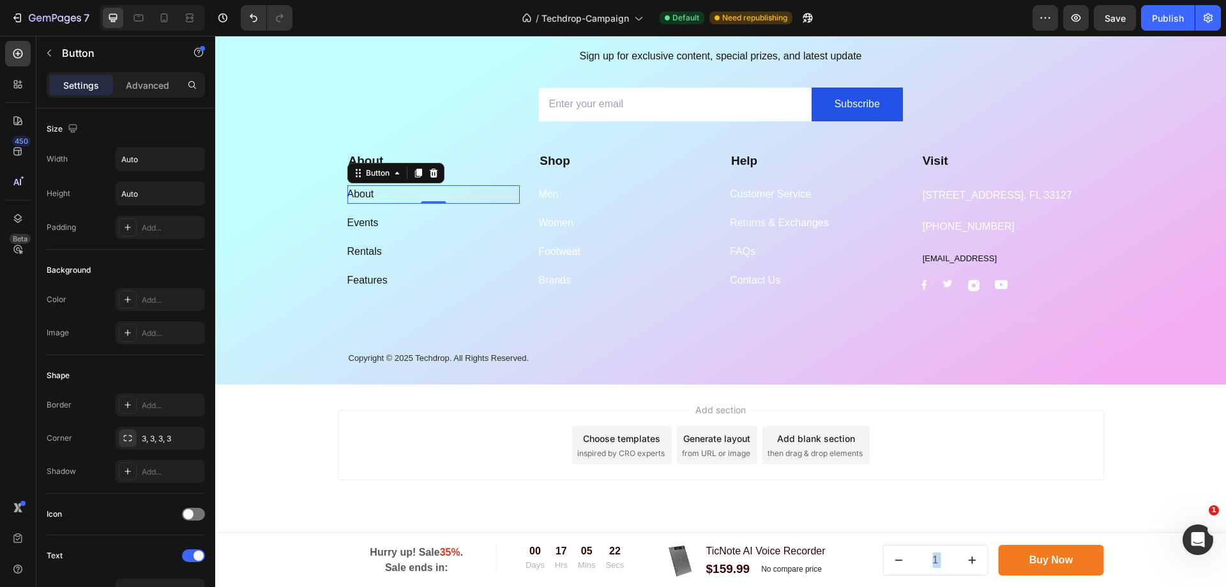
click at [384, 195] on div "About Button 0" at bounding box center [433, 194] width 173 height 19
click at [375, 193] on div "About Button 0" at bounding box center [433, 194] width 173 height 19
click at [375, 192] on div "About Button 0" at bounding box center [433, 194] width 173 height 19
click at [366, 195] on div "About" at bounding box center [360, 194] width 27 height 19
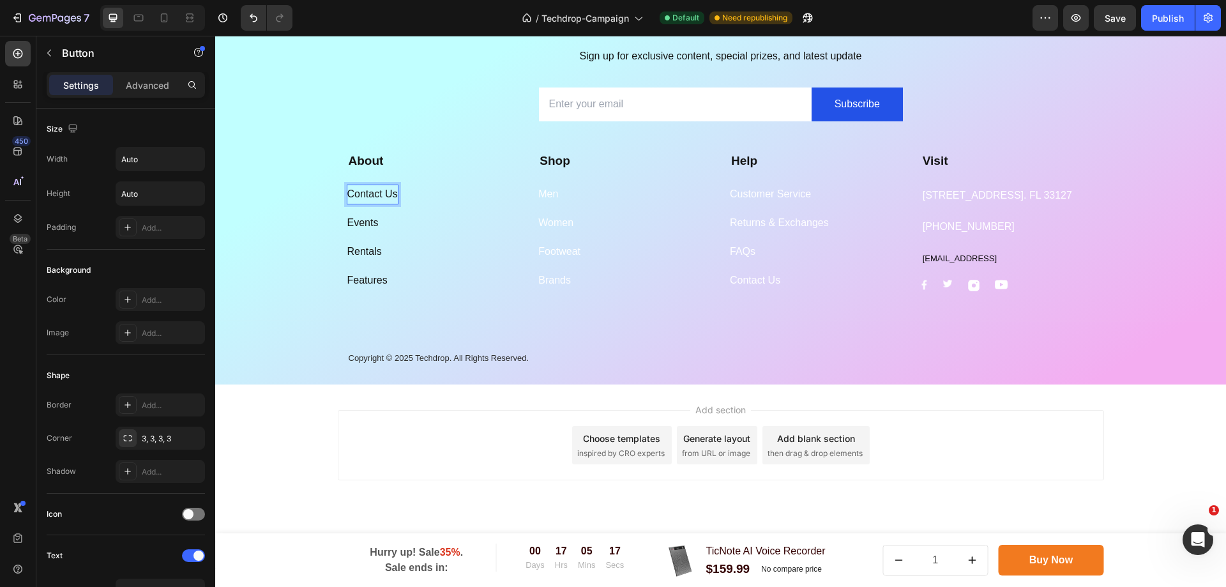
click at [425, 193] on div "Contact Us Button 0" at bounding box center [433, 194] width 173 height 19
click at [416, 193] on div "Contact Us Button 0" at bounding box center [433, 194] width 173 height 19
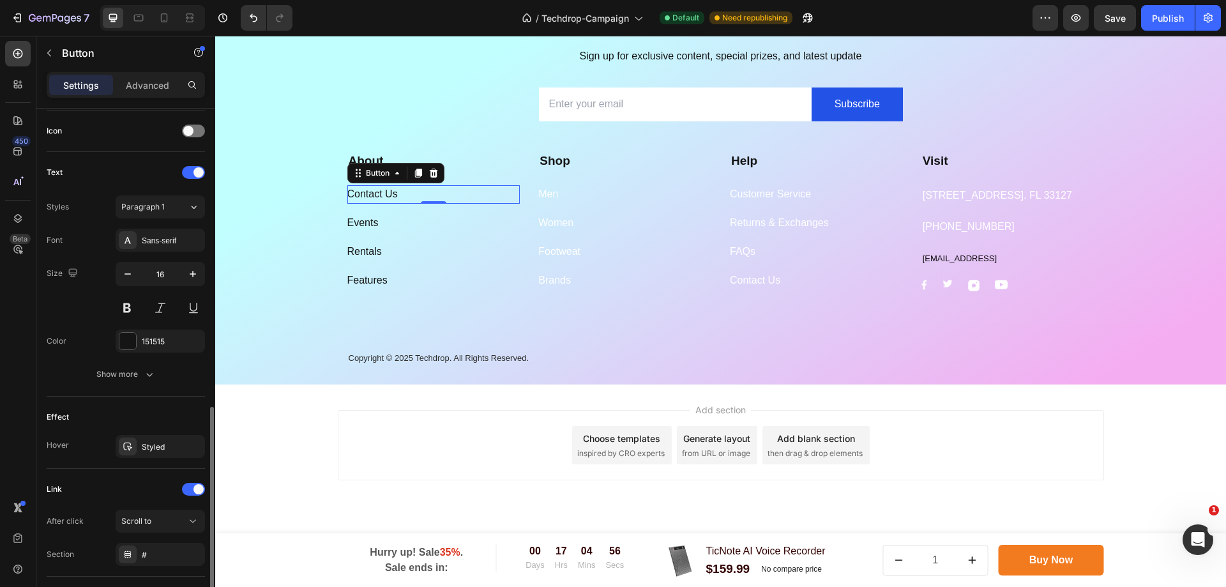
scroll to position [467, 0]
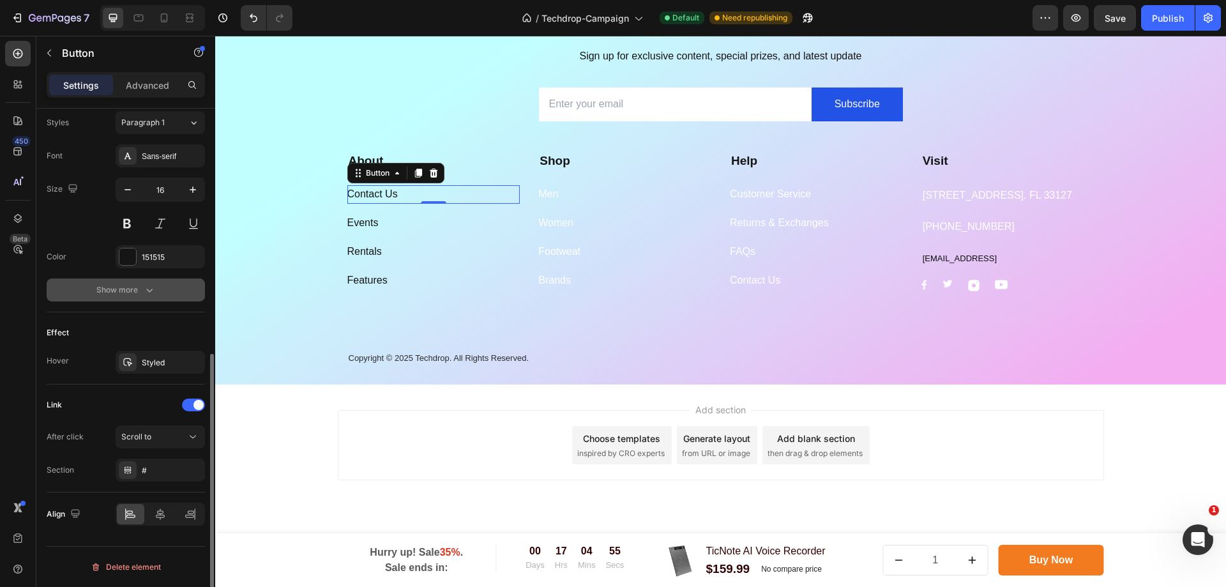
click at [143, 289] on icon "button" at bounding box center [149, 289] width 13 height 13
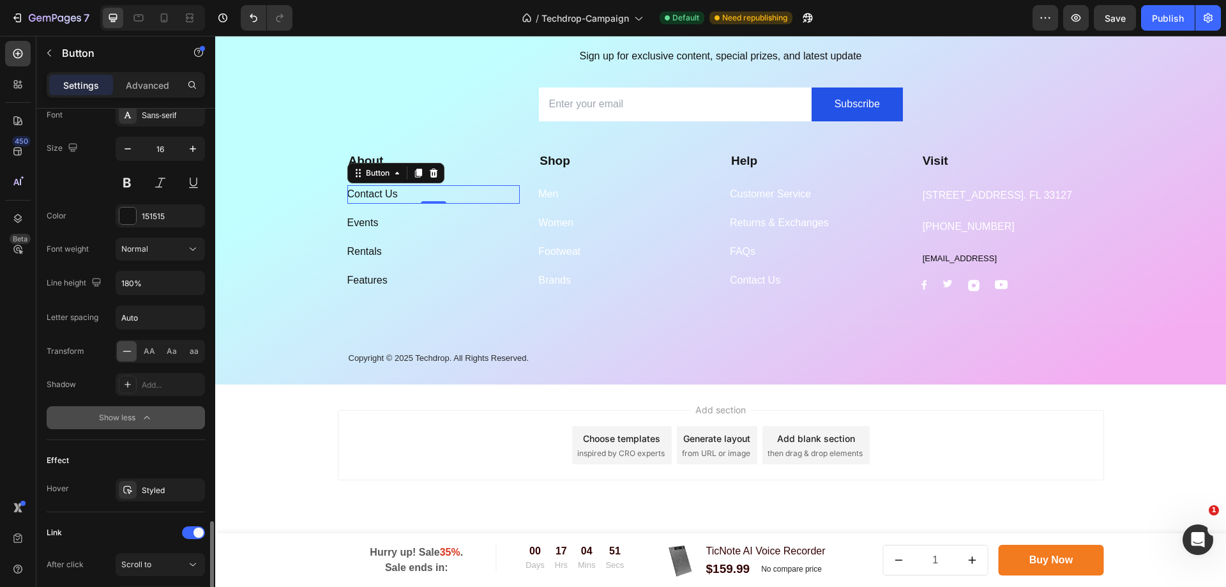
scroll to position [636, 0]
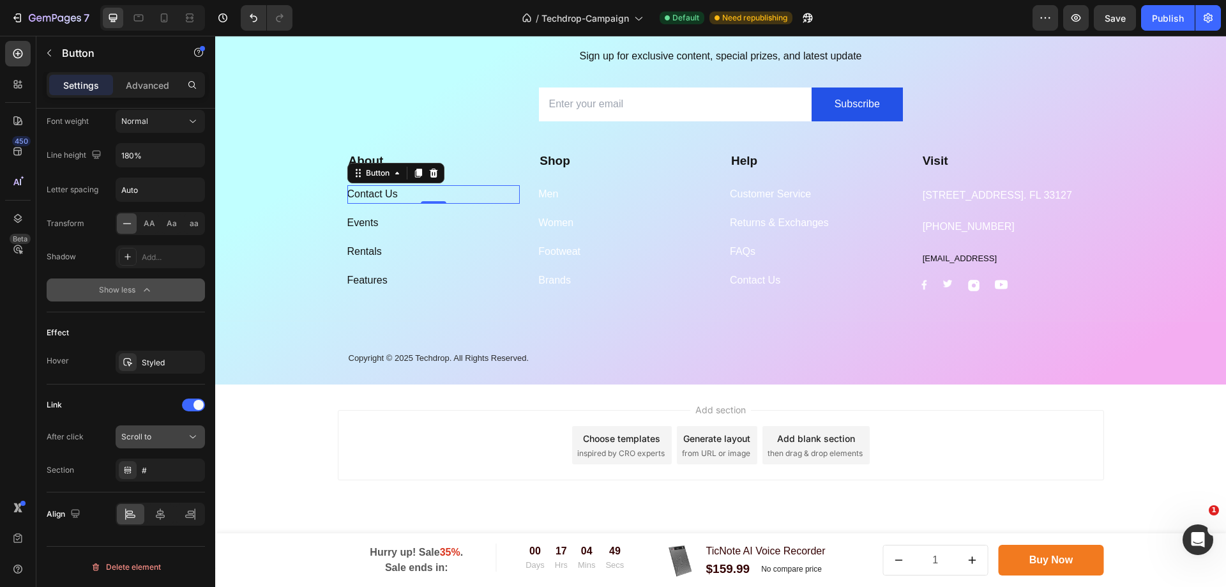
click at [181, 438] on div "Scroll to" at bounding box center [153, 436] width 65 height 11
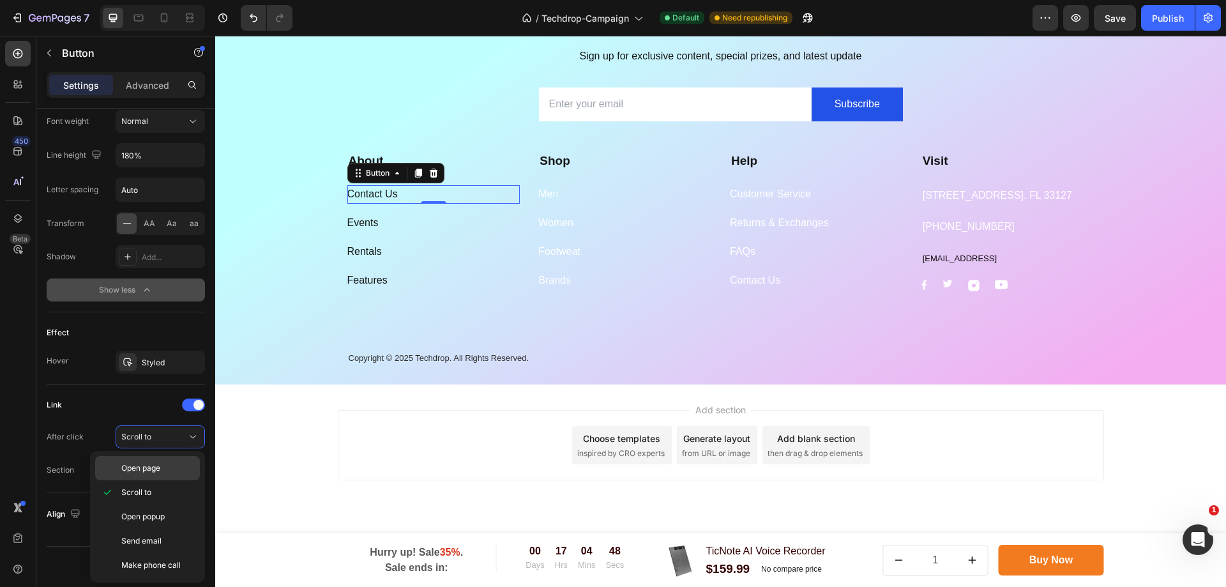
click at [167, 463] on p "Open page" at bounding box center [157, 467] width 73 height 11
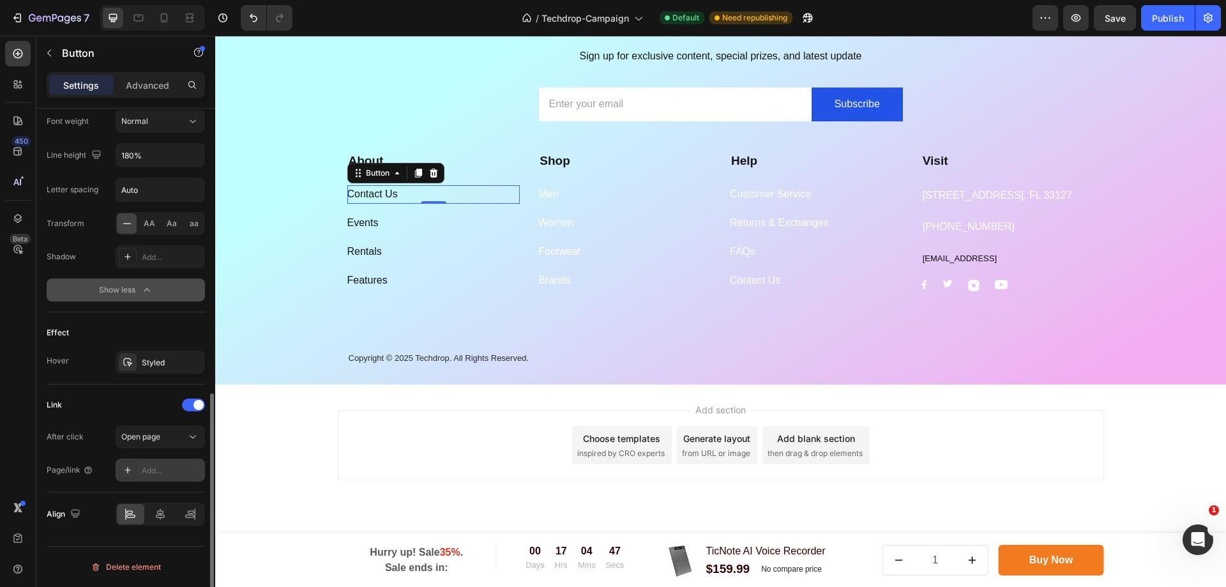
click at [151, 465] on div "Add..." at bounding box center [172, 470] width 60 height 11
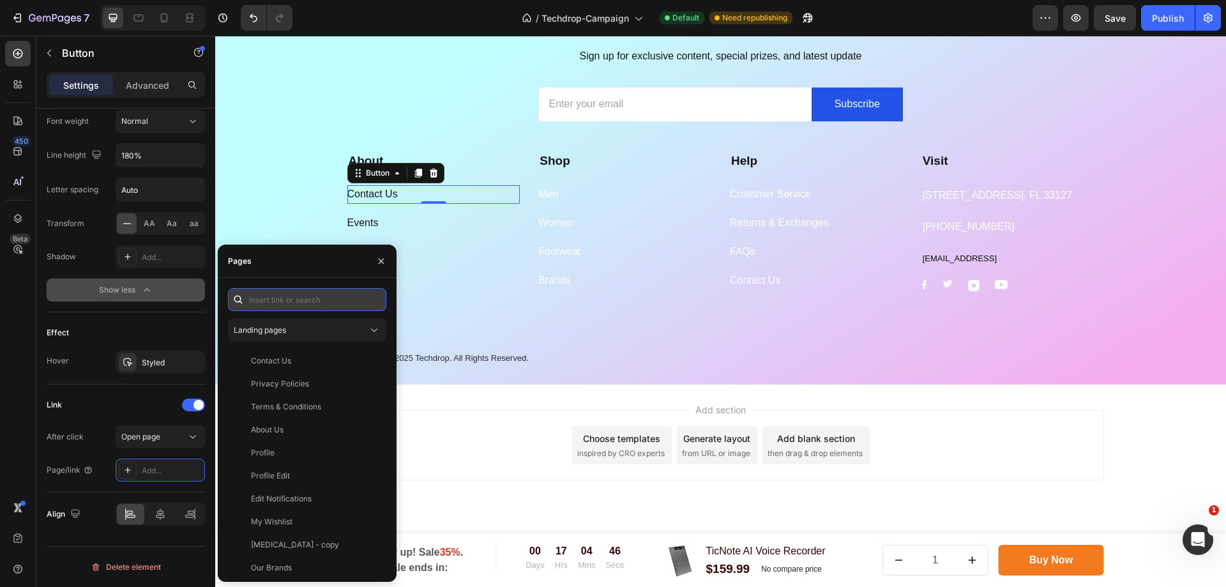
click at [300, 296] on input "text" at bounding box center [307, 299] width 158 height 23
click at [317, 165] on div "Subscribe Today Heading Sign up for exclusive content, special prizes, and late…" at bounding box center [720, 195] width 1011 height 379
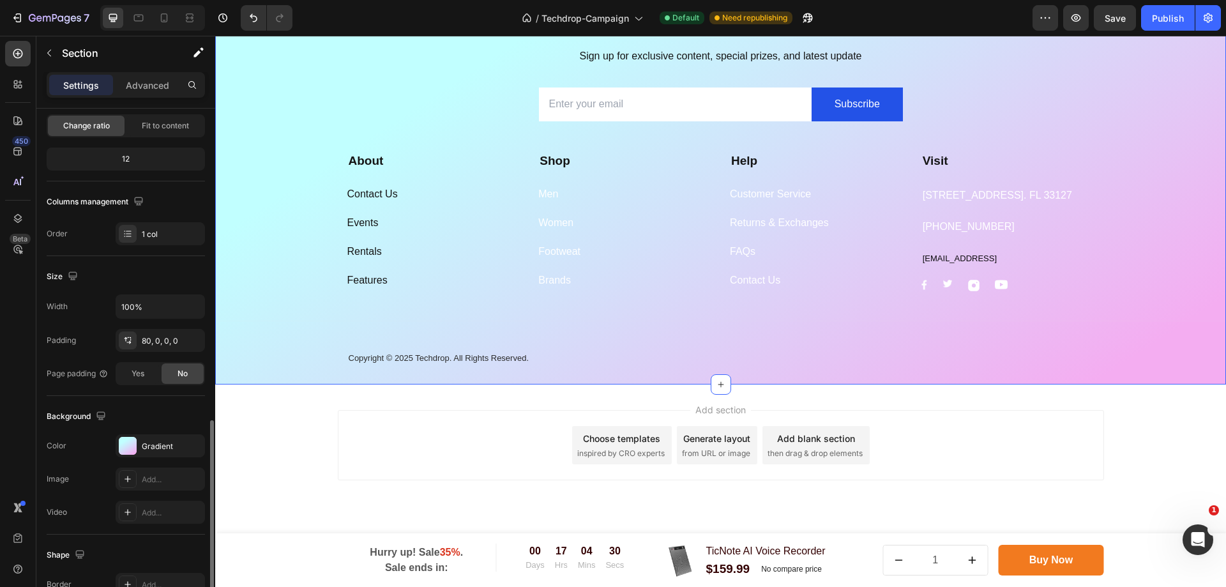
scroll to position [264, 0]
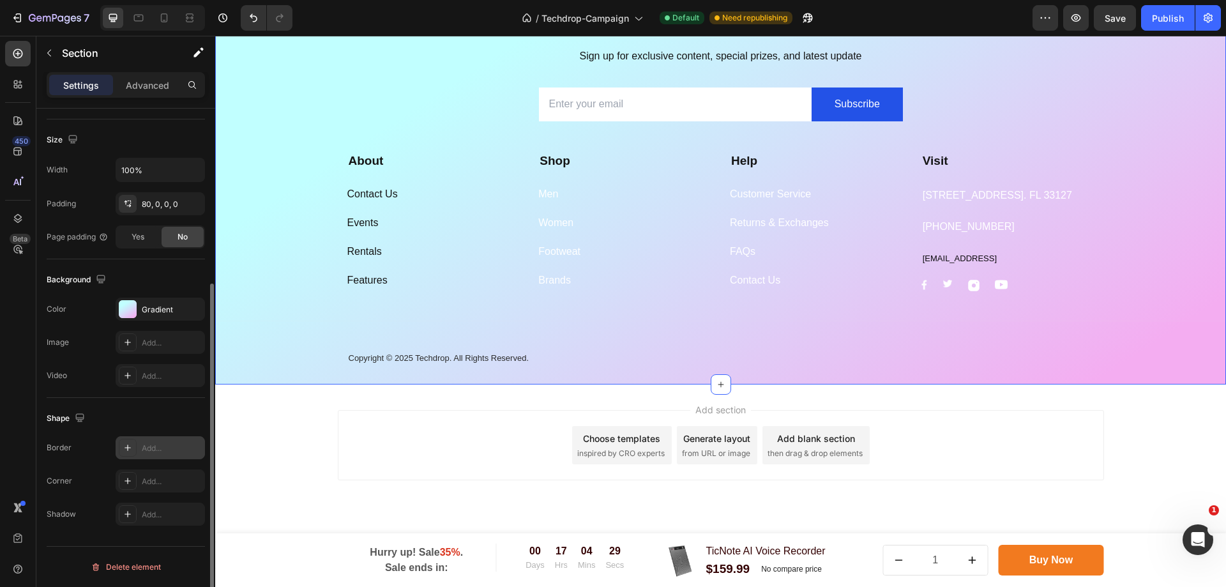
click at [148, 453] on div "Add..." at bounding box center [172, 447] width 60 height 11
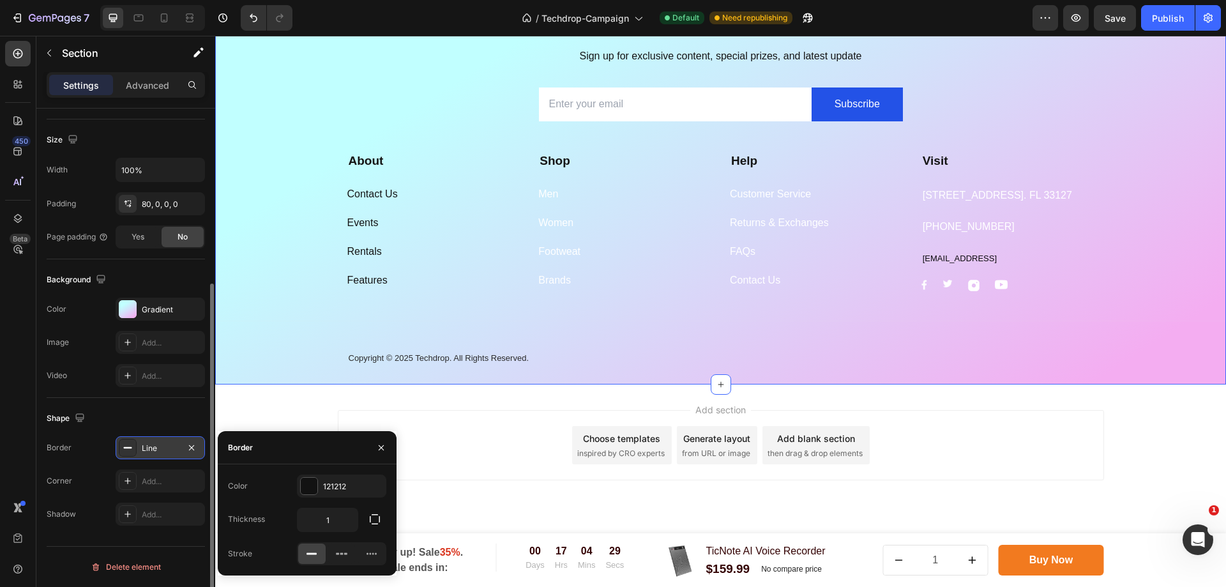
scroll to position [4084, 0]
click at [89, 421] on div "Shape" at bounding box center [126, 418] width 158 height 20
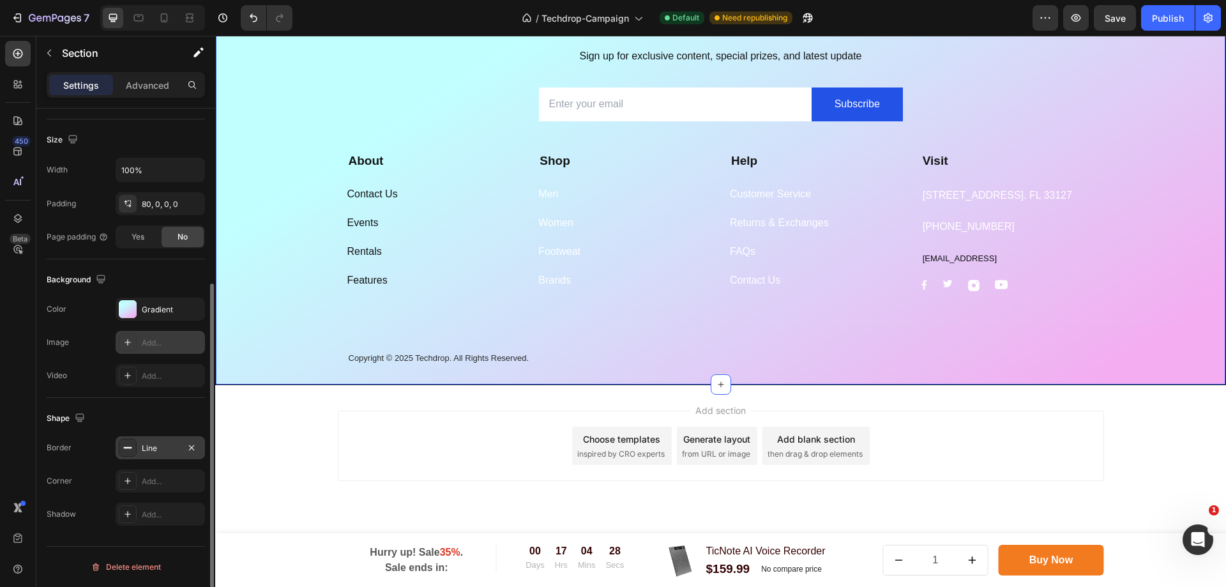
scroll to position [73, 0]
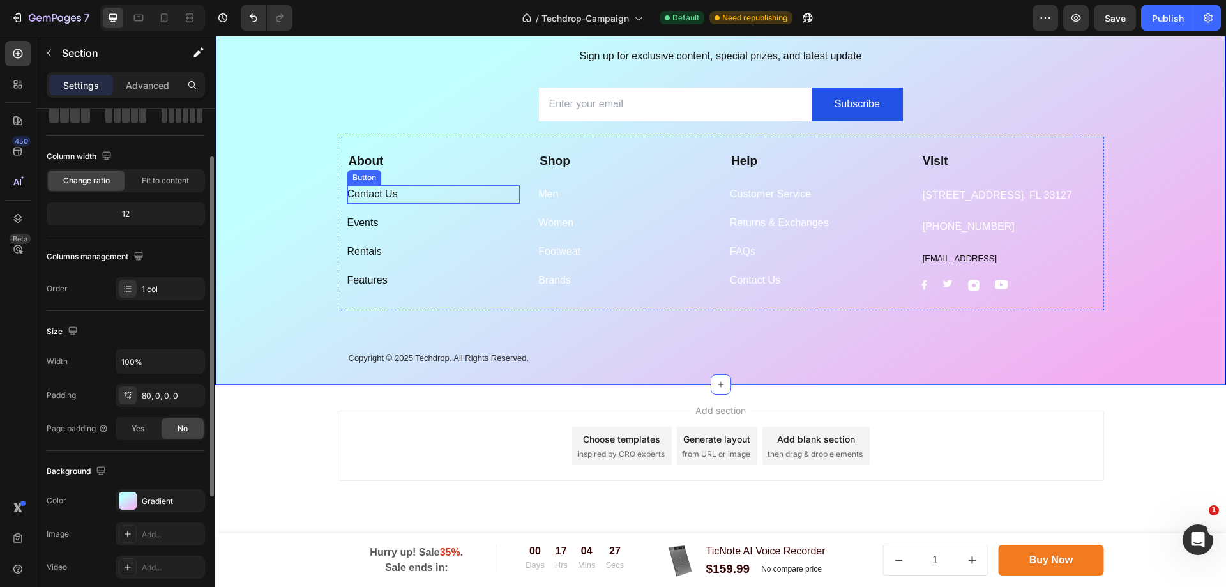
click at [422, 192] on div "Contact Us Button" at bounding box center [433, 194] width 173 height 19
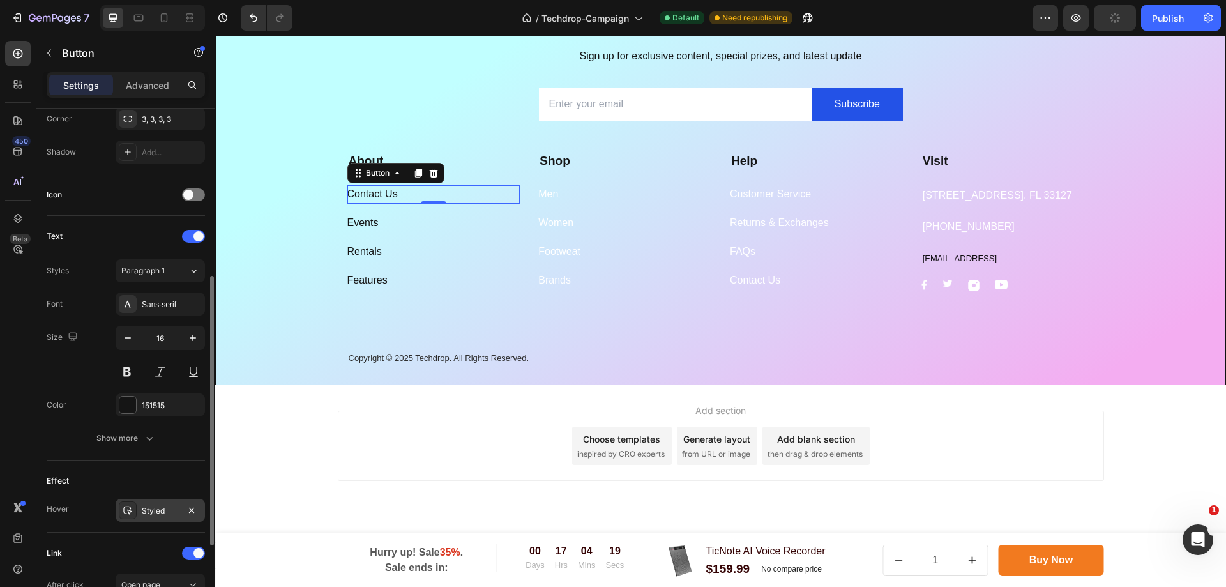
scroll to position [467, 0]
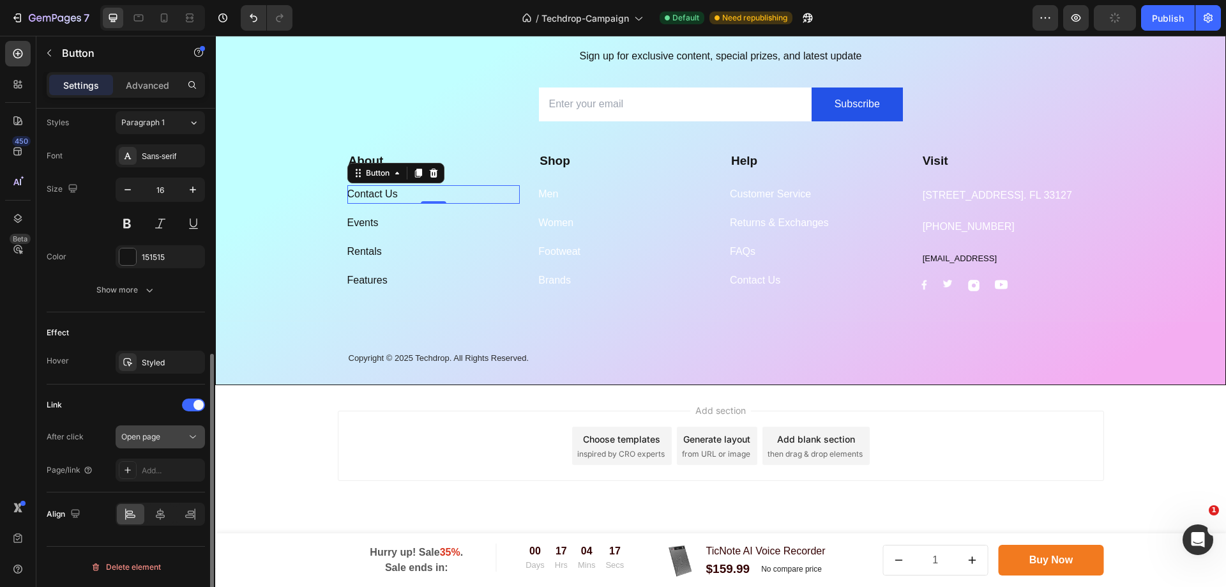
click at [171, 442] on div "Open page" at bounding box center [160, 436] width 78 height 13
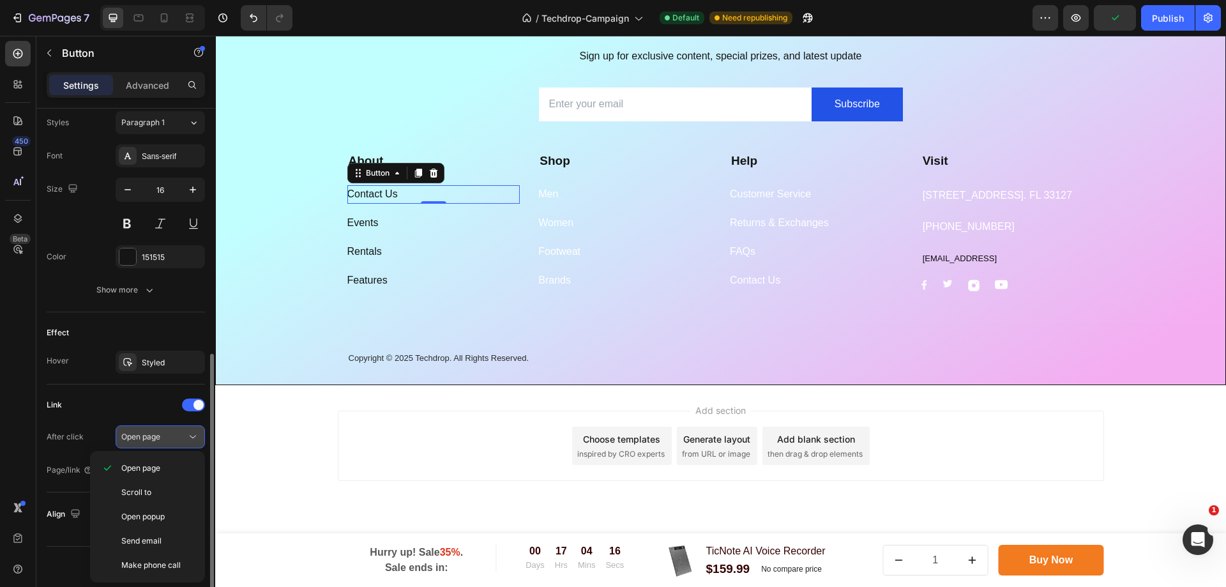
click at [171, 442] on div "Open page" at bounding box center [160, 436] width 78 height 13
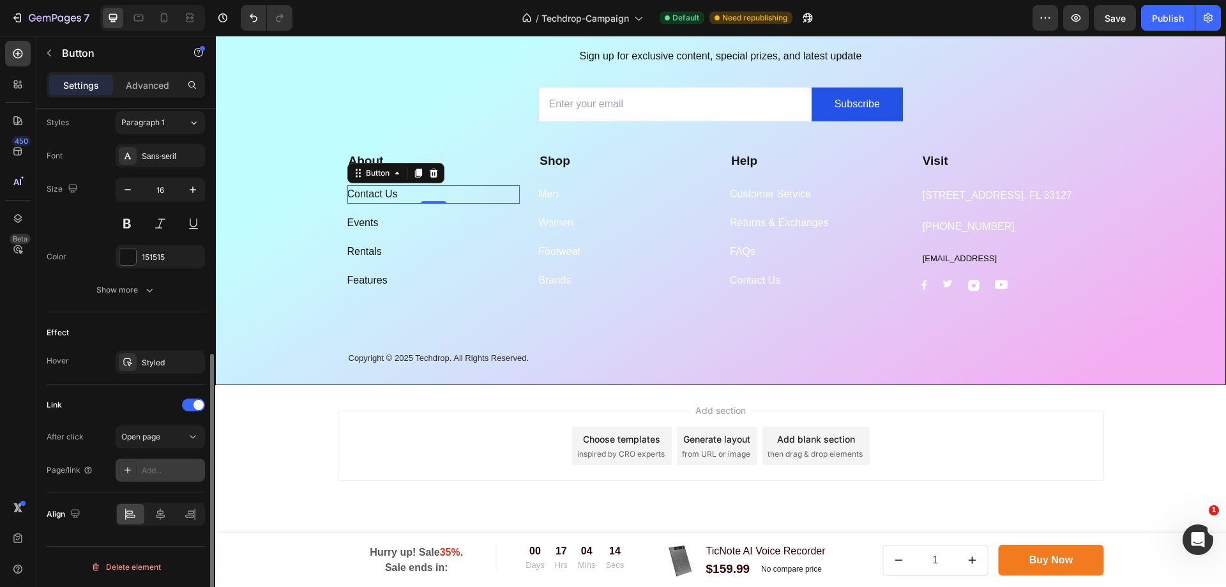
click at [135, 464] on div at bounding box center [128, 470] width 18 height 18
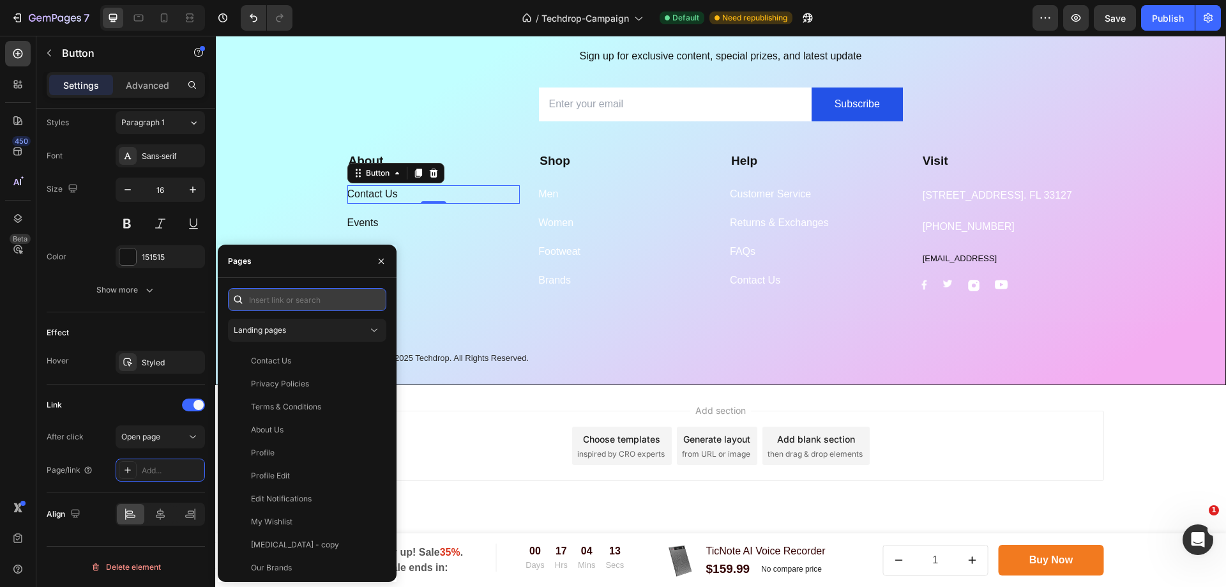
click at [299, 300] on input "text" at bounding box center [307, 299] width 158 height 23
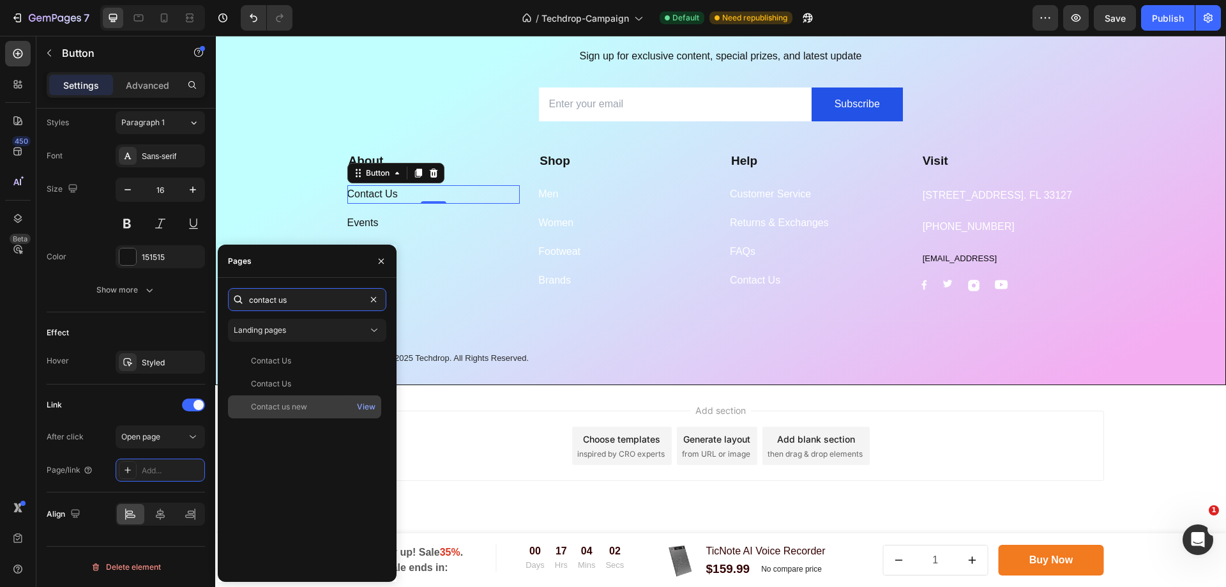
type input "contact us"
click at [328, 407] on div "Contact us new" at bounding box center [304, 406] width 143 height 11
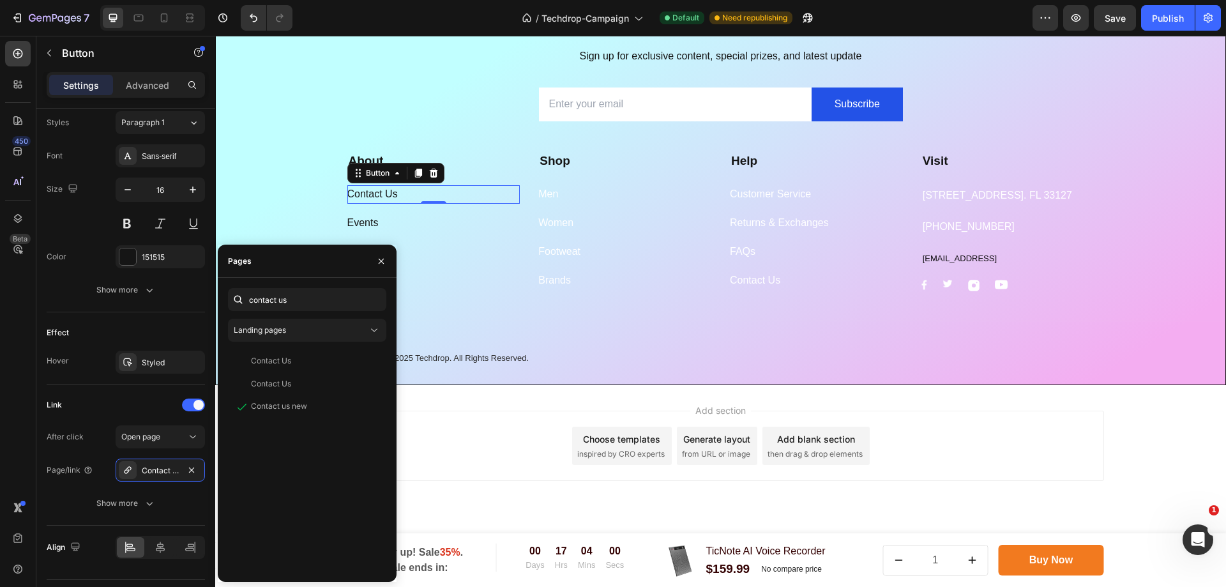
click at [1, 437] on div "450 Beta" at bounding box center [18, 311] width 36 height 551
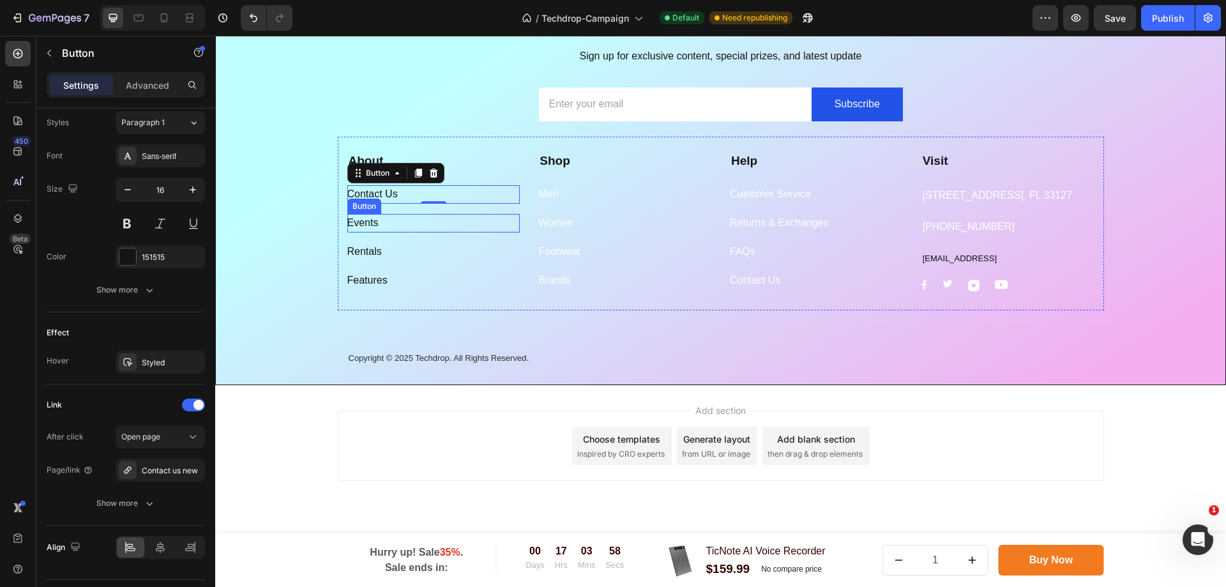
click at [400, 224] on div "Events Button" at bounding box center [433, 223] width 173 height 19
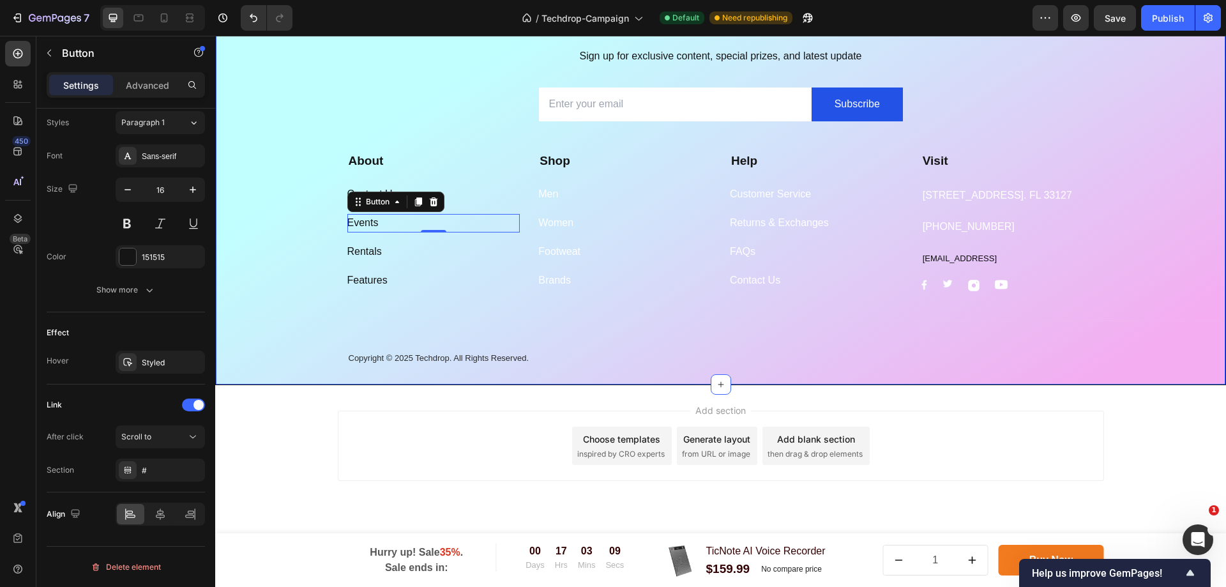
click at [276, 271] on div "Subscribe Today Heading Sign up for exclusive content, special prizes, and late…" at bounding box center [720, 195] width 1009 height 379
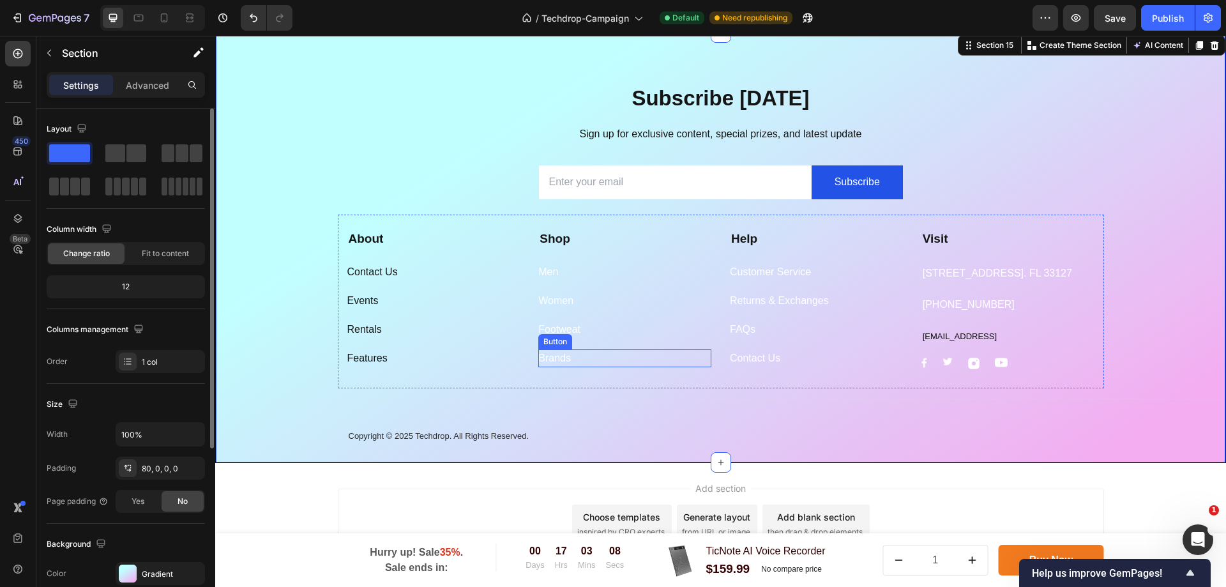
scroll to position [3957, 0]
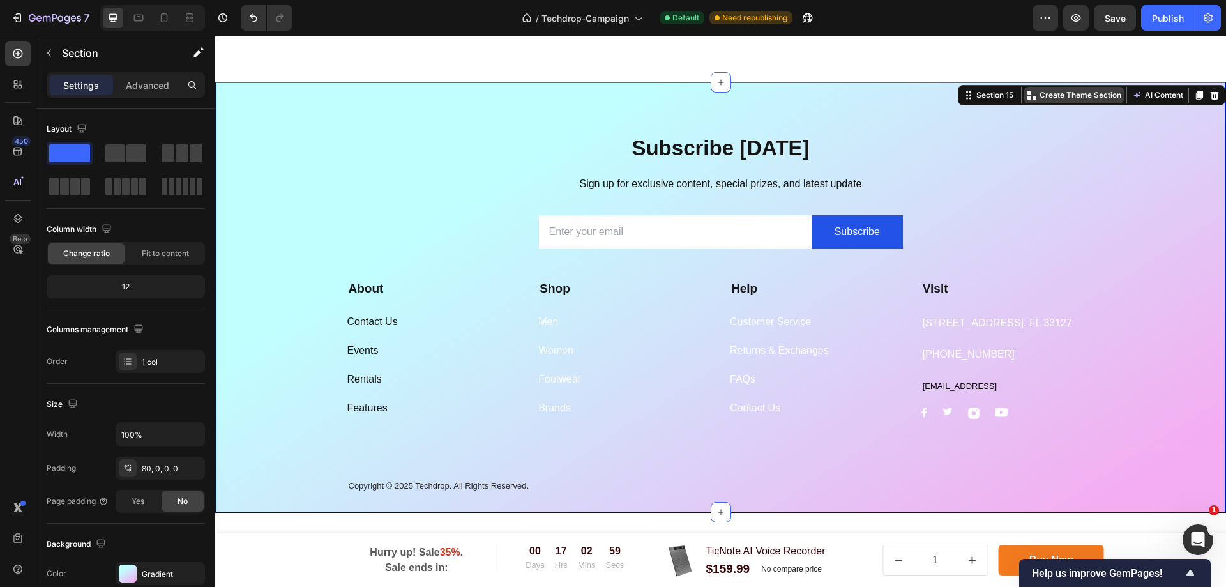
click at [1070, 98] on p "Create Theme Section" at bounding box center [1080, 94] width 82 height 11
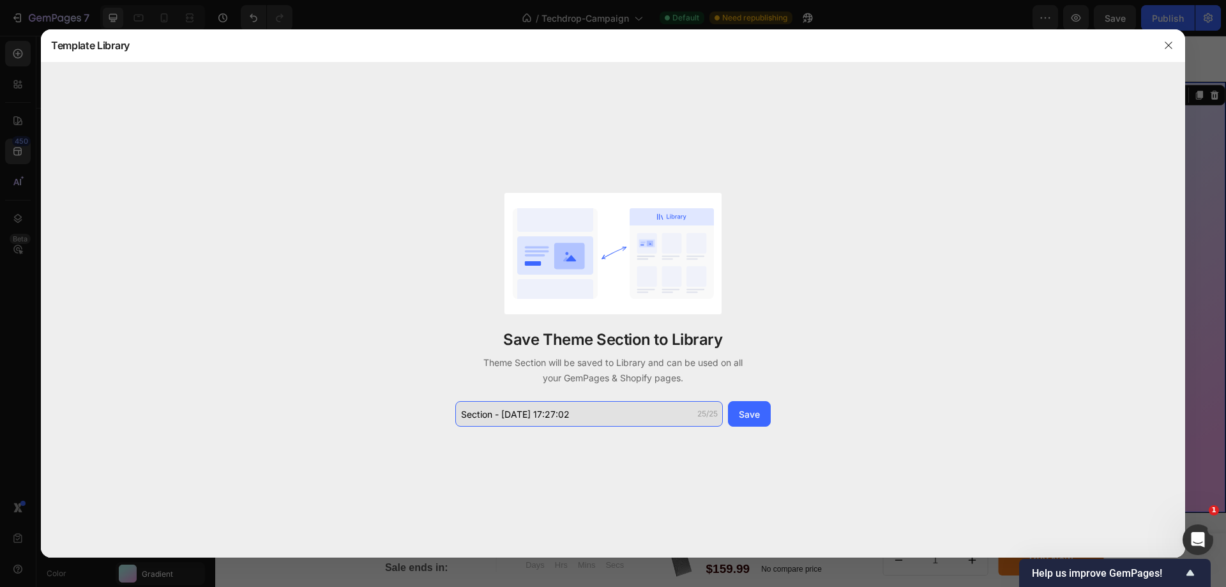
click at [622, 418] on input "Section - Sep 29 17:27:02" at bounding box center [589, 414] width 268 height 26
click at [650, 418] on input "Section - Sep 29 17:27:02" at bounding box center [589, 414] width 268 height 26
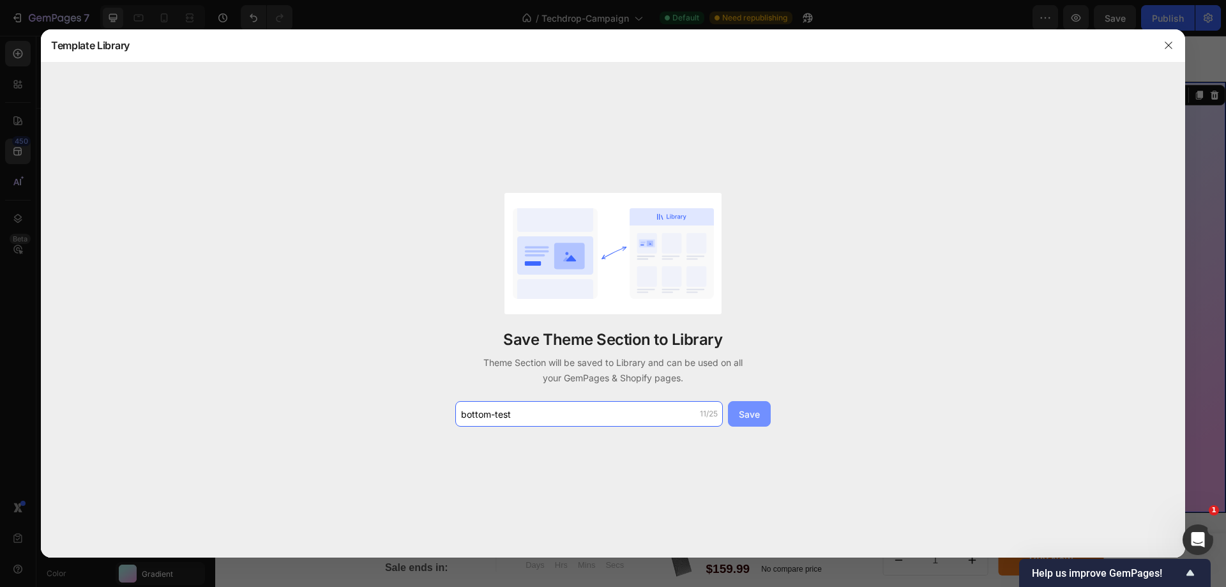
type input "bottom-test"
click at [743, 427] on div "Save Theme Section to Library Theme Section will be saved to Library and can be…" at bounding box center [613, 310] width 1144 height 495
click at [755, 419] on div "Save" at bounding box center [749, 413] width 21 height 13
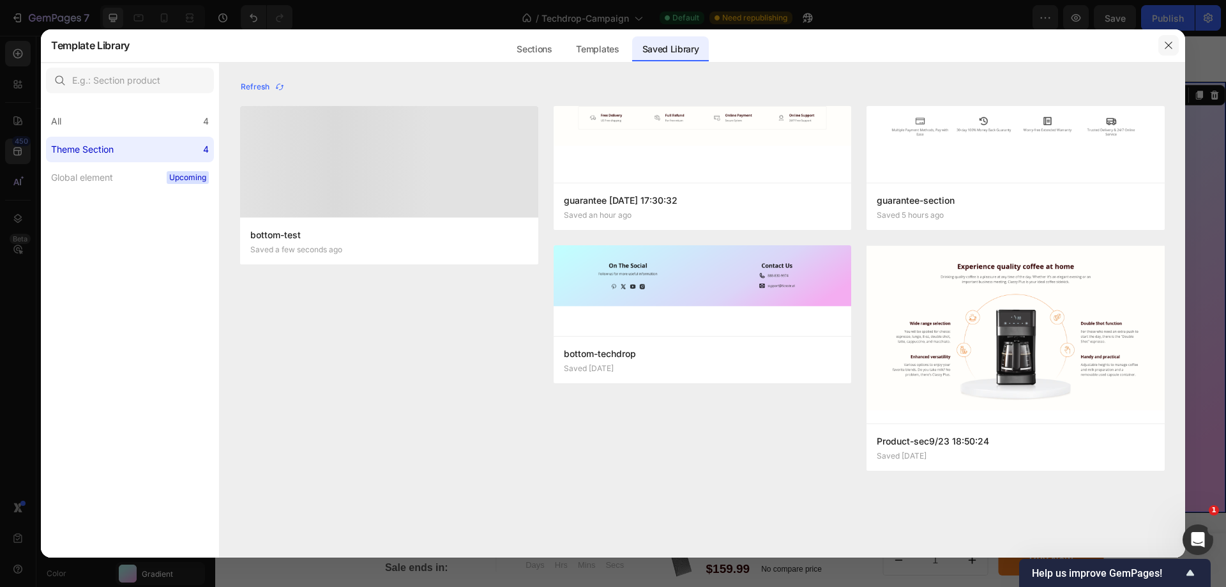
click at [1166, 43] on icon "button" at bounding box center [1168, 45] width 7 height 7
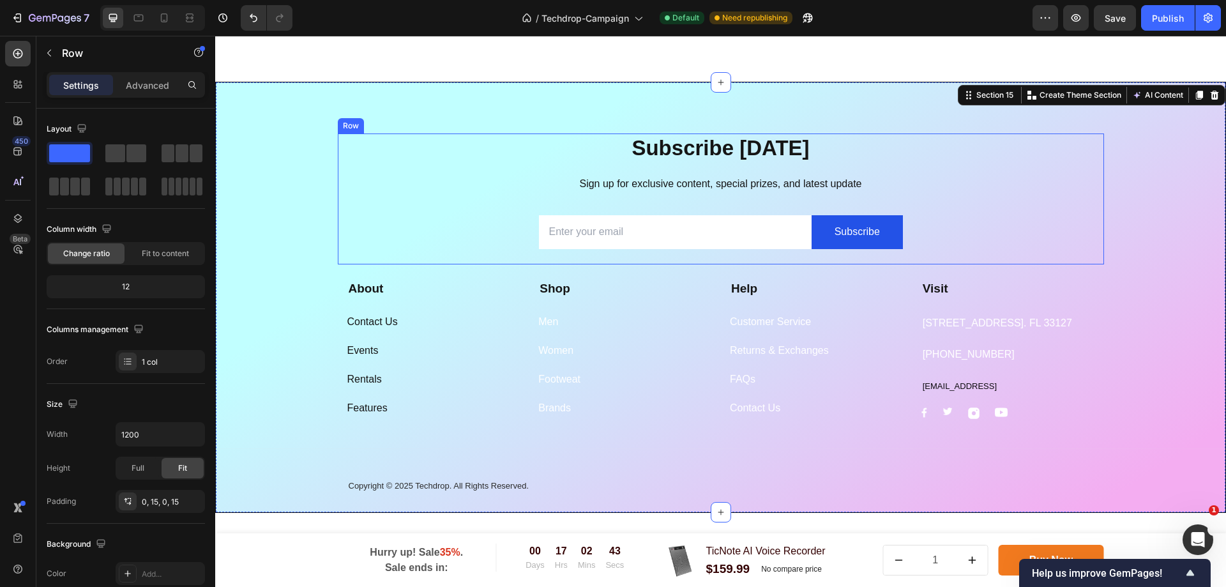
click at [1091, 223] on div "Subscribe Today Heading Sign up for exclusive content, special prizes, and late…" at bounding box center [721, 198] width 766 height 131
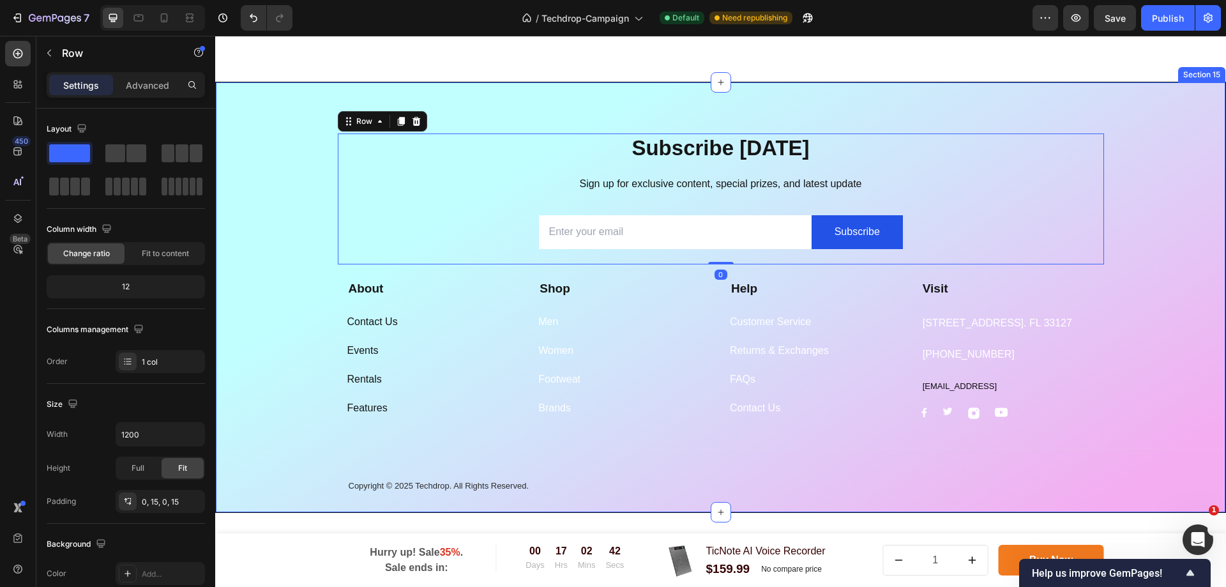
click at [1165, 171] on div "Subscribe Today Heading Sign up for exclusive content, special prizes, and late…" at bounding box center [720, 322] width 1009 height 379
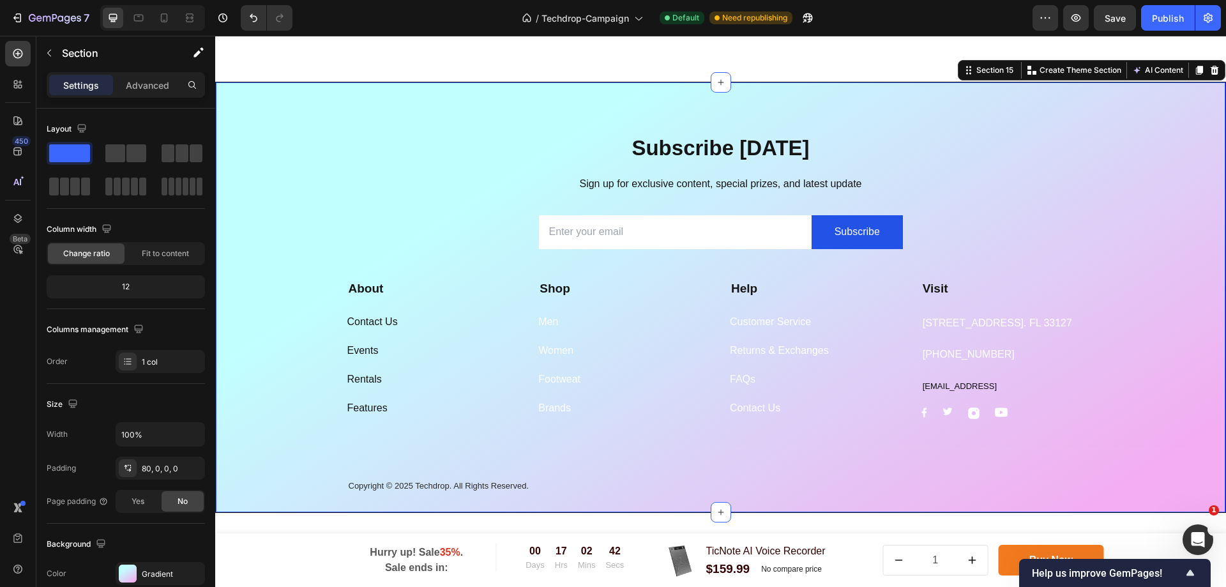
click at [1214, 70] on div "Section 15 Create Theme Section AI Content Write with GemAI What would you like…" at bounding box center [1092, 70] width 268 height 20
click at [1211, 68] on icon at bounding box center [1215, 70] width 8 height 9
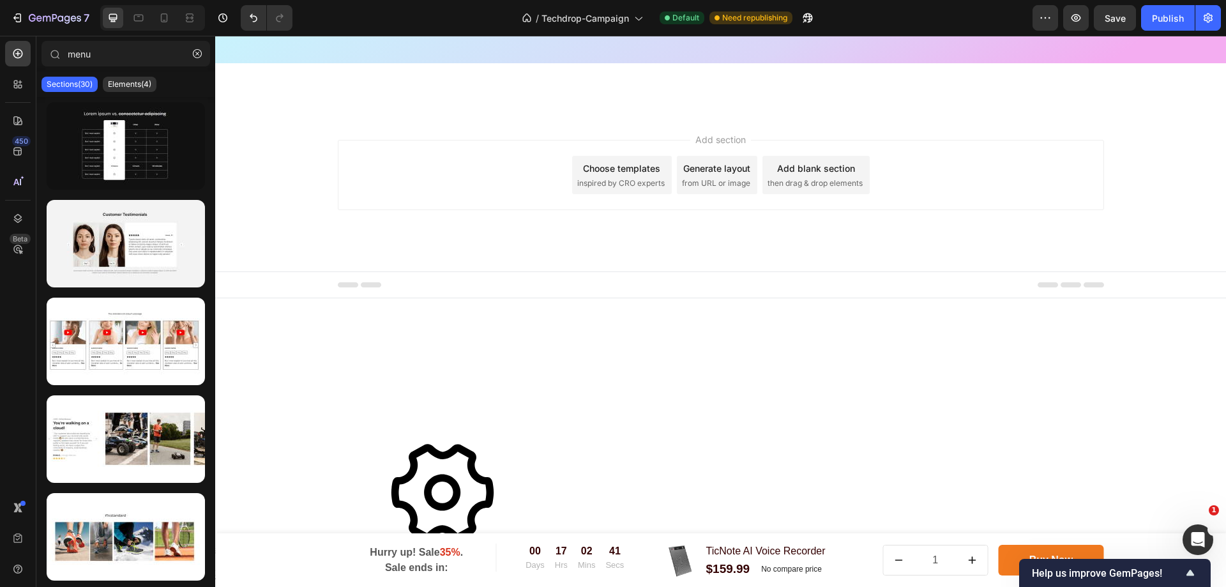
scroll to position [3635, 0]
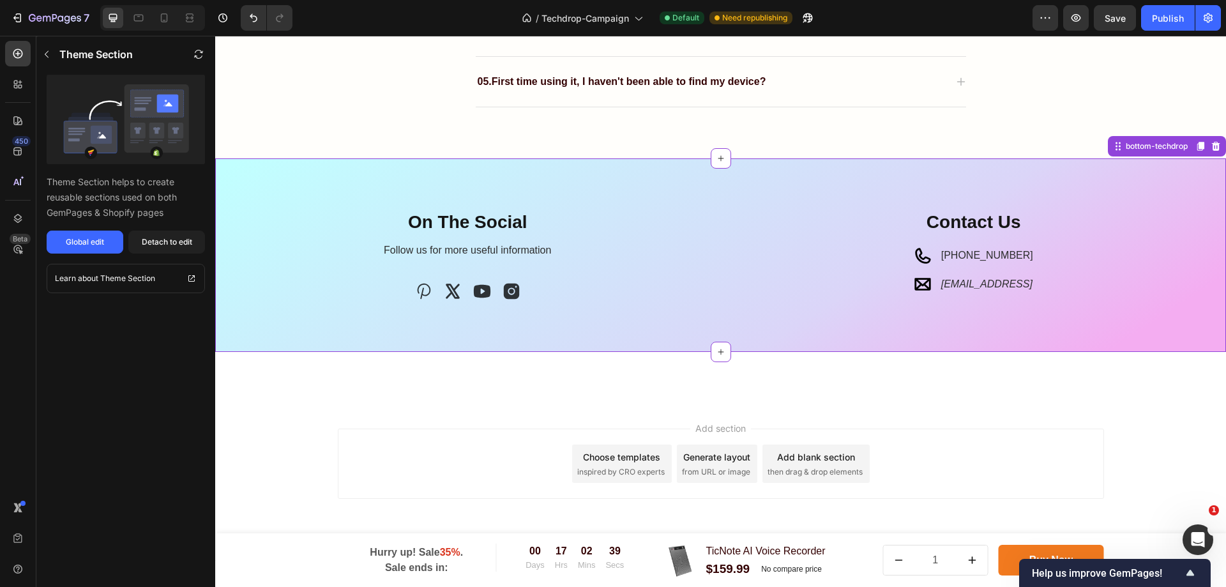
click at [757, 312] on div "On The Social Heading Follow us for more useful information Text block Icon Ico…" at bounding box center [721, 265] width 992 height 112
click at [1212, 145] on icon at bounding box center [1216, 146] width 8 height 9
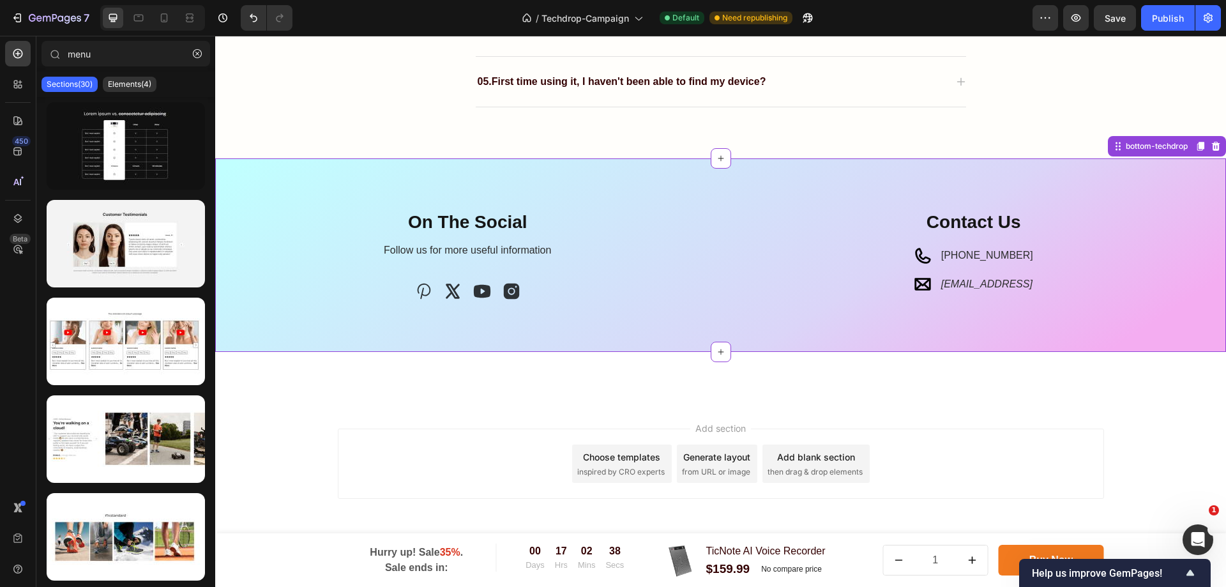
scroll to position [3391, 0]
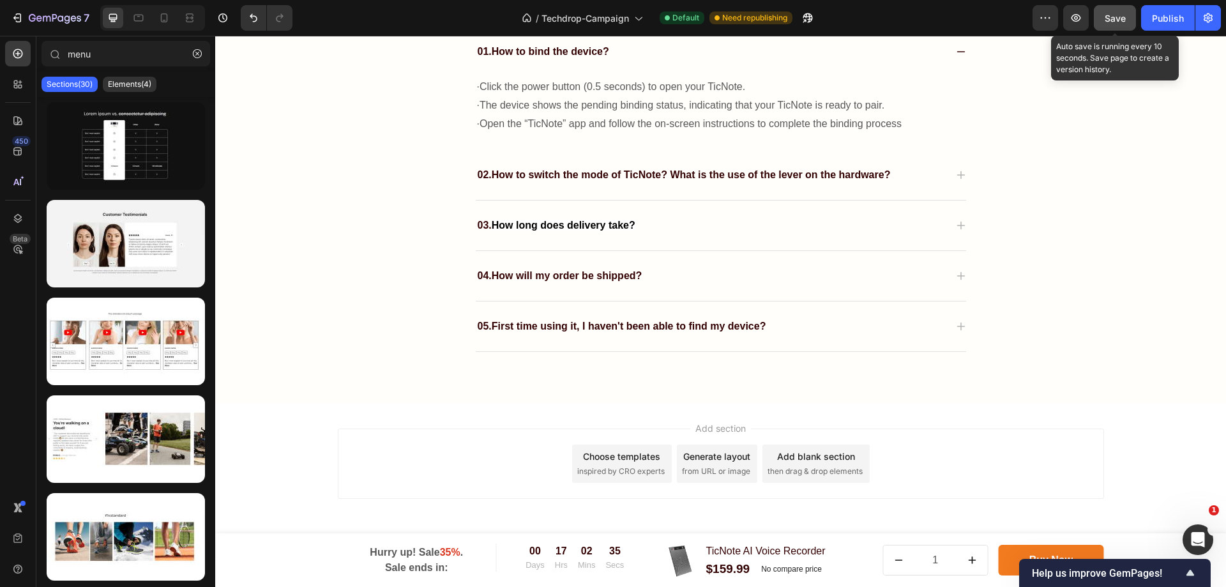
click at [1099, 21] on button "Save" at bounding box center [1115, 18] width 42 height 26
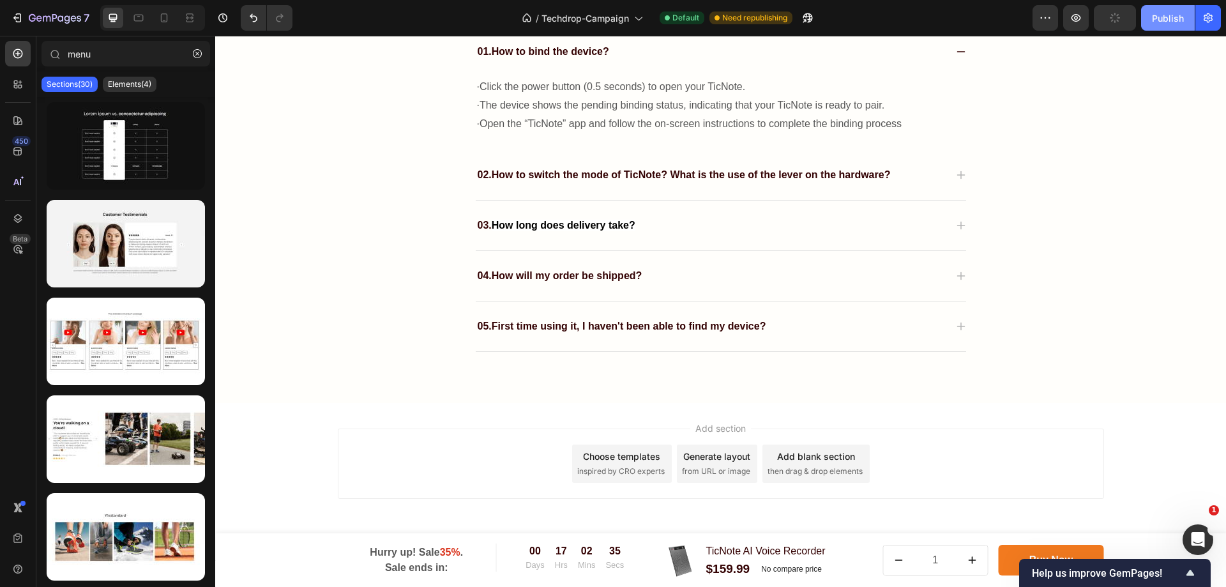
click at [1158, 20] on div "Publish" at bounding box center [1168, 17] width 32 height 13
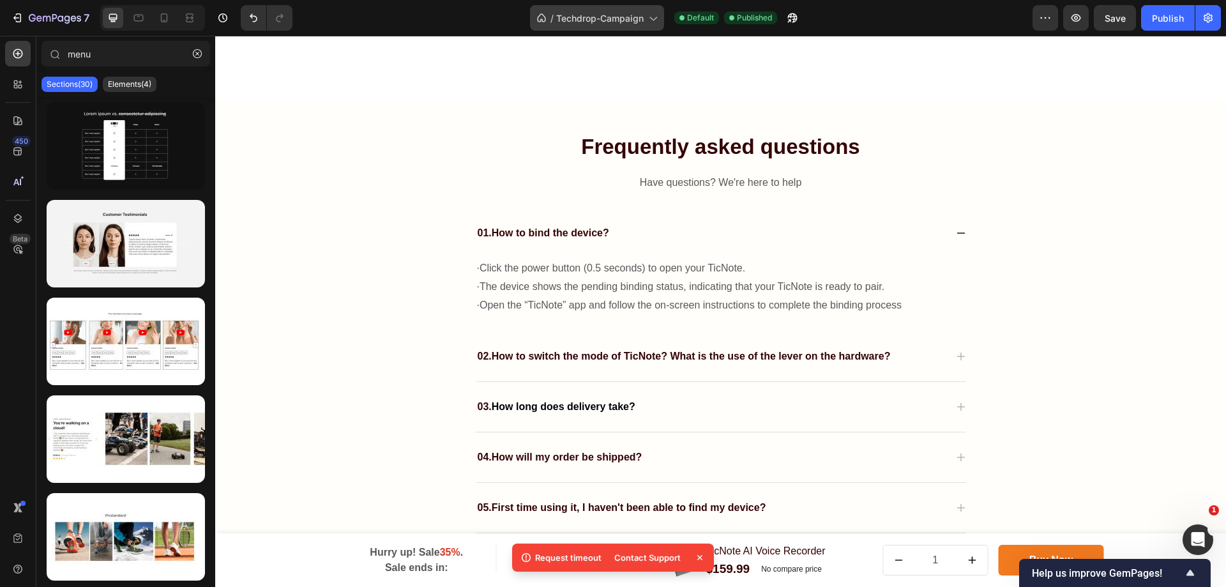
scroll to position [3199, 0]
click at [40, 20] on icon "button" at bounding box center [55, 18] width 52 height 11
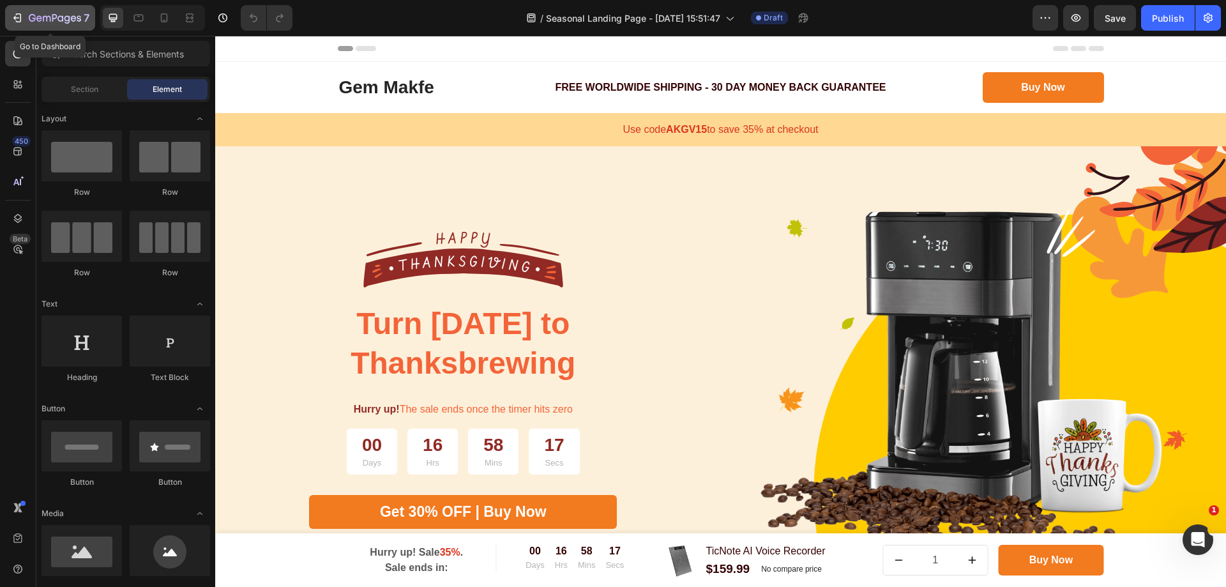
click at [12, 19] on icon "button" at bounding box center [17, 17] width 13 height 13
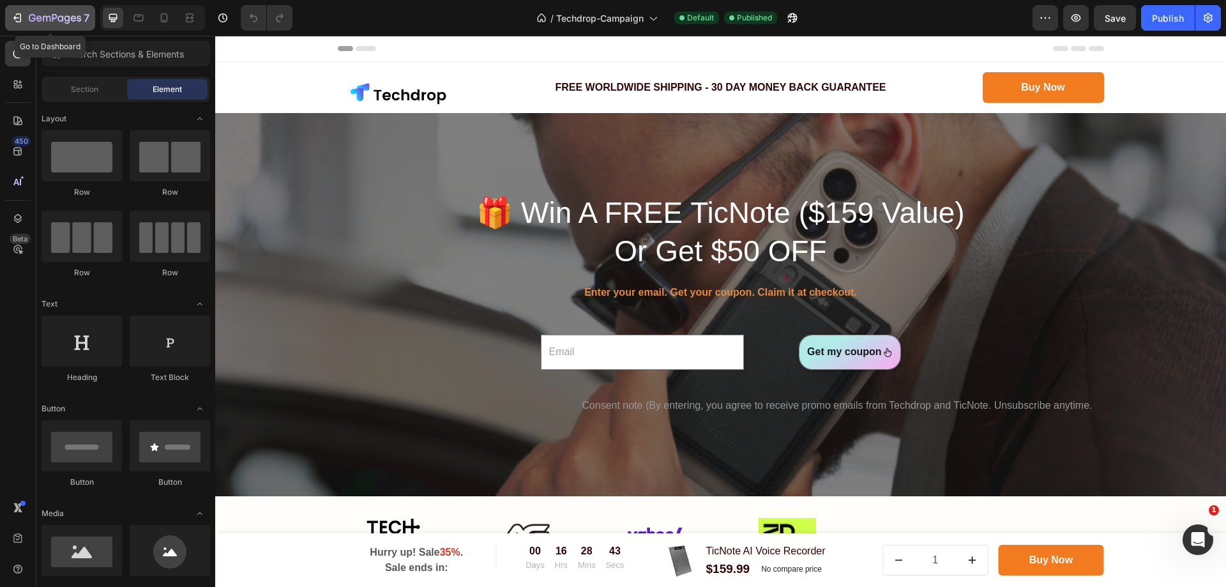
click at [28, 16] on div "7" at bounding box center [50, 17] width 79 height 15
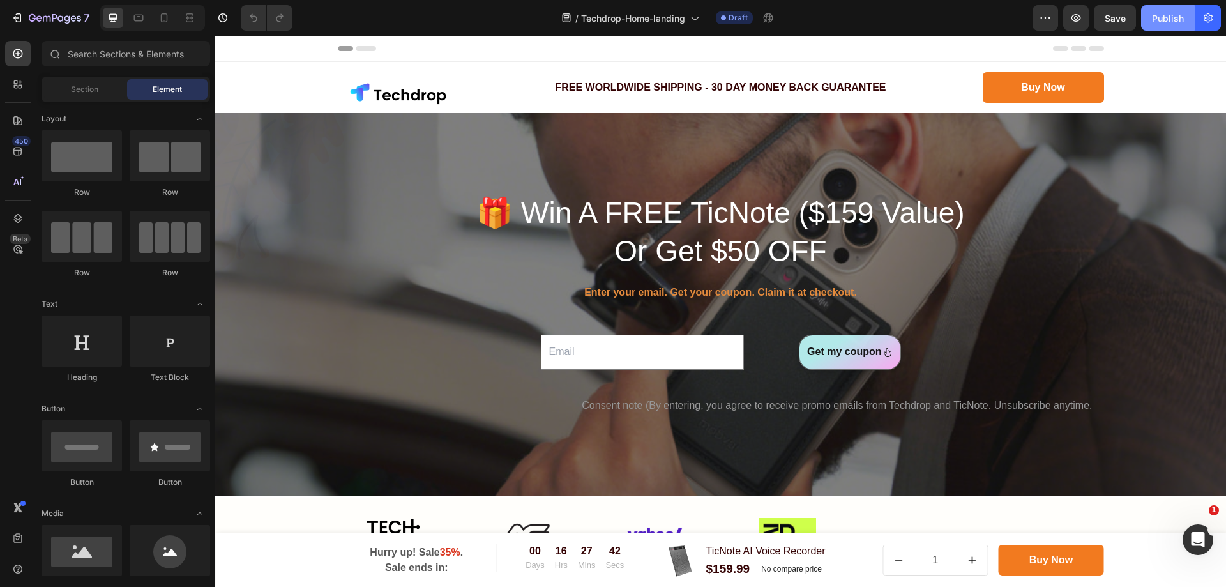
click at [1174, 21] on div "Publish" at bounding box center [1168, 17] width 32 height 13
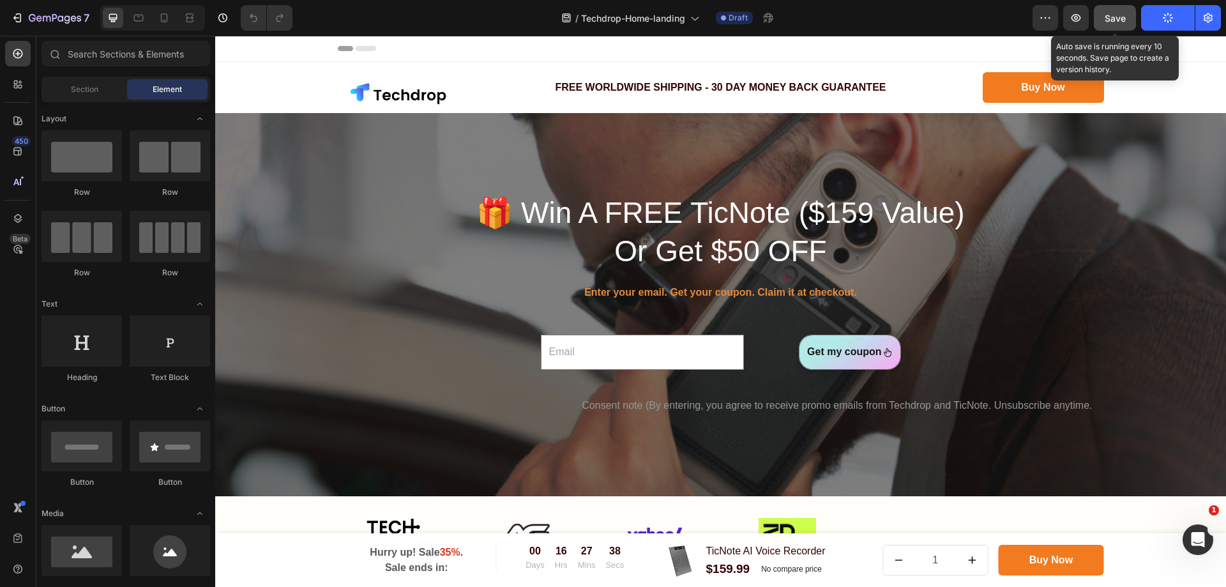
click at [1125, 20] on span "Save" at bounding box center [1115, 18] width 21 height 11
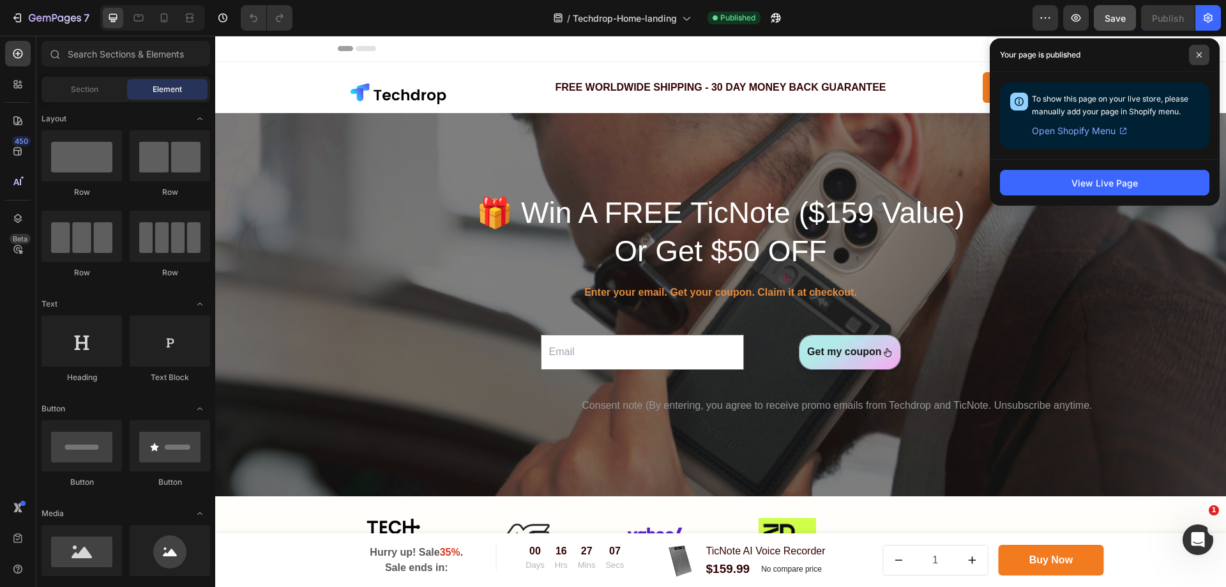
click at [1207, 53] on span at bounding box center [1199, 55] width 20 height 20
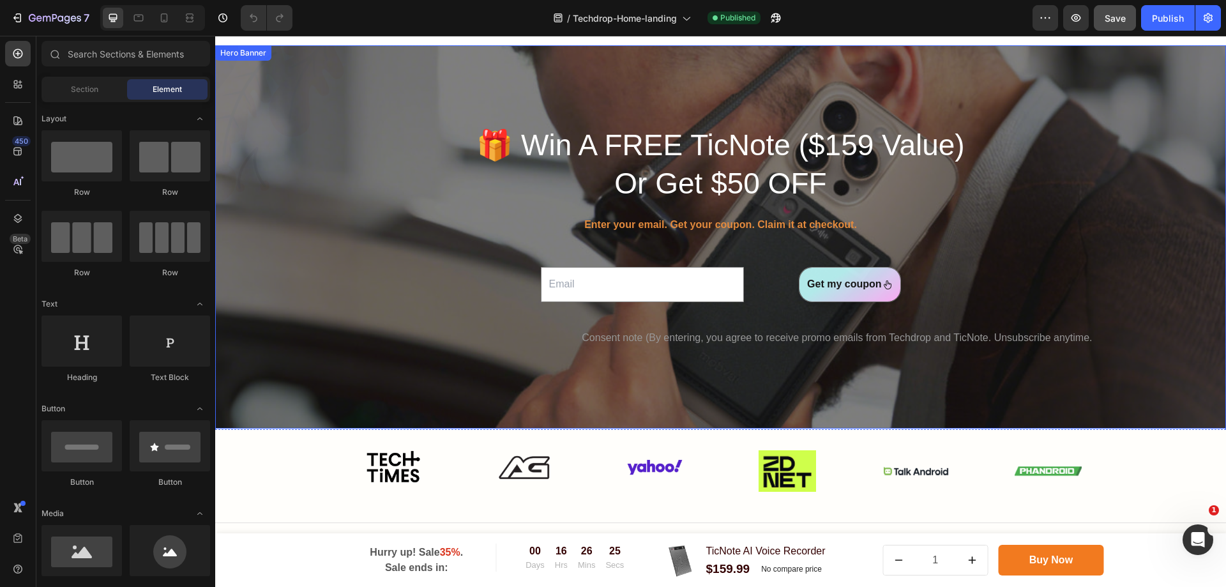
scroll to position [64, 0]
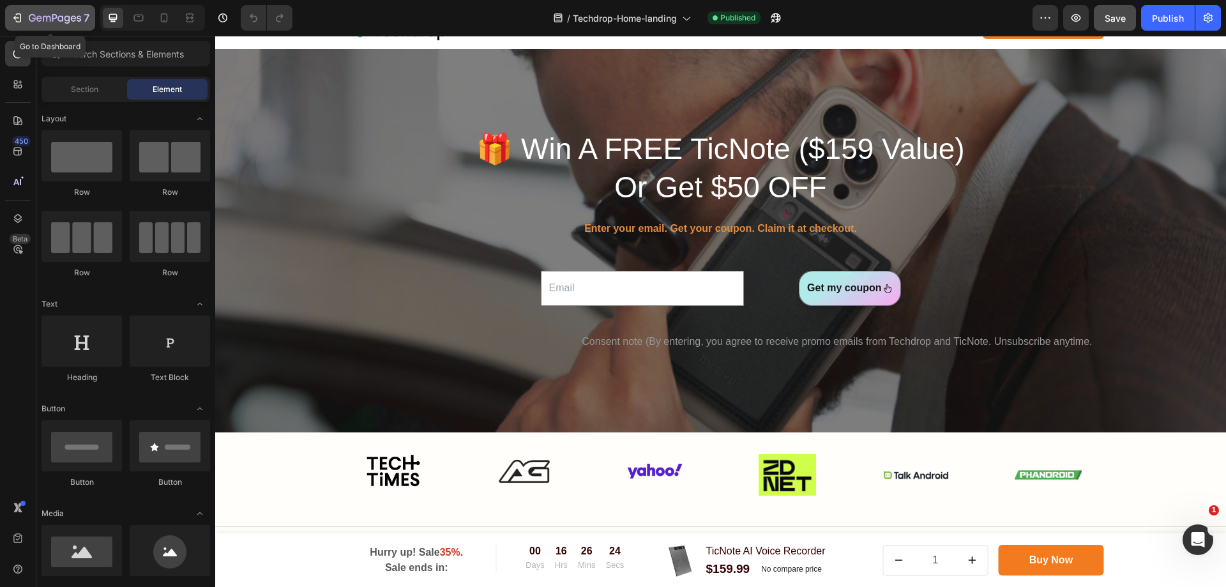
click at [45, 20] on icon "button" at bounding box center [55, 18] width 52 height 11
